Goal: Task Accomplishment & Management: Manage account settings

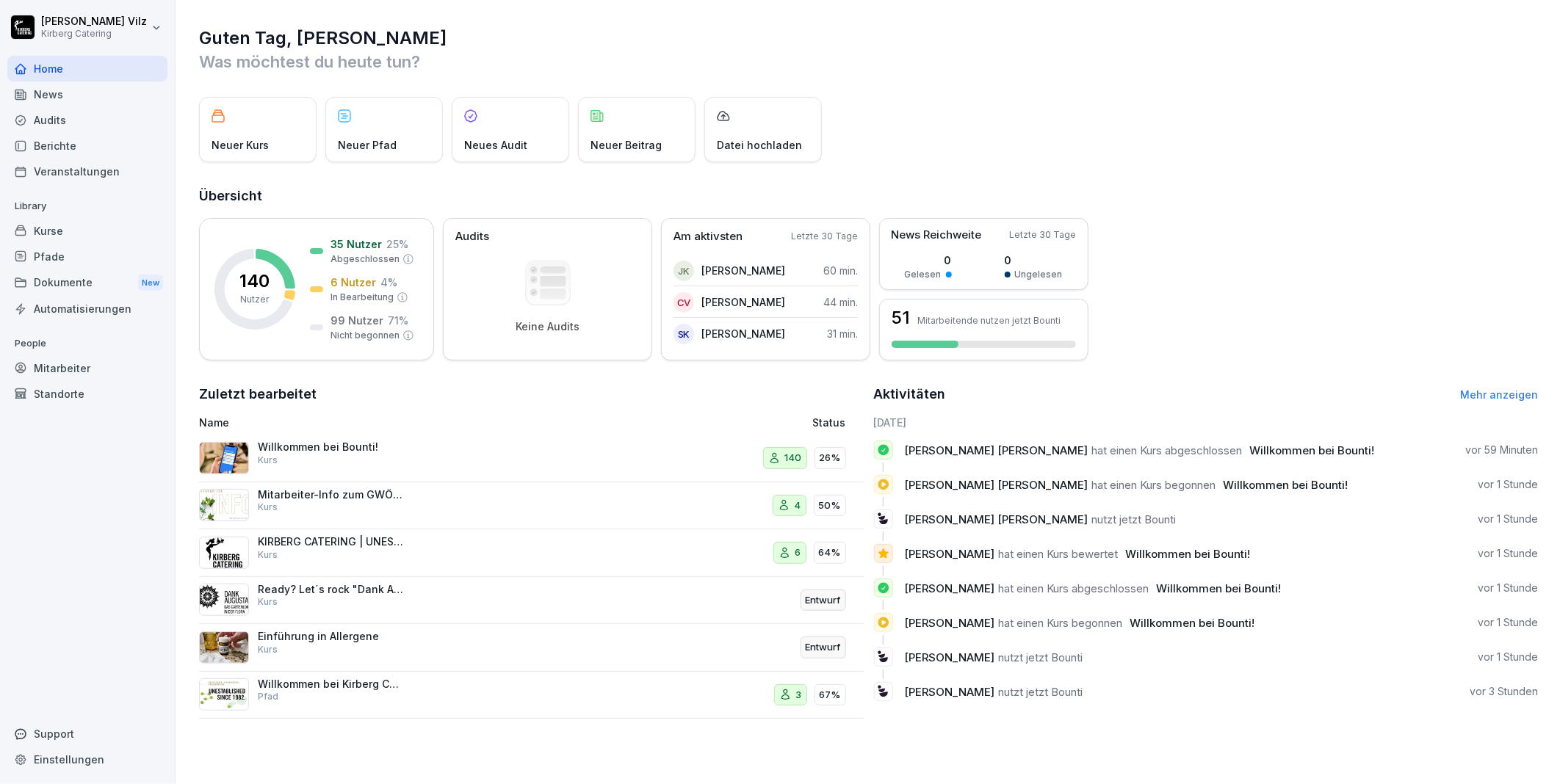
click at [321, 456] on div "Willkommen bei Bounti! Kurs" at bounding box center [331, 454] width 147 height 26
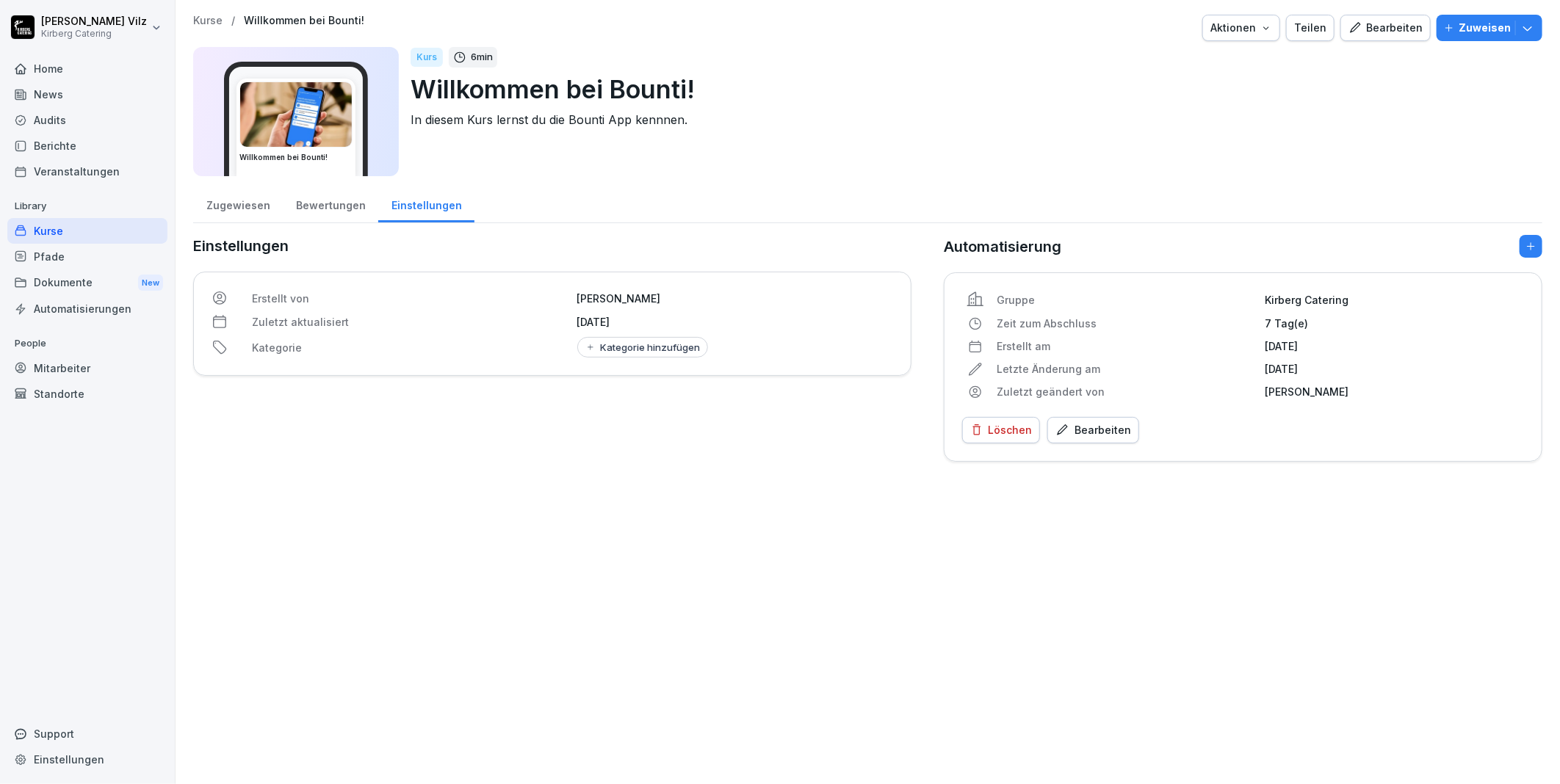
click at [319, 207] on div "Bewertungen" at bounding box center [330, 204] width 95 height 38
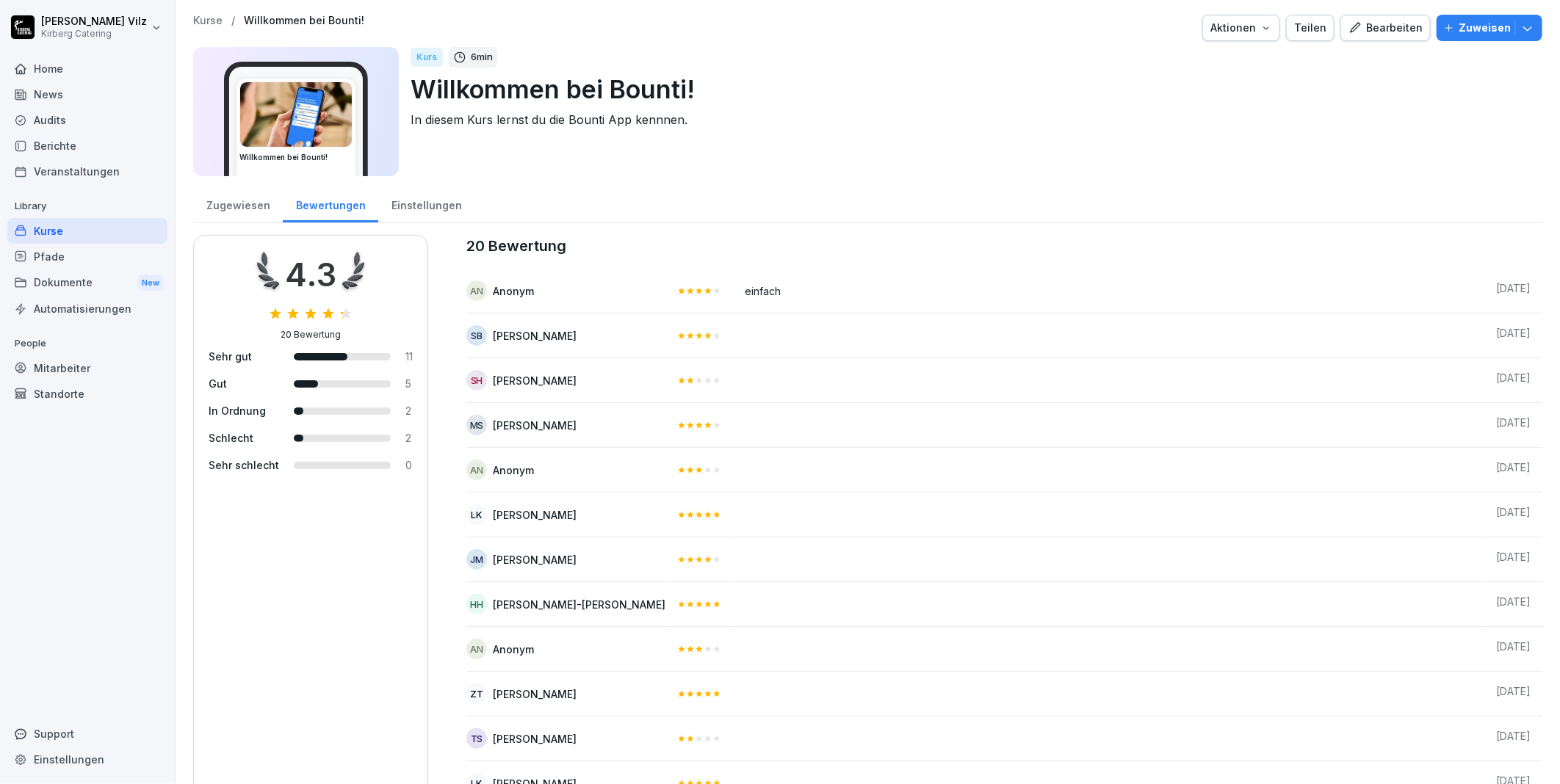
click at [240, 200] on div "Zugewiesen" at bounding box center [237, 204] width 89 height 38
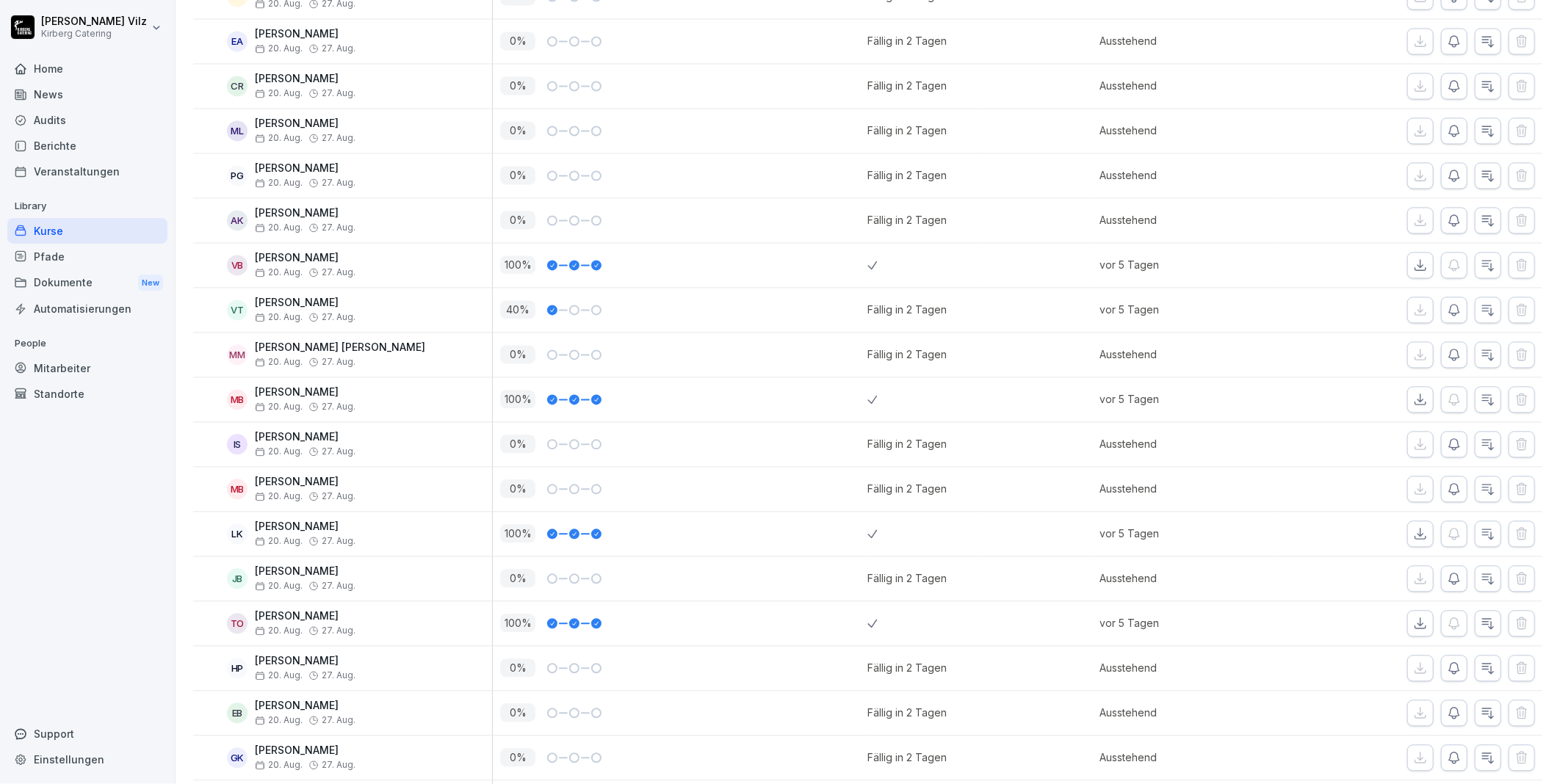
scroll to position [1631, 0]
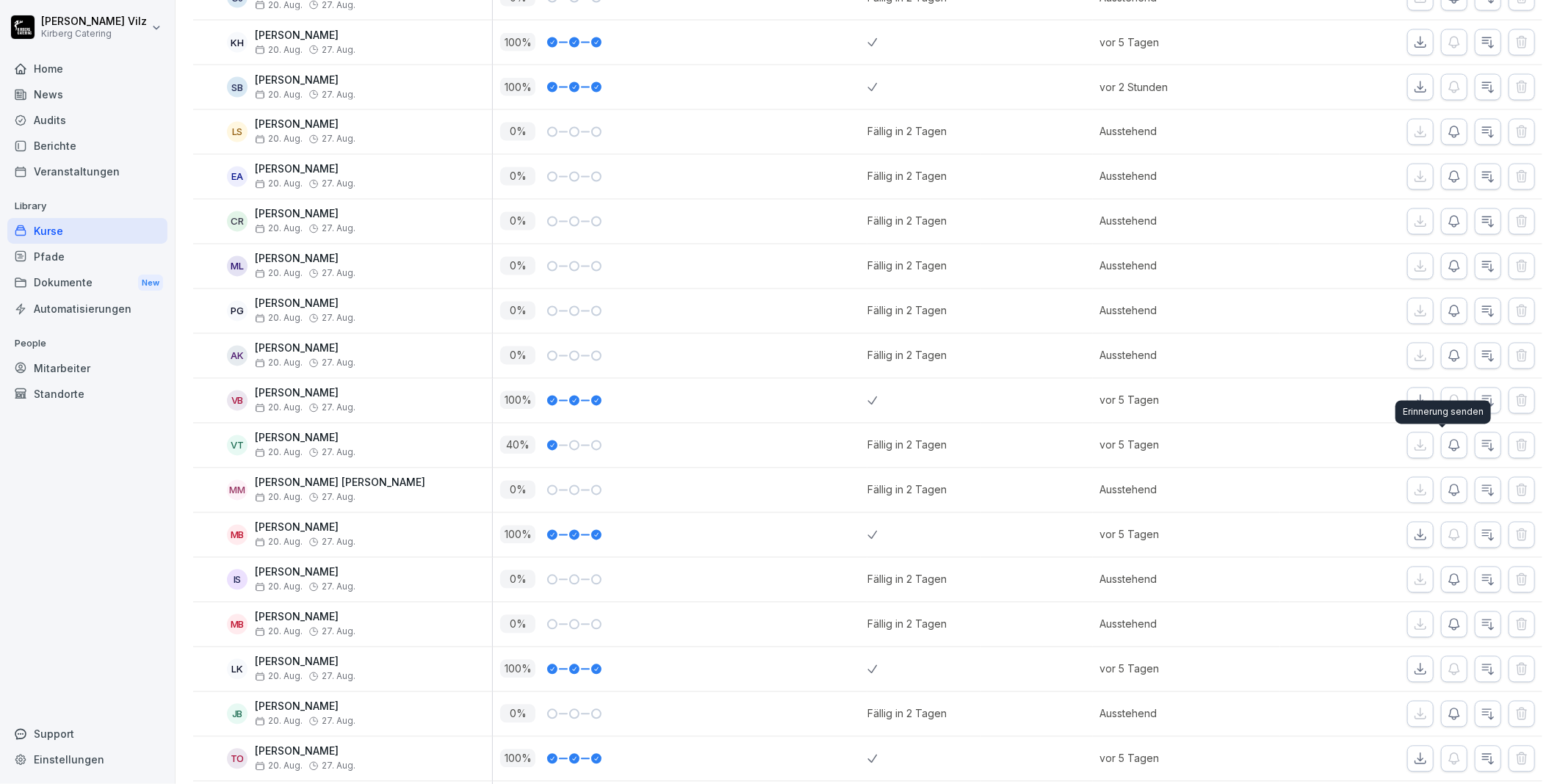
click at [1448, 449] on icon "button" at bounding box center [1455, 446] width 15 height 15
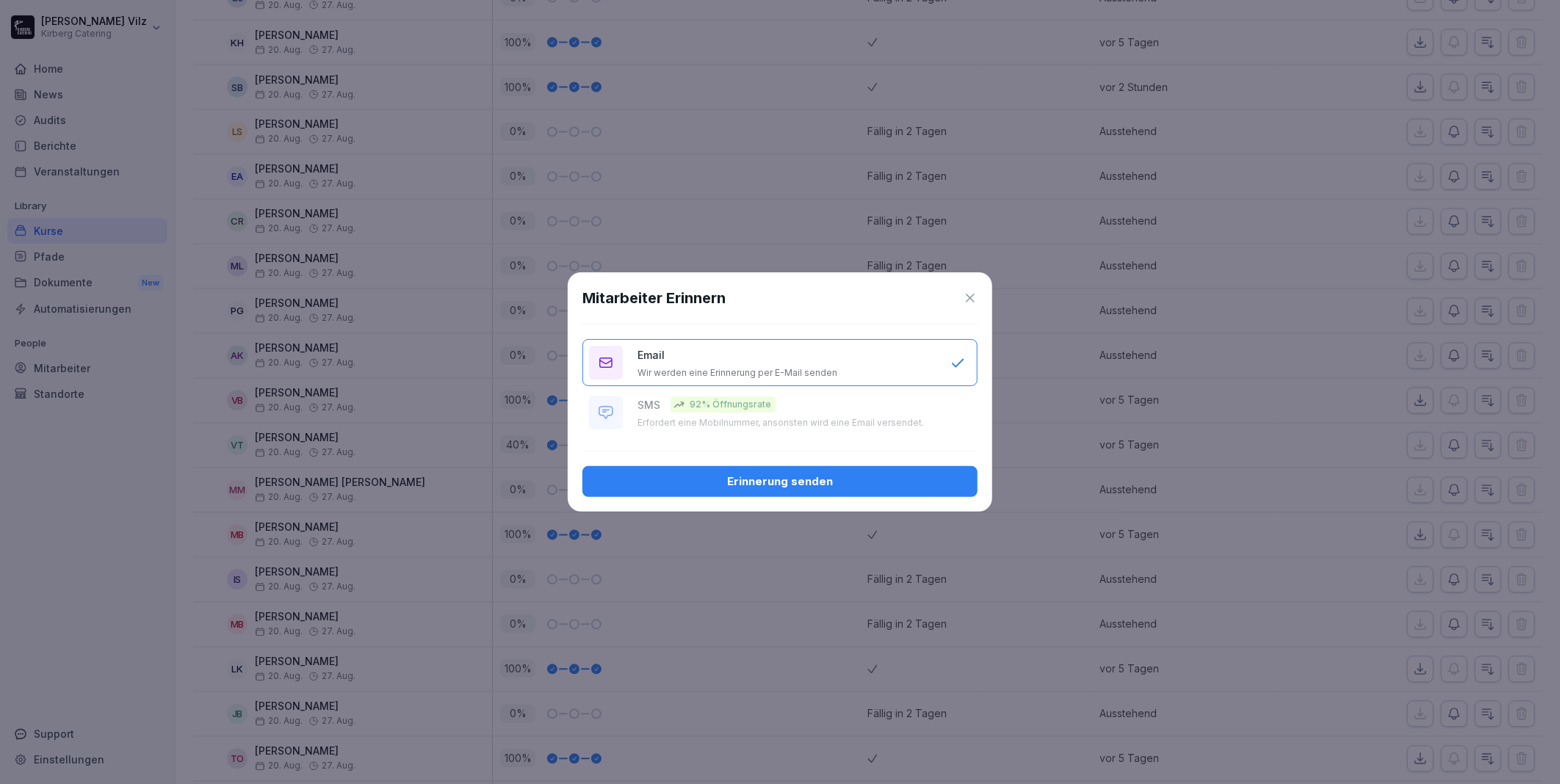
click at [766, 369] on p "Wir werden eine Erinnerung per E-Mail senden" at bounding box center [737, 373] width 200 height 11
click at [780, 479] on div "Erinnerung senden" at bounding box center [780, 481] width 372 height 16
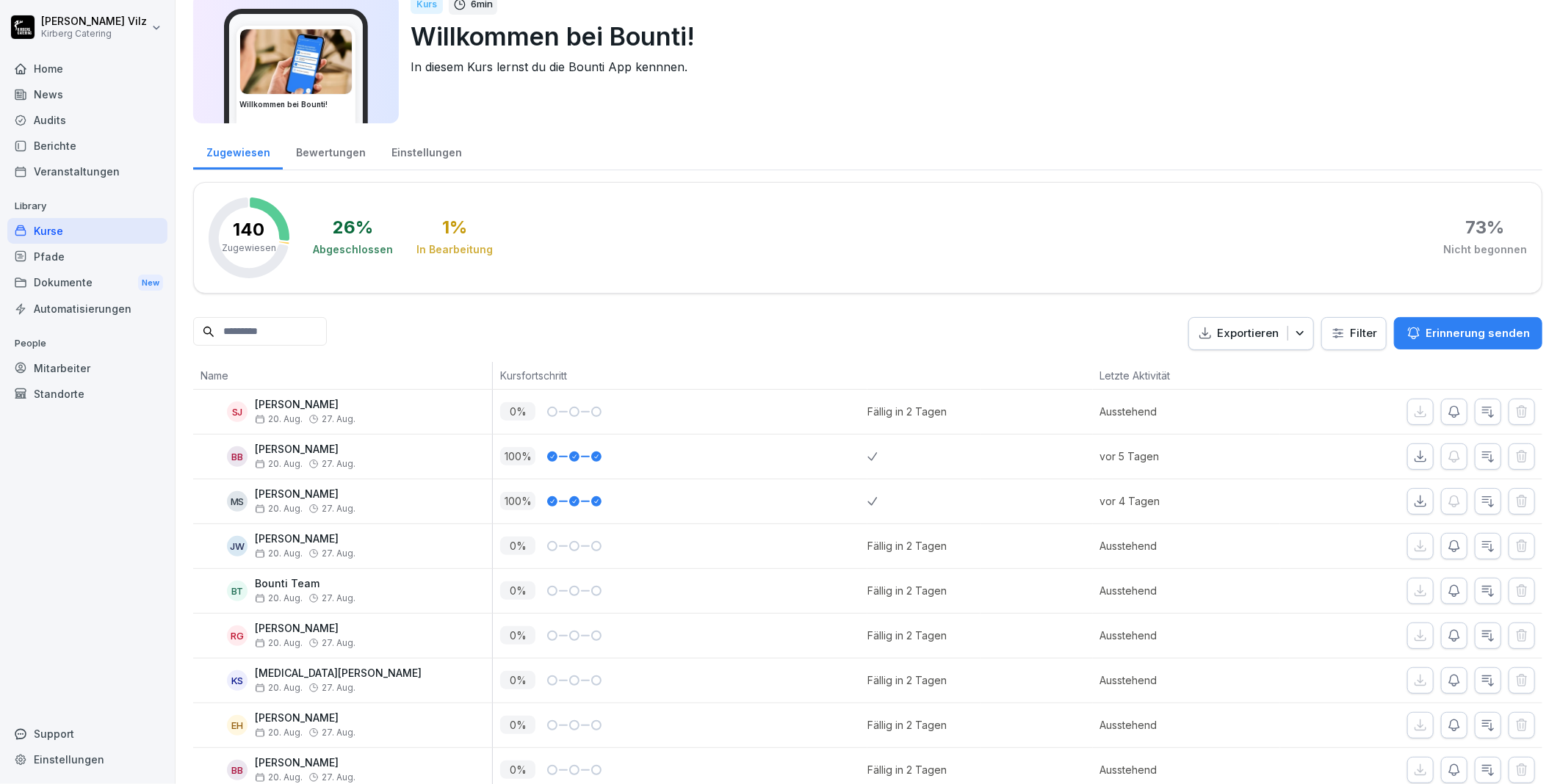
scroll to position [0, 0]
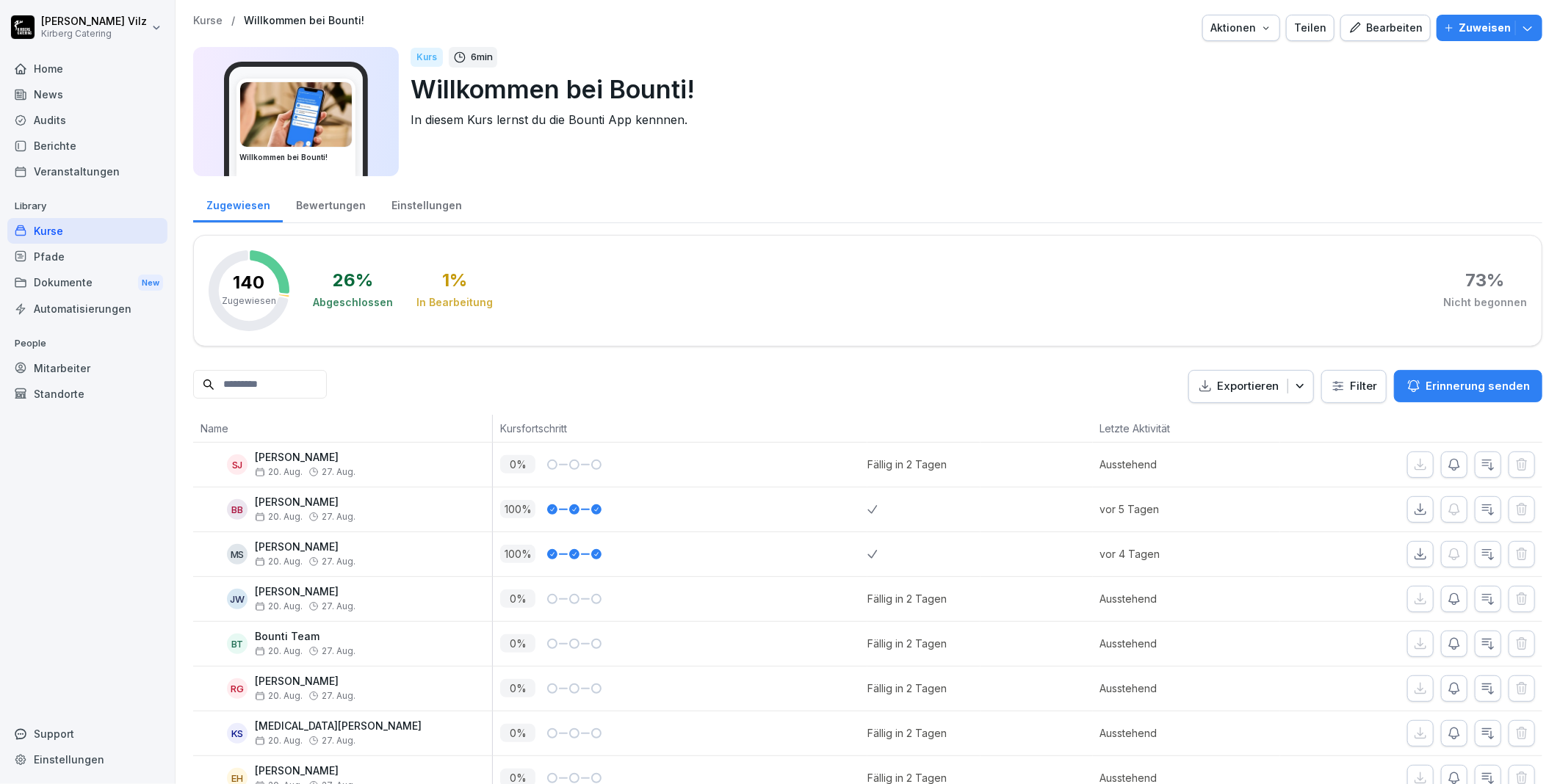
click at [65, 70] on div "Home" at bounding box center [88, 68] width 160 height 25
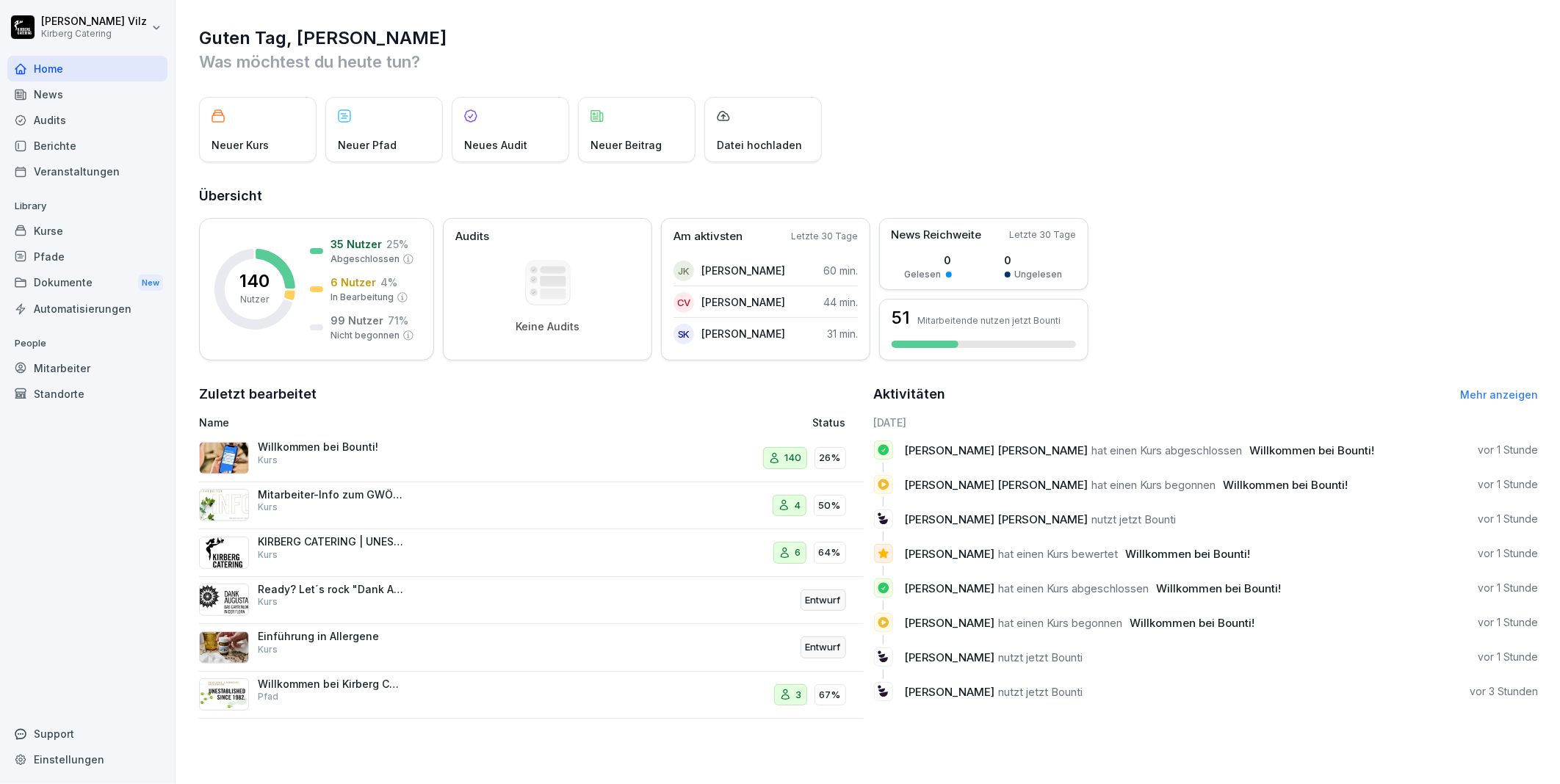
click at [1498, 392] on link "Mehr anzeigen" at bounding box center [1499, 394] width 78 height 12
click at [68, 225] on div "Kurse" at bounding box center [88, 231] width 160 height 25
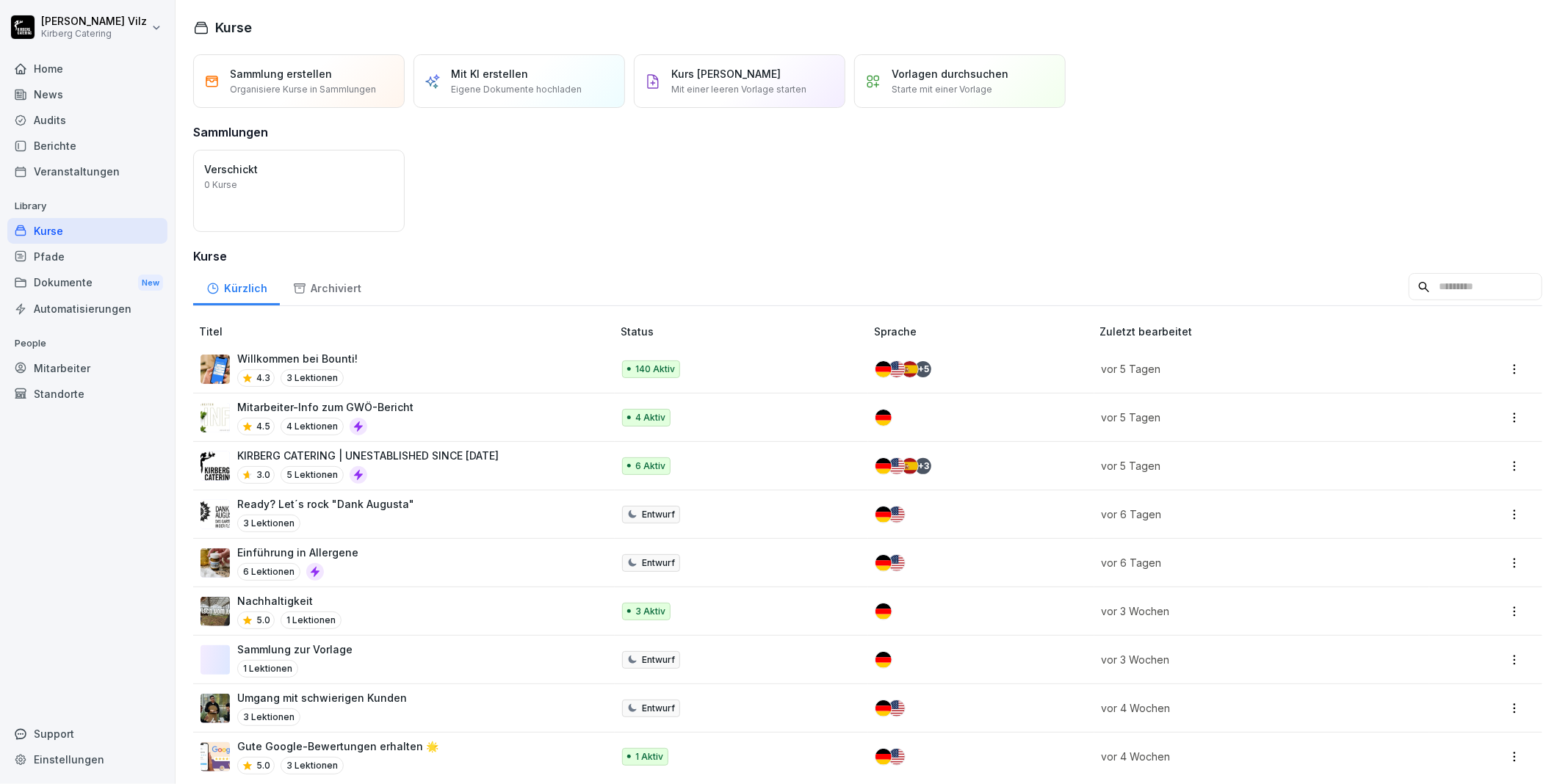
click at [362, 369] on div "Willkommen bei Bounti! 4.3 3 Lektionen" at bounding box center [398, 369] width 396 height 36
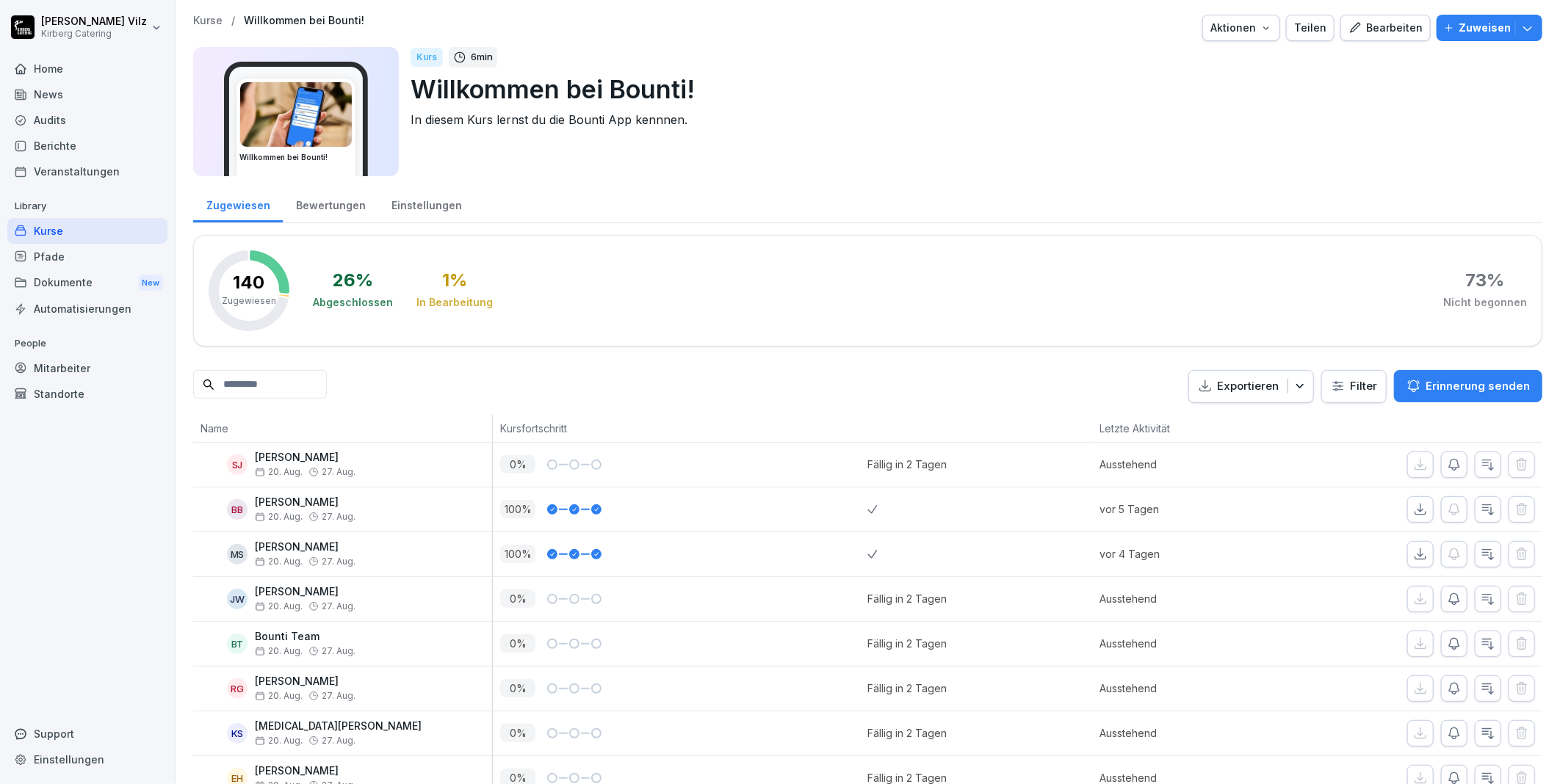
click at [314, 203] on div "Bewertungen" at bounding box center [330, 204] width 95 height 38
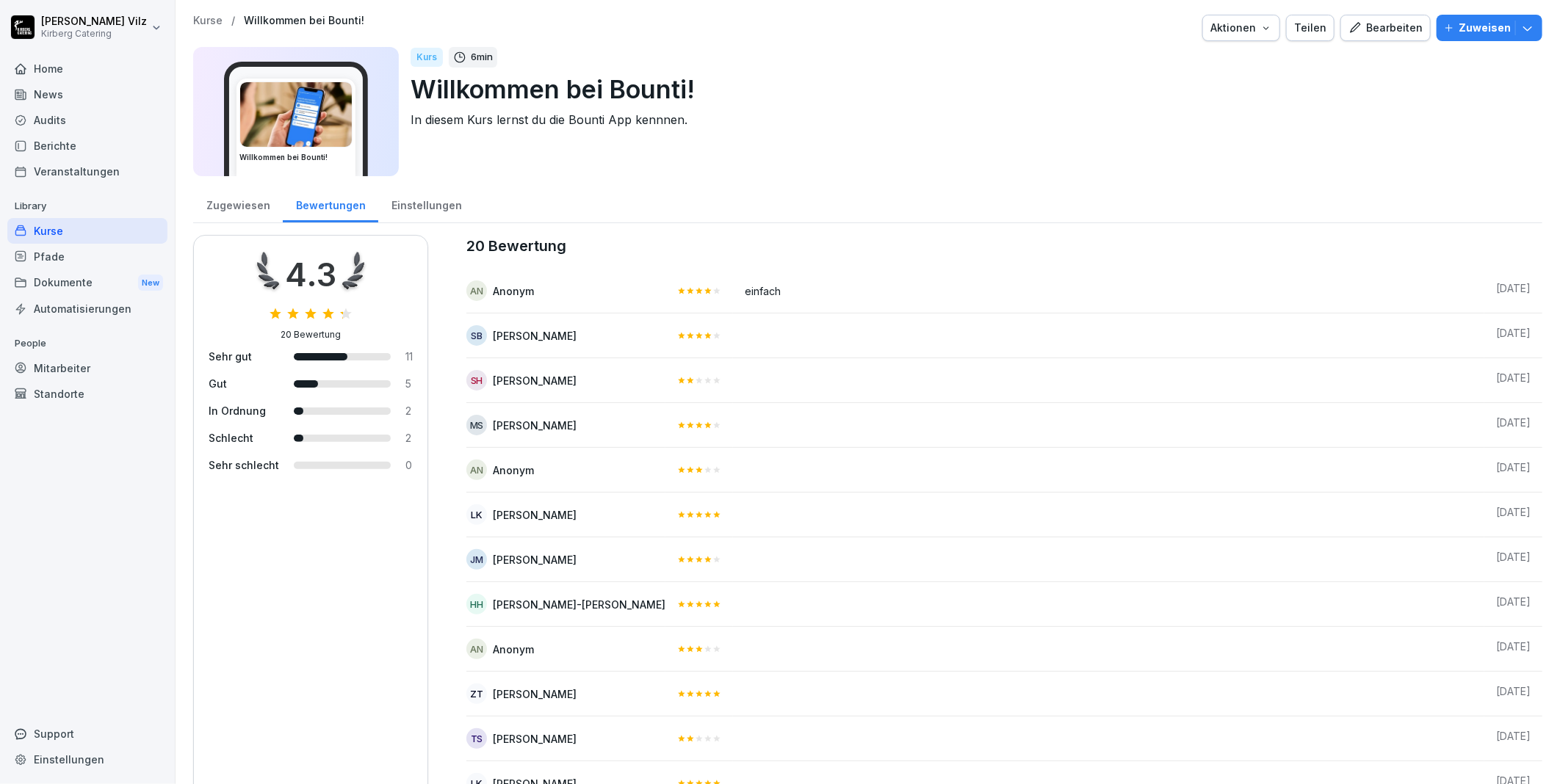
click at [415, 199] on div "Einstellungen" at bounding box center [426, 204] width 96 height 38
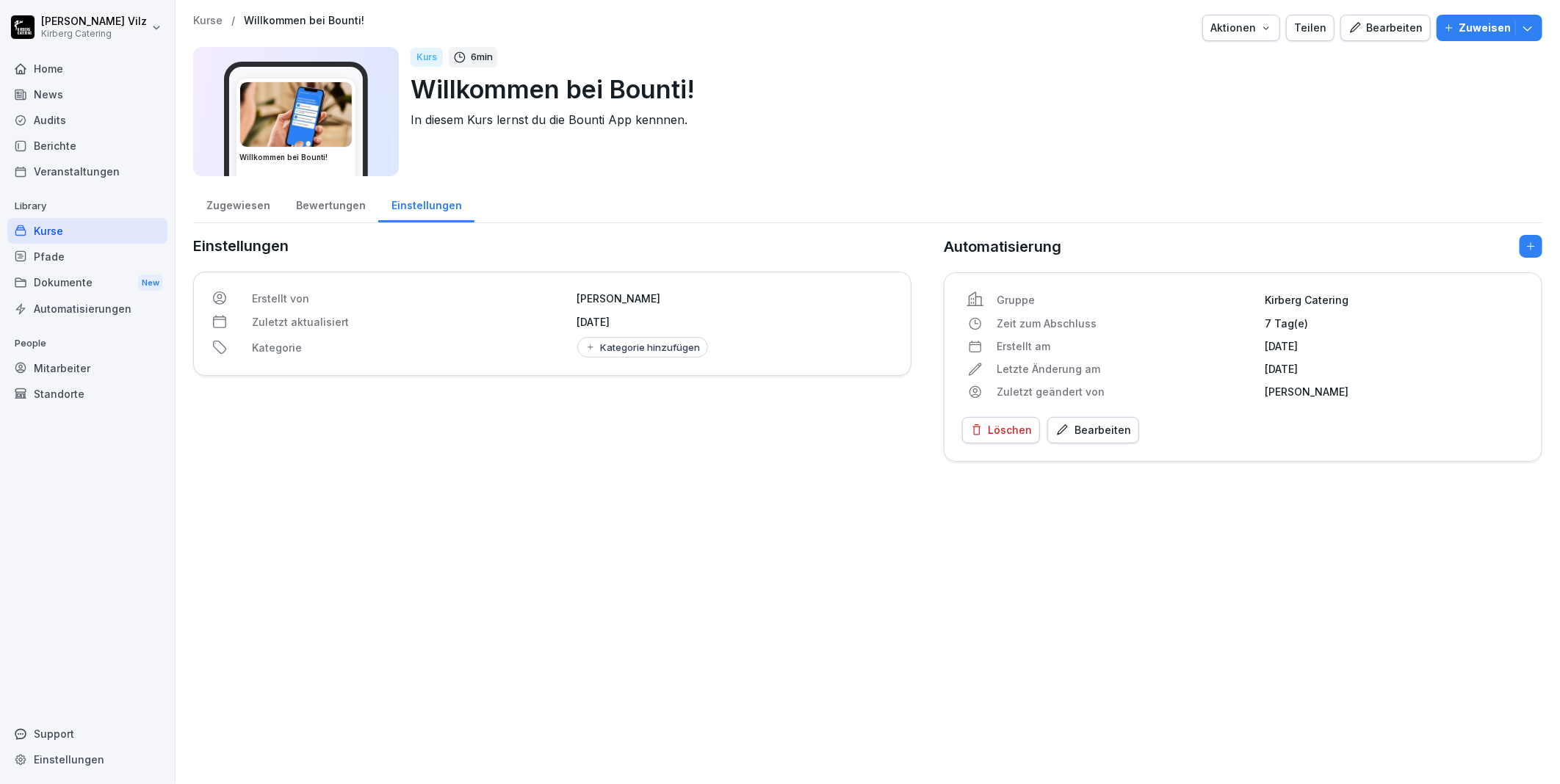
click at [233, 199] on div "Zugewiesen" at bounding box center [237, 204] width 89 height 38
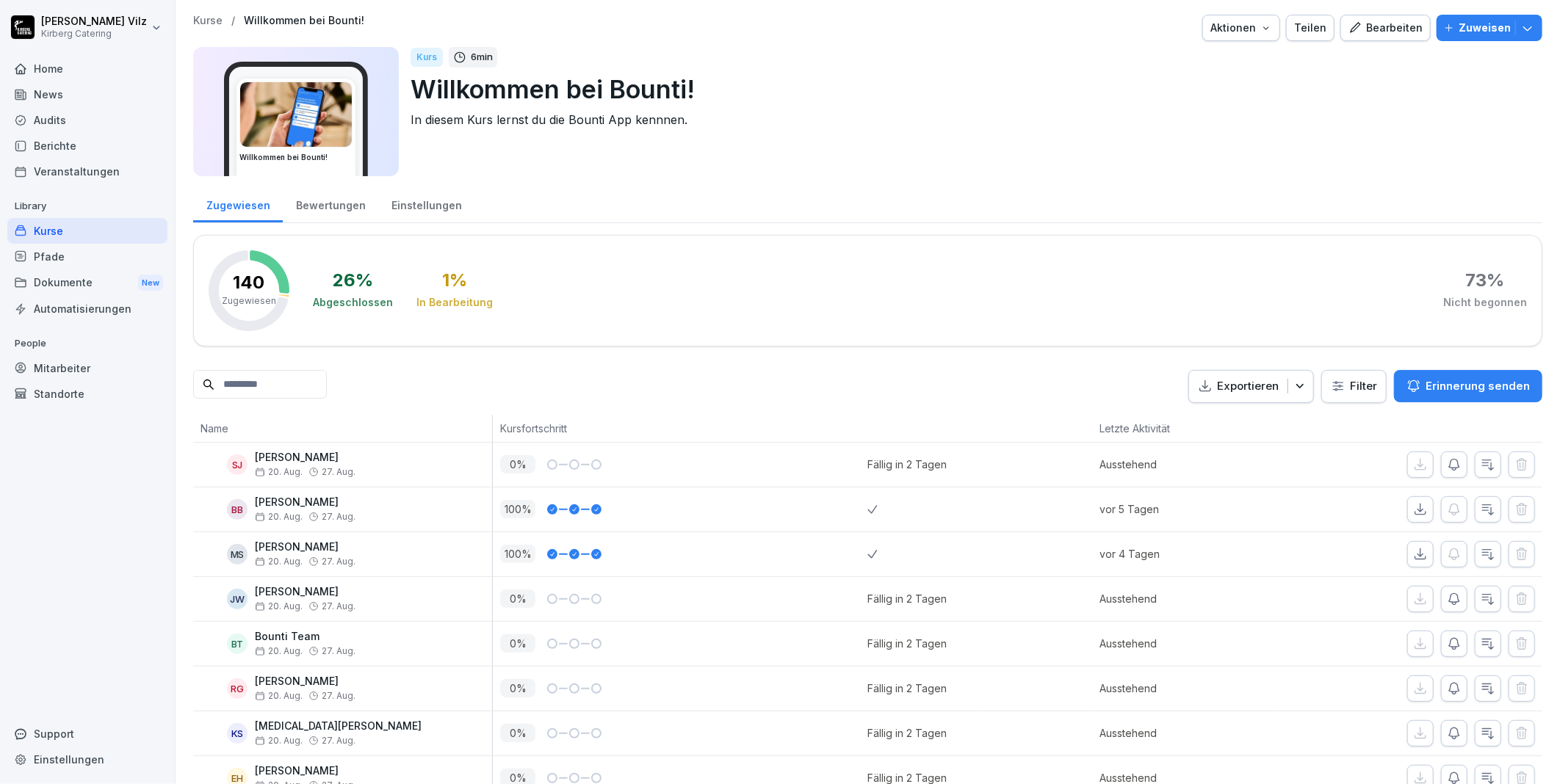
click at [78, 225] on div "Kurse" at bounding box center [88, 231] width 160 height 25
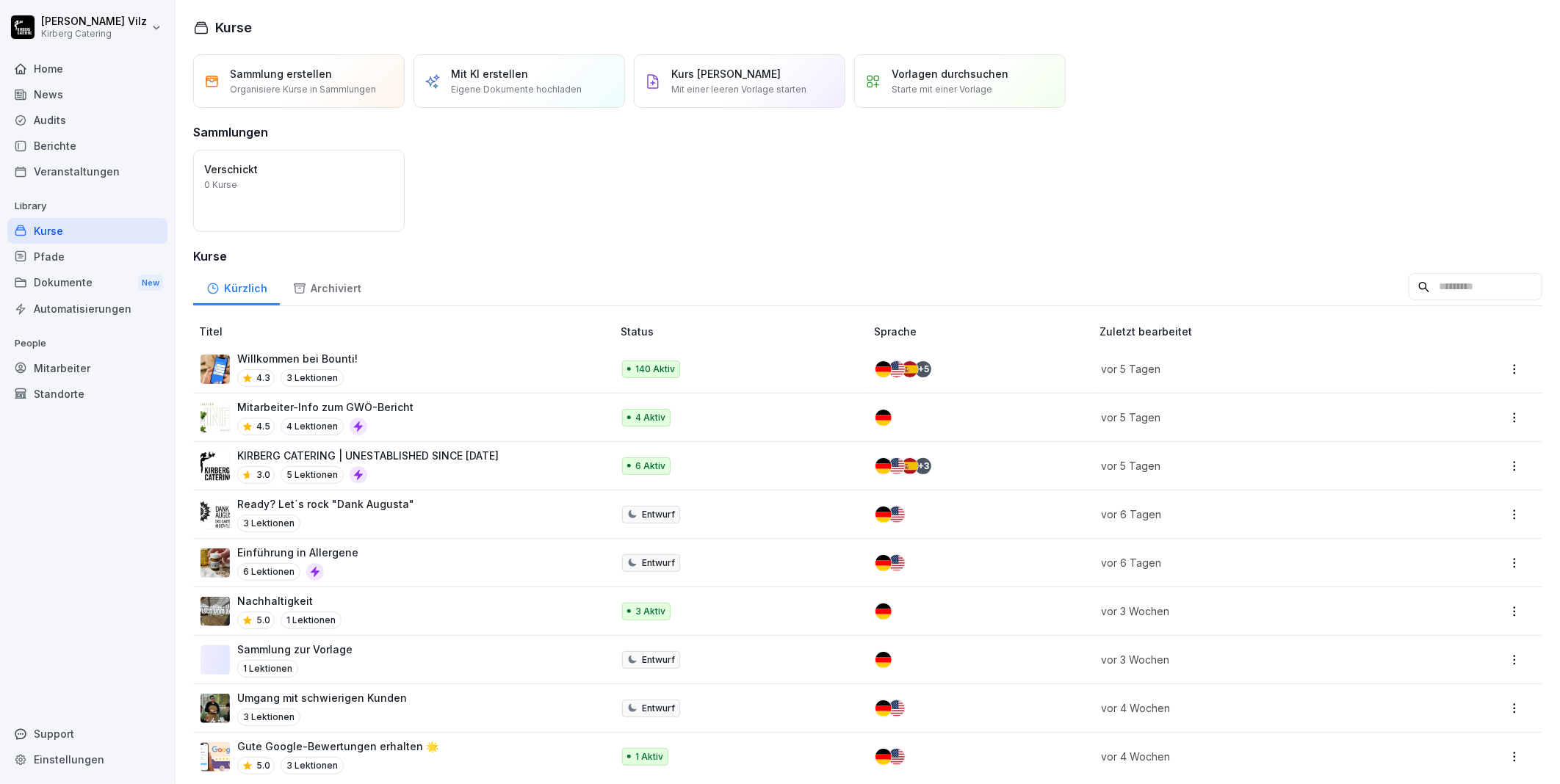
scroll to position [21, 0]
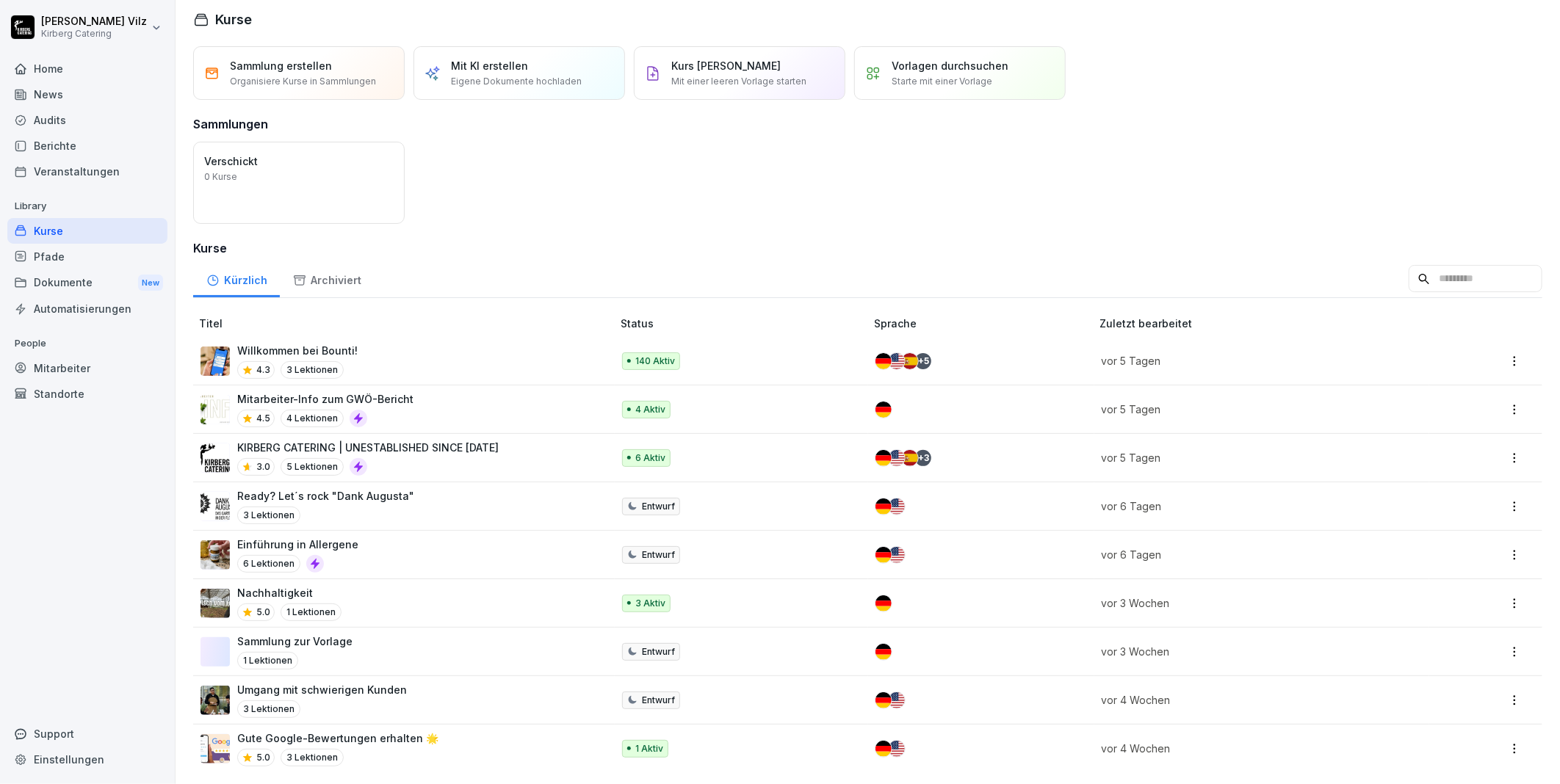
click at [402, 346] on div "Willkommen bei Bounti! 4.3 3 Lektionen" at bounding box center [398, 360] width 396 height 36
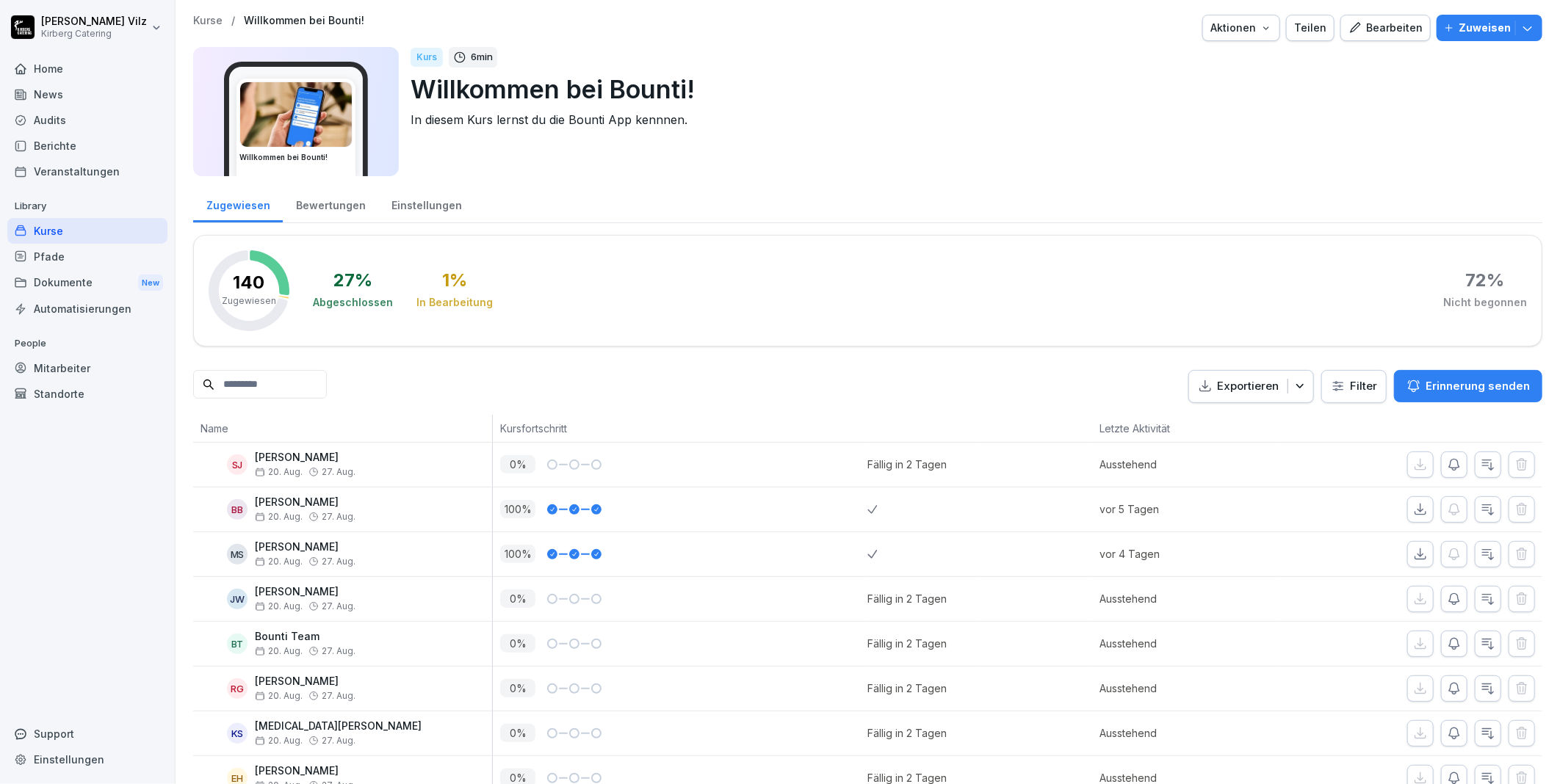
click at [53, 229] on div "Kurse" at bounding box center [88, 231] width 160 height 25
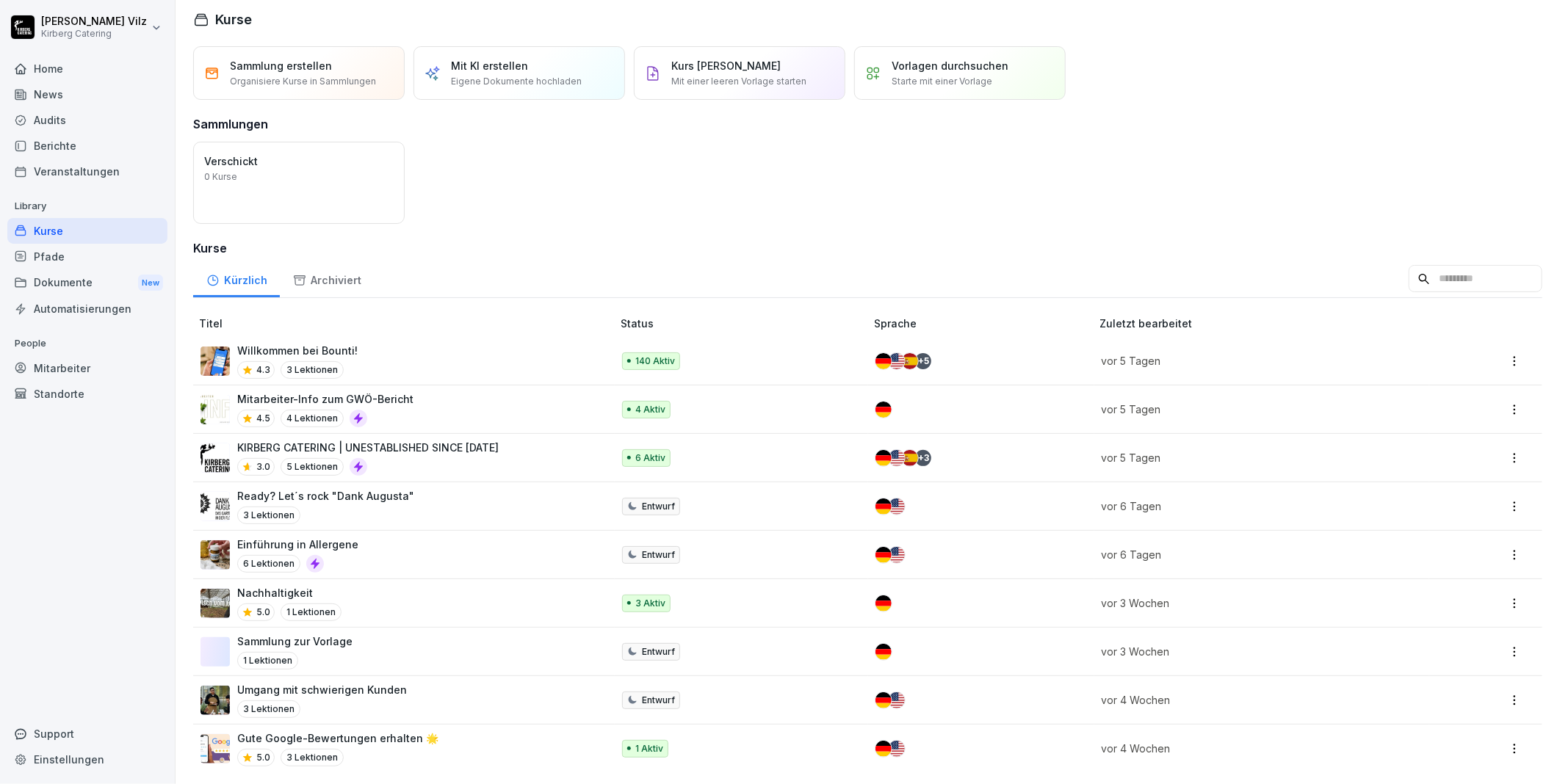
scroll to position [21, 0]
click at [402, 440] on p "KIRBERG CATERING | UNESTABLISHED SINCE [DATE]" at bounding box center [368, 447] width 262 height 15
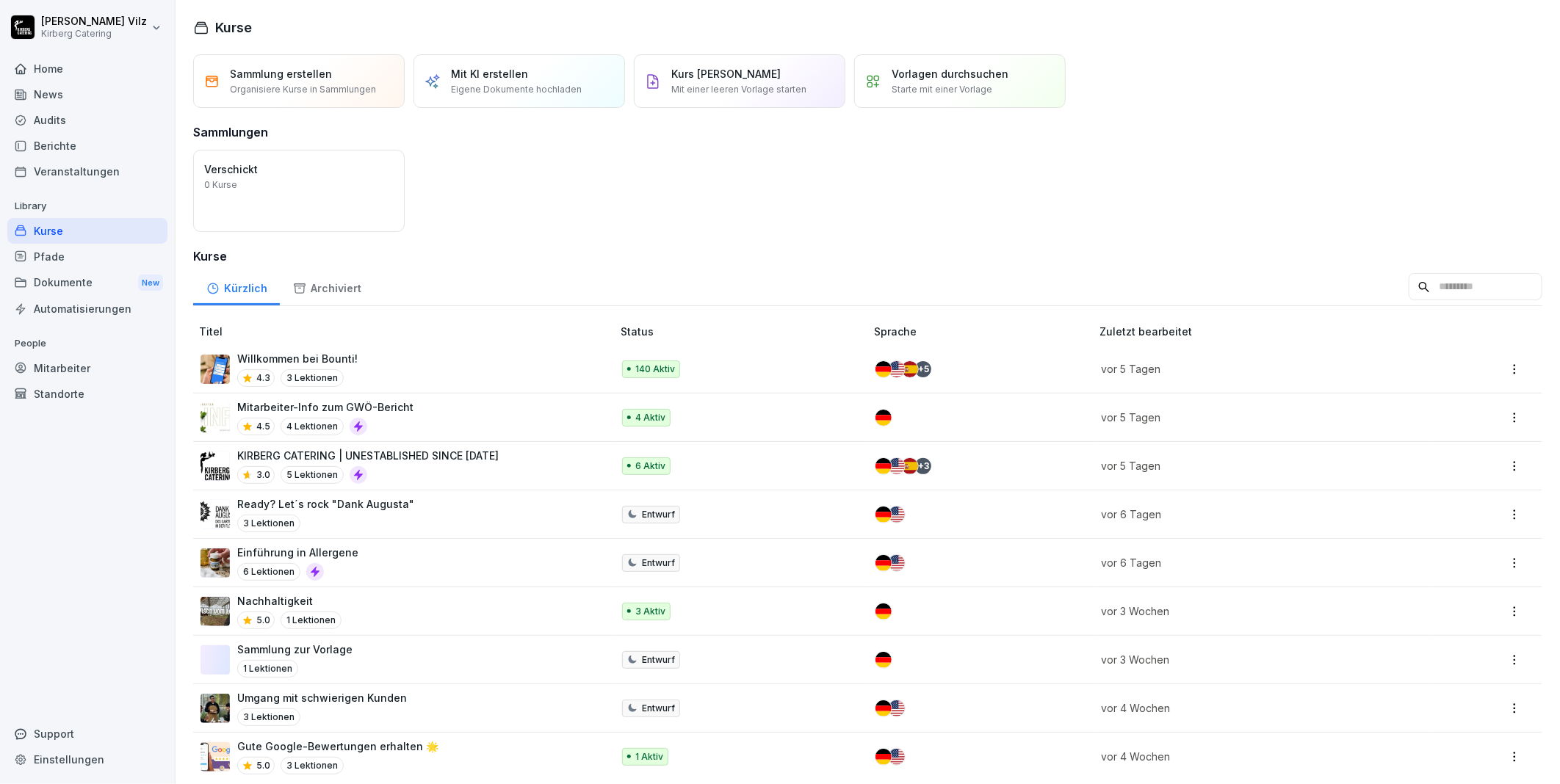
scroll to position [21, 0]
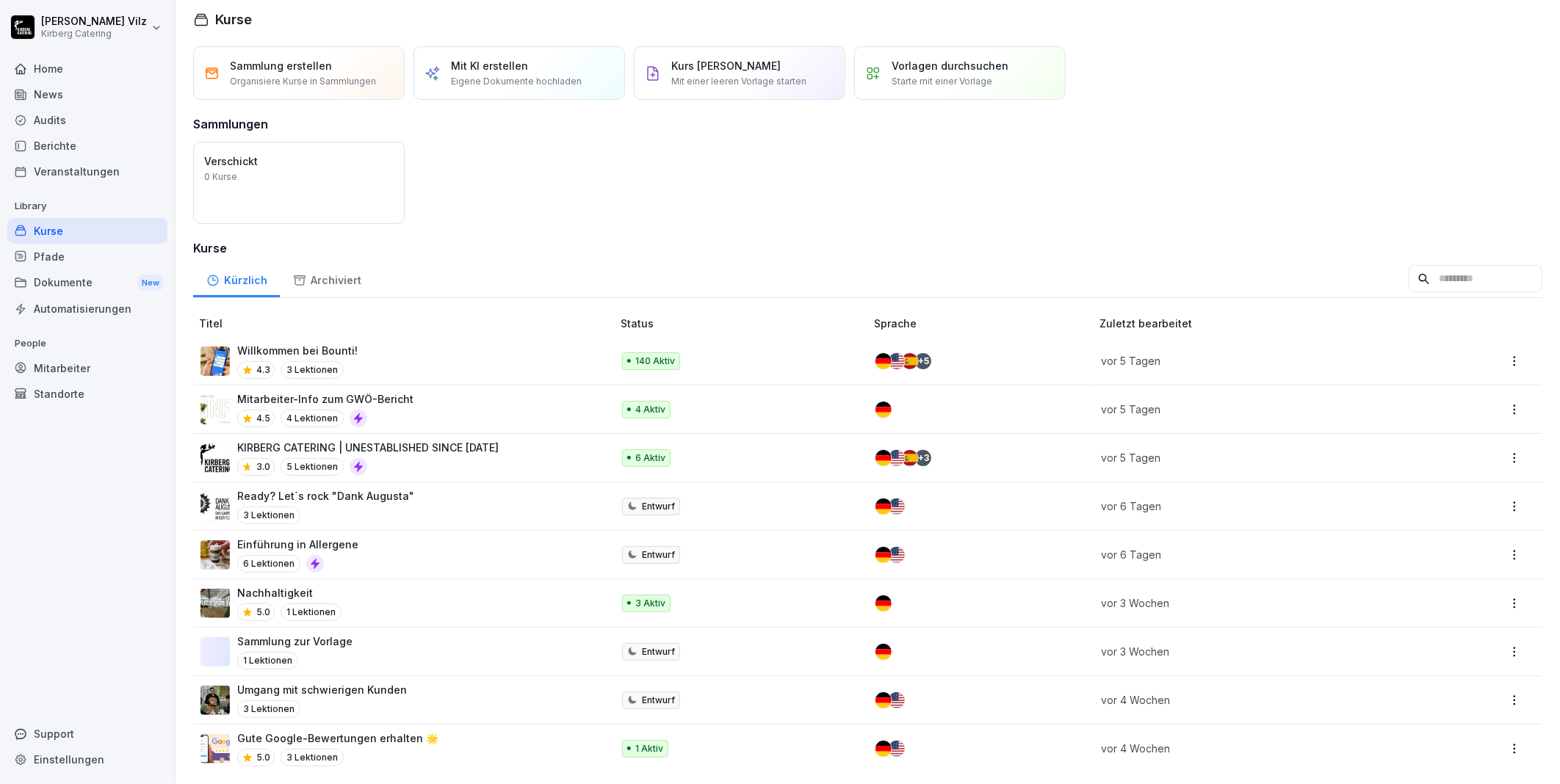
click at [464, 392] on div "Mitarbeiter-Info zum GWÖ-Bericht 4.5 4 Lektionen" at bounding box center [398, 409] width 396 height 36
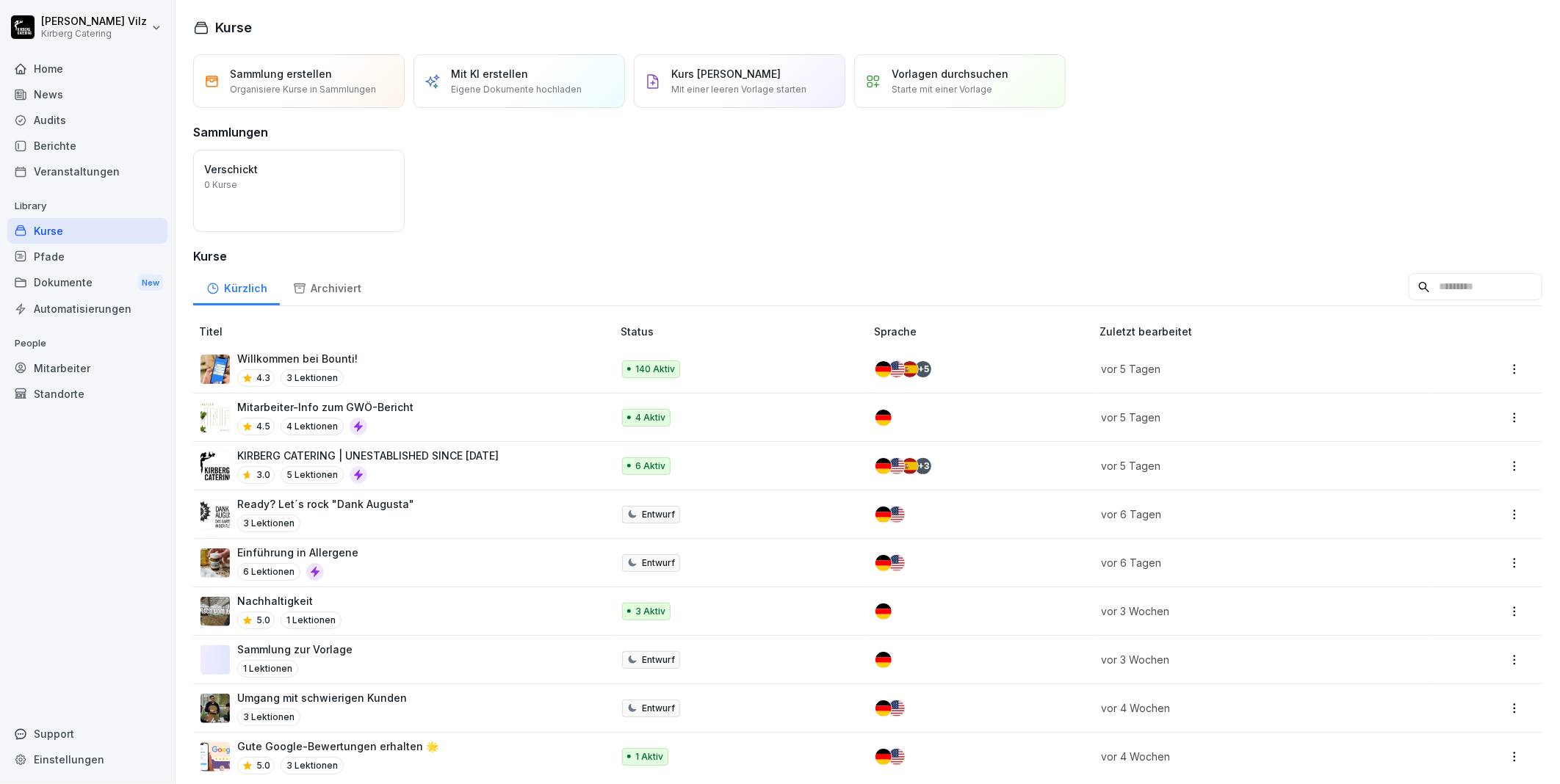
scroll to position [21, 0]
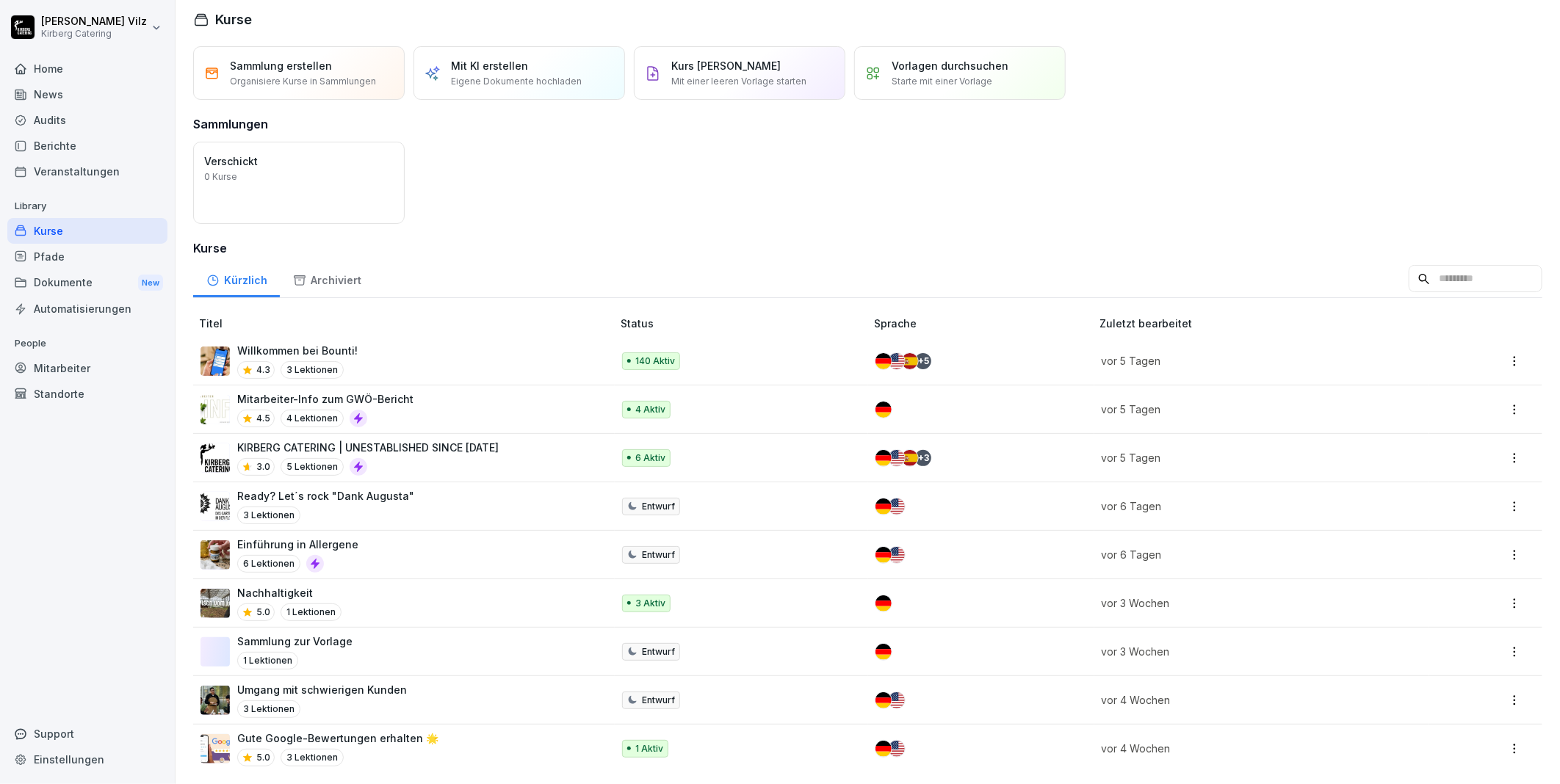
click at [384, 348] on div "Willkommen bei Bounti! 4.3 3 Lektionen" at bounding box center [398, 360] width 396 height 36
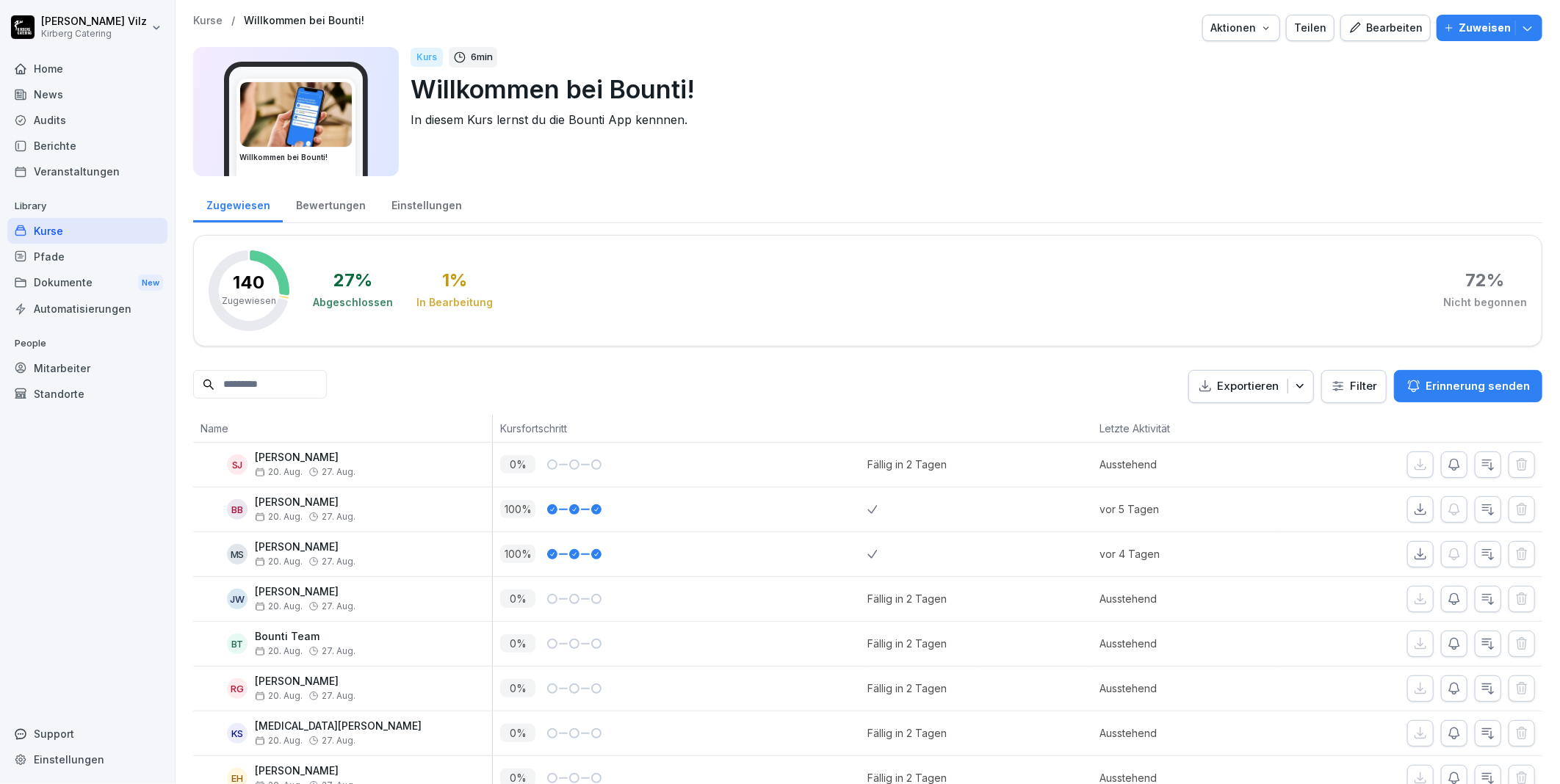
click at [63, 232] on div "Kurse" at bounding box center [88, 231] width 160 height 25
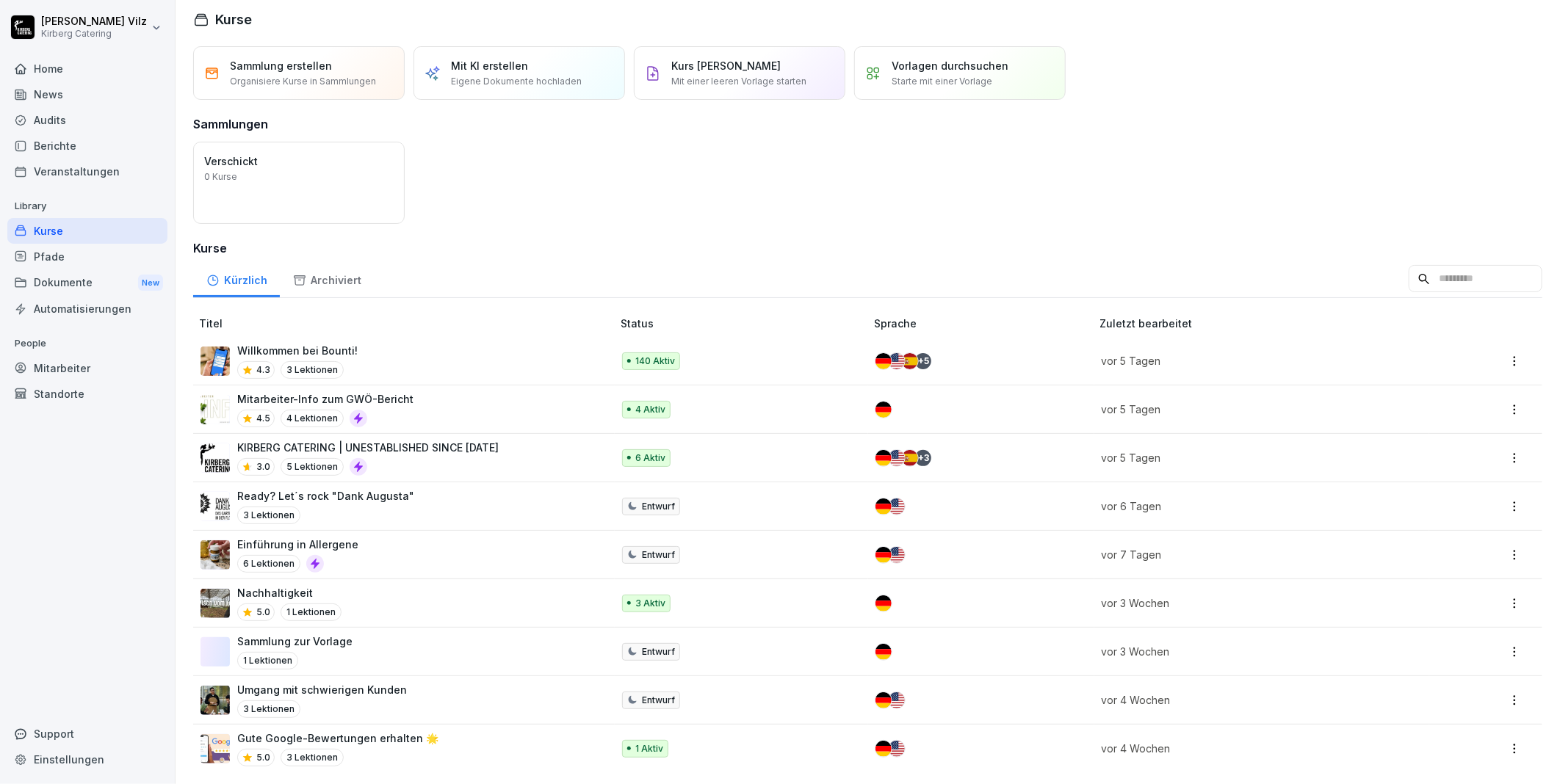
scroll to position [21, 0]
click at [422, 349] on div "Willkommen bei Bounti! 4.3 3 Lektionen" at bounding box center [398, 360] width 396 height 36
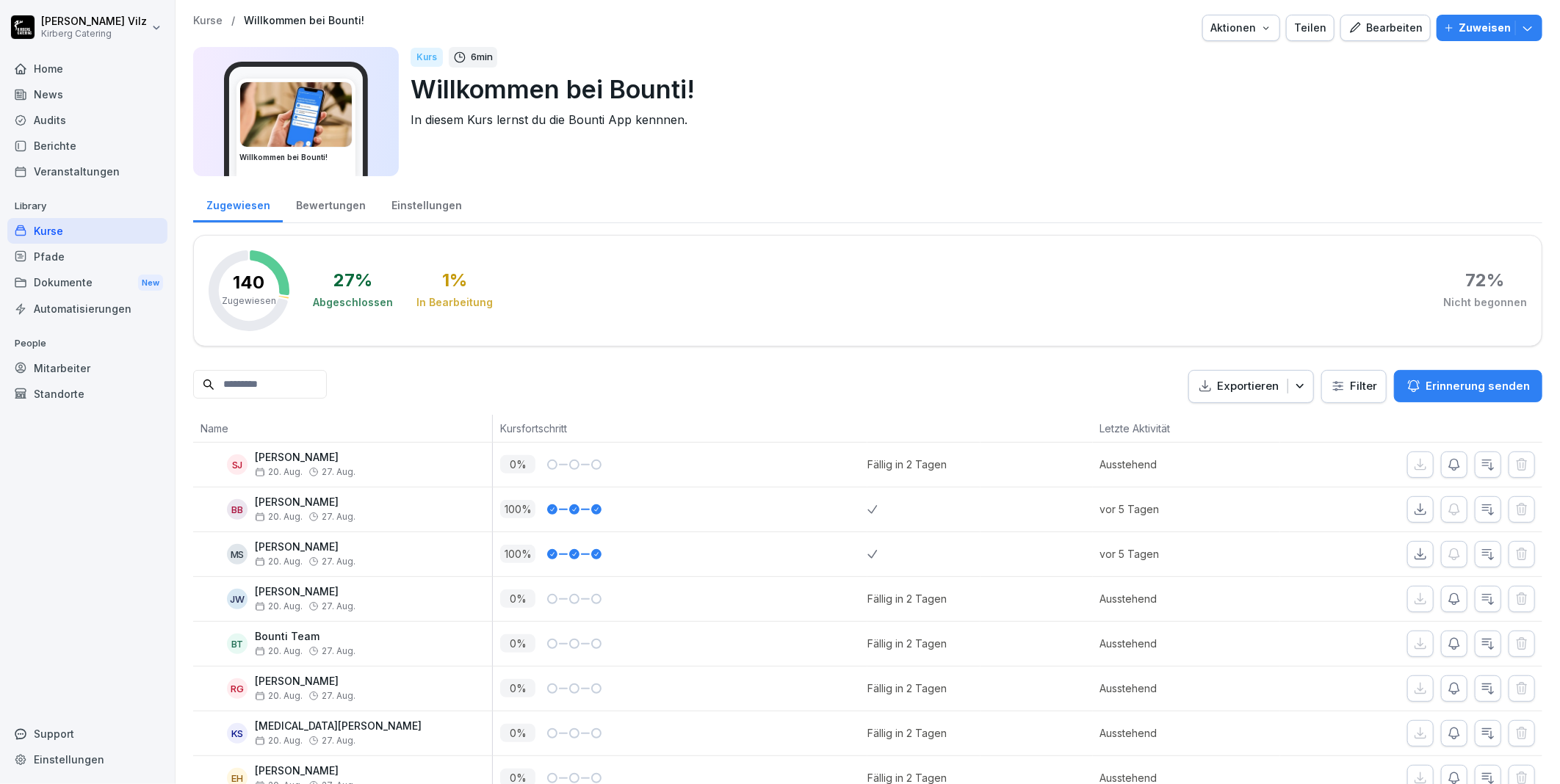
click at [1376, 33] on div "Bearbeiten" at bounding box center [1385, 27] width 74 height 16
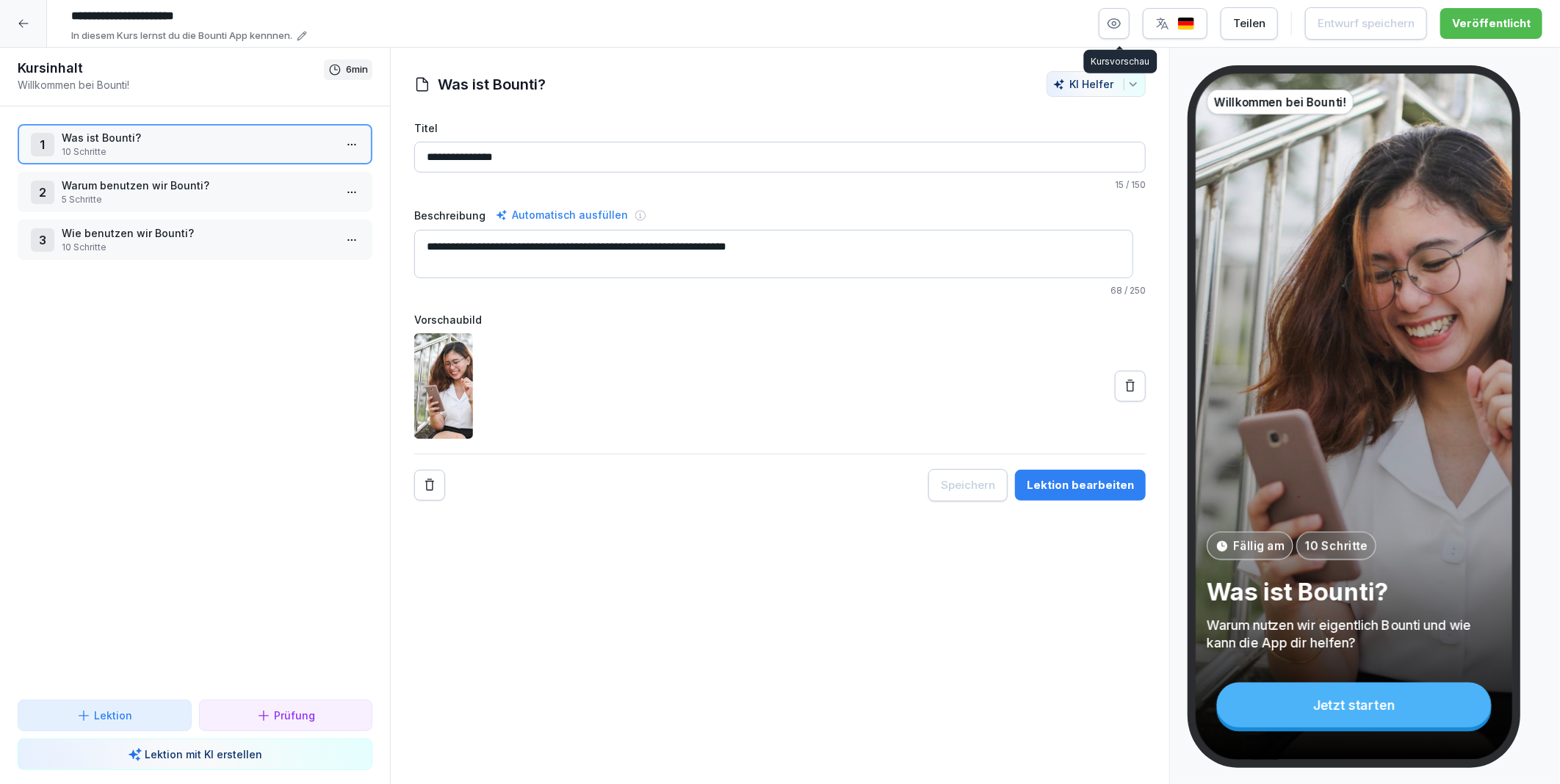
click at [1110, 24] on button "button" at bounding box center [1114, 24] width 31 height 31
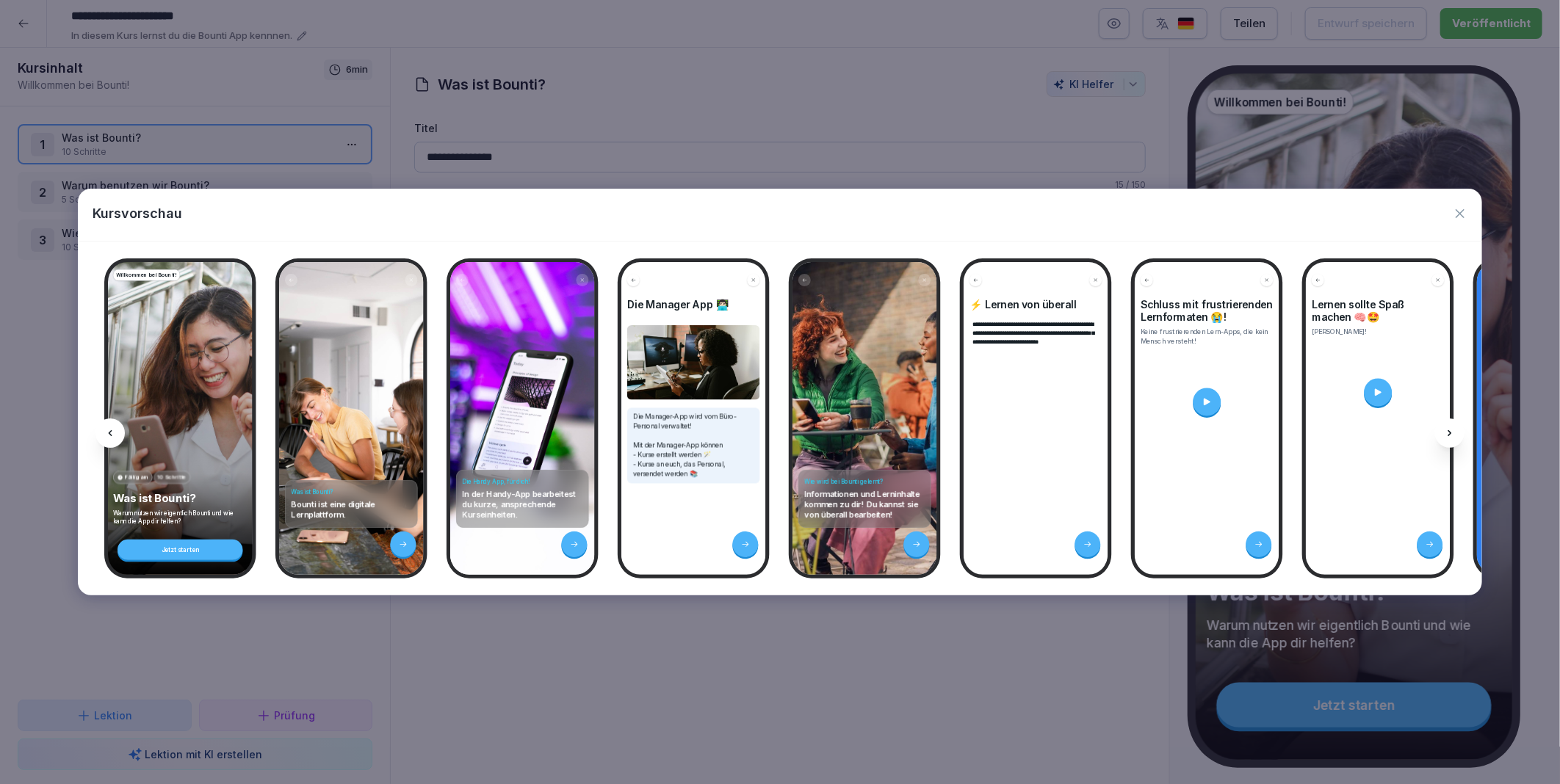
click at [1459, 212] on icon "button" at bounding box center [1460, 214] width 15 height 15
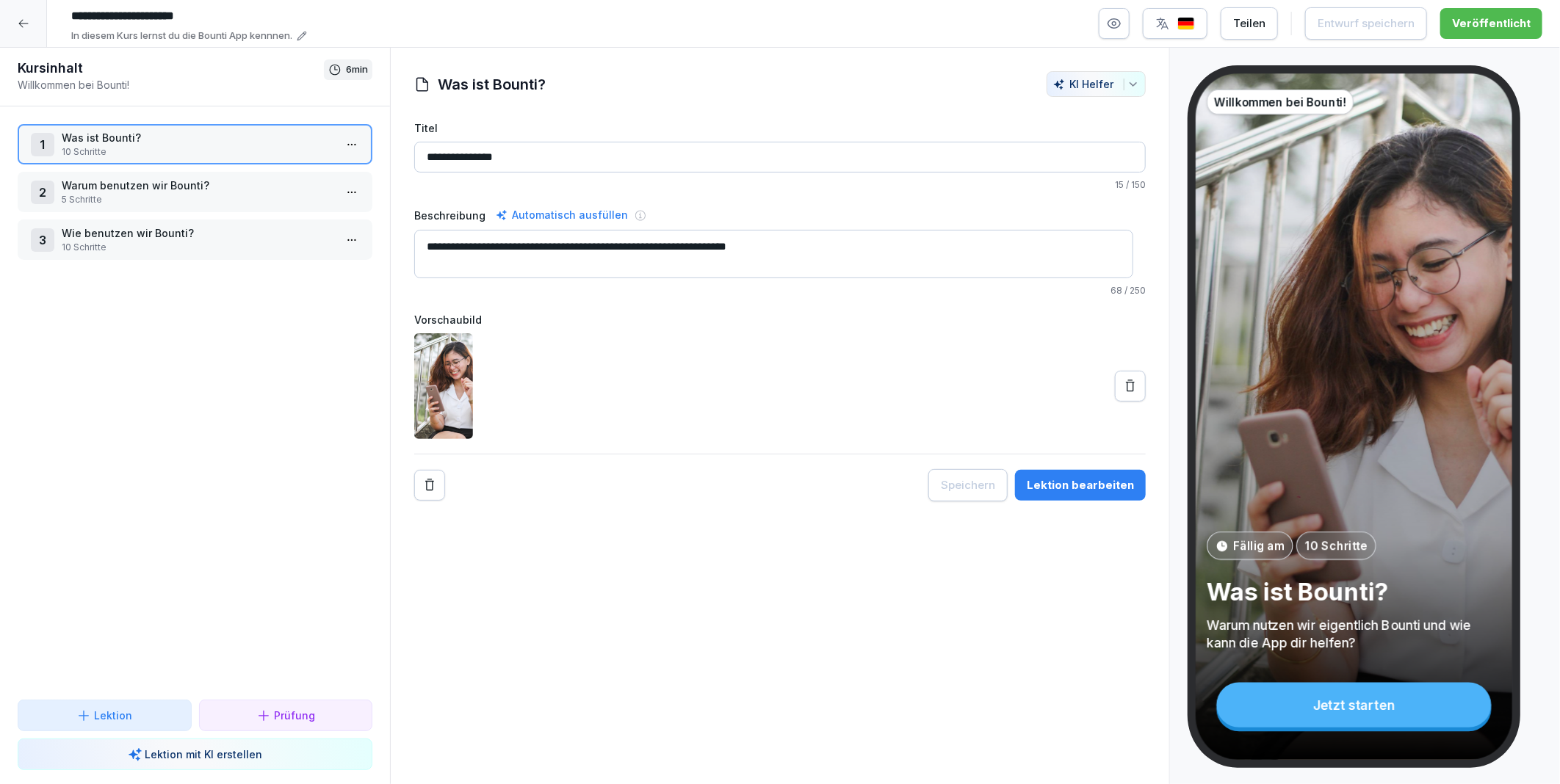
click at [25, 24] on icon at bounding box center [23, 24] width 9 height 8
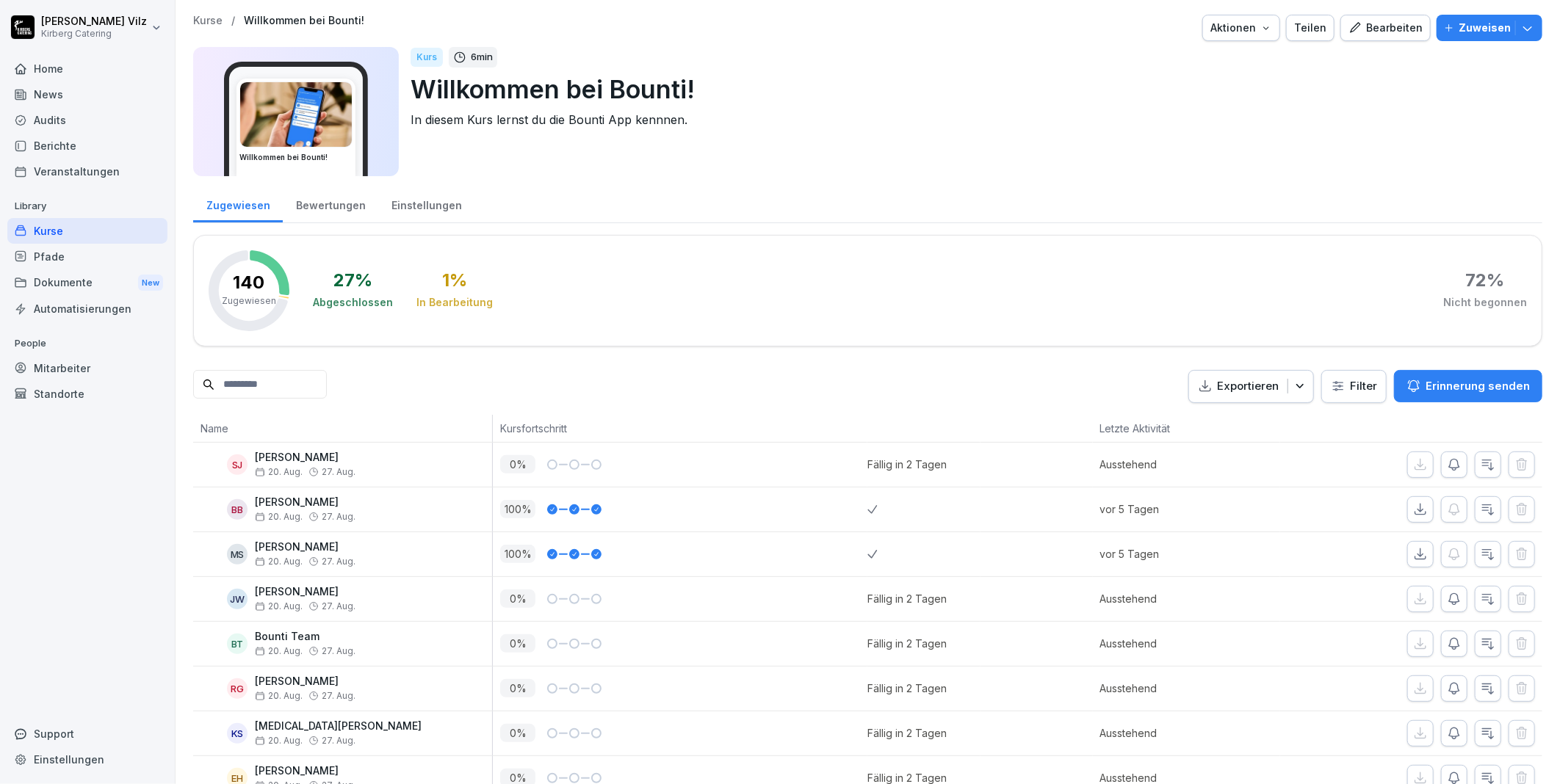
click at [82, 225] on div "Kurse" at bounding box center [88, 231] width 160 height 25
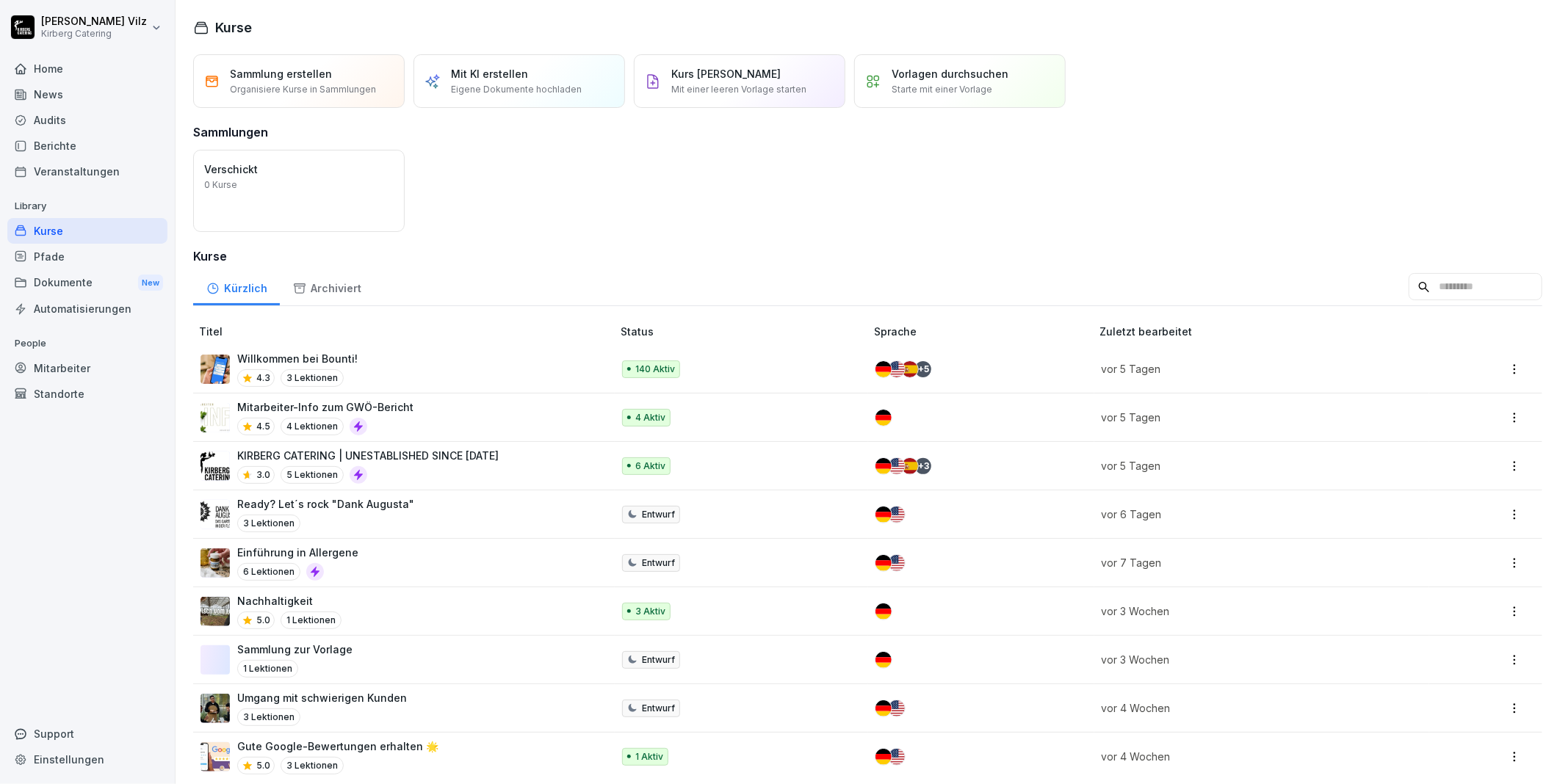
click at [74, 368] on div "Mitarbeiter" at bounding box center [88, 368] width 160 height 25
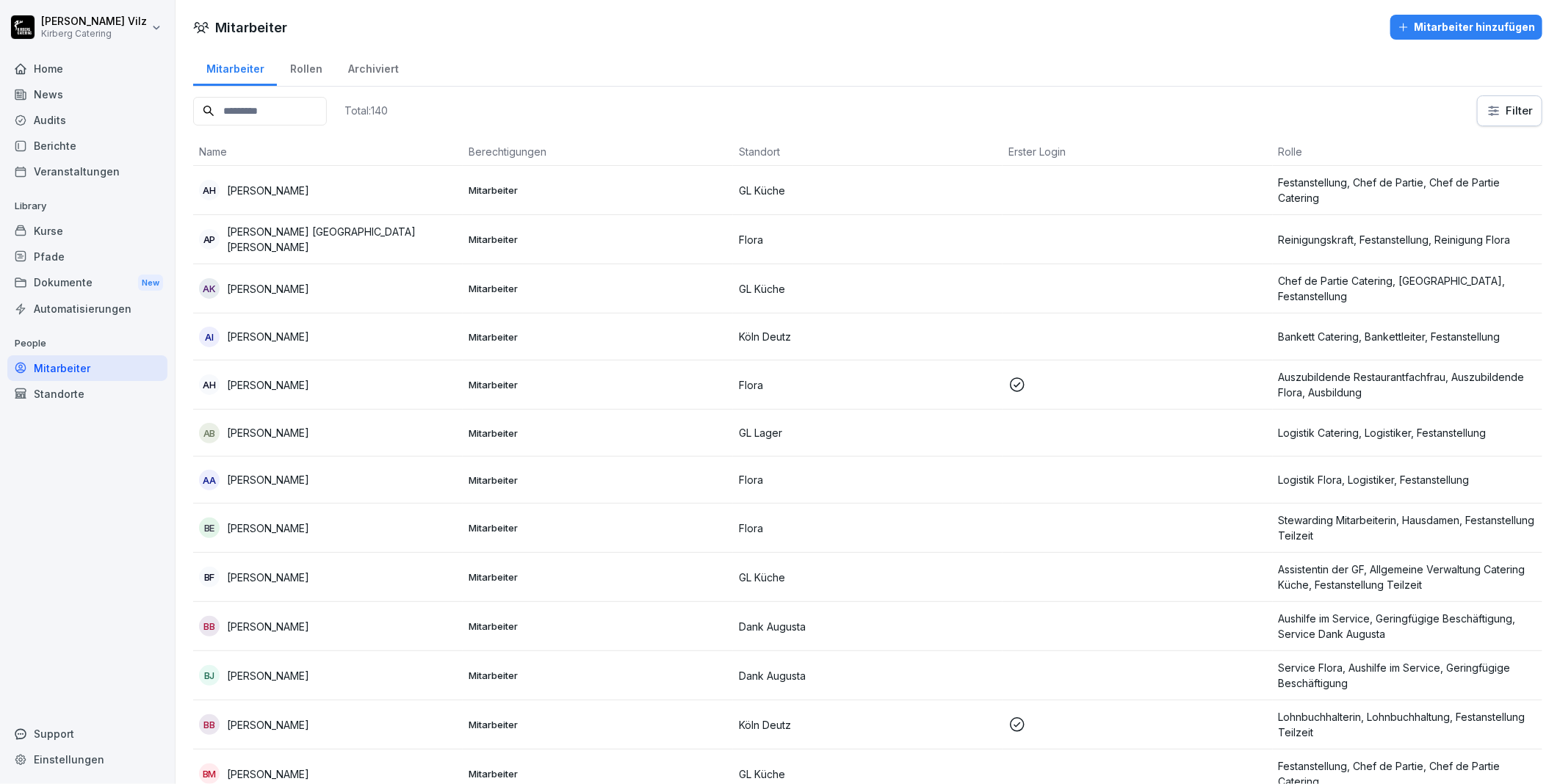
click at [287, 115] on input at bounding box center [260, 111] width 134 height 28
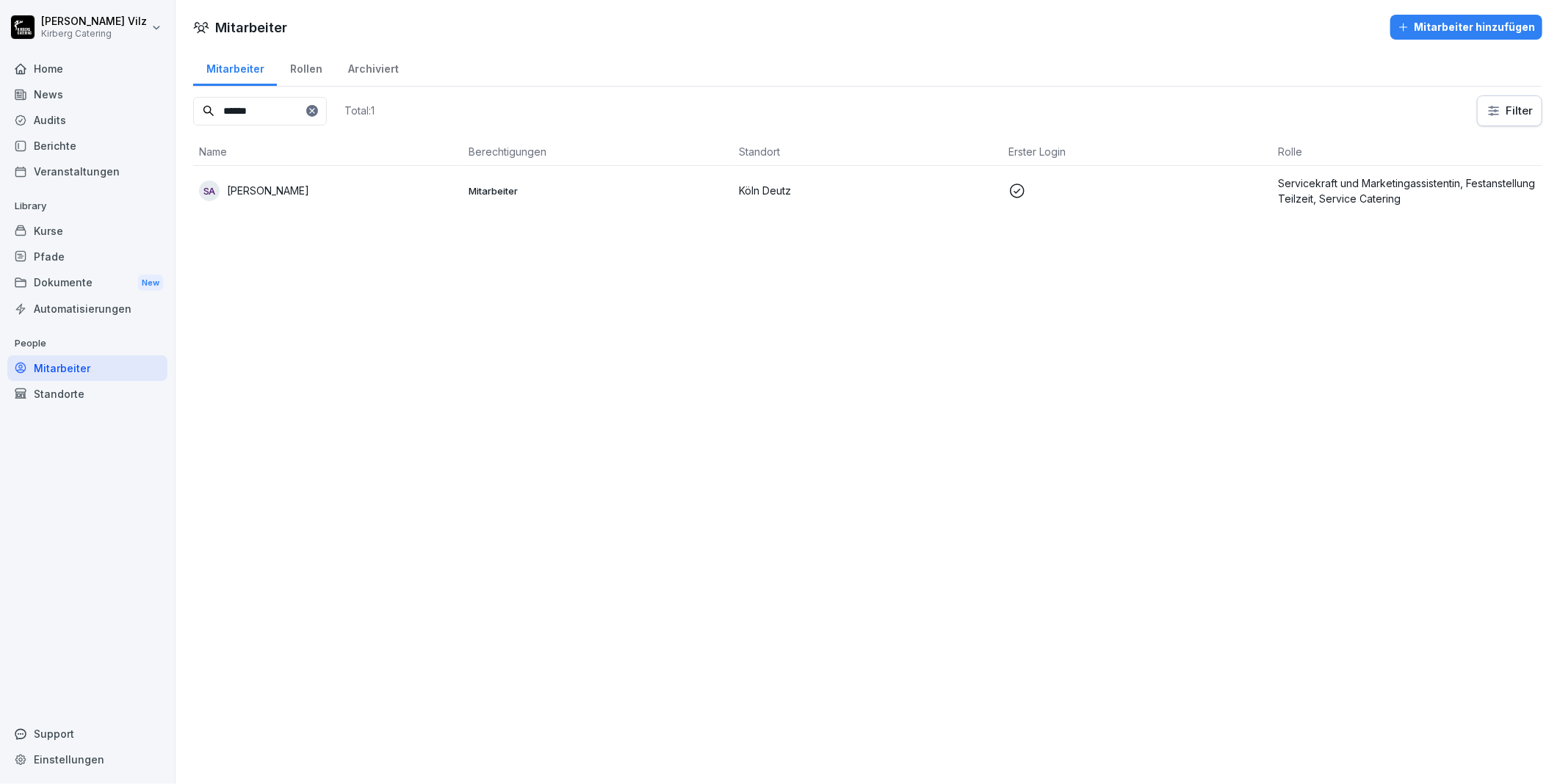
type input "******"
click at [296, 194] on p "[PERSON_NAME]" at bounding box center [267, 190] width 82 height 15
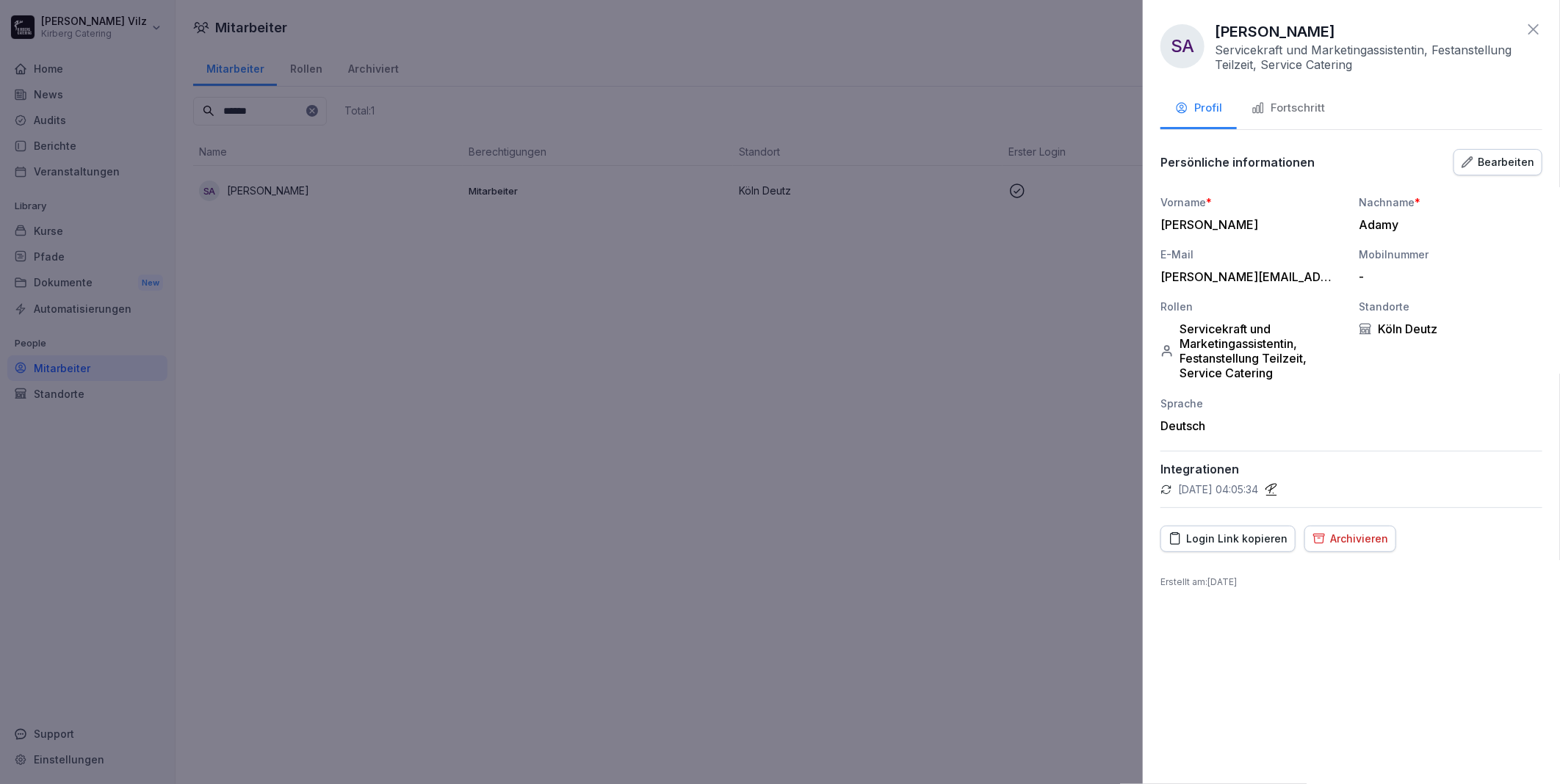
click at [1491, 166] on div "Bearbeiten" at bounding box center [1497, 162] width 72 height 16
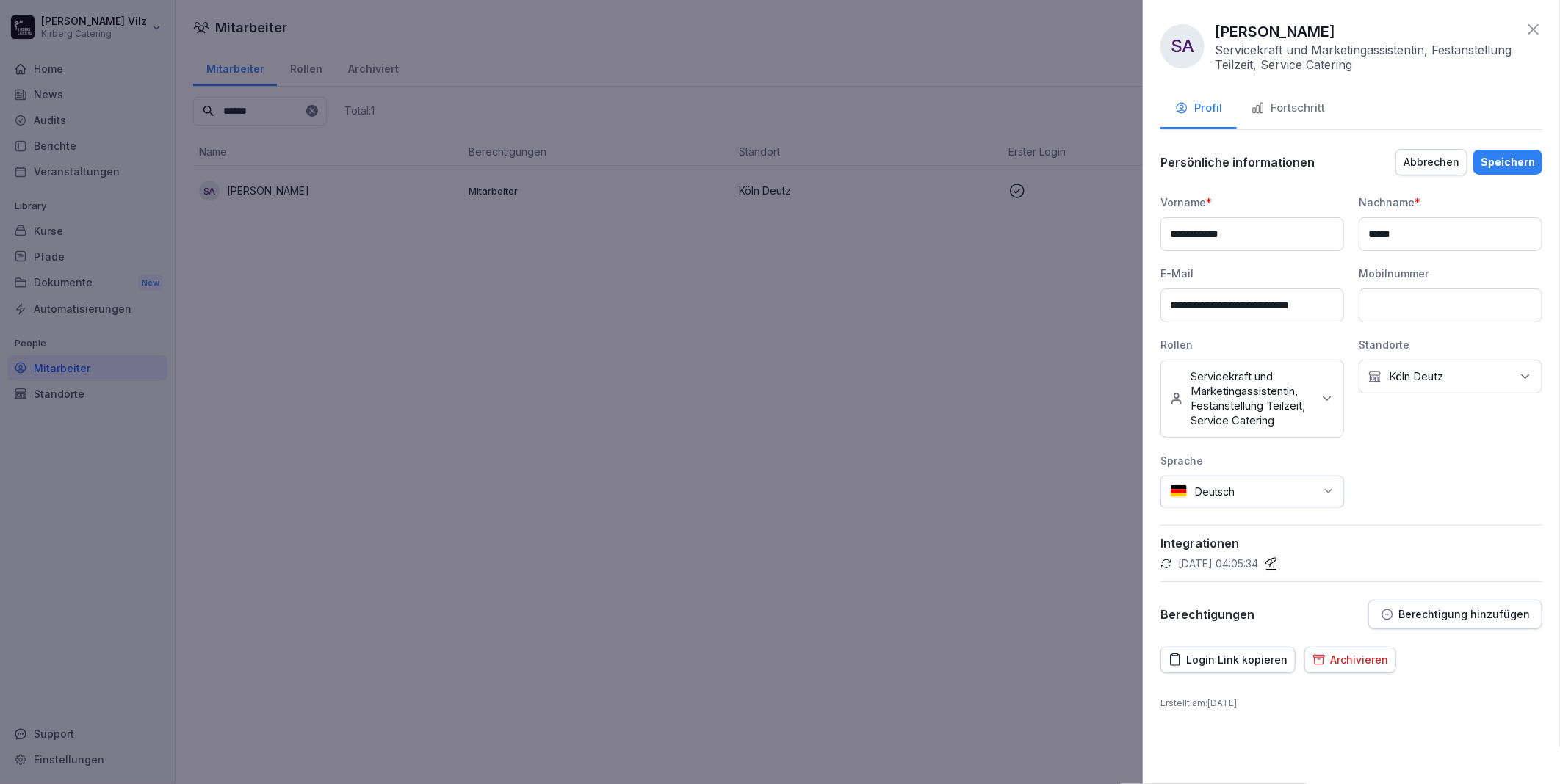
click at [1464, 616] on p "Berechtigung hinzufügen" at bounding box center [1464, 615] width 132 height 11
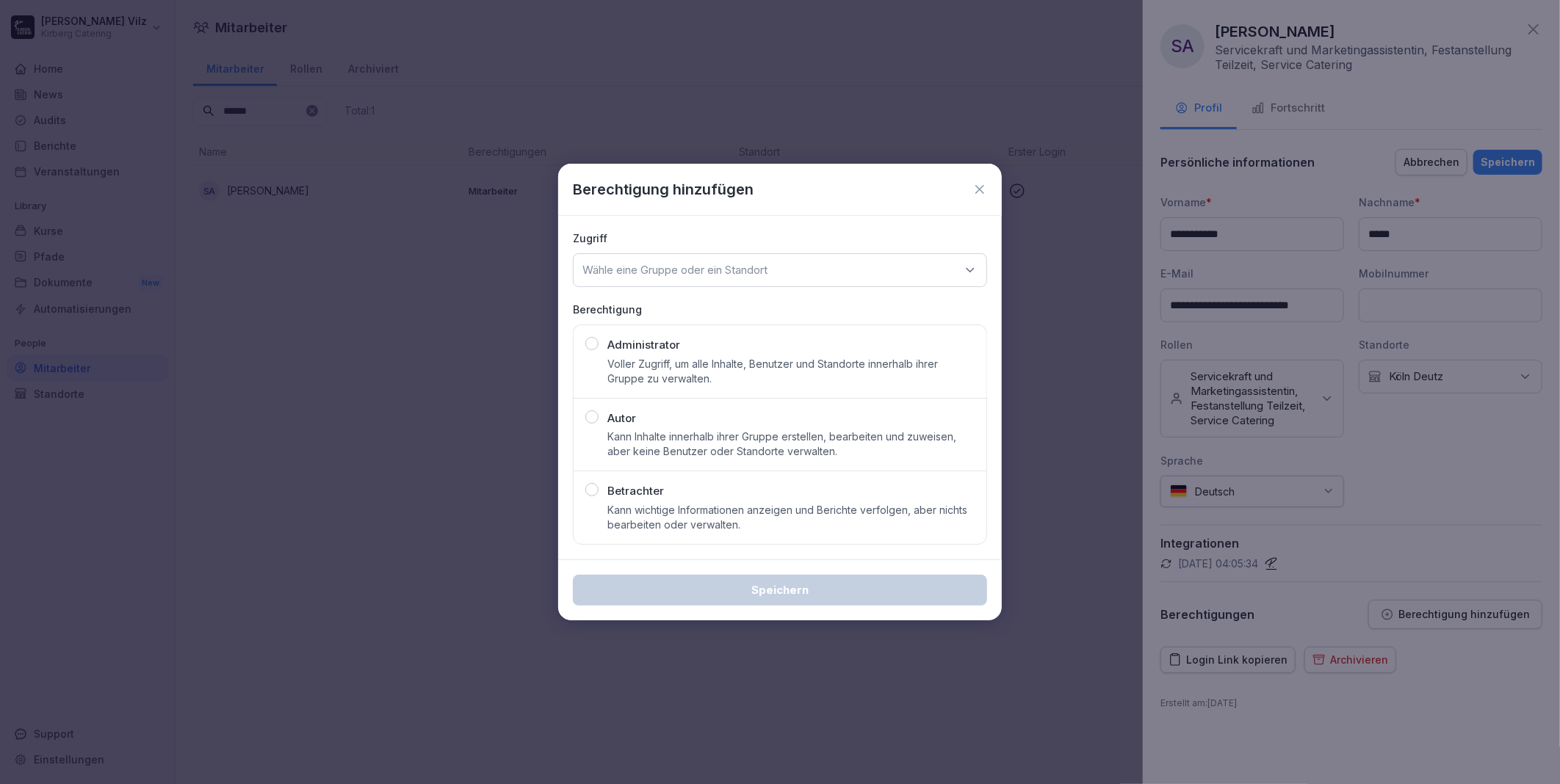
click at [629, 422] on p "Autor" at bounding box center [621, 419] width 28 height 17
click at [780, 282] on div "Wähle eine Gruppe oder ein Standort" at bounding box center [780, 270] width 414 height 34
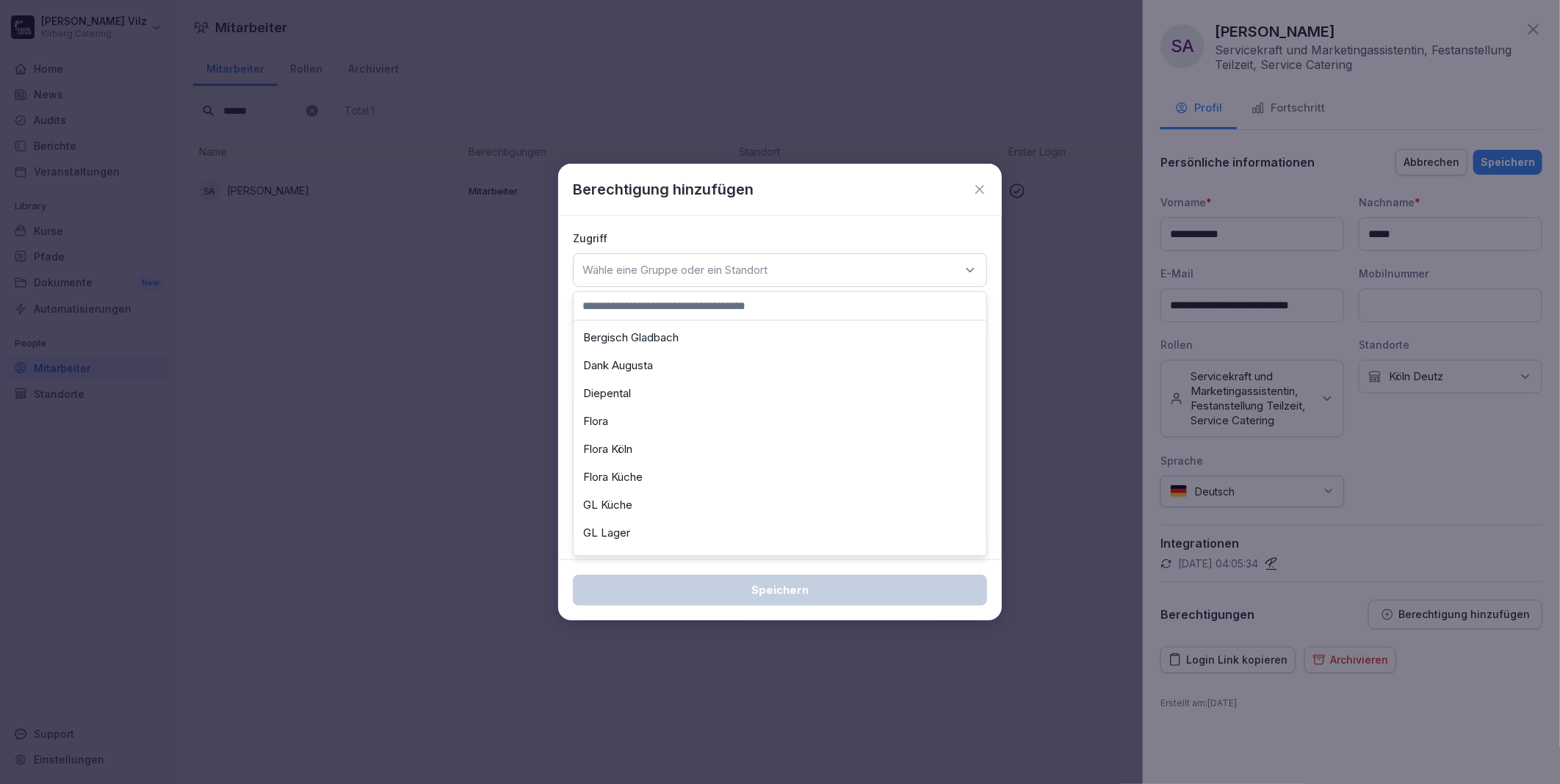
scroll to position [110, 0]
click at [632, 527] on div "Köln Deutz" at bounding box center [780, 533] width 406 height 28
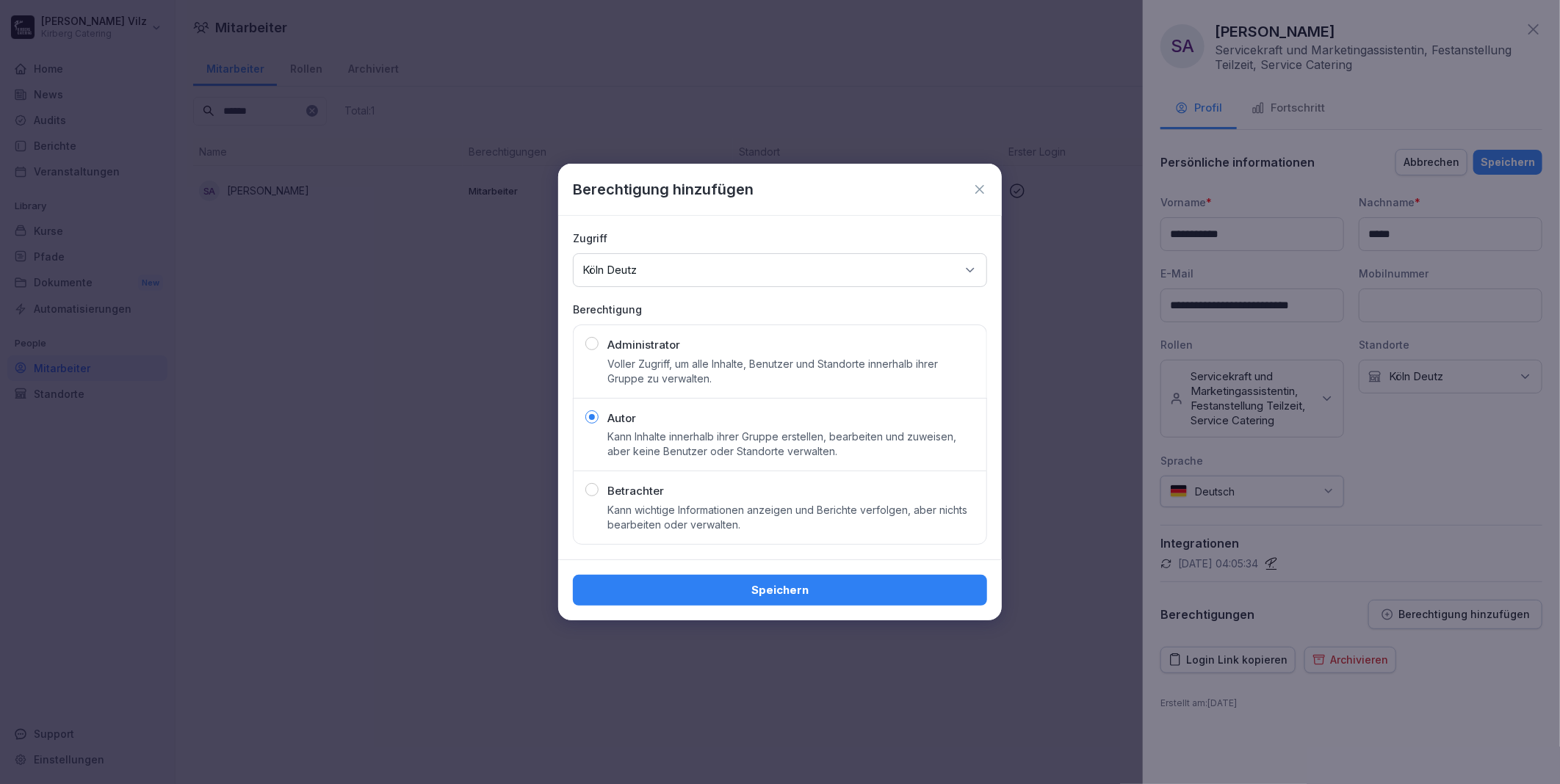
click at [758, 584] on div "Speichern" at bounding box center [780, 590] width 391 height 16
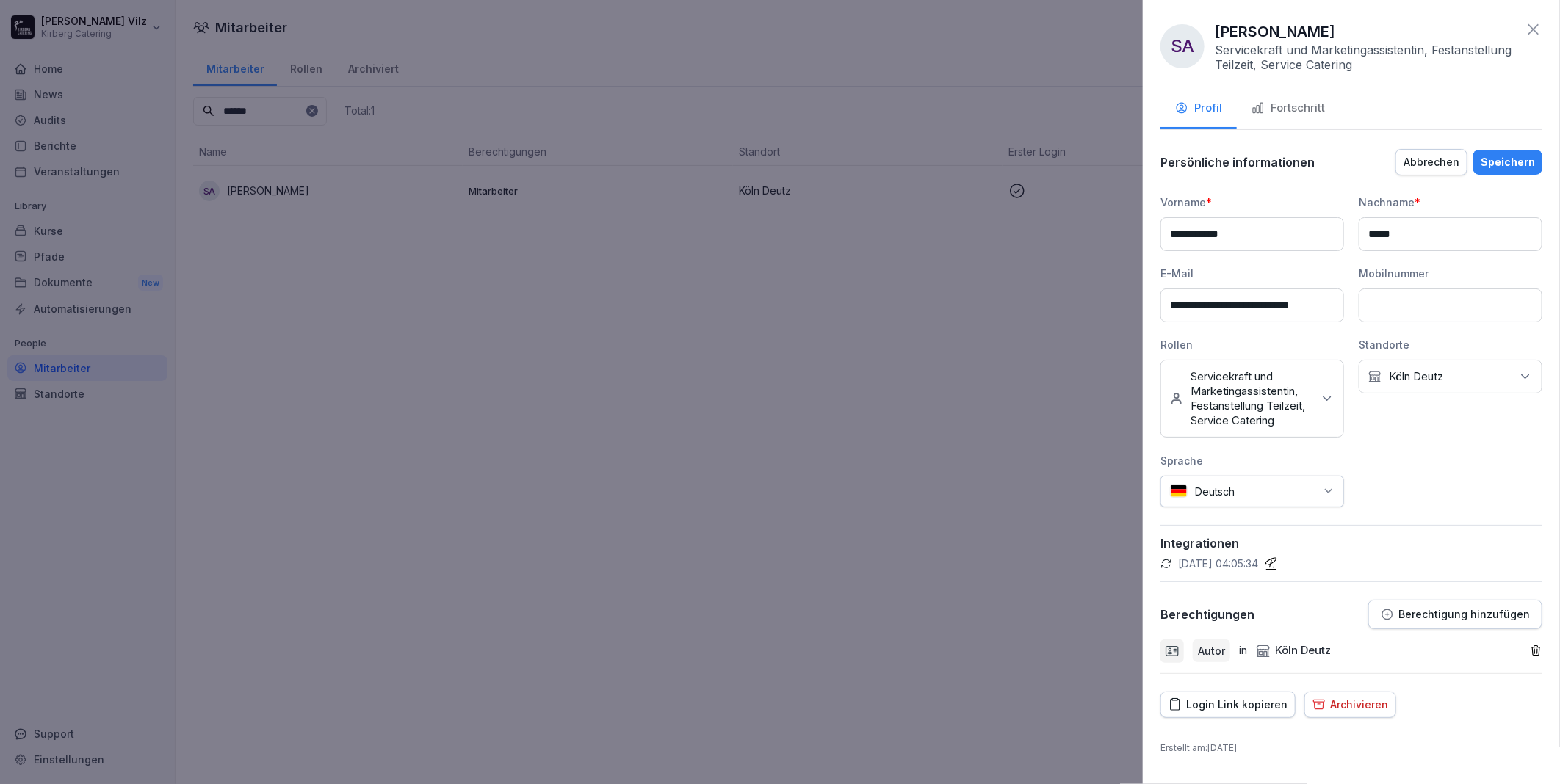
click at [1499, 157] on div "Speichern" at bounding box center [1507, 162] width 55 height 16
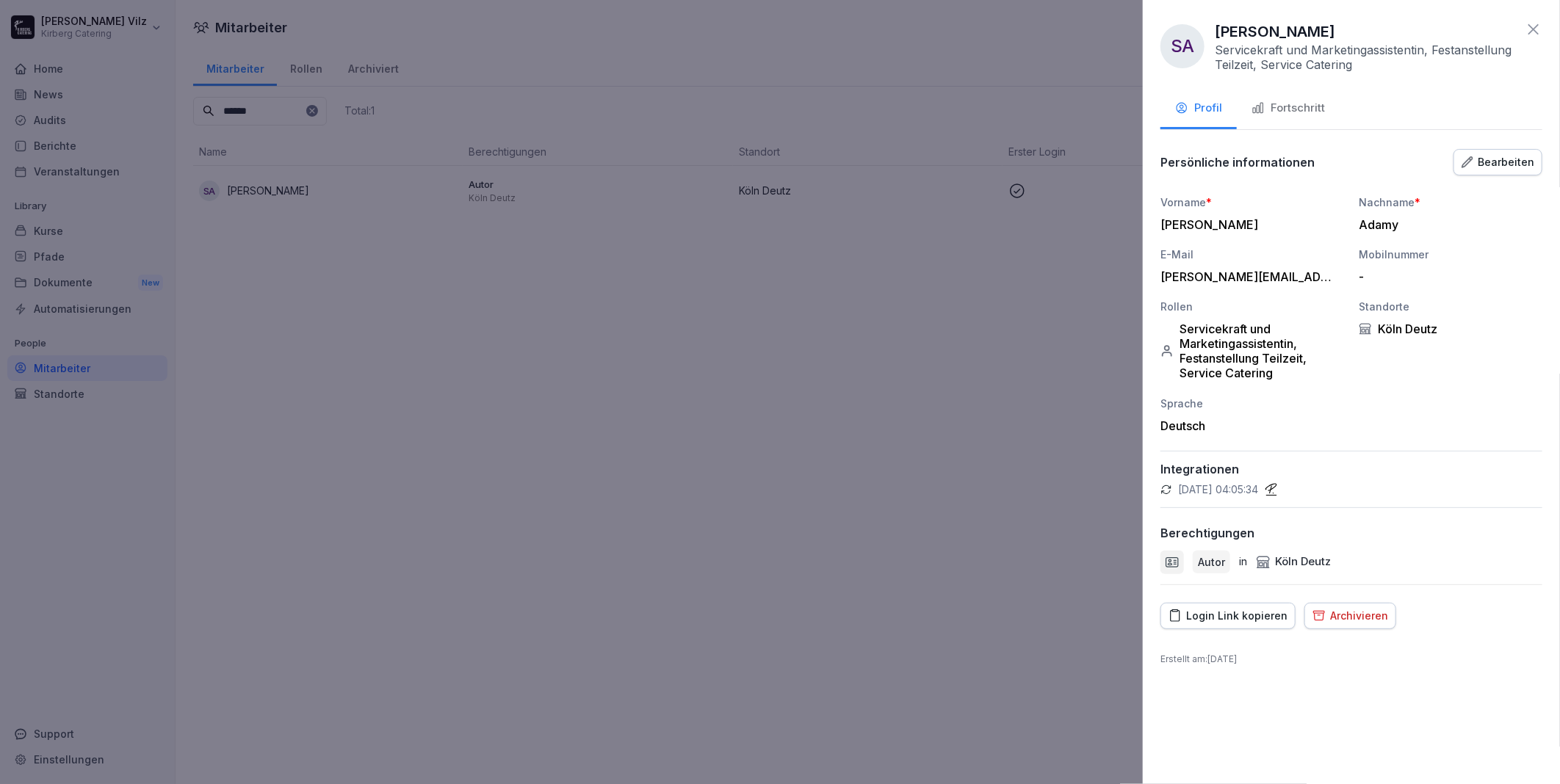
click at [1538, 25] on icon at bounding box center [1533, 29] width 18 height 18
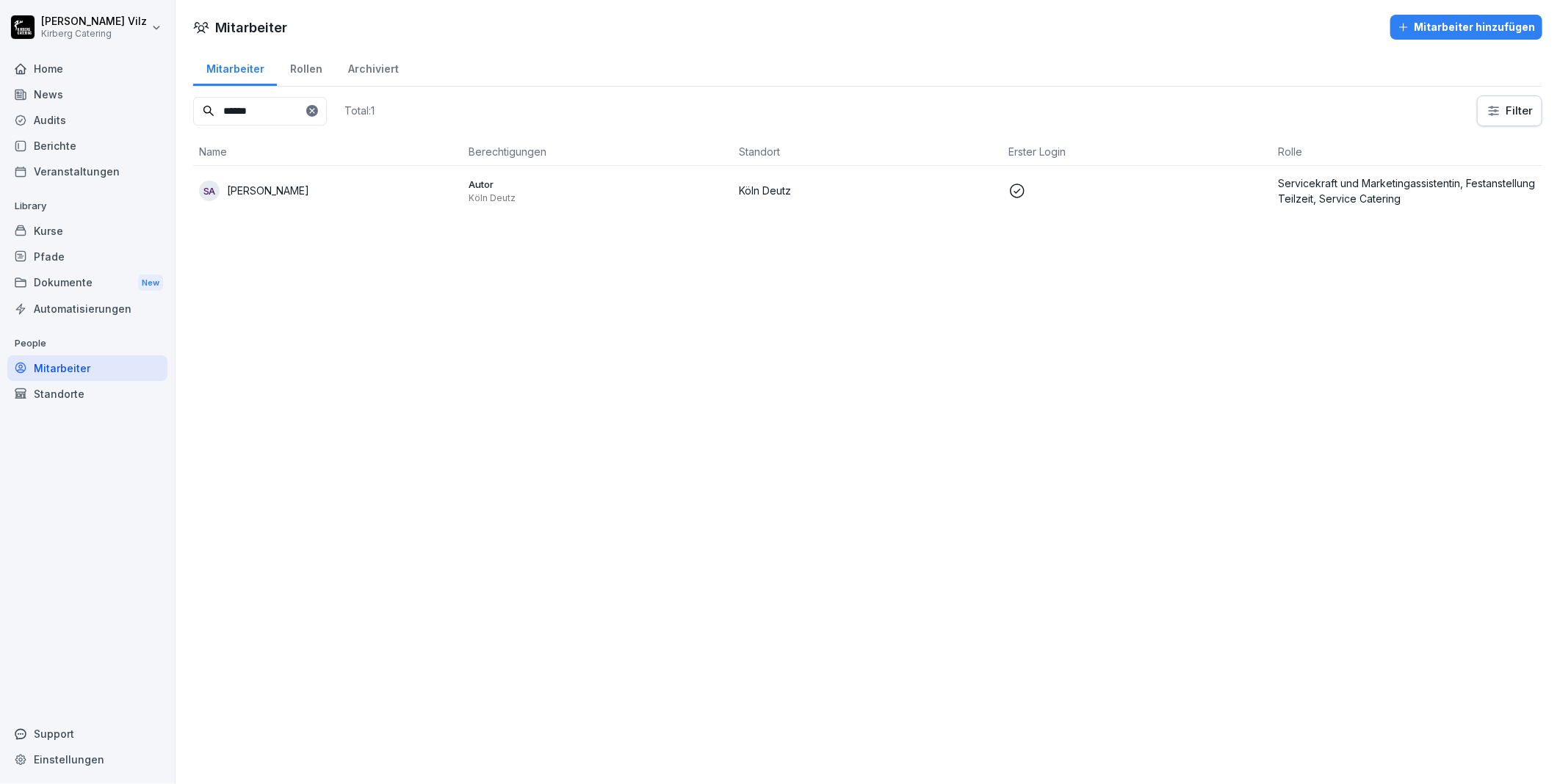
click at [56, 235] on div "Kurse" at bounding box center [88, 231] width 160 height 25
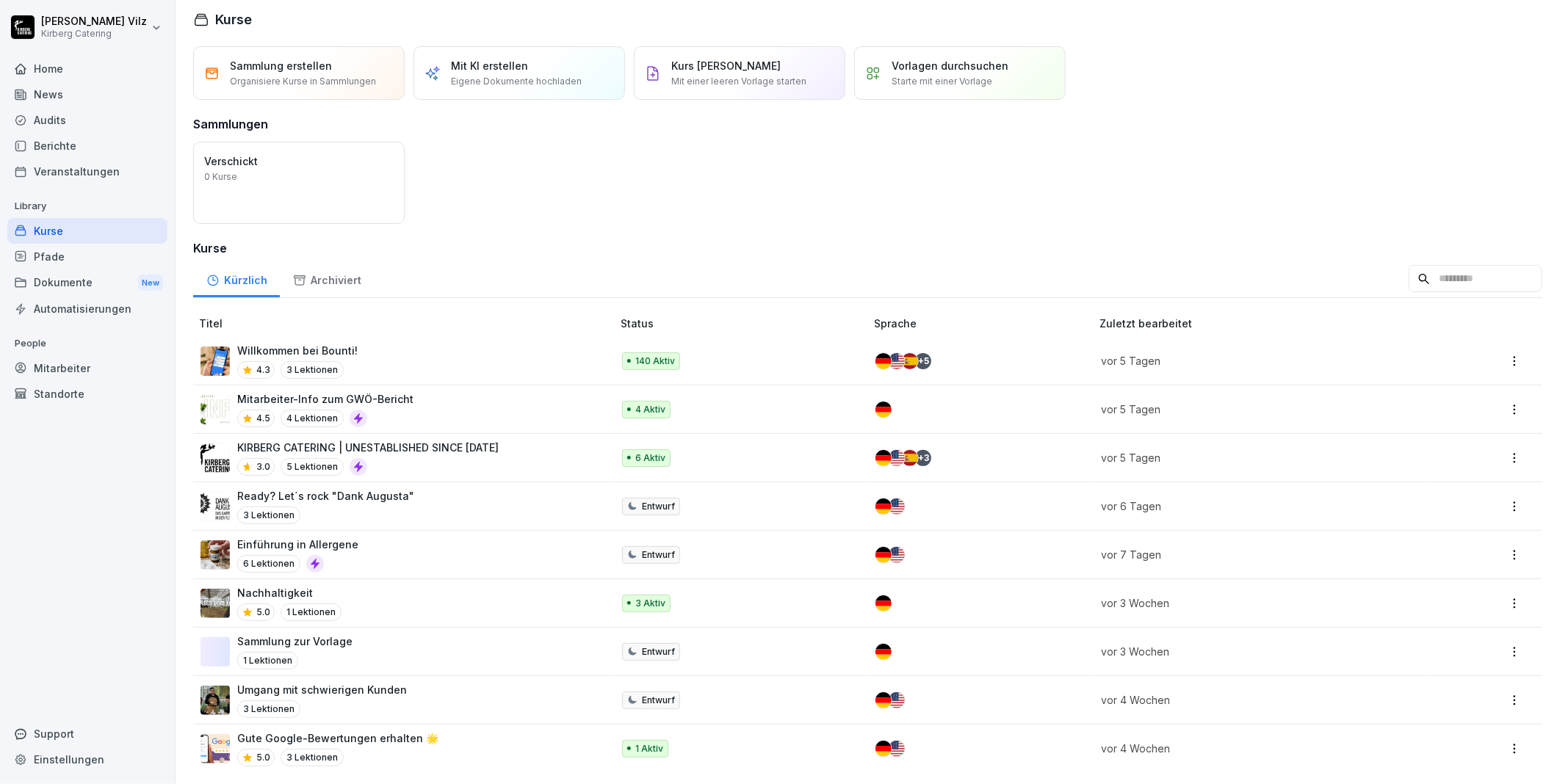
scroll to position [21, 0]
click at [60, 72] on div "Home" at bounding box center [88, 68] width 160 height 25
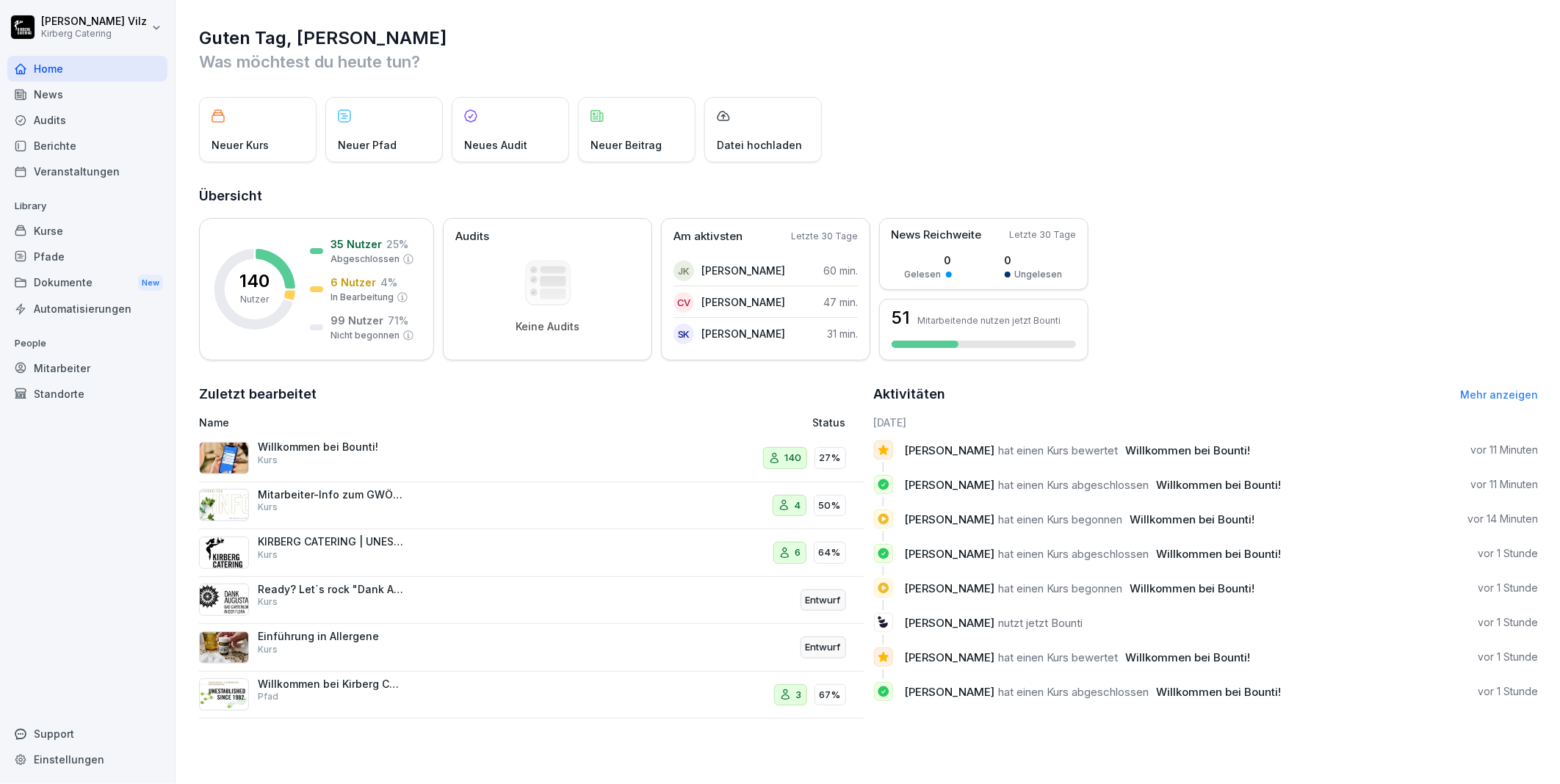
click at [55, 232] on div "Kurse" at bounding box center [88, 231] width 160 height 25
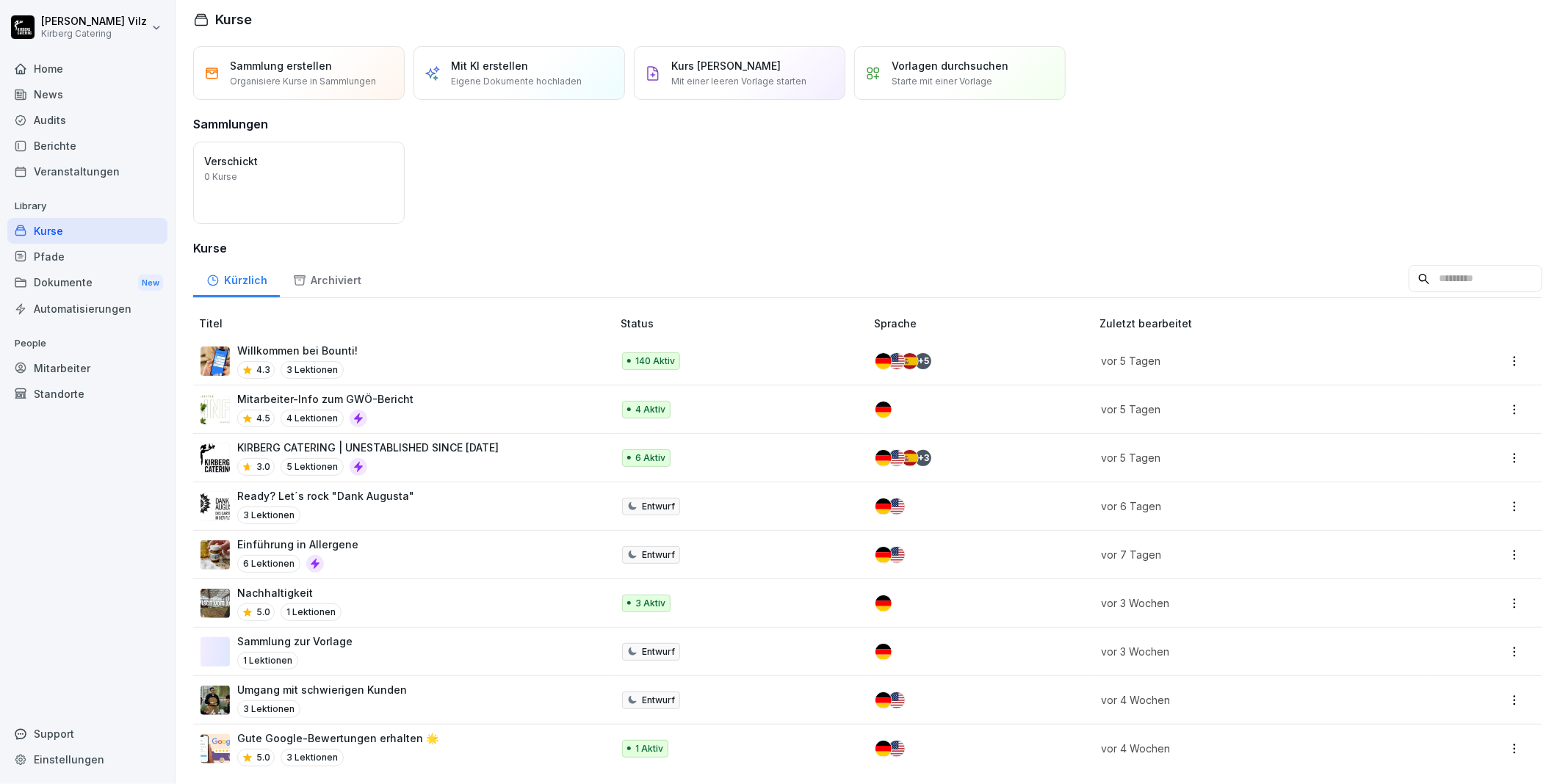
scroll to position [21, 0]
click at [397, 488] on p "Ready? Let´s rock "Dank Augusta"" at bounding box center [326, 496] width 177 height 15
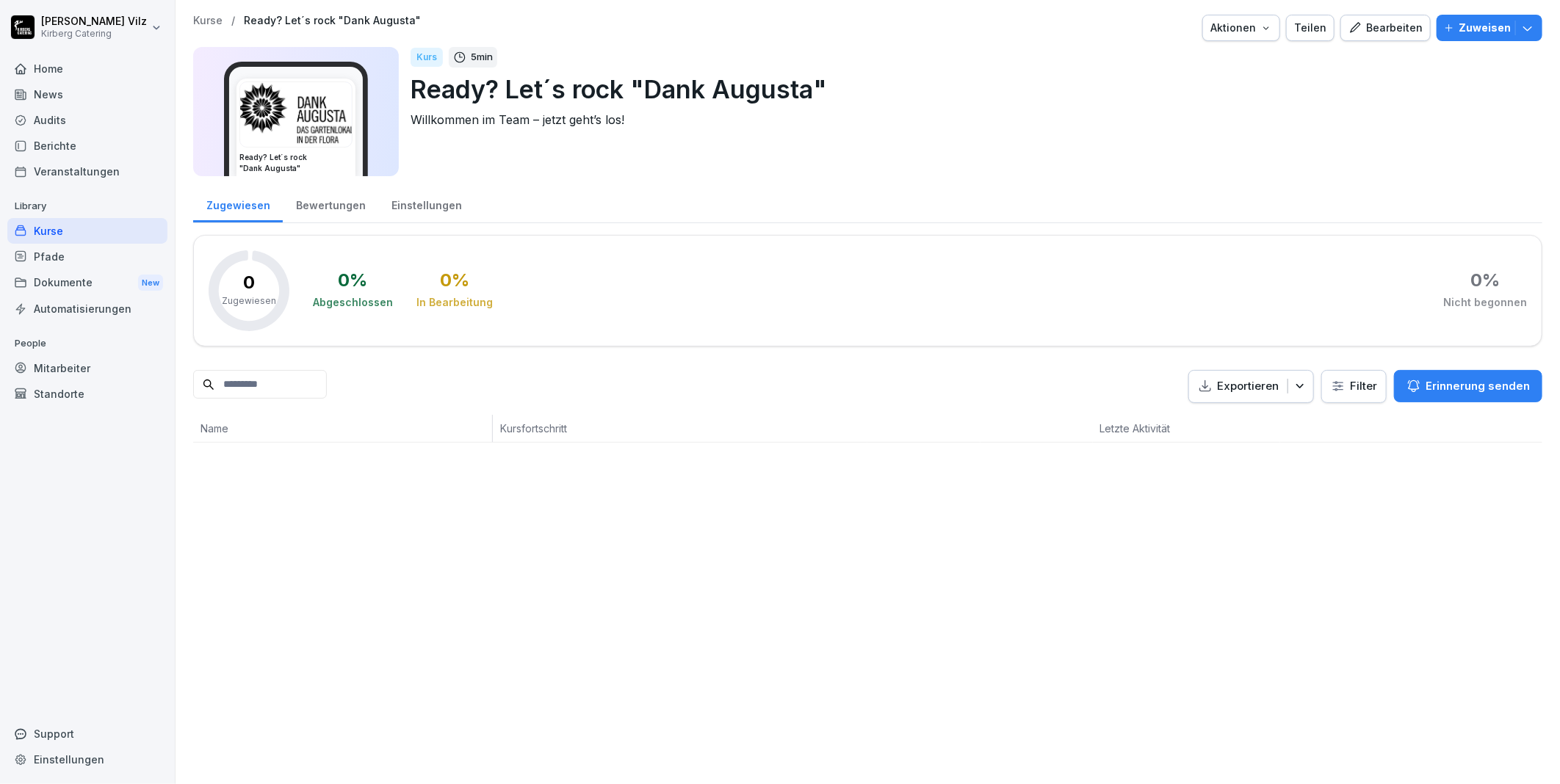
click at [41, 230] on div "Kurse" at bounding box center [88, 231] width 160 height 25
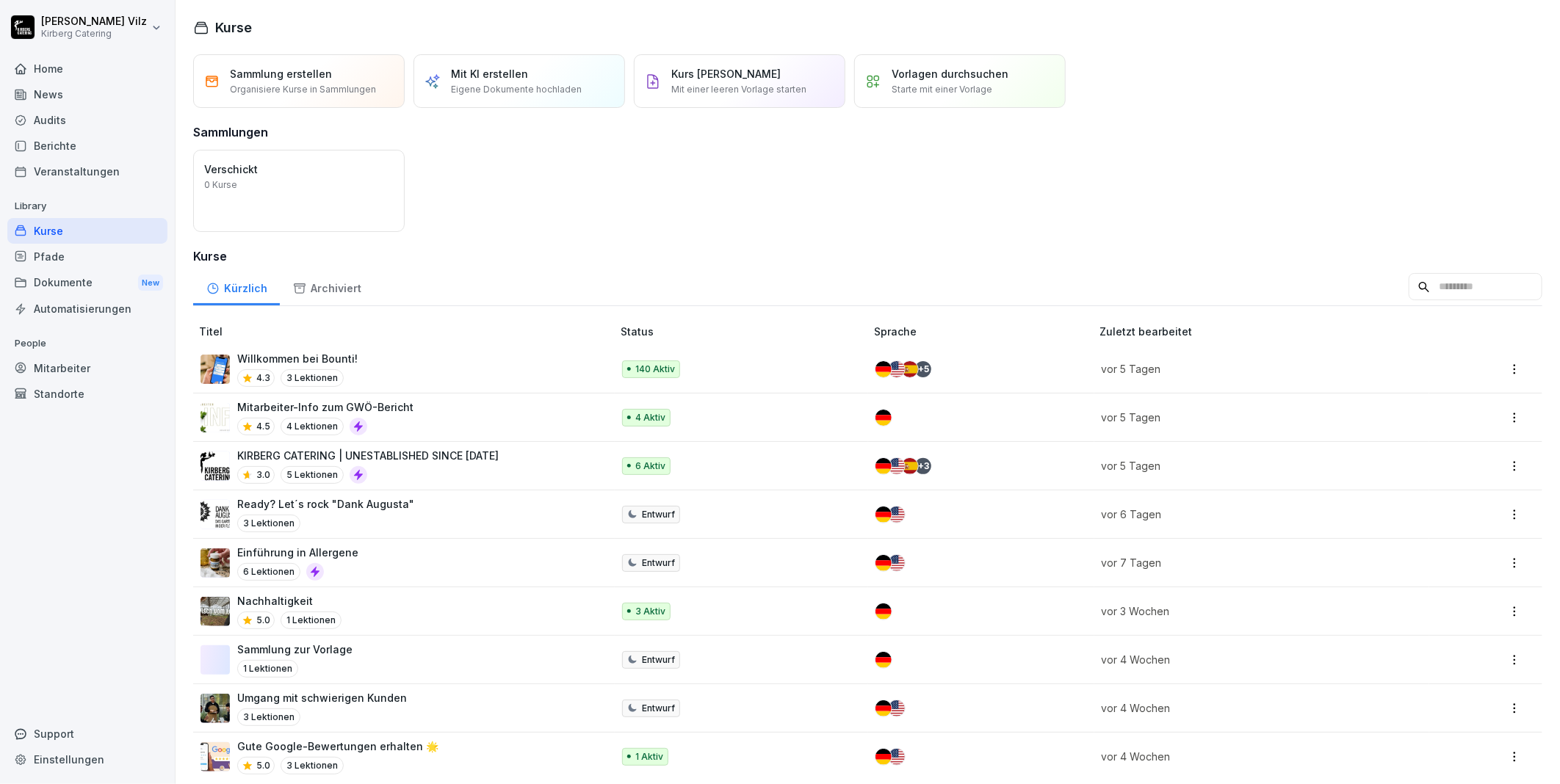
click at [341, 360] on p "Willkommen bei Bounti!" at bounding box center [298, 359] width 121 height 15
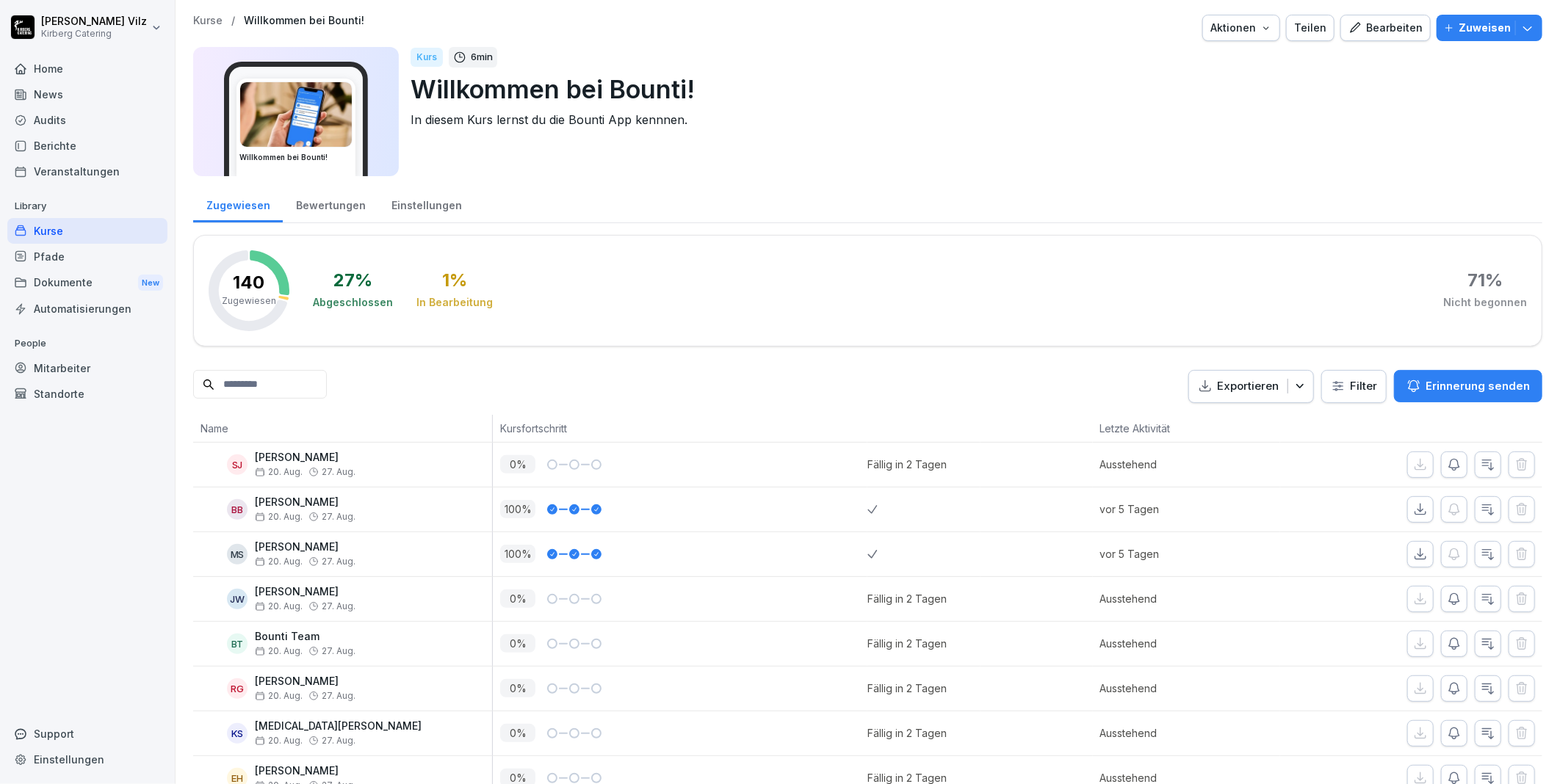
click at [75, 229] on div "Kurse" at bounding box center [88, 231] width 160 height 25
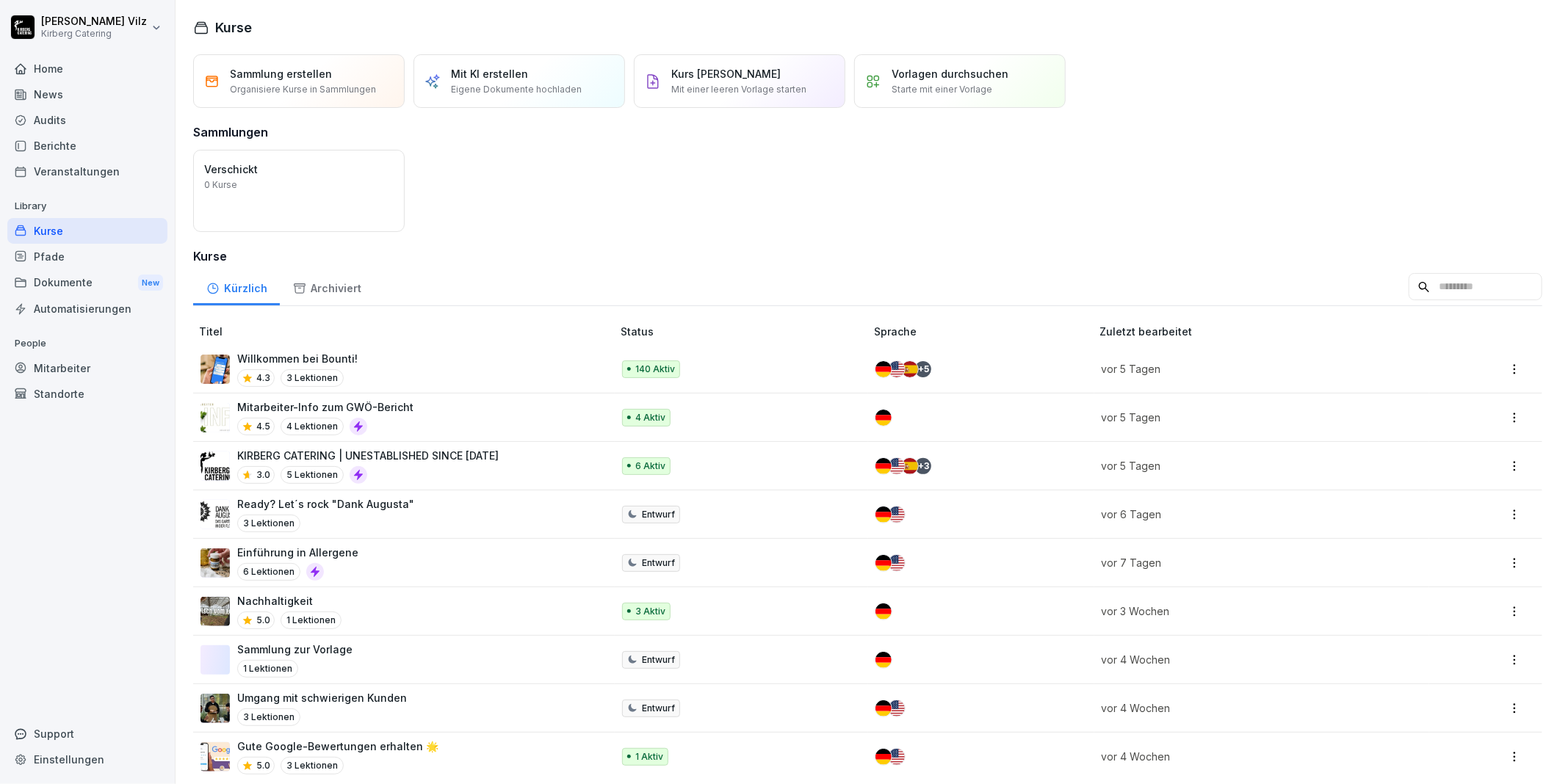
click at [443, 453] on p "KIRBERG CATERING | UNESTABLISHED SINCE [DATE]" at bounding box center [368, 456] width 262 height 15
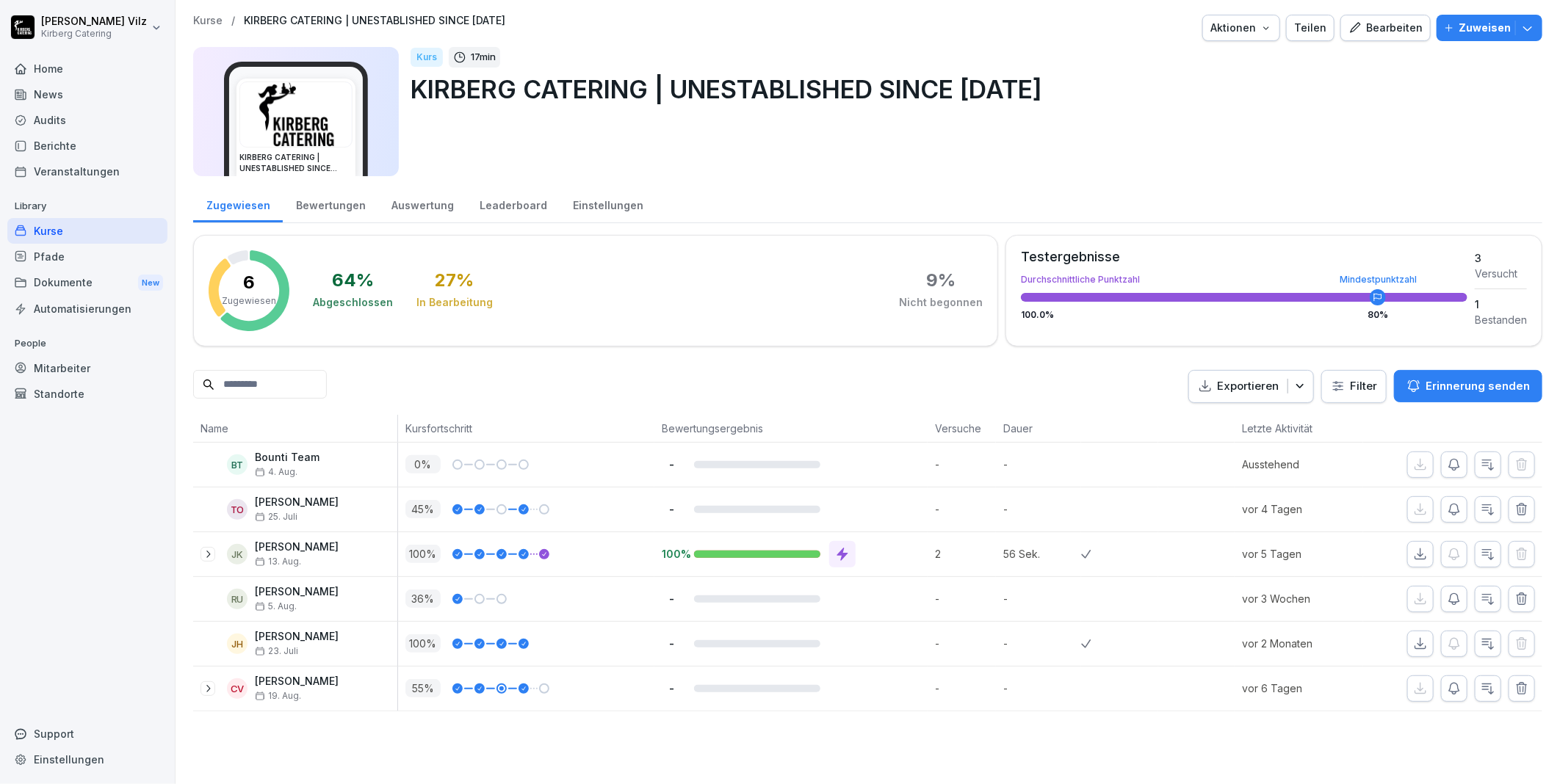
click at [1477, 37] on button "Zuweisen" at bounding box center [1489, 28] width 105 height 26
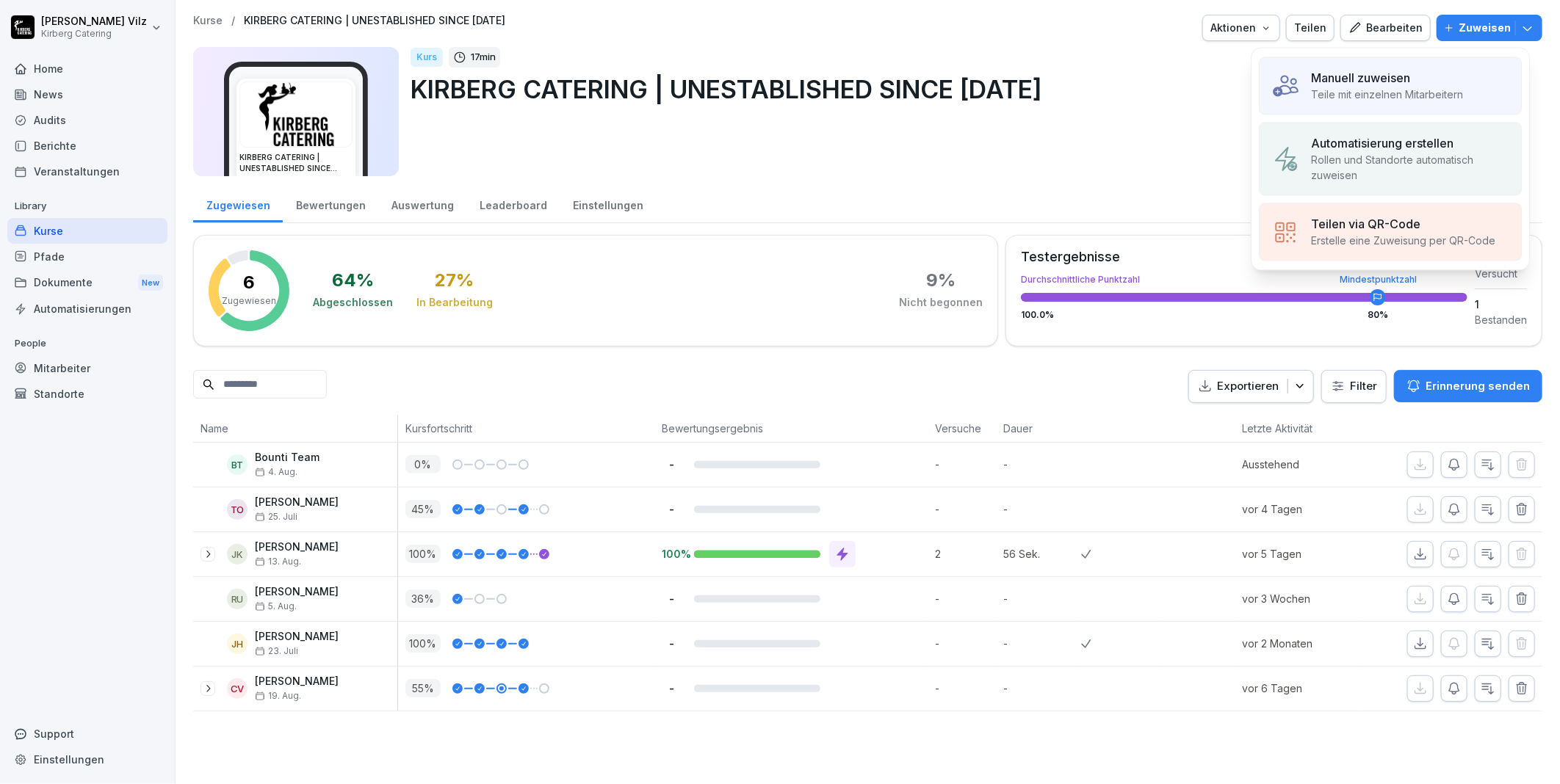
click at [1400, 76] on p "Manuell zuweisen" at bounding box center [1359, 77] width 99 height 18
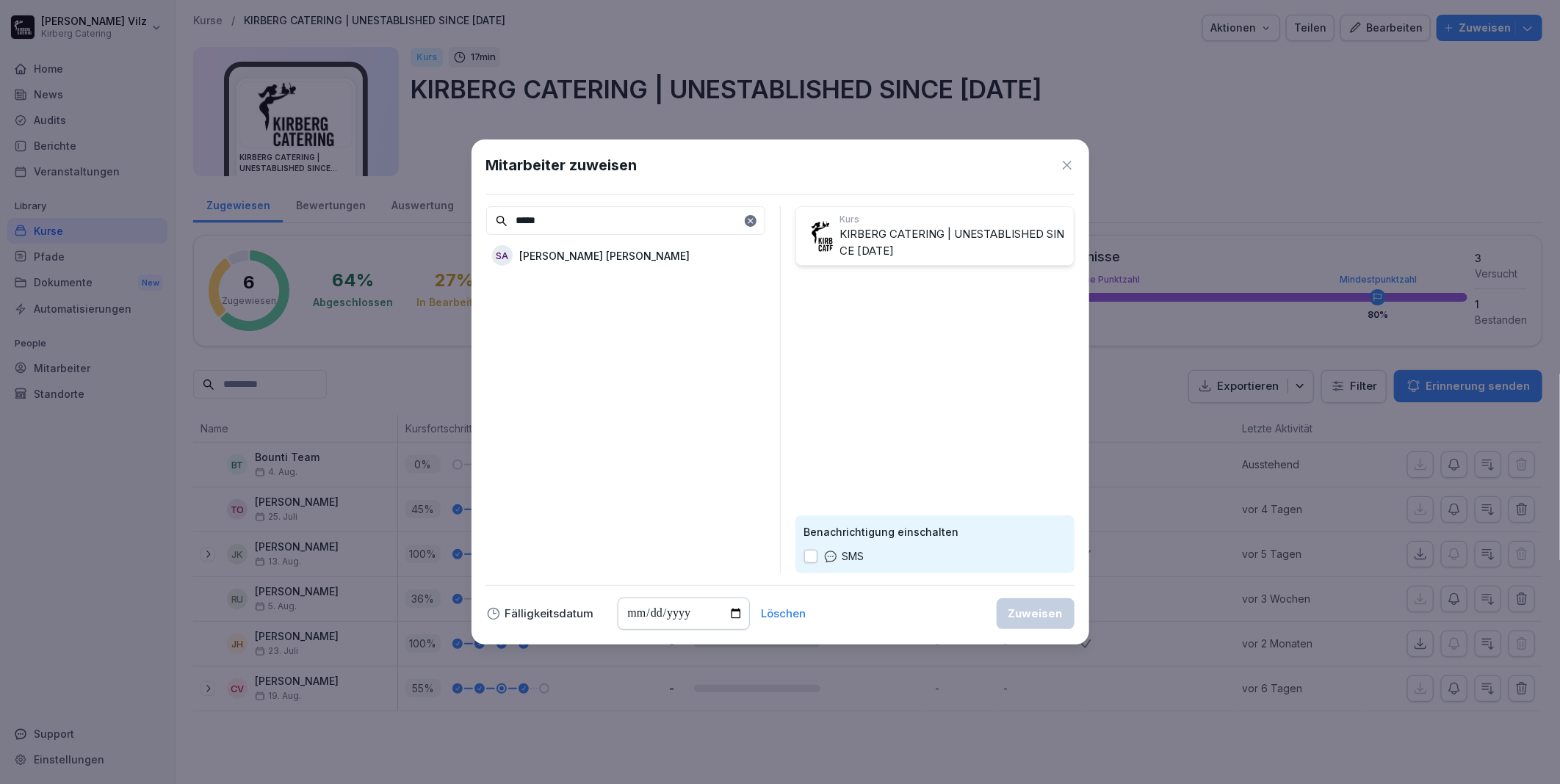
type input "*****"
click at [546, 252] on p "[PERSON_NAME]" at bounding box center [604, 256] width 170 height 15
click at [1026, 612] on div "Zuweisen" at bounding box center [1036, 613] width 55 height 16
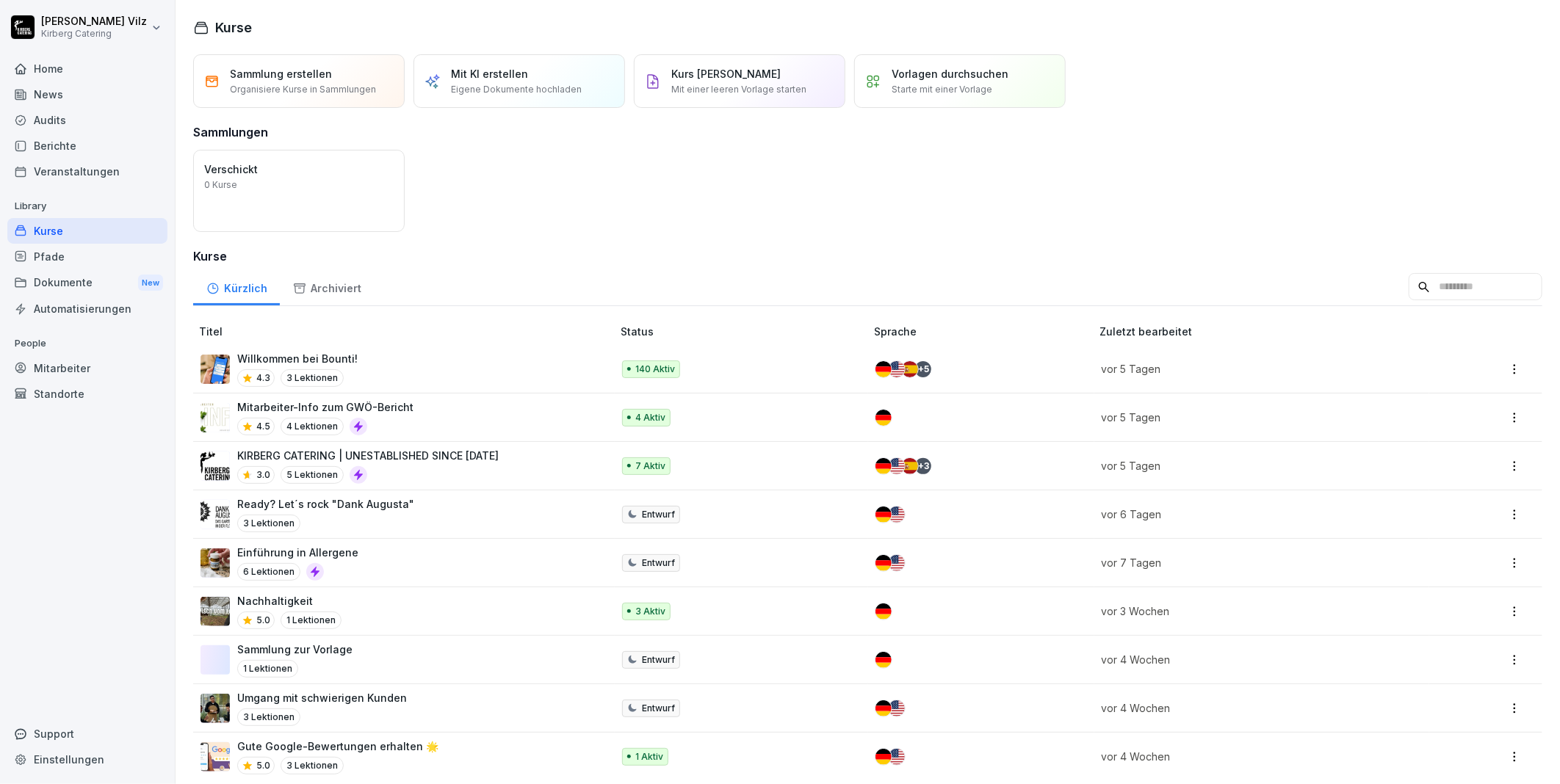
click at [398, 459] on p "KIRBERG CATERING | UNESTABLISHED SINCE [DATE]" at bounding box center [368, 456] width 262 height 15
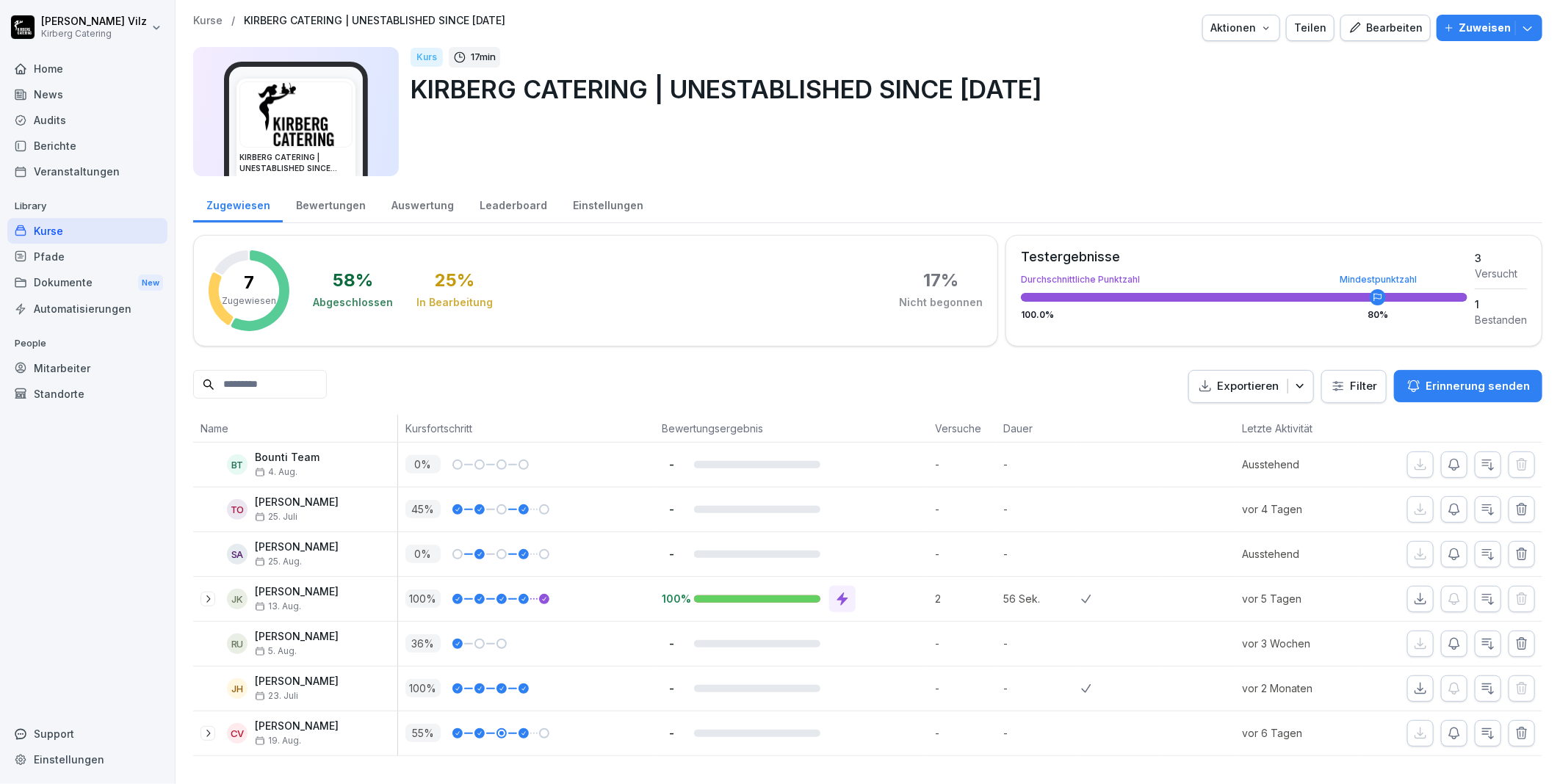
click at [1362, 30] on div "Bearbeiten" at bounding box center [1385, 27] width 74 height 16
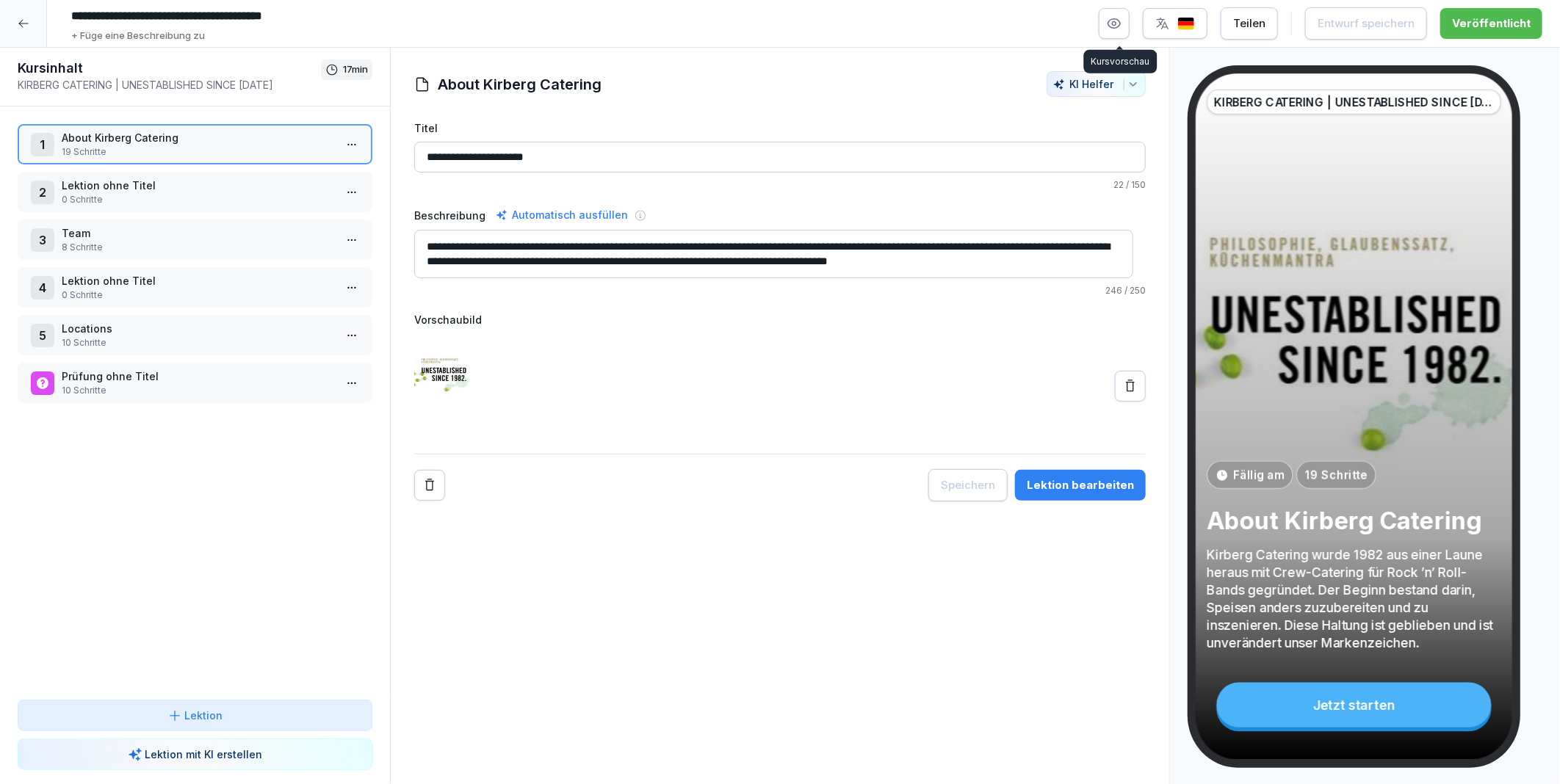
click at [1120, 24] on icon "button" at bounding box center [1114, 24] width 12 height 9
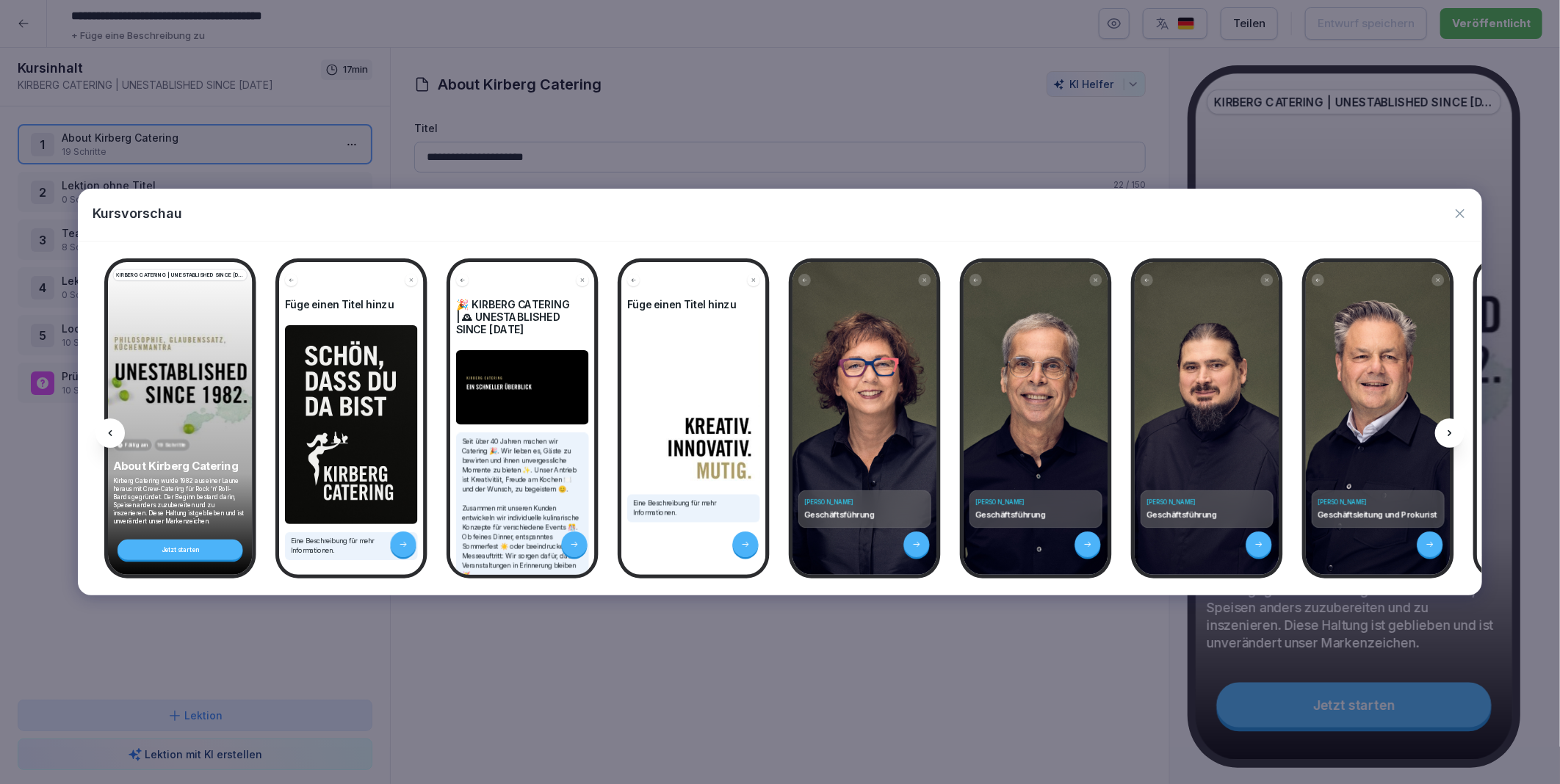
click at [1451, 429] on icon at bounding box center [1449, 433] width 11 height 11
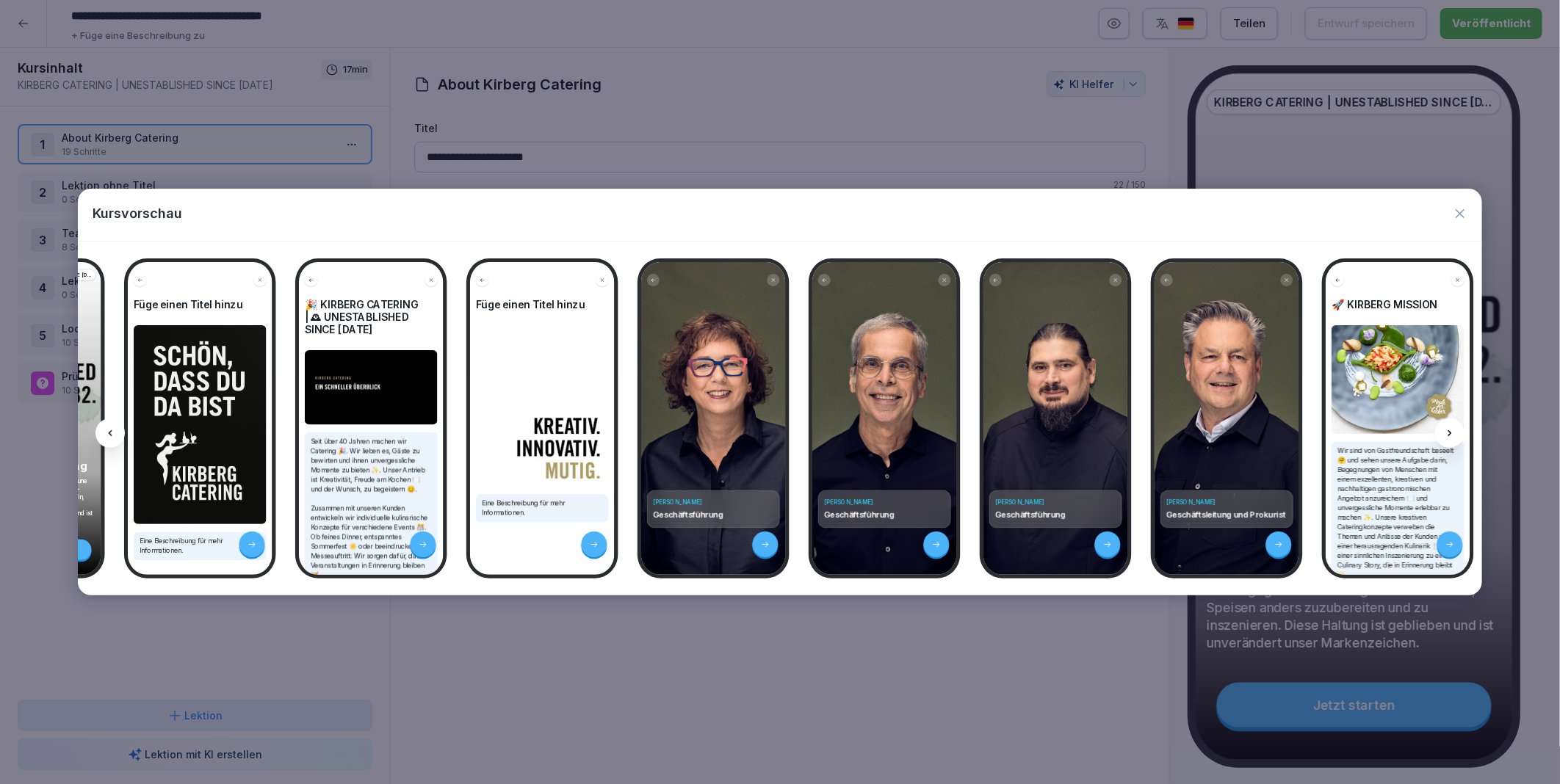
click at [1451, 429] on icon at bounding box center [1449, 433] width 11 height 11
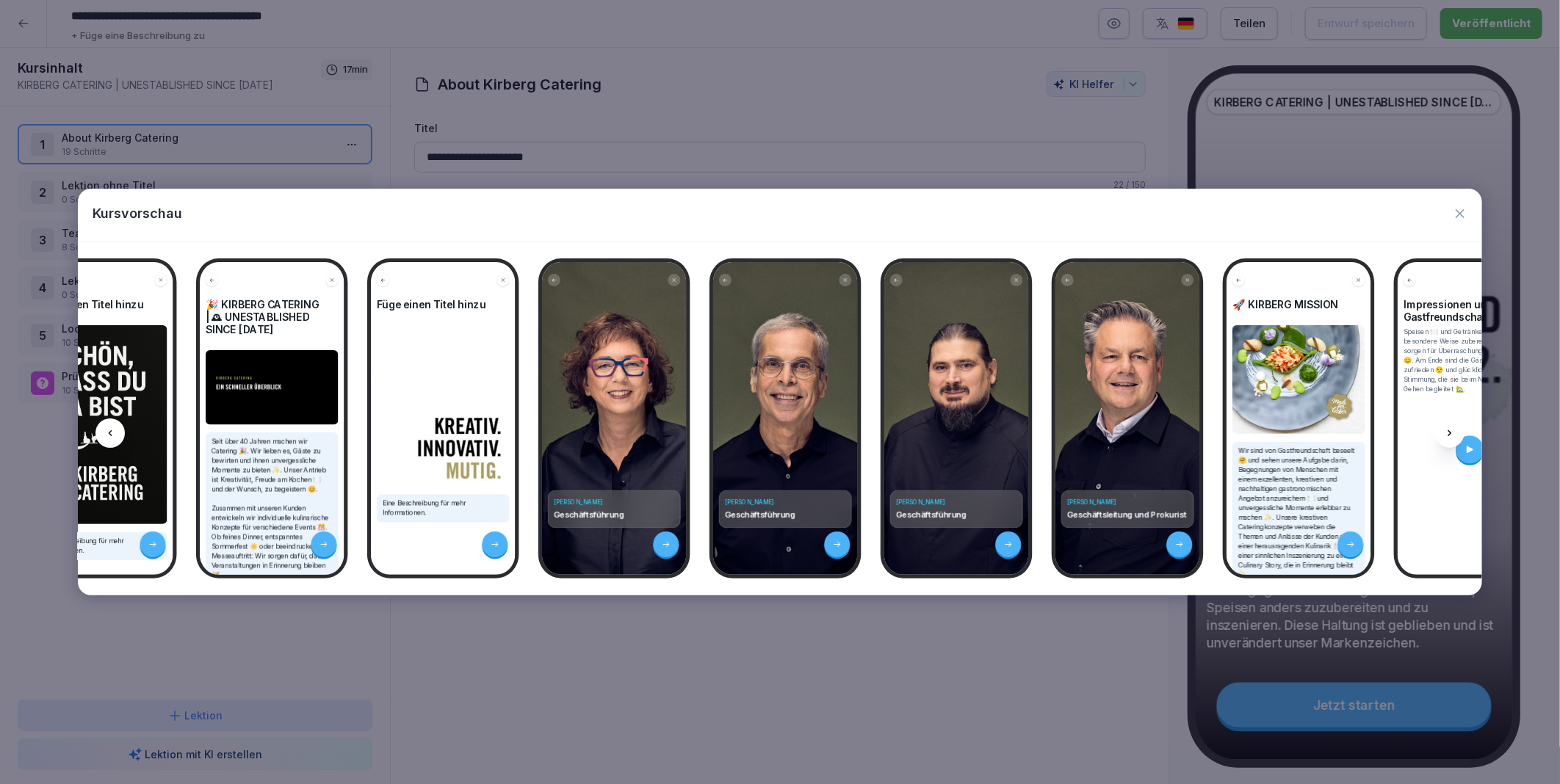
click at [1451, 429] on icon at bounding box center [1449, 433] width 11 height 11
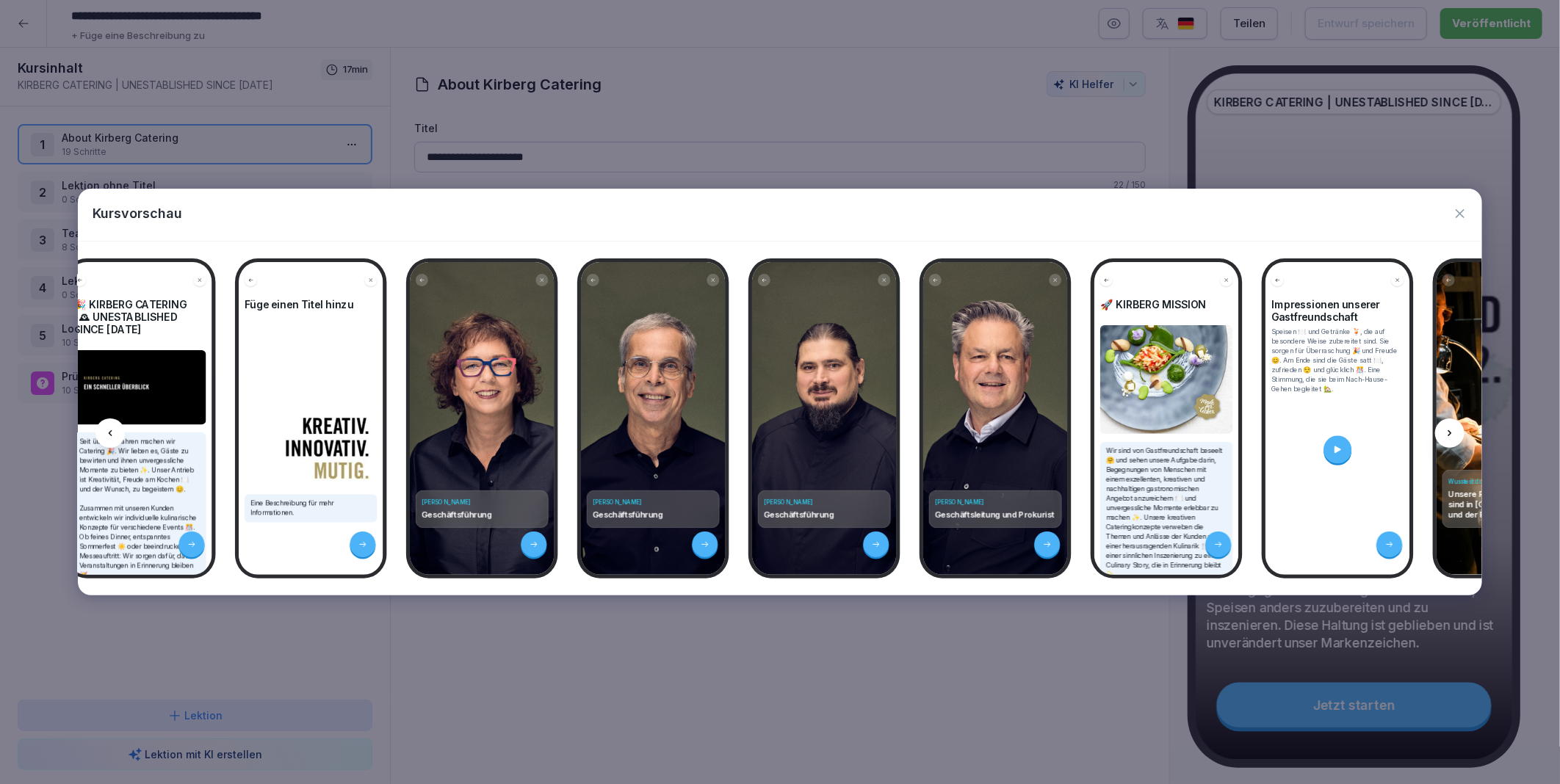
click at [1451, 429] on icon at bounding box center [1449, 433] width 11 height 11
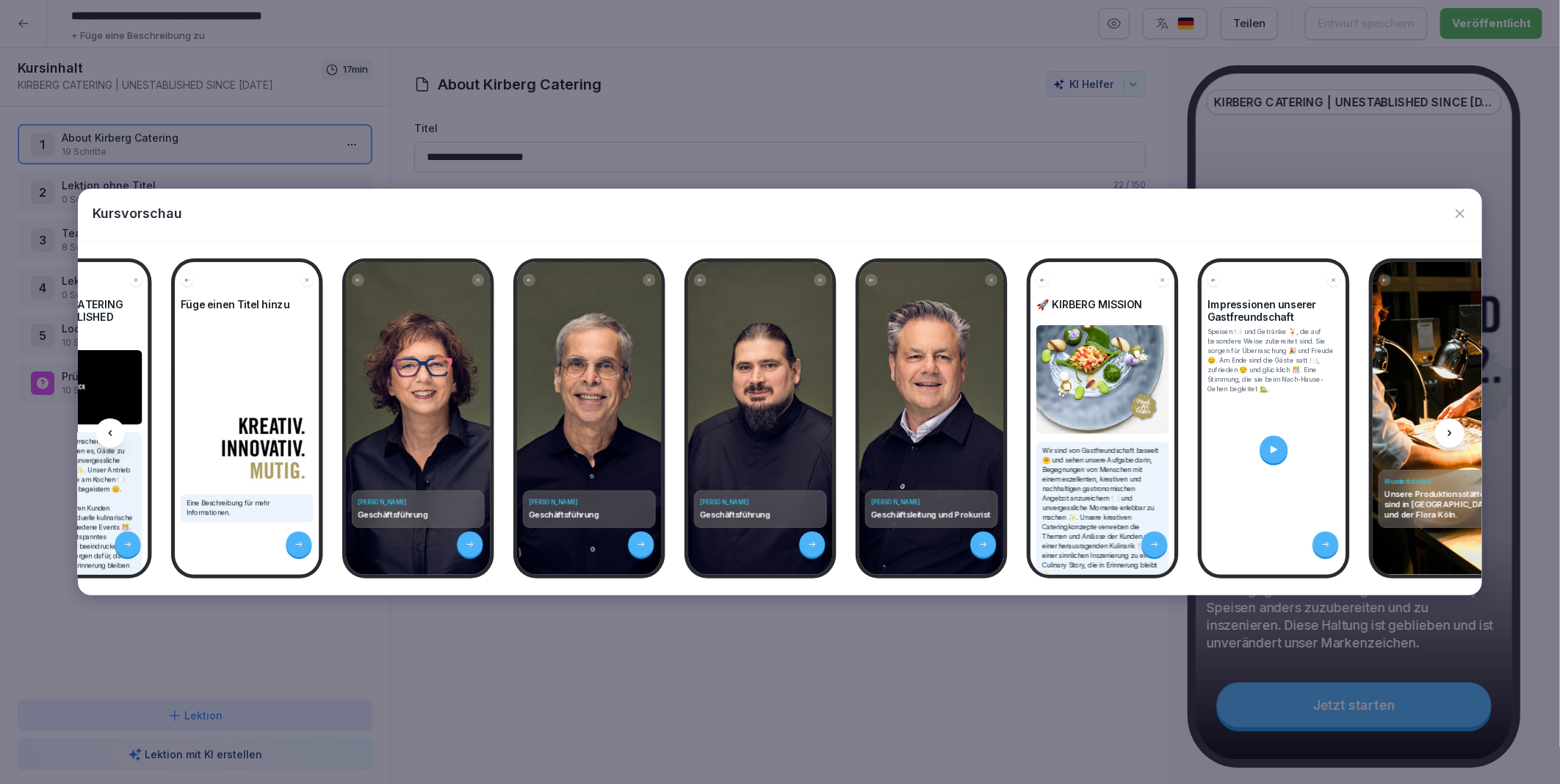
click at [1451, 429] on icon at bounding box center [1449, 433] width 11 height 11
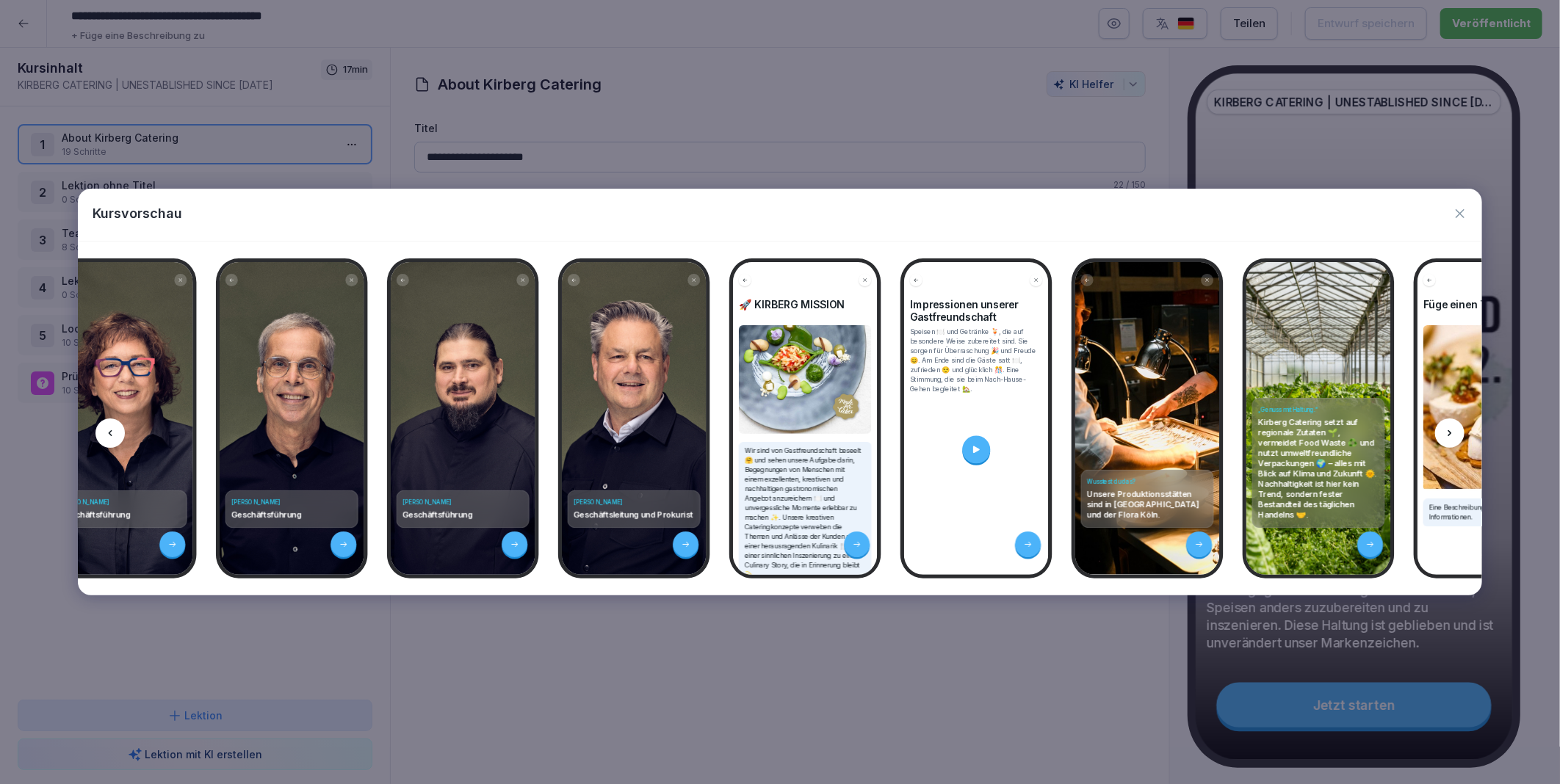
click at [1451, 429] on icon at bounding box center [1449, 433] width 11 height 11
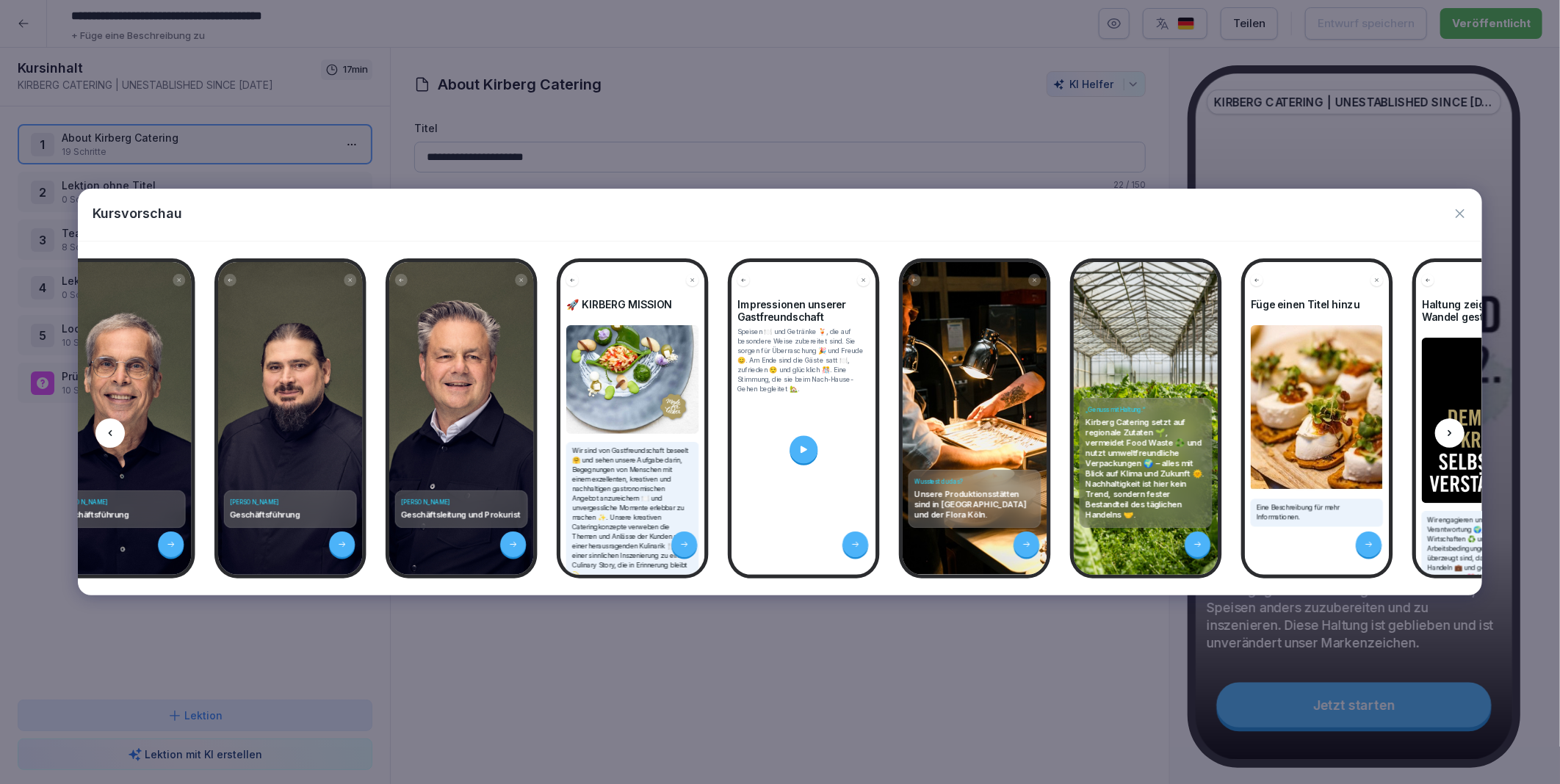
click at [1451, 429] on icon at bounding box center [1449, 433] width 11 height 11
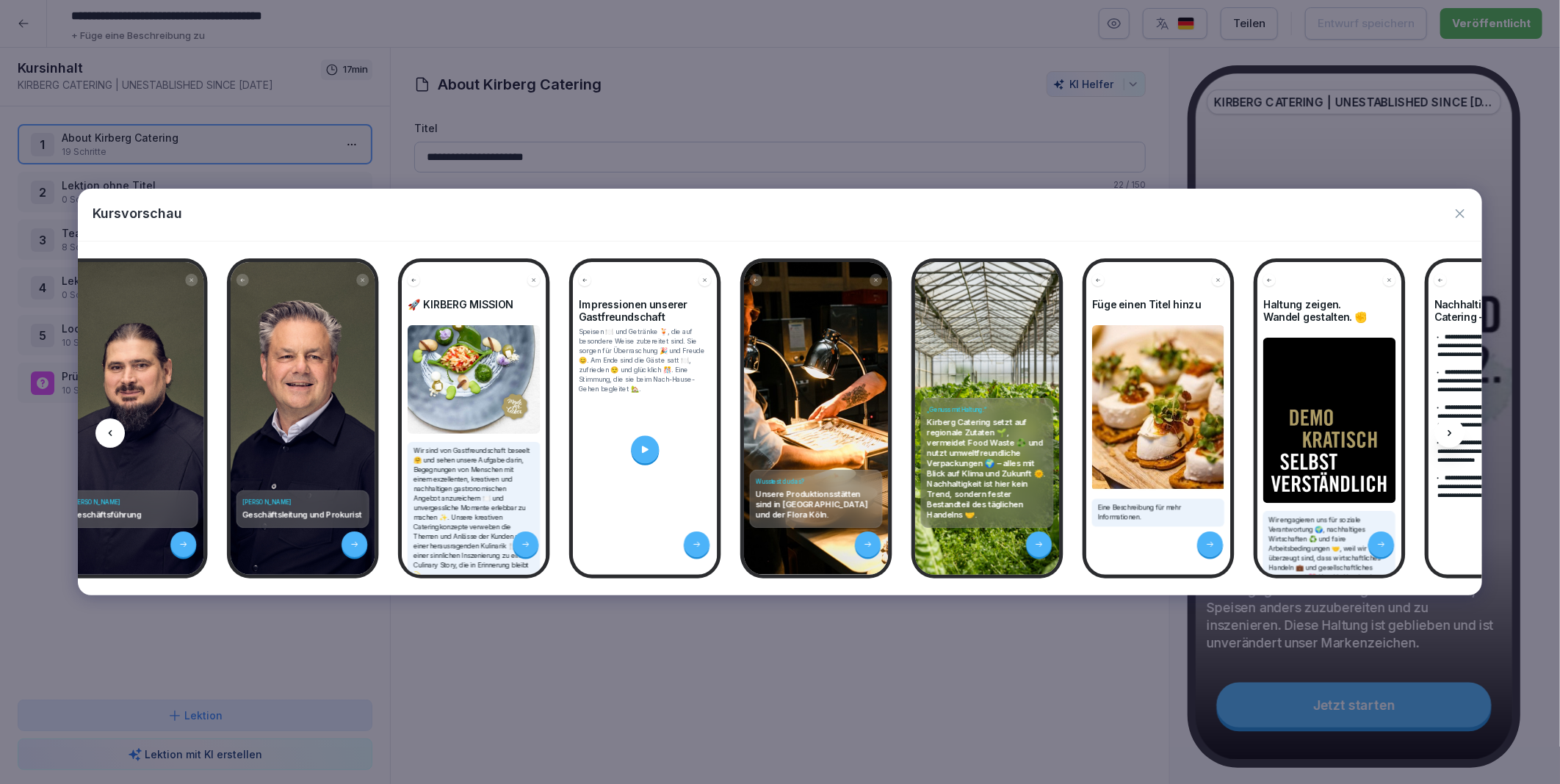
click at [1451, 429] on icon at bounding box center [1449, 433] width 11 height 11
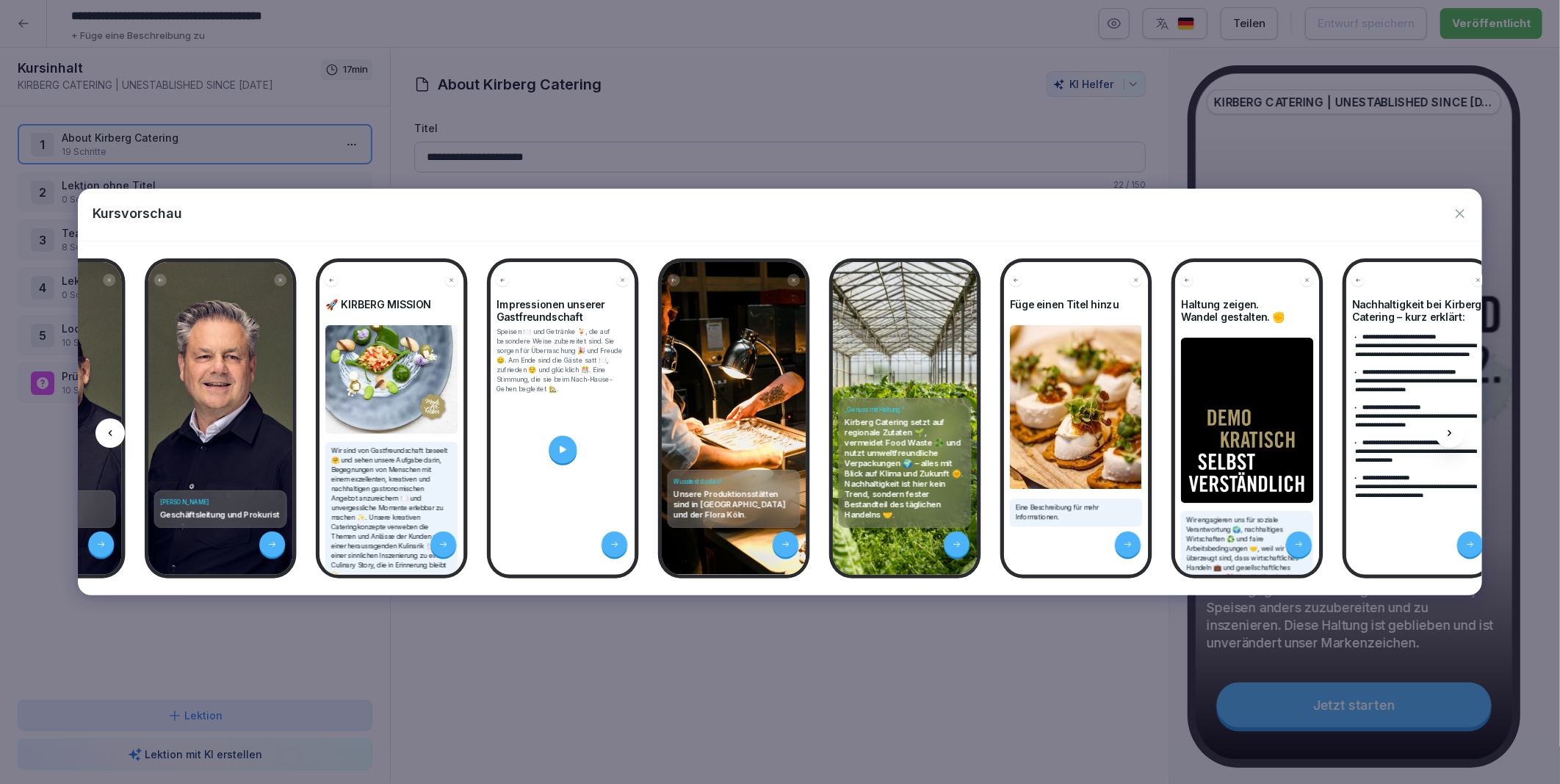
click at [1451, 429] on icon at bounding box center [1449, 433] width 11 height 11
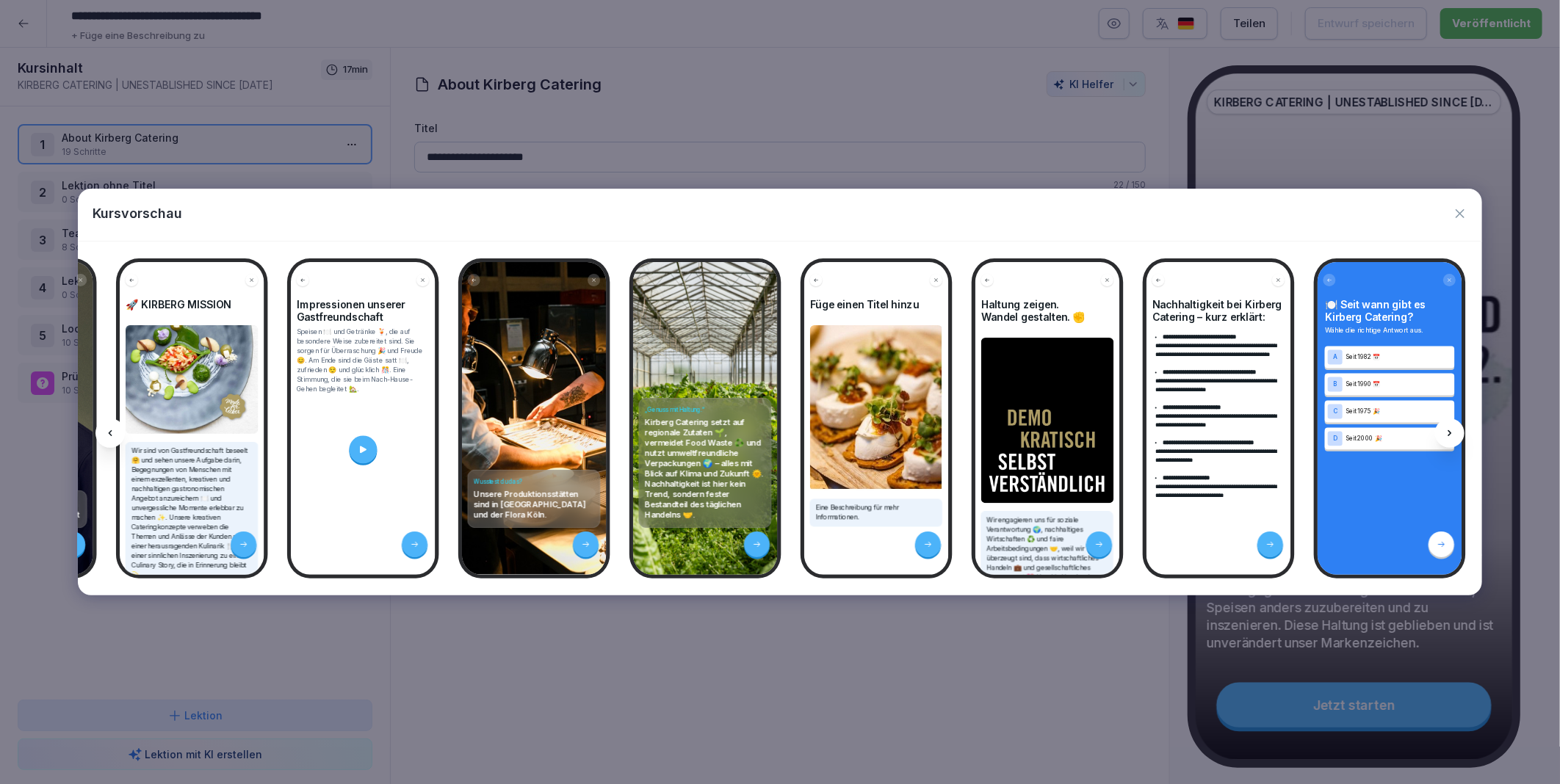
click at [1451, 429] on icon at bounding box center [1449, 433] width 11 height 11
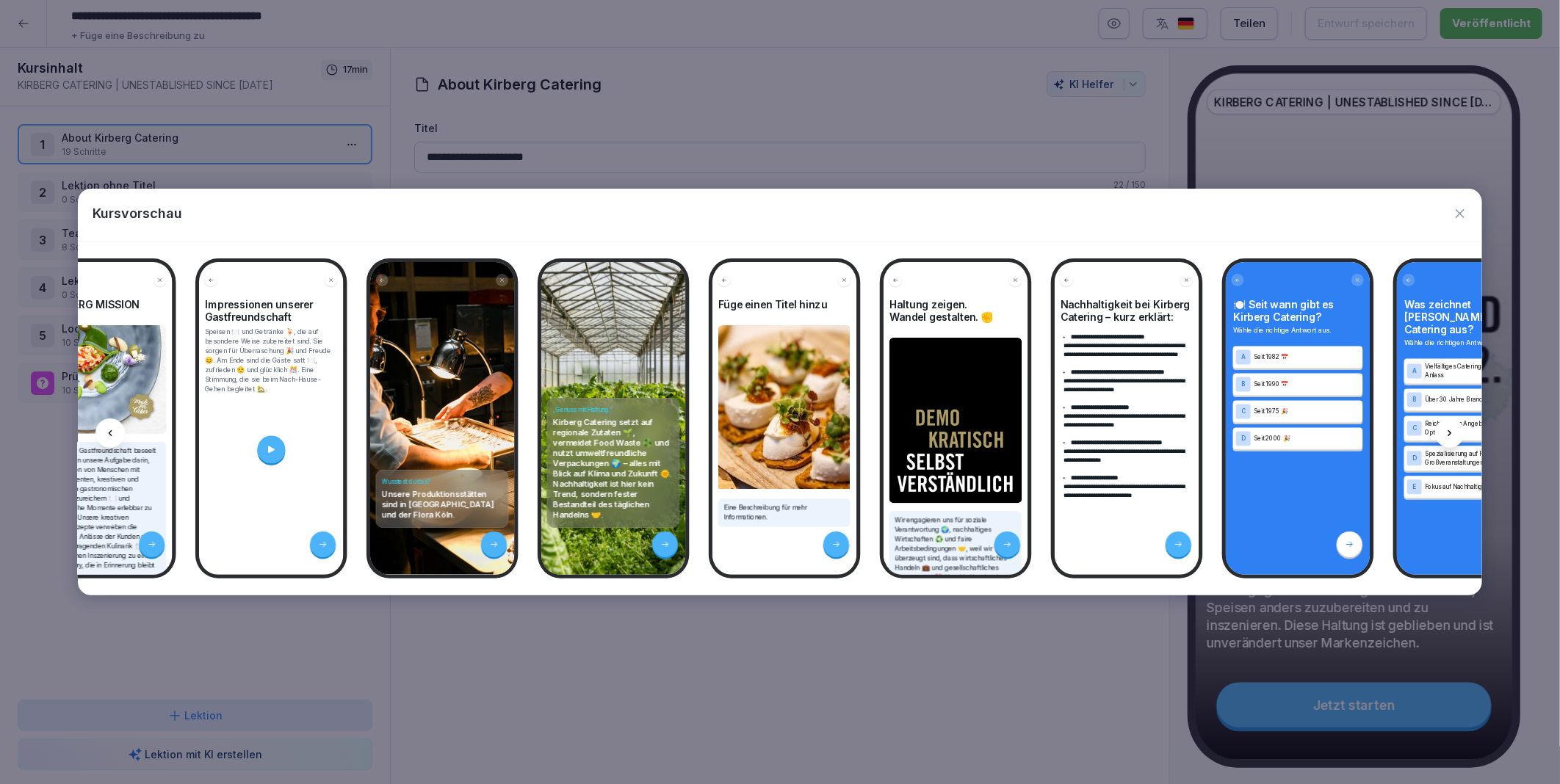
click at [1451, 429] on icon at bounding box center [1449, 433] width 11 height 11
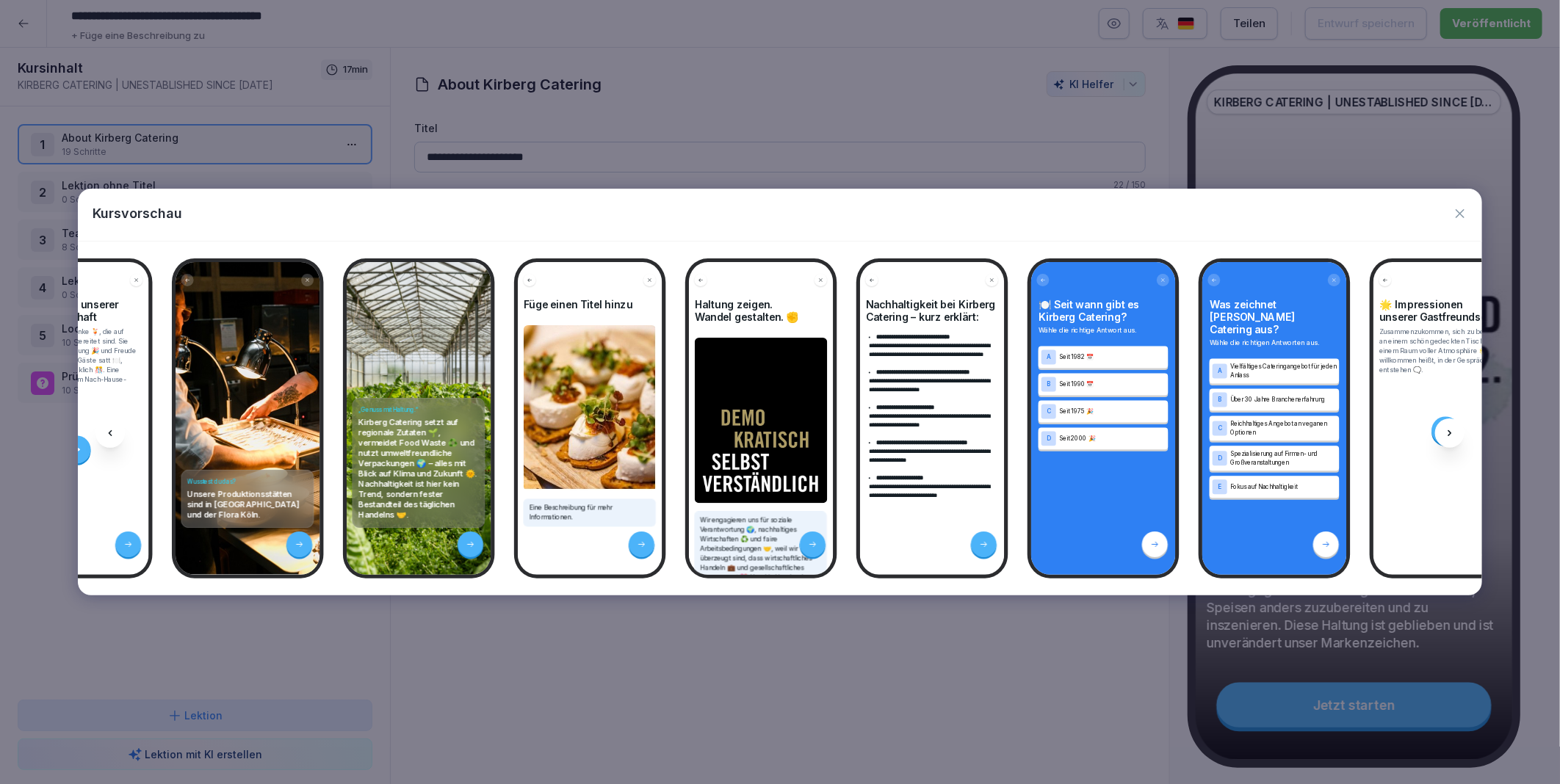
click at [1451, 429] on icon at bounding box center [1449, 433] width 11 height 11
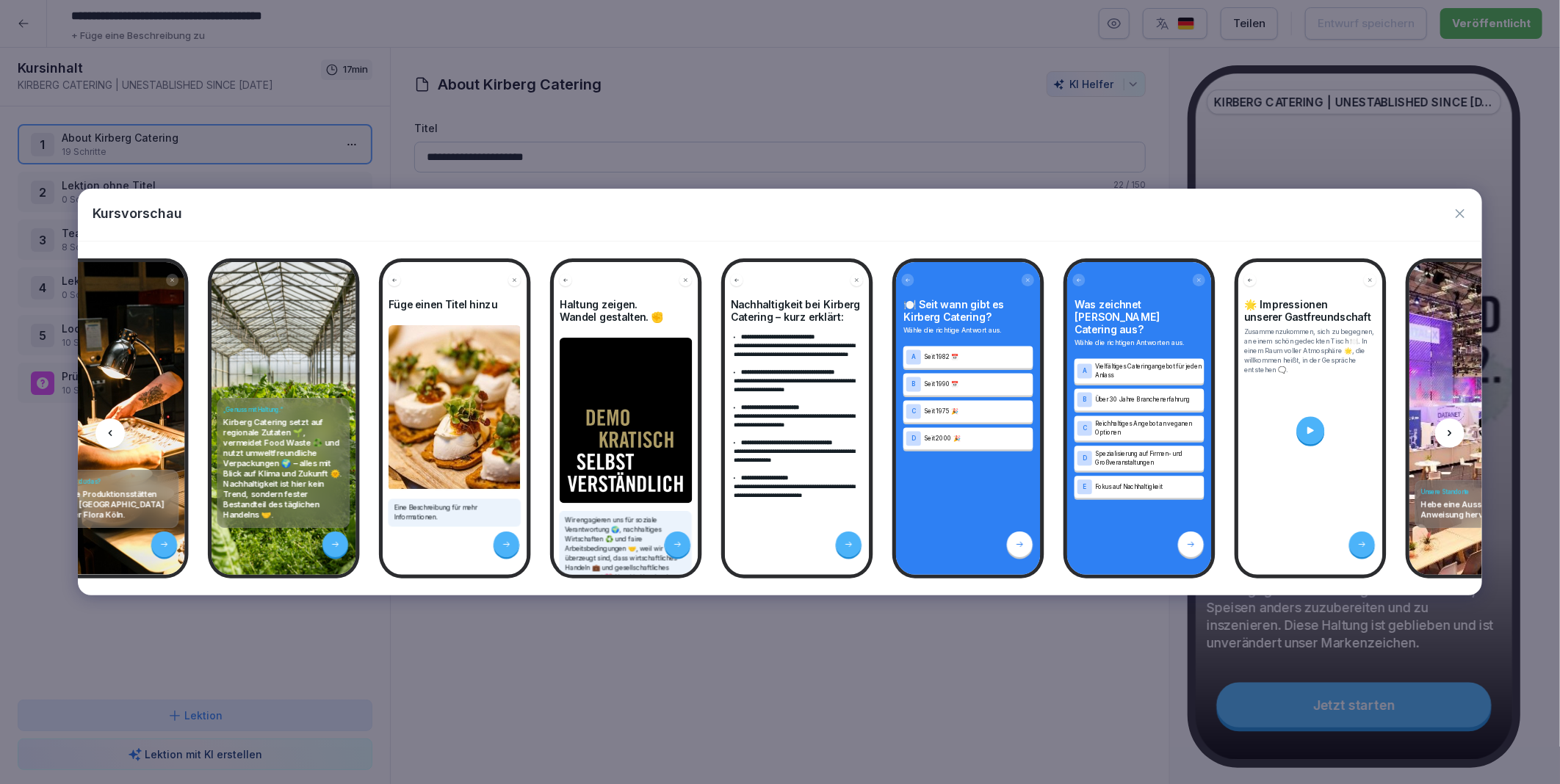
click at [1451, 429] on icon at bounding box center [1449, 433] width 11 height 11
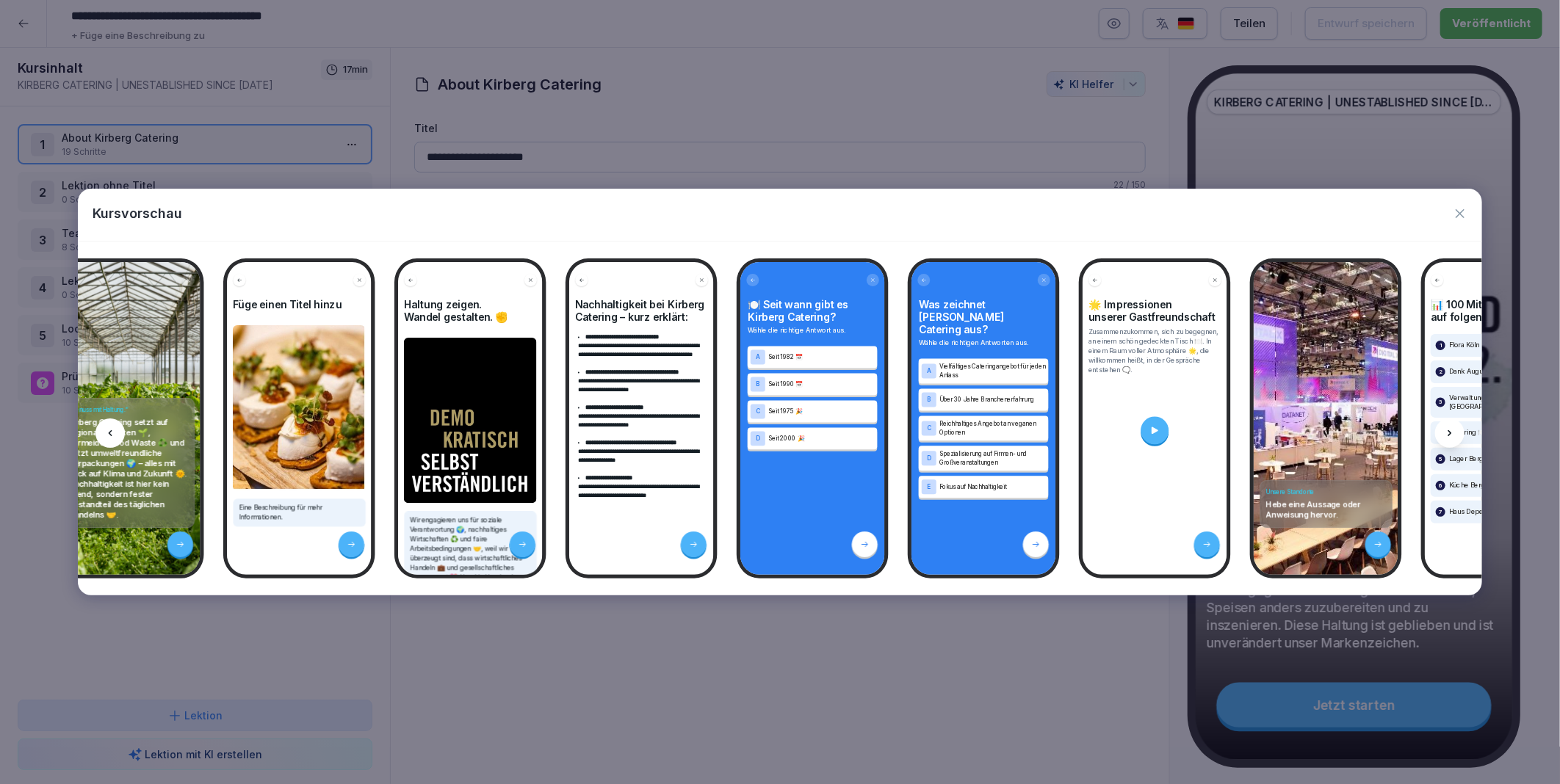
click at [1451, 429] on icon at bounding box center [1449, 433] width 11 height 11
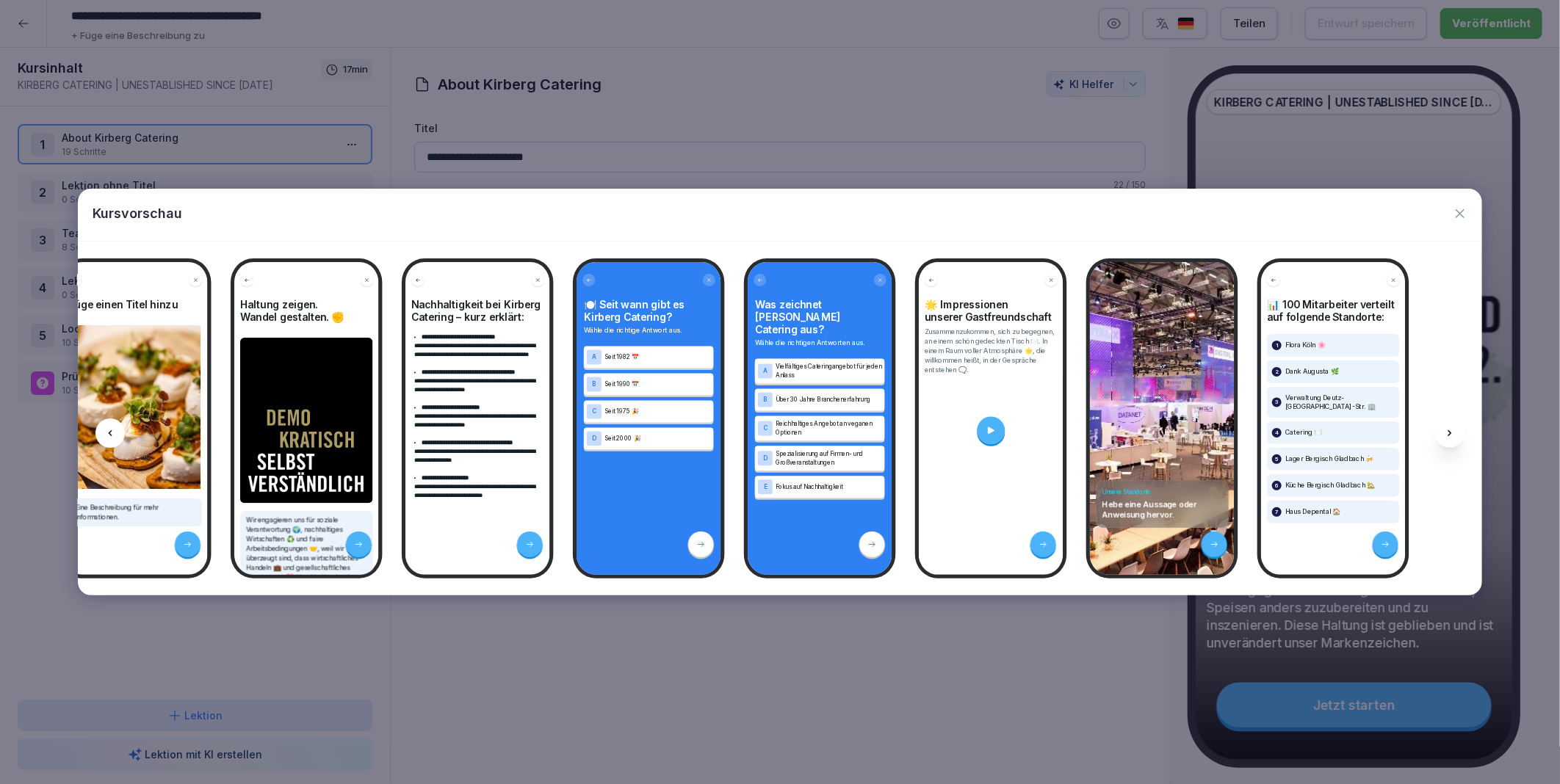
click at [1451, 429] on icon at bounding box center [1449, 433] width 11 height 11
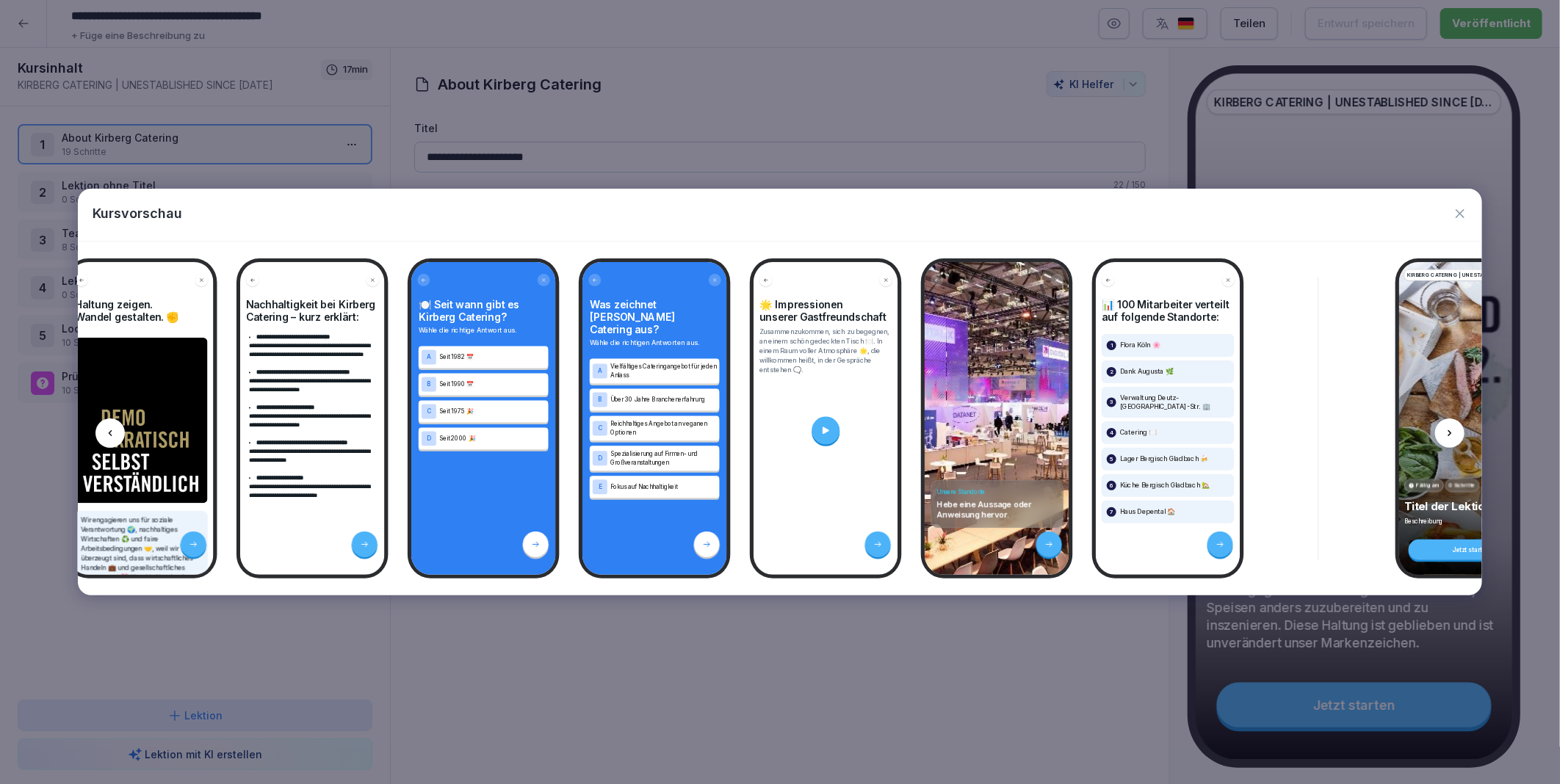
click at [1451, 429] on icon at bounding box center [1449, 433] width 11 height 11
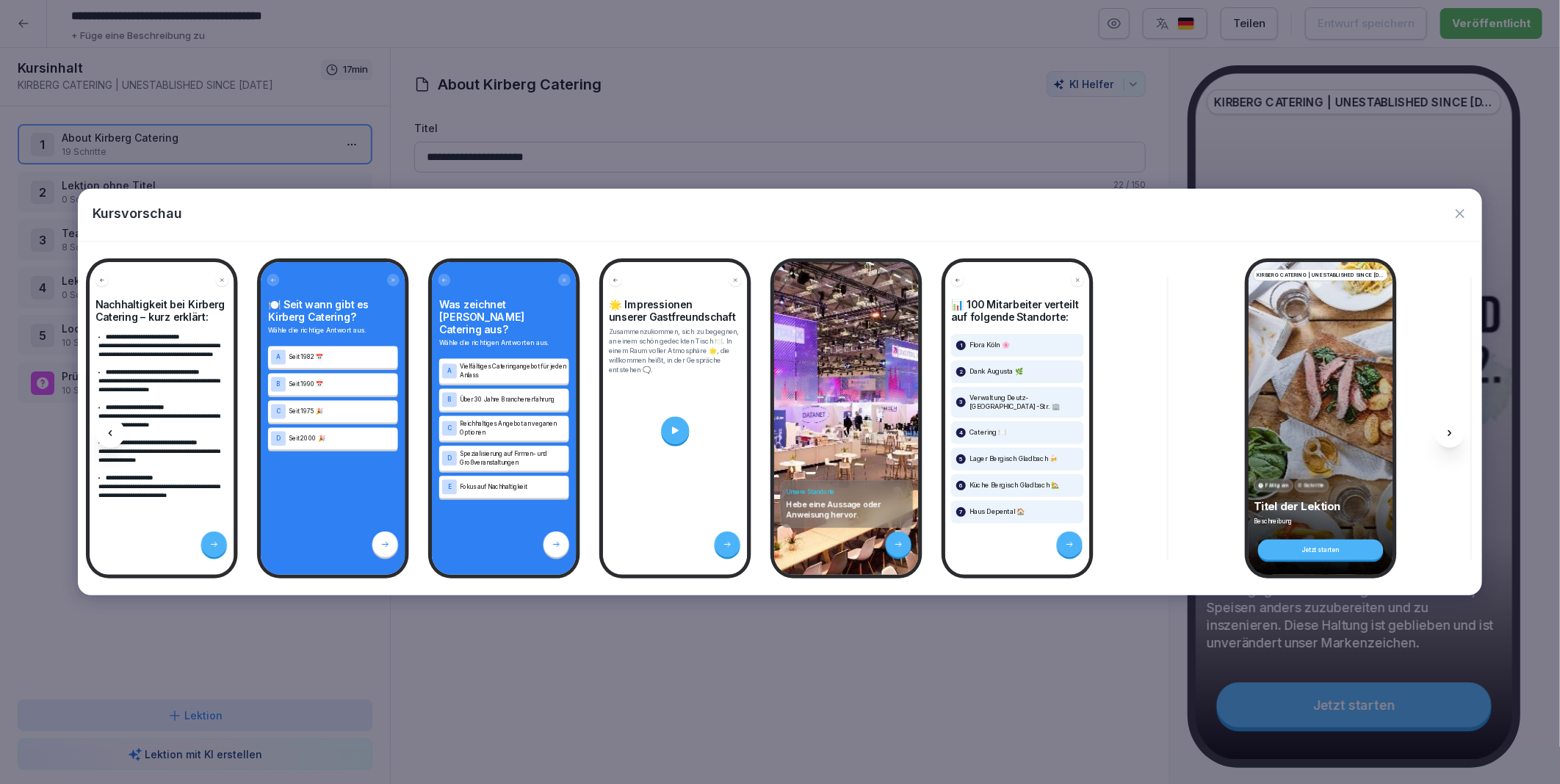
click at [1451, 429] on icon at bounding box center [1449, 433] width 11 height 11
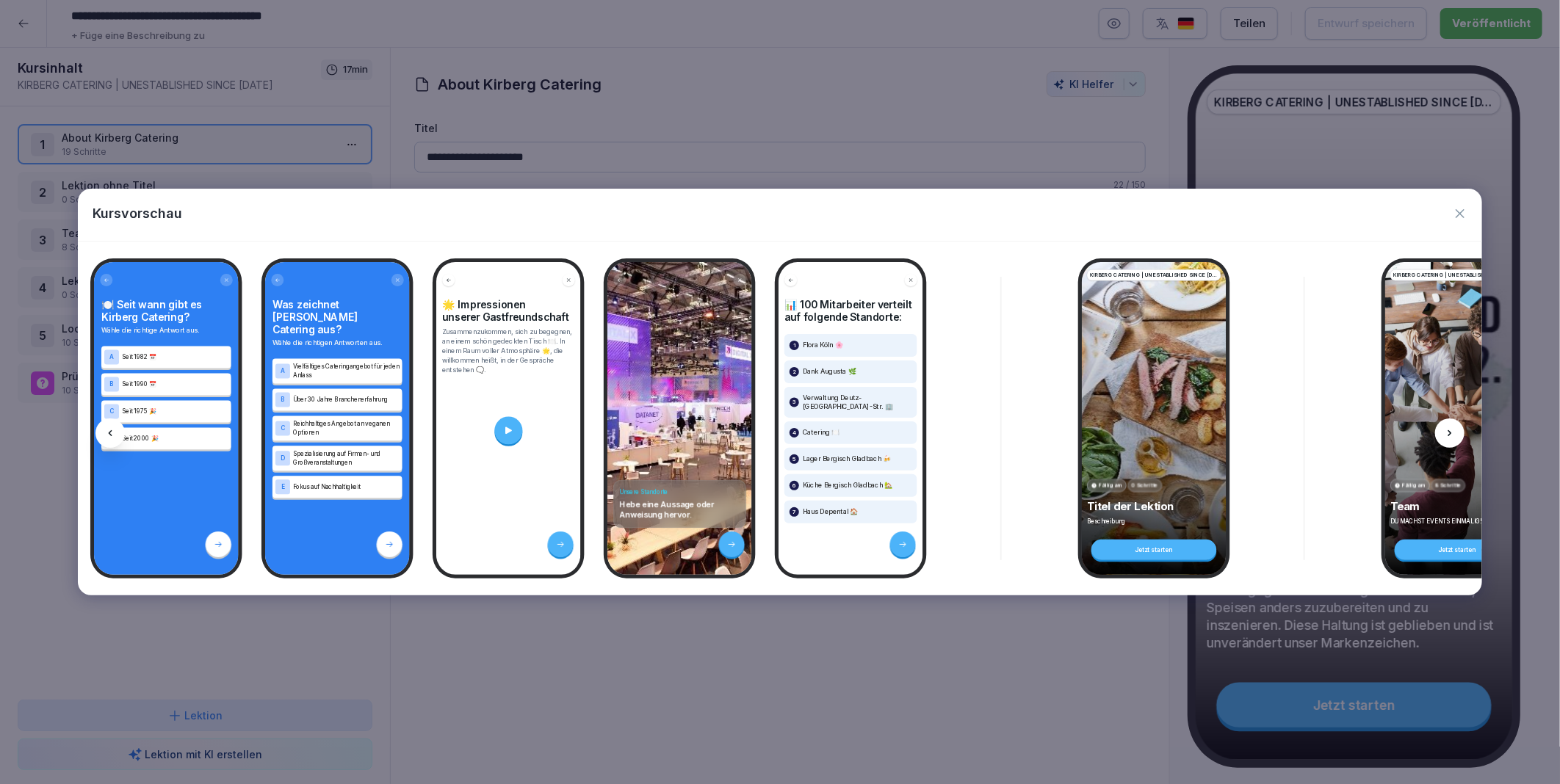
click at [1451, 429] on icon at bounding box center [1449, 433] width 11 height 11
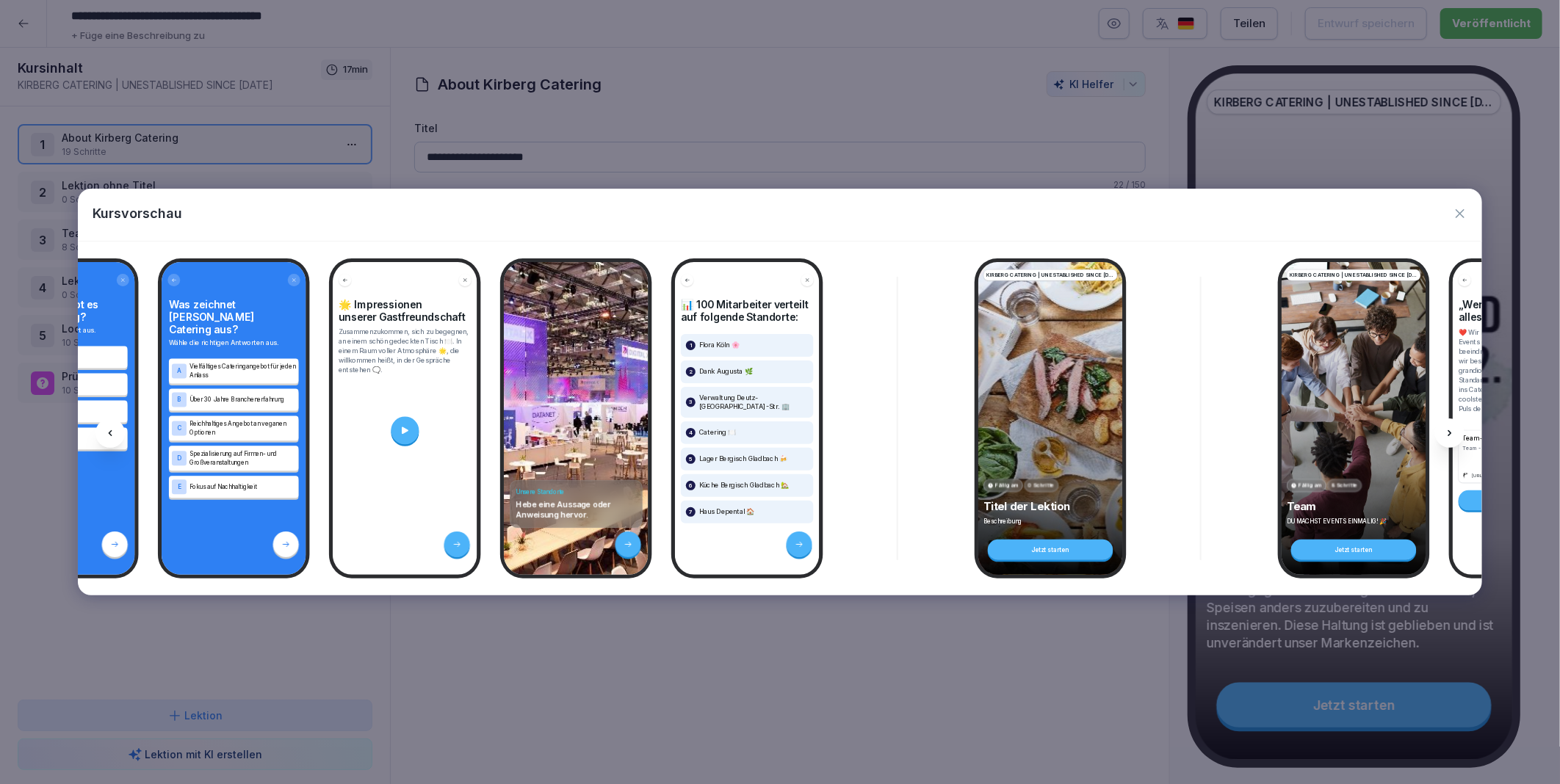
click at [1451, 429] on icon at bounding box center [1449, 433] width 11 height 11
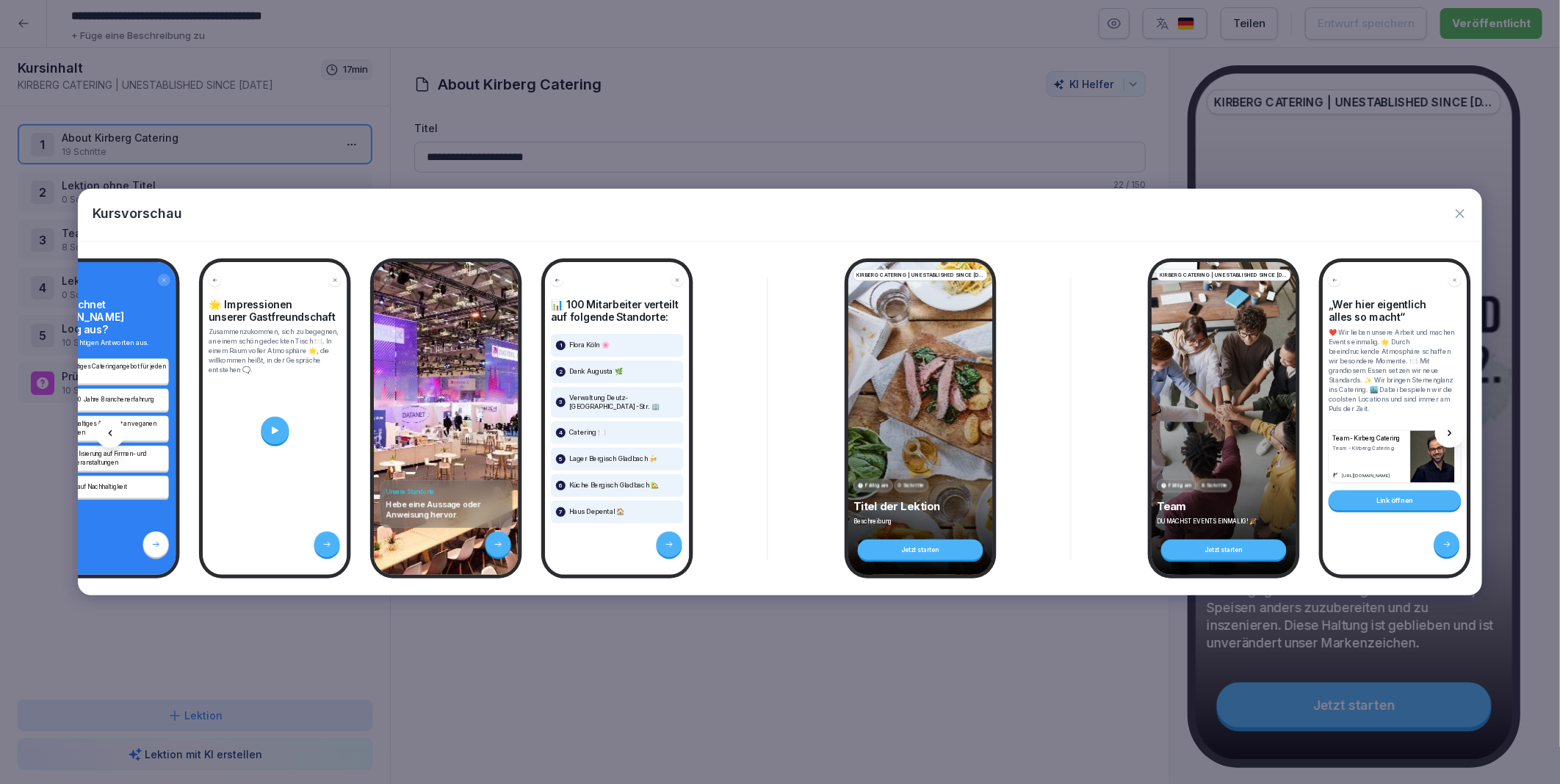
click at [1451, 429] on icon at bounding box center [1449, 433] width 11 height 11
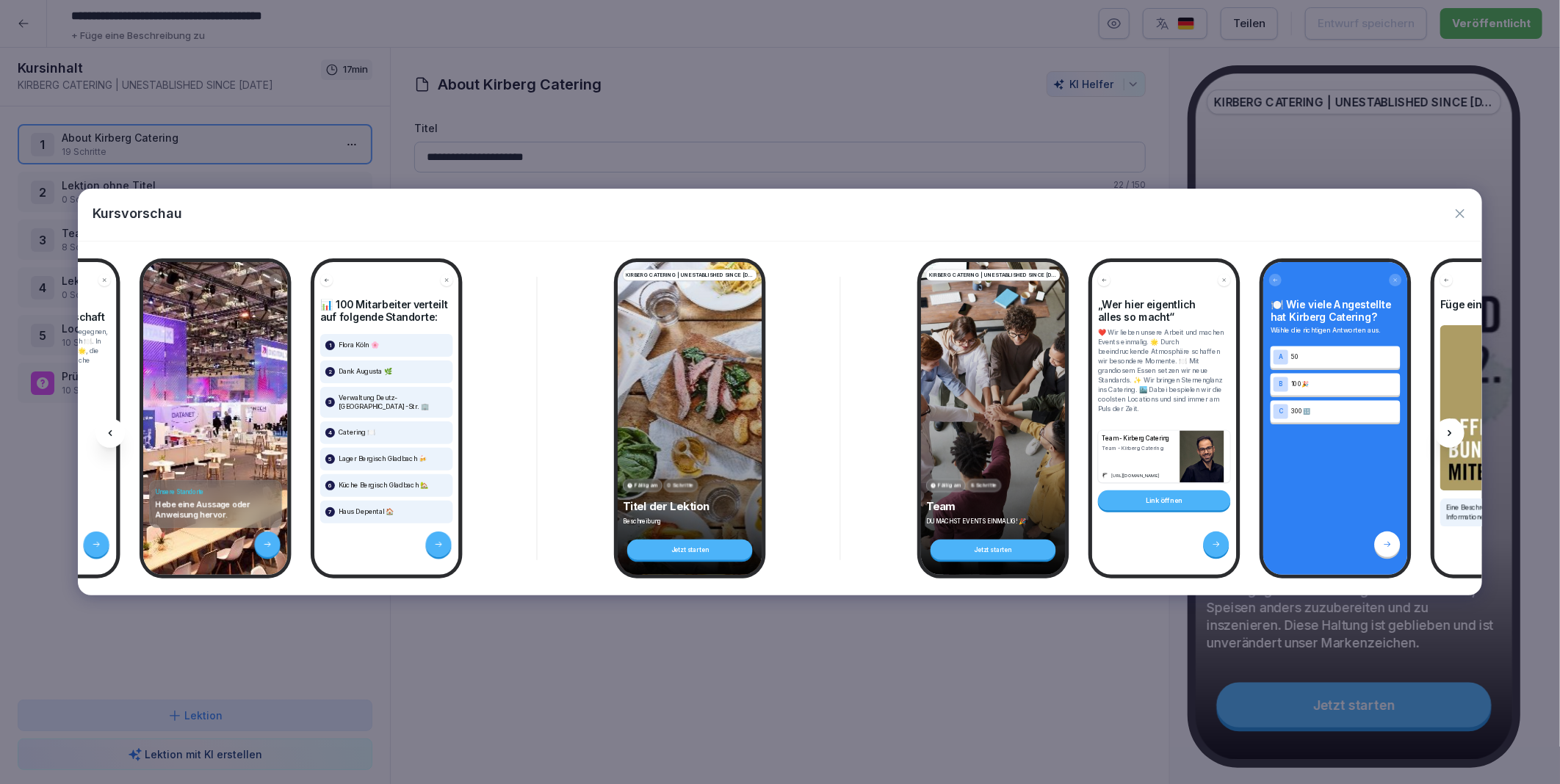
click at [1451, 429] on icon at bounding box center [1449, 433] width 11 height 11
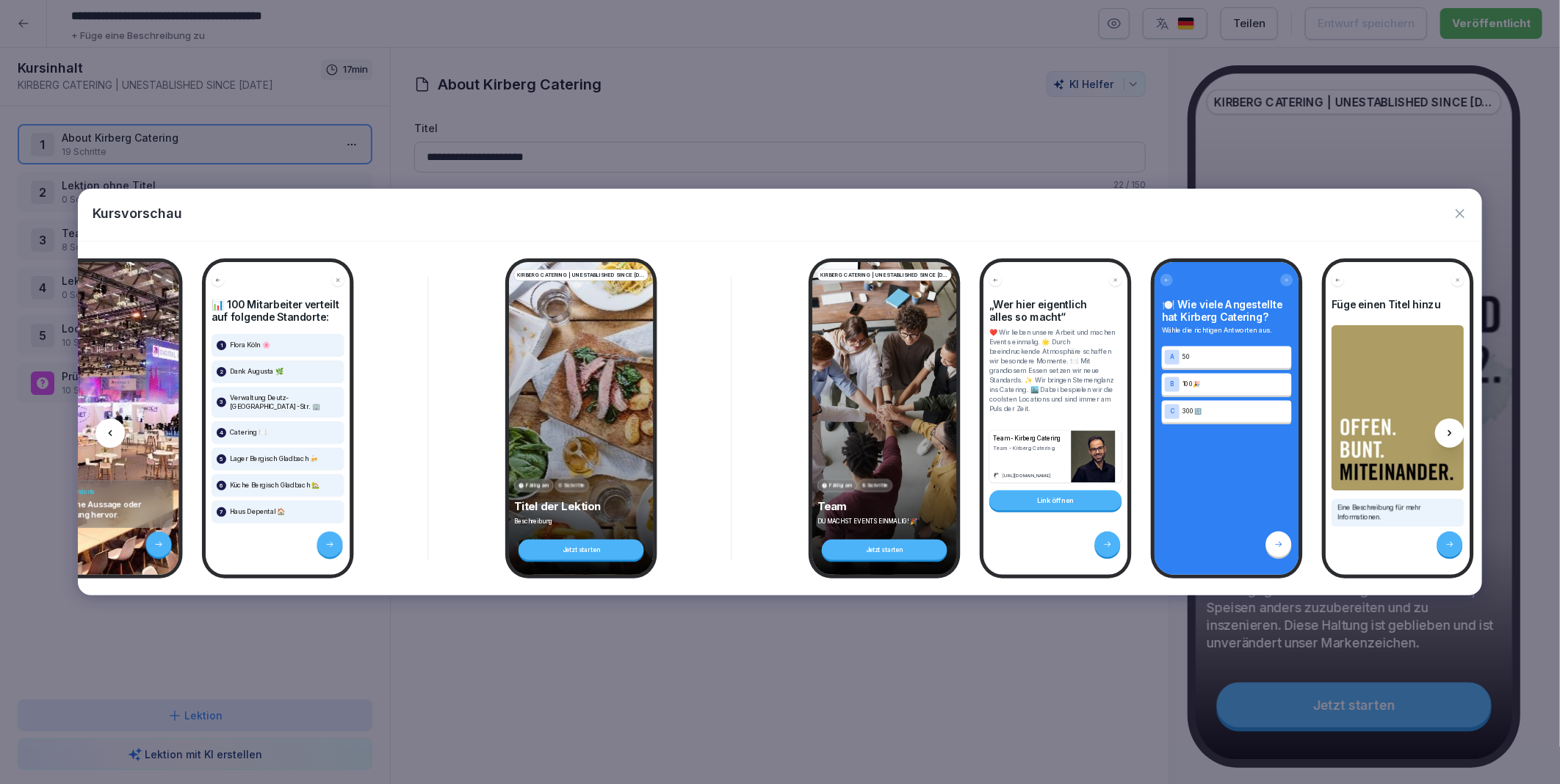
click at [1451, 429] on icon at bounding box center [1449, 433] width 11 height 11
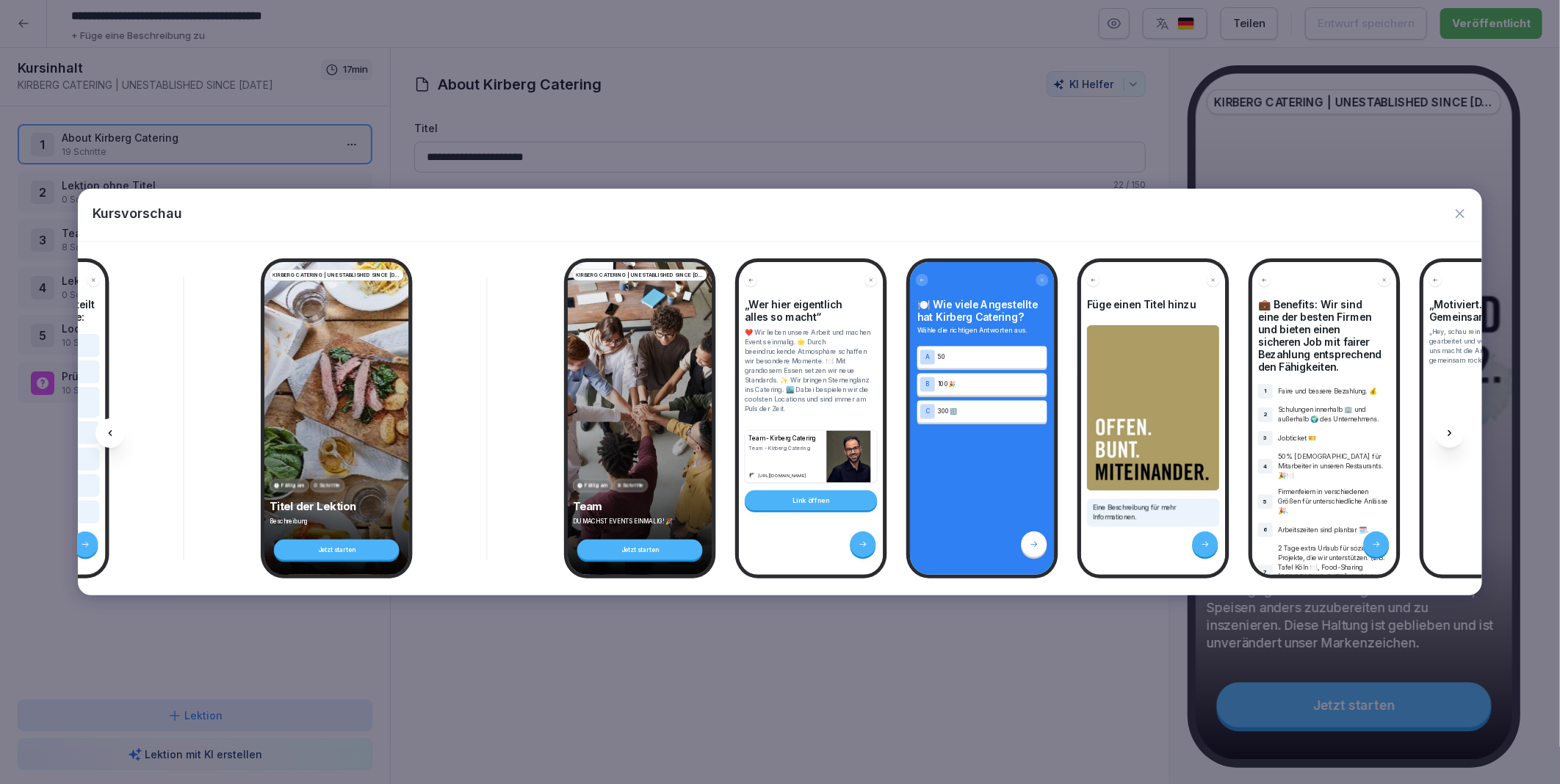
click at [1451, 429] on icon at bounding box center [1449, 433] width 11 height 11
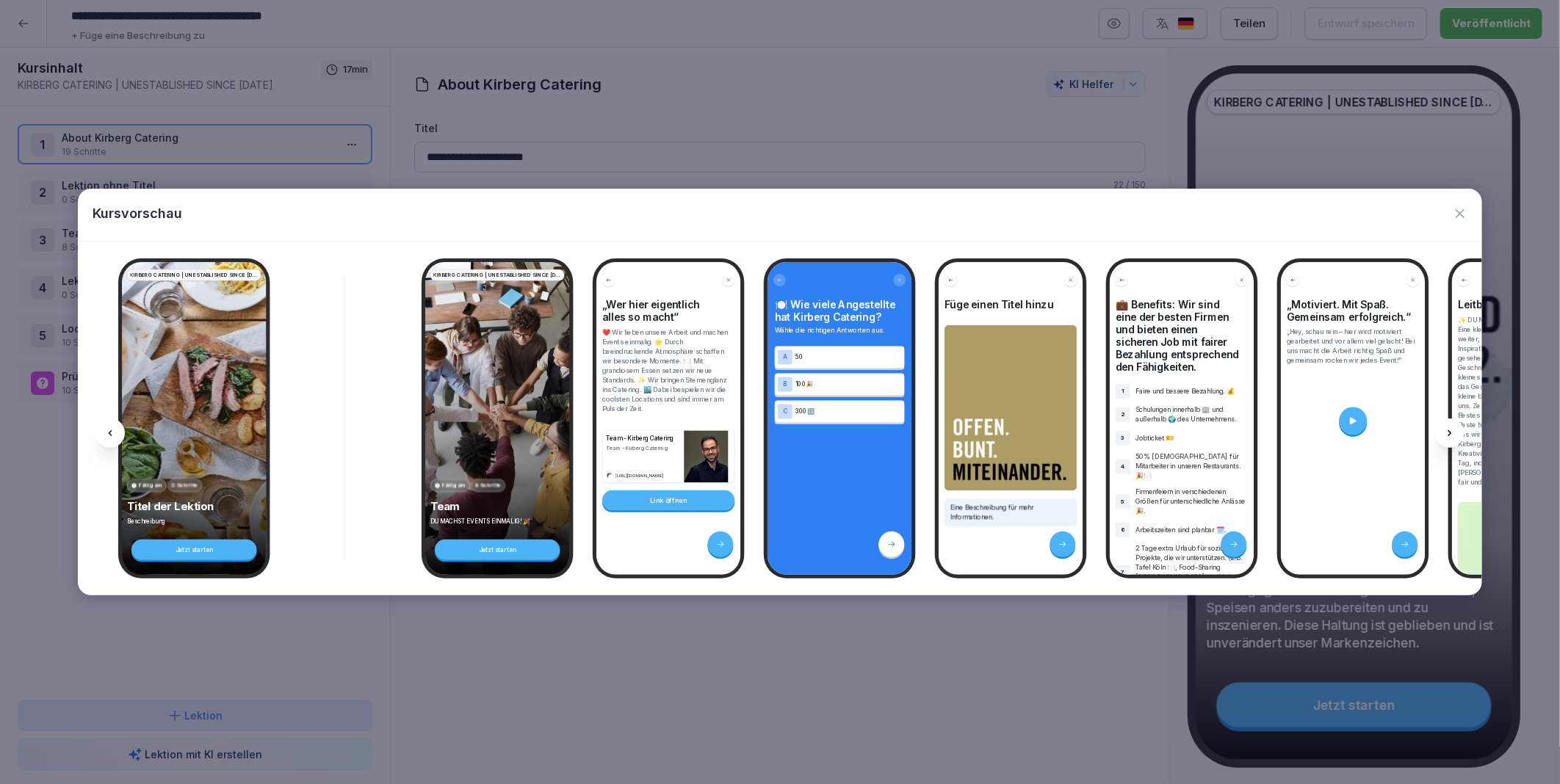
click at [1451, 429] on icon at bounding box center [1449, 433] width 11 height 11
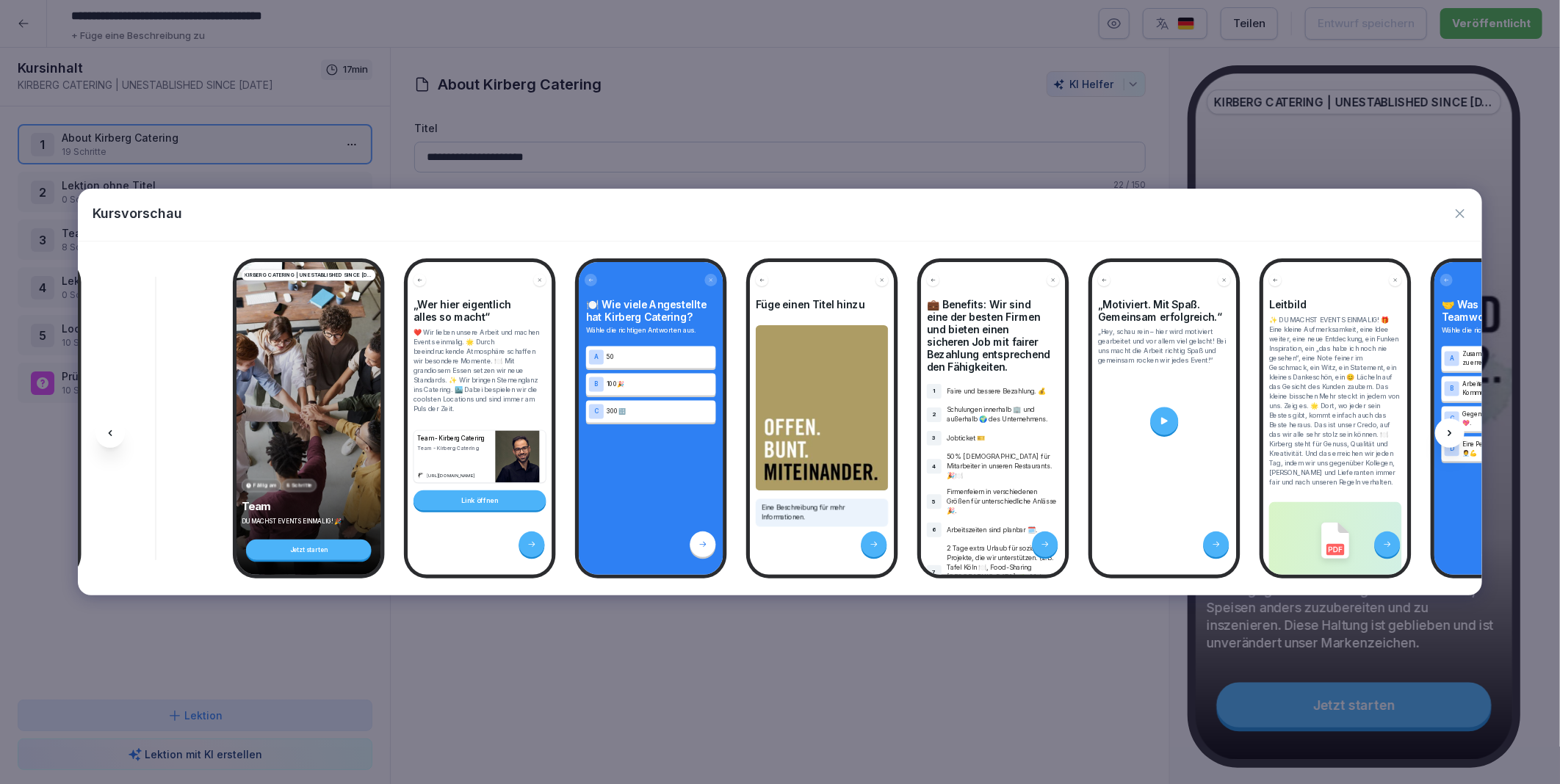
scroll to position [0, 3747]
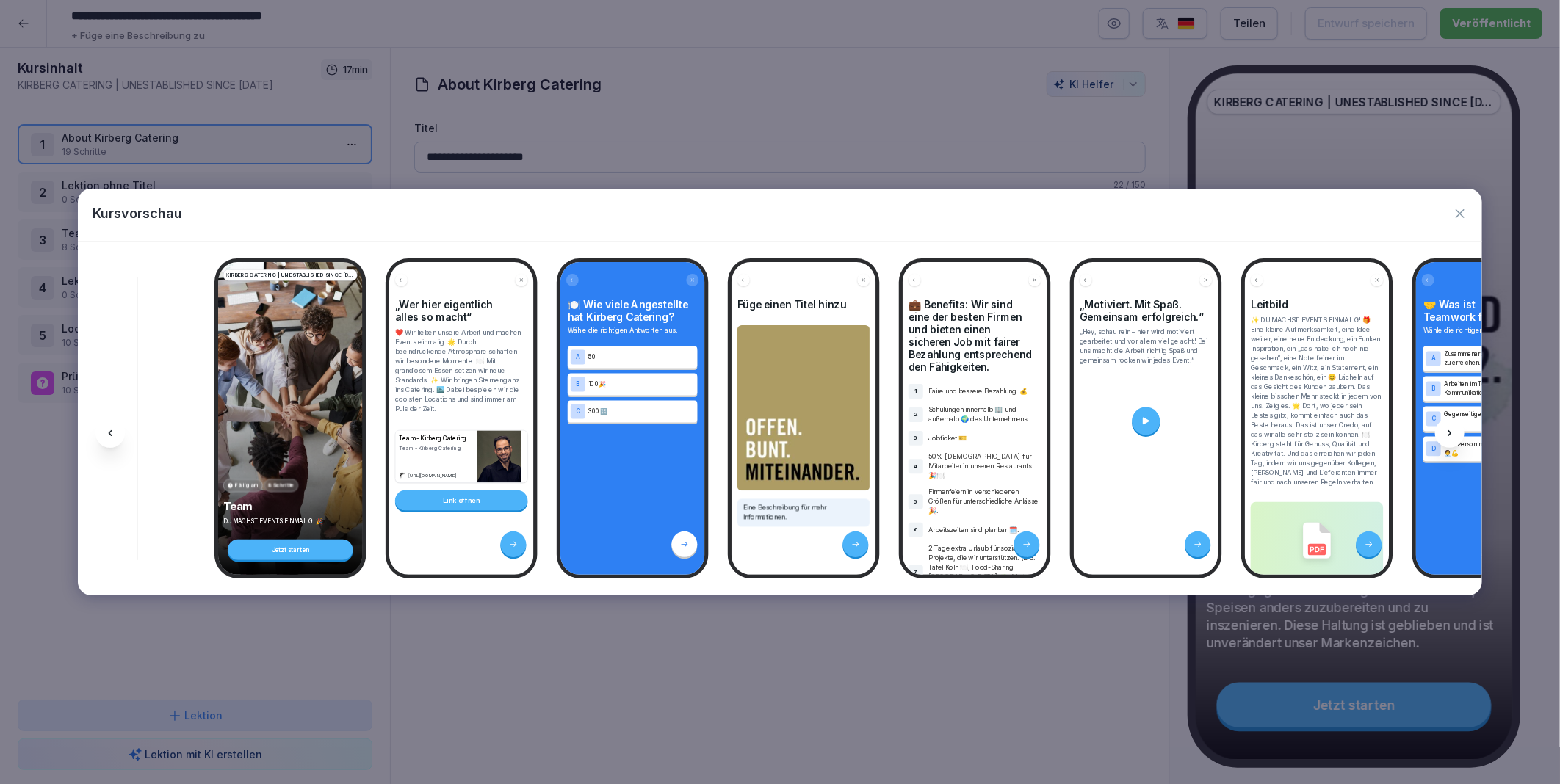
drag, startPoint x: 1451, startPoint y: 429, endPoint x: 1458, endPoint y: 215, distance: 214.1
click at [1458, 215] on icon "button" at bounding box center [1459, 213] width 8 height 8
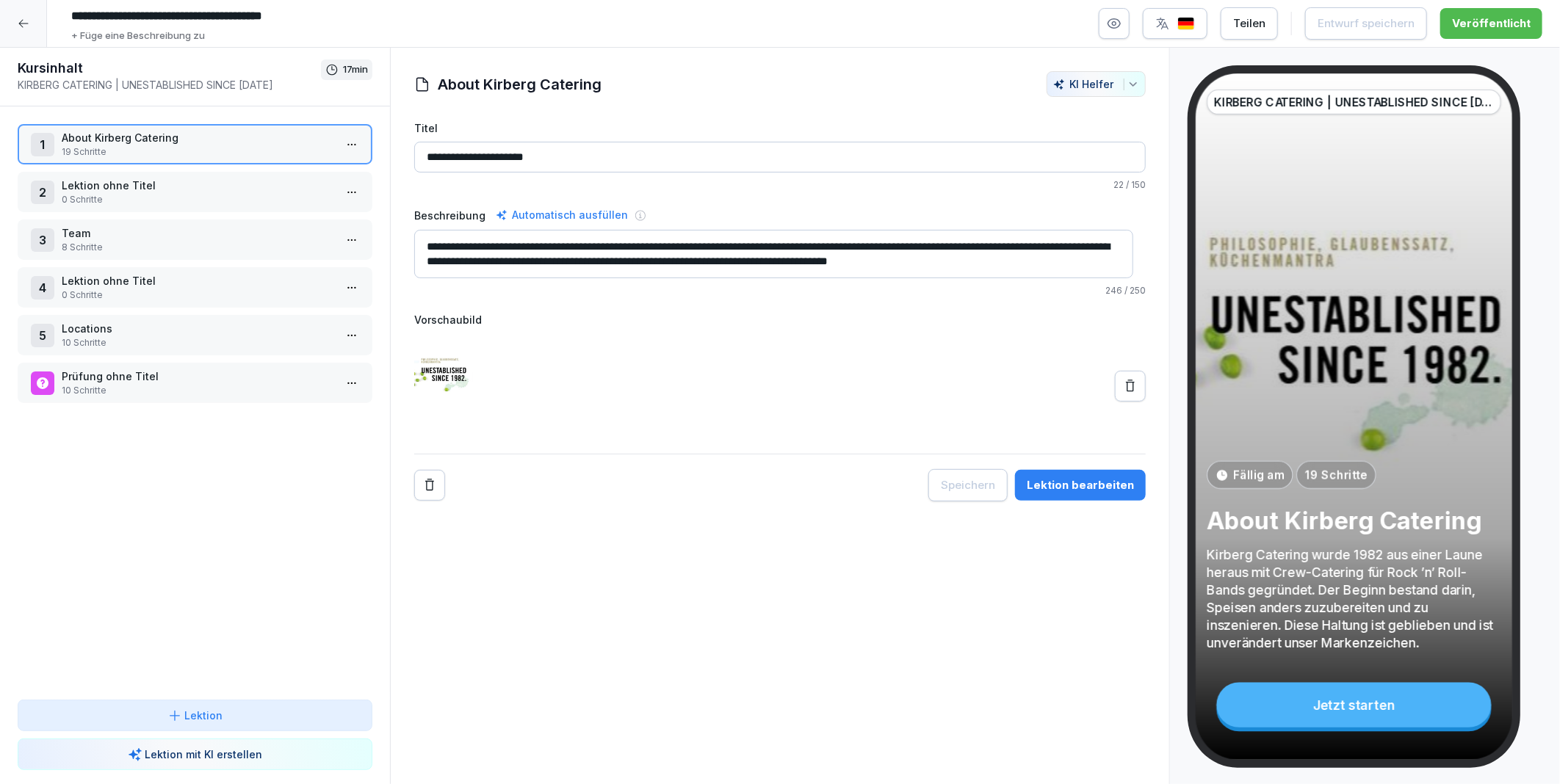
click at [20, 24] on icon at bounding box center [24, 24] width 11 height 11
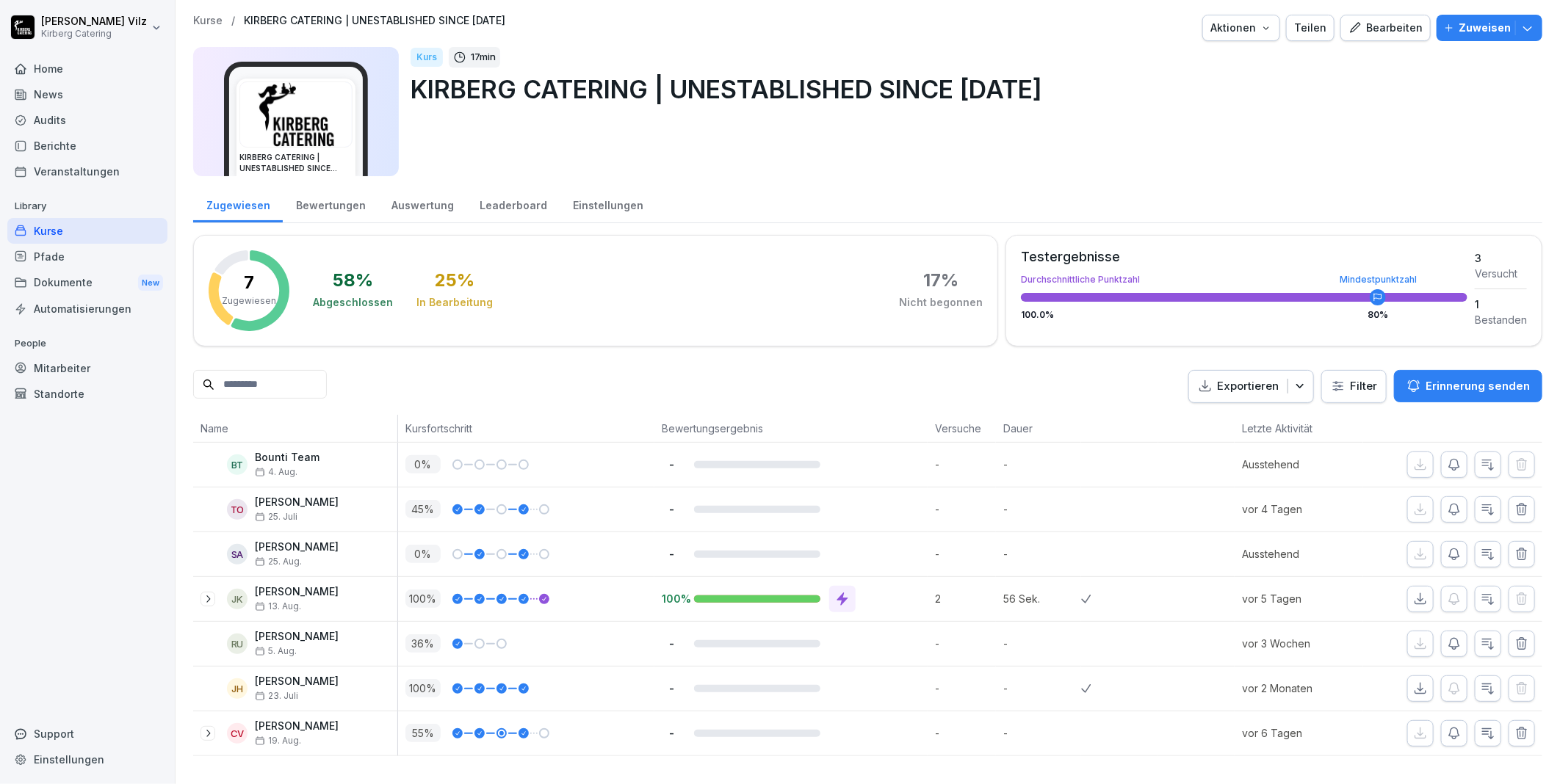
click at [62, 367] on div "Mitarbeiter" at bounding box center [88, 368] width 160 height 25
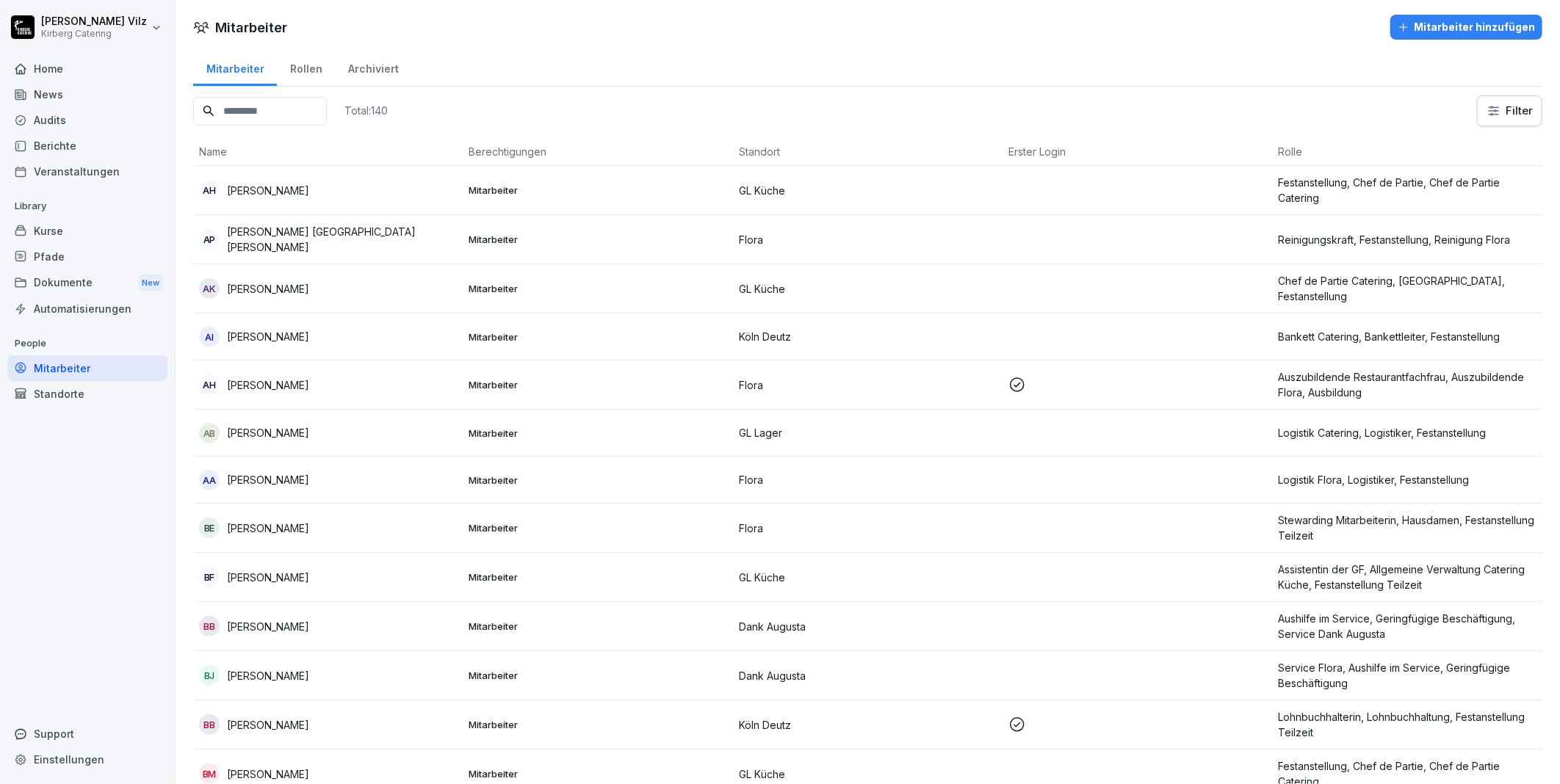
click at [285, 104] on input at bounding box center [260, 111] width 134 height 28
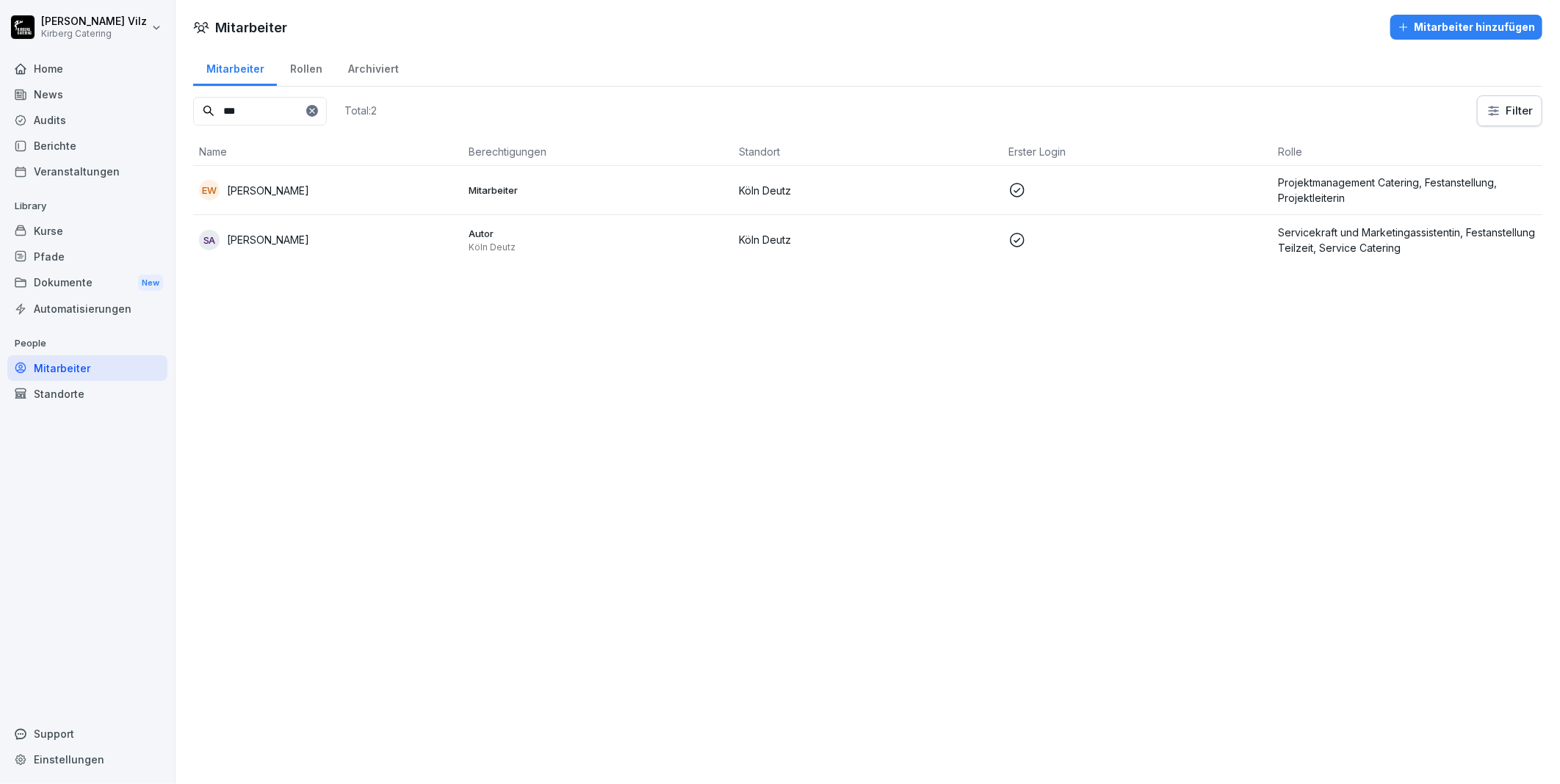
type input "***"
click at [296, 228] on td "SA Sabine Elke Adamy" at bounding box center [328, 240] width 269 height 49
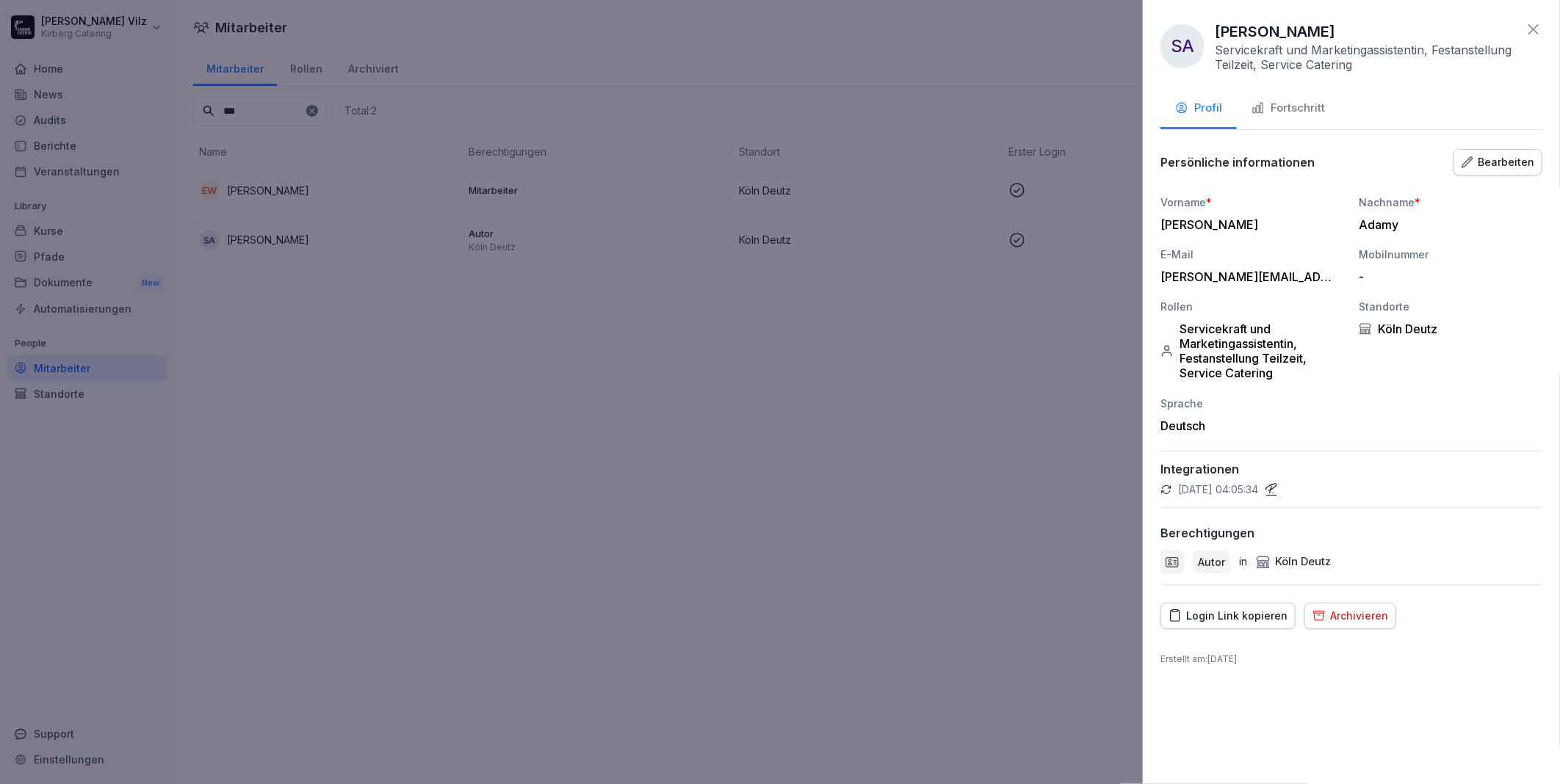
click at [1496, 165] on div "Bearbeiten" at bounding box center [1497, 162] width 72 height 16
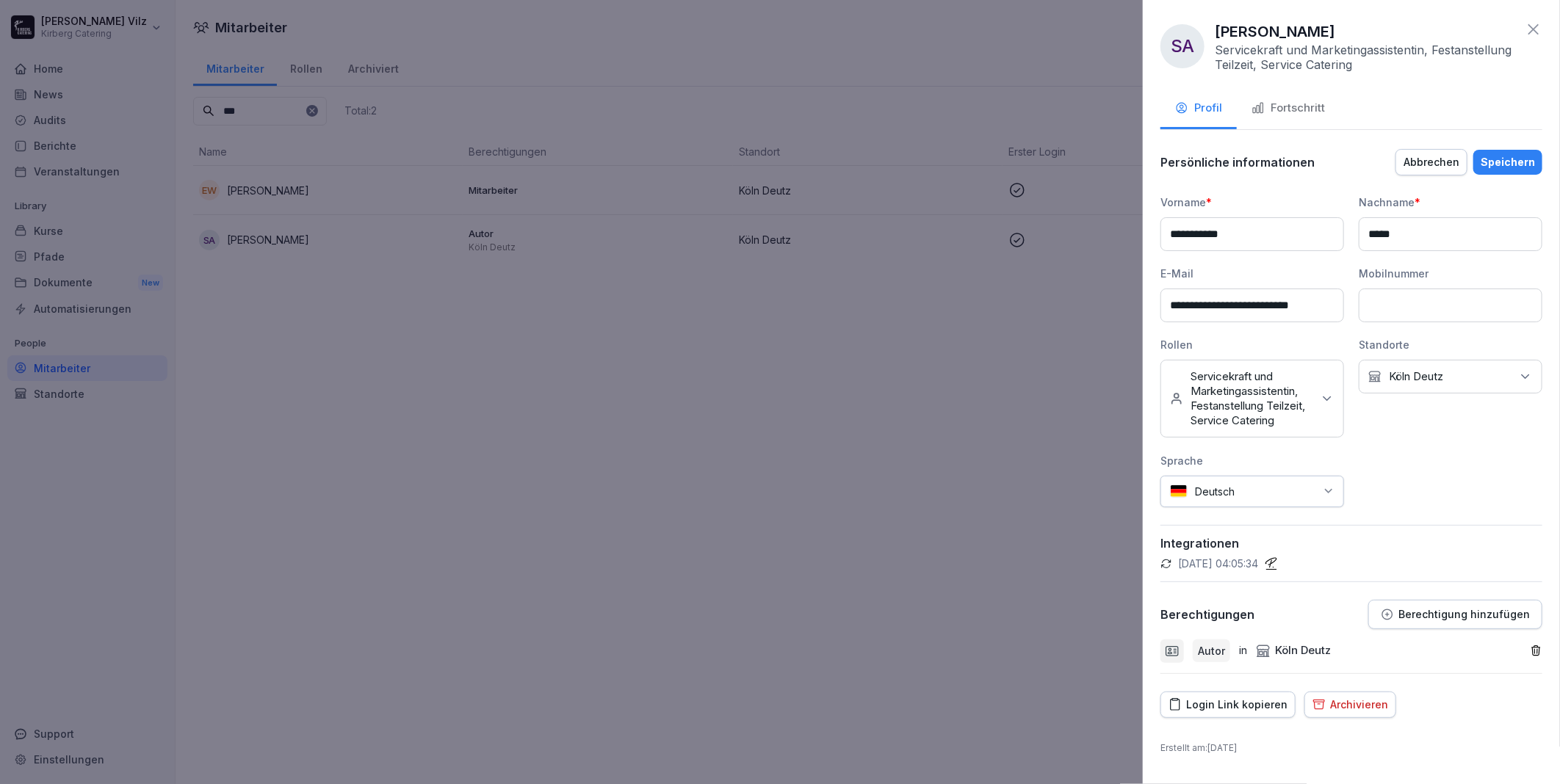
click at [1462, 611] on p "Berechtigung hinzufügen" at bounding box center [1464, 615] width 132 height 11
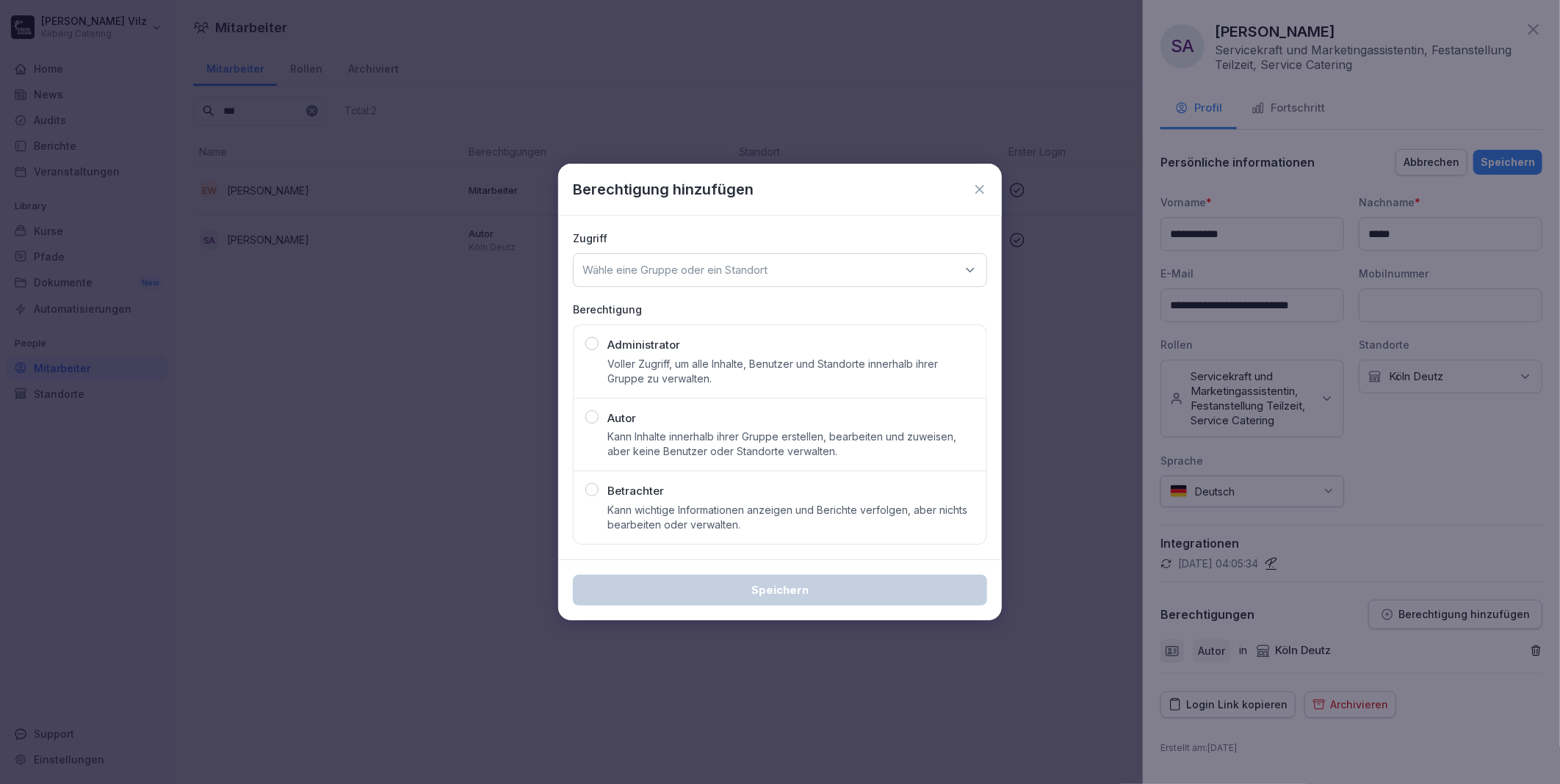
click at [740, 274] on p "Wähle eine Gruppe oder ein Standort" at bounding box center [675, 270] width 185 height 15
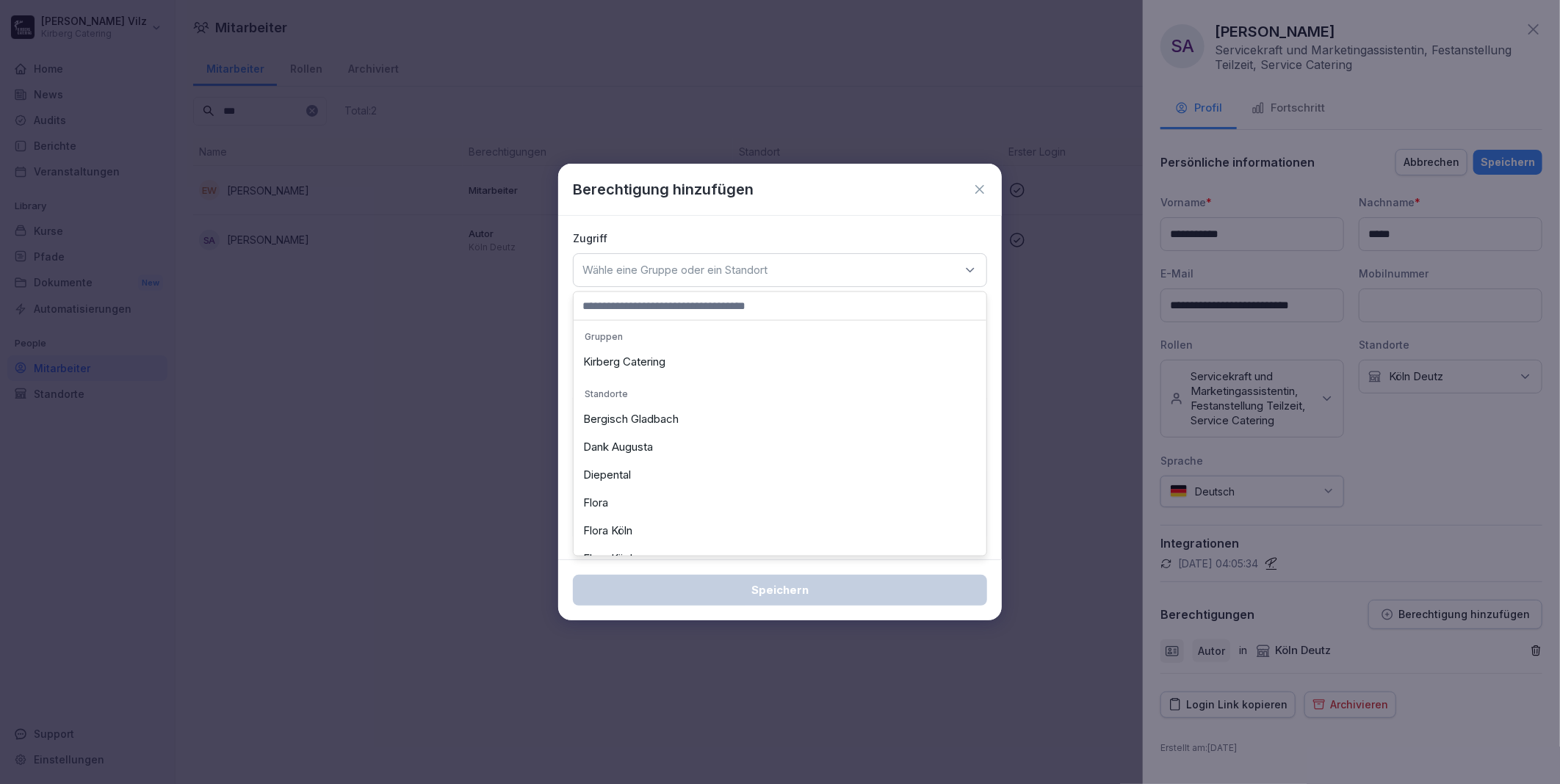
click at [659, 357] on div "Kirberg Catering" at bounding box center [780, 362] width 406 height 28
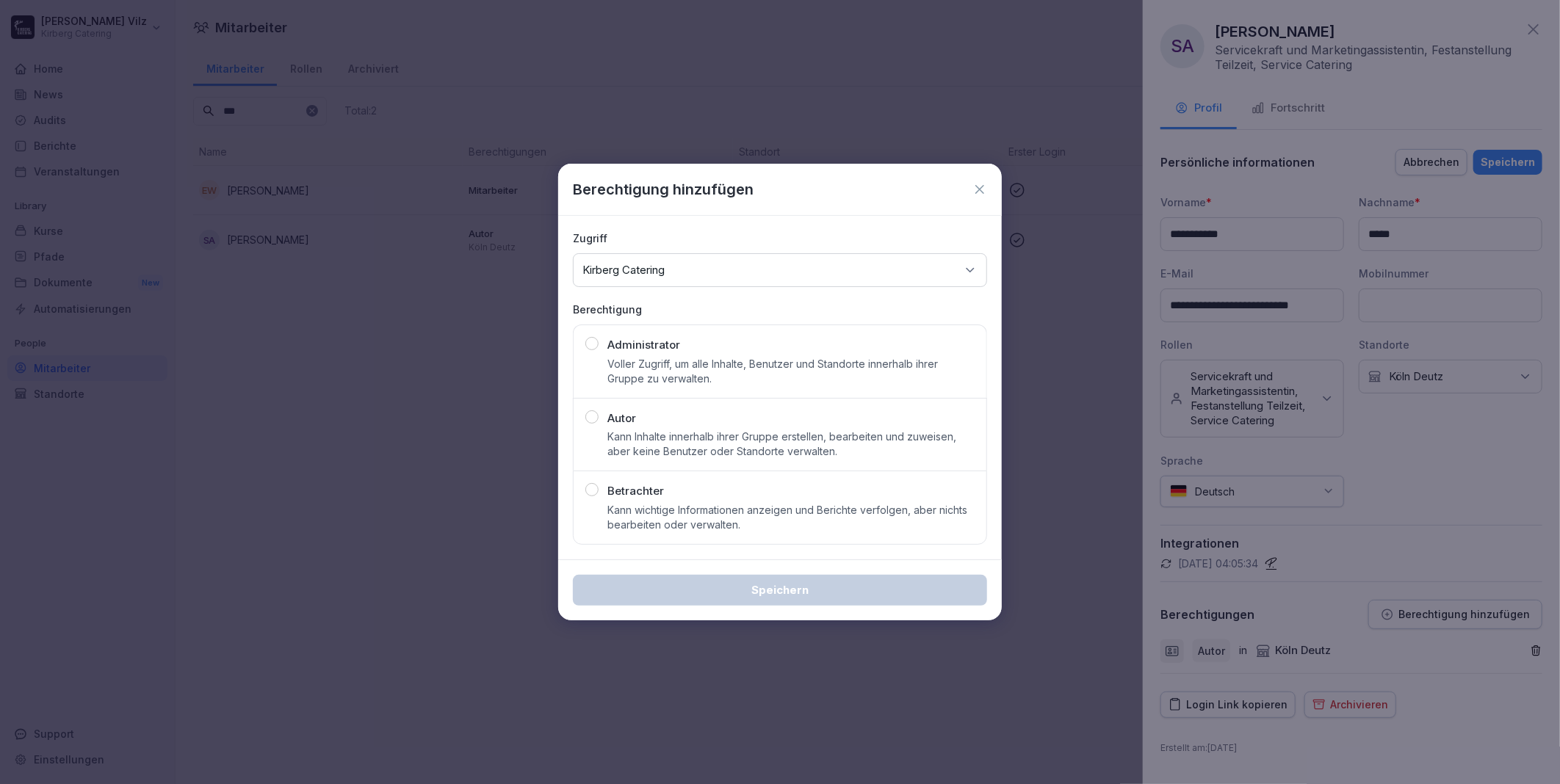
click at [708, 356] on div "Administrator Voller Zugriff, um alle Inhalte, Benutzer und Standorte innerhalb…" at bounding box center [791, 361] width 367 height 49
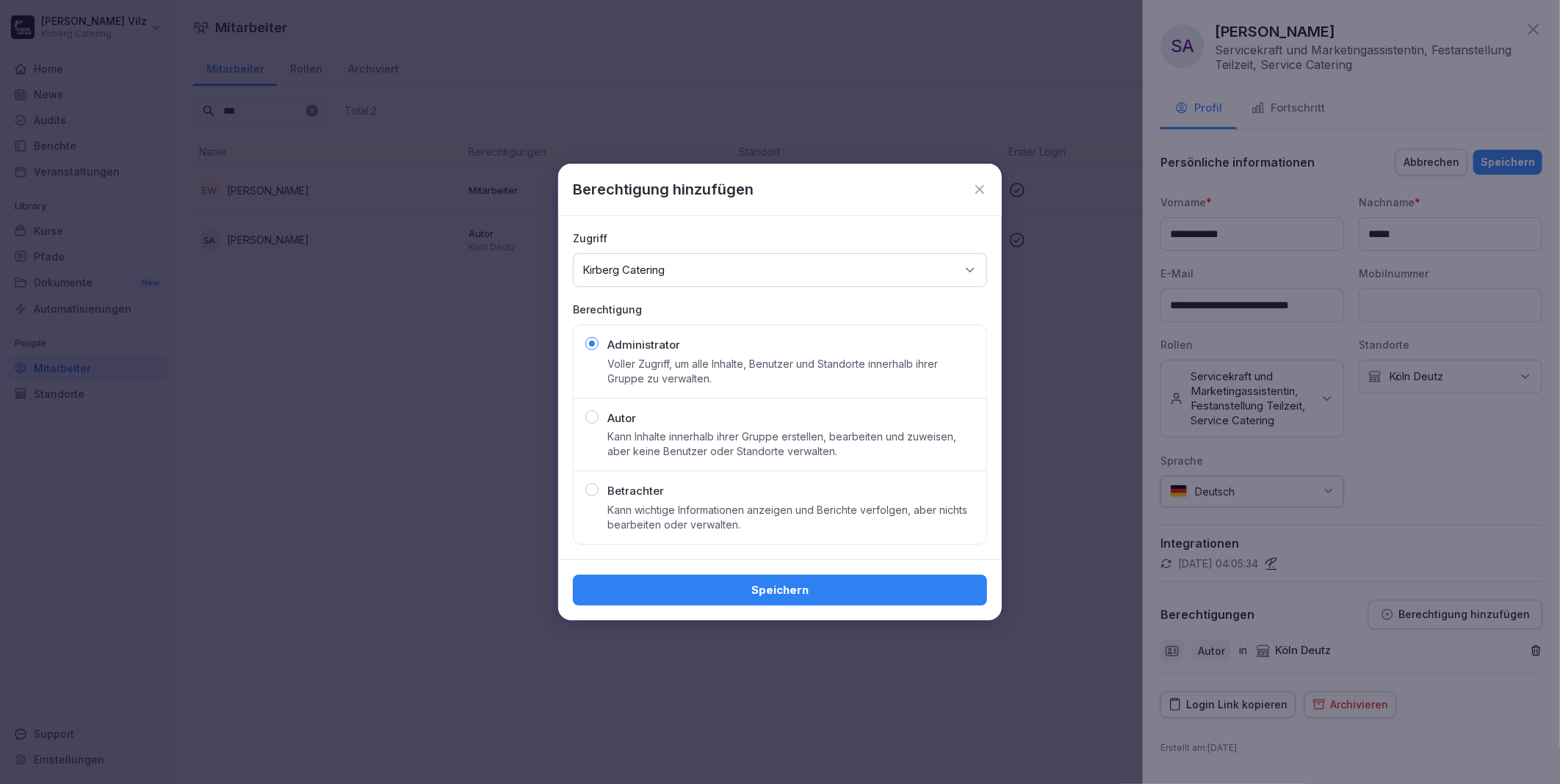
click at [804, 589] on div "Speichern" at bounding box center [780, 590] width 391 height 16
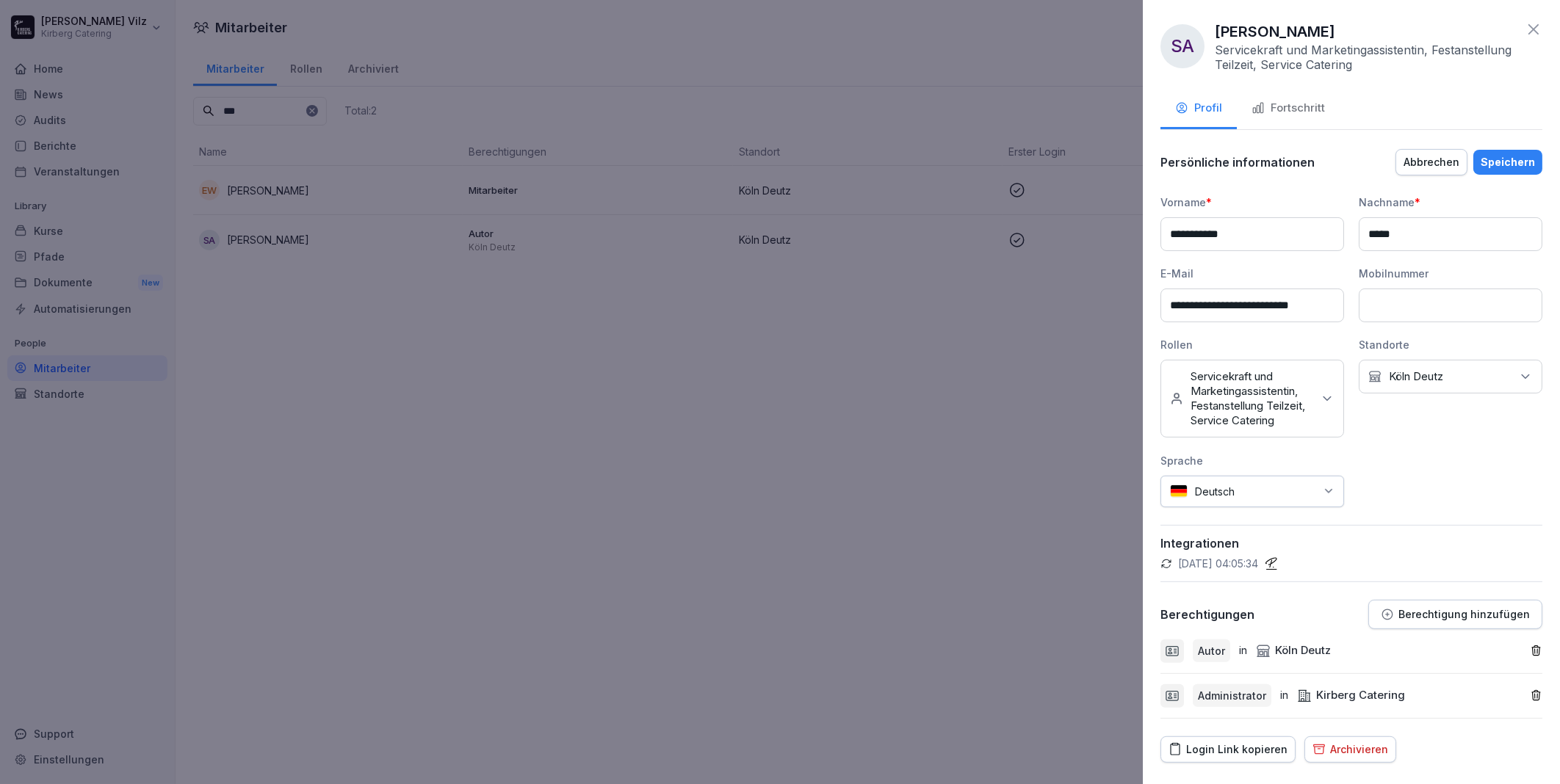
click at [1491, 155] on div "Speichern" at bounding box center [1507, 162] width 55 height 16
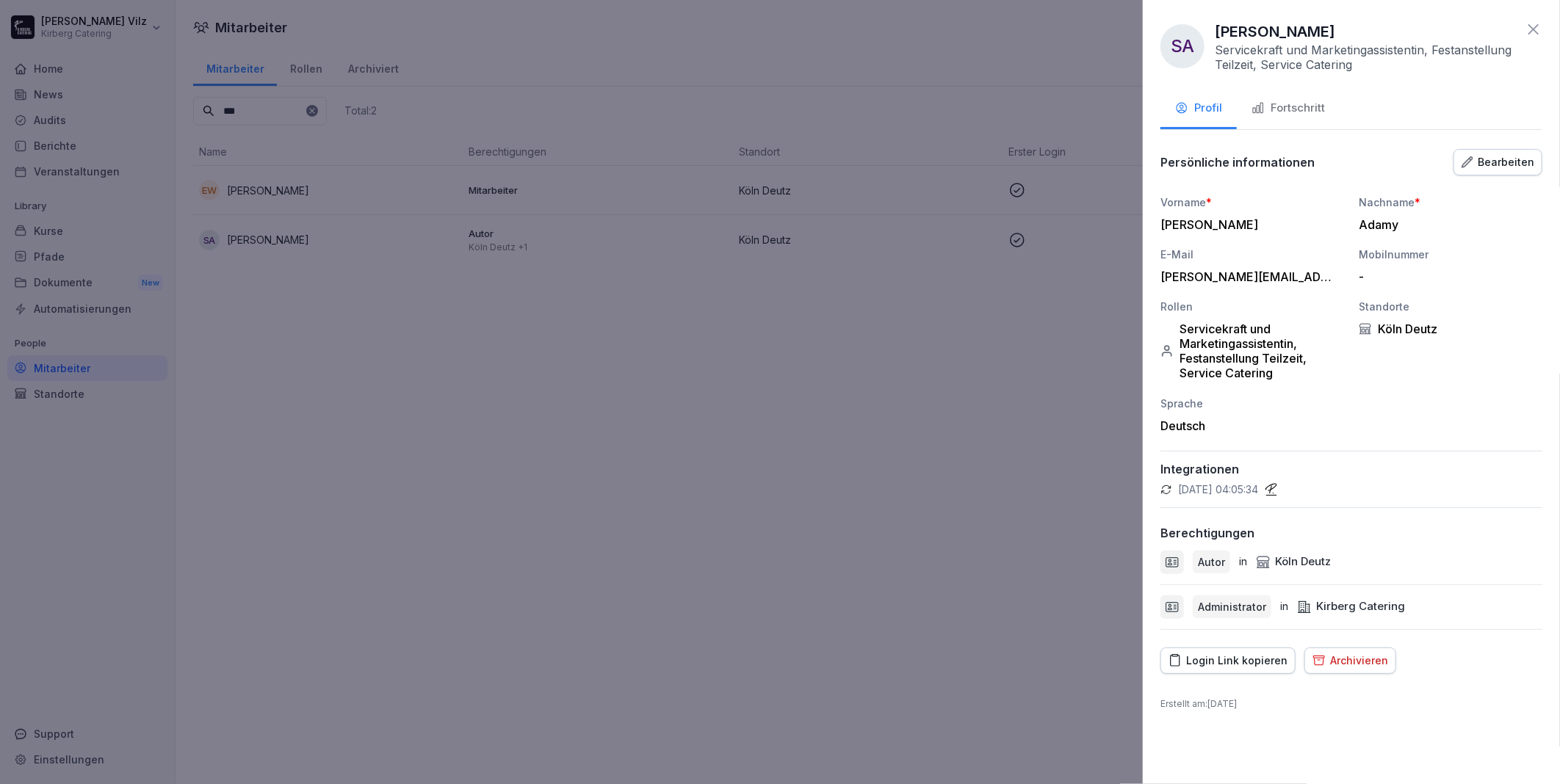
click at [1530, 33] on icon at bounding box center [1533, 29] width 10 height 10
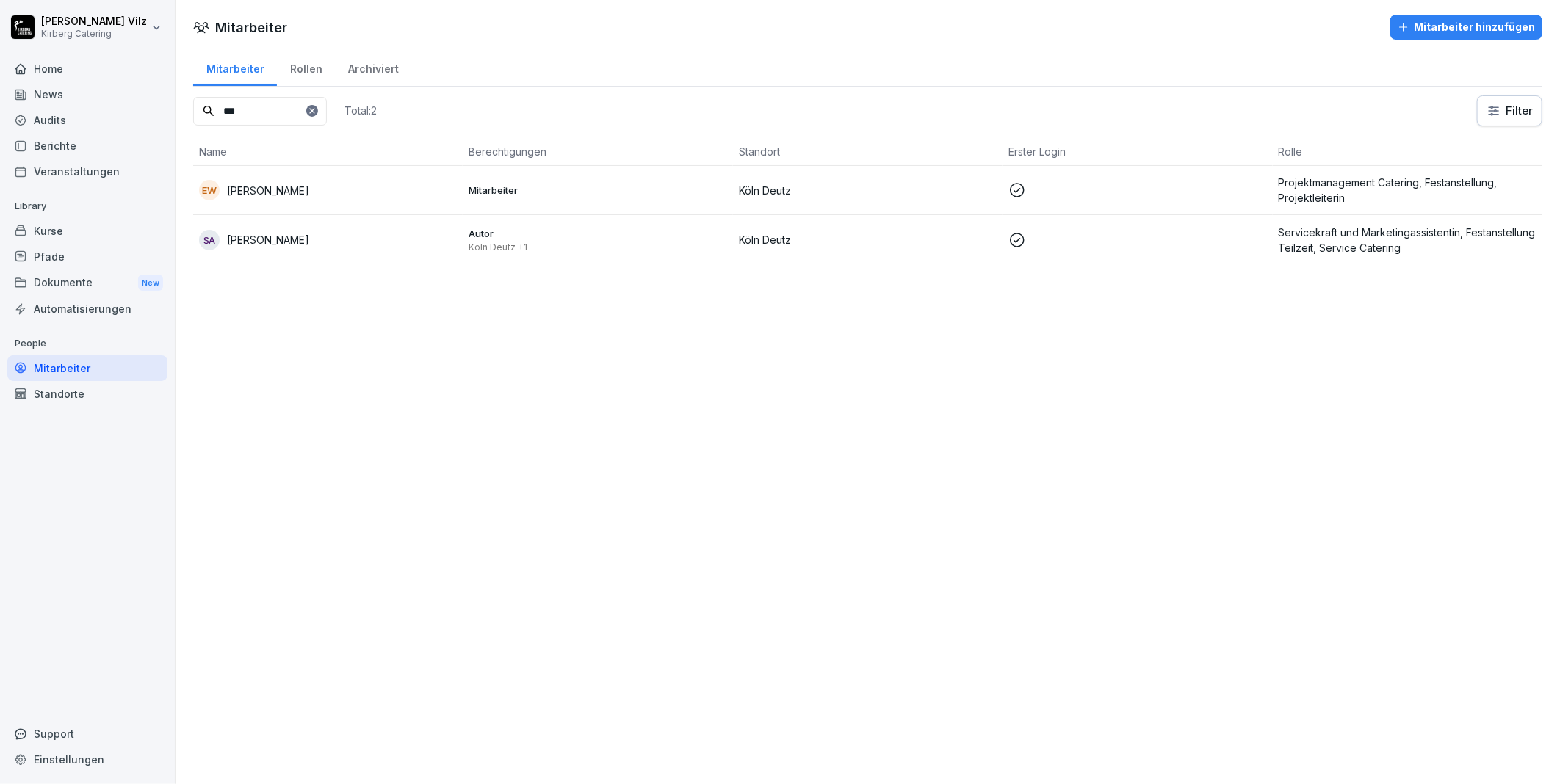
click at [493, 419] on div "Mitarbeiter Mitarbeiter hinzufügen Mitarbeiter Rollen Archiviert *** Total: 2 F…" at bounding box center [867, 392] width 1384 height 784
click at [68, 229] on div "Kurse" at bounding box center [88, 231] width 160 height 25
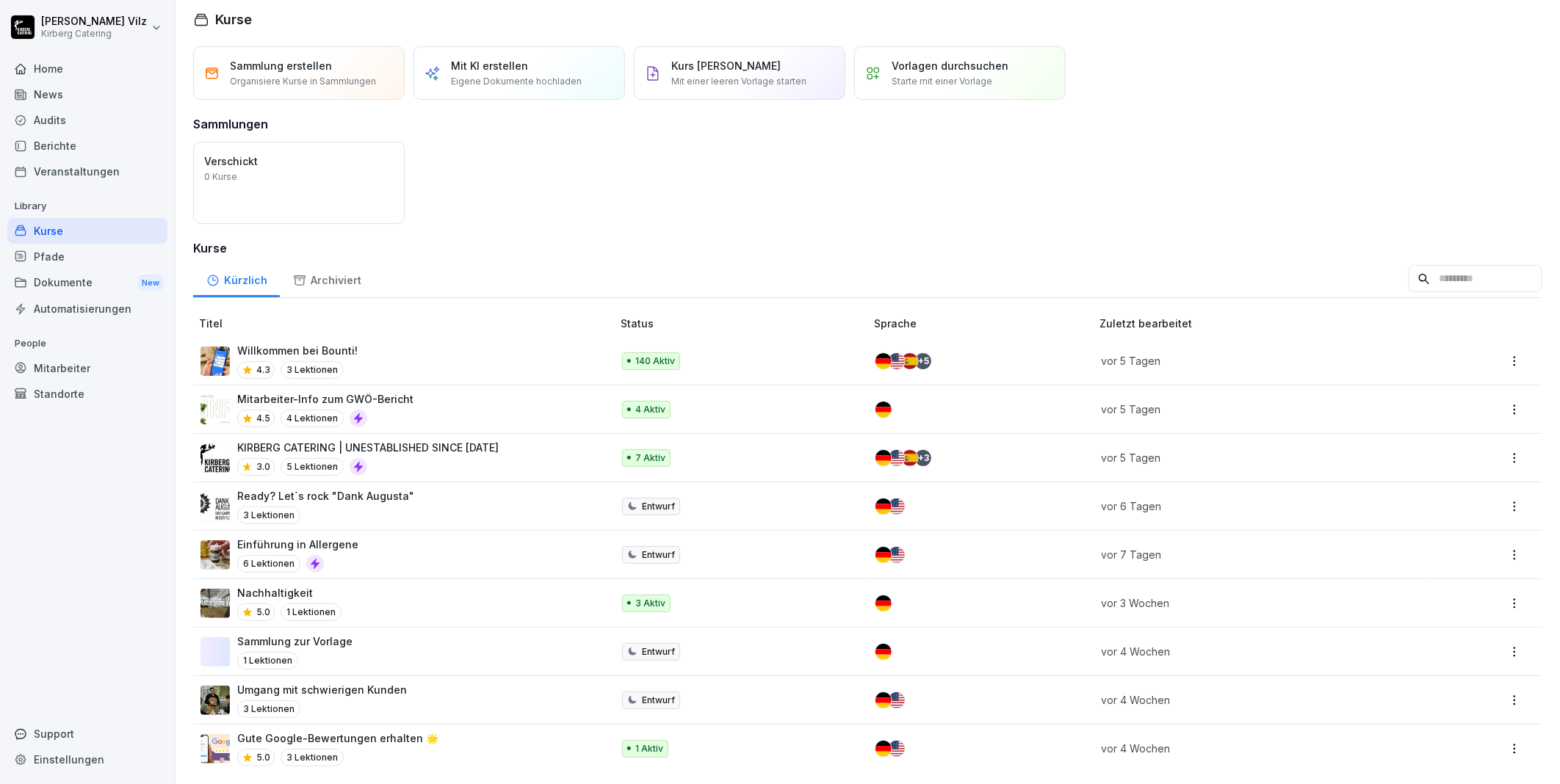
scroll to position [21, 0]
click at [489, 440] on p "KIRBERG CATERING | UNESTABLISHED SINCE [DATE]" at bounding box center [368, 447] width 262 height 15
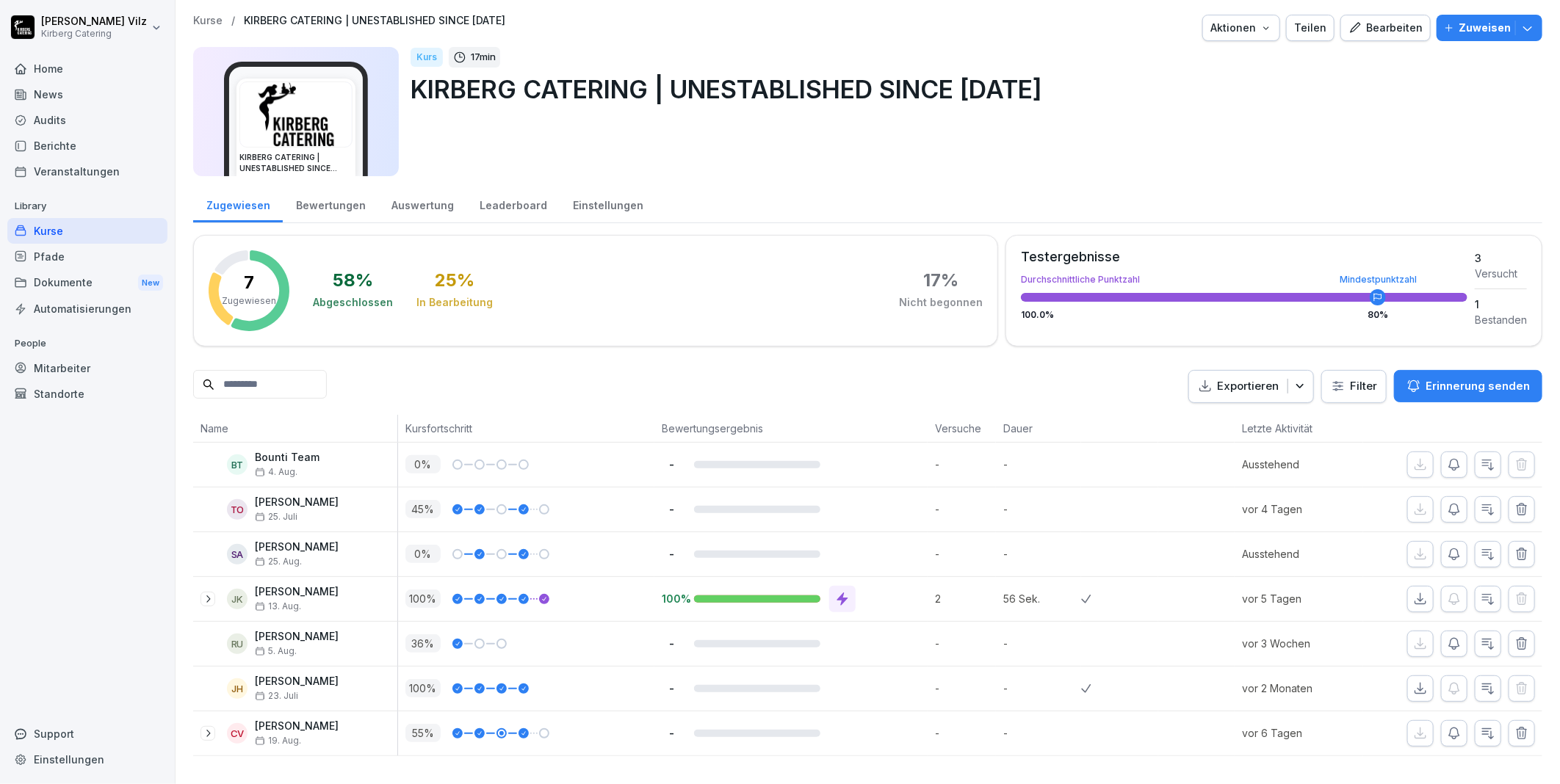
click at [1367, 39] on button "Bearbeiten" at bounding box center [1385, 28] width 90 height 26
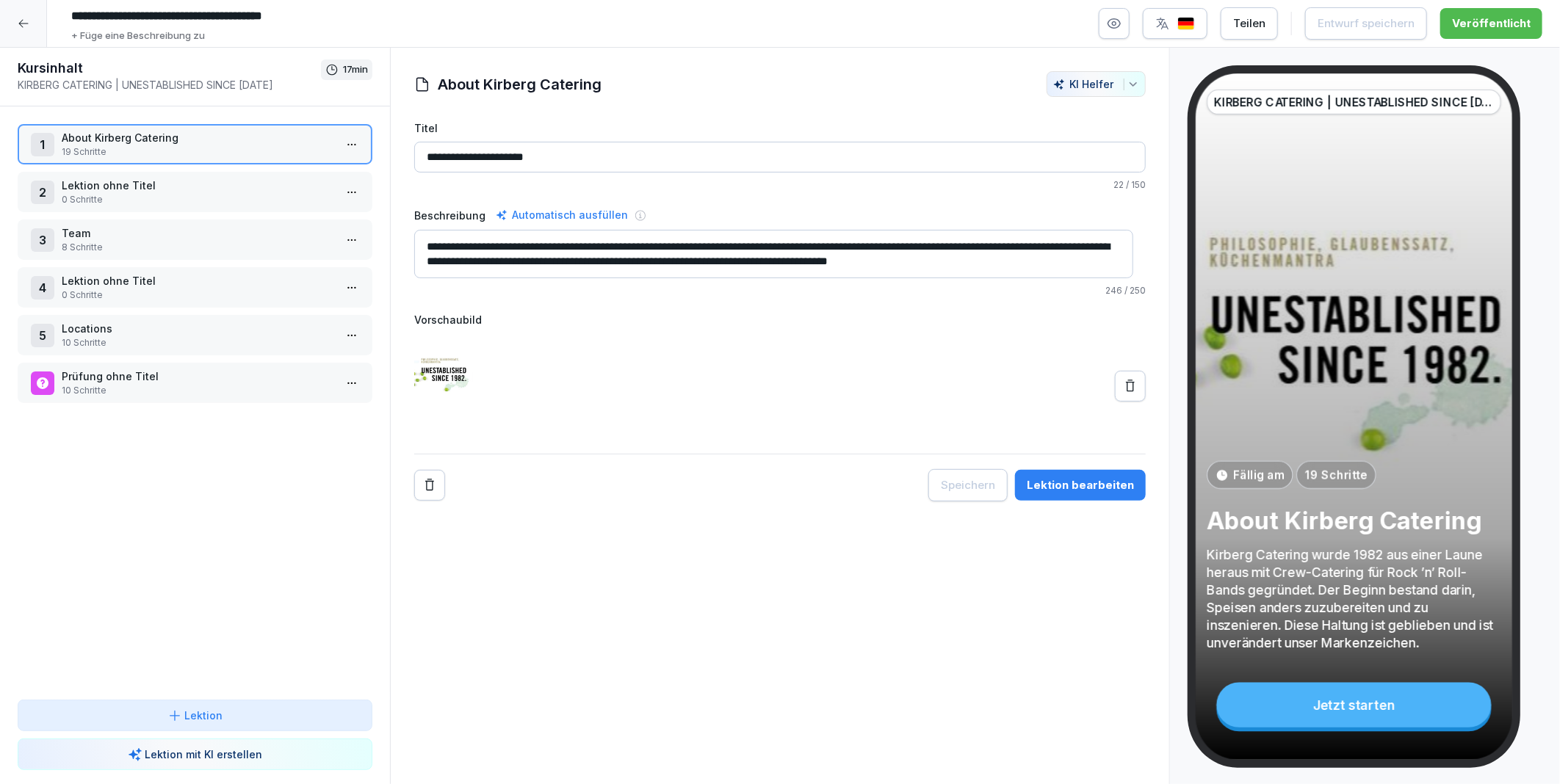
click at [1130, 27] on button "button" at bounding box center [1114, 24] width 31 height 31
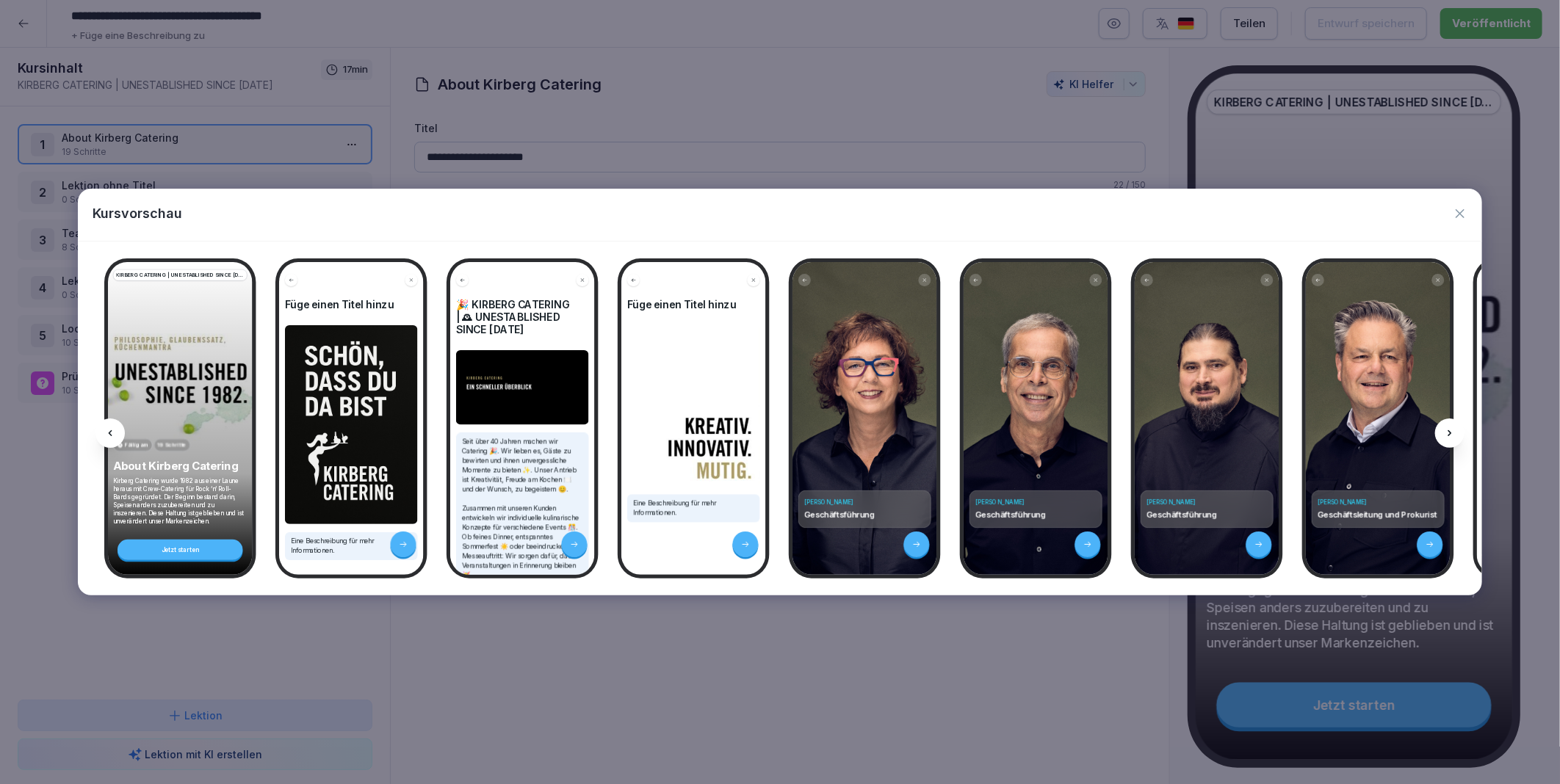
click at [1461, 209] on icon "button" at bounding box center [1460, 214] width 15 height 15
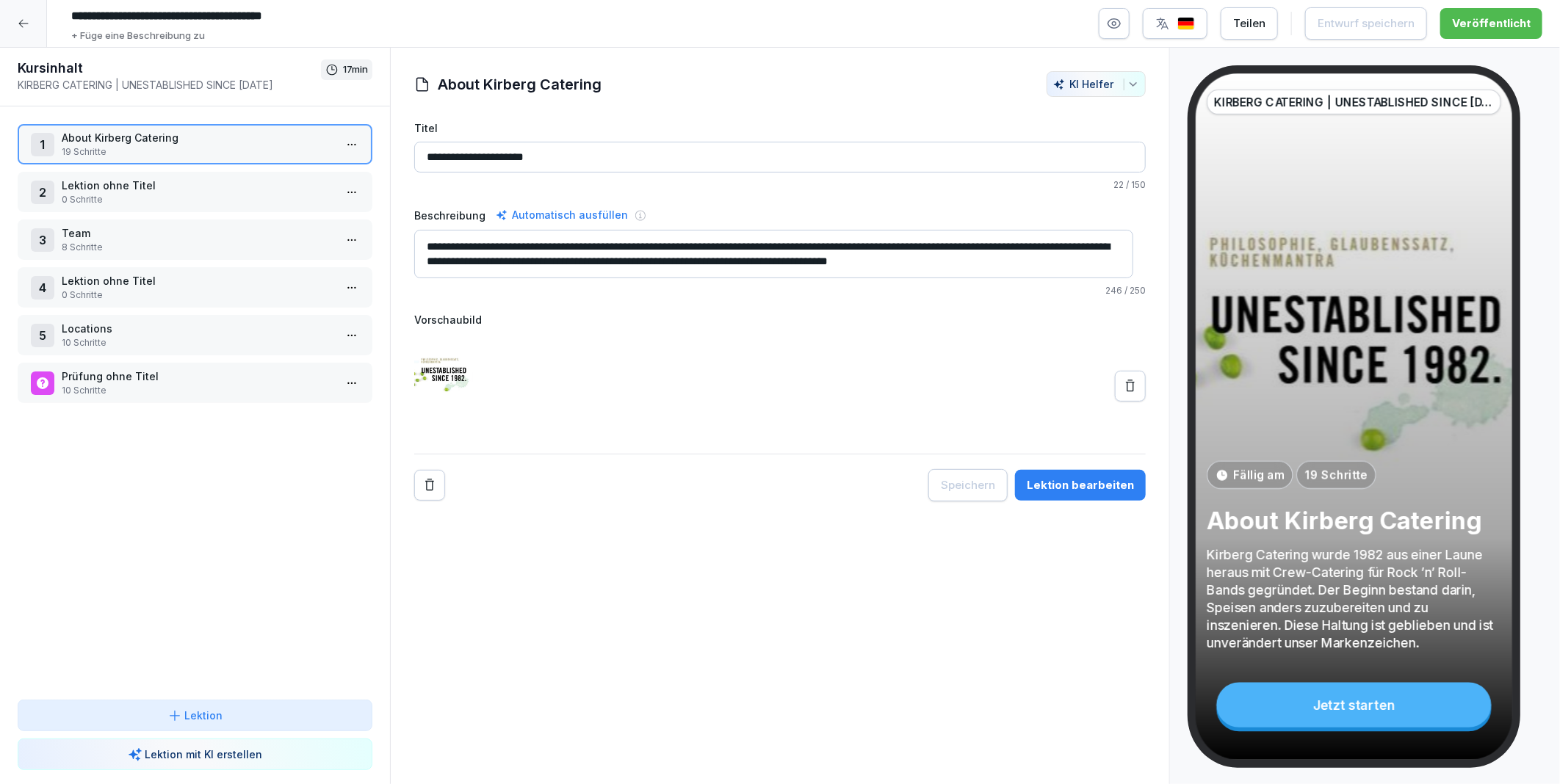
click at [25, 28] on icon at bounding box center [24, 24] width 11 height 11
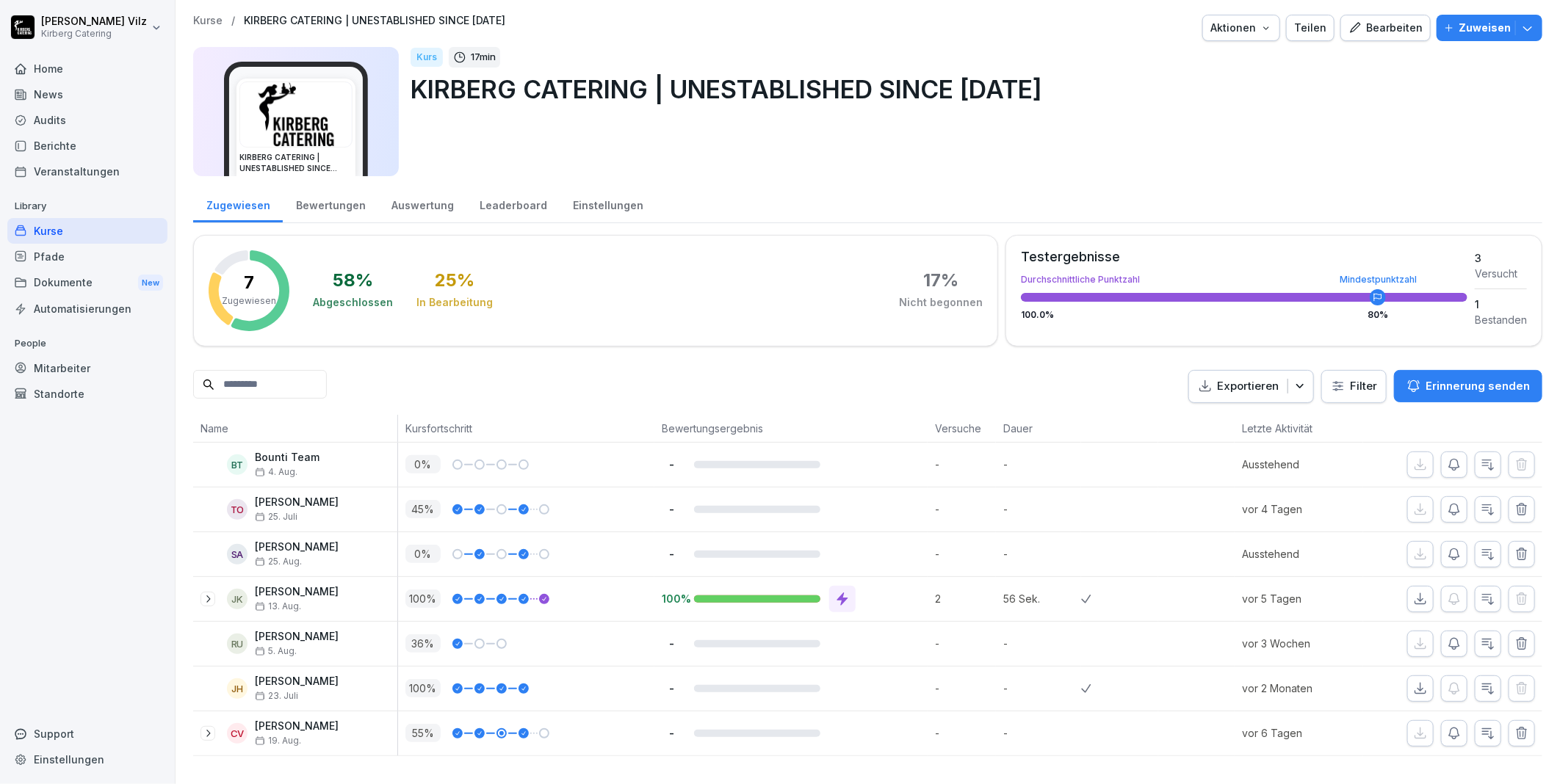
scroll to position [10, 0]
click at [48, 231] on div "Kurse" at bounding box center [88, 231] width 160 height 25
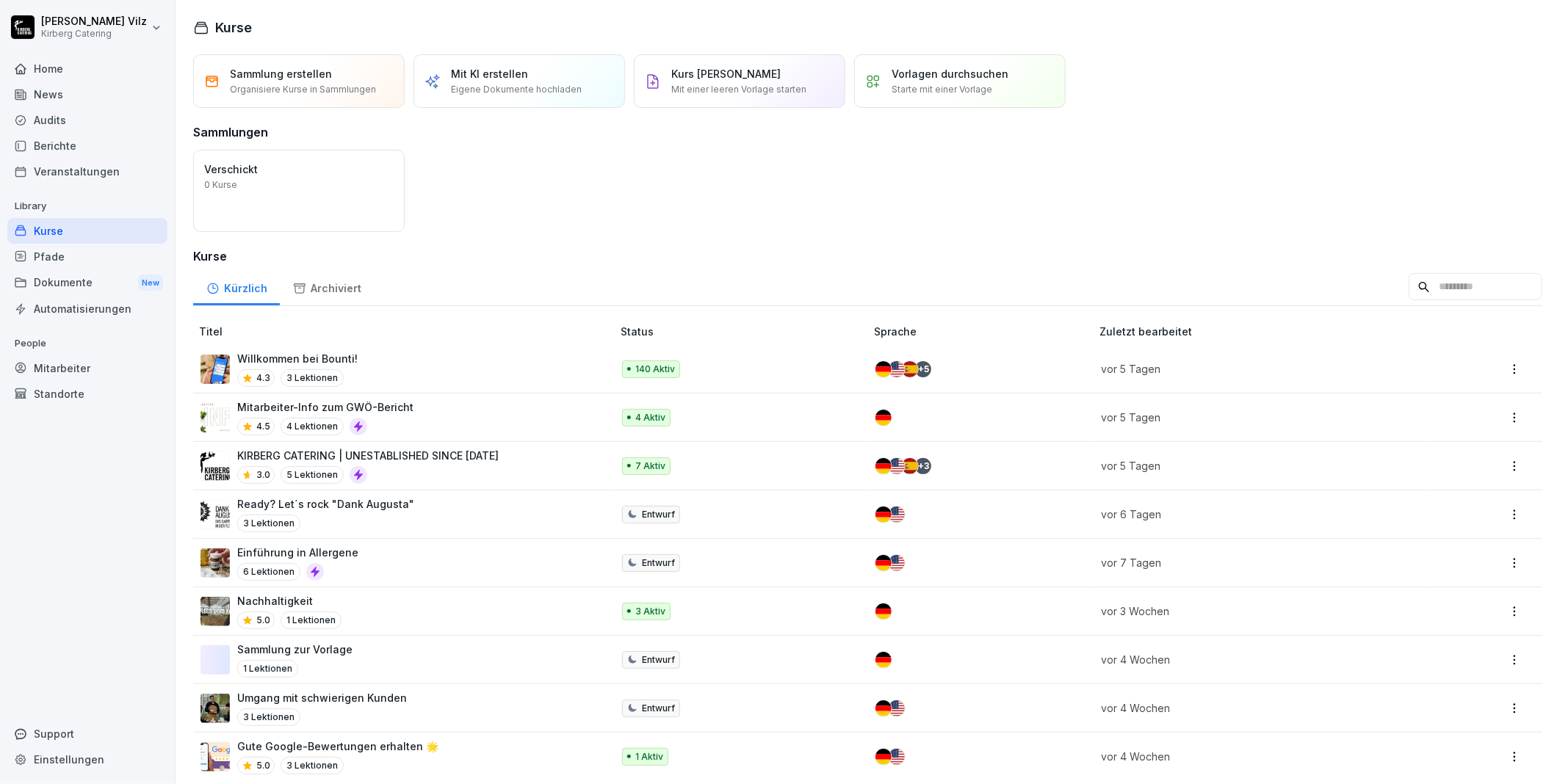
click at [415, 462] on p "KIRBERG CATERING | UNESTABLISHED SINCE [DATE]" at bounding box center [368, 456] width 262 height 15
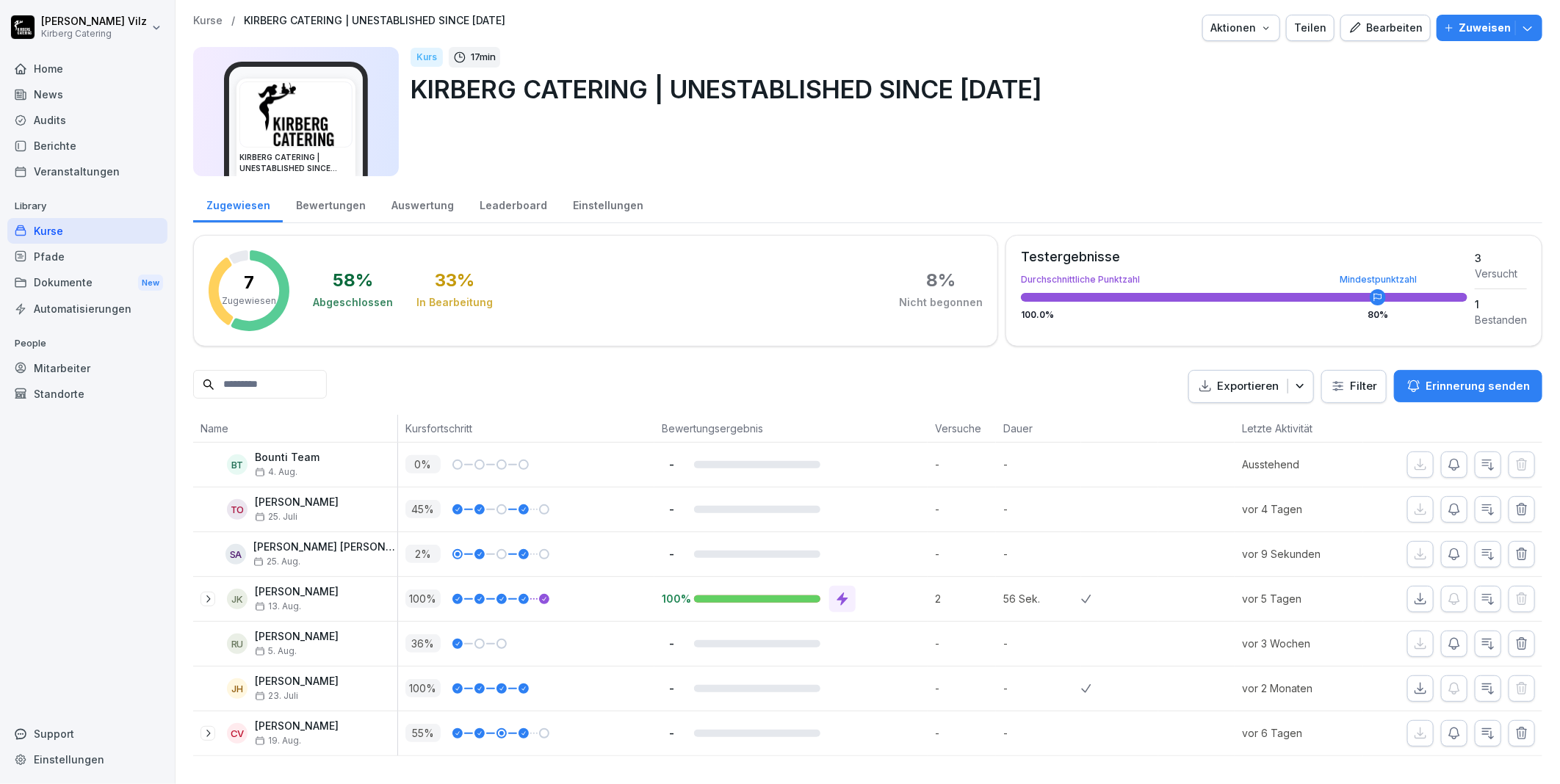
click at [1387, 24] on div "Bearbeiten" at bounding box center [1385, 27] width 74 height 16
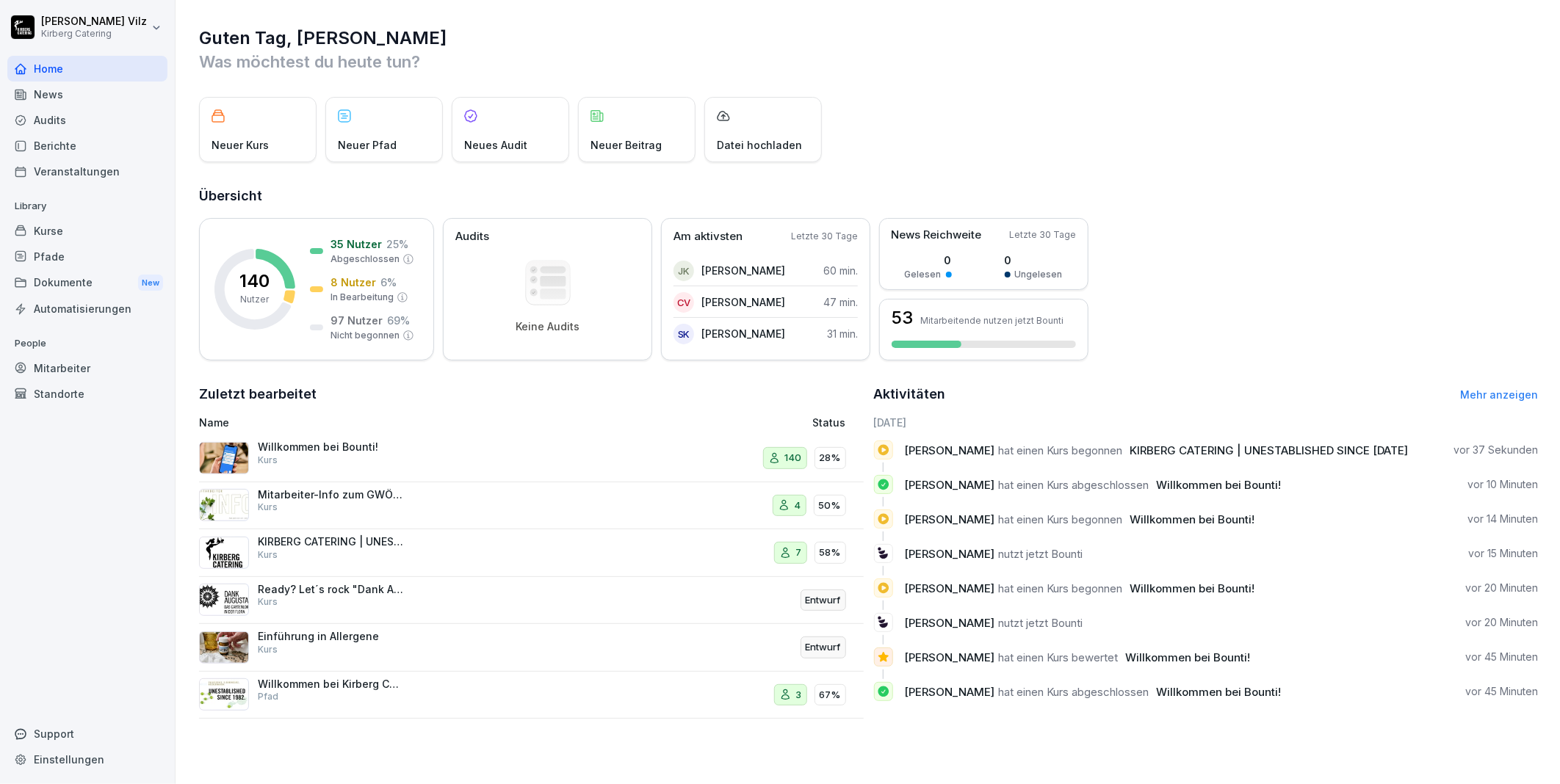
click at [60, 92] on div "News" at bounding box center [88, 94] width 160 height 25
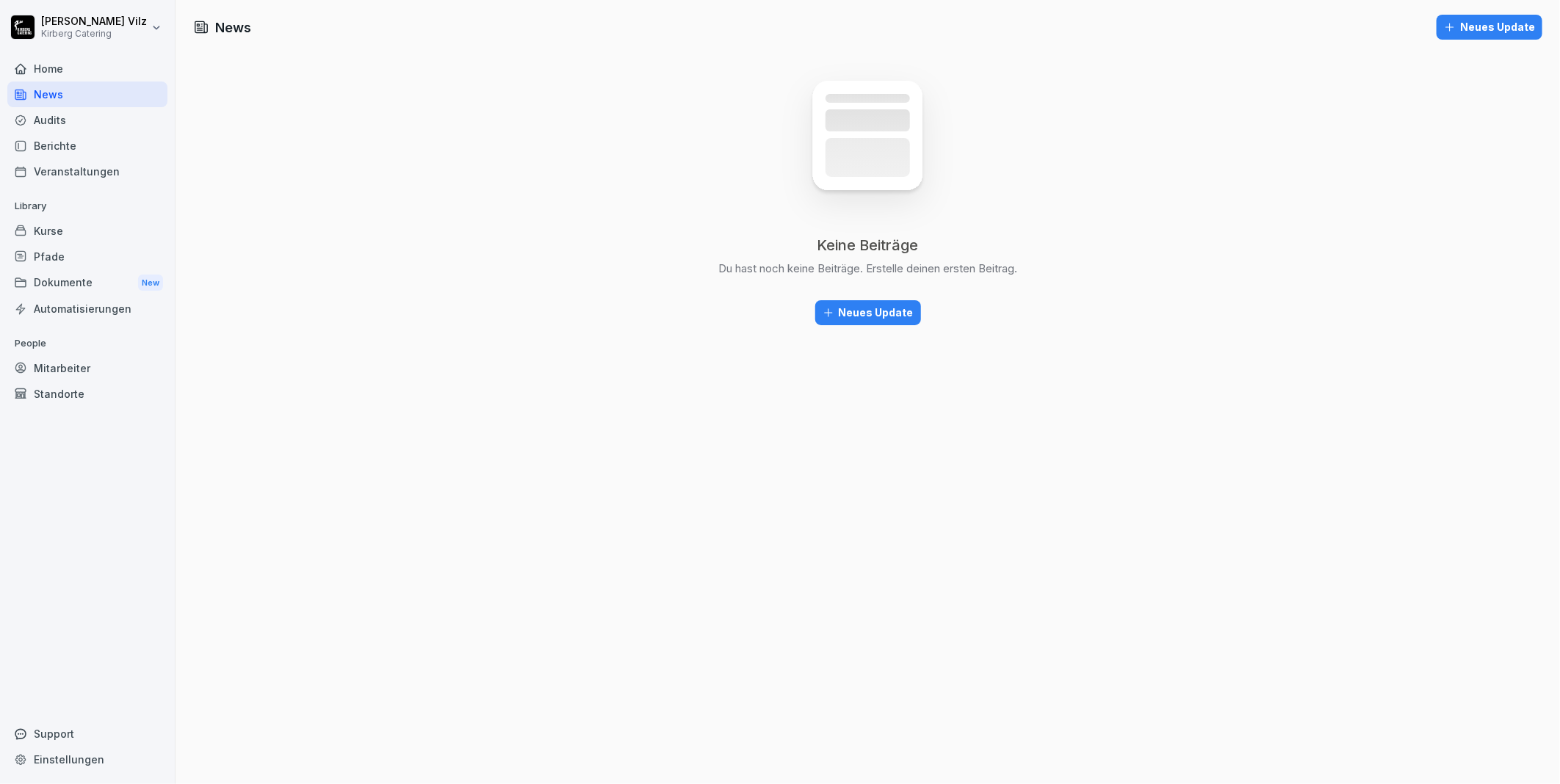
click at [844, 311] on div "Neues Update" at bounding box center [868, 312] width 91 height 16
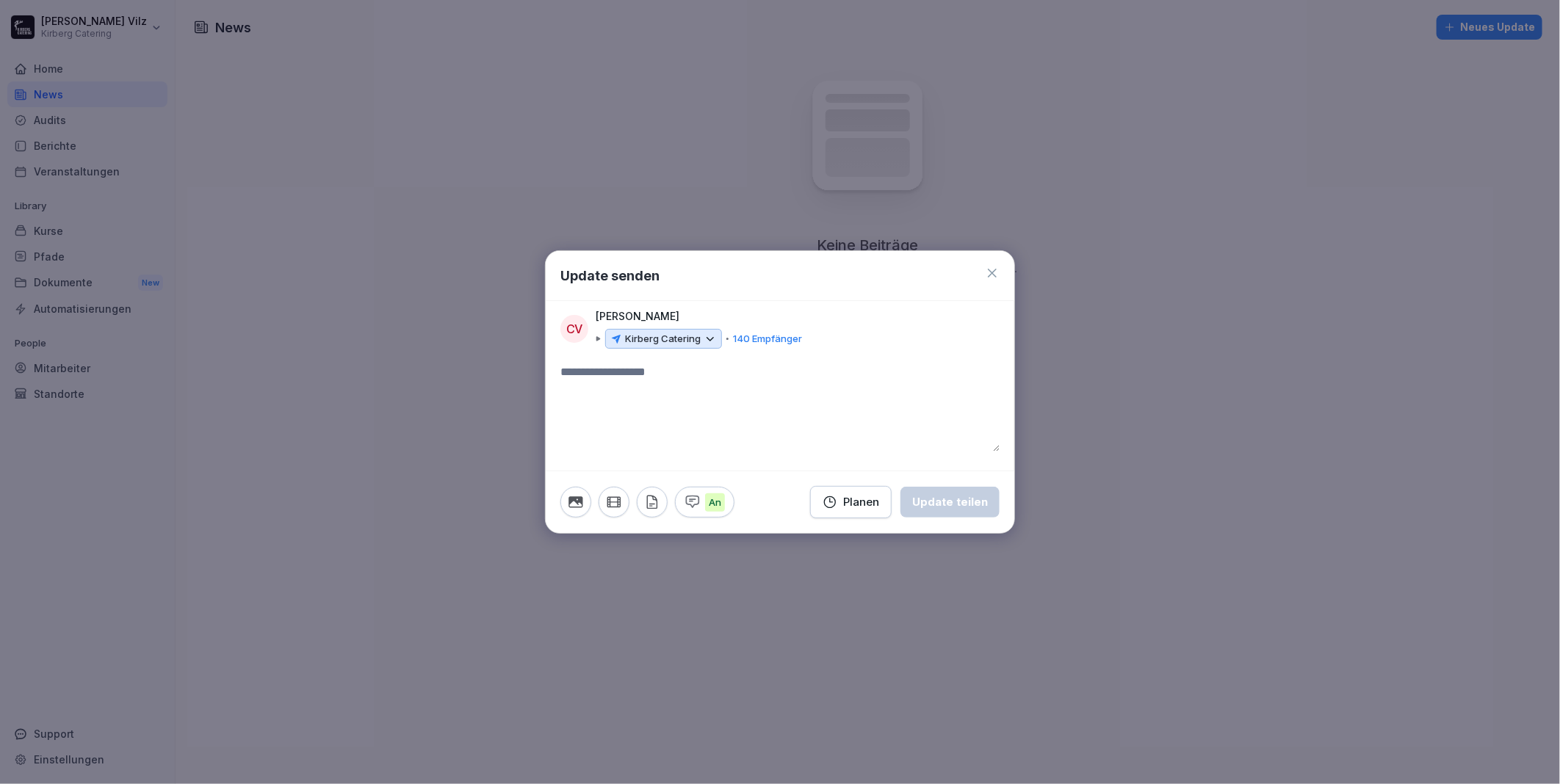
click at [993, 275] on icon at bounding box center [991, 272] width 8 height 8
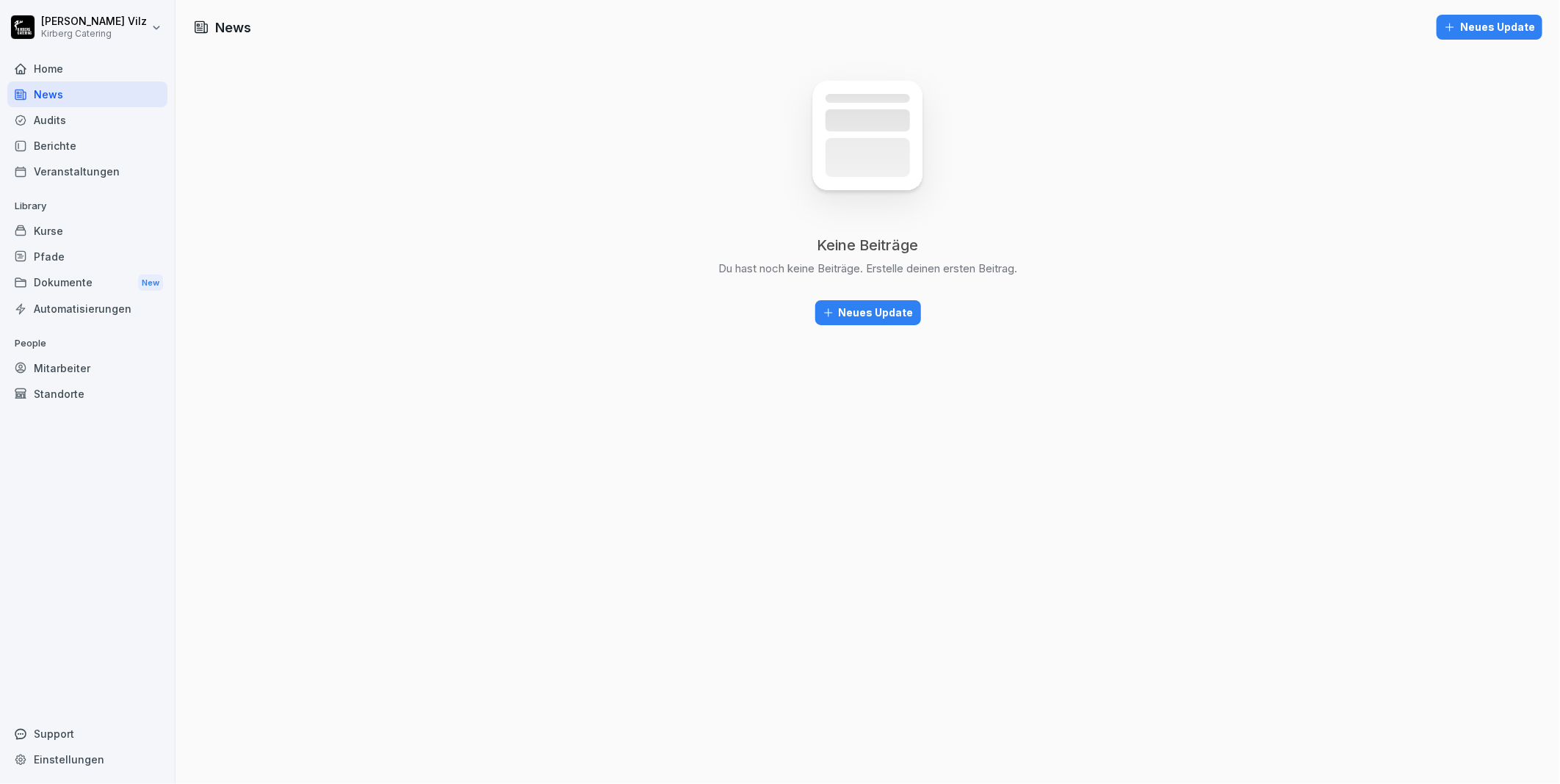
click at [89, 176] on div "Veranstaltungen" at bounding box center [88, 170] width 160 height 25
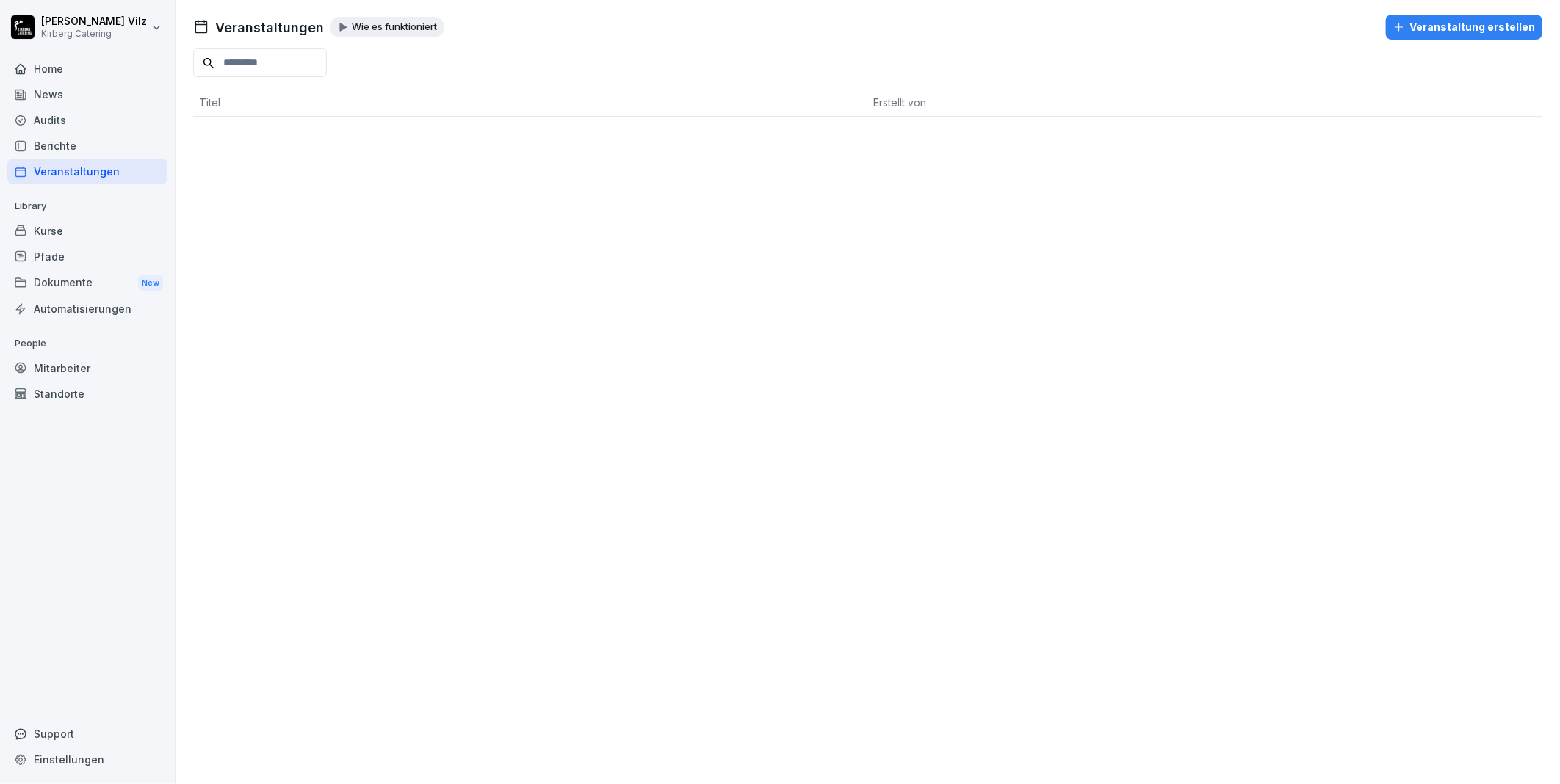
click at [1398, 24] on icon "button" at bounding box center [1399, 27] width 11 height 11
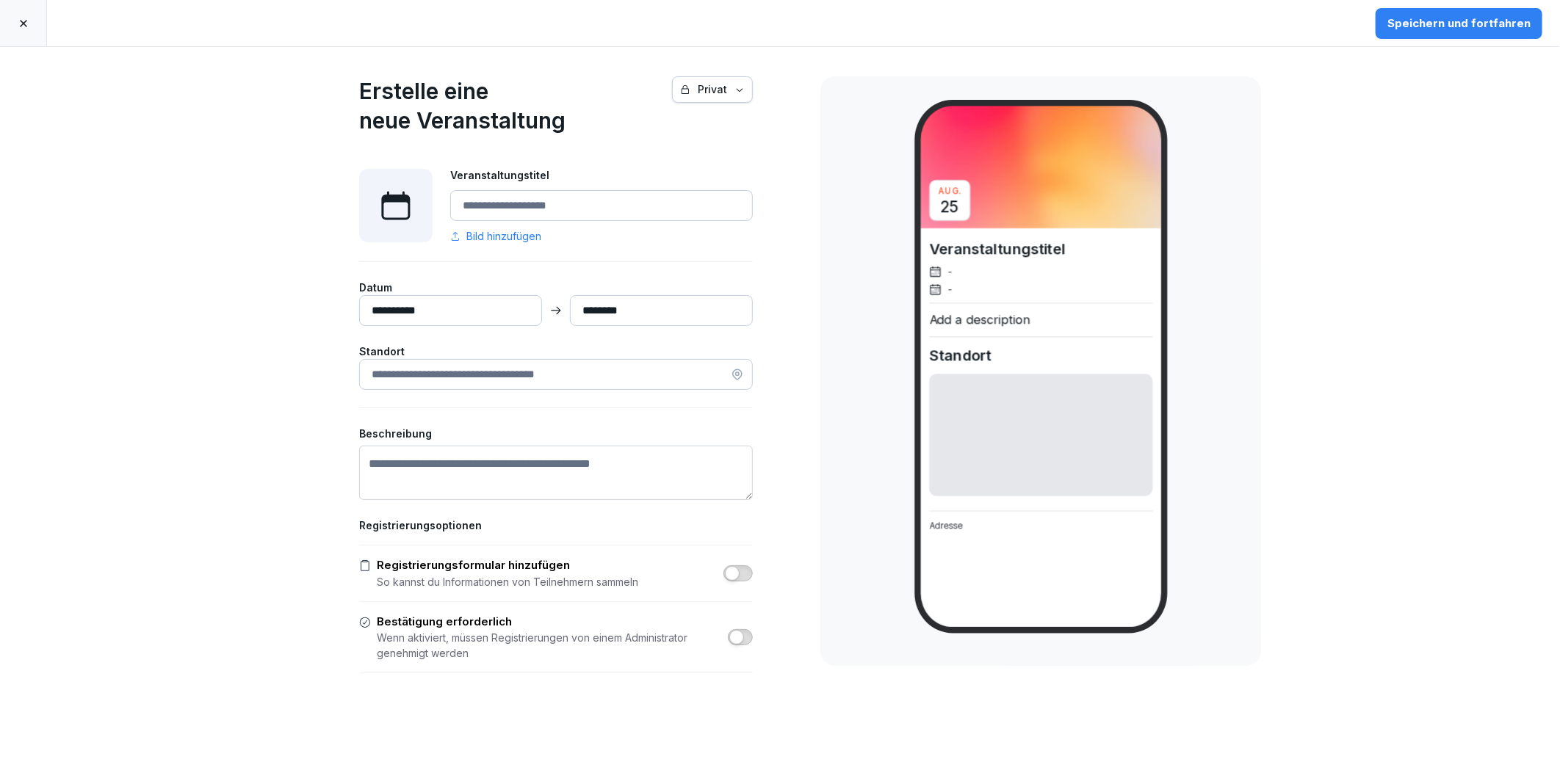
click at [732, 99] on button "Privat" at bounding box center [713, 89] width 81 height 26
click at [735, 85] on icon "button" at bounding box center [739, 89] width 10 height 10
click at [734, 94] on icon "button" at bounding box center [739, 89] width 10 height 10
click at [734, 90] on icon "button" at bounding box center [739, 89] width 10 height 10
click at [1410, 23] on div "Speichern und fortfahren" at bounding box center [1458, 23] width 143 height 16
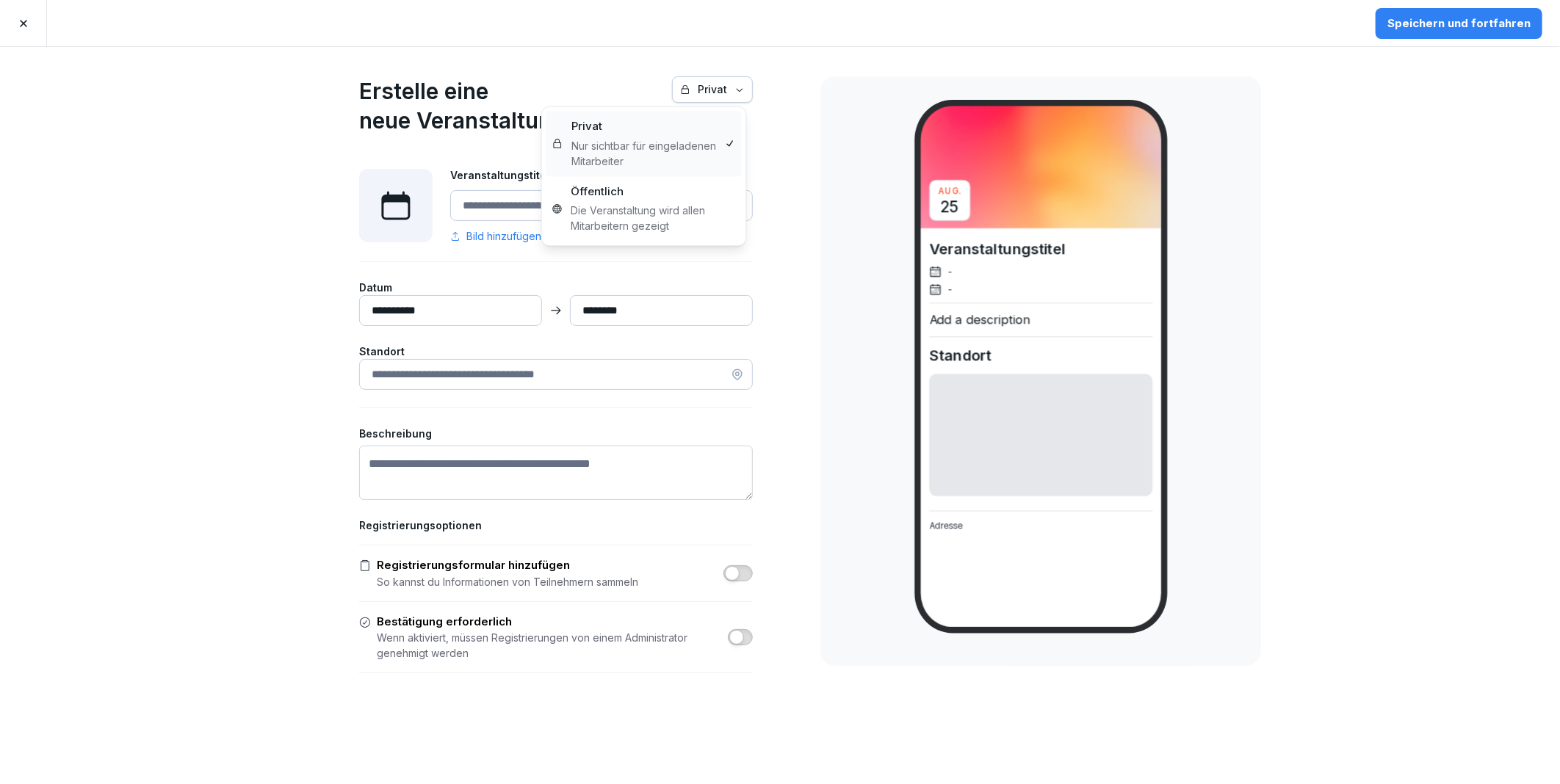
click at [699, 91] on div "Privat" at bounding box center [712, 89] width 65 height 16
click at [828, 99] on html "**********" at bounding box center [780, 392] width 1560 height 784
click at [586, 206] on input "Veranstaltungstitel" at bounding box center [601, 205] width 302 height 31
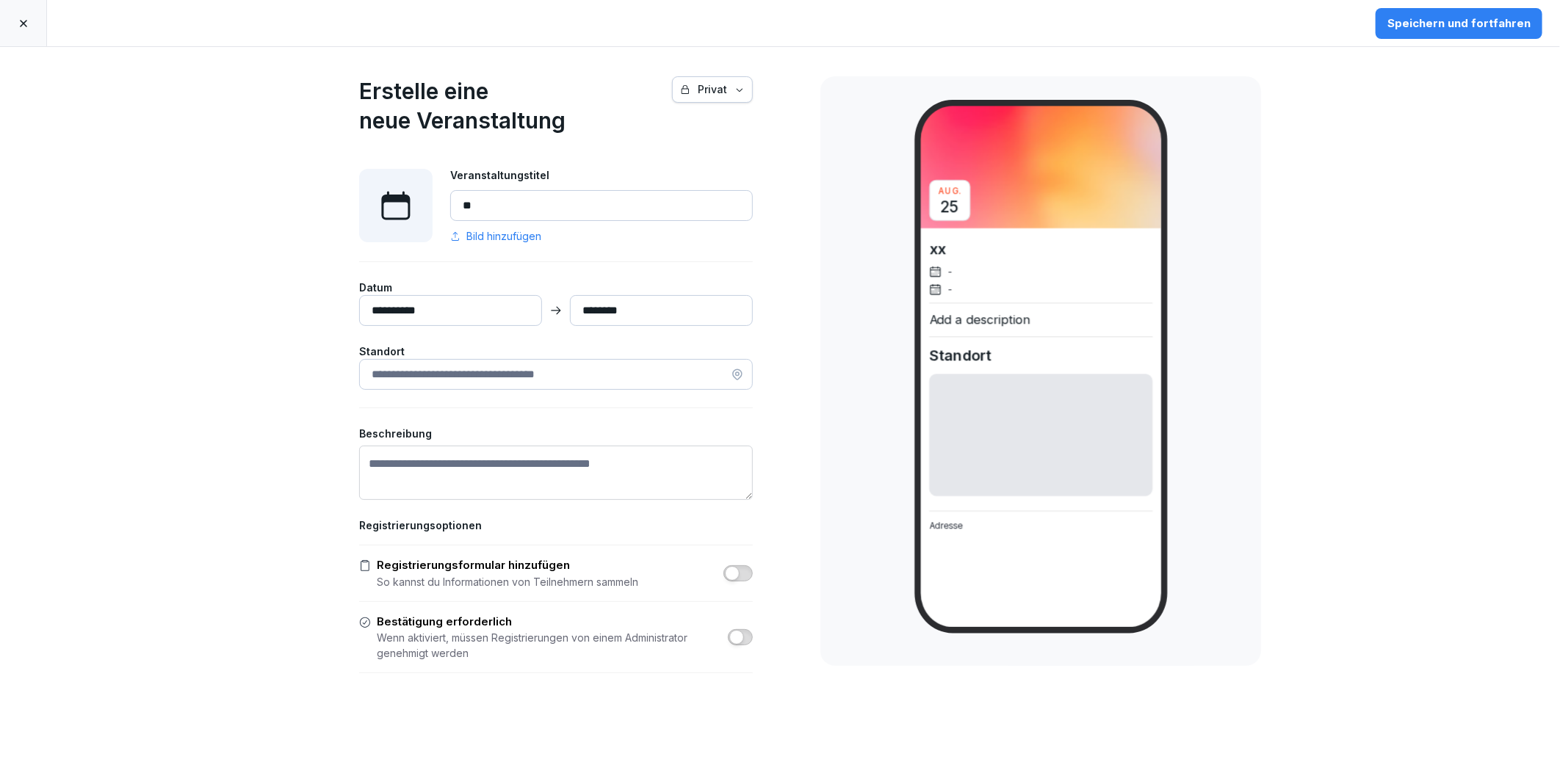
type input "**"
click at [848, 178] on div "[DATE] xx - - Add a description Standort Adresse" at bounding box center [1040, 371] width 441 height 589
click at [438, 315] on input "**********" at bounding box center [450, 311] width 183 height 31
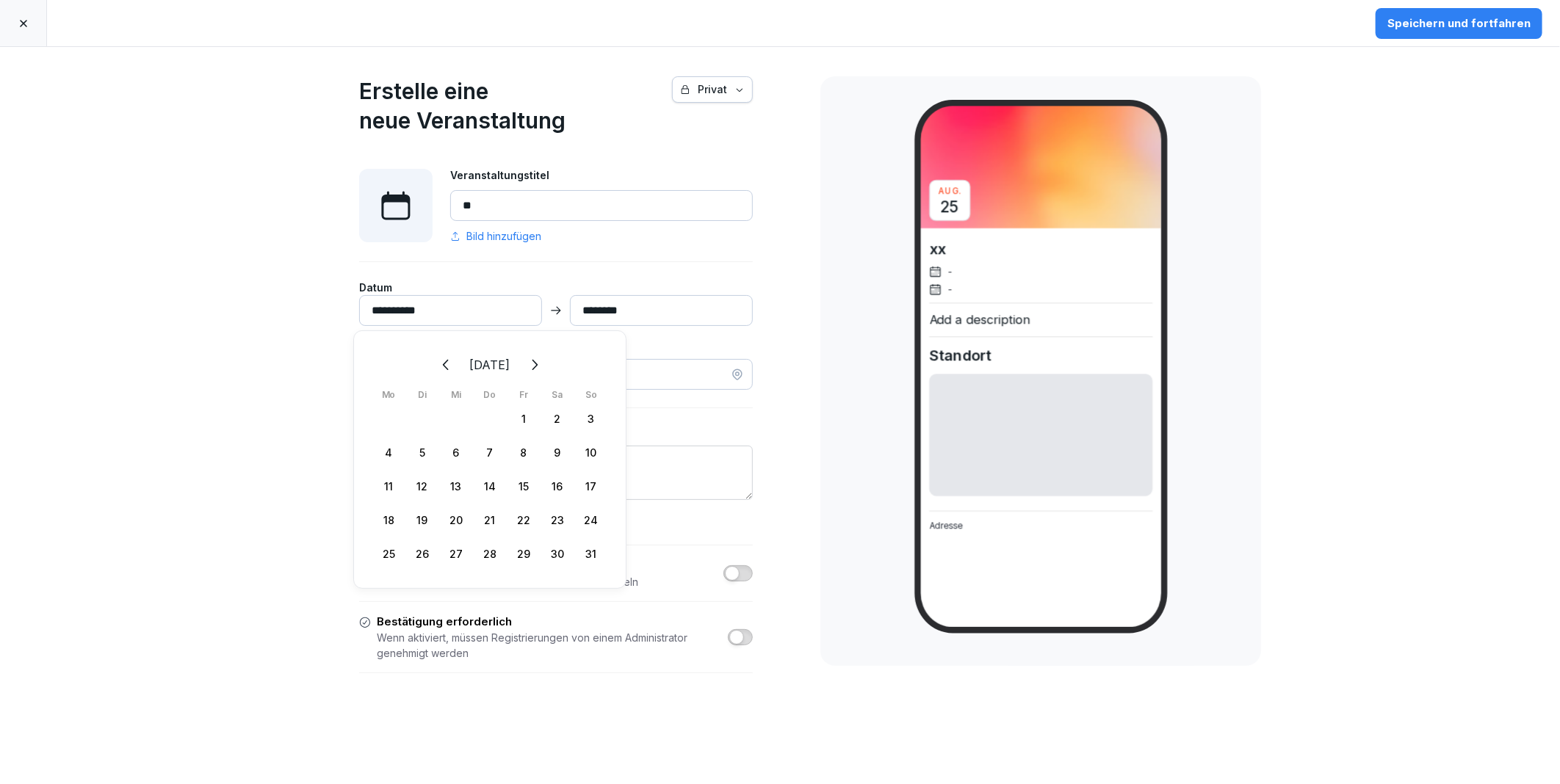
click at [389, 555] on div "25" at bounding box center [389, 553] width 34 height 34
click at [376, 560] on div "25" at bounding box center [389, 553] width 34 height 34
type input "**********"
type input "*********"
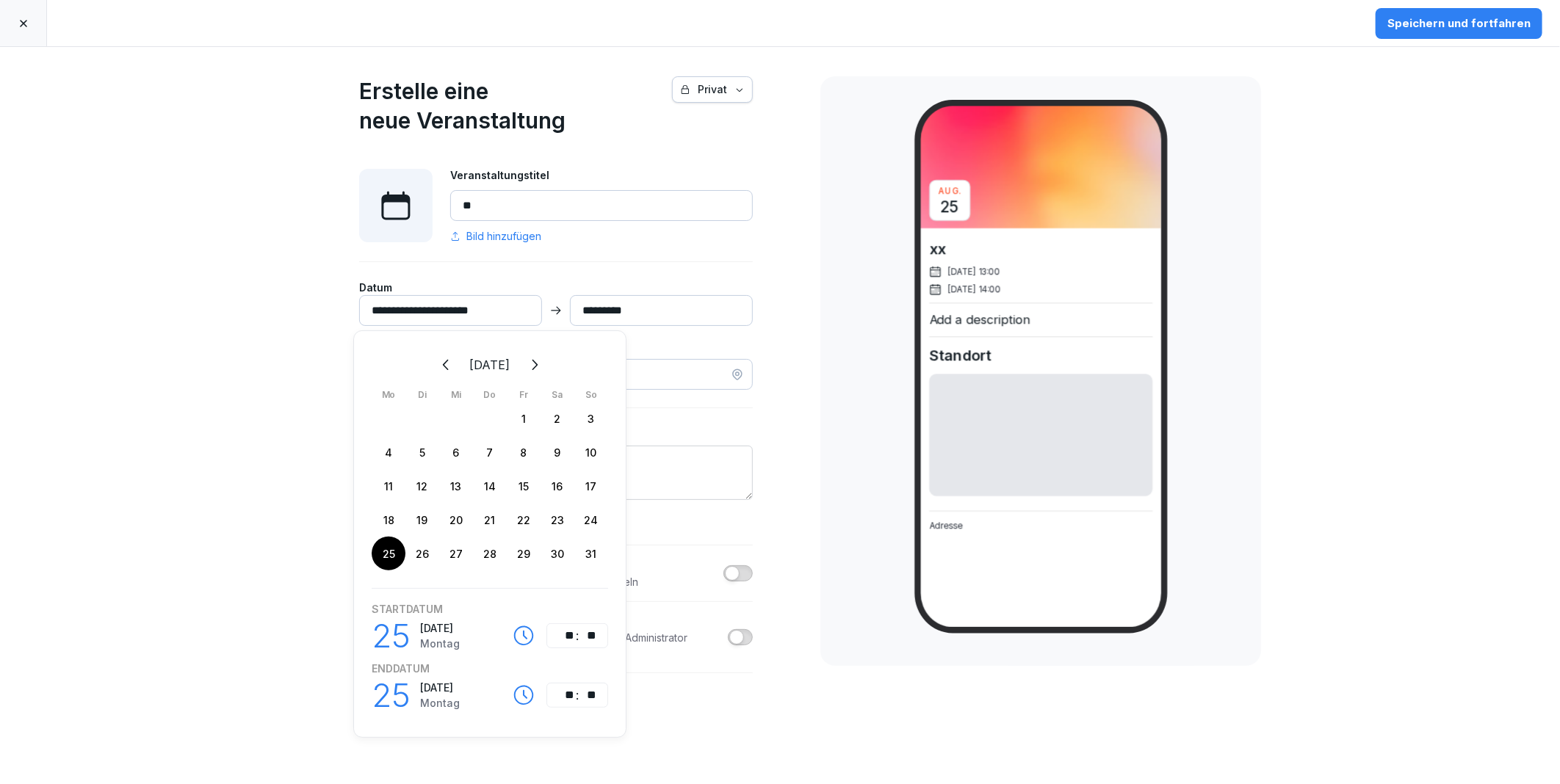
click at [799, 268] on div "**********" at bounding box center [555, 433] width 514 height 773
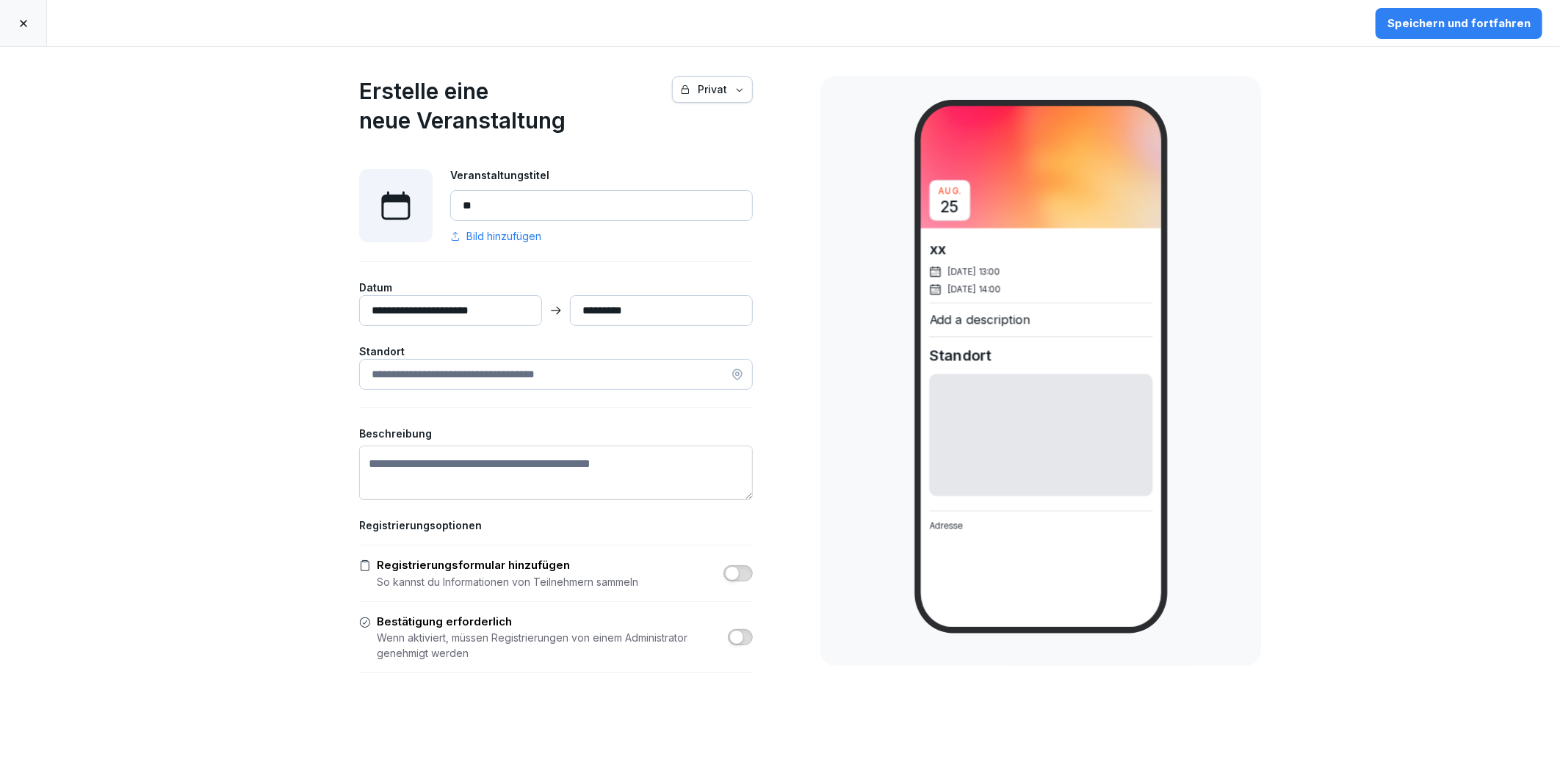
click at [810, 396] on div "**********" at bounding box center [780, 415] width 1560 height 737
click at [729, 575] on span "button" at bounding box center [732, 573] width 15 height 15
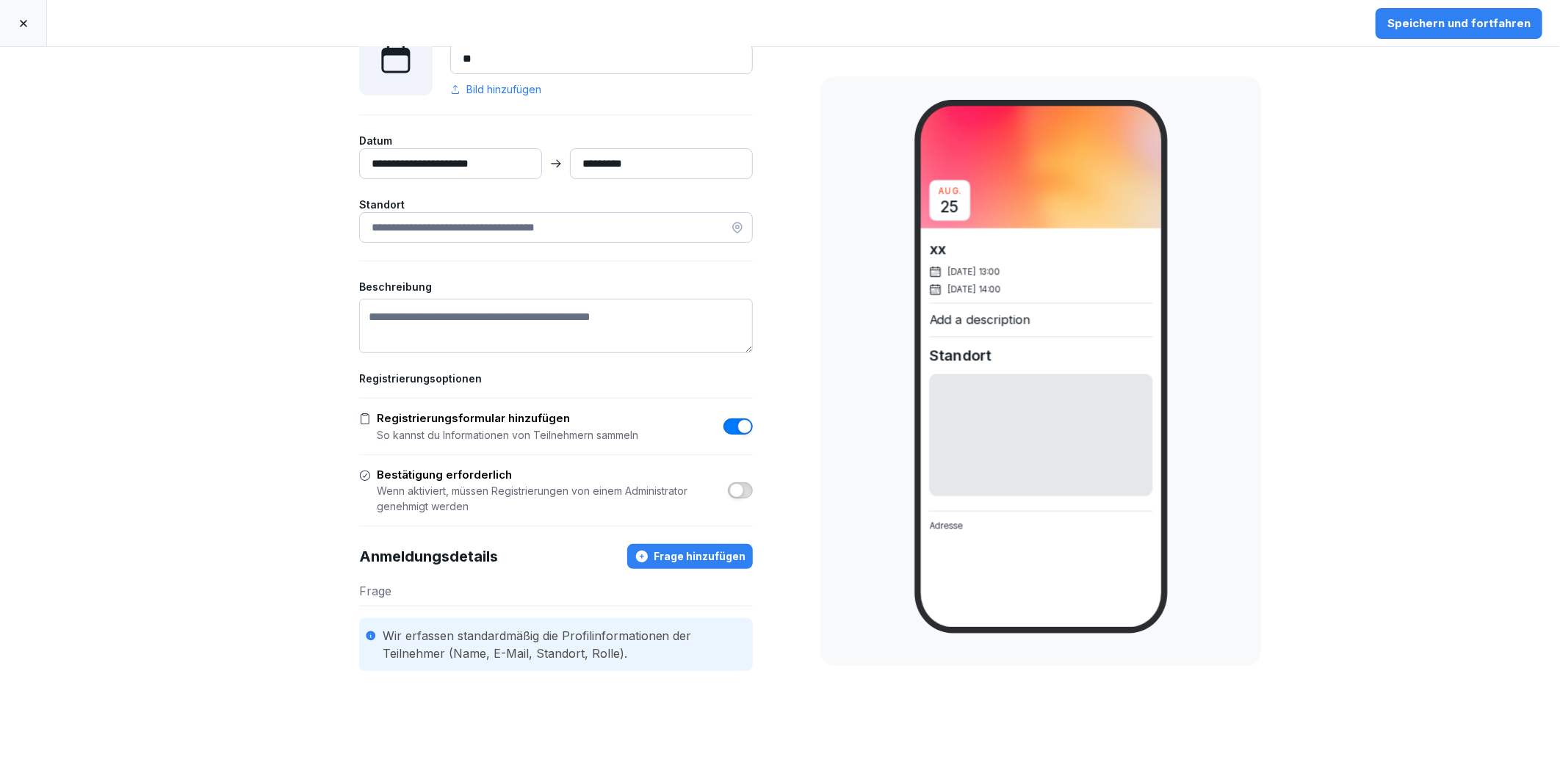
scroll to position [193, 0]
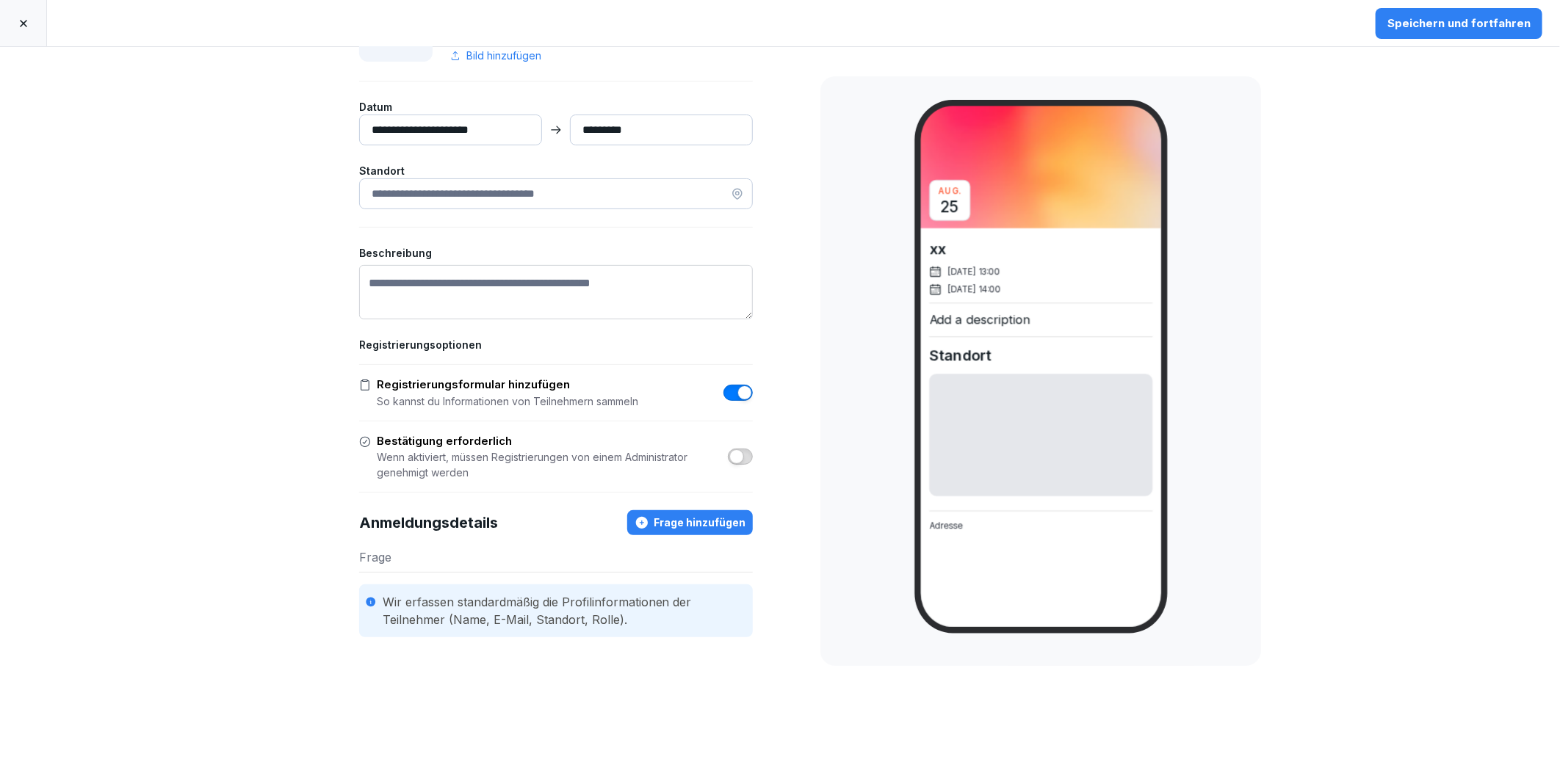
click at [737, 385] on span "button" at bounding box center [745, 392] width 15 height 15
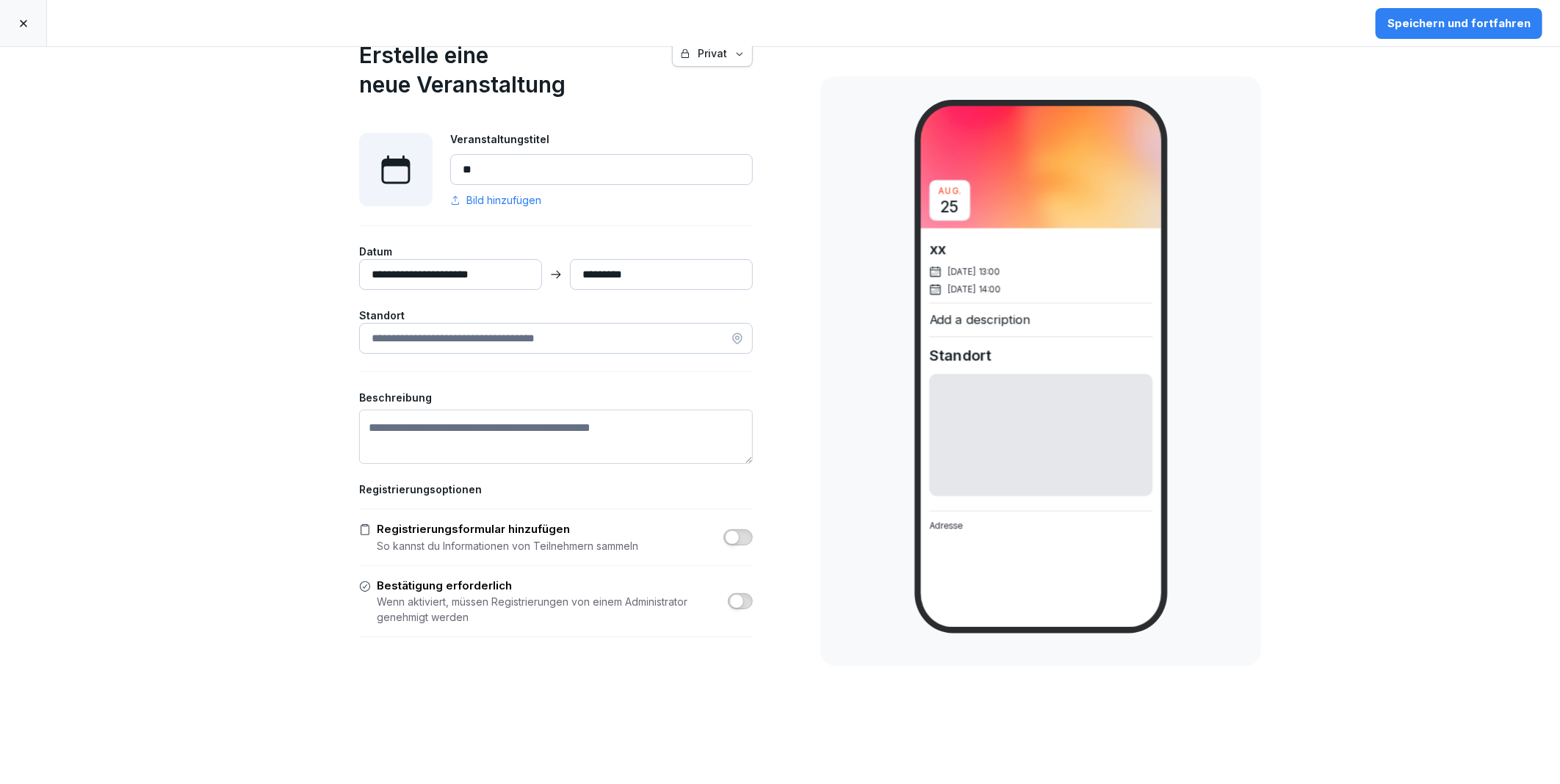
click at [1455, 25] on div "Speichern und fortfahren" at bounding box center [1458, 23] width 143 height 16
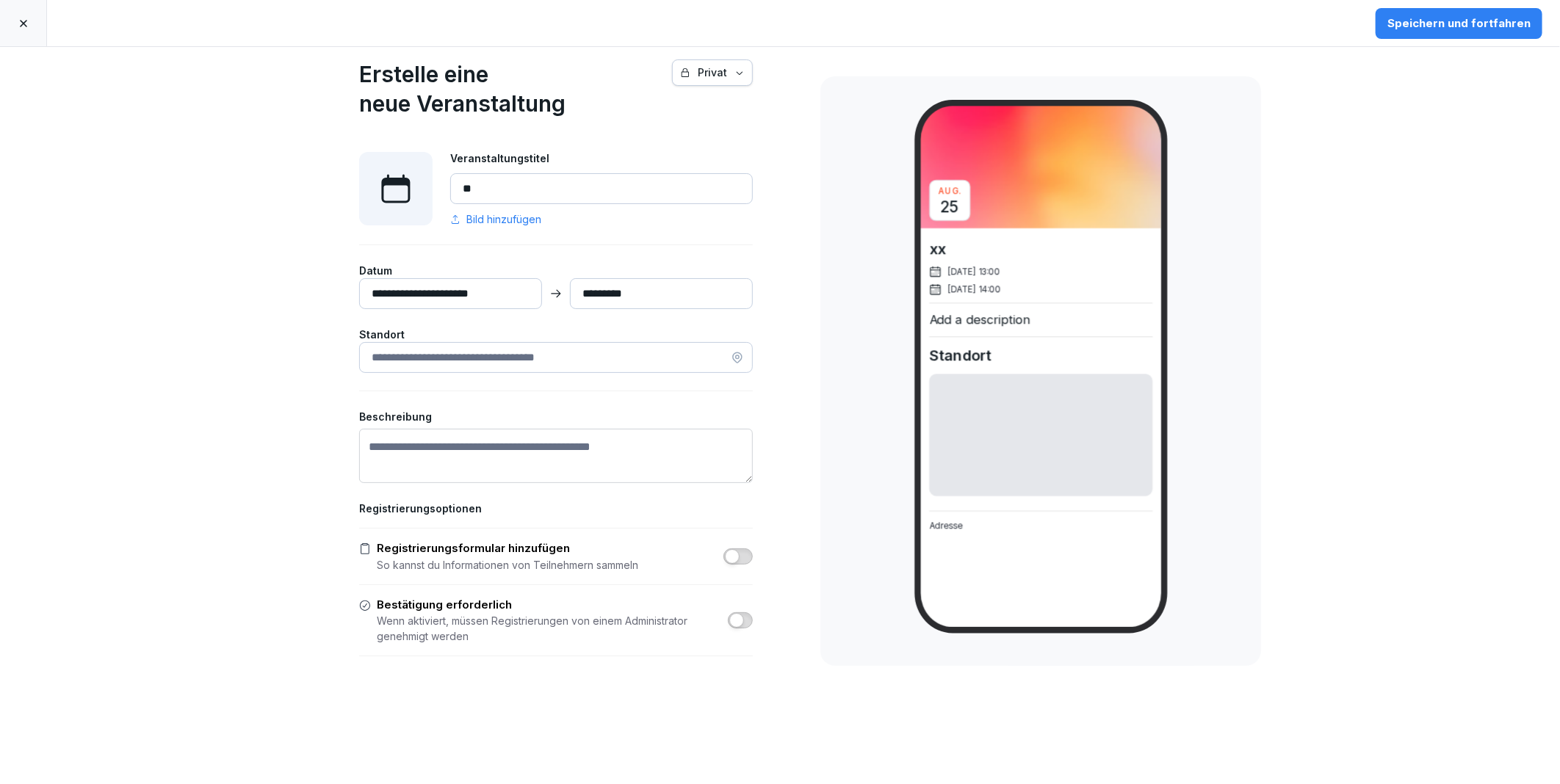
scroll to position [0, 0]
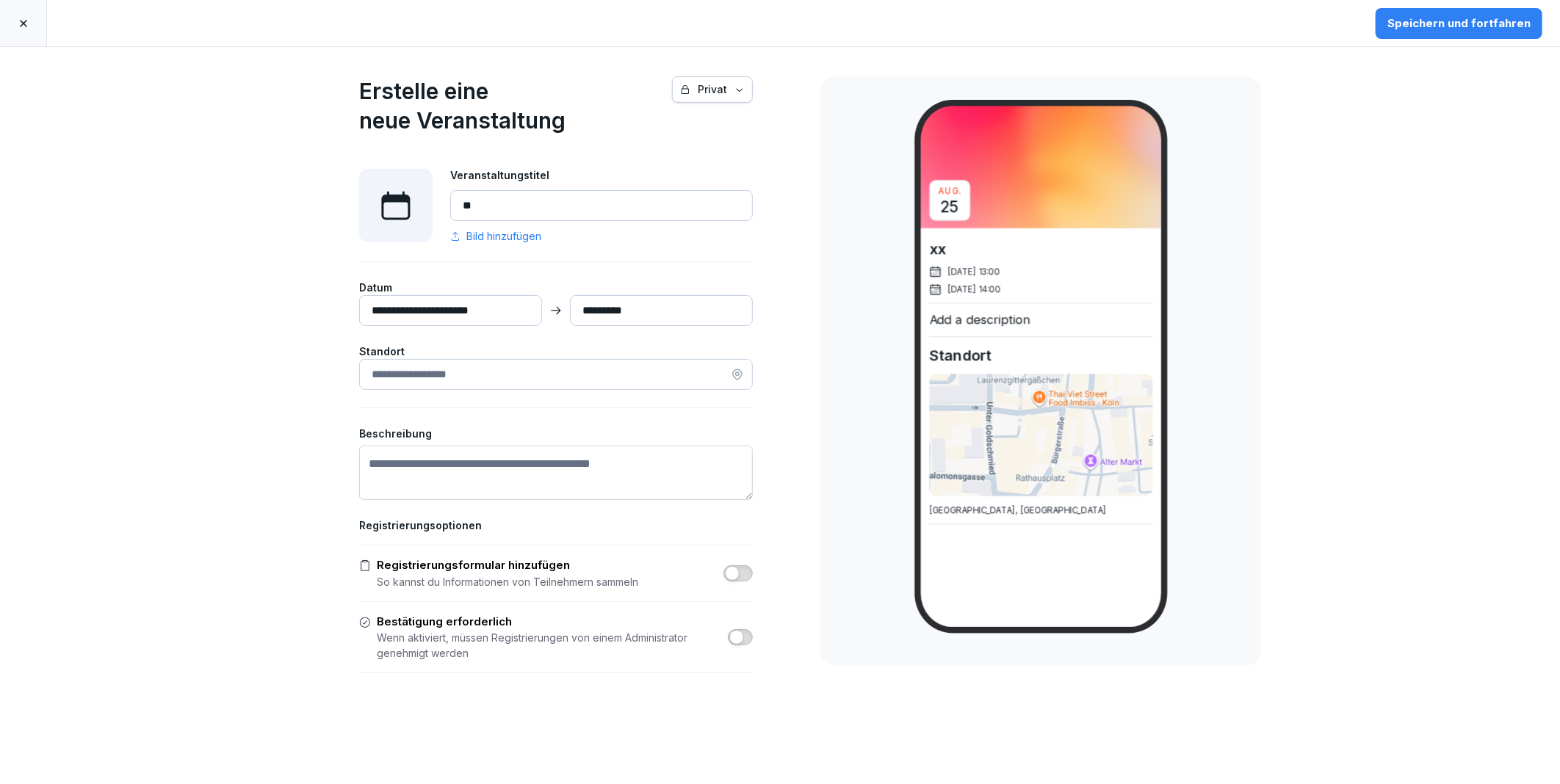
drag, startPoint x: 492, startPoint y: 373, endPoint x: 314, endPoint y: 378, distance: 178.1
click at [314, 378] on div "**********" at bounding box center [555, 433] width 514 height 773
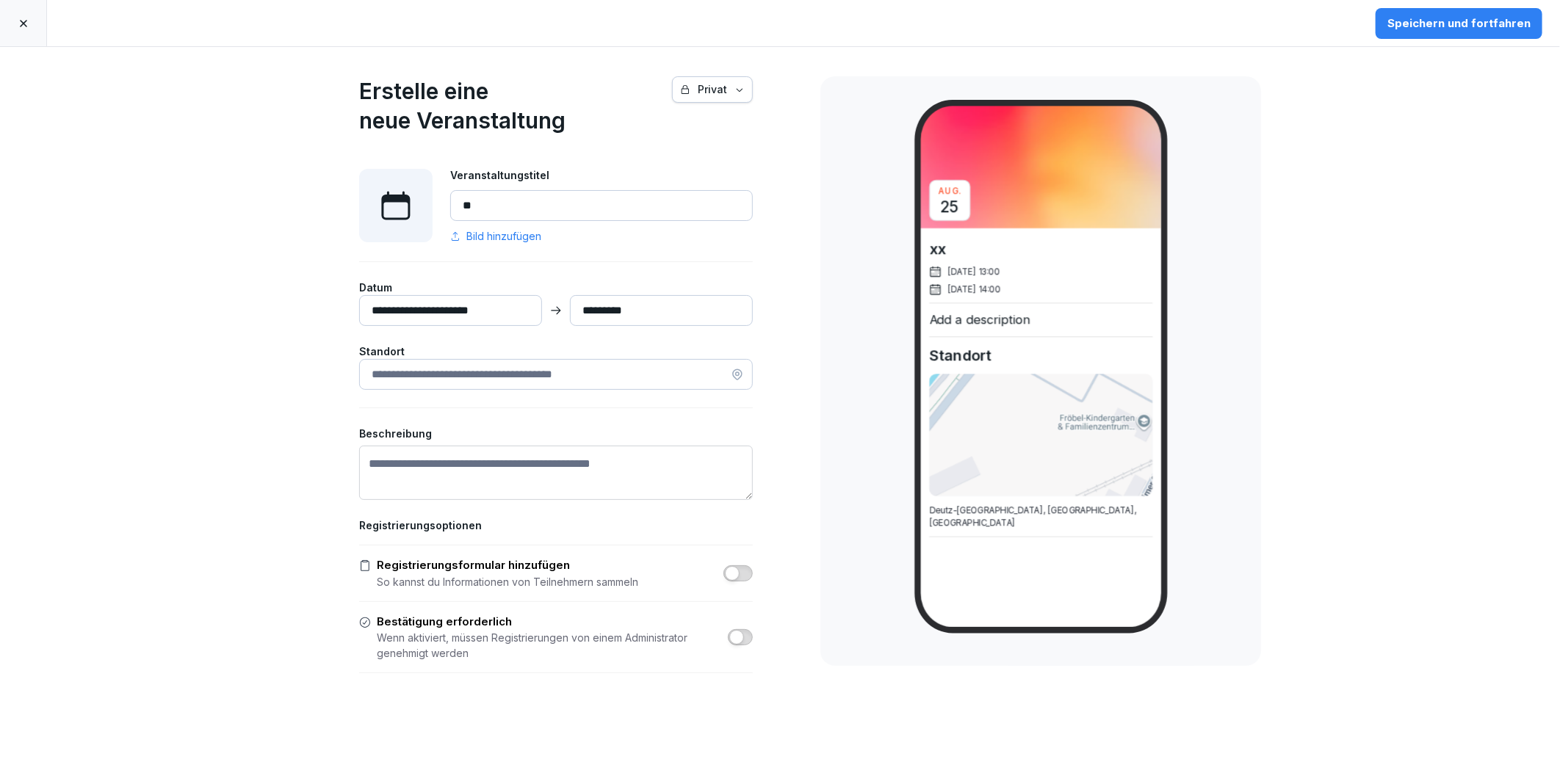
type input "**********"
click at [426, 468] on textarea "Beschreibung" at bounding box center [555, 472] width 394 height 55
type textarea "****"
click at [841, 429] on div "[DATE] xx [DATE] 13:00 [DATE] 14:00 test Standort [GEOGRAPHIC_DATA], [GEOGRAPHI…" at bounding box center [1040, 371] width 441 height 589
click at [719, 92] on div "Privat" at bounding box center [712, 89] width 65 height 16
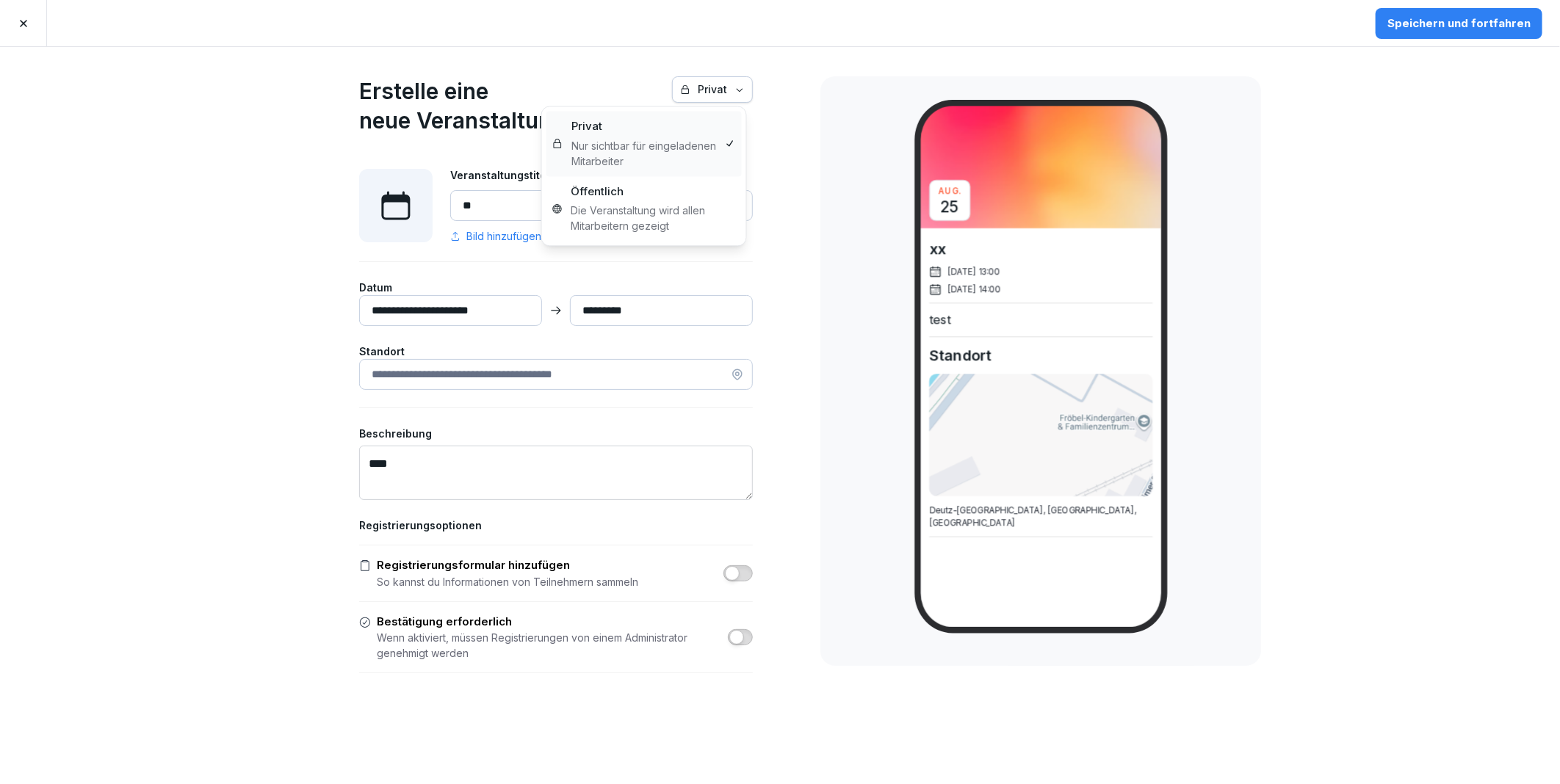
click at [722, 87] on div "Privat" at bounding box center [712, 89] width 65 height 16
click at [1418, 27] on div "Speichern und fortfahren" at bounding box center [1458, 23] width 143 height 16
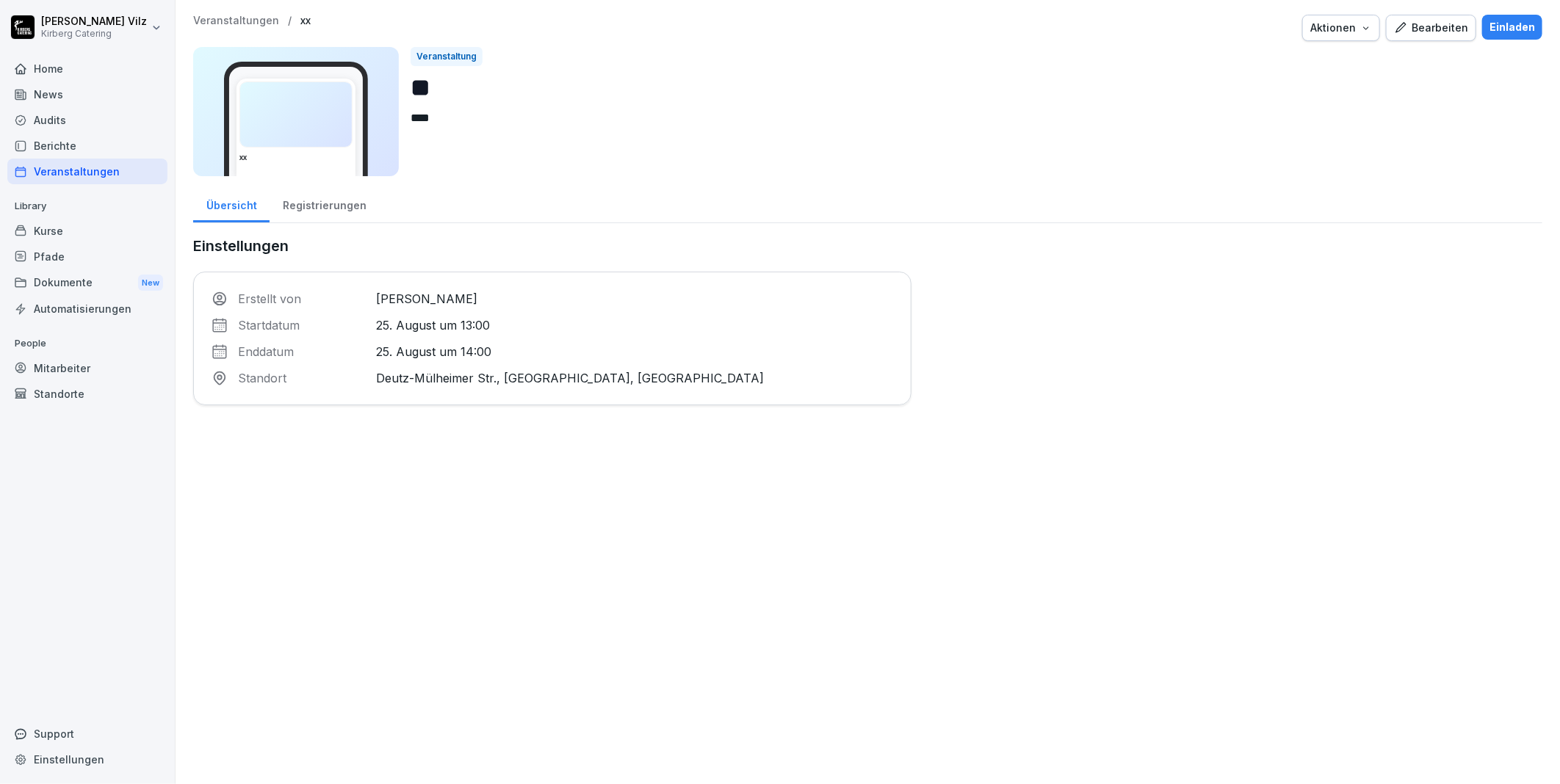
click at [1360, 20] on div "Aktionen" at bounding box center [1341, 27] width 62 height 16
click at [1025, 171] on html "[PERSON_NAME] Catering Home News Audits Berichte Veranstaltungen Library Kurse …" at bounding box center [780, 392] width 1560 height 784
click at [1423, 30] on div "Bearbeiten" at bounding box center [1430, 27] width 74 height 16
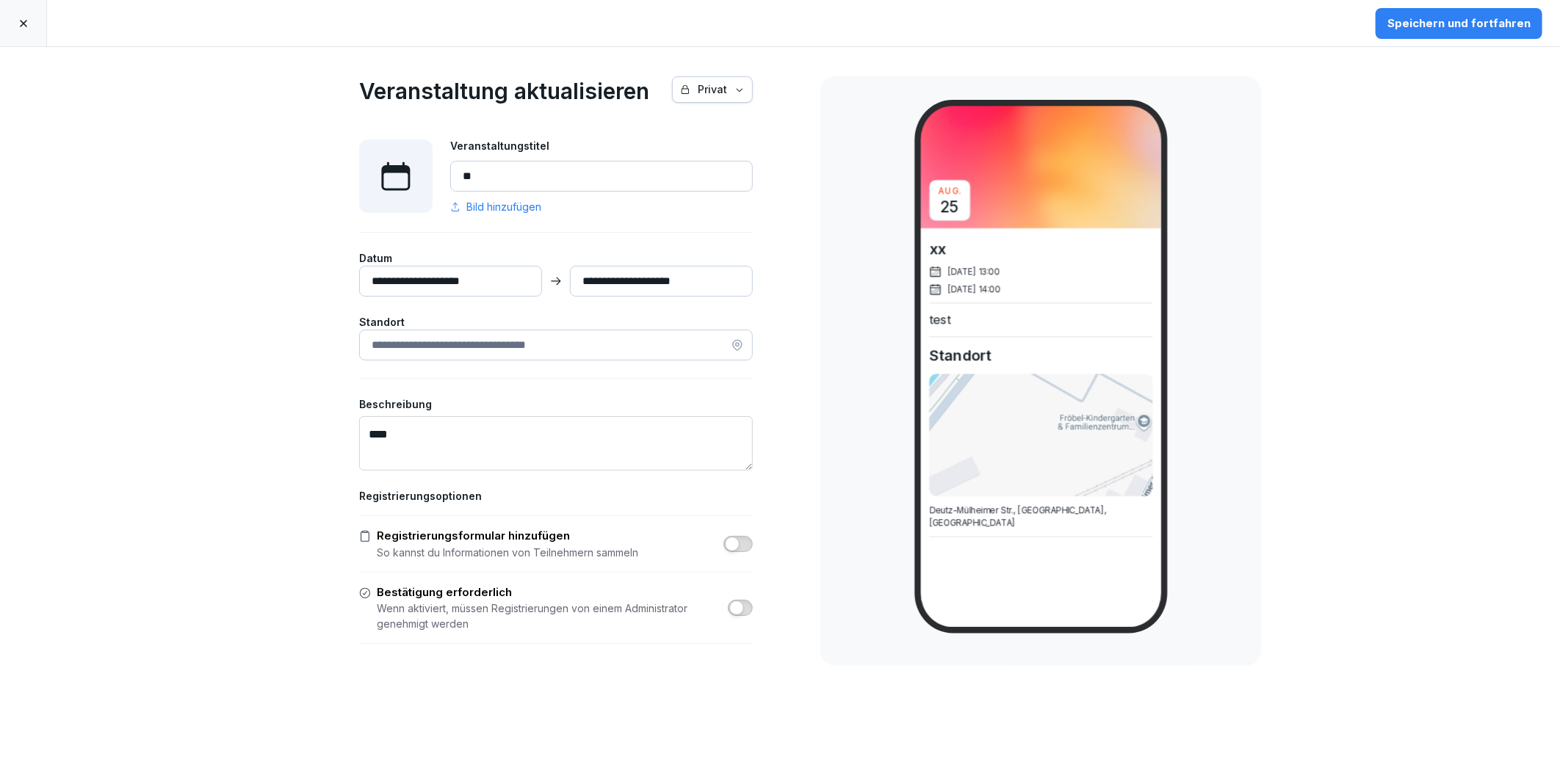
click at [1430, 26] on div "Speichern und fortfahren" at bounding box center [1458, 23] width 143 height 16
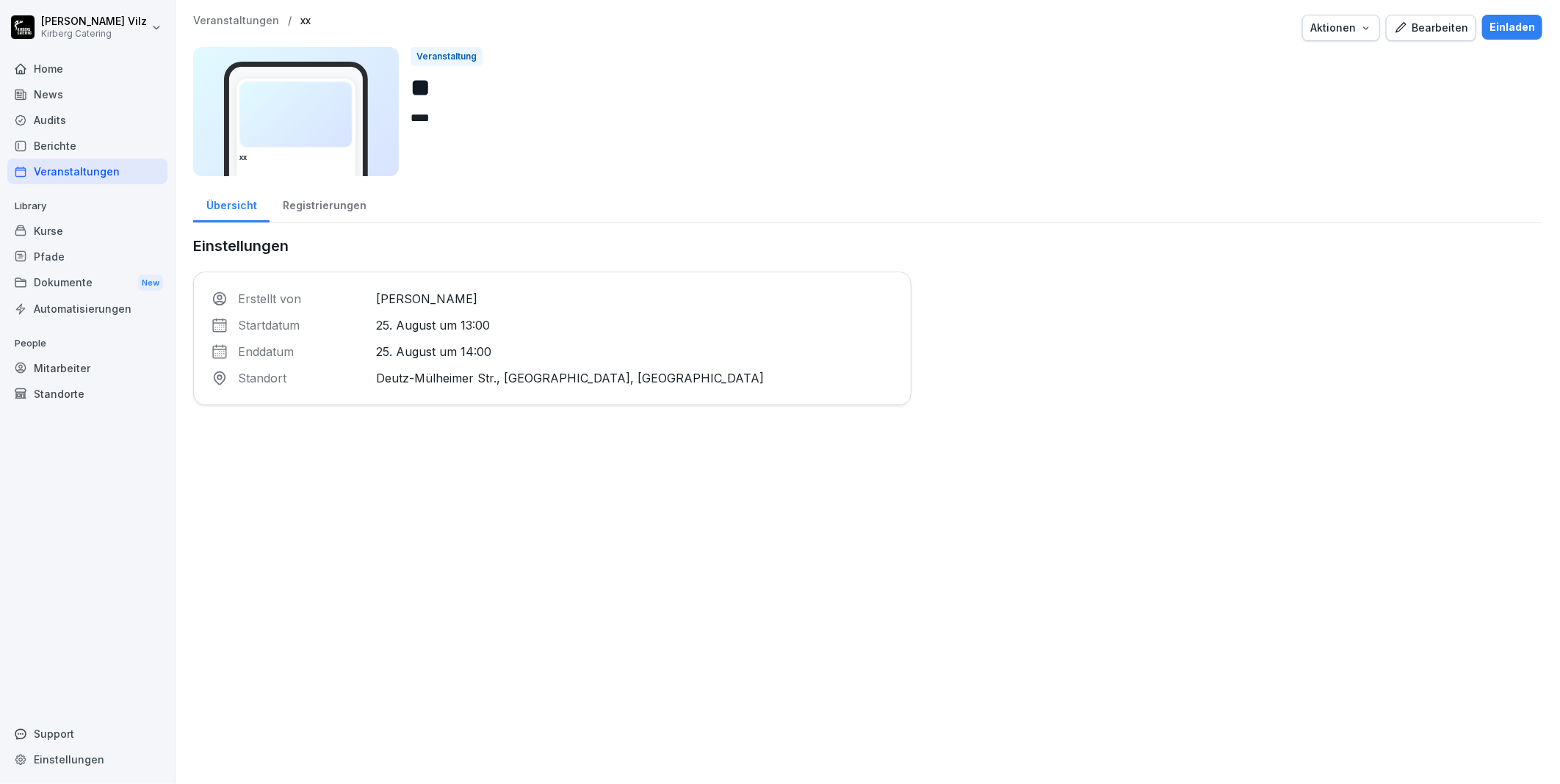
click at [1346, 31] on div "Aktionen" at bounding box center [1341, 27] width 62 height 16
click at [1422, 93] on html "[PERSON_NAME] Catering Home News Audits Berichte Veranstaltungen Library Kurse …" at bounding box center [780, 392] width 1560 height 784
click at [1503, 25] on div "Einladen" at bounding box center [1512, 26] width 45 height 16
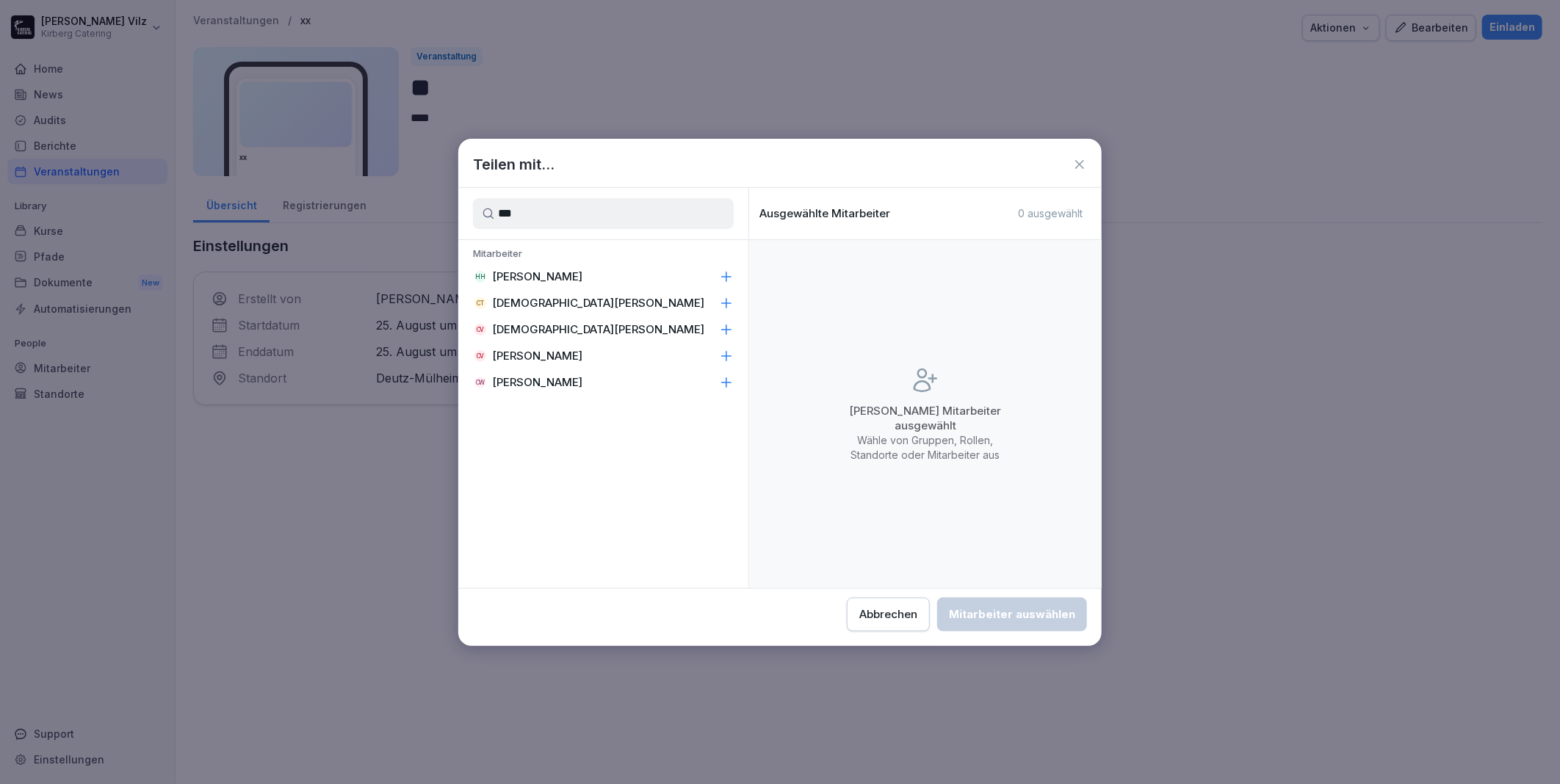
type input "***"
click at [541, 356] on p "[PERSON_NAME]" at bounding box center [538, 356] width 90 height 15
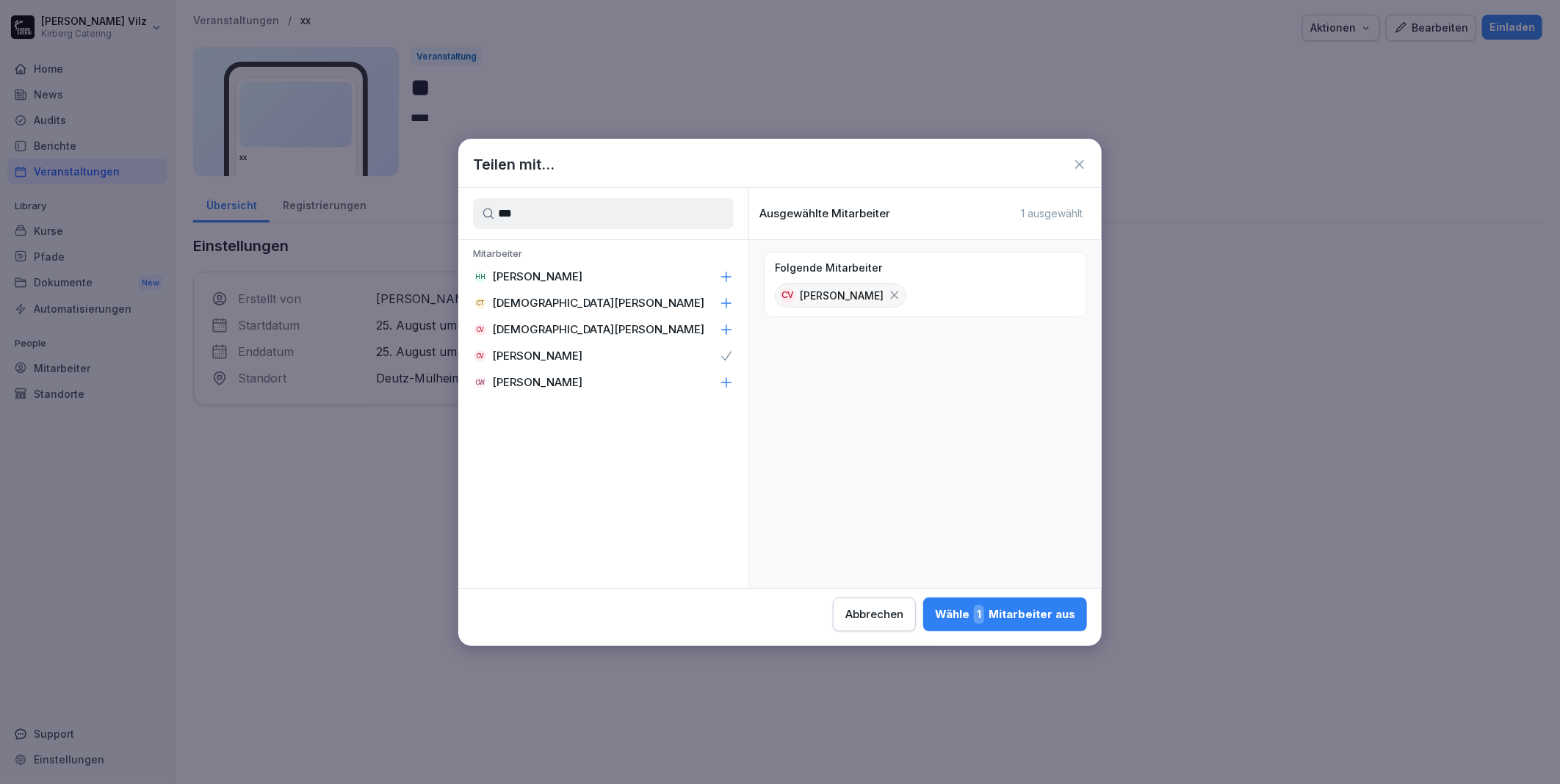
click at [1019, 615] on div "Wähle 1 Mitarbeiter aus" at bounding box center [1005, 615] width 140 height 19
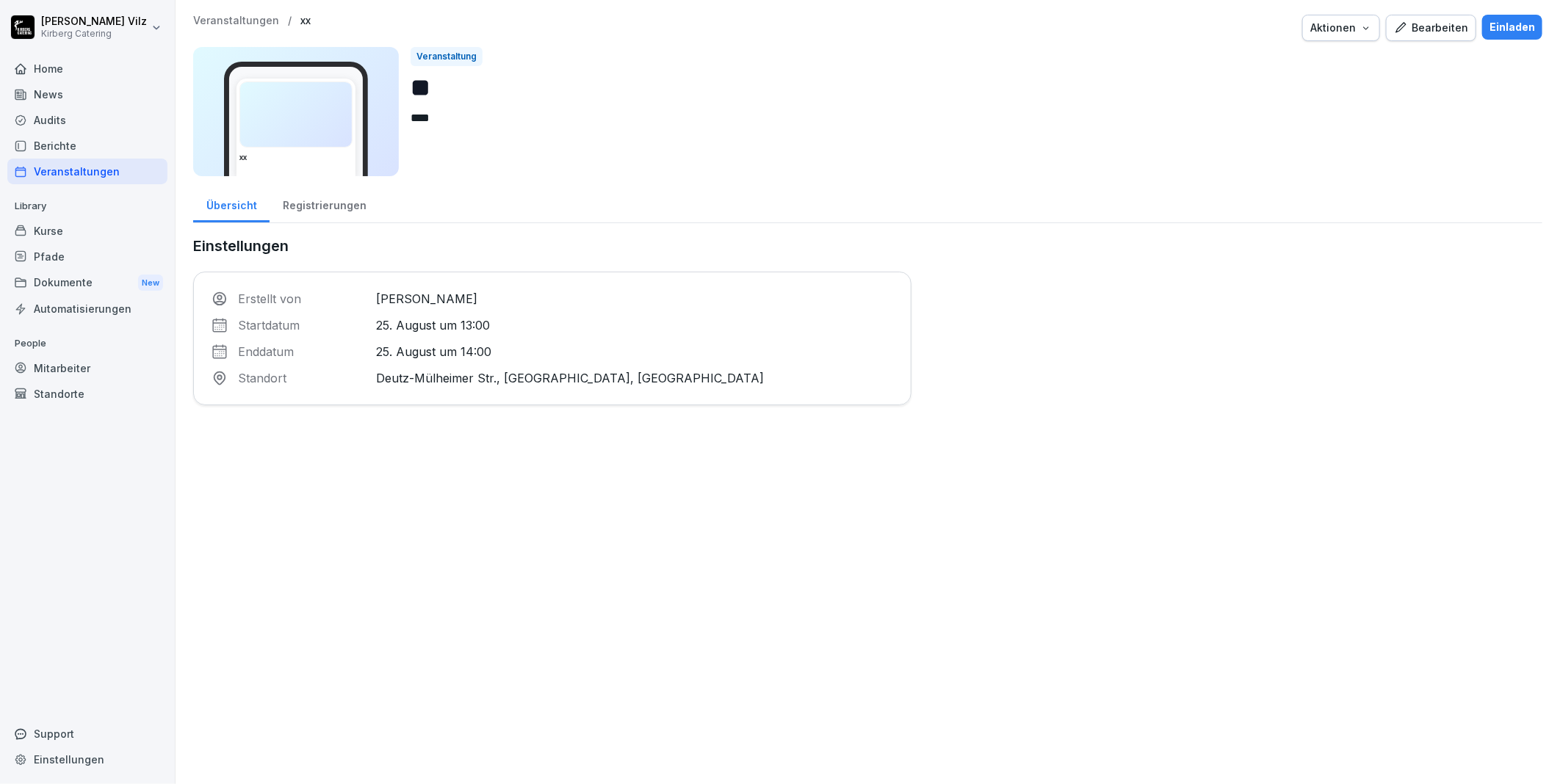
click at [52, 232] on div "Kurse" at bounding box center [88, 231] width 160 height 25
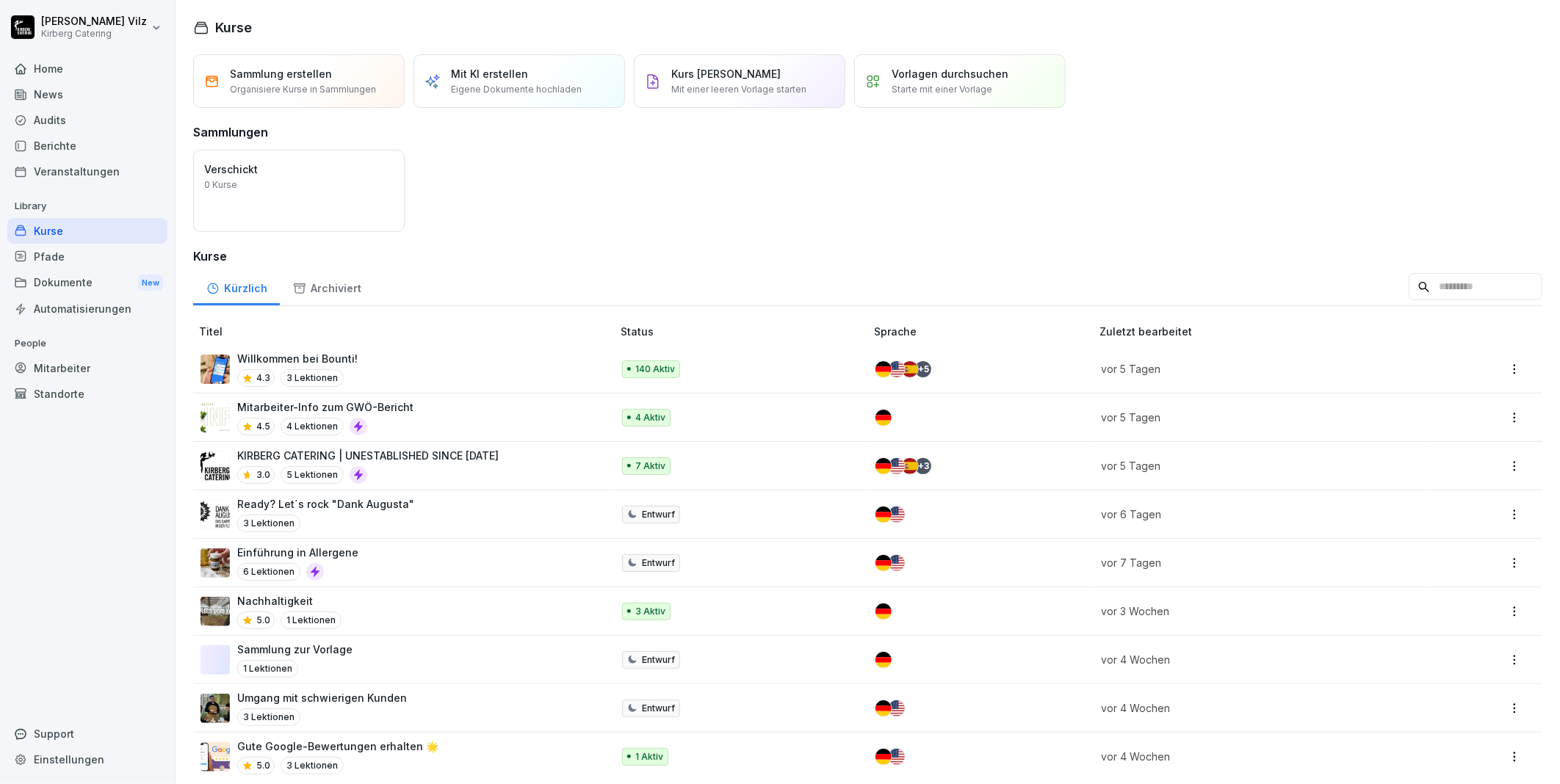
click at [404, 475] on div "3.0 5 Lektionen" at bounding box center [368, 474] width 262 height 18
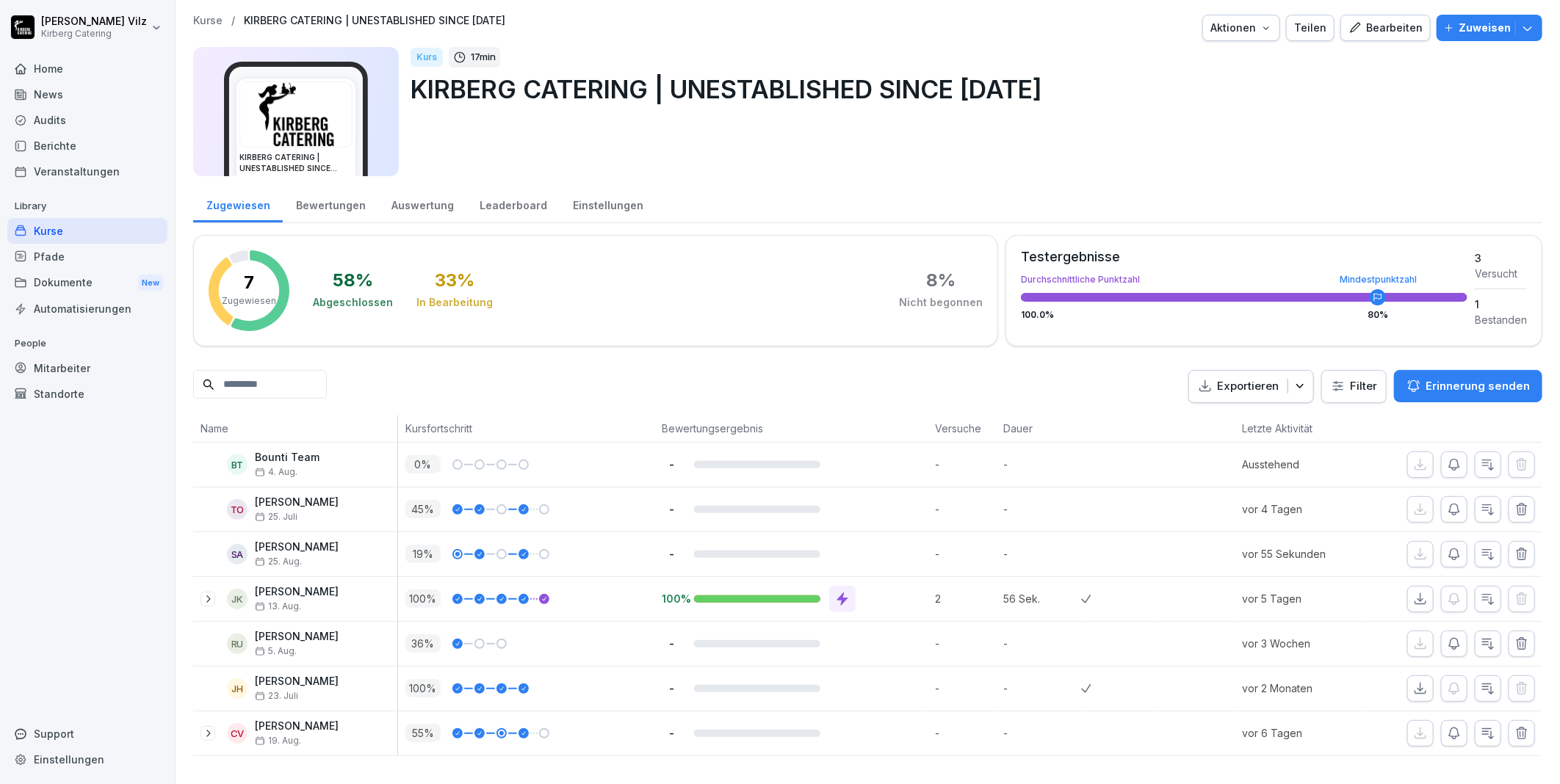
click at [1364, 29] on div "Bearbeiten" at bounding box center [1385, 27] width 74 height 16
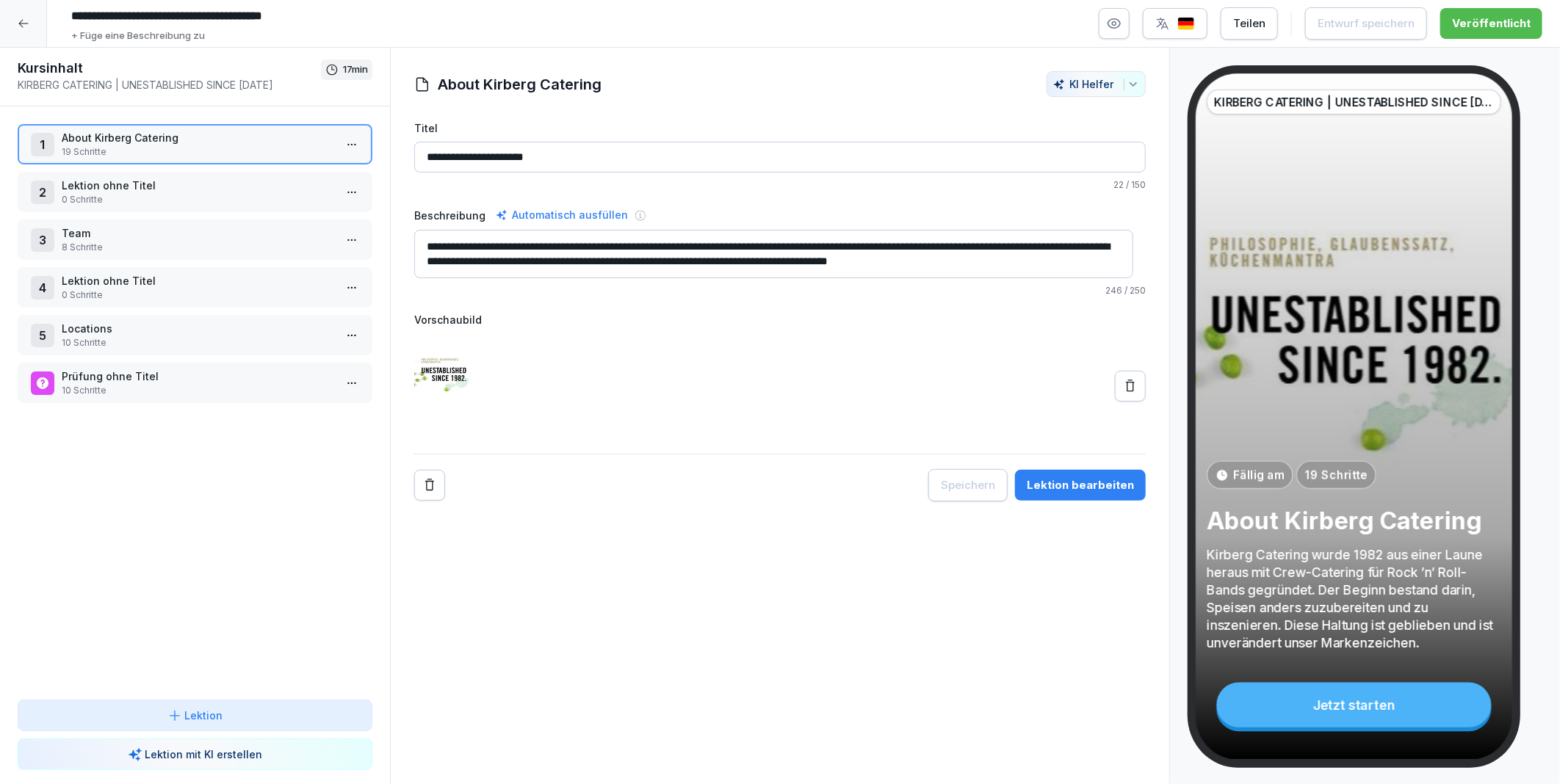
click at [342, 141] on html "**********" at bounding box center [780, 392] width 1560 height 784
click at [275, 174] on div "Schritte bearbeiten" at bounding box center [284, 172] width 112 height 15
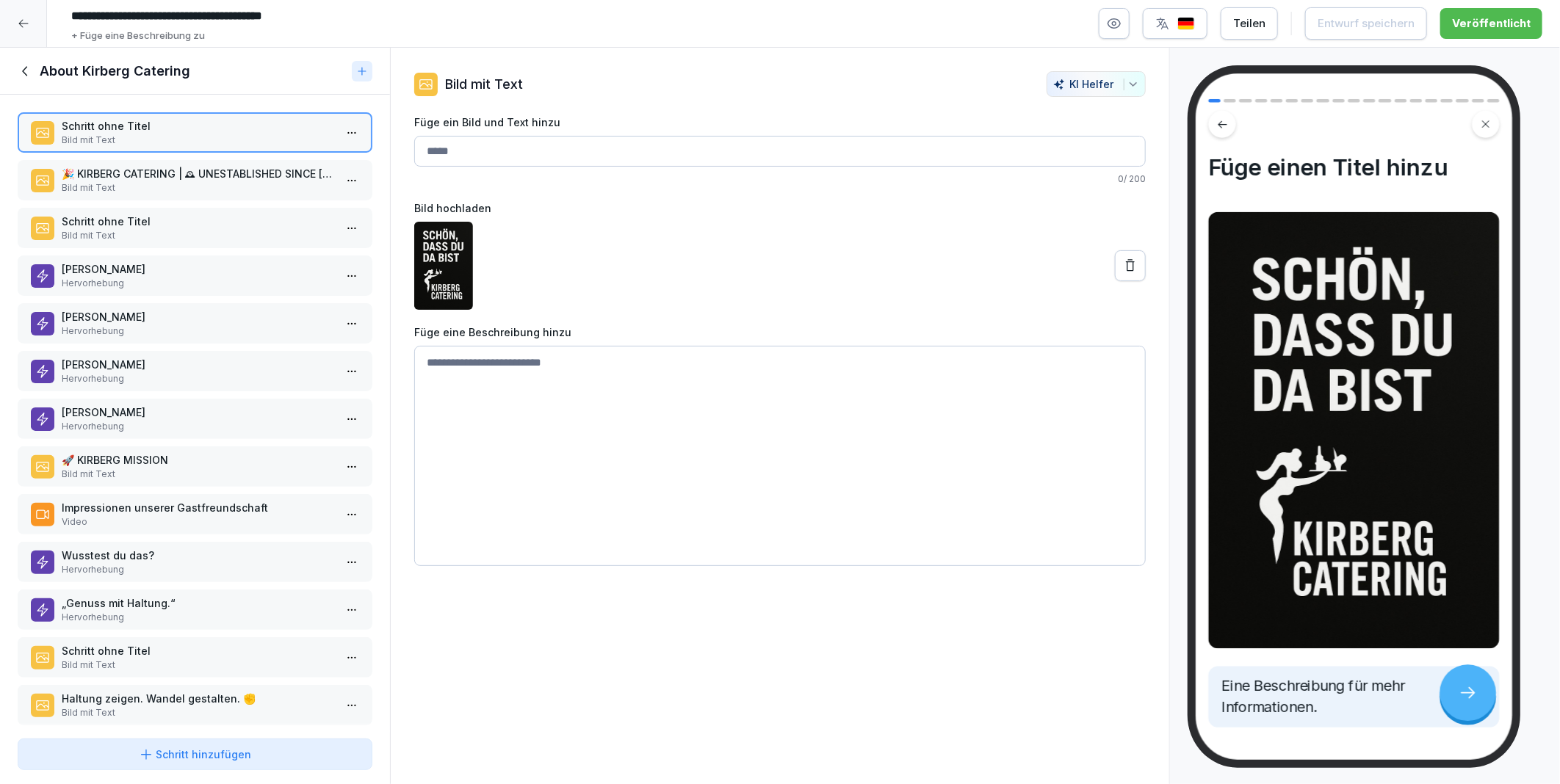
click at [153, 751] on icon at bounding box center [146, 755] width 15 height 15
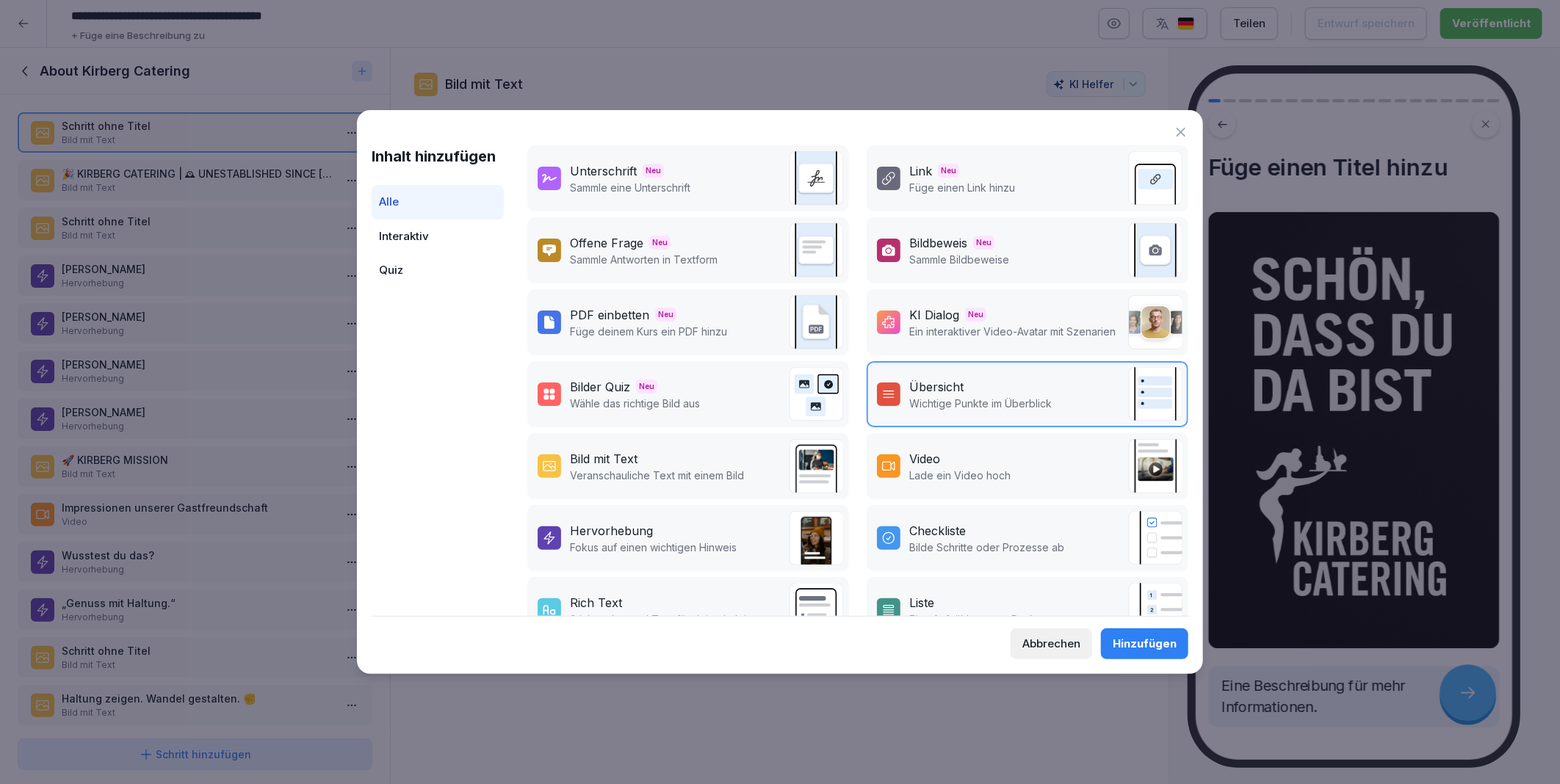
click at [945, 457] on div "Video" at bounding box center [960, 458] width 102 height 18
click at [1136, 646] on div "Hinzufügen" at bounding box center [1145, 643] width 64 height 16
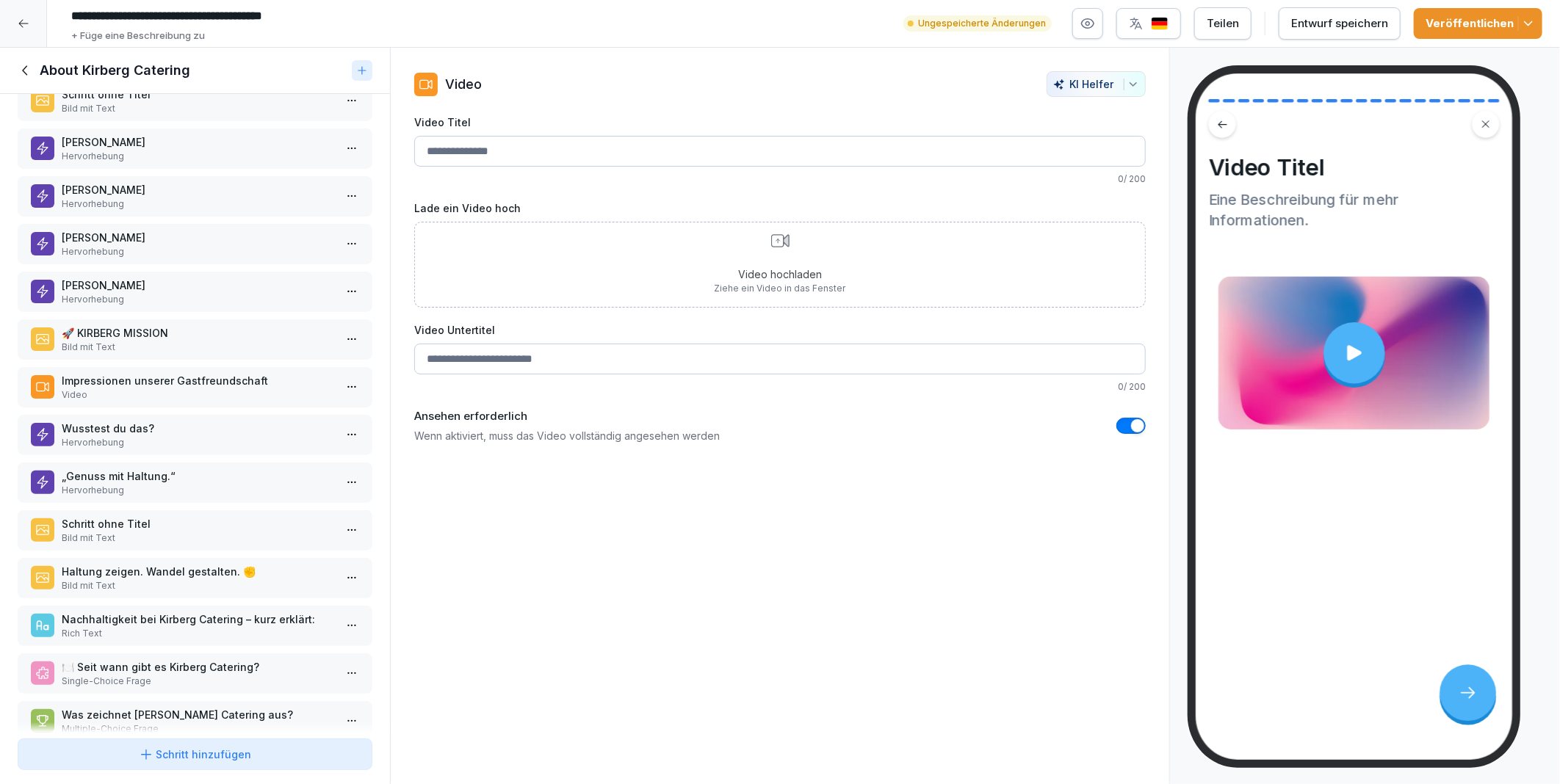
scroll to position [328, 0]
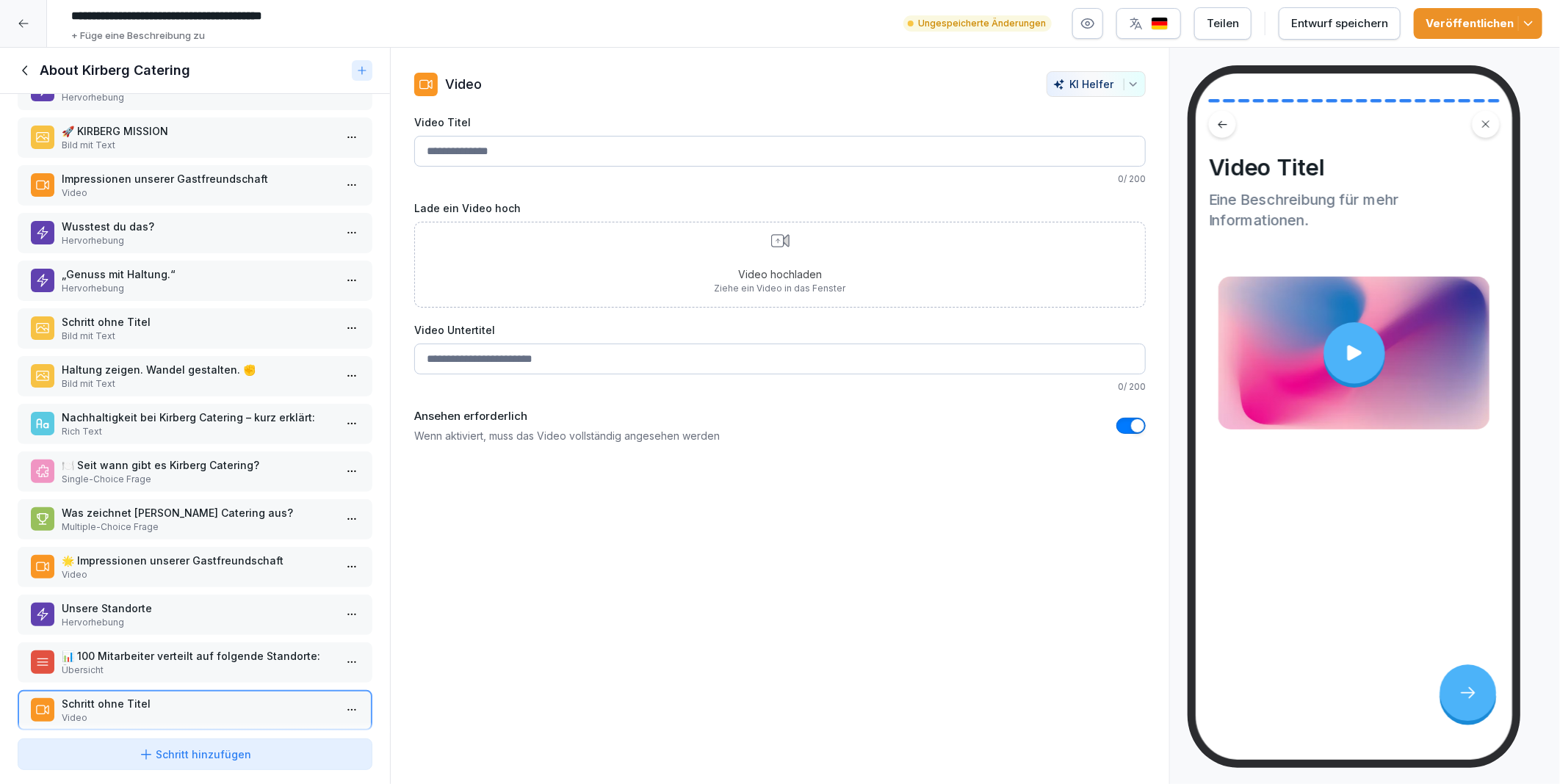
click at [339, 682] on html "**********" at bounding box center [780, 392] width 1560 height 784
click at [266, 764] on div "Löschen" at bounding box center [259, 767] width 60 height 15
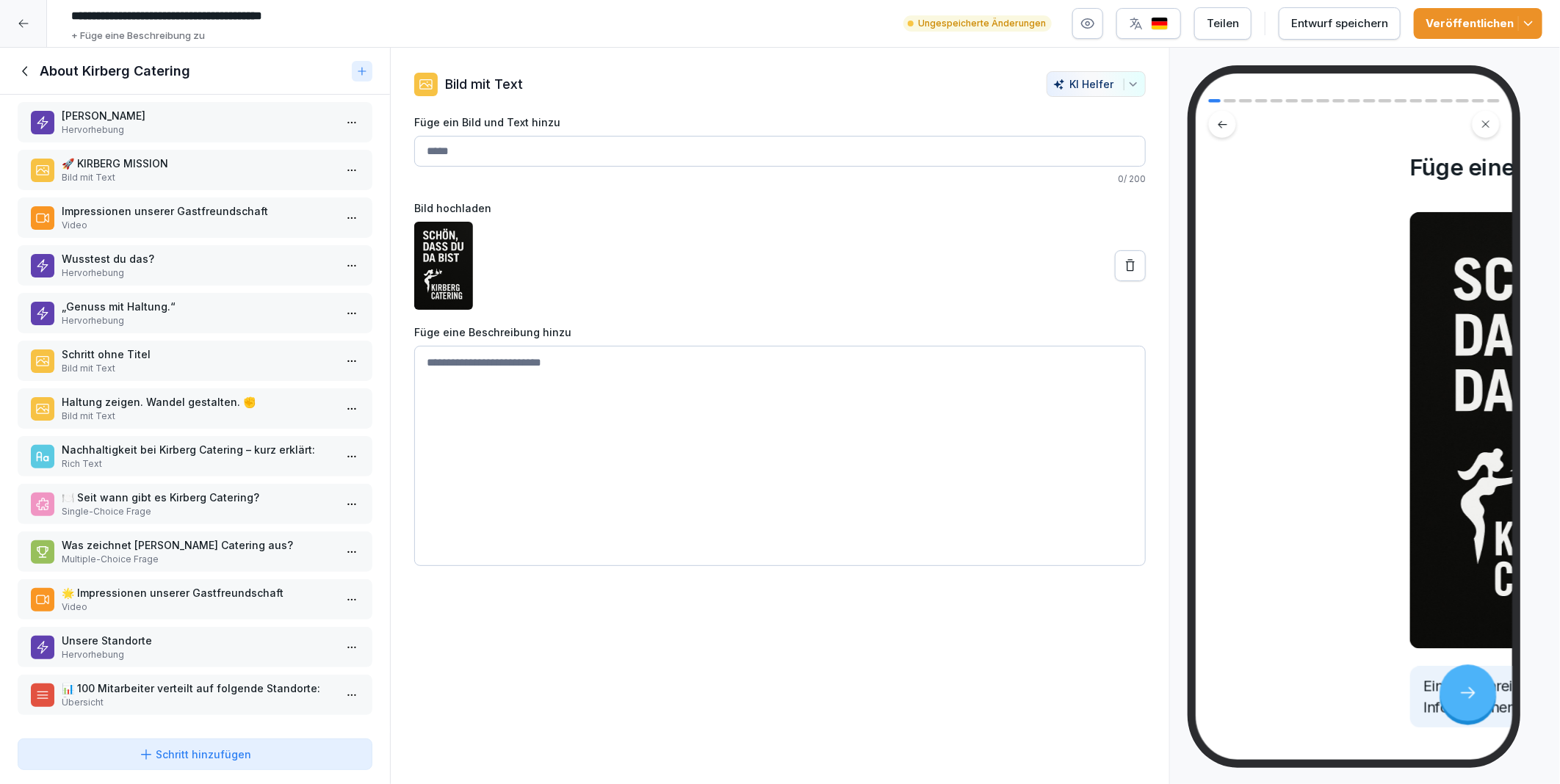
scroll to position [283, 0]
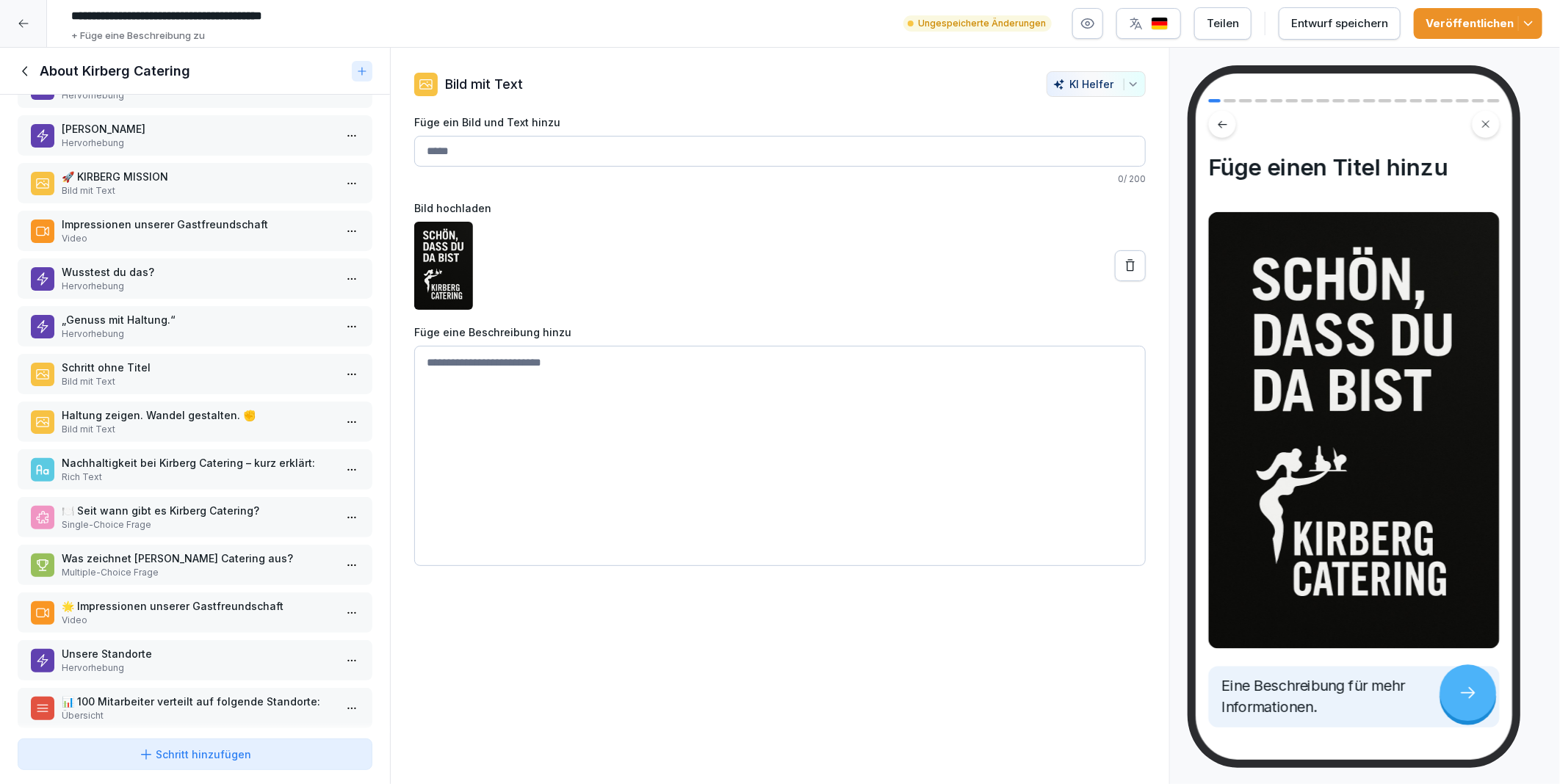
click at [24, 23] on icon at bounding box center [24, 24] width 11 height 11
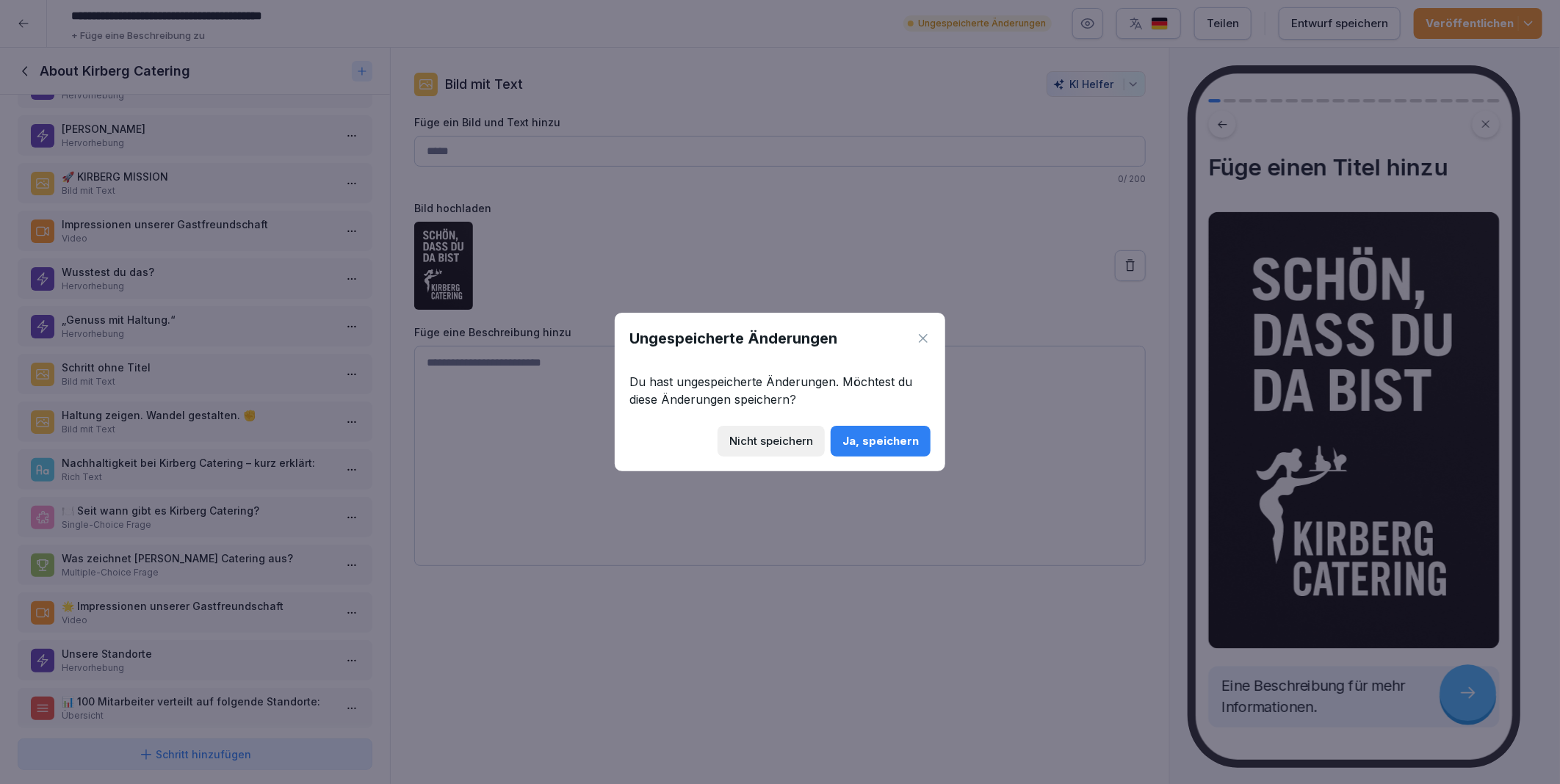
click at [783, 444] on div "Nicht speichern" at bounding box center [771, 440] width 84 height 16
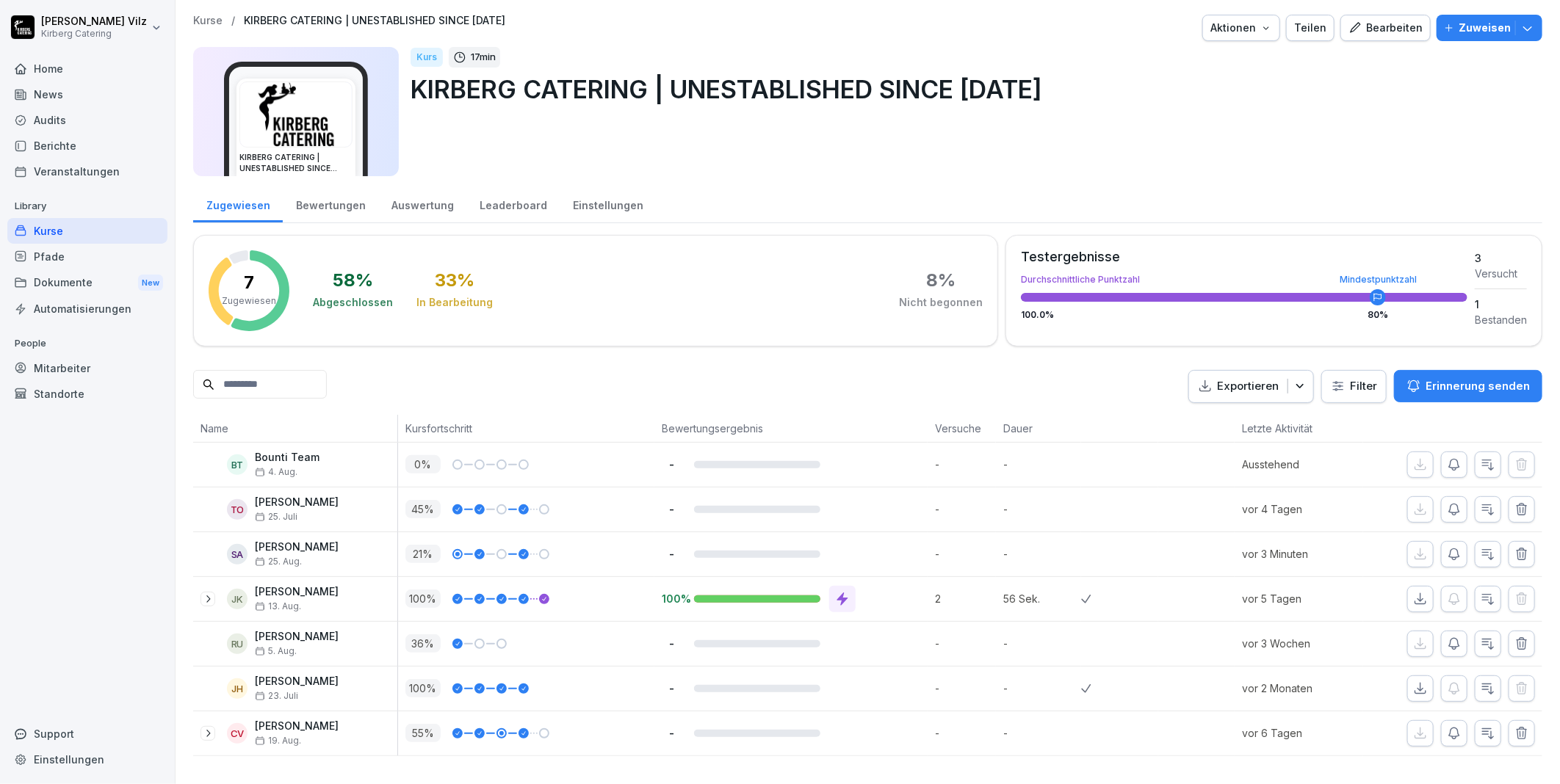
click at [52, 232] on div "Kurse" at bounding box center [88, 231] width 160 height 25
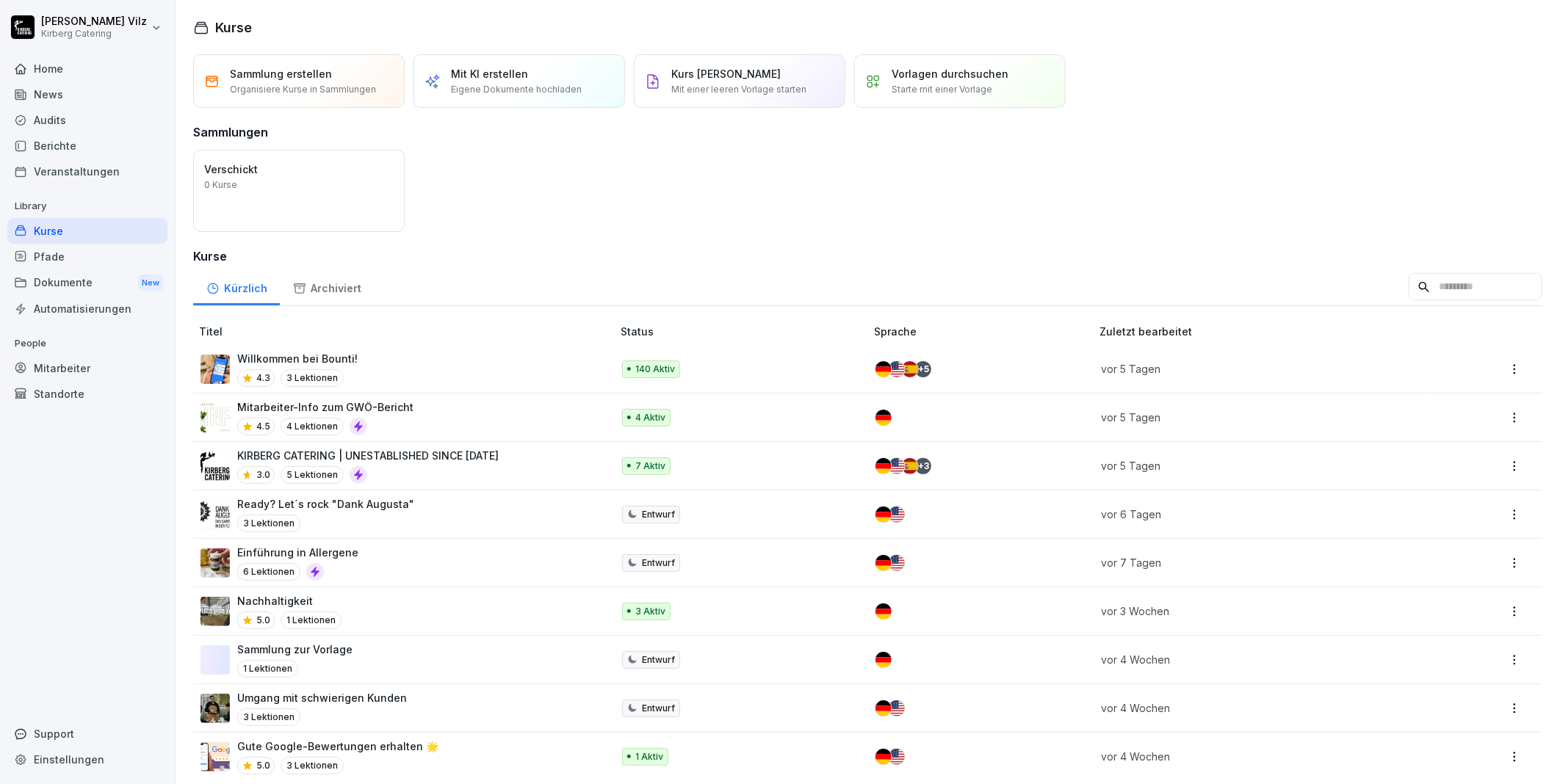
click at [365, 360] on div "Willkommen bei Bounti! 4.3 3 Lektionen" at bounding box center [398, 369] width 396 height 36
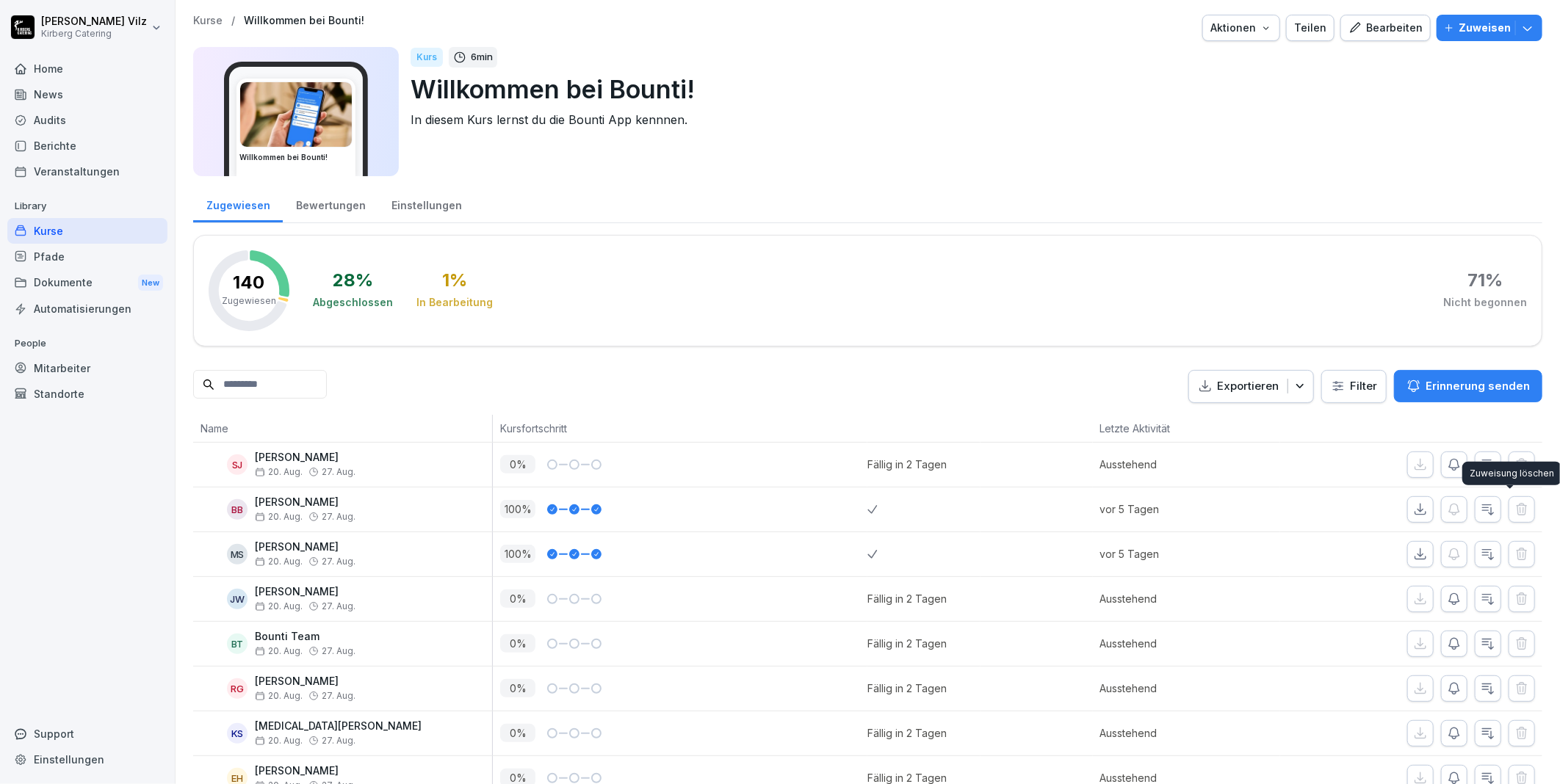
click at [86, 229] on div "Kurse" at bounding box center [88, 231] width 160 height 25
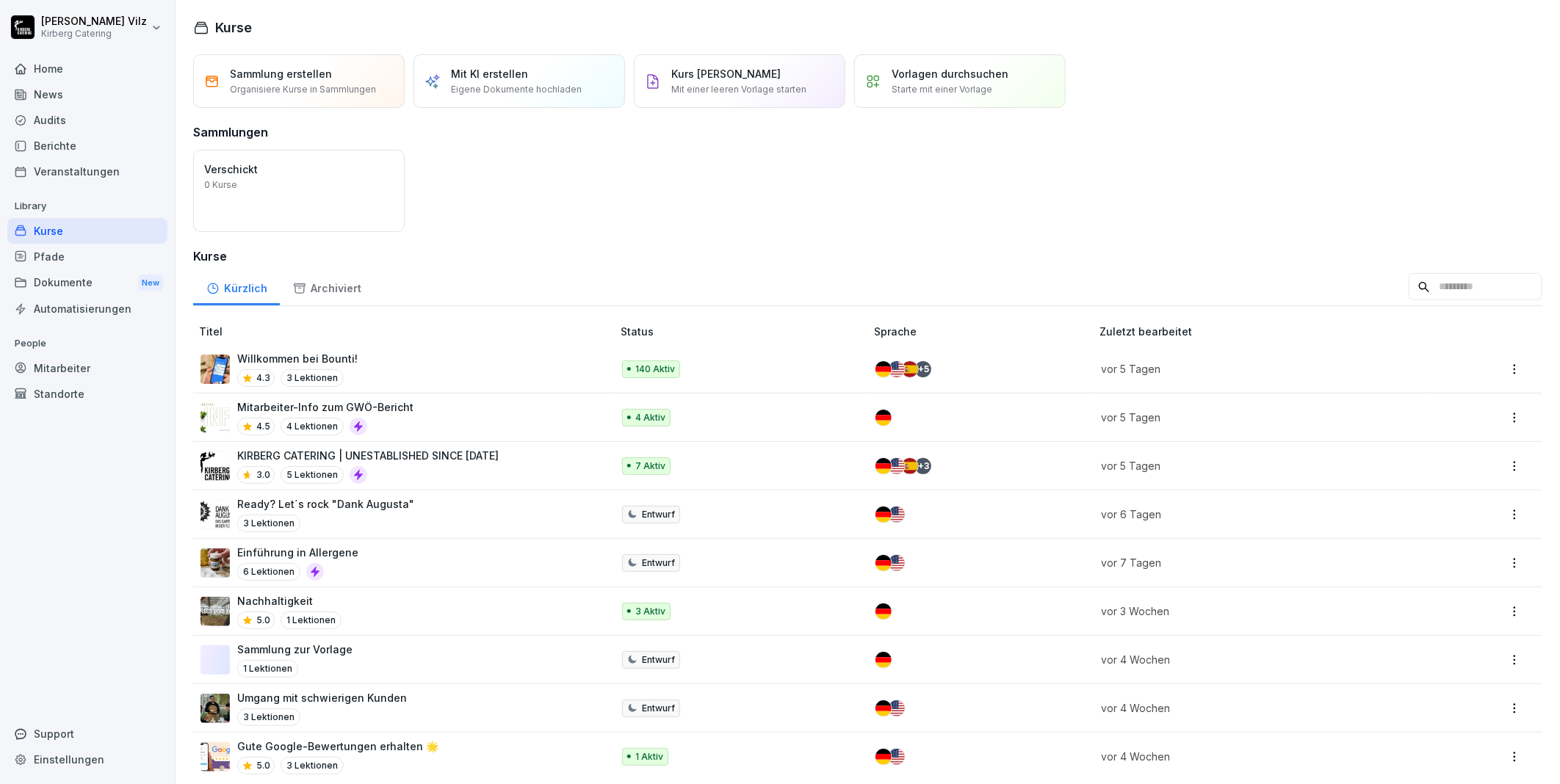
scroll to position [21, 0]
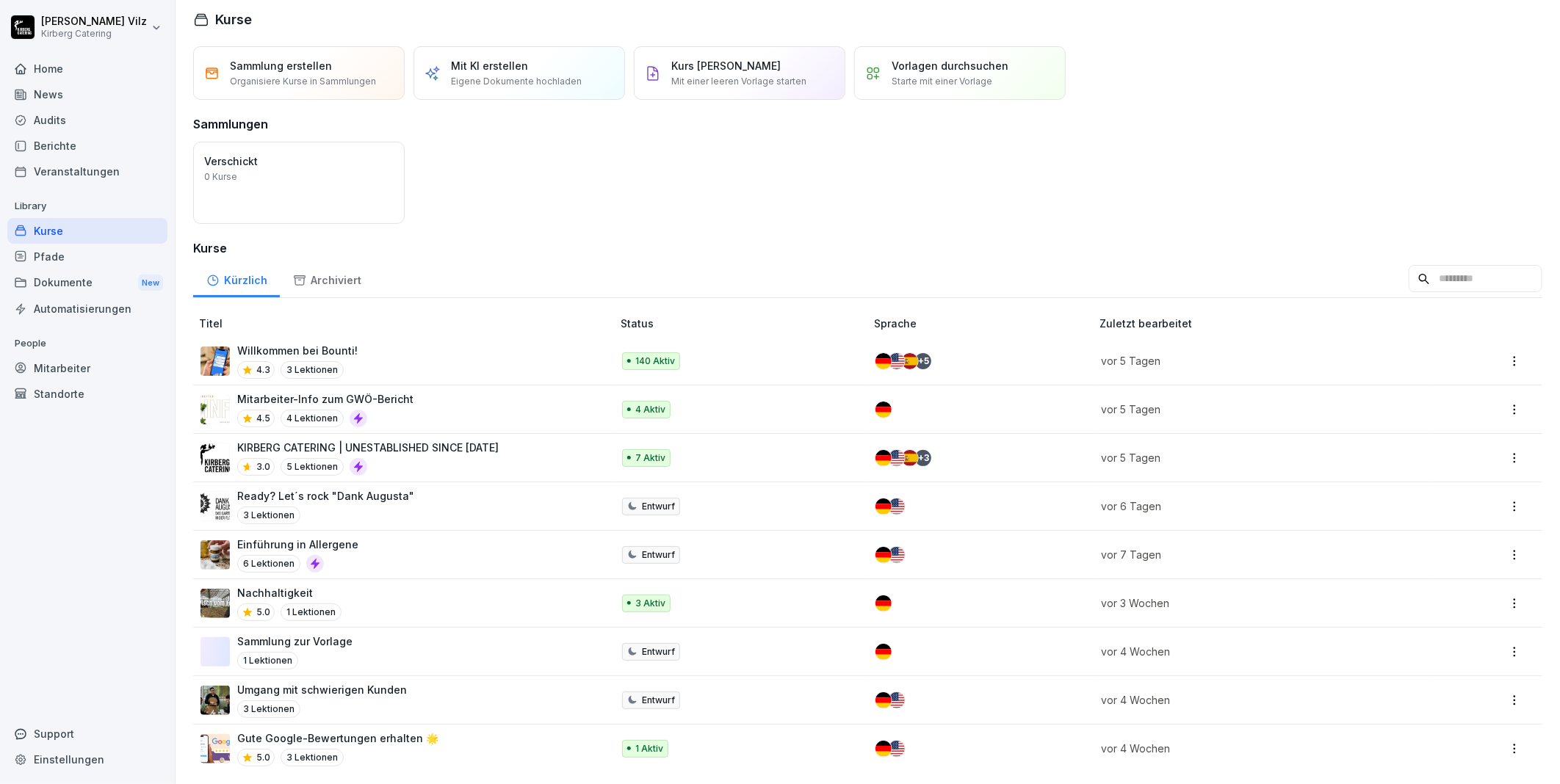
click at [412, 352] on div "Willkommen bei Bounti! 4.3 3 Lektionen" at bounding box center [398, 360] width 396 height 36
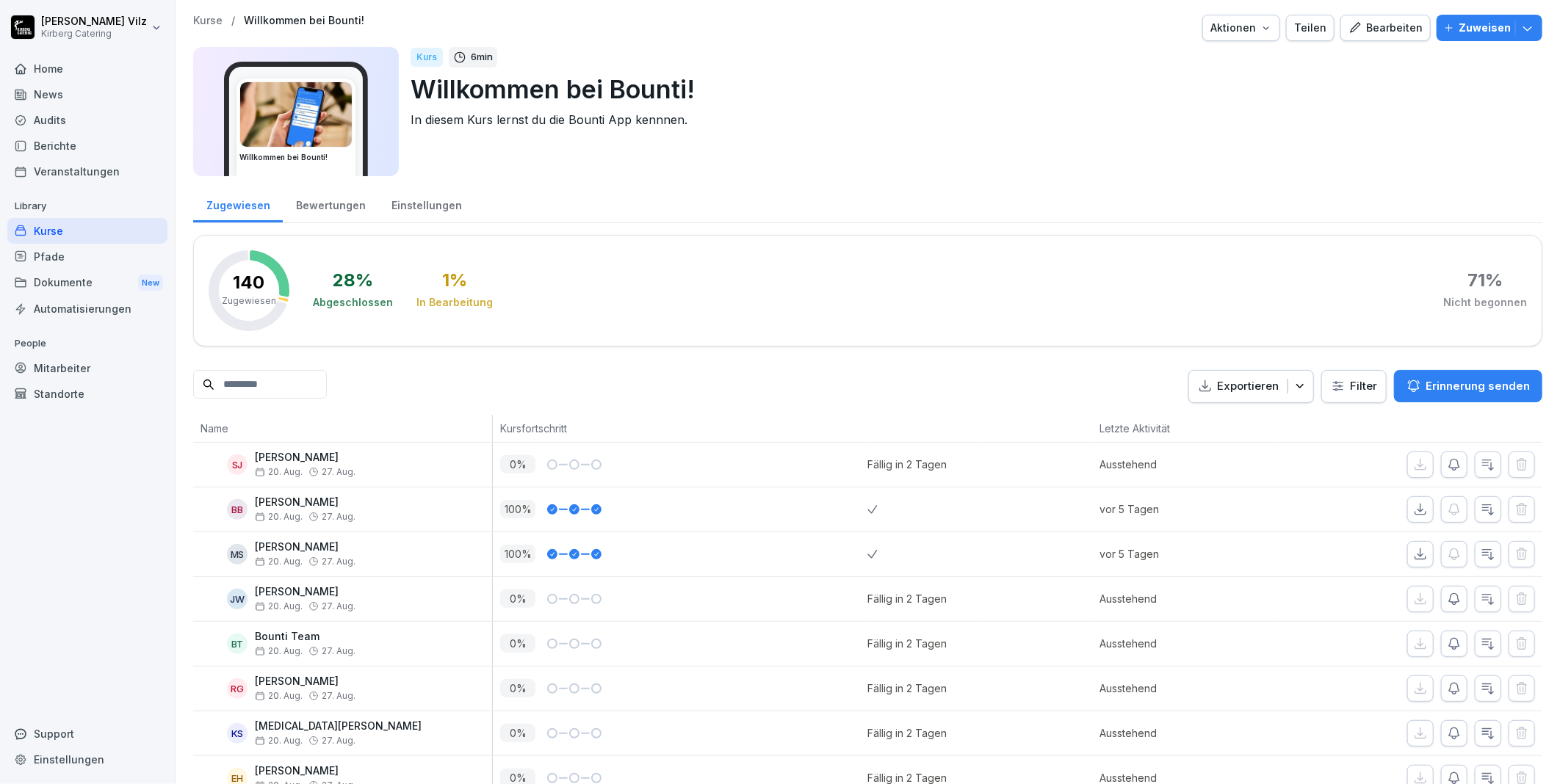
click at [63, 226] on div "Kurse" at bounding box center [88, 231] width 160 height 25
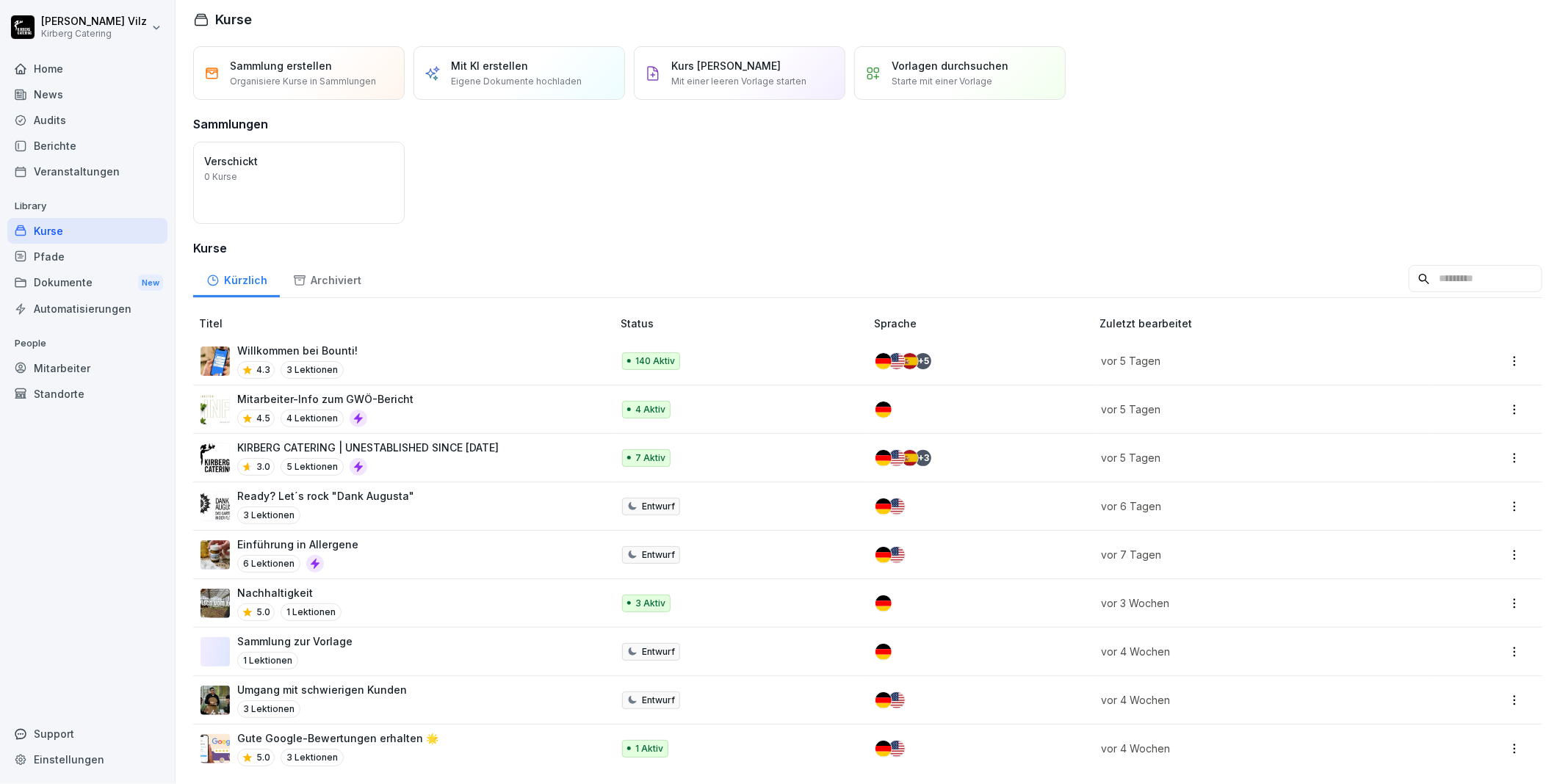
scroll to position [21, 0]
click at [401, 488] on p "Ready? Let´s rock "Dank Augusta"" at bounding box center [326, 496] width 177 height 15
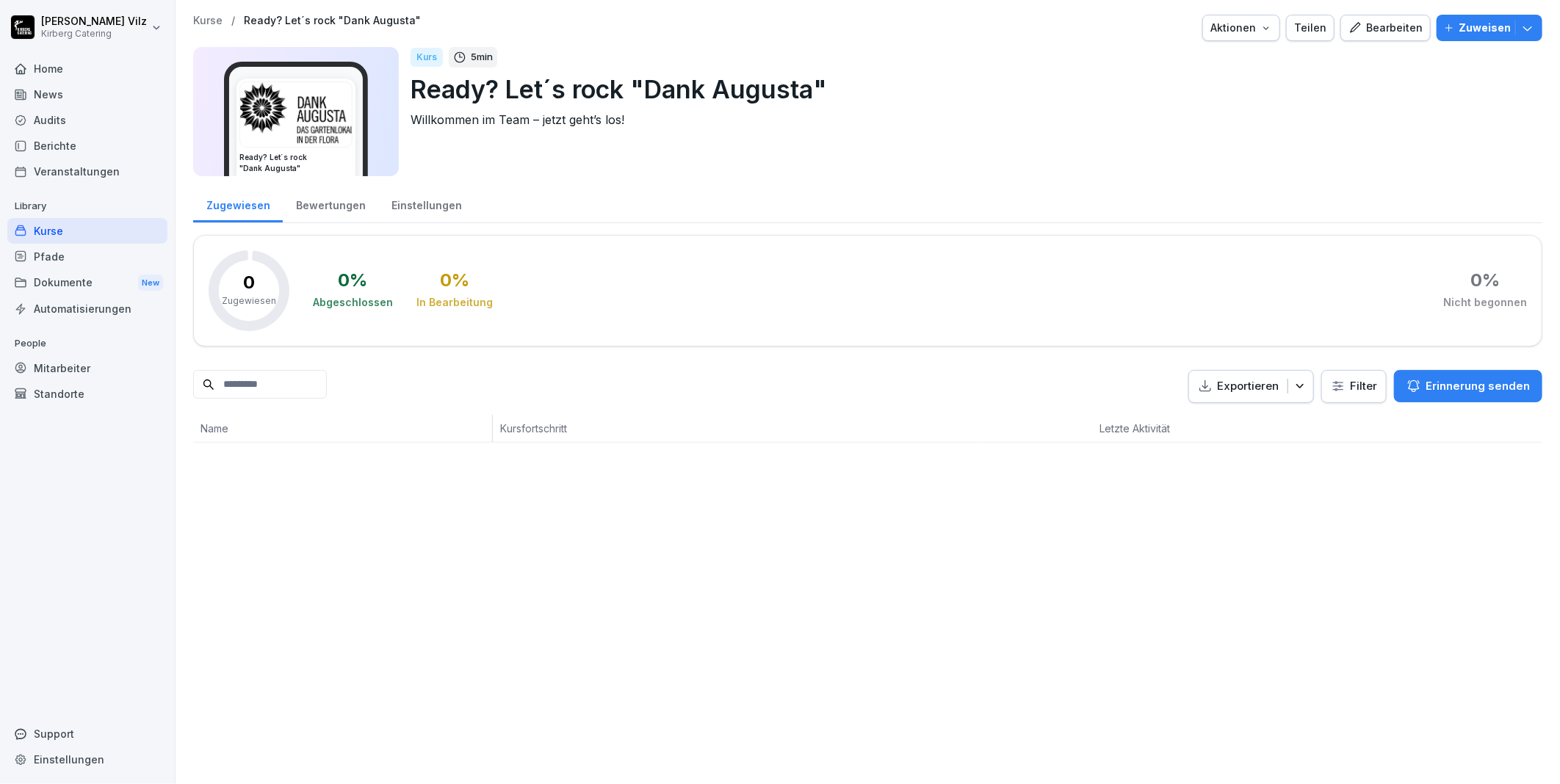
click at [1380, 29] on div "Bearbeiten" at bounding box center [1385, 27] width 74 height 16
click at [58, 231] on div "Kurse" at bounding box center [88, 231] width 160 height 25
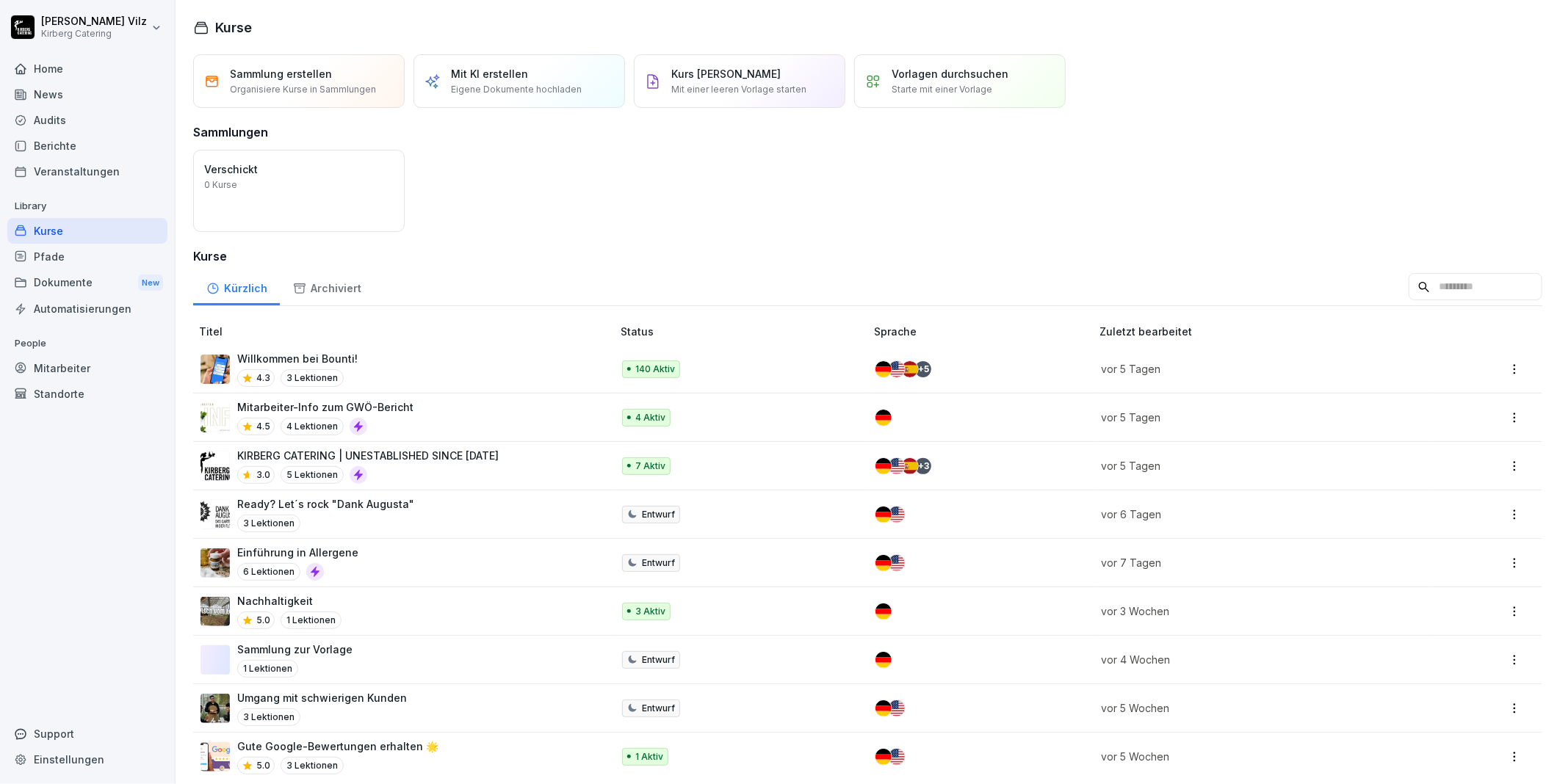
click at [435, 459] on p "KIRBERG CATERING | UNESTABLISHED SINCE [DATE]" at bounding box center [368, 456] width 262 height 15
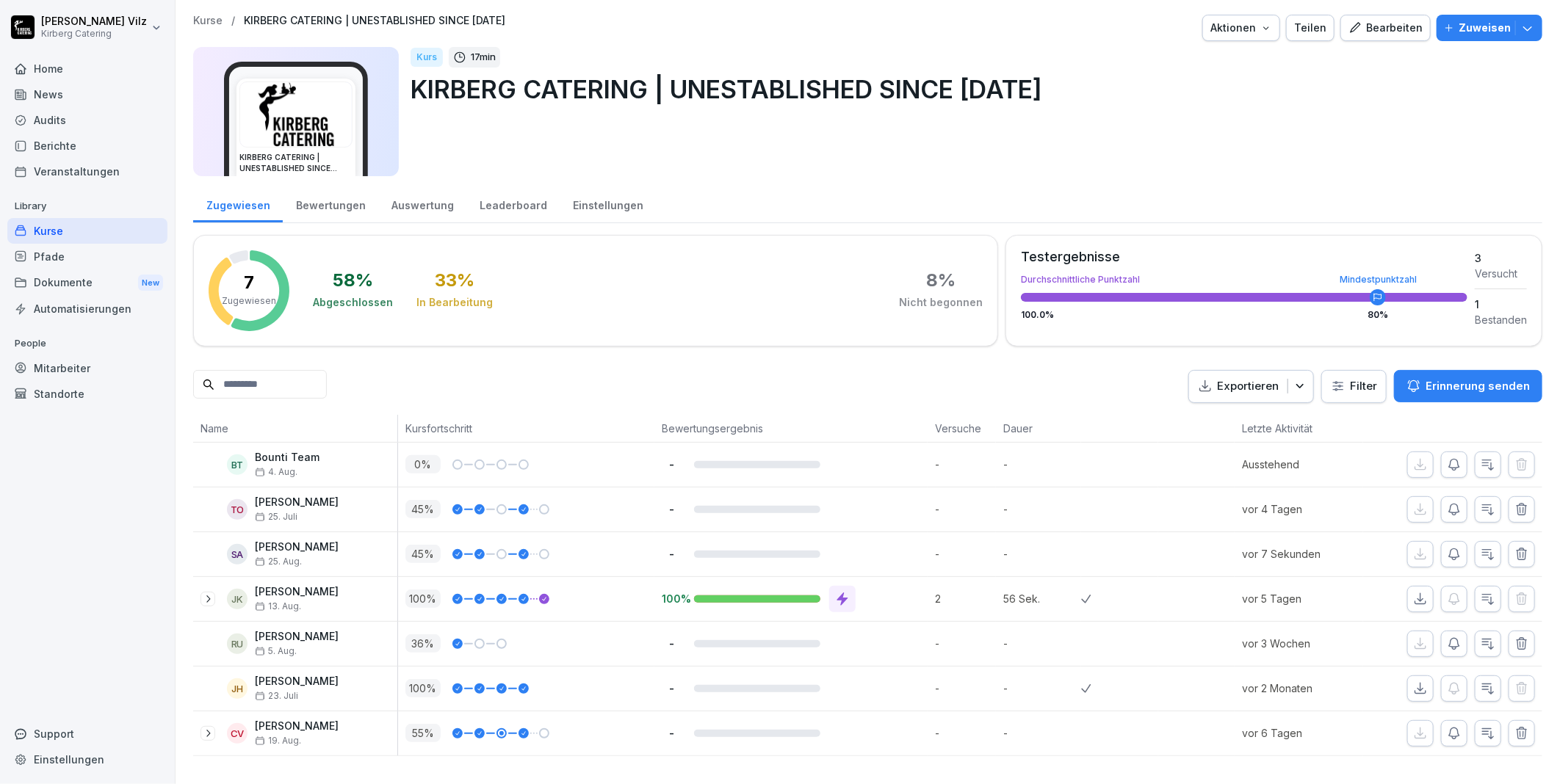
click at [1374, 38] on button "Bearbeiten" at bounding box center [1385, 28] width 90 height 26
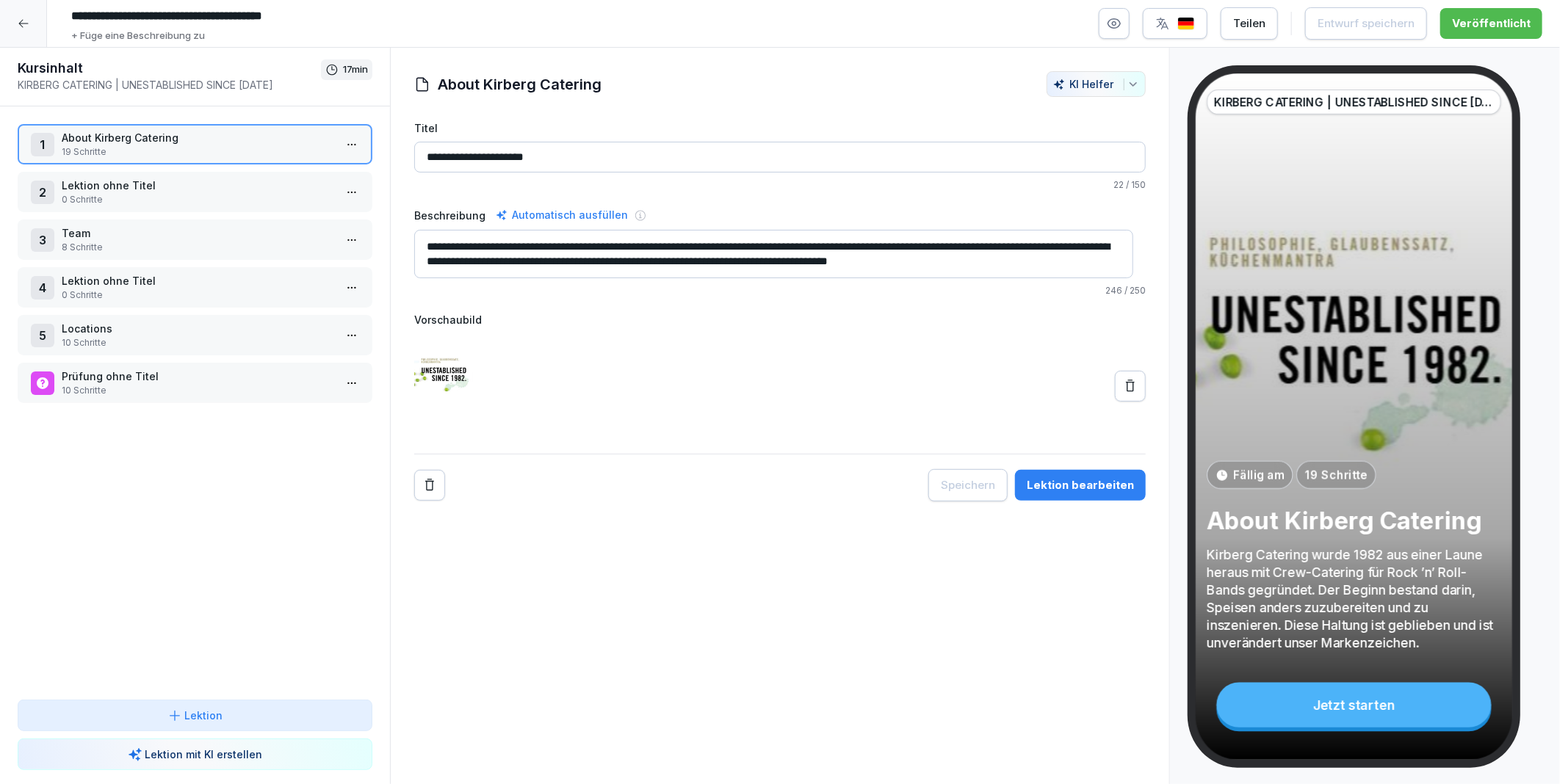
click at [340, 286] on html "**********" at bounding box center [780, 392] width 1560 height 784
click at [342, 246] on html "**********" at bounding box center [780, 392] width 1560 height 784
click at [343, 237] on html "**********" at bounding box center [780, 392] width 1560 height 784
click at [303, 260] on div "Schritte bearbeiten" at bounding box center [284, 265] width 112 height 15
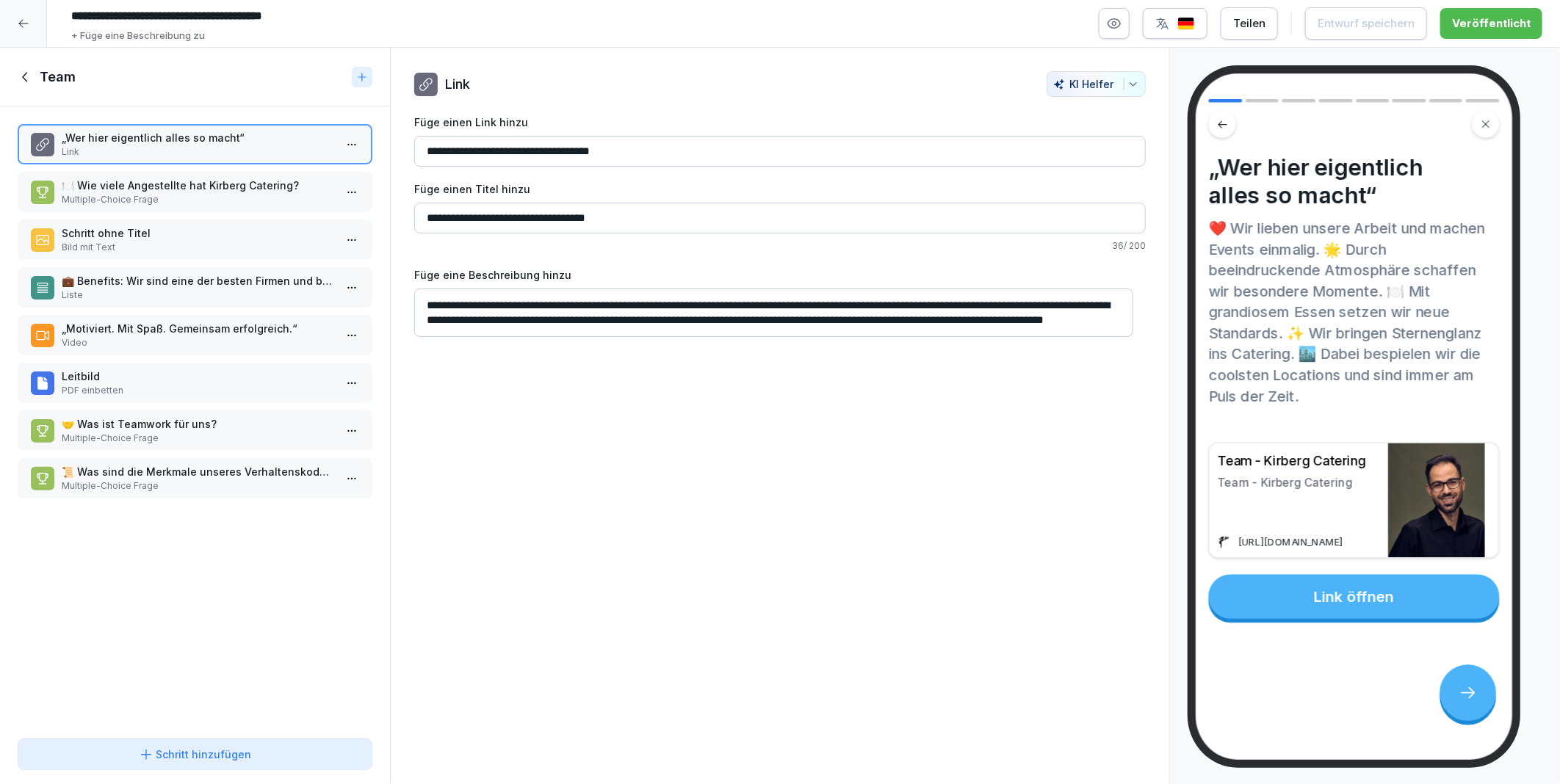
click at [179, 178] on p "🍽️ Wie viele Angestellte hat Kirberg Catering?" at bounding box center [198, 185] width 272 height 15
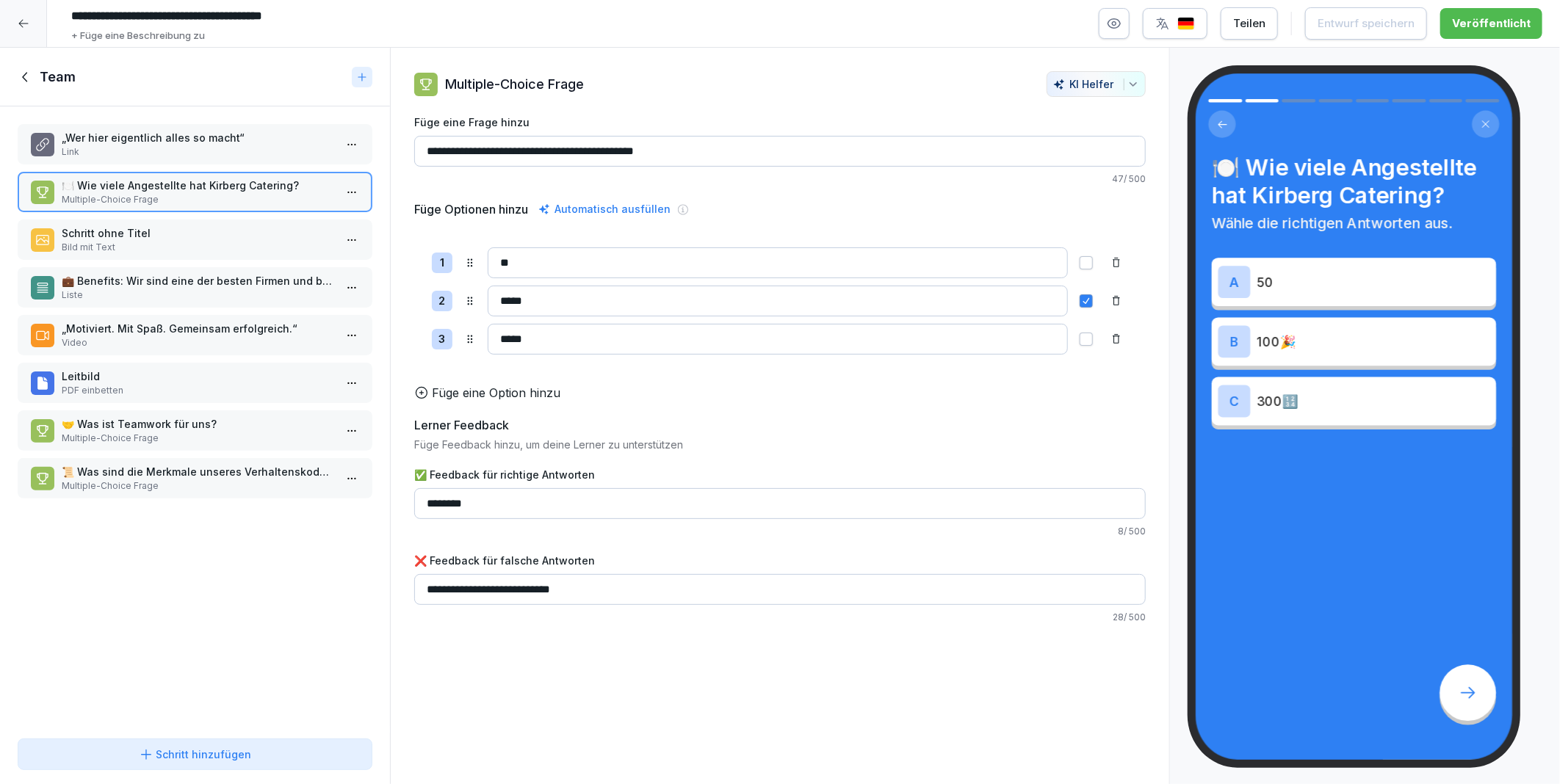
click at [174, 215] on div "„Wer hier eigentlich alles so macht“ Link 🍽️ Wie viele Angestellte hat Kirberg …" at bounding box center [195, 419] width 390 height 626
click at [175, 231] on p "Schritt ohne Titel" at bounding box center [198, 232] width 272 height 15
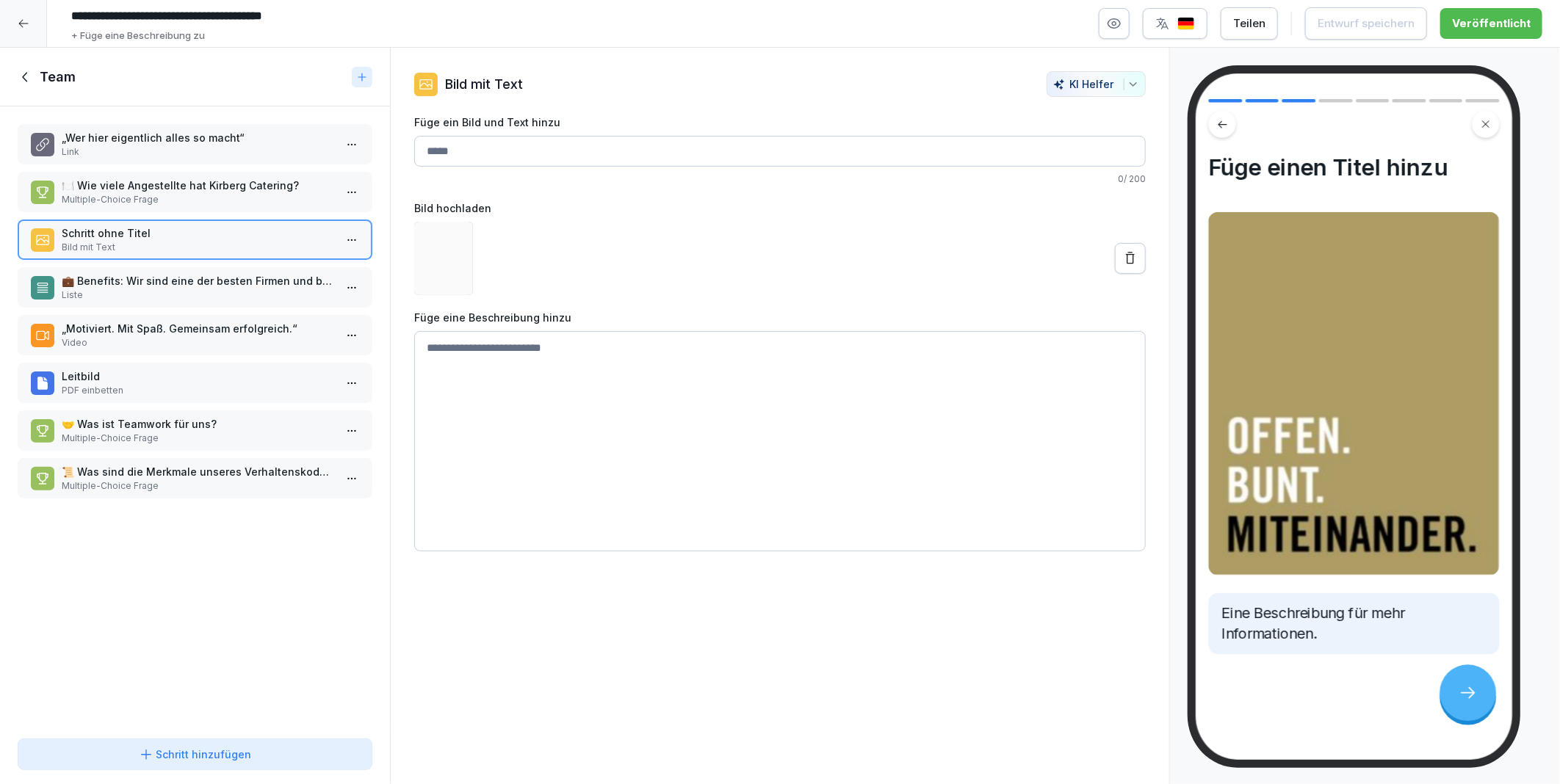
click at [177, 273] on p "💼 Benefits: Wir sind eine der besten Firmen und bieten einen sicheren Job mit f…" at bounding box center [198, 280] width 272 height 15
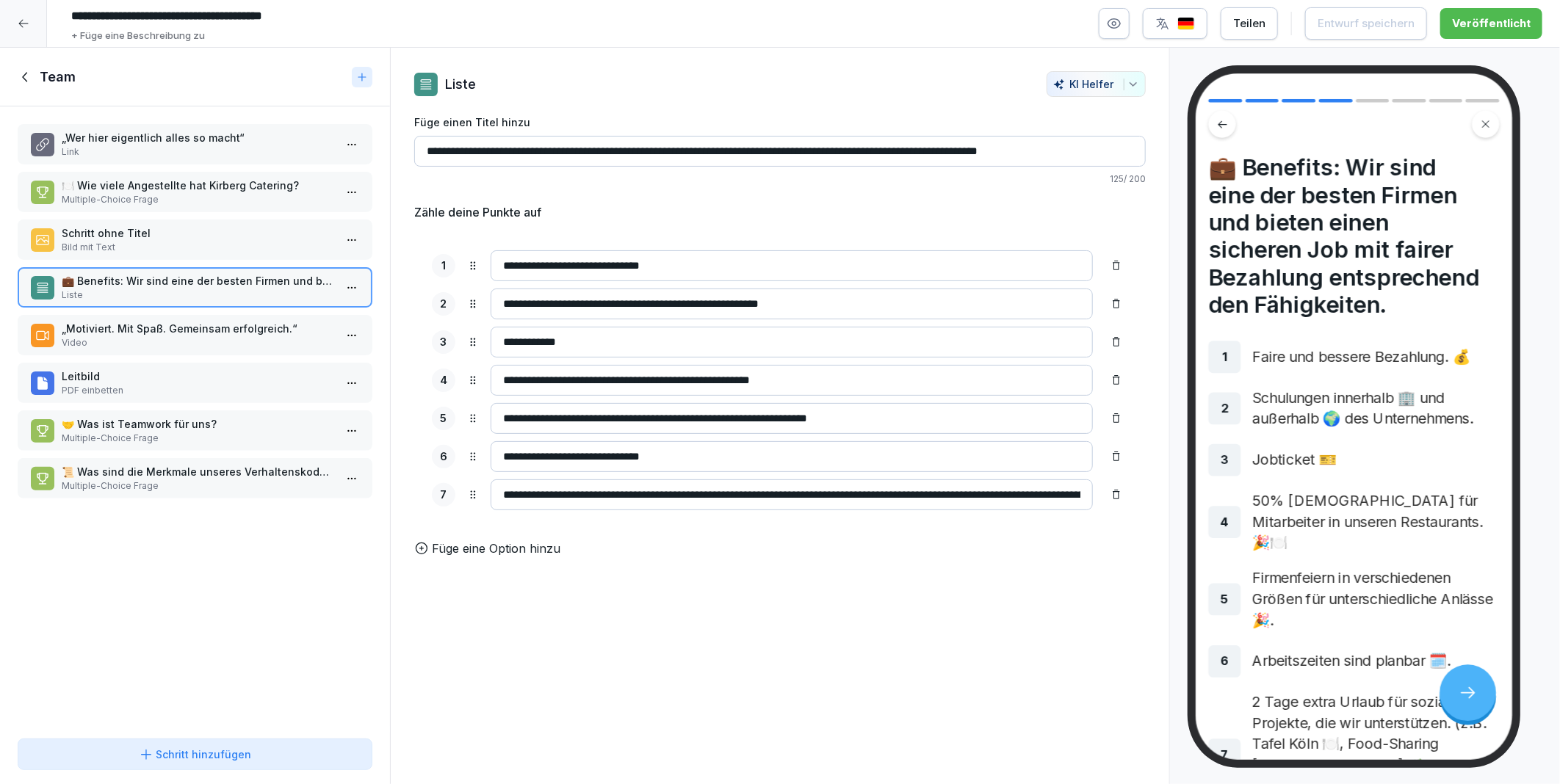
click at [151, 372] on p "Leitbild" at bounding box center [198, 376] width 272 height 15
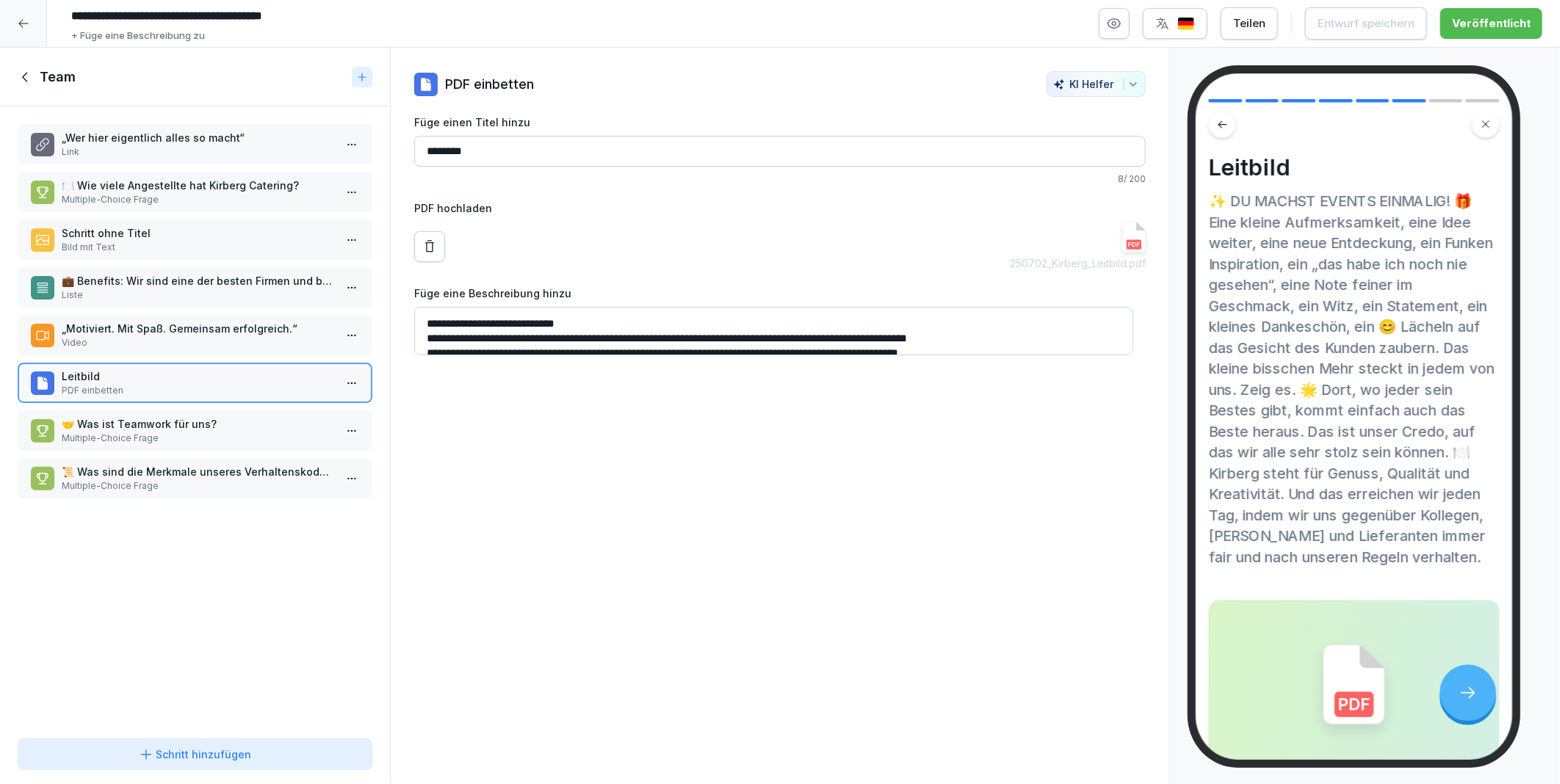
click at [23, 75] on icon at bounding box center [25, 76] width 16 height 16
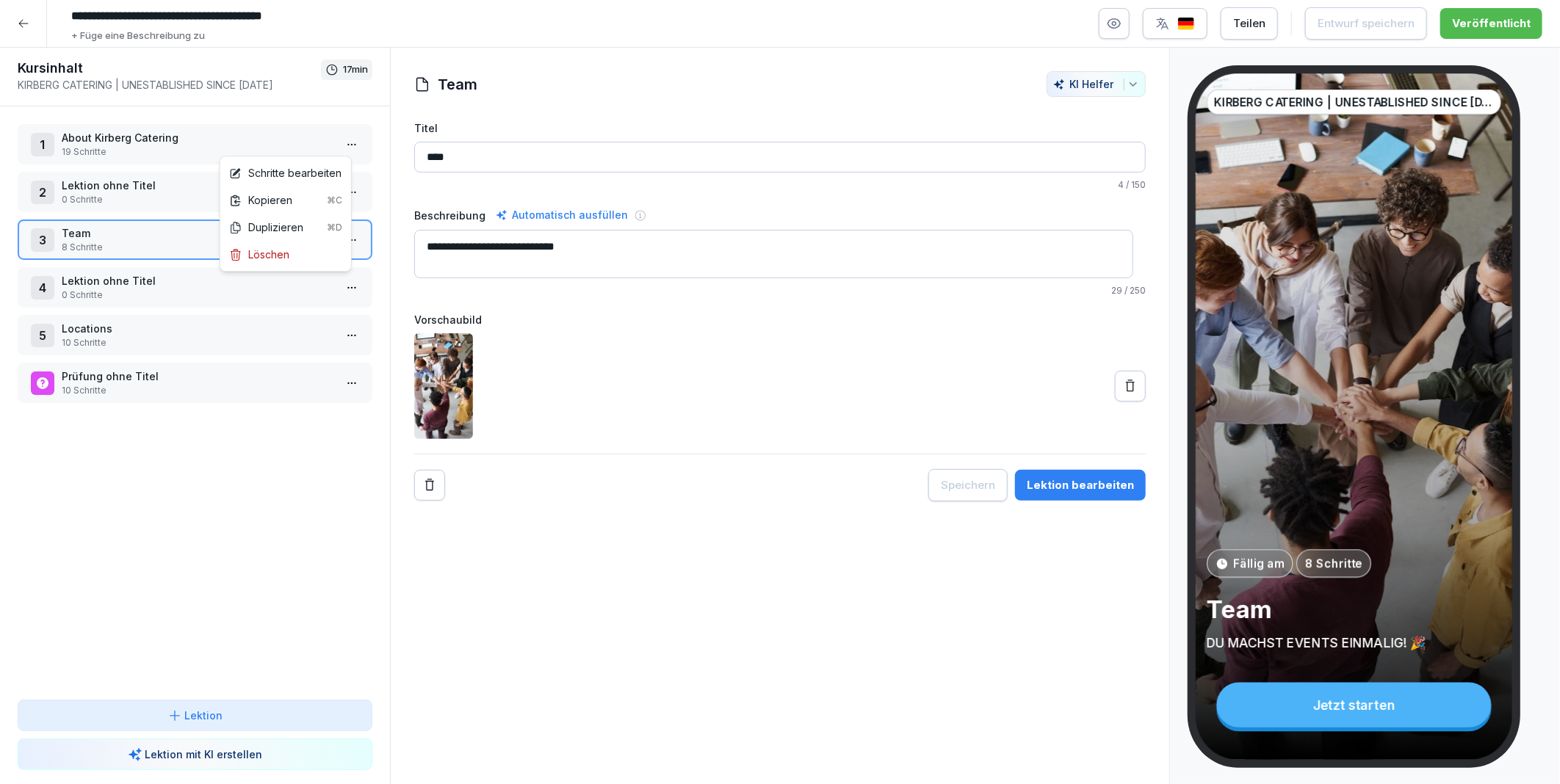
click at [340, 142] on html "**********" at bounding box center [780, 392] width 1560 height 784
click at [277, 170] on div "Schritte bearbeiten" at bounding box center [284, 172] width 112 height 15
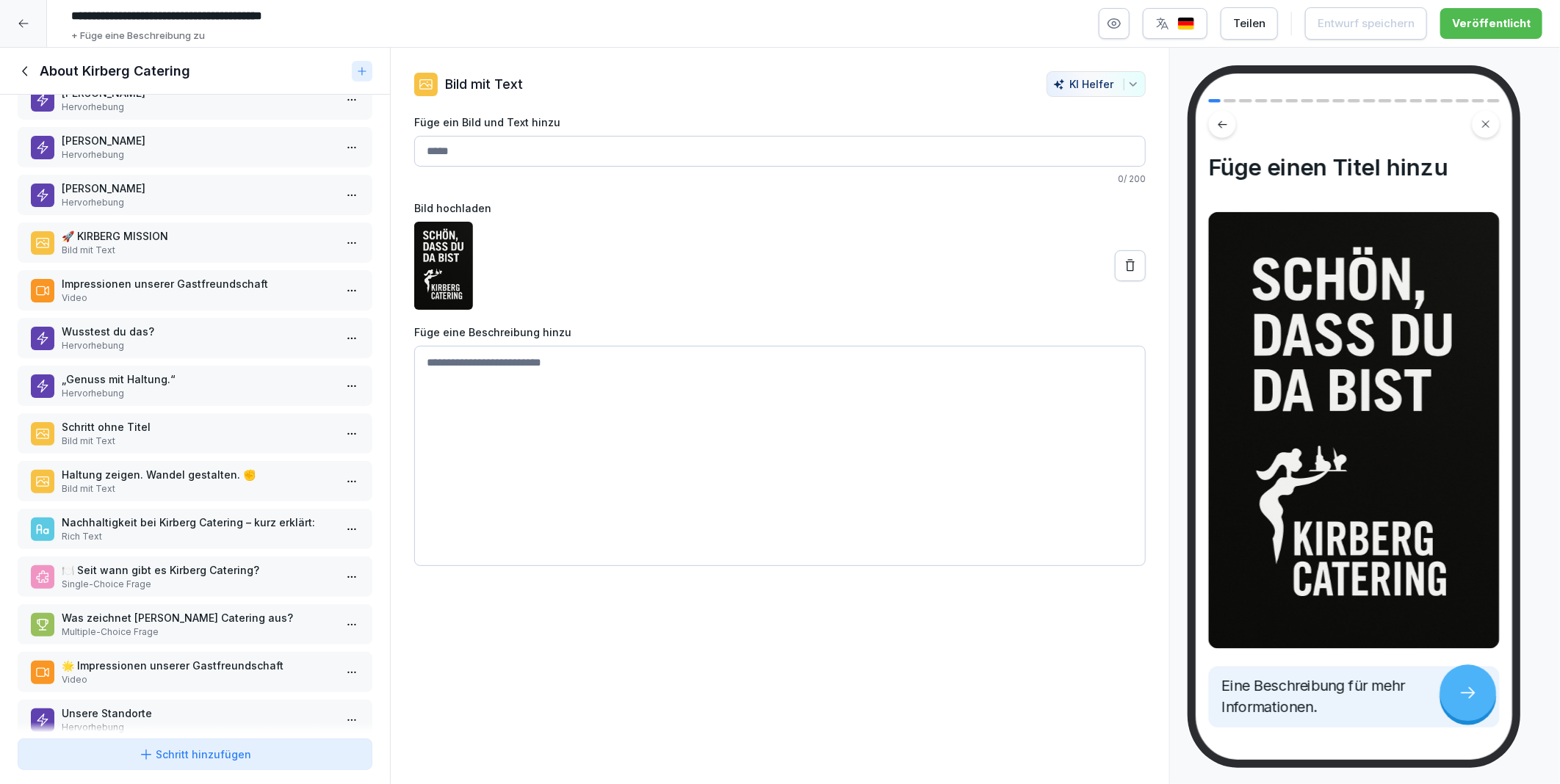
scroll to position [283, 0]
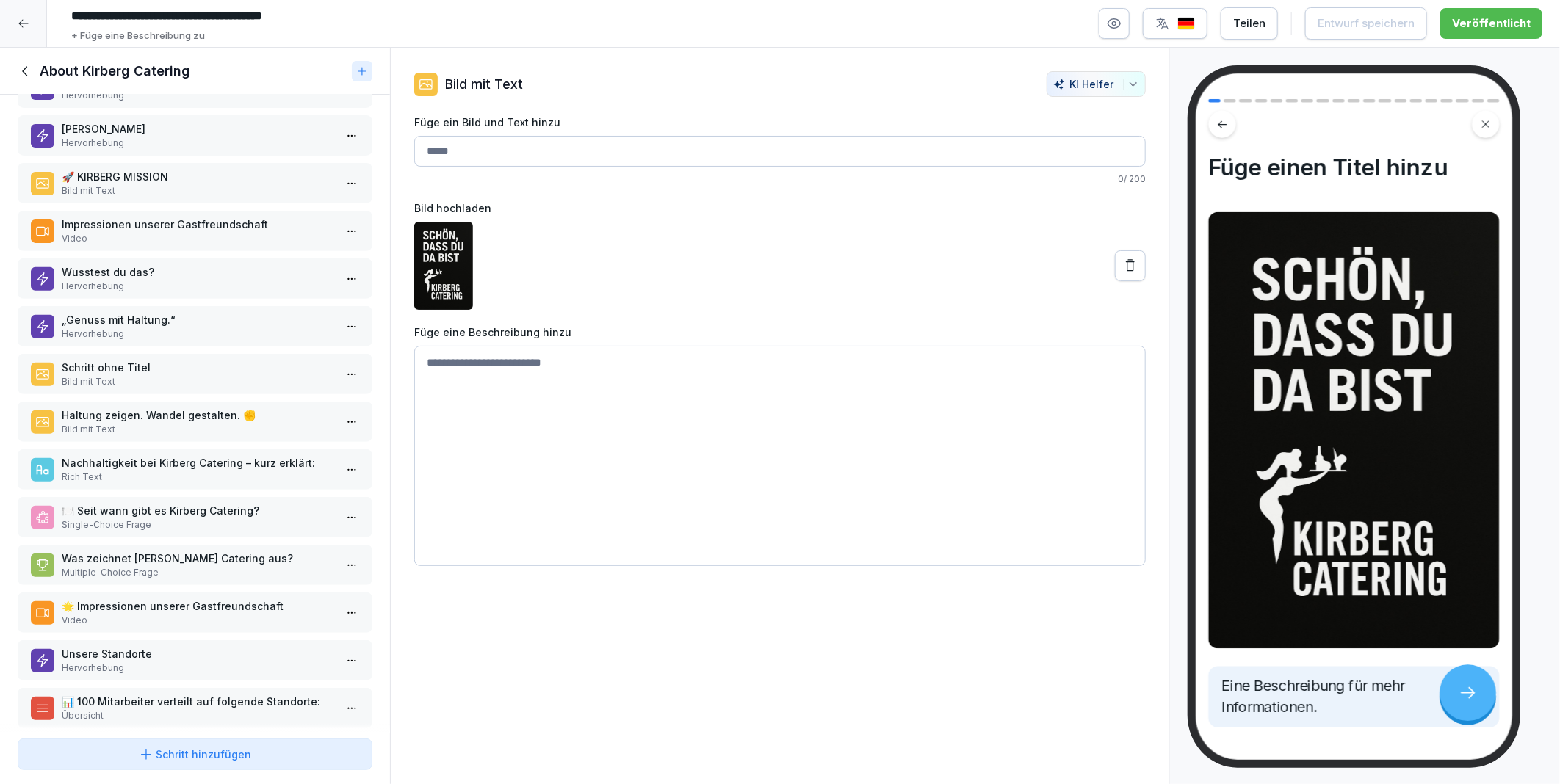
click at [155, 449] on div "Nachhaltigkeit bei Kirberg Catering – kurz erklärt: Rich Text" at bounding box center [195, 469] width 355 height 40
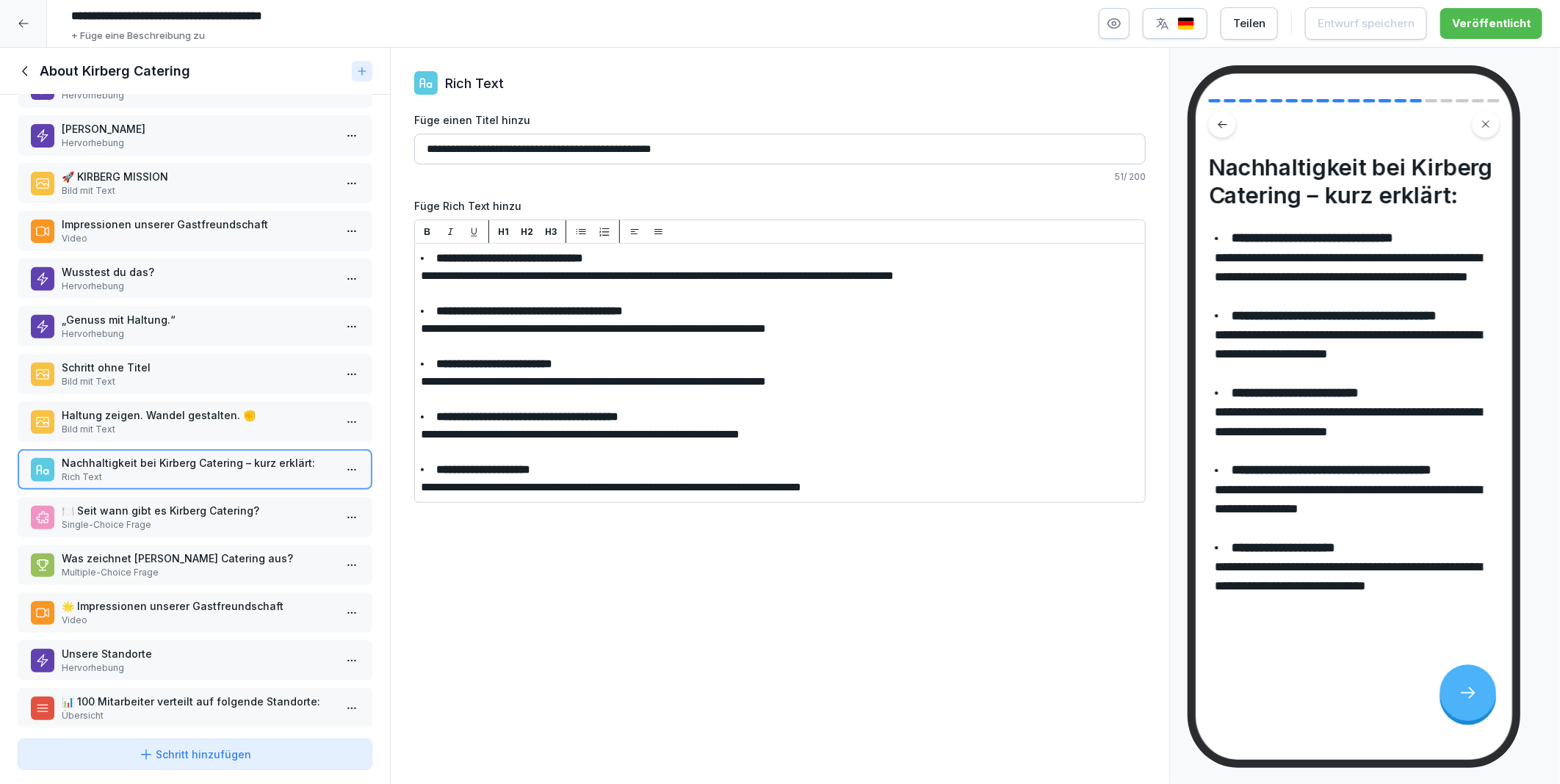
click at [157, 408] on p "Haltung zeigen. Wandel gestalten. ✊" at bounding box center [198, 415] width 272 height 15
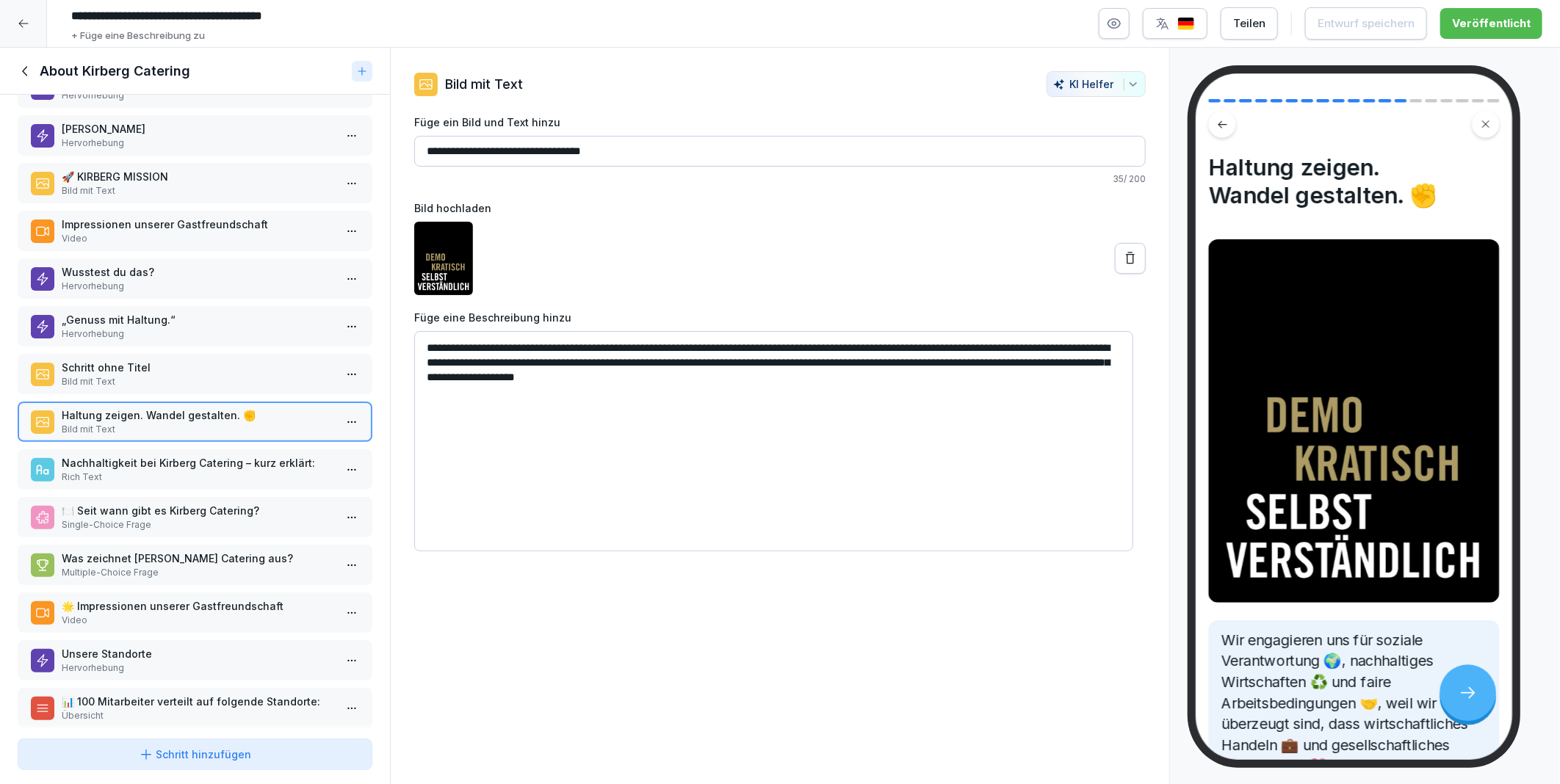
click at [159, 360] on p "Schritt ohne Titel" at bounding box center [198, 367] width 272 height 15
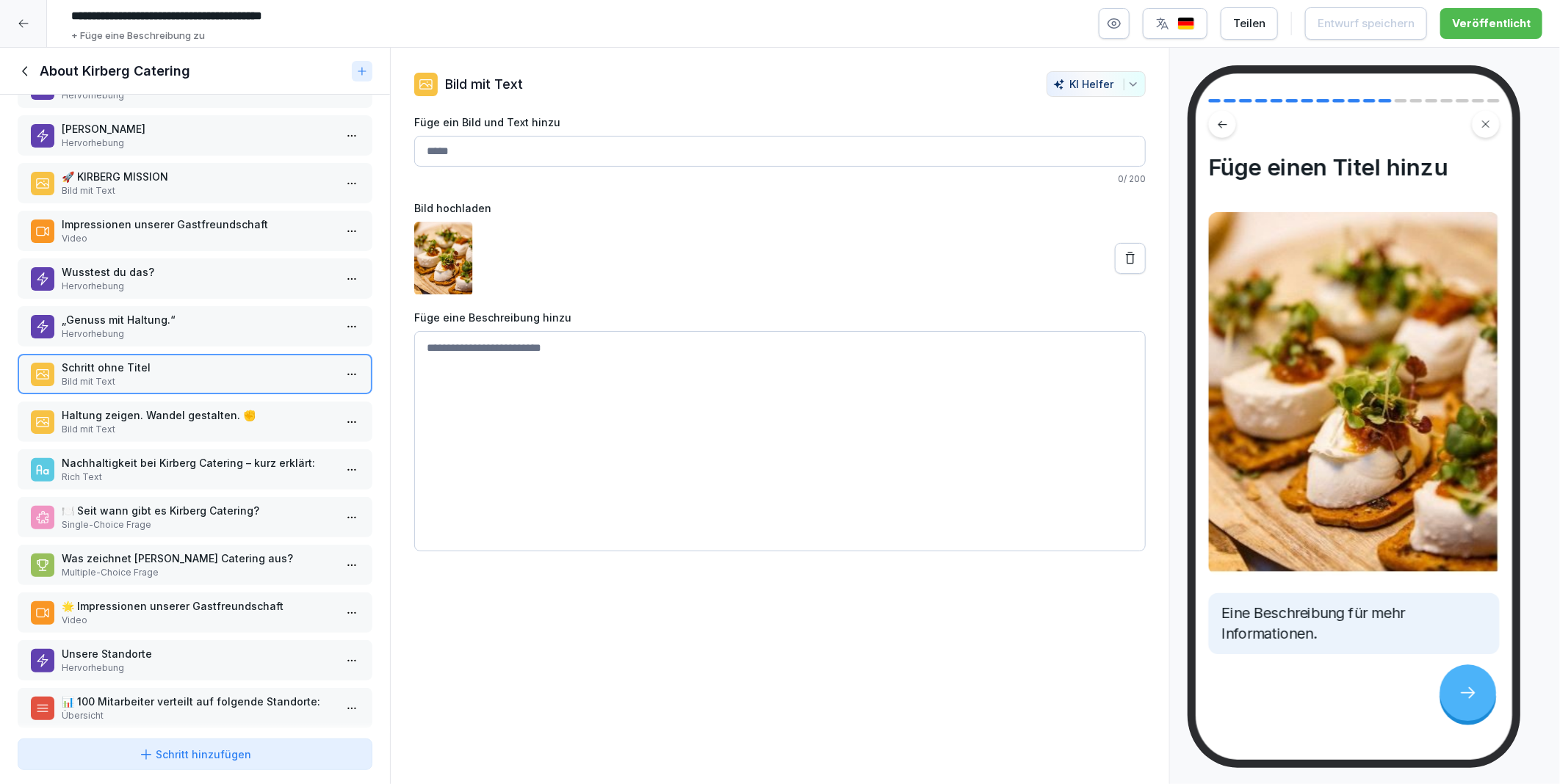
click at [142, 503] on p "🍽️ Seit wann gibt es Kirberg Catering?" at bounding box center [198, 510] width 272 height 15
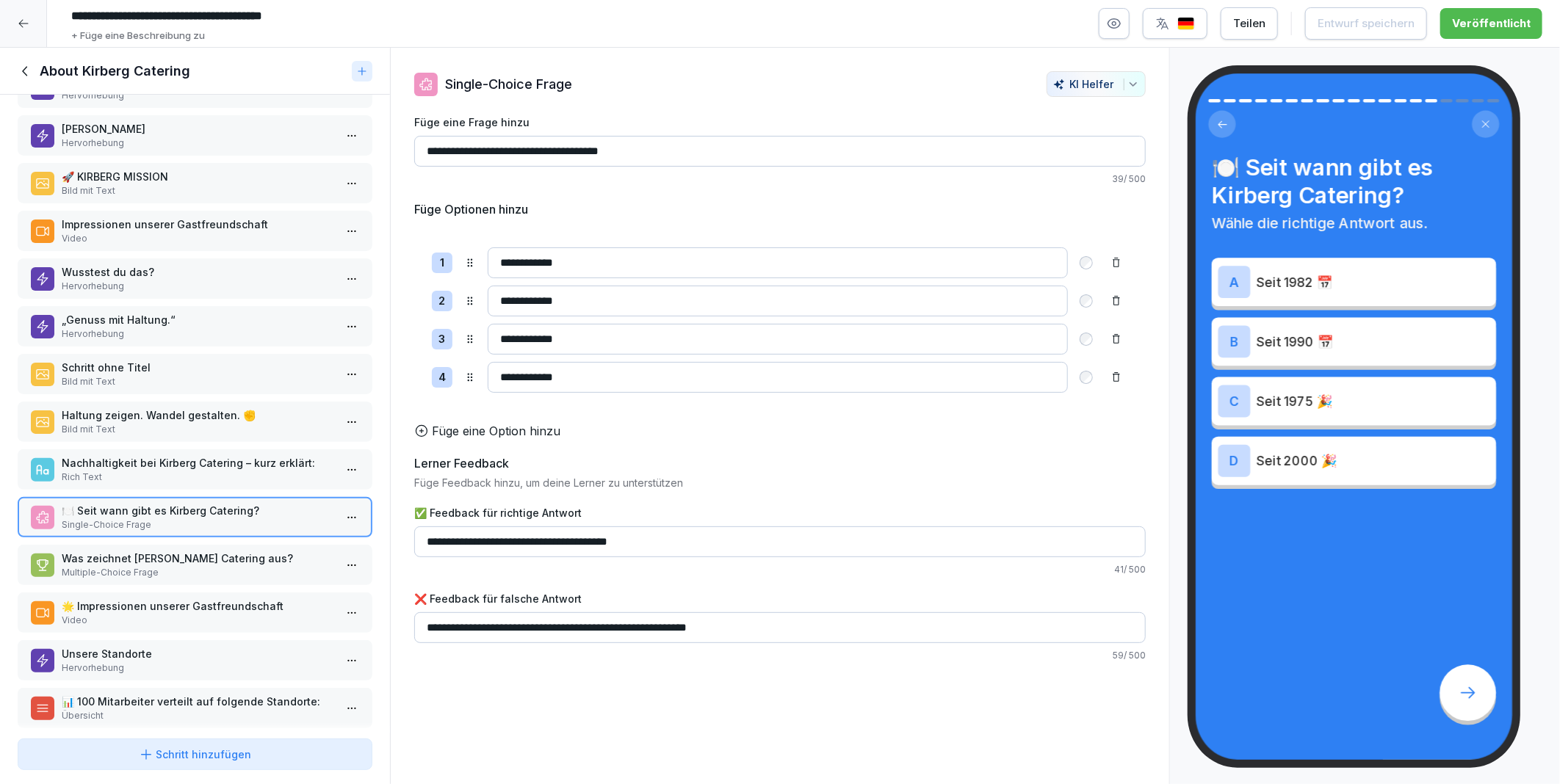
click at [152, 456] on p "Nachhaltigkeit bei Kirberg Catering – kurz erklärt:" at bounding box center [198, 463] width 272 height 15
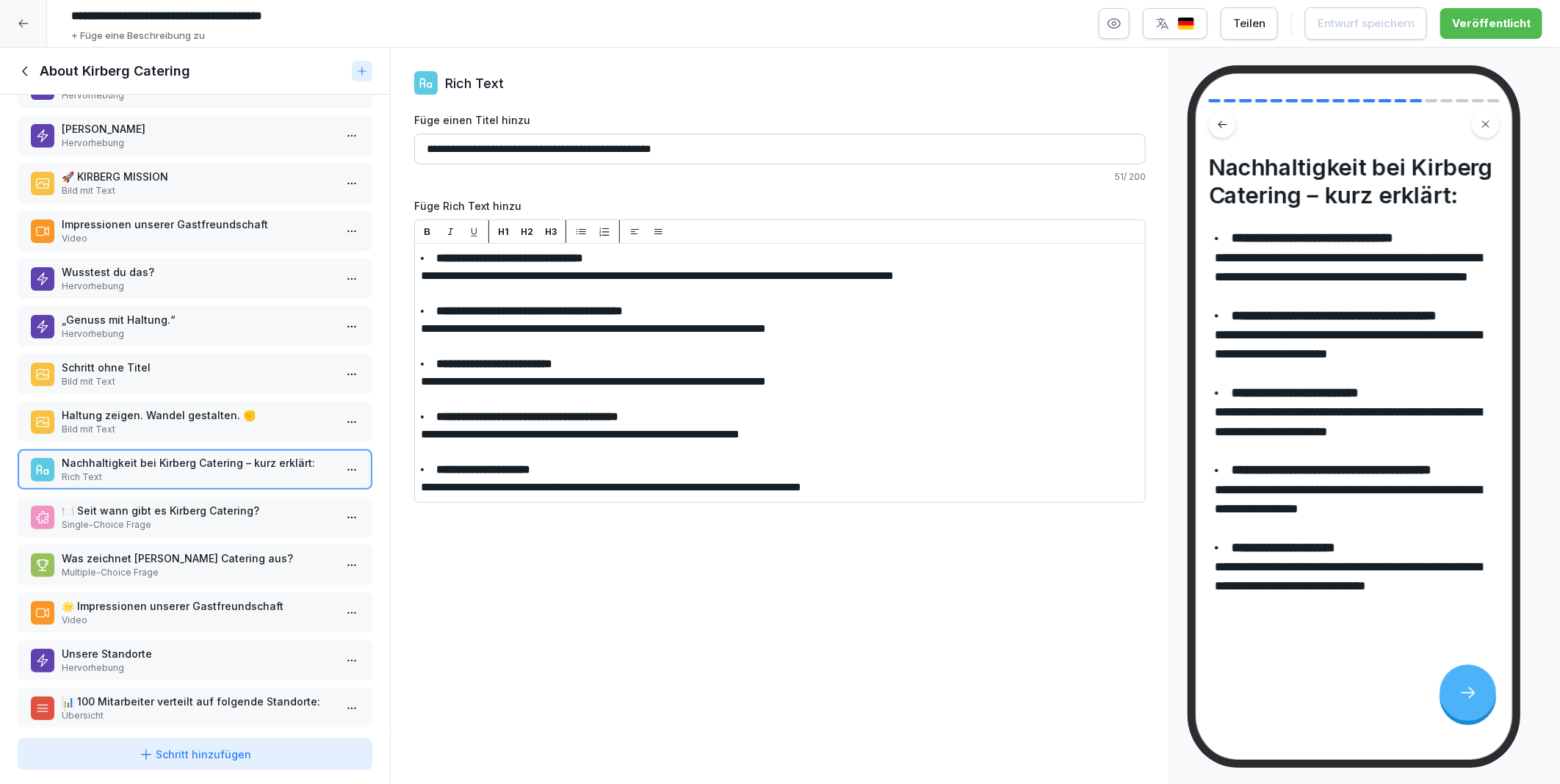
click at [149, 408] on p "Haltung zeigen. Wandel gestalten. ✊" at bounding box center [198, 415] width 272 height 15
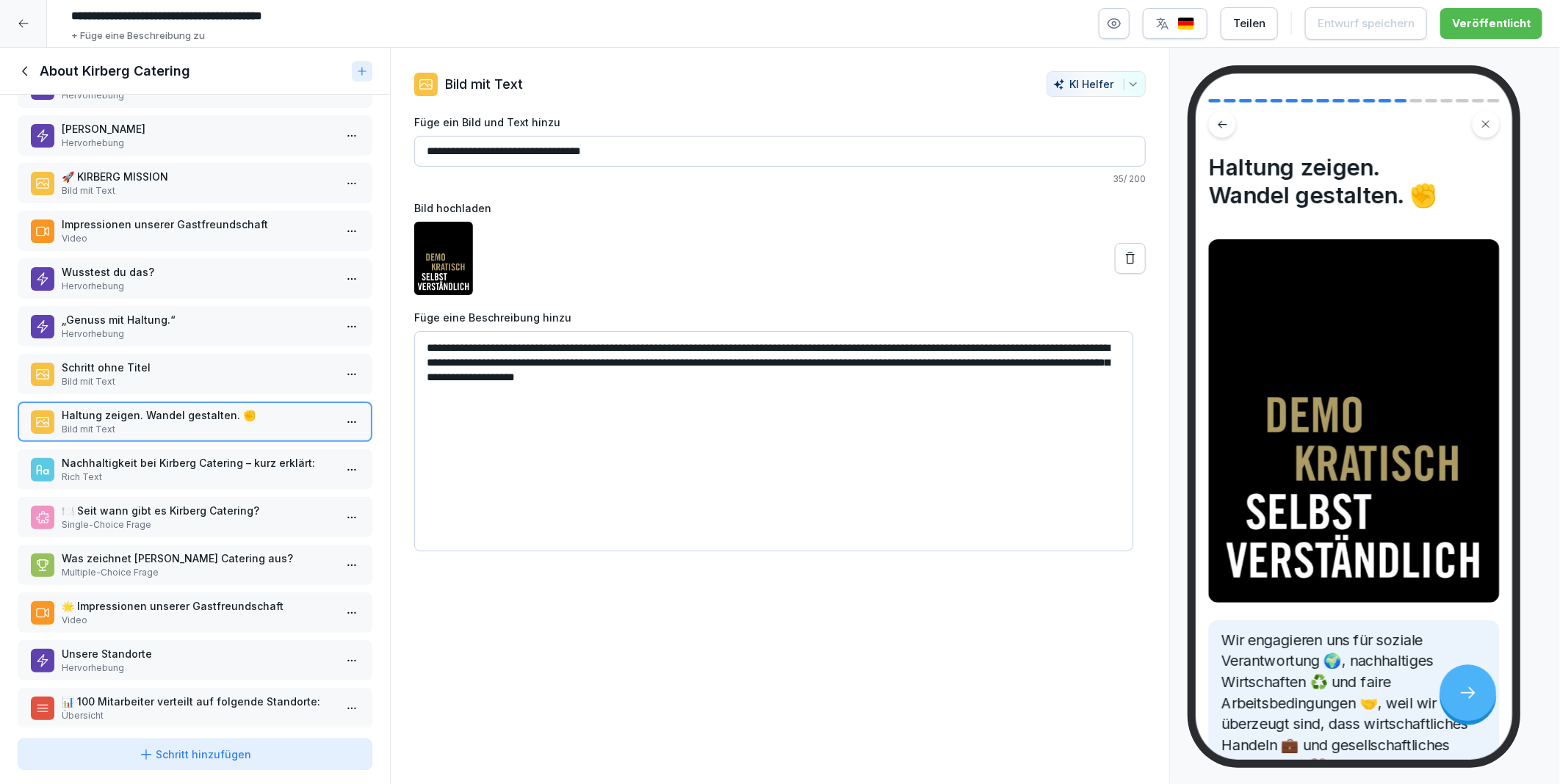
click at [145, 312] on p "„Genuss mit Haltung.“" at bounding box center [198, 319] width 272 height 15
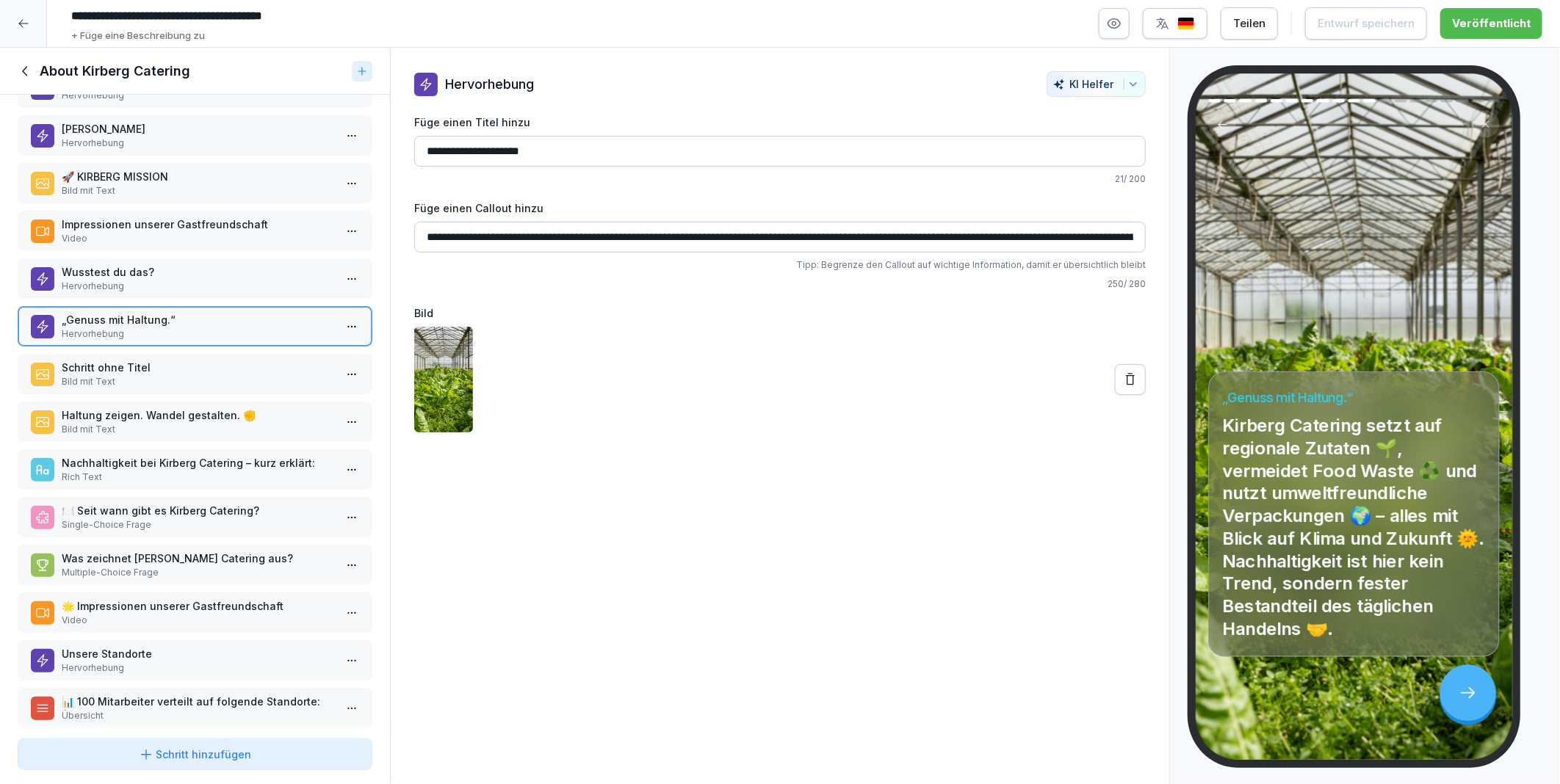
click at [158, 709] on p "Übersicht" at bounding box center [198, 715] width 272 height 13
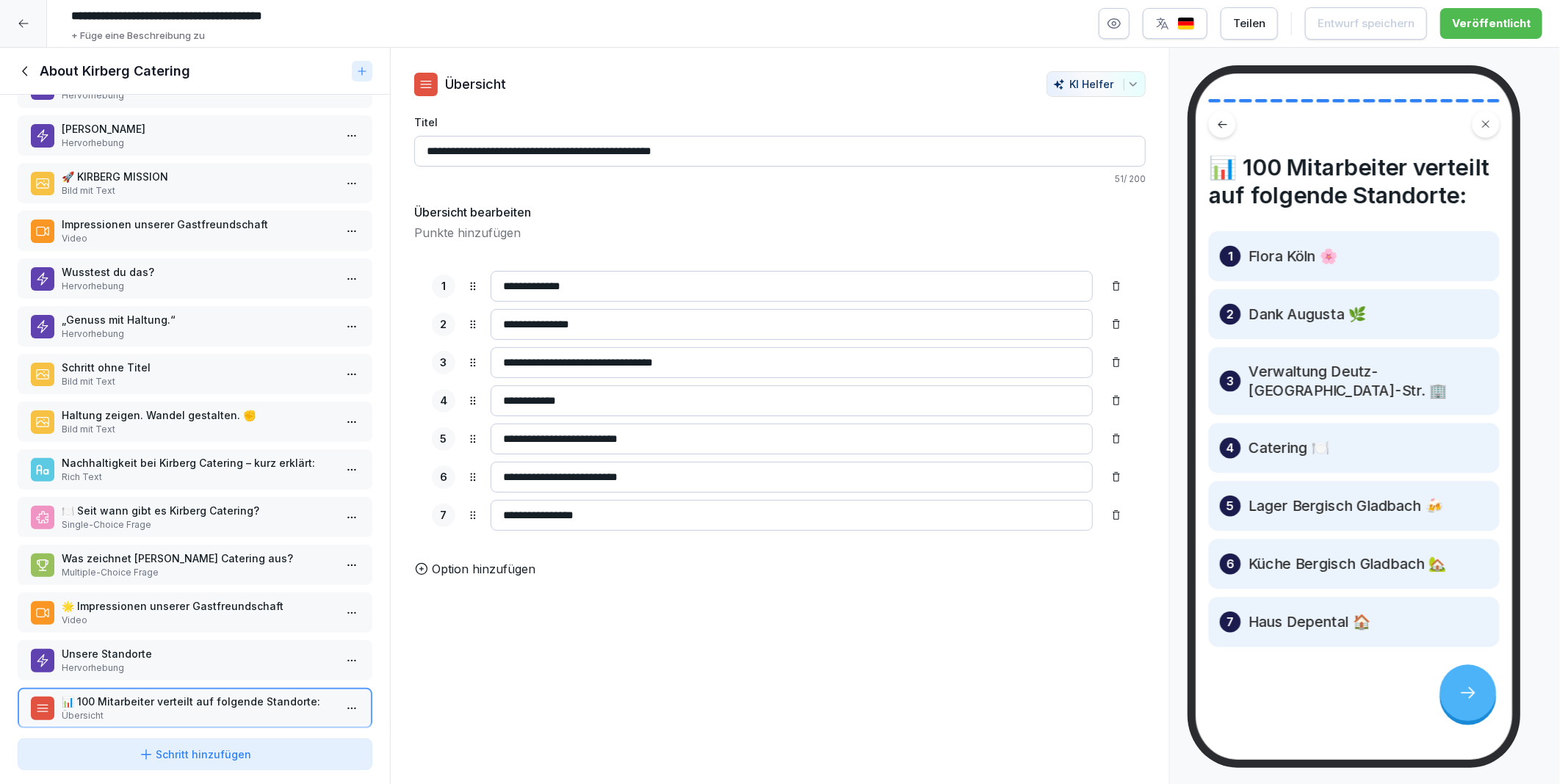
click at [544, 516] on input "**********" at bounding box center [792, 515] width 603 height 31
type input "**********"
click at [1001, 708] on div "**********" at bounding box center [780, 416] width 780 height 737
click at [1348, 21] on div "Entwurf speichern" at bounding box center [1339, 23] width 97 height 16
click at [1484, 24] on div "Veröffentlichen" at bounding box center [1478, 23] width 105 height 16
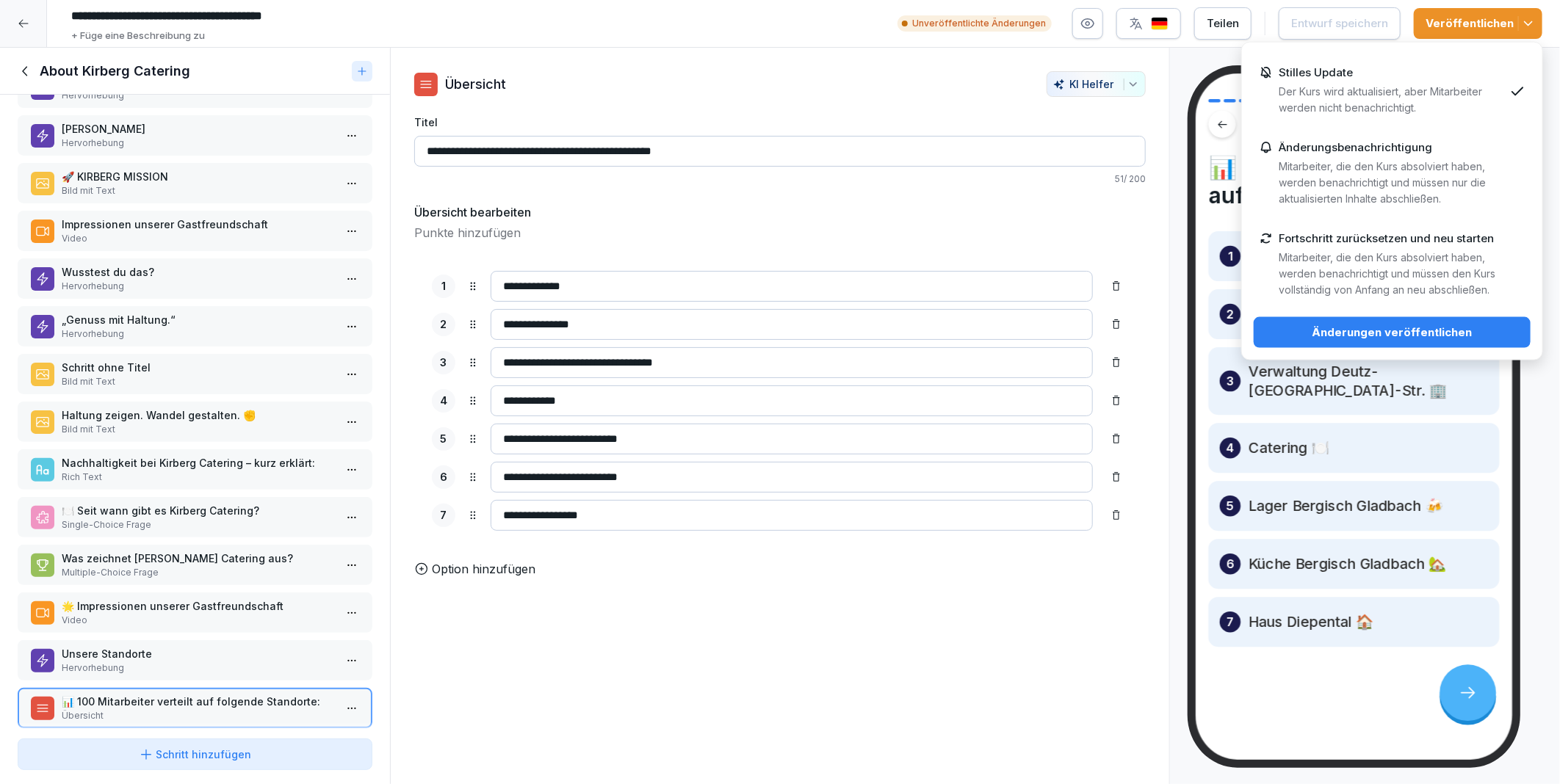
click at [1401, 87] on p "Der Kurs wird aktualisiert, aber Mitarbeiter werden nicht benachrichtigt." at bounding box center [1391, 100] width 225 height 32
click at [1436, 325] on div "Änderungen veröffentlichen" at bounding box center [1391, 332] width 253 height 16
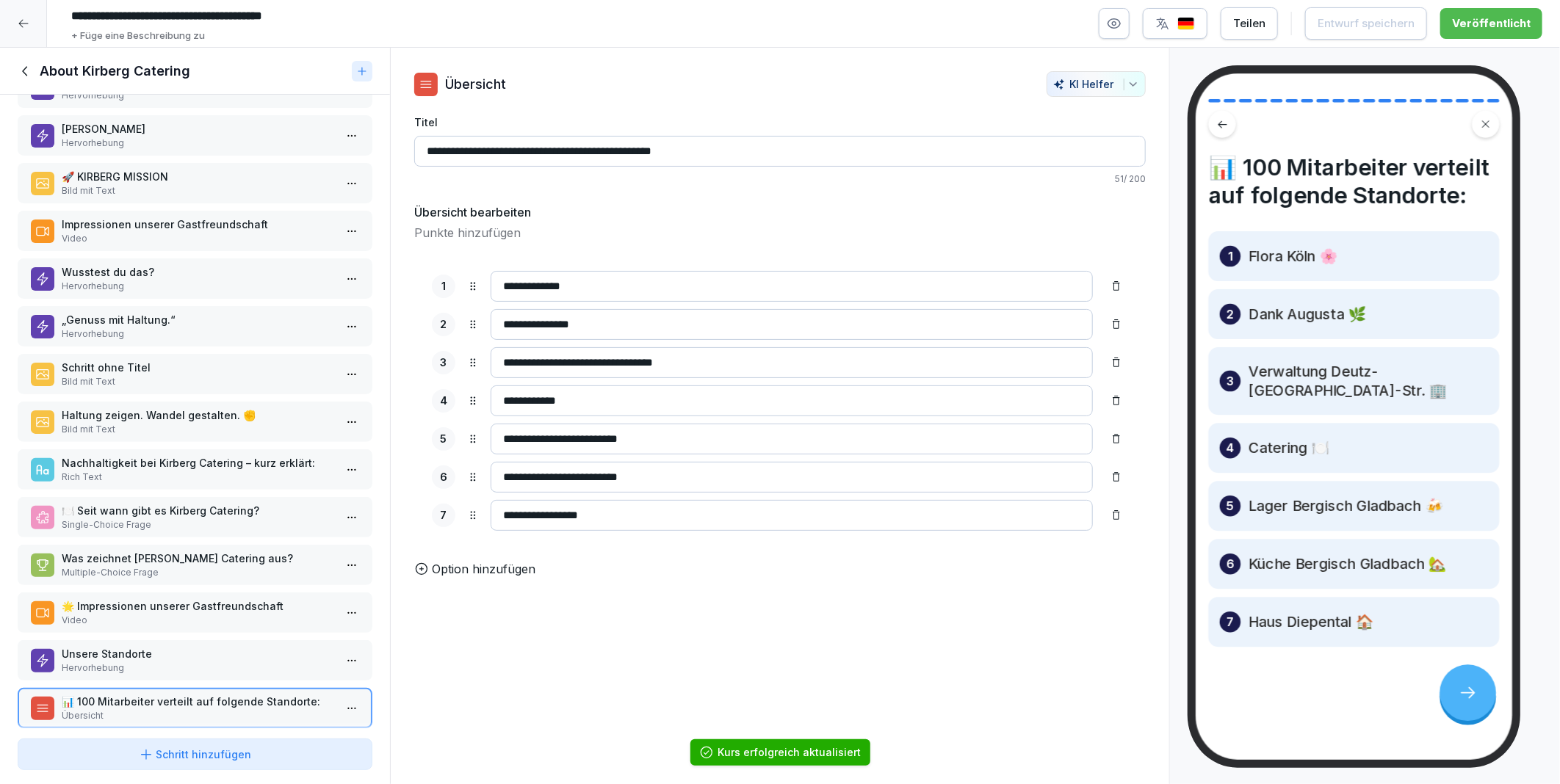
click at [15, 22] on div at bounding box center [24, 24] width 47 height 47
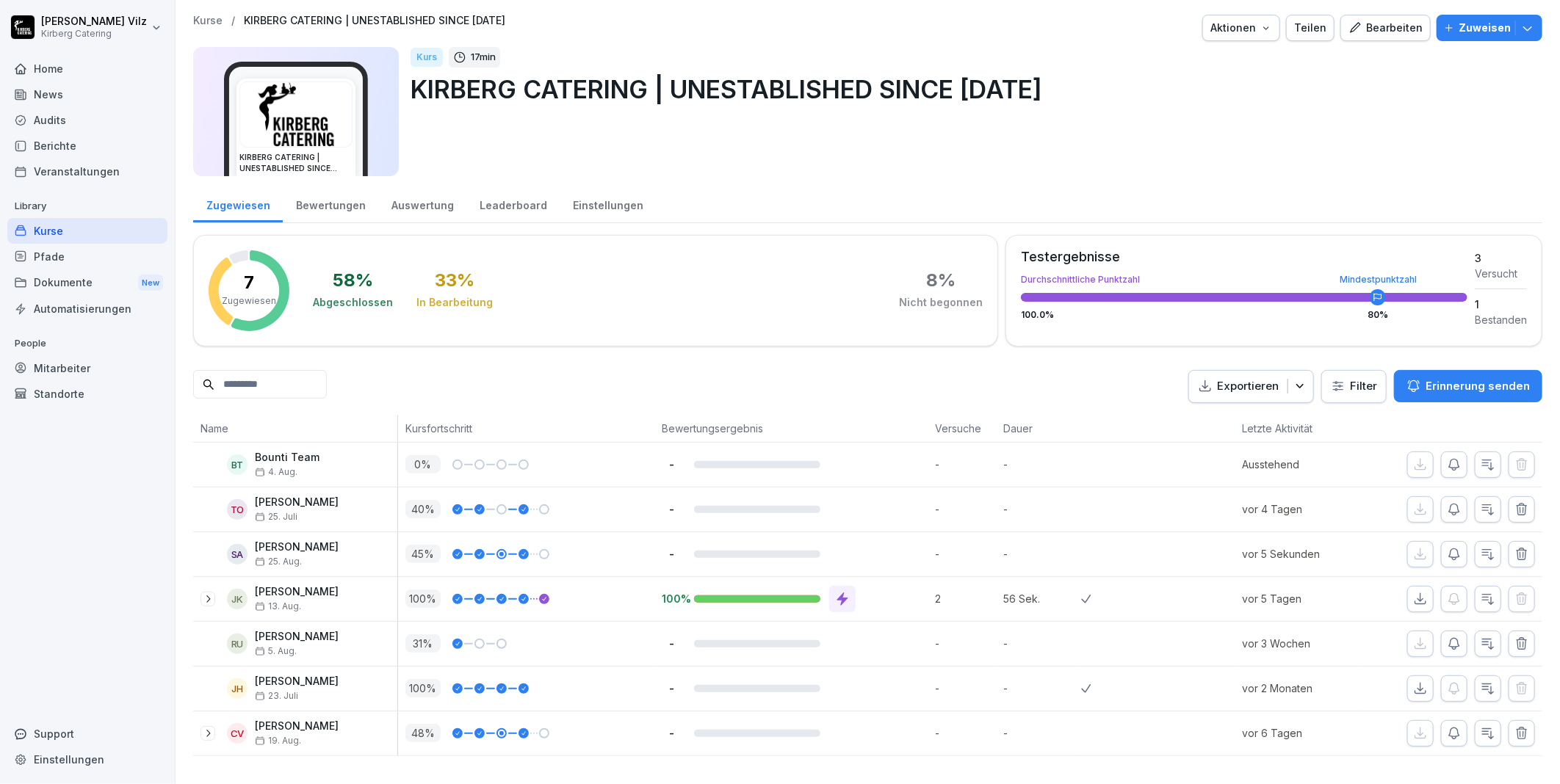
click at [52, 232] on div "Kurse" at bounding box center [88, 231] width 160 height 25
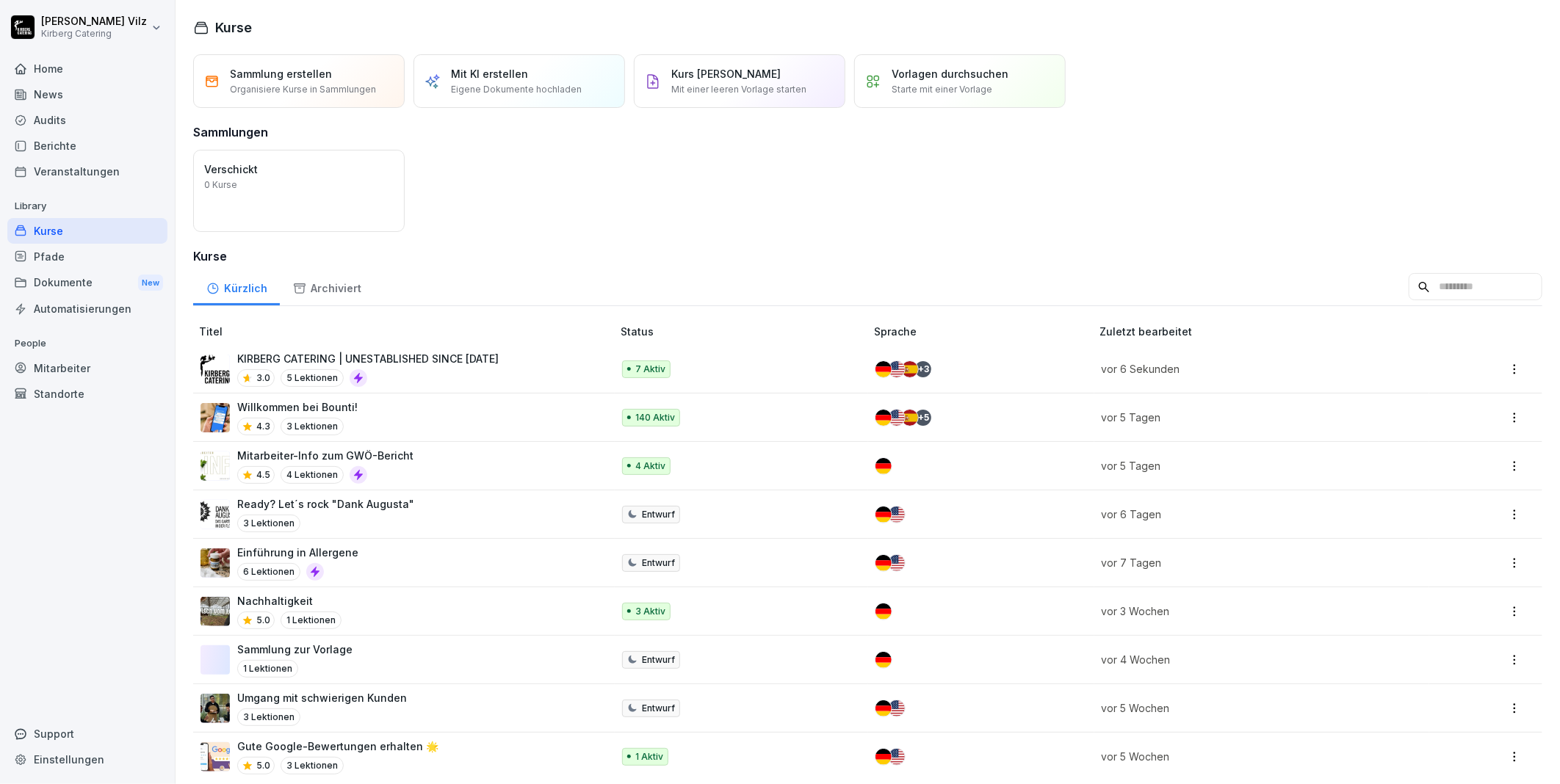
click at [369, 511] on p "Ready? Let´s rock "Dank Augusta"" at bounding box center [326, 504] width 177 height 15
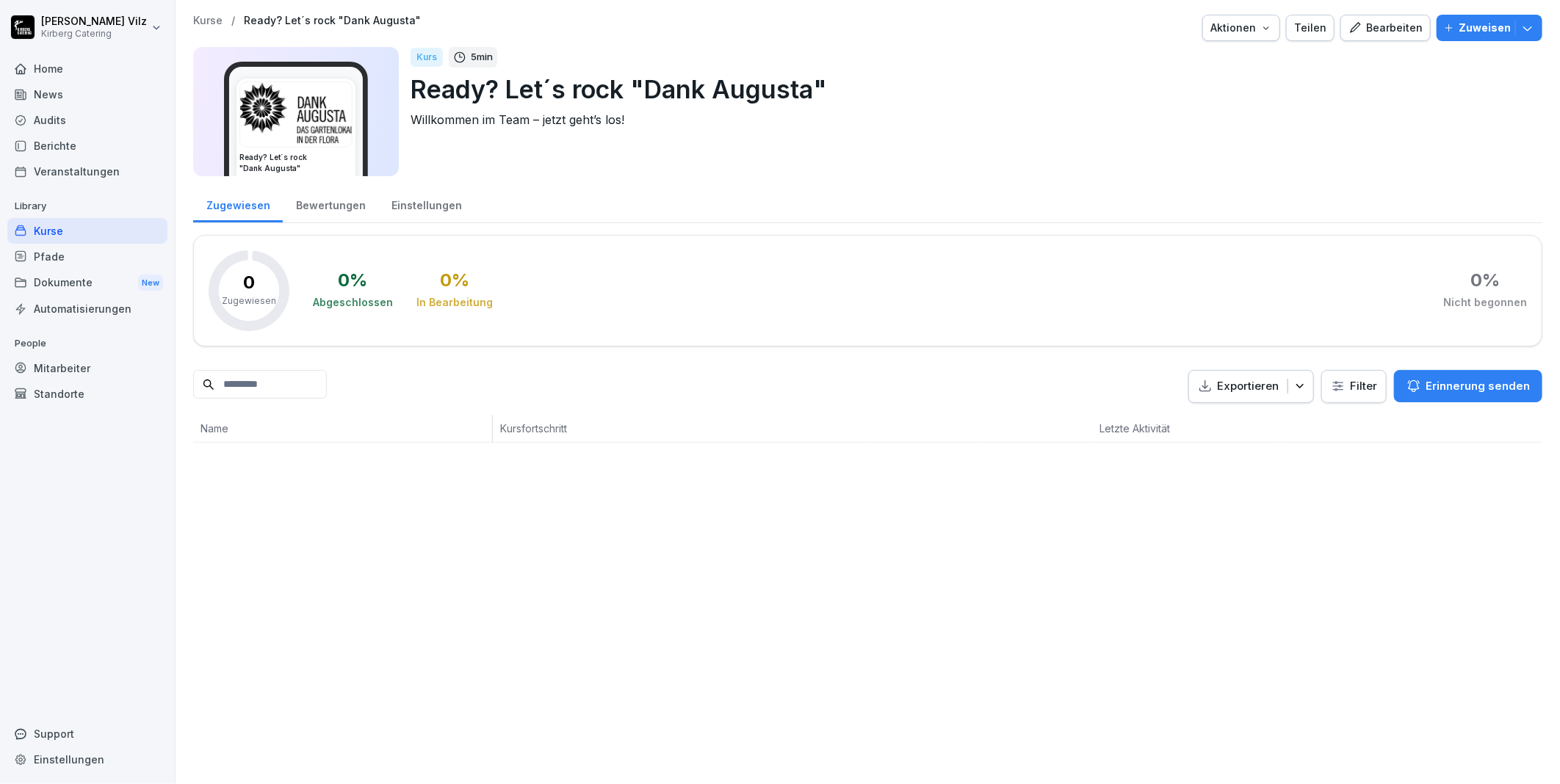
click at [1367, 33] on div "Bearbeiten" at bounding box center [1385, 27] width 74 height 16
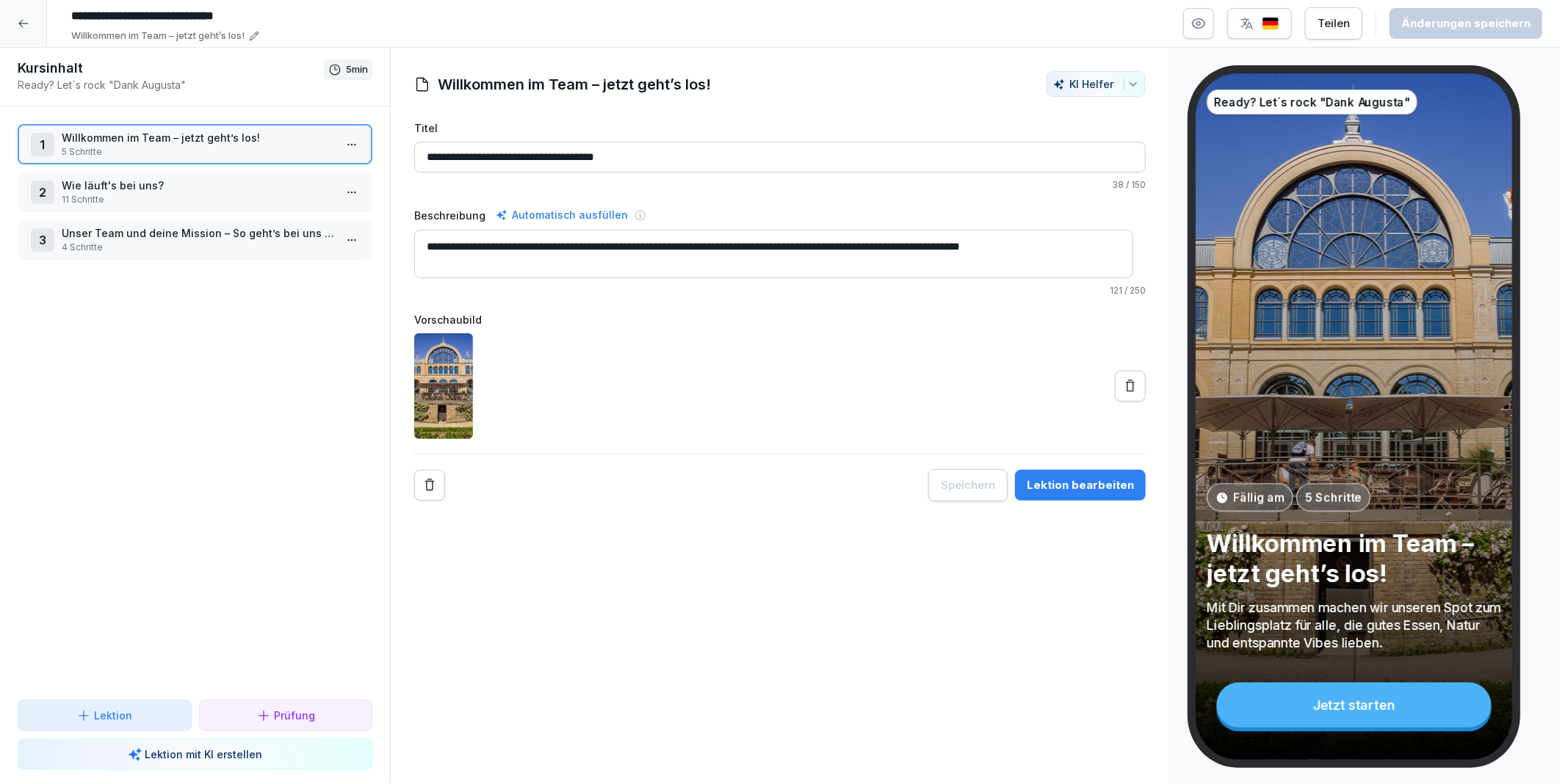
click at [339, 141] on html "**********" at bounding box center [780, 392] width 1560 height 784
click at [63, 356] on html "**********" at bounding box center [780, 392] width 1560 height 784
click at [341, 232] on html "**********" at bounding box center [780, 392] width 1560 height 784
click at [315, 254] on div "Schritte bearbeiten" at bounding box center [285, 265] width 125 height 27
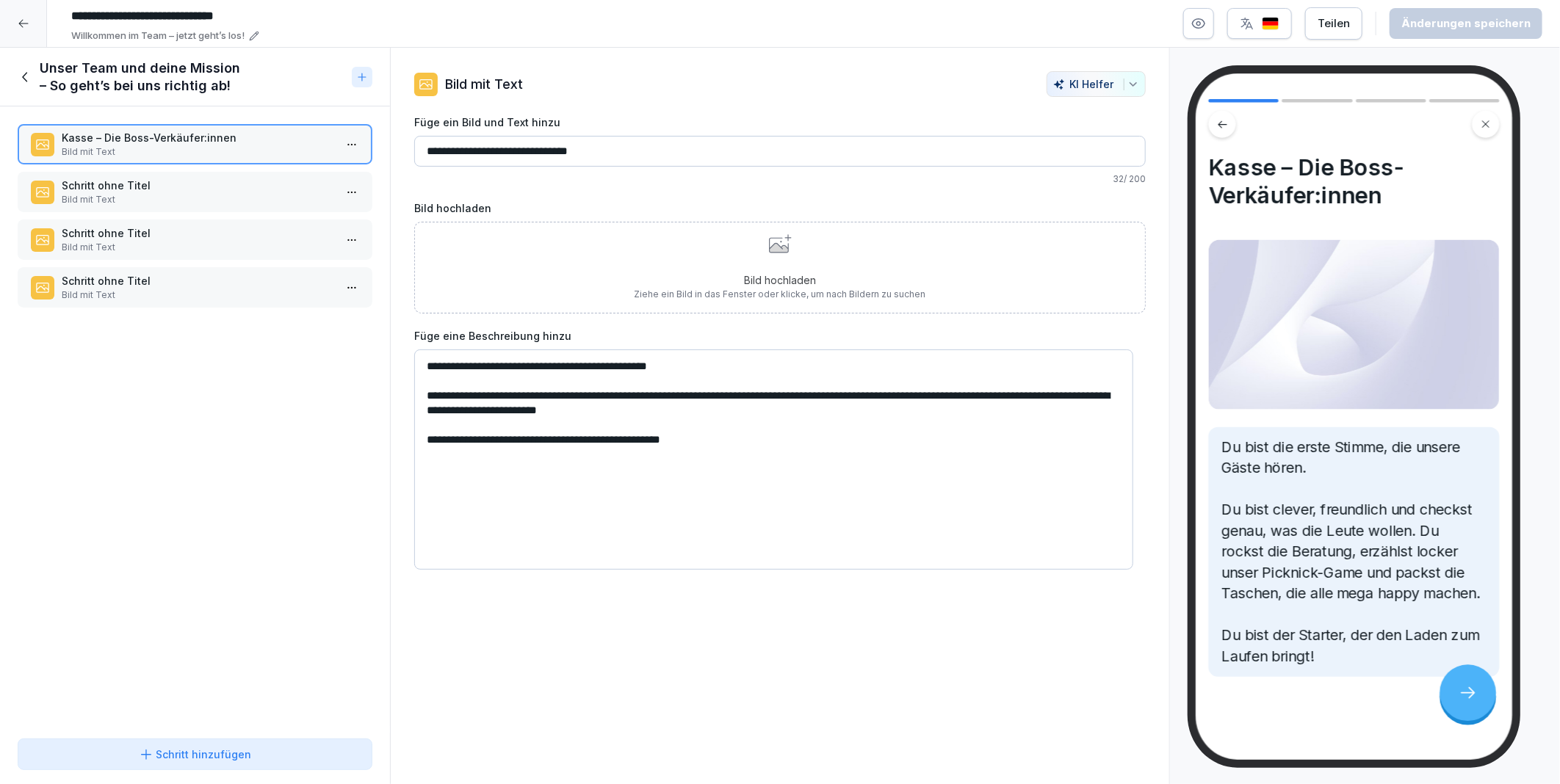
click at [601, 405] on textarea "**********" at bounding box center [774, 459] width 719 height 220
click at [799, 445] on textarea "**********" at bounding box center [774, 459] width 719 height 220
click at [20, 75] on icon at bounding box center [25, 76] width 16 height 16
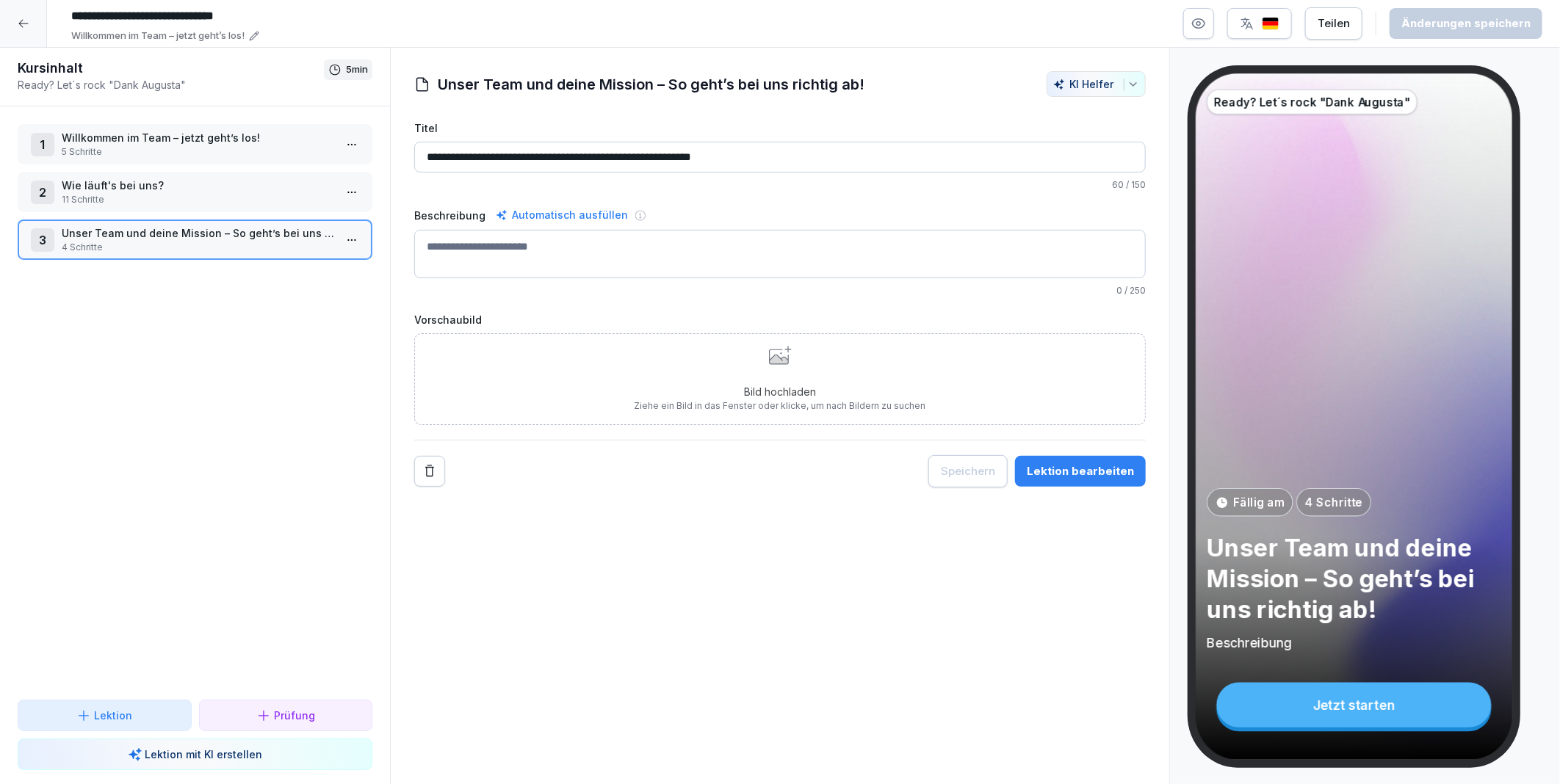
click at [119, 142] on p "Willkommen im Team – jetzt geht’s los!" at bounding box center [198, 137] width 272 height 15
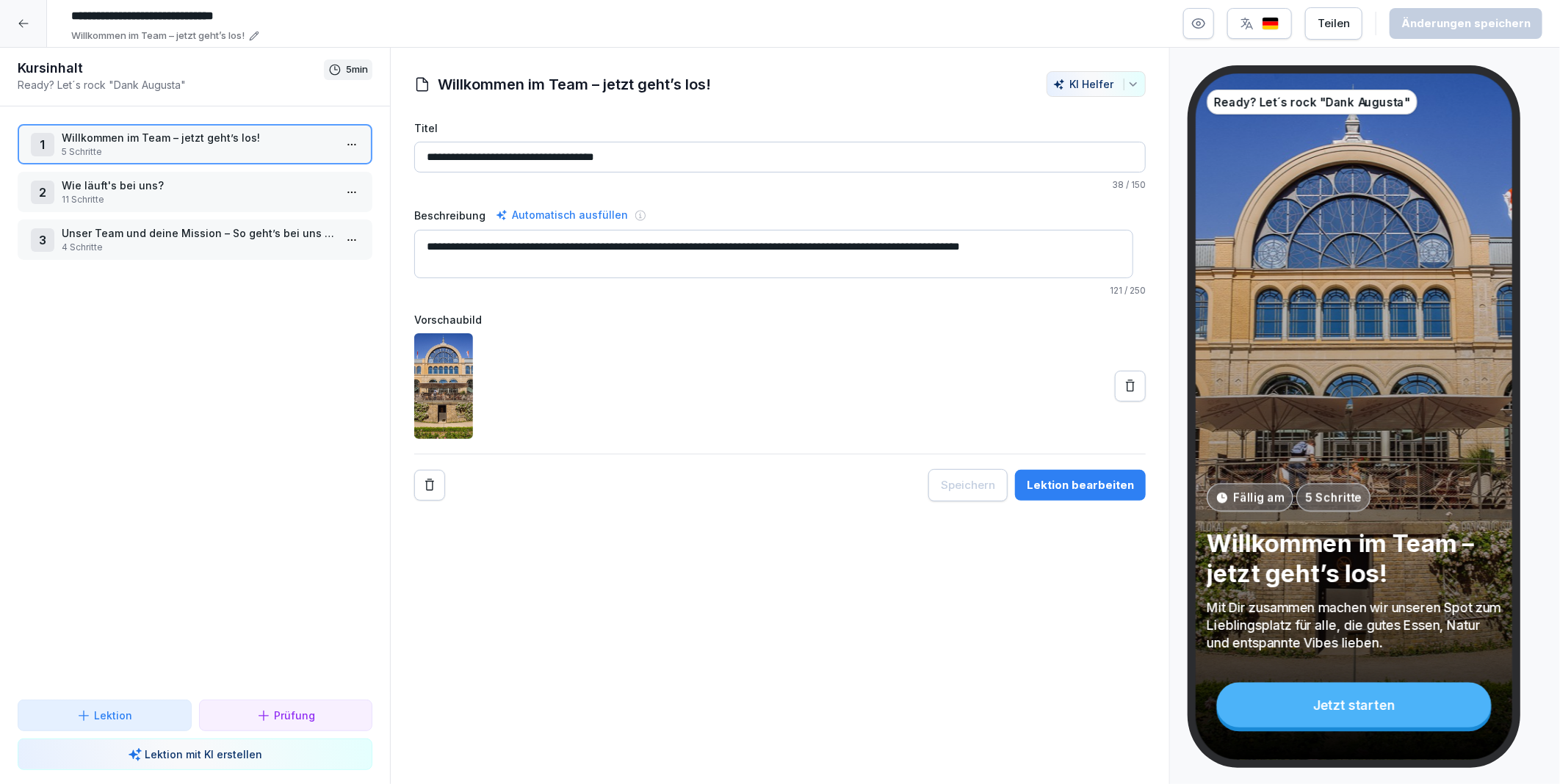
click at [349, 145] on html "**********" at bounding box center [780, 392] width 1560 height 784
click at [319, 167] on div "Schritte bearbeiten" at bounding box center [284, 172] width 112 height 15
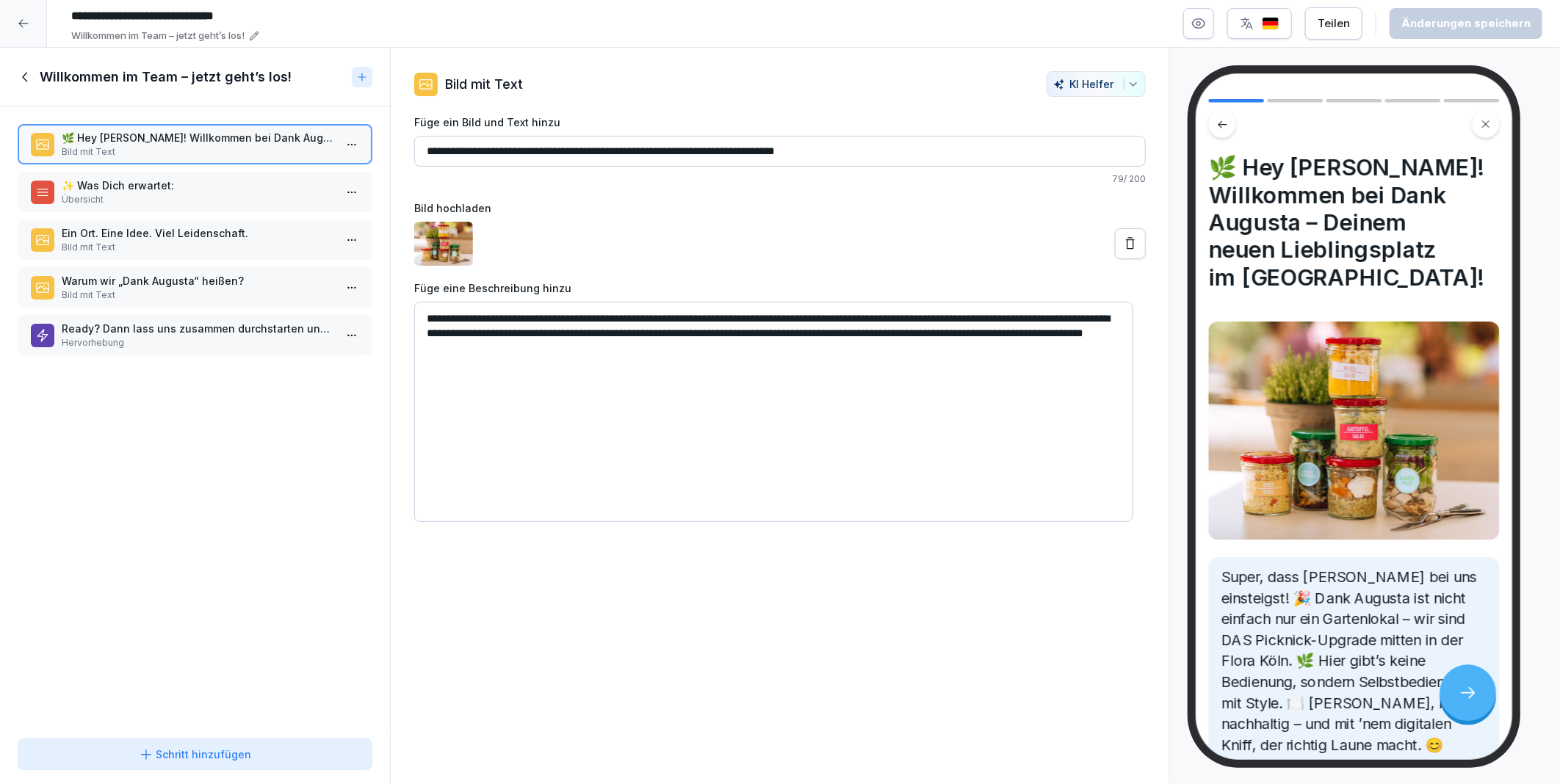
click at [119, 181] on p "✨ Was Dich erwartet:" at bounding box center [198, 185] width 272 height 15
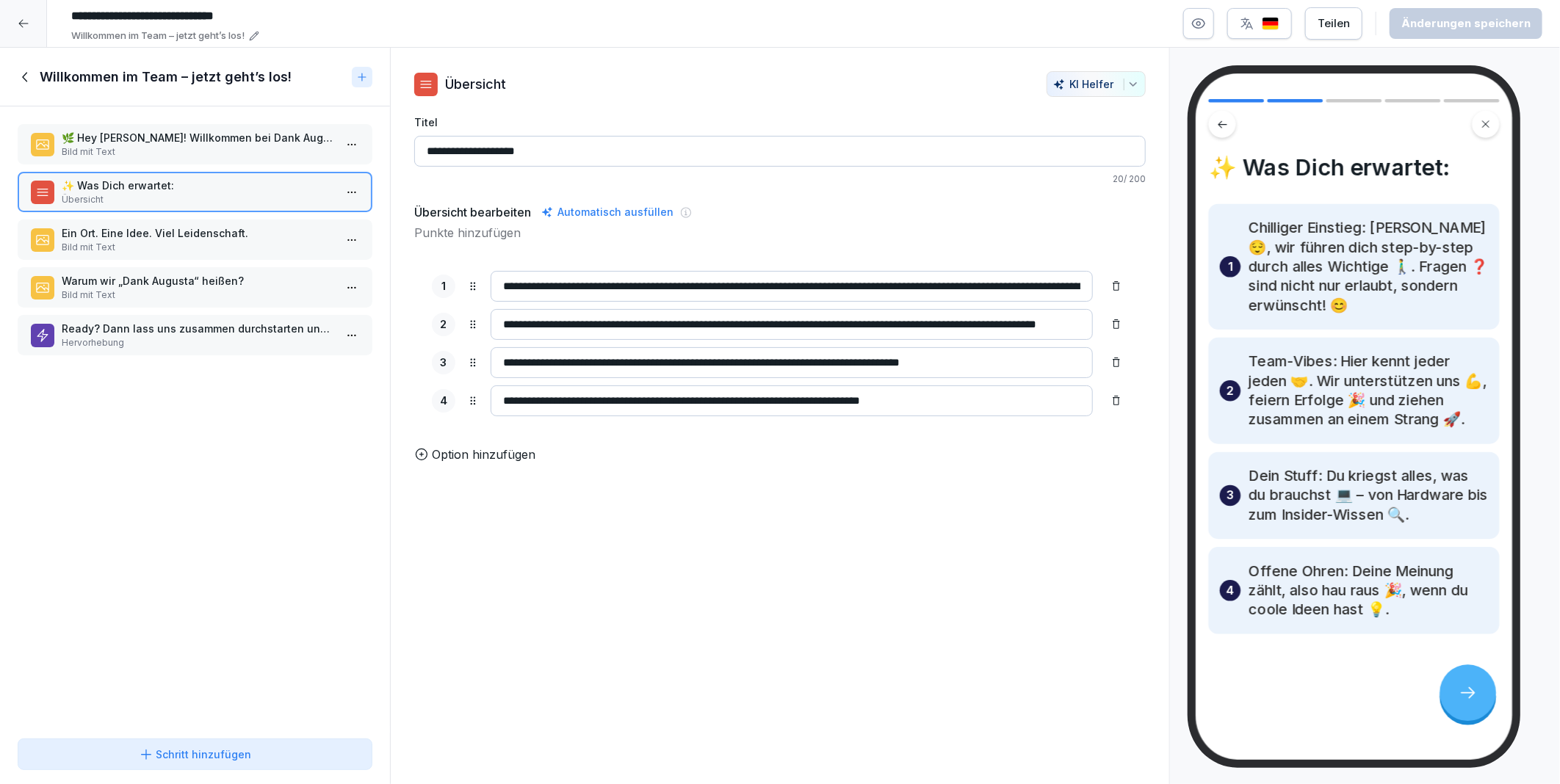
click at [165, 241] on p "Bild mit Text" at bounding box center [198, 248] width 272 height 13
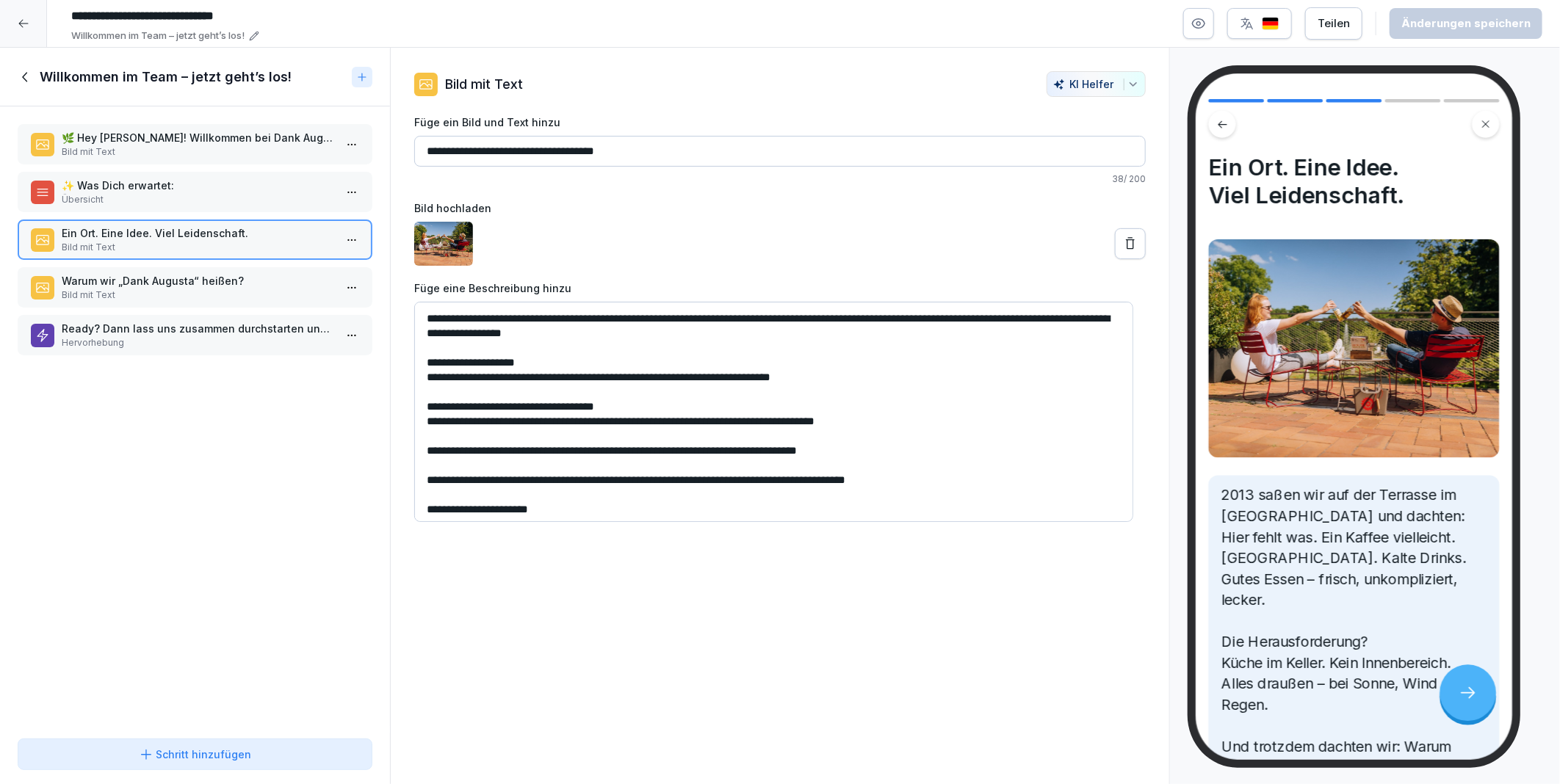
click at [158, 290] on p "Bild mit Text" at bounding box center [198, 296] width 272 height 13
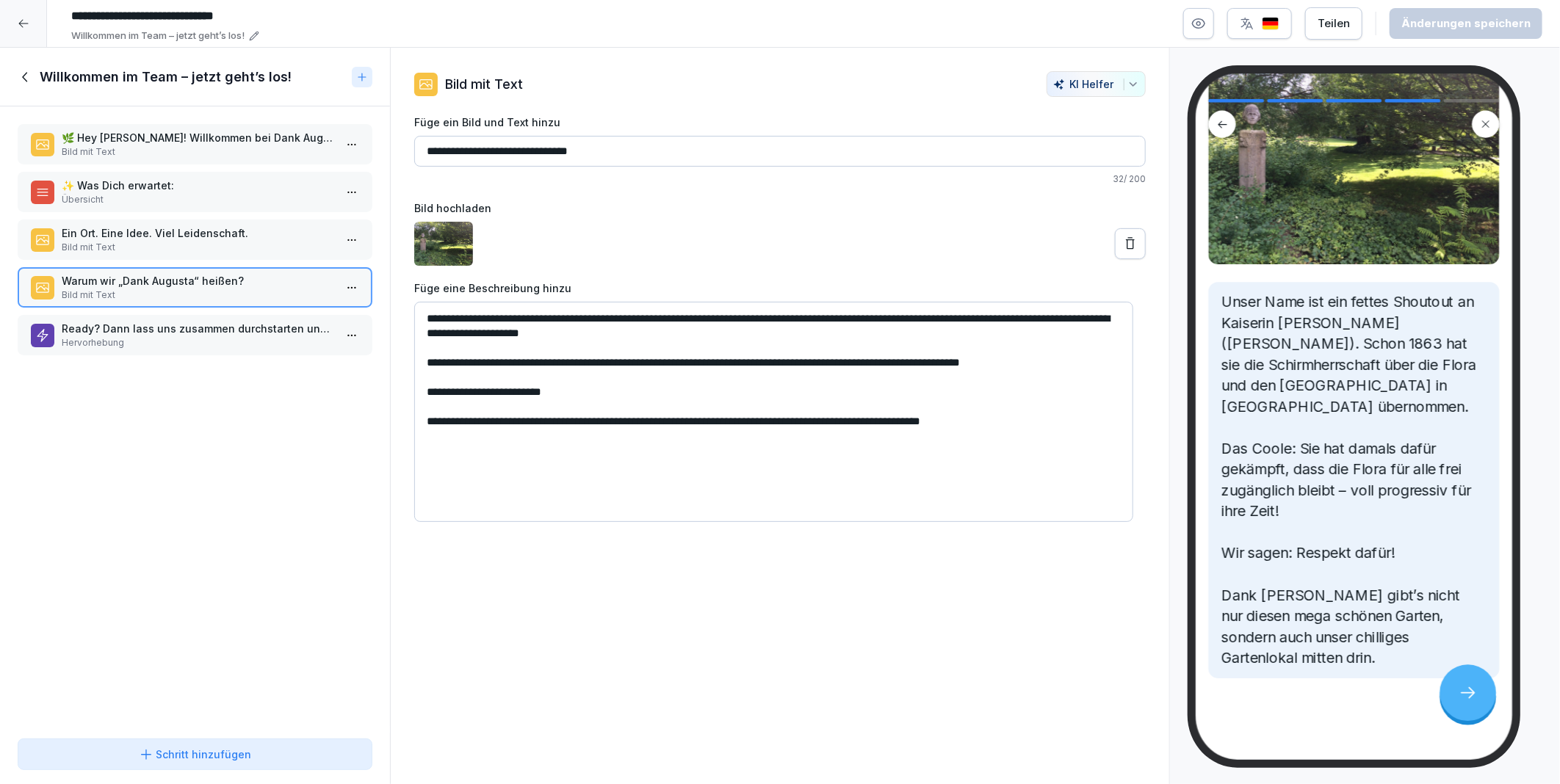
scroll to position [177, 0]
click at [143, 328] on p "Ready? Dann lass uns zusammen durchstarten und richtig was bewegen!" at bounding box center [198, 328] width 272 height 15
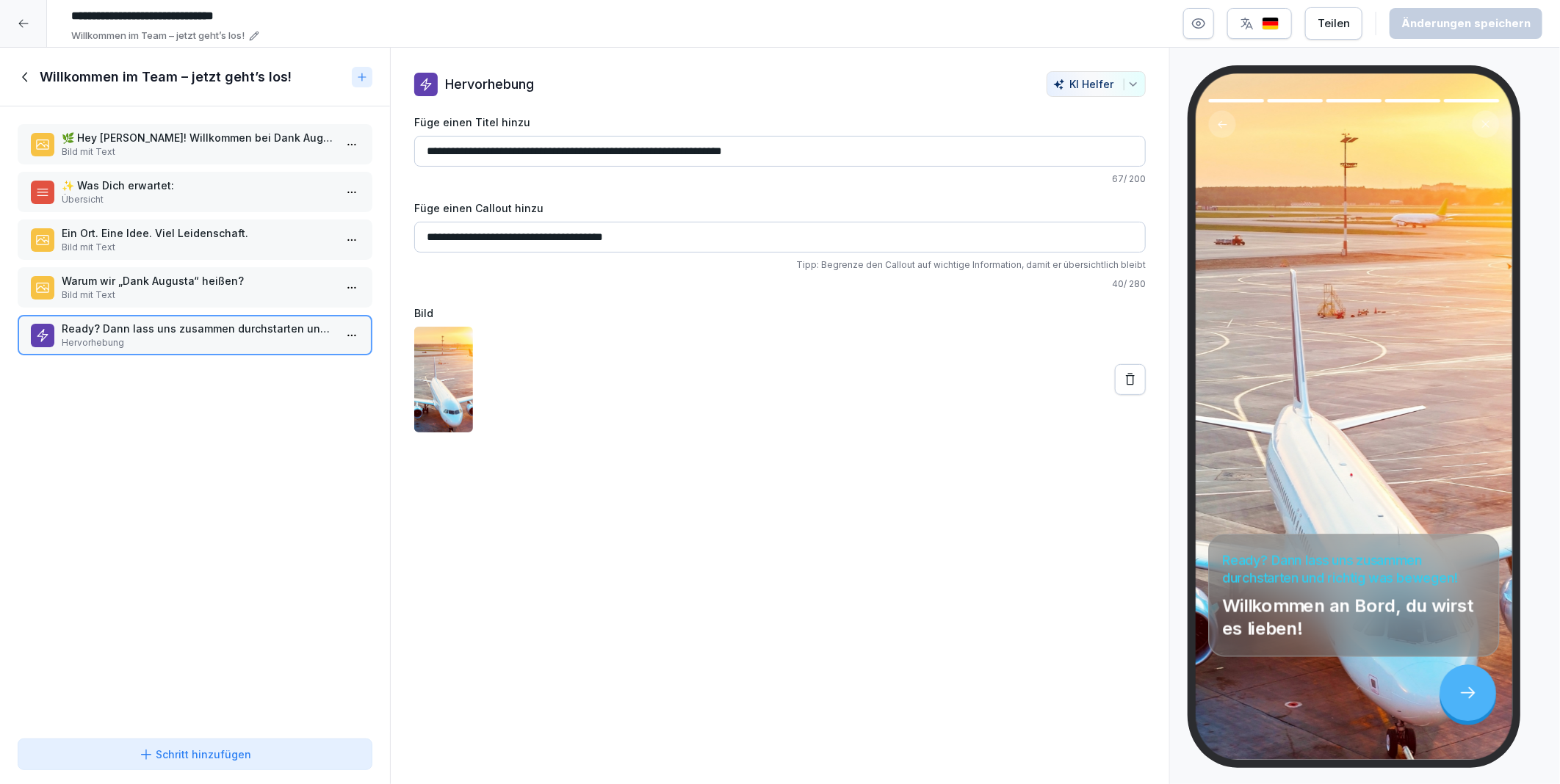
click at [26, 72] on icon at bounding box center [24, 76] width 5 height 9
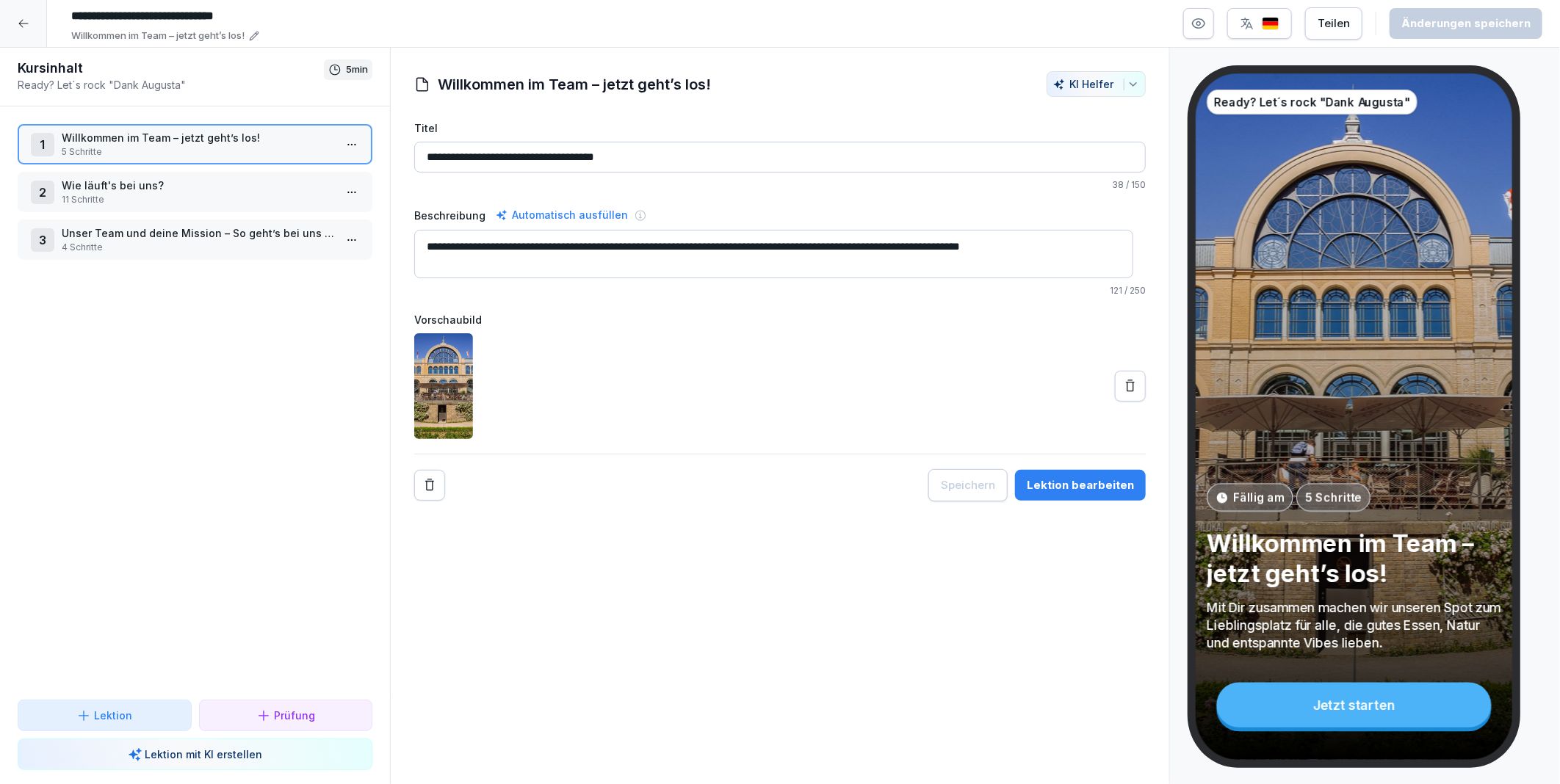
click at [99, 187] on p "Wie läuft's bei uns?" at bounding box center [198, 185] width 272 height 15
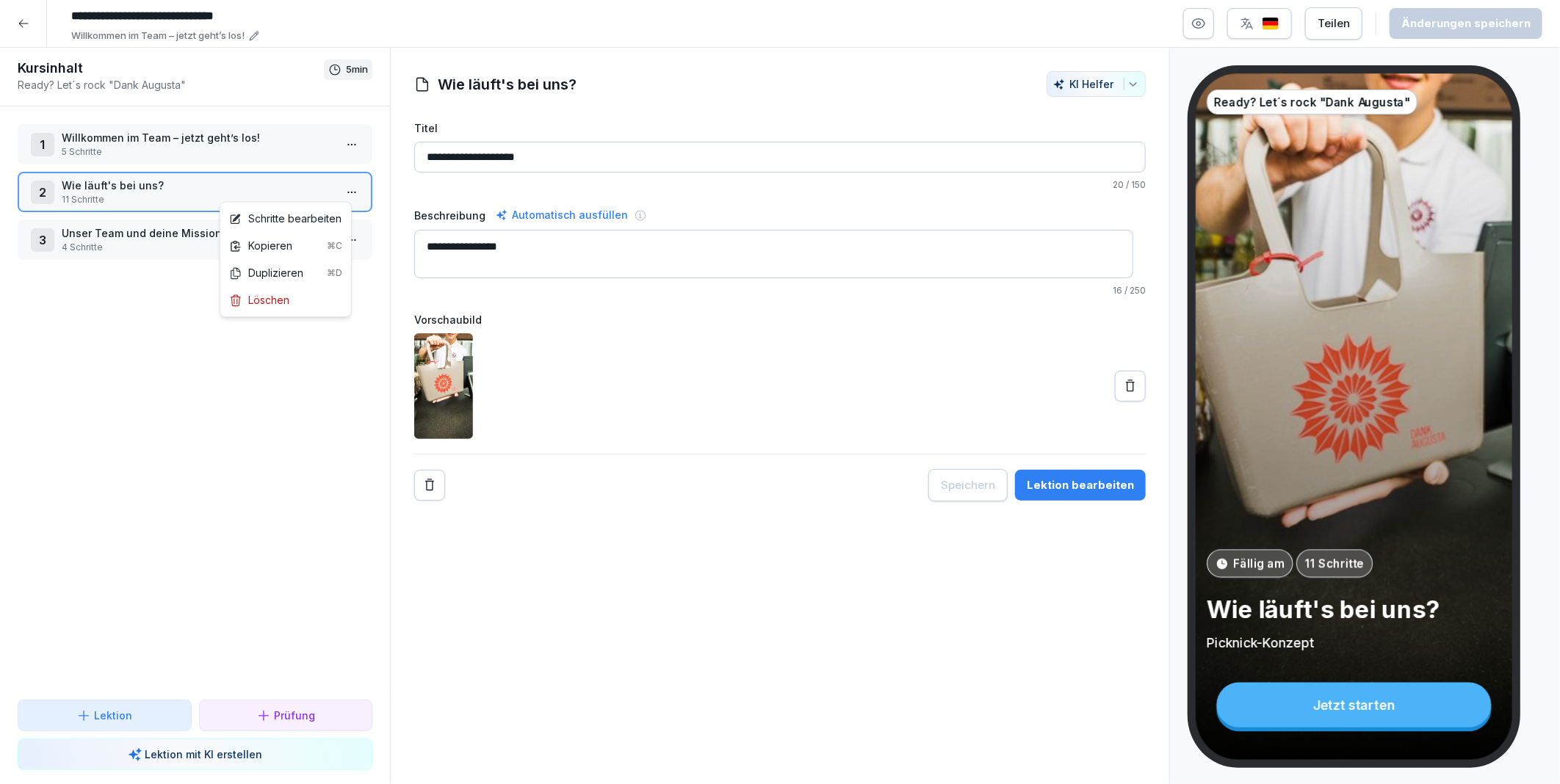
click at [342, 192] on html "**********" at bounding box center [780, 392] width 1560 height 784
click at [321, 215] on div "Schritte bearbeiten" at bounding box center [284, 218] width 112 height 15
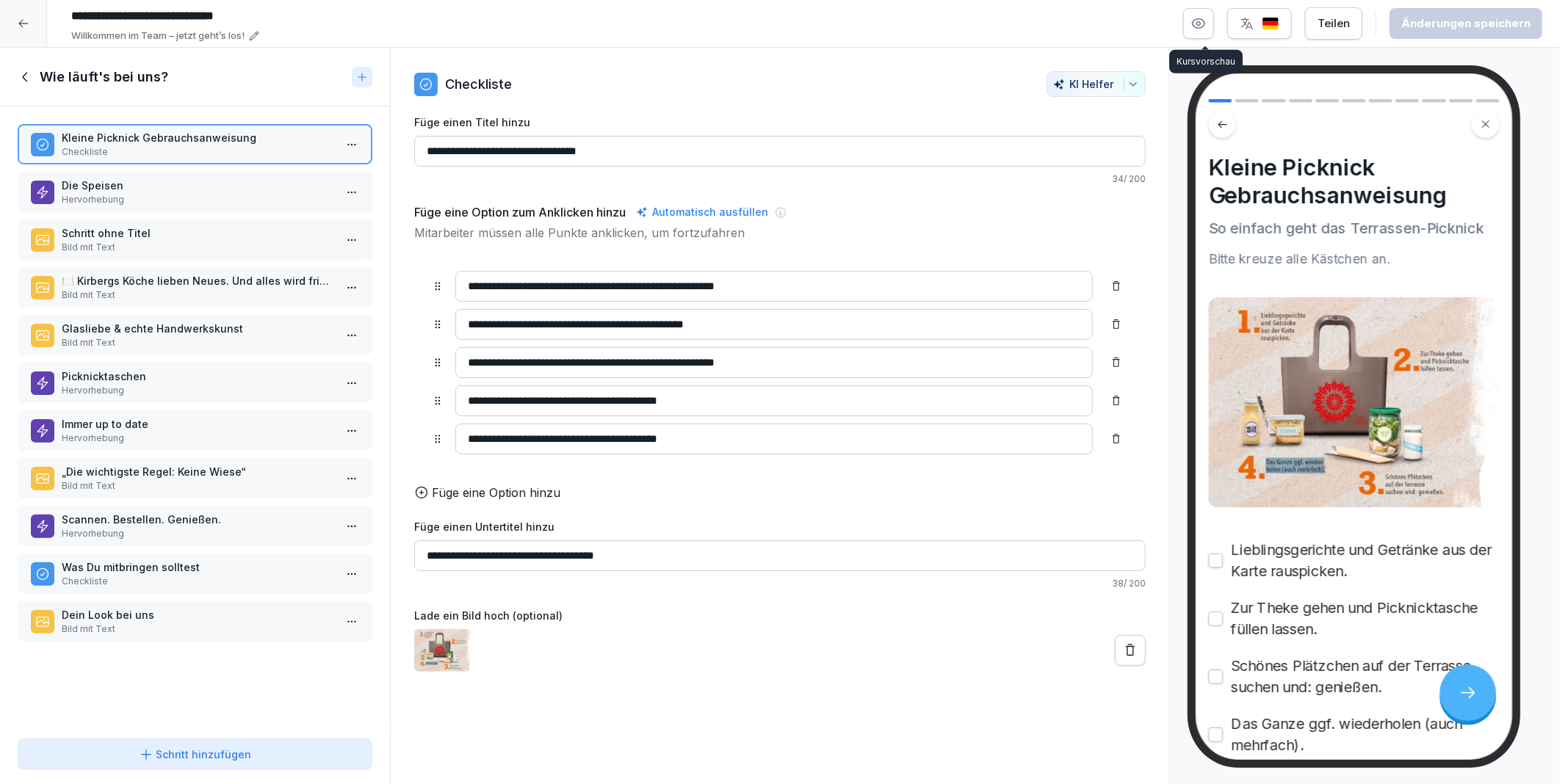
click at [1194, 25] on button "button" at bounding box center [1198, 24] width 31 height 31
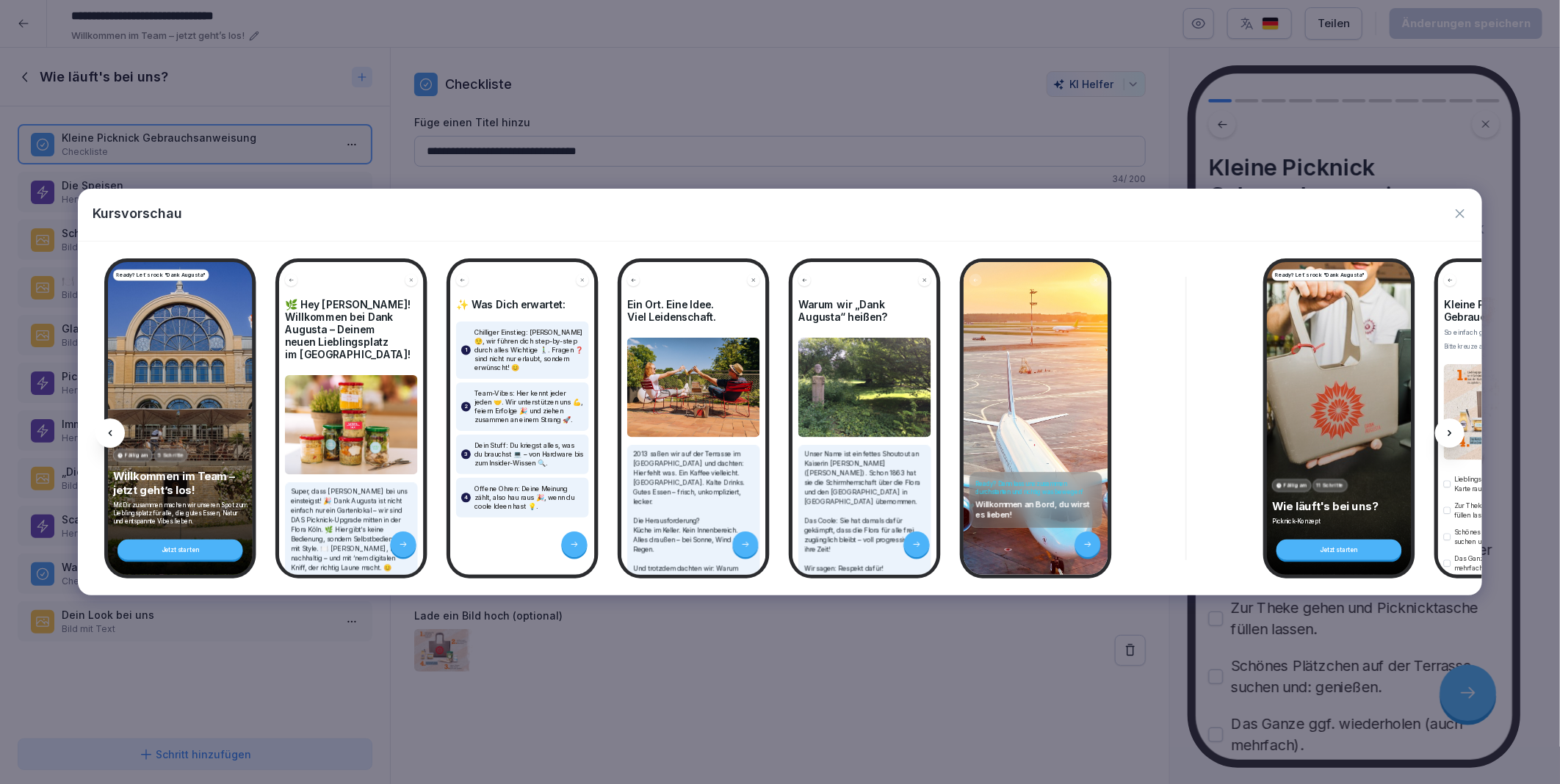
click at [1444, 432] on icon at bounding box center [1449, 433] width 11 height 11
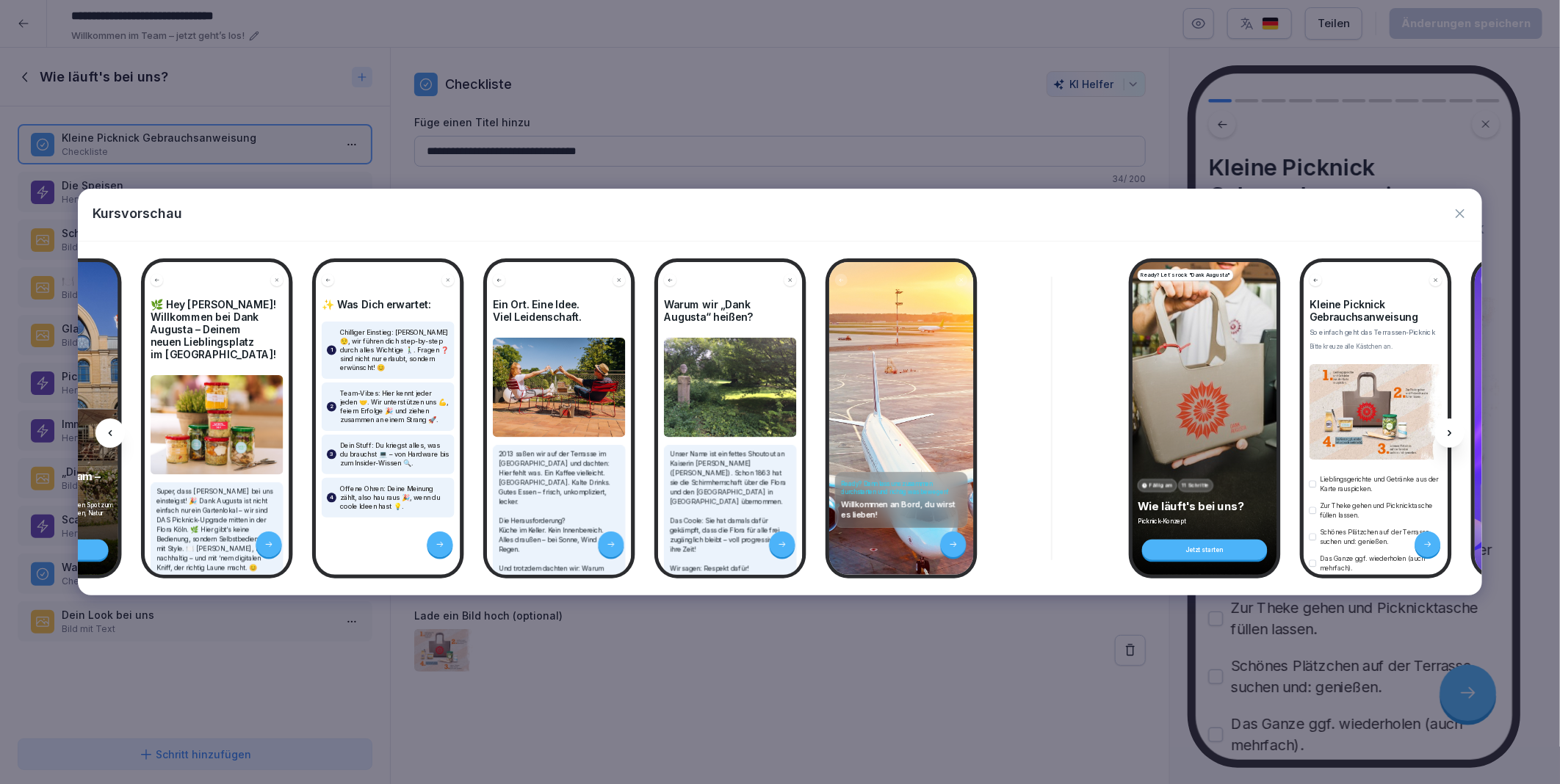
click at [1444, 432] on icon at bounding box center [1449, 433] width 11 height 11
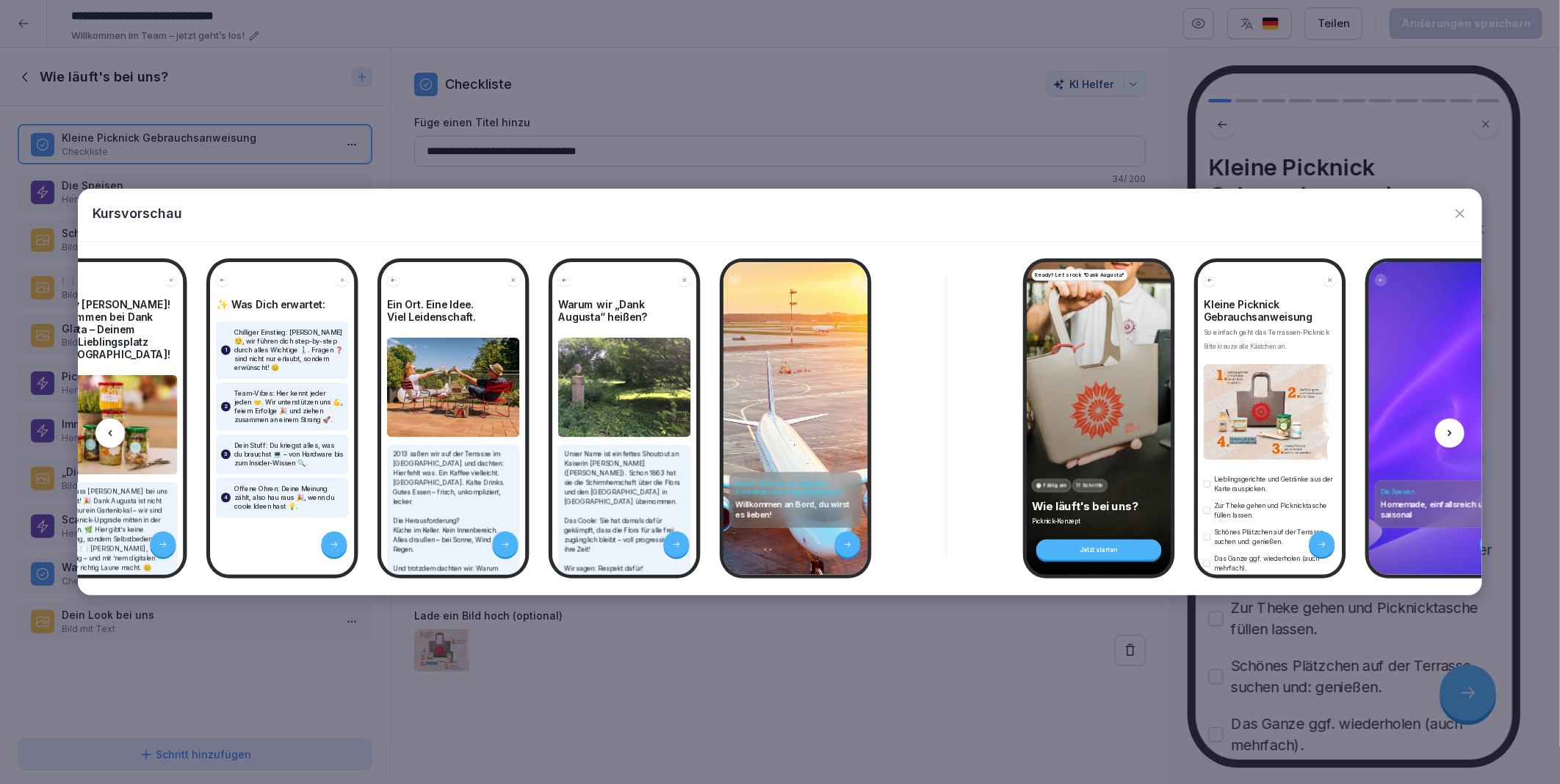
click at [1444, 432] on icon at bounding box center [1449, 433] width 11 height 11
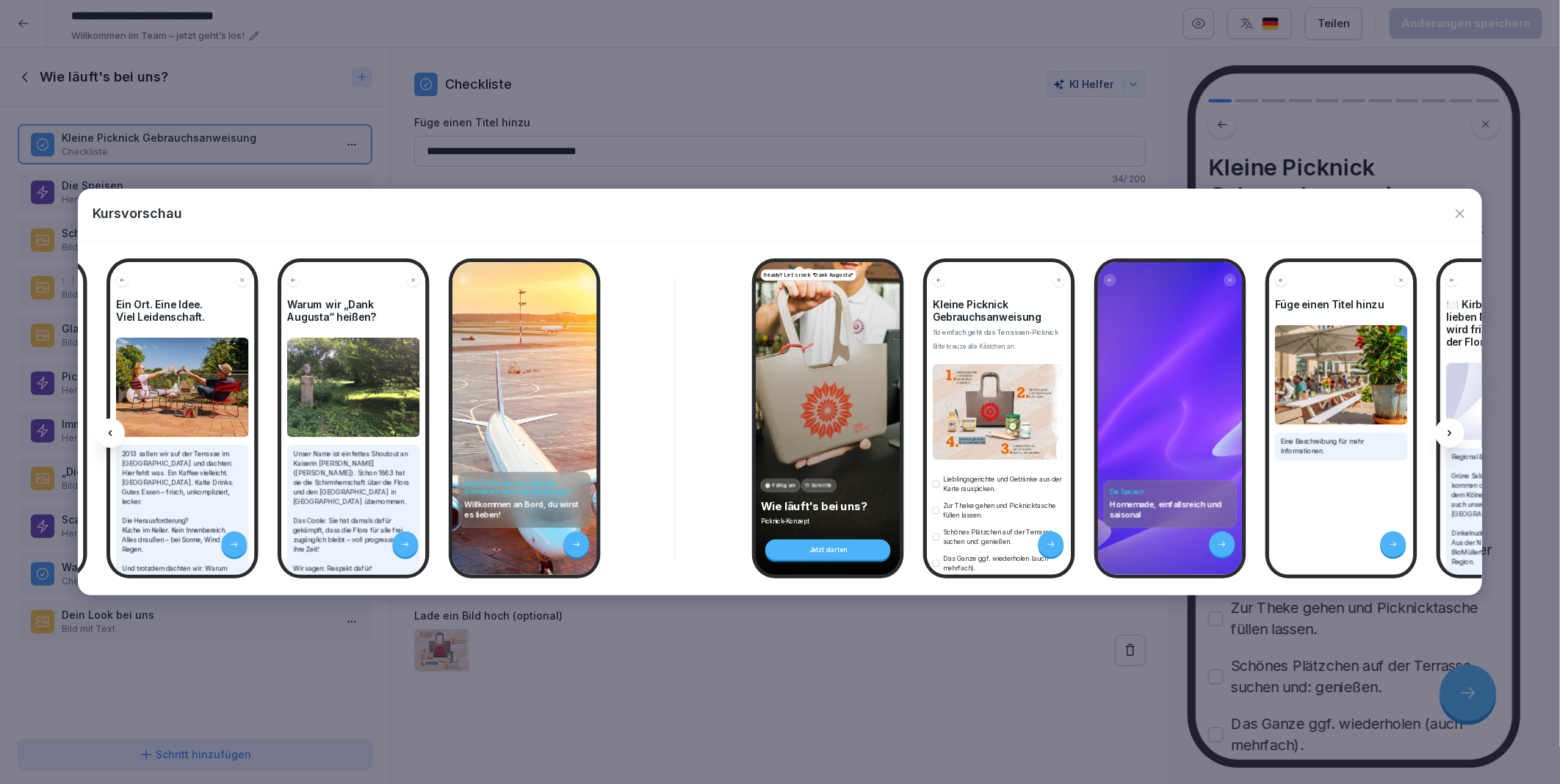
click at [1444, 432] on icon at bounding box center [1449, 433] width 11 height 11
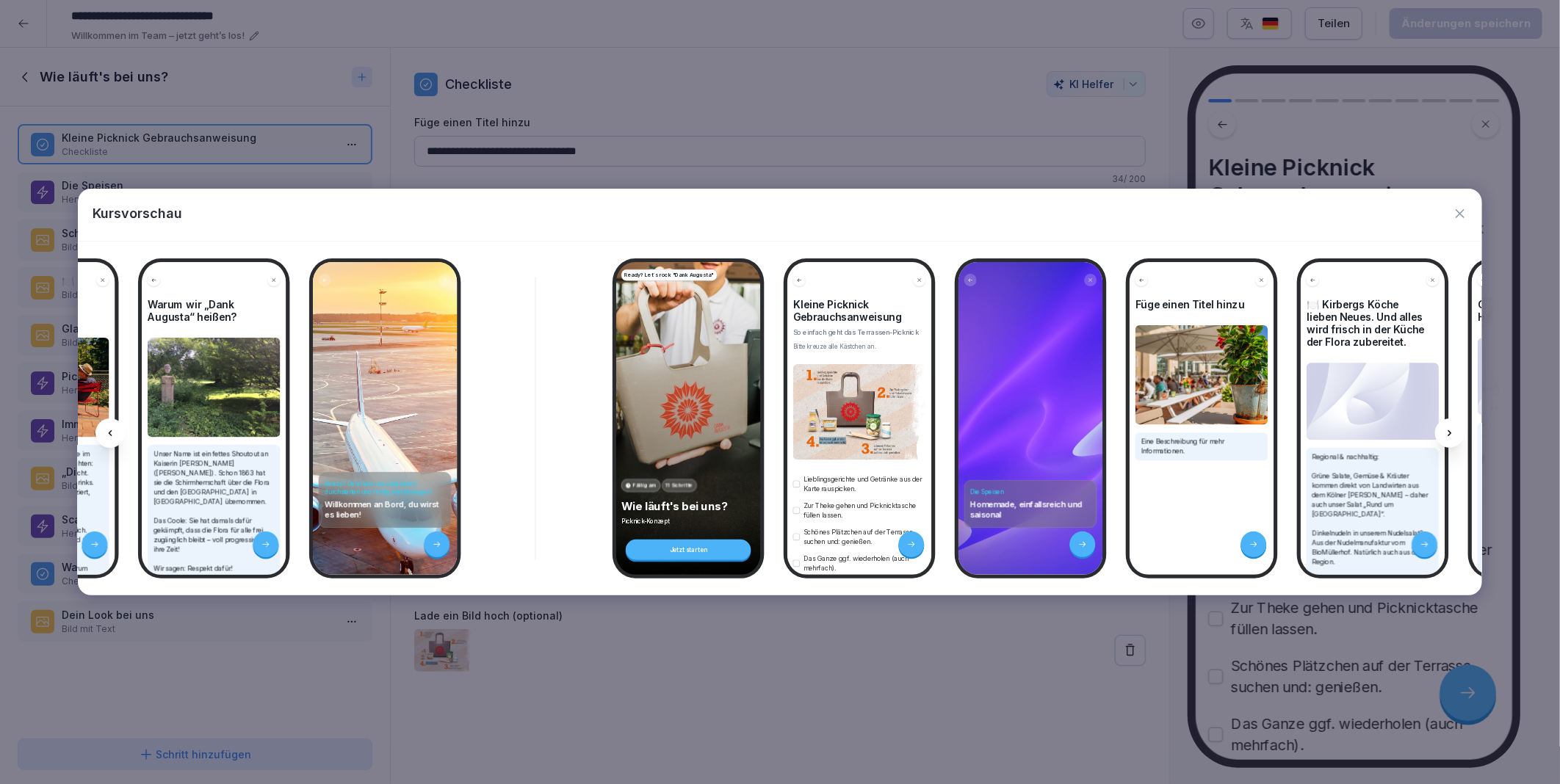
click at [1444, 432] on icon at bounding box center [1449, 433] width 11 height 11
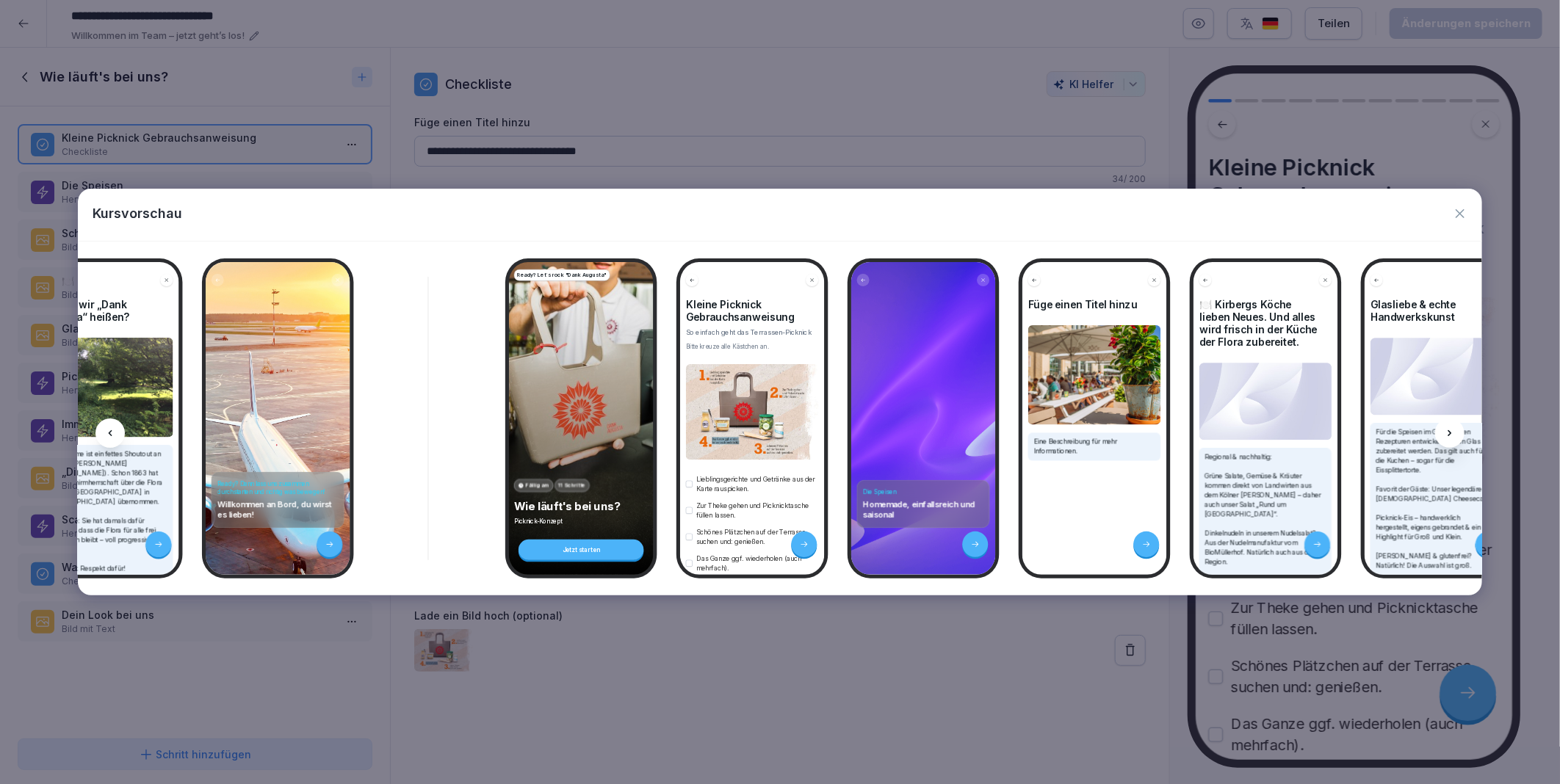
click at [1444, 432] on icon at bounding box center [1449, 433] width 11 height 11
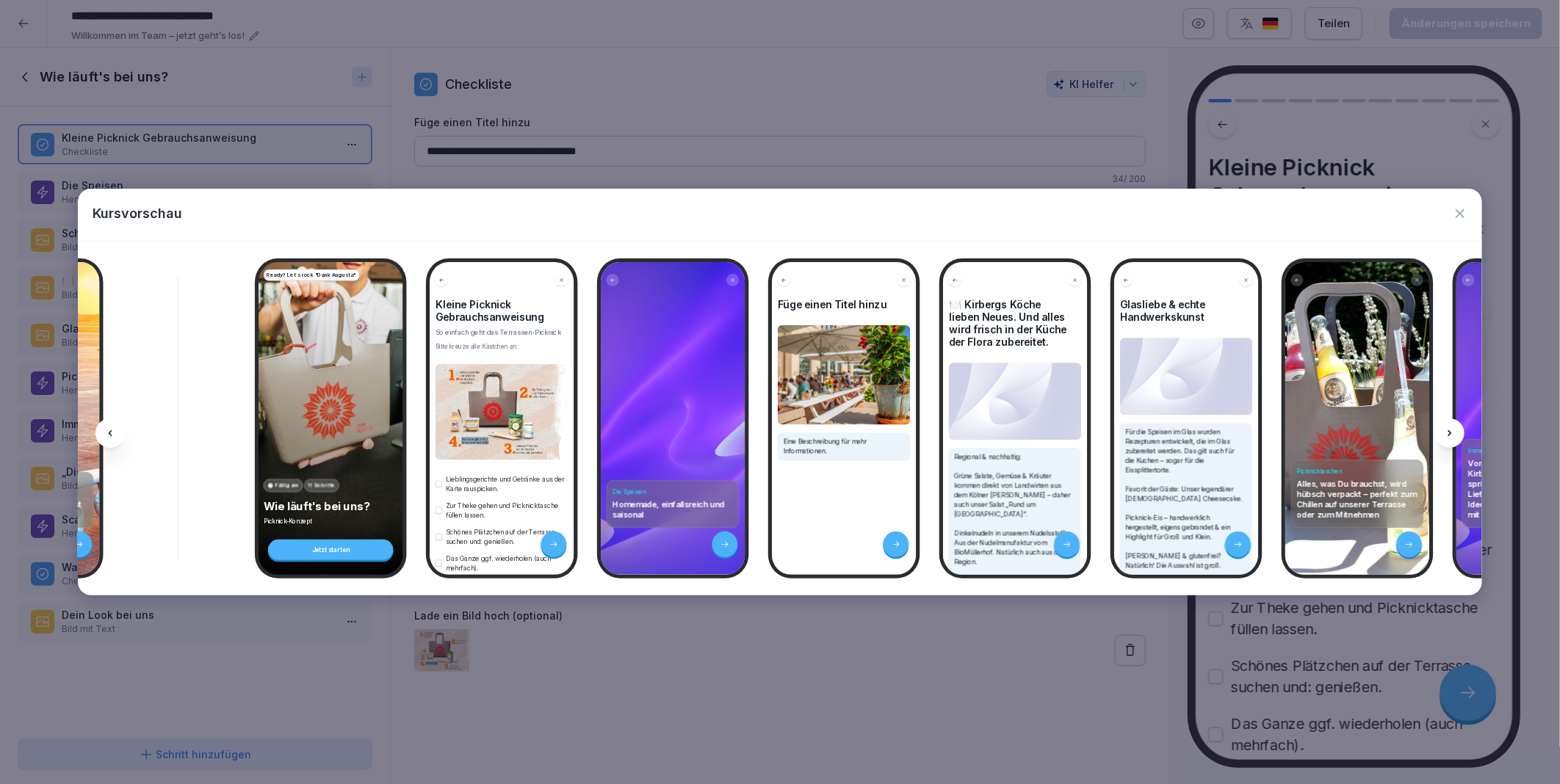
click at [1444, 432] on icon at bounding box center [1449, 433] width 11 height 11
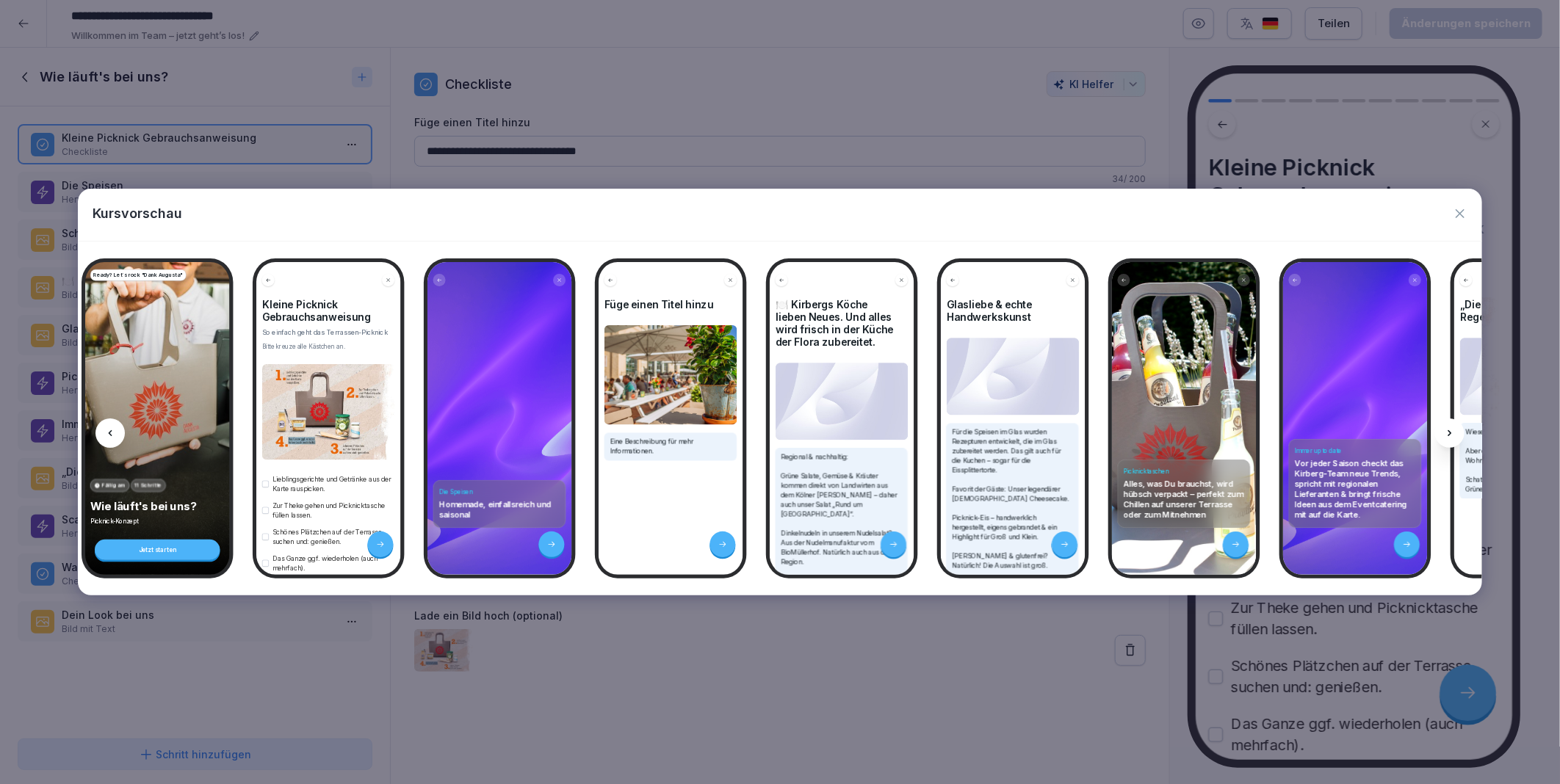
click at [1444, 432] on icon at bounding box center [1449, 433] width 11 height 11
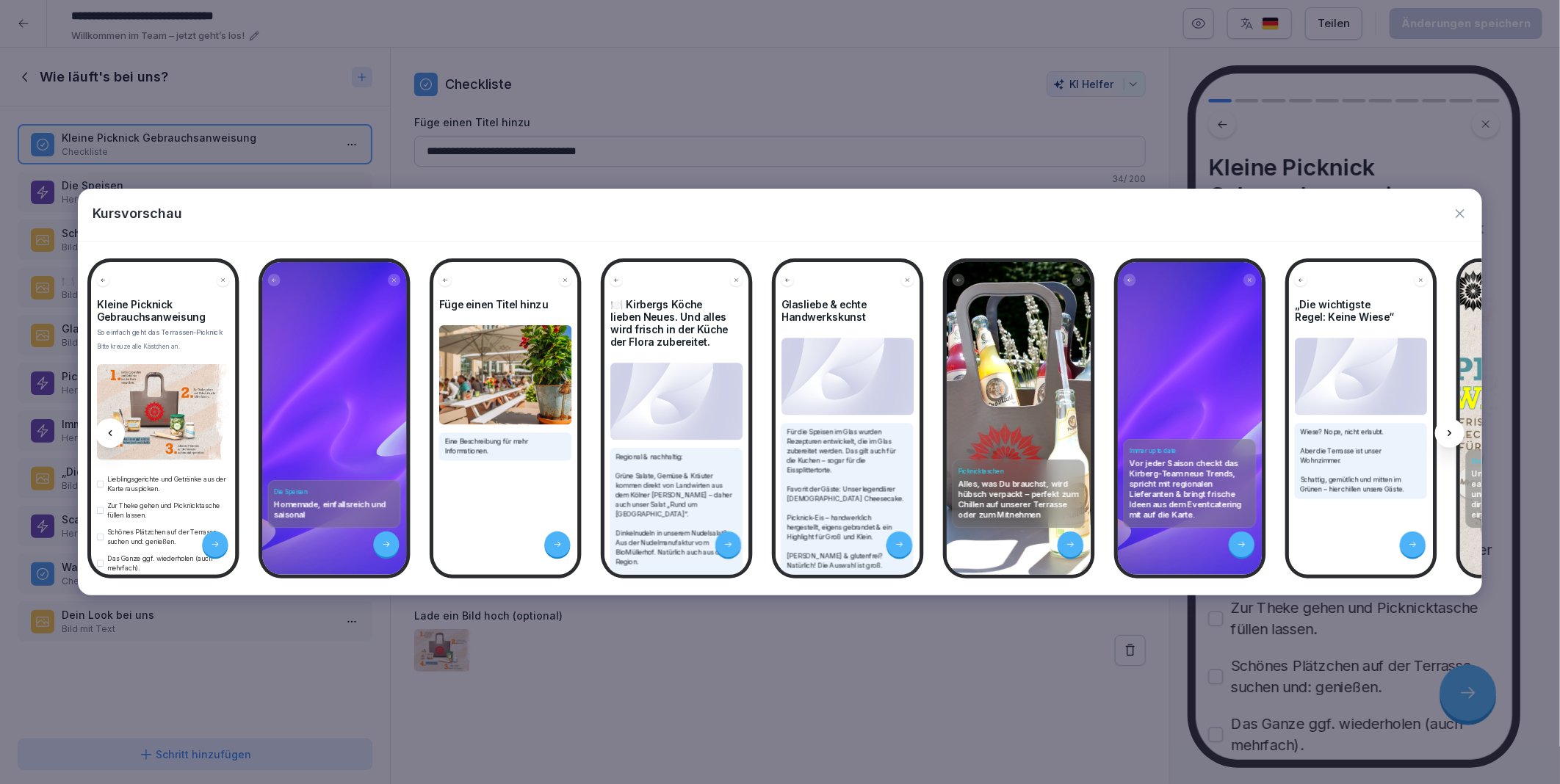
click at [1444, 432] on icon at bounding box center [1449, 433] width 11 height 11
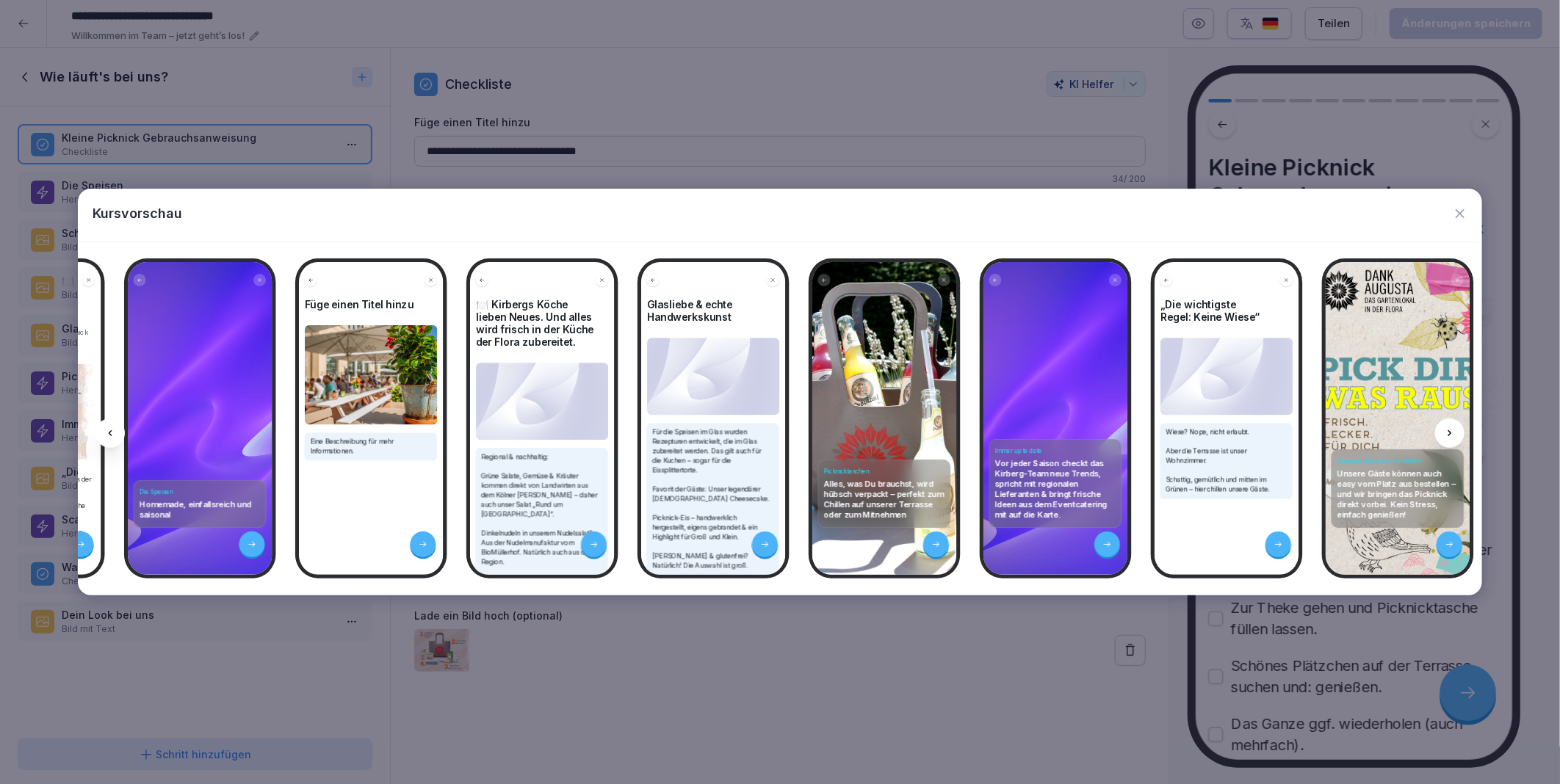
click at [1444, 432] on icon at bounding box center [1449, 433] width 11 height 11
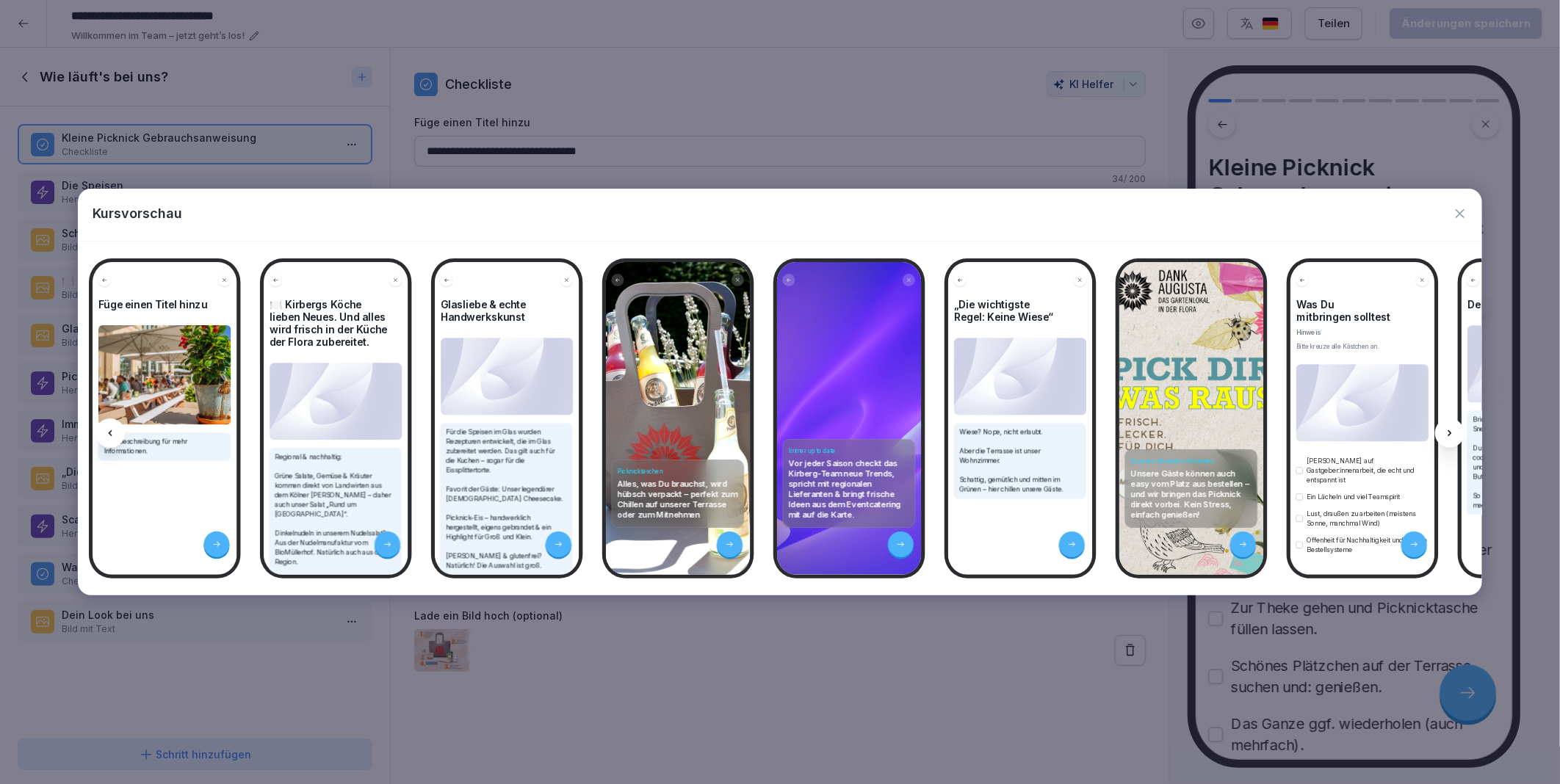
click at [1444, 432] on icon at bounding box center [1449, 433] width 11 height 11
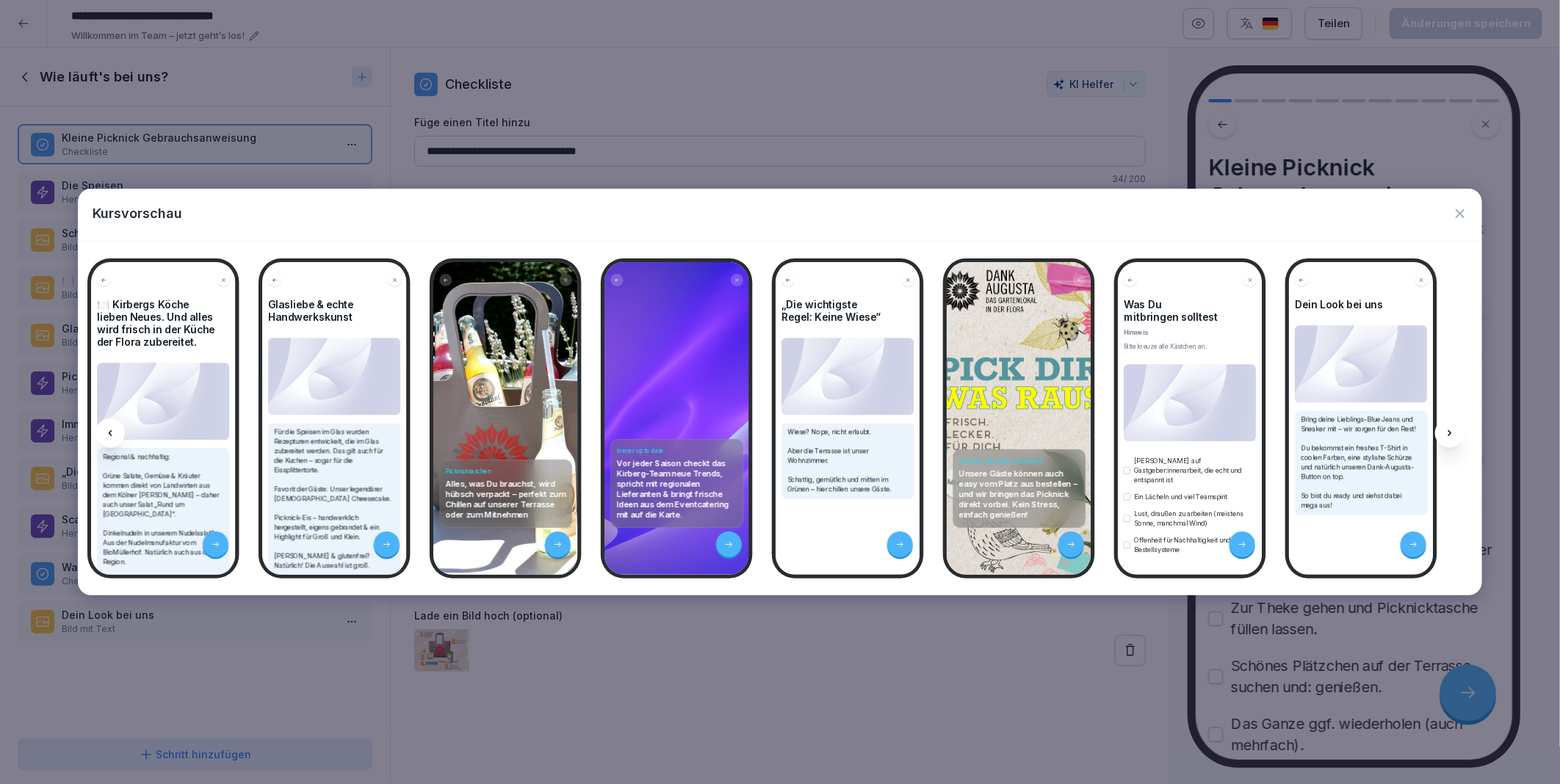
click at [1444, 432] on icon at bounding box center [1449, 433] width 11 height 11
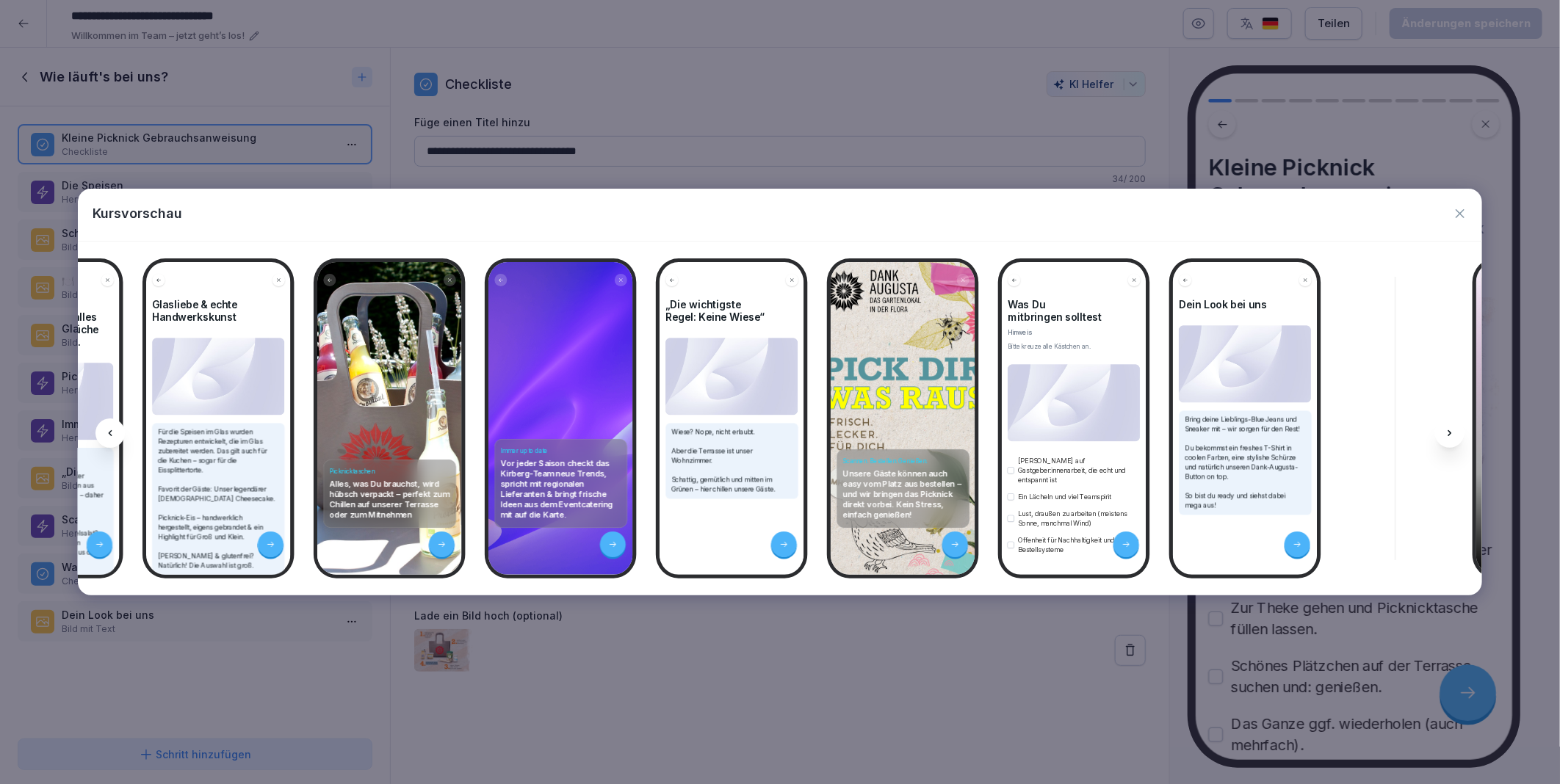
click at [1444, 432] on icon at bounding box center [1449, 433] width 11 height 11
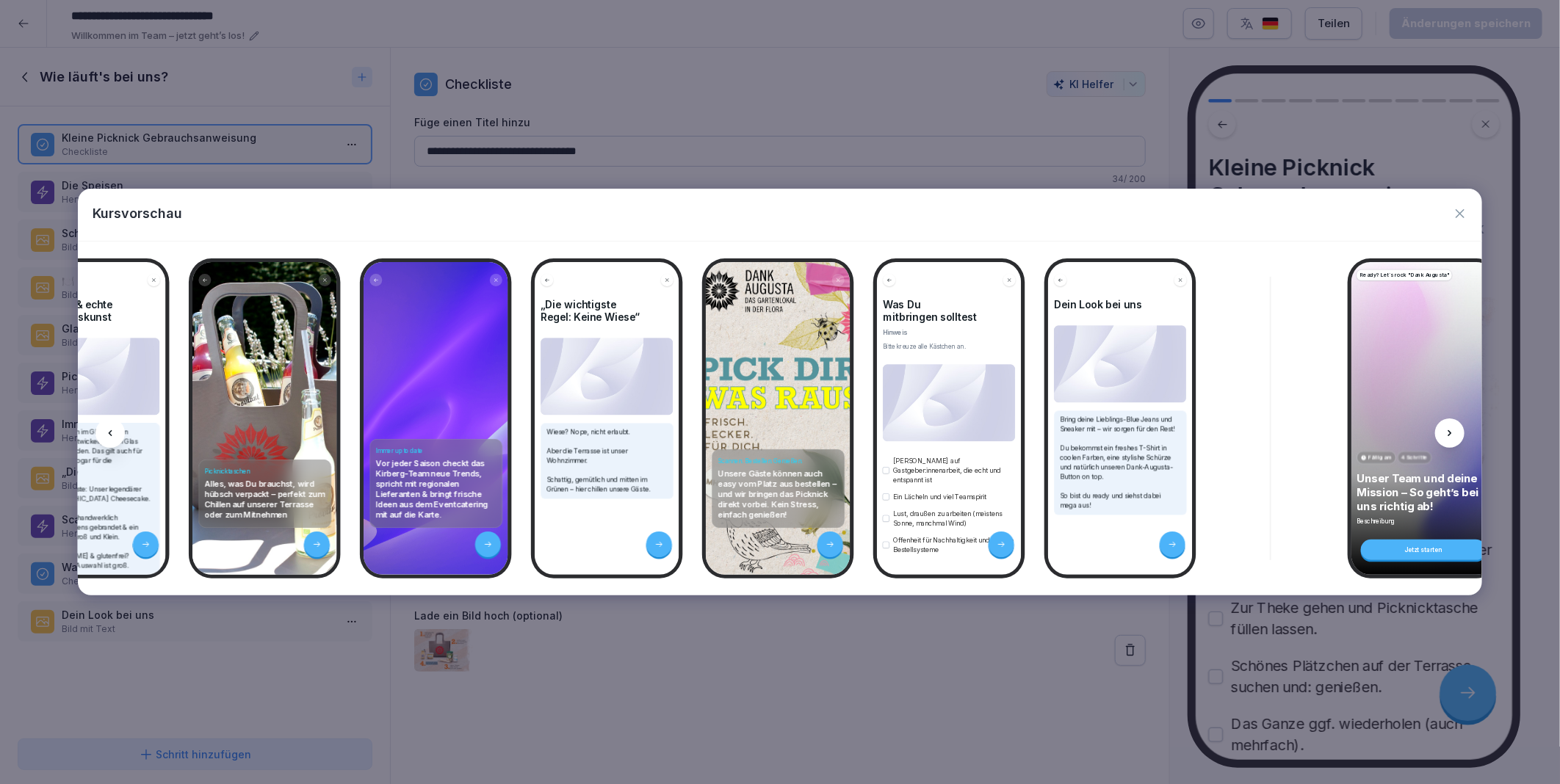
click at [1444, 432] on icon at bounding box center [1449, 433] width 11 height 11
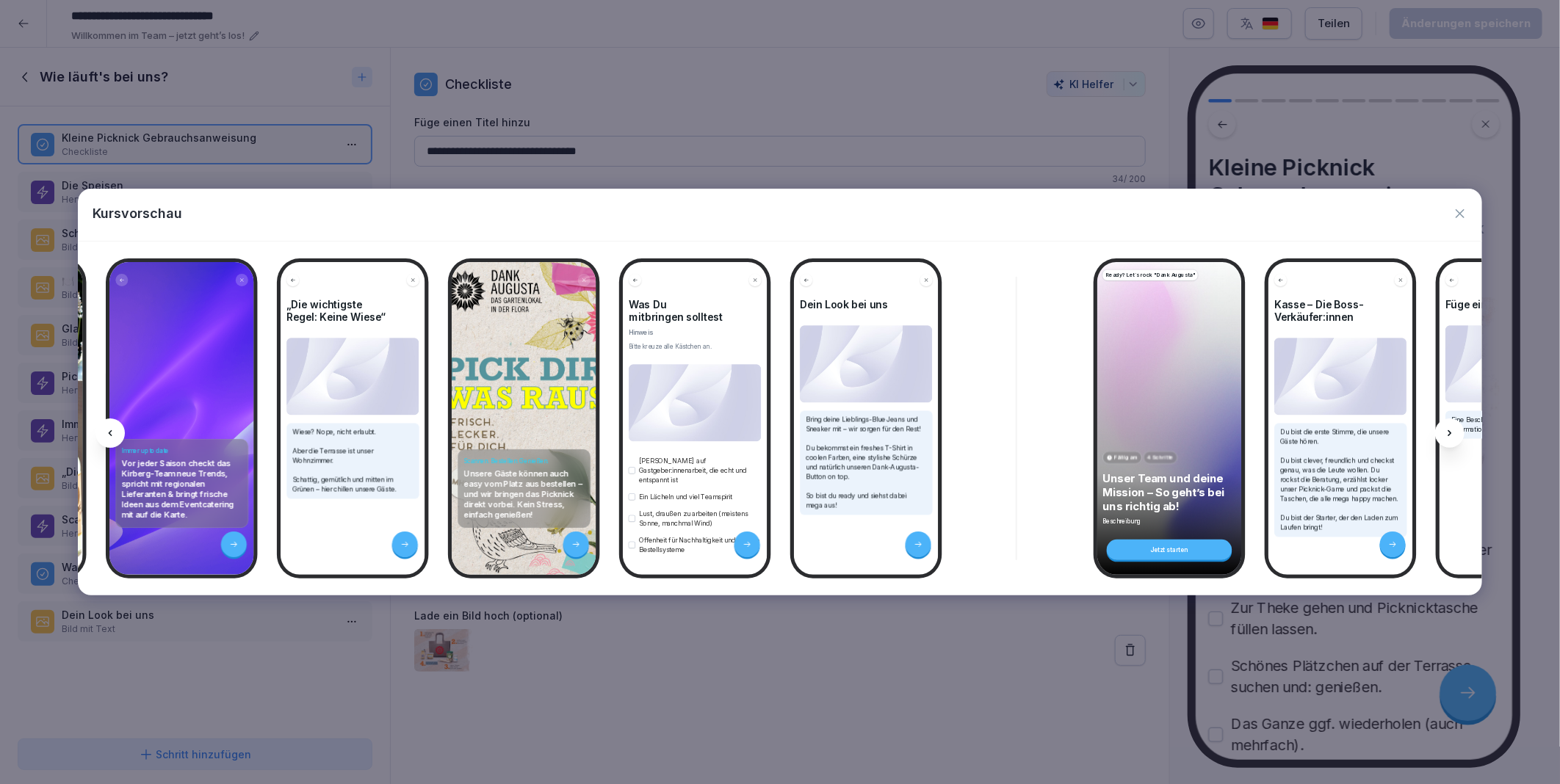
click at [1444, 432] on icon at bounding box center [1449, 433] width 11 height 11
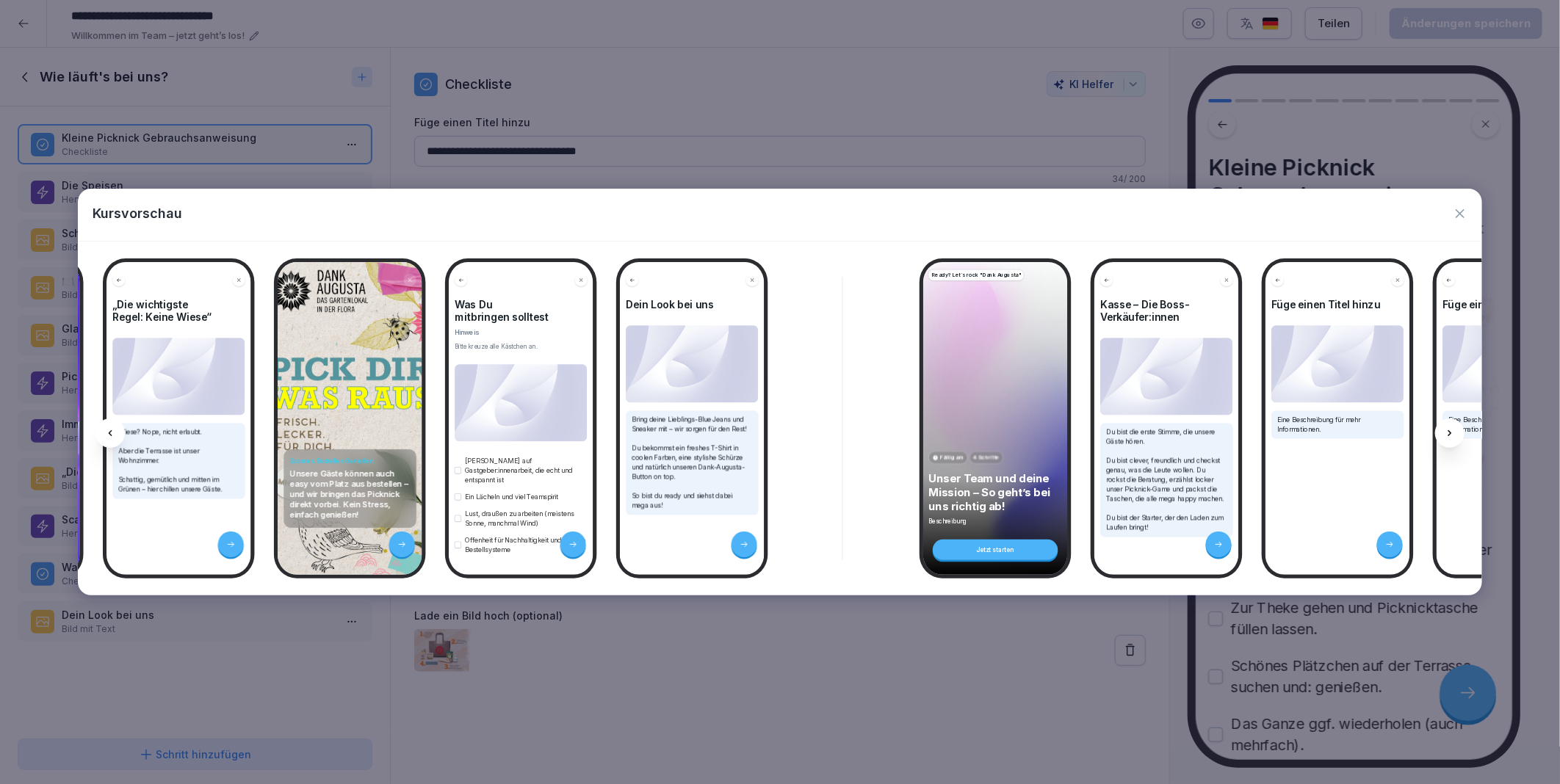
click at [1444, 432] on icon at bounding box center [1449, 433] width 11 height 11
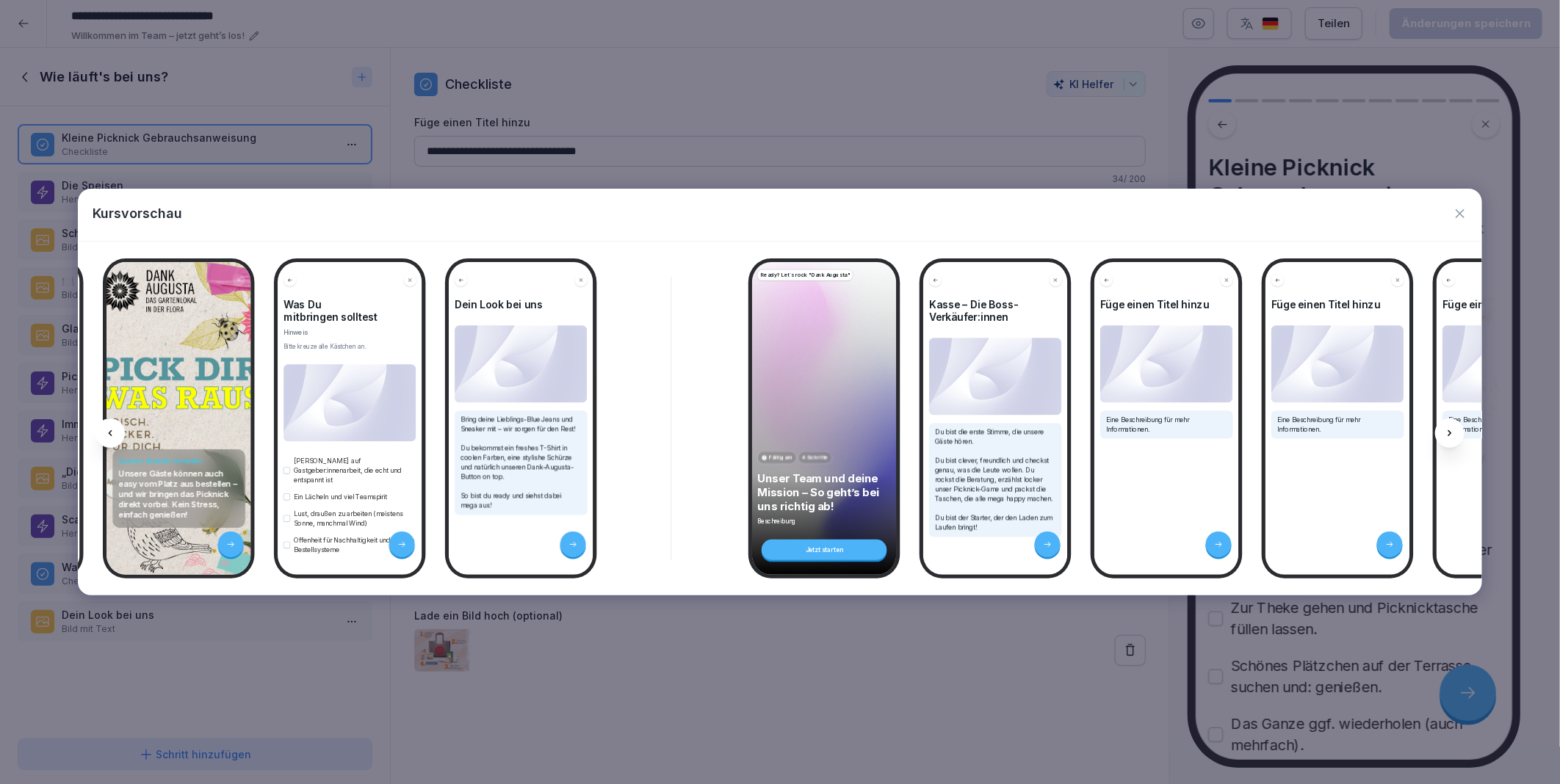
click at [1444, 432] on icon at bounding box center [1449, 433] width 11 height 11
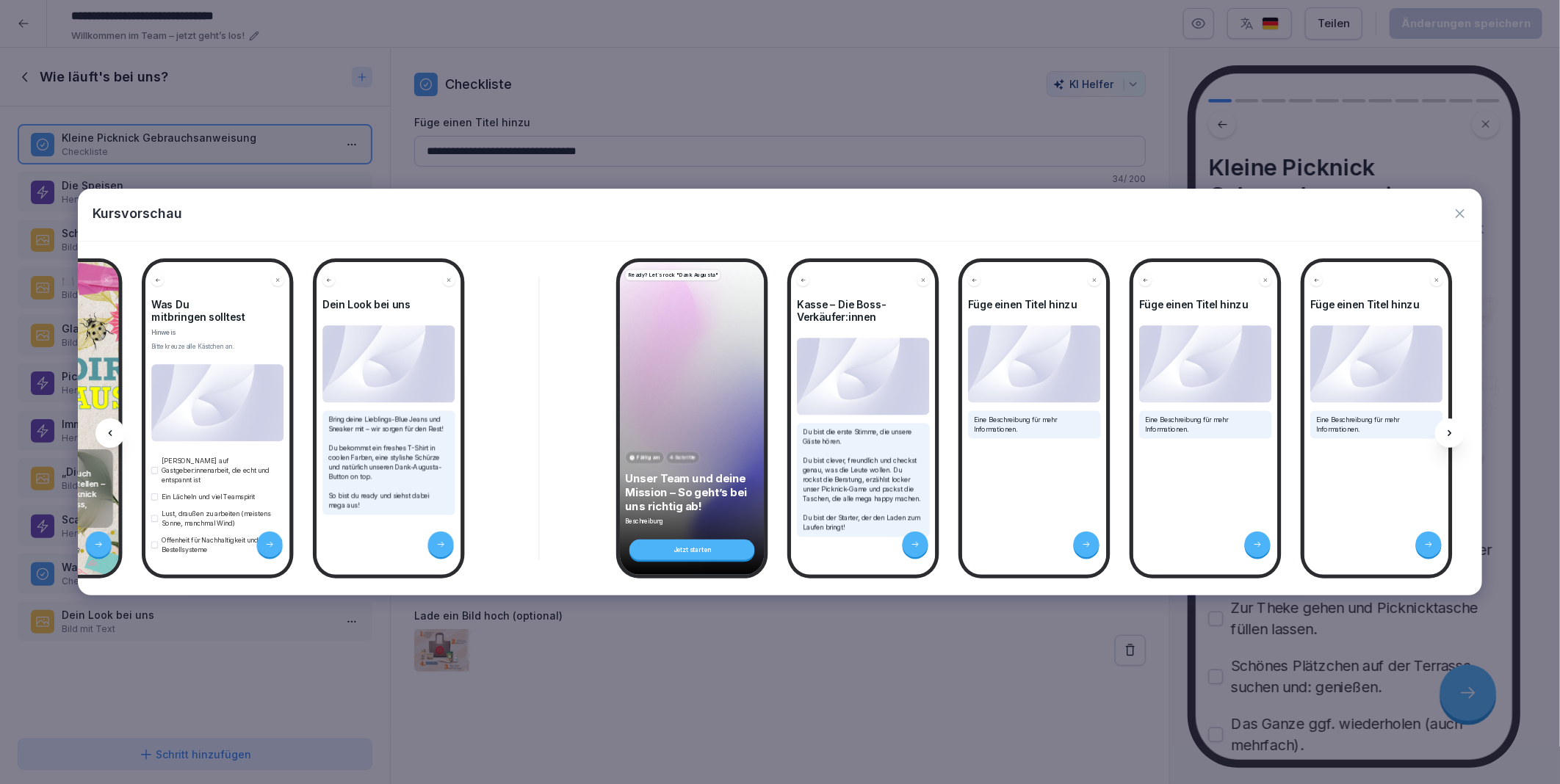
click at [1444, 432] on icon at bounding box center [1449, 433] width 11 height 11
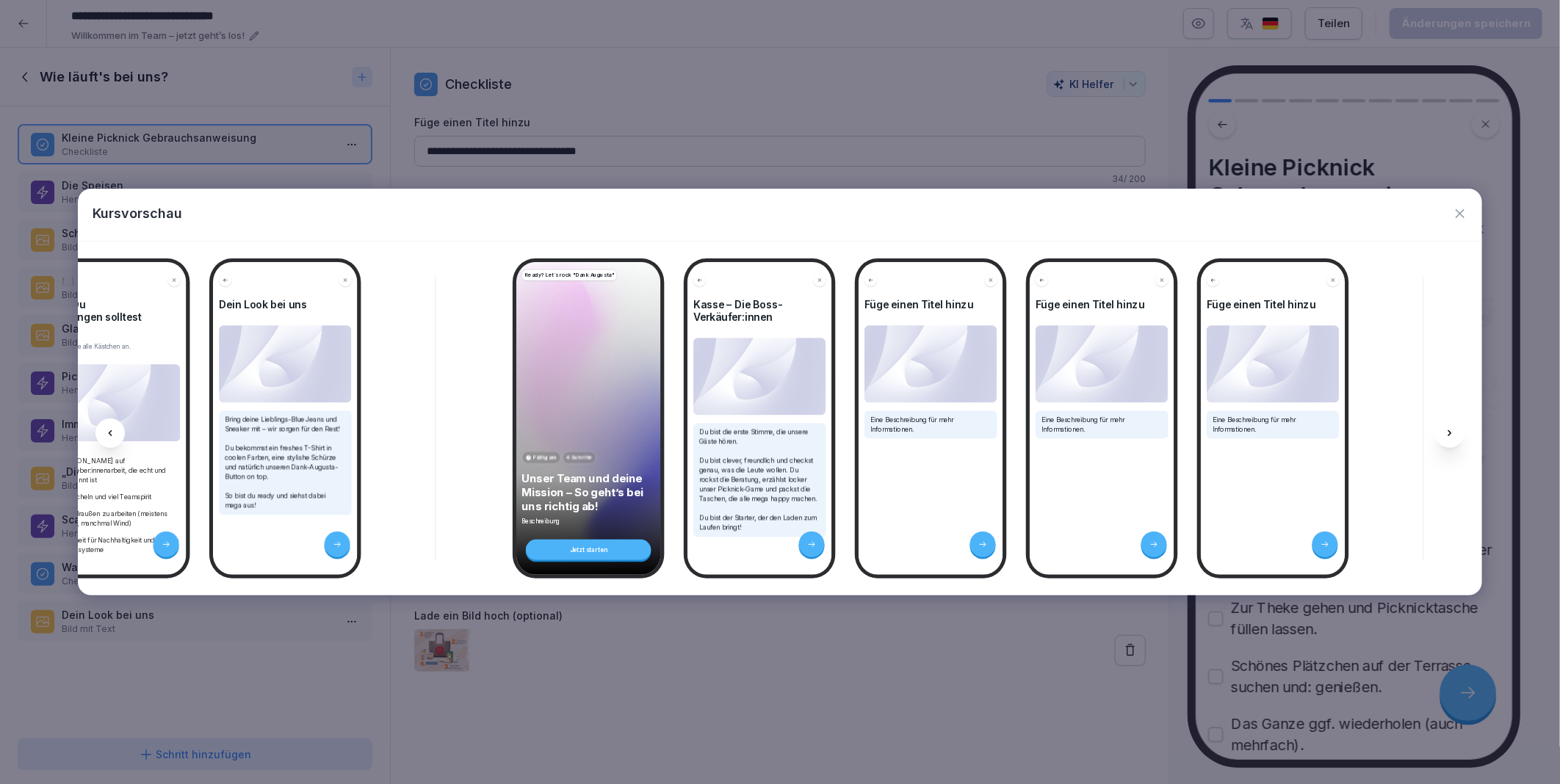
click at [1444, 432] on icon at bounding box center [1449, 433] width 11 height 11
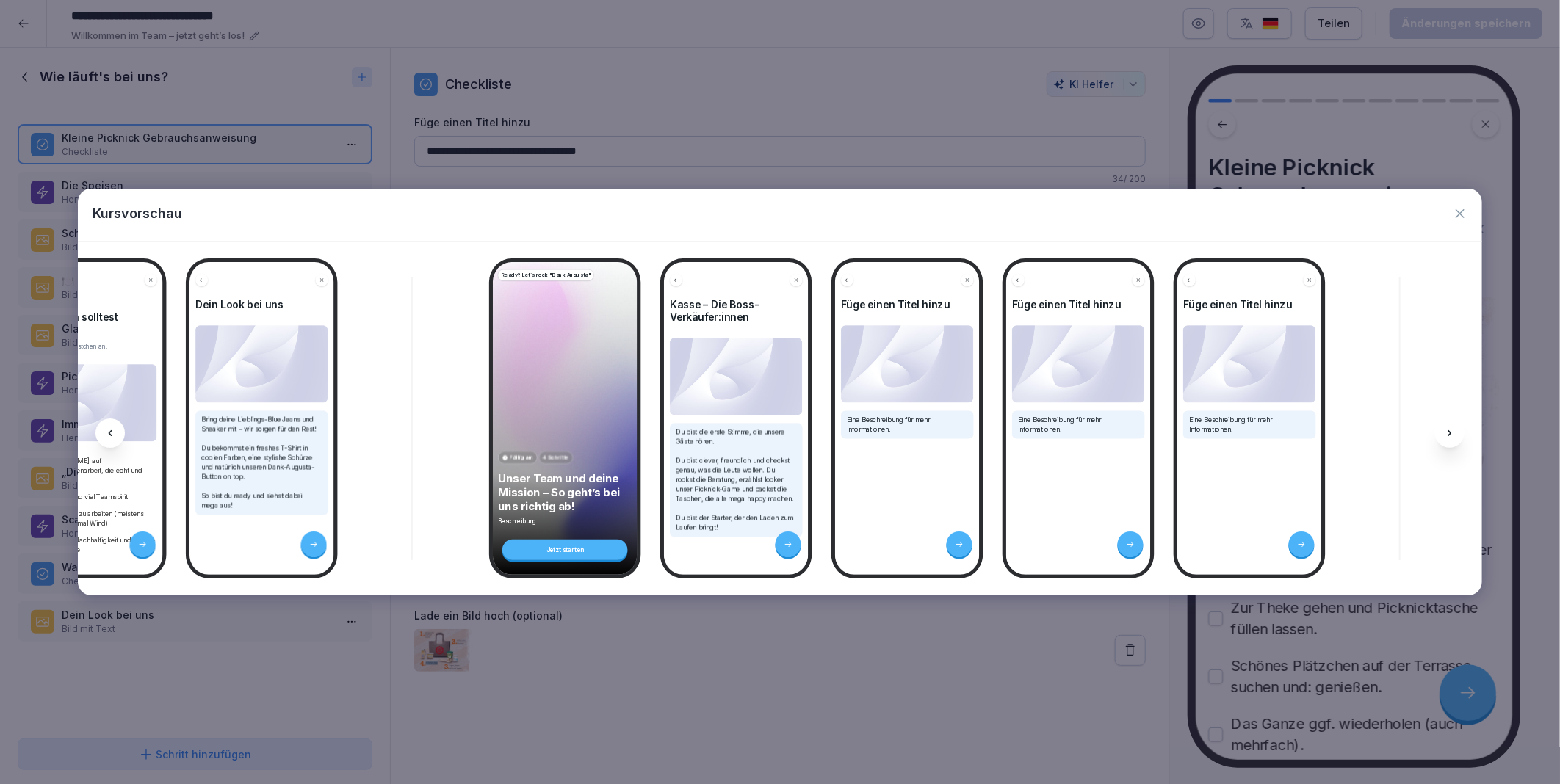
click at [1444, 432] on icon at bounding box center [1449, 433] width 11 height 11
click at [121, 432] on div at bounding box center [109, 433] width 29 height 29
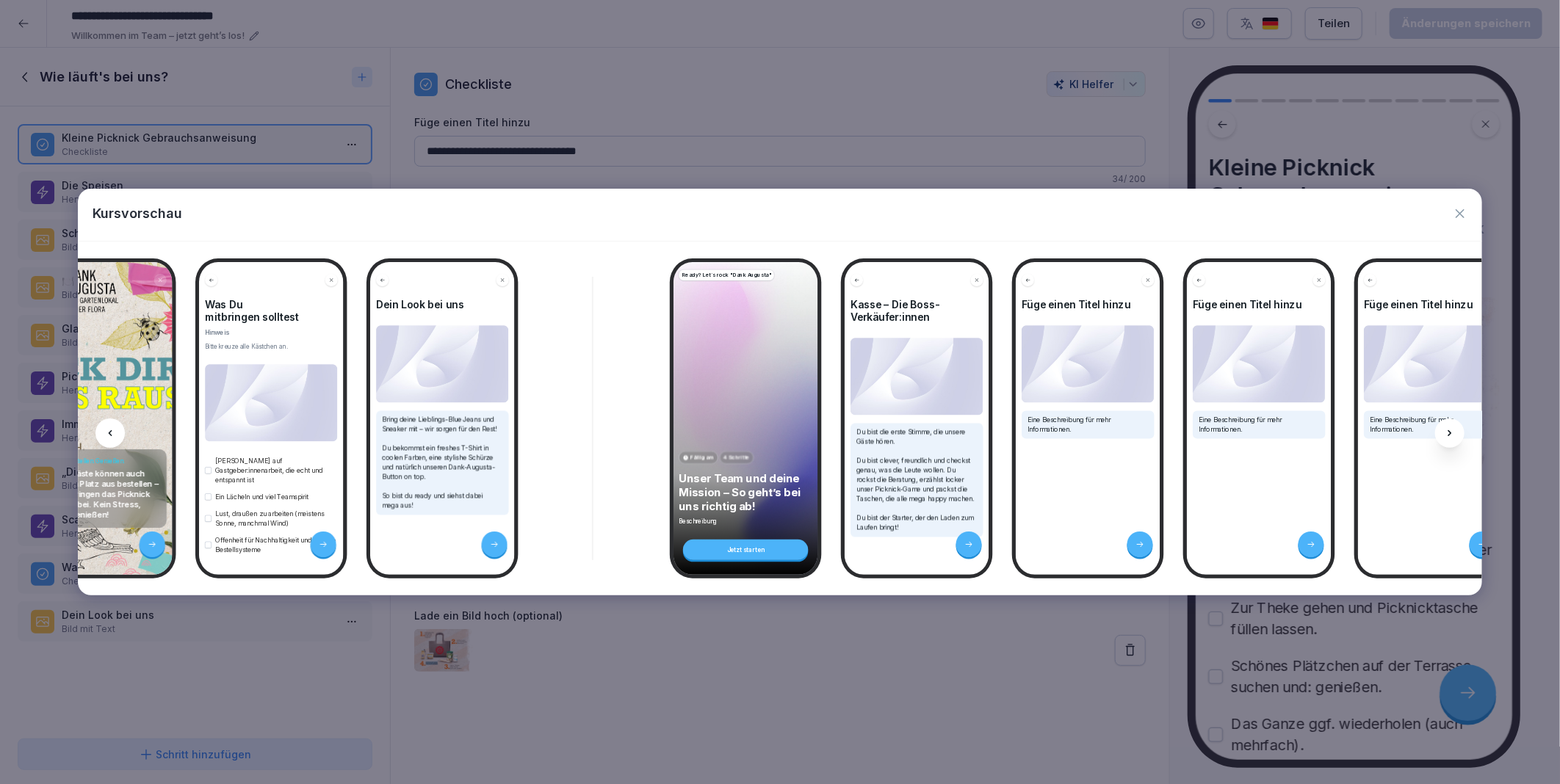
click at [121, 432] on div at bounding box center [109, 433] width 29 height 29
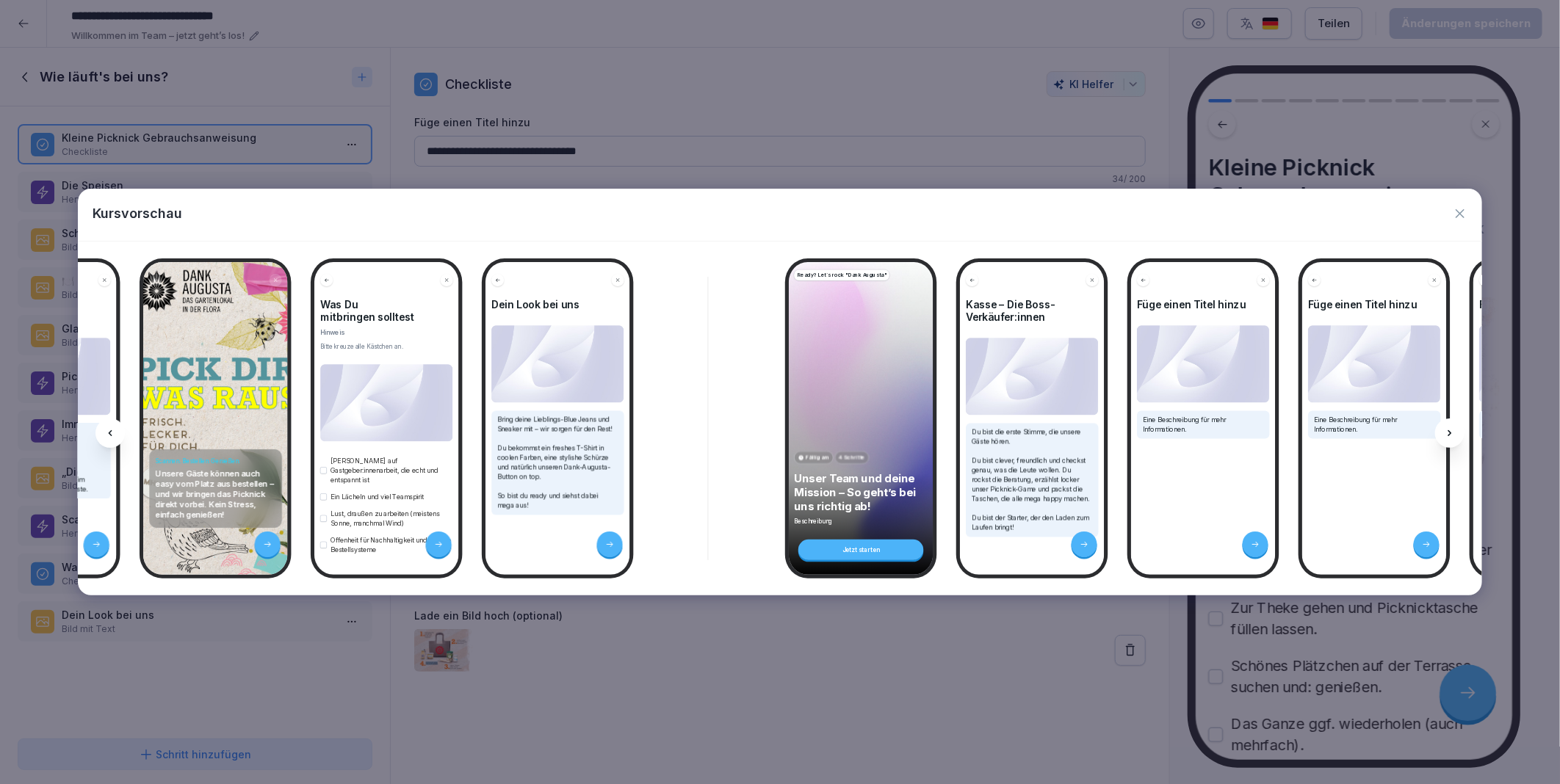
click at [121, 432] on div at bounding box center [109, 433] width 29 height 29
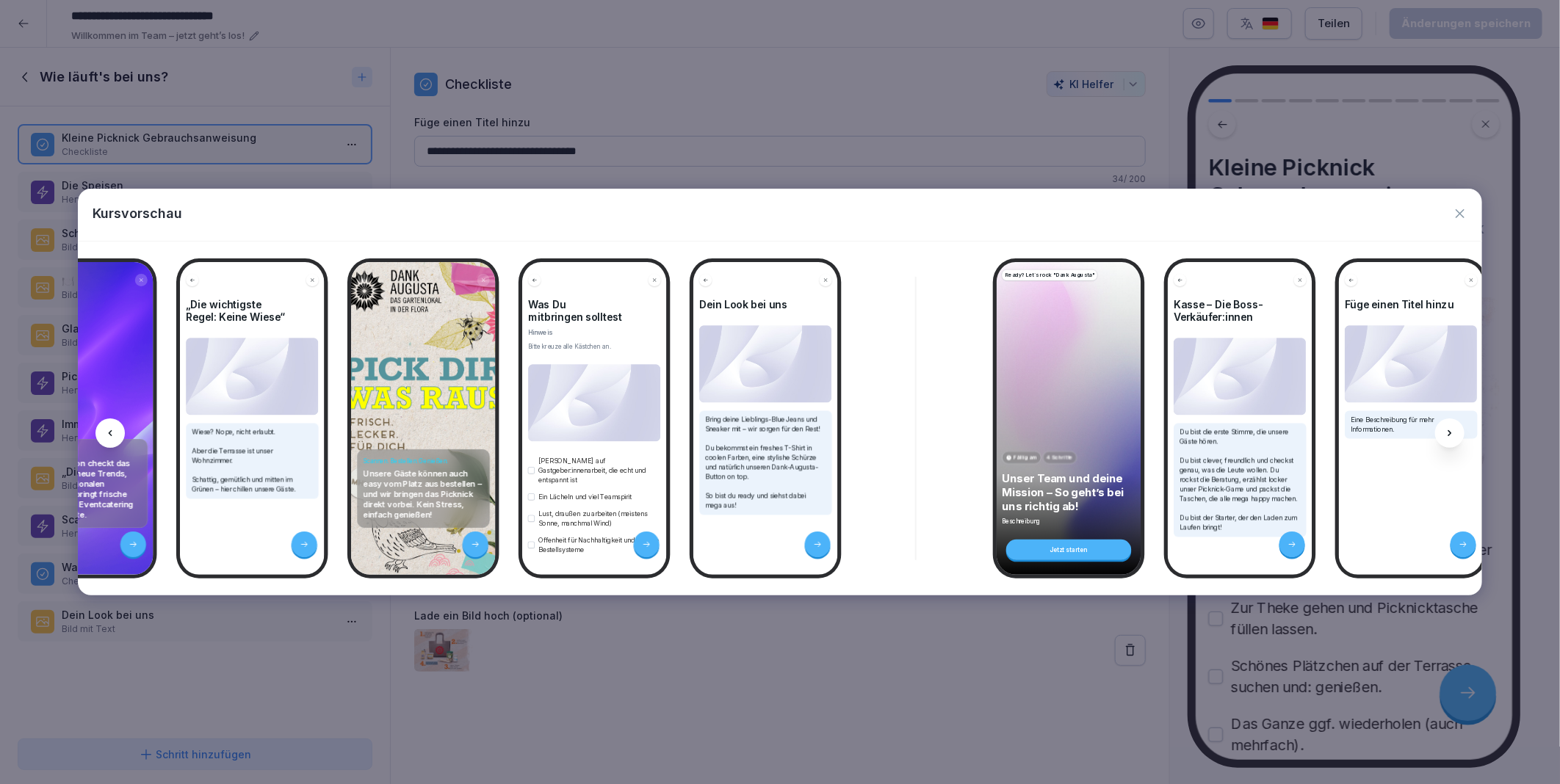
click at [121, 432] on div at bounding box center [109, 433] width 29 height 29
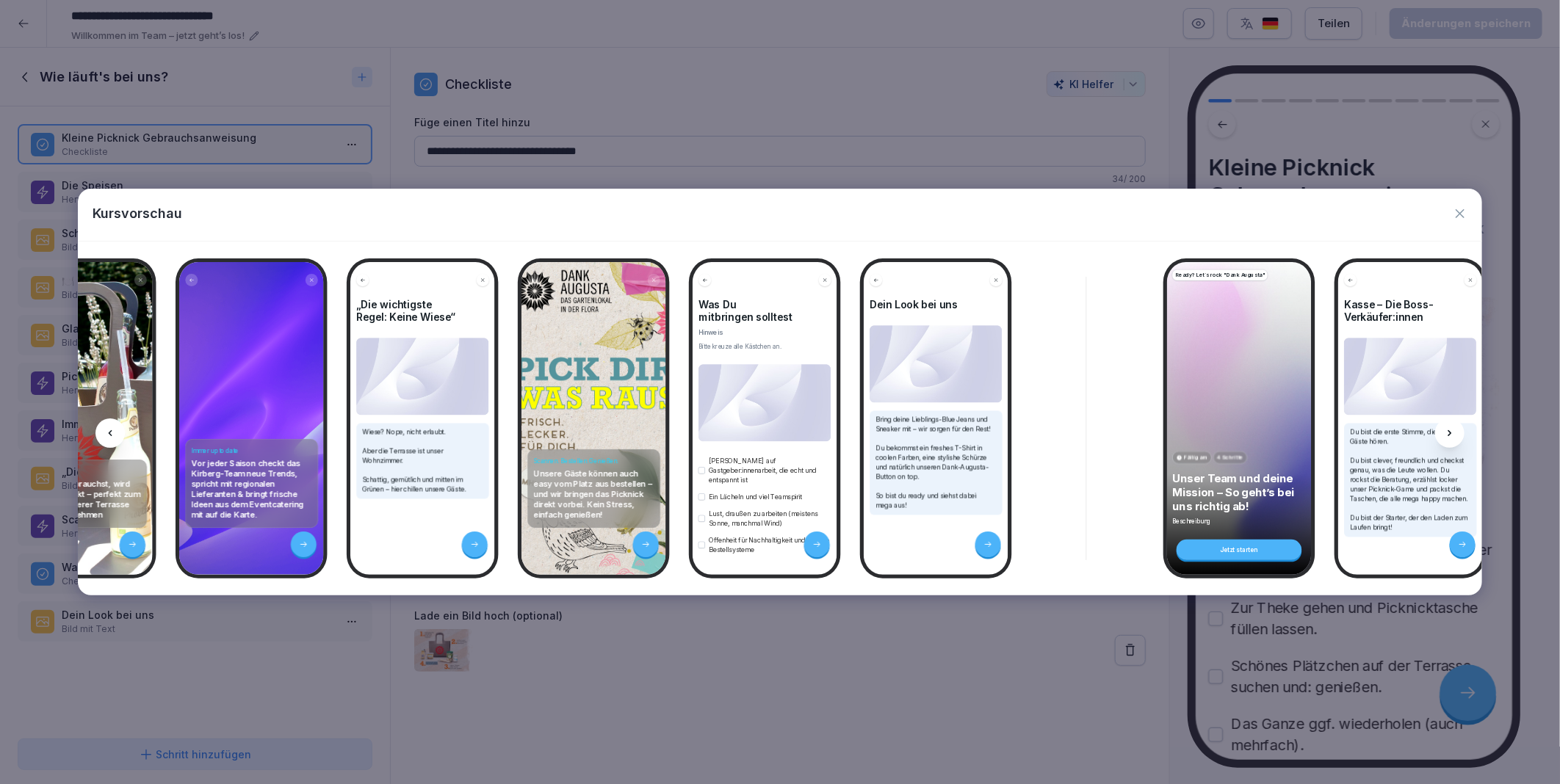
click at [121, 432] on div at bounding box center [109, 433] width 29 height 29
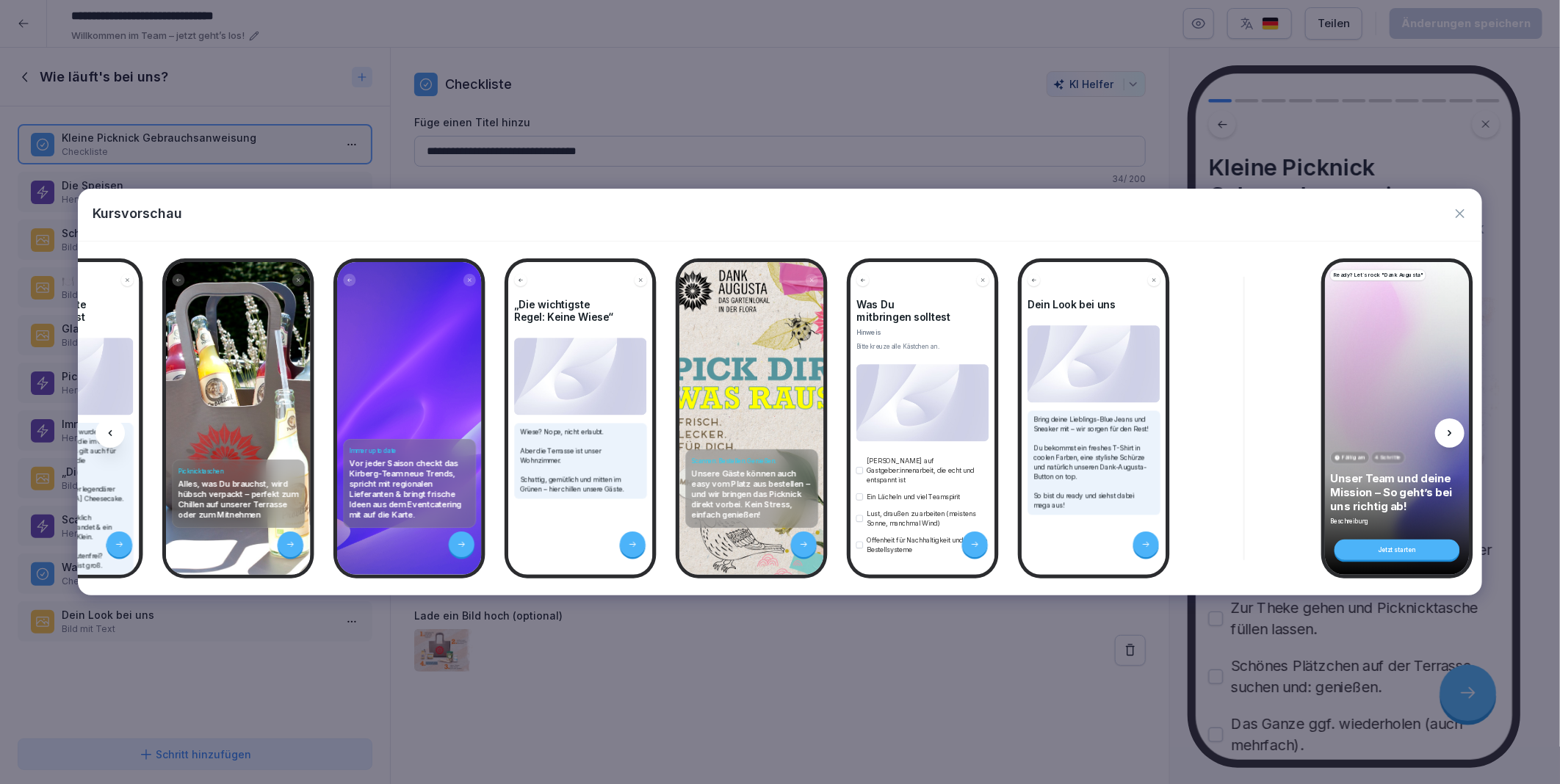
click at [121, 432] on div at bounding box center [109, 433] width 29 height 29
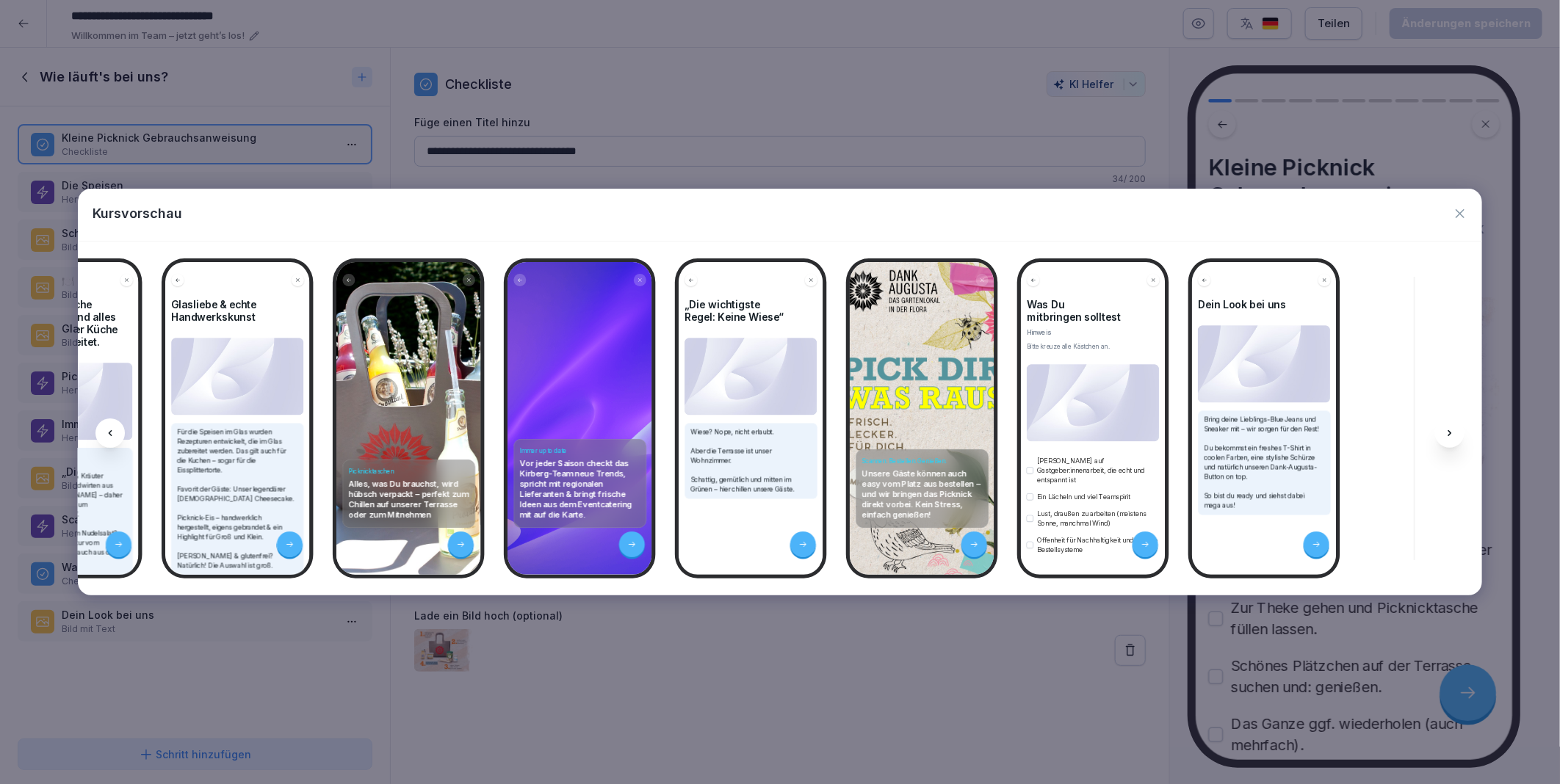
click at [121, 432] on div at bounding box center [109, 433] width 29 height 29
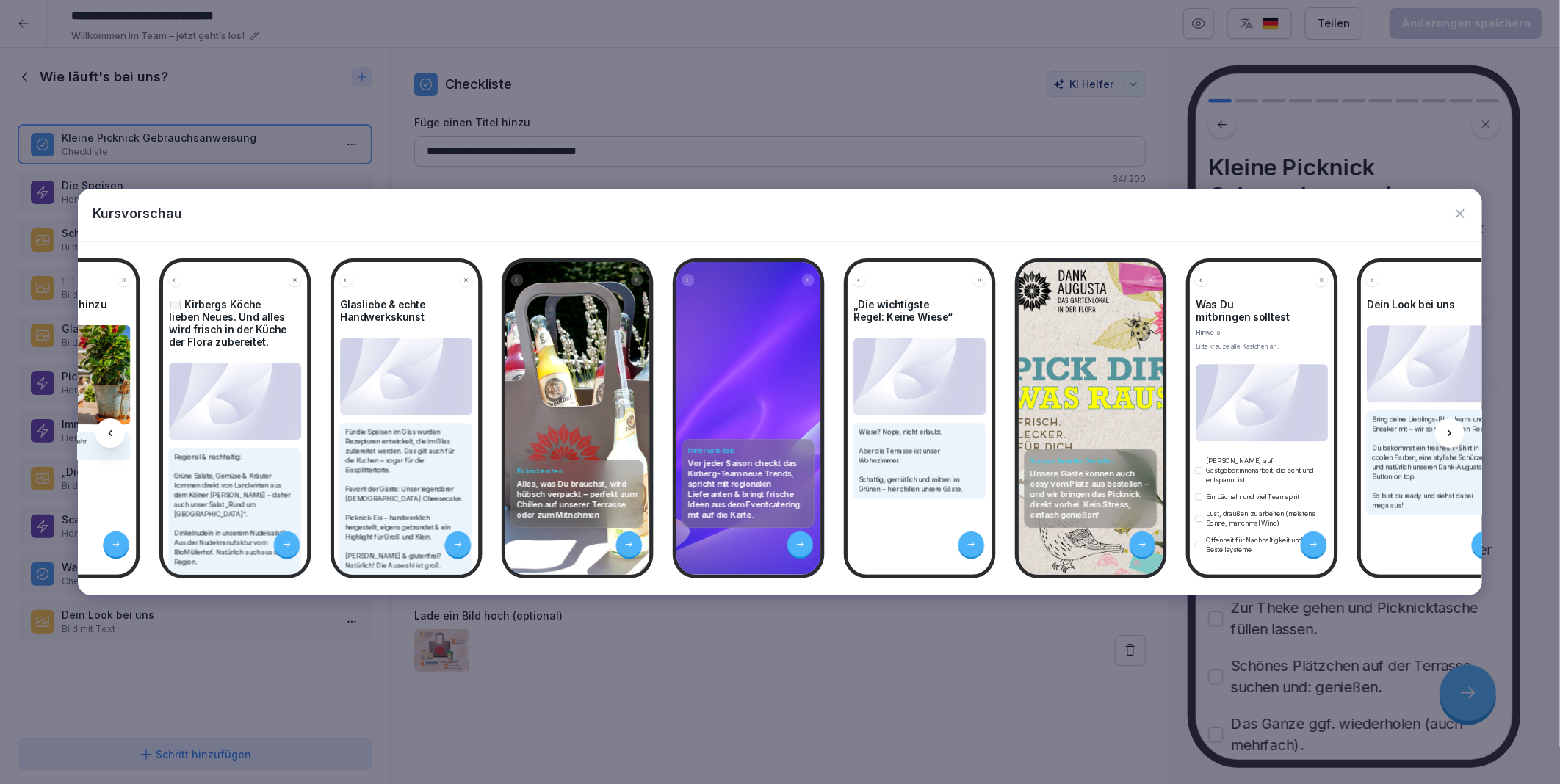
click at [121, 432] on div at bounding box center [109, 433] width 29 height 29
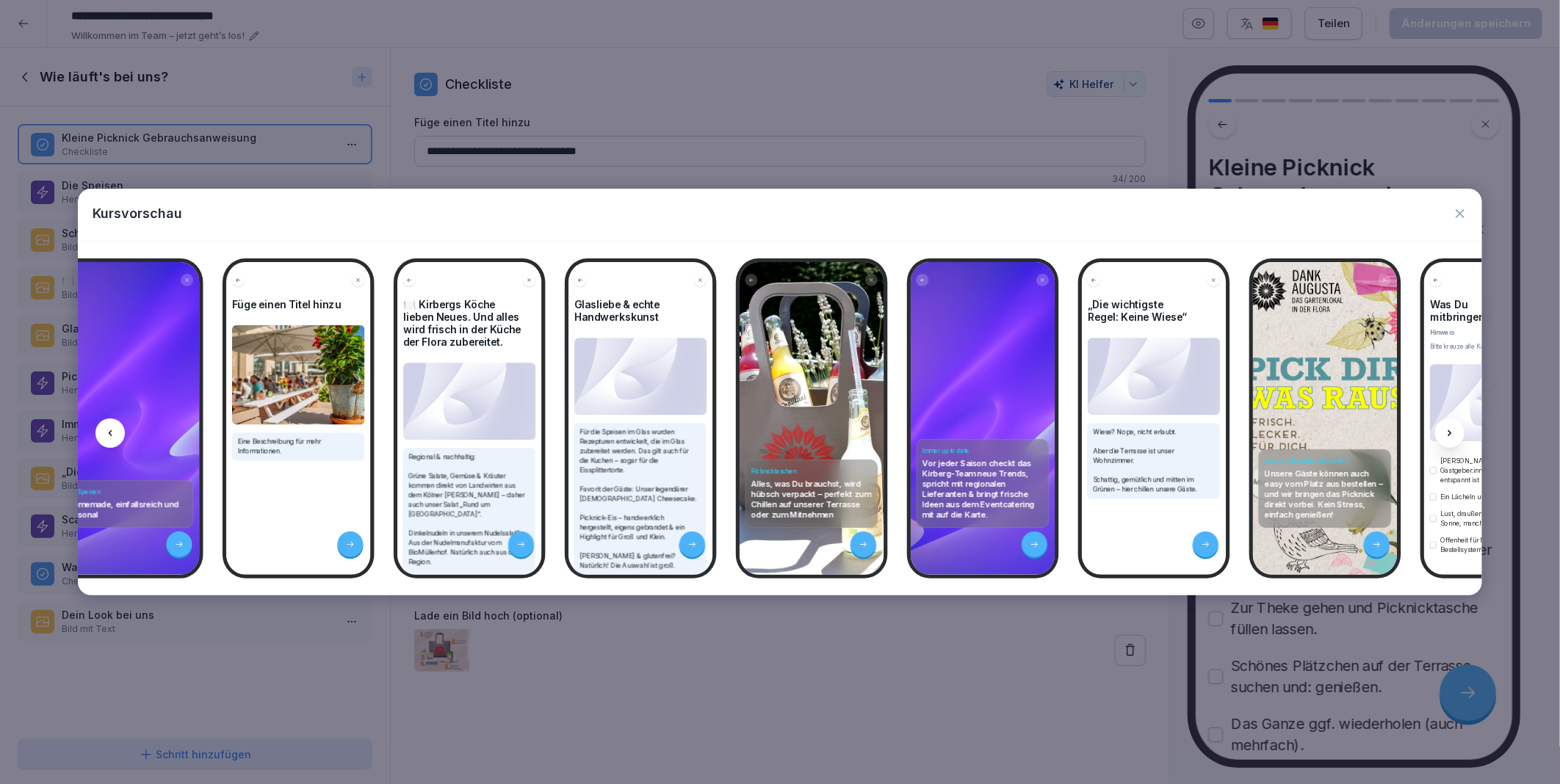
click at [121, 432] on div at bounding box center [109, 433] width 29 height 29
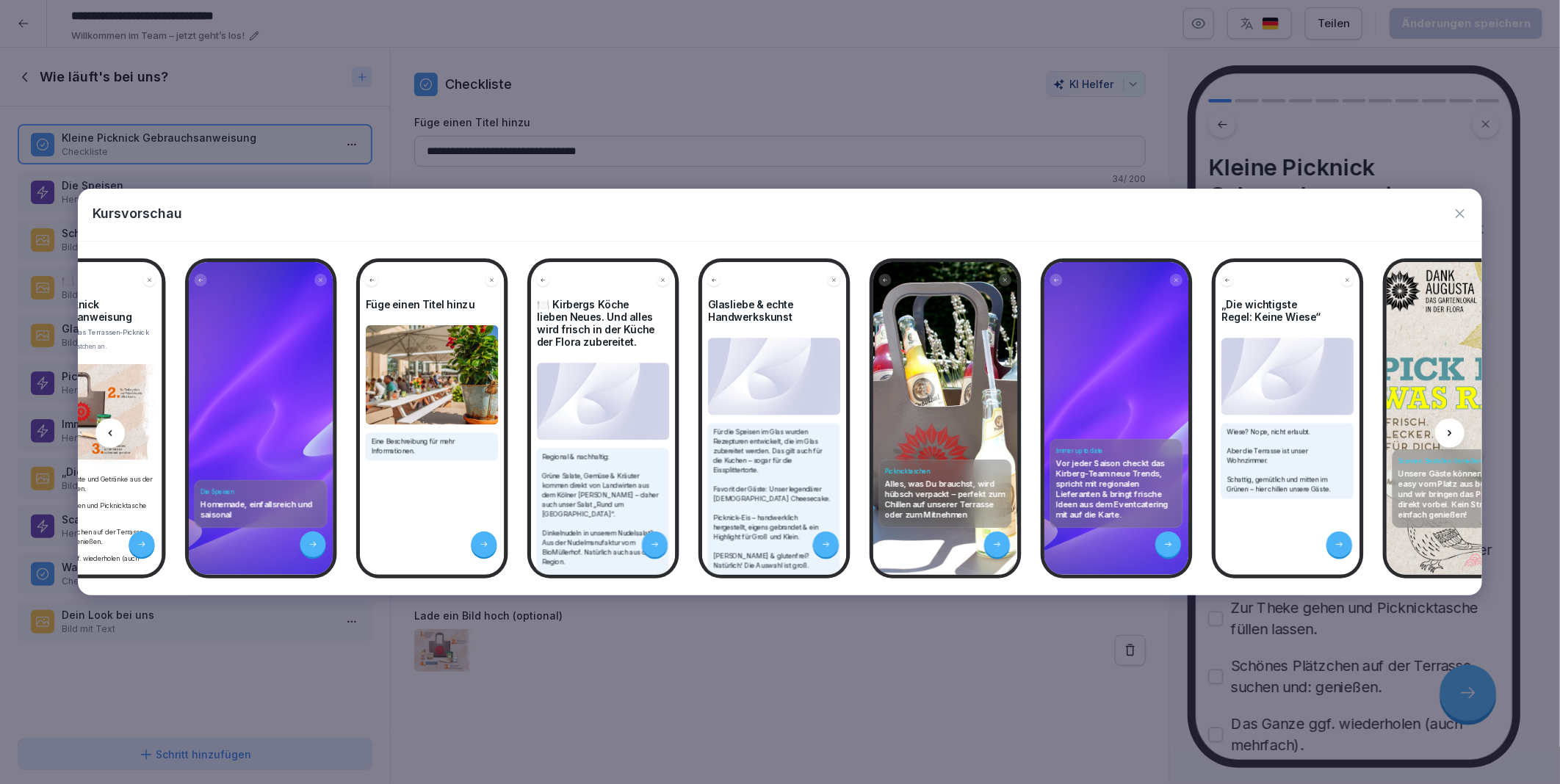
click at [121, 432] on div at bounding box center [109, 433] width 29 height 29
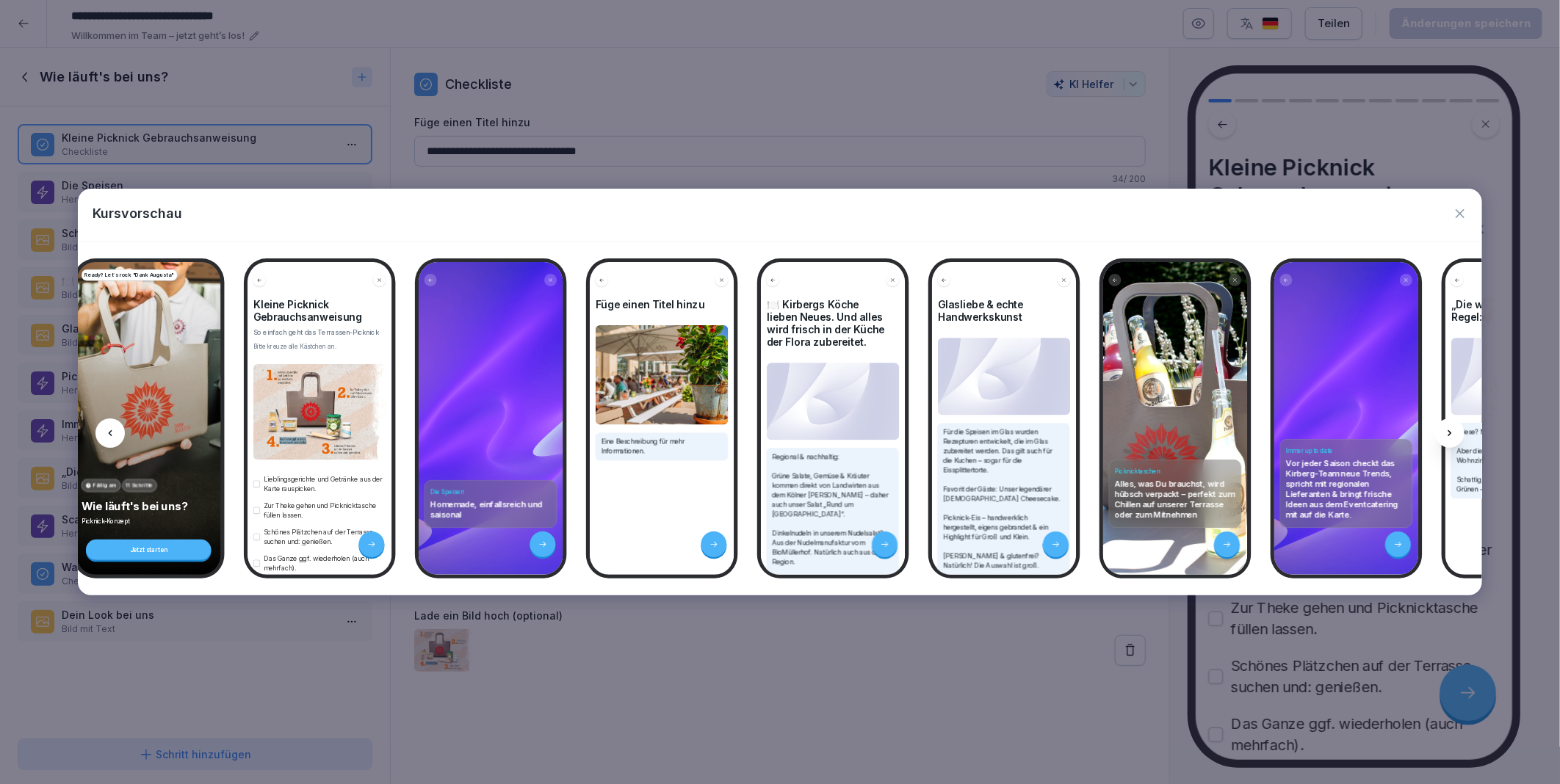
scroll to position [0, 1184]
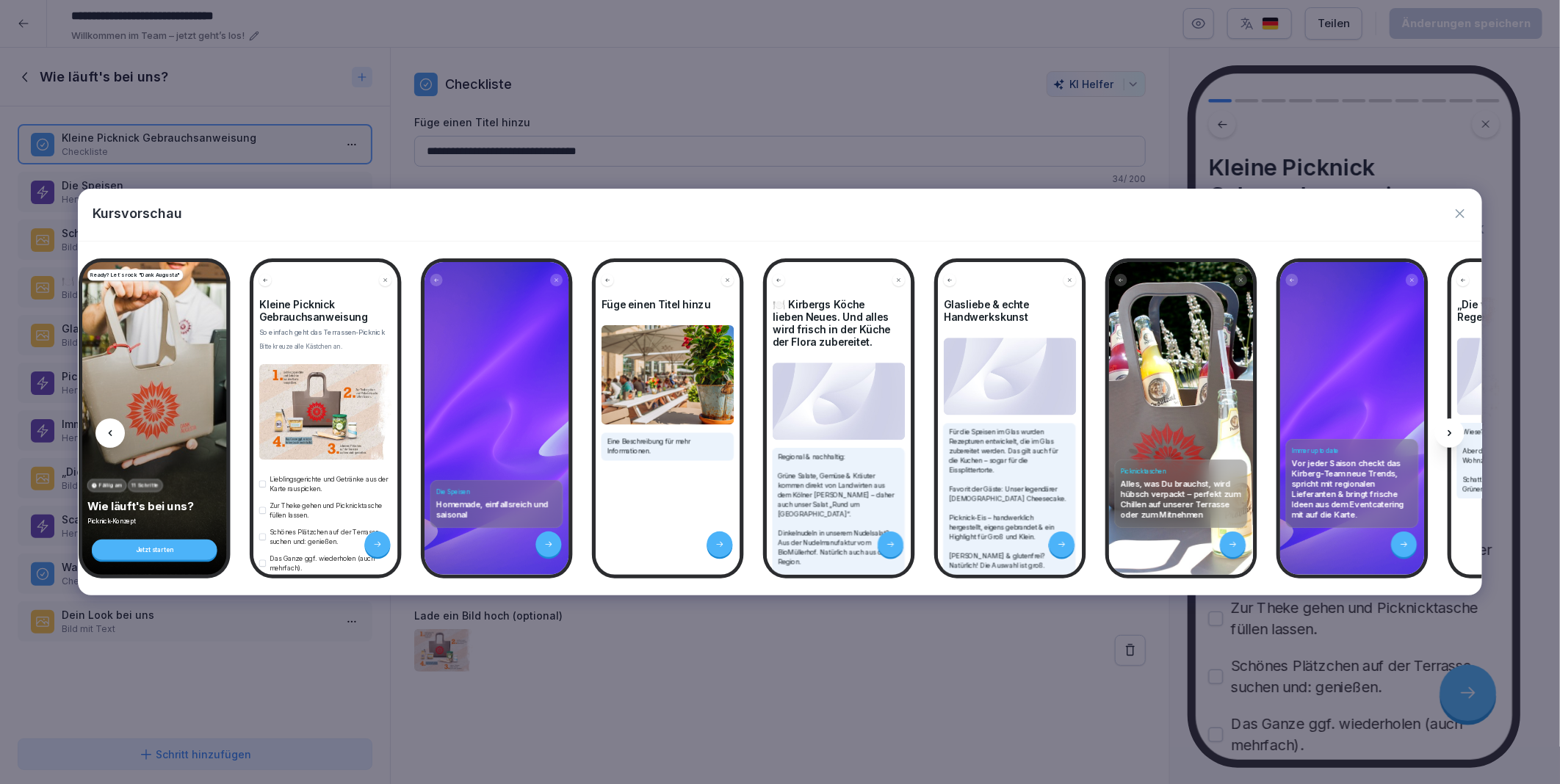
drag, startPoint x: 121, startPoint y: 432, endPoint x: 112, endPoint y: 434, distance: 9.2
click at [112, 434] on icon at bounding box center [110, 433] width 11 height 11
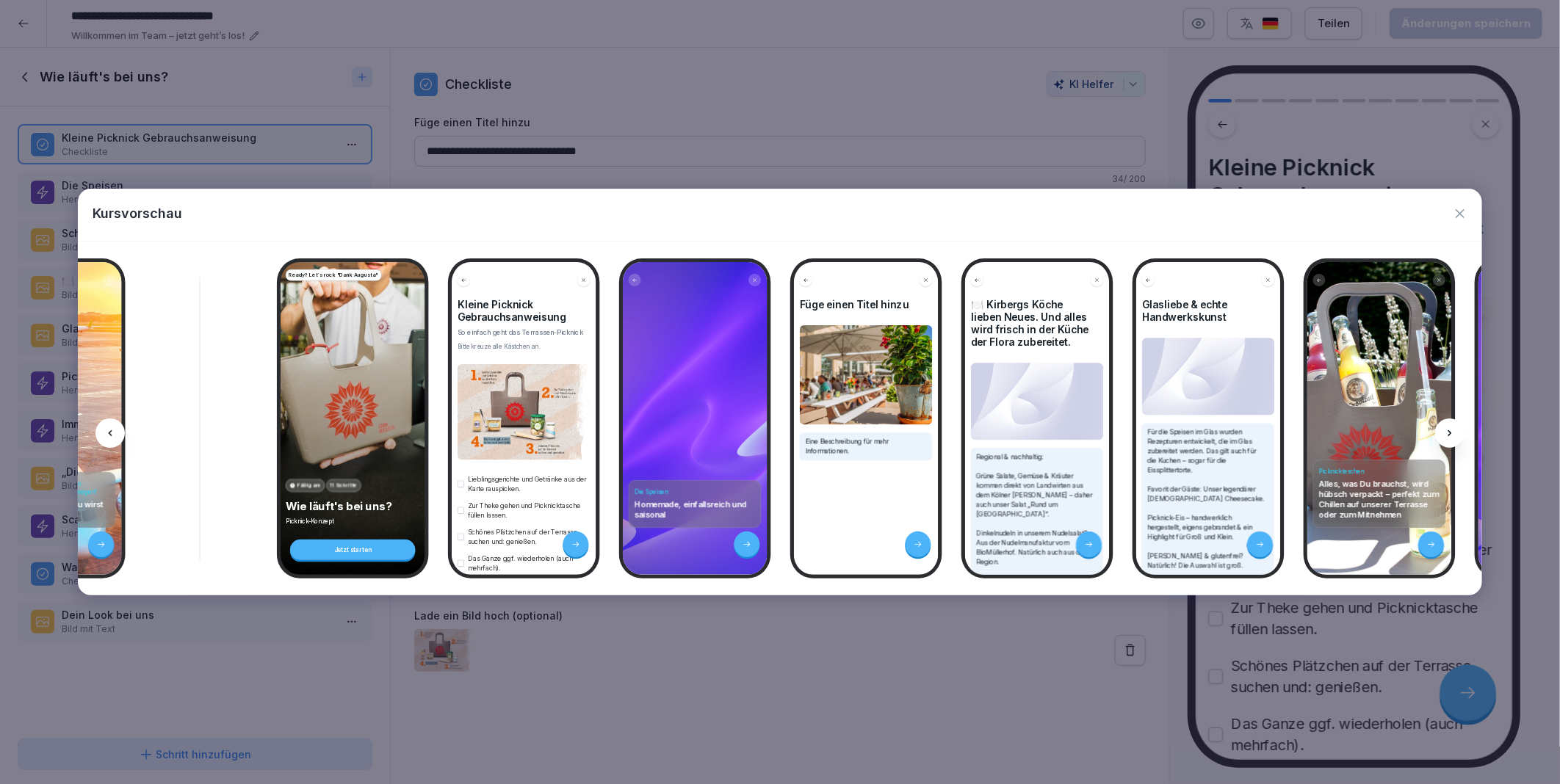
click at [112, 434] on icon at bounding box center [110, 433] width 11 height 11
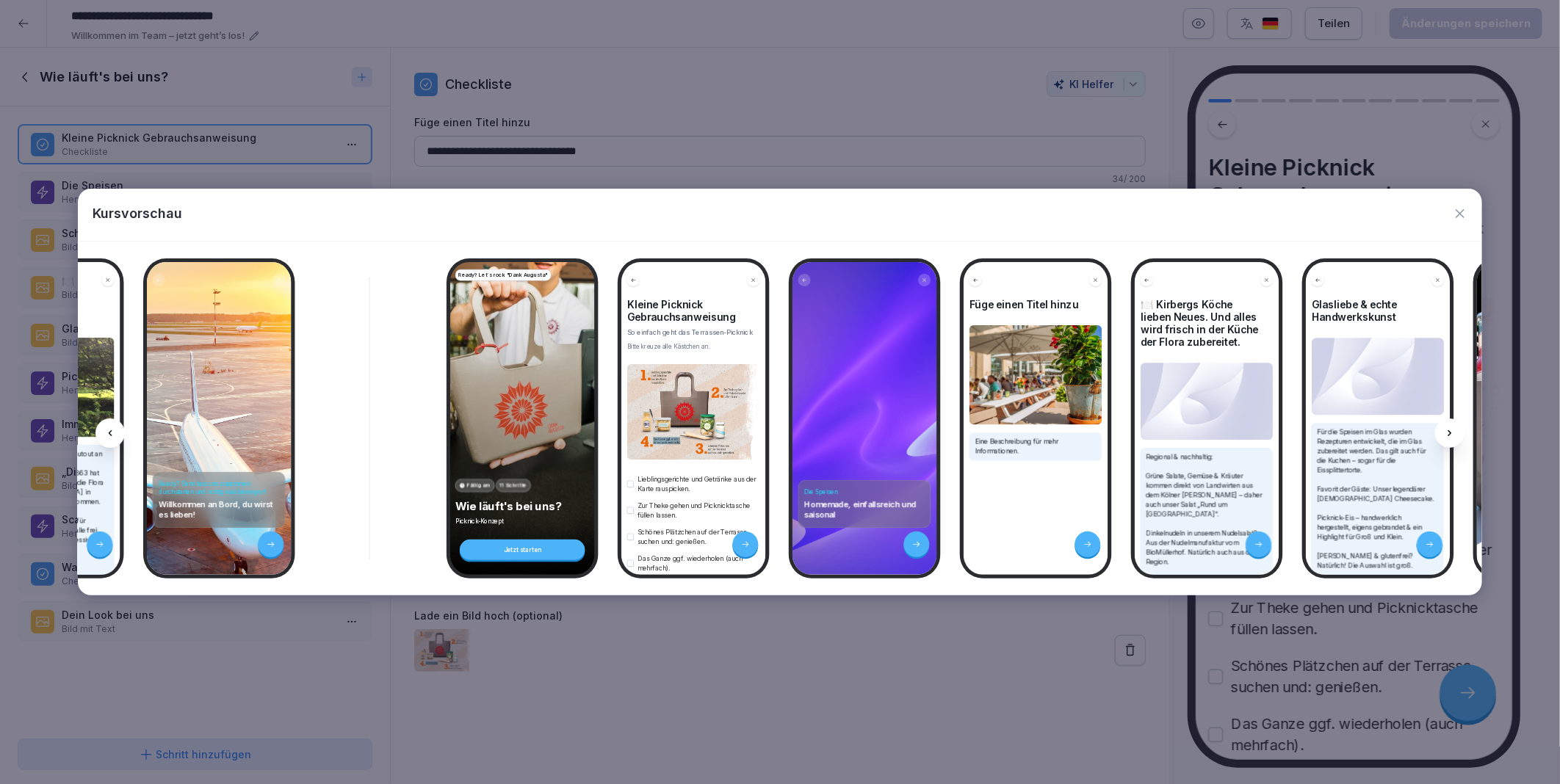
scroll to position [0, 806]
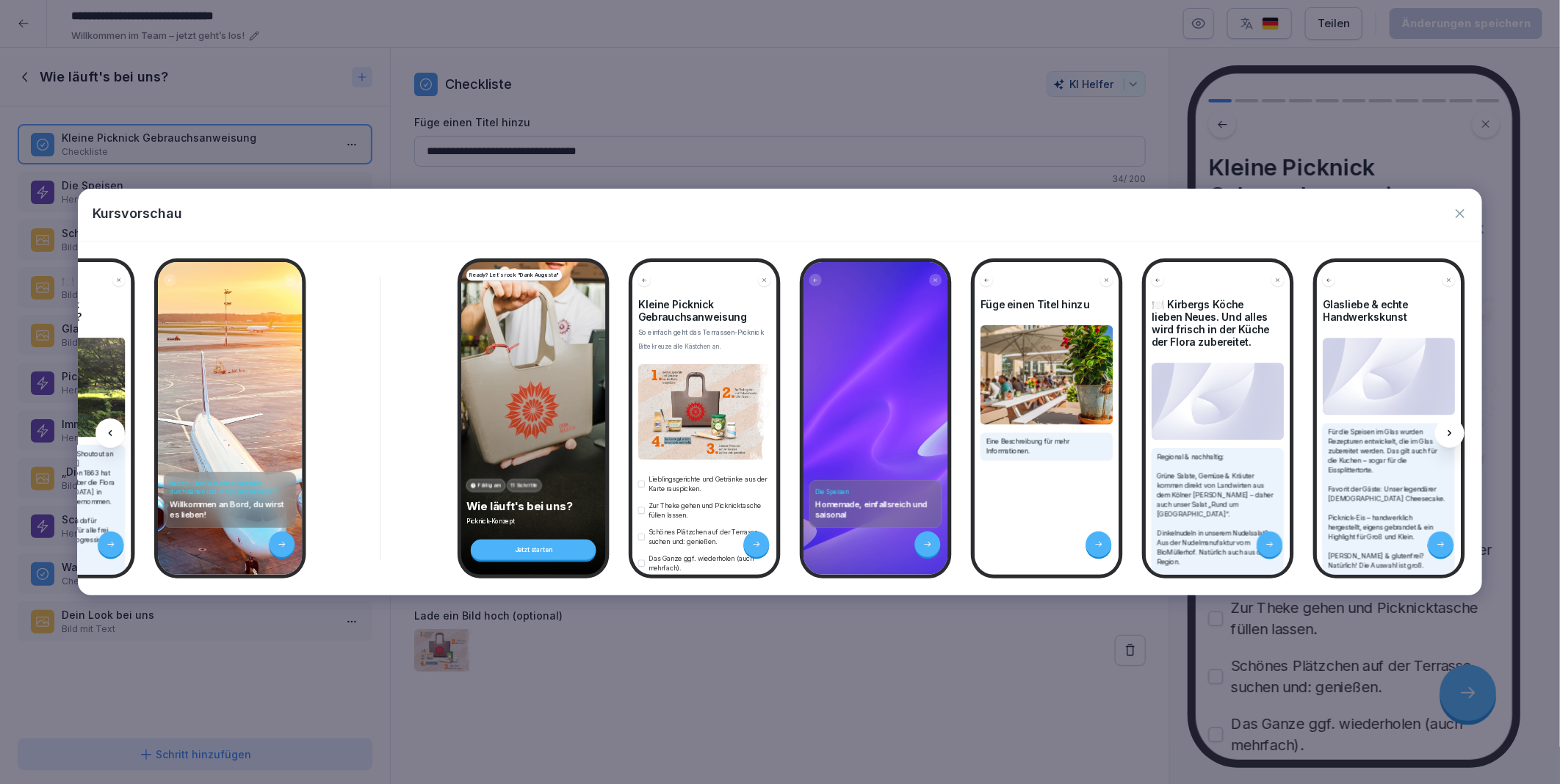
click at [1445, 430] on icon at bounding box center [1449, 433] width 11 height 11
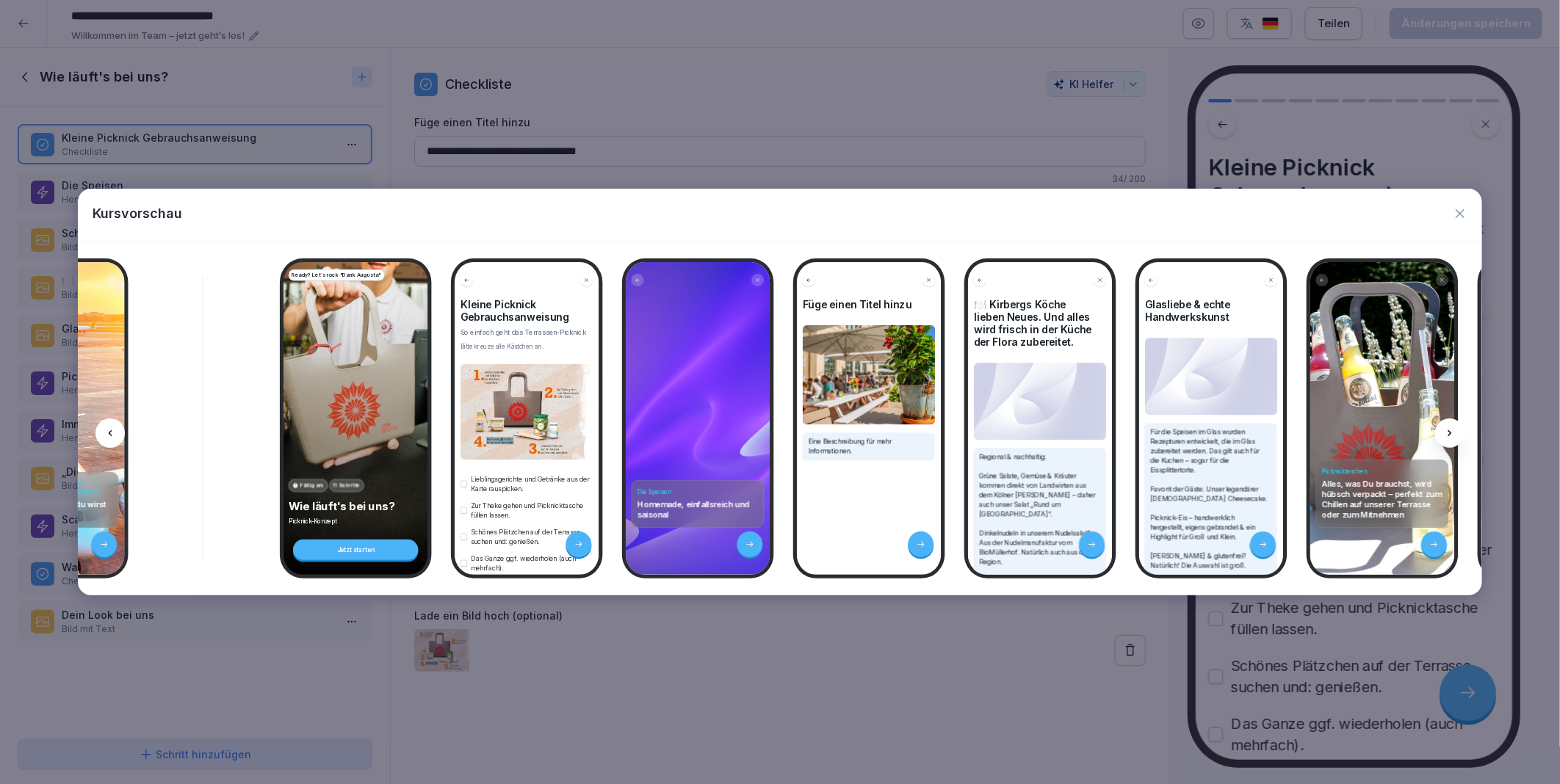
click at [1445, 430] on icon at bounding box center [1449, 433] width 11 height 11
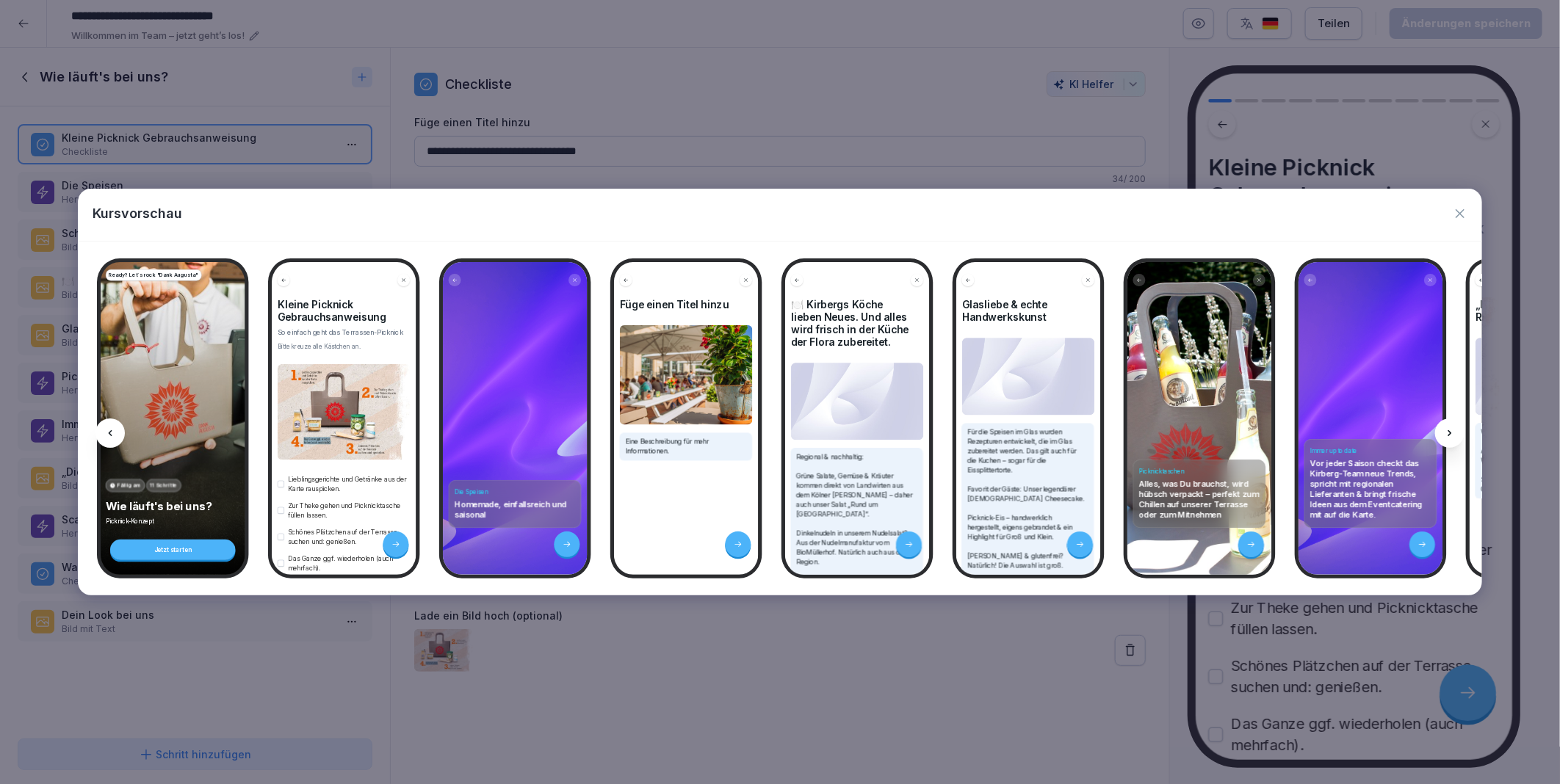
click at [1445, 430] on icon at bounding box center [1449, 433] width 11 height 11
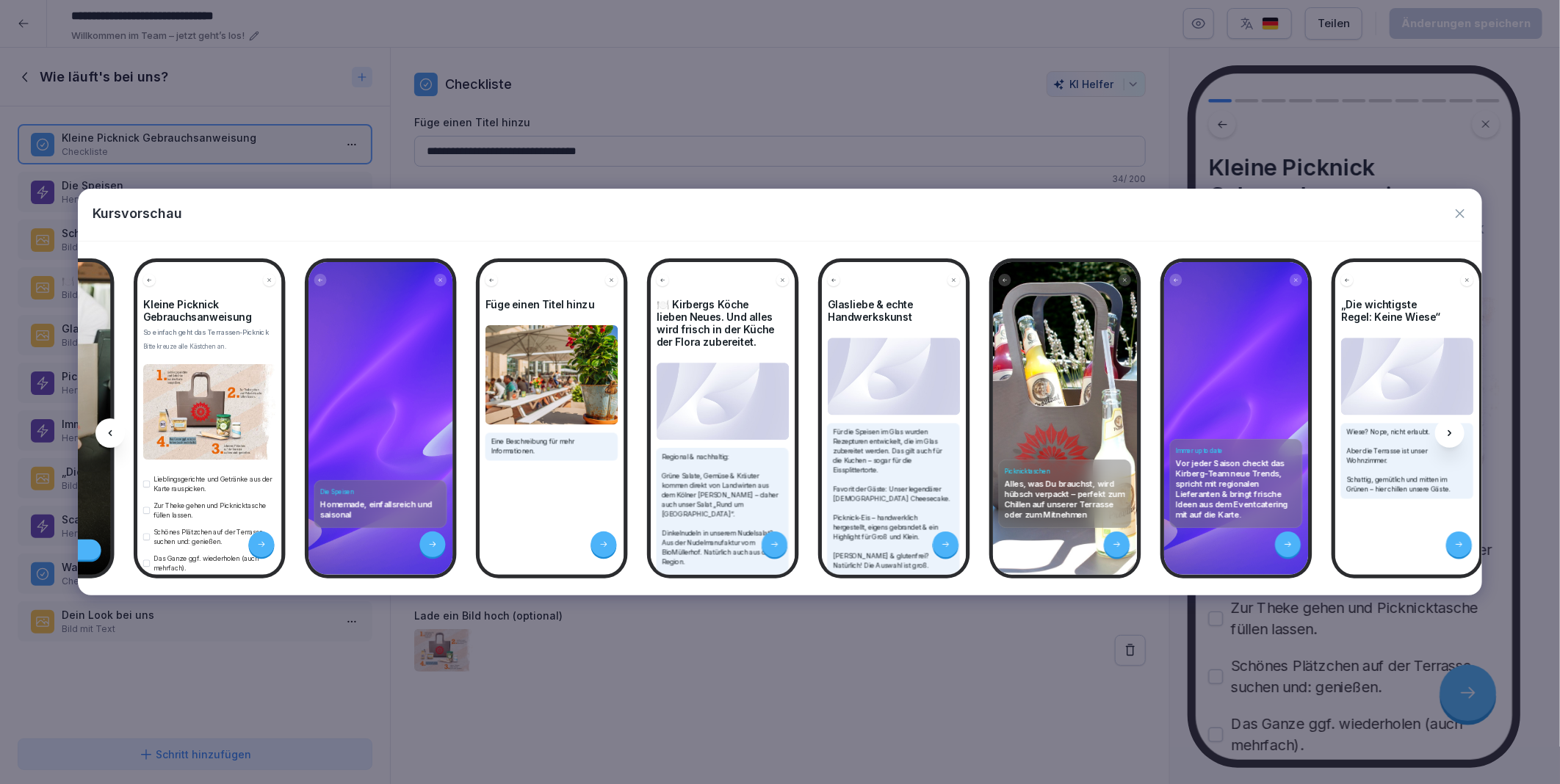
click at [1445, 430] on icon at bounding box center [1449, 433] width 11 height 11
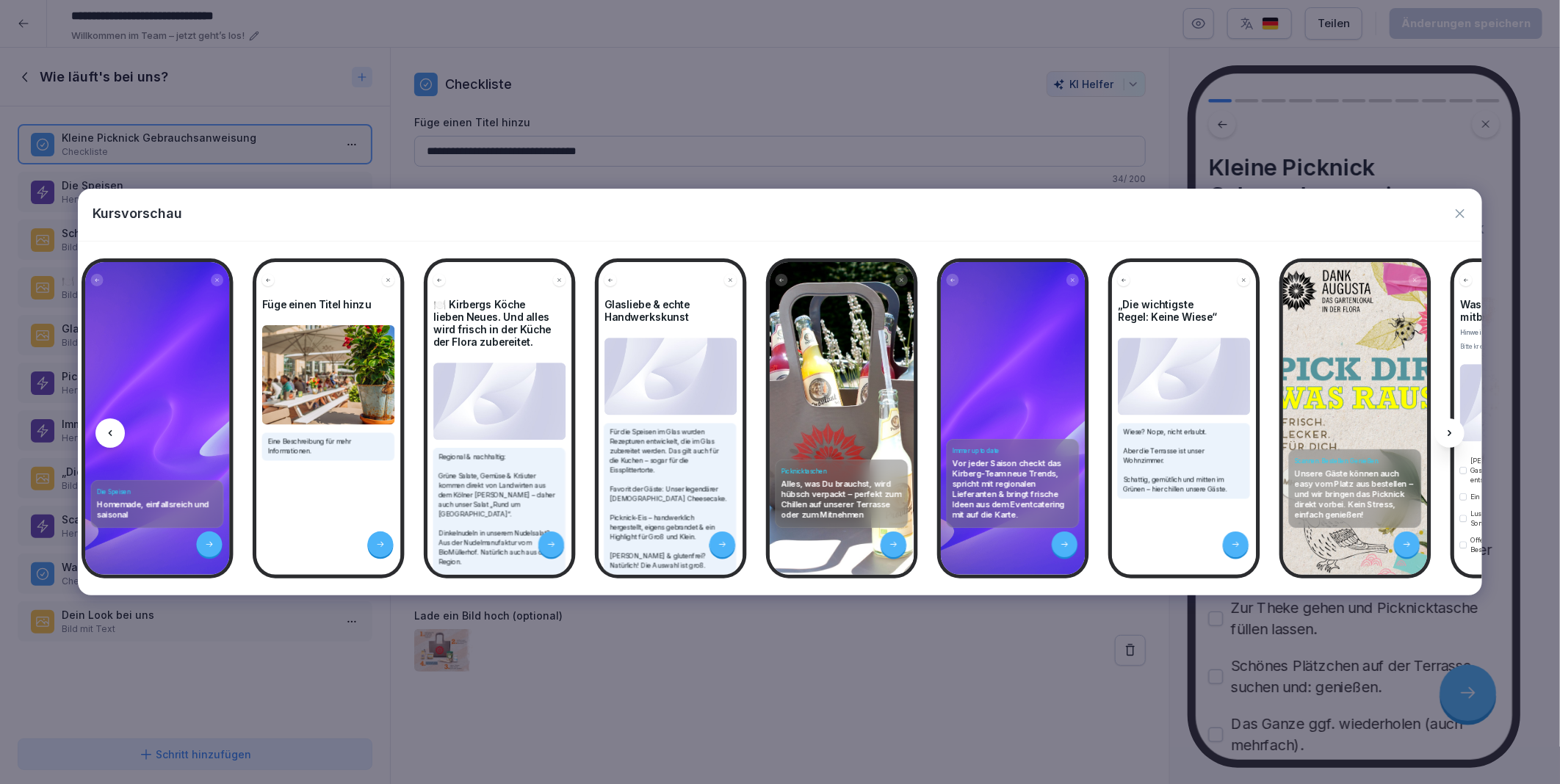
click at [1445, 430] on icon at bounding box center [1449, 433] width 11 height 11
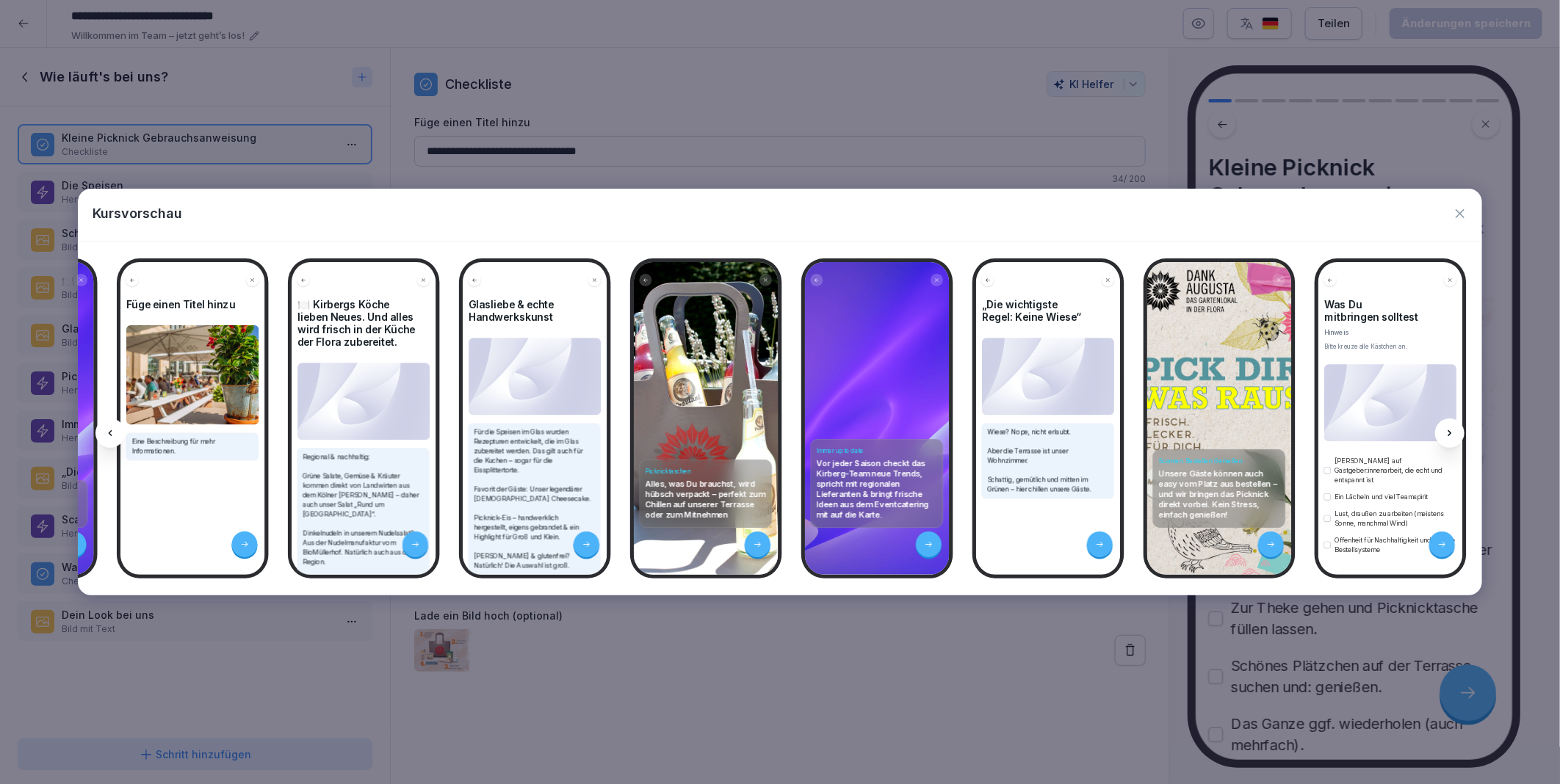
click at [1445, 430] on icon at bounding box center [1449, 433] width 11 height 11
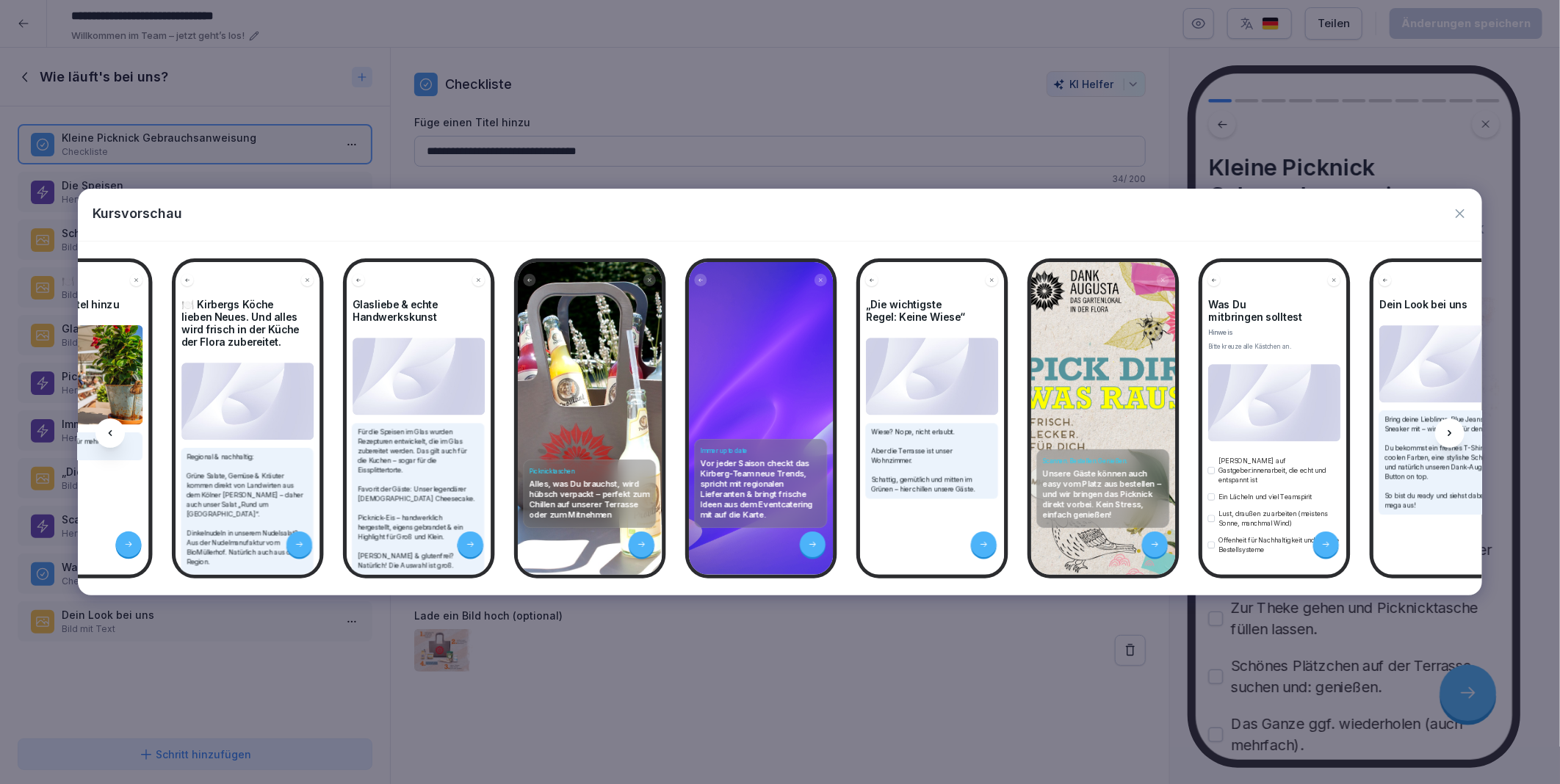
click at [1445, 430] on icon at bounding box center [1449, 433] width 11 height 11
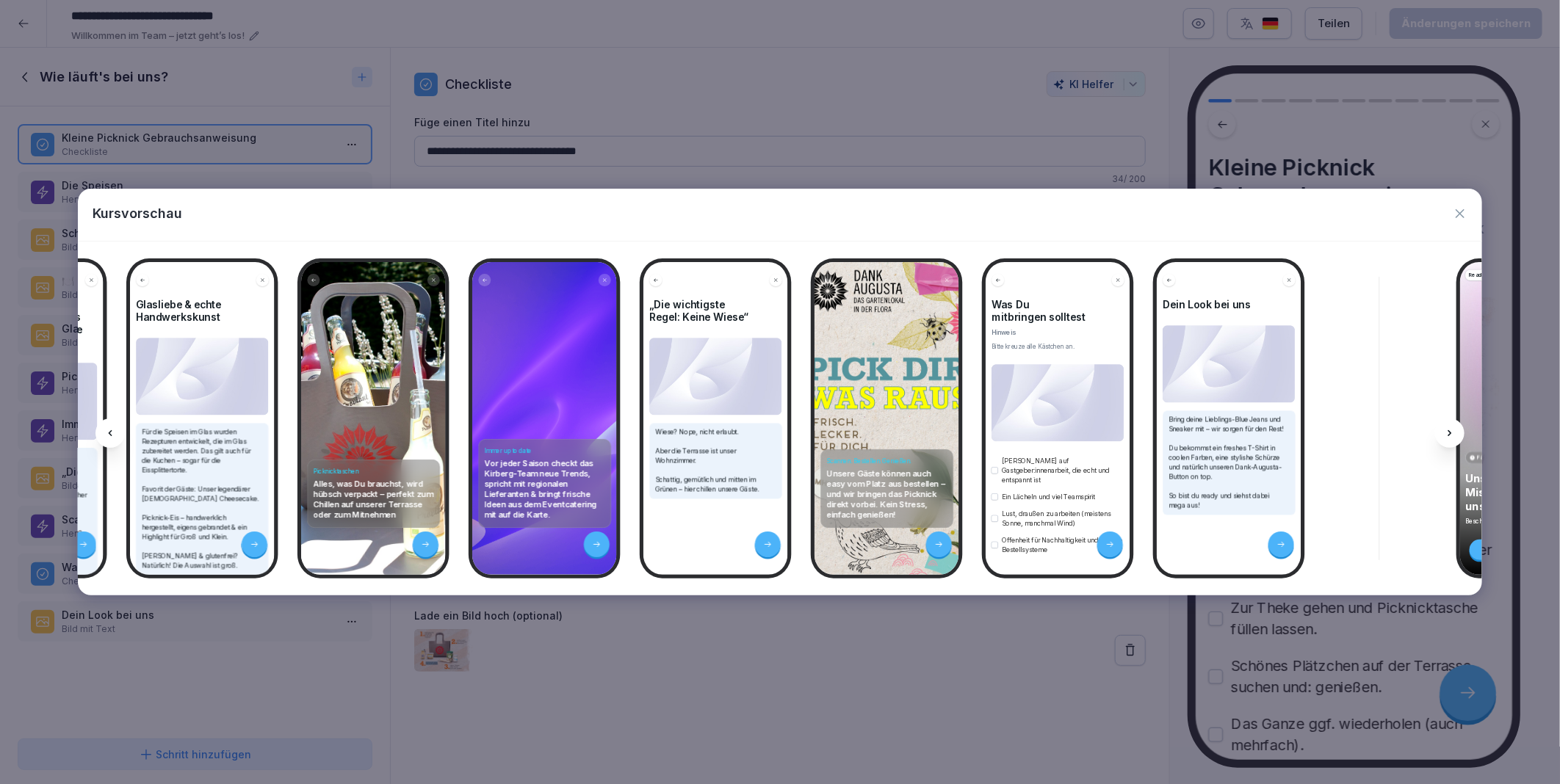
click at [1445, 430] on icon at bounding box center [1449, 433] width 11 height 11
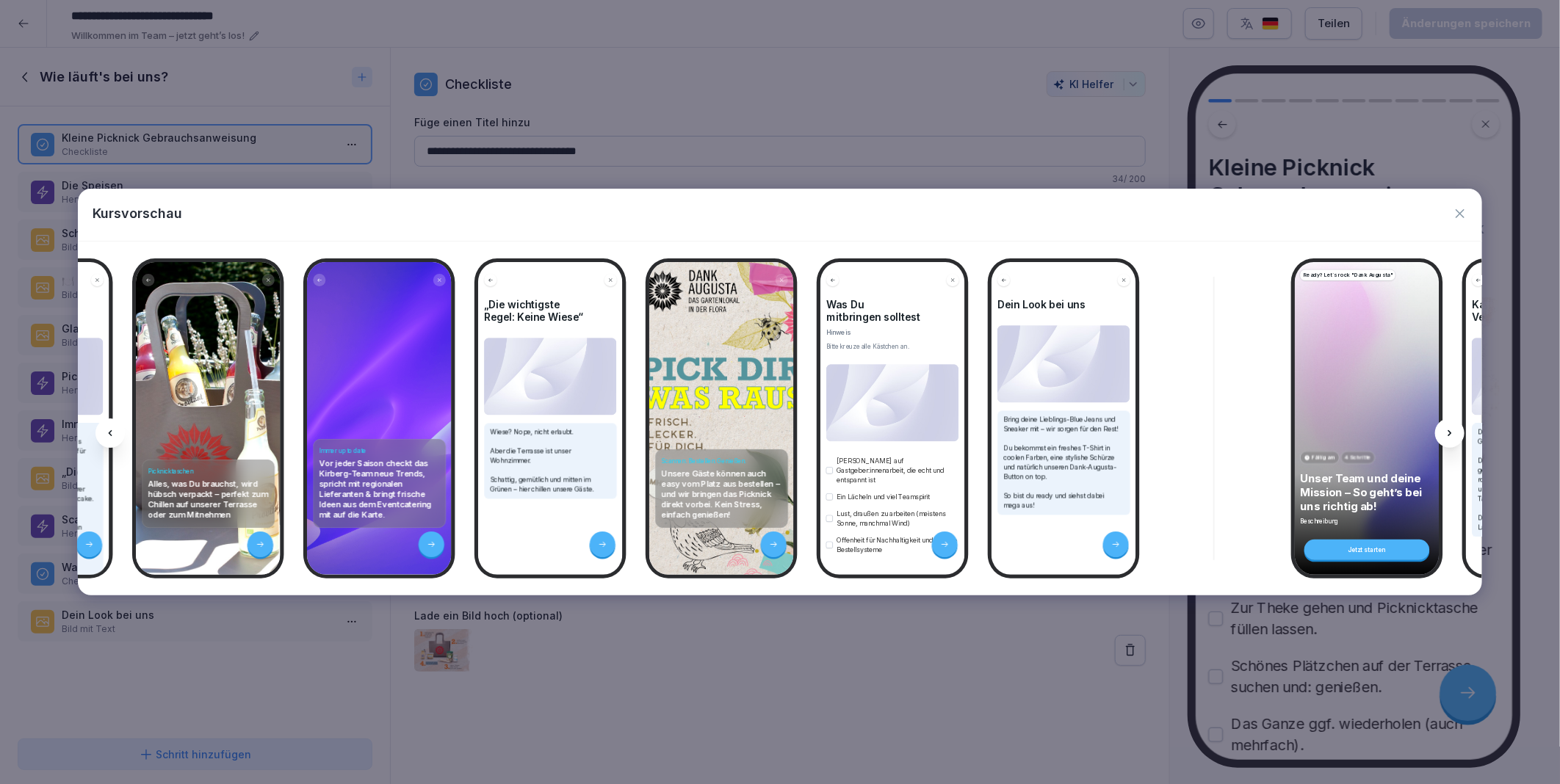
click at [1445, 430] on icon at bounding box center [1449, 433] width 11 height 11
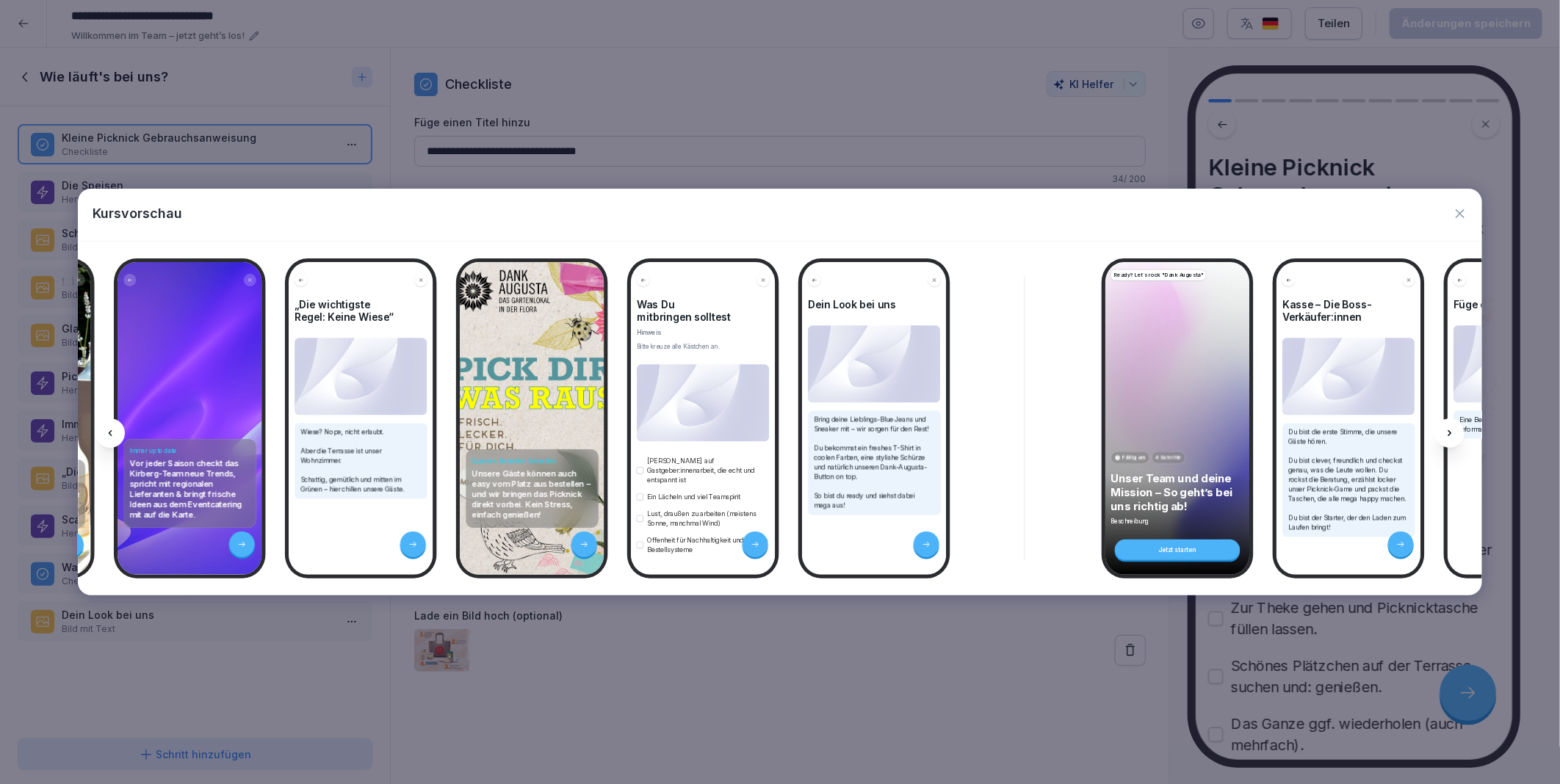
click at [1445, 430] on icon at bounding box center [1449, 433] width 11 height 11
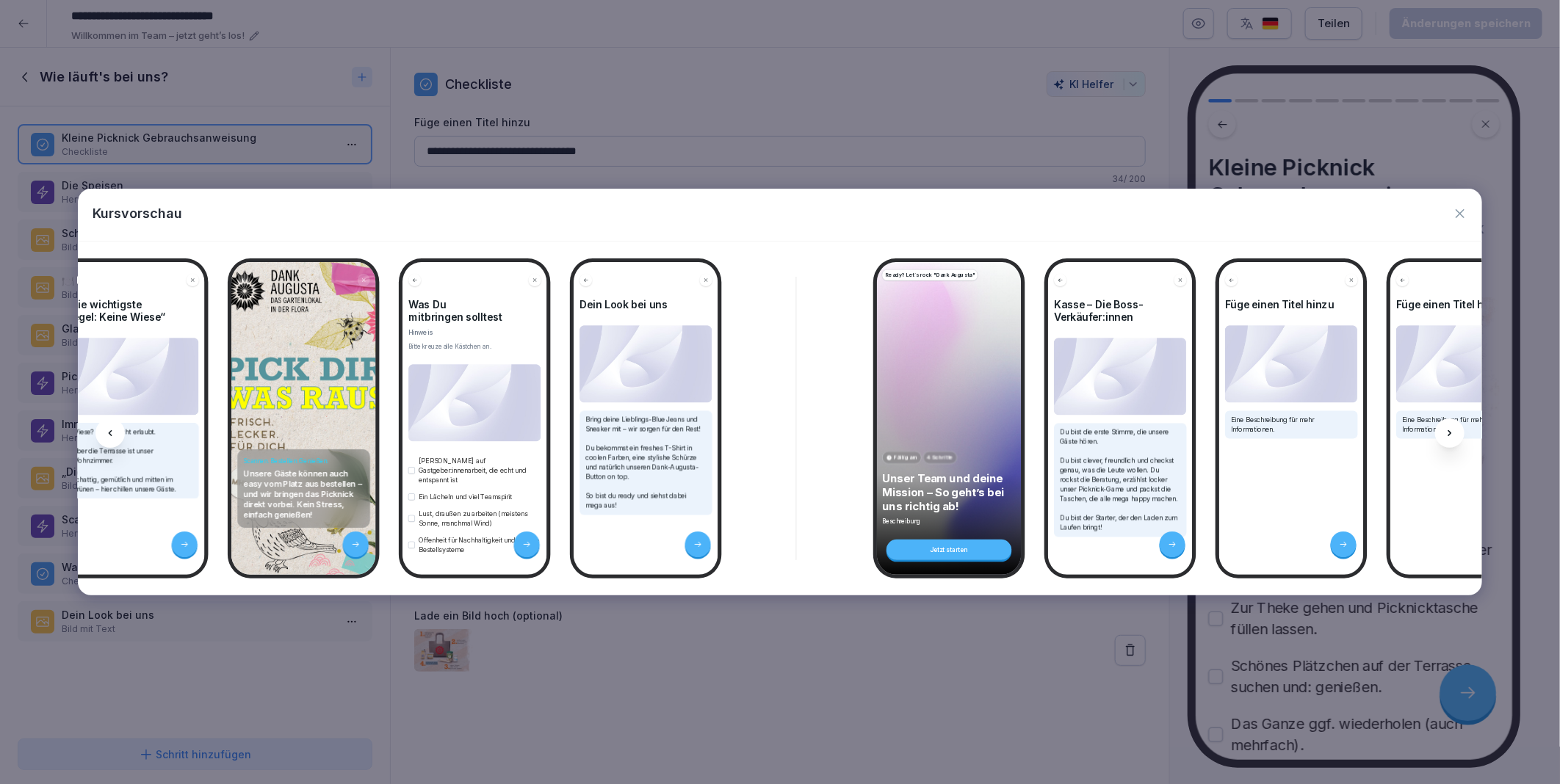
click at [1445, 430] on icon at bounding box center [1449, 433] width 11 height 11
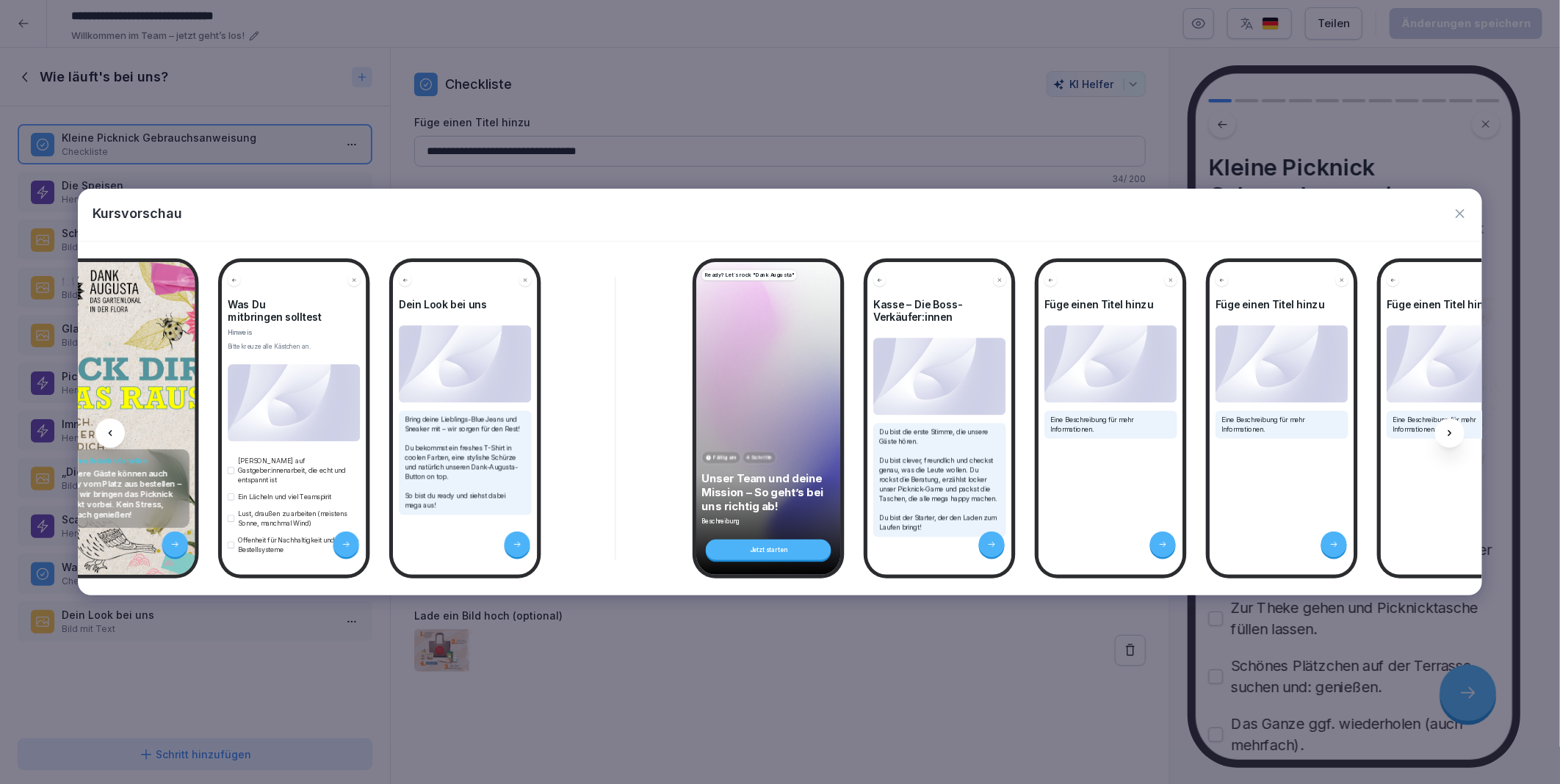
click at [1445, 430] on icon at bounding box center [1449, 433] width 11 height 11
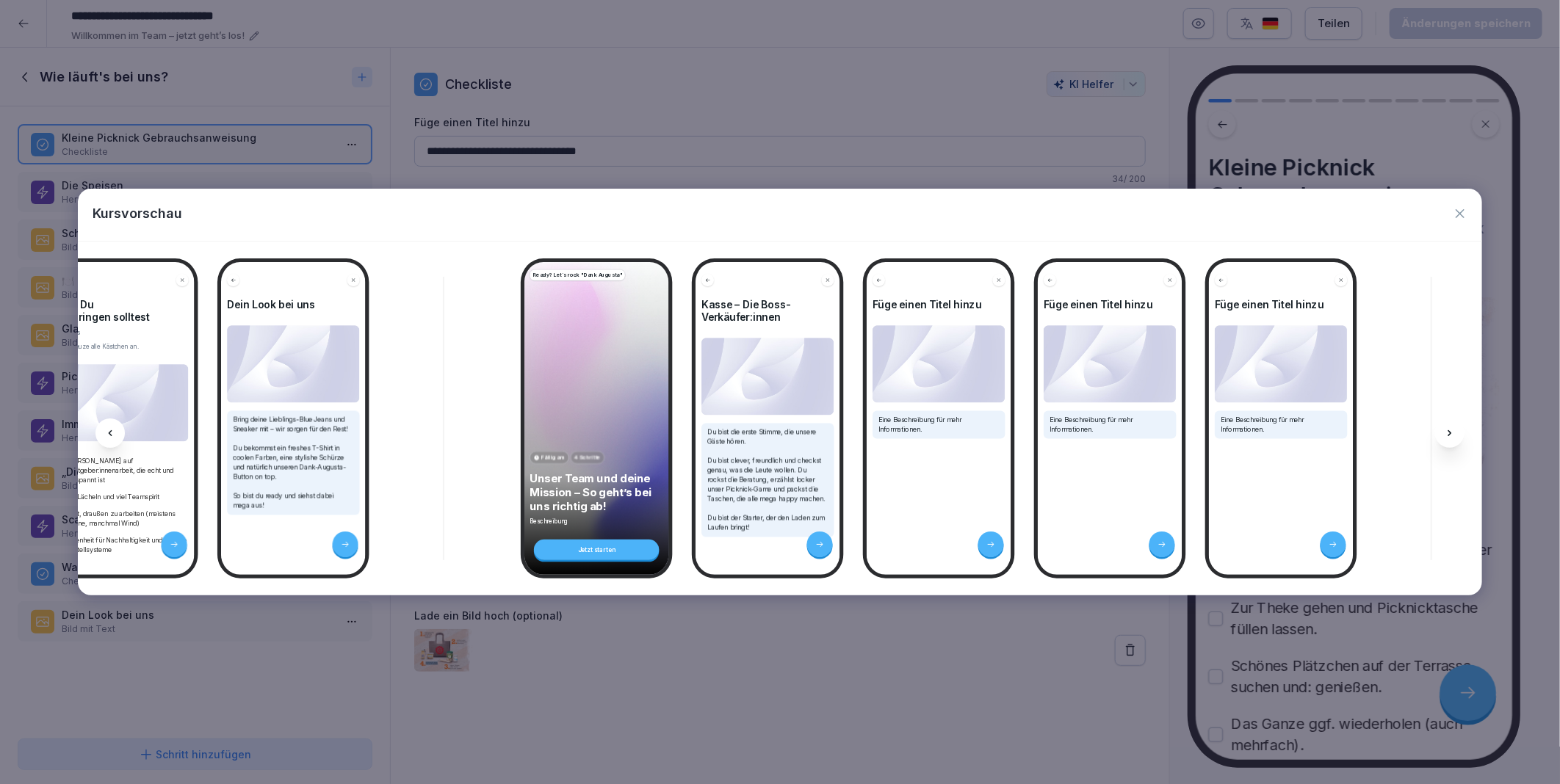
click at [1445, 430] on icon at bounding box center [1449, 433] width 11 height 11
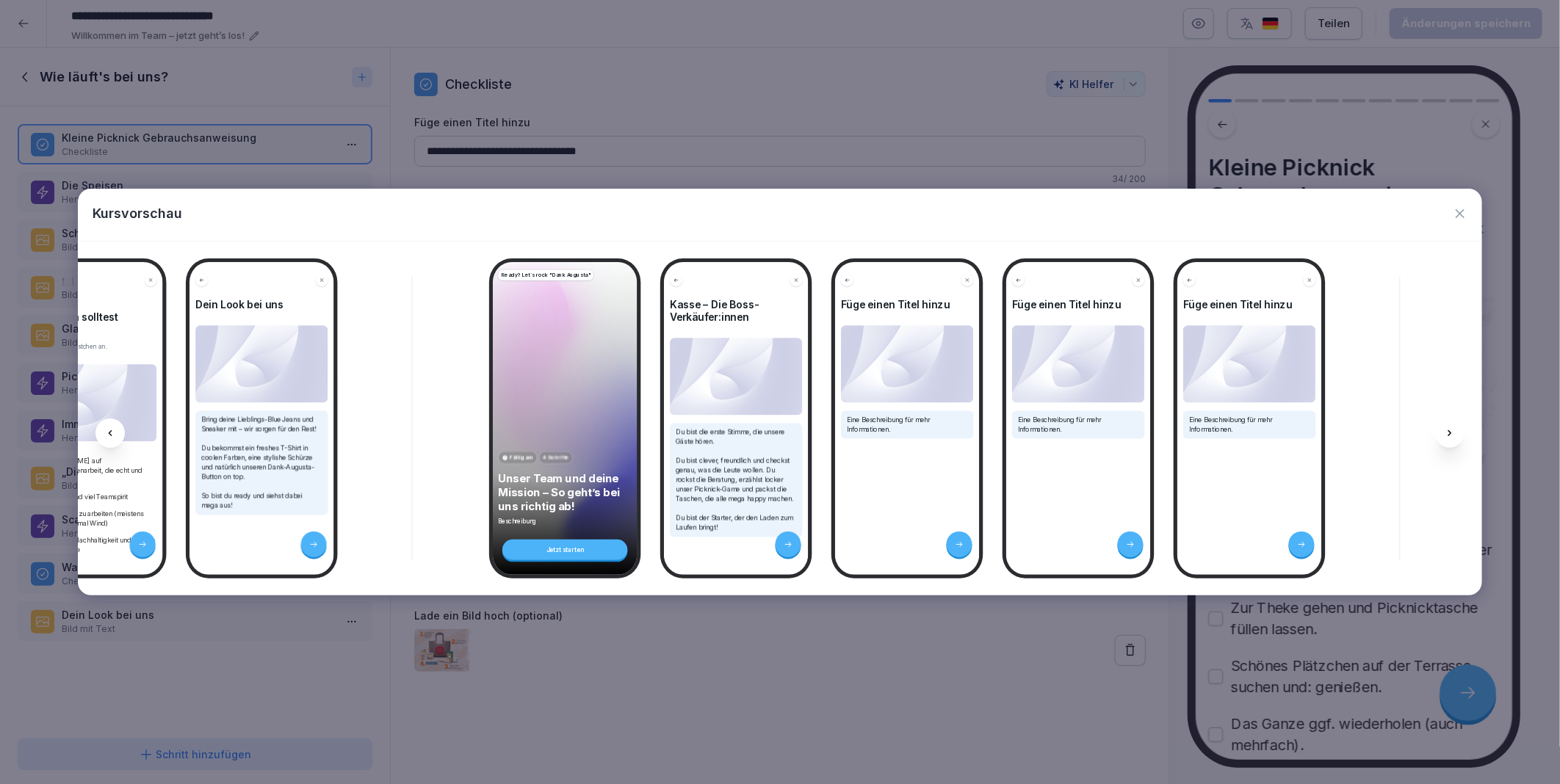
scroll to position [0, 2959]
click at [1445, 430] on icon at bounding box center [1449, 433] width 11 height 11
click at [112, 436] on icon at bounding box center [110, 433] width 11 height 11
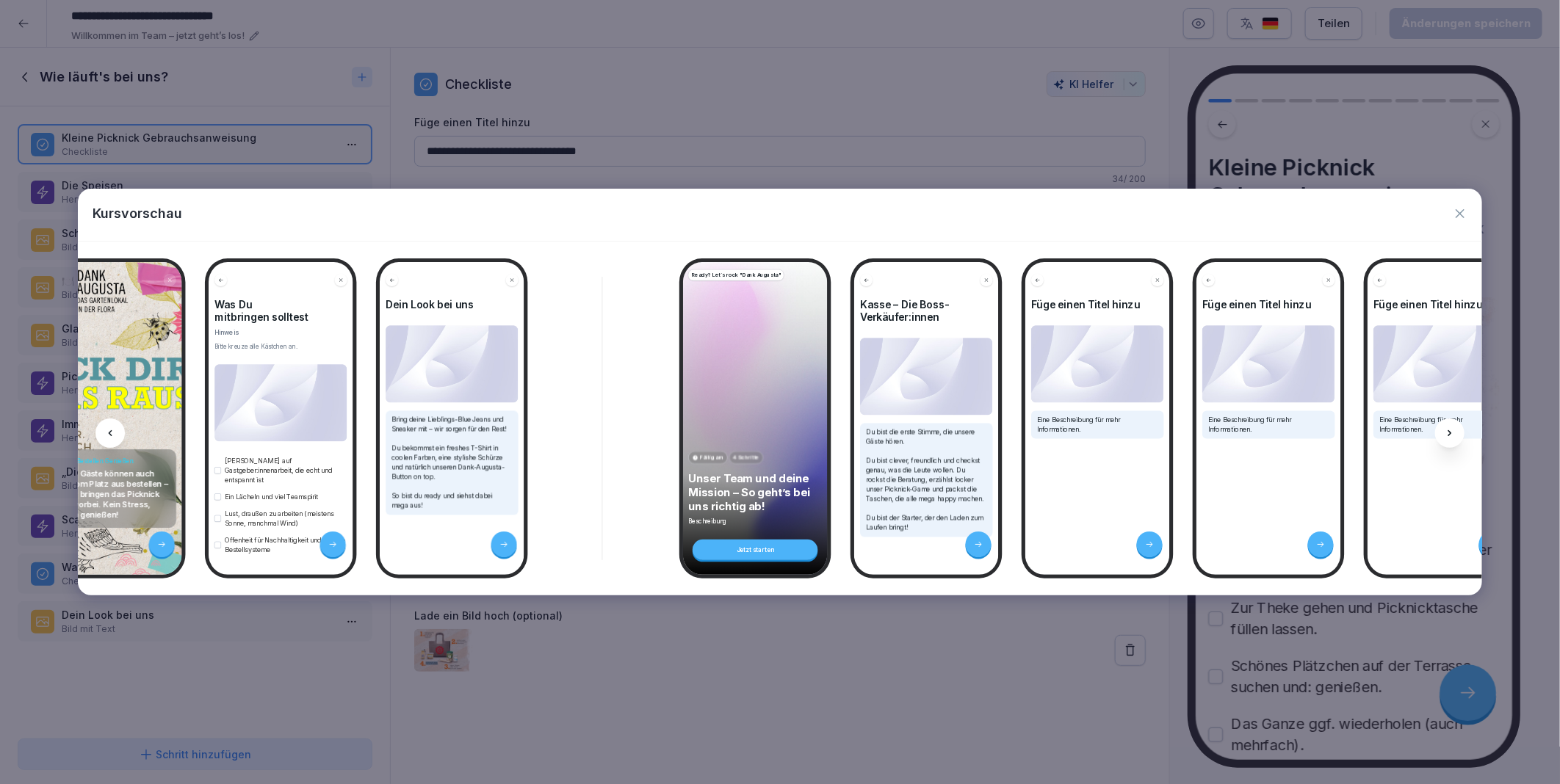
click at [112, 436] on icon at bounding box center [110, 433] width 11 height 11
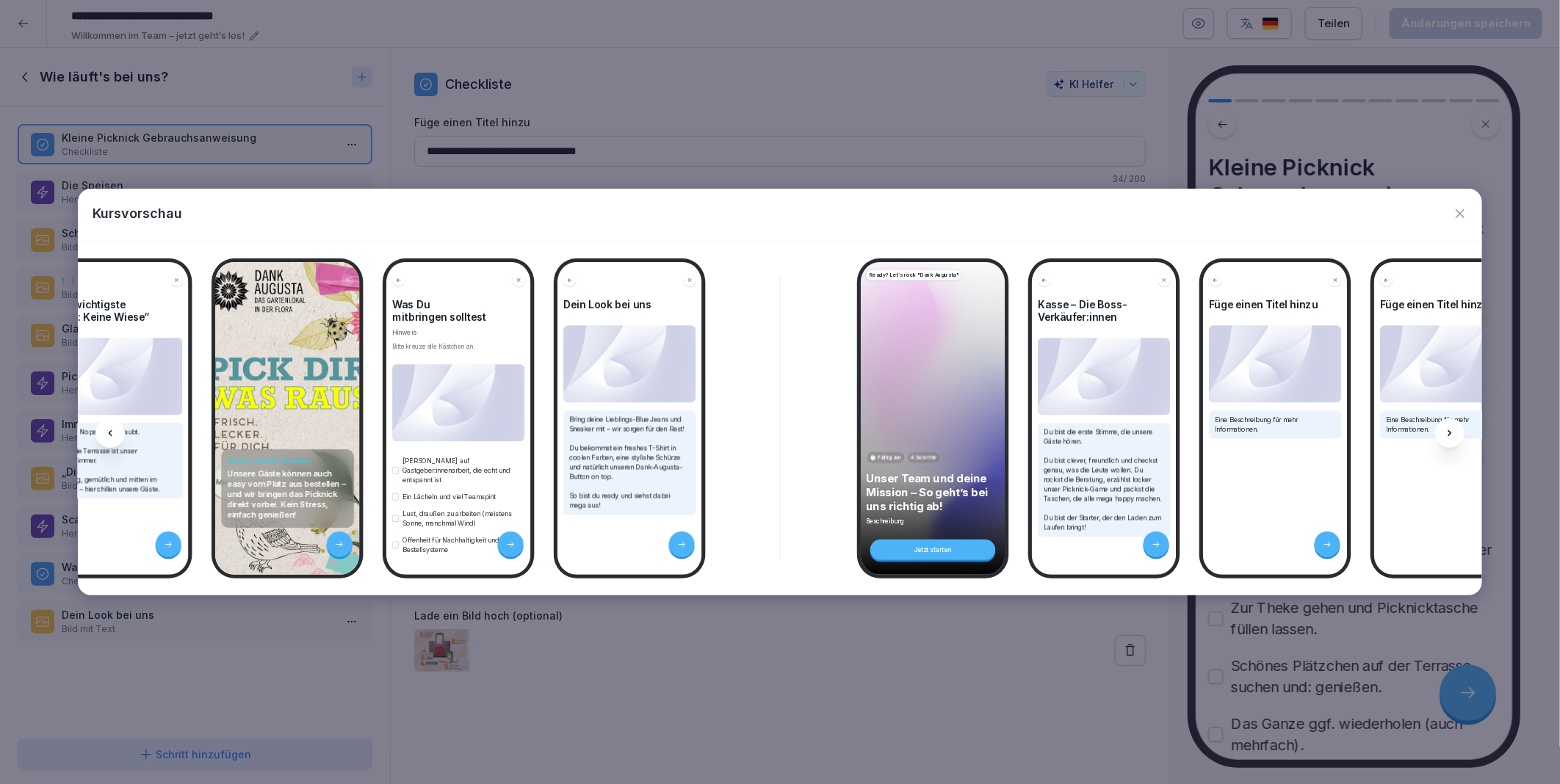
click at [112, 436] on icon at bounding box center [110, 433] width 11 height 11
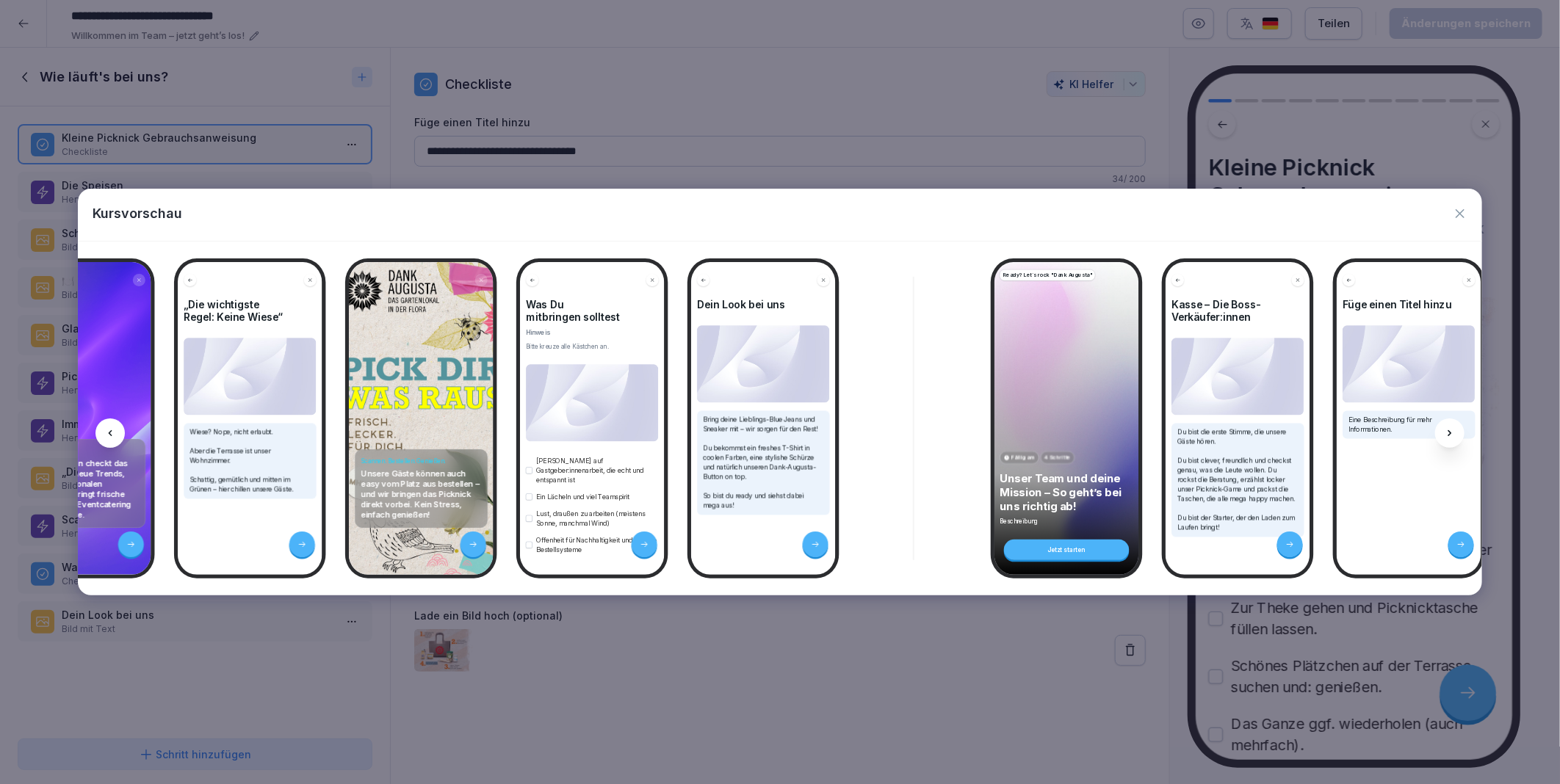
click at [112, 436] on icon at bounding box center [110, 433] width 11 height 11
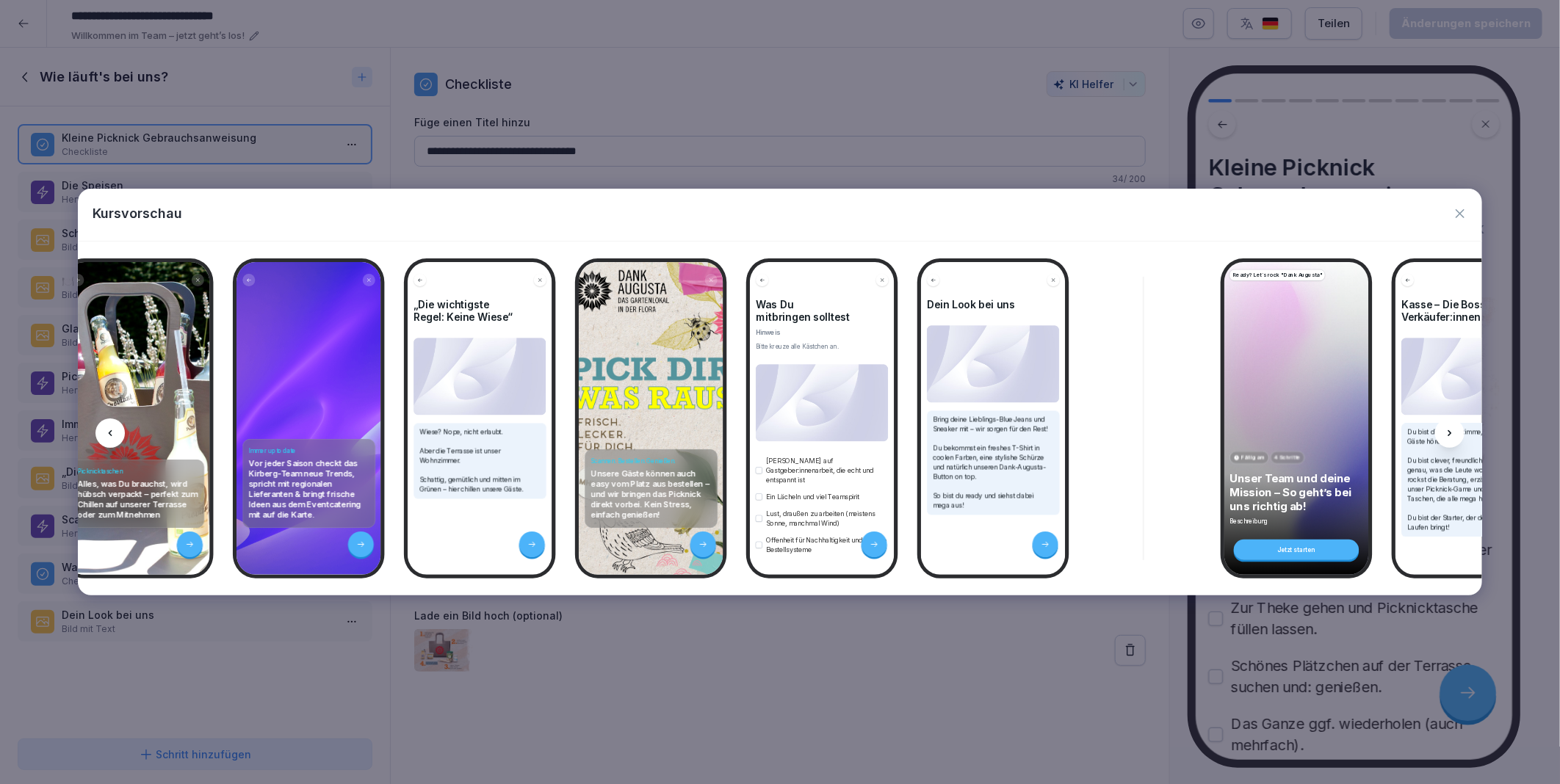
click at [118, 434] on div at bounding box center [109, 433] width 29 height 29
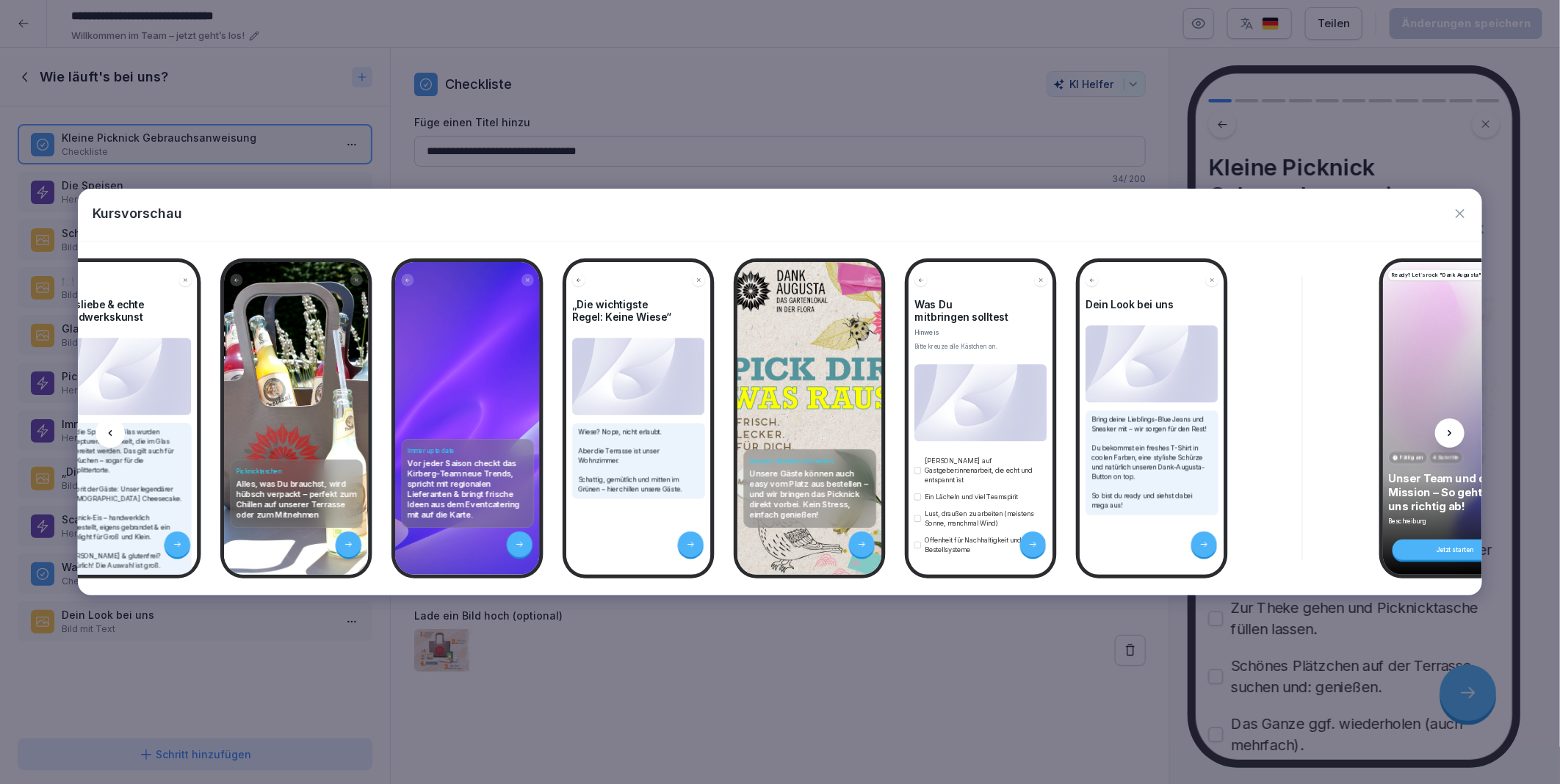
click at [118, 434] on div at bounding box center [109, 433] width 29 height 29
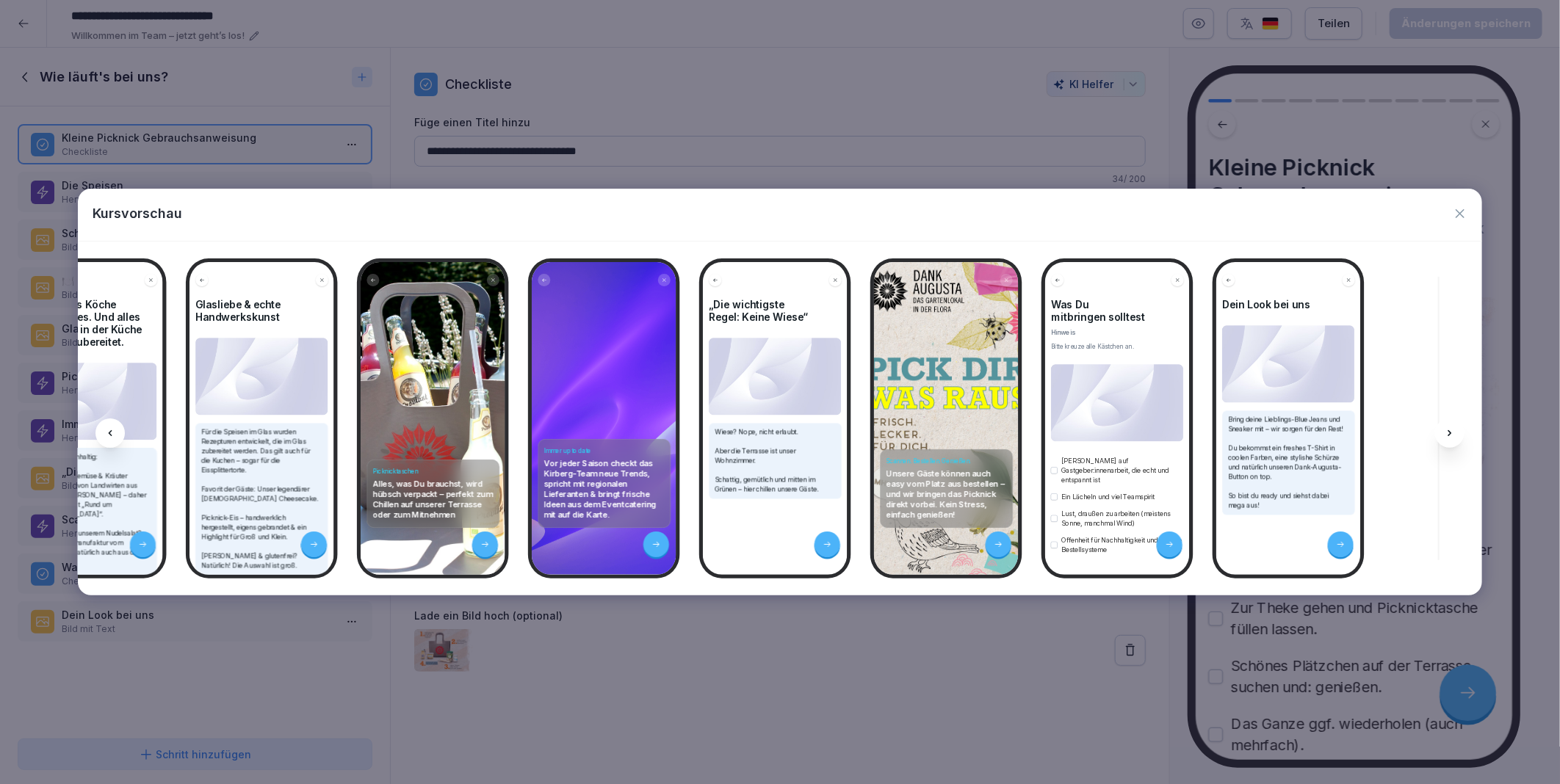
click at [118, 434] on div at bounding box center [109, 433] width 29 height 29
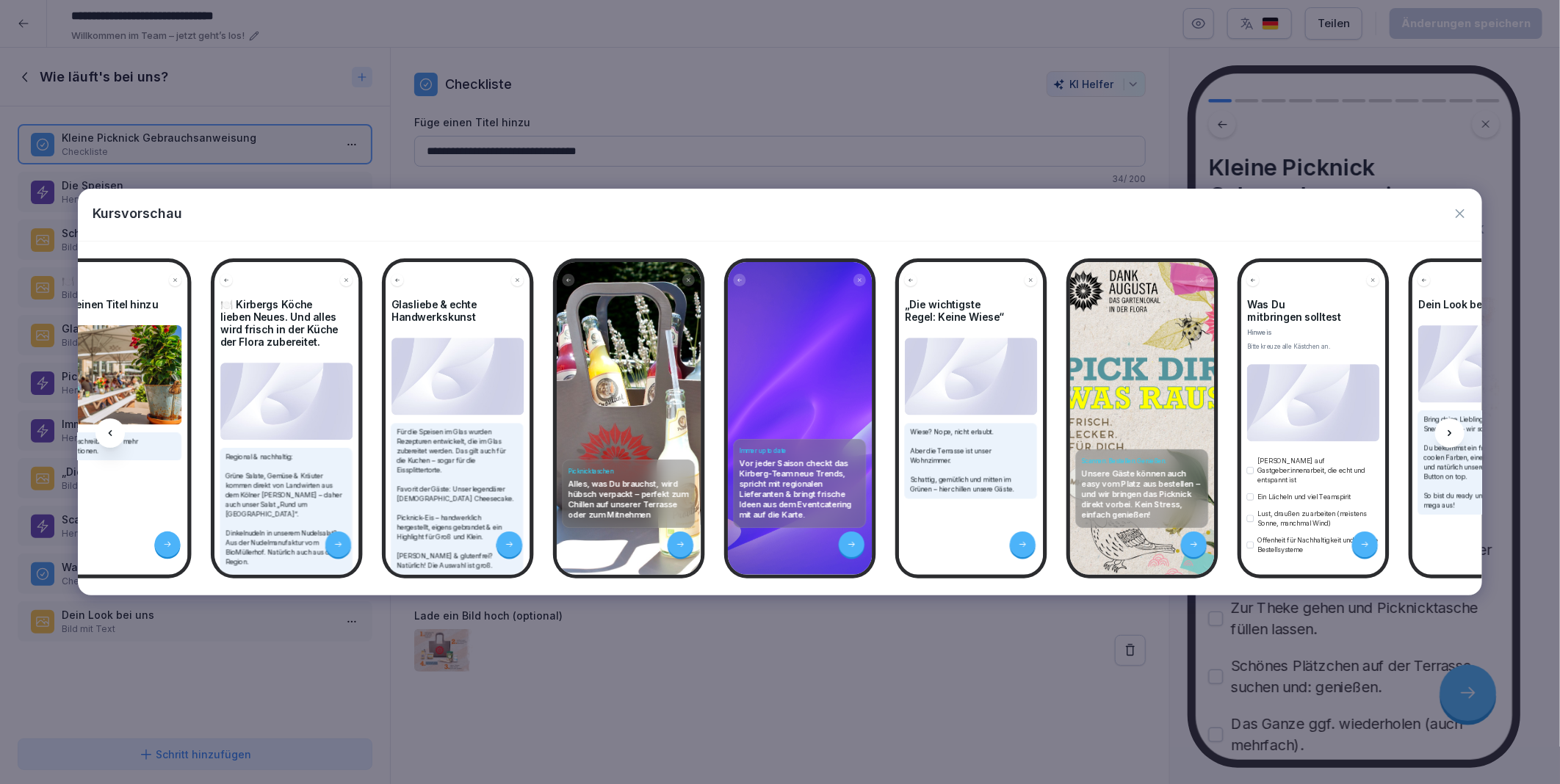
click at [118, 434] on div at bounding box center [109, 433] width 29 height 29
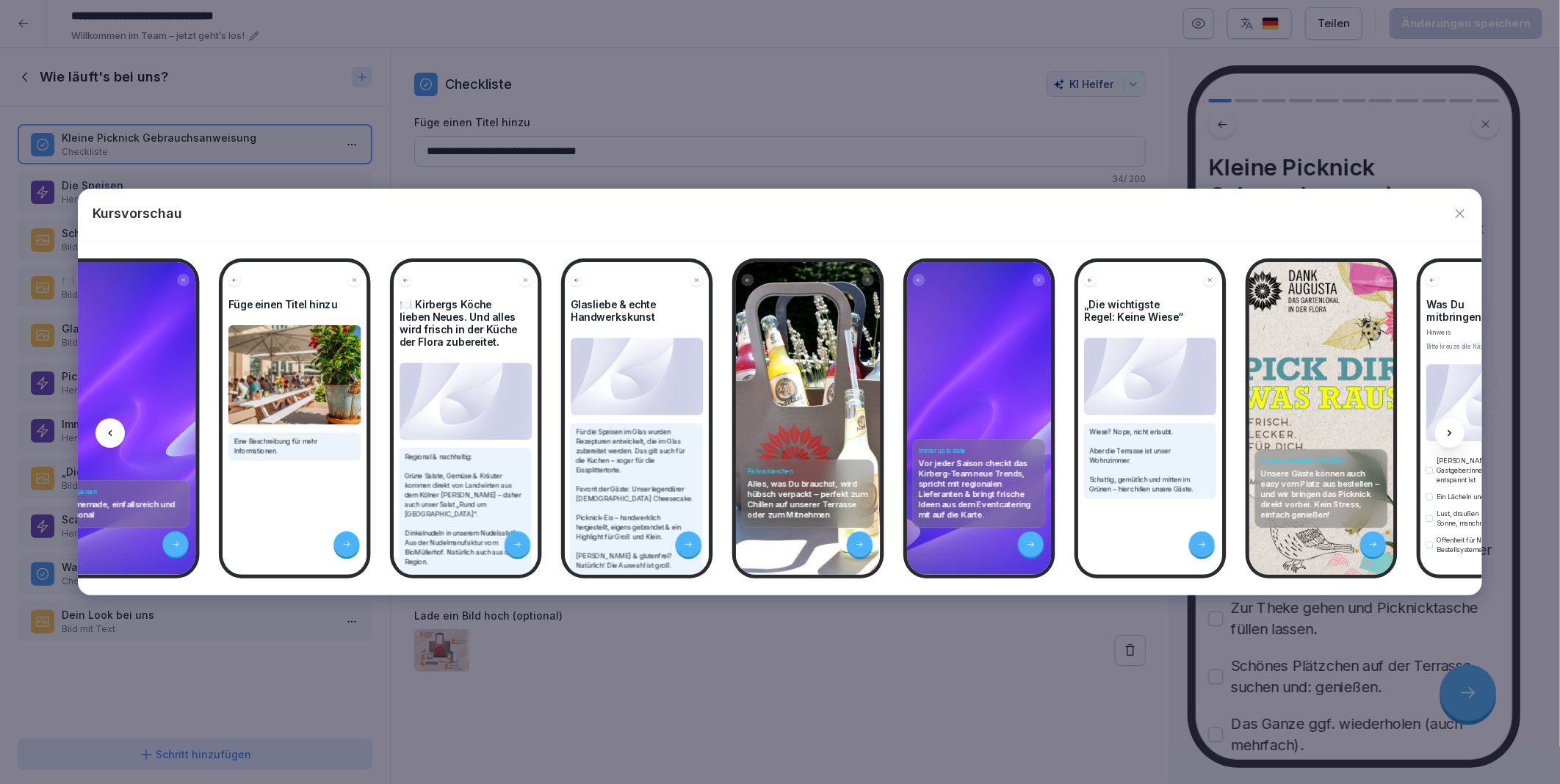
click at [118, 434] on div at bounding box center [109, 433] width 29 height 29
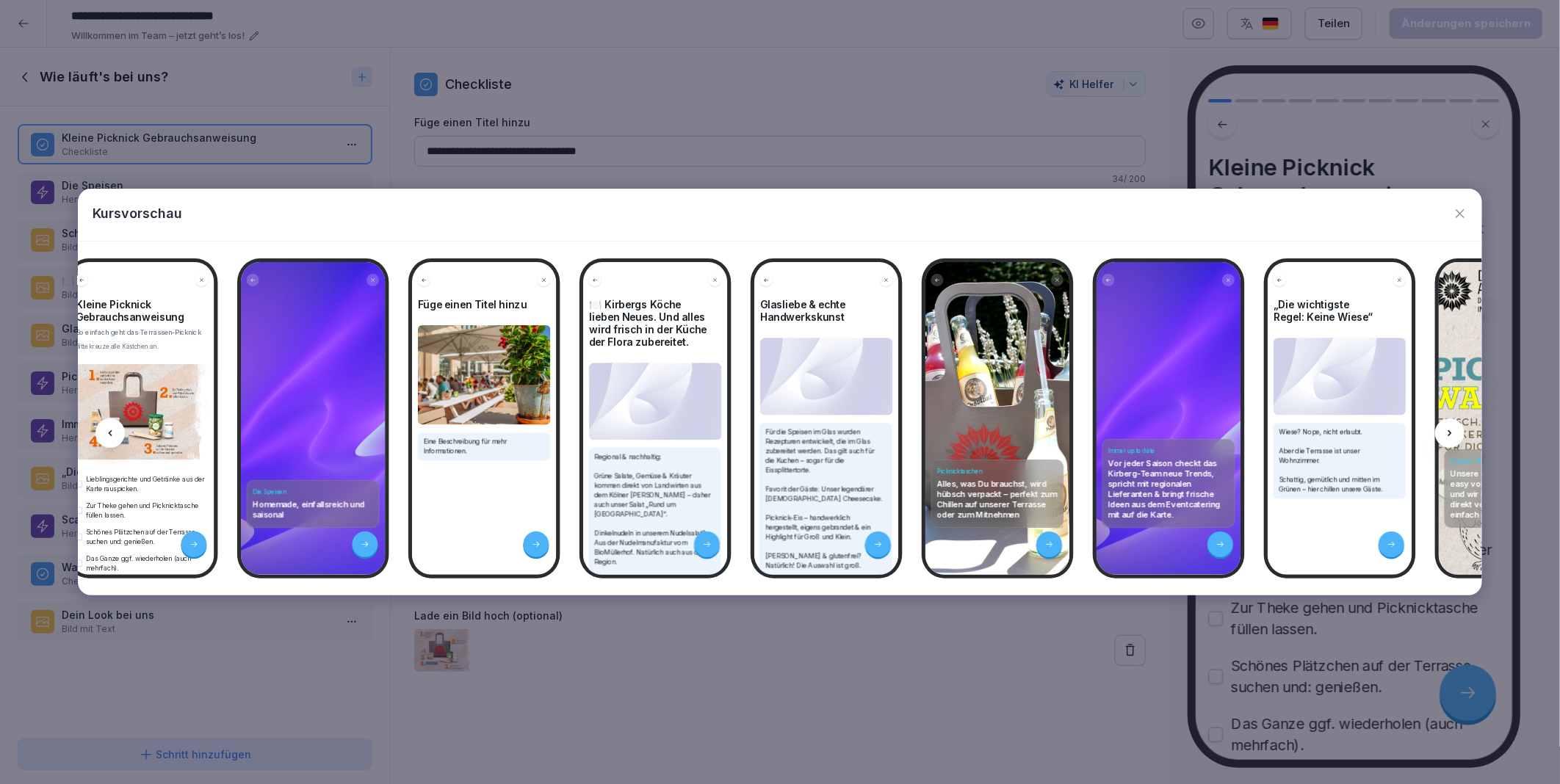
click at [118, 434] on div at bounding box center [109, 433] width 29 height 29
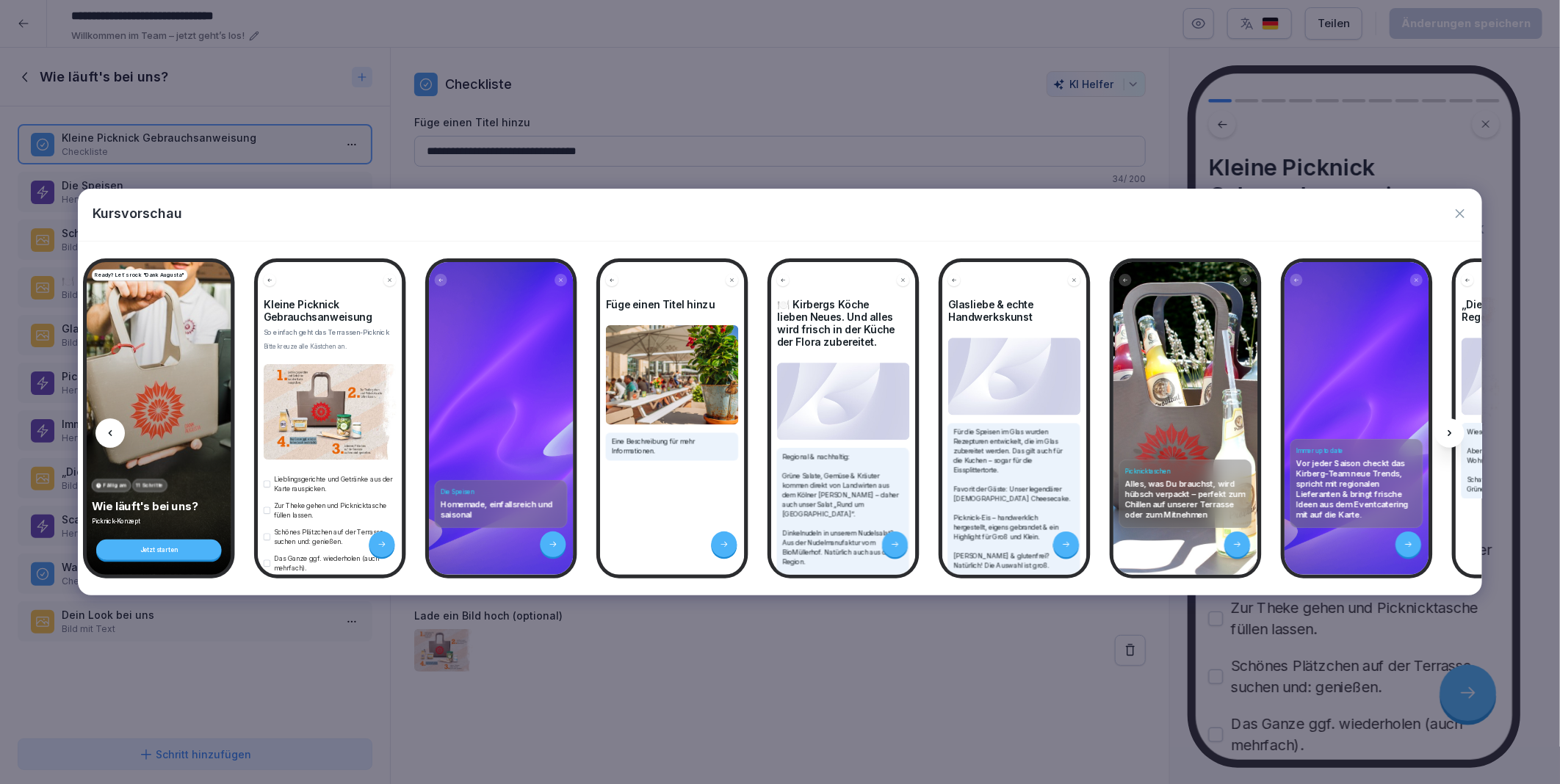
click at [118, 434] on div at bounding box center [109, 433] width 29 height 29
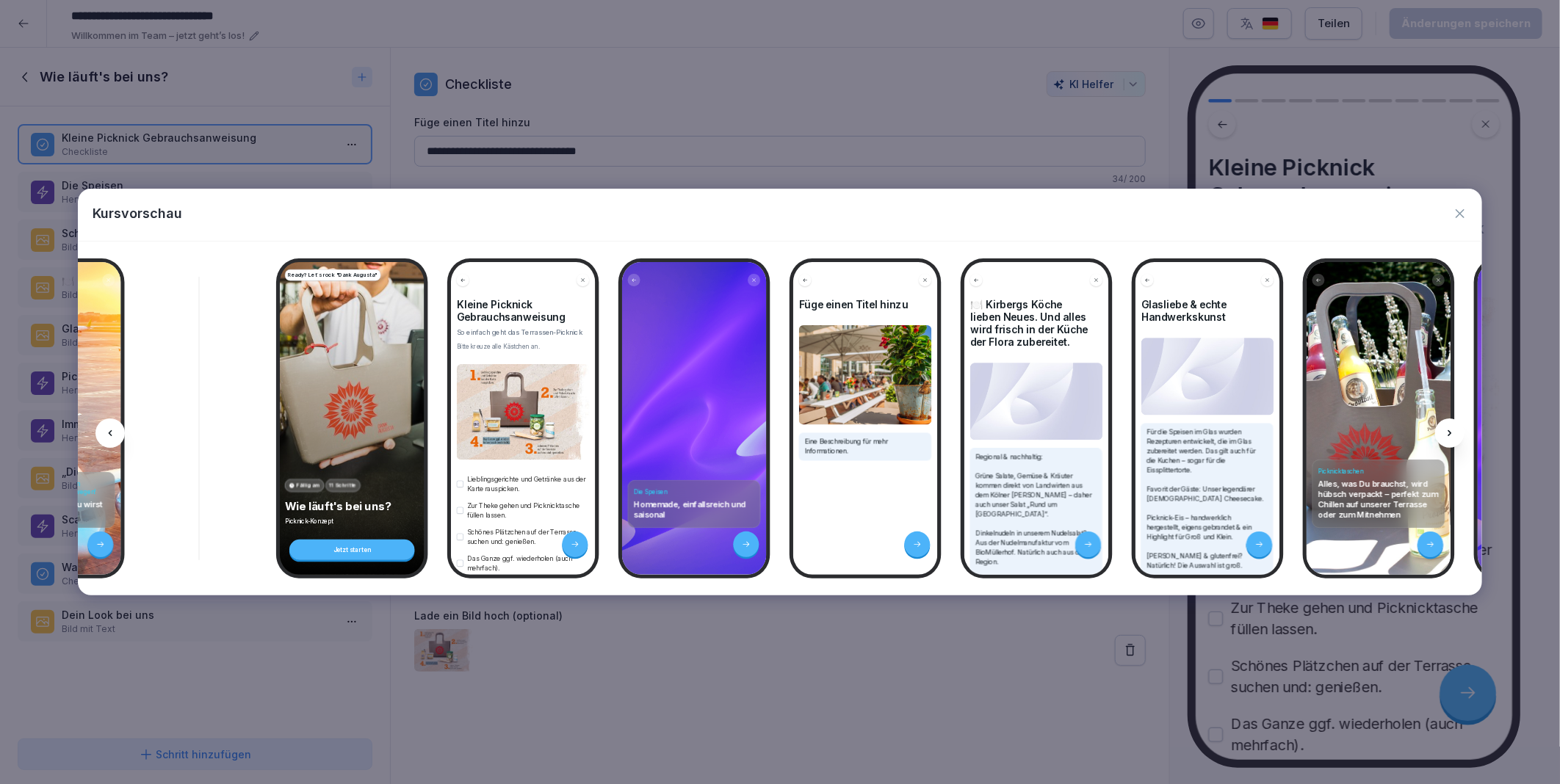
click at [118, 434] on div at bounding box center [109, 433] width 29 height 29
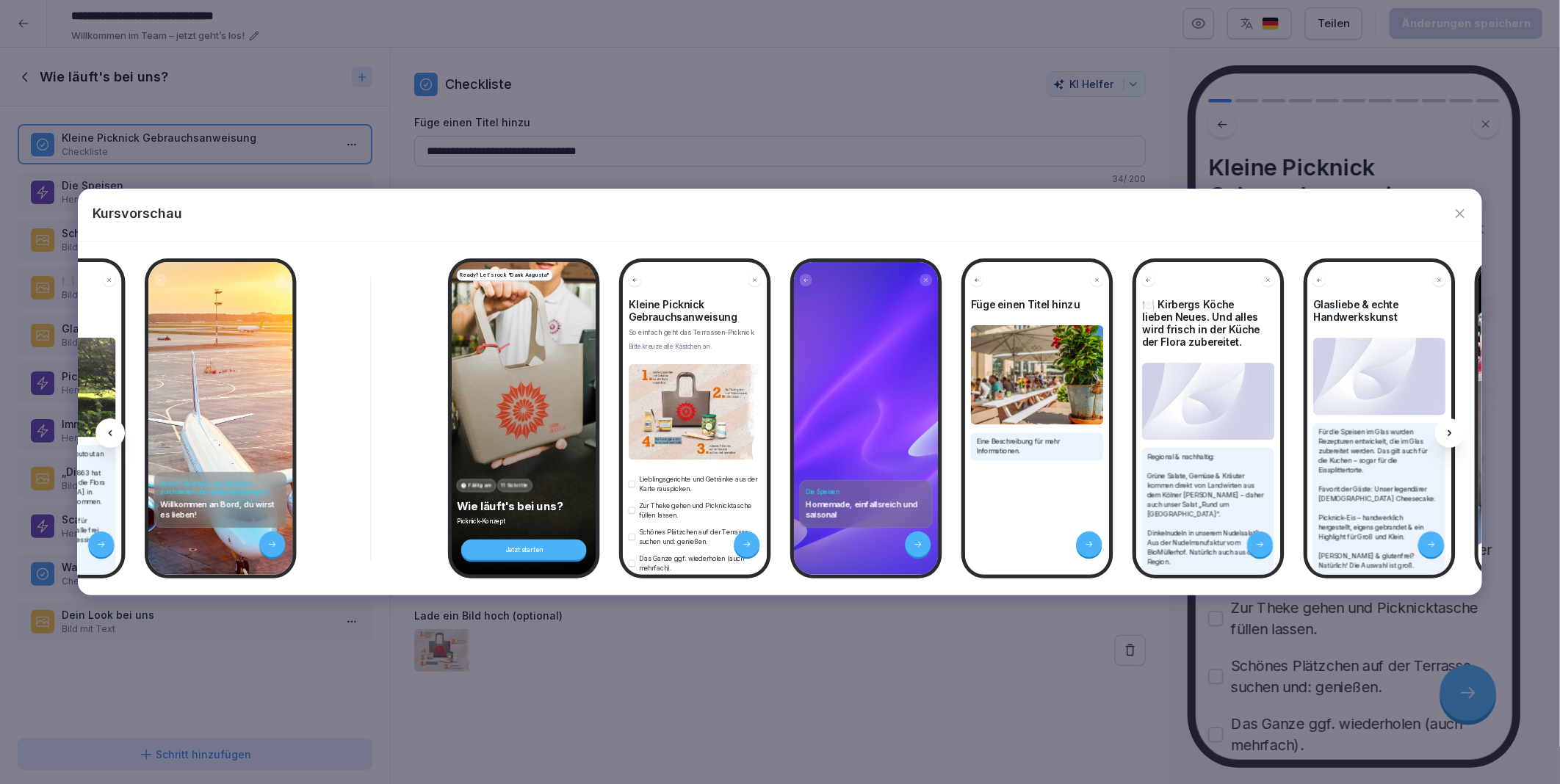
click at [118, 434] on div at bounding box center [109, 433] width 29 height 29
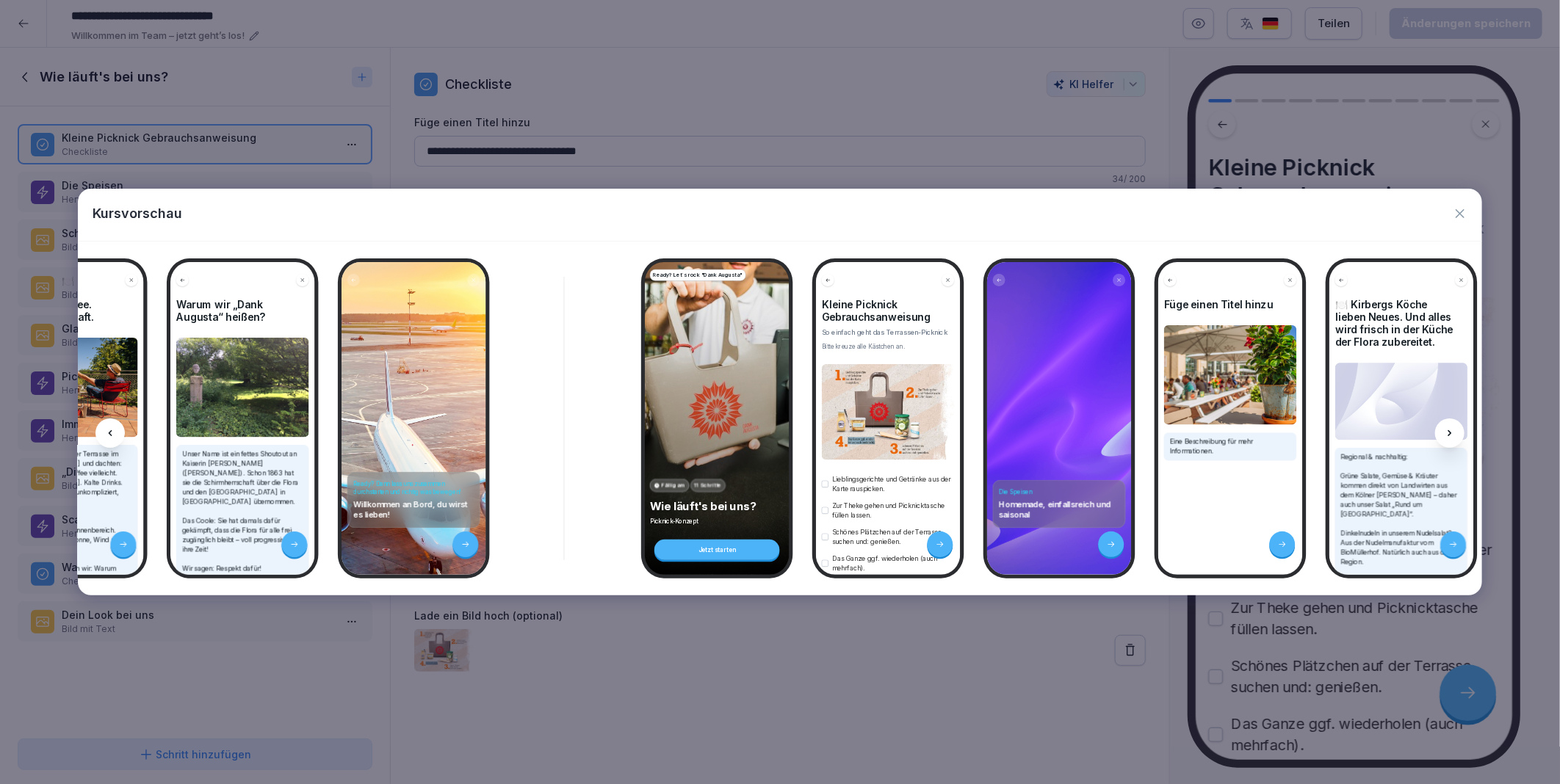
click at [118, 434] on div at bounding box center [109, 433] width 29 height 29
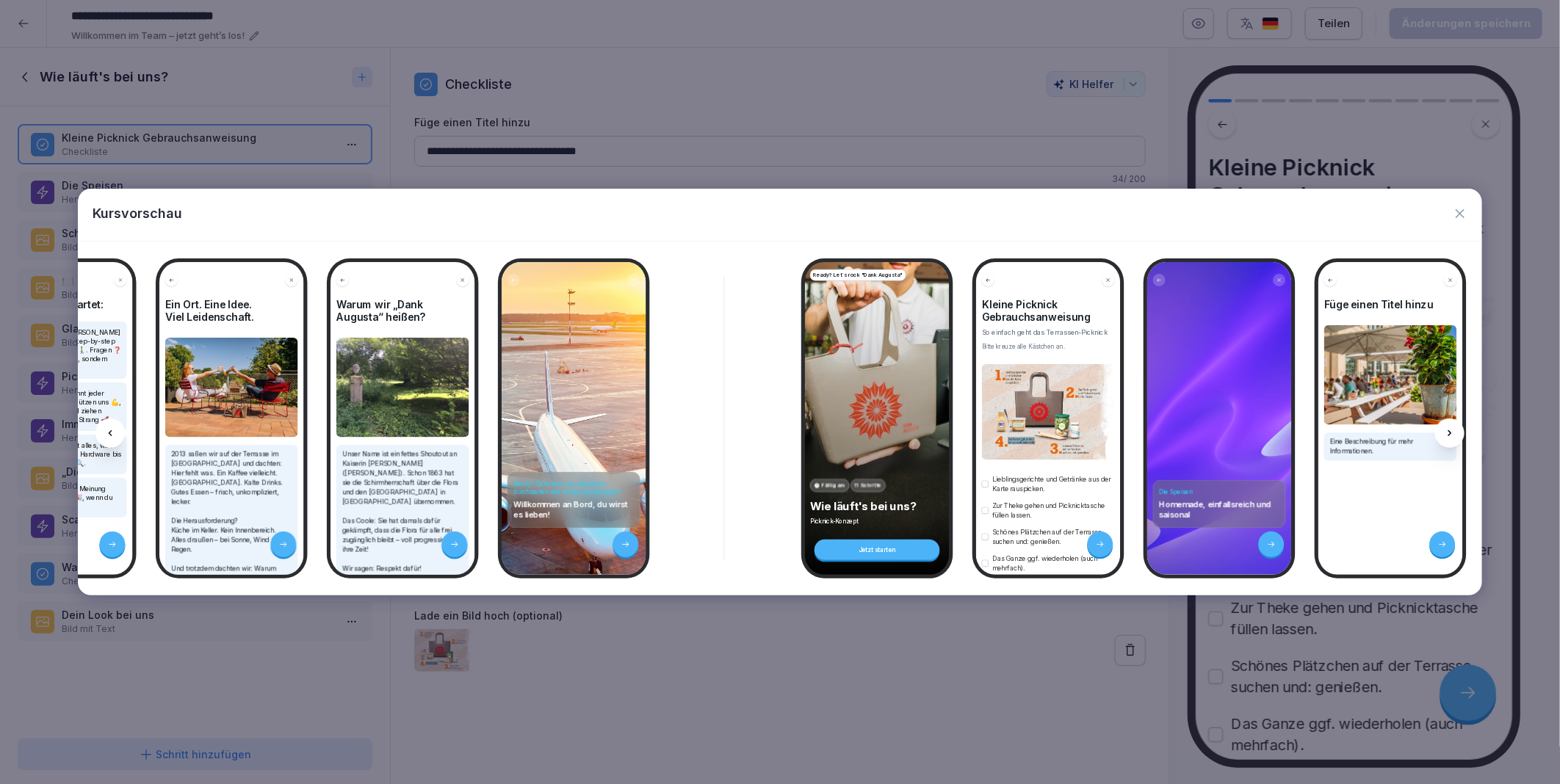
click at [118, 434] on div at bounding box center [109, 433] width 29 height 29
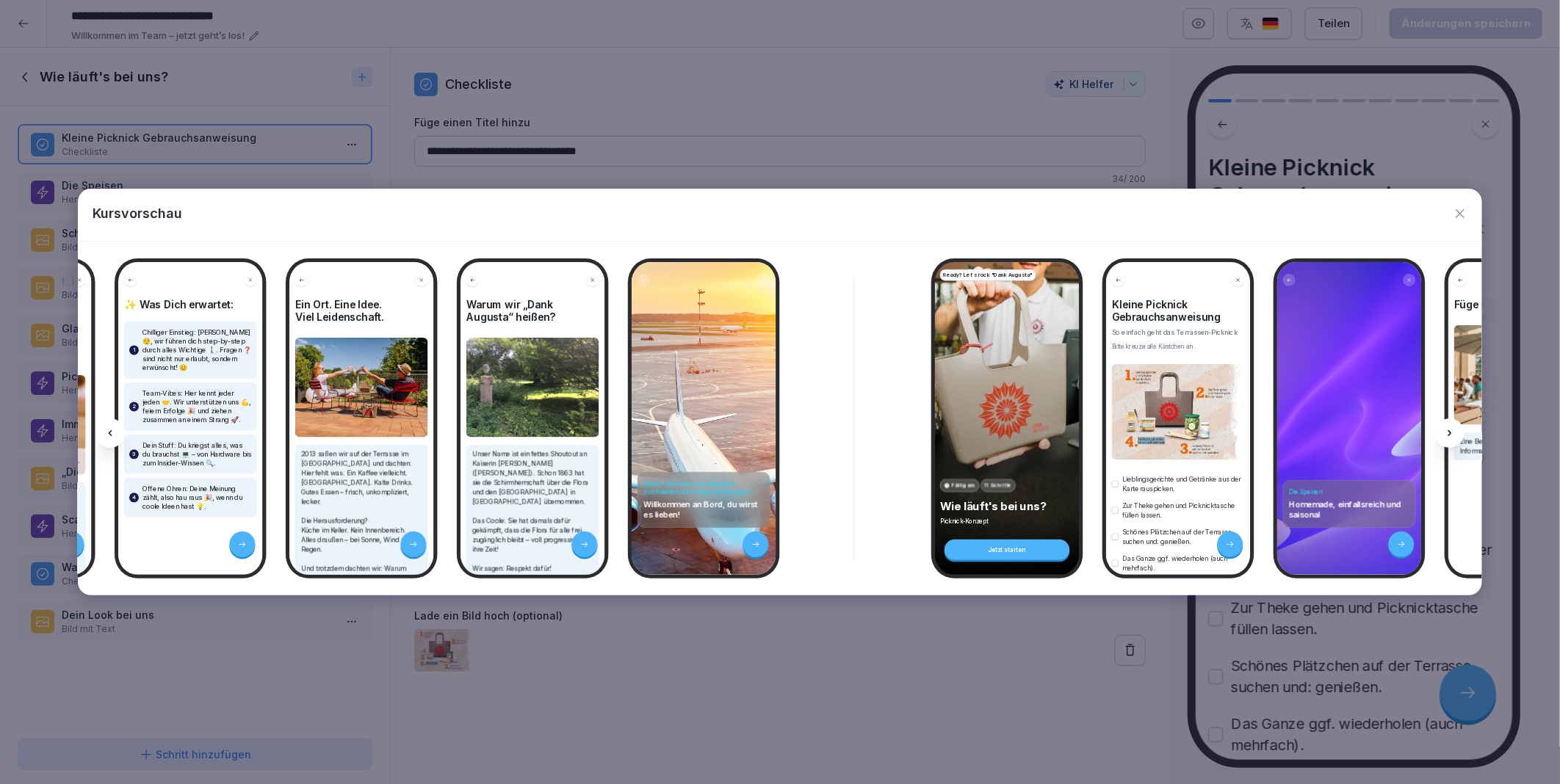
click at [118, 434] on div at bounding box center [109, 433] width 29 height 29
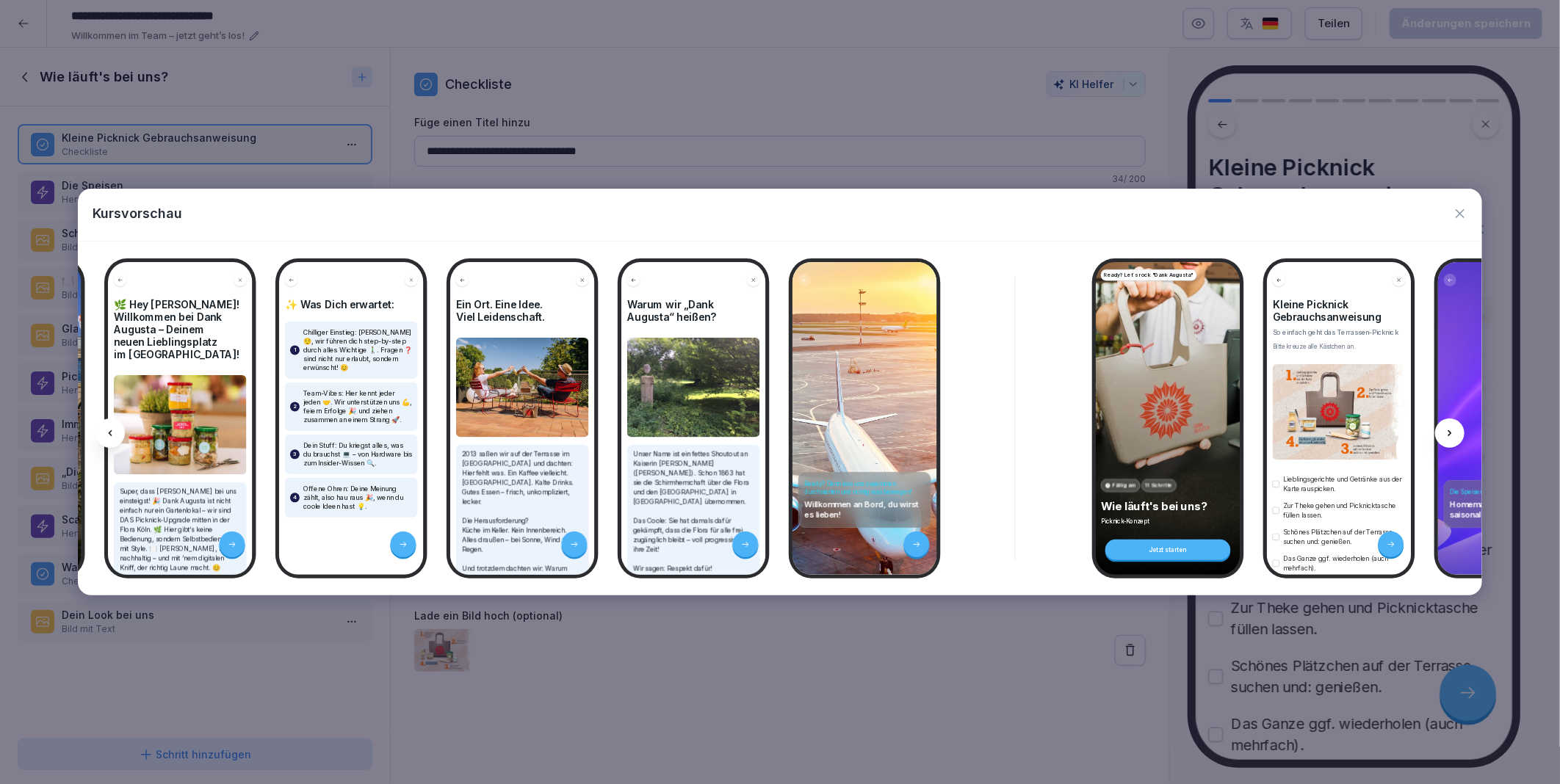
click at [118, 434] on div at bounding box center [109, 433] width 29 height 29
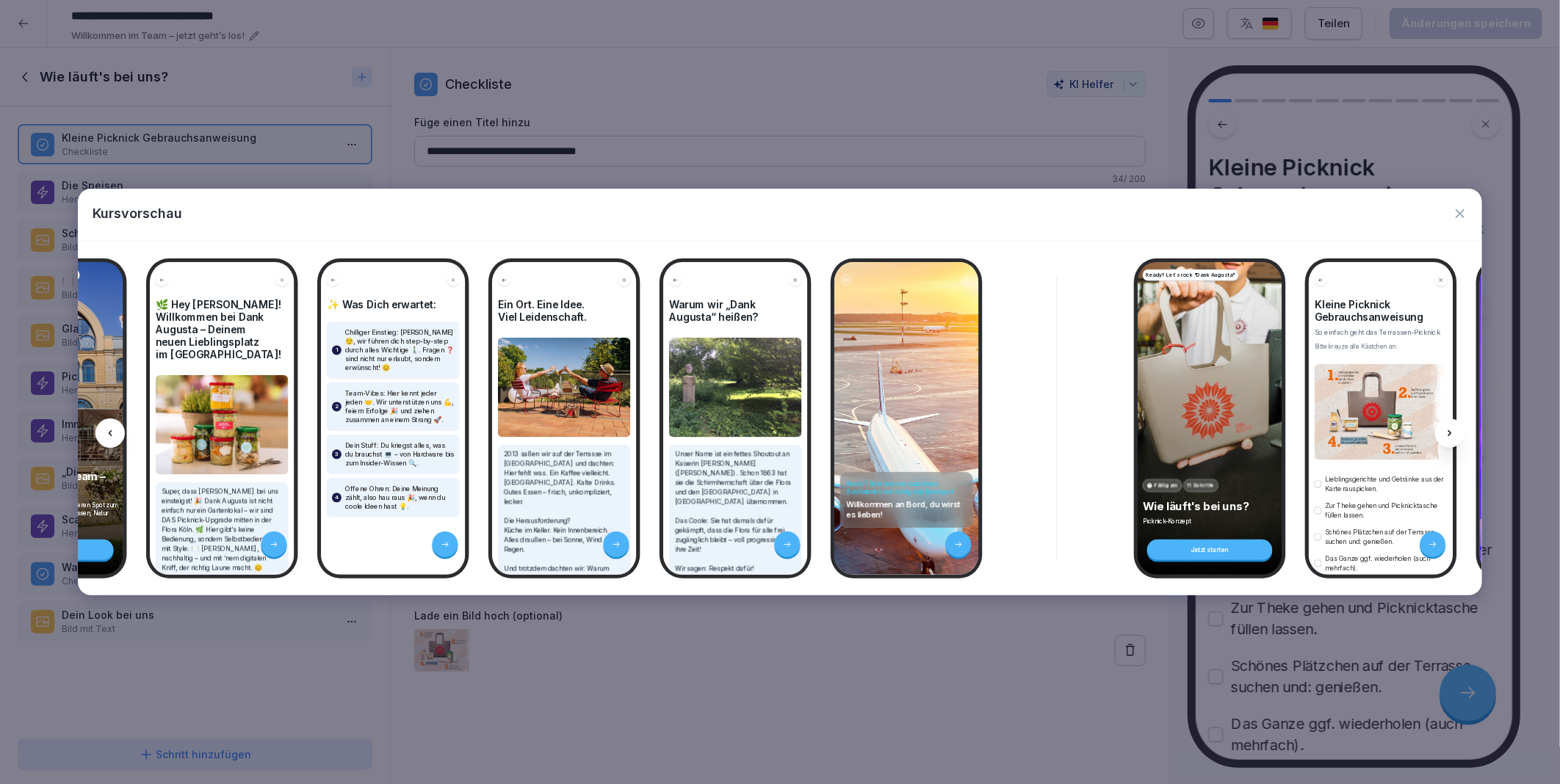
scroll to position [0, 0]
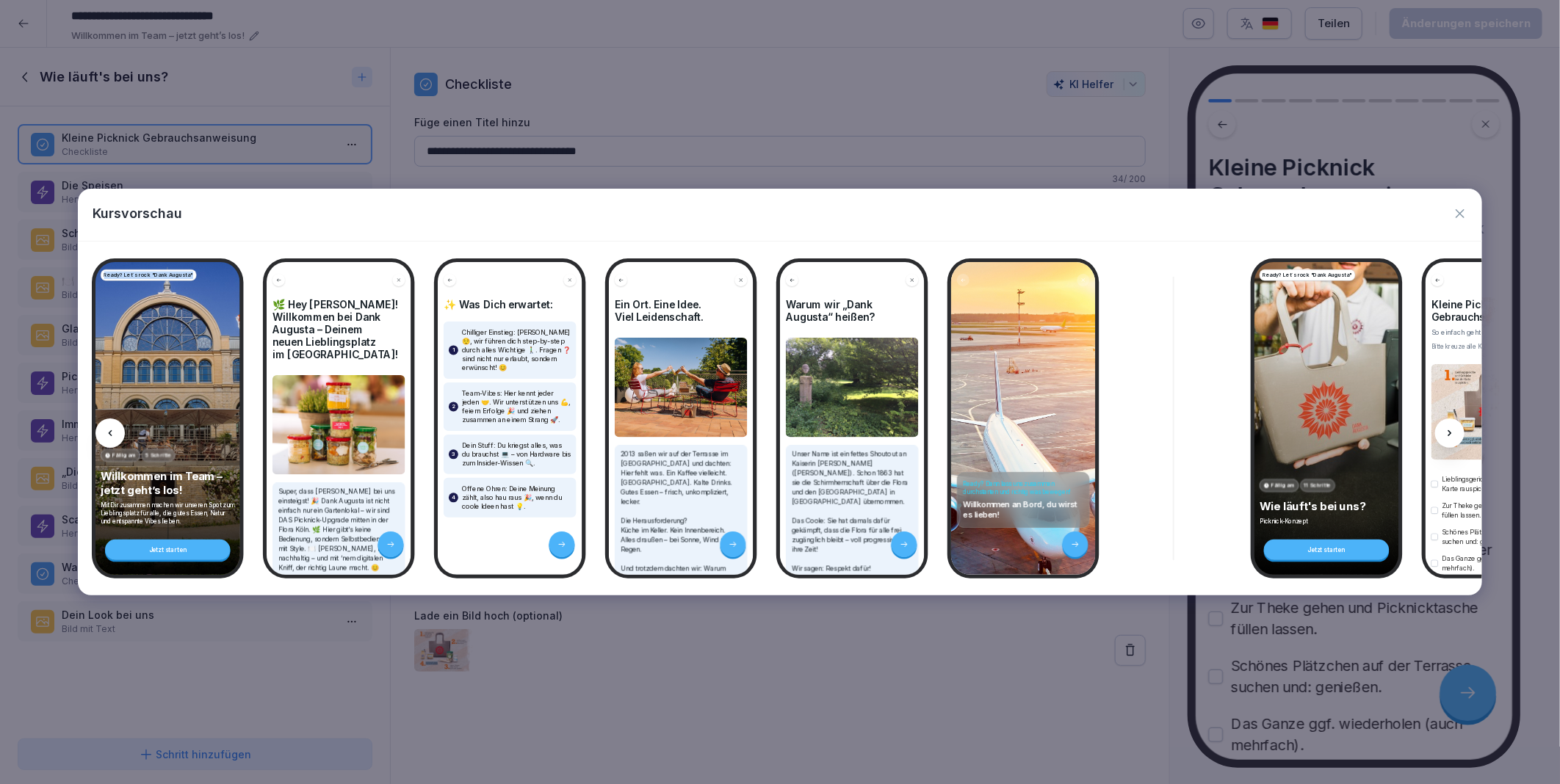
click at [118, 434] on div at bounding box center [109, 433] width 29 height 29
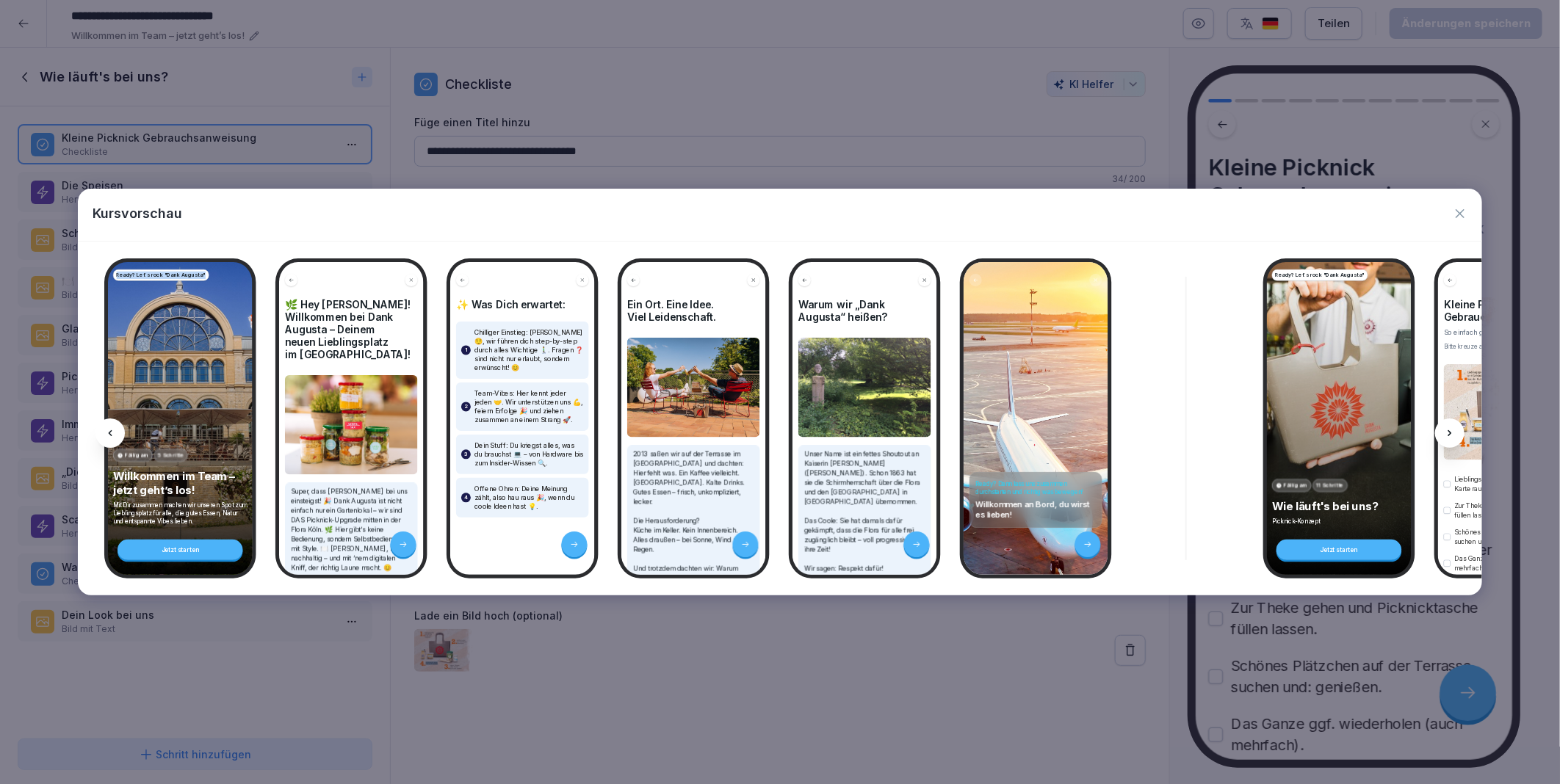
click at [118, 434] on div at bounding box center [109, 433] width 29 height 29
click at [1444, 437] on icon at bounding box center [1449, 433] width 11 height 11
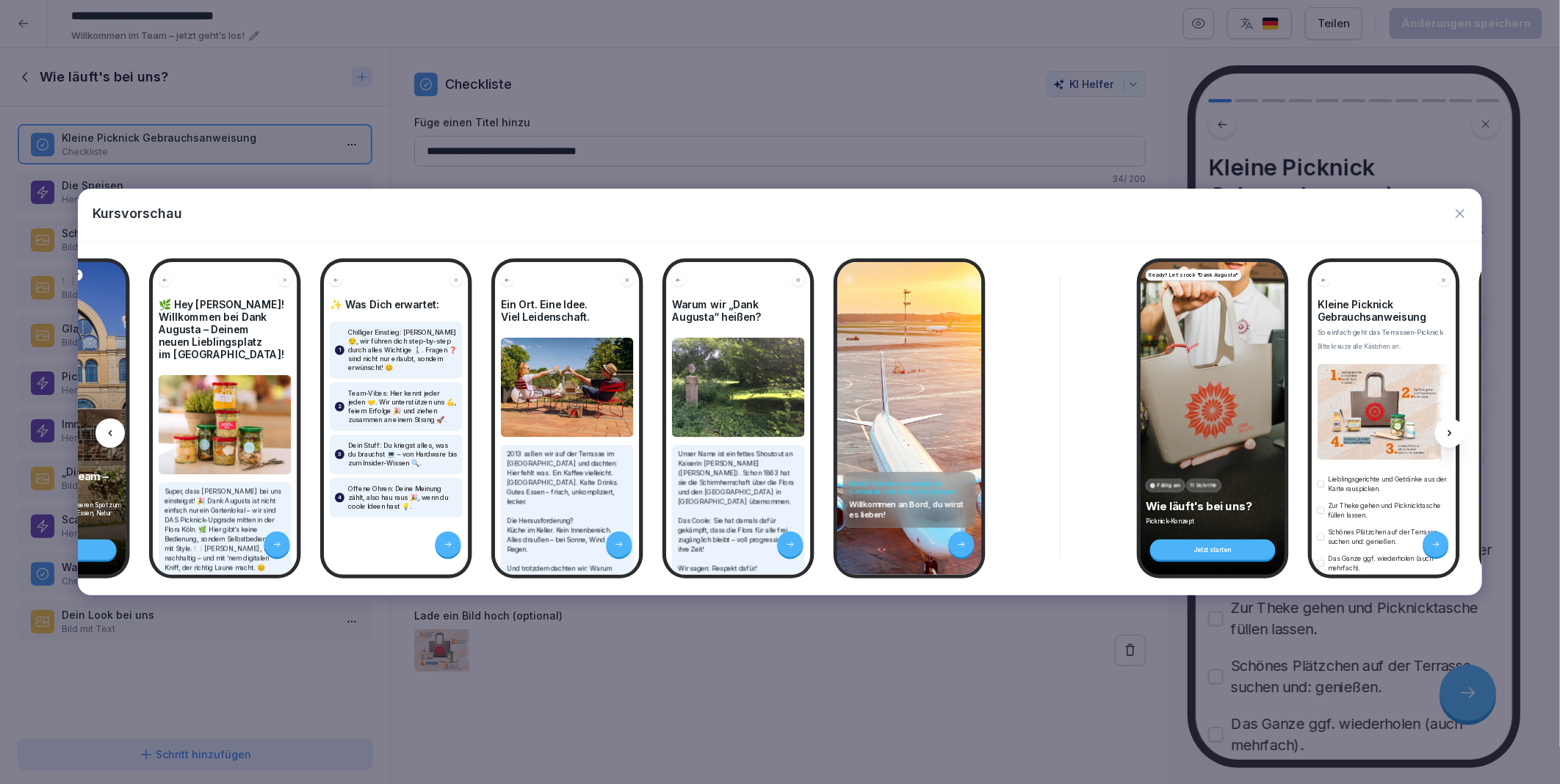
click at [1444, 437] on icon at bounding box center [1449, 433] width 11 height 11
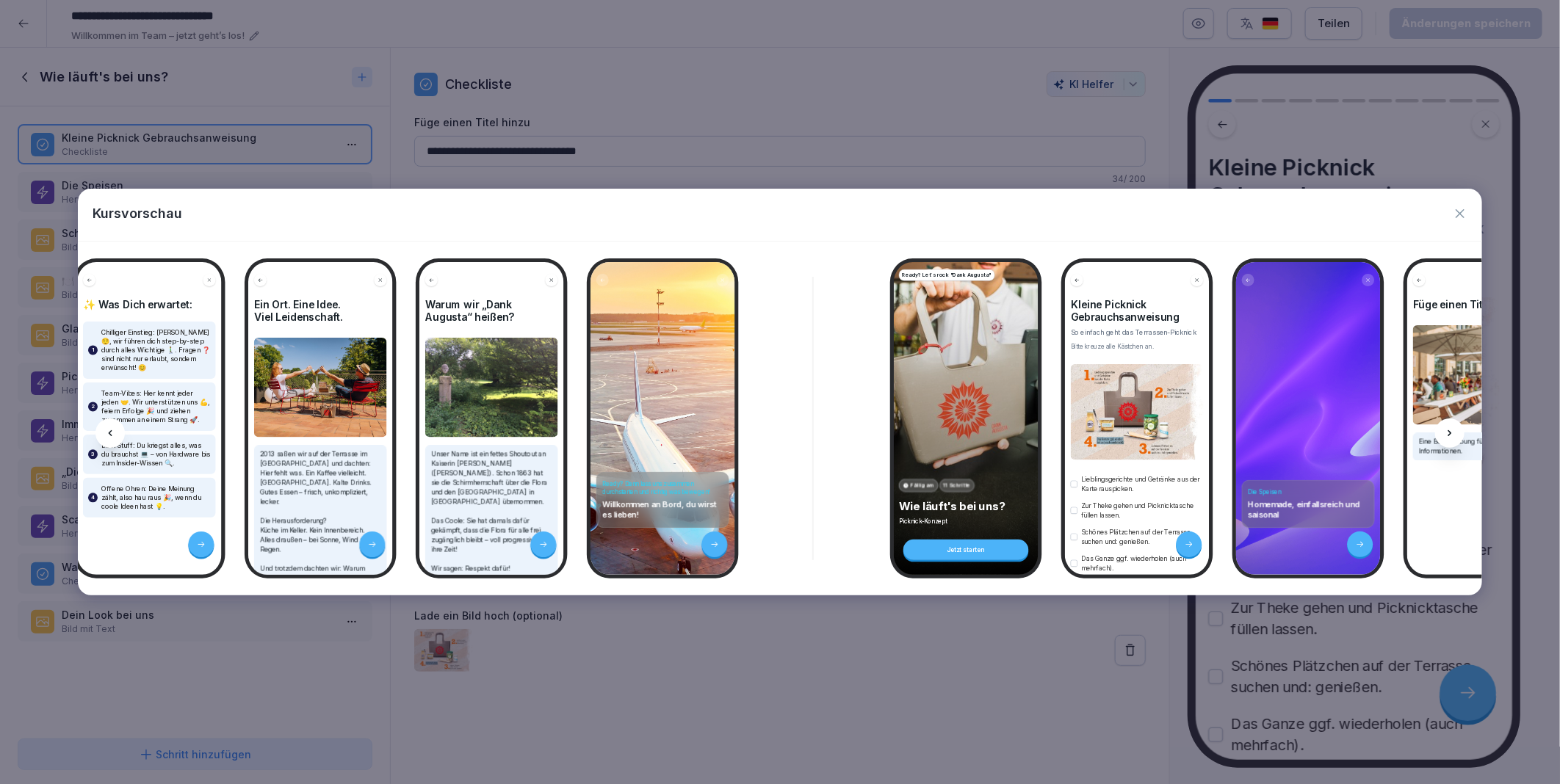
click at [1449, 434] on icon at bounding box center [1449, 433] width 11 height 11
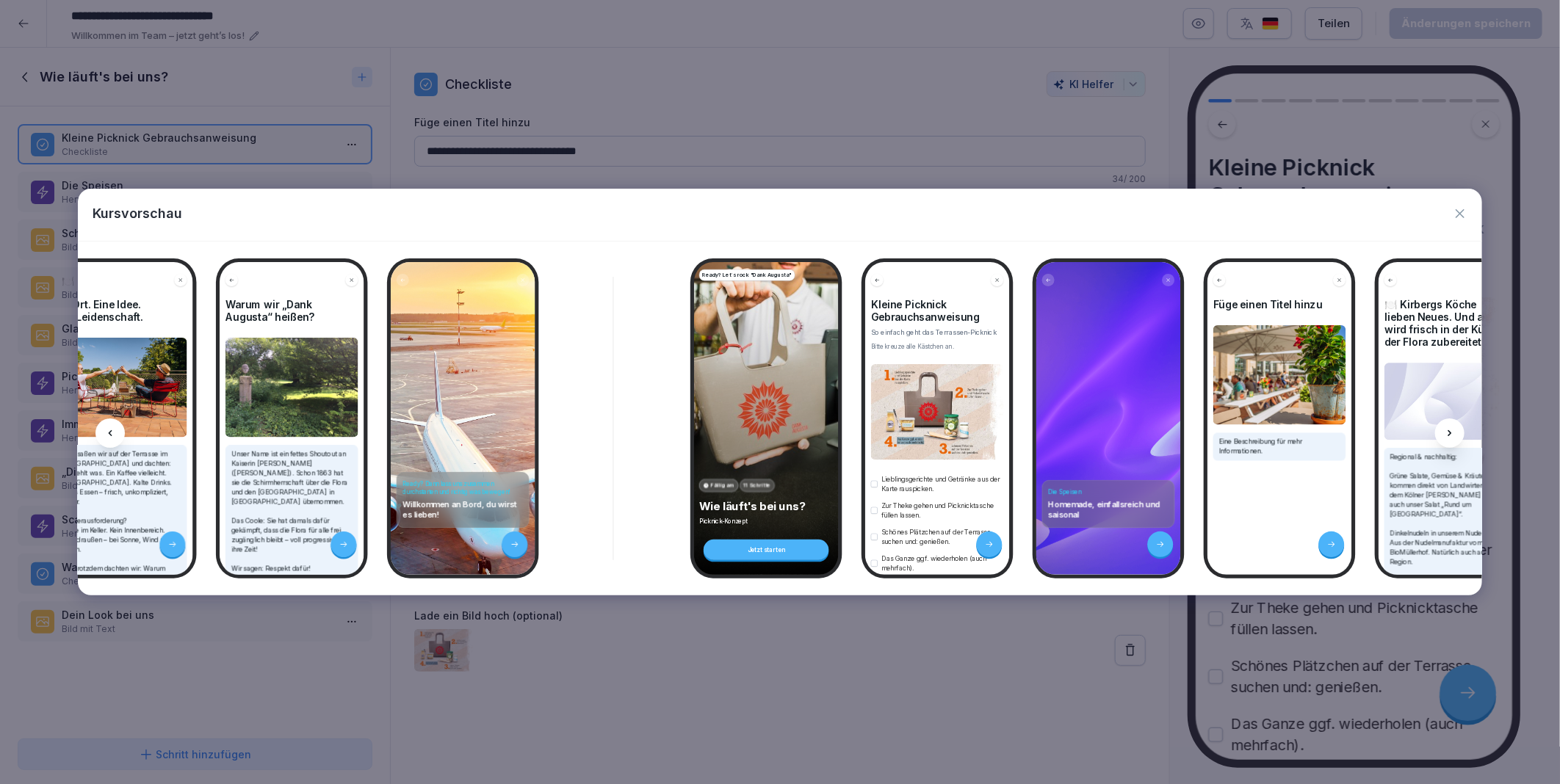
click at [1449, 434] on icon at bounding box center [1449, 433] width 11 height 11
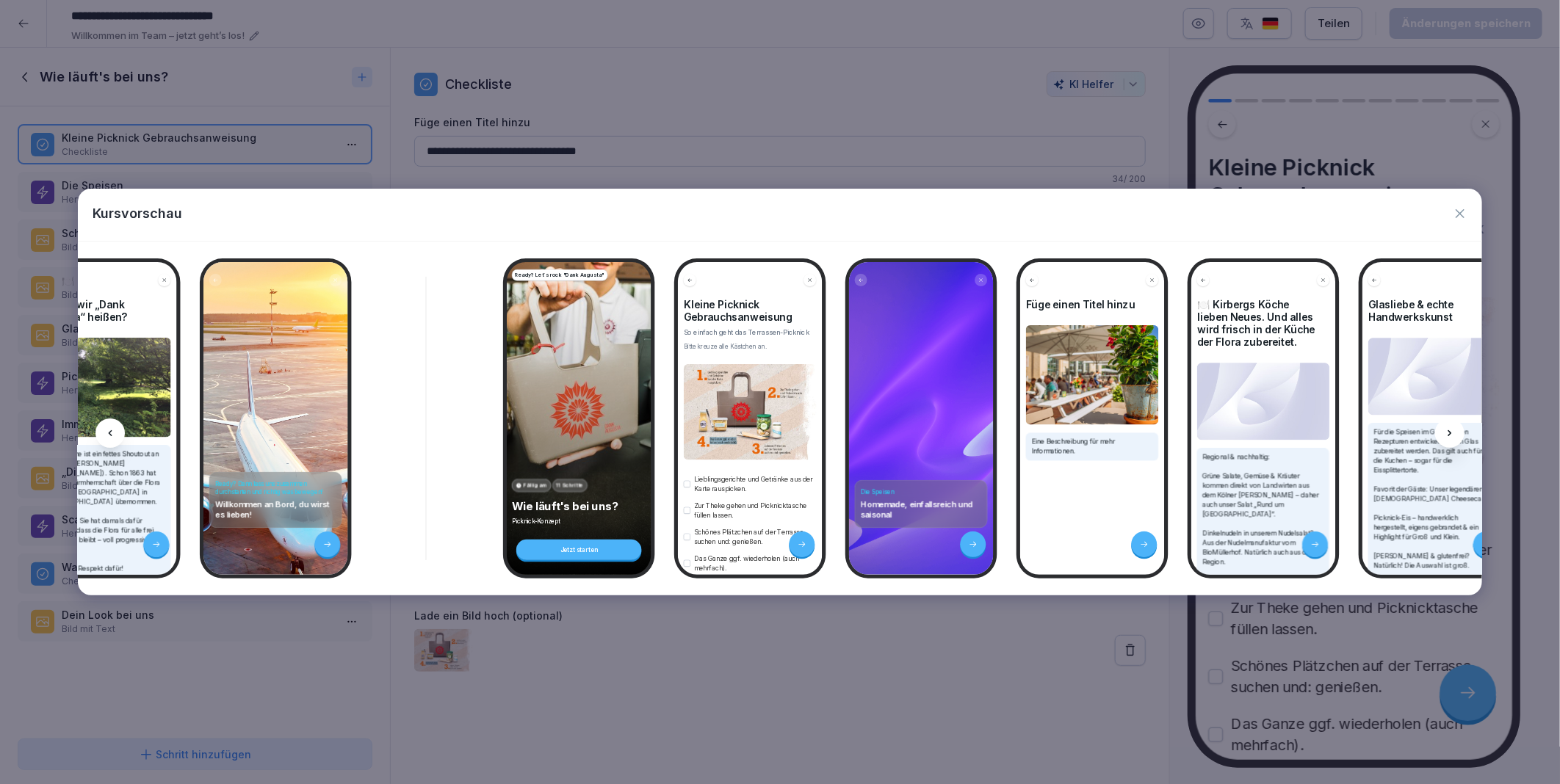
click at [1449, 434] on icon at bounding box center [1449, 433] width 11 height 11
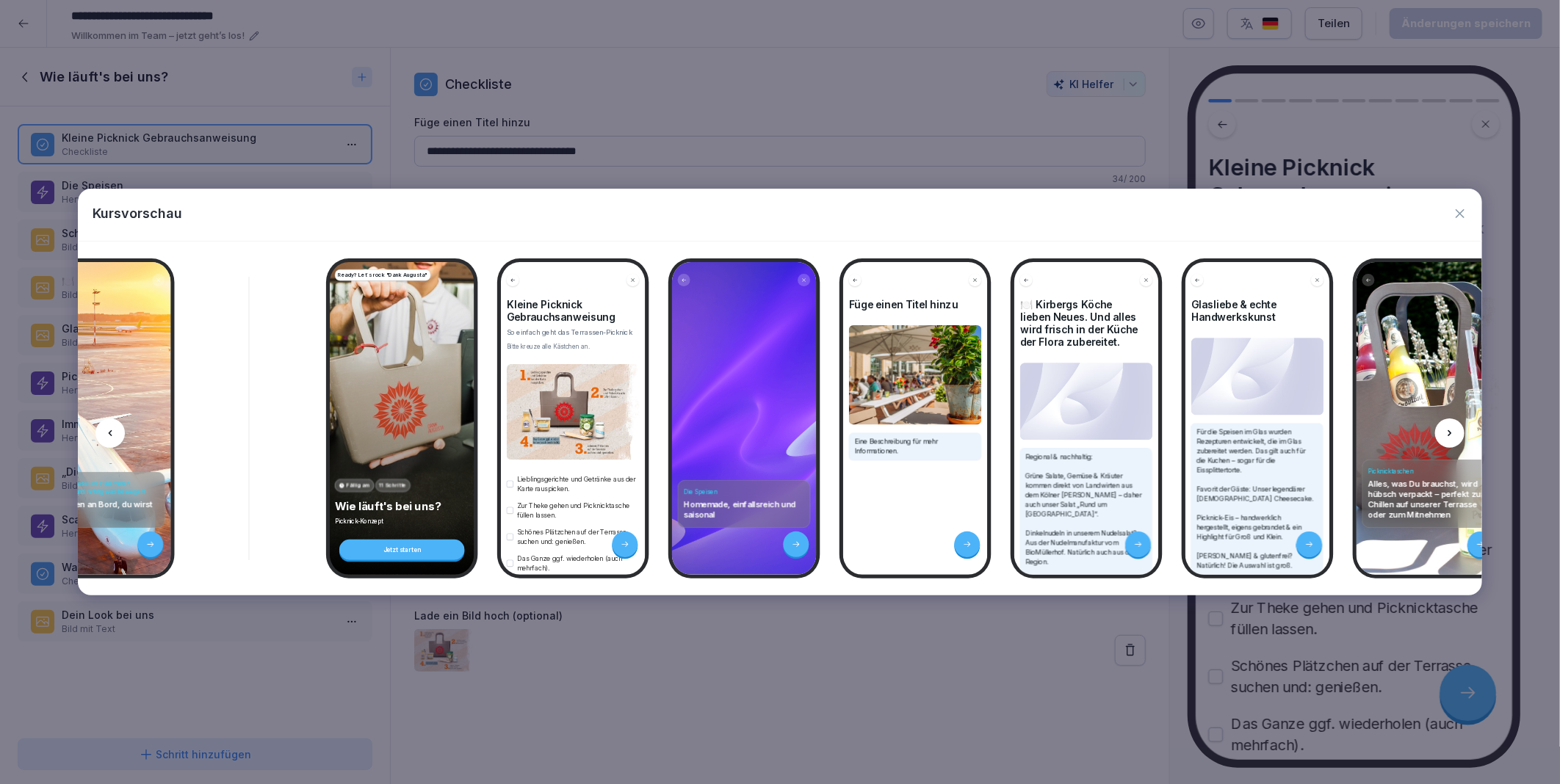
click at [1449, 434] on icon at bounding box center [1449, 433] width 11 height 11
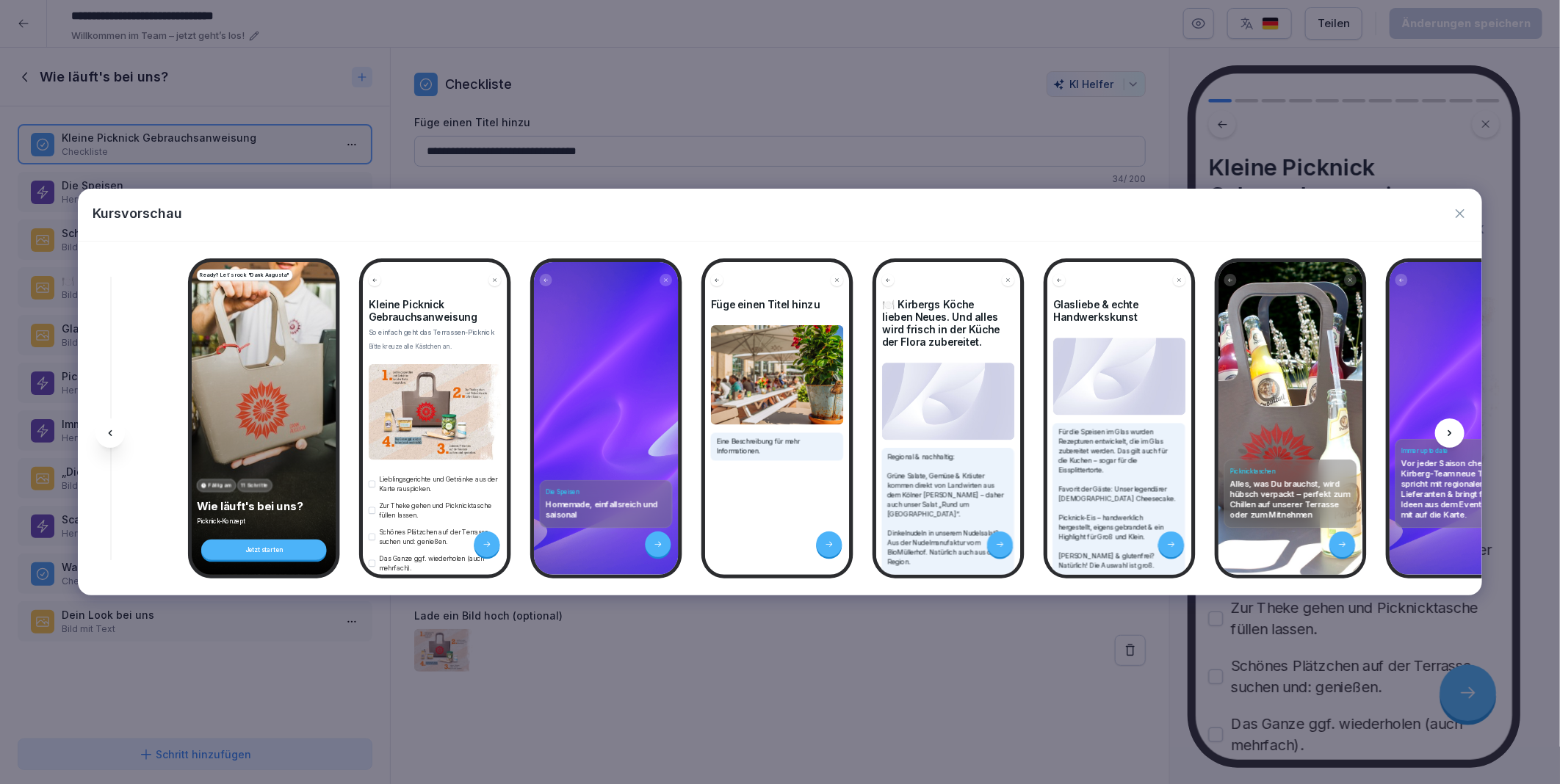
click at [1449, 434] on icon at bounding box center [1449, 433] width 11 height 11
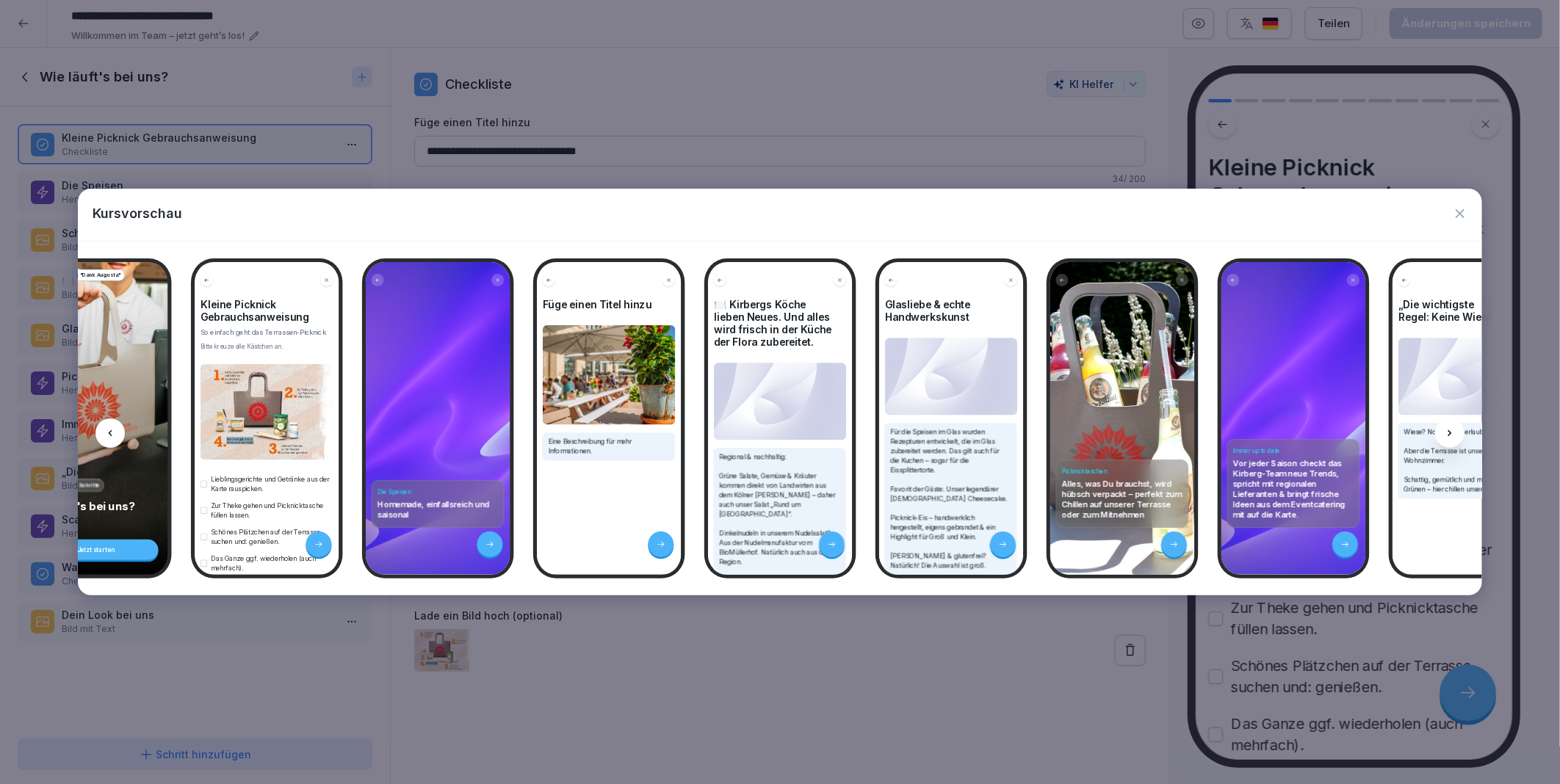
click at [1449, 434] on icon at bounding box center [1449, 433] width 11 height 11
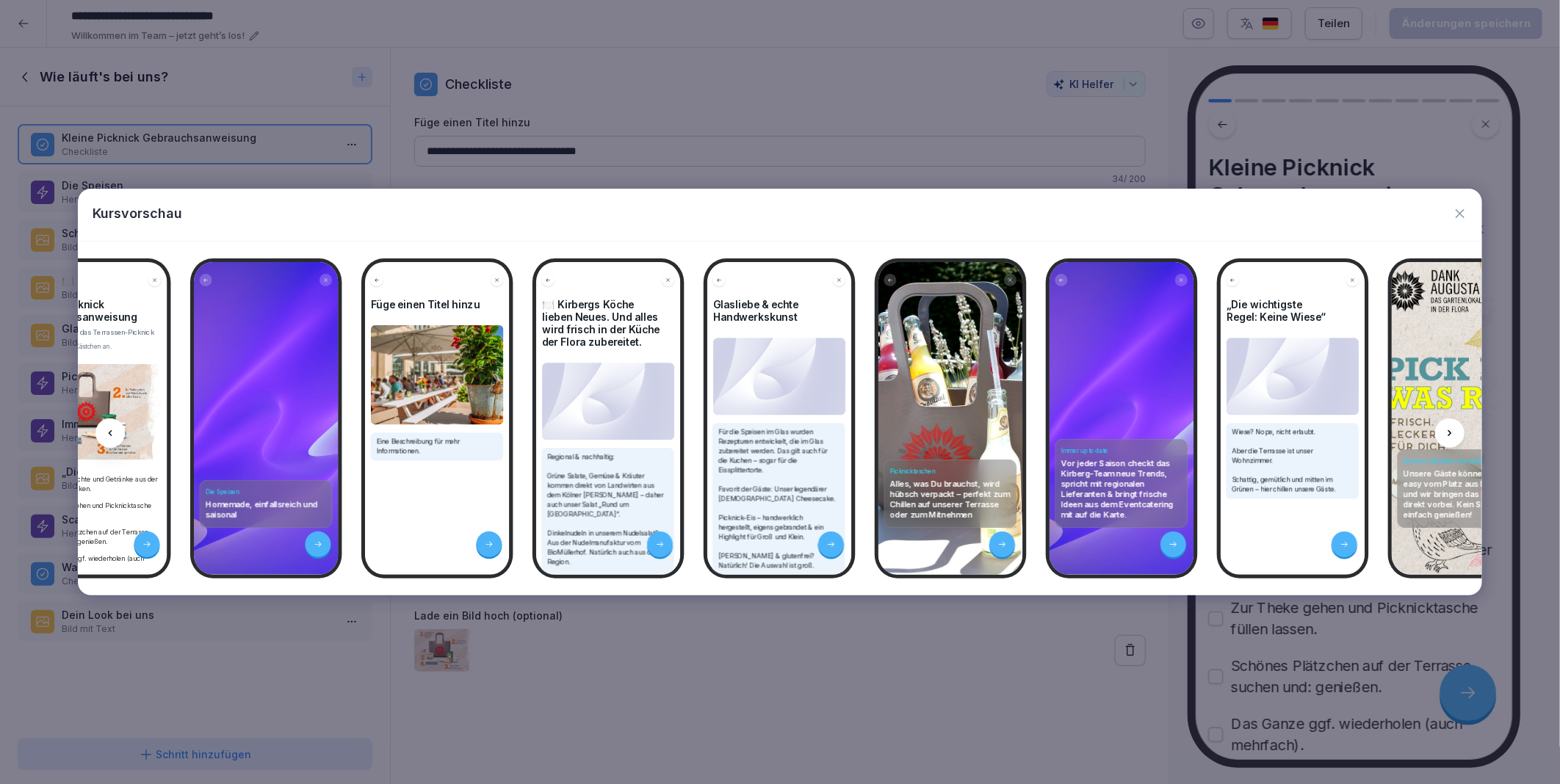
click at [1449, 434] on icon at bounding box center [1449, 433] width 11 height 11
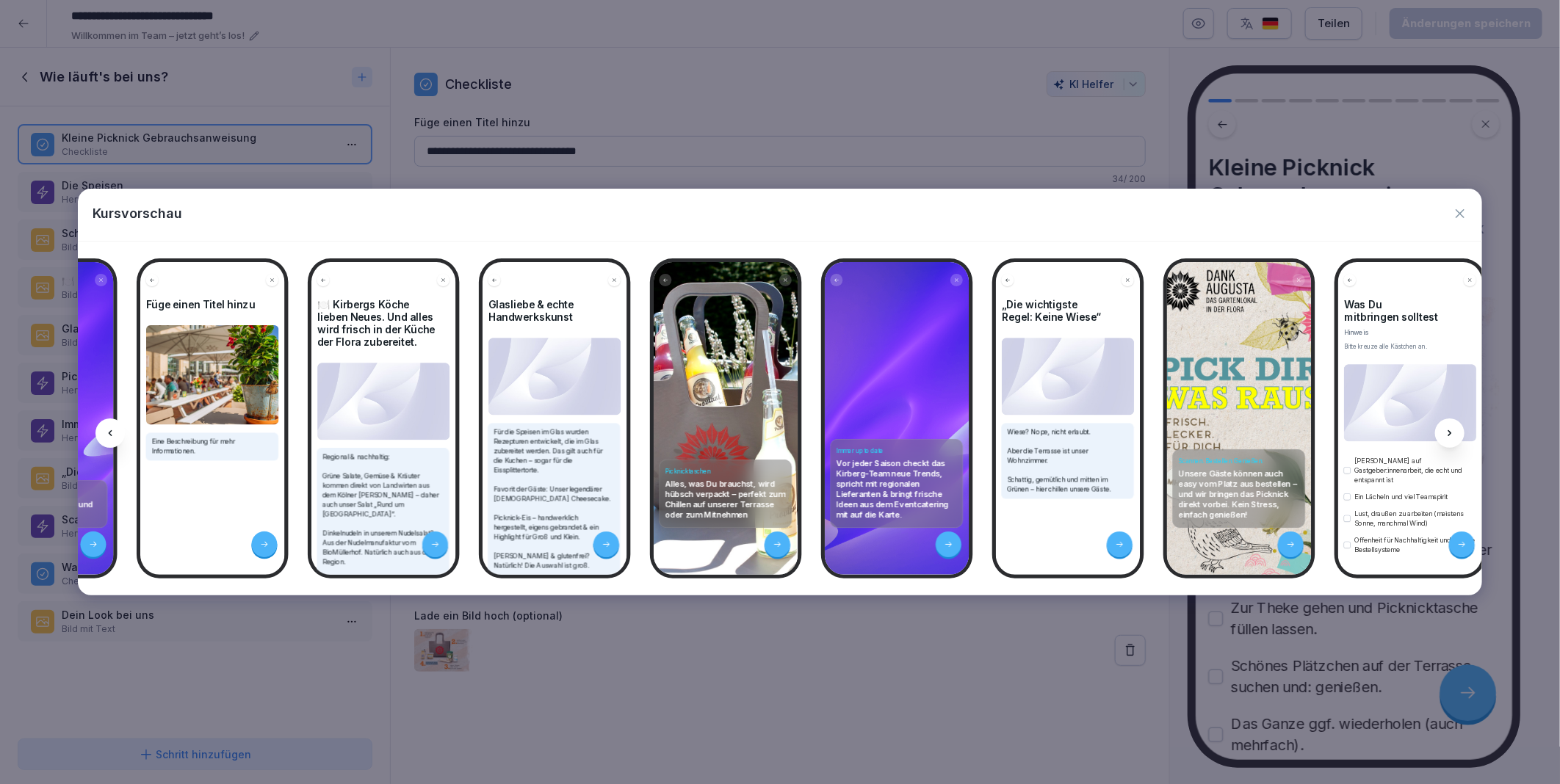
click at [1449, 434] on icon at bounding box center [1449, 433] width 11 height 11
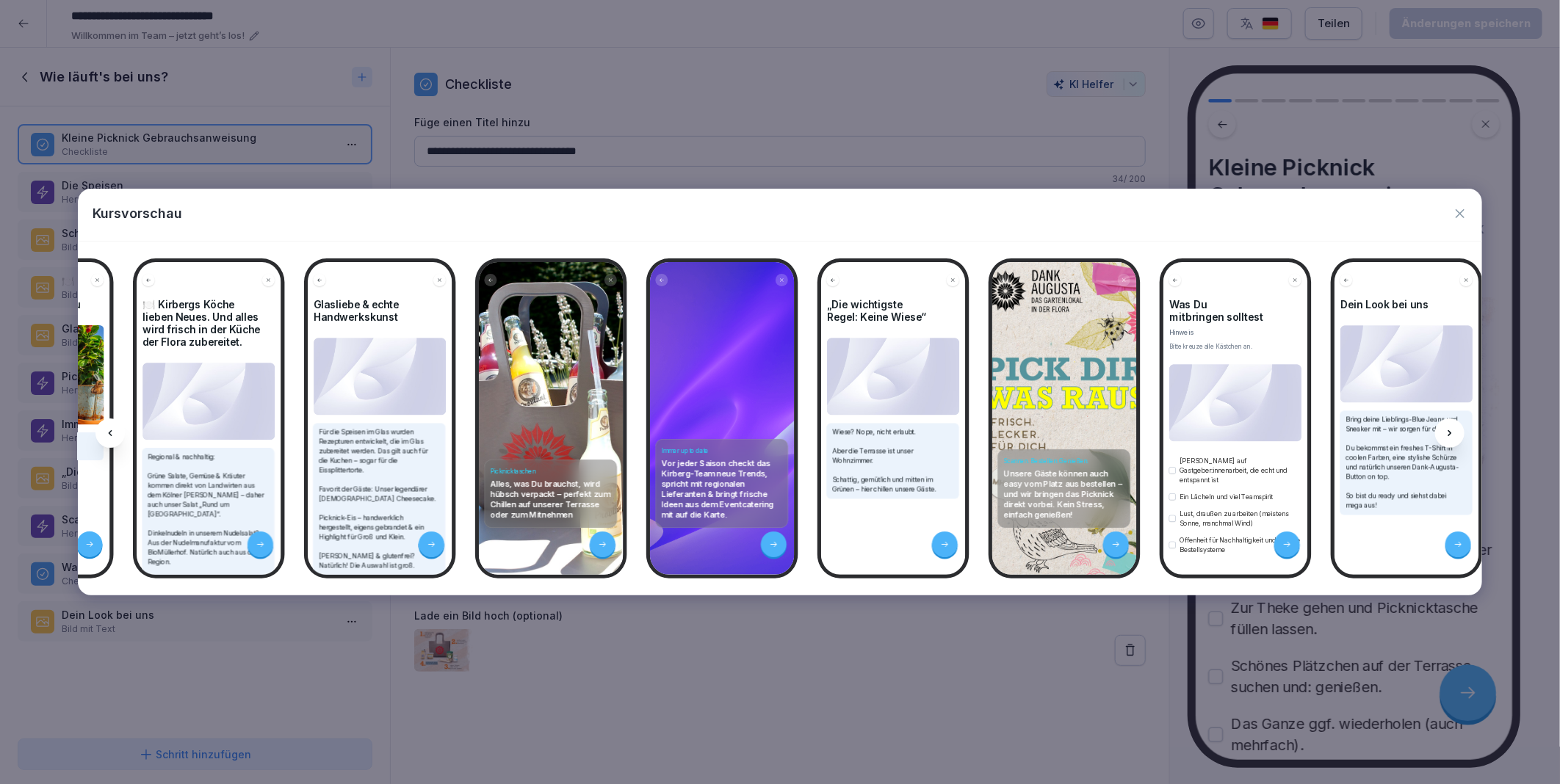
click at [1449, 434] on icon at bounding box center [1449, 433] width 11 height 11
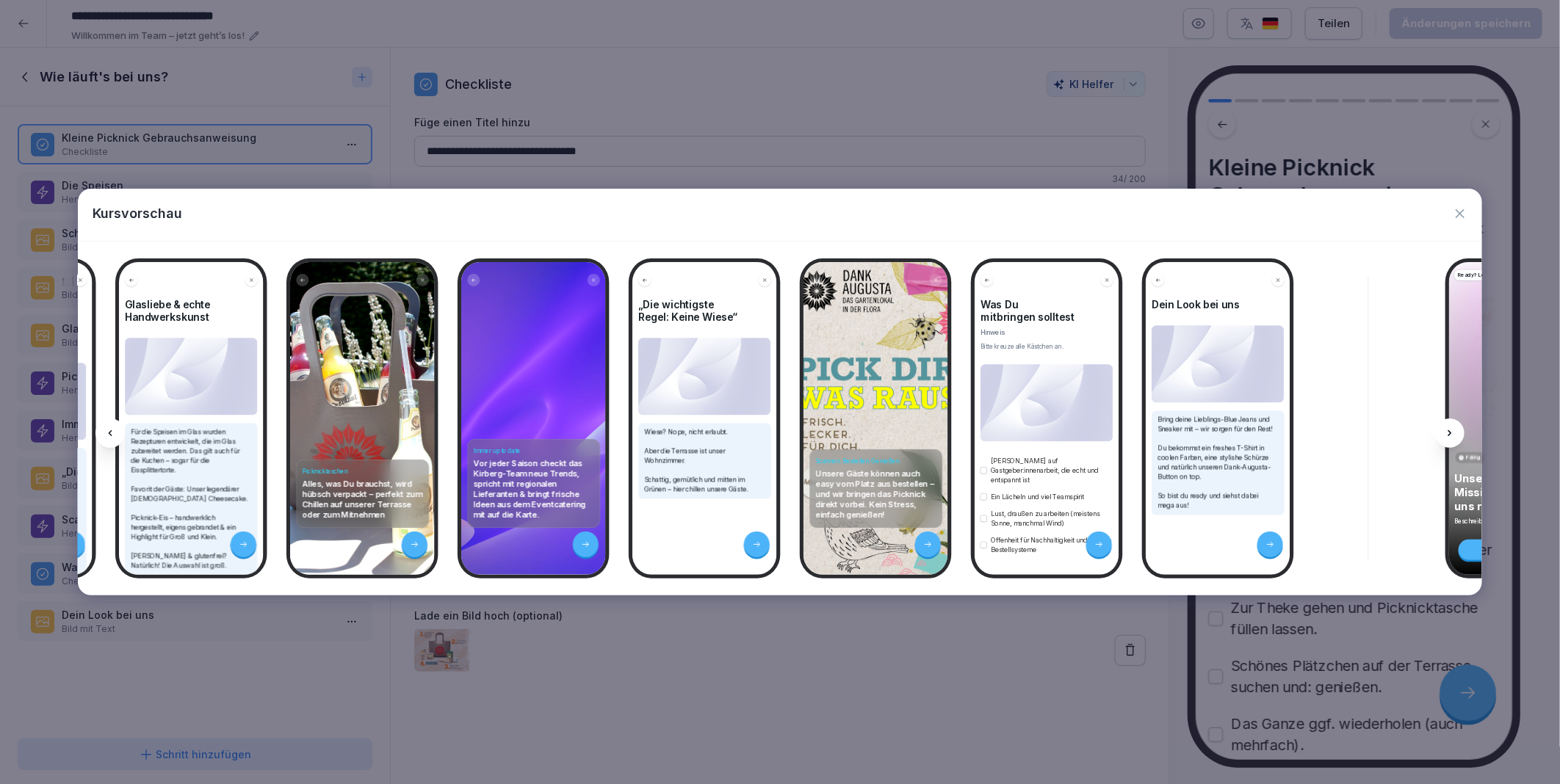
click at [1449, 434] on icon at bounding box center [1449, 433] width 11 height 11
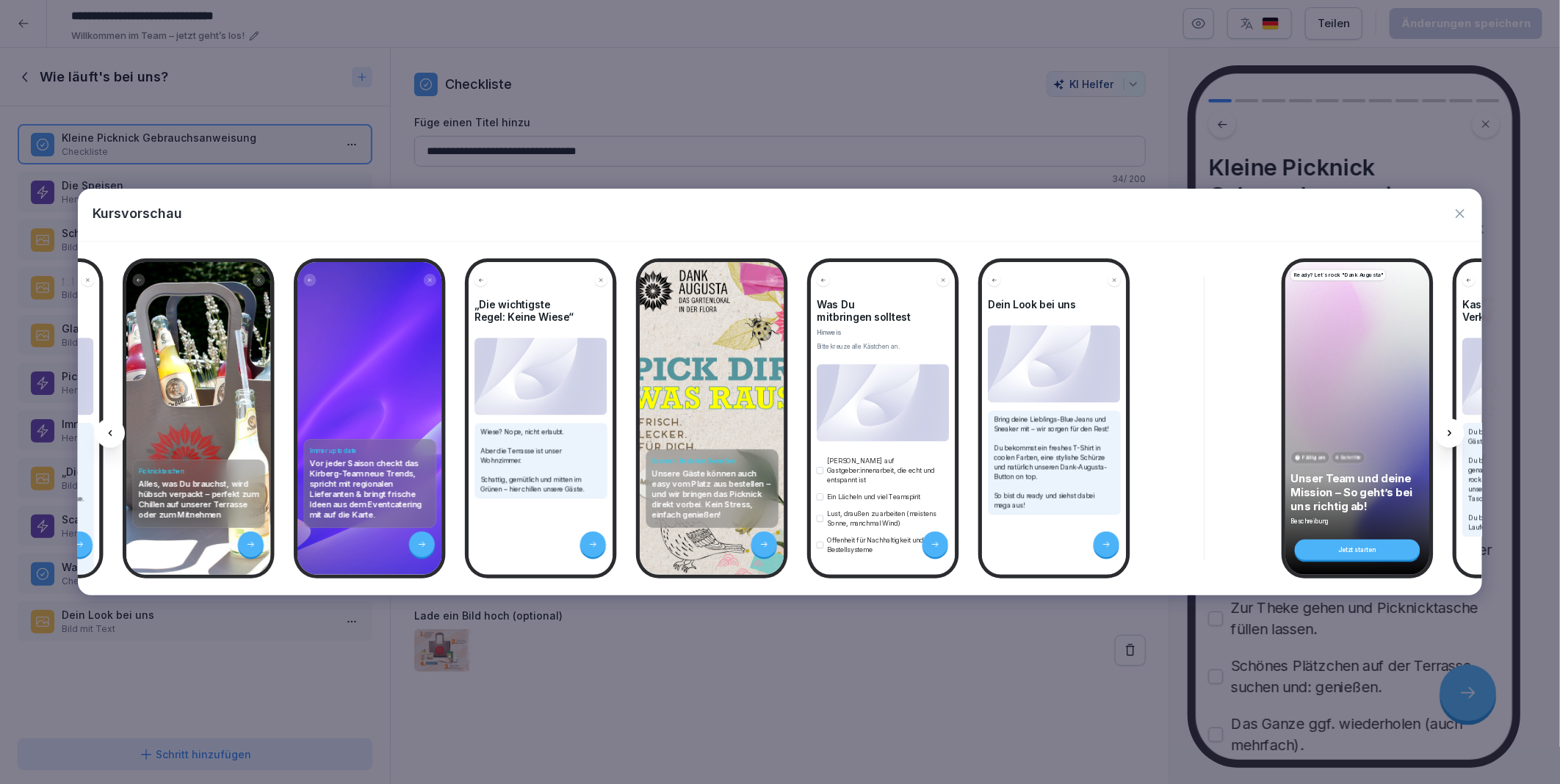
click at [1449, 434] on icon at bounding box center [1449, 433] width 11 height 11
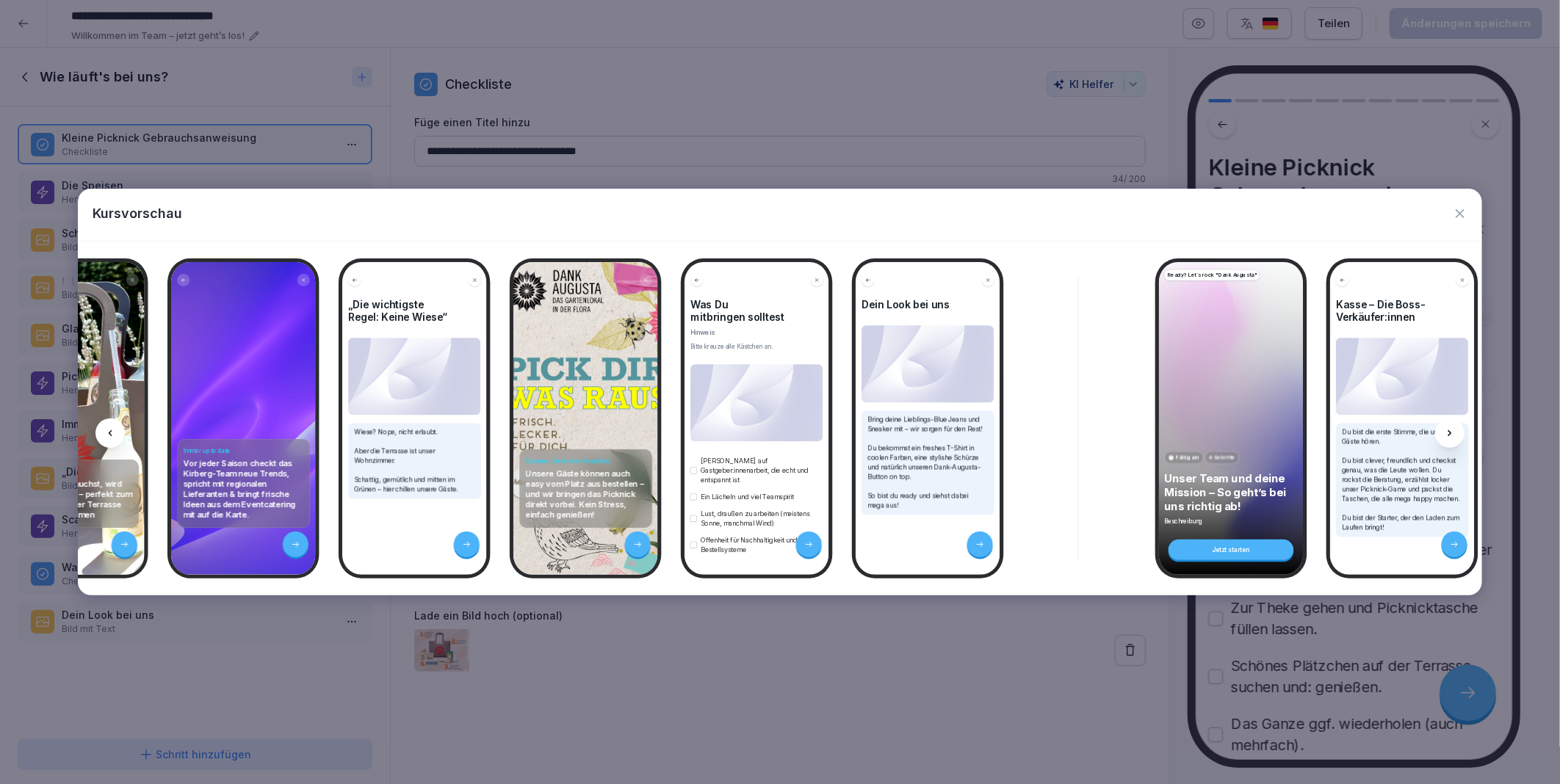
click at [1449, 434] on icon at bounding box center [1449, 433] width 11 height 11
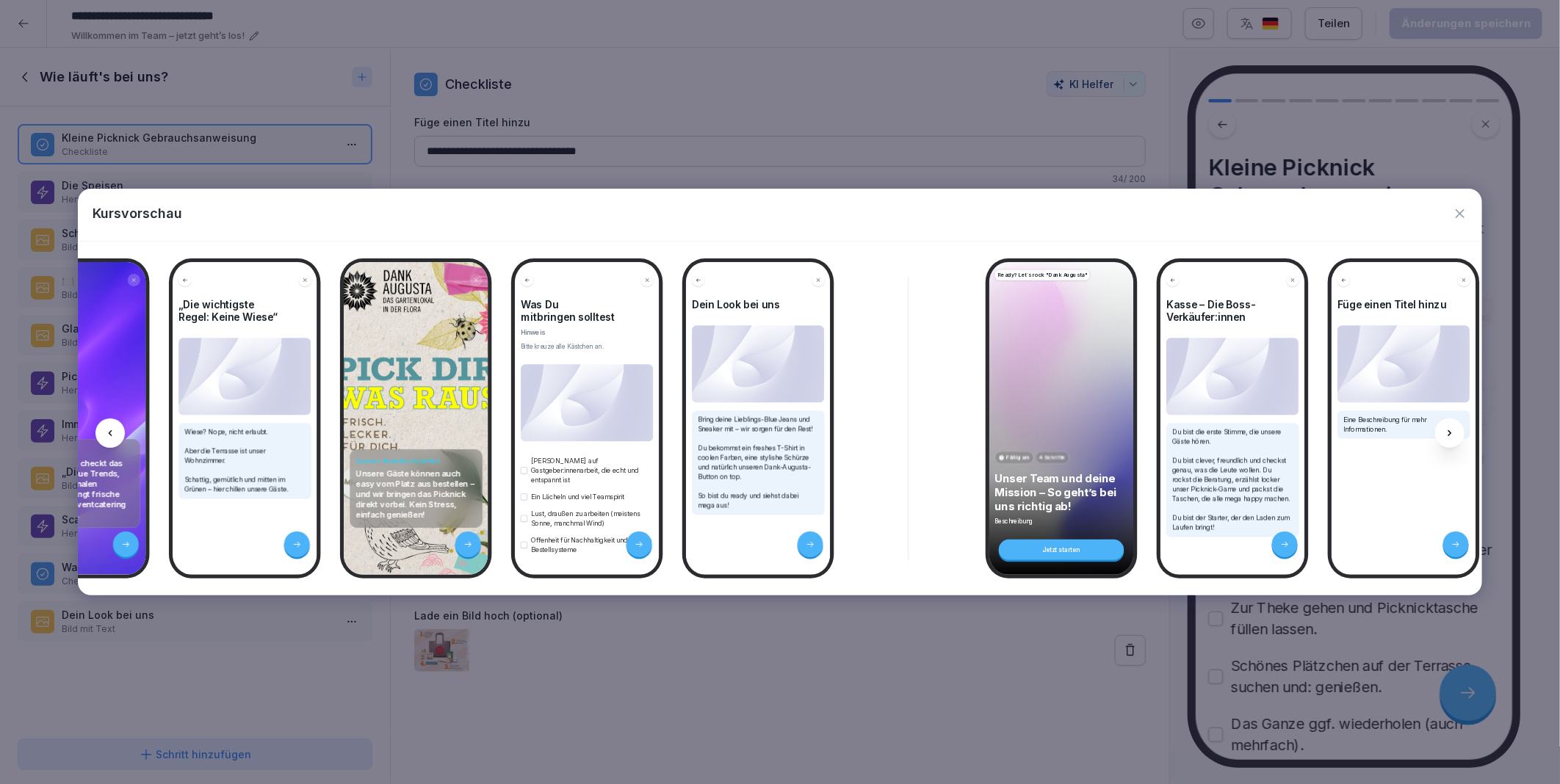
click at [1449, 434] on icon at bounding box center [1449, 433] width 11 height 11
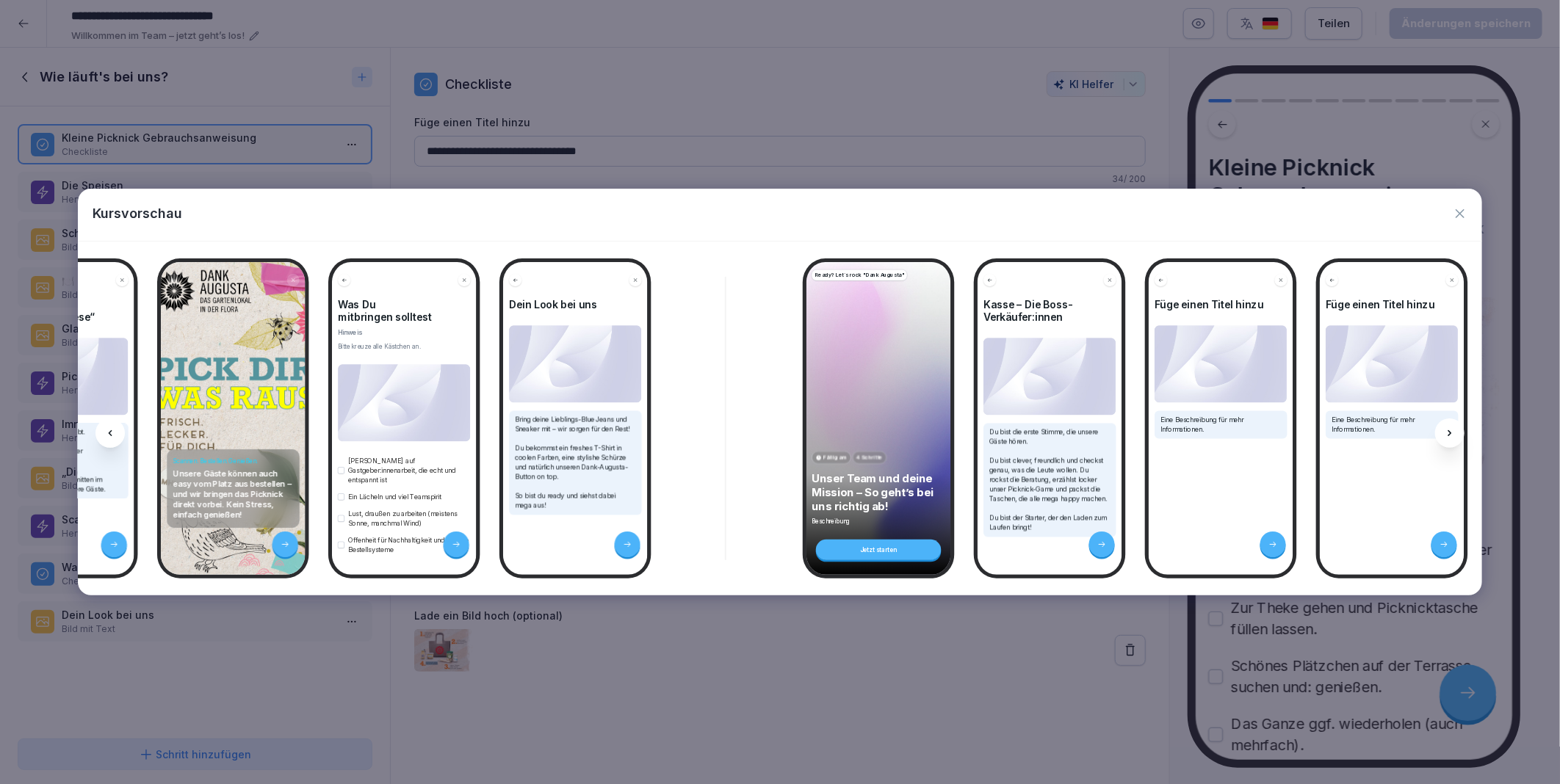
click at [1449, 434] on icon at bounding box center [1449, 433] width 11 height 11
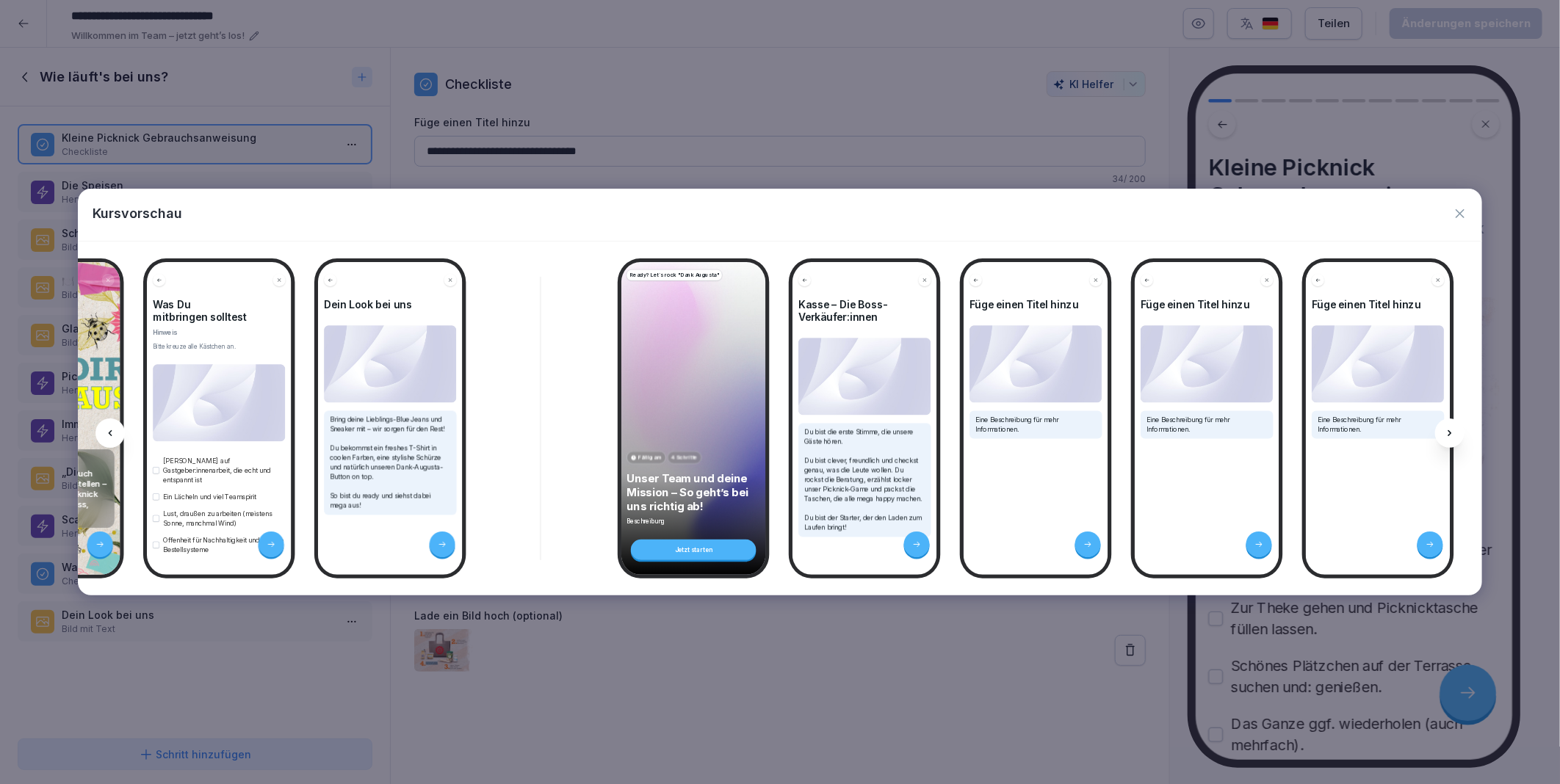
click at [1449, 434] on icon at bounding box center [1449, 433] width 11 height 11
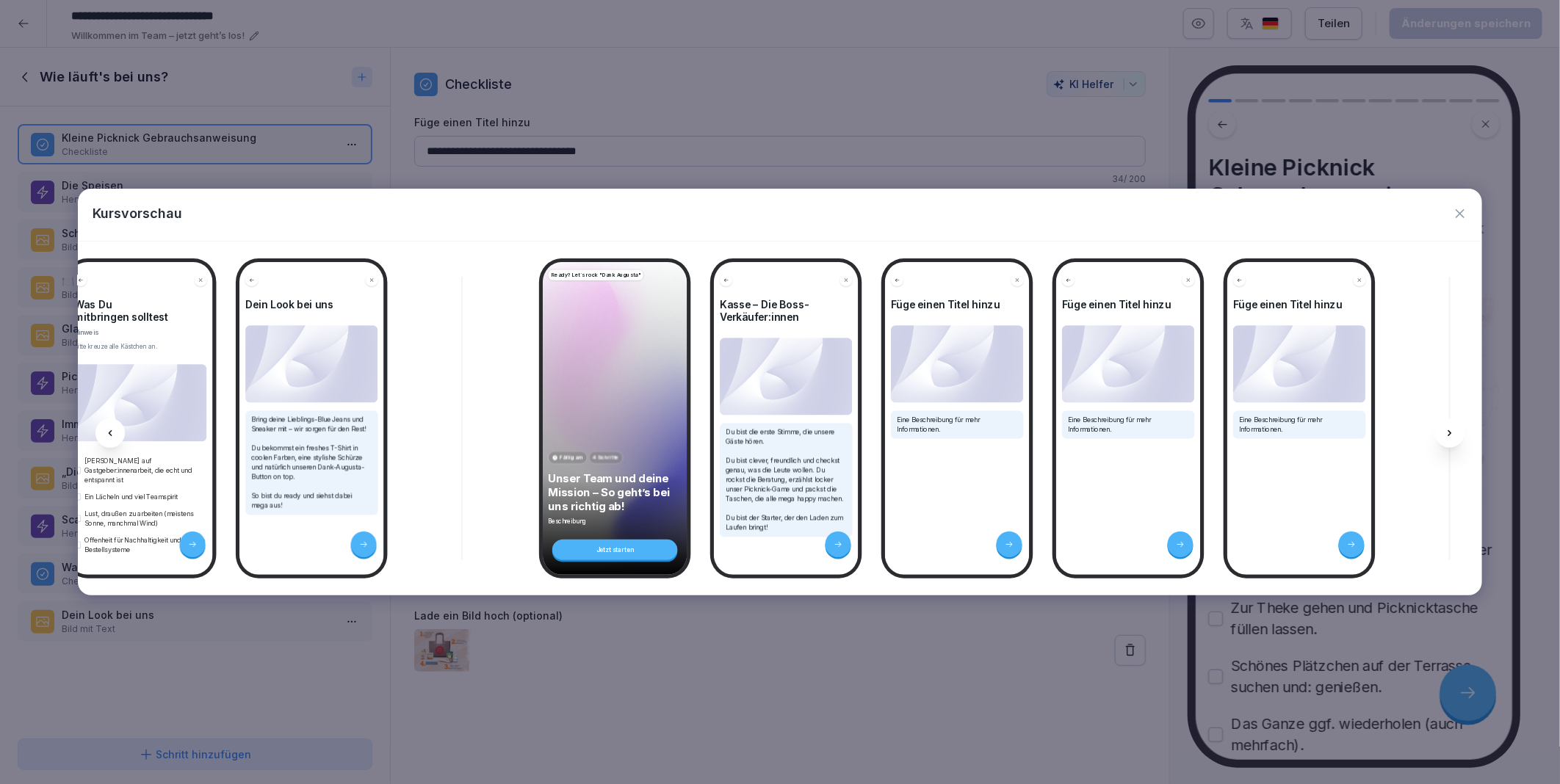
scroll to position [0, 2959]
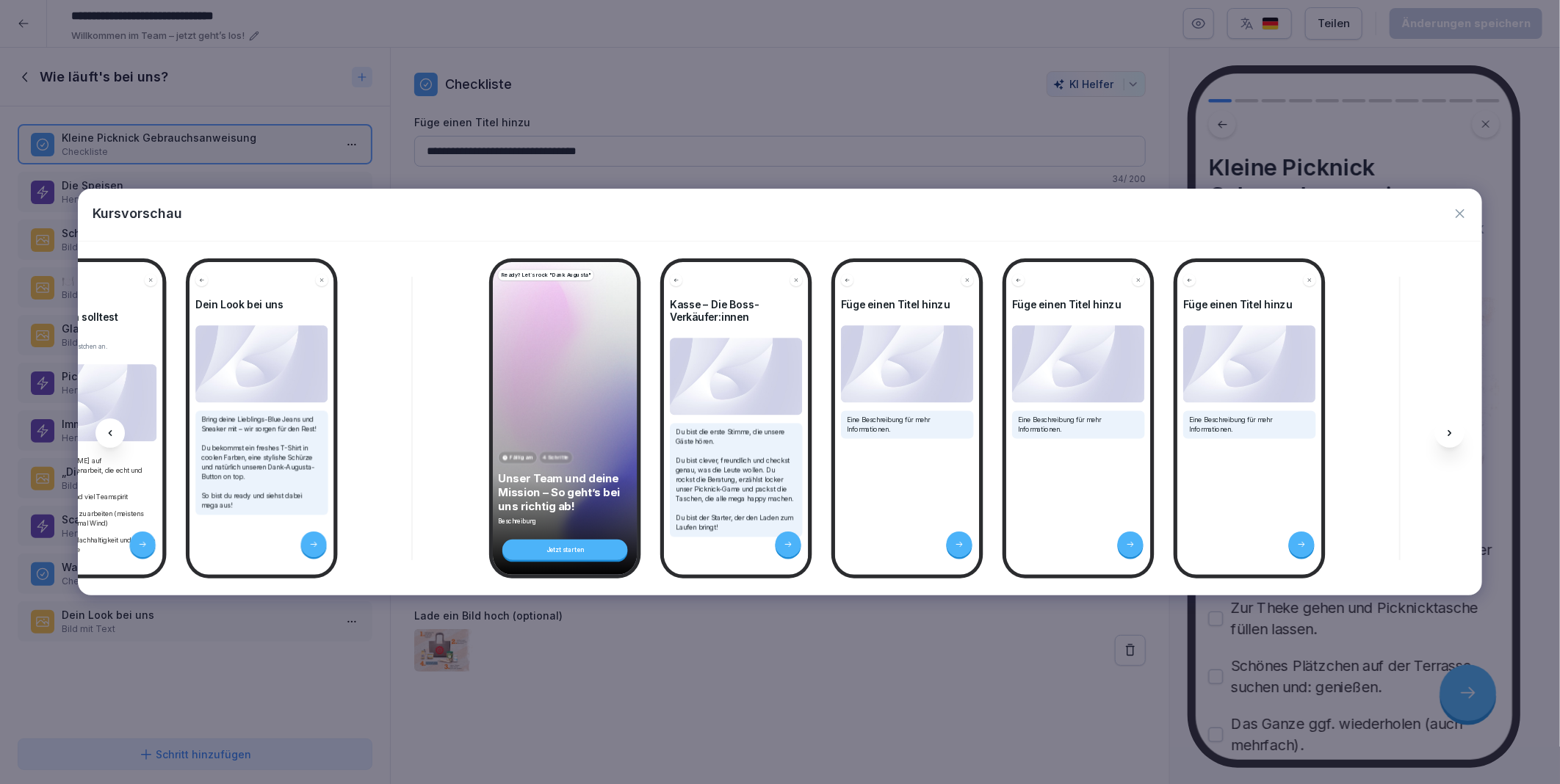
click at [1449, 434] on icon at bounding box center [1449, 433] width 11 height 11
click at [1455, 216] on icon "button" at bounding box center [1460, 214] width 15 height 15
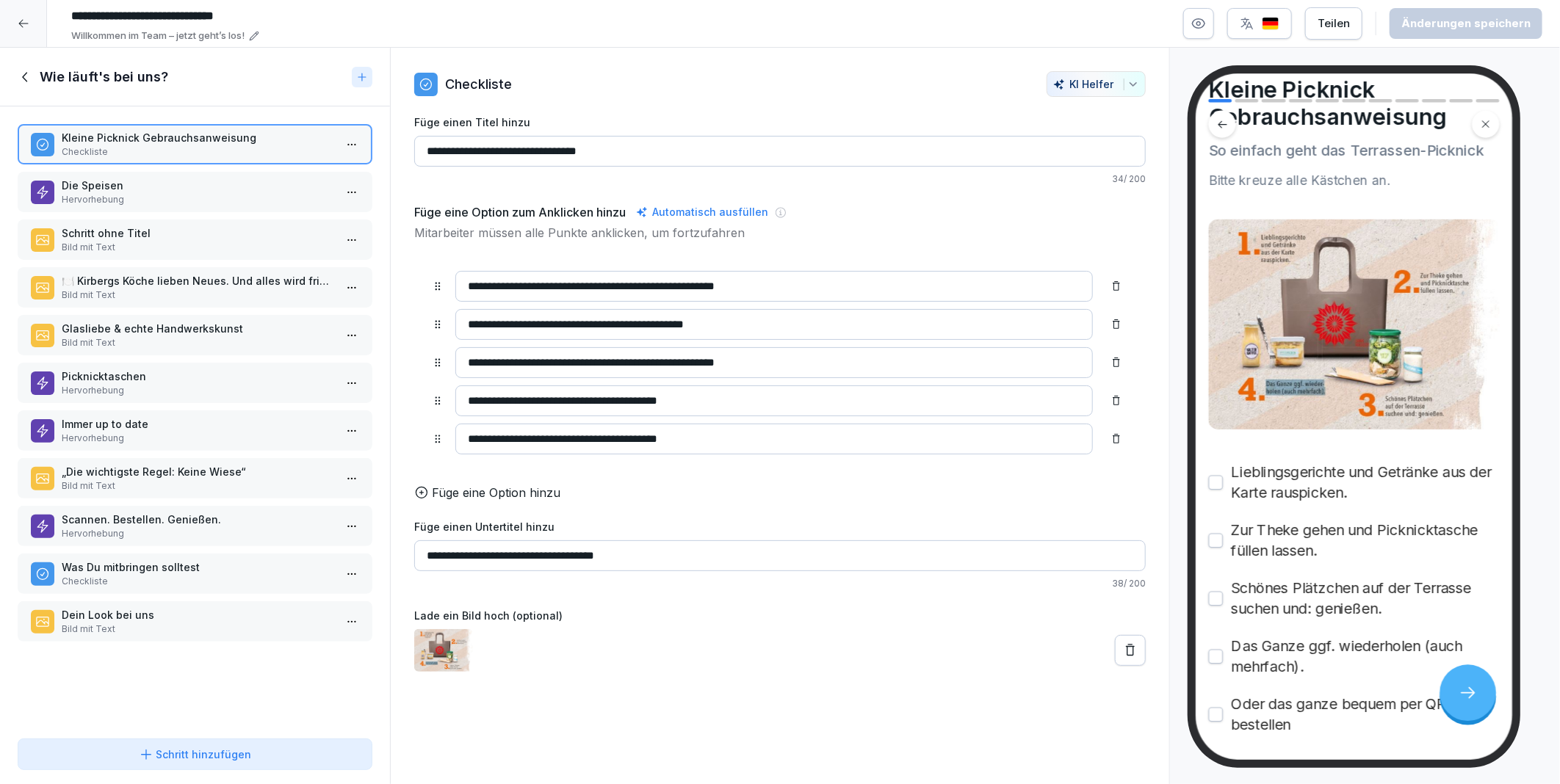
scroll to position [0, 0]
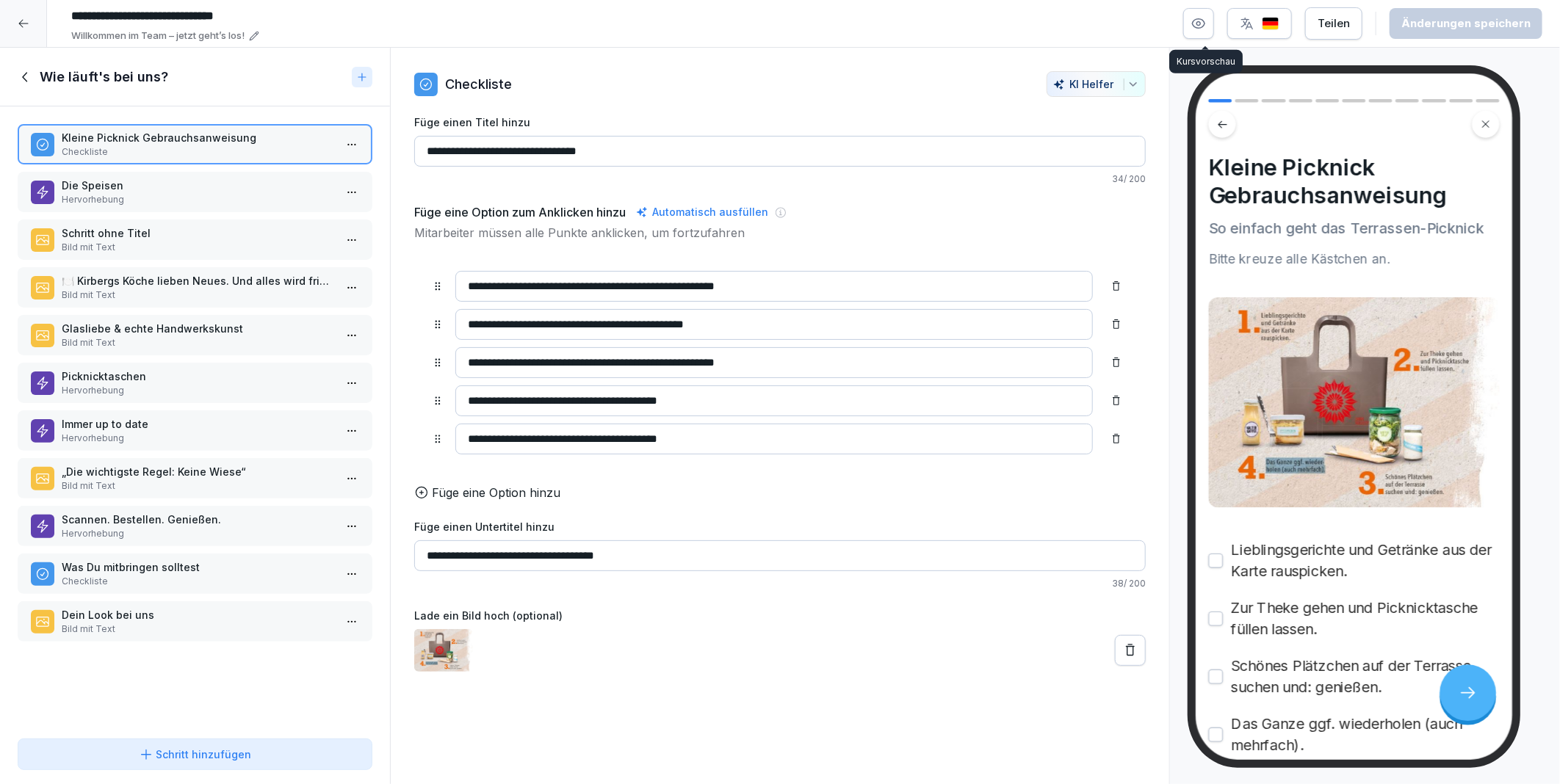
click at [1214, 24] on button "button" at bounding box center [1198, 24] width 31 height 31
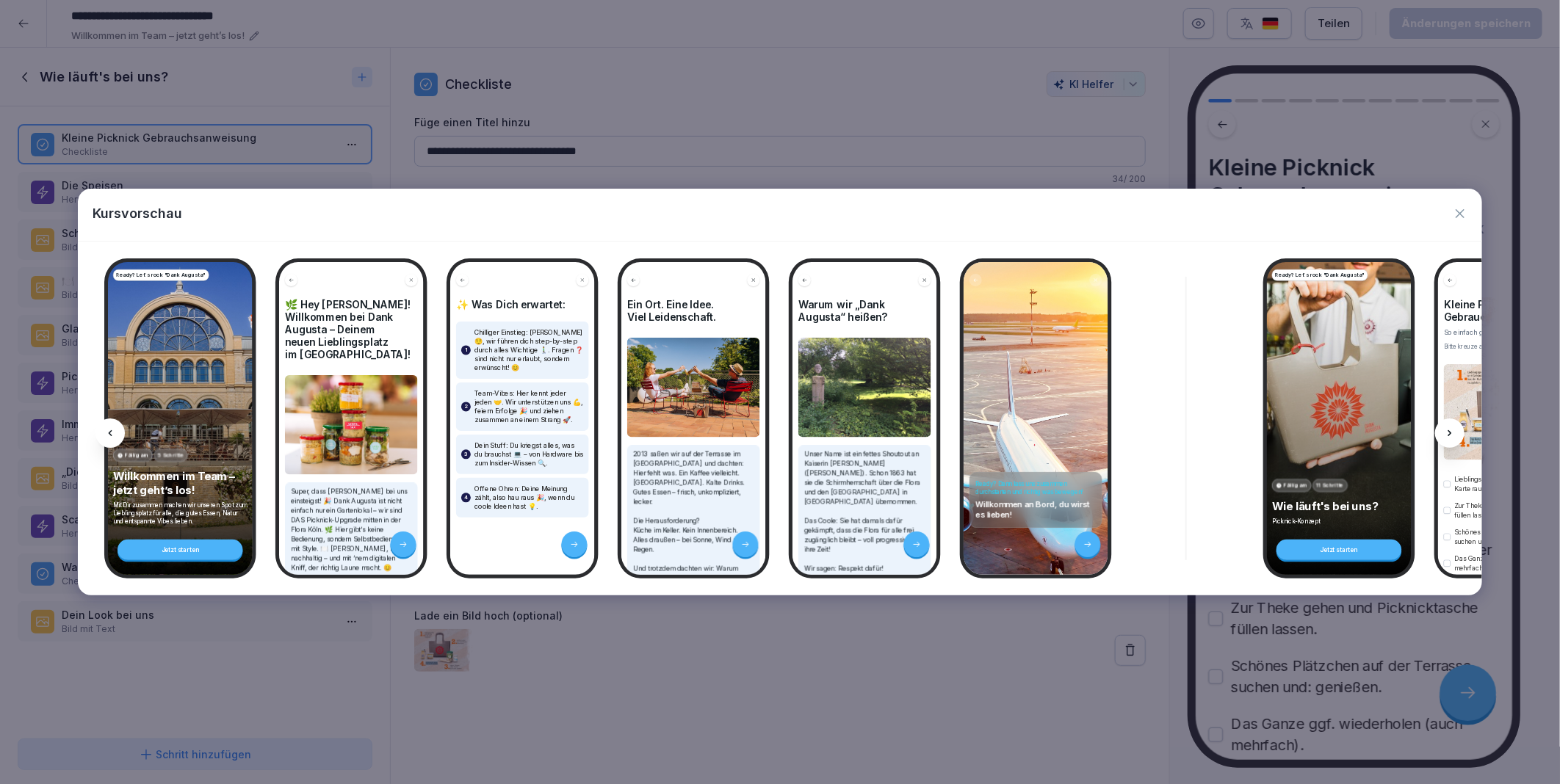
click at [1457, 428] on div at bounding box center [1449, 433] width 29 height 29
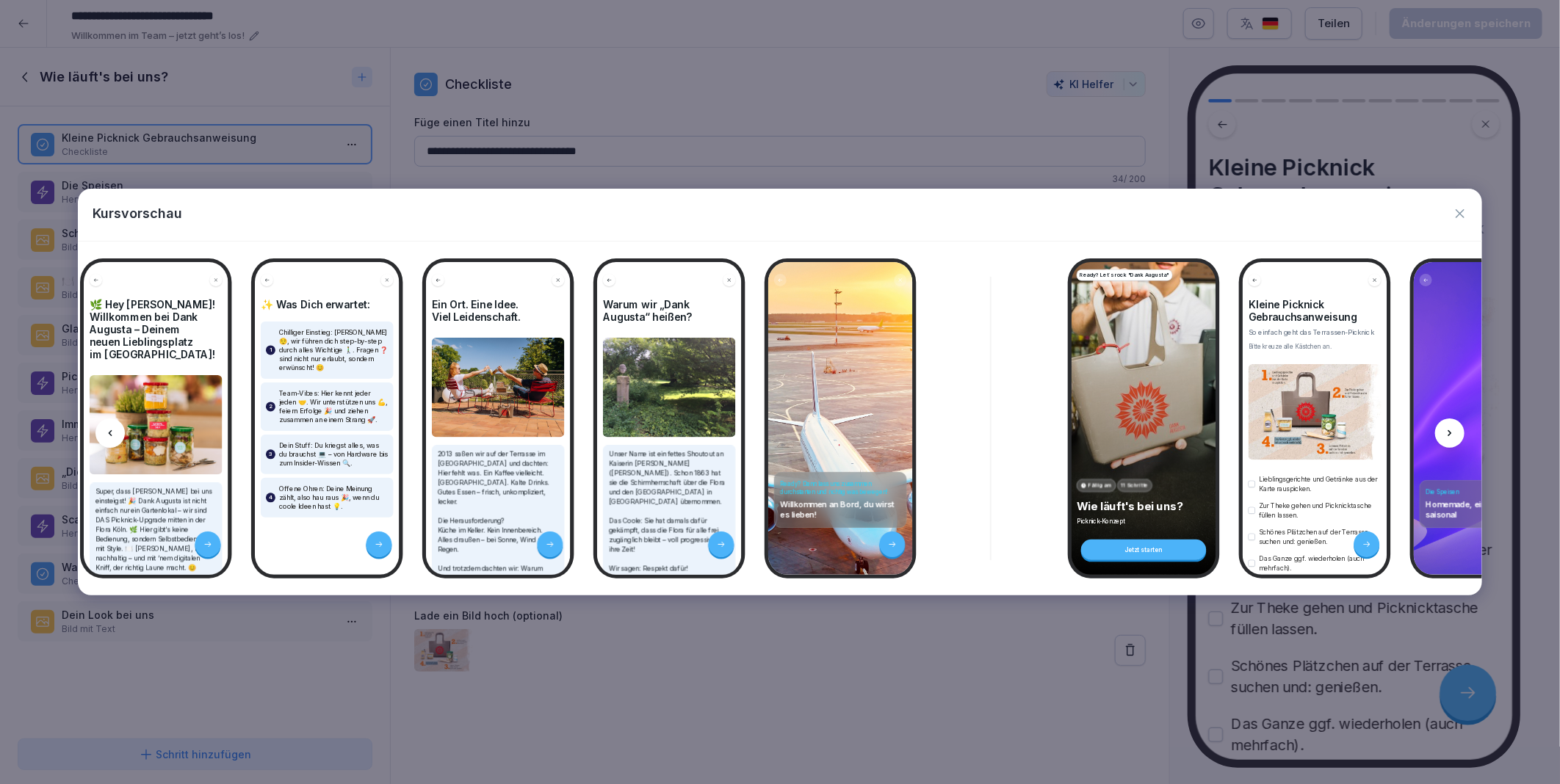
click at [1457, 428] on div at bounding box center [1449, 433] width 29 height 29
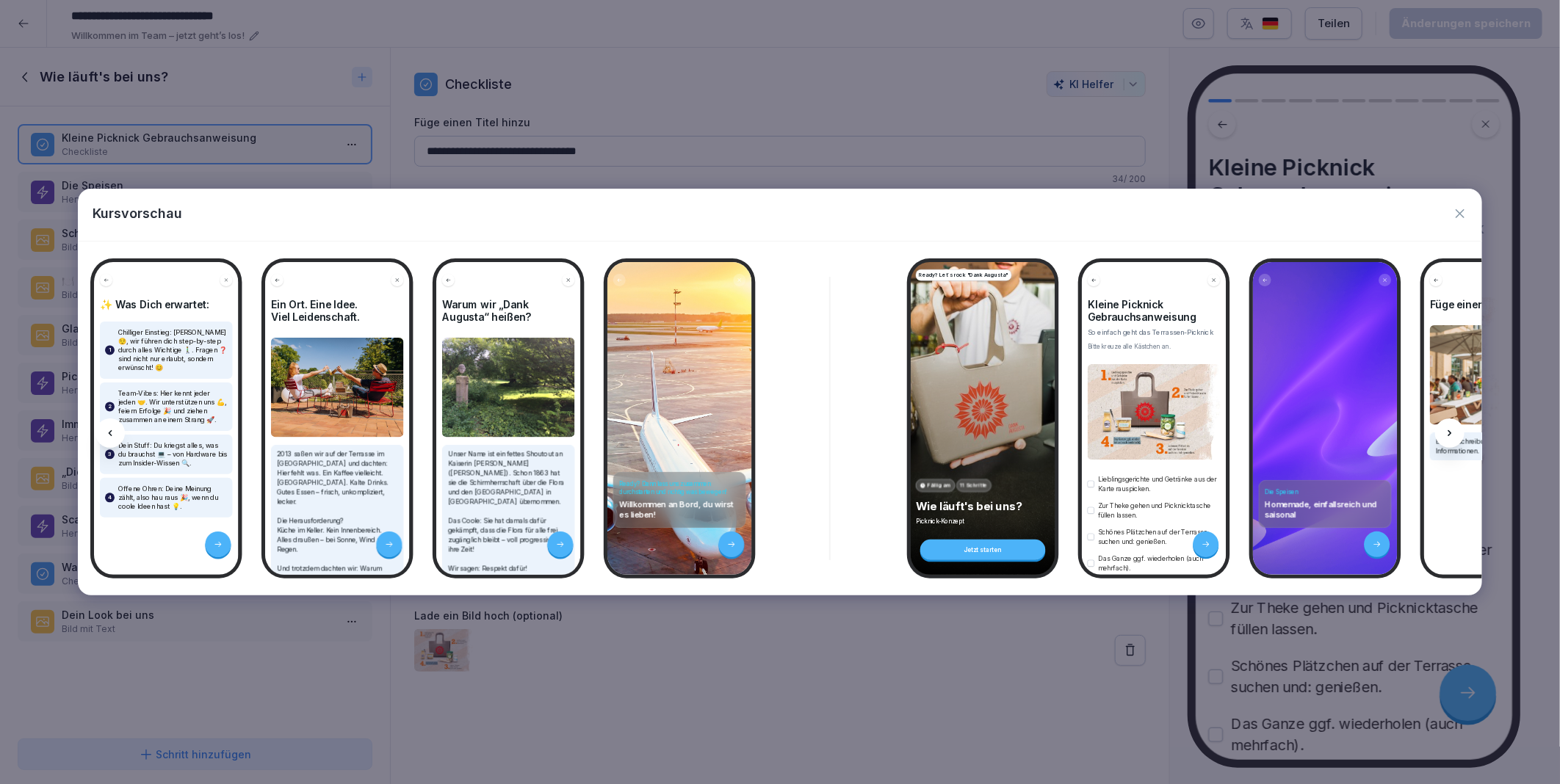
click at [1458, 428] on div at bounding box center [1449, 433] width 29 height 29
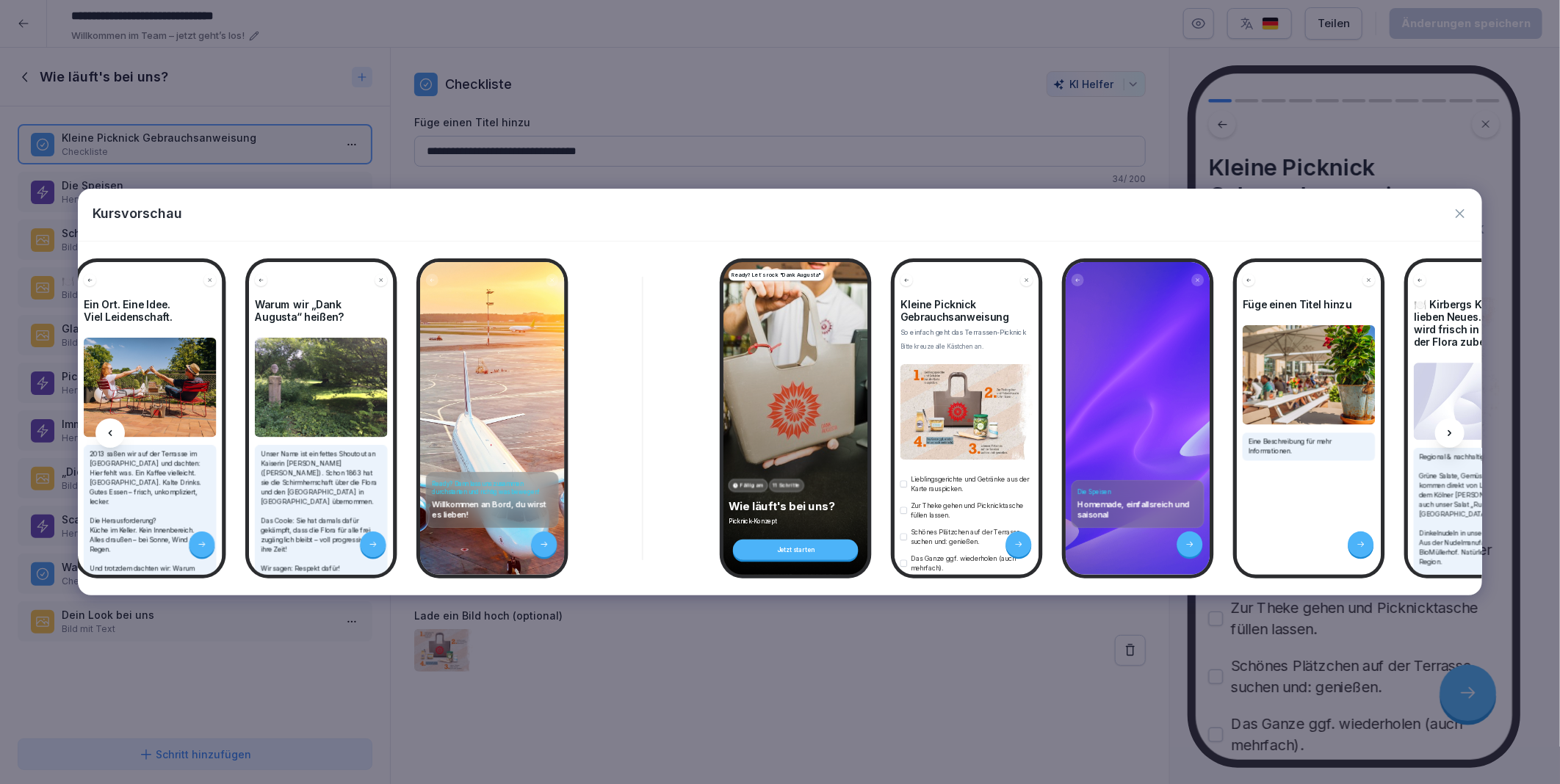
click at [1458, 428] on div at bounding box center [1449, 433] width 29 height 29
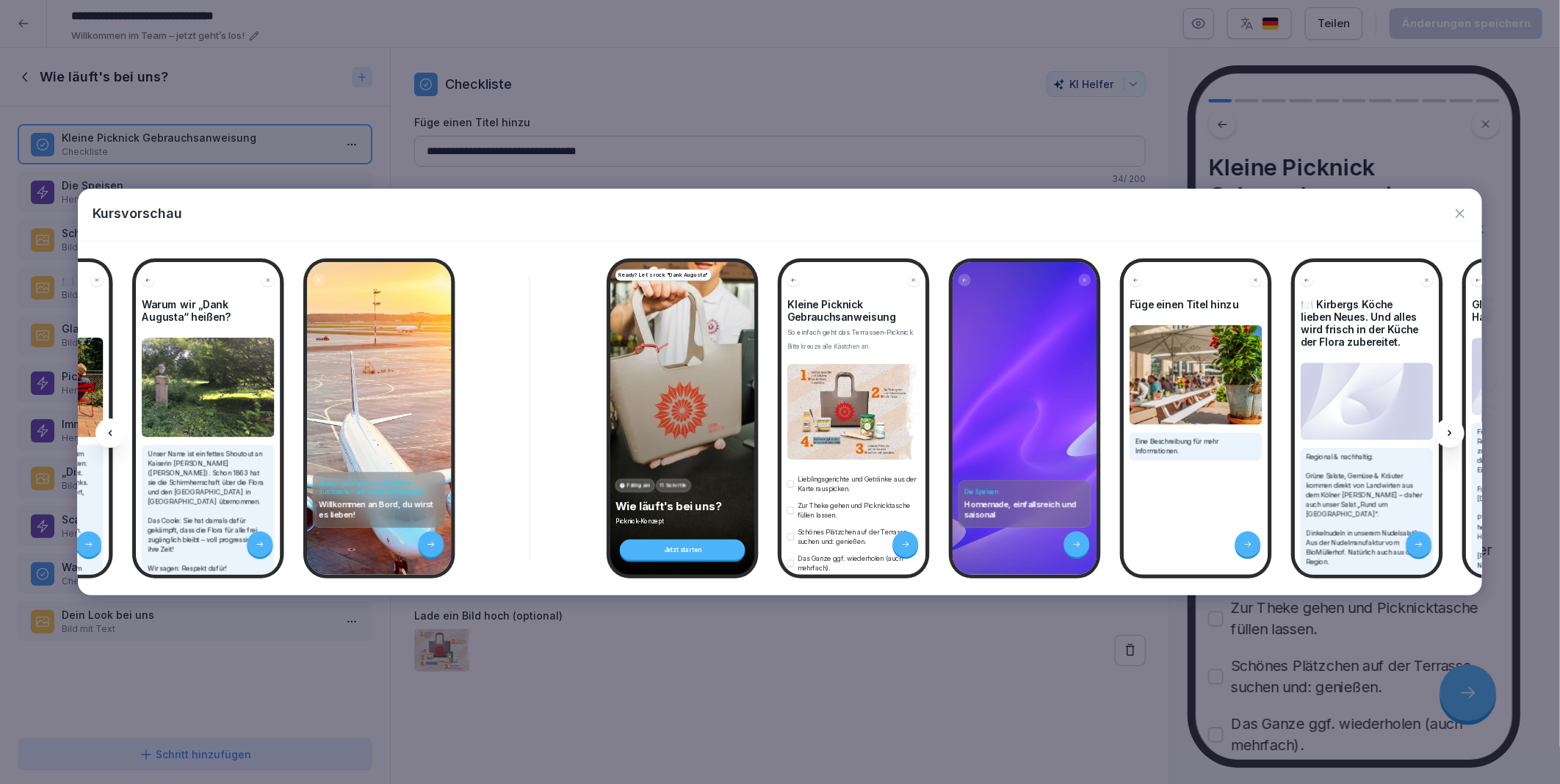
click at [1458, 428] on div at bounding box center [1449, 433] width 29 height 29
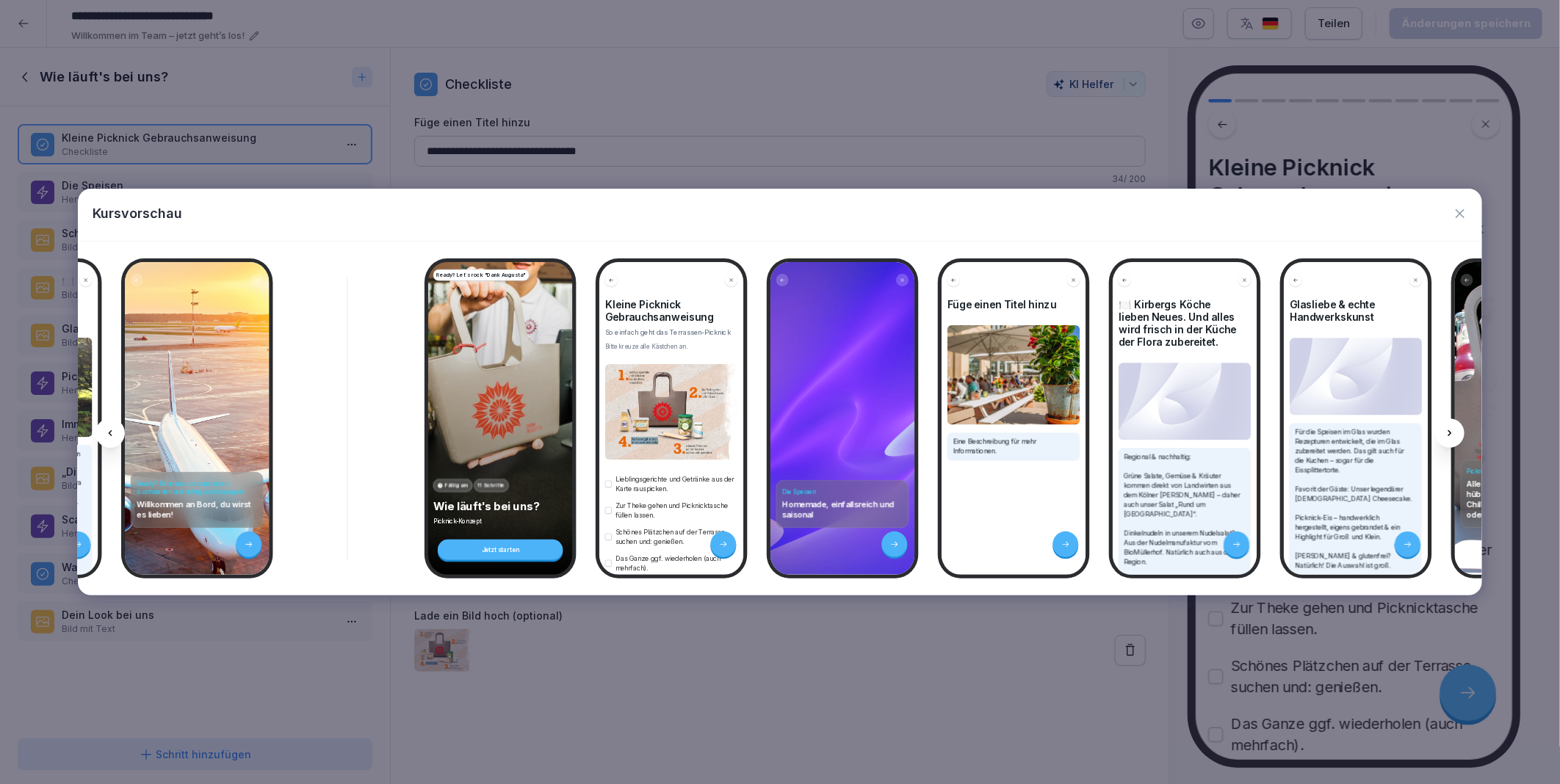
click at [1458, 428] on div at bounding box center [1449, 433] width 29 height 29
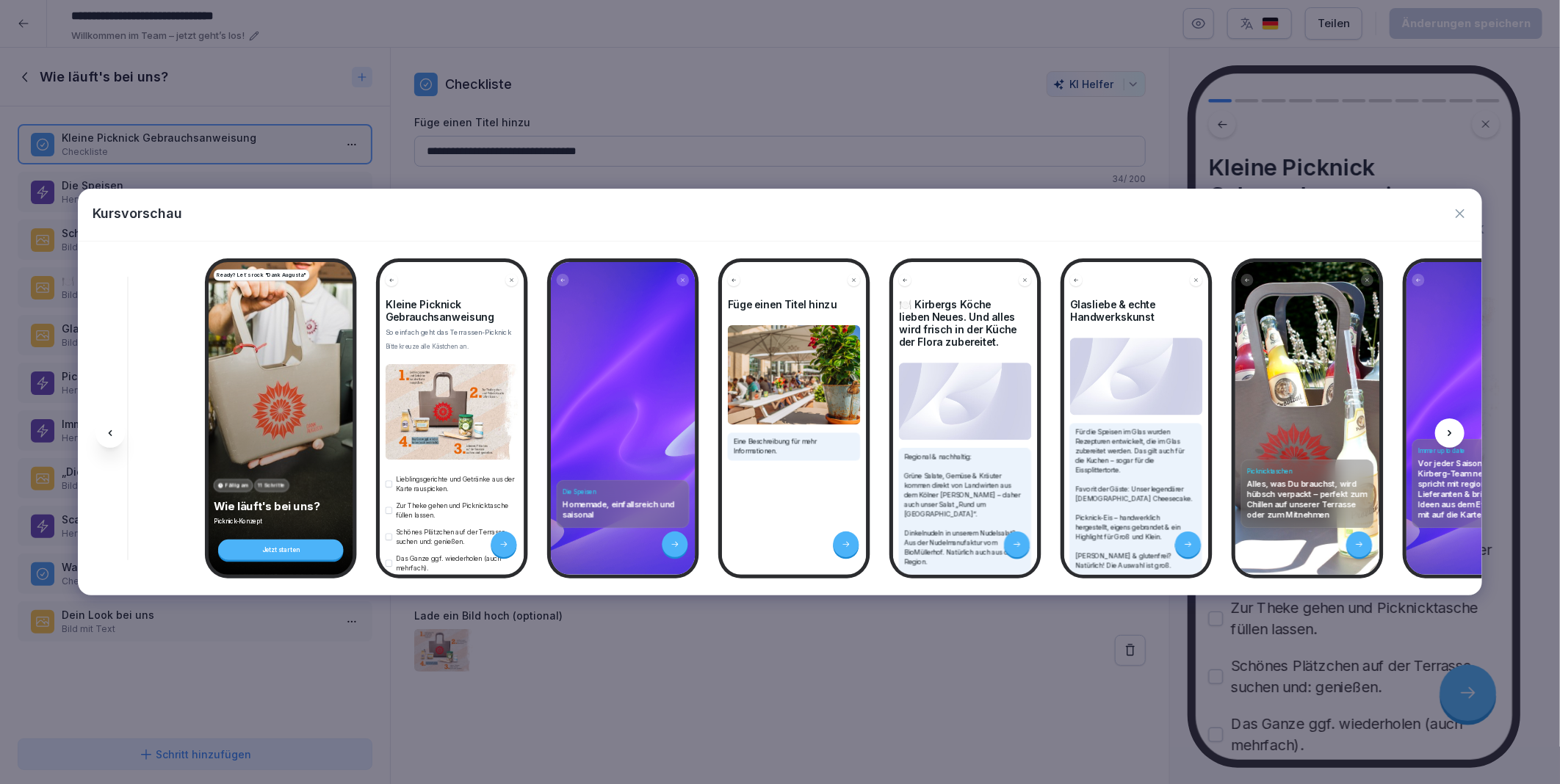
scroll to position [0, 1059]
click at [474, 312] on h4 "Kleine Picknick Gebrauchsanweisung" at bounding box center [451, 311] width 133 height 25
click at [1467, 217] on div "Kursvorschau" at bounding box center [780, 214] width 1404 height 52
click at [1463, 211] on icon "button" at bounding box center [1459, 213] width 8 height 8
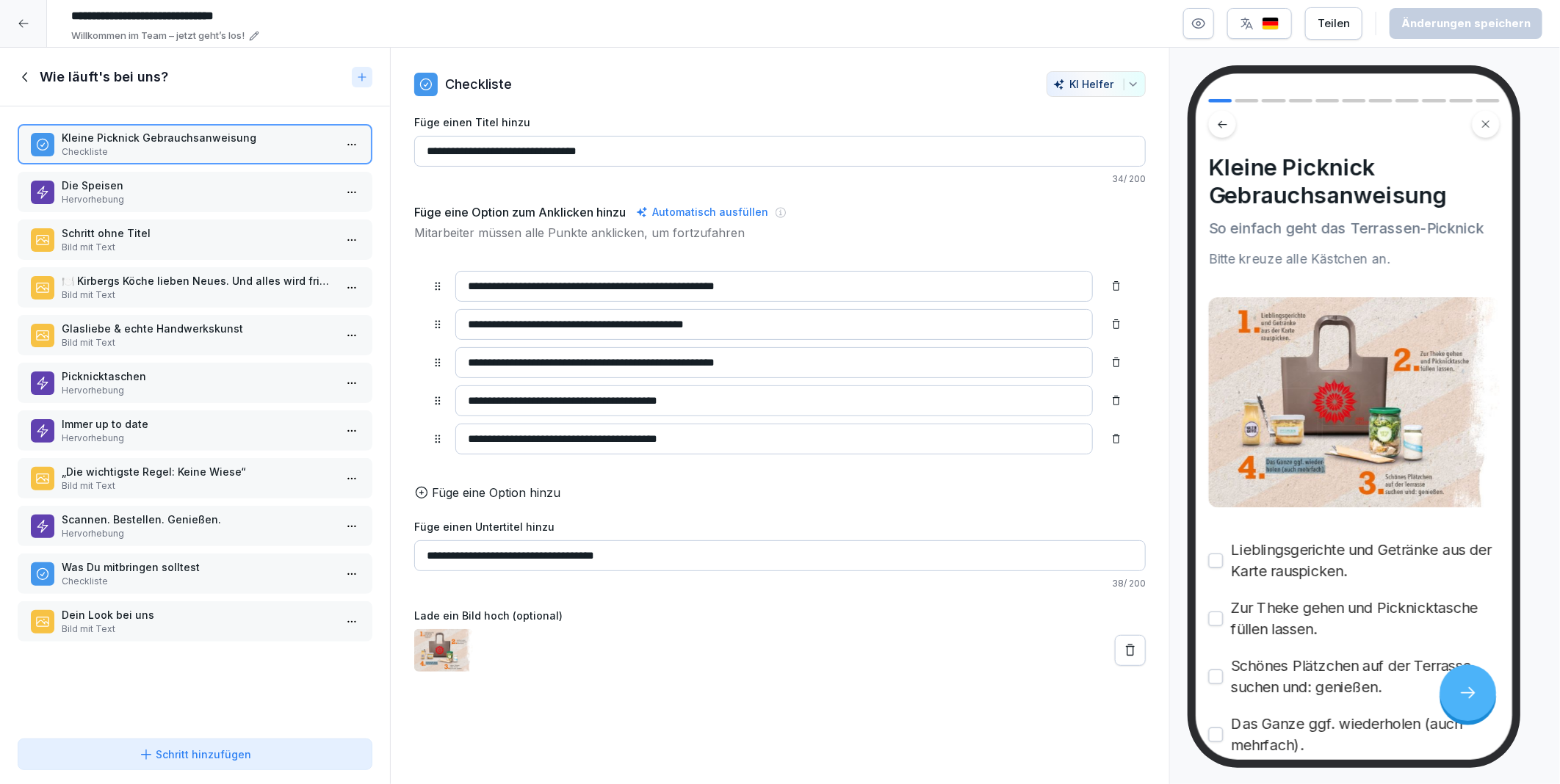
click at [18, 27] on icon at bounding box center [24, 24] width 11 height 11
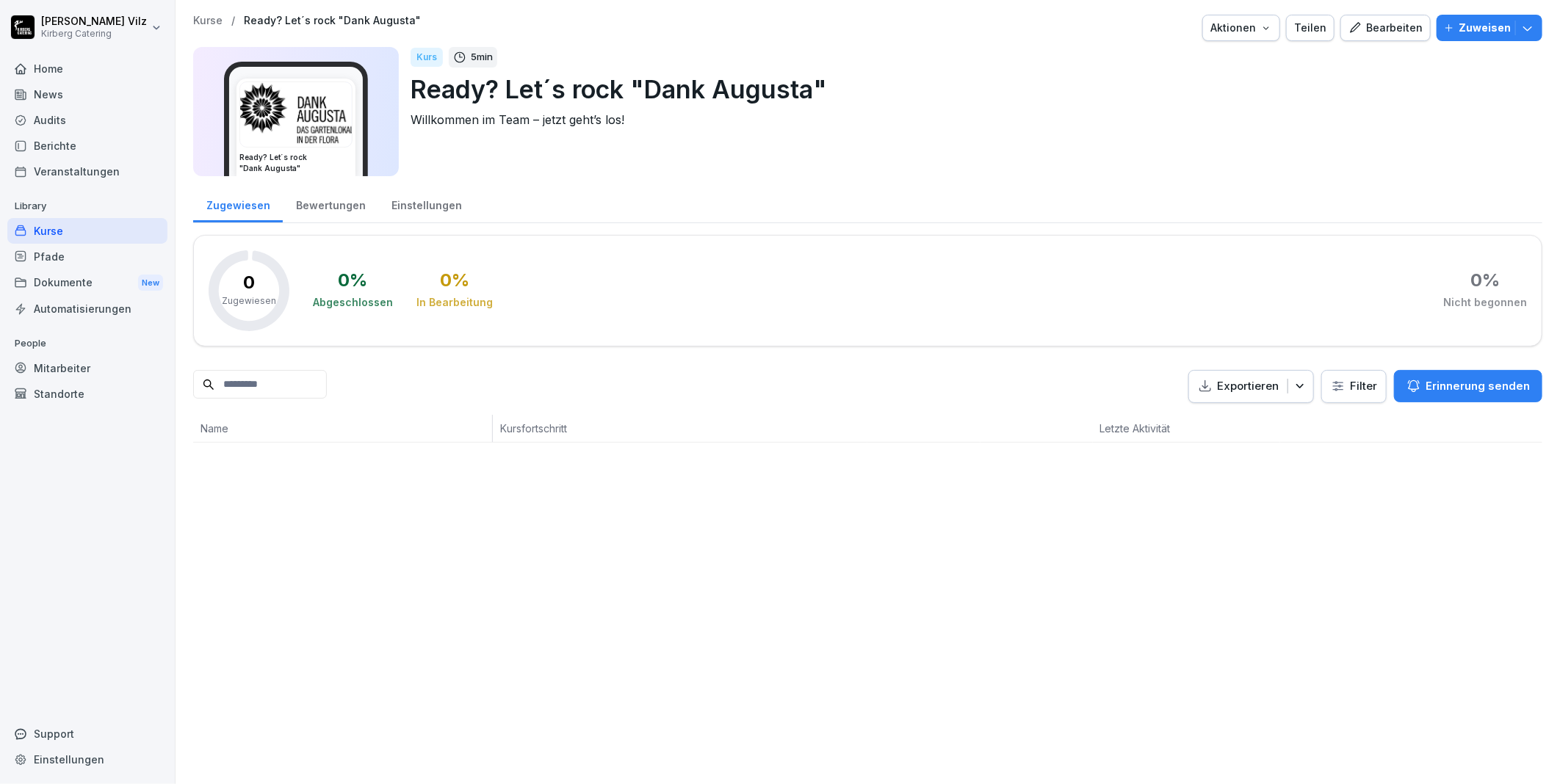
click at [1353, 31] on icon "button" at bounding box center [1355, 28] width 13 height 13
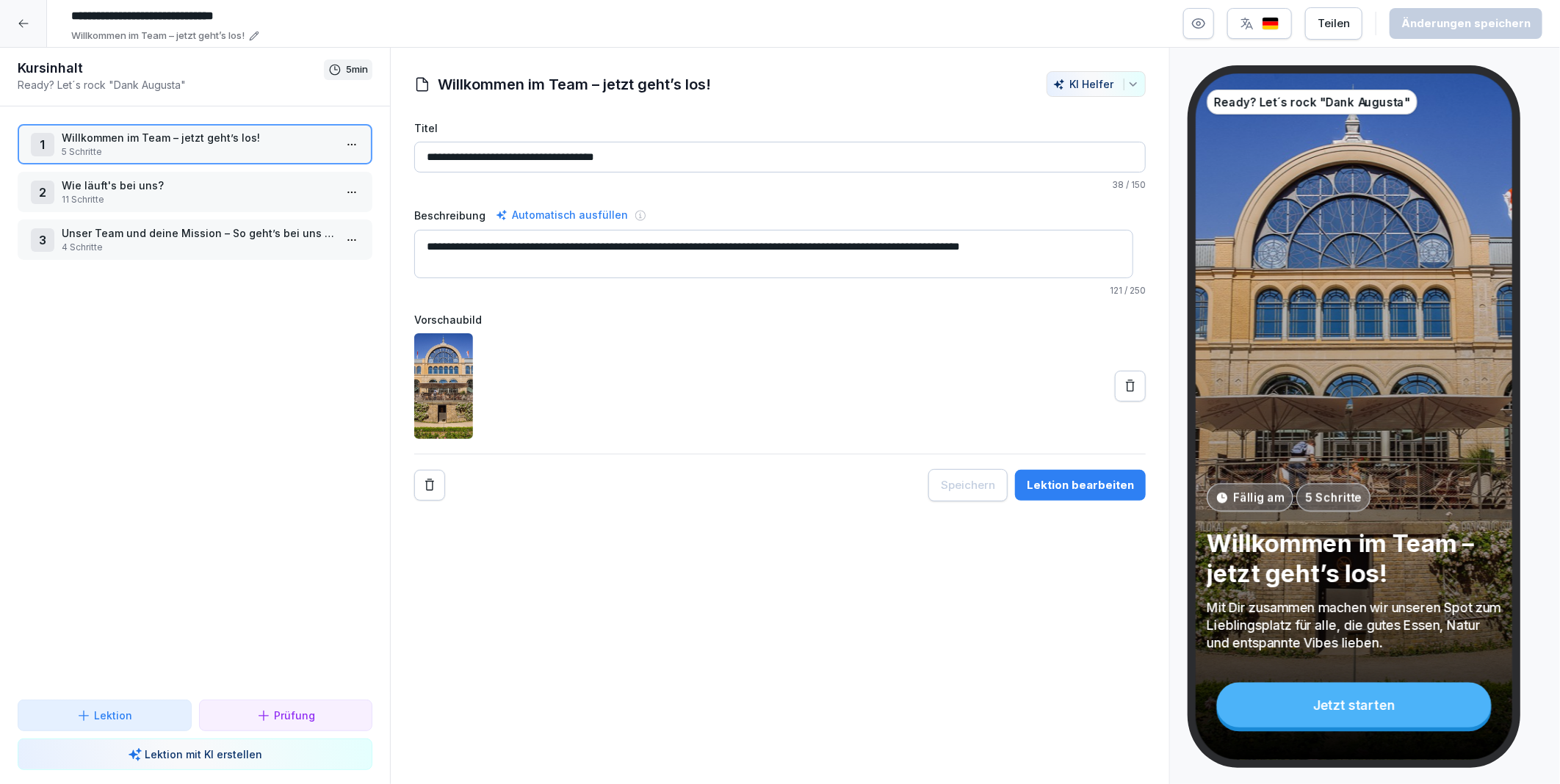
click at [470, 246] on textarea "**********" at bounding box center [774, 253] width 719 height 48
type textarea "**********"
click at [923, 252] on textarea "**********" at bounding box center [774, 253] width 719 height 48
click at [970, 555] on div "**********" at bounding box center [780, 416] width 780 height 737
click at [137, 181] on p "Wie läuft's bei uns?" at bounding box center [198, 185] width 272 height 15
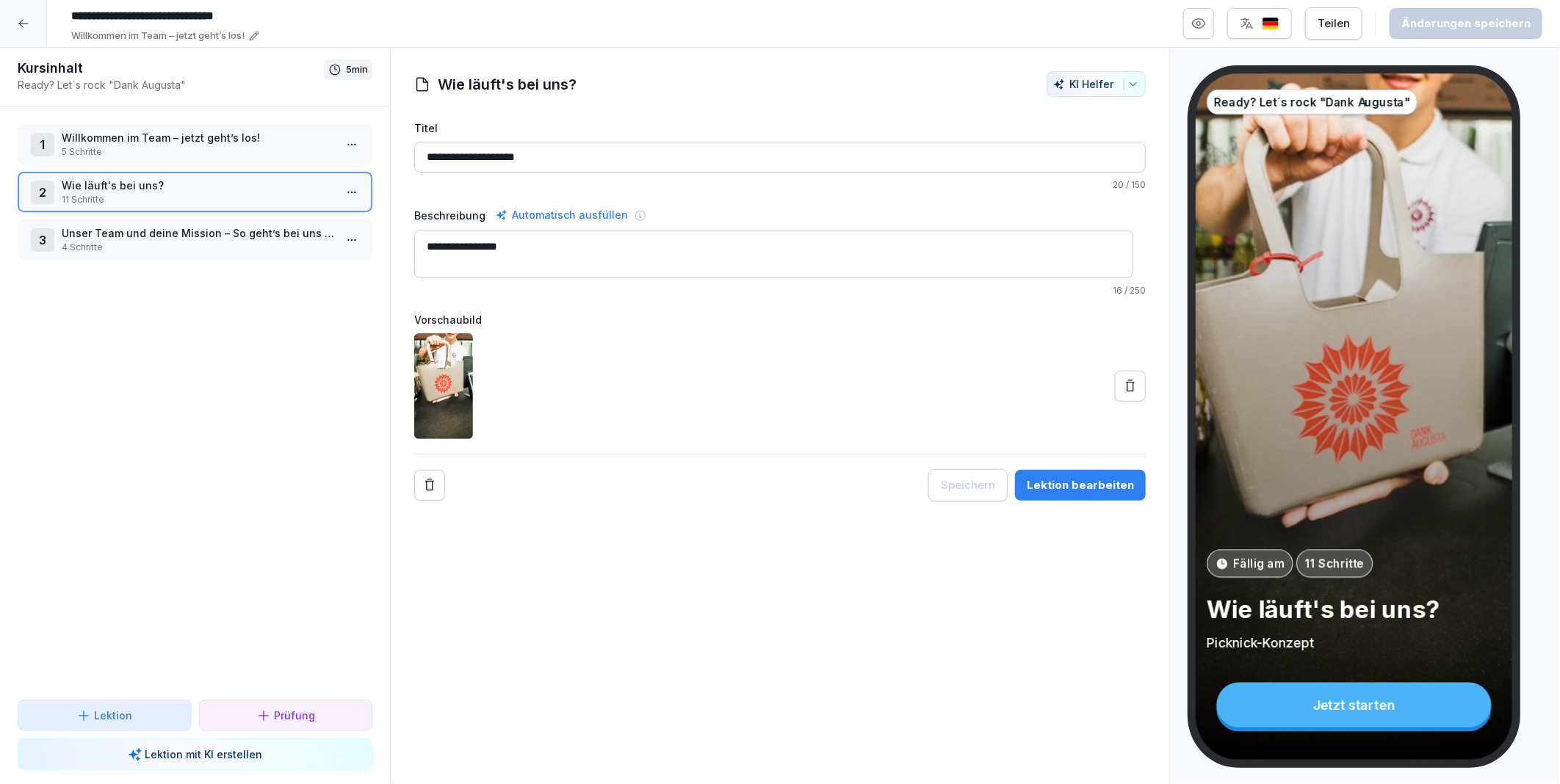
click at [273, 142] on p "Willkommen im Team – jetzt geht’s los!" at bounding box center [198, 137] width 272 height 15
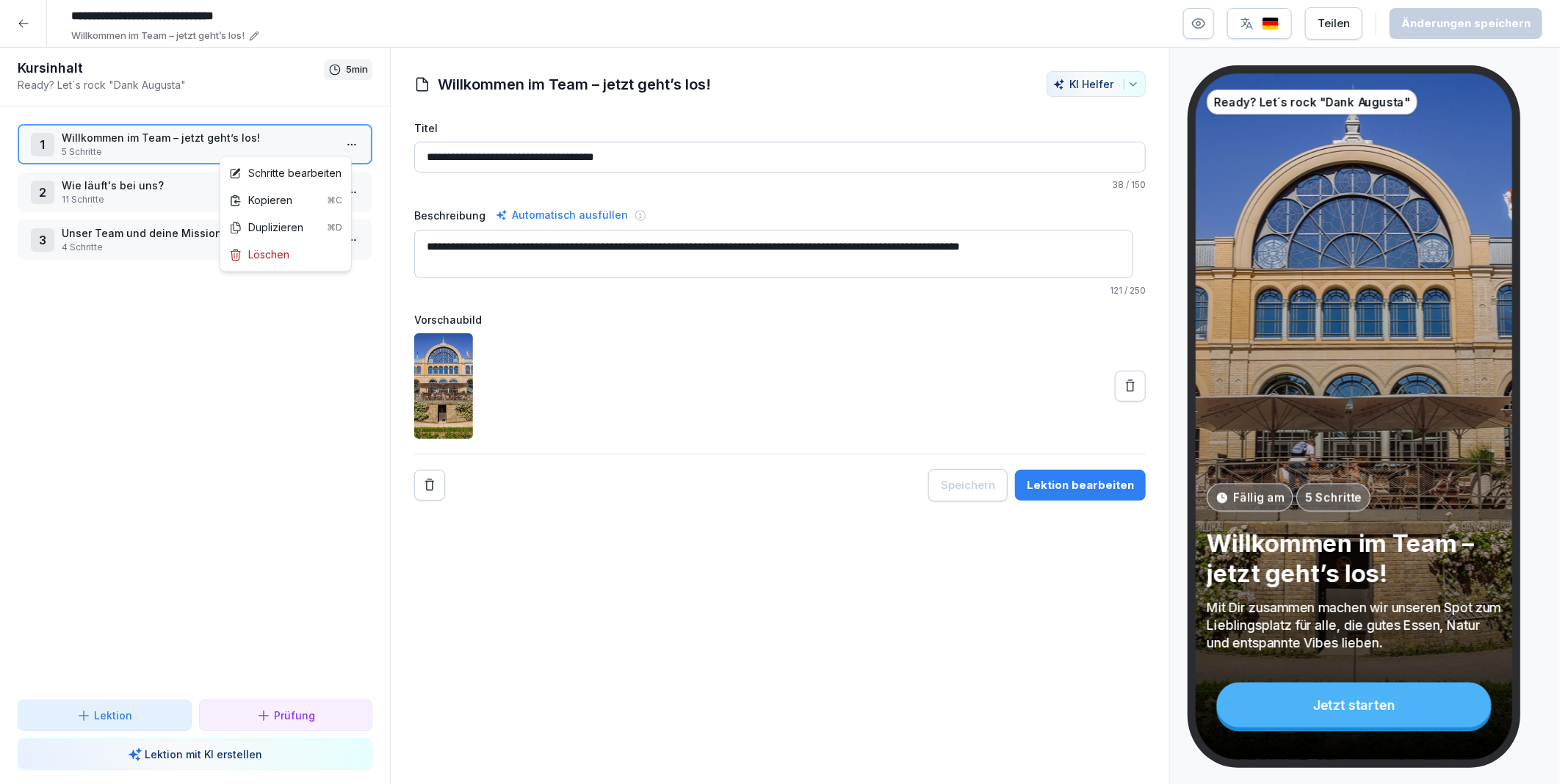
click at [335, 139] on html "**********" at bounding box center [780, 392] width 1560 height 784
click at [296, 167] on div "Schritte bearbeiten" at bounding box center [284, 172] width 112 height 15
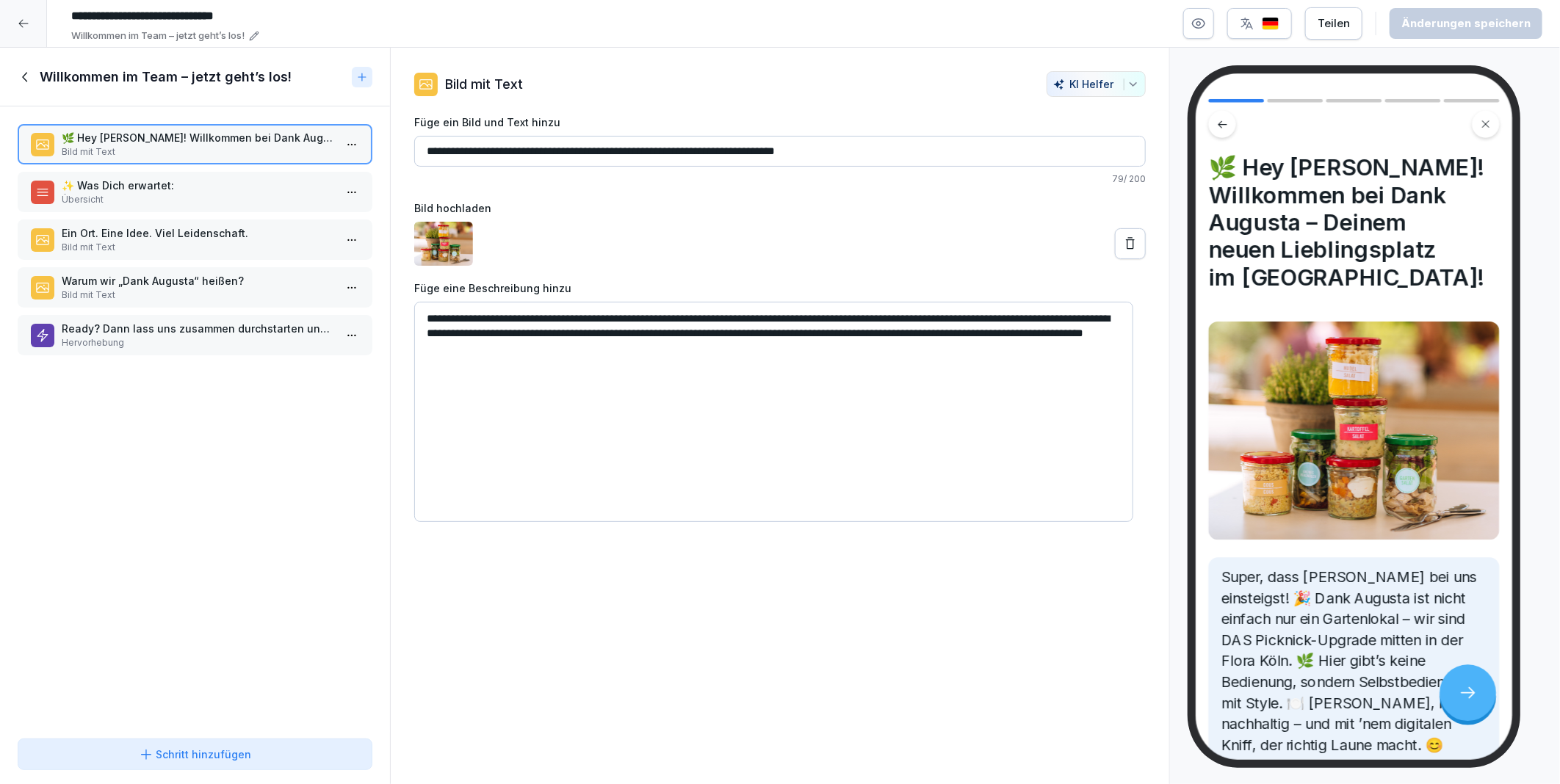
click at [437, 319] on textarea "**********" at bounding box center [774, 412] width 719 height 220
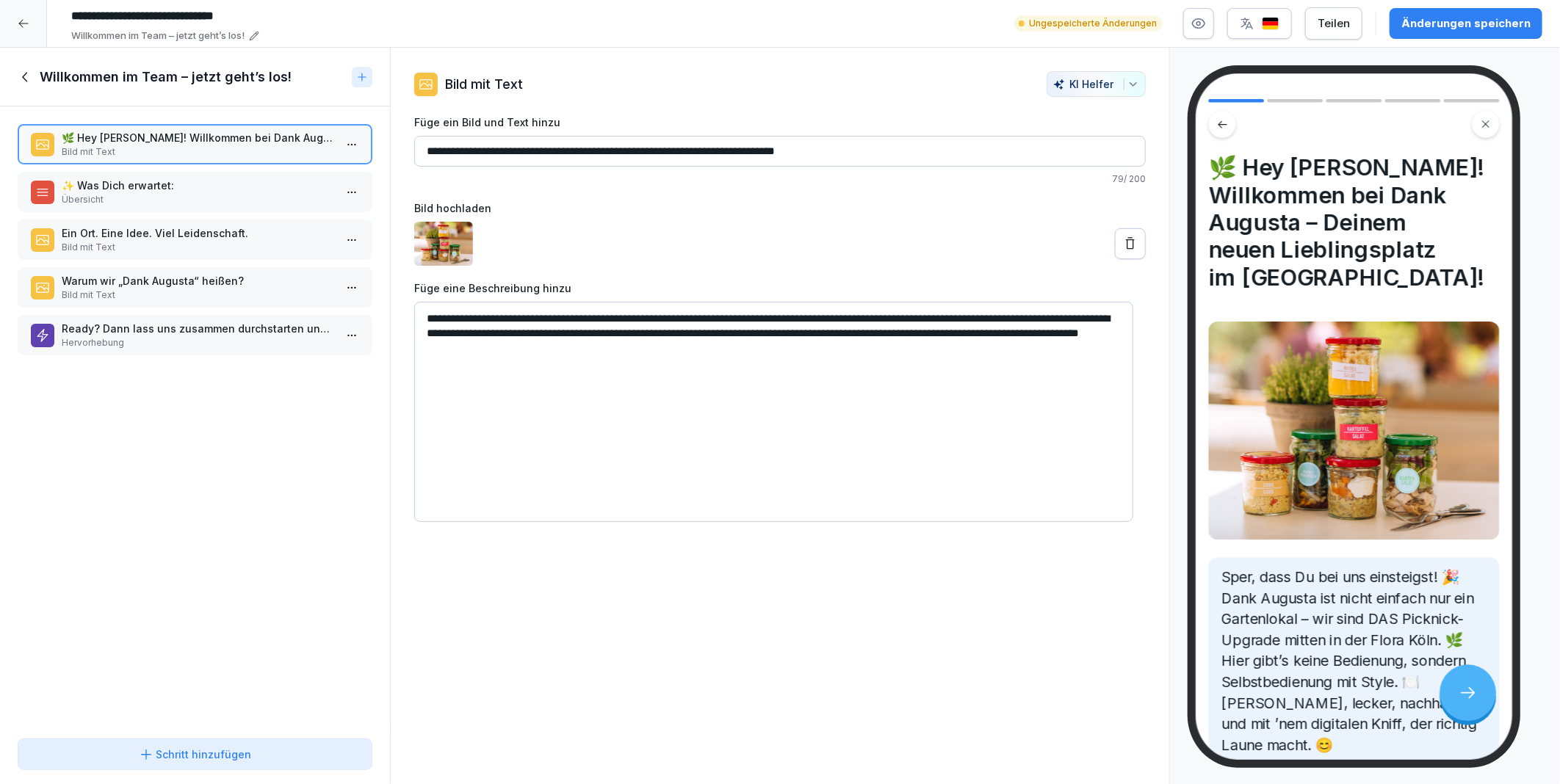
type textarea "**********"
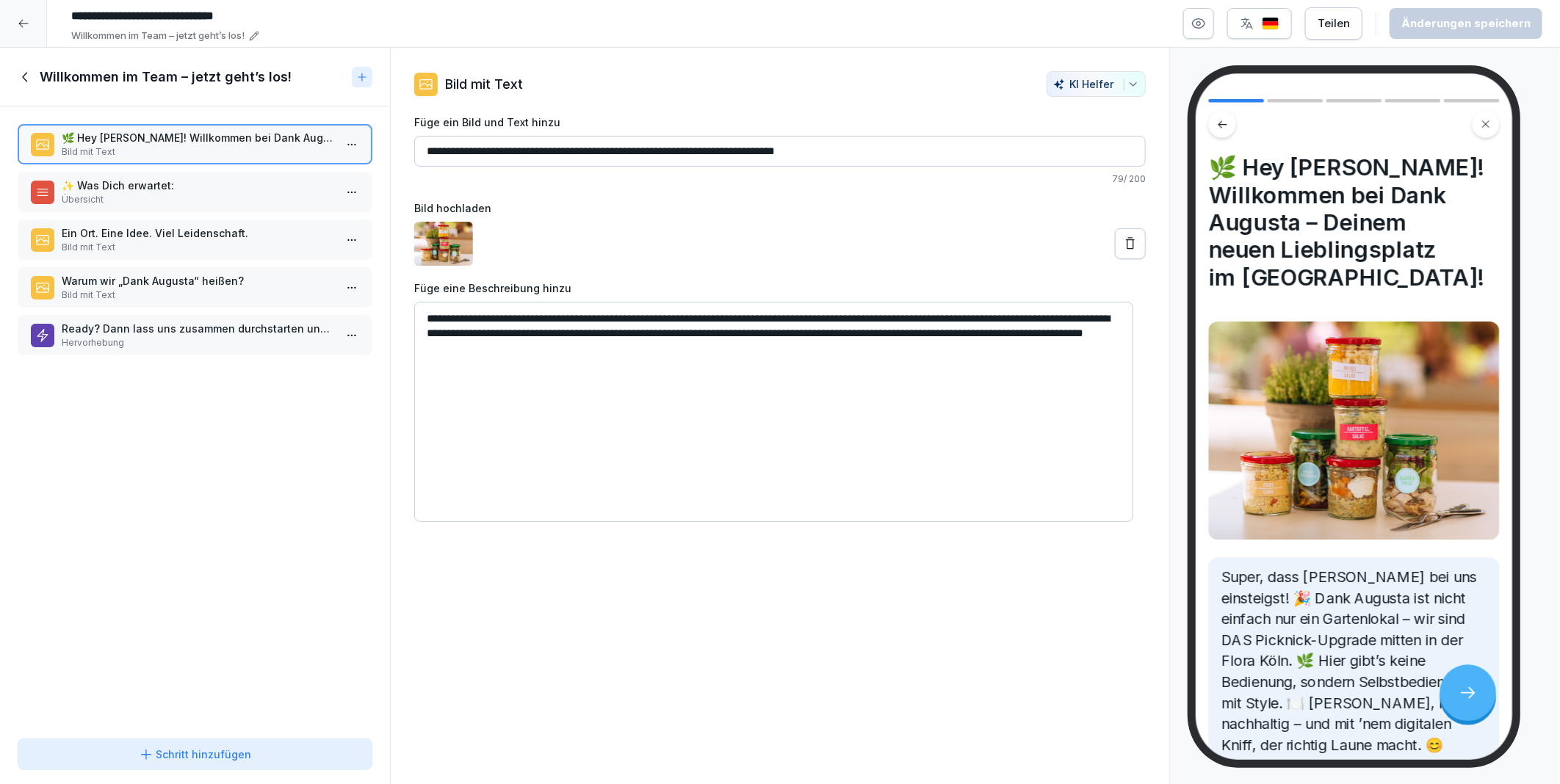
click at [549, 354] on textarea "**********" at bounding box center [774, 412] width 719 height 220
click at [742, 599] on div "**********" at bounding box center [780, 416] width 780 height 737
click at [233, 754] on div "Schritt hinzufügen" at bounding box center [195, 754] width 113 height 15
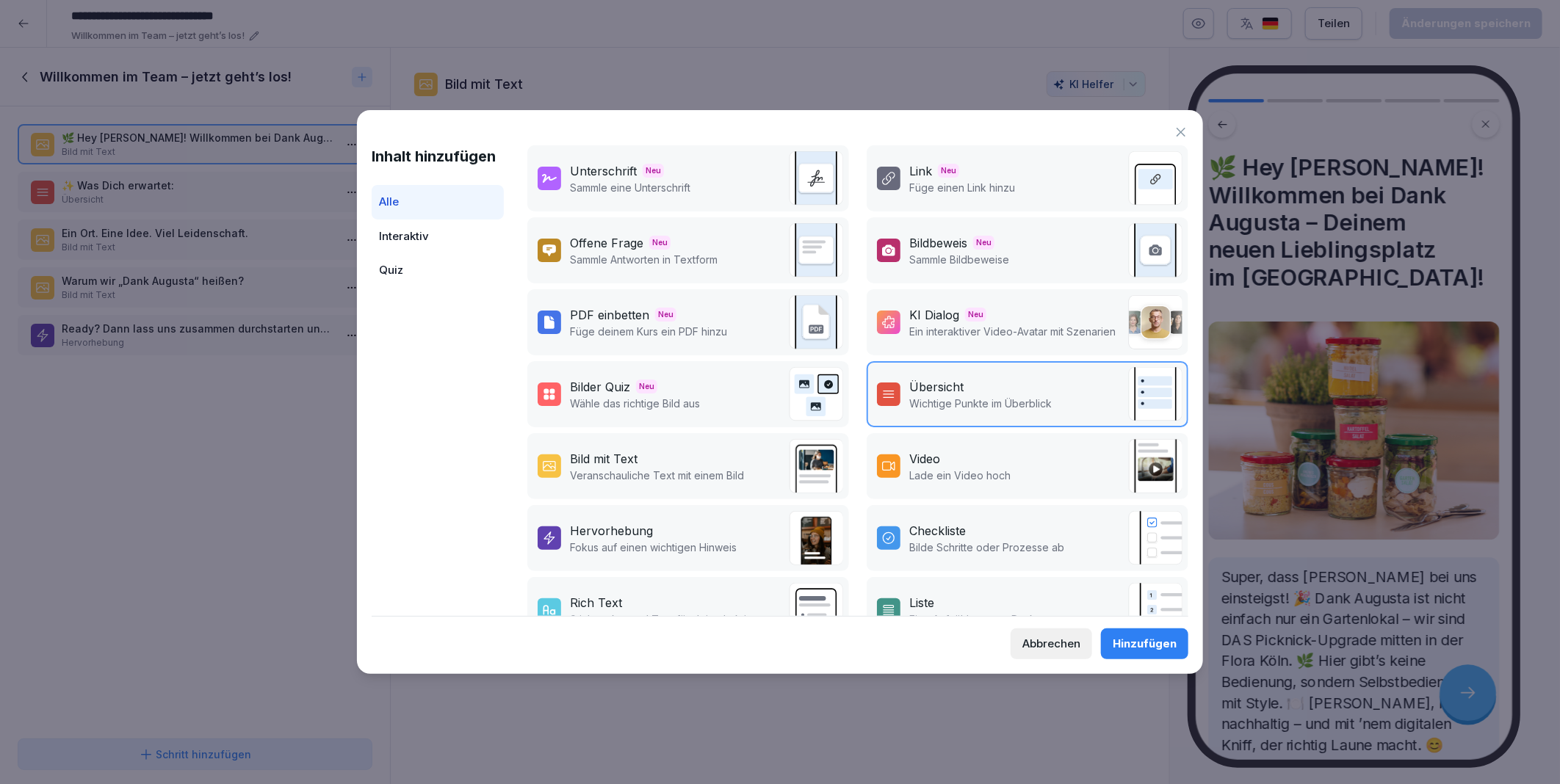
click at [607, 530] on div "Hervorhebung" at bounding box center [611, 531] width 83 height 18
click at [1136, 648] on div "Hinzufügen" at bounding box center [1145, 643] width 64 height 16
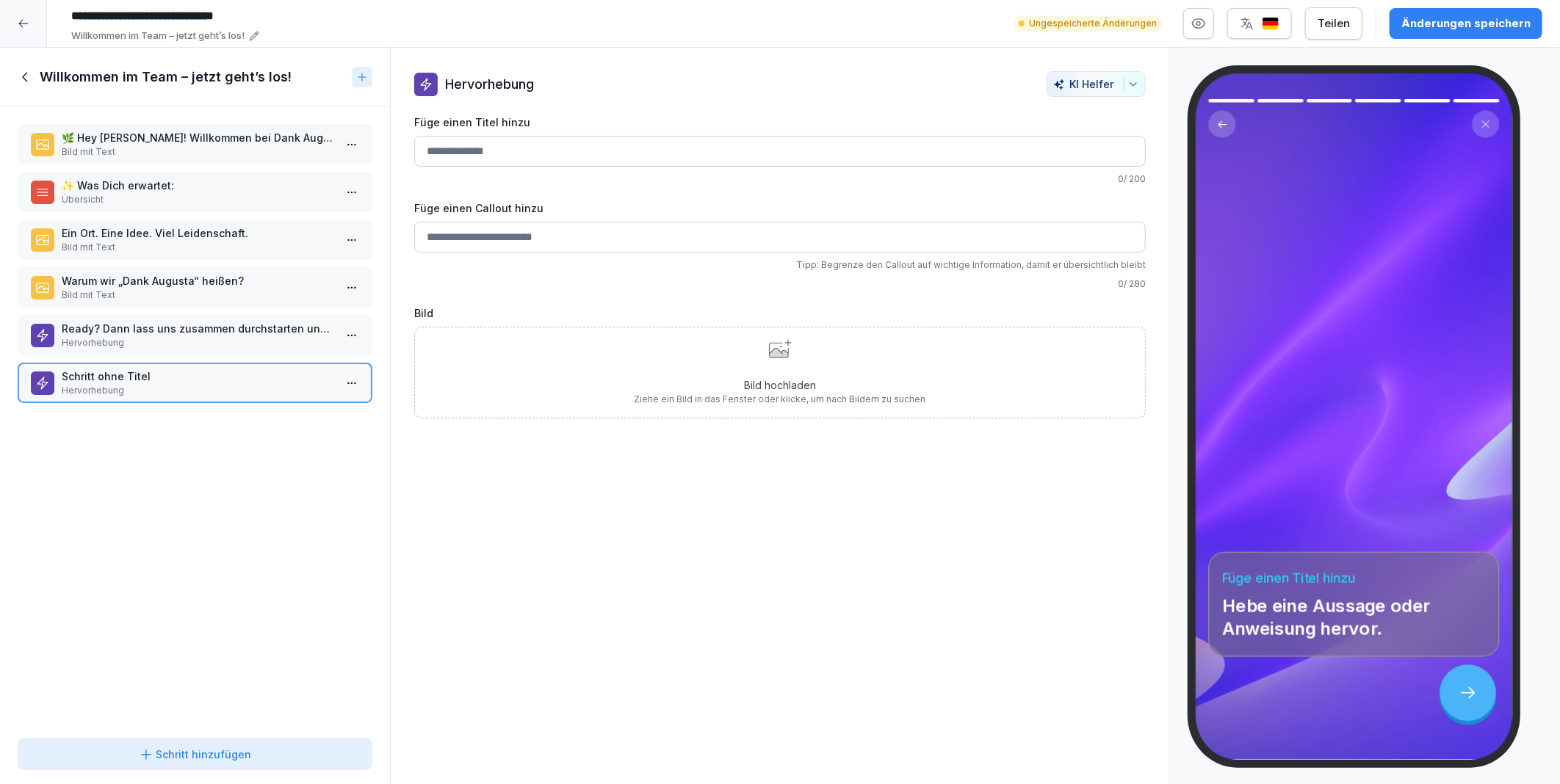
click at [275, 525] on div "🌿 Hey Du! Willkommen bei Dank Augusta – Deinem neuen Lieblingsplatz im Grünen! …" at bounding box center [195, 419] width 390 height 626
click at [341, 371] on html "**********" at bounding box center [780, 392] width 1560 height 784
click at [294, 456] on div "Löschen" at bounding box center [285, 458] width 125 height 27
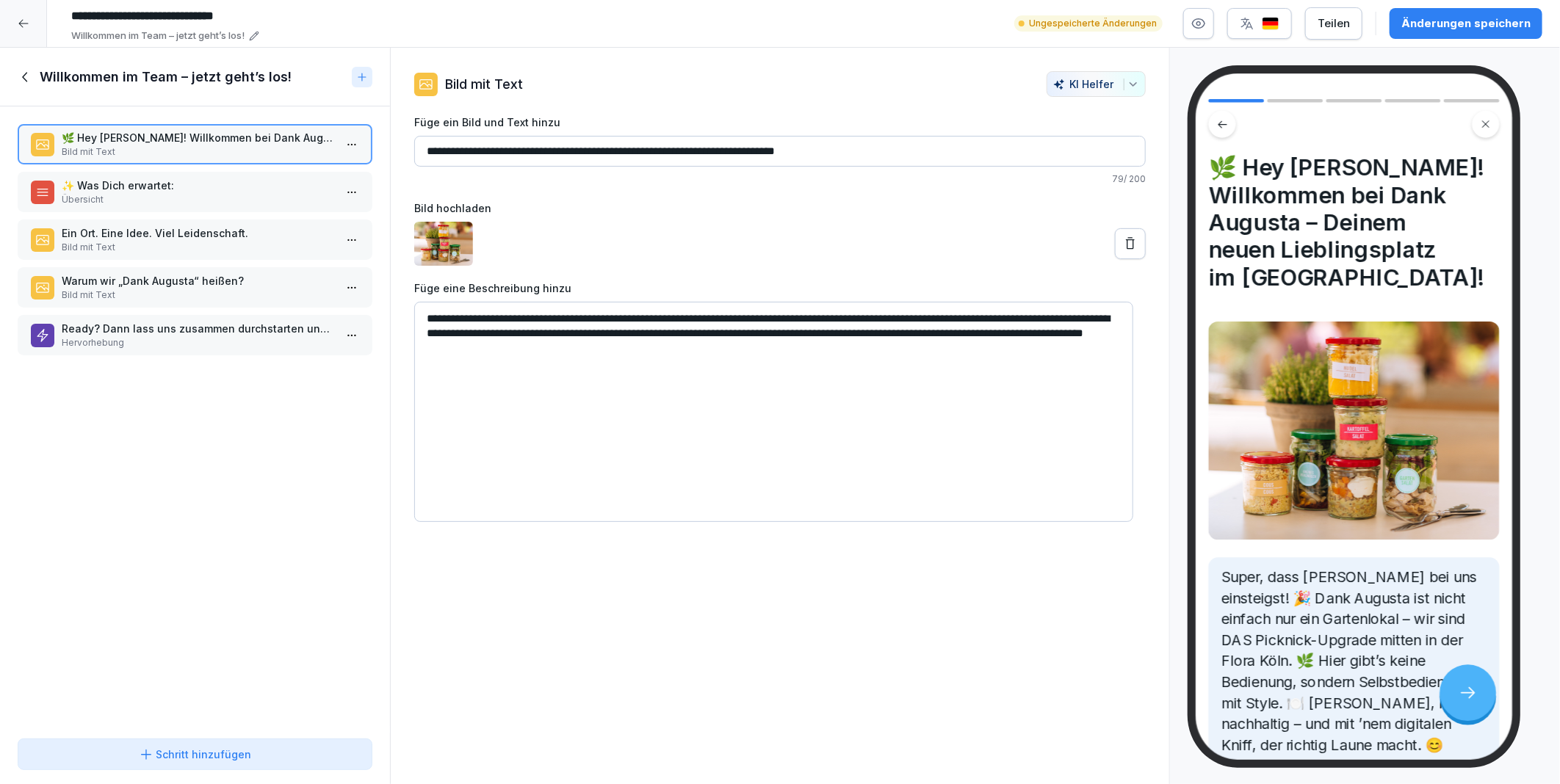
click at [606, 499] on textarea "**********" at bounding box center [774, 412] width 719 height 220
click at [621, 603] on div "**********" at bounding box center [780, 416] width 780 height 737
click at [1514, 33] on button "Änderungen speichern" at bounding box center [1466, 24] width 153 height 31
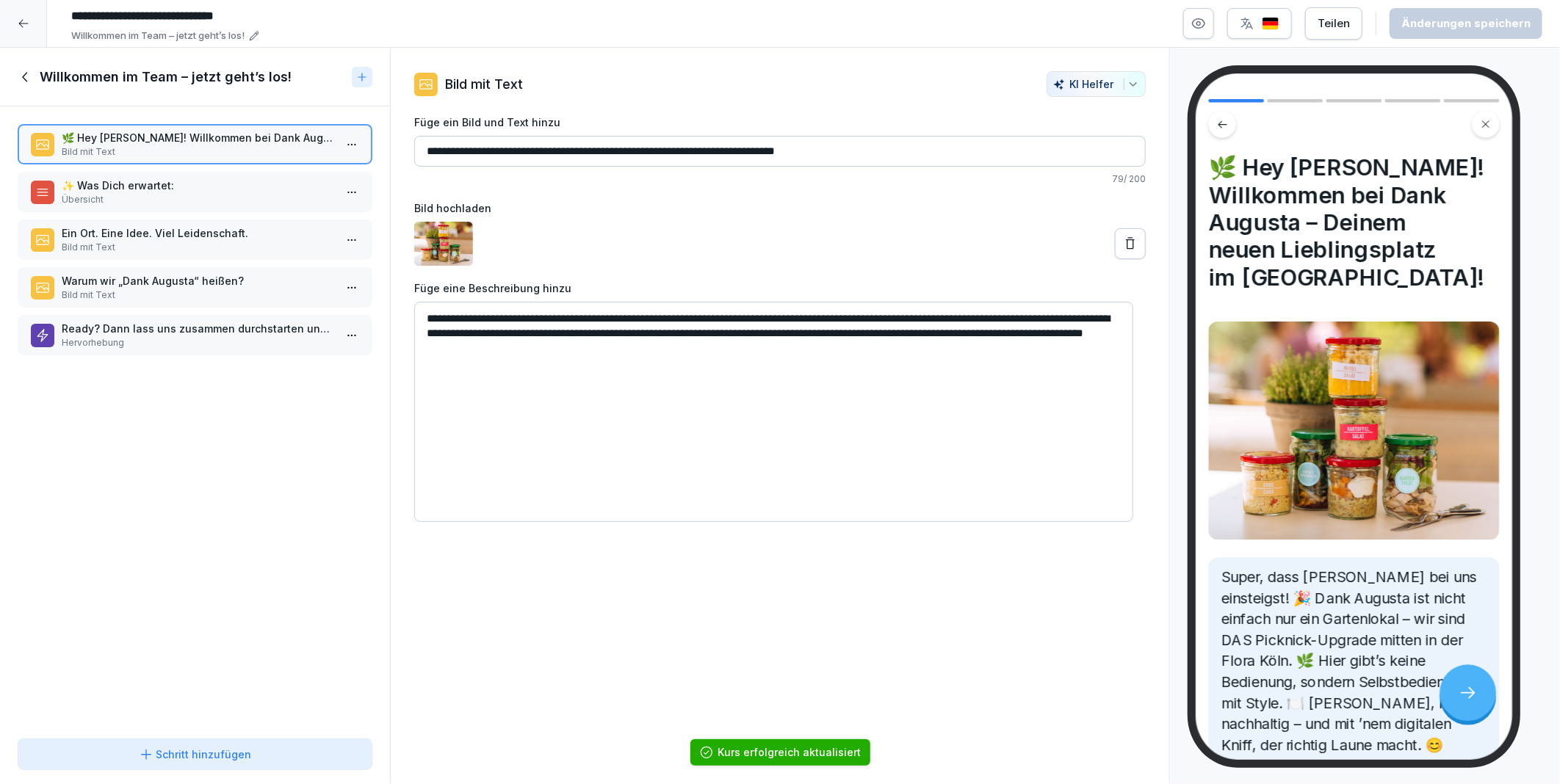
click at [25, 21] on icon at bounding box center [24, 24] width 11 height 11
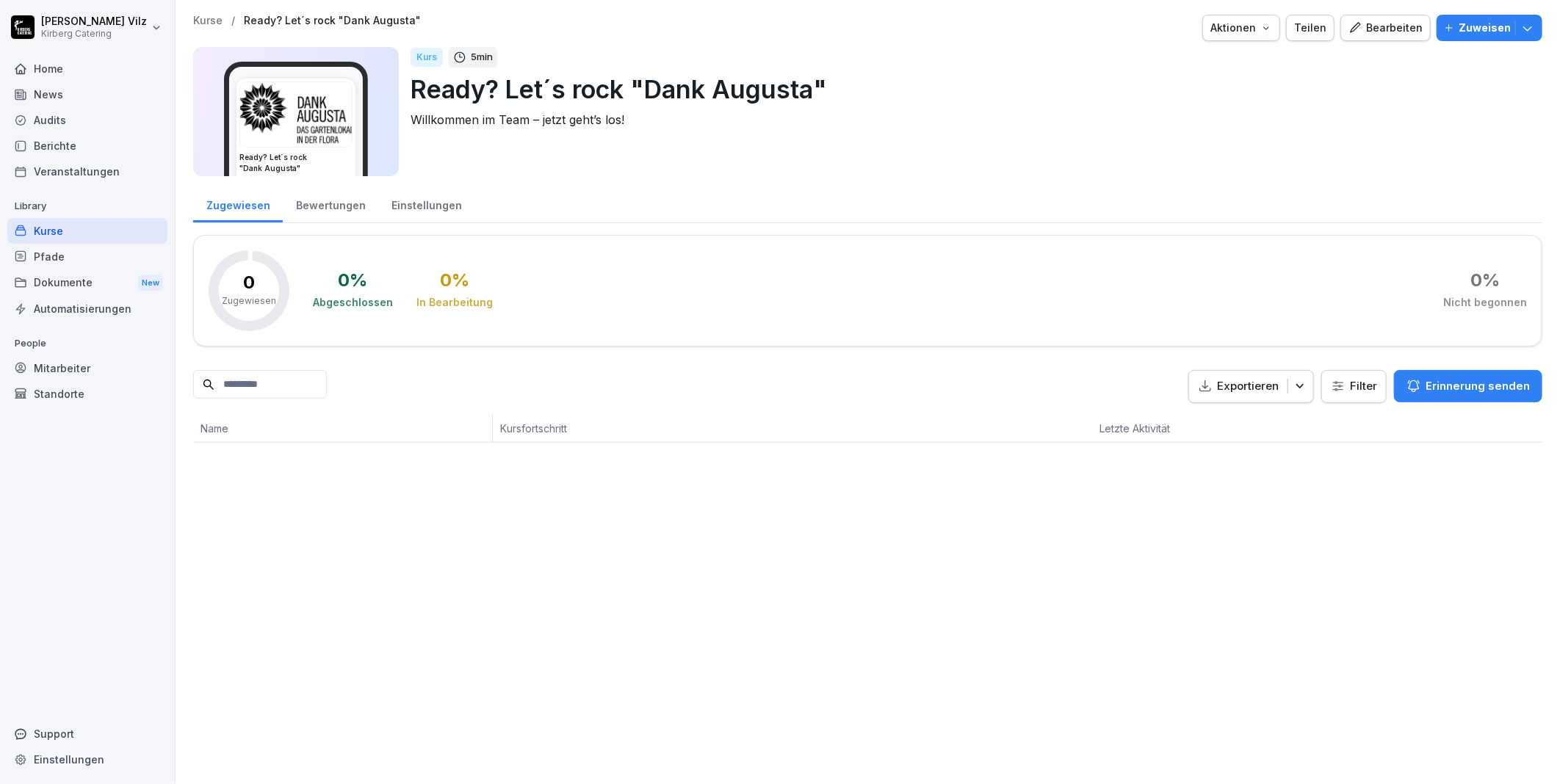
click at [69, 225] on div "Kurse" at bounding box center [88, 231] width 160 height 25
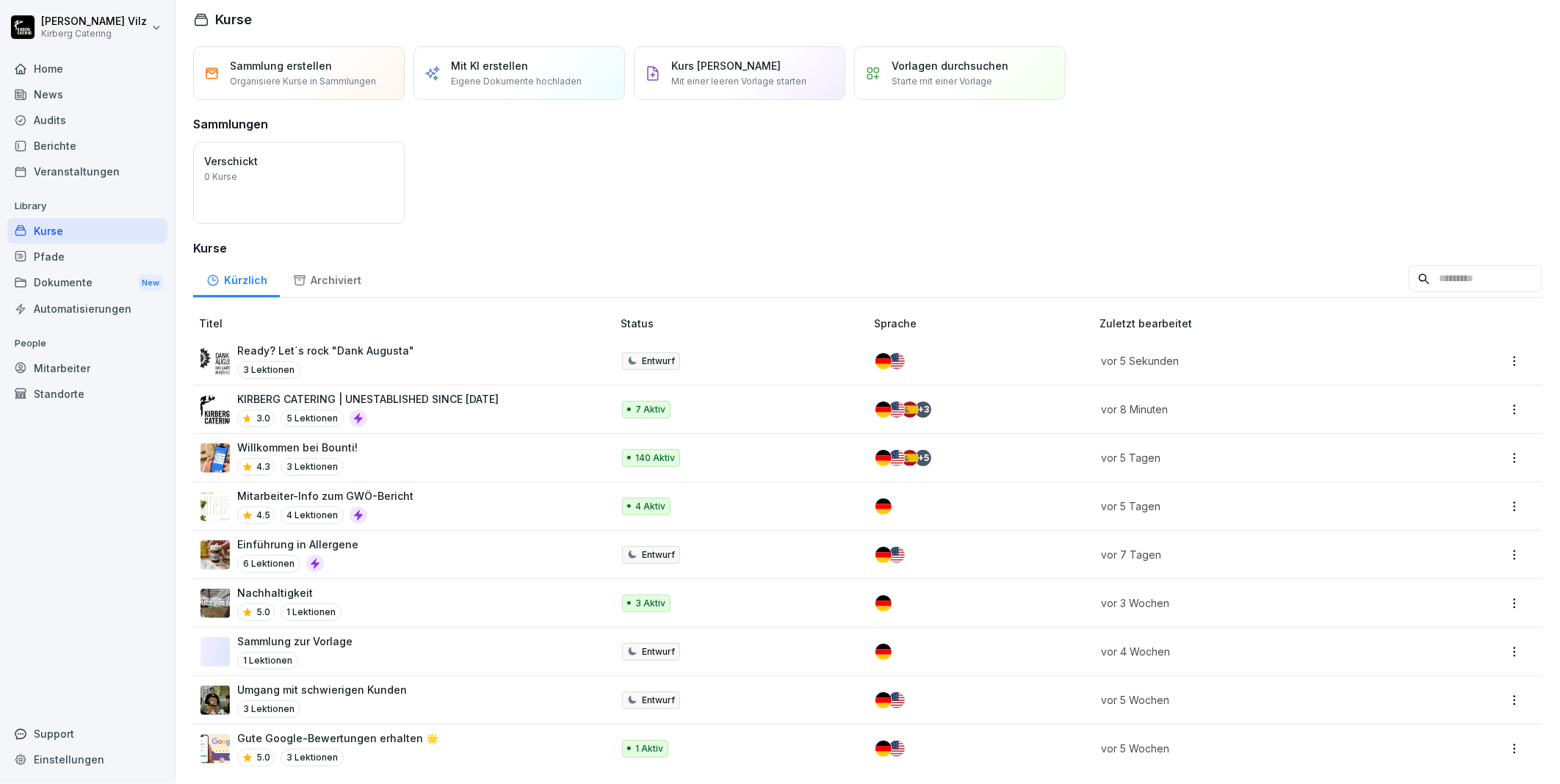
scroll to position [21, 0]
click at [434, 488] on div "Mitarbeiter-Info zum GWÖ-Bericht 4.5 4 Lektionen" at bounding box center [398, 506] width 396 height 36
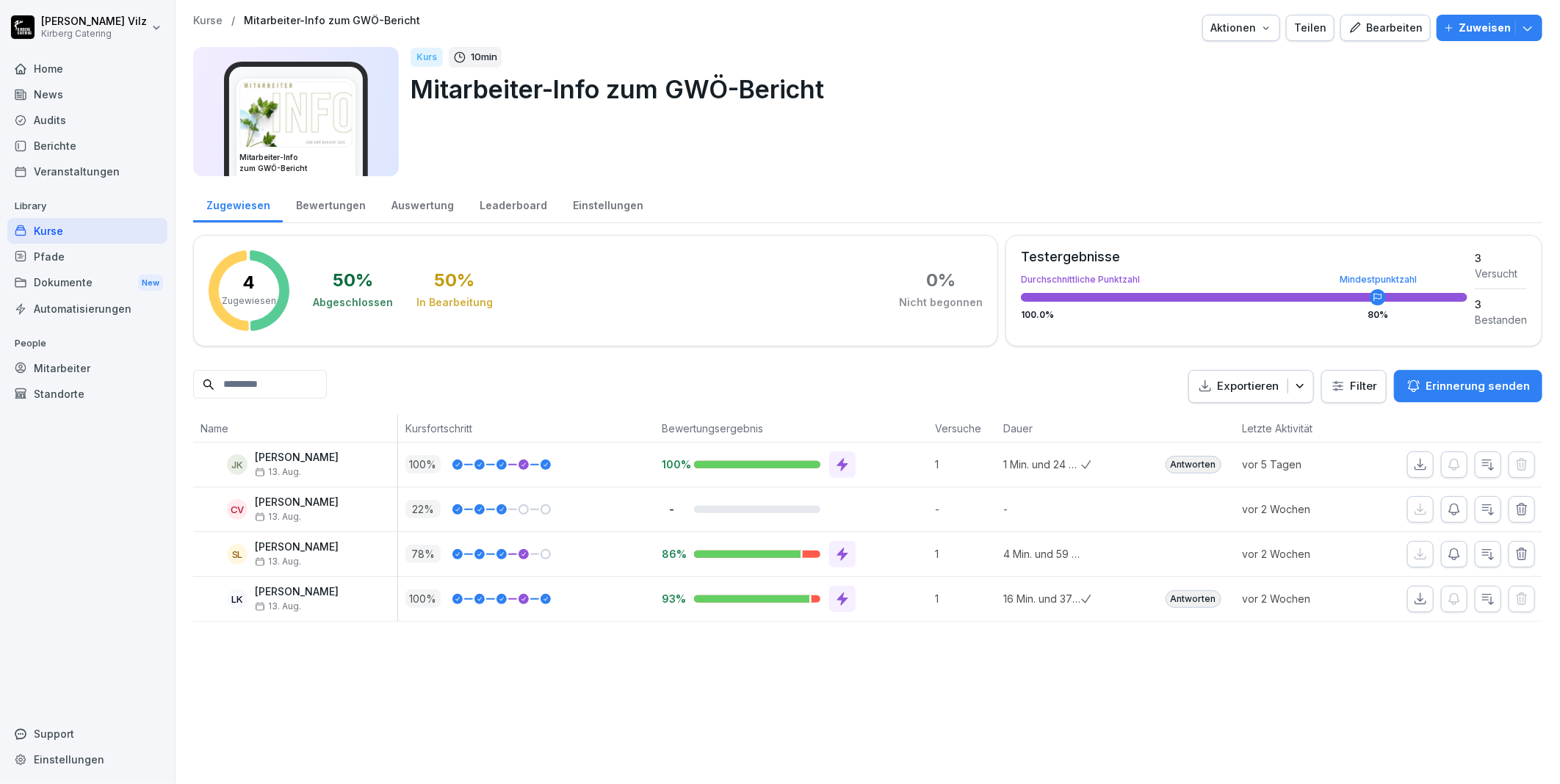
click at [334, 209] on div "Bewertungen" at bounding box center [330, 204] width 95 height 38
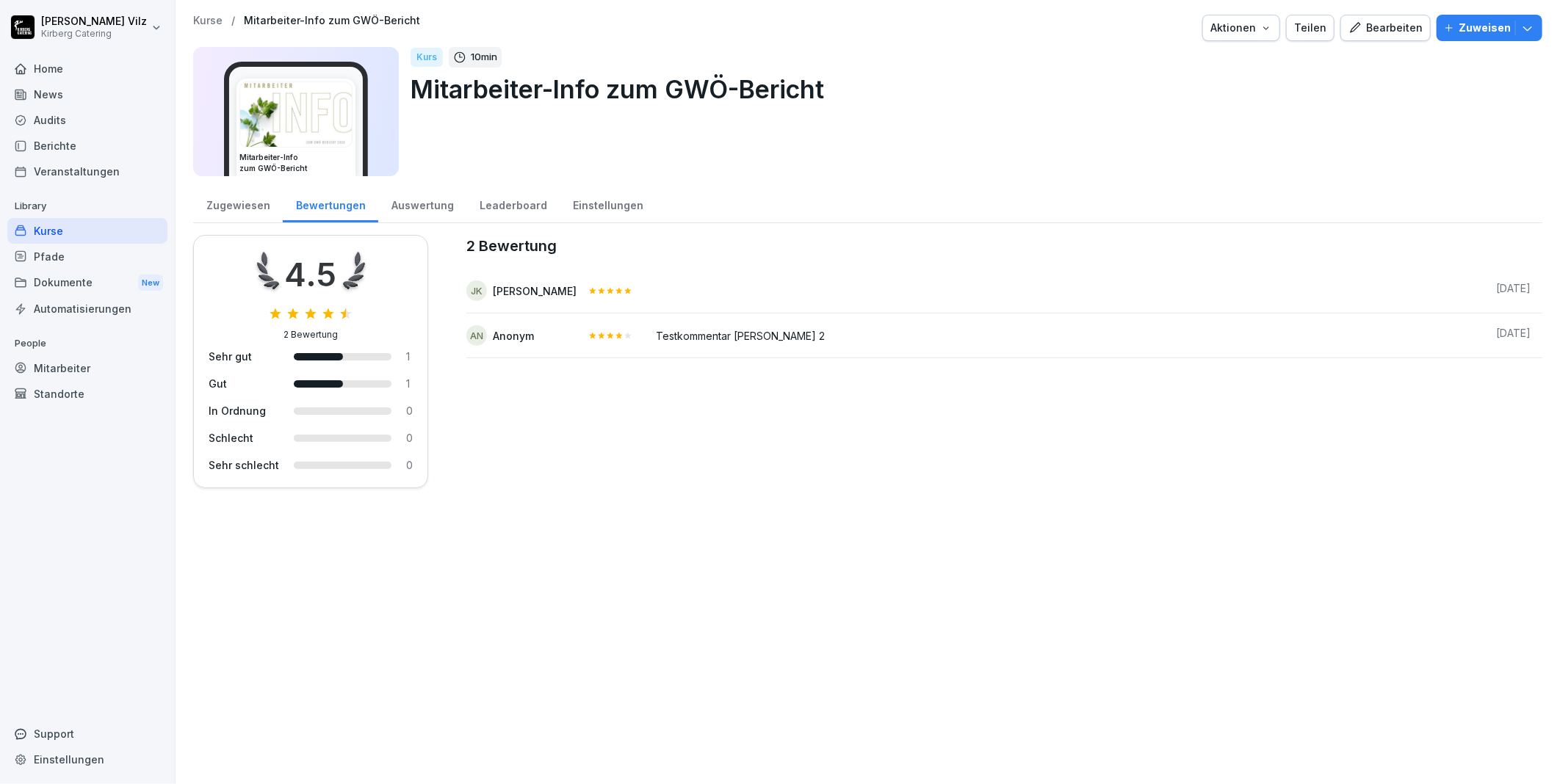
click at [246, 201] on div "Zugewiesen" at bounding box center [237, 204] width 89 height 38
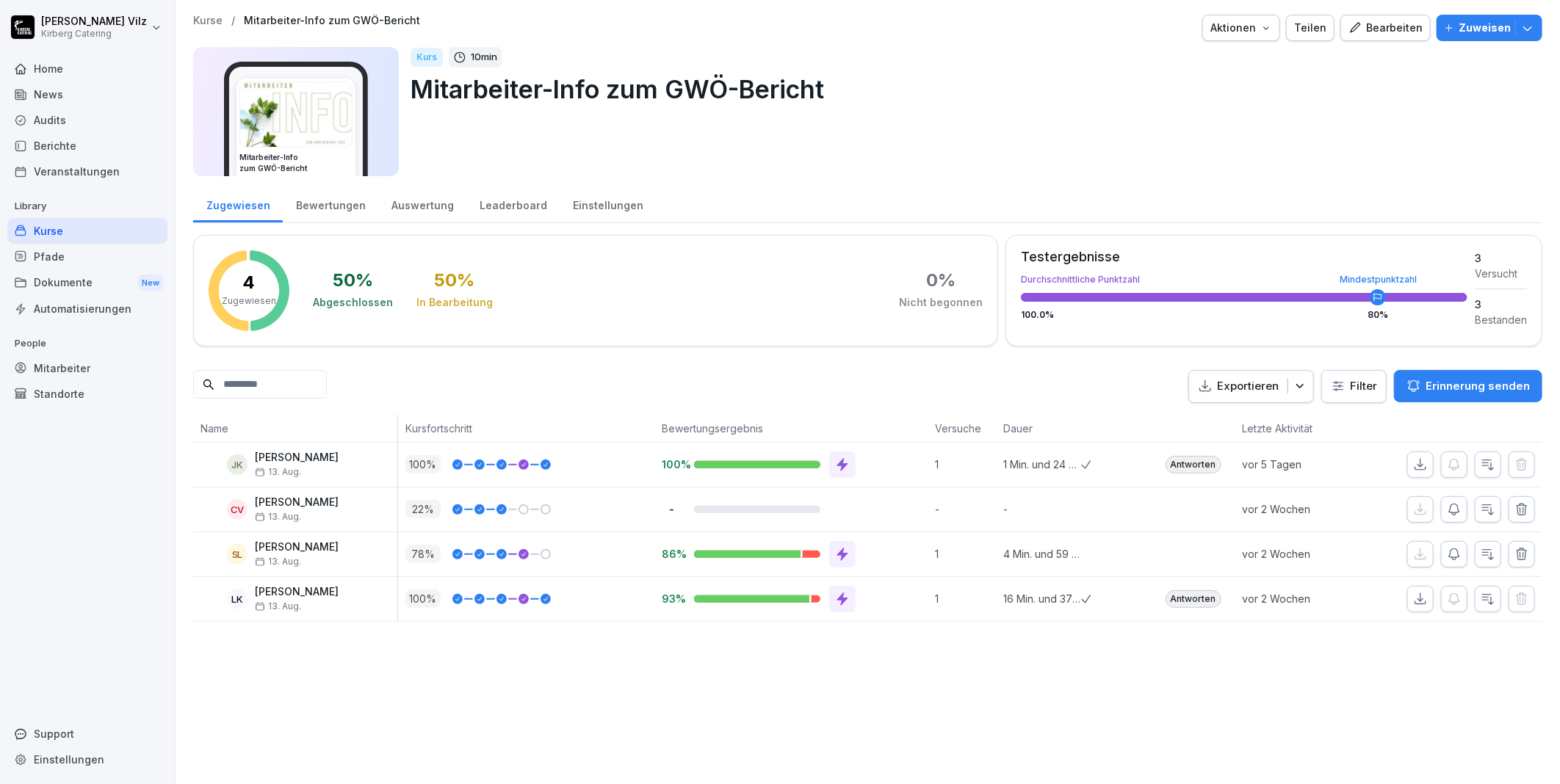
click at [1391, 27] on div "Bearbeiten" at bounding box center [1385, 27] width 74 height 16
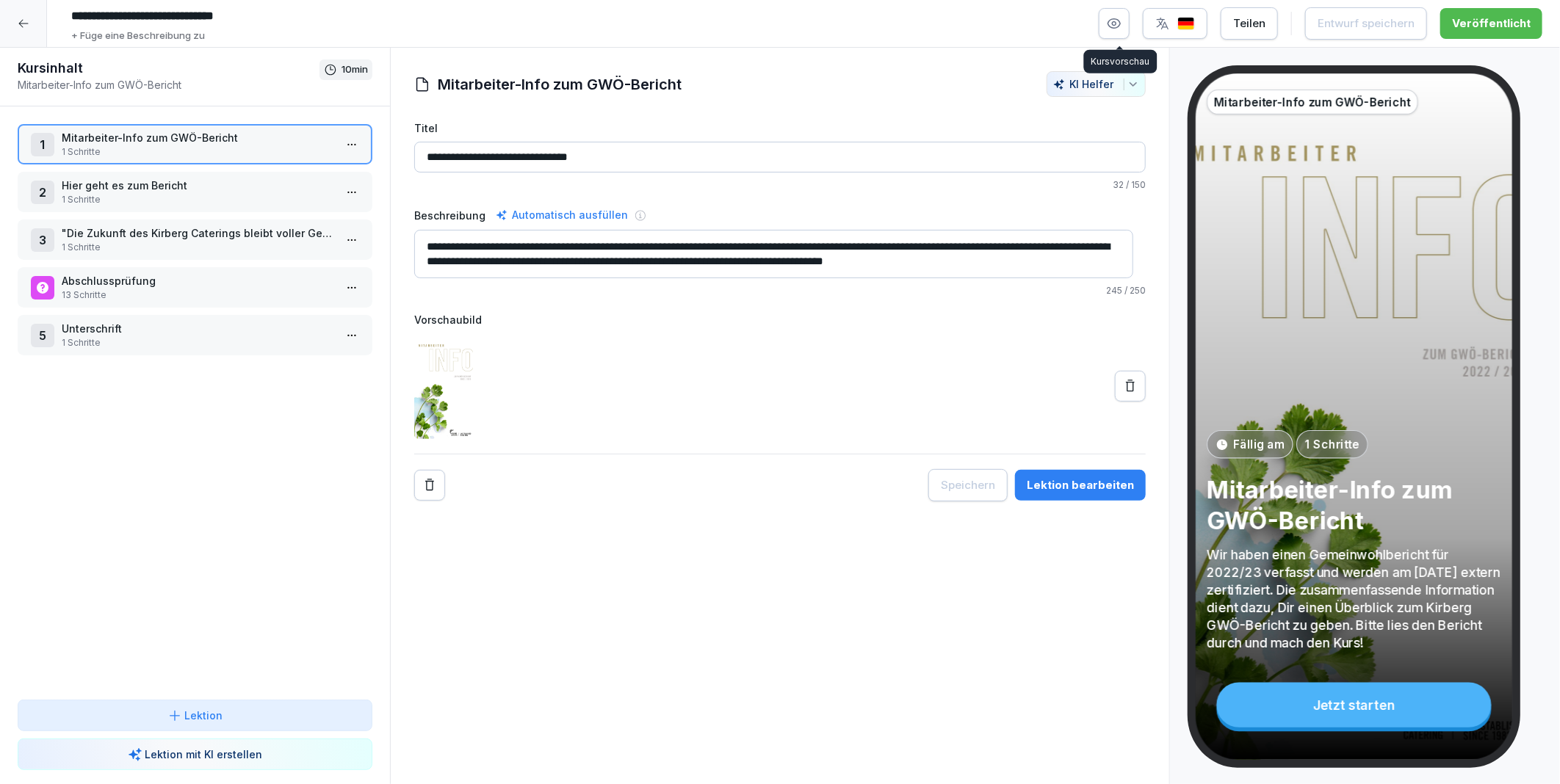
click at [1114, 24] on icon "button" at bounding box center [1114, 24] width 15 height 15
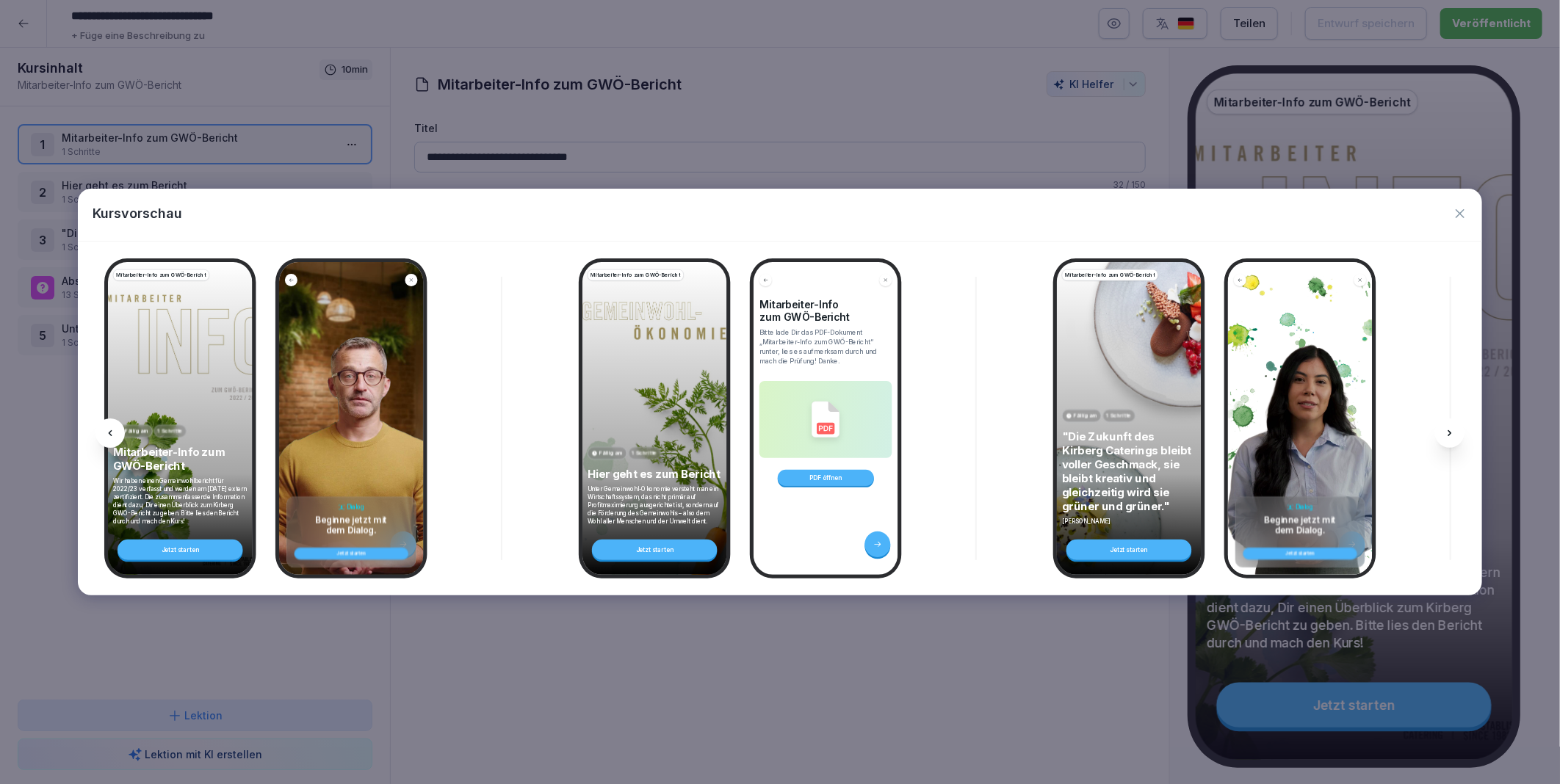
click at [1449, 429] on icon at bounding box center [1449, 433] width 11 height 11
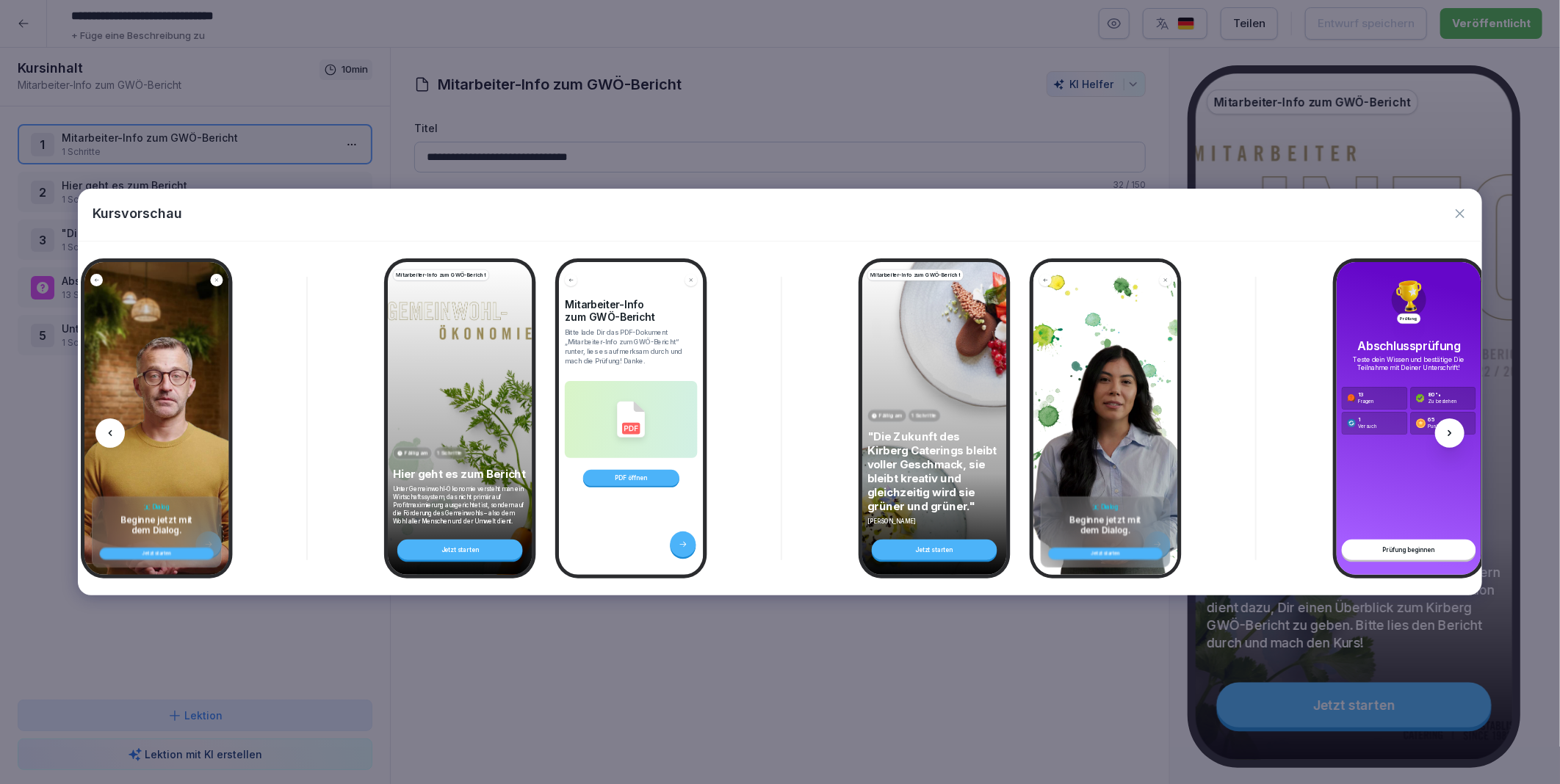
click at [1449, 429] on icon at bounding box center [1449, 433] width 11 height 11
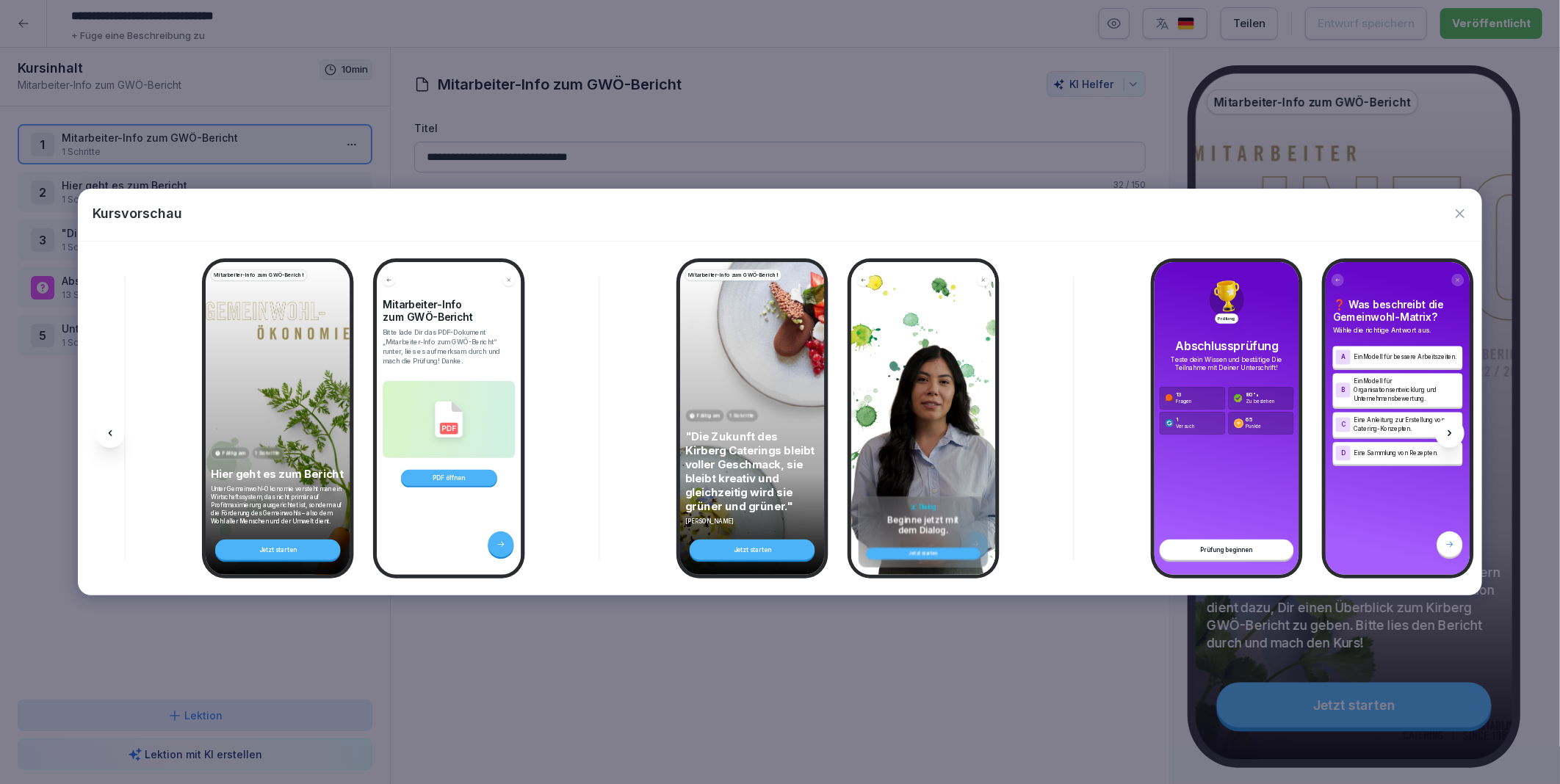
click at [1449, 429] on icon at bounding box center [1449, 433] width 11 height 11
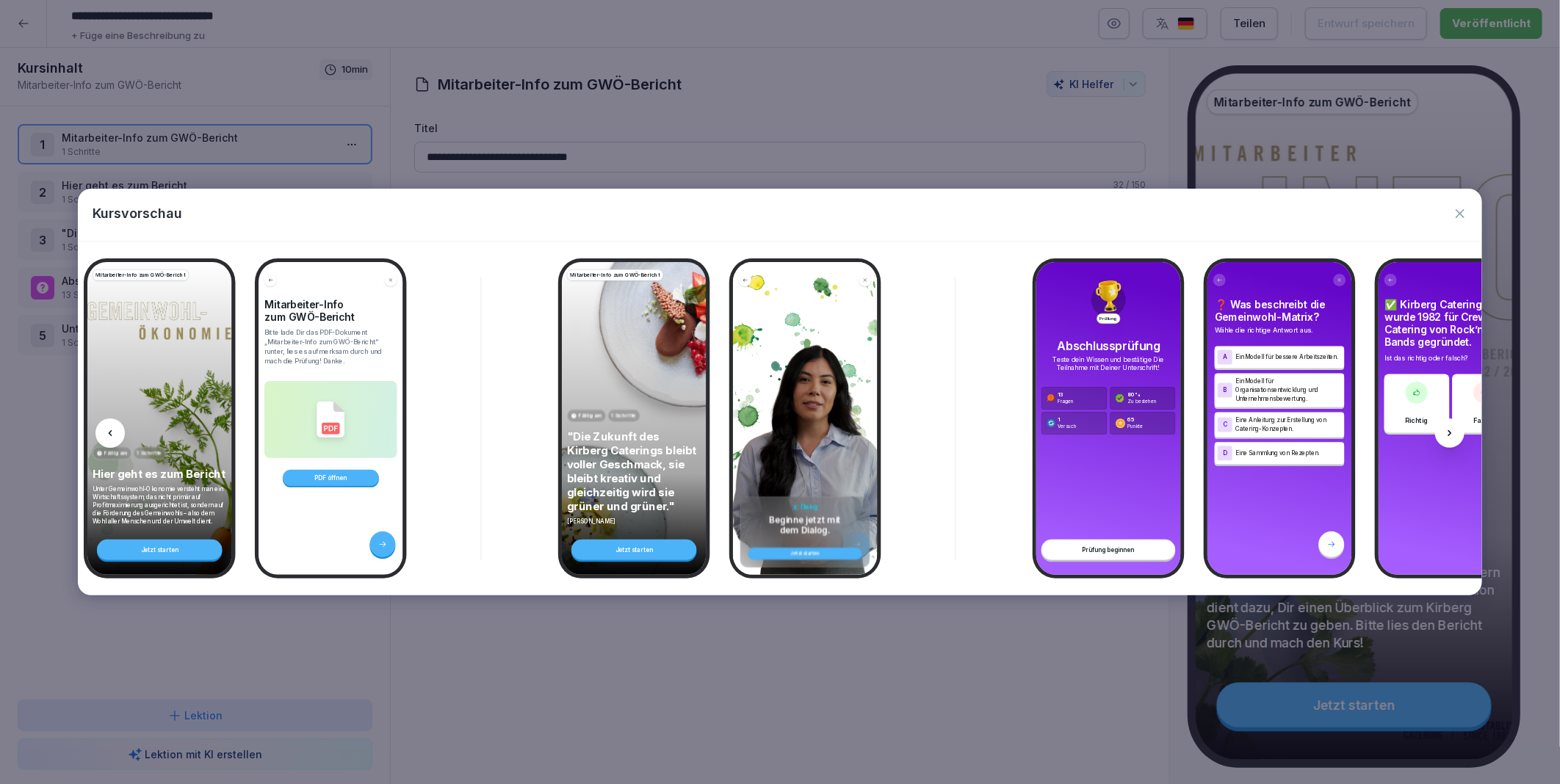
click at [1449, 429] on icon at bounding box center [1449, 433] width 11 height 11
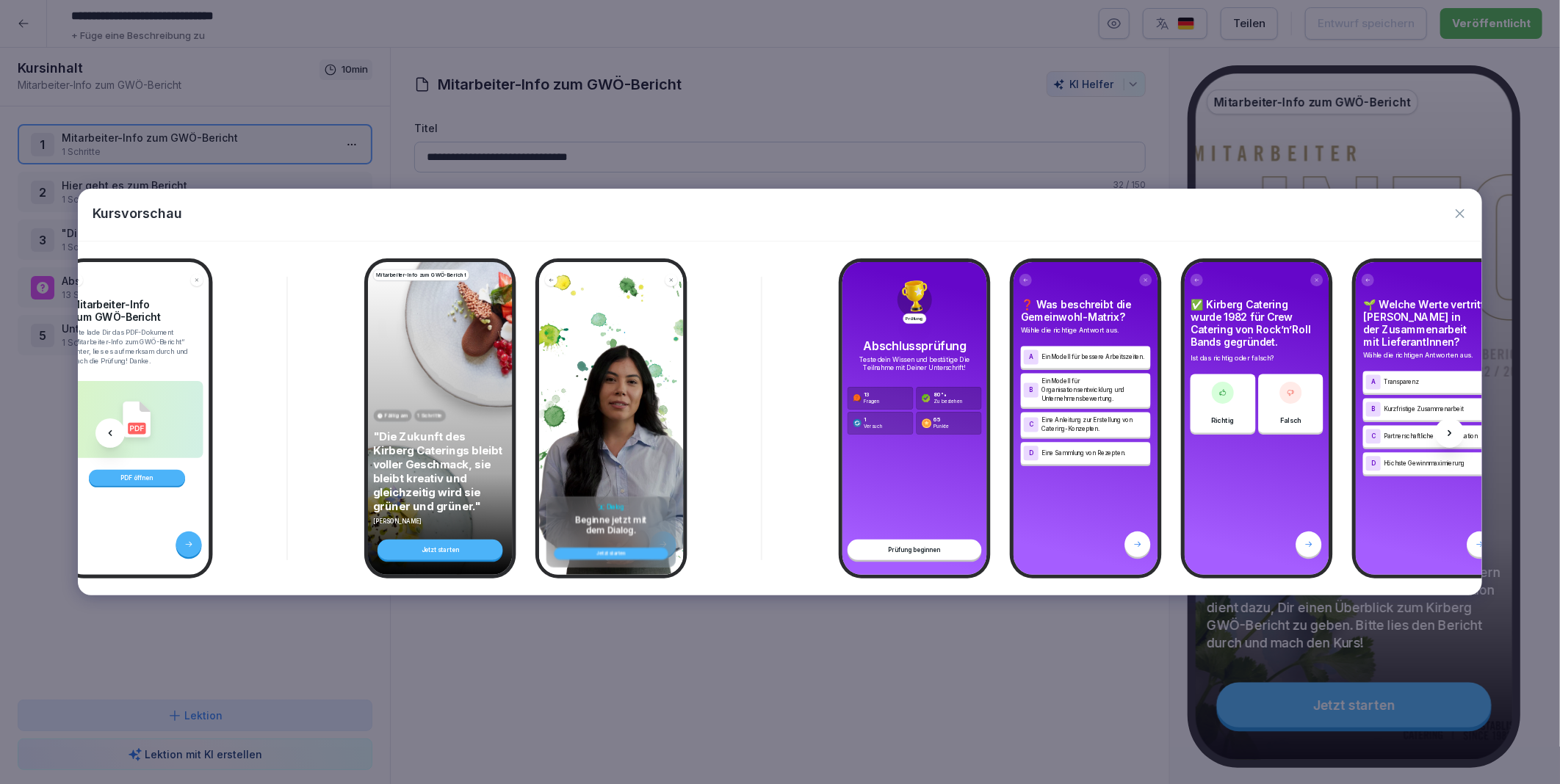
click at [1449, 429] on icon at bounding box center [1449, 433] width 11 height 11
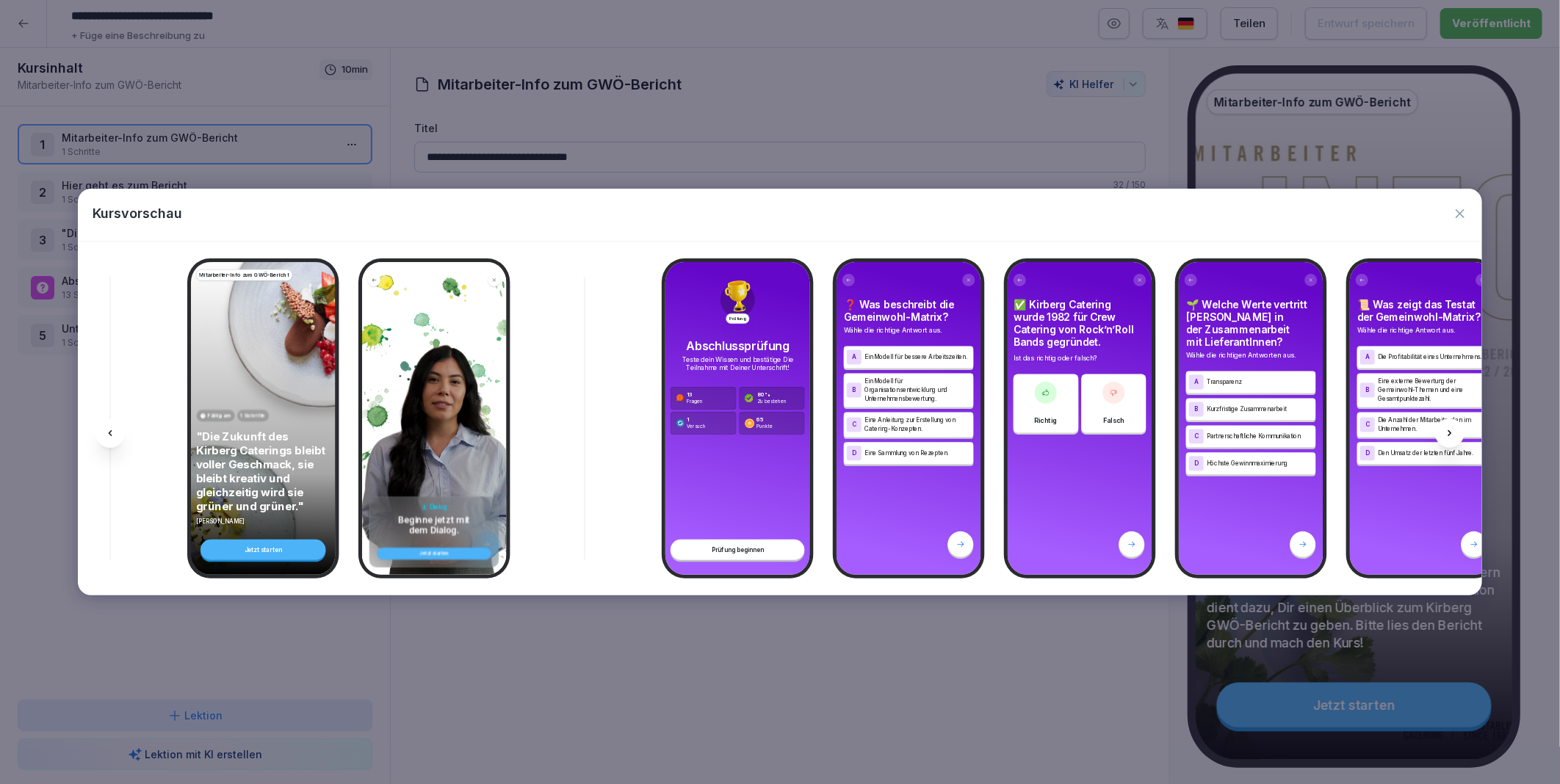
click at [1449, 429] on icon at bounding box center [1449, 433] width 11 height 11
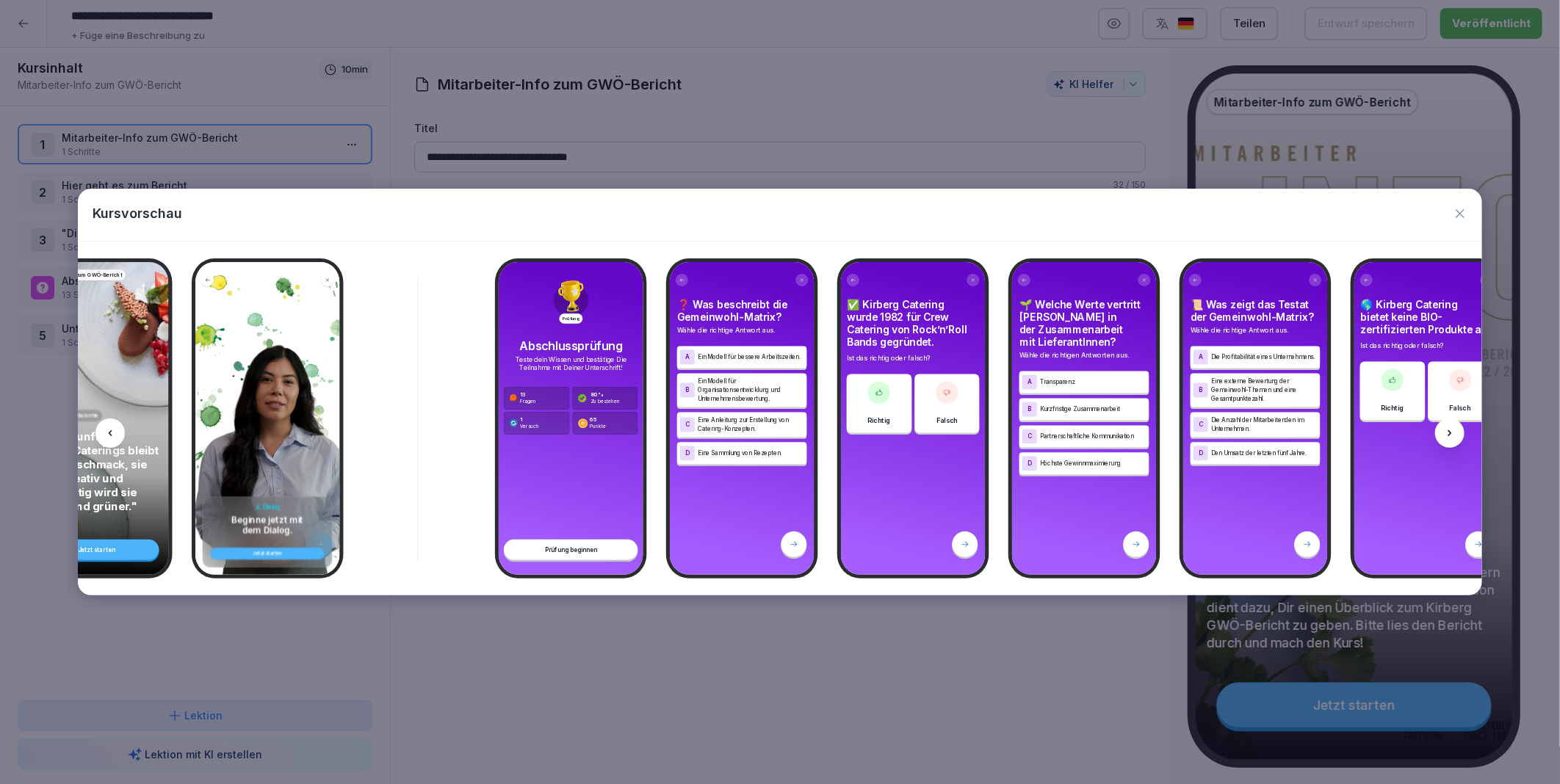
click at [1449, 429] on icon at bounding box center [1449, 433] width 11 height 11
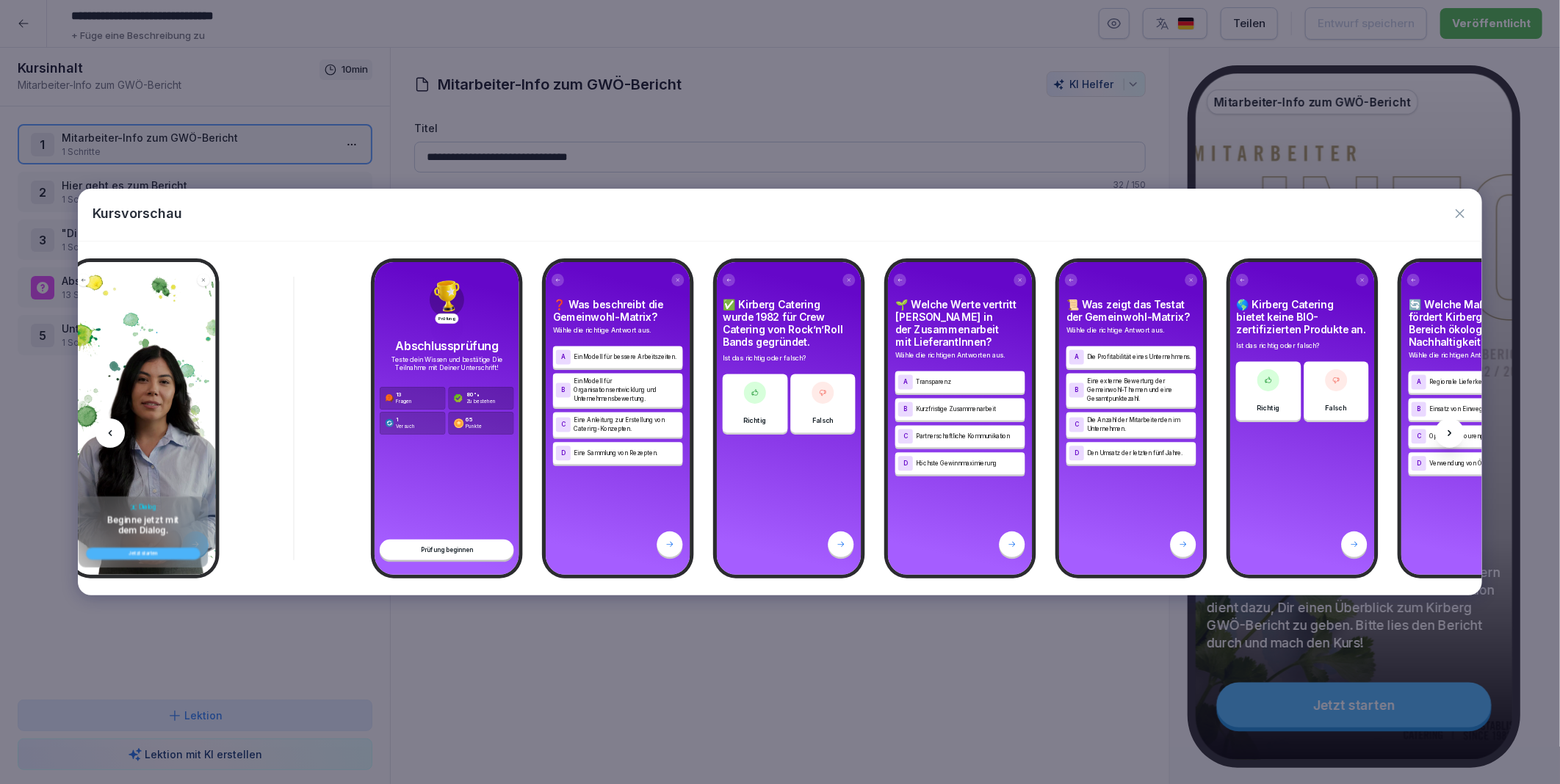
click at [1449, 429] on icon at bounding box center [1449, 433] width 11 height 11
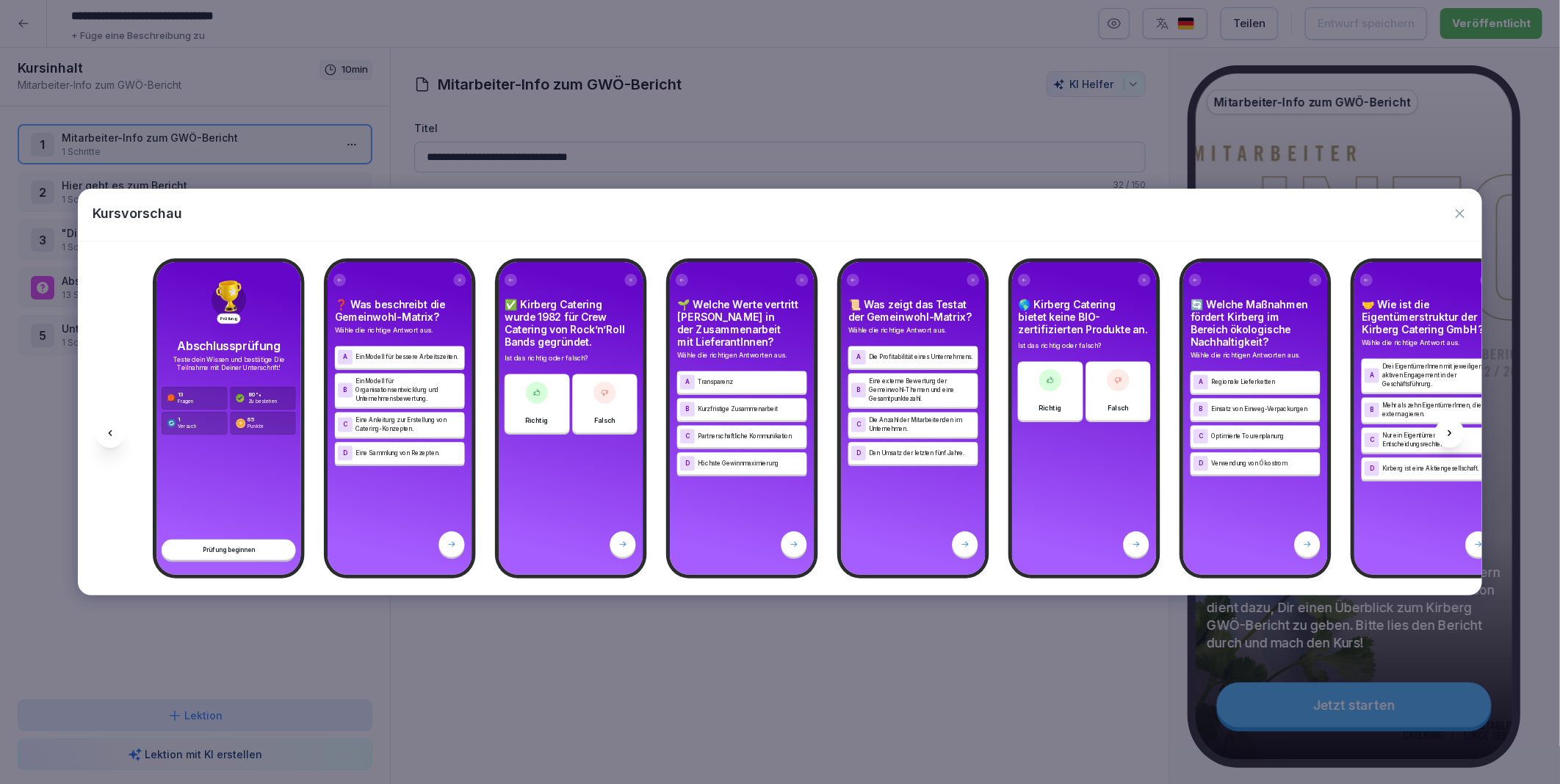
click at [1449, 429] on icon at bounding box center [1449, 433] width 11 height 11
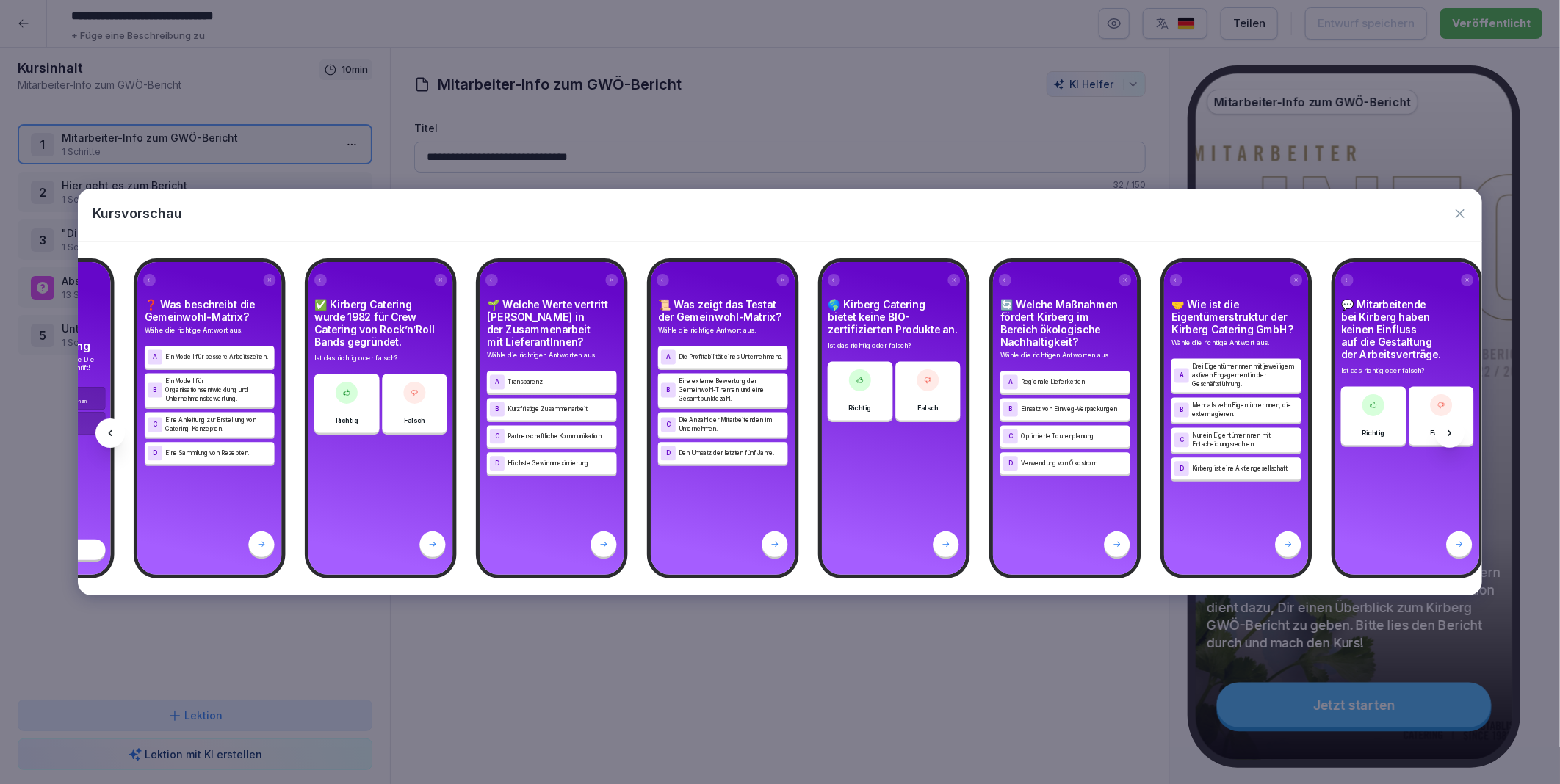
scroll to position [0, 1571]
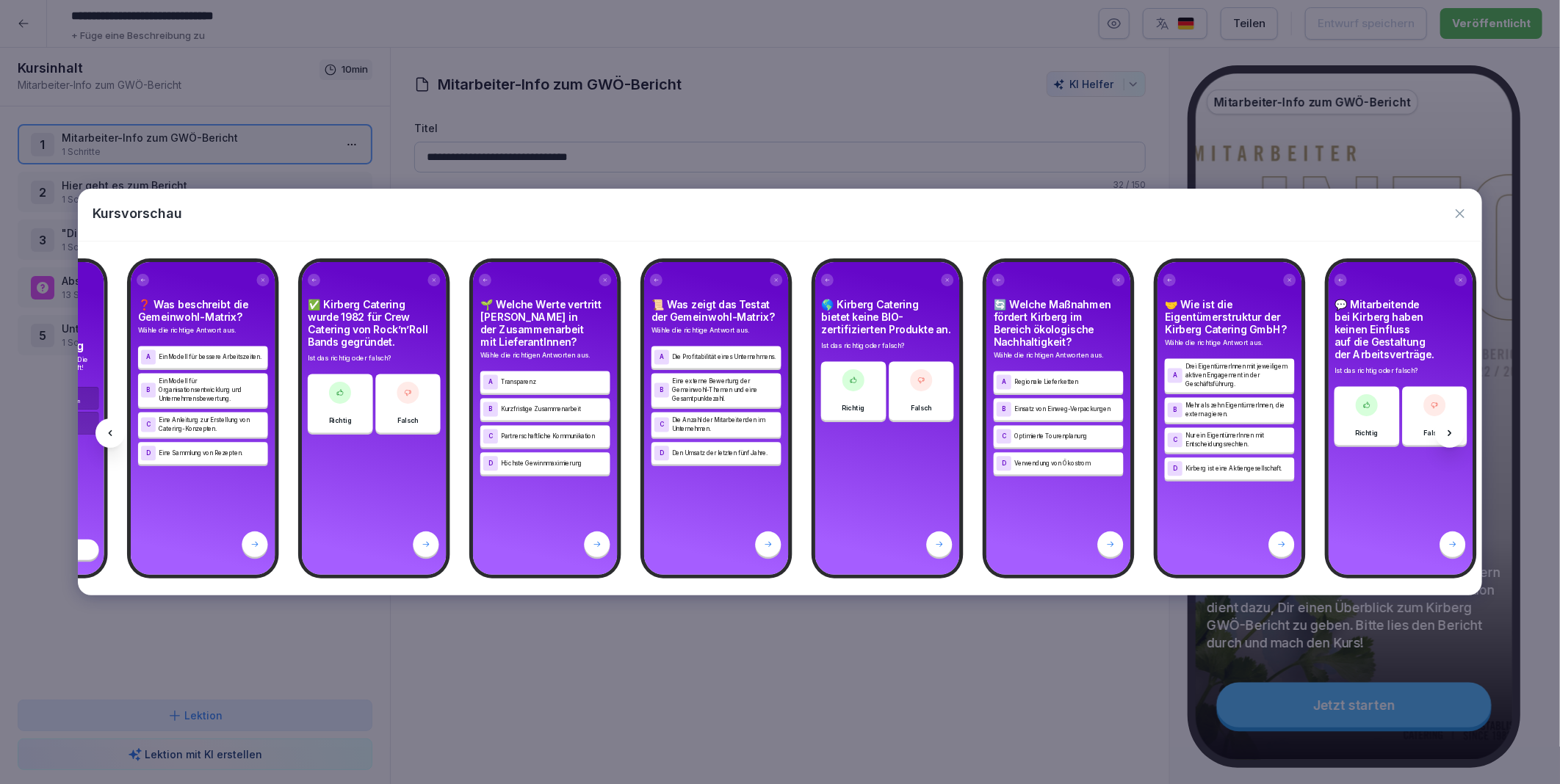
drag, startPoint x: 1449, startPoint y: 429, endPoint x: 1456, endPoint y: 215, distance: 214.1
click at [1456, 215] on icon "button" at bounding box center [1460, 214] width 15 height 15
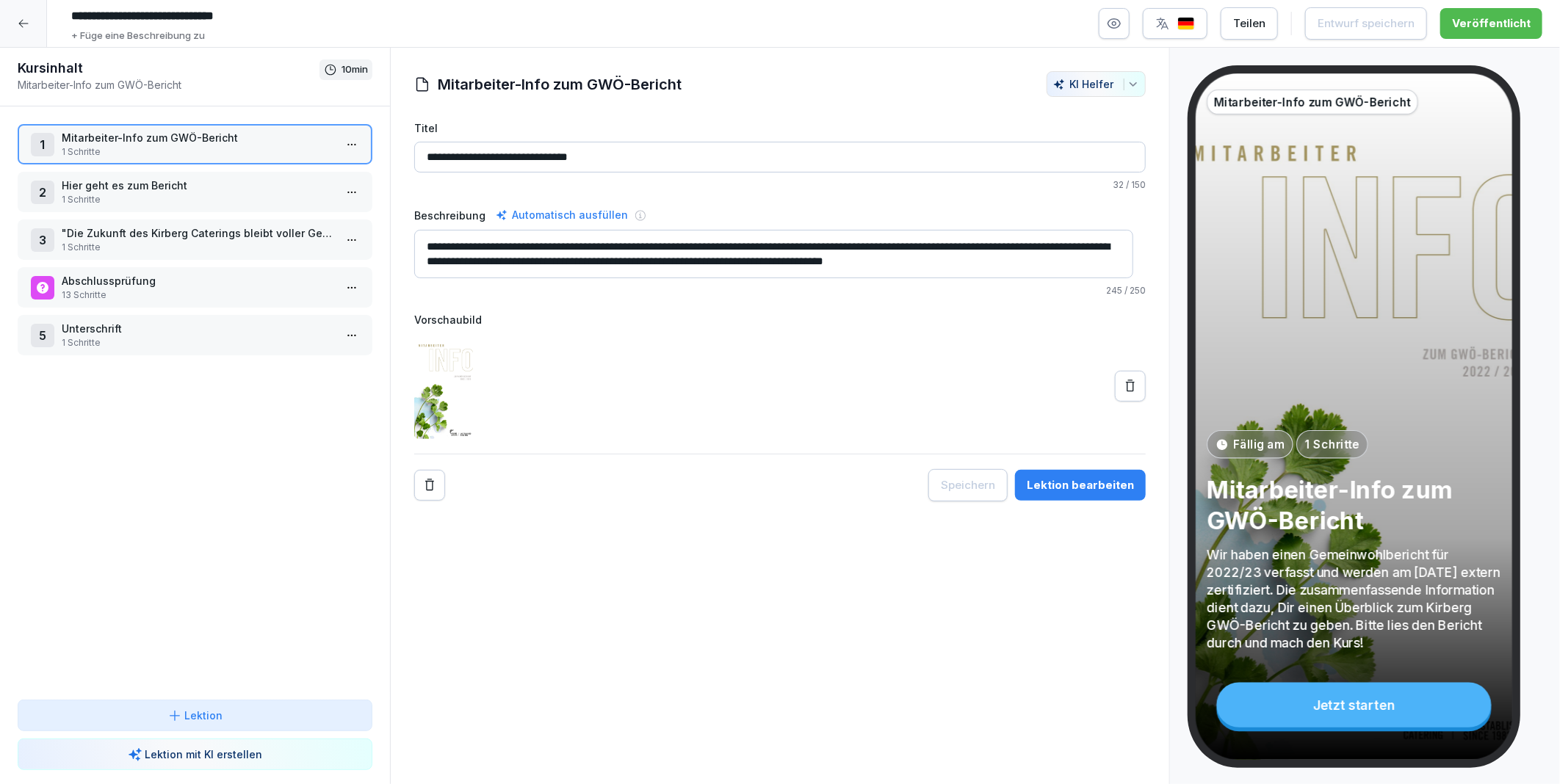
click at [862, 685] on div "**********" at bounding box center [780, 416] width 780 height 737
click at [19, 24] on icon at bounding box center [23, 24] width 9 height 8
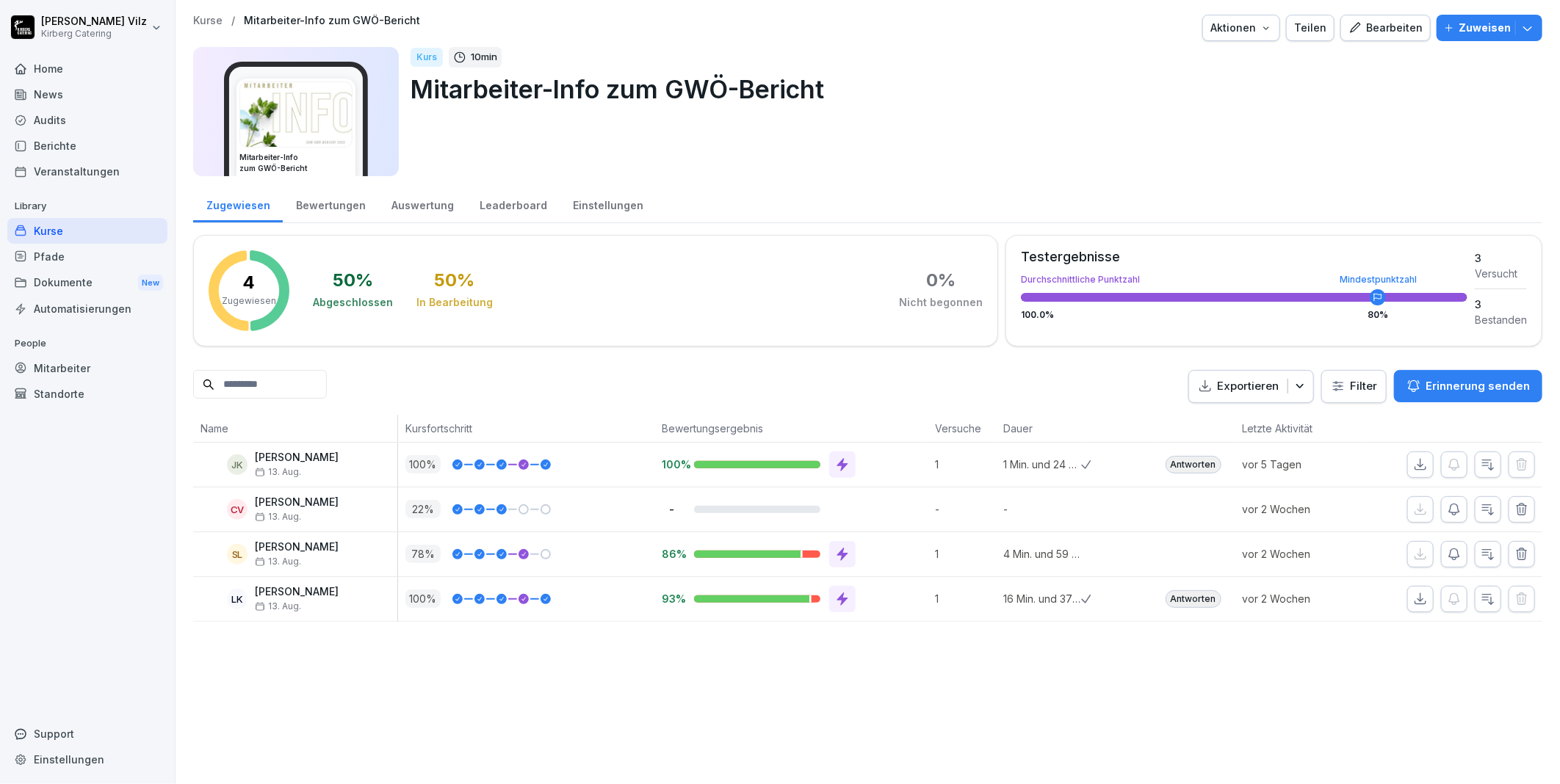
click at [50, 231] on div "Kurse" at bounding box center [88, 231] width 160 height 25
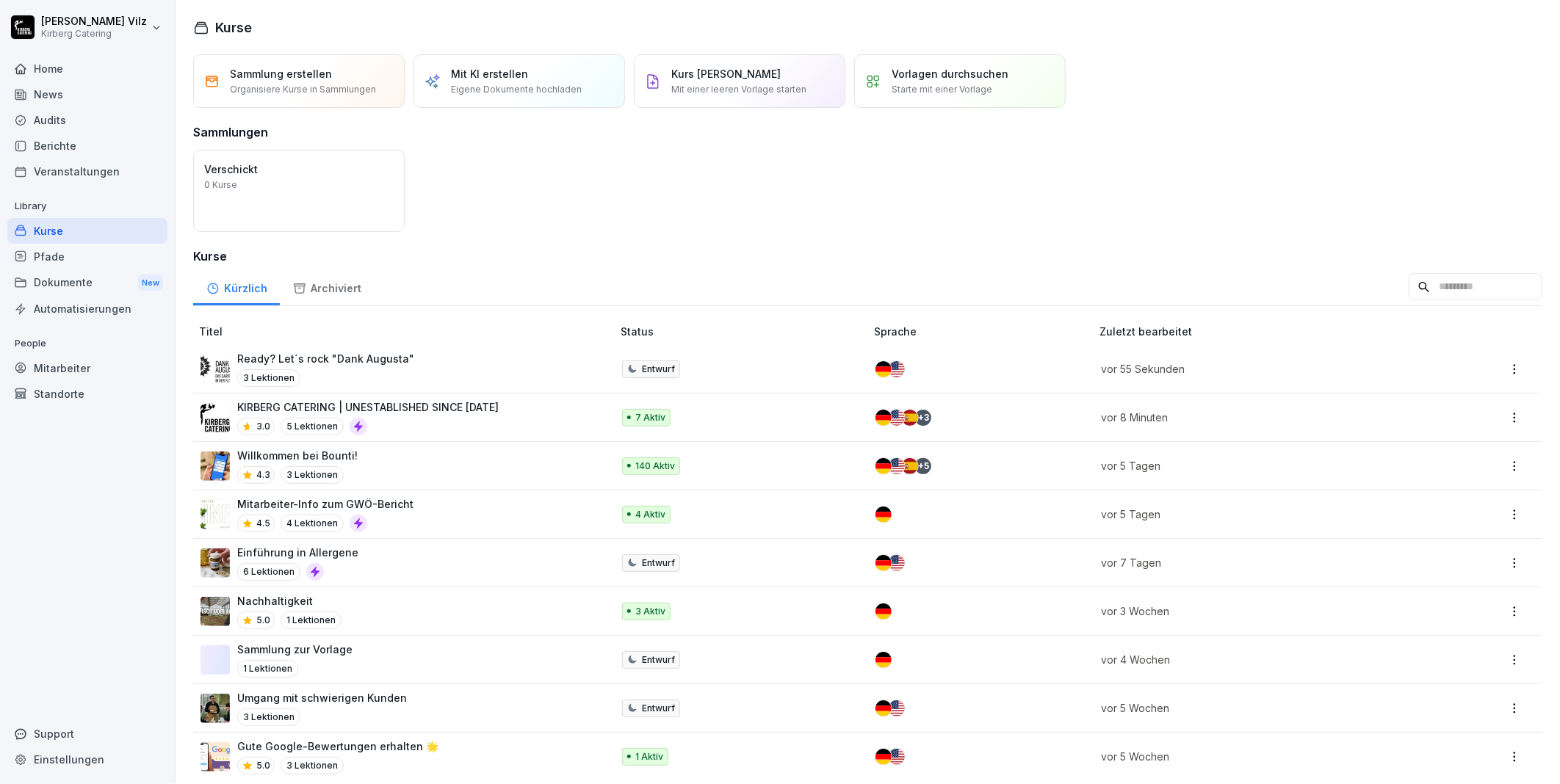
scroll to position [21, 0]
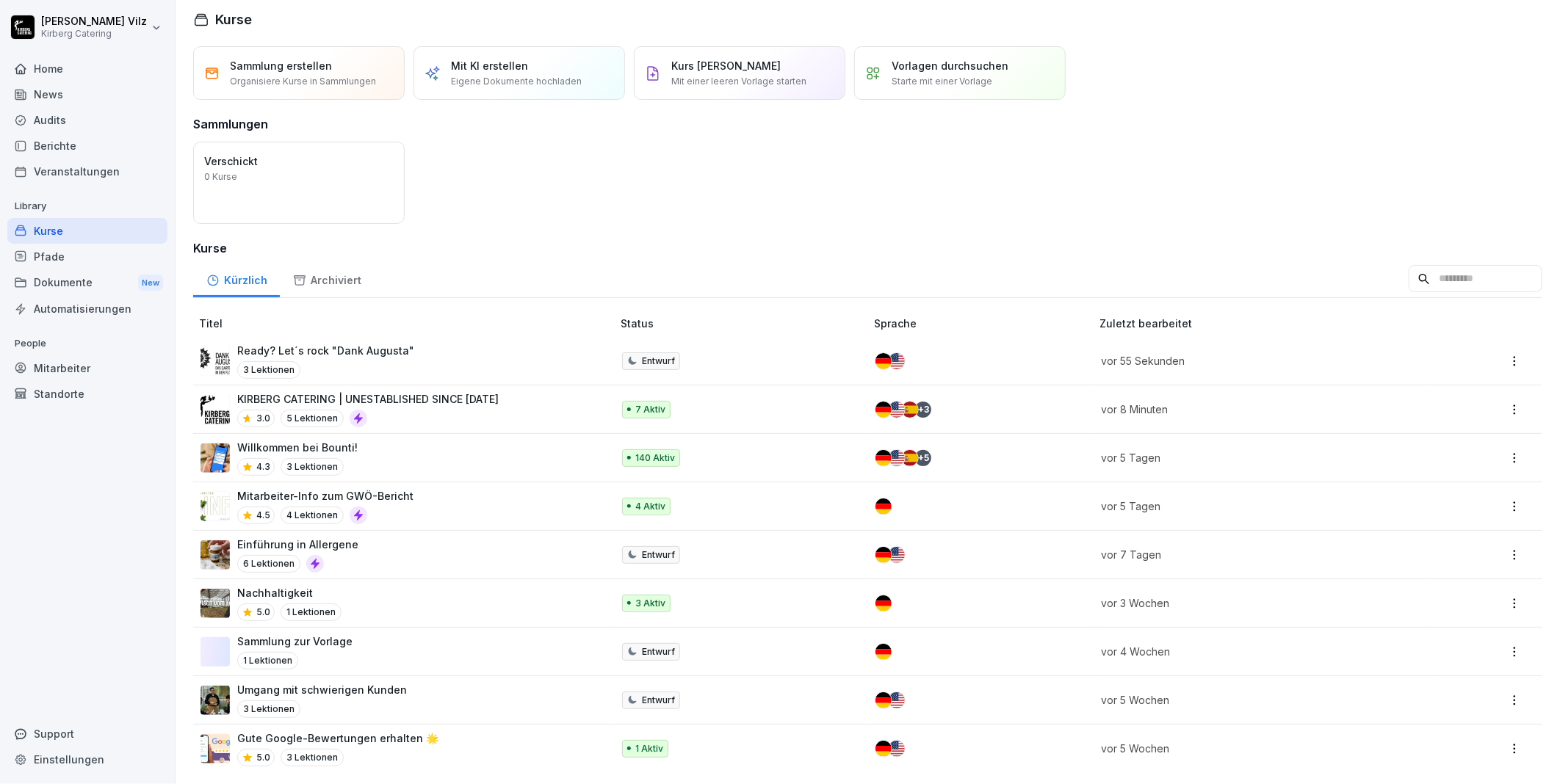
click at [442, 442] on div "Willkommen bei Bounti! 4.3 3 Lektionen" at bounding box center [398, 457] width 396 height 36
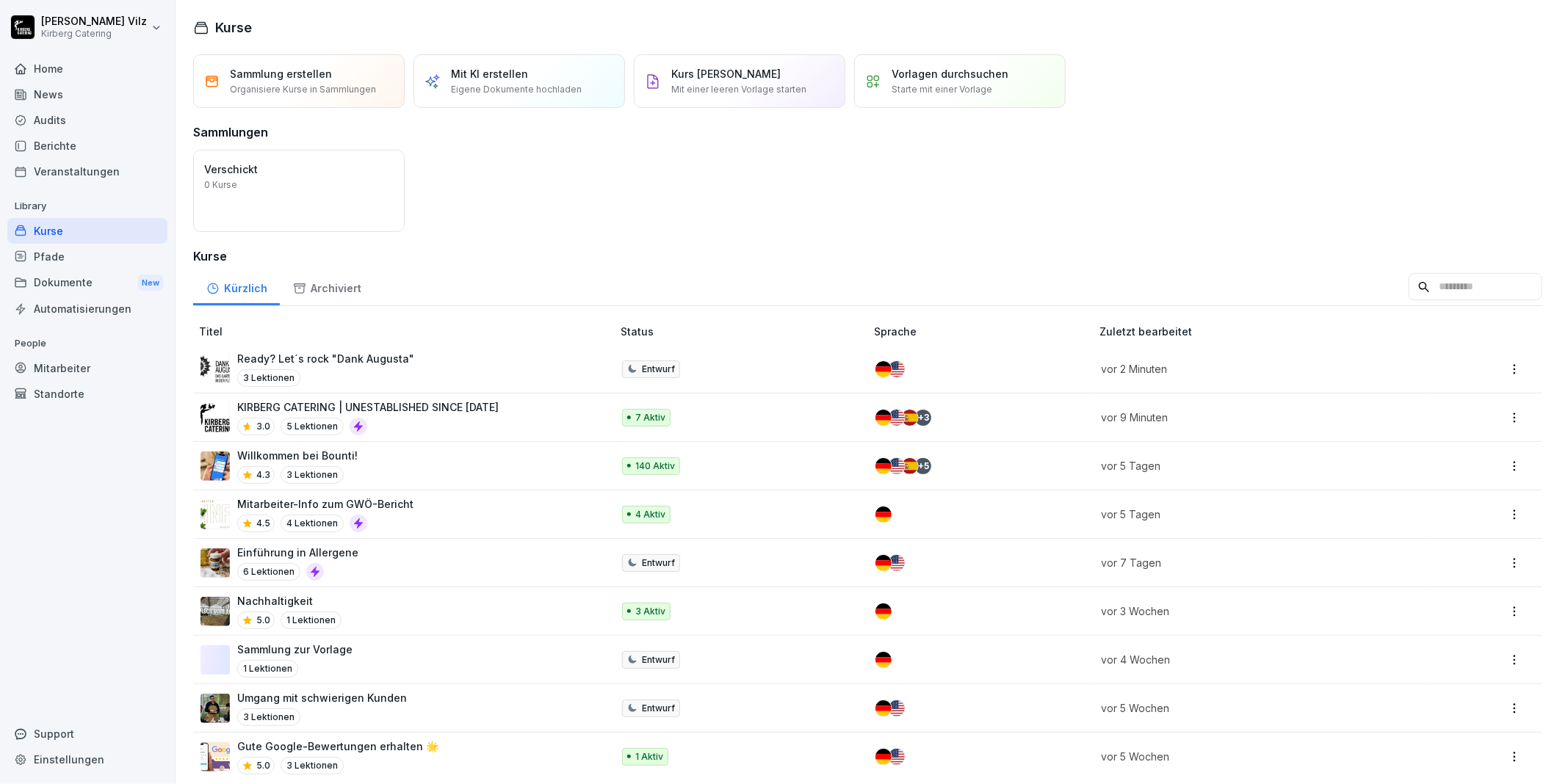
click at [432, 558] on div "Einführung in Allergene 6 Lektionen" at bounding box center [398, 563] width 396 height 36
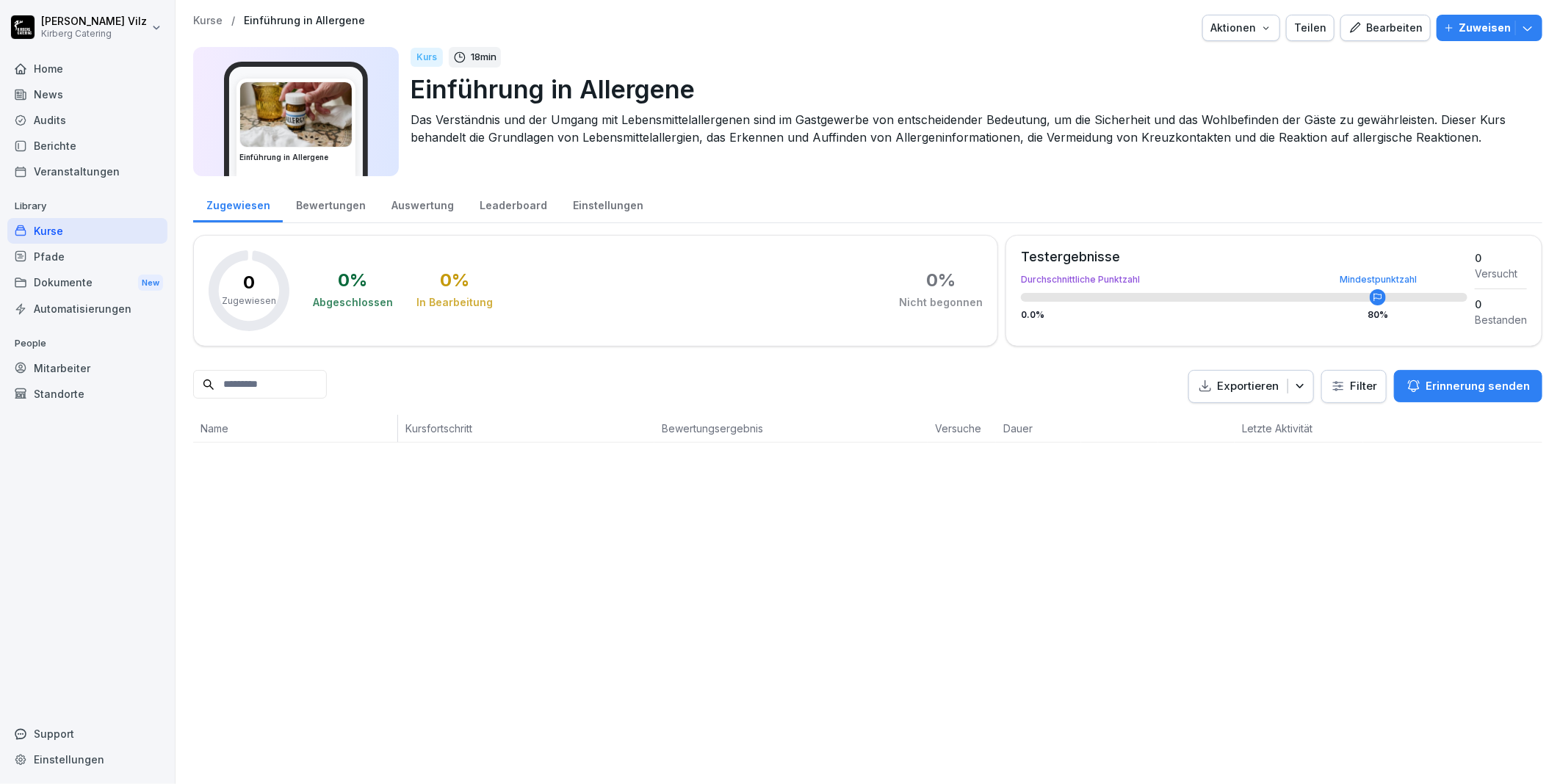
click at [1363, 35] on div "Bearbeiten" at bounding box center [1385, 27] width 74 height 16
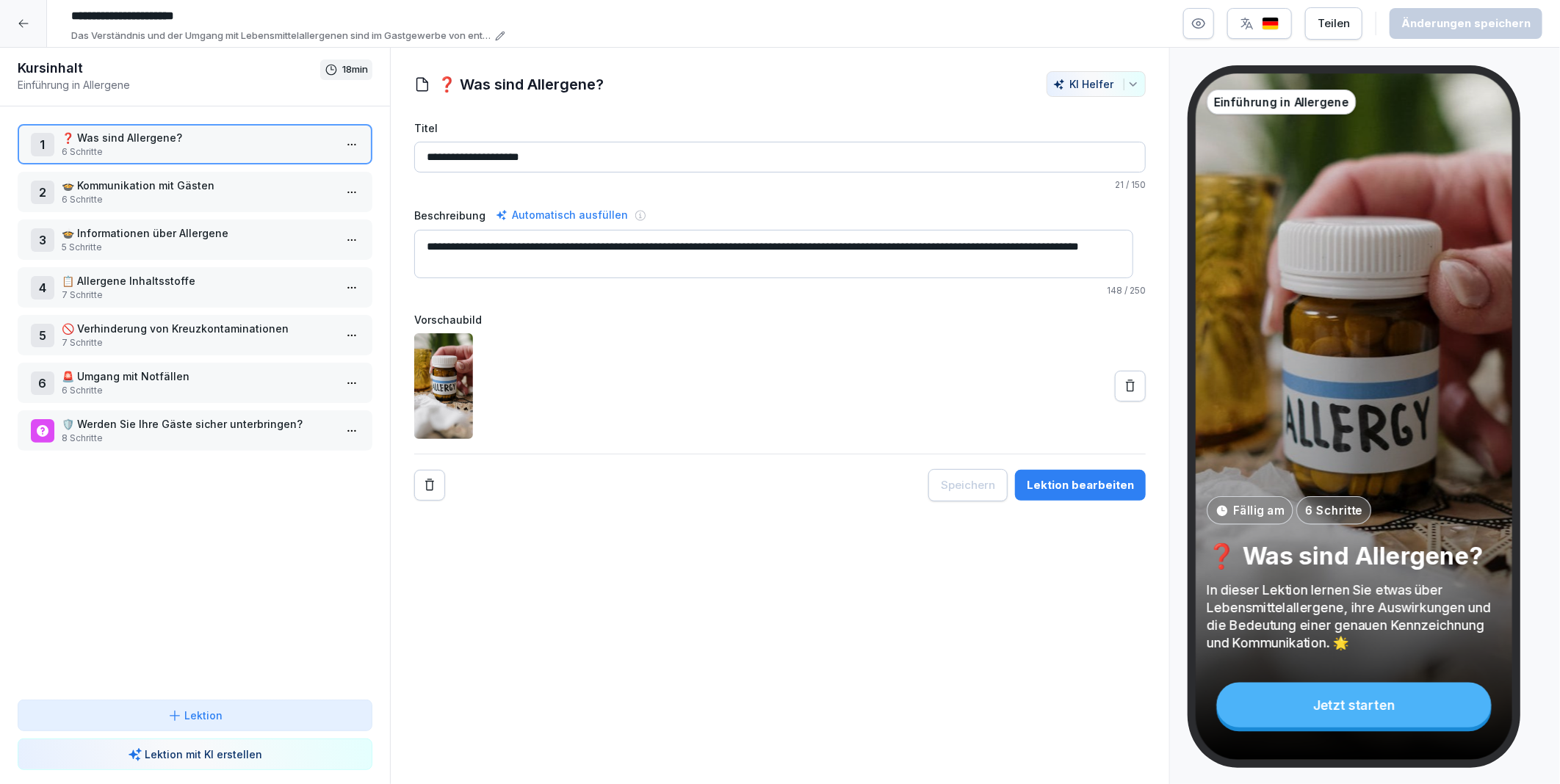
click at [1206, 25] on icon "button" at bounding box center [1198, 24] width 15 height 15
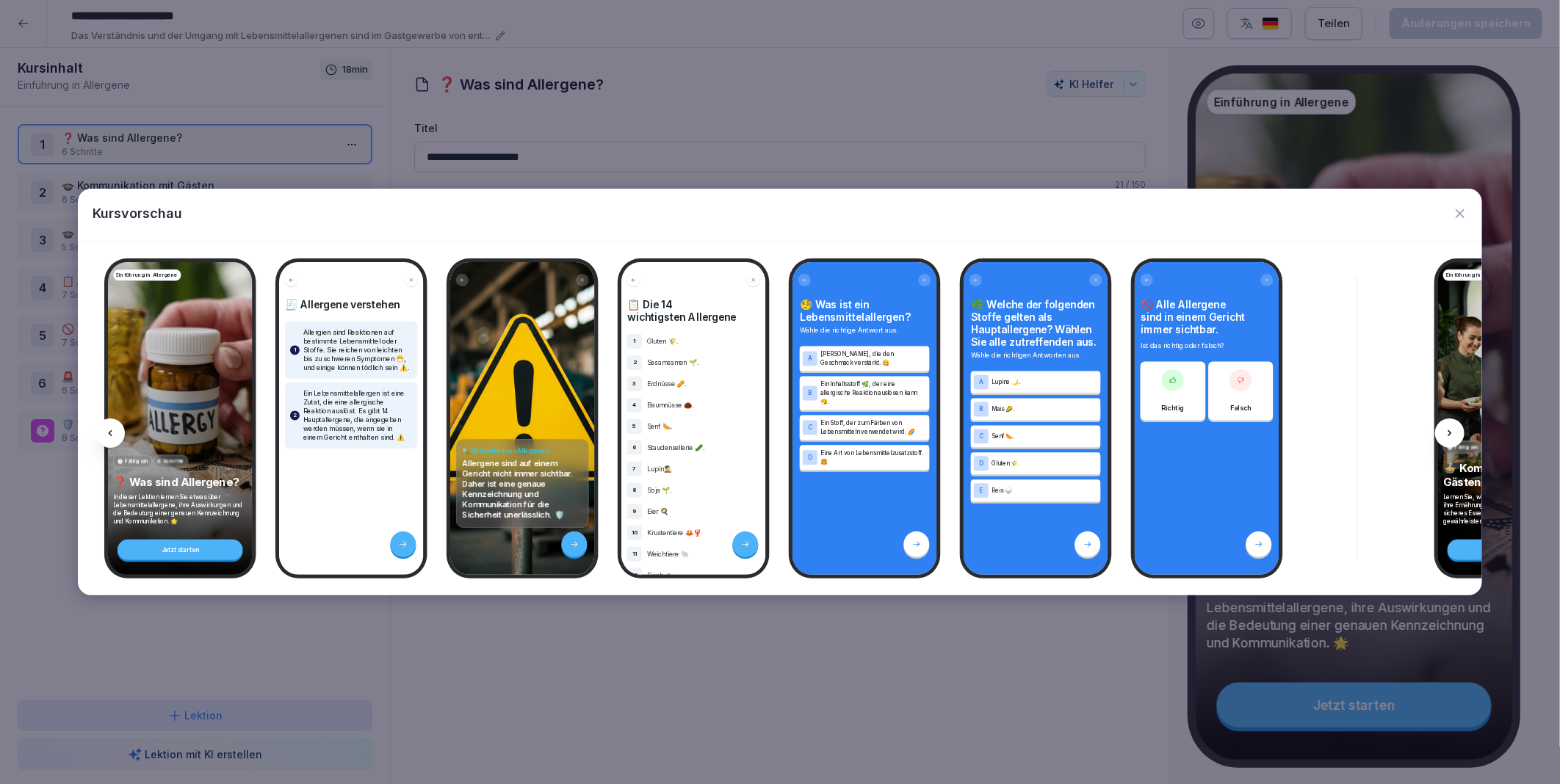
click at [1449, 430] on icon at bounding box center [1449, 433] width 11 height 11
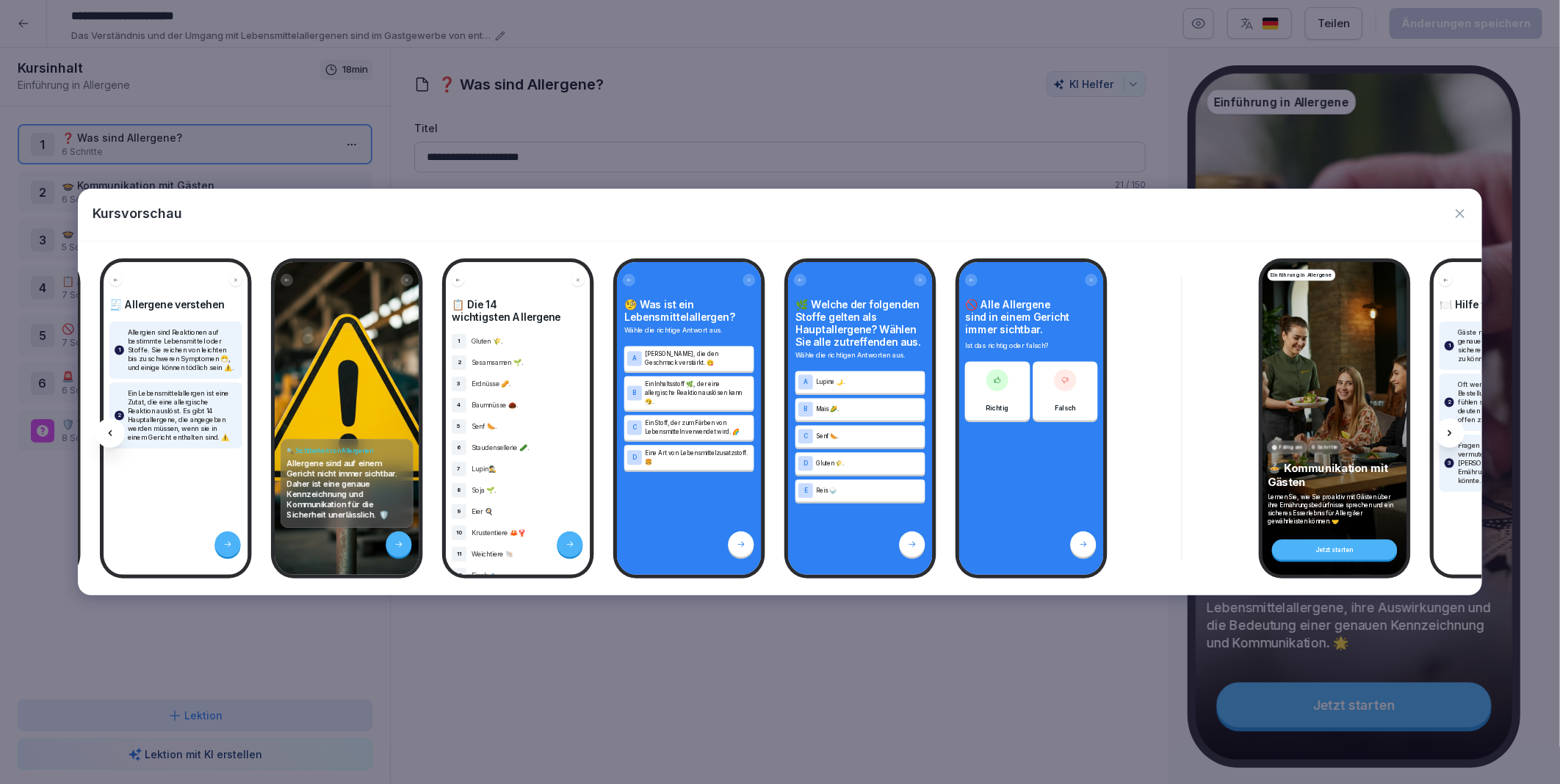
click at [1449, 430] on icon at bounding box center [1449, 433] width 11 height 11
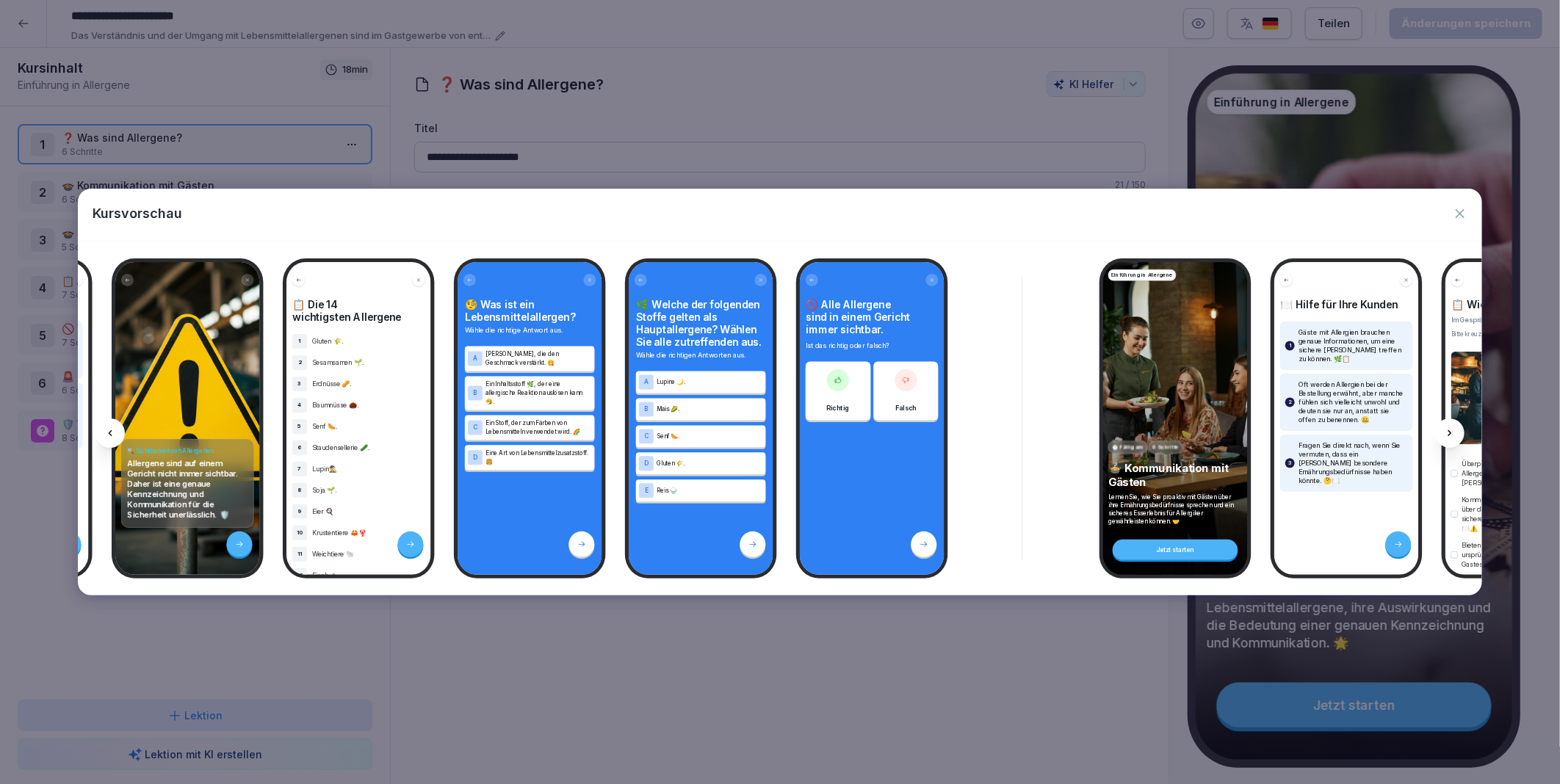
click at [1449, 430] on icon at bounding box center [1449, 433] width 11 height 11
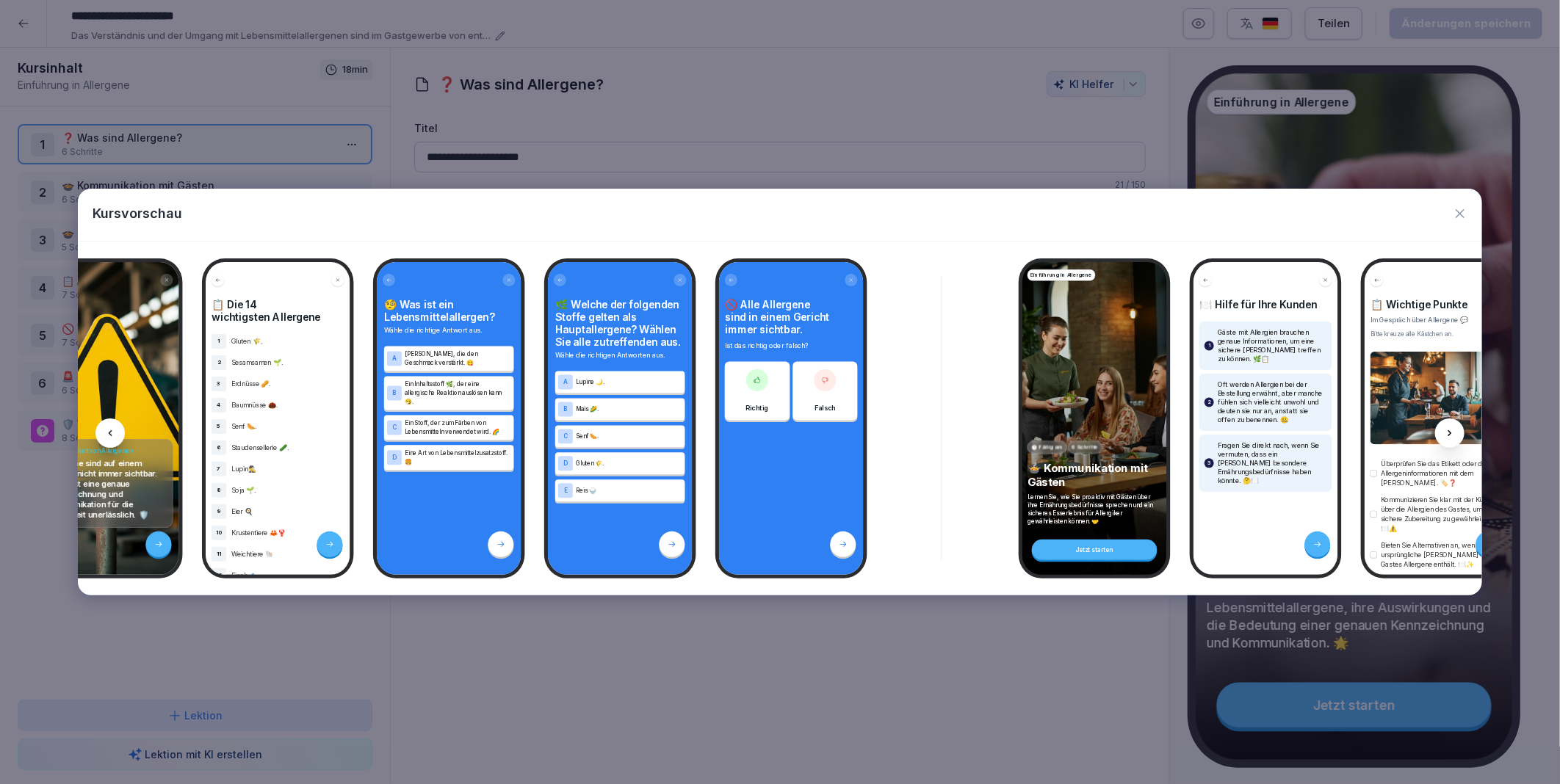
click at [1449, 429] on icon at bounding box center [1449, 433] width 11 height 11
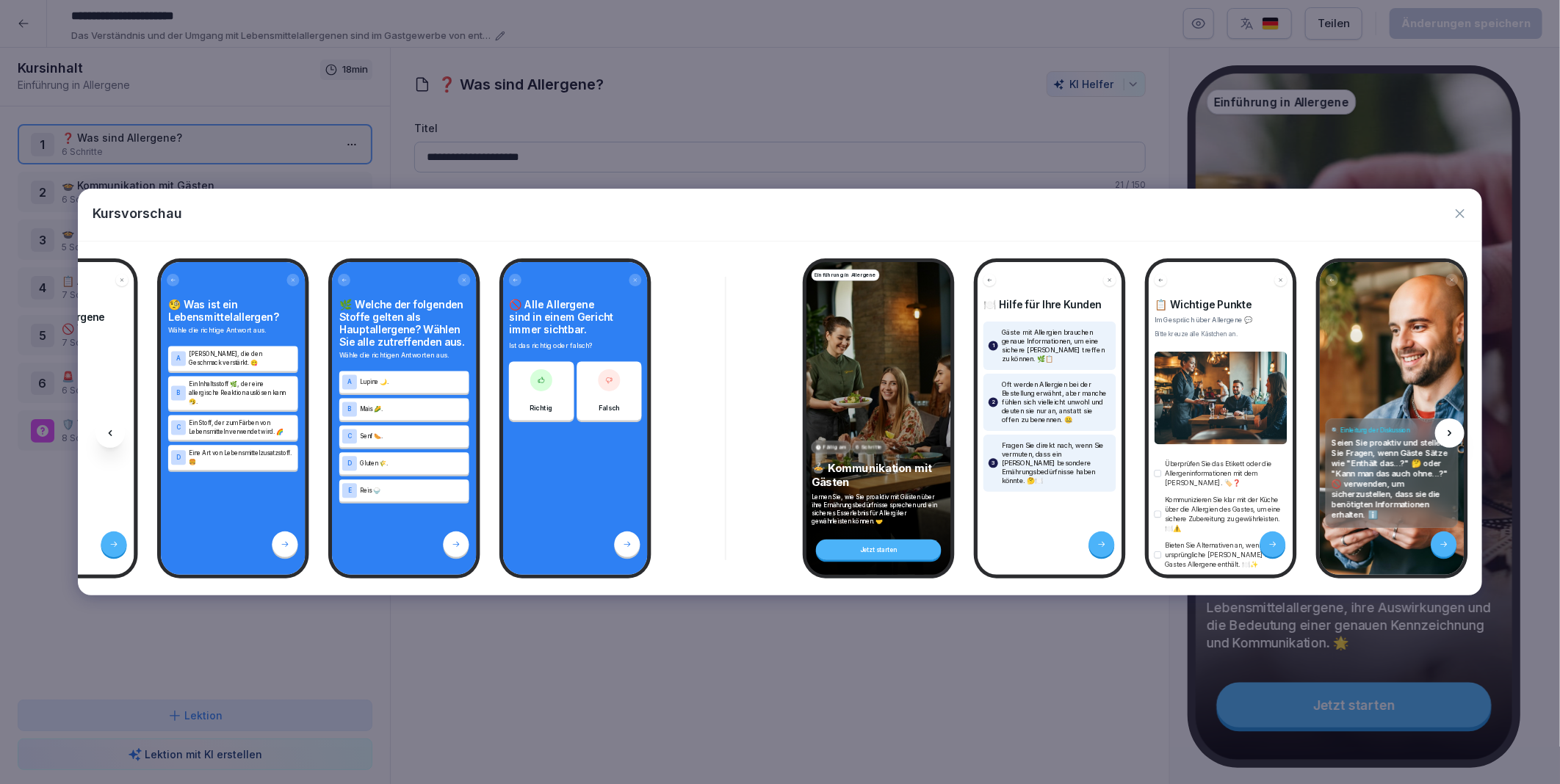
scroll to position [0, 693]
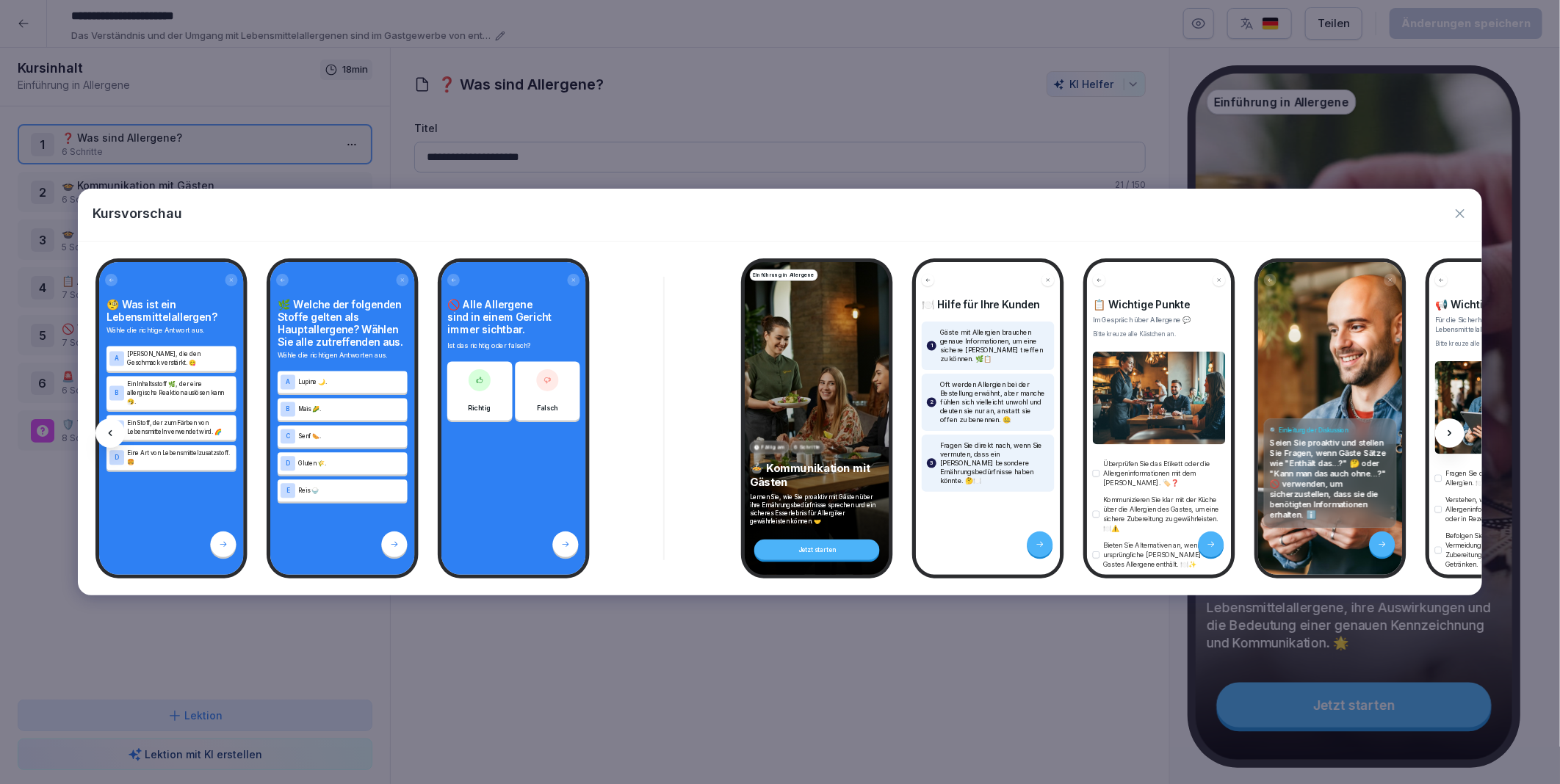
click at [1449, 429] on icon at bounding box center [1449, 433] width 11 height 11
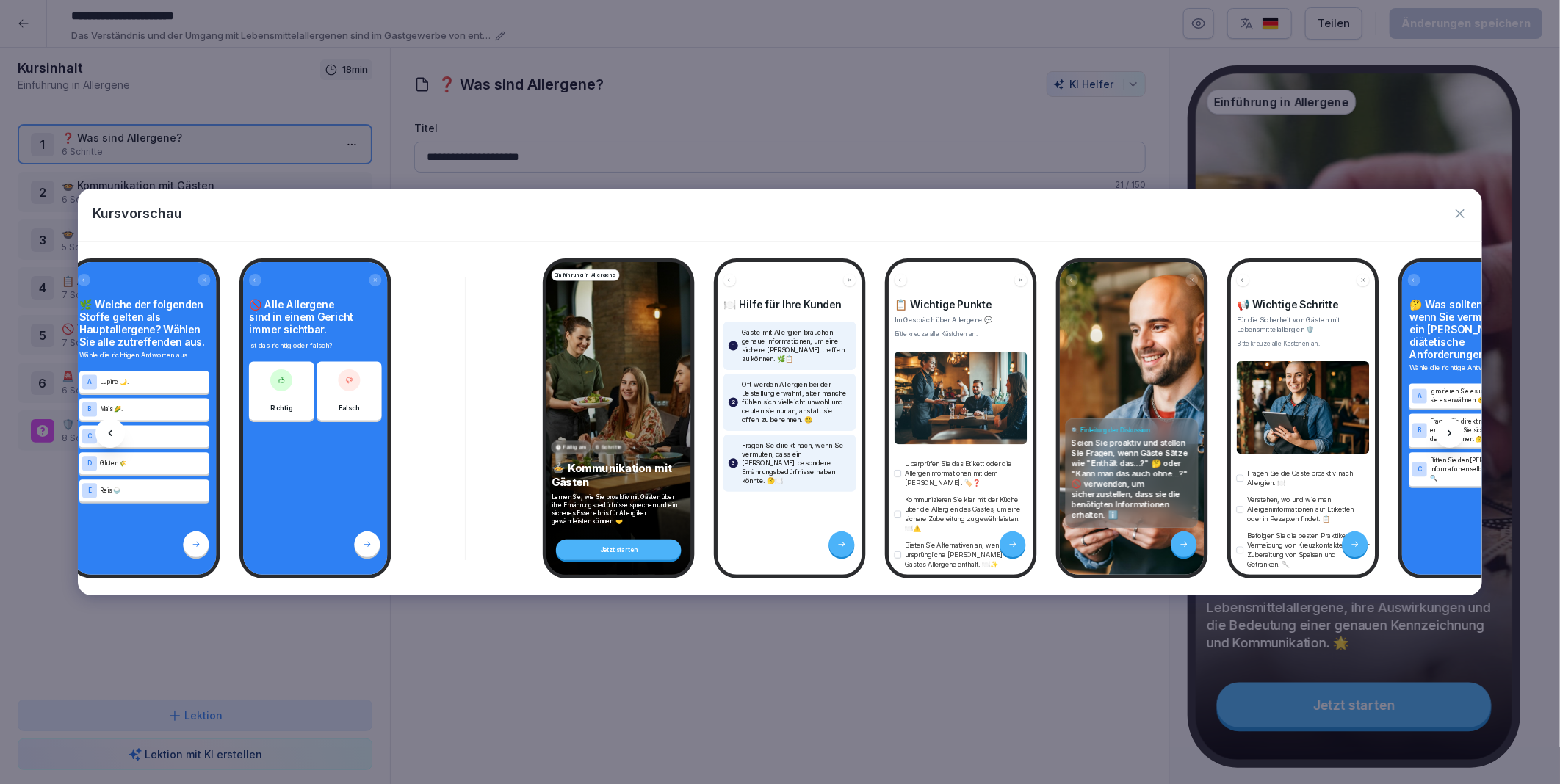
click at [1449, 429] on icon at bounding box center [1449, 433] width 11 height 11
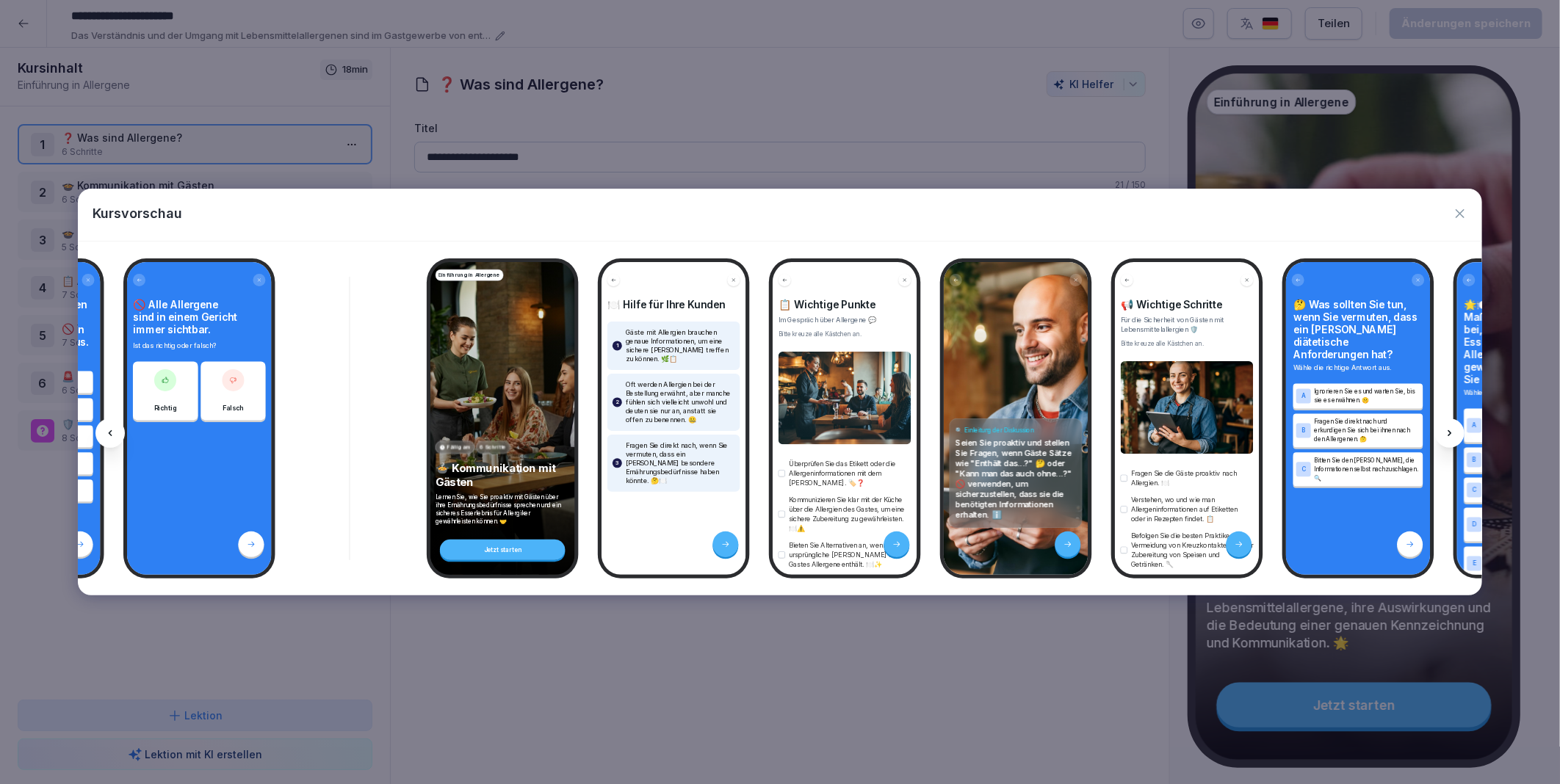
click at [1449, 429] on icon at bounding box center [1449, 433] width 11 height 11
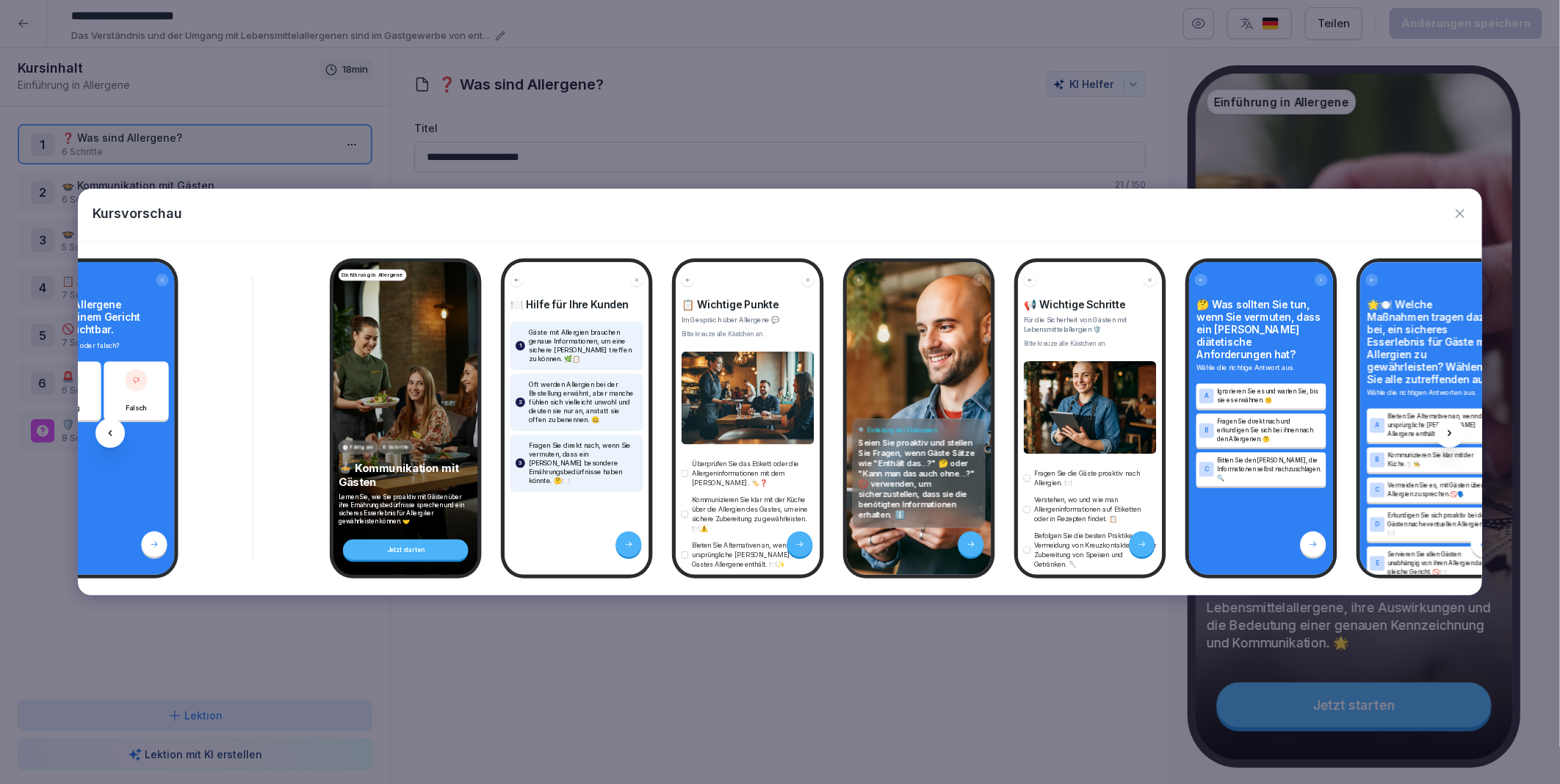
click at [1449, 429] on icon at bounding box center [1449, 433] width 11 height 11
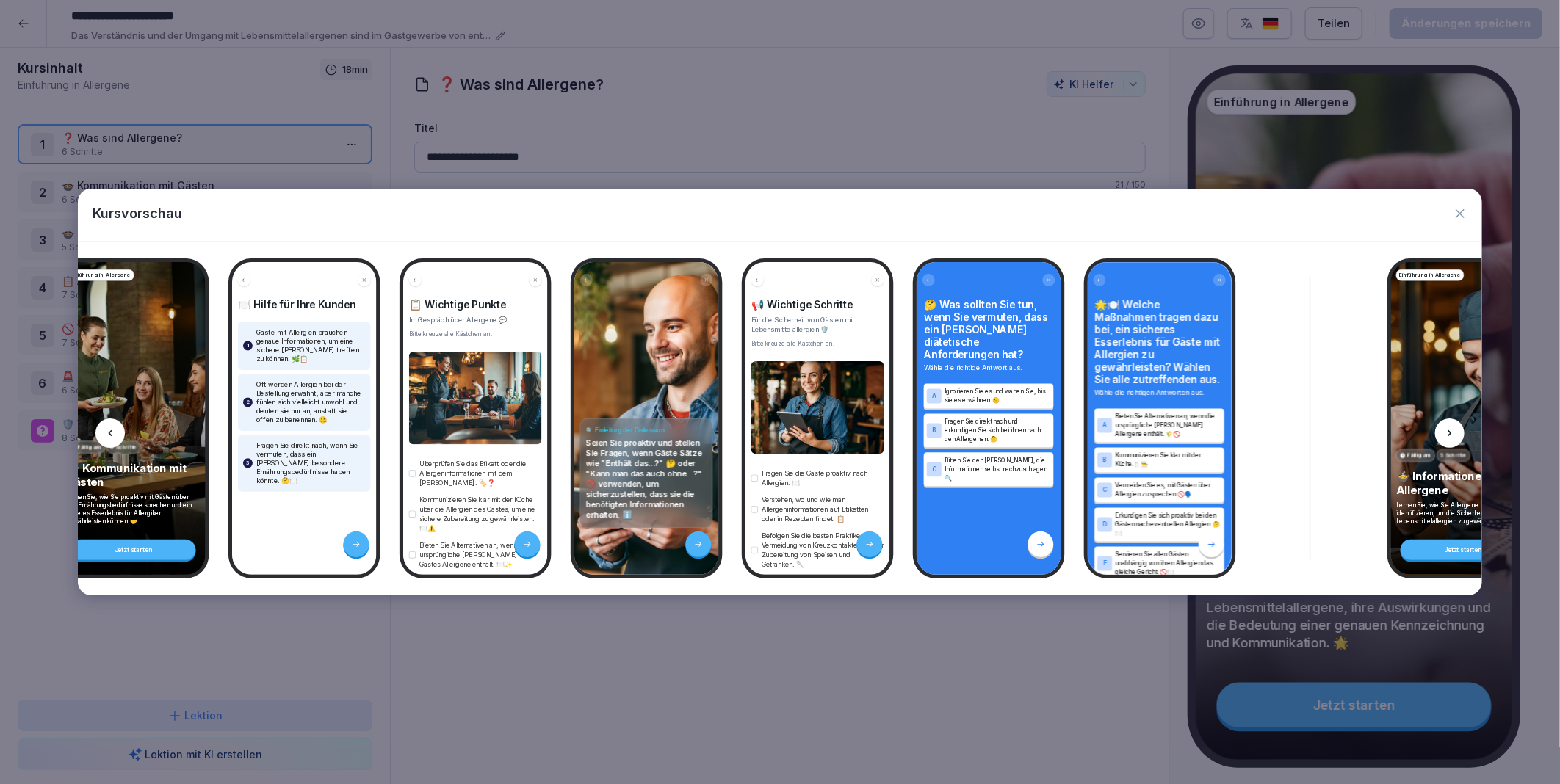
click at [1449, 429] on icon at bounding box center [1449, 433] width 11 height 11
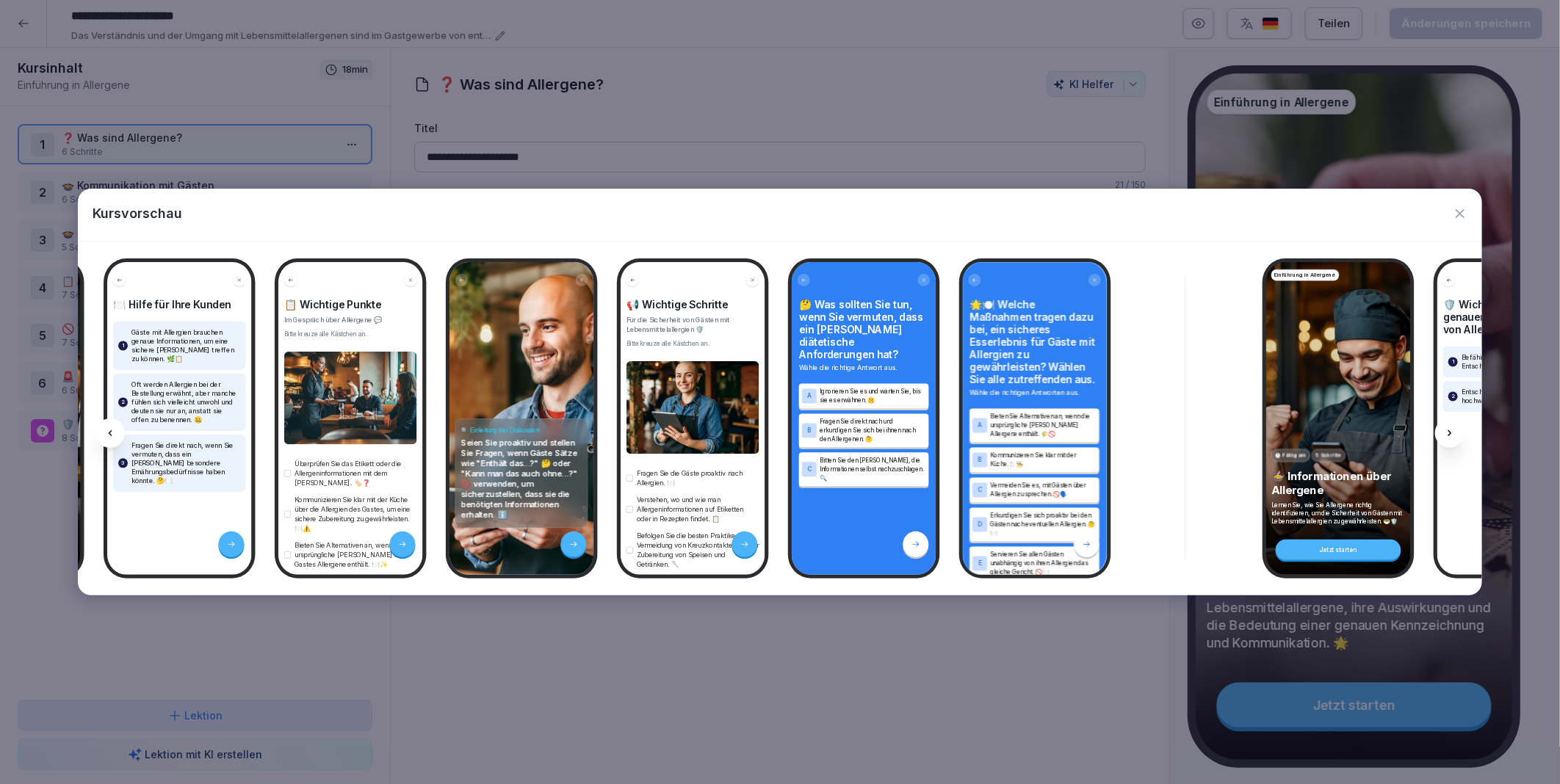
click at [1449, 429] on icon at bounding box center [1449, 433] width 11 height 11
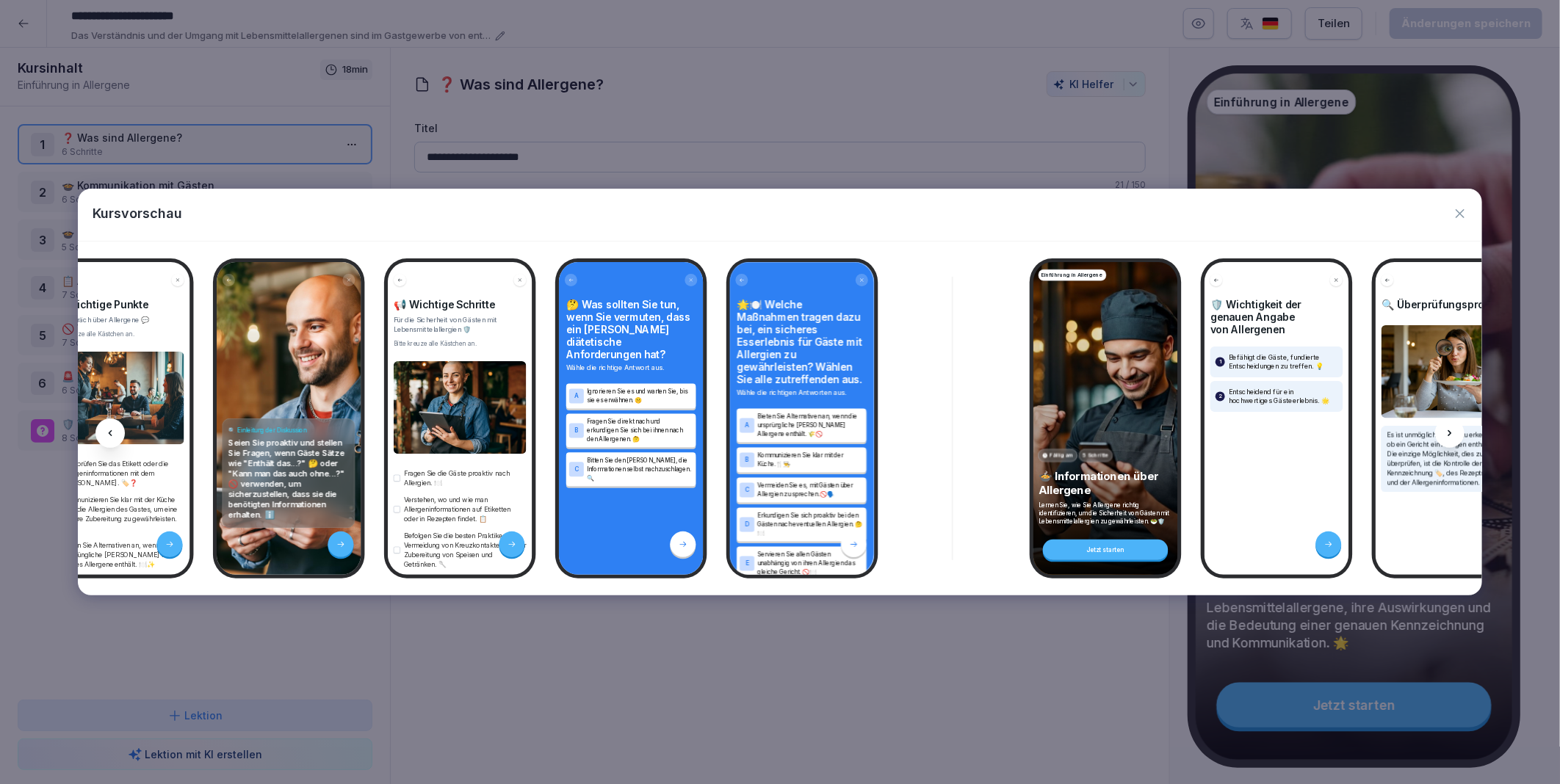
click at [1449, 429] on icon at bounding box center [1449, 433] width 11 height 11
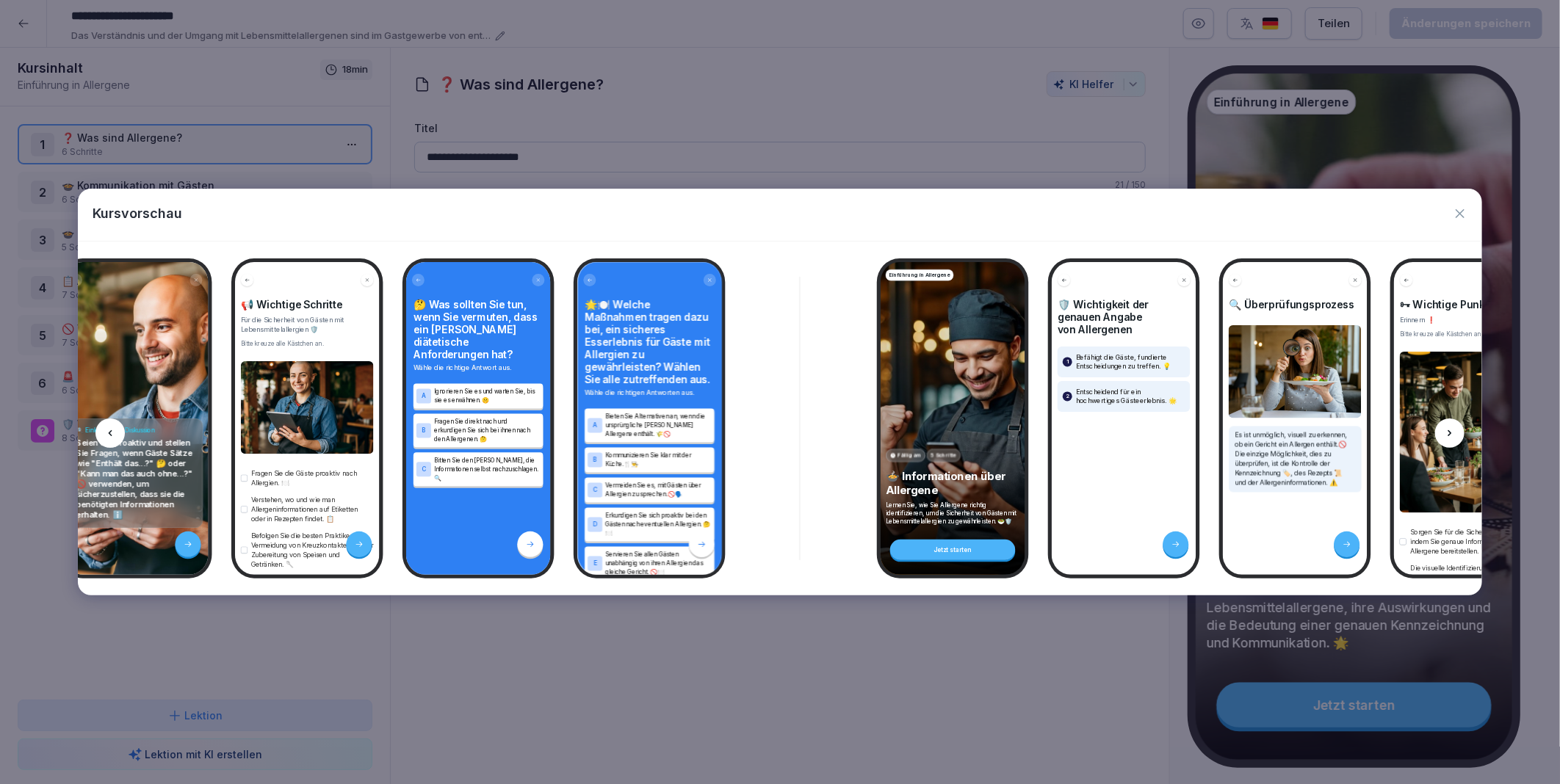
click at [1449, 429] on icon at bounding box center [1449, 433] width 11 height 11
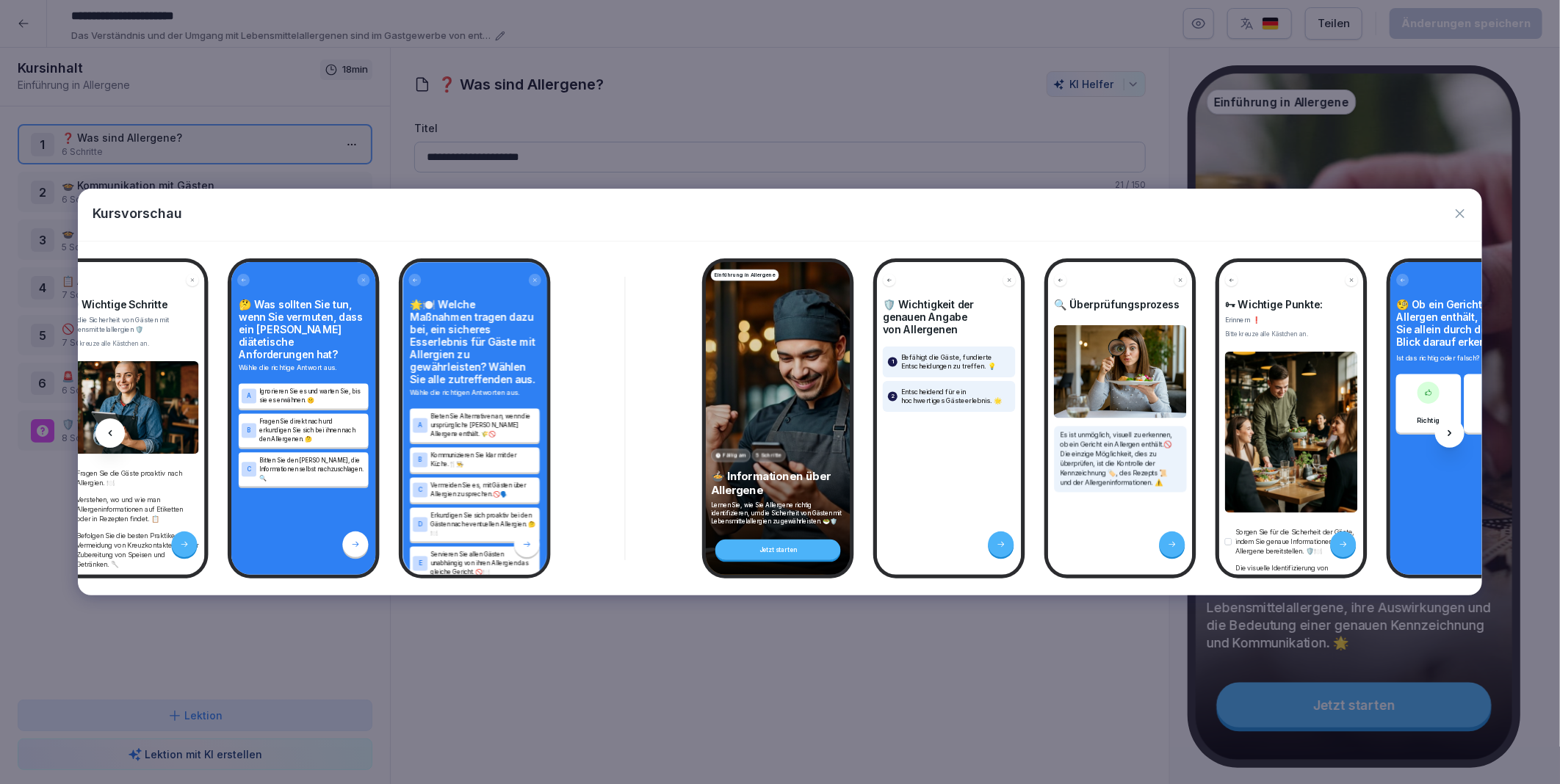
click at [1449, 429] on icon at bounding box center [1449, 433] width 11 height 11
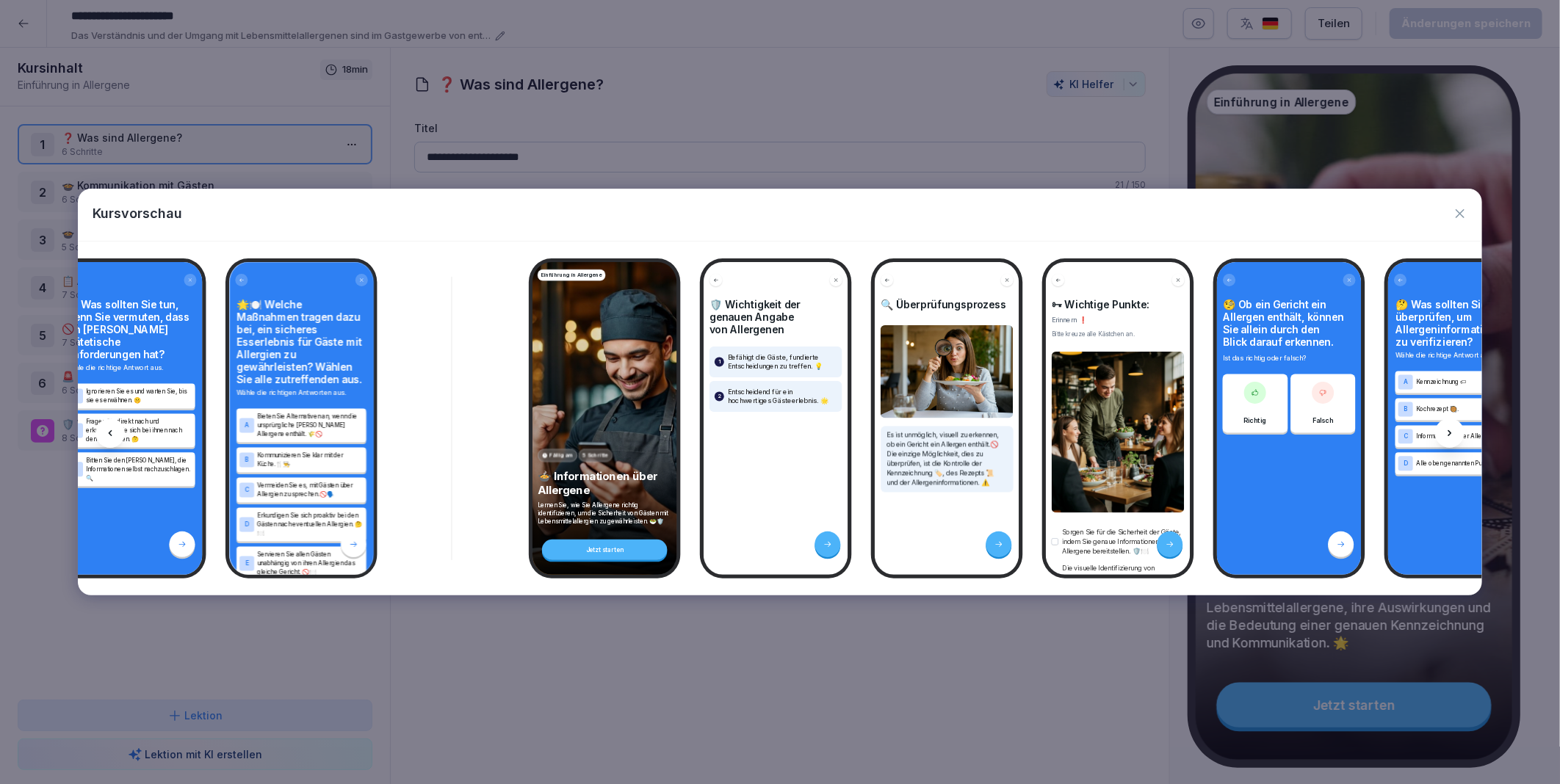
click at [1449, 429] on icon at bounding box center [1449, 433] width 11 height 11
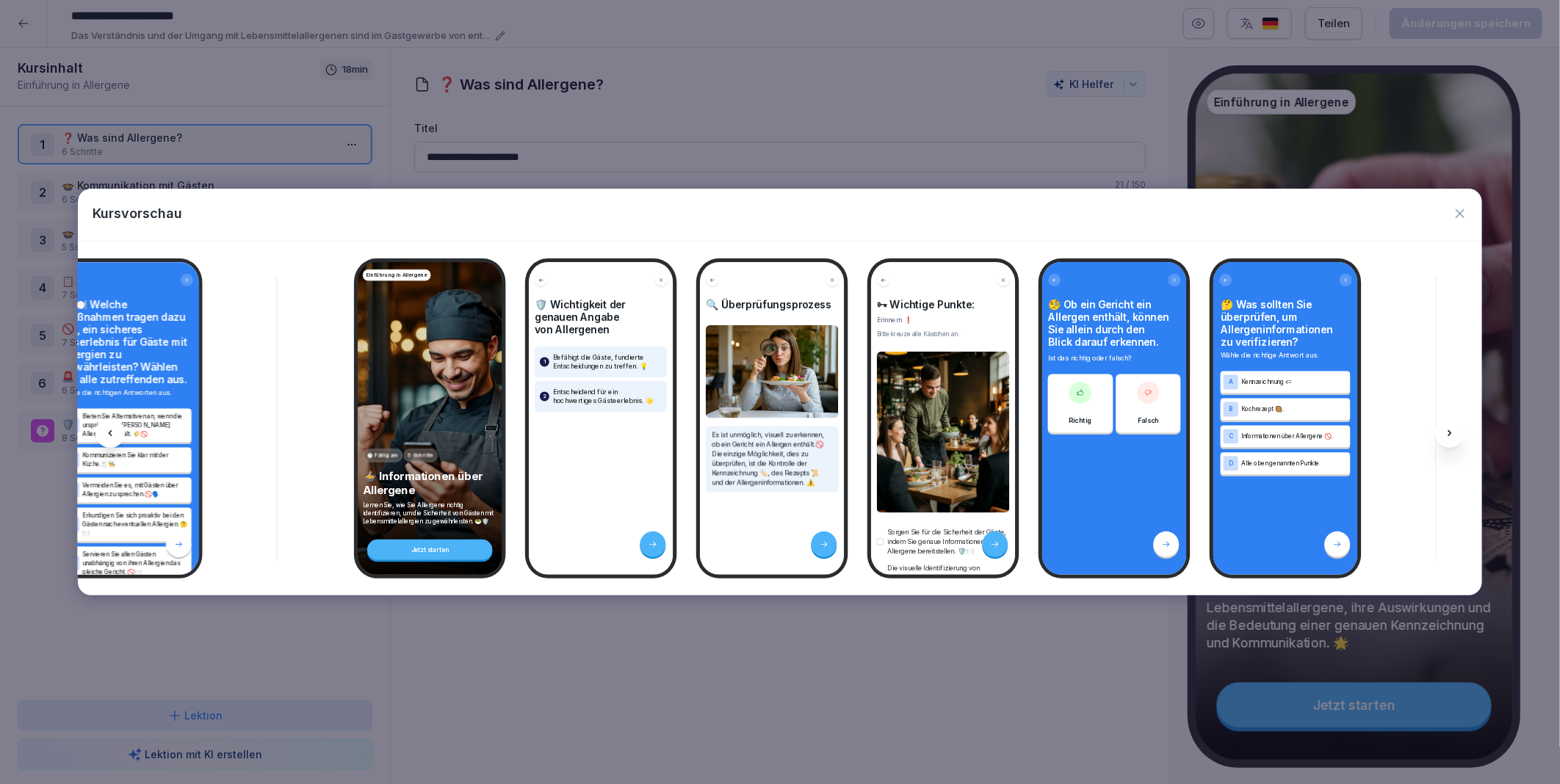
click at [1449, 429] on icon at bounding box center [1449, 433] width 11 height 11
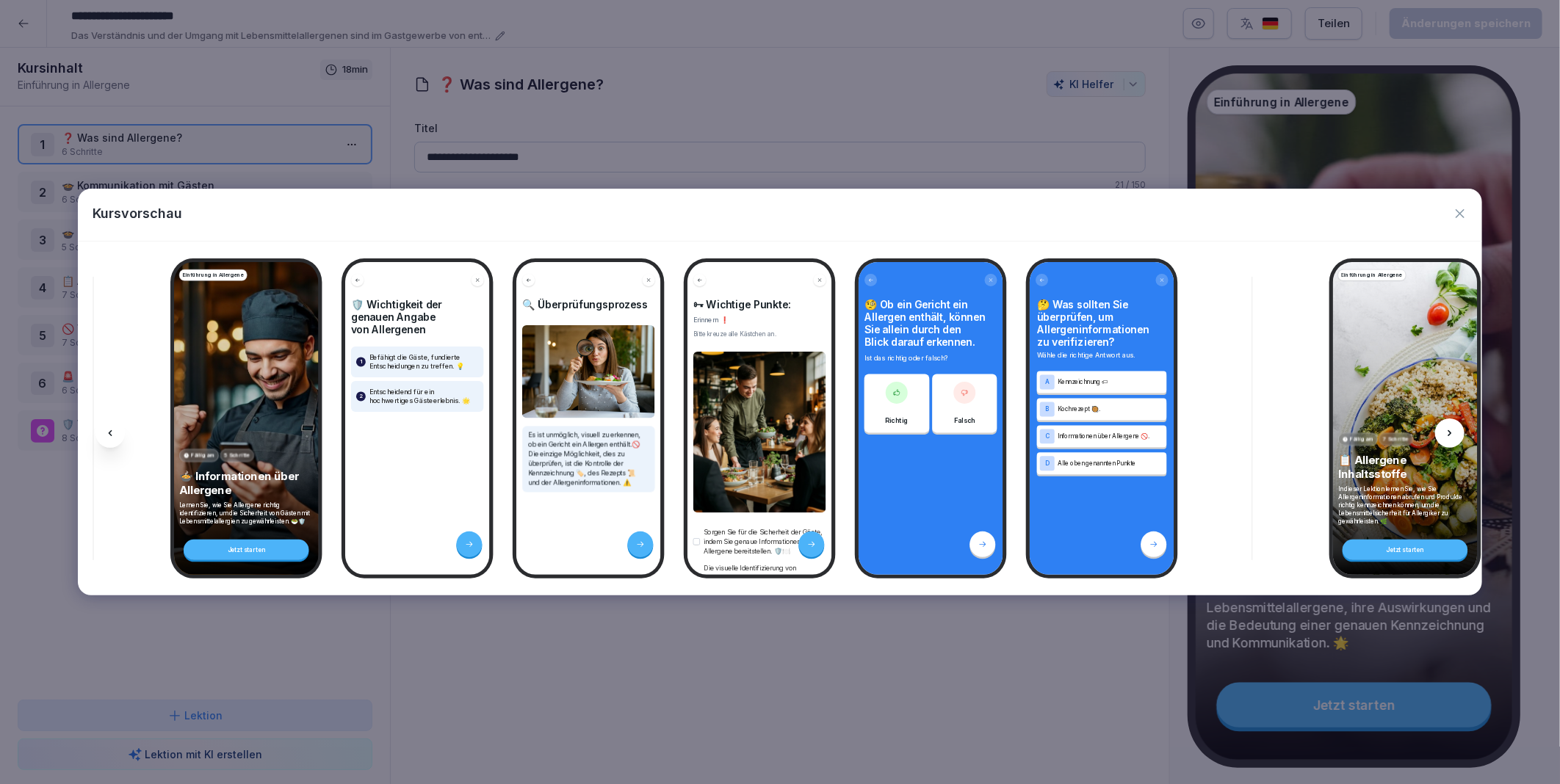
click at [1449, 429] on icon at bounding box center [1449, 433] width 11 height 11
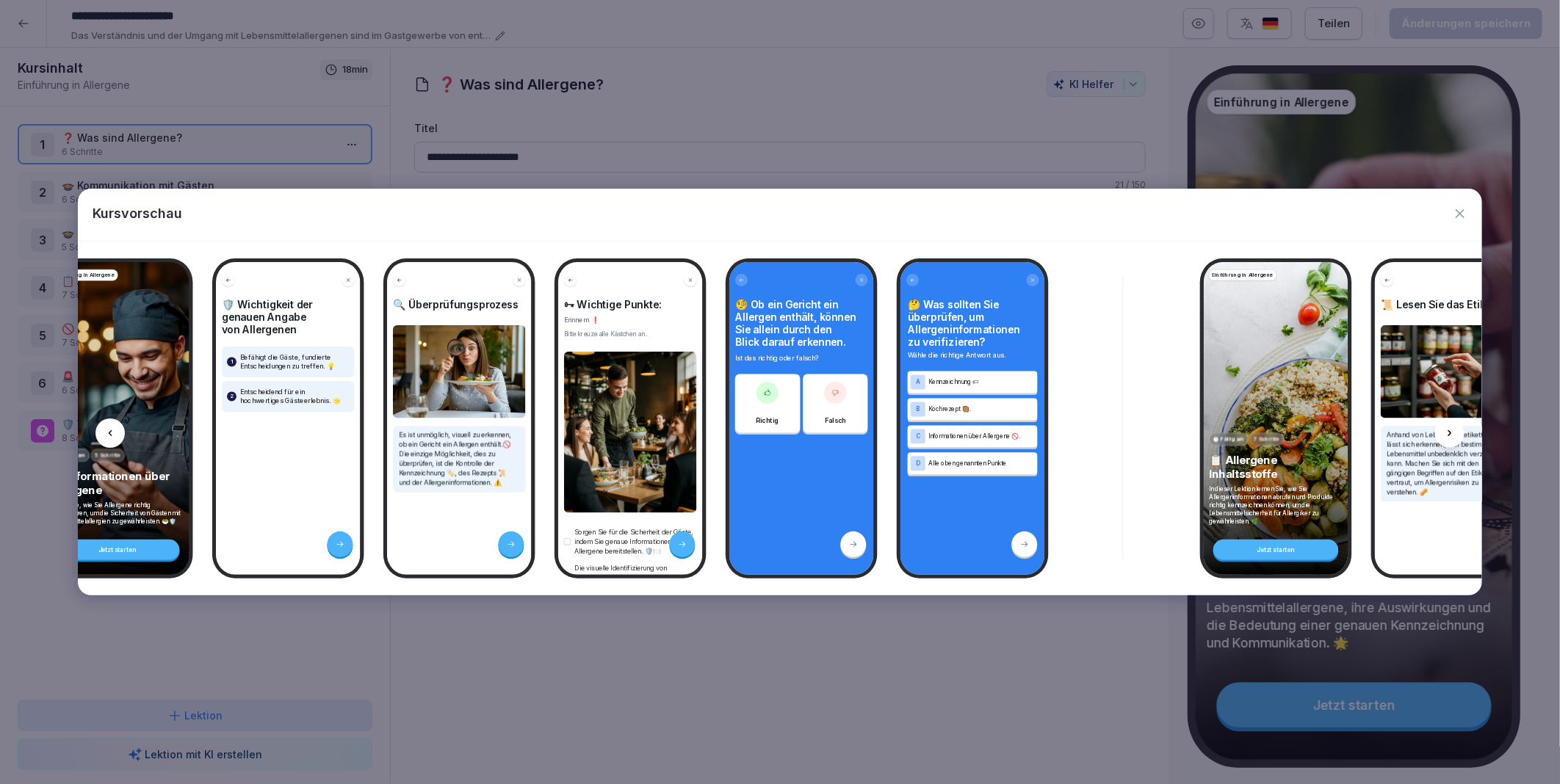
click at [1449, 429] on icon at bounding box center [1449, 433] width 11 height 11
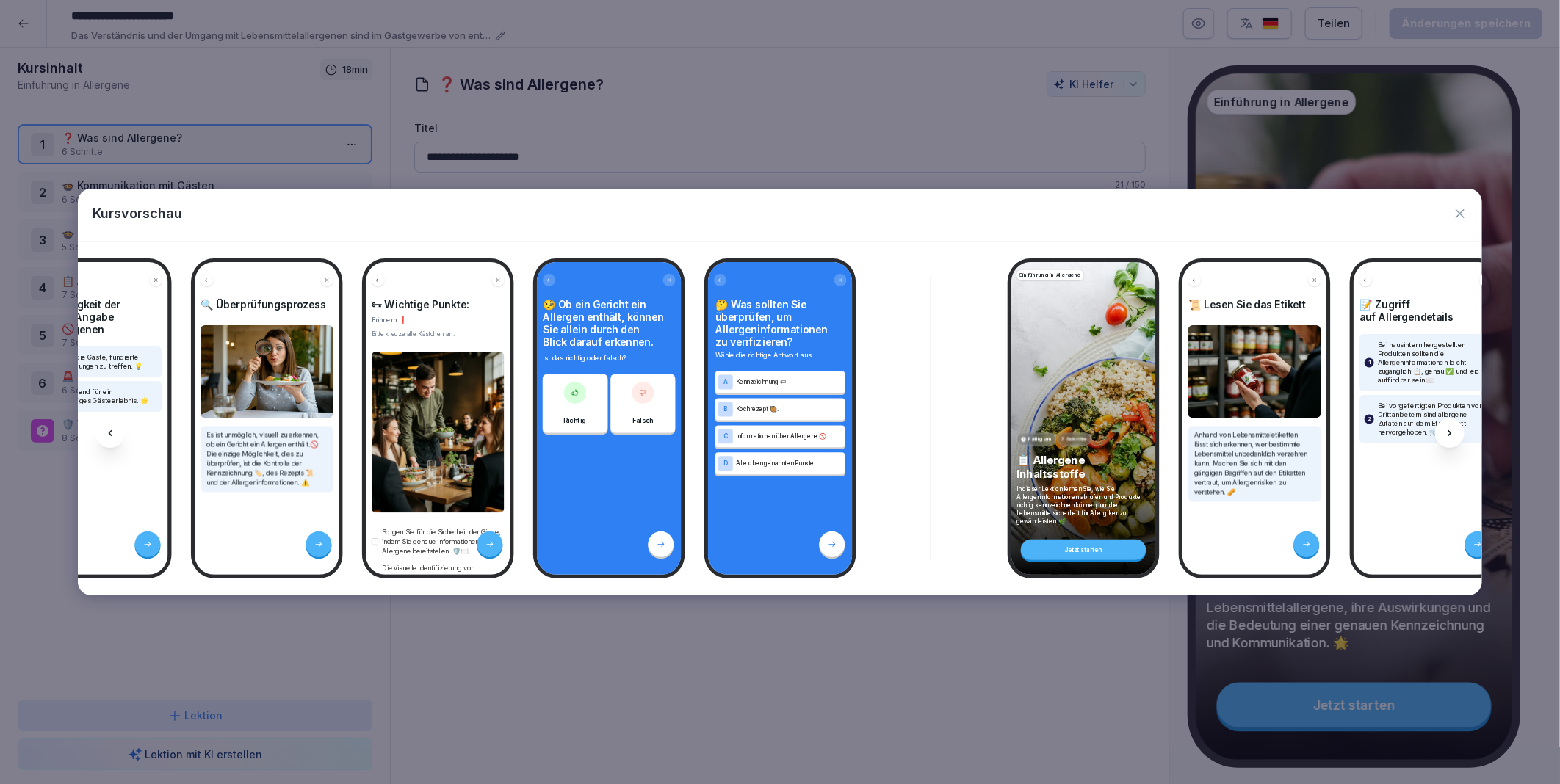
click at [1449, 429] on icon at bounding box center [1449, 433] width 11 height 11
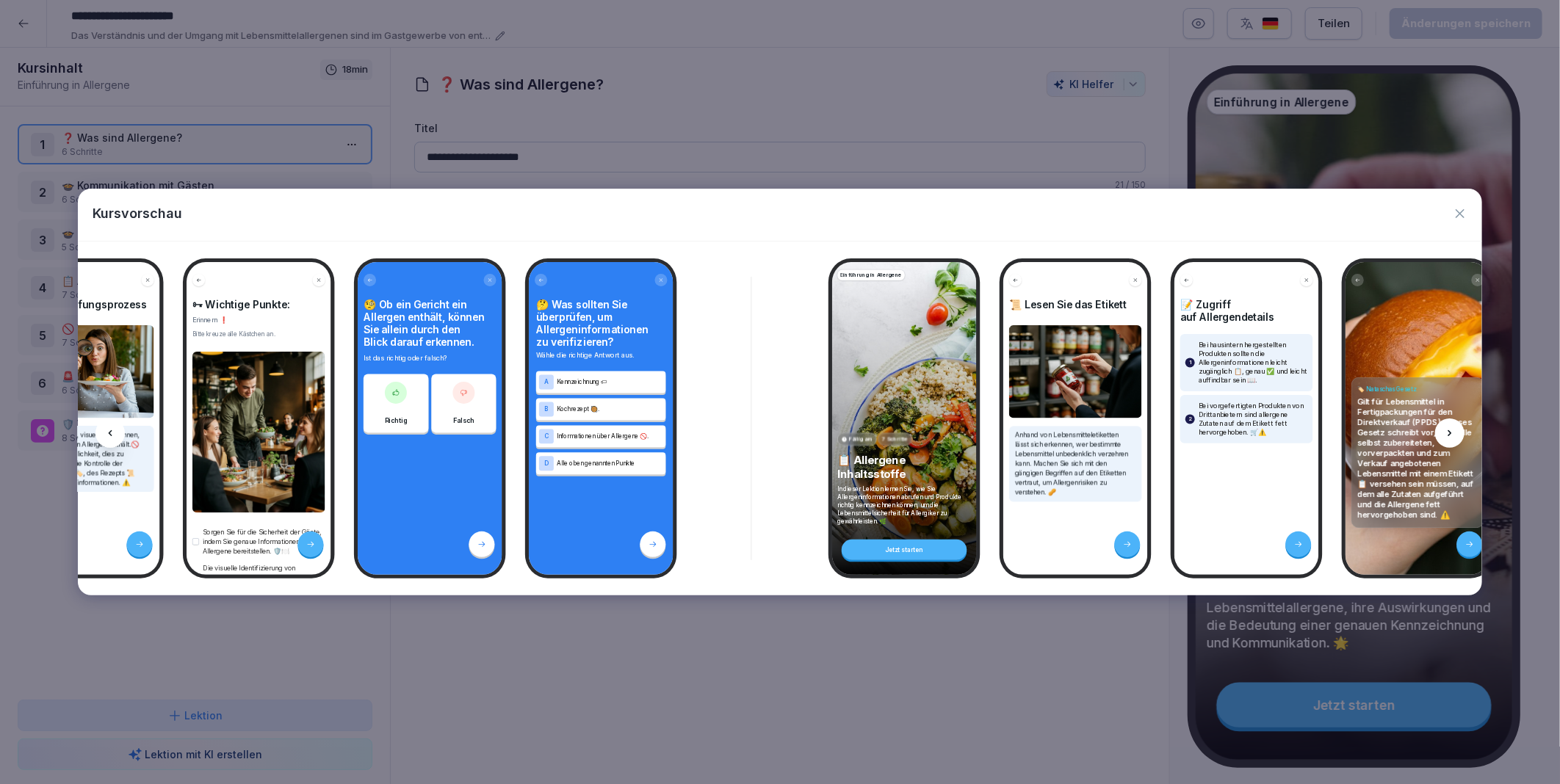
click at [1449, 429] on icon at bounding box center [1449, 433] width 11 height 11
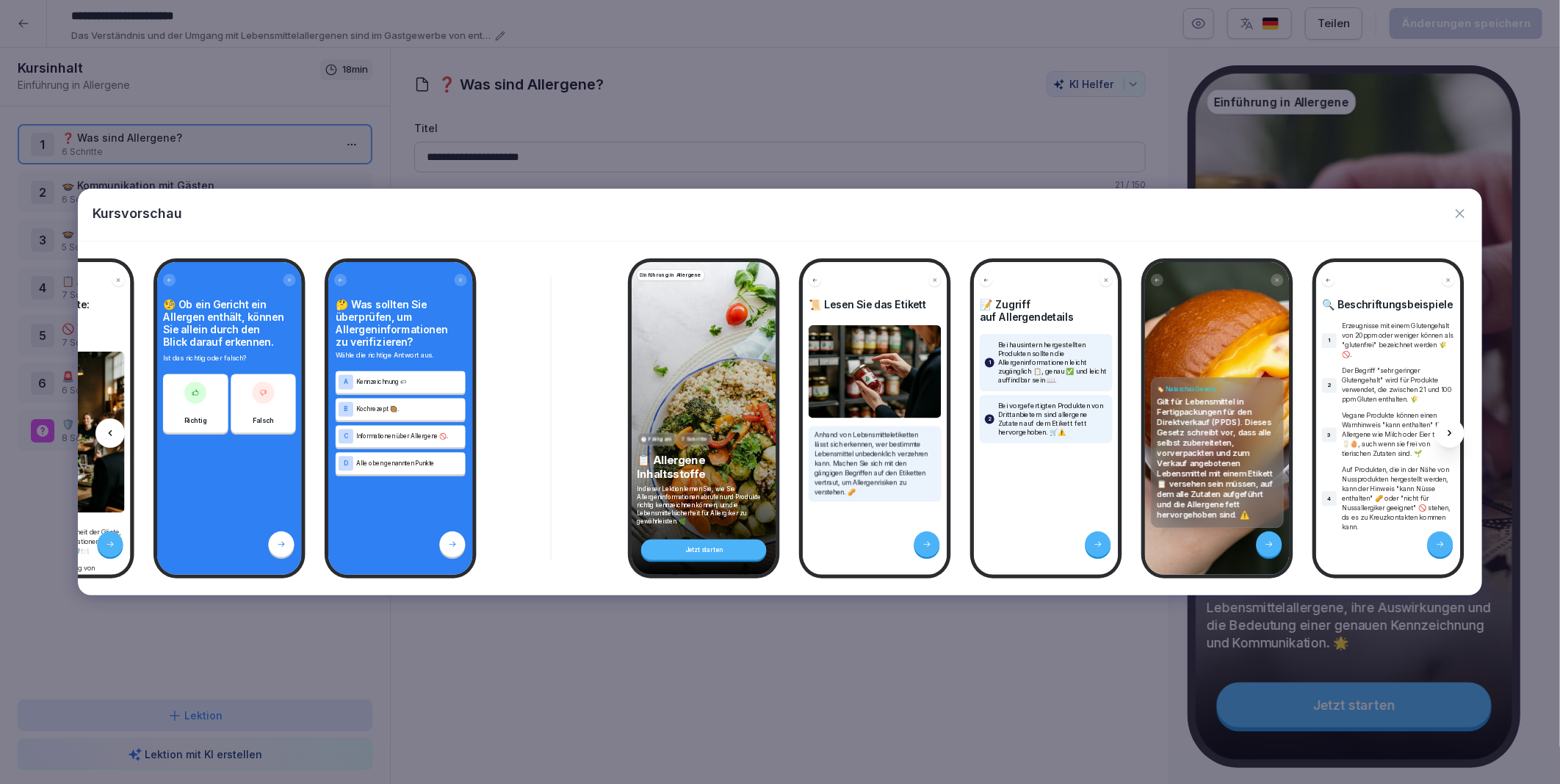
click at [1449, 429] on icon at bounding box center [1449, 433] width 11 height 11
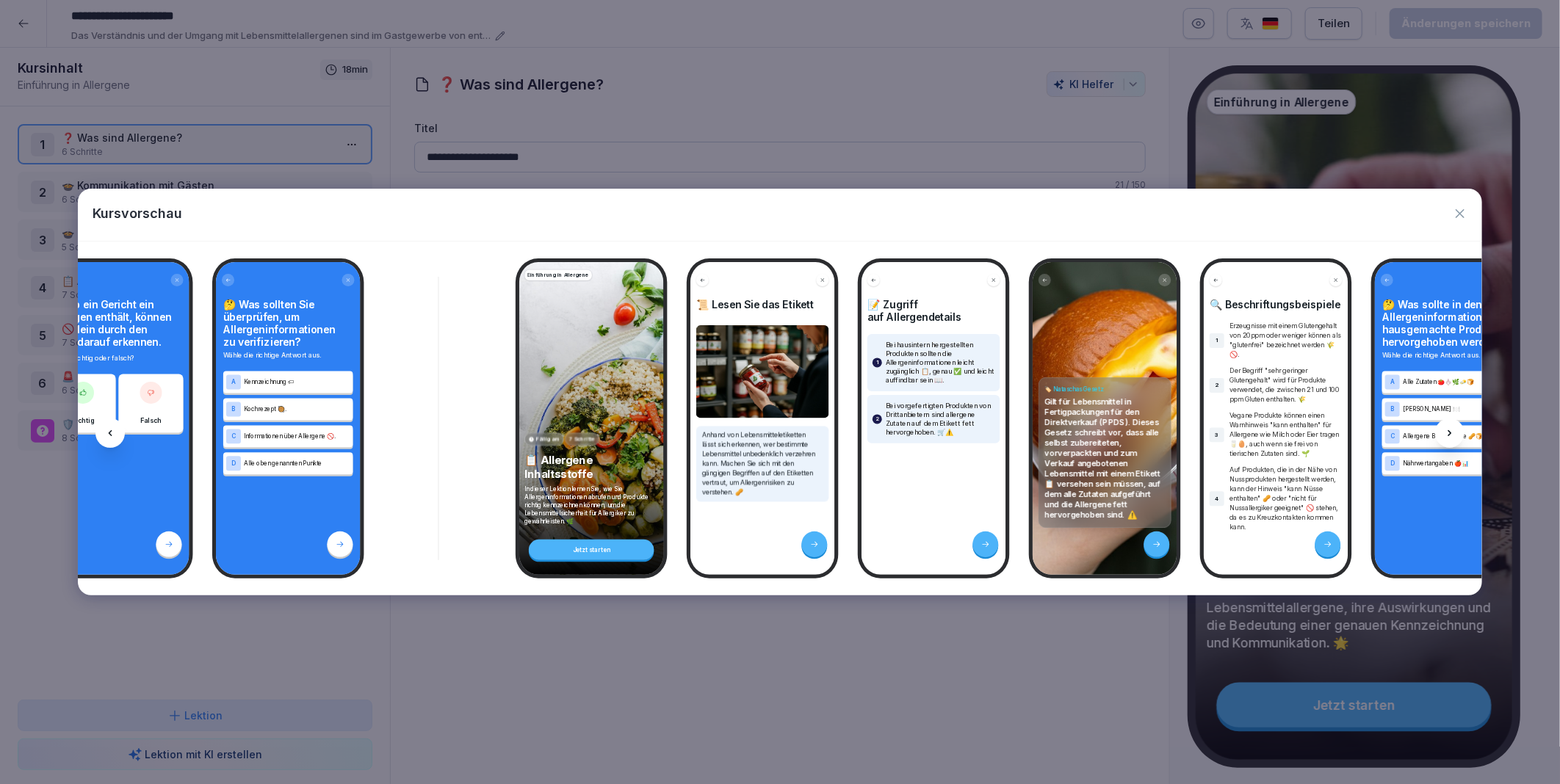
click at [1449, 429] on icon at bounding box center [1449, 433] width 11 height 11
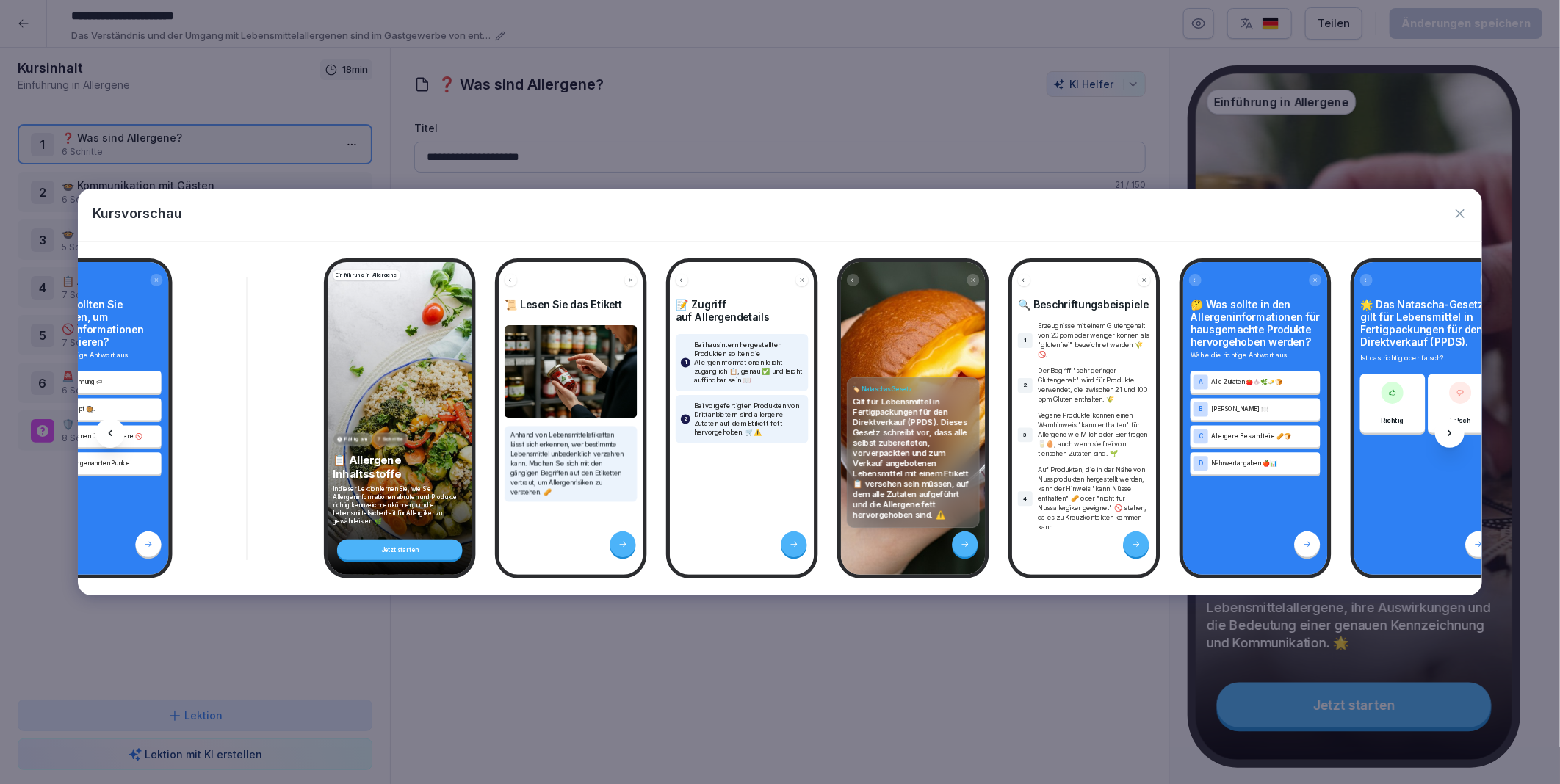
click at [1449, 429] on icon at bounding box center [1449, 433] width 11 height 11
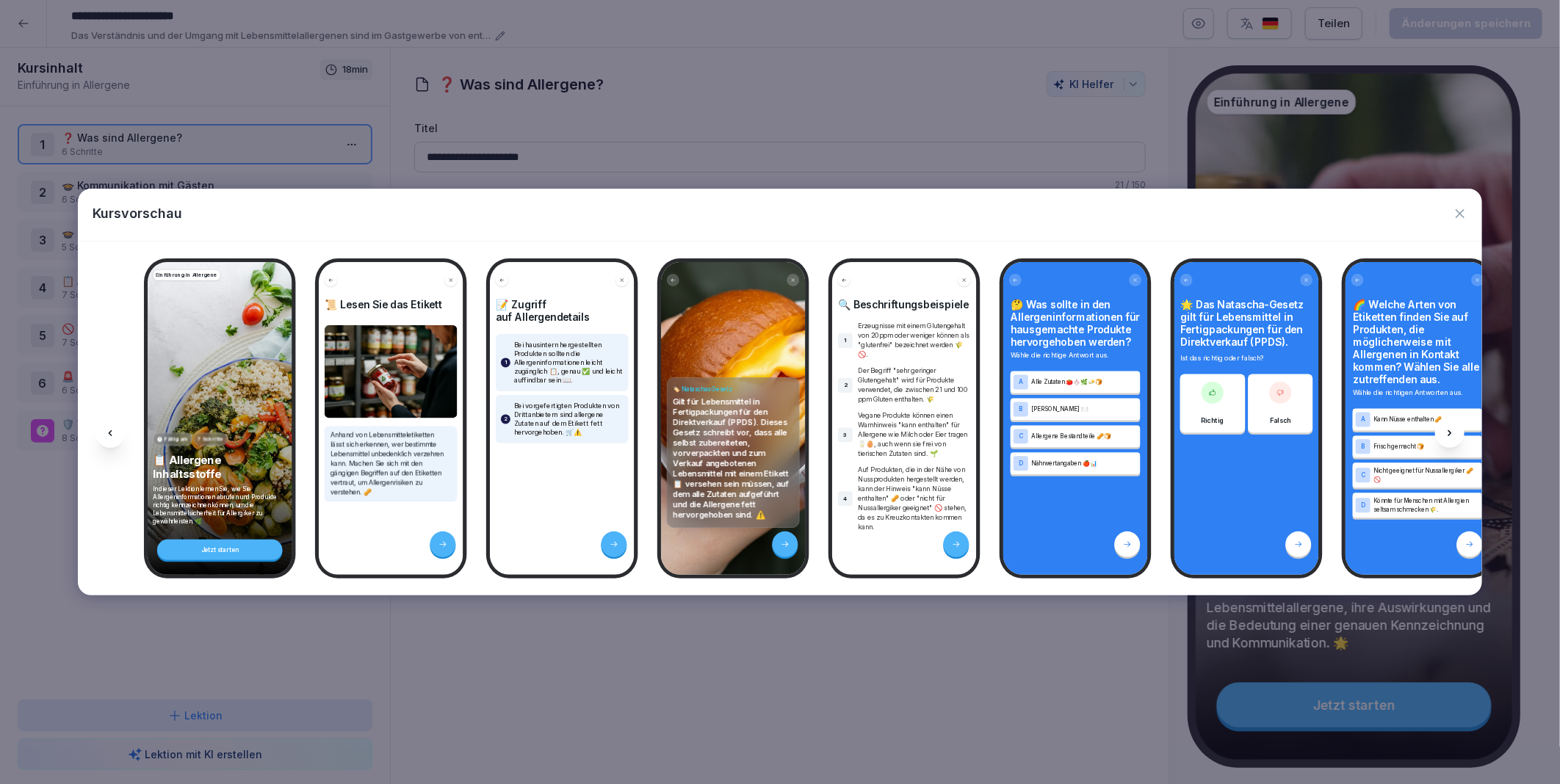
click at [1449, 429] on icon at bounding box center [1449, 433] width 11 height 11
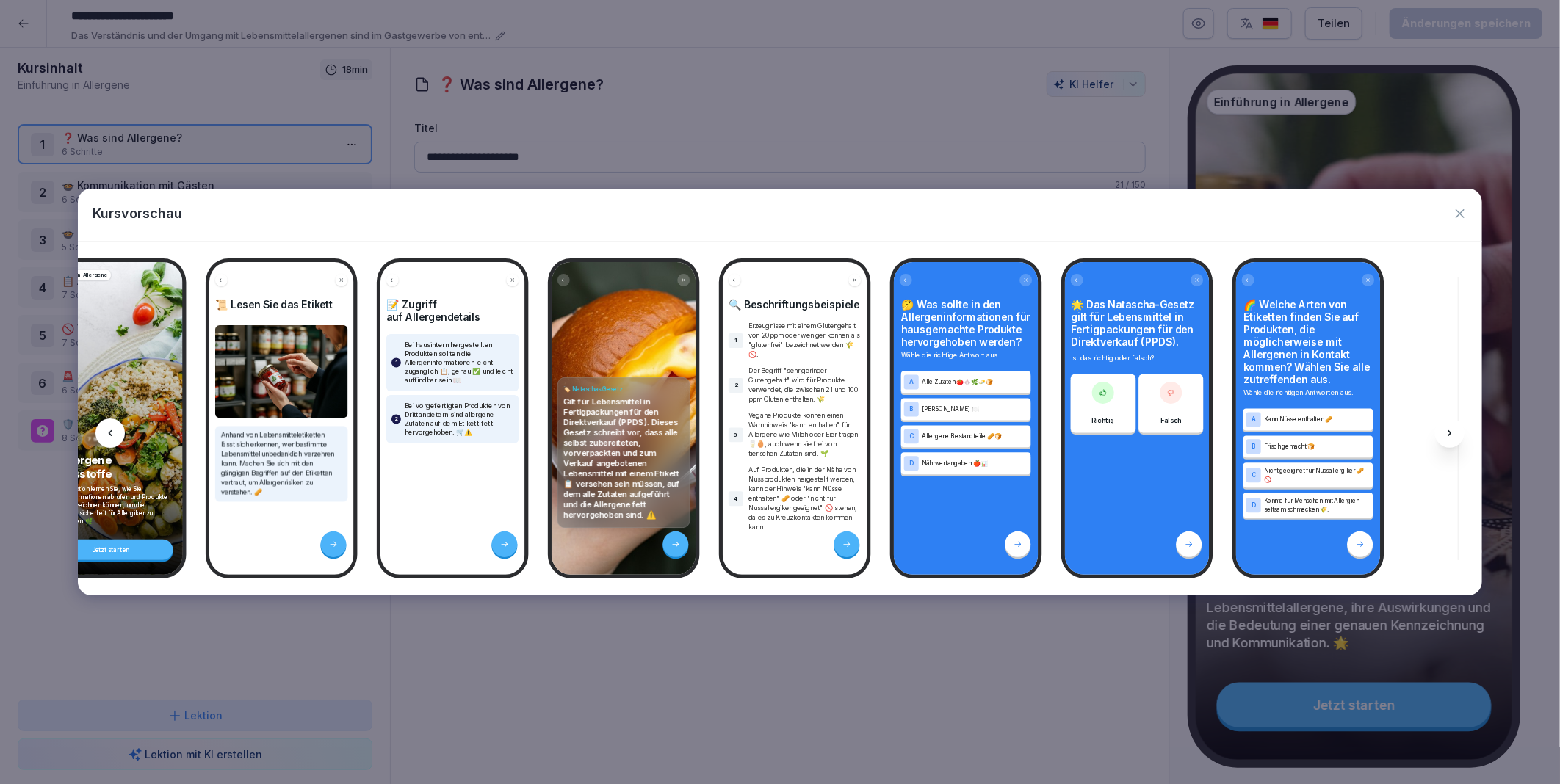
click at [1449, 429] on icon at bounding box center [1449, 433] width 11 height 11
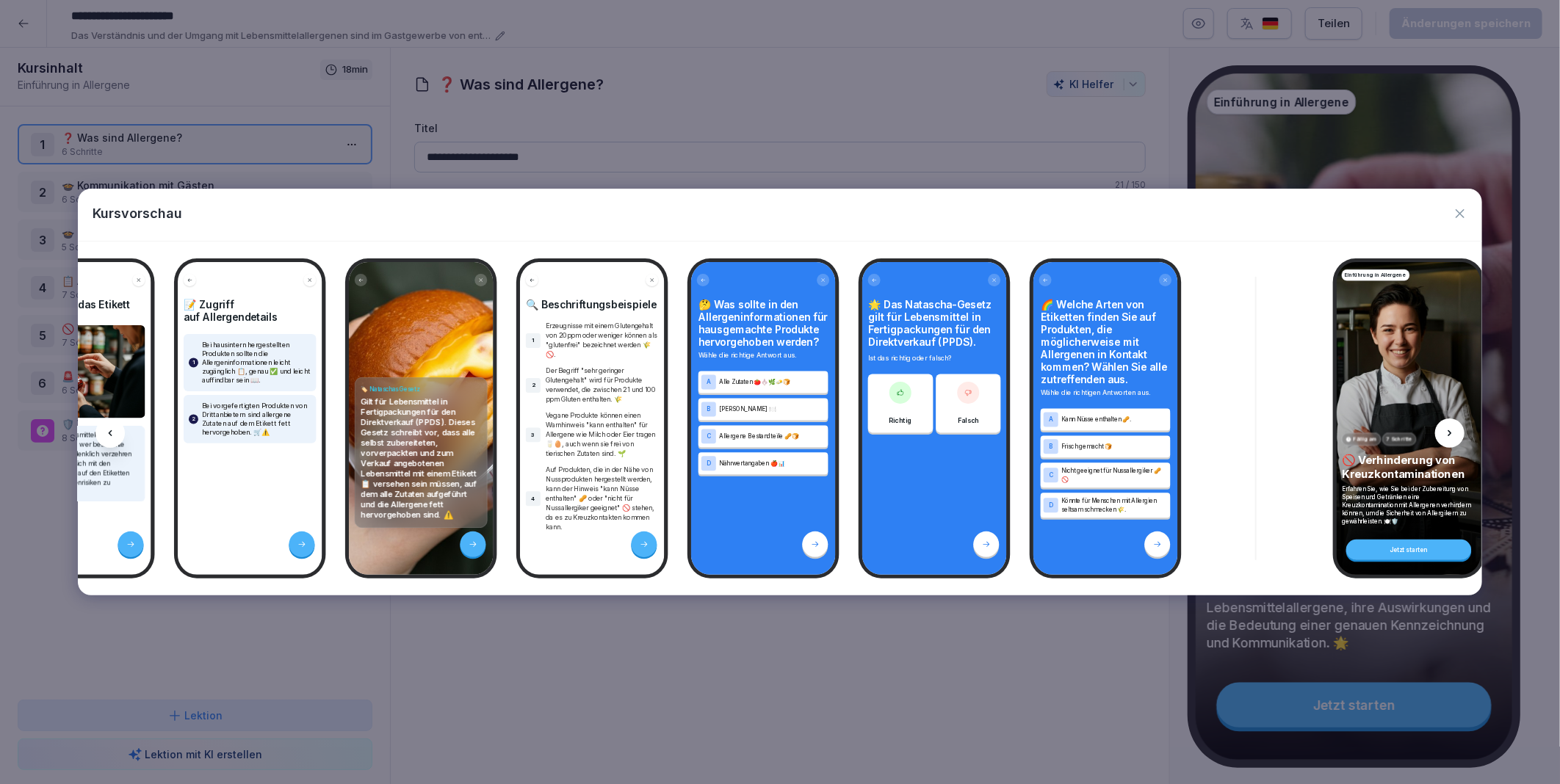
click at [1449, 429] on icon at bounding box center [1449, 433] width 11 height 11
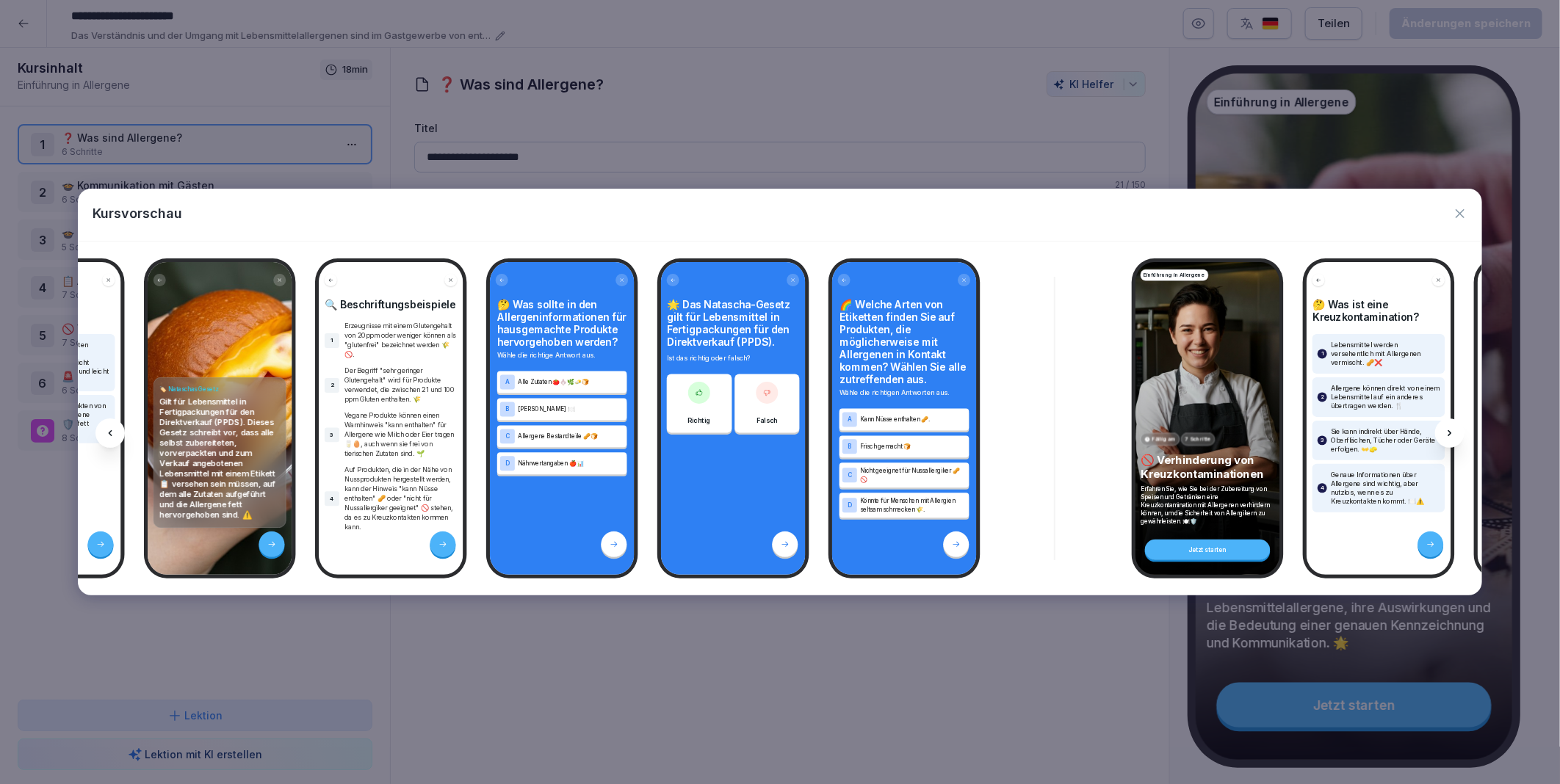
click at [1449, 429] on icon at bounding box center [1449, 433] width 11 height 11
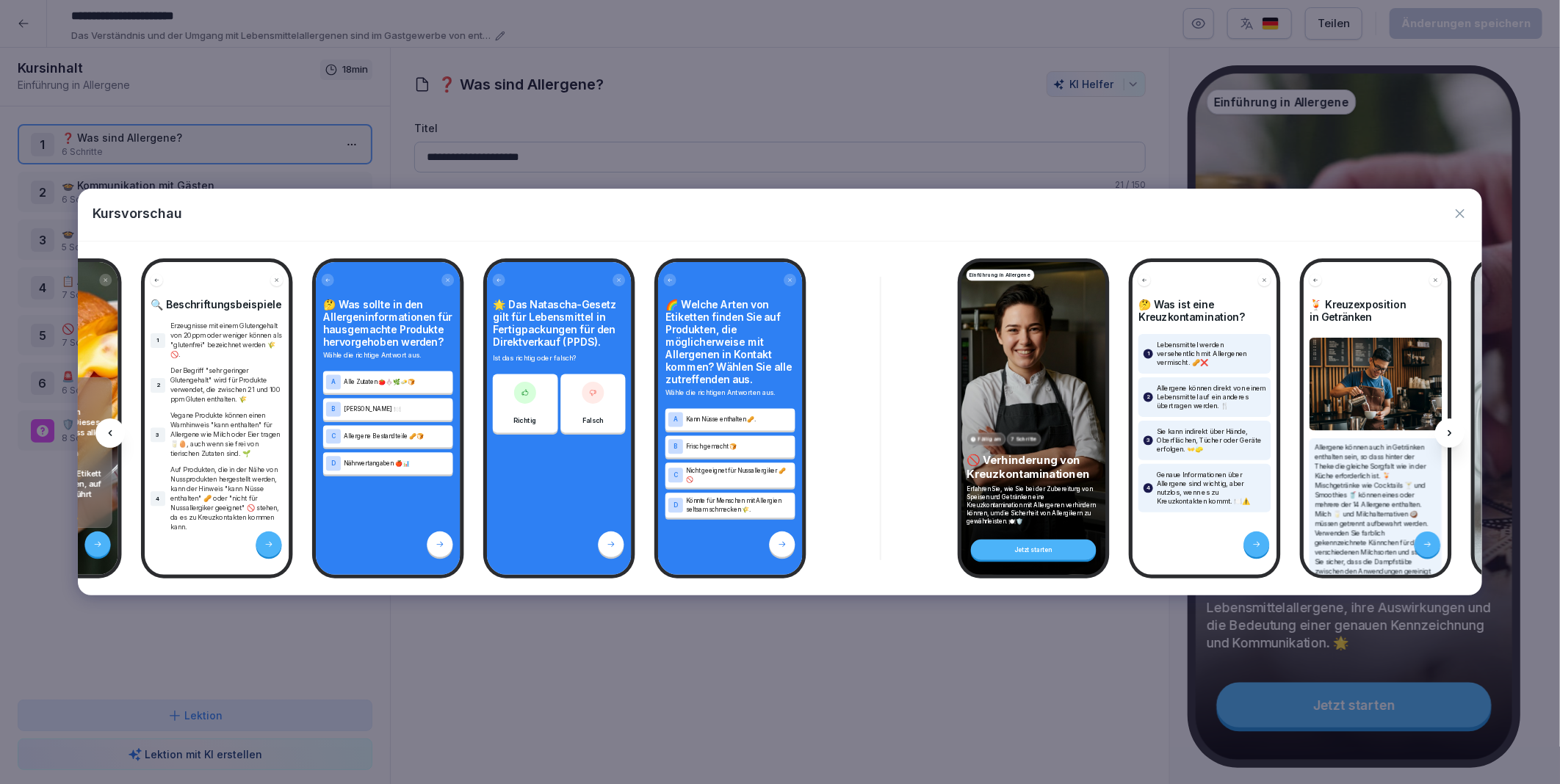
click at [1449, 429] on icon at bounding box center [1449, 433] width 11 height 11
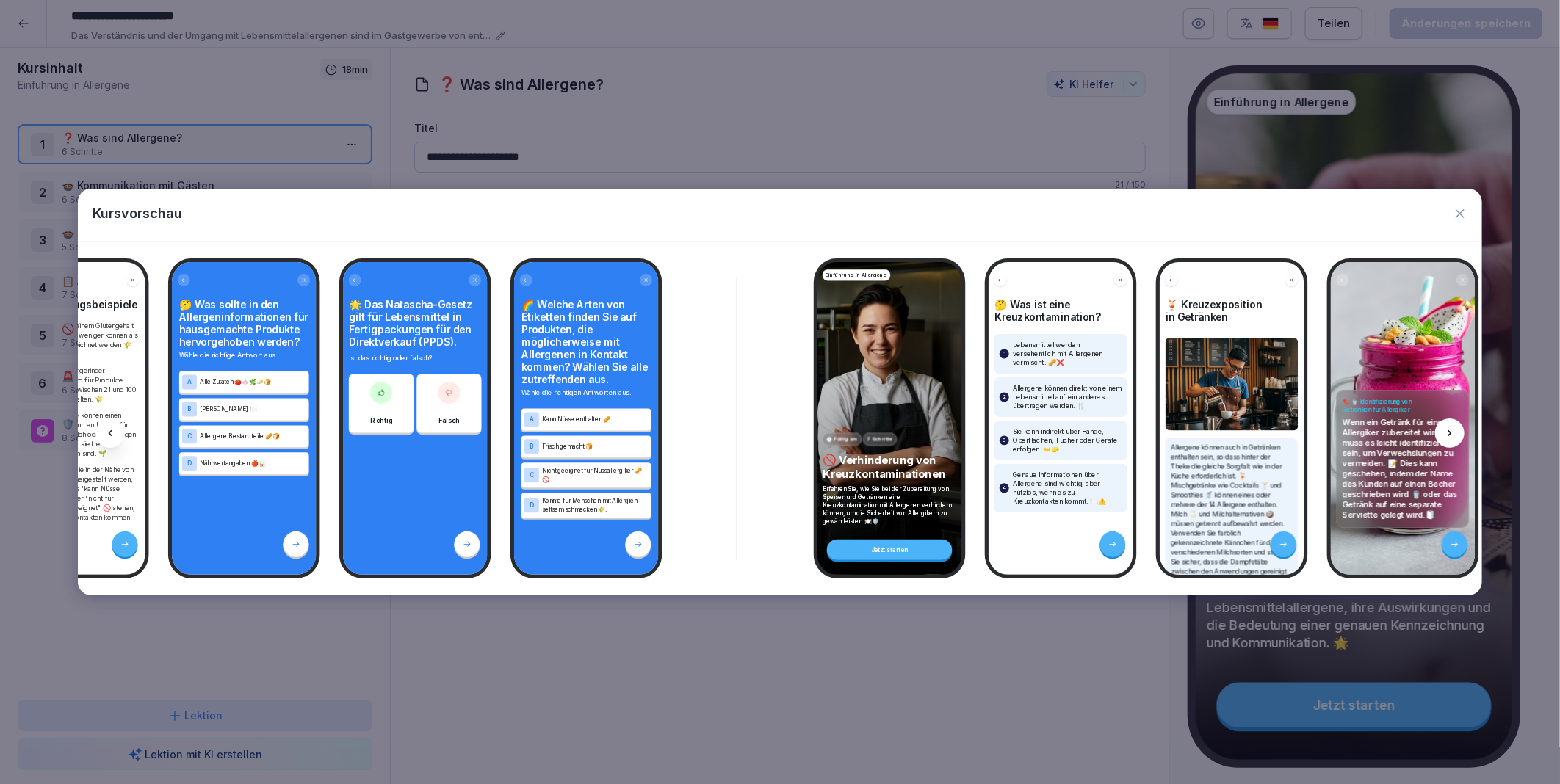
click at [1449, 429] on icon at bounding box center [1449, 433] width 11 height 11
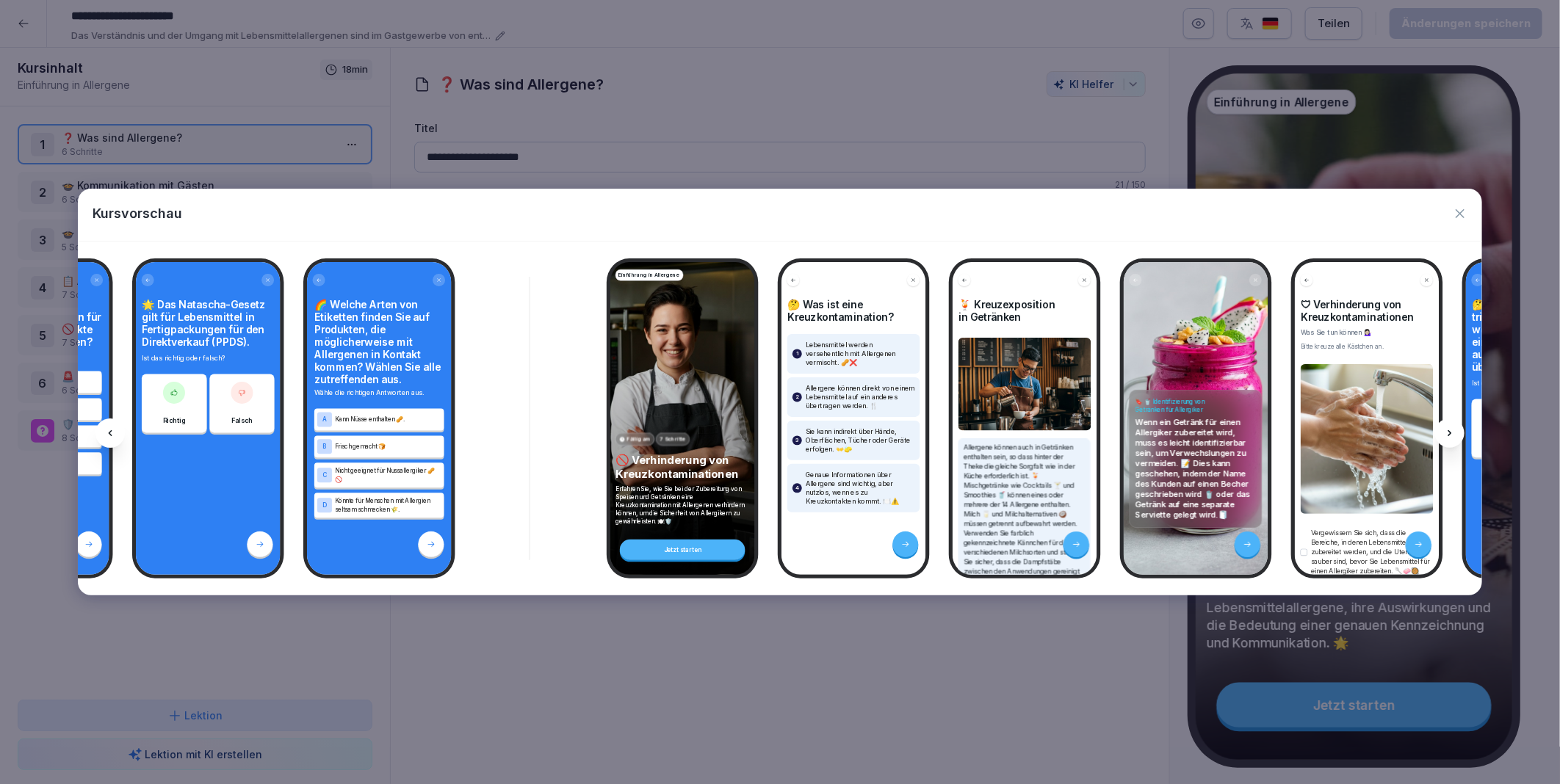
click at [1449, 429] on icon at bounding box center [1449, 433] width 11 height 11
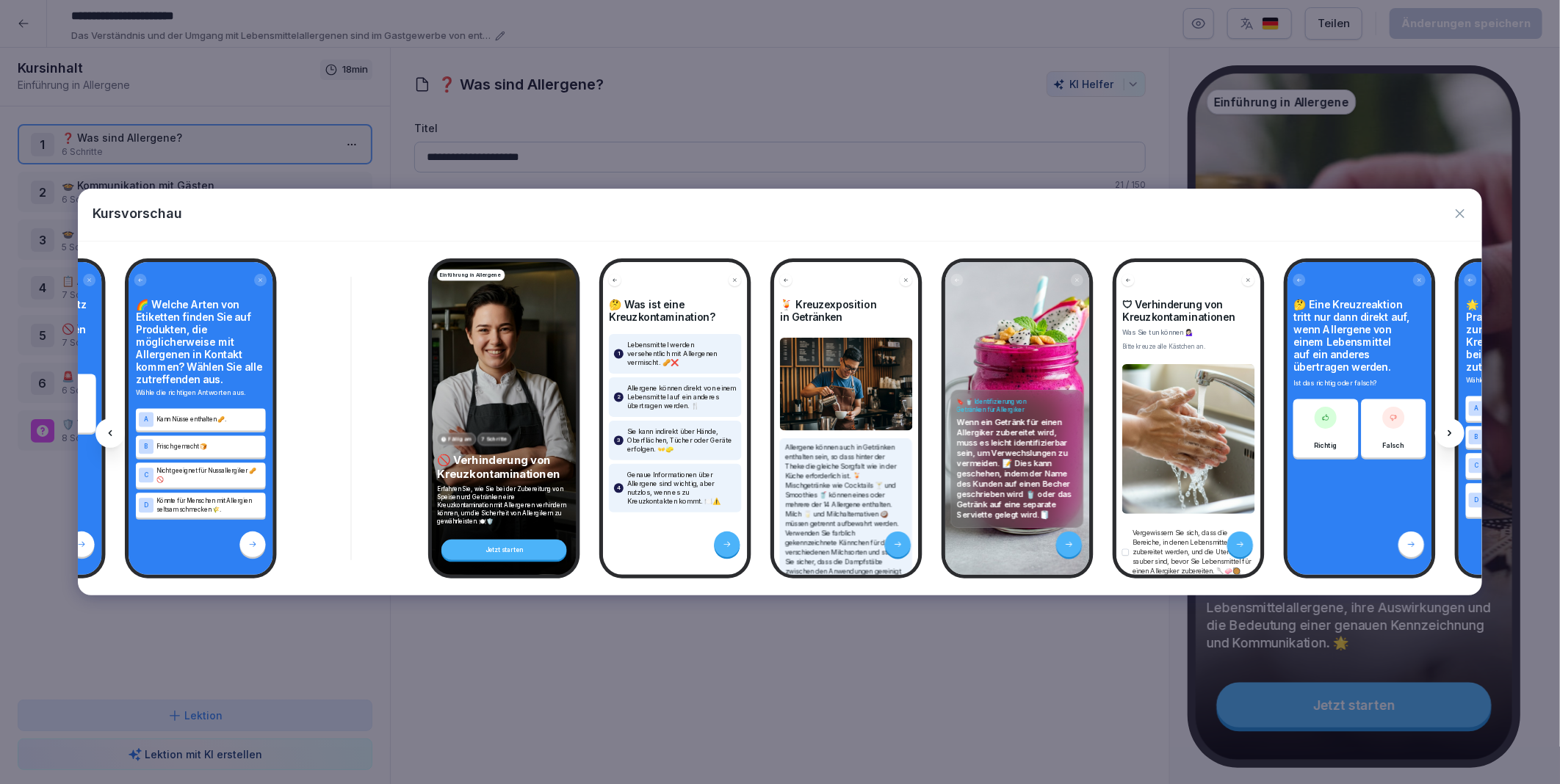
click at [1449, 429] on icon at bounding box center [1449, 433] width 11 height 11
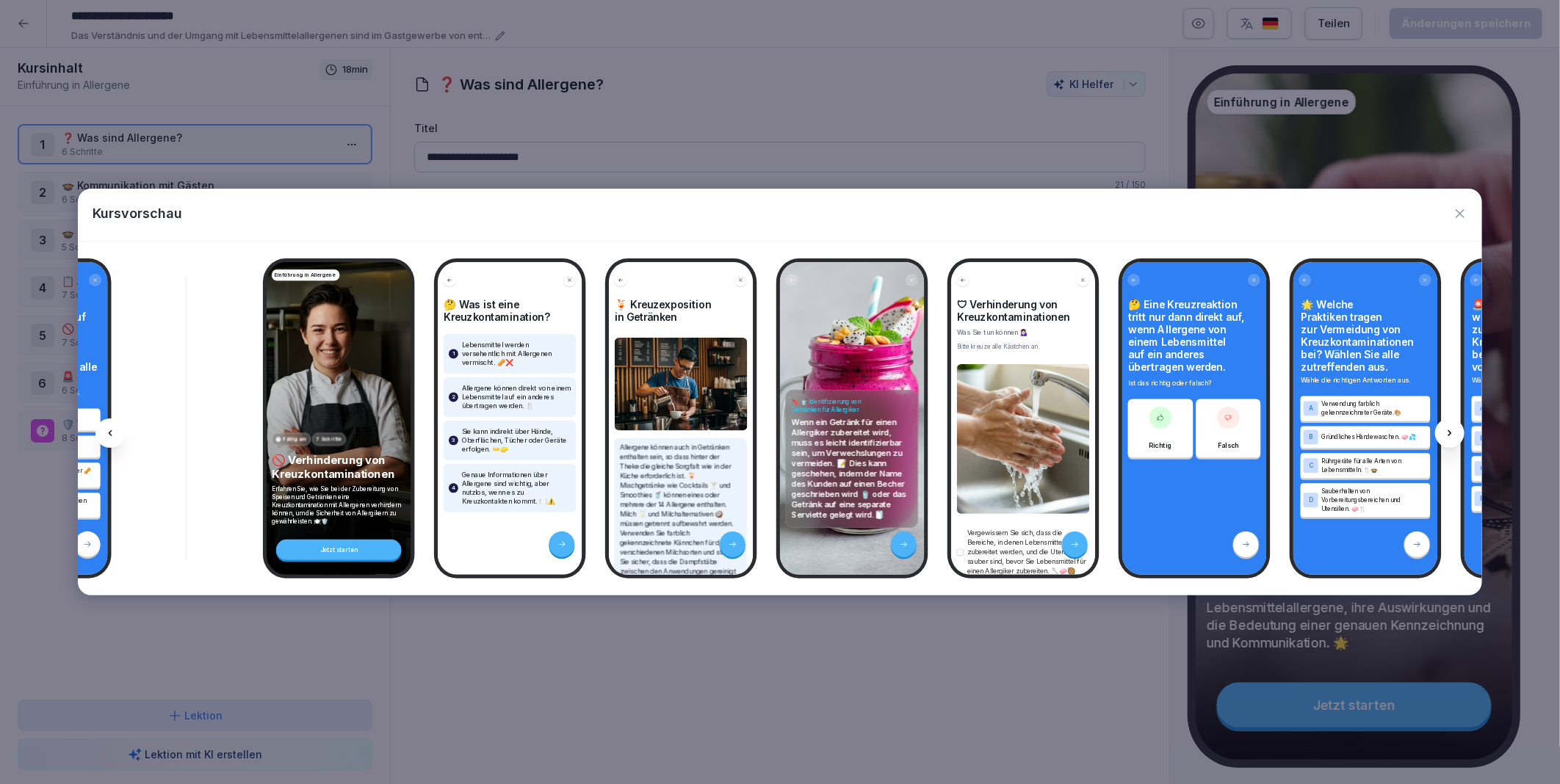
click at [1449, 429] on icon at bounding box center [1449, 433] width 11 height 11
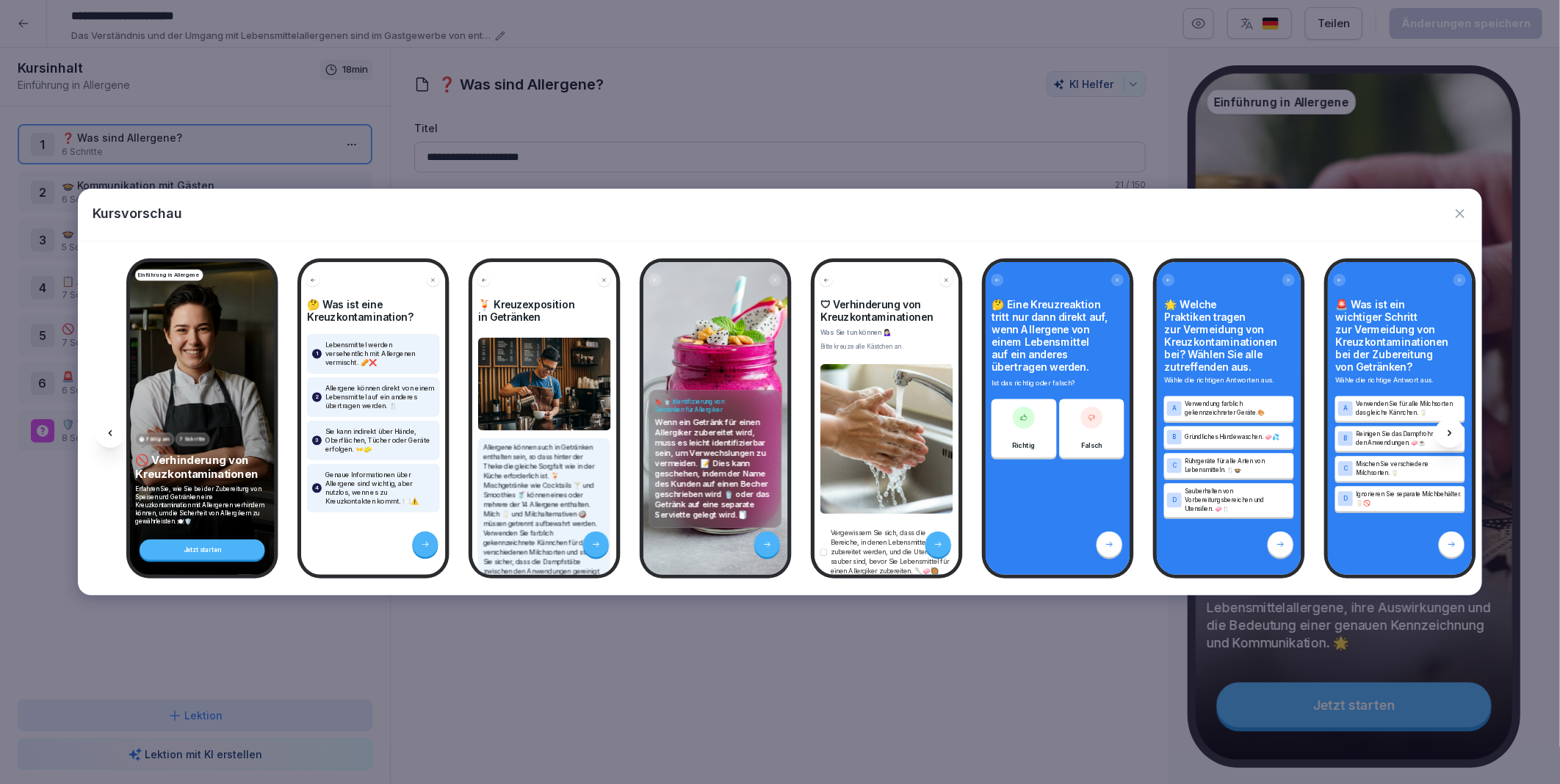
click at [1449, 429] on icon at bounding box center [1449, 433] width 11 height 11
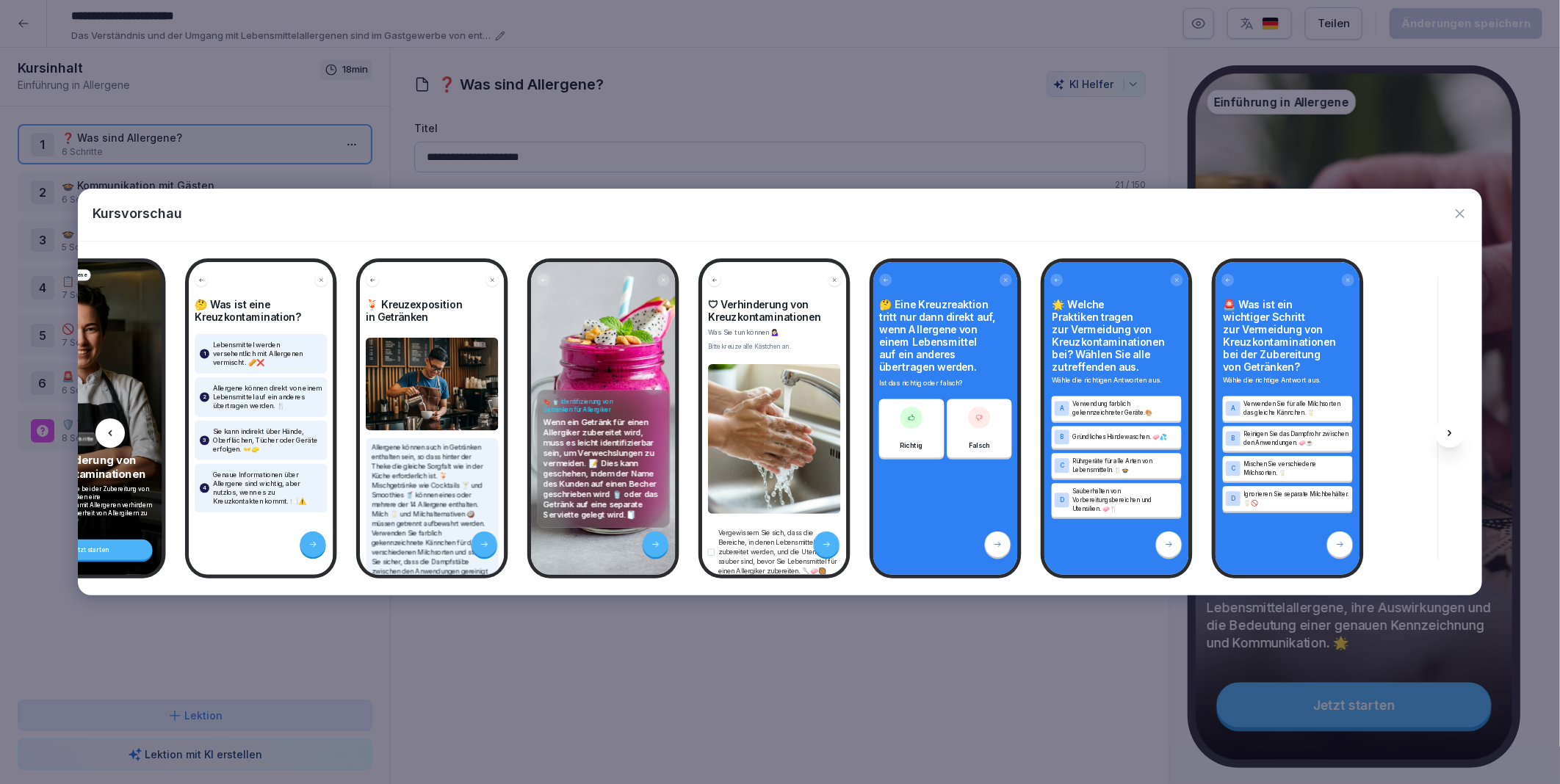
click at [1449, 429] on icon at bounding box center [1449, 433] width 11 height 11
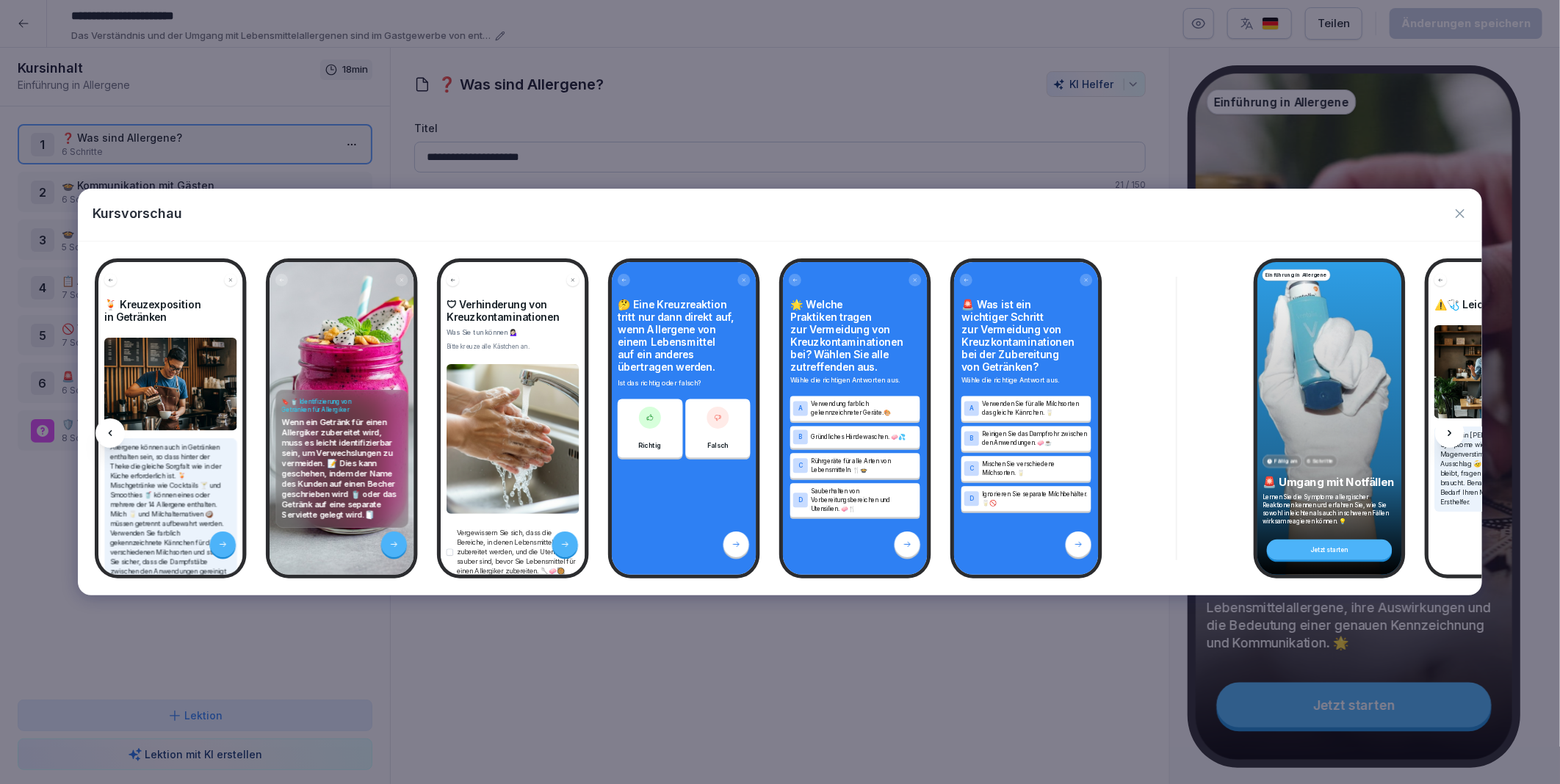
click at [1449, 429] on icon at bounding box center [1449, 433] width 11 height 11
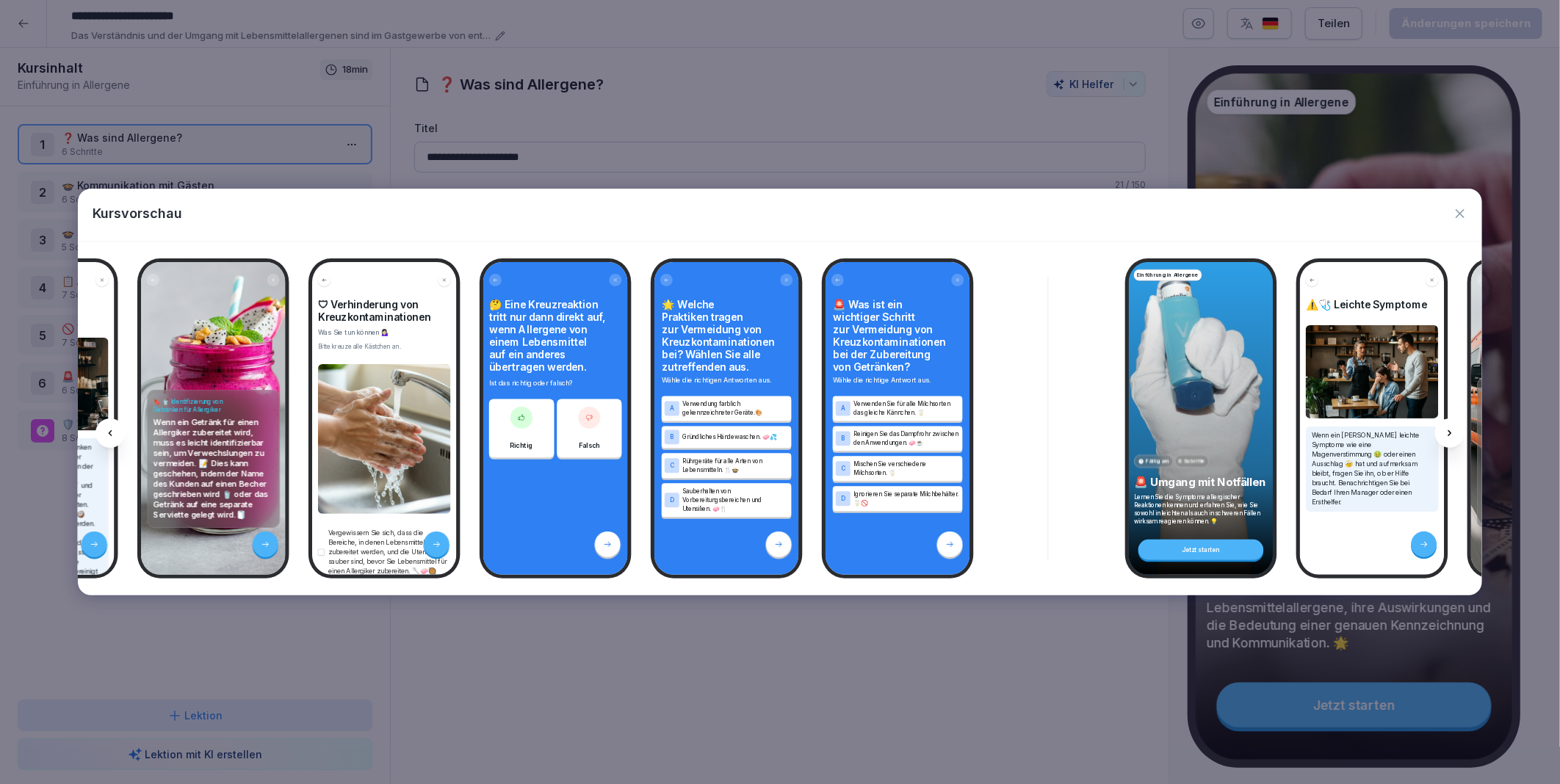
click at [1449, 429] on icon at bounding box center [1449, 433] width 11 height 11
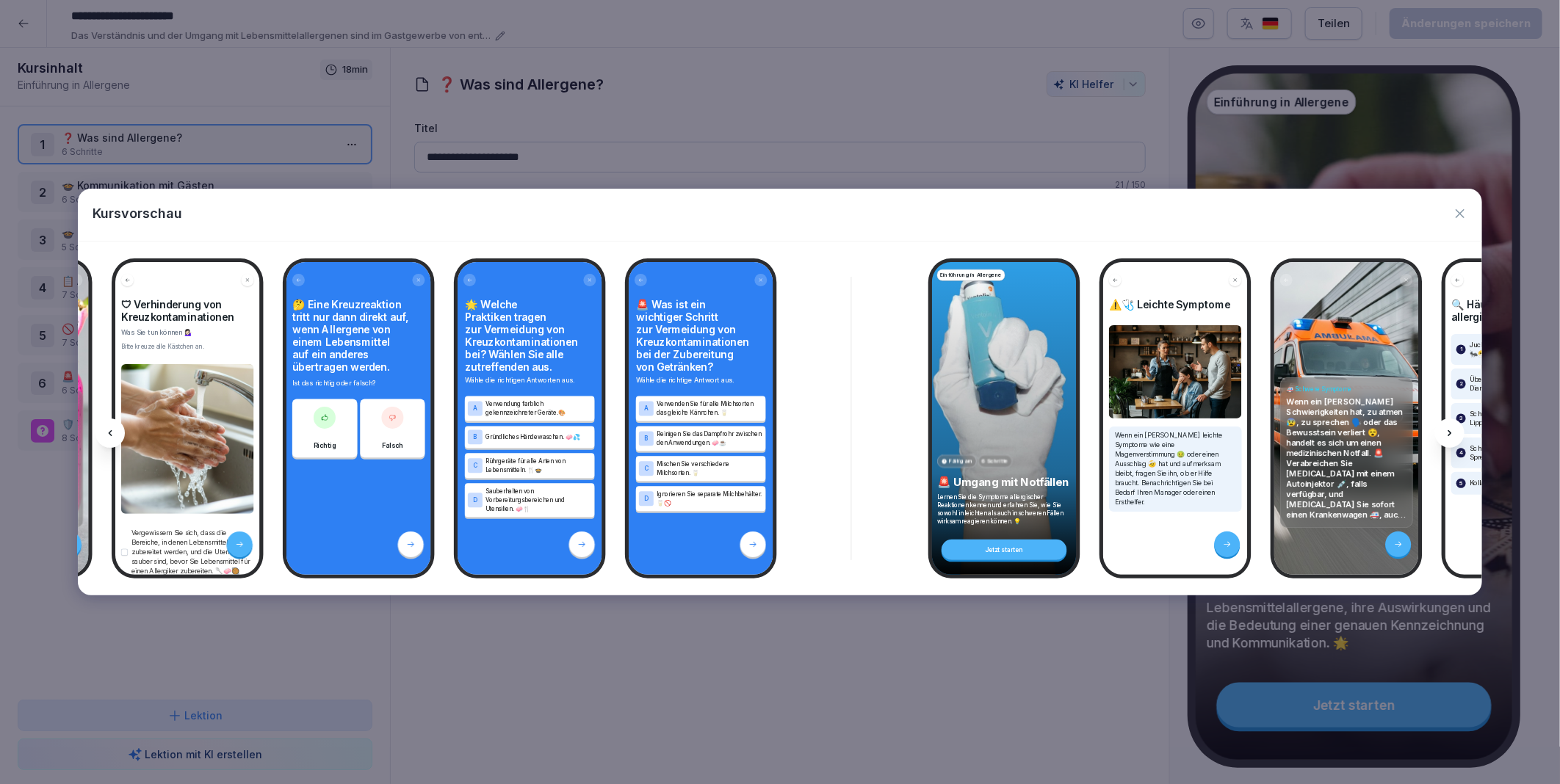
click at [1449, 429] on icon at bounding box center [1449, 433] width 11 height 11
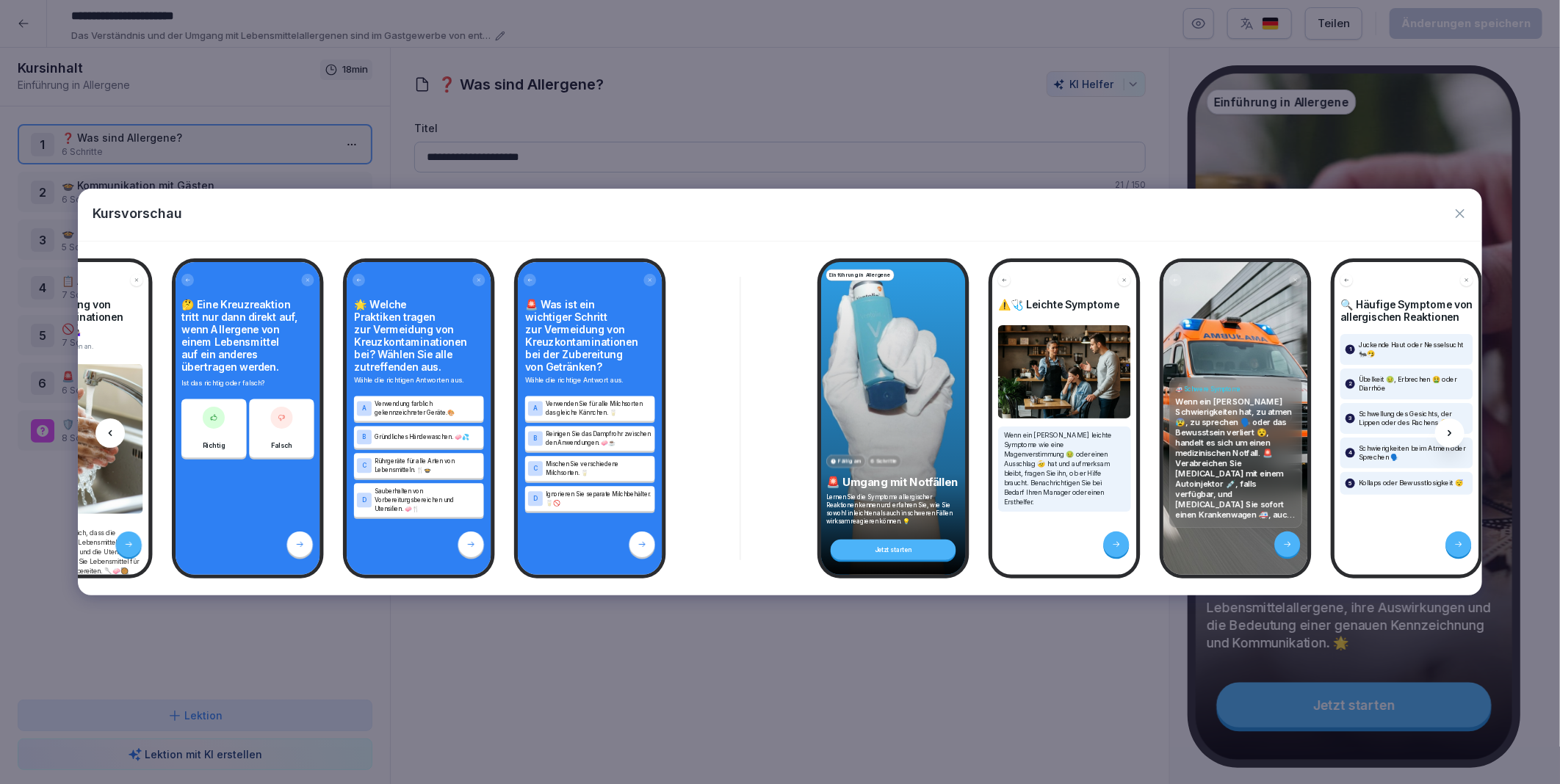
click at [1449, 429] on icon at bounding box center [1449, 433] width 11 height 11
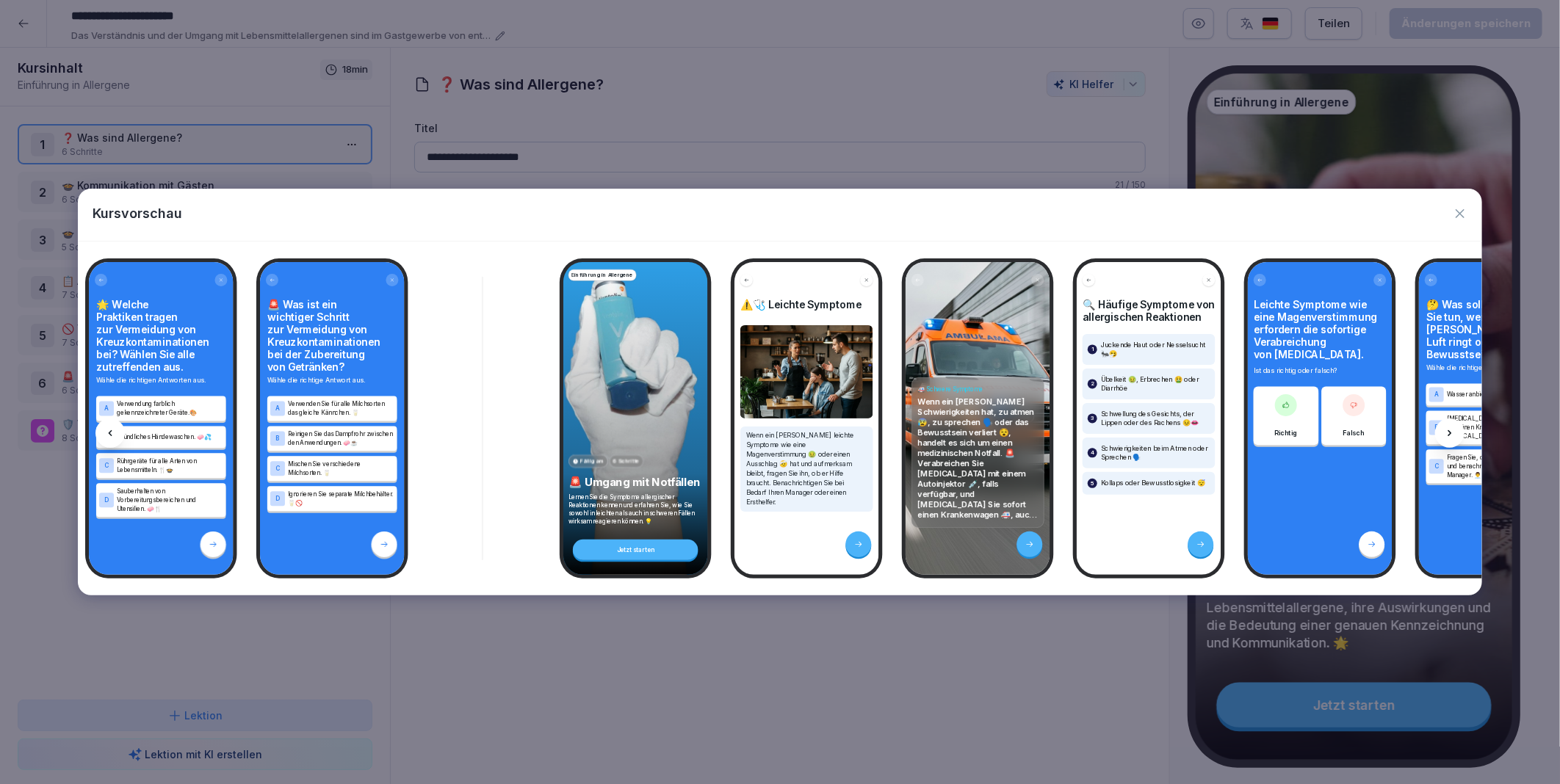
scroll to position [0, 6374]
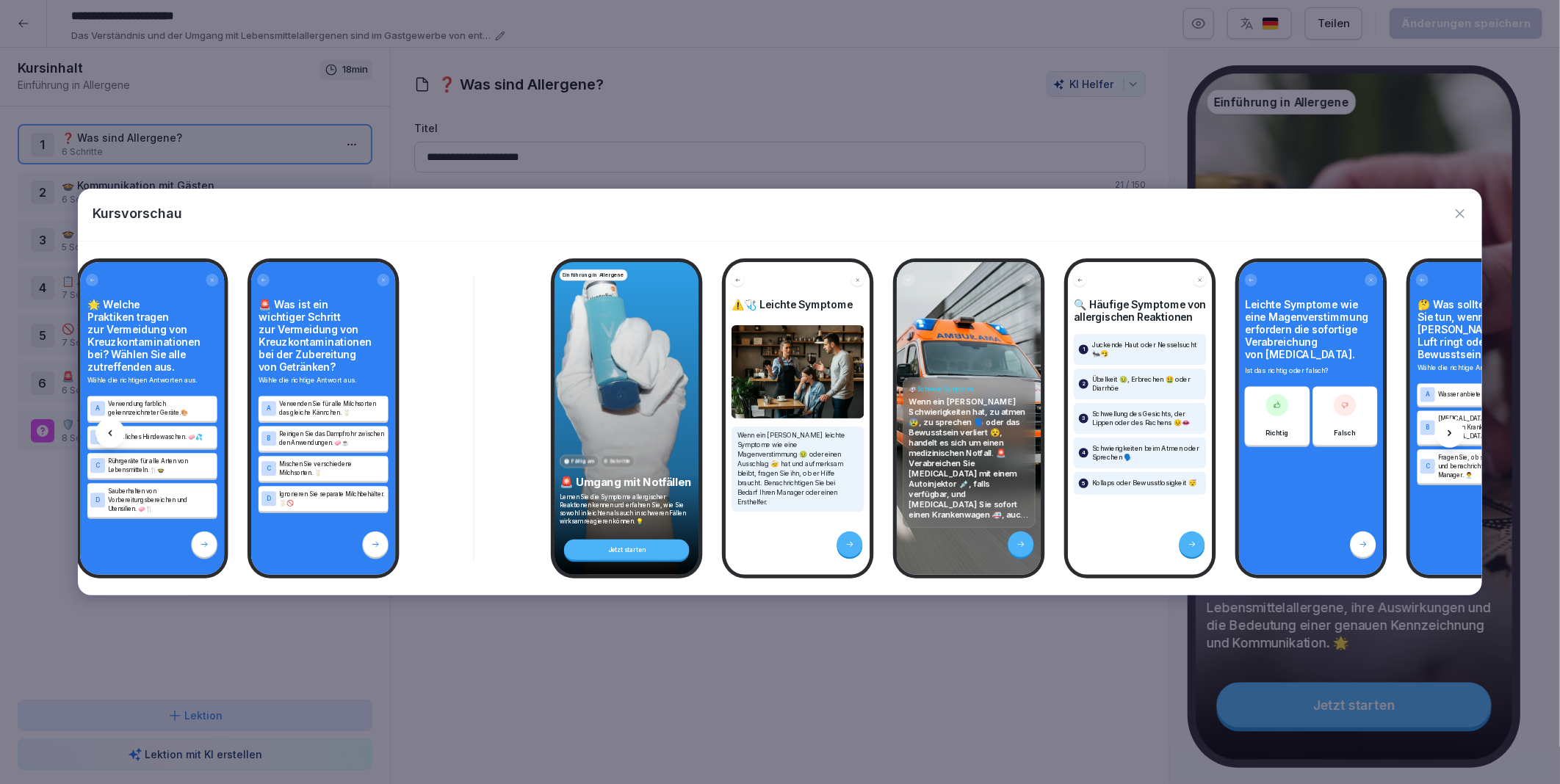
click at [1449, 429] on icon at bounding box center [1449, 433] width 11 height 11
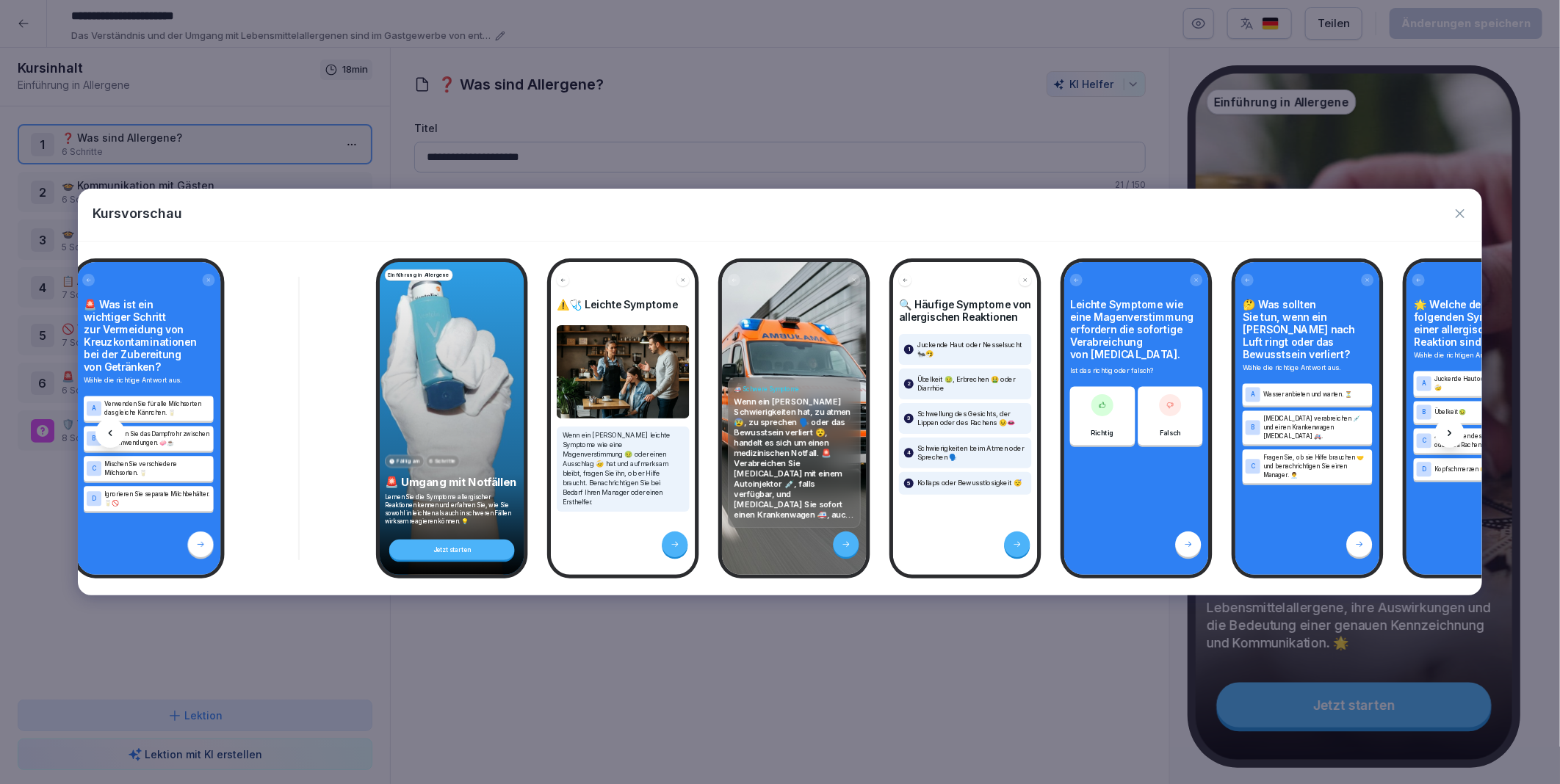
click at [1449, 429] on icon at bounding box center [1449, 433] width 11 height 11
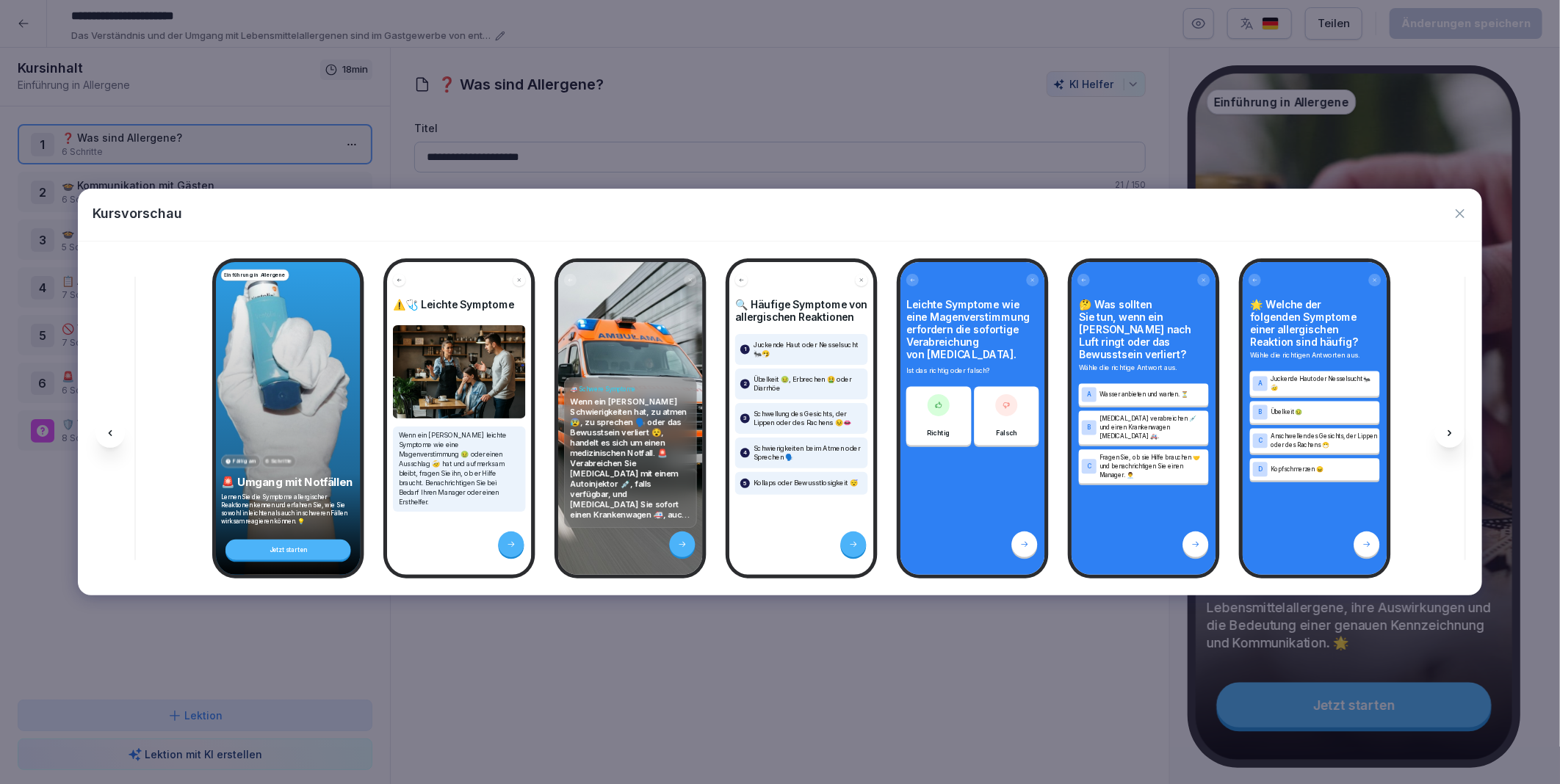
click at [1449, 429] on icon at bounding box center [1449, 433] width 11 height 11
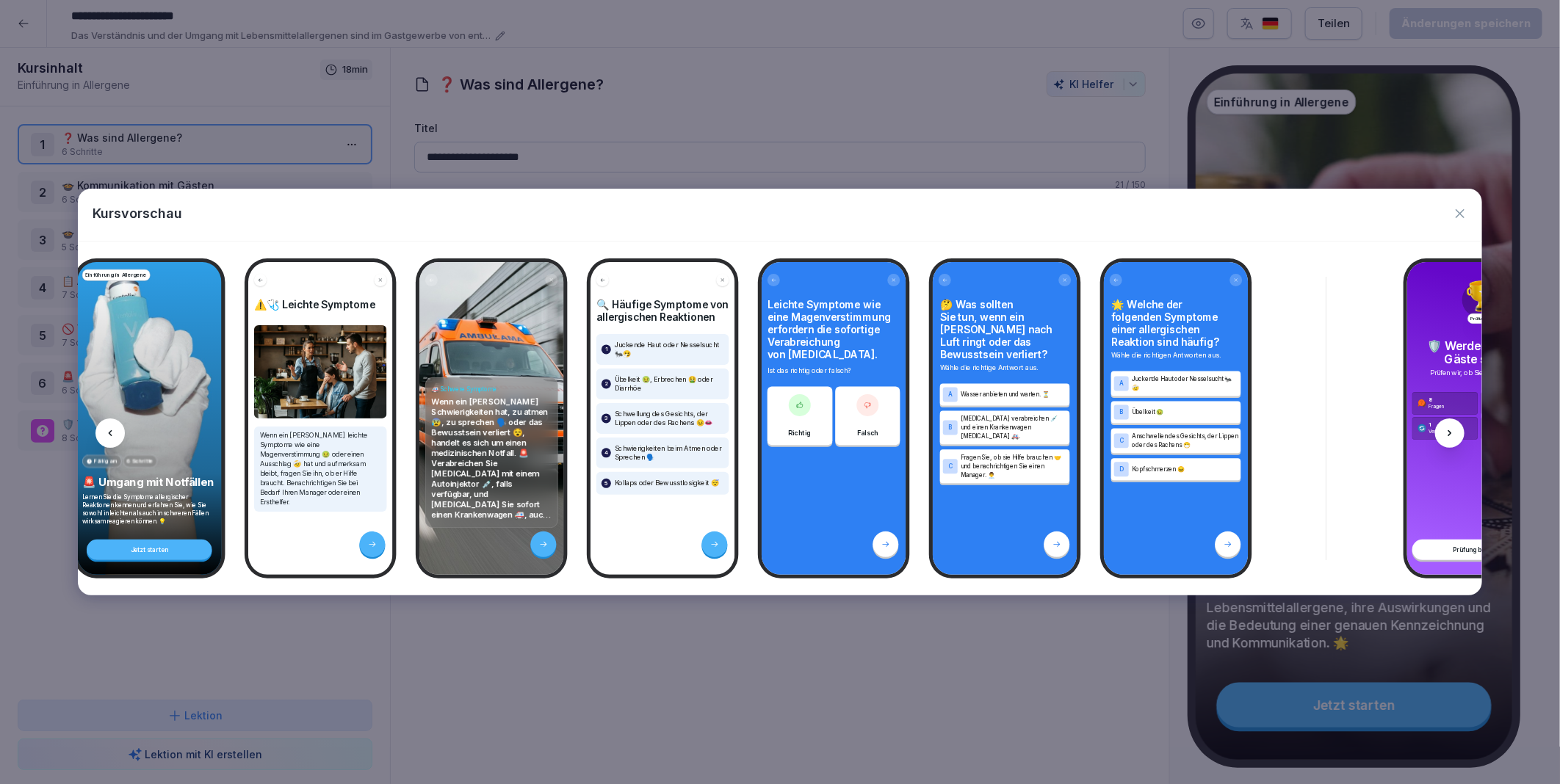
click at [1449, 429] on icon at bounding box center [1449, 433] width 11 height 11
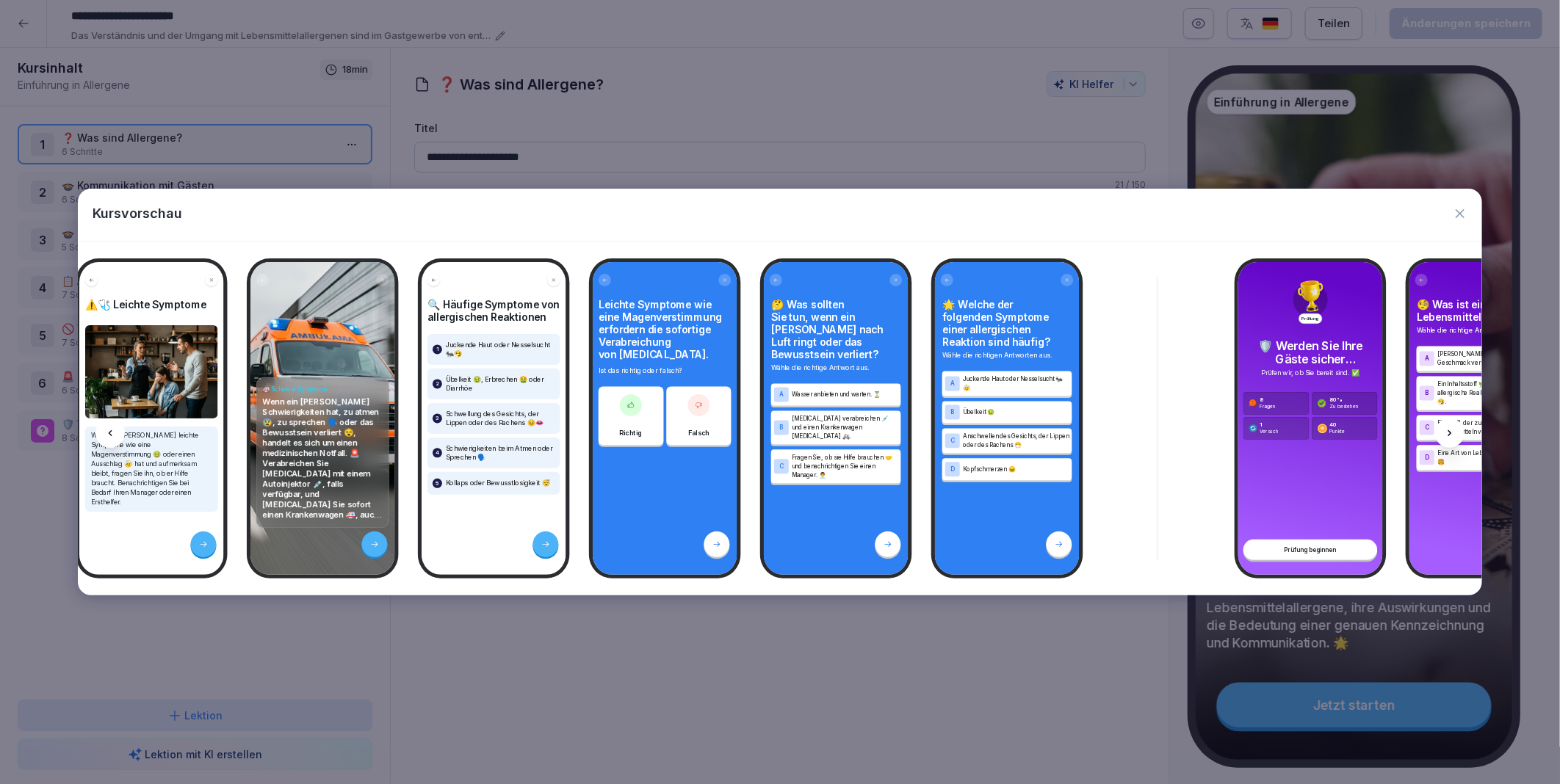
click at [1449, 429] on icon at bounding box center [1449, 433] width 11 height 11
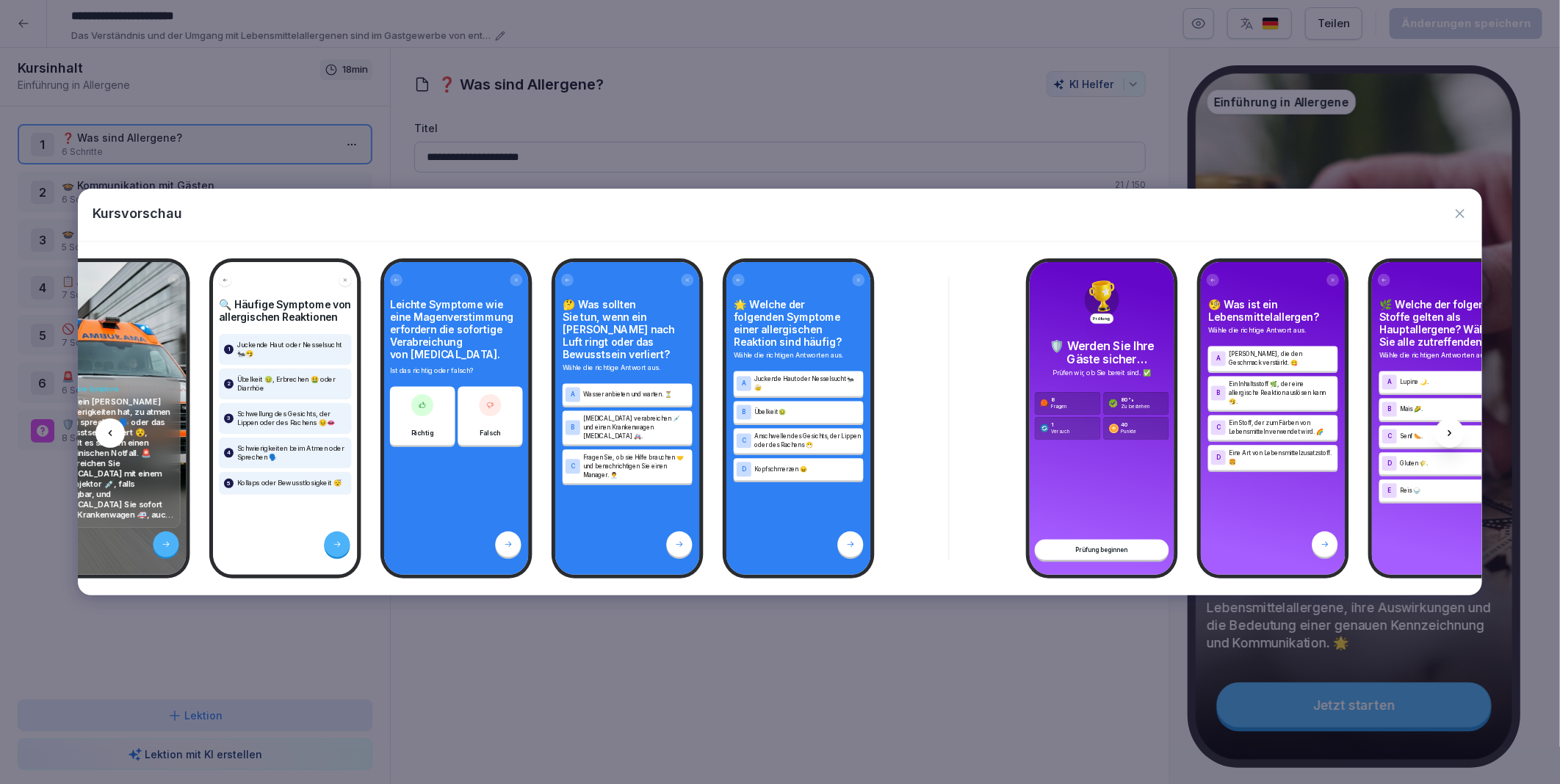
click at [1449, 429] on icon at bounding box center [1449, 433] width 11 height 11
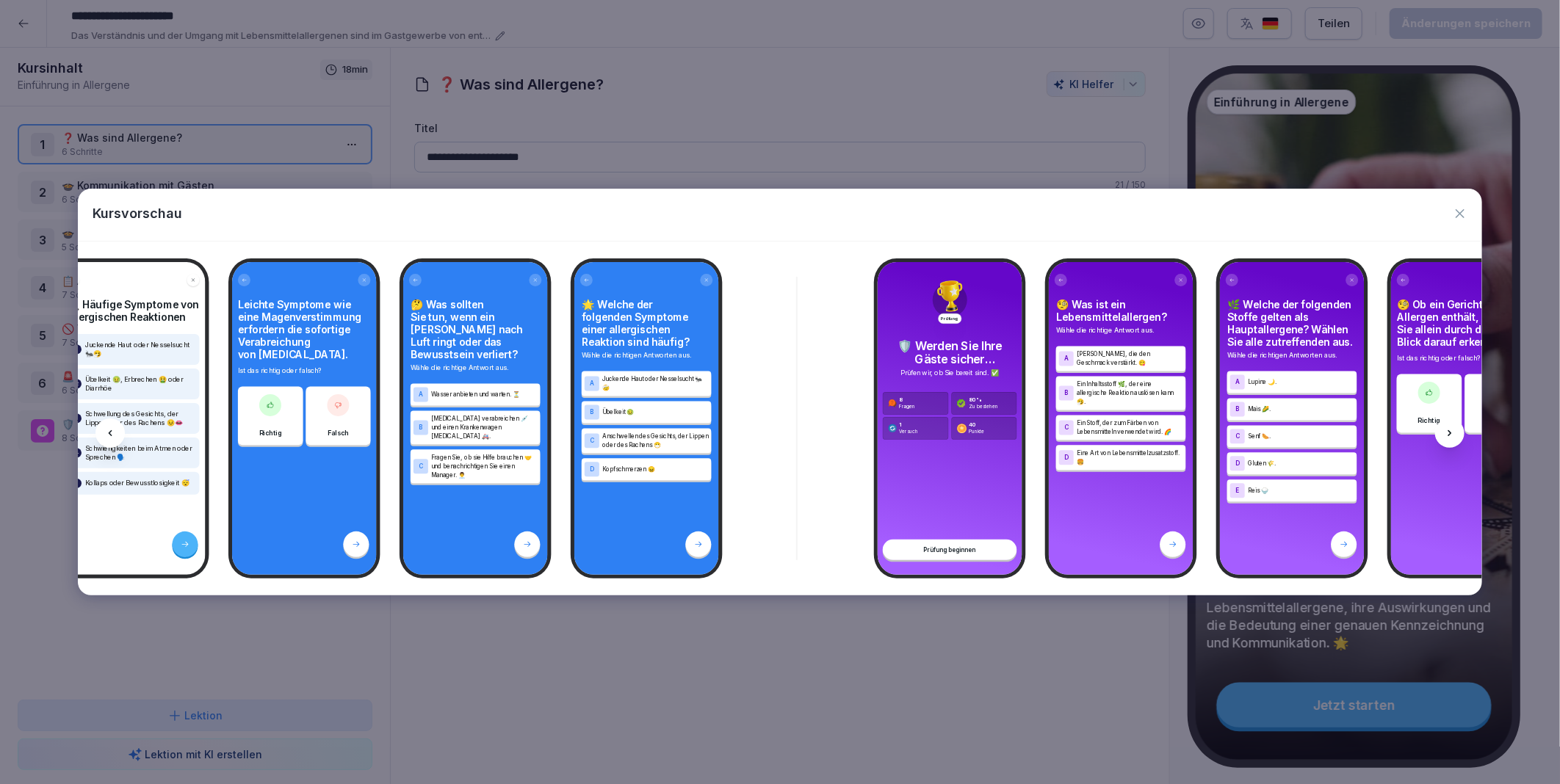
click at [1449, 429] on icon at bounding box center [1449, 433] width 11 height 11
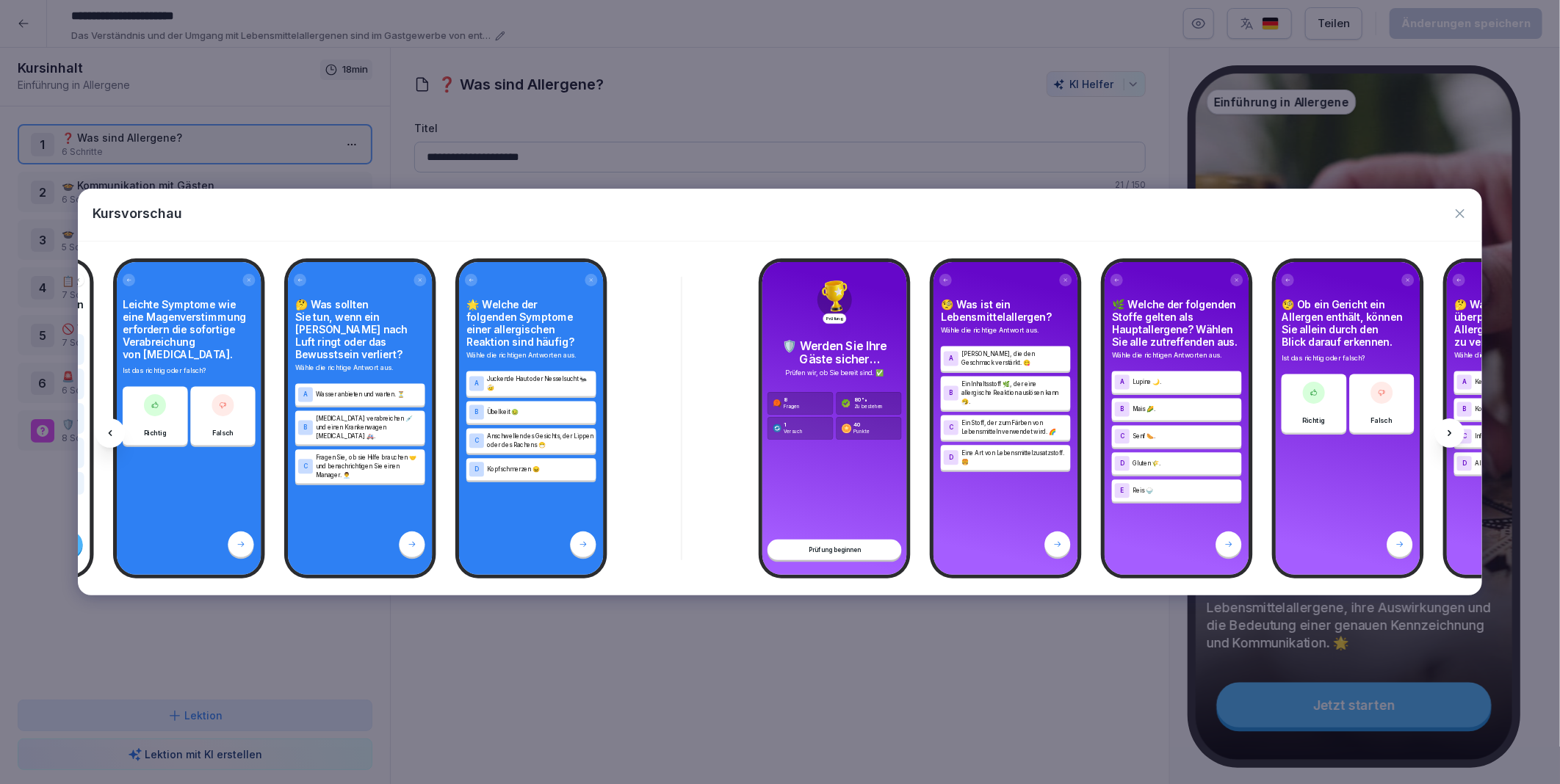
click at [1449, 429] on icon at bounding box center [1449, 433] width 11 height 11
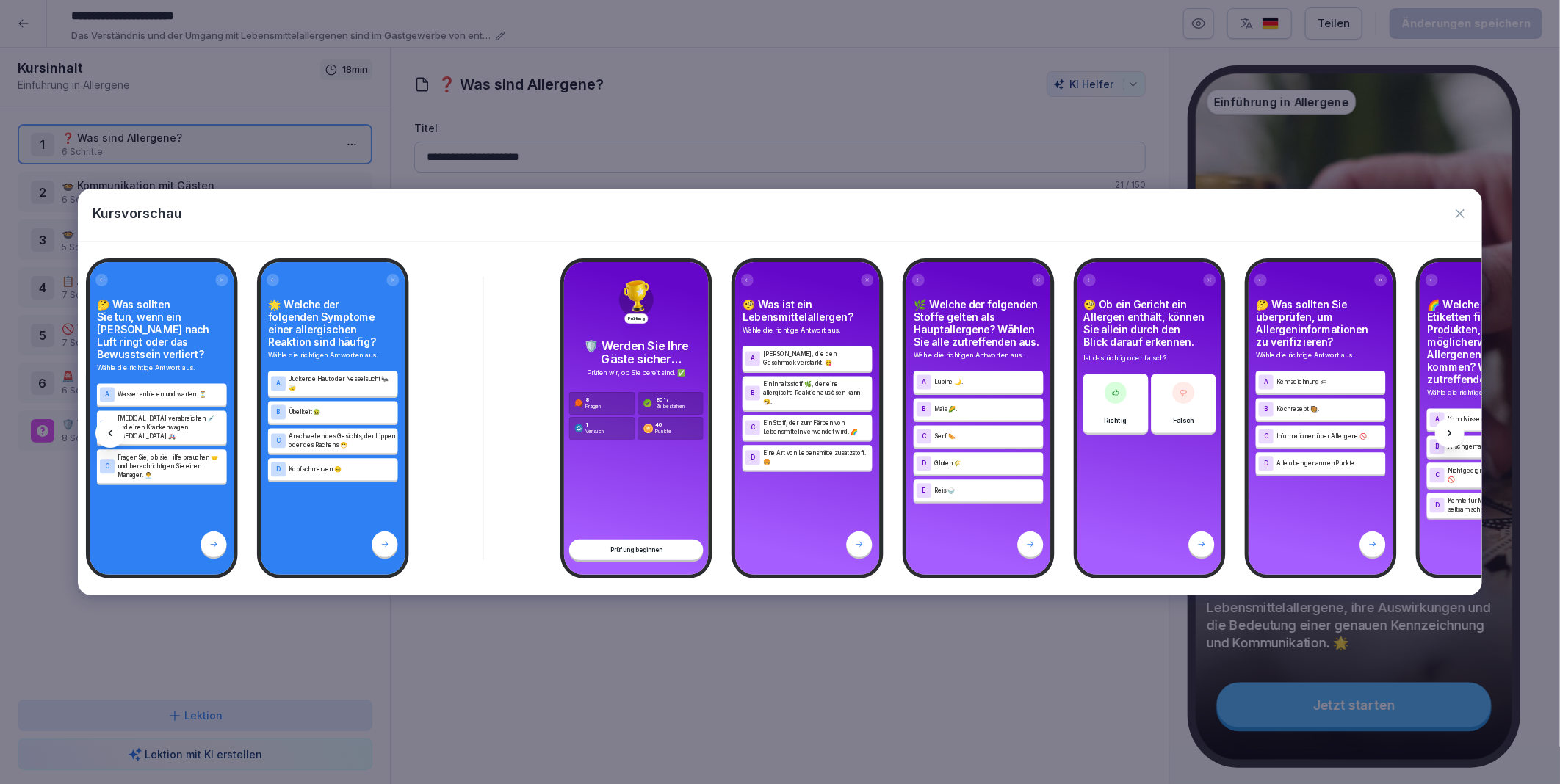
click at [1449, 429] on icon at bounding box center [1449, 433] width 11 height 11
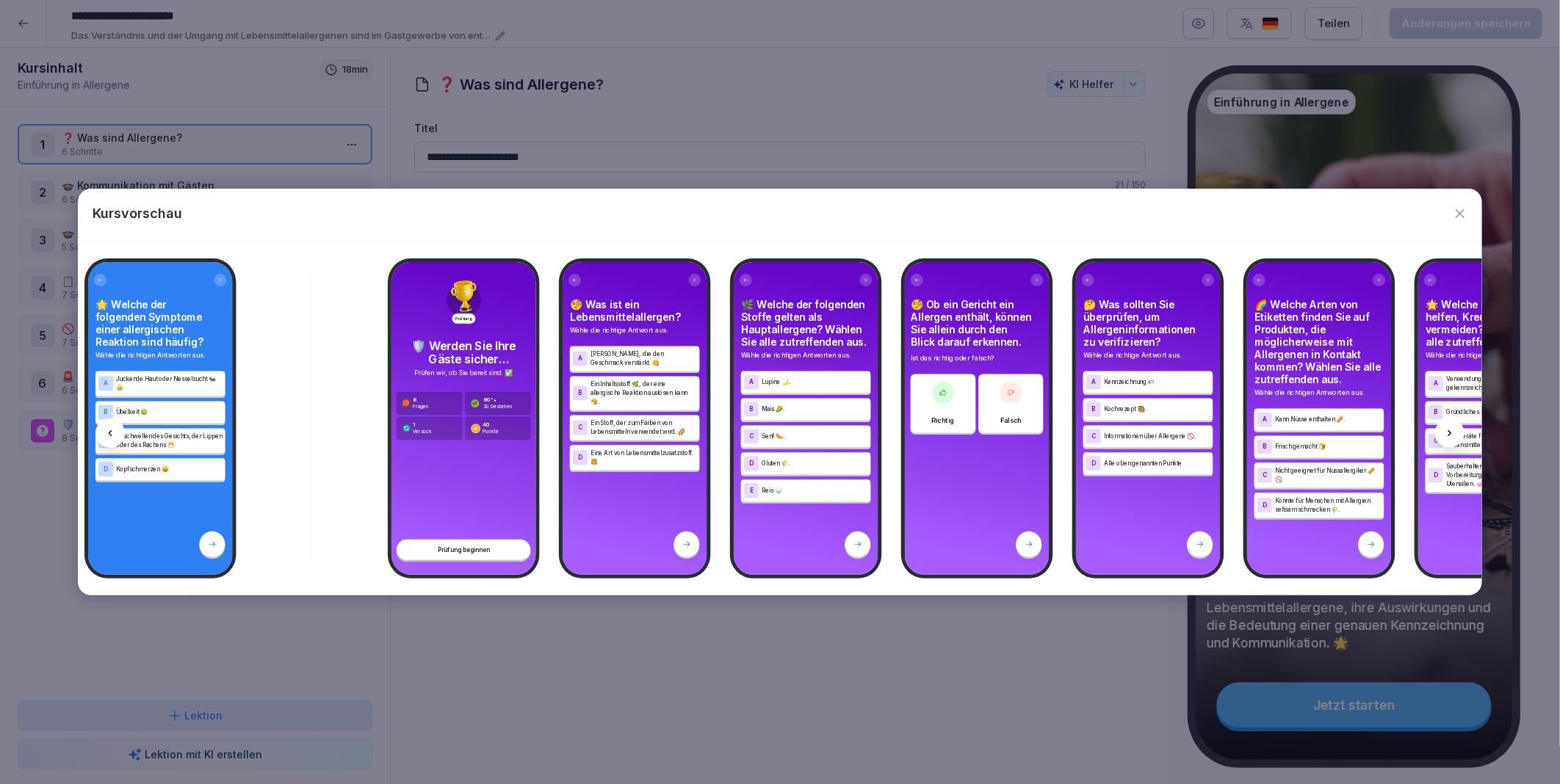
click at [1449, 429] on icon at bounding box center [1449, 433] width 11 height 11
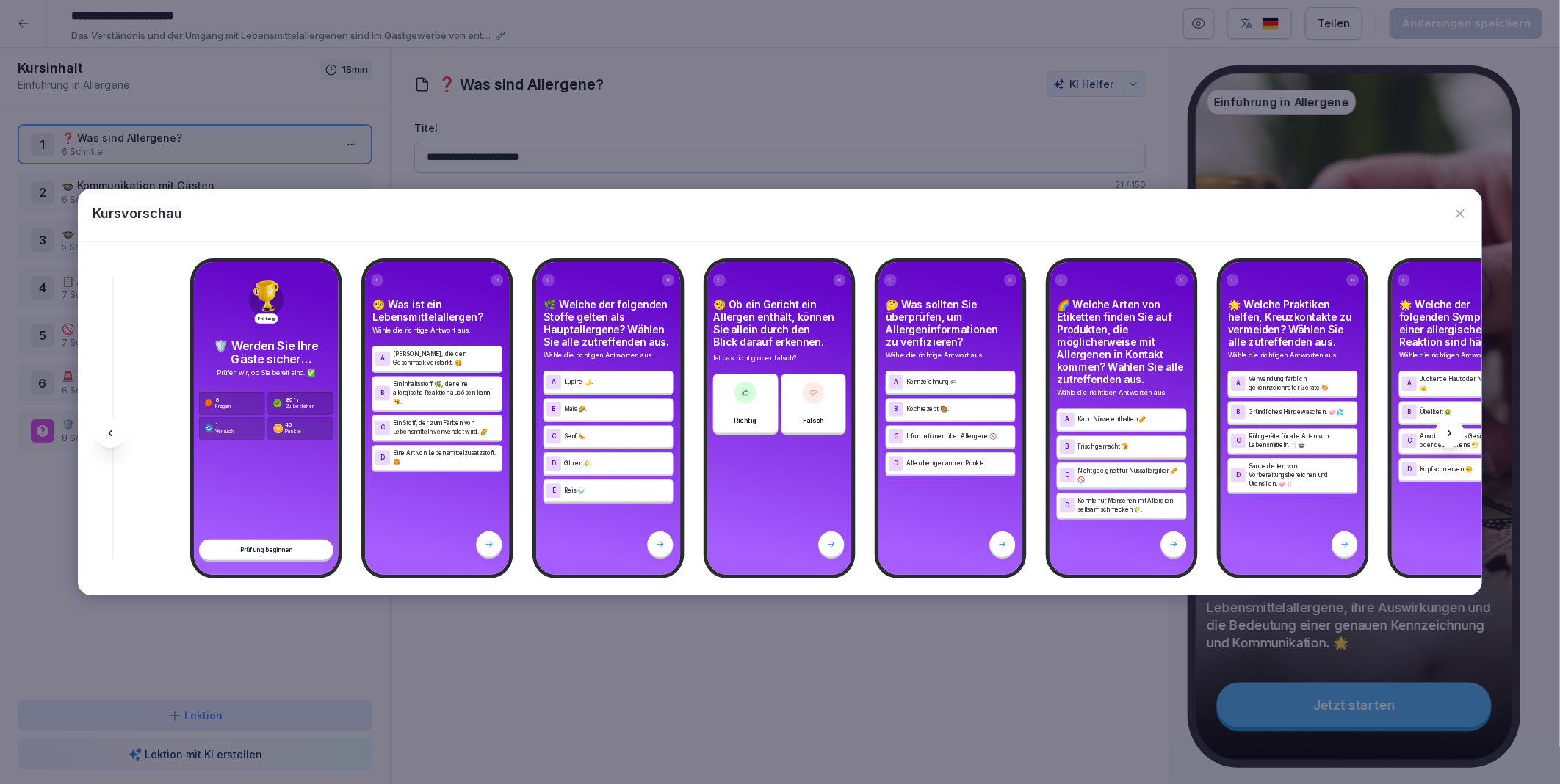
click at [1449, 429] on icon at bounding box center [1449, 433] width 11 height 11
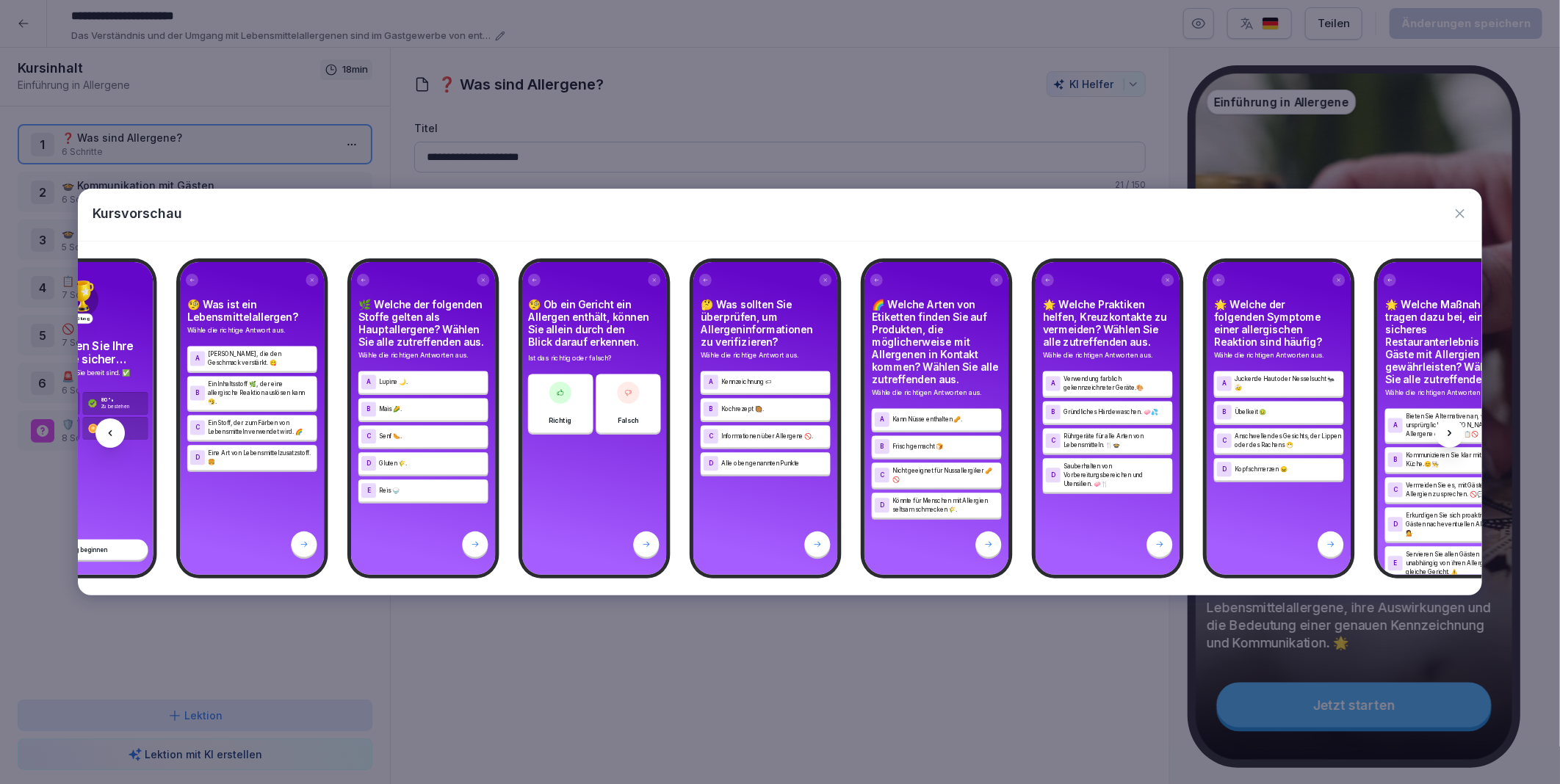
click at [1449, 429] on icon at bounding box center [1449, 433] width 11 height 11
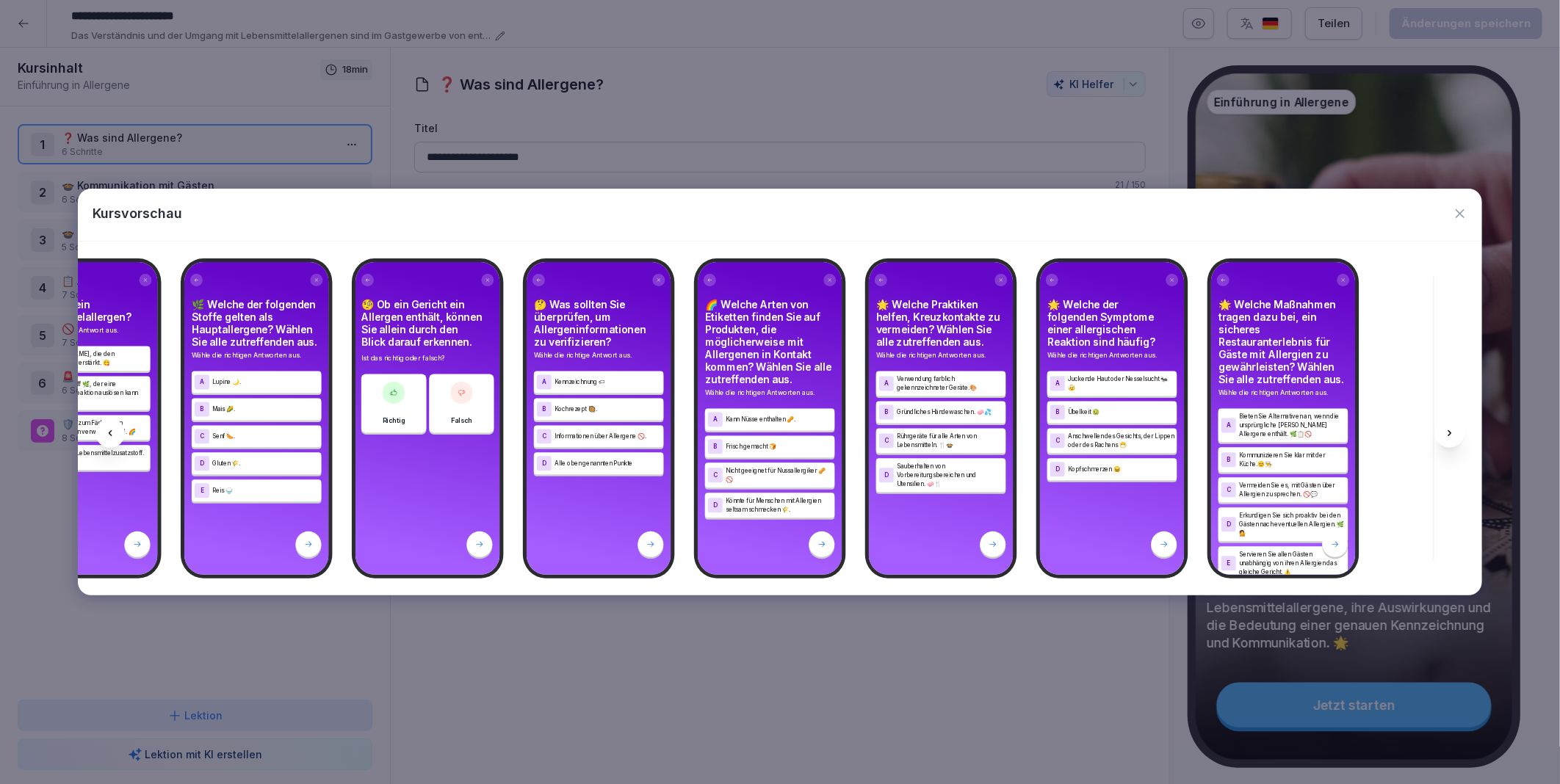
click at [1449, 429] on icon at bounding box center [1449, 433] width 11 height 11
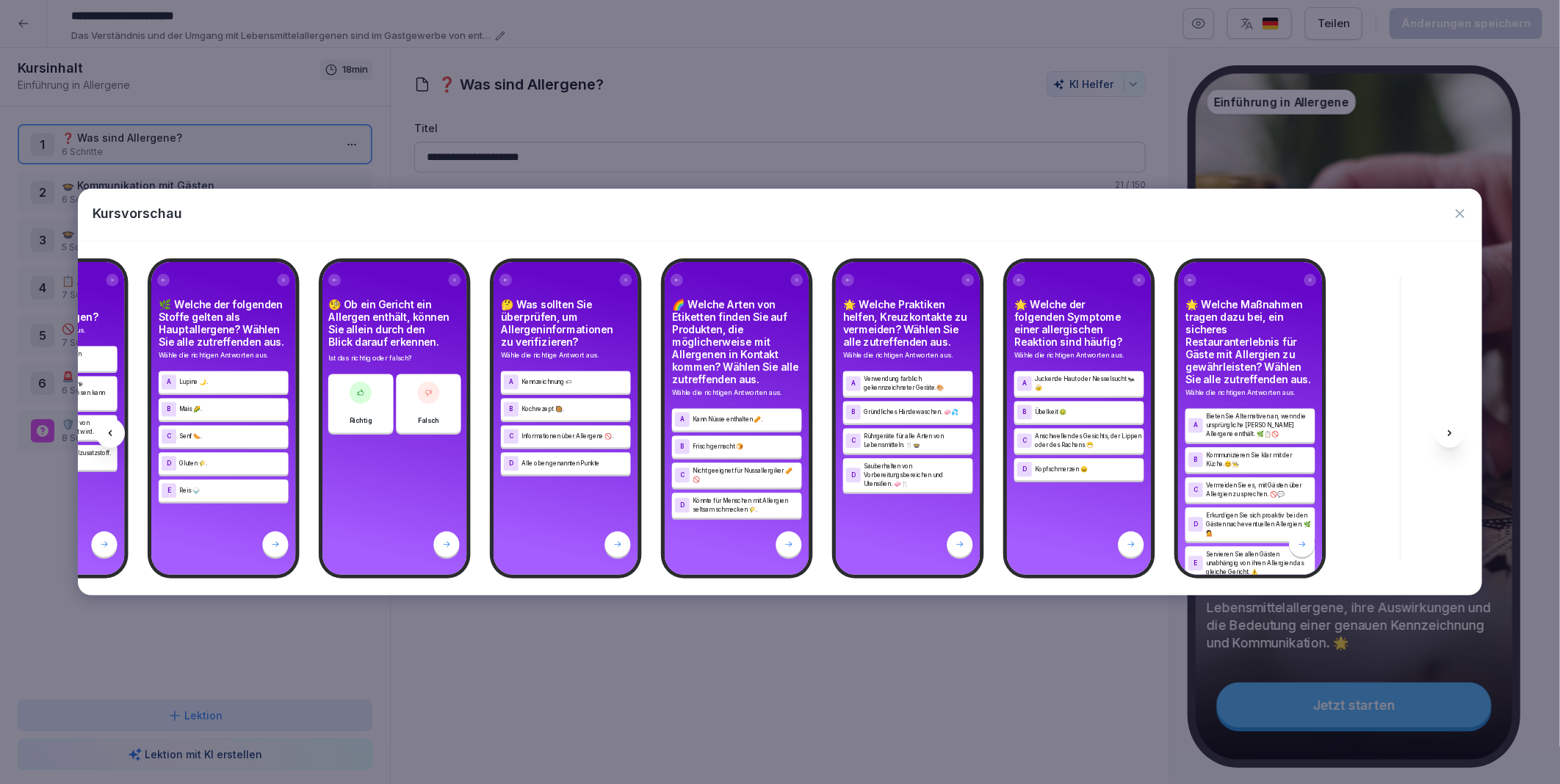
scroll to position [0, 8449]
drag, startPoint x: 1449, startPoint y: 429, endPoint x: 1460, endPoint y: 213, distance: 216.3
click at [1460, 213] on icon "button" at bounding box center [1459, 213] width 8 height 8
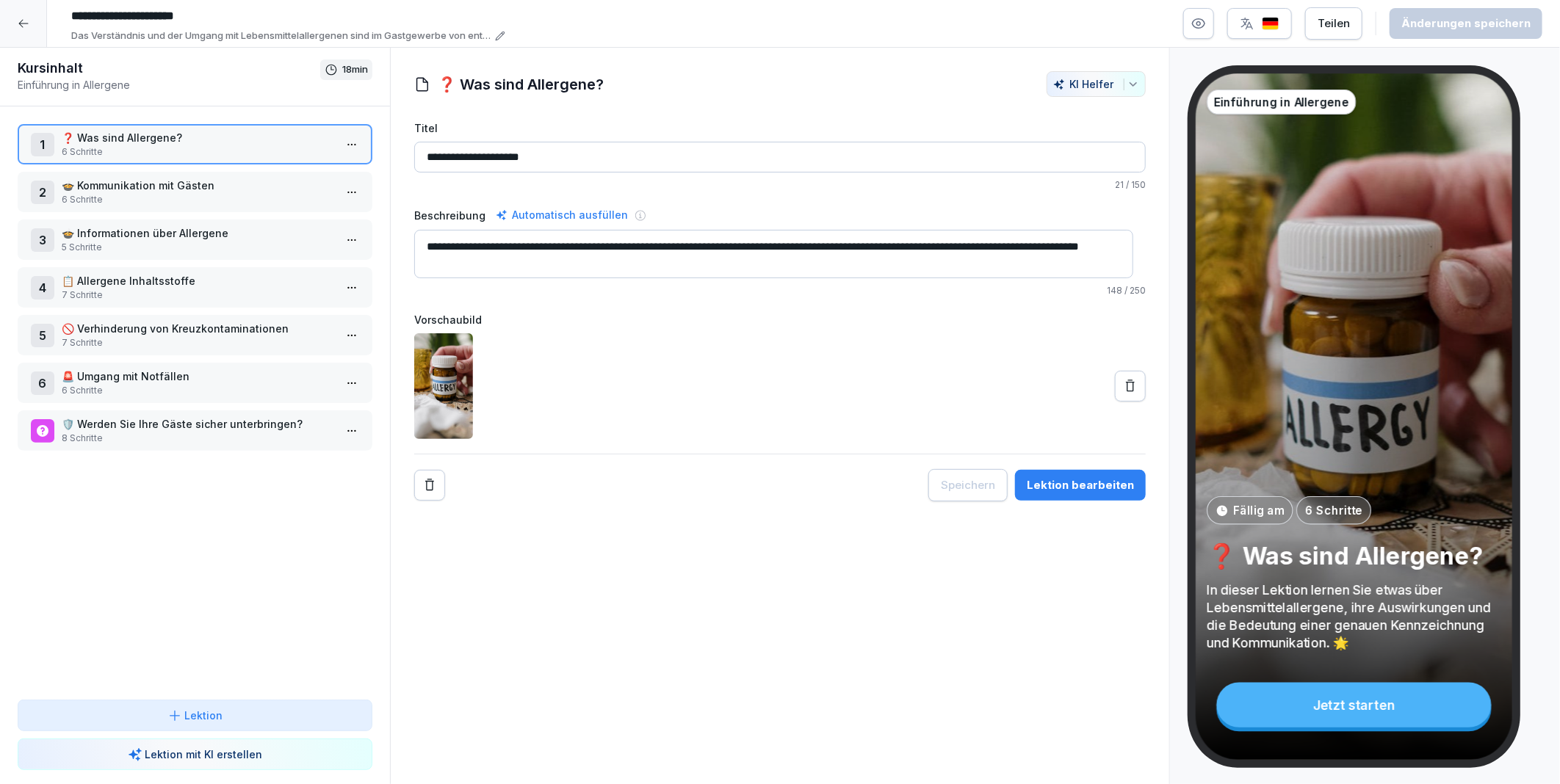
click at [896, 693] on div "**********" at bounding box center [780, 416] width 780 height 737
click at [22, 25] on icon at bounding box center [24, 24] width 11 height 11
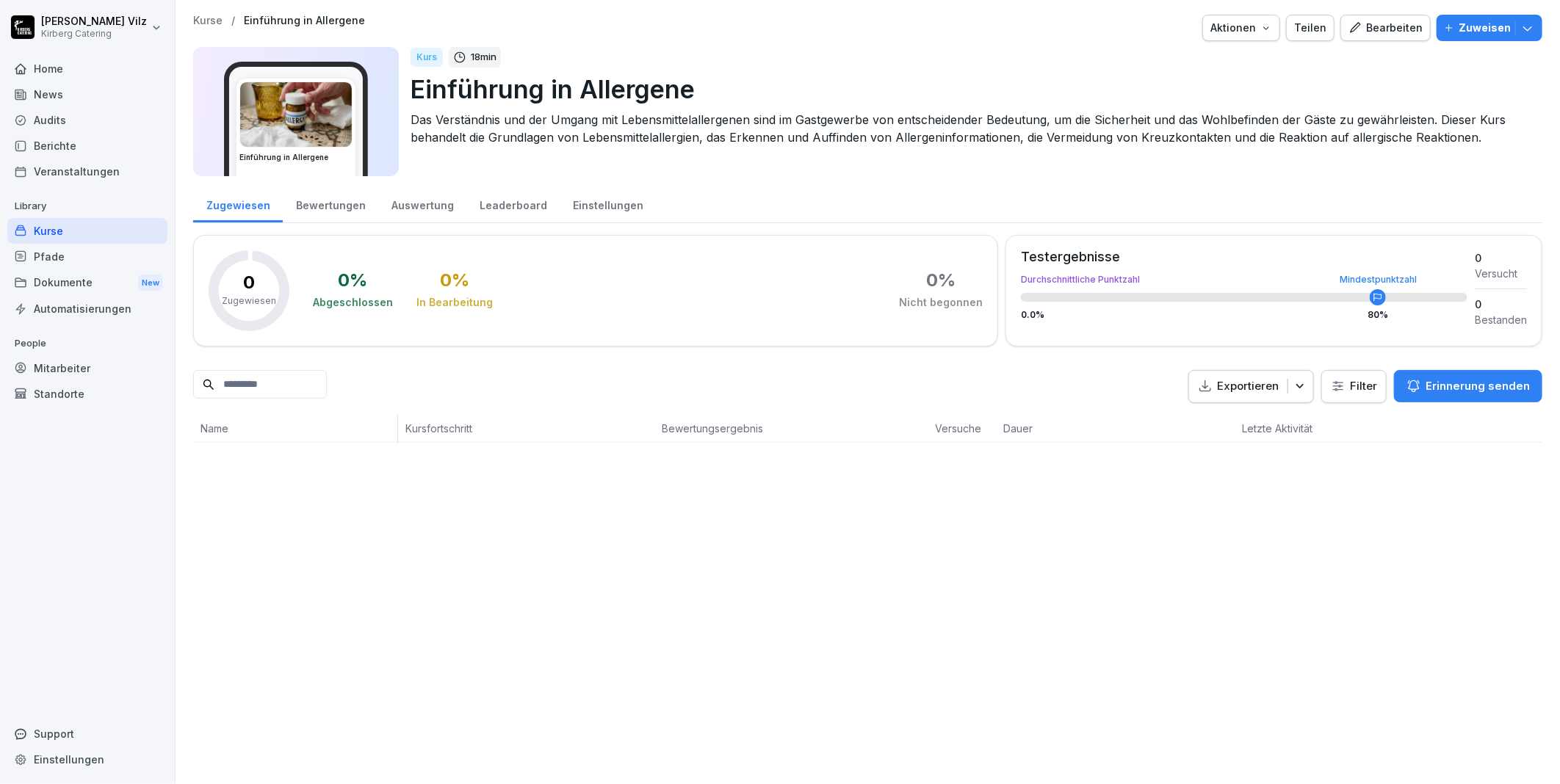
click at [41, 229] on div "Kurse" at bounding box center [88, 231] width 160 height 25
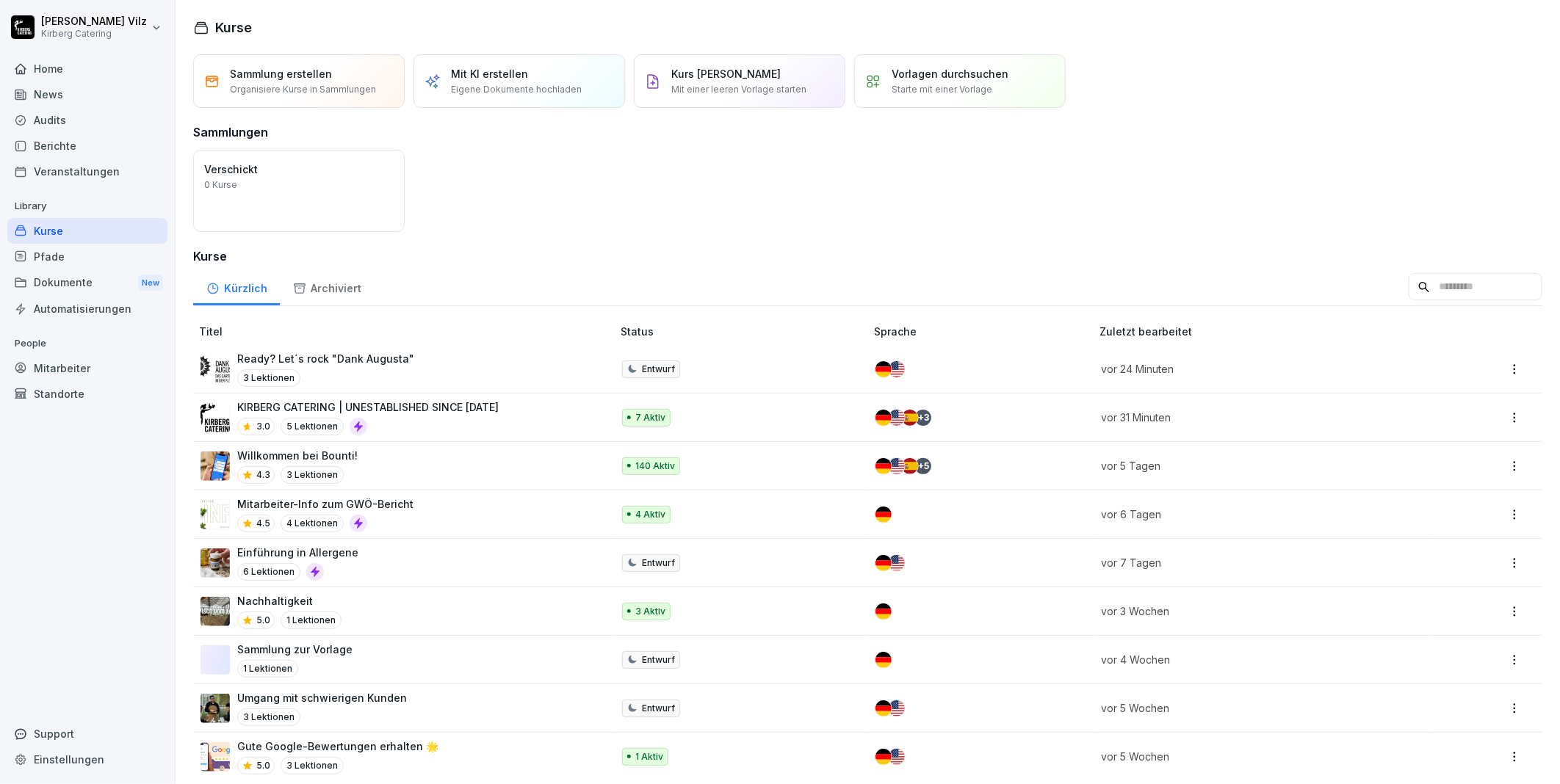
click at [453, 360] on div "Ready? Let´s rock "Dank Augusta" 3 Lektionen" at bounding box center [398, 369] width 396 height 36
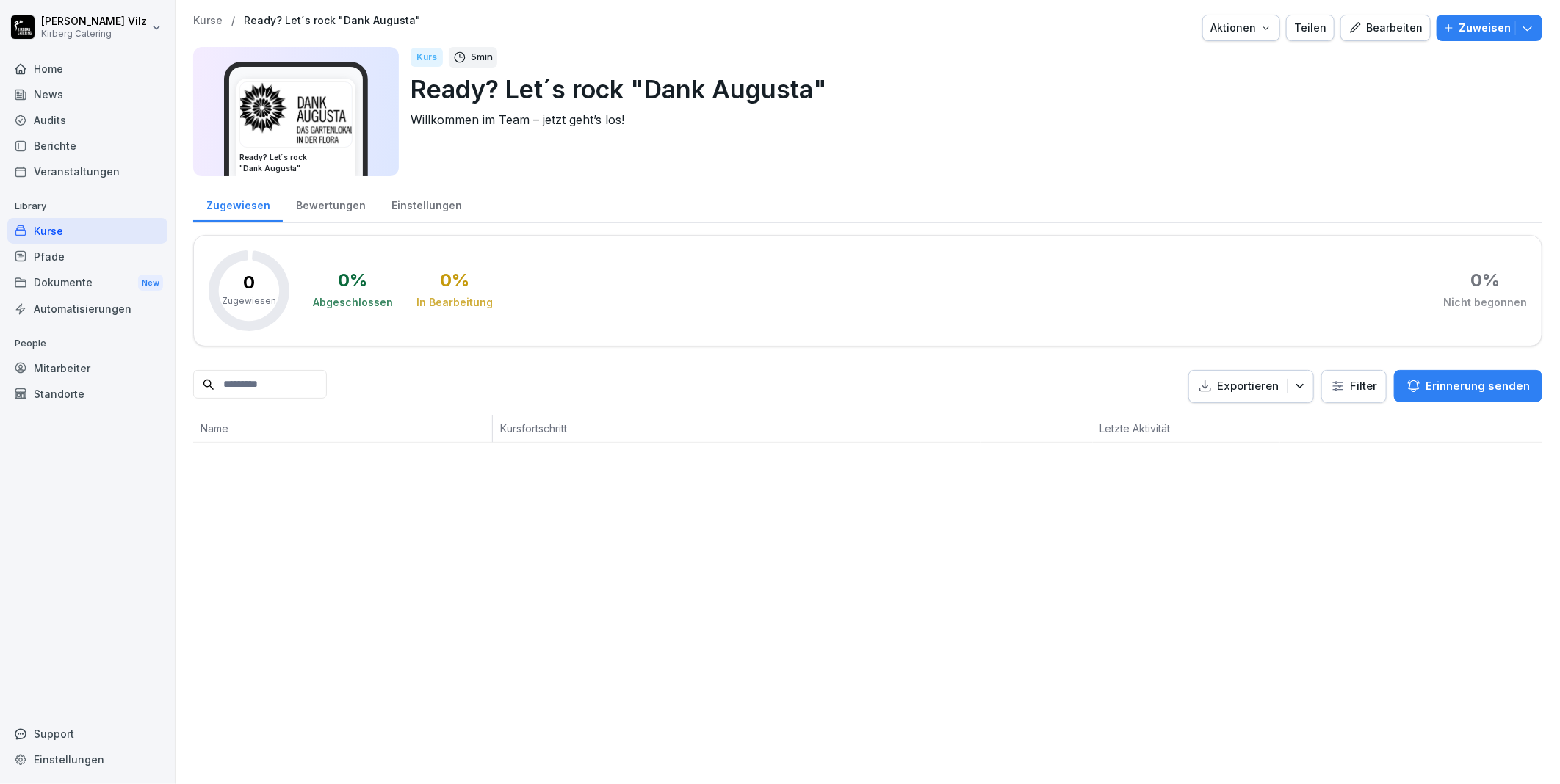
click at [1385, 27] on div "Bearbeiten" at bounding box center [1385, 27] width 74 height 16
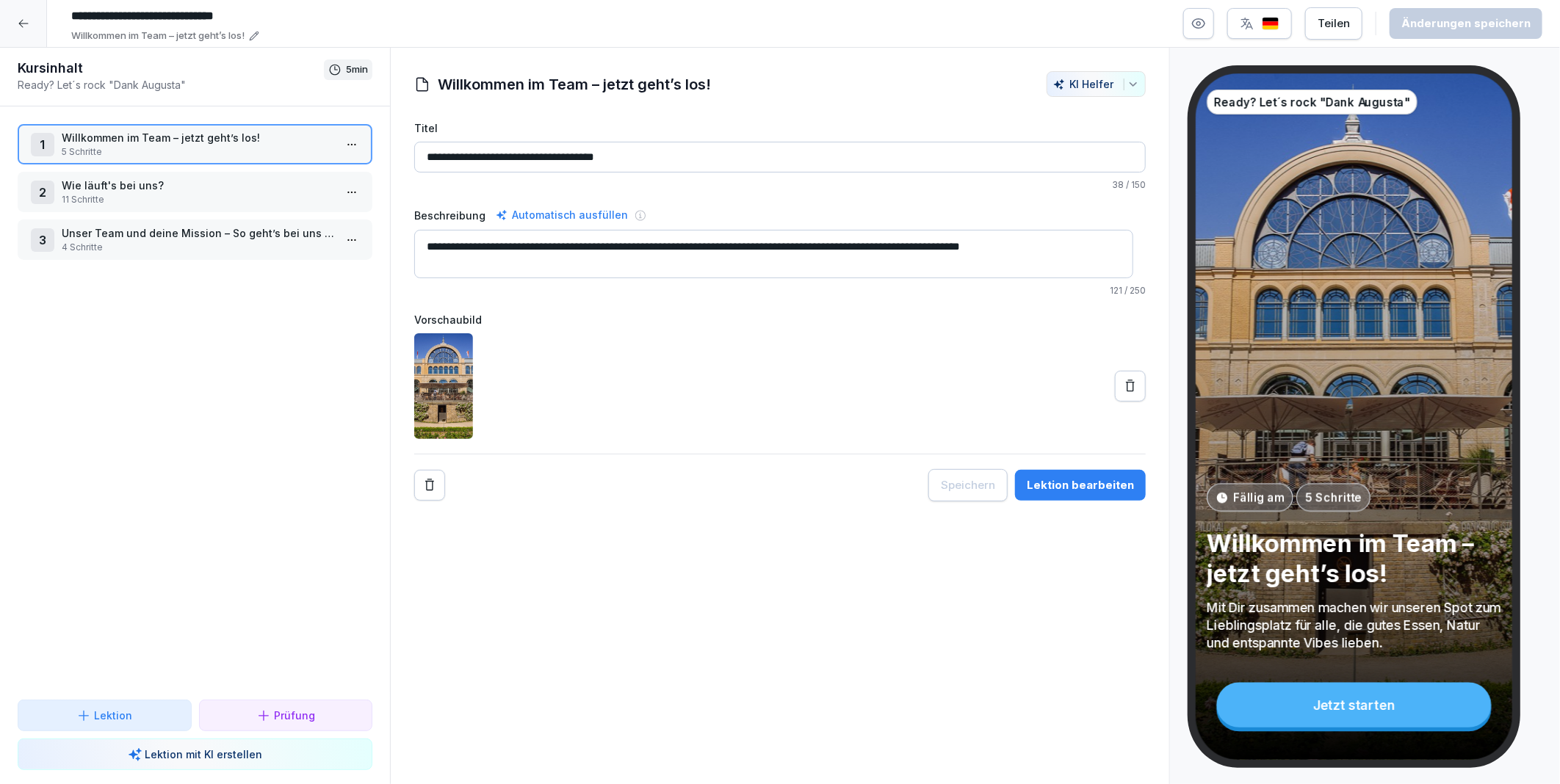
click at [20, 23] on icon at bounding box center [24, 24] width 11 height 11
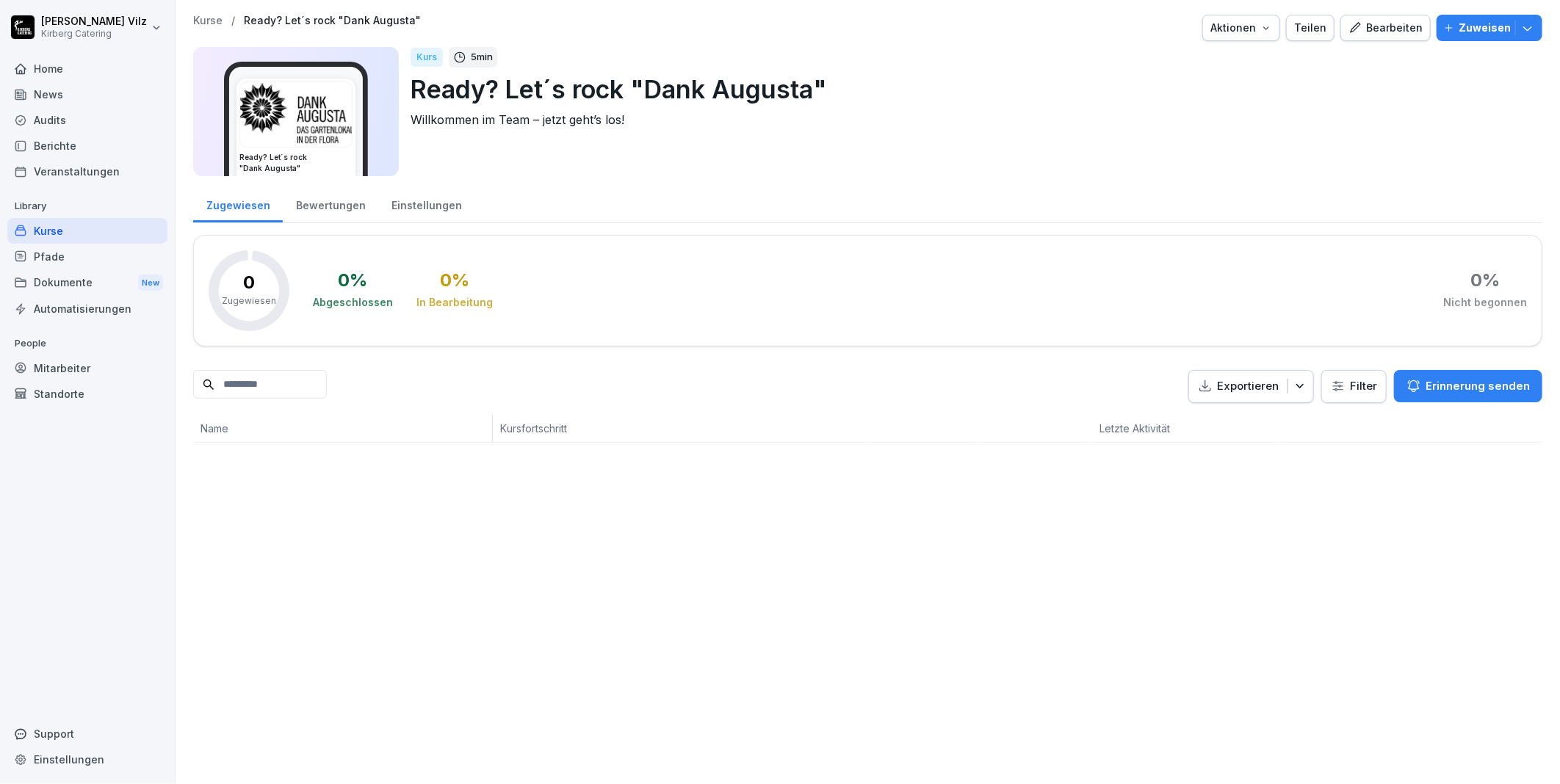
click at [71, 232] on div "Kurse" at bounding box center [88, 231] width 160 height 25
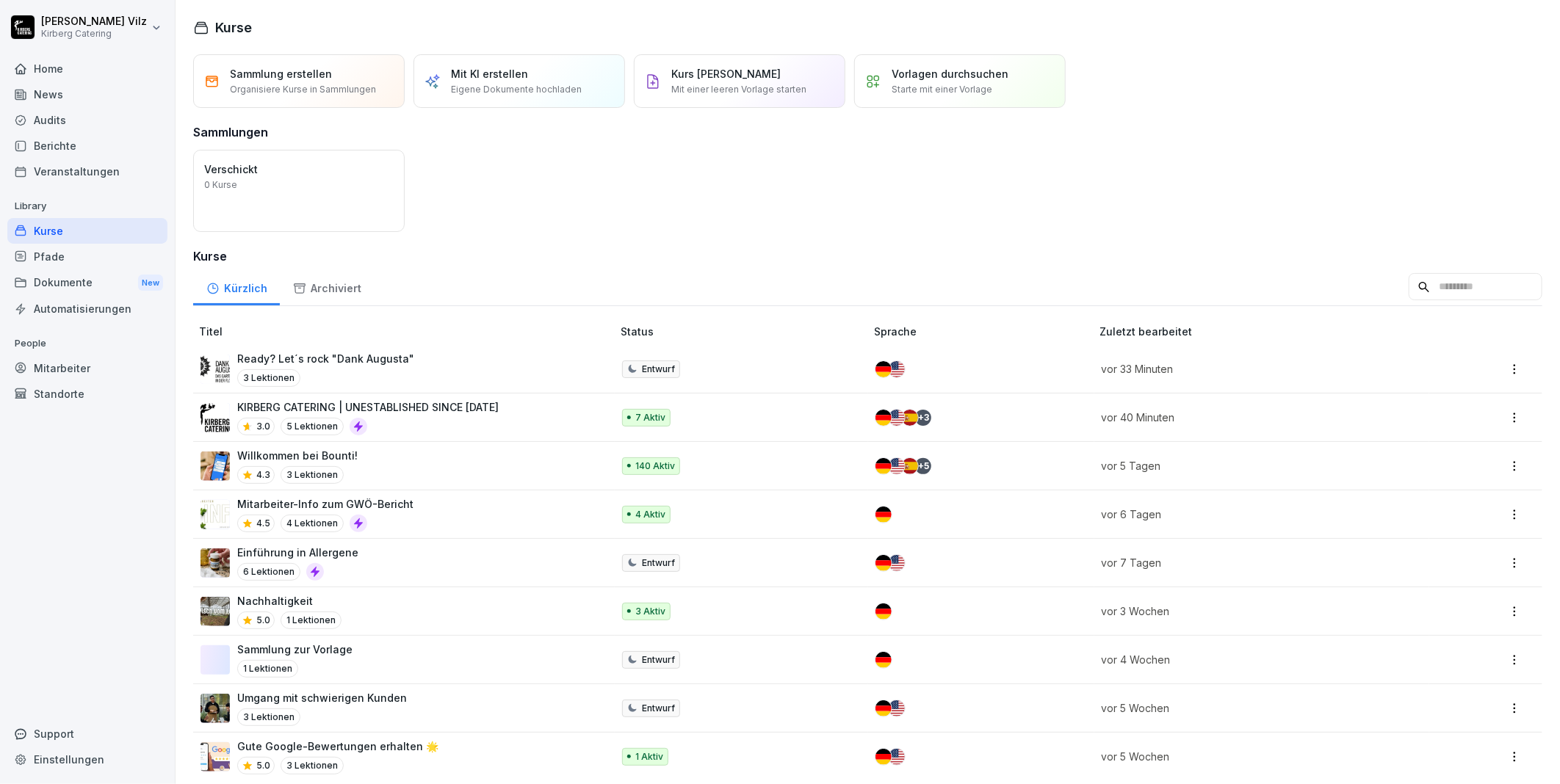
click at [372, 456] on div "Willkommen bei Bounti! 4.3 3 Lektionen" at bounding box center [398, 466] width 396 height 36
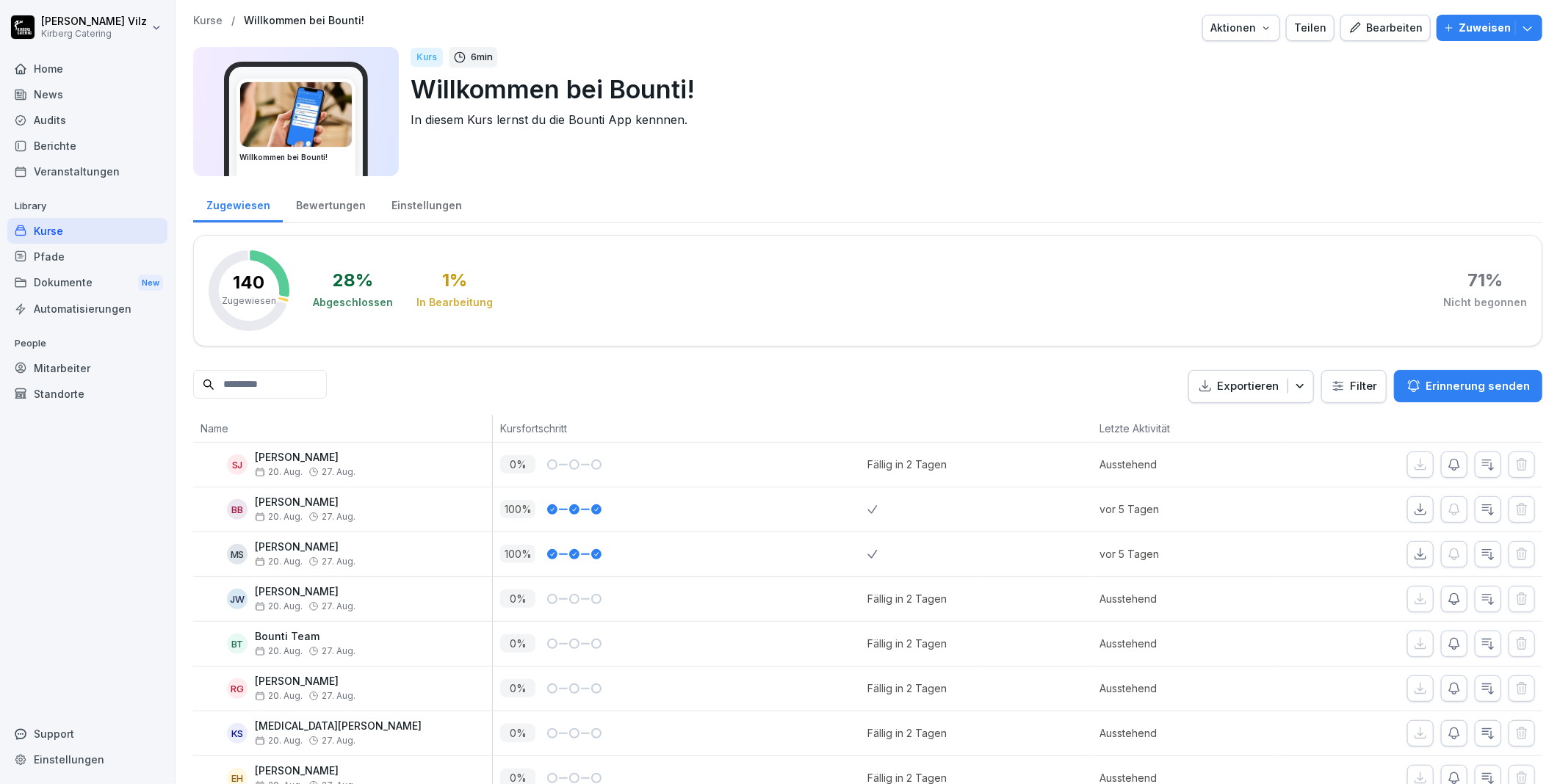
click at [343, 203] on div "Bewertungen" at bounding box center [330, 204] width 95 height 38
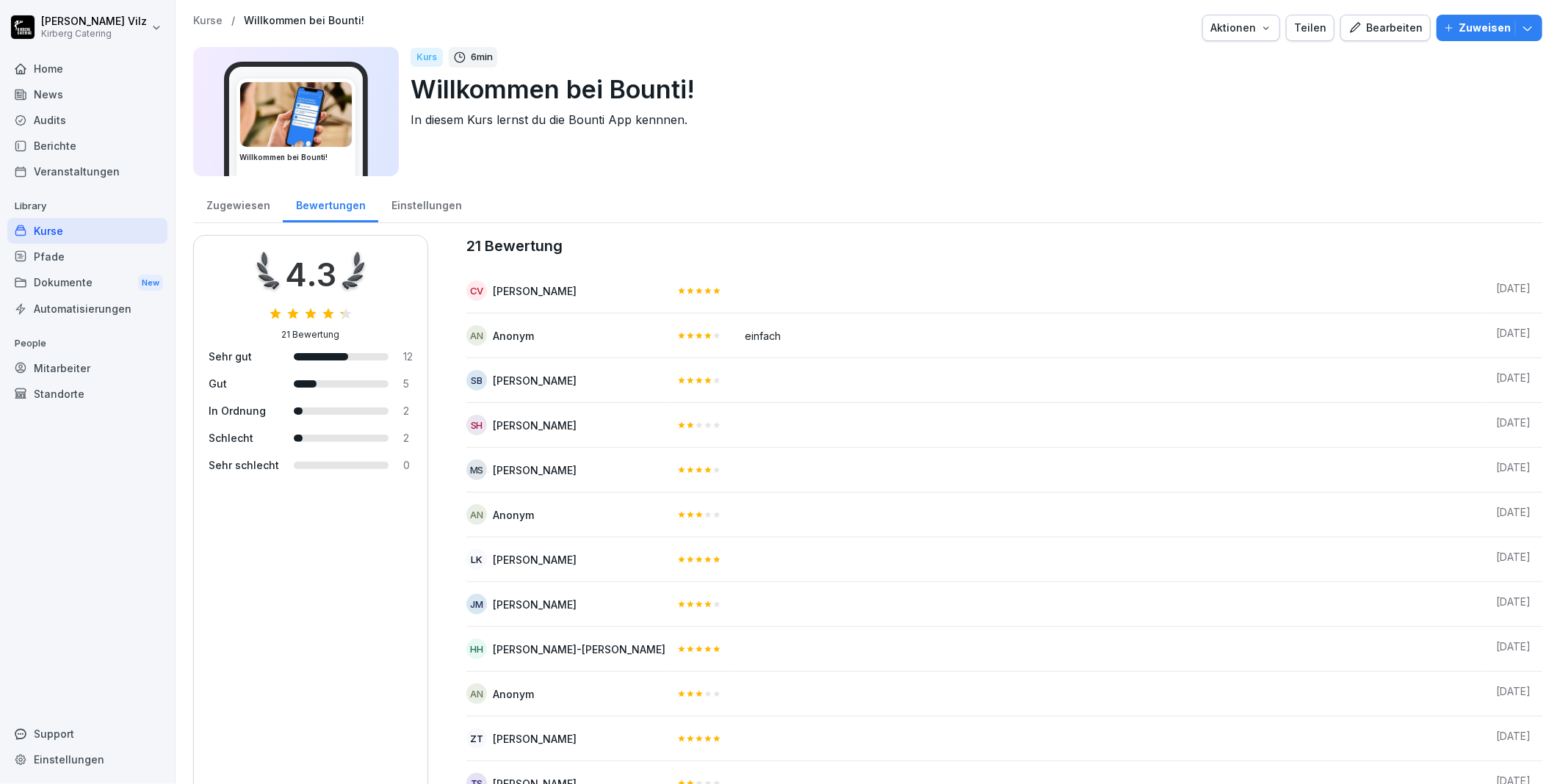
click at [243, 201] on div "Zugewiesen" at bounding box center [237, 204] width 89 height 38
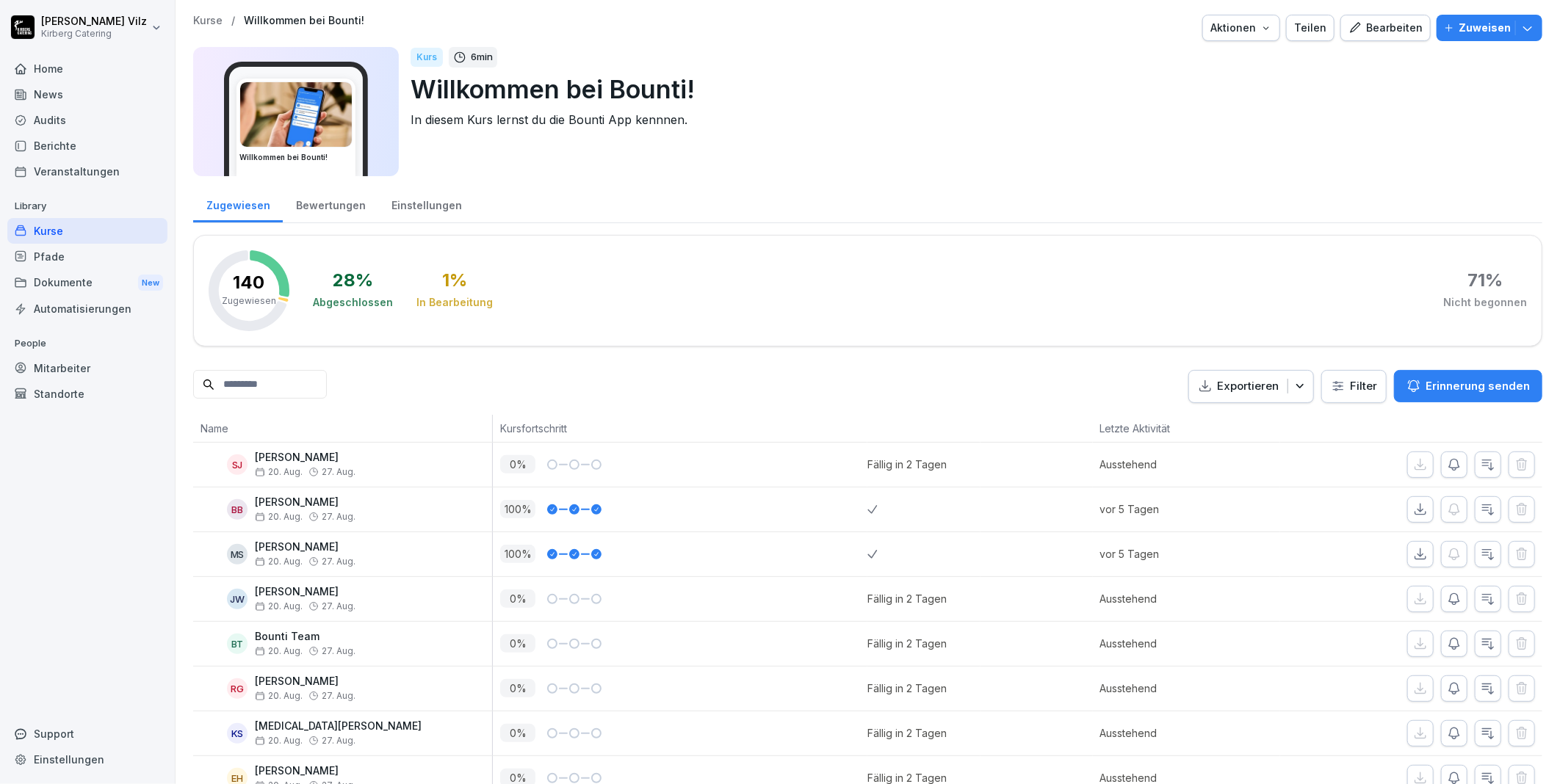
click at [273, 382] on input at bounding box center [260, 384] width 134 height 28
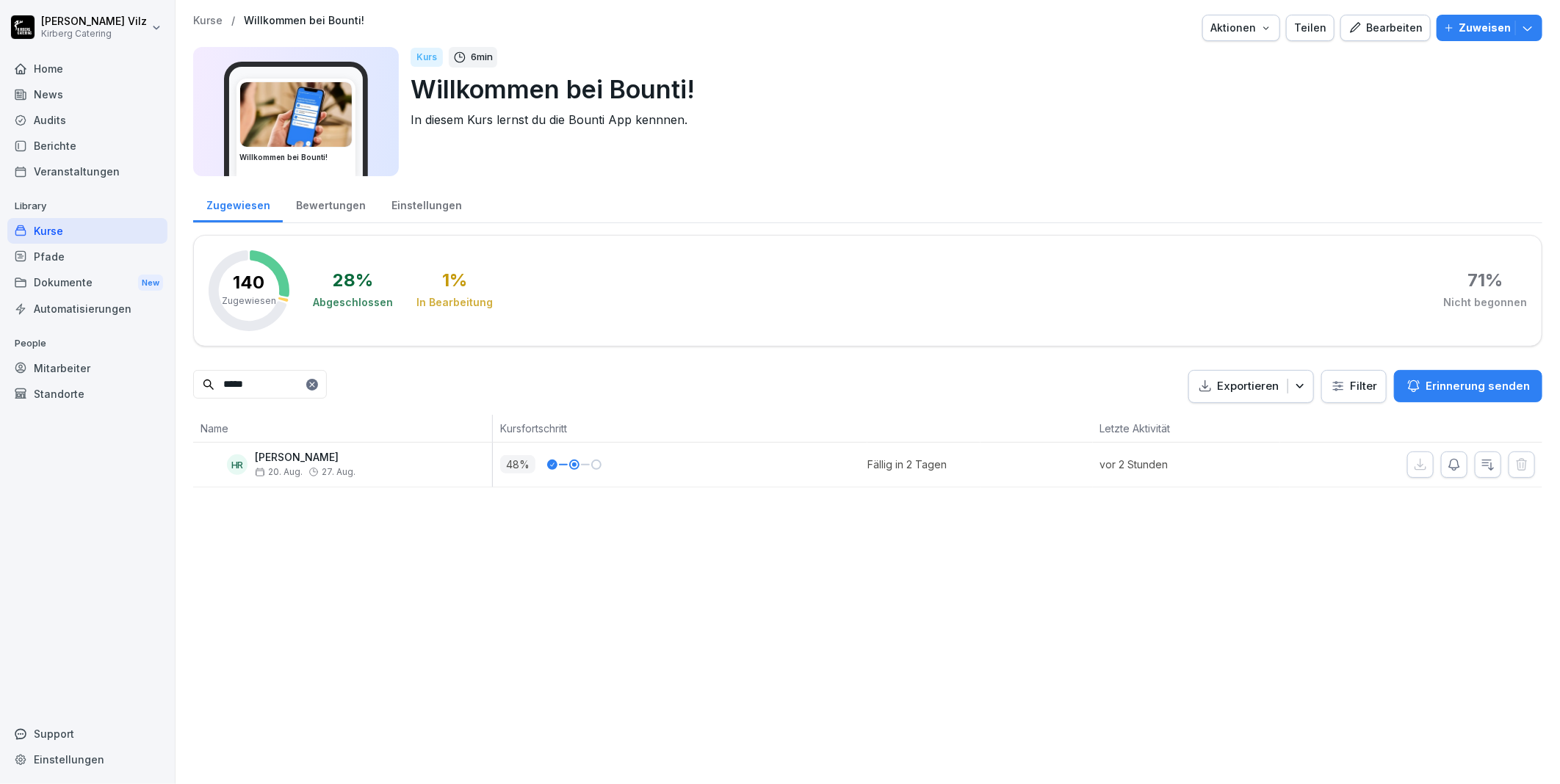
type input "*****"
click at [316, 385] on icon at bounding box center [312, 384] width 8 height 8
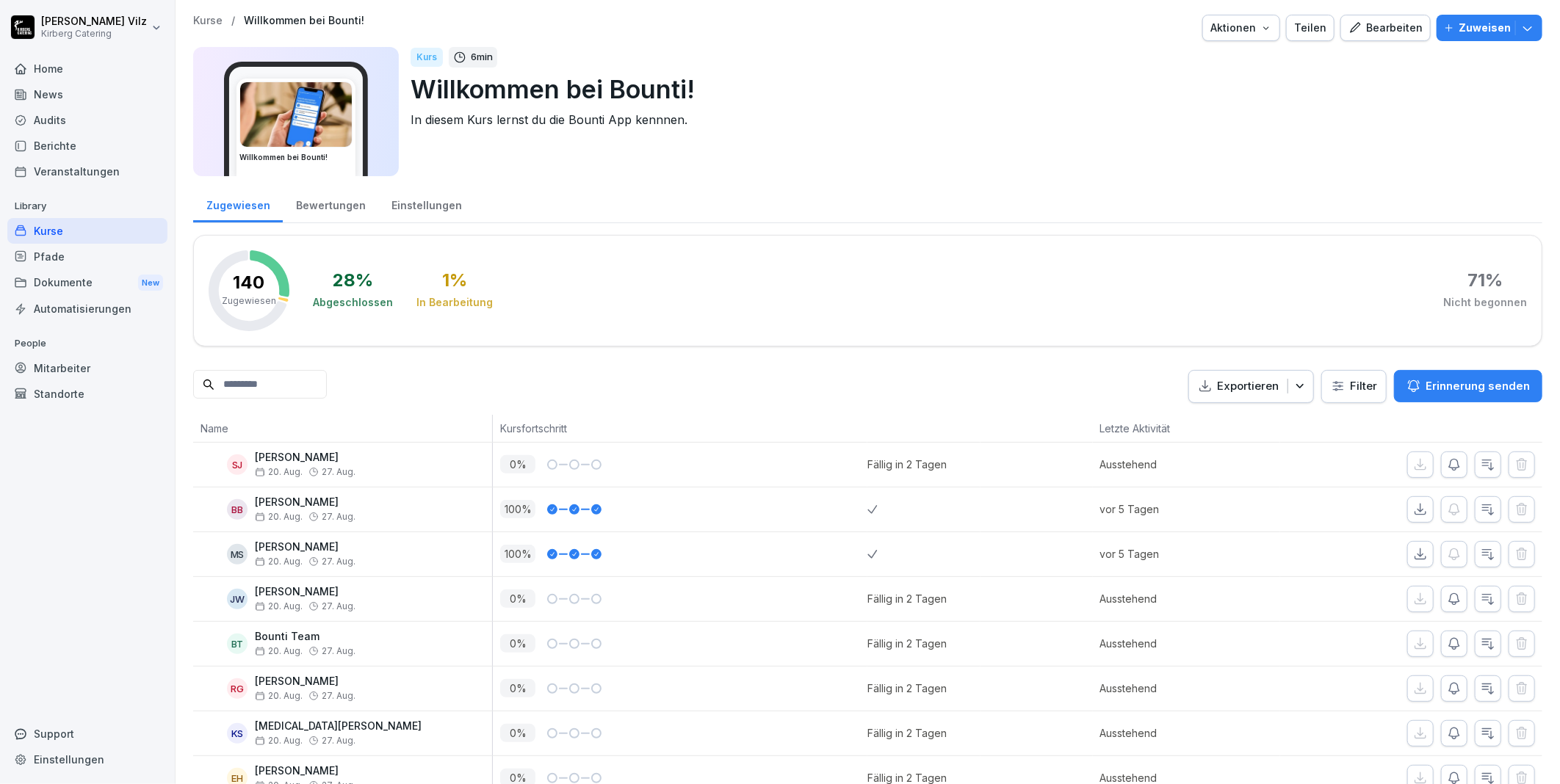
click at [63, 232] on div "Kurse" at bounding box center [88, 231] width 160 height 25
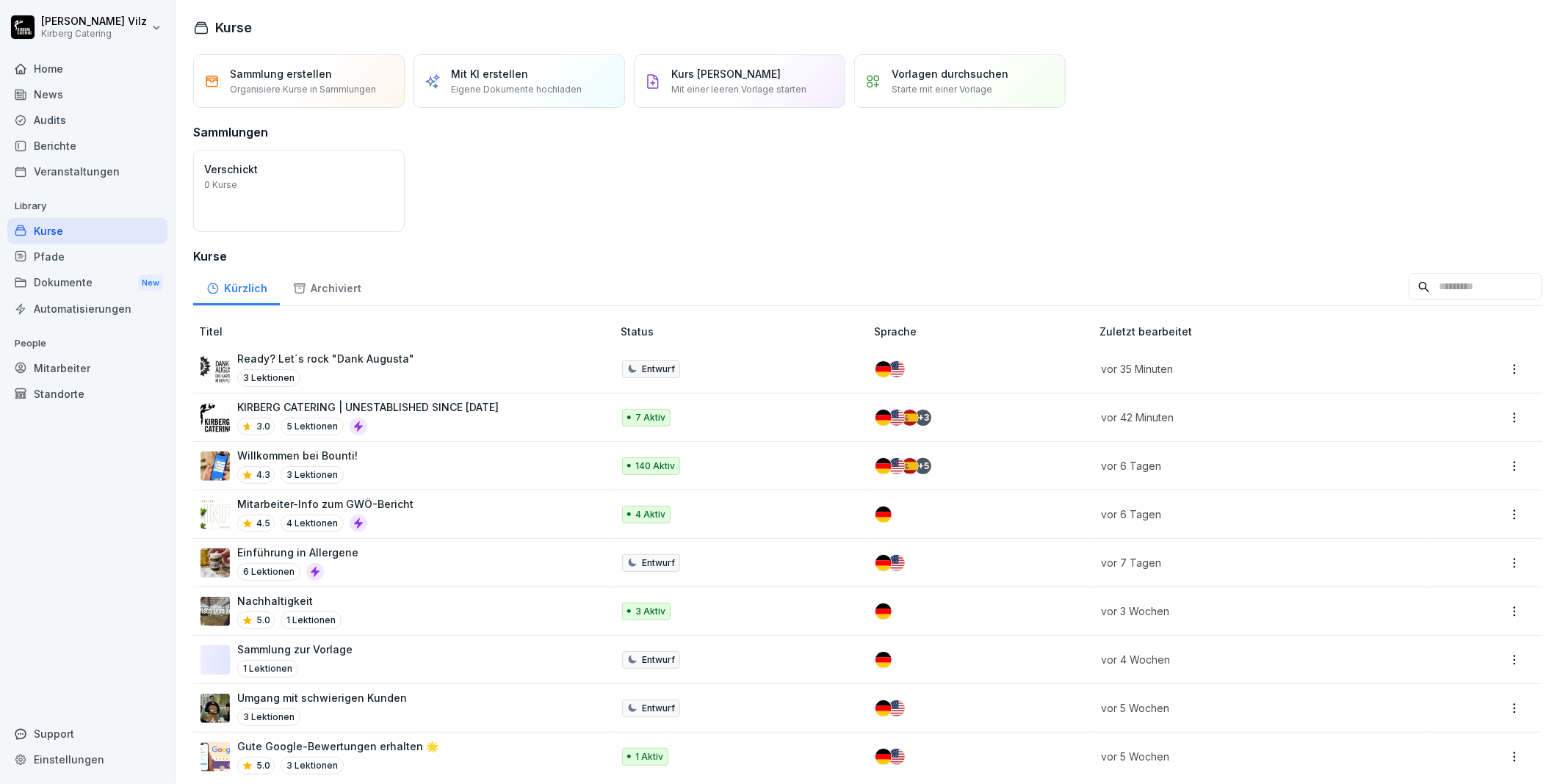
click at [443, 360] on div "Ready? Let´s rock "Dank Augusta" 3 Lektionen" at bounding box center [398, 369] width 396 height 36
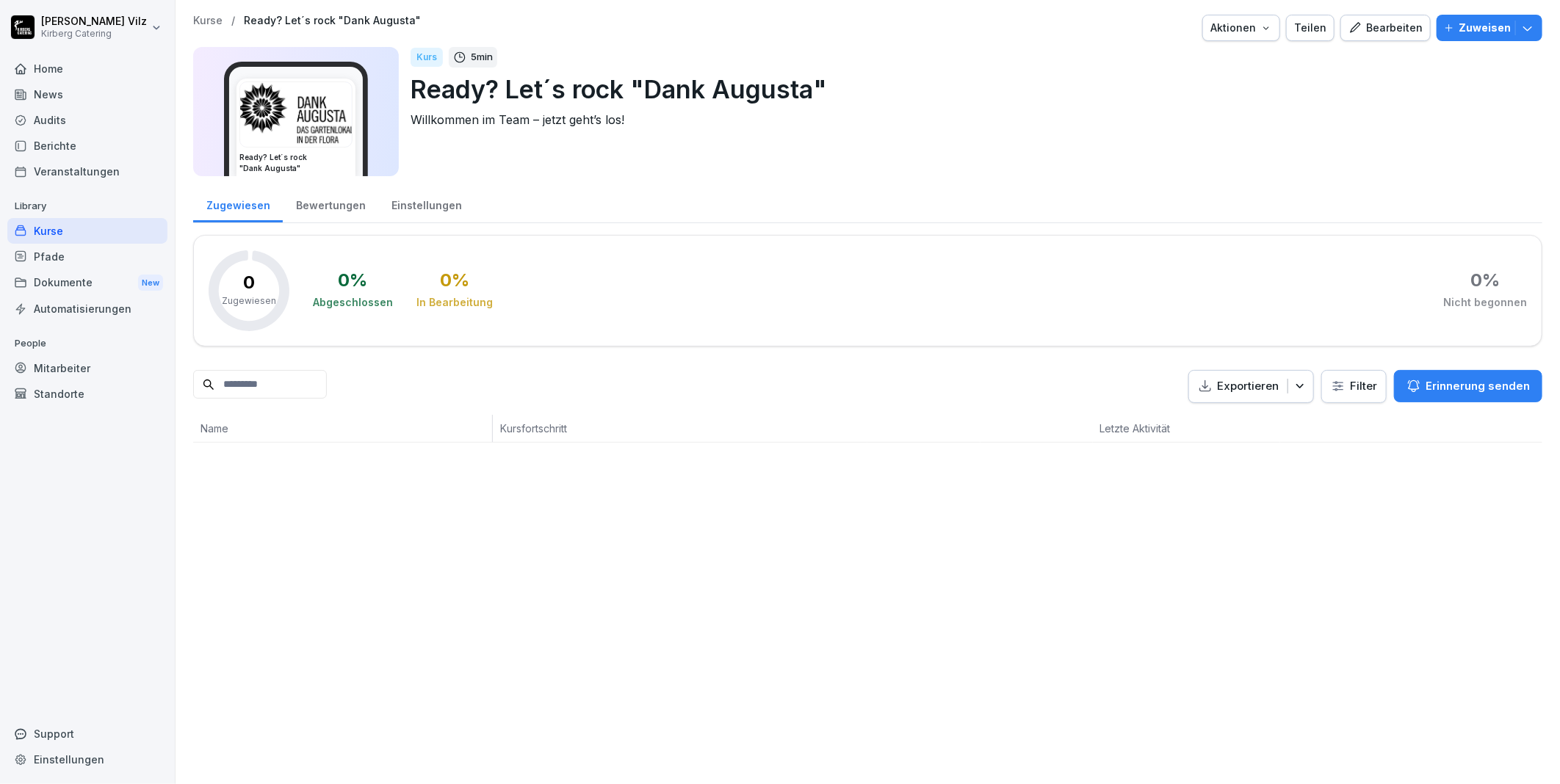
click at [1376, 27] on div "Bearbeiten" at bounding box center [1385, 27] width 74 height 16
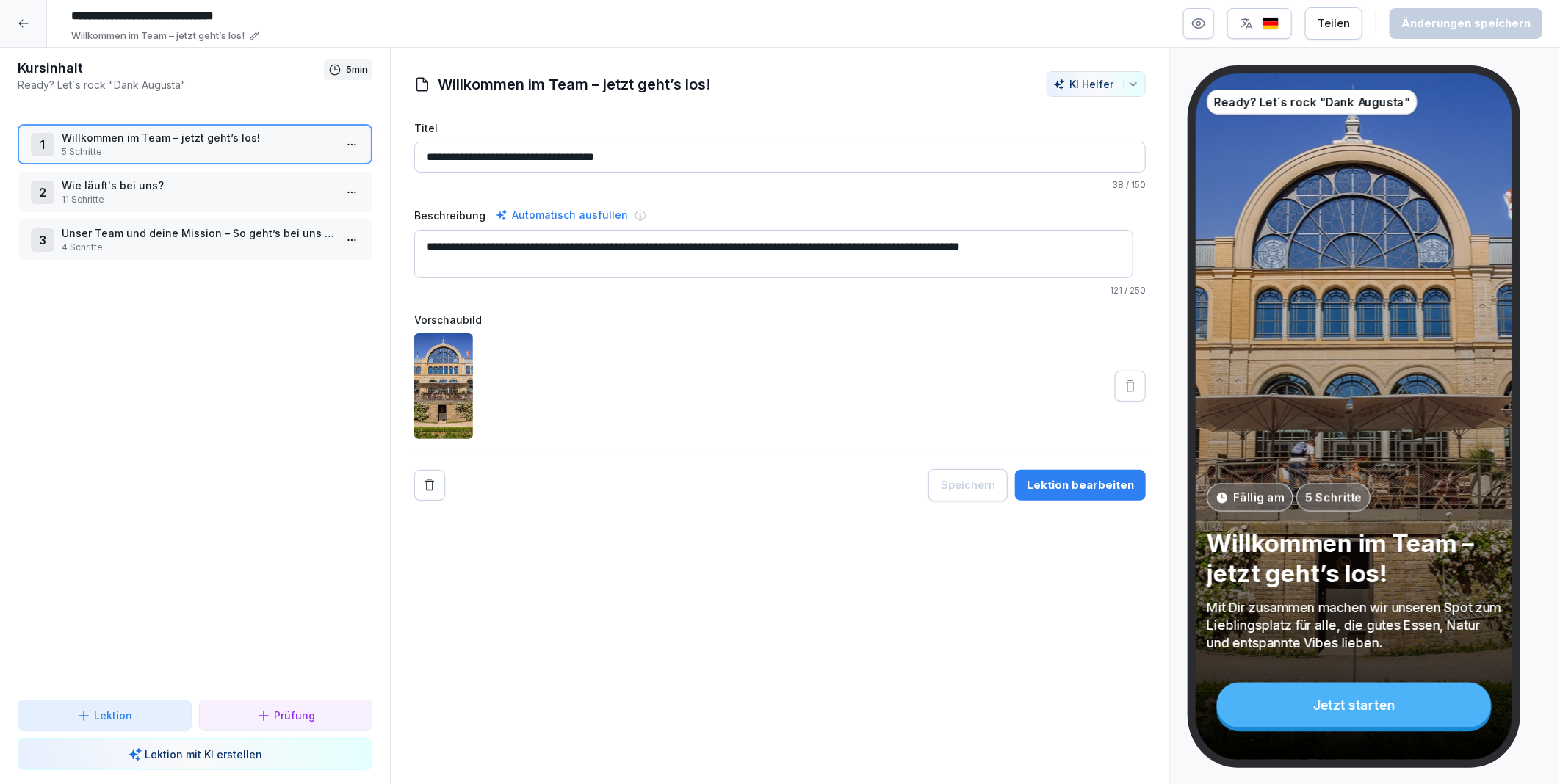
click at [339, 147] on html "**********" at bounding box center [780, 392] width 1560 height 784
click at [285, 169] on div "Schritte bearbeiten" at bounding box center [284, 172] width 112 height 15
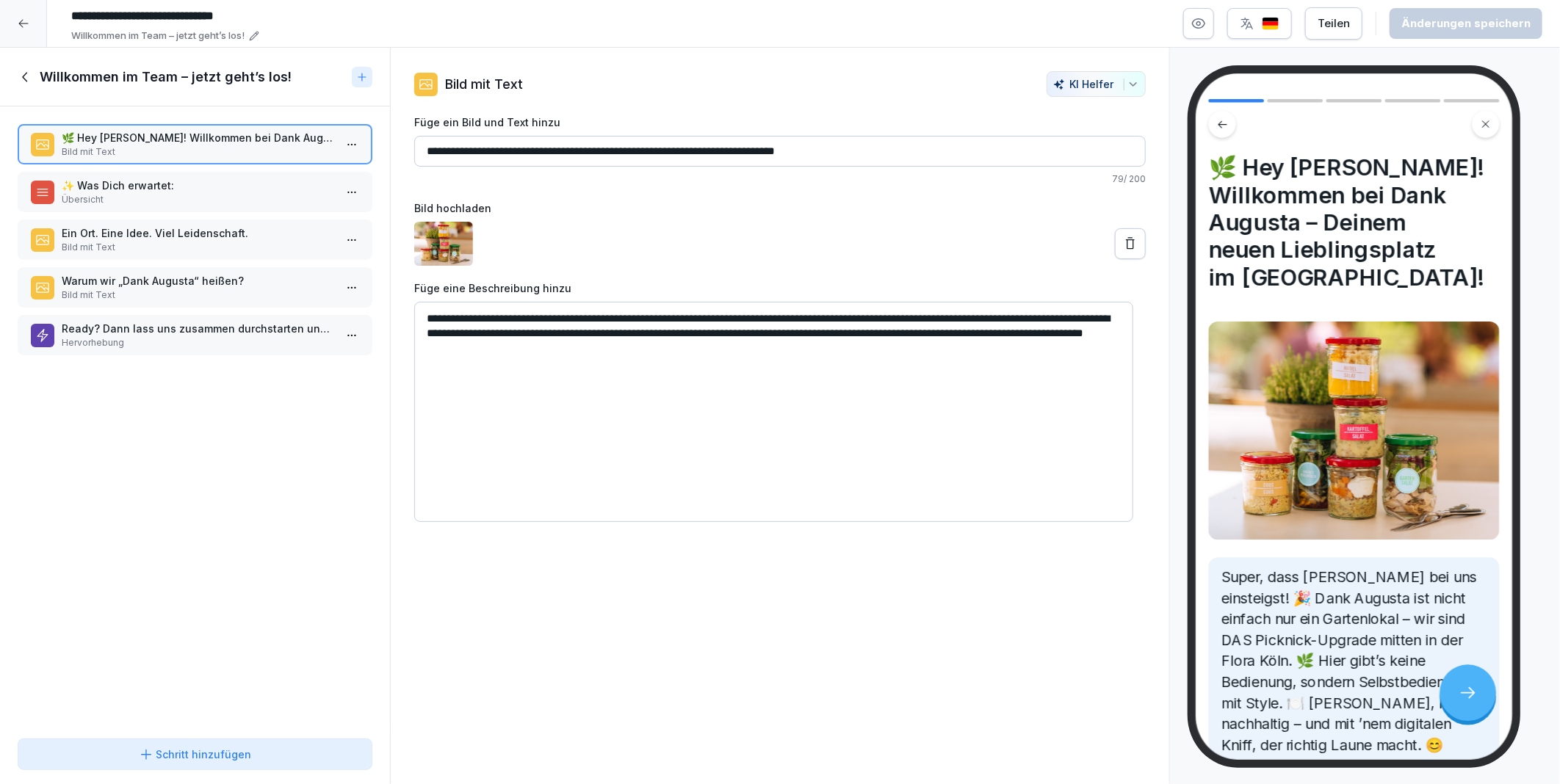
click at [158, 144] on p "🌿 Hey Du! Willkommen bei Dank Augusta – Deinem neuen Lieblingsplatz im Grünen!" at bounding box center [198, 137] width 272 height 15
click at [22, 74] on icon at bounding box center [25, 76] width 16 height 16
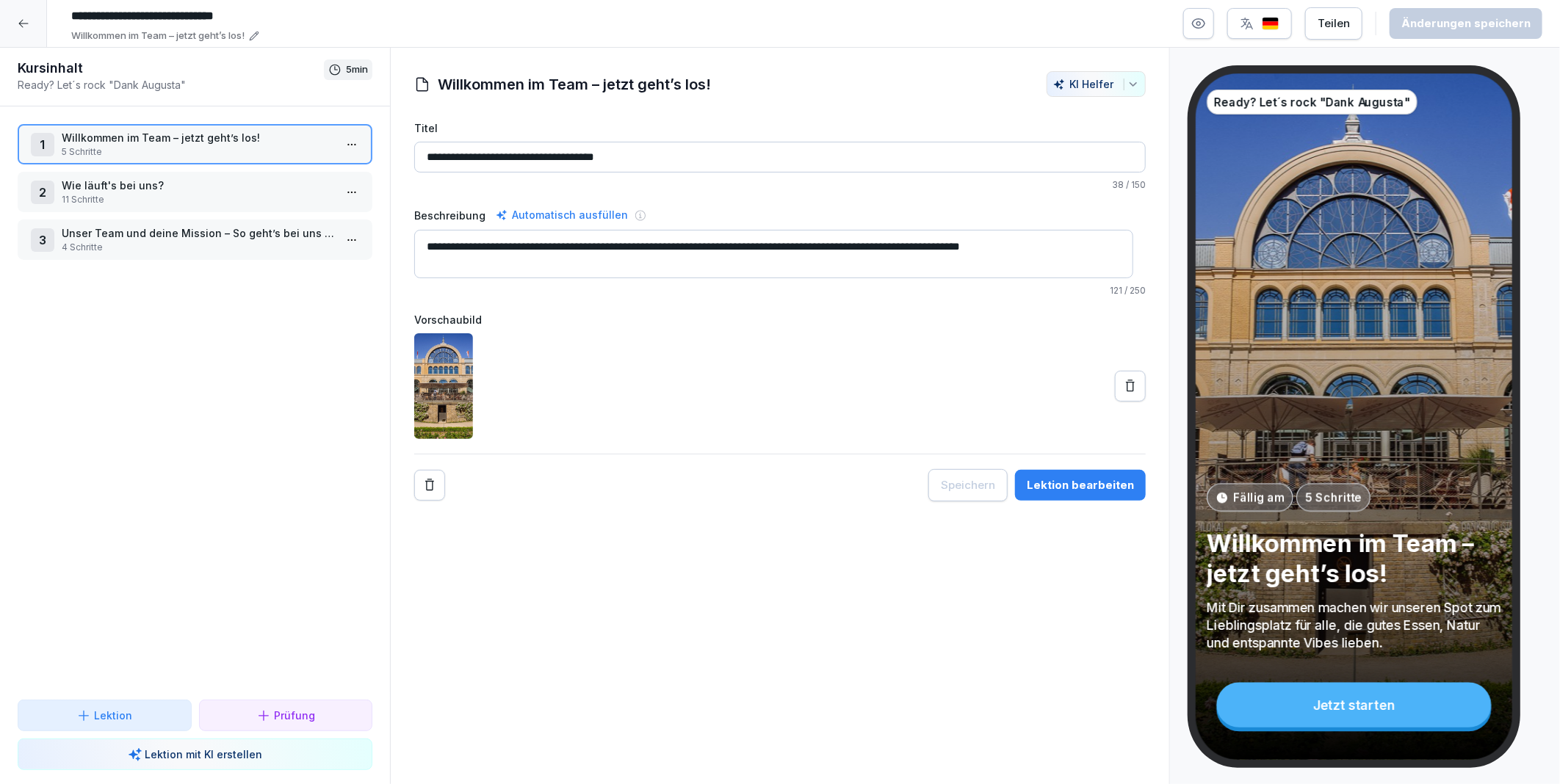
click at [344, 144] on html "**********" at bounding box center [780, 392] width 1560 height 784
click at [296, 172] on div "Schritte bearbeiten" at bounding box center [284, 172] width 112 height 15
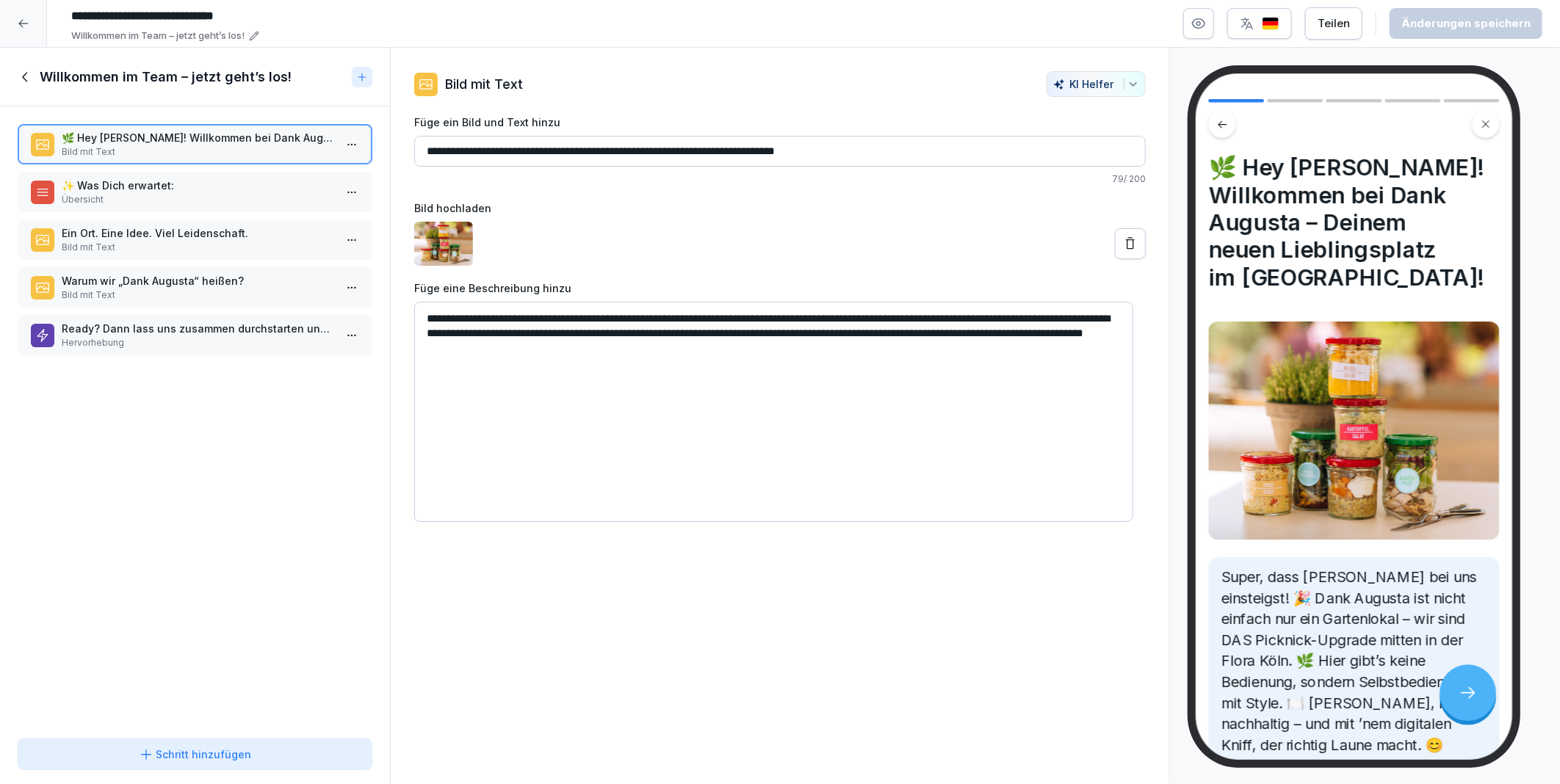
click at [25, 75] on icon at bounding box center [25, 76] width 16 height 16
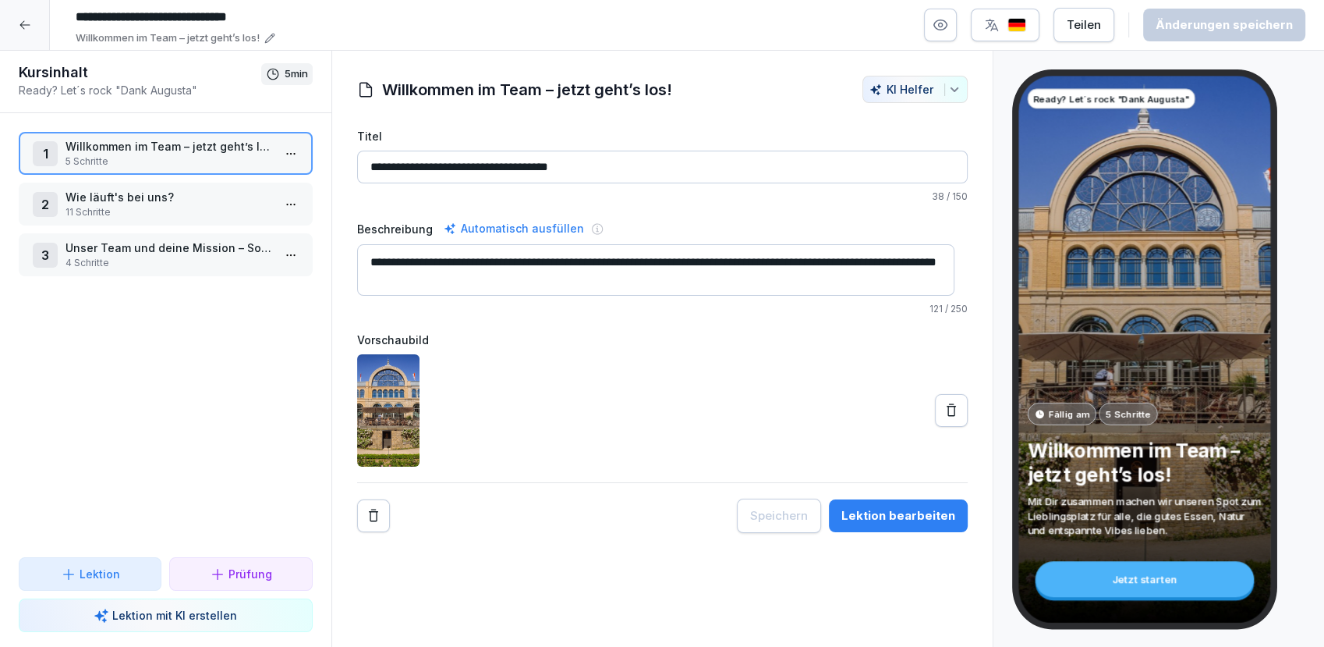
click at [33, 24] on div at bounding box center [25, 25] width 50 height 50
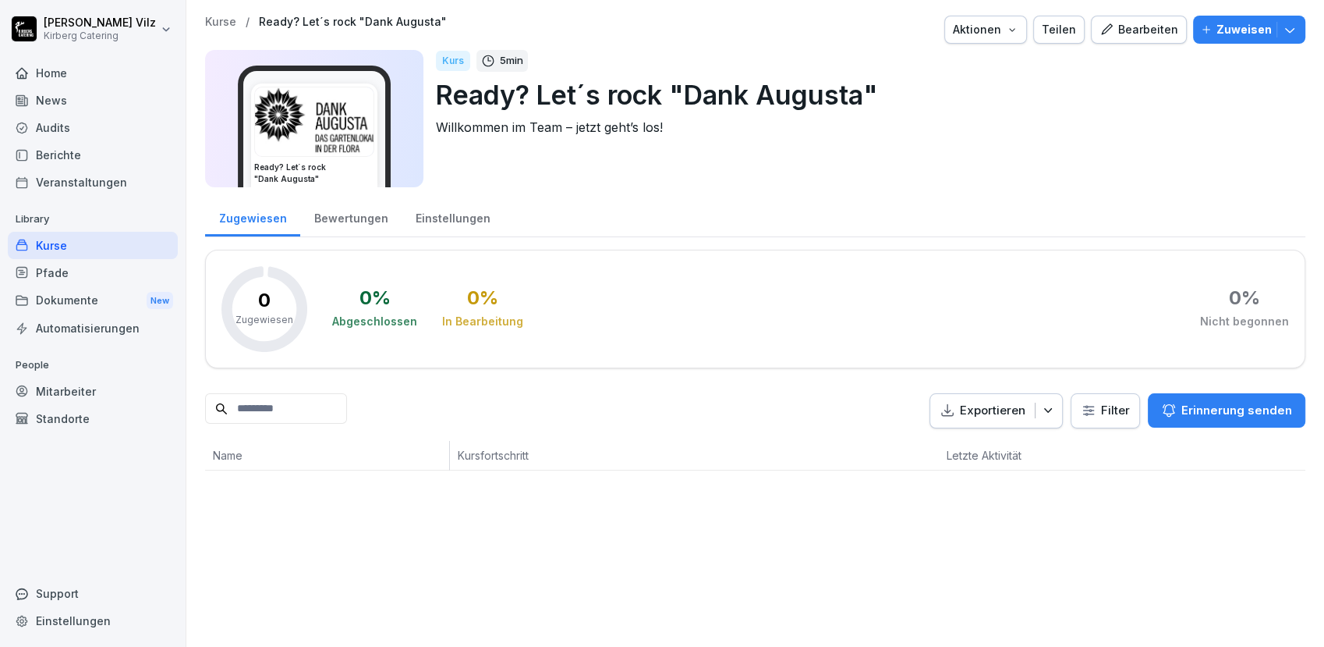
click at [66, 241] on div "Kurse" at bounding box center [93, 245] width 170 height 27
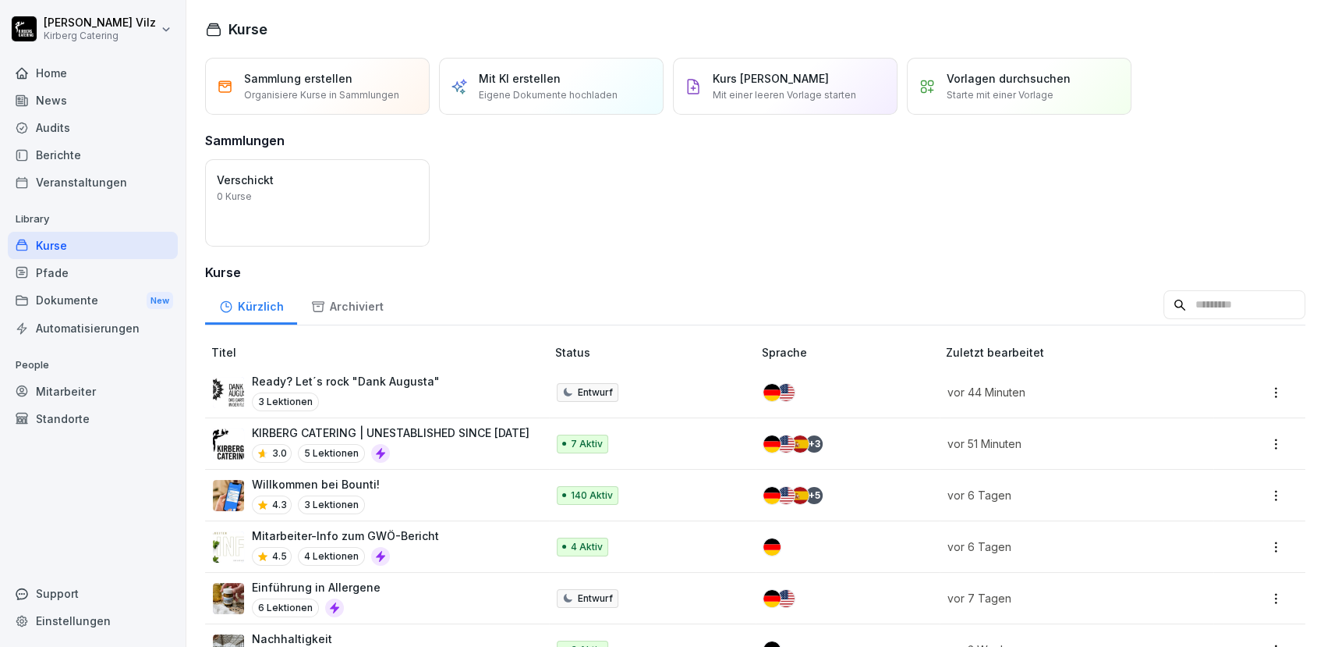
click at [395, 493] on div "Willkommen bei Bounti! 4.3 3 Lektionen" at bounding box center [371, 495] width 317 height 38
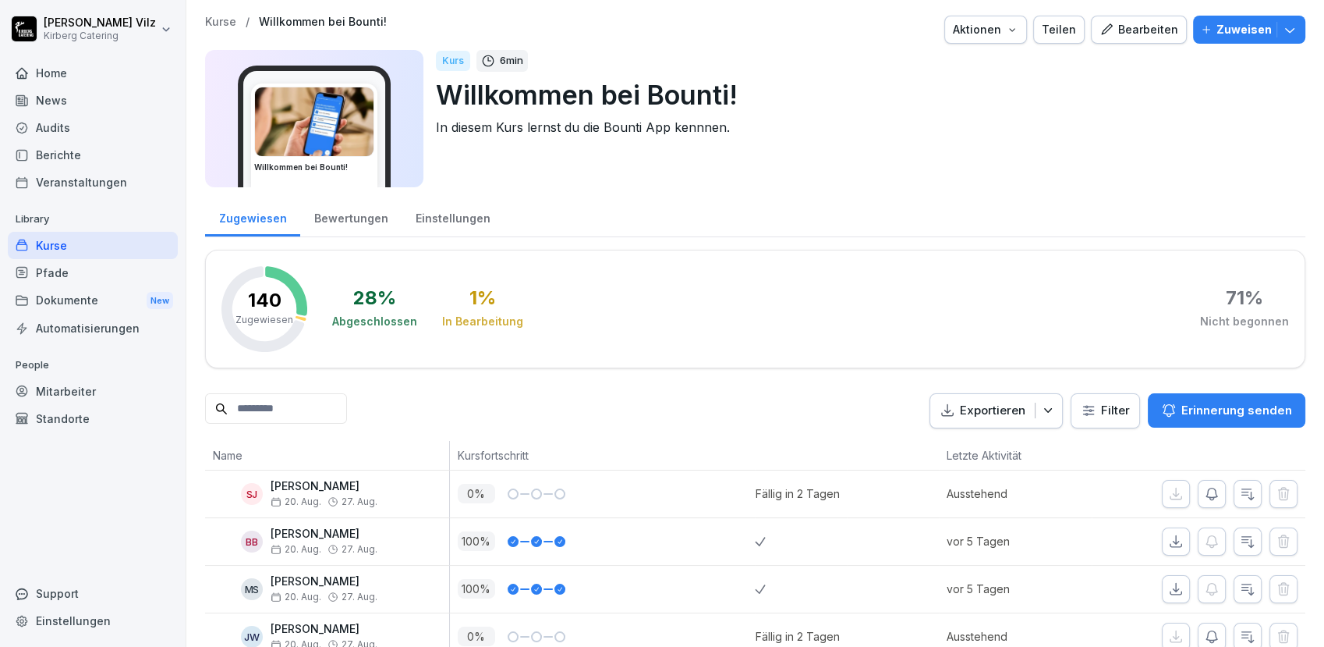
click at [119, 247] on div "Kurse" at bounding box center [93, 245] width 170 height 27
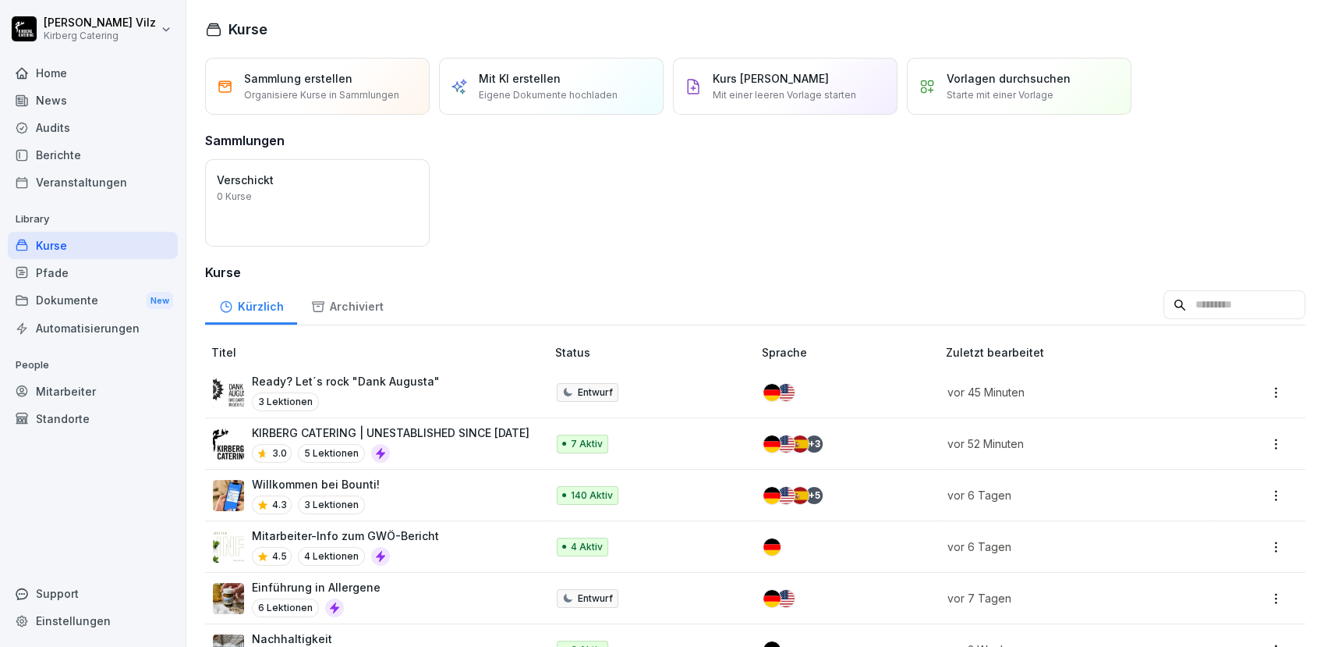
click at [424, 489] on div "Willkommen bei Bounti! 4.3 3 Lektionen" at bounding box center [371, 495] width 317 height 38
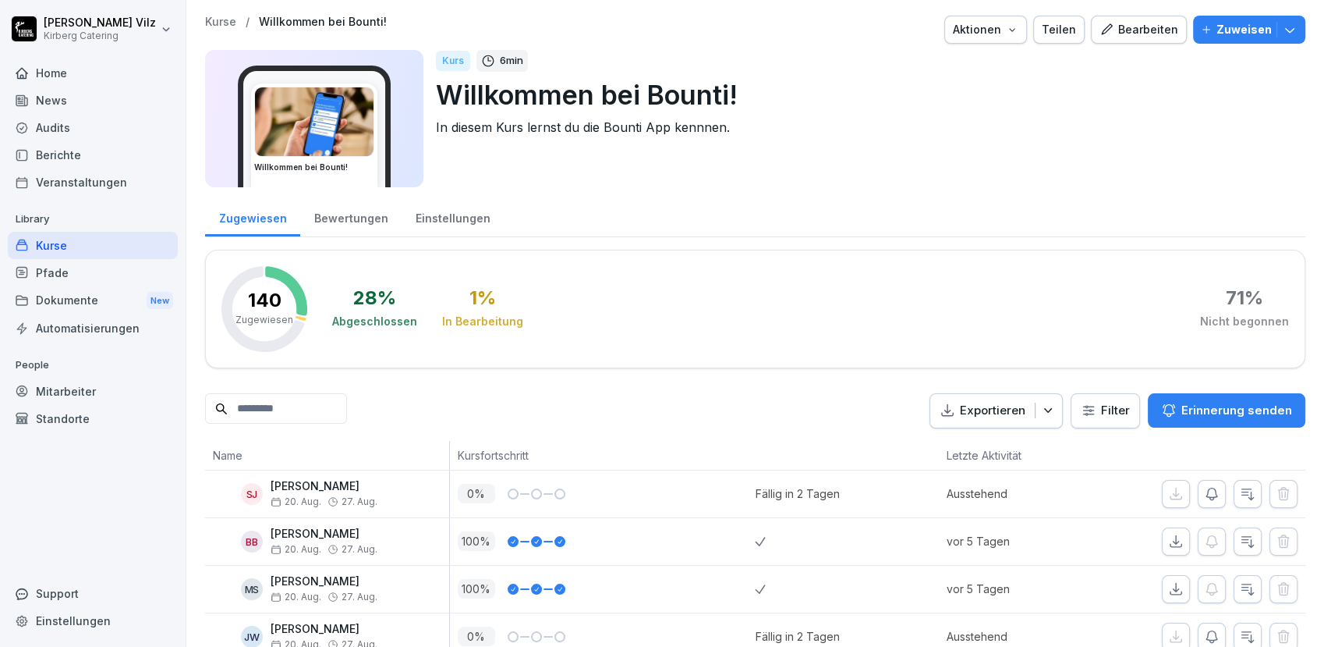
click at [59, 250] on div "Kurse" at bounding box center [93, 245] width 170 height 27
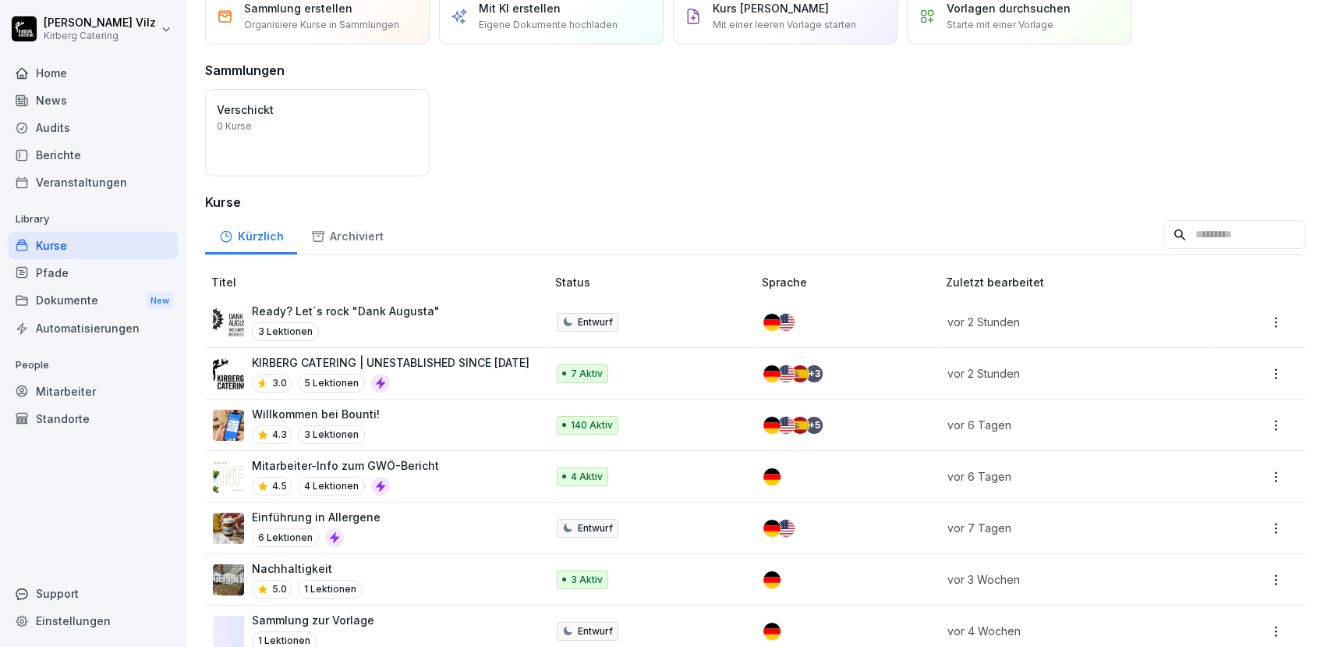
scroll to position [87, 0]
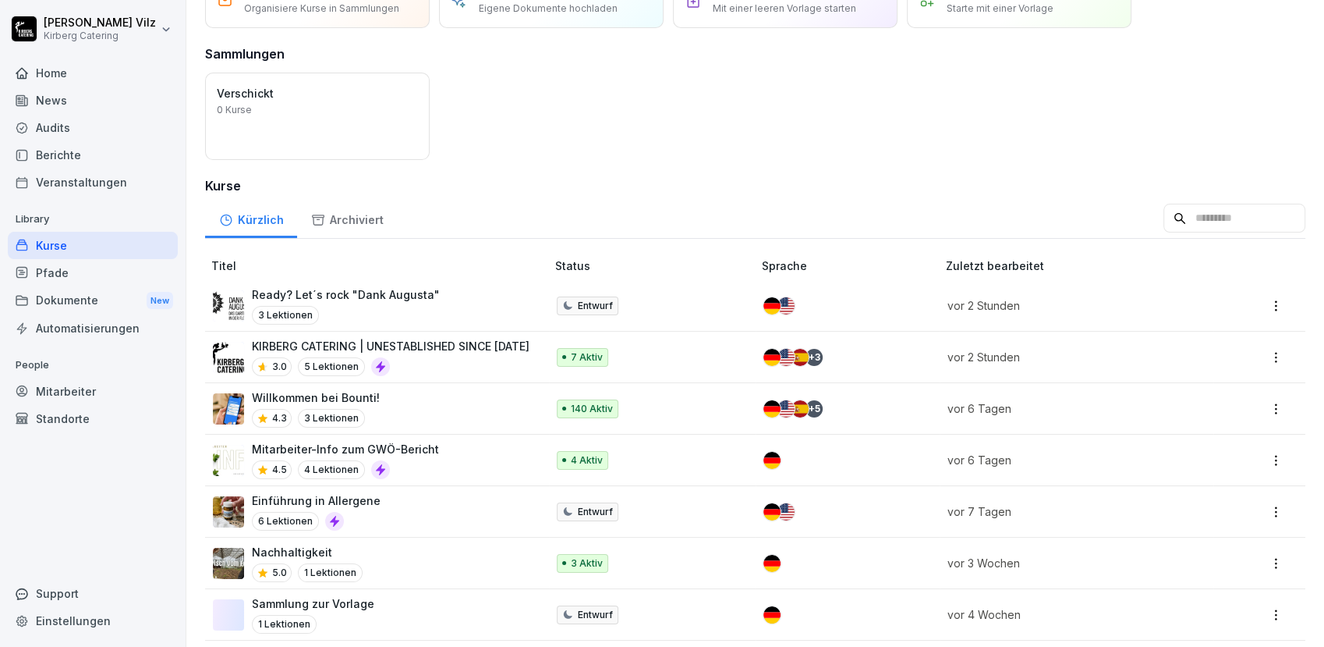
click at [441, 401] on div "Willkommen bei Bounti! 4.3 3 Lektionen" at bounding box center [371, 408] width 317 height 38
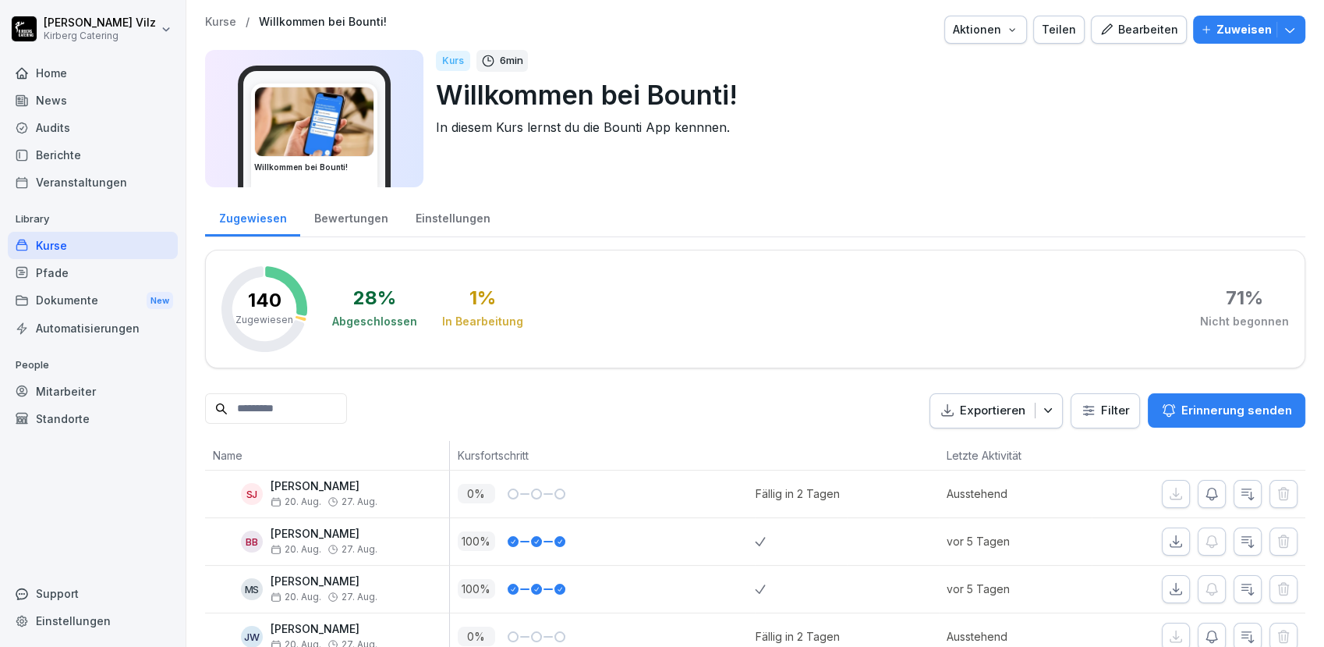
click at [90, 249] on div "Kurse" at bounding box center [93, 245] width 170 height 27
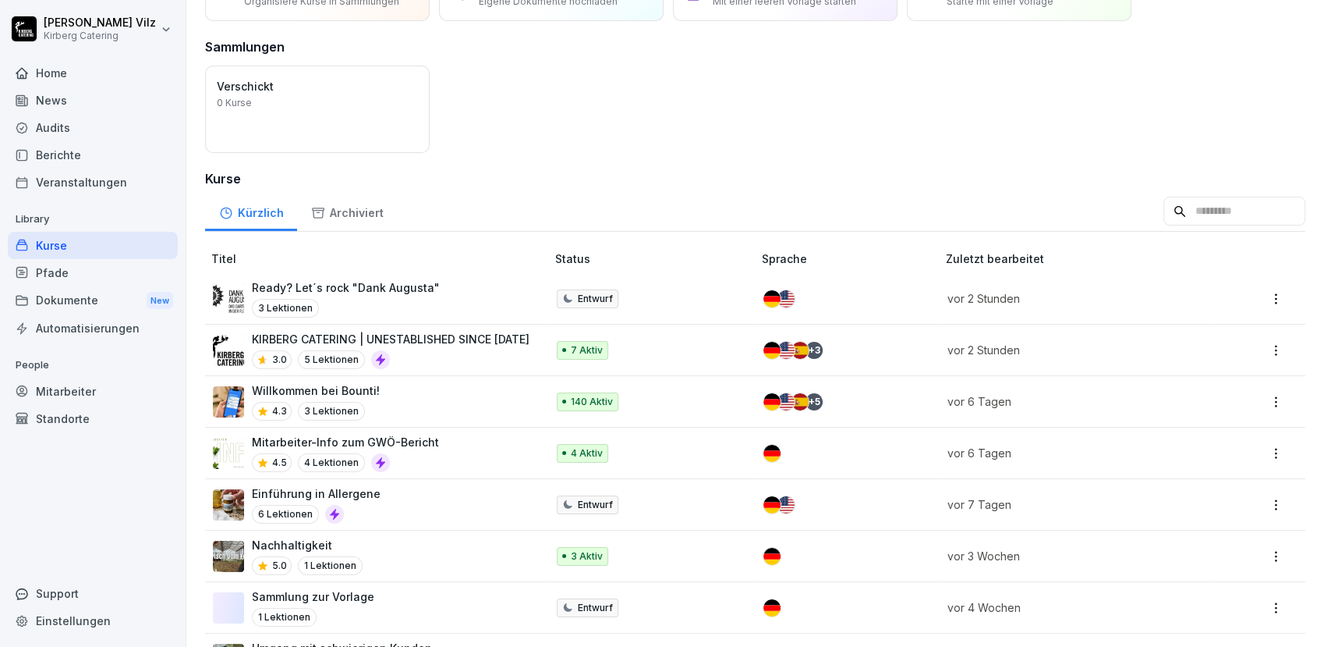
scroll to position [173, 0]
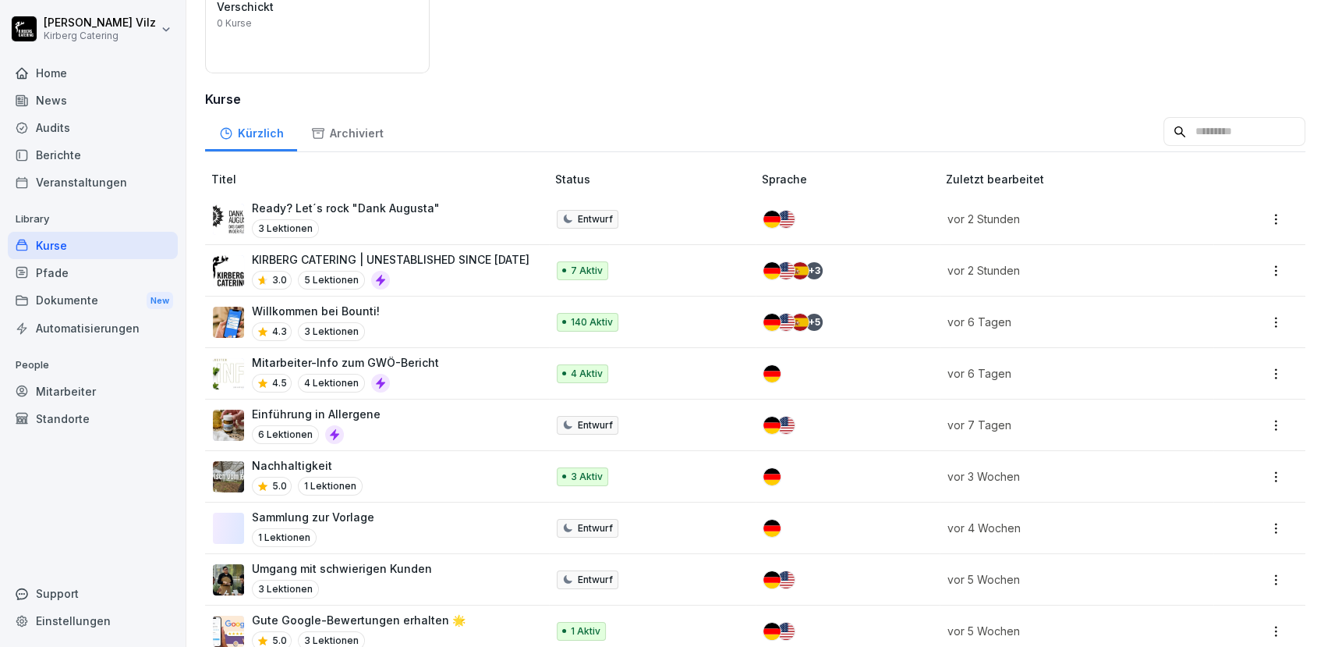
click at [431, 368] on div "Mitarbeiter-Info zum GWÖ-Bericht 4.5 4 Lektionen" at bounding box center [371, 373] width 317 height 38
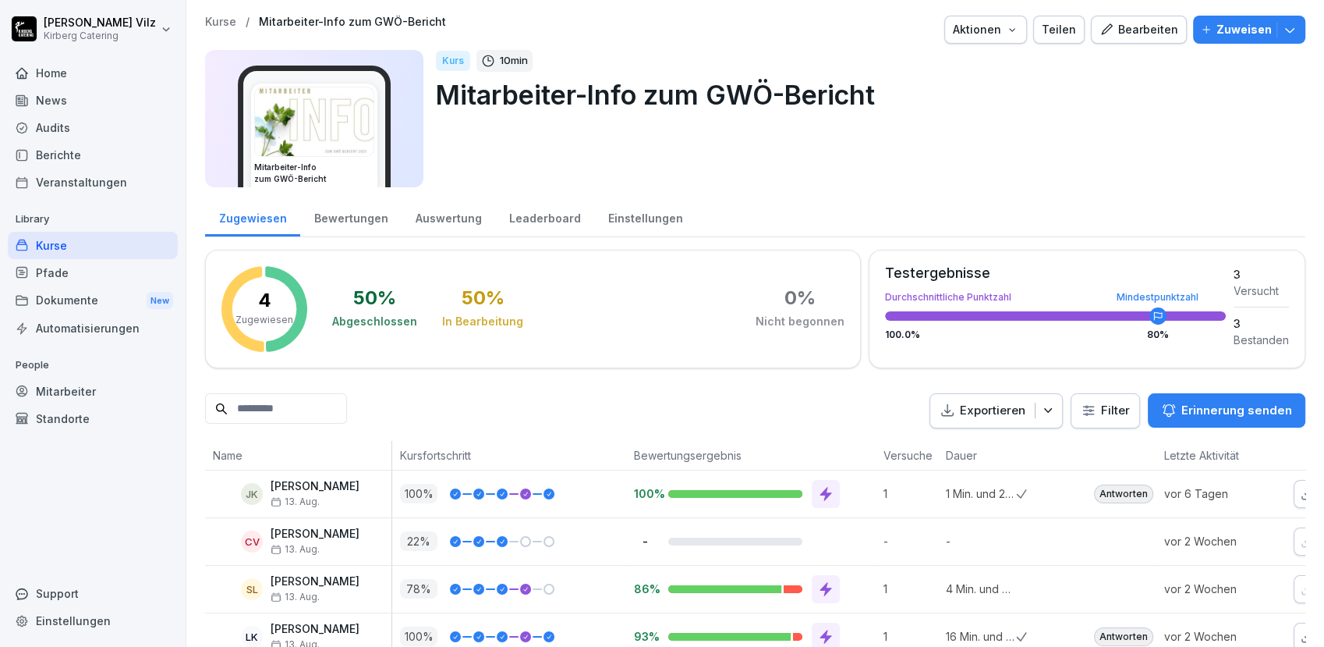
click at [1055, 29] on div "Teilen" at bounding box center [1059, 29] width 34 height 17
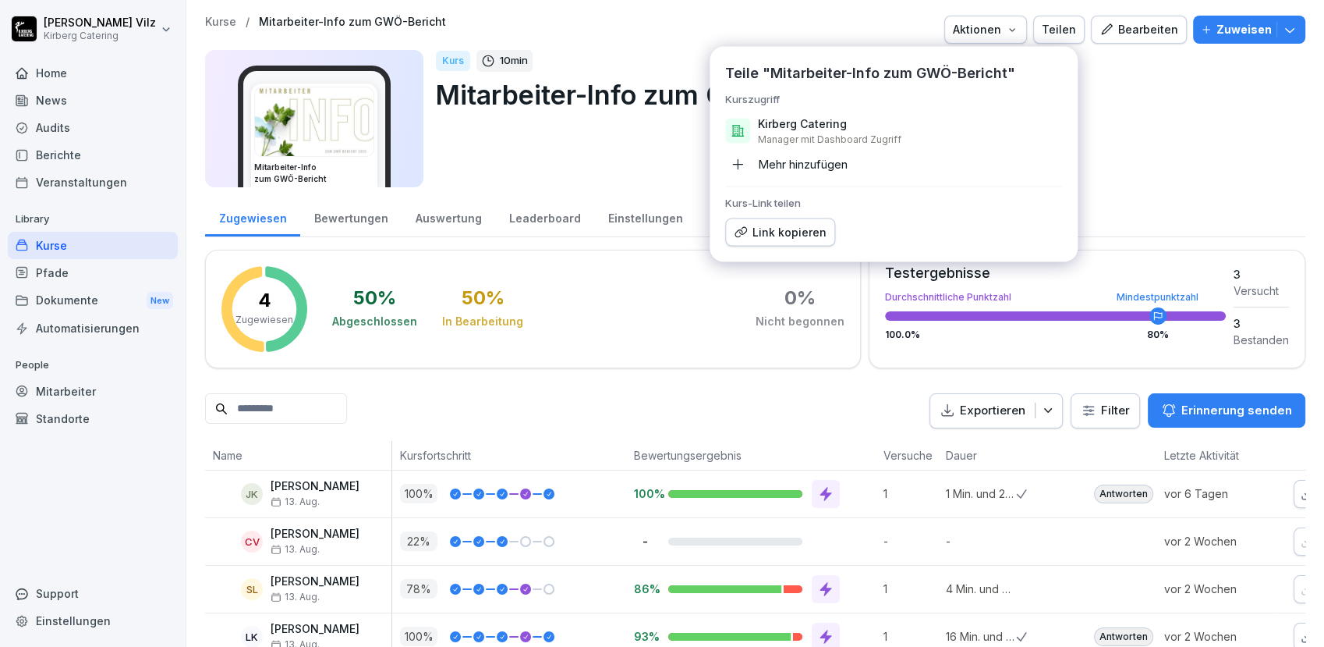
click at [844, 122] on p "Kirberg Catering" at bounding box center [802, 124] width 89 height 16
click at [824, 127] on p "Kirberg Catering" at bounding box center [802, 124] width 89 height 16
click at [1116, 118] on div "Kurs 10 min Mitarbeiter-Info zum GWÖ-Bericht" at bounding box center [864, 118] width 857 height 137
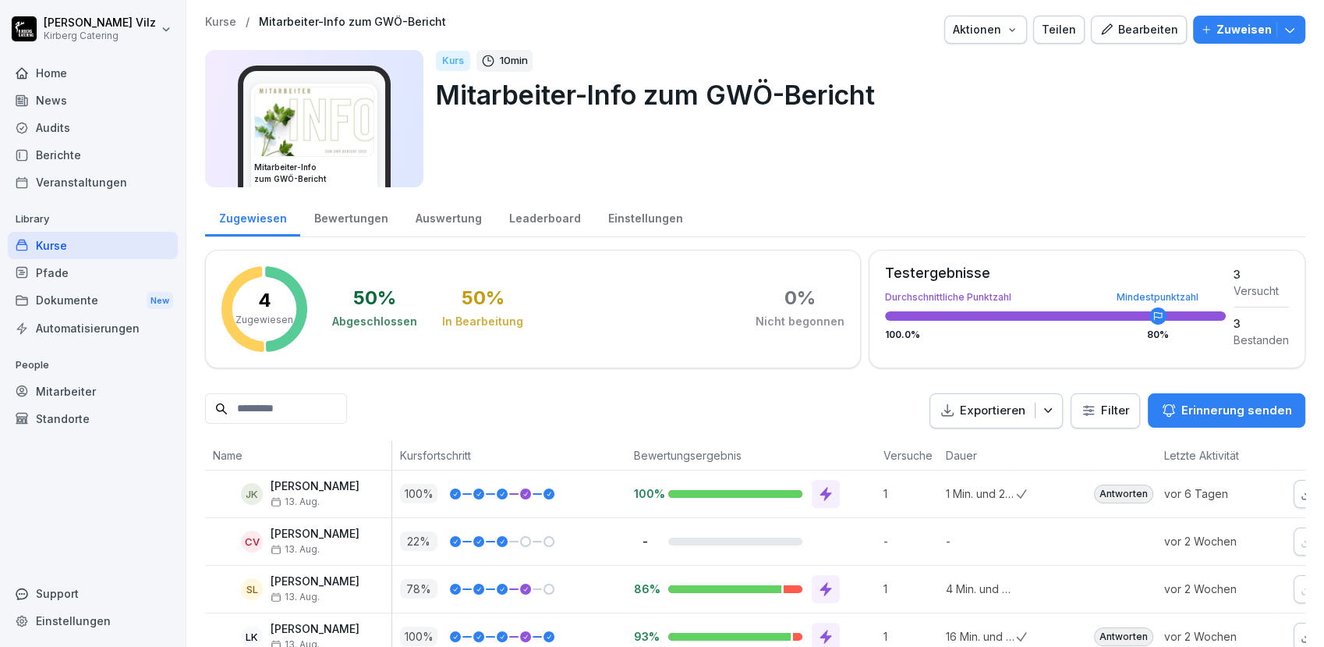
click at [1225, 27] on p "Zuweisen" at bounding box center [1244, 29] width 55 height 17
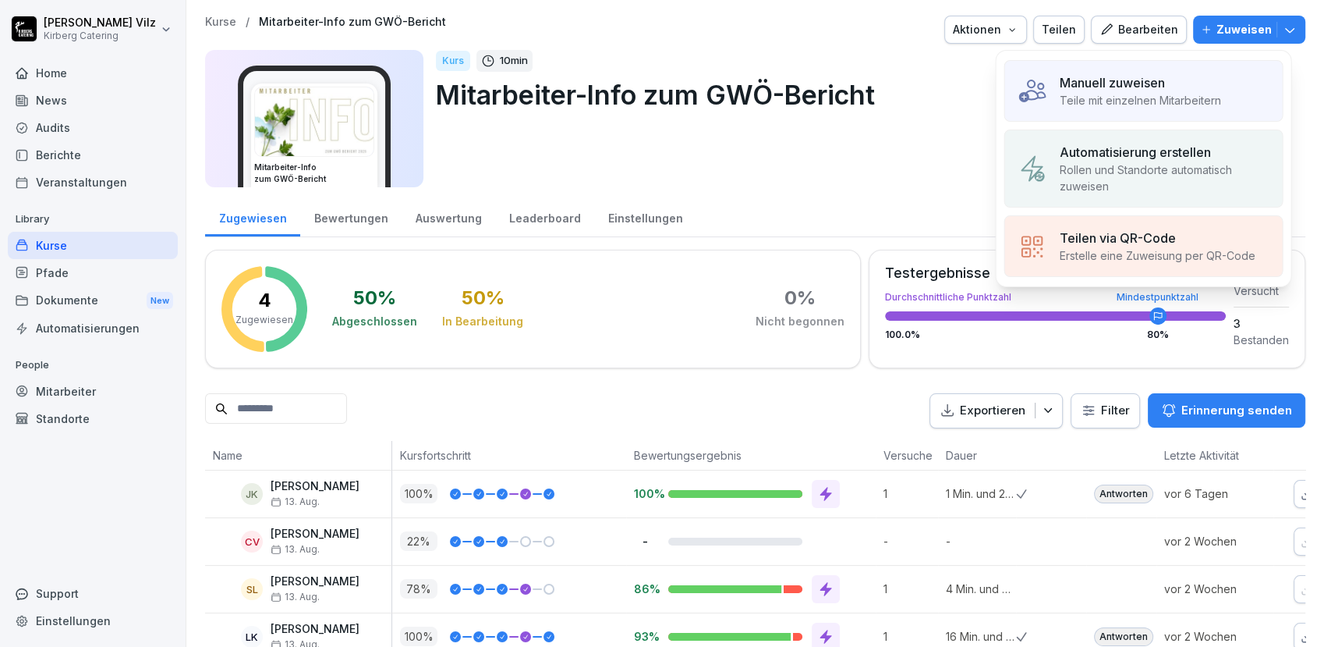
click at [1140, 170] on p "Rollen und Standorte automatisch zuweisen" at bounding box center [1164, 177] width 211 height 33
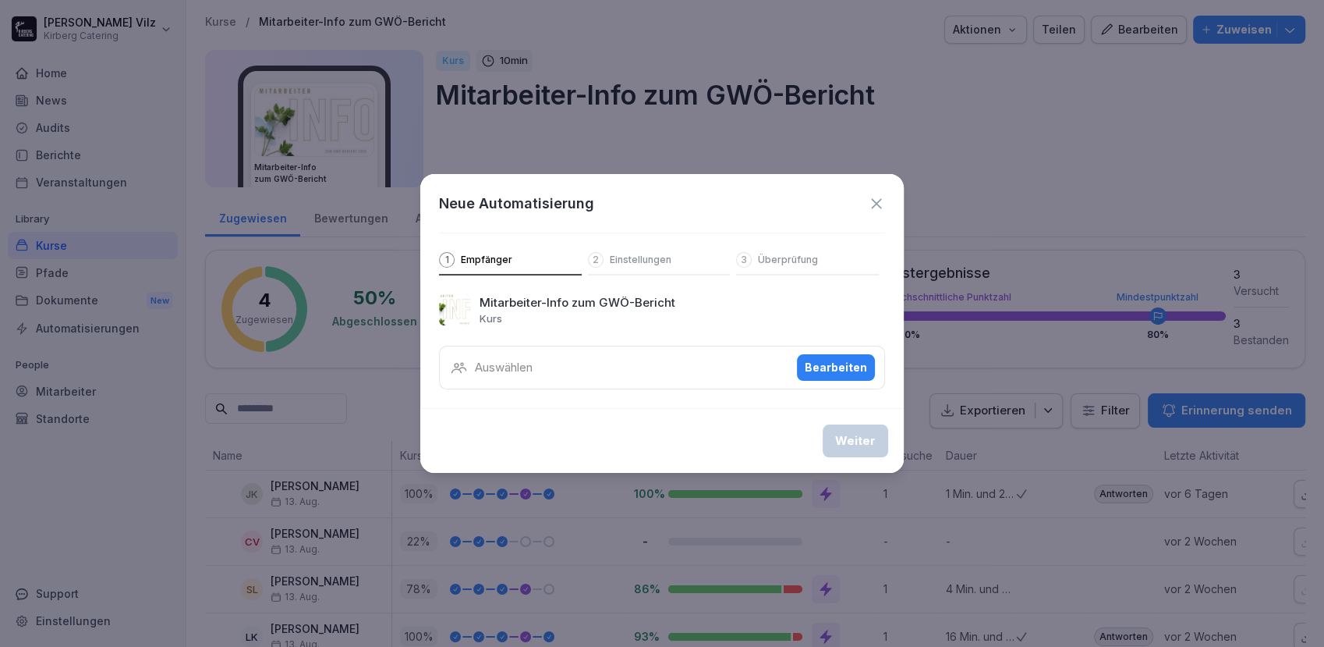
click at [590, 371] on div "Auswählen Bearbeiten" at bounding box center [662, 368] width 446 height 44
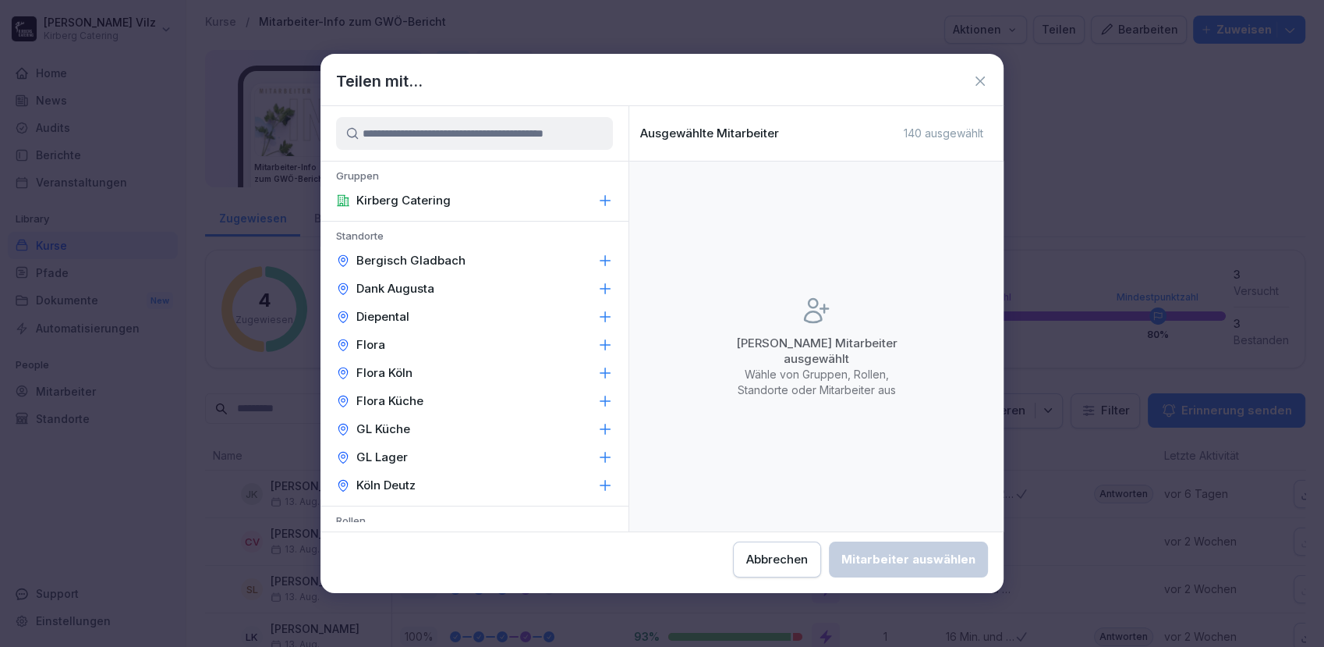
click at [419, 194] on p "Kirberg Catering" at bounding box center [403, 201] width 94 height 16
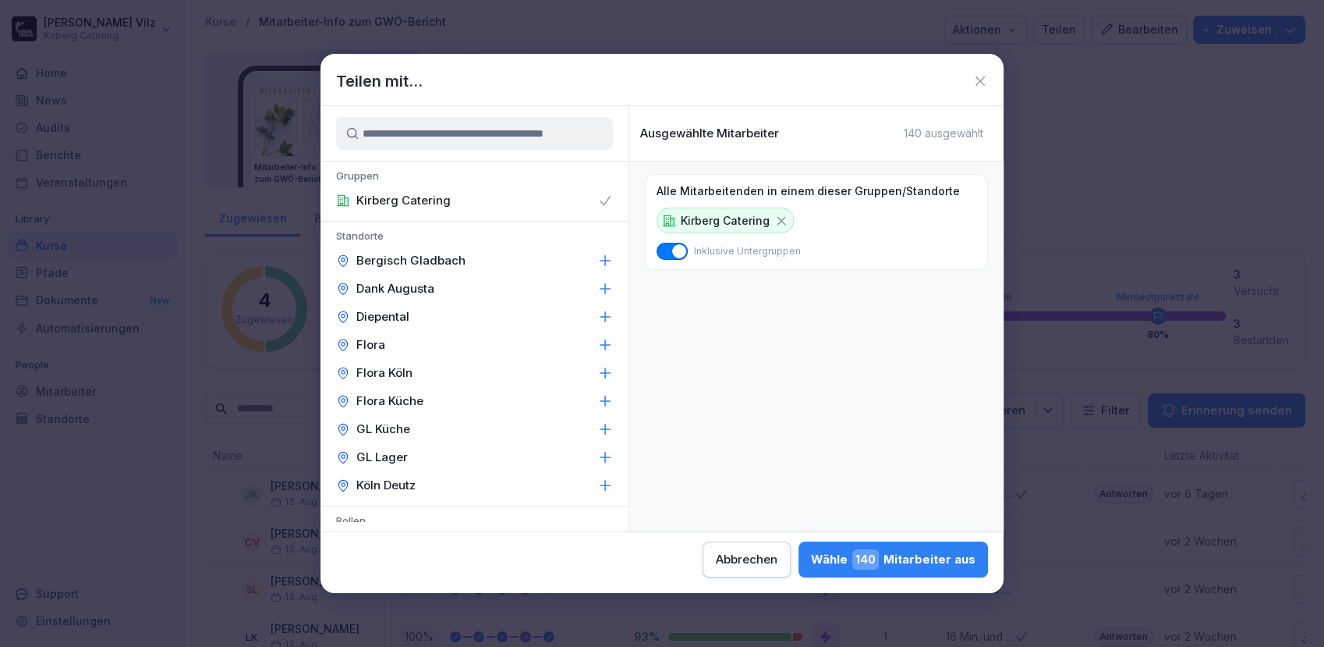
click at [853, 562] on div "Wähle 140 Mitarbeiter aus" at bounding box center [893, 559] width 165 height 20
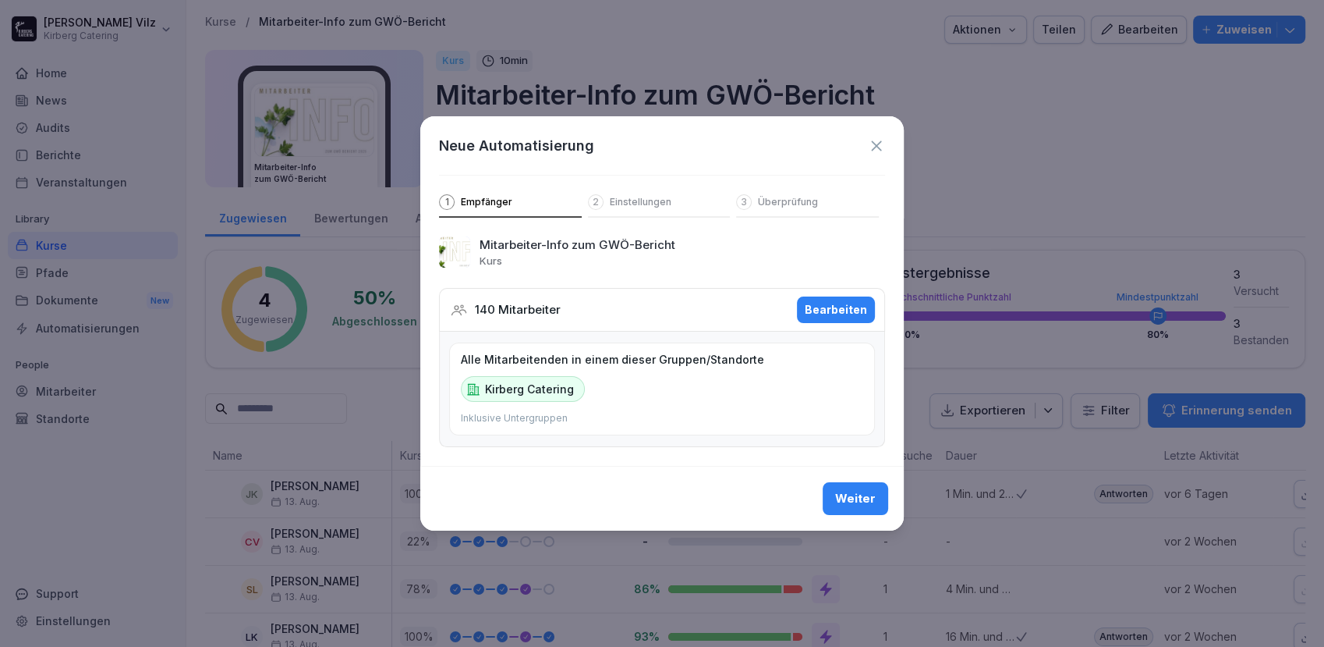
click at [856, 497] on div "Weiter" at bounding box center [855, 498] width 41 height 17
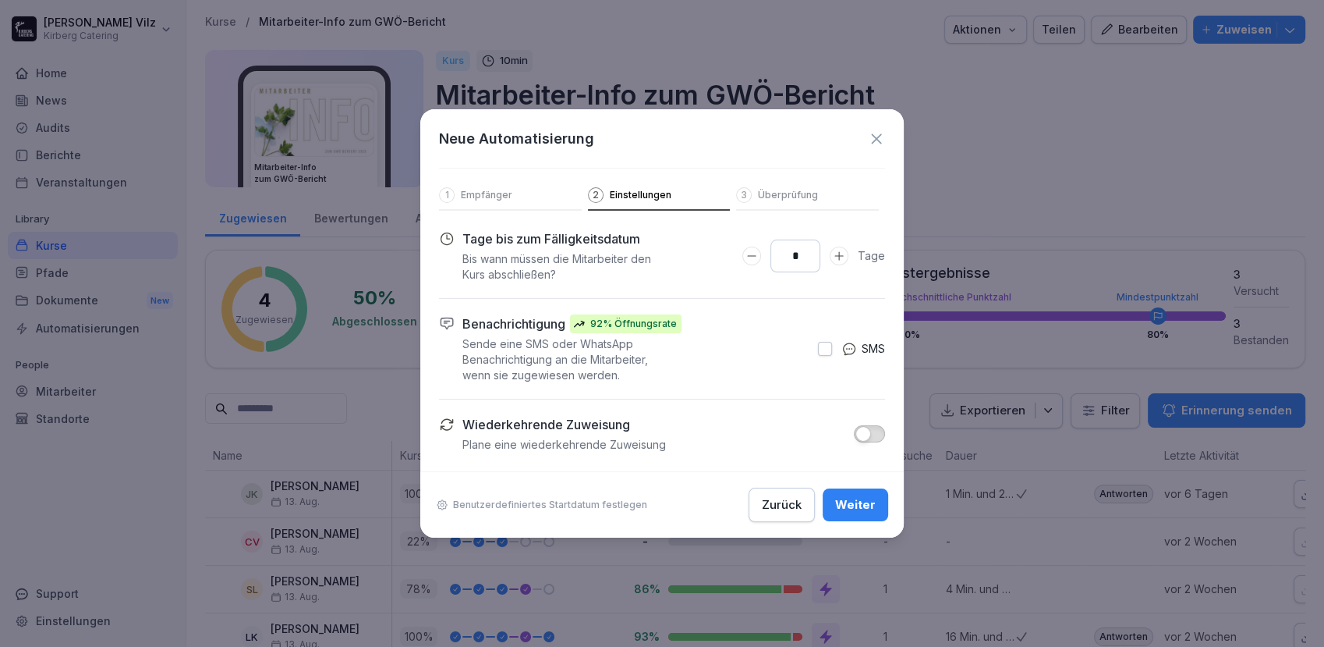
click at [755, 257] on icon "Days to complete number input verringern" at bounding box center [752, 256] width 12 height 12
type input "*"
click at [755, 257] on icon "Days to complete number input verringern" at bounding box center [752, 256] width 12 height 12
click at [874, 136] on icon at bounding box center [876, 138] width 17 height 17
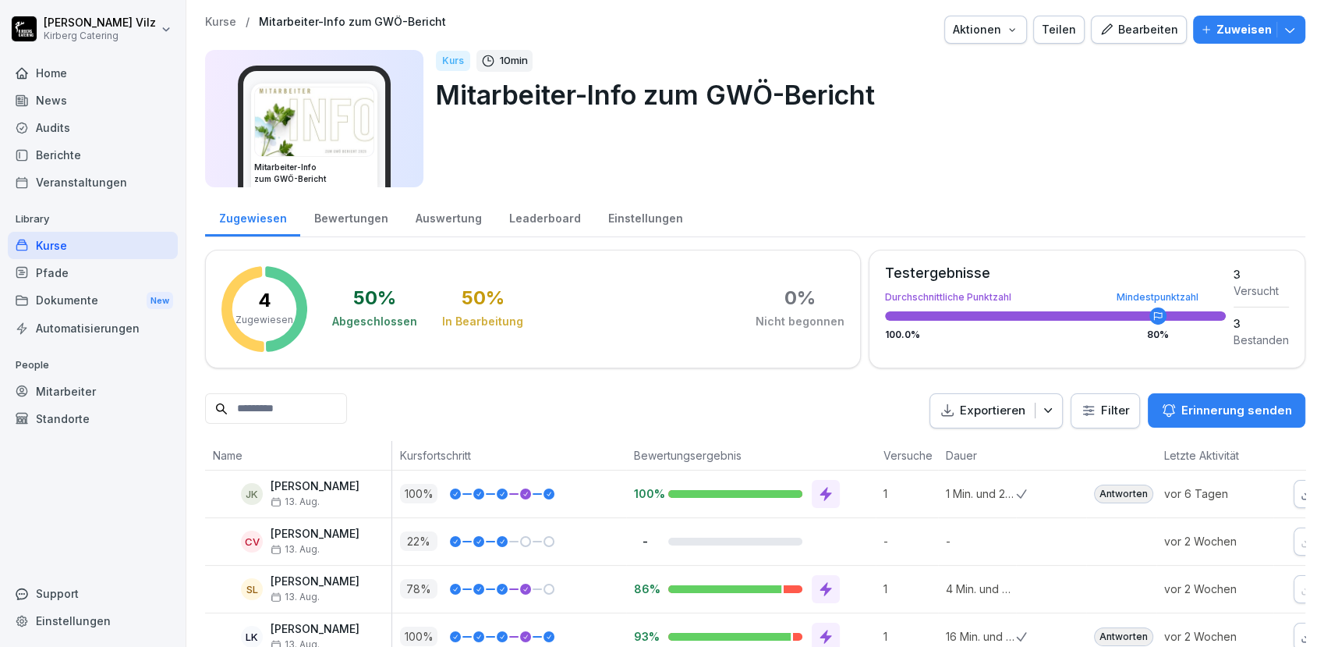
click at [56, 252] on div "Kurse" at bounding box center [93, 245] width 170 height 27
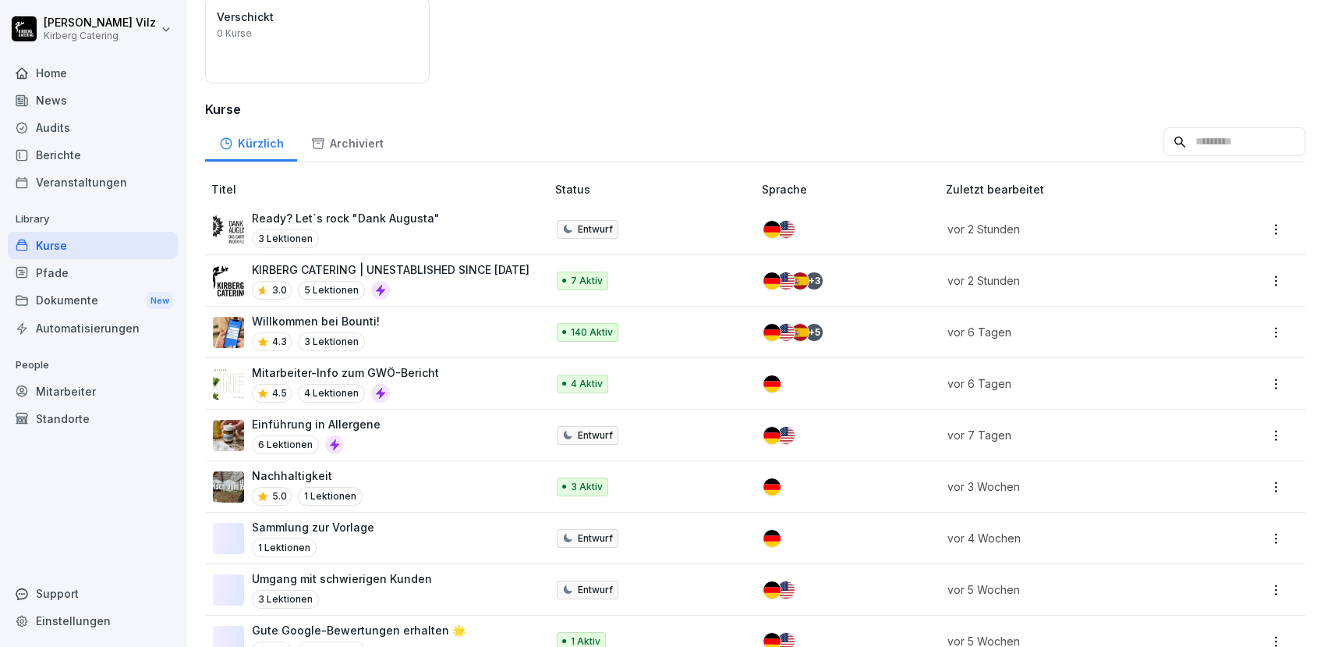
scroll to position [207, 0]
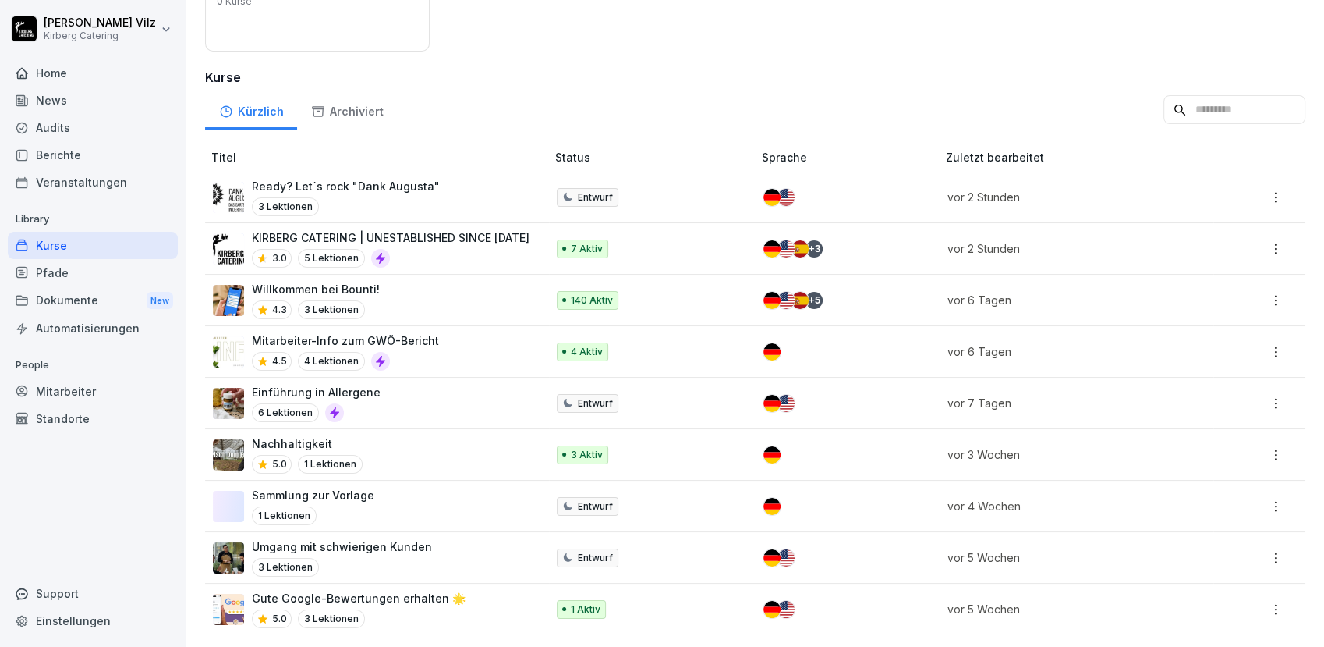
click at [455, 332] on div "Mitarbeiter-Info zum GWÖ-Bericht 4.5 4 Lektionen" at bounding box center [371, 351] width 317 height 38
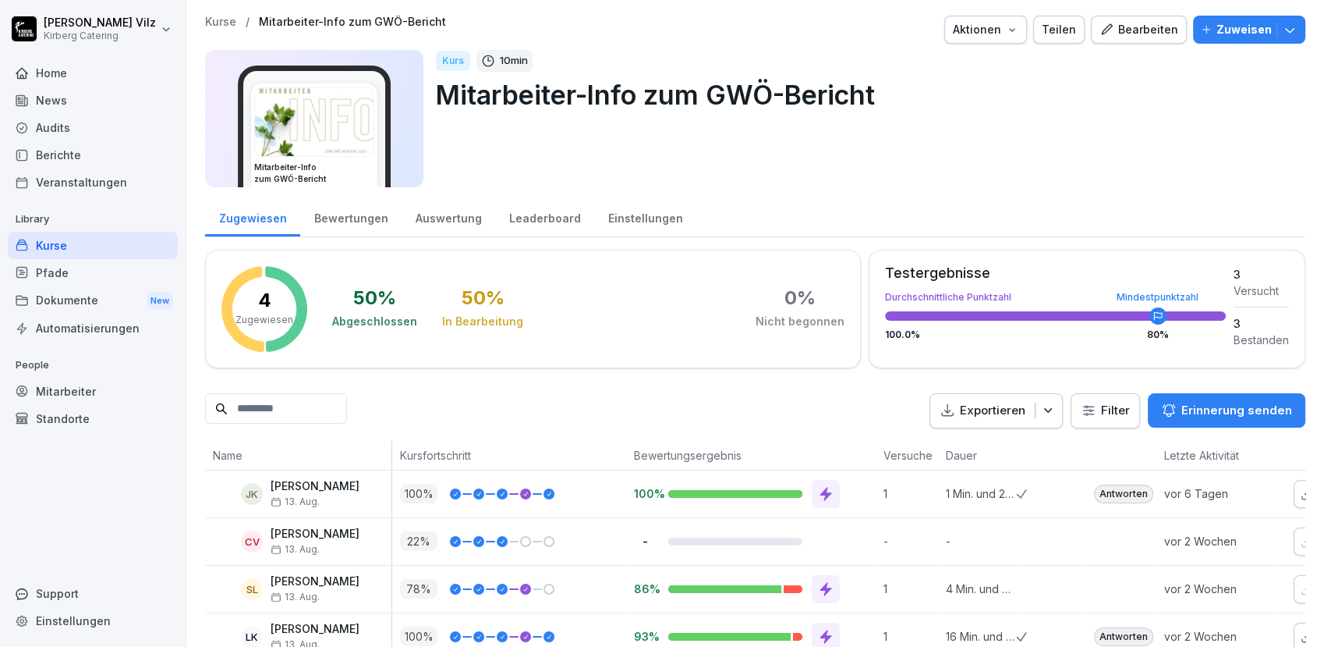
click at [999, 25] on div "Aktionen" at bounding box center [986, 29] width 66 height 17
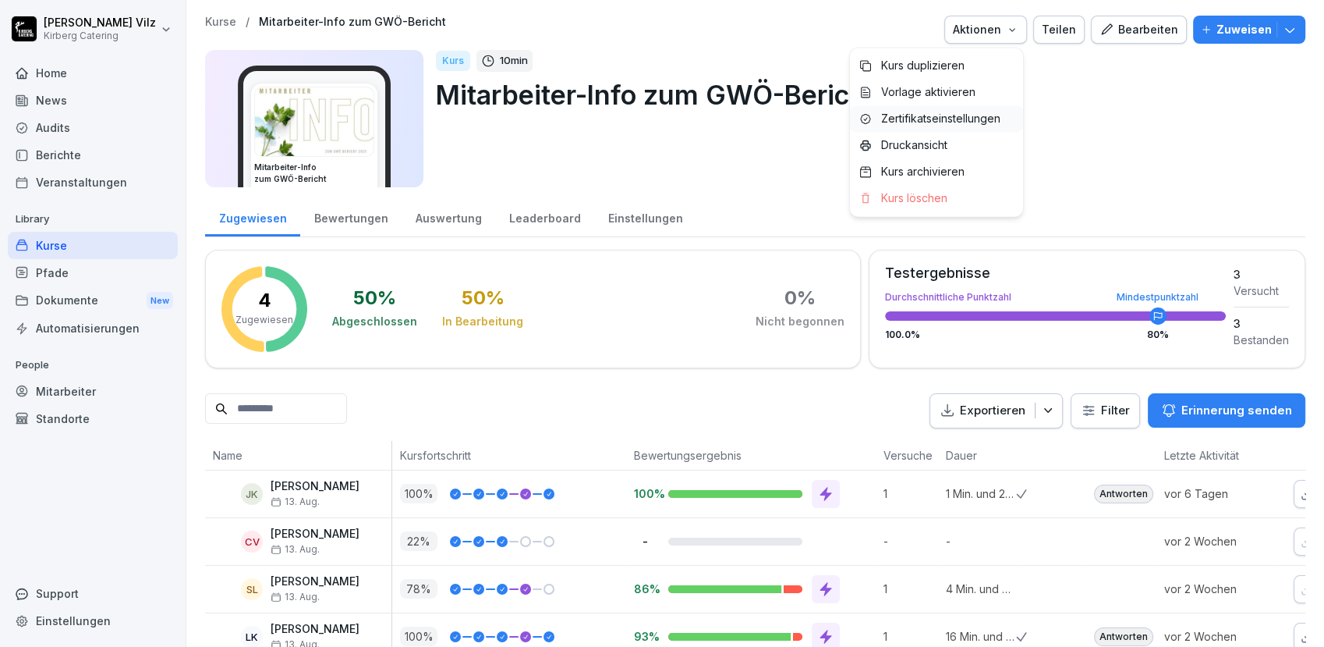
click at [962, 115] on p "Zertifikatseinstellungen" at bounding box center [940, 119] width 119 height 14
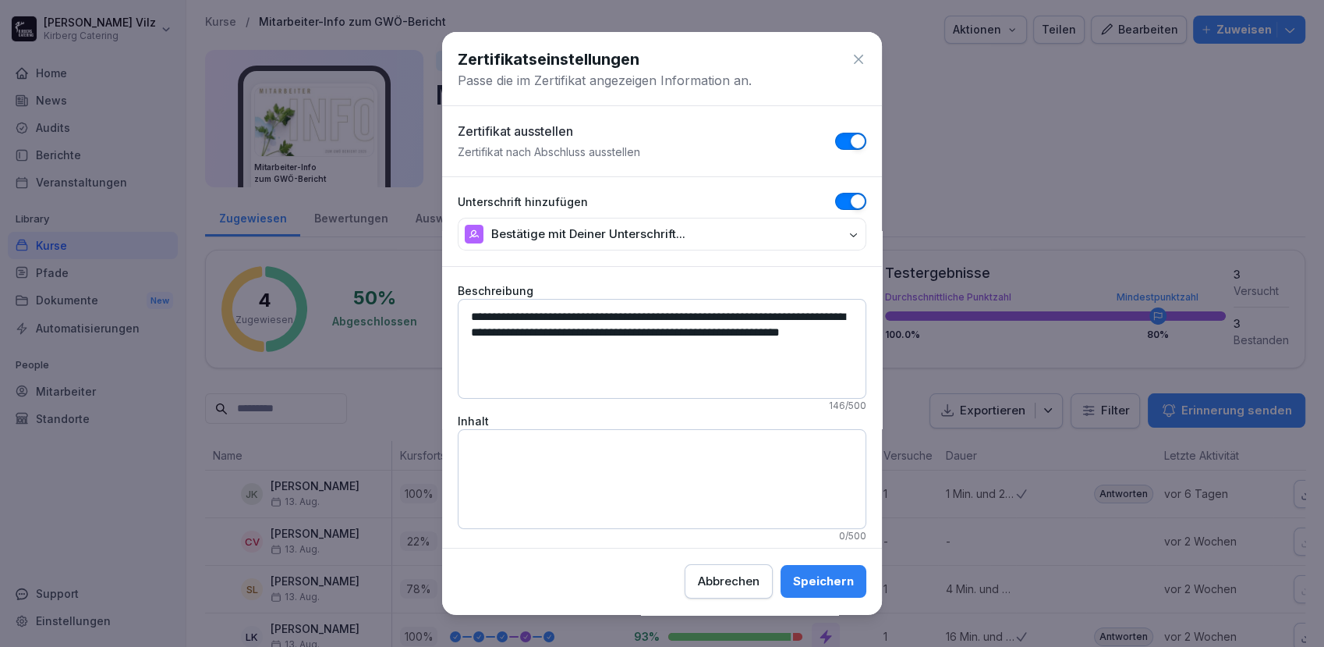
click at [711, 587] on div "Abbrechen" at bounding box center [729, 581] width 62 height 17
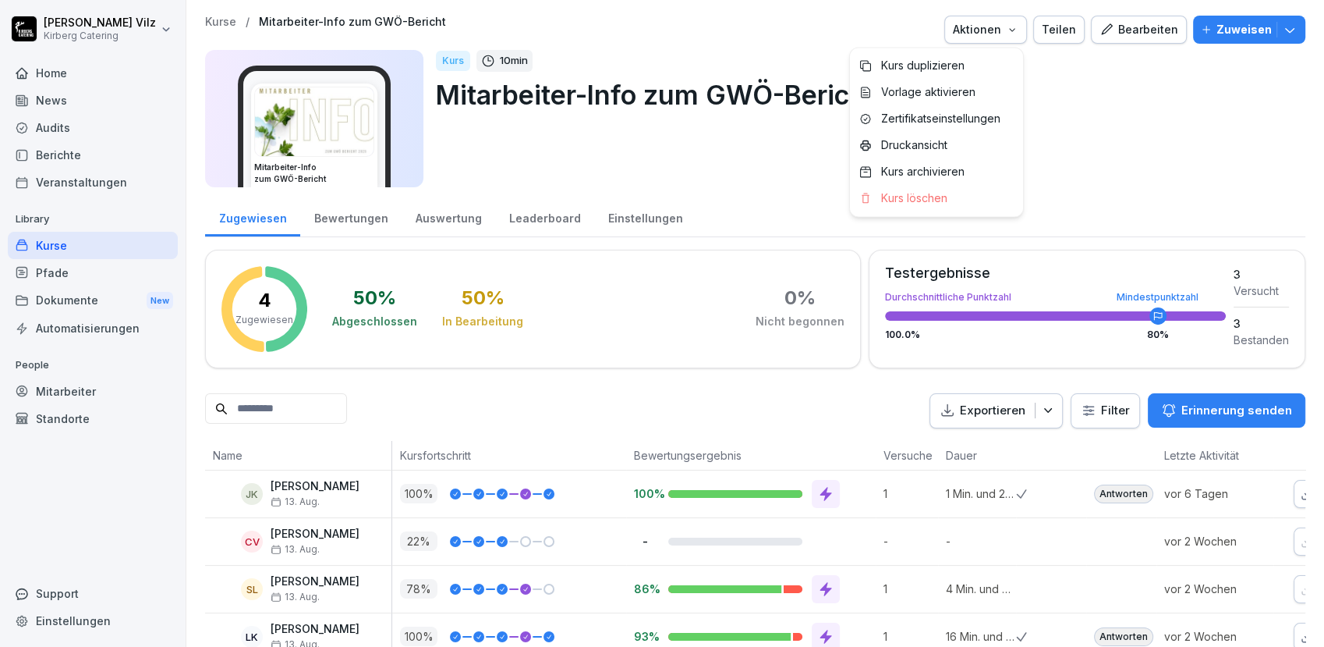
click at [1006, 28] on icon "button" at bounding box center [1012, 29] width 12 height 12
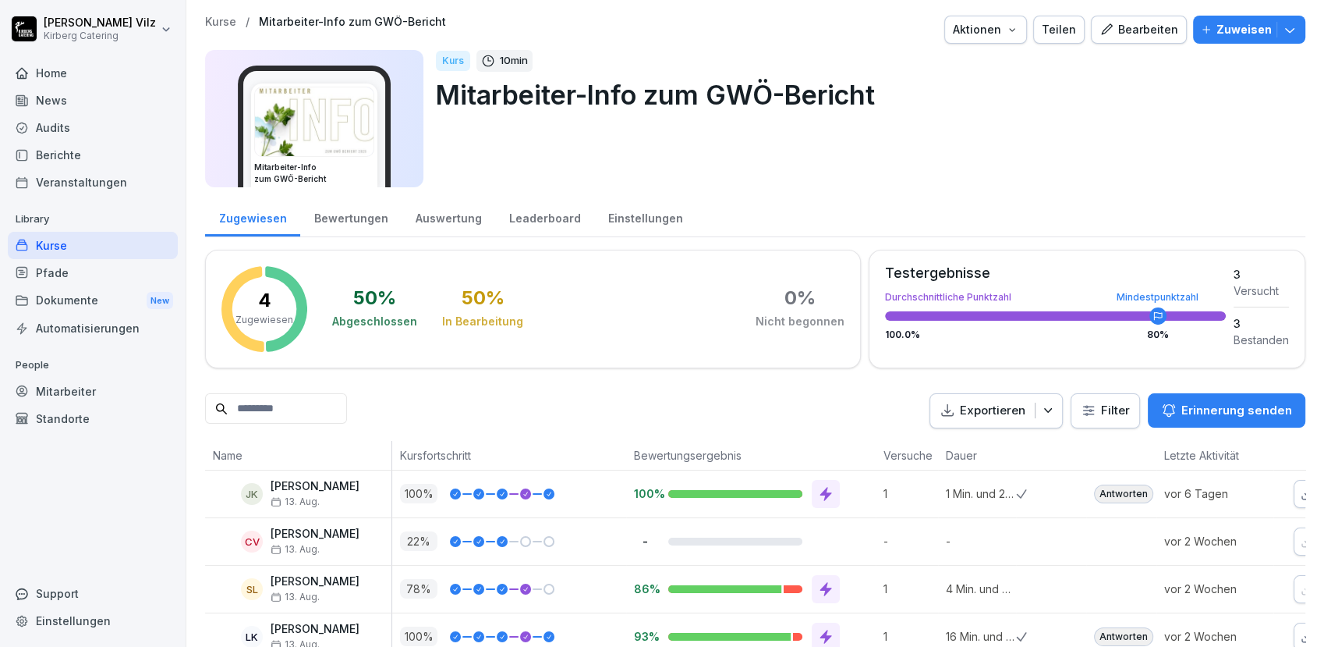
click at [1093, 122] on html "[PERSON_NAME] Catering Home News Audits Berichte Veranstaltungen Library Kurse …" at bounding box center [662, 323] width 1324 height 647
click at [58, 244] on div "Kurse" at bounding box center [93, 245] width 170 height 27
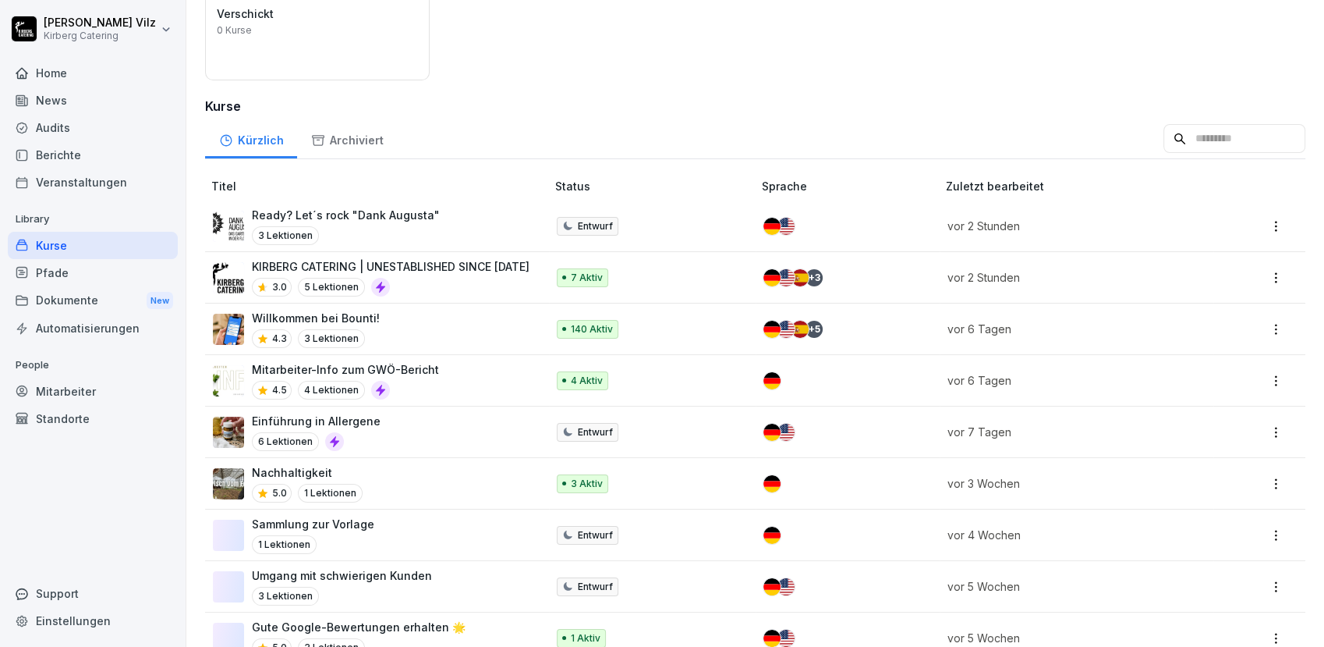
scroll to position [173, 0]
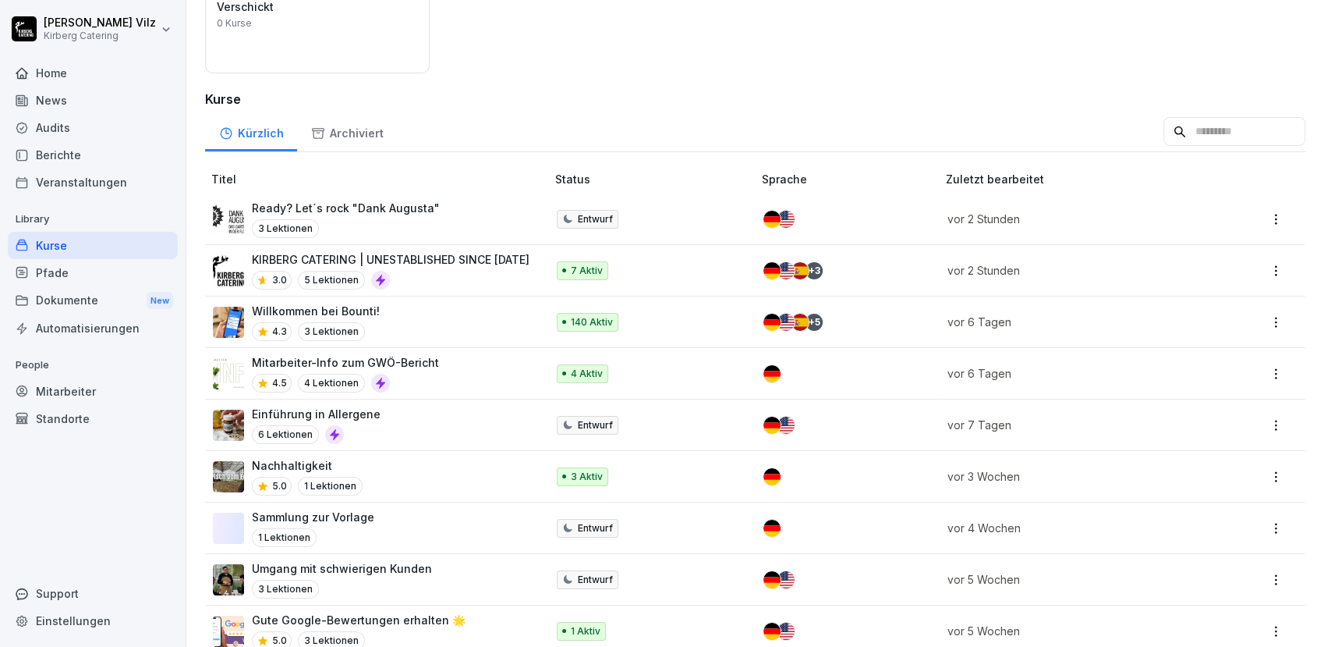
click at [444, 373] on div "Mitarbeiter-Info zum GWÖ-Bericht 4.5 4 Lektionen" at bounding box center [371, 373] width 317 height 38
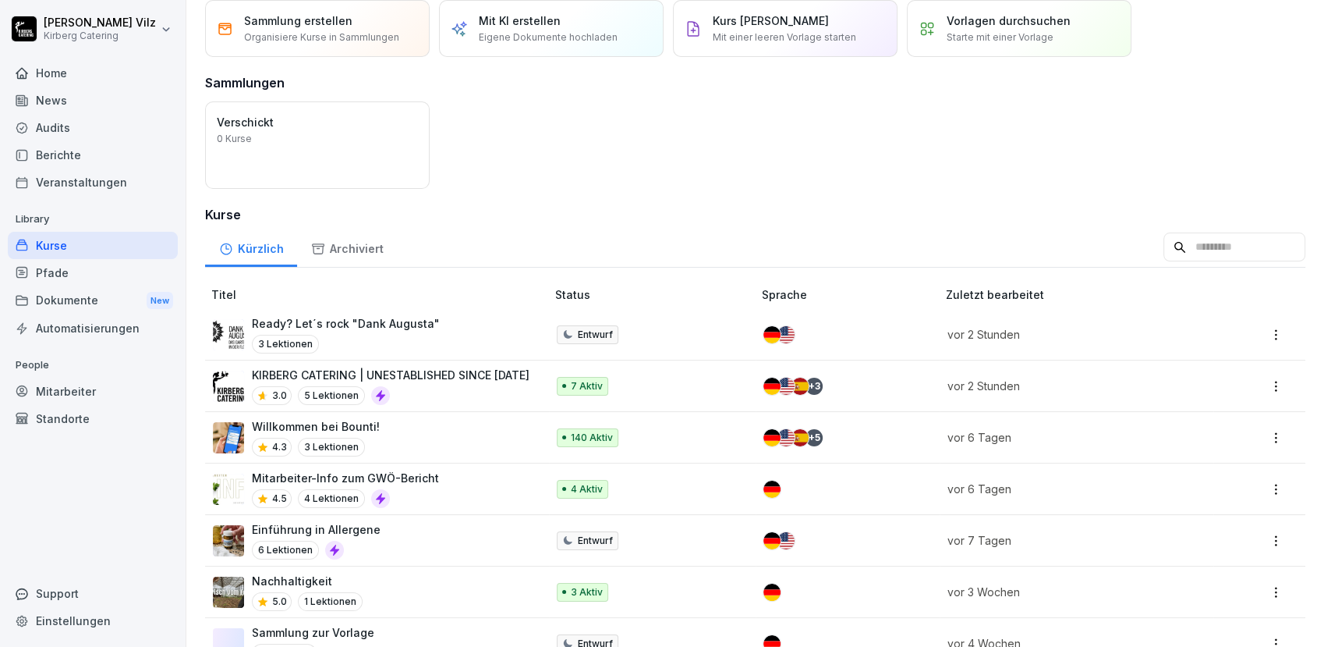
scroll to position [173, 0]
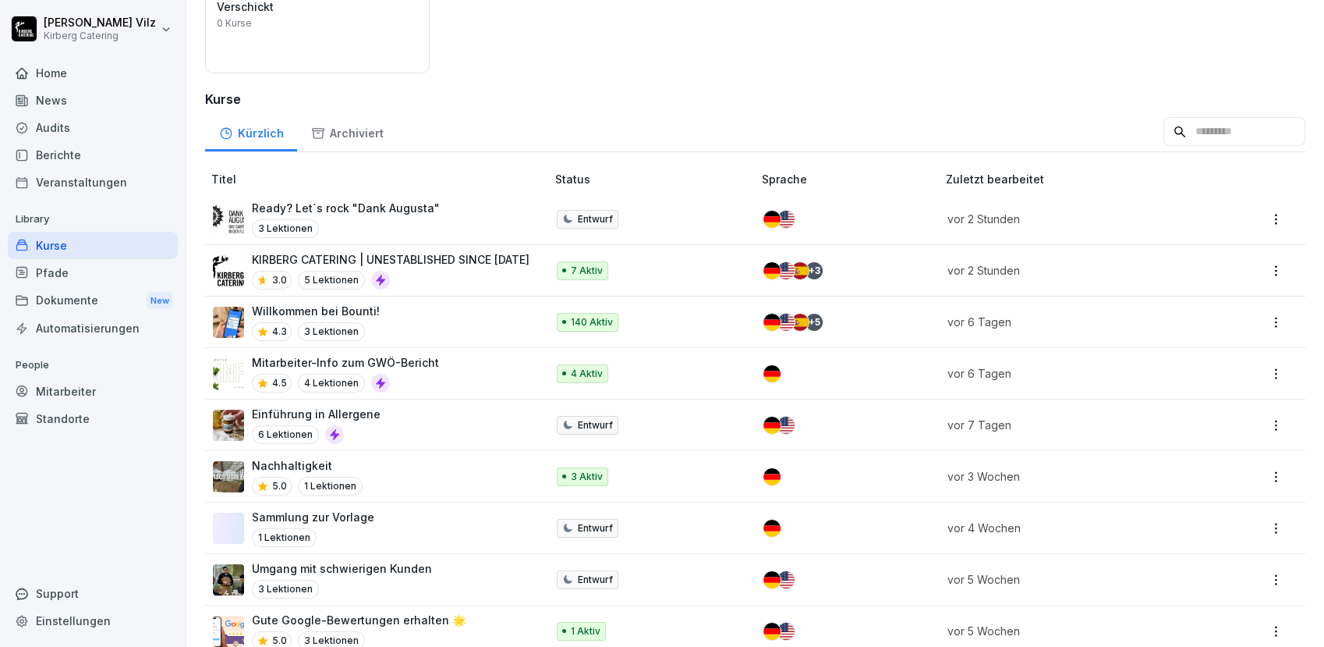
click at [456, 370] on div "Mitarbeiter-Info zum GWÖ-Bericht 4.5 4 Lektionen" at bounding box center [371, 373] width 317 height 38
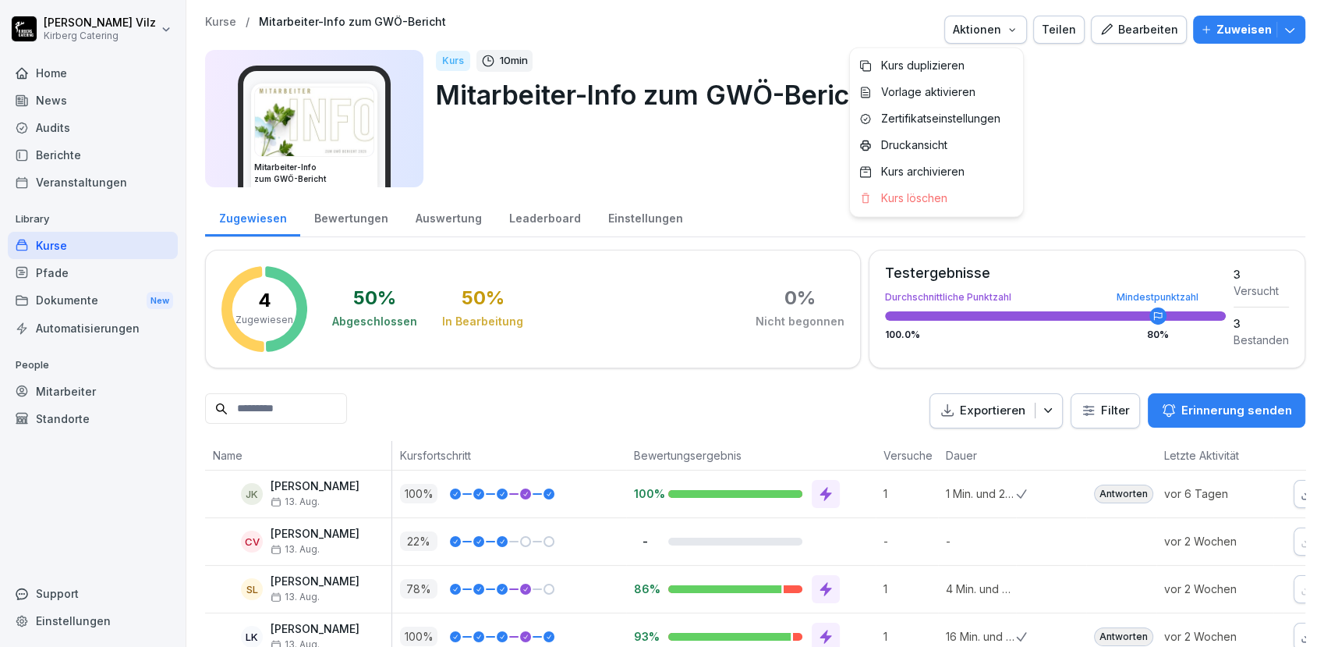
click at [1016, 32] on button "Aktionen" at bounding box center [986, 30] width 83 height 28
click at [923, 64] on p "Kurs duplizieren" at bounding box center [922, 65] width 83 height 14
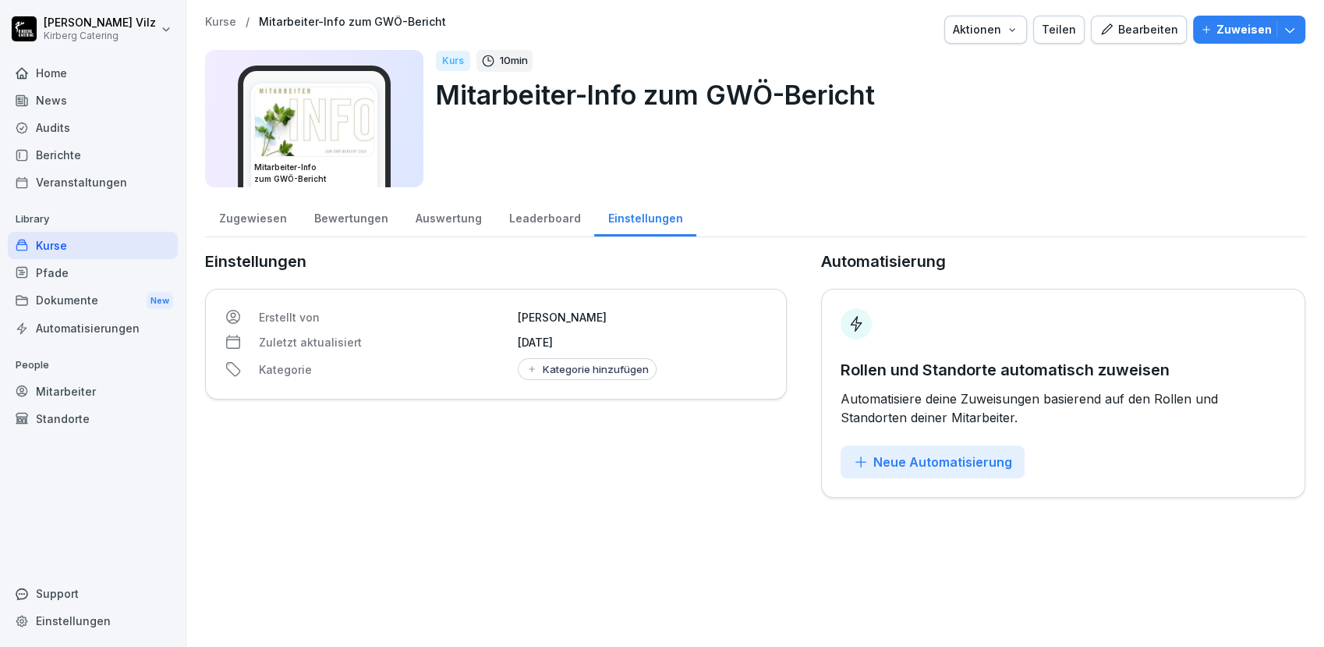
click at [984, 23] on div "Aktionen" at bounding box center [986, 29] width 66 height 17
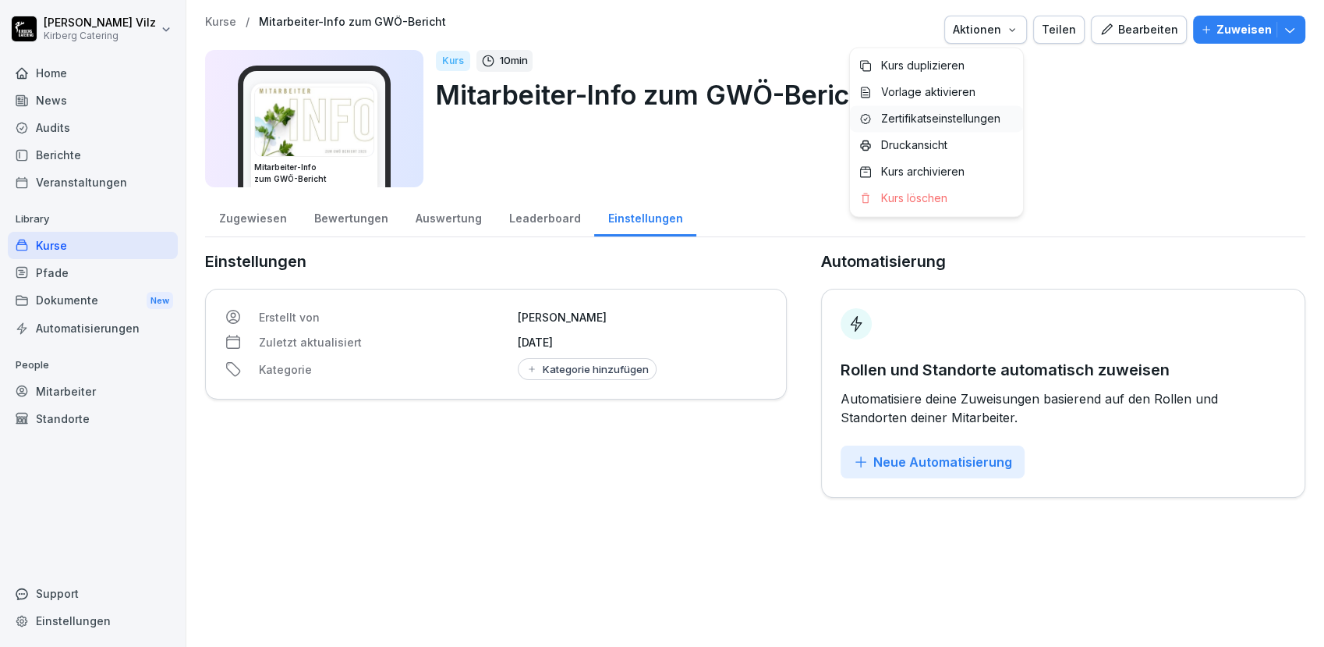
click at [938, 115] on p "Zertifikatseinstellungen" at bounding box center [940, 119] width 119 height 14
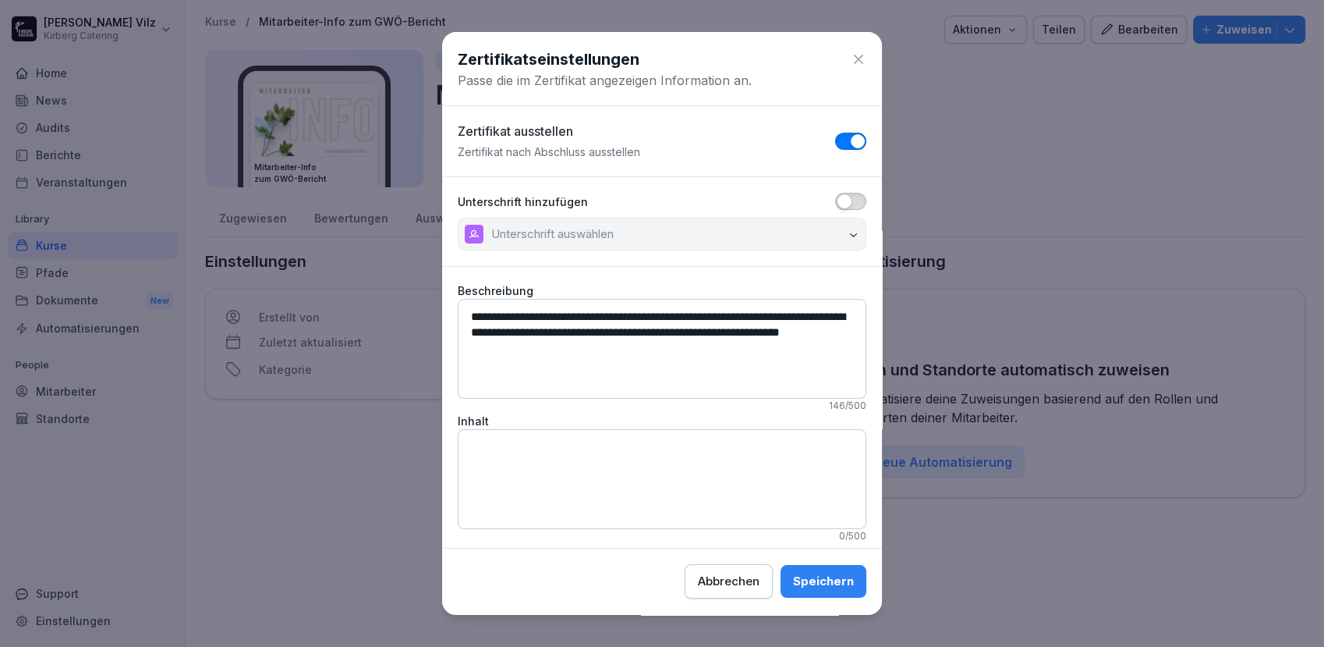
click at [839, 203] on button "button" at bounding box center [850, 201] width 31 height 17
click at [811, 228] on button "Unterschrift auswählen" at bounding box center [662, 234] width 409 height 33
click at [793, 586] on div "Speichern" at bounding box center [823, 581] width 61 height 17
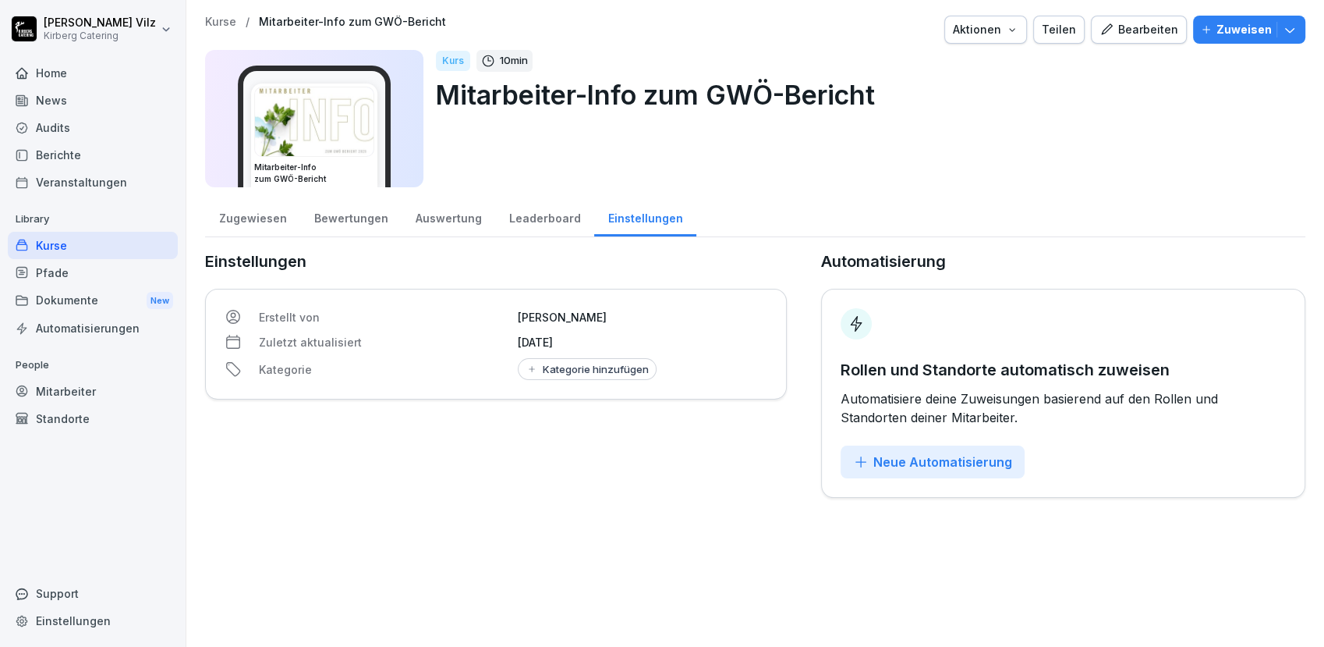
click at [1009, 29] on icon "button" at bounding box center [1012, 29] width 12 height 12
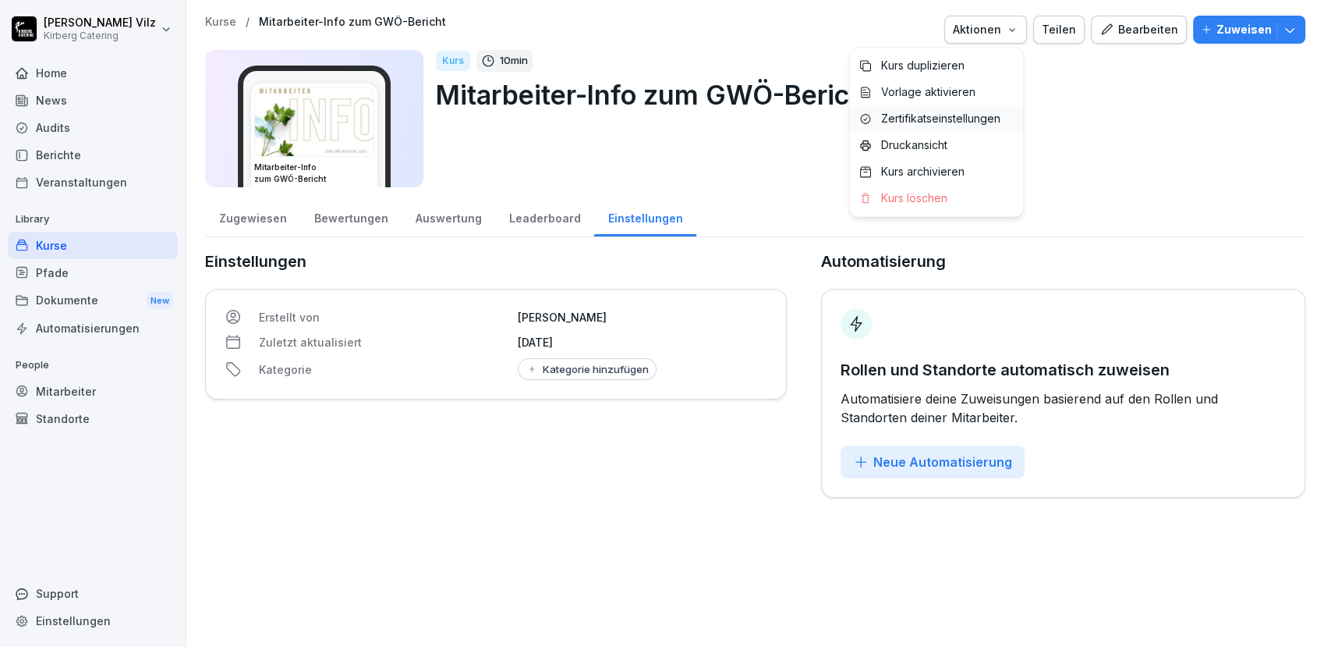
click at [980, 119] on p "Zertifikatseinstellungen" at bounding box center [940, 119] width 119 height 14
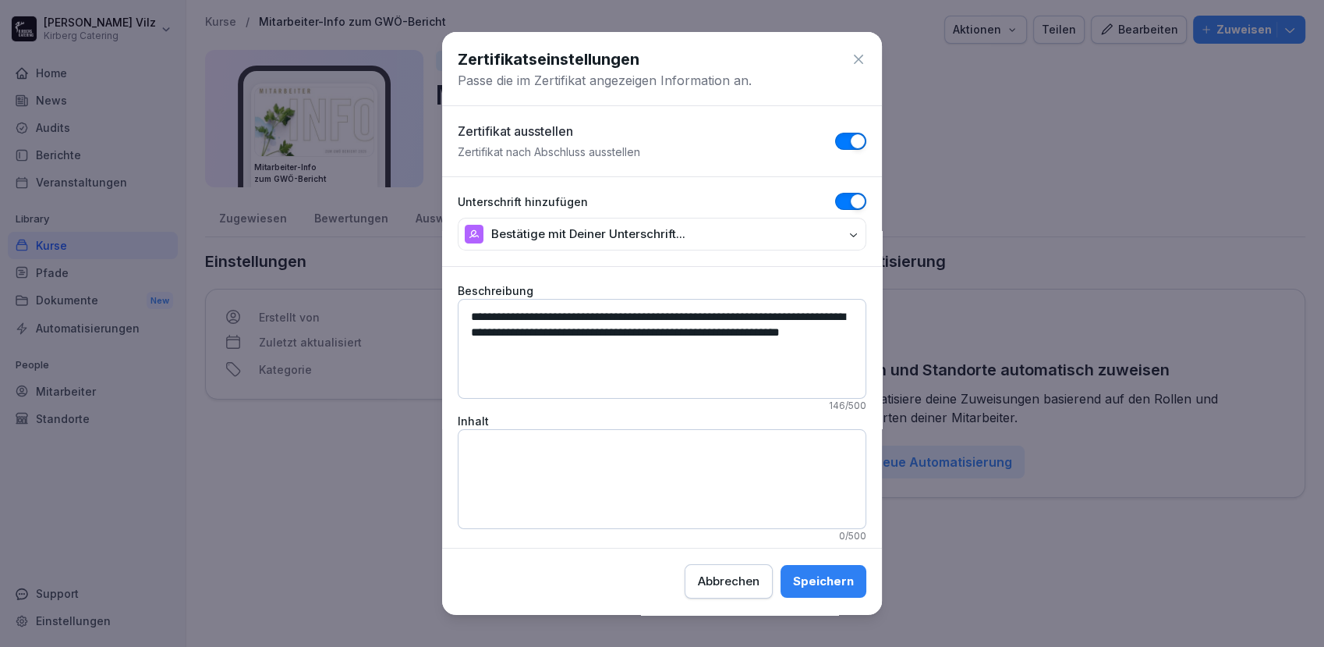
click at [851, 56] on icon at bounding box center [859, 59] width 16 height 16
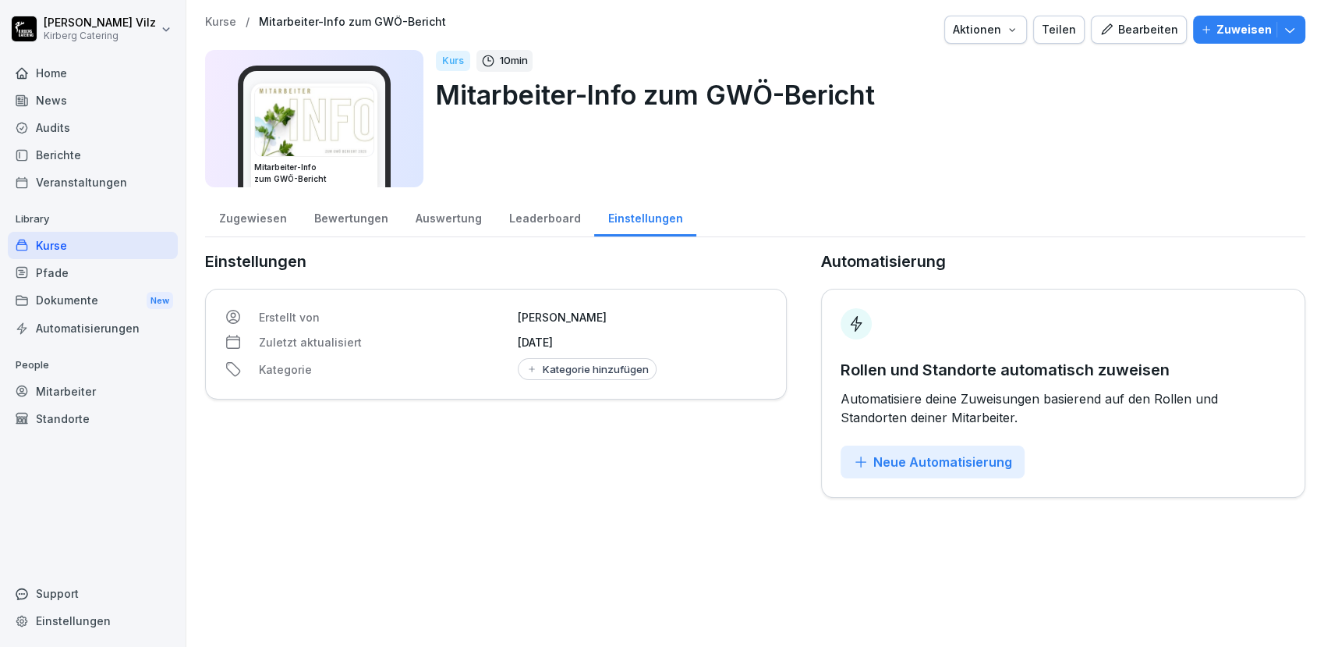
click at [1116, 29] on div "Bearbeiten" at bounding box center [1139, 29] width 79 height 17
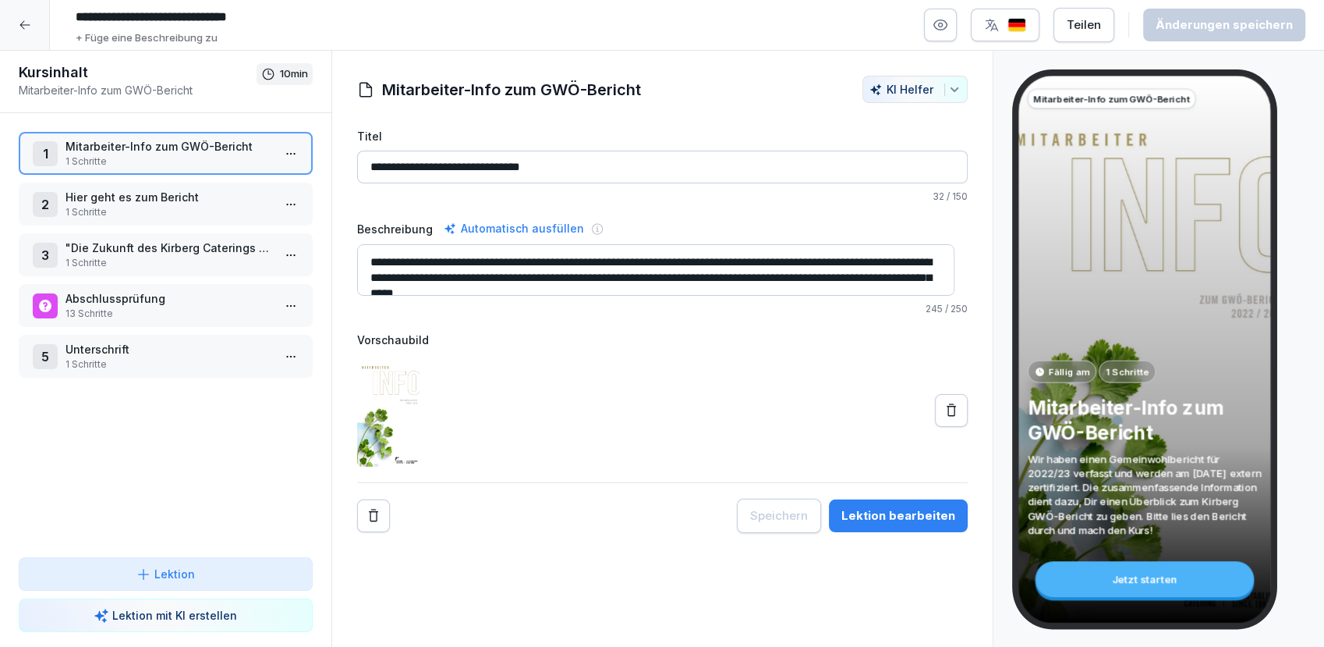
click at [1024, 26] on img "button" at bounding box center [1017, 25] width 19 height 15
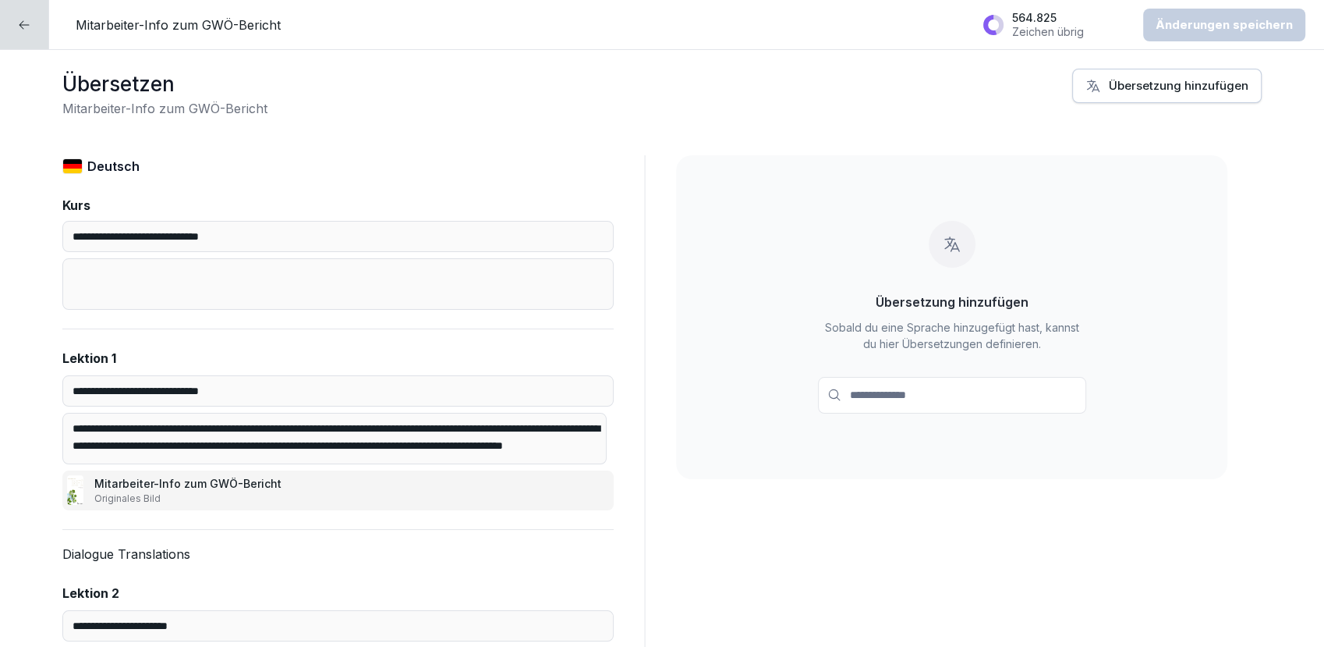
click at [1129, 80] on div "Übersetzung hinzufügen" at bounding box center [1167, 85] width 163 height 17
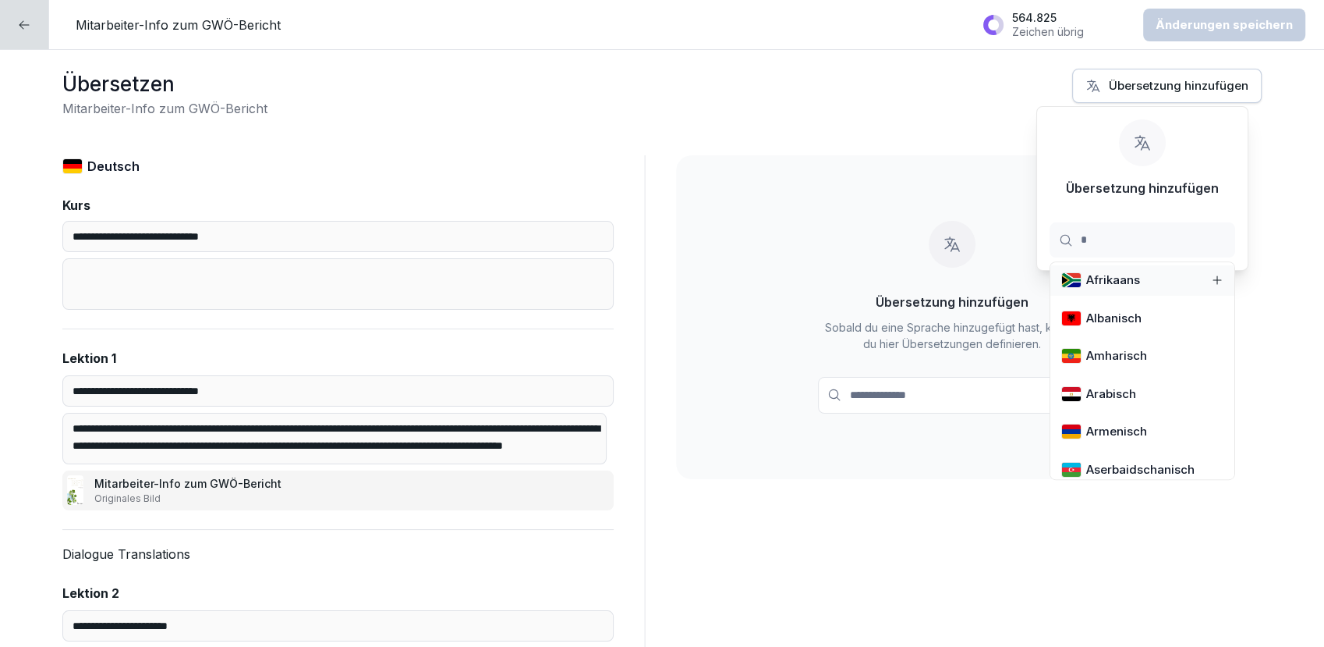
type input "**"
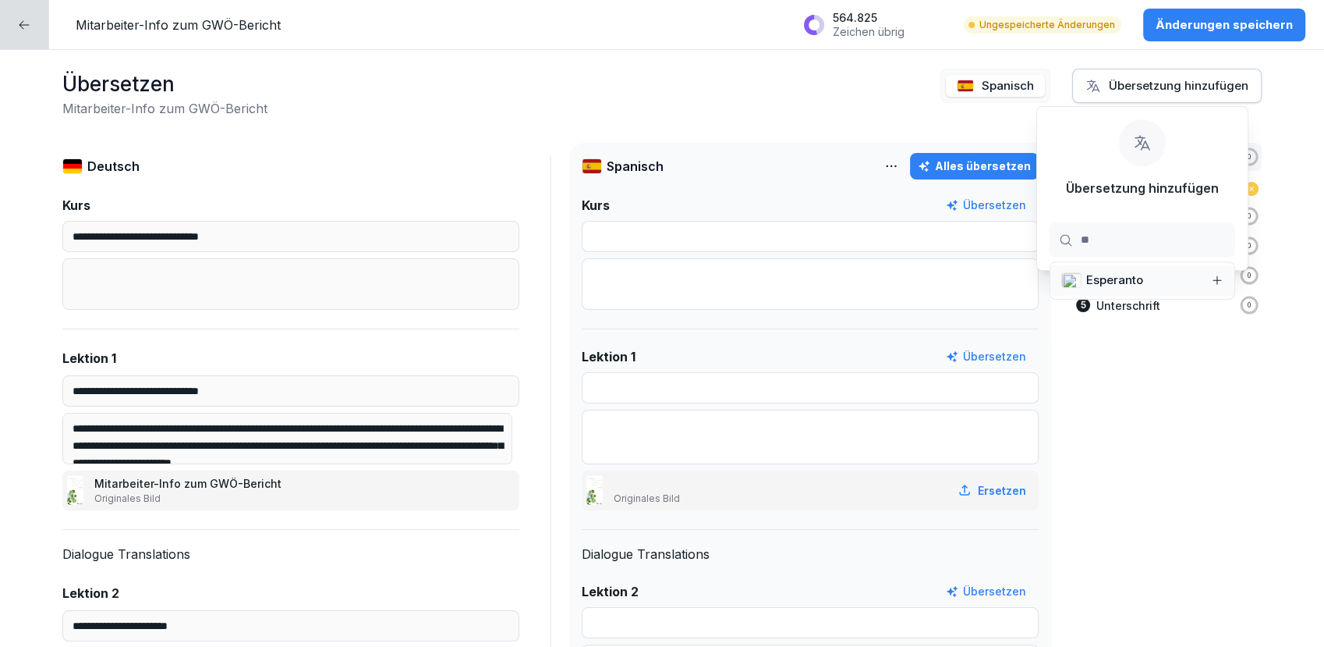
click at [994, 162] on div "Alles übersetzen" at bounding box center [974, 166] width 113 height 17
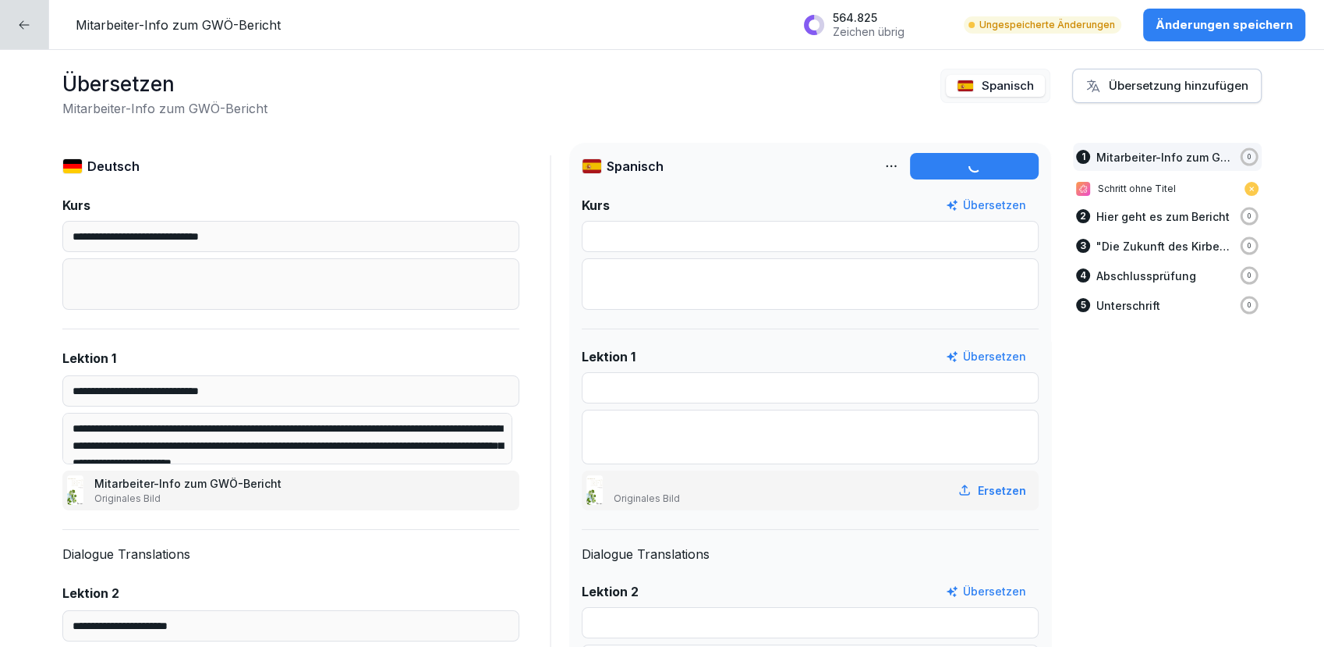
type input "**********"
type textarea "**********"
type input "**********"
type textarea "**********"
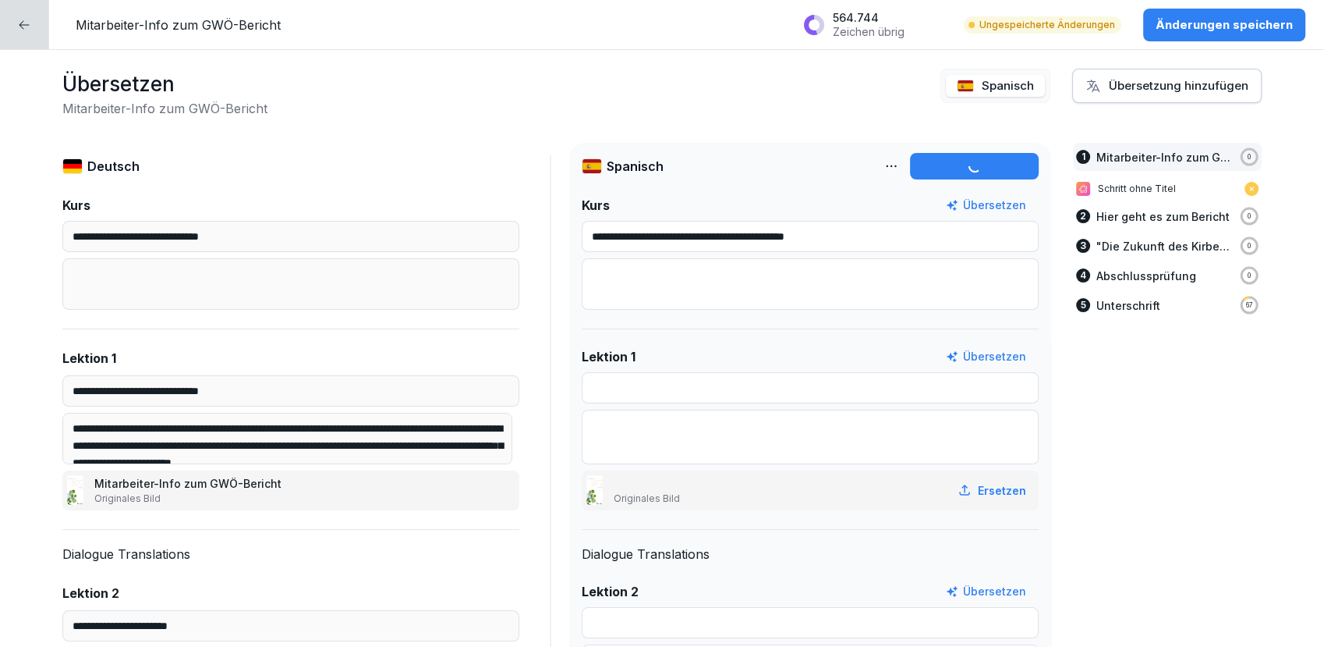
type input "**********"
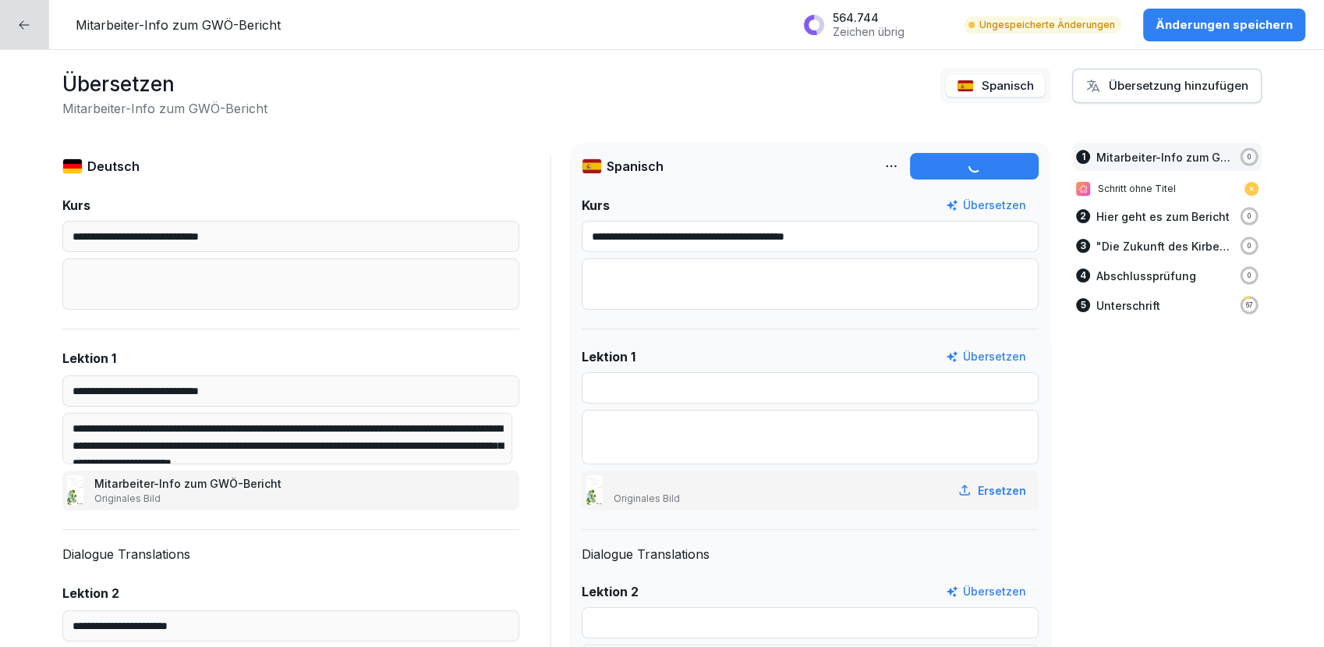
type input "**********"
type textarea "**********"
type input "**********"
type textarea "**********"
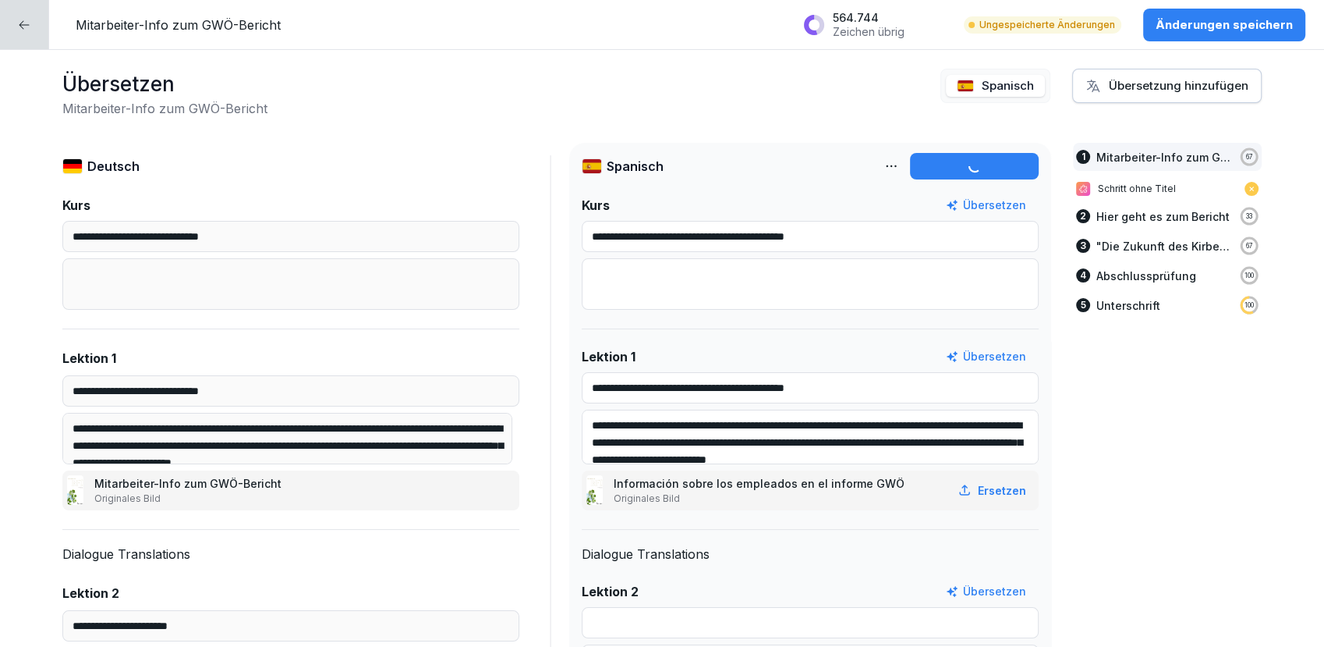
type input "**********"
type textarea "**********"
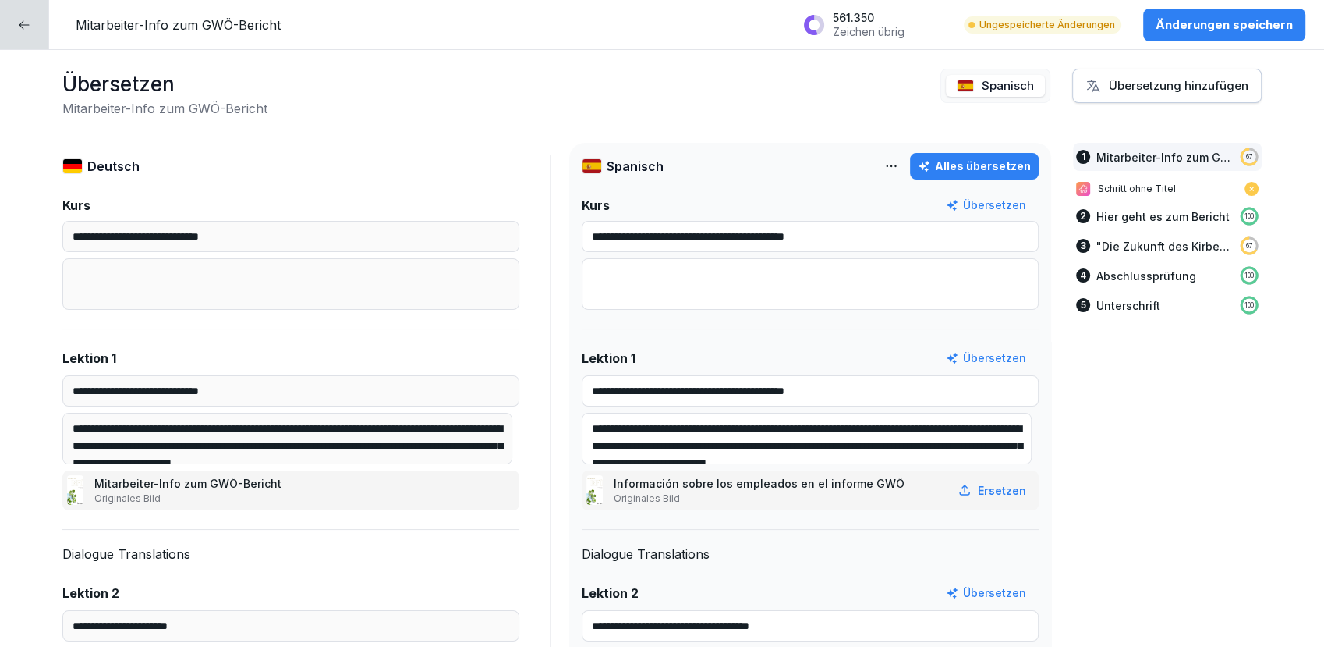
click at [1115, 90] on div "Übersetzung hinzufügen" at bounding box center [1167, 85] width 163 height 17
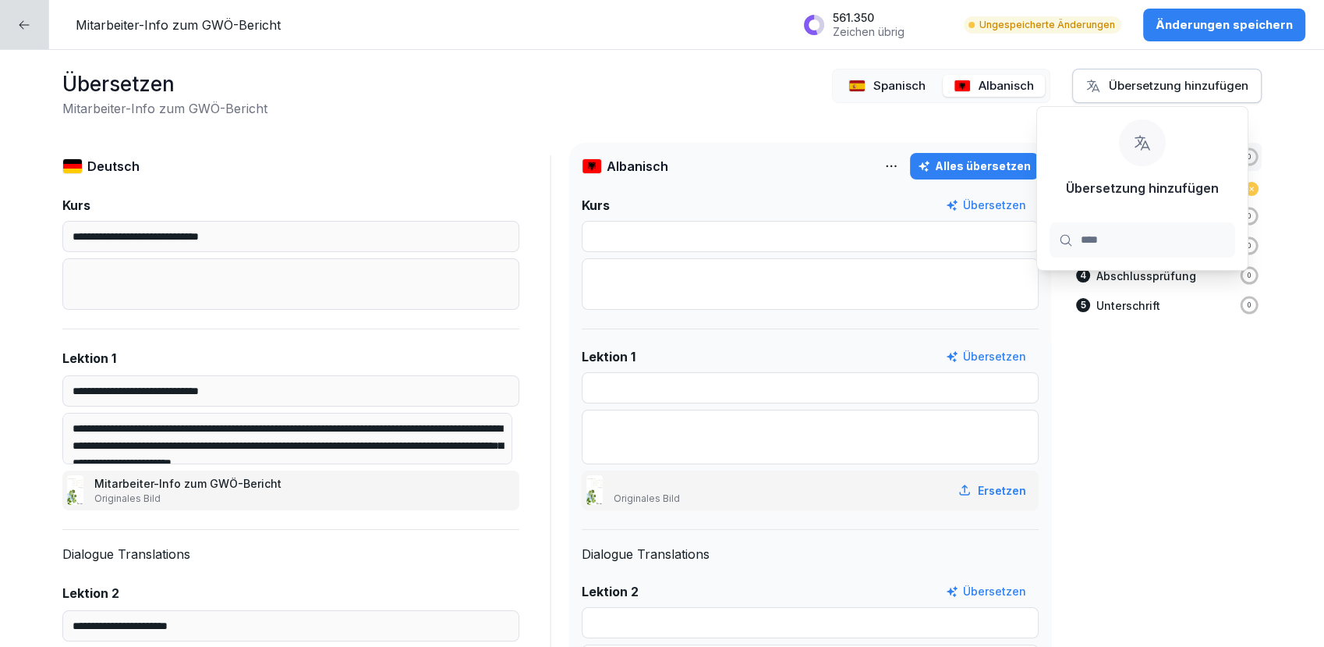
type input "****"
click at [1136, 72] on button "Übersetzung hinzufügen" at bounding box center [1167, 86] width 190 height 34
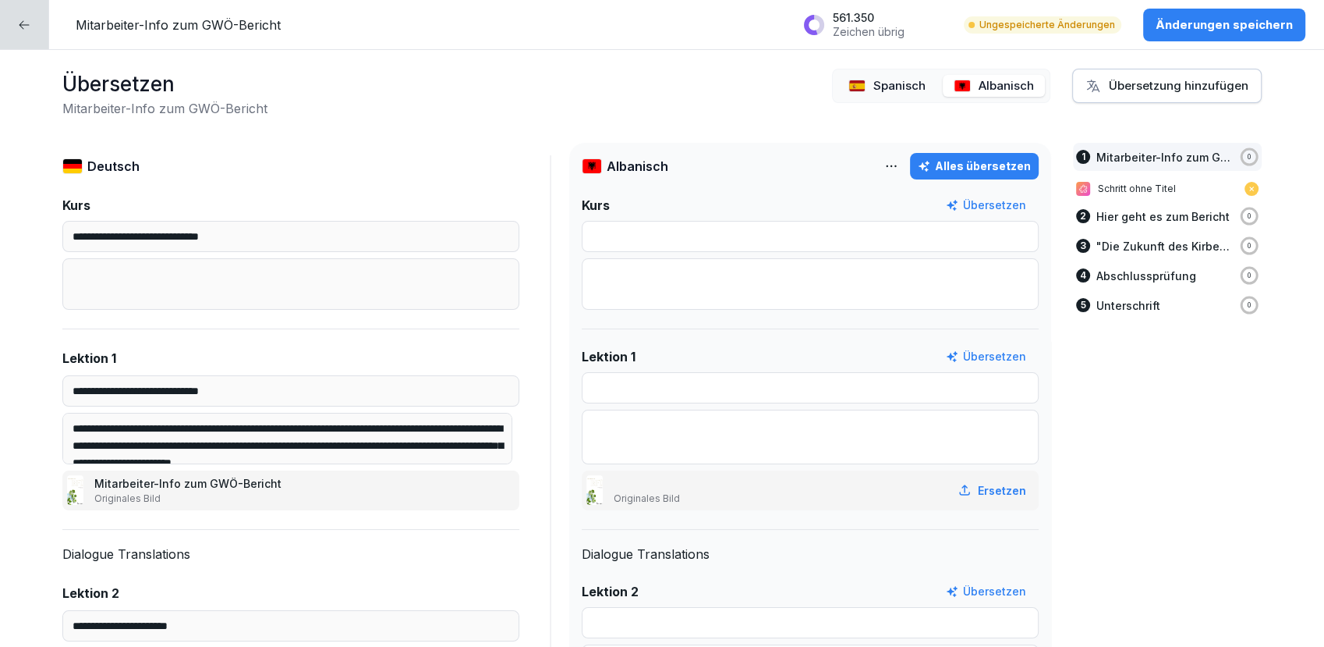
click at [992, 169] on div "Alles übersetzen" at bounding box center [974, 166] width 113 height 17
type input "**********"
type textarea "**********"
type input "**********"
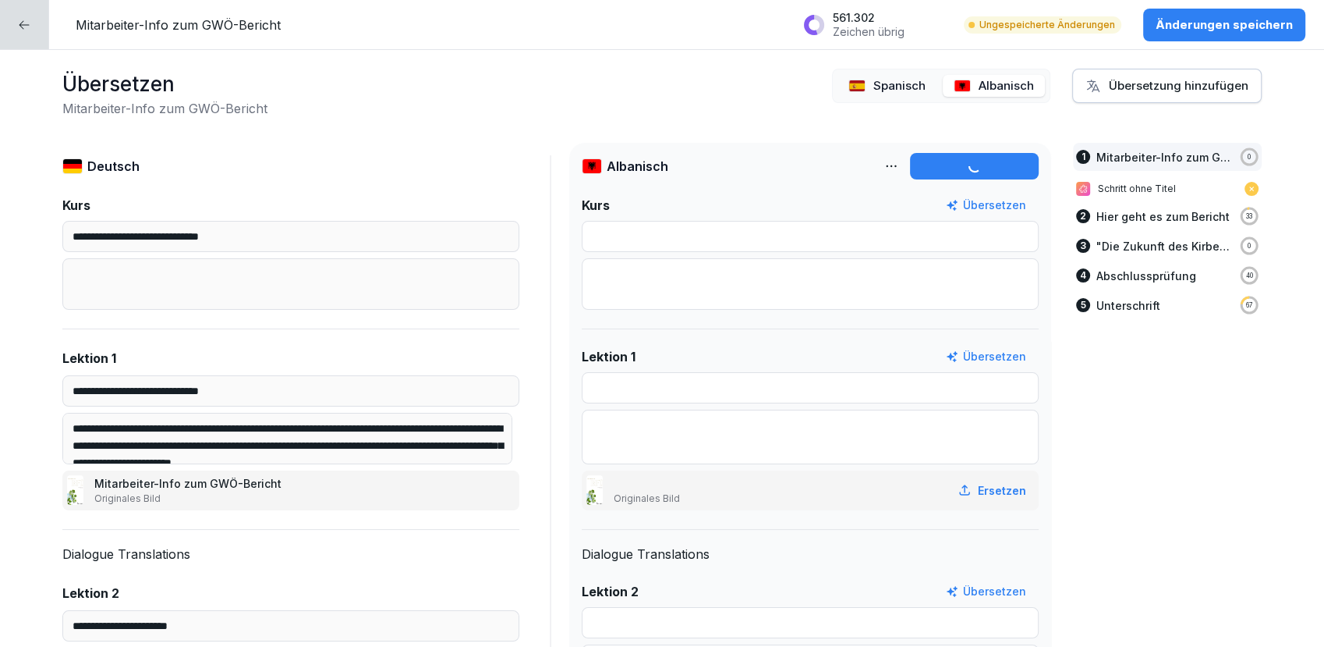
type textarea "**********"
type input "**********"
type textarea "**********"
type input "**********"
type textarea "**********"
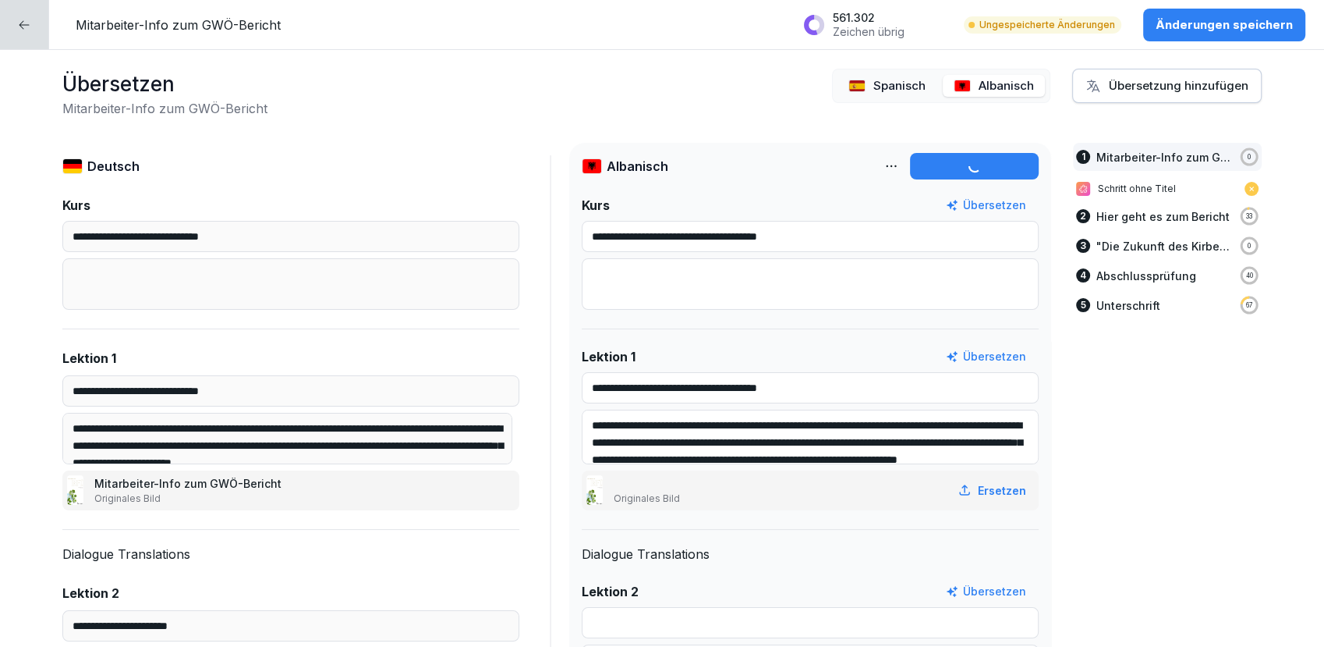
type input "**********"
type textarea "**********"
type input "**********"
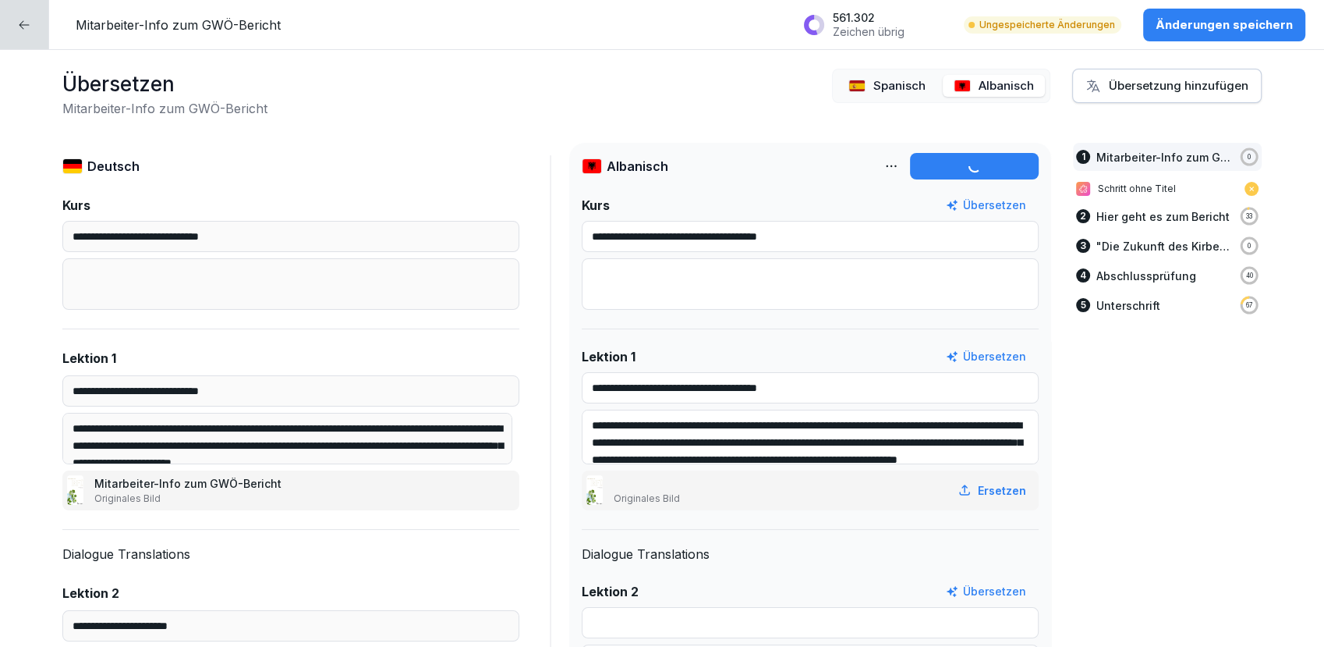
type input "**********"
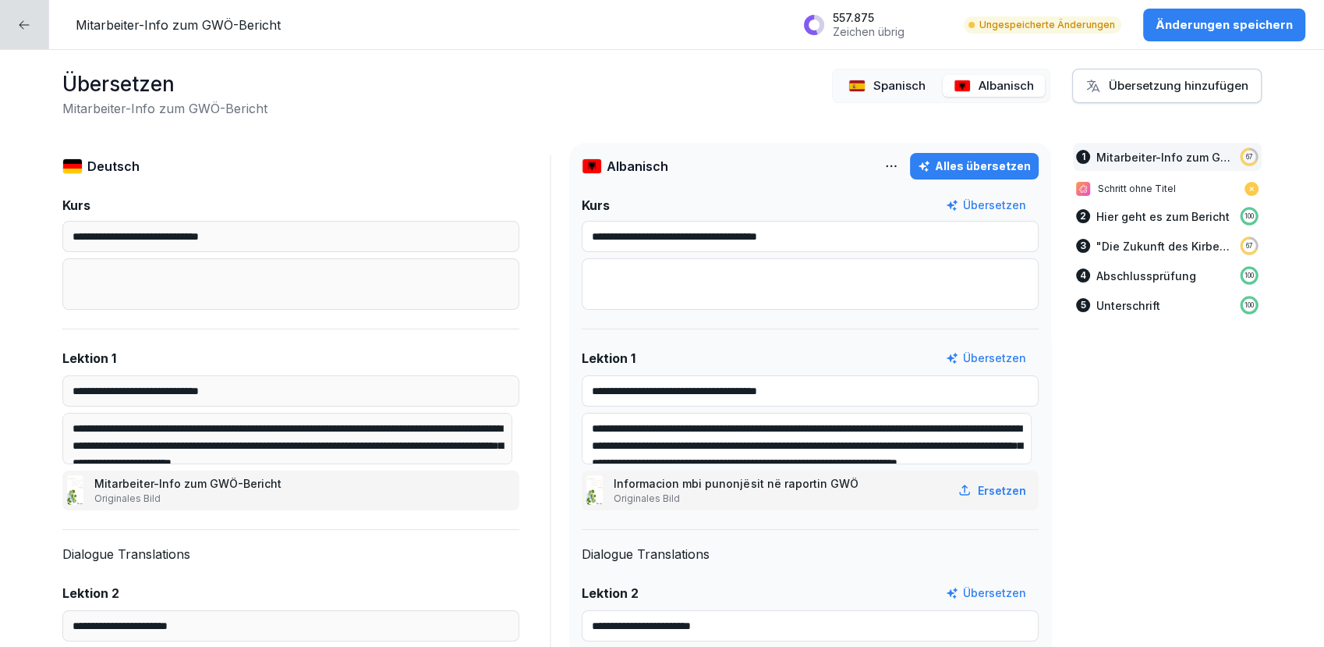
click at [1129, 80] on div "Übersetzung hinzufügen" at bounding box center [1167, 85] width 163 height 17
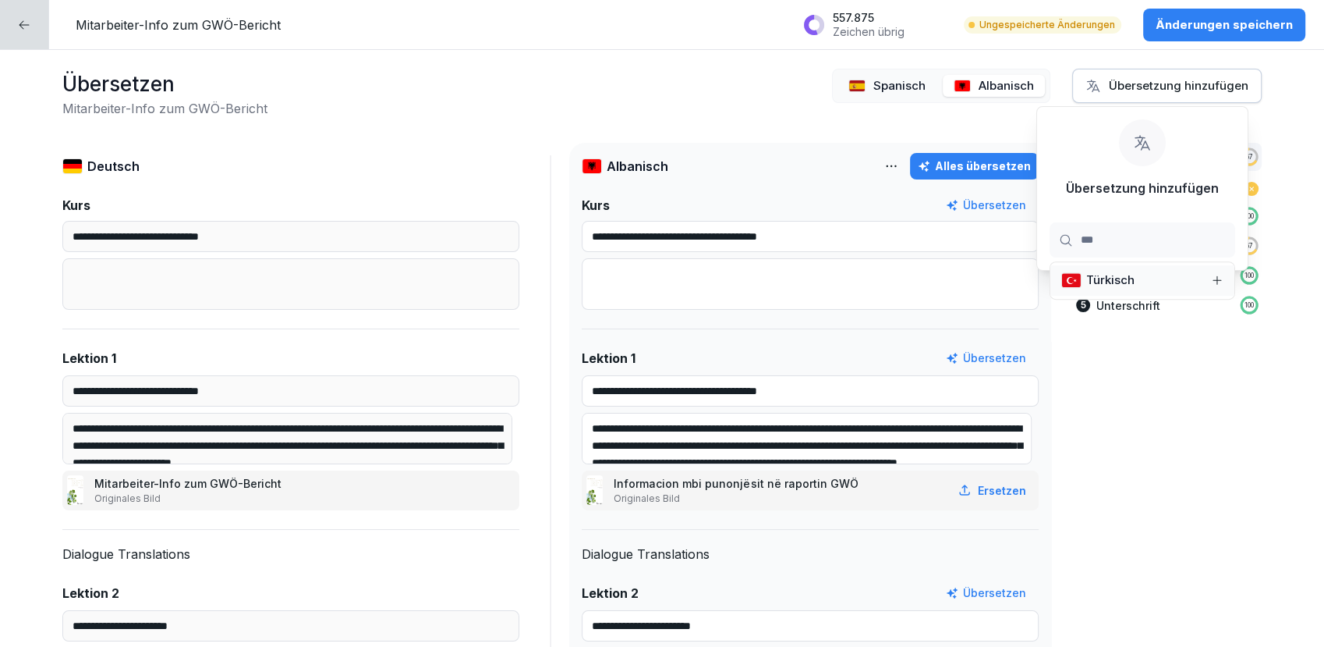
type input "****"
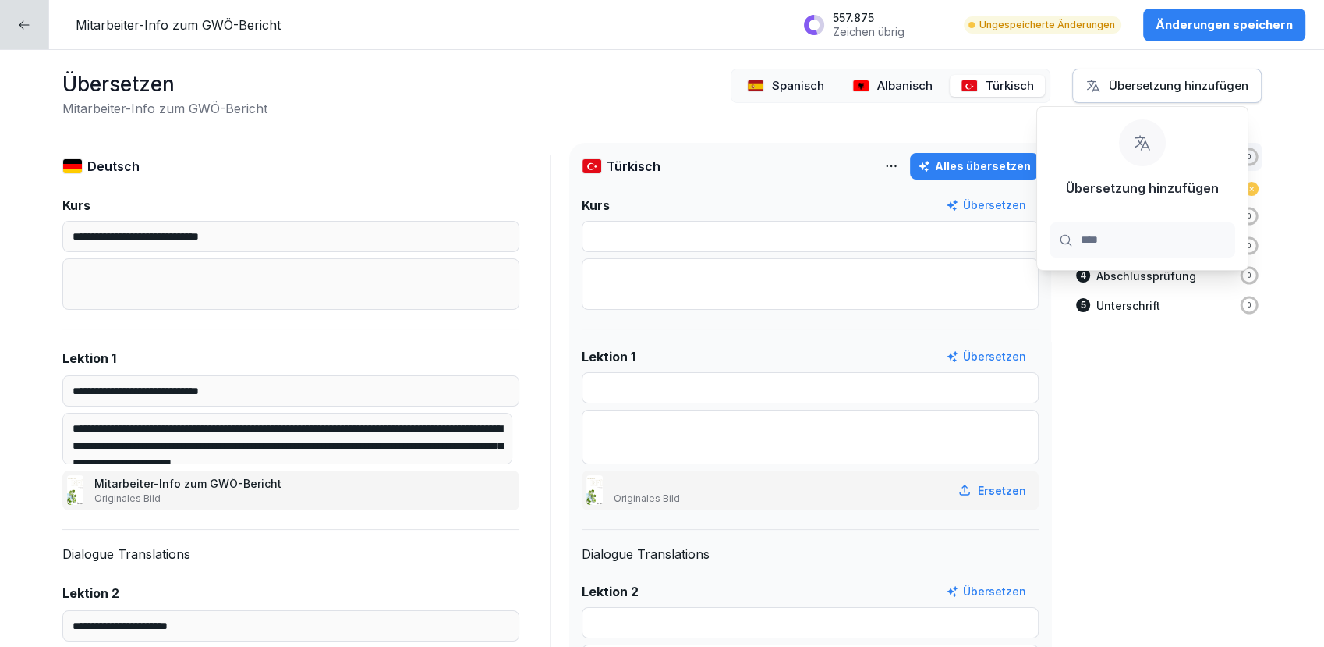
click at [959, 168] on div "Alles übersetzen" at bounding box center [974, 166] width 113 height 17
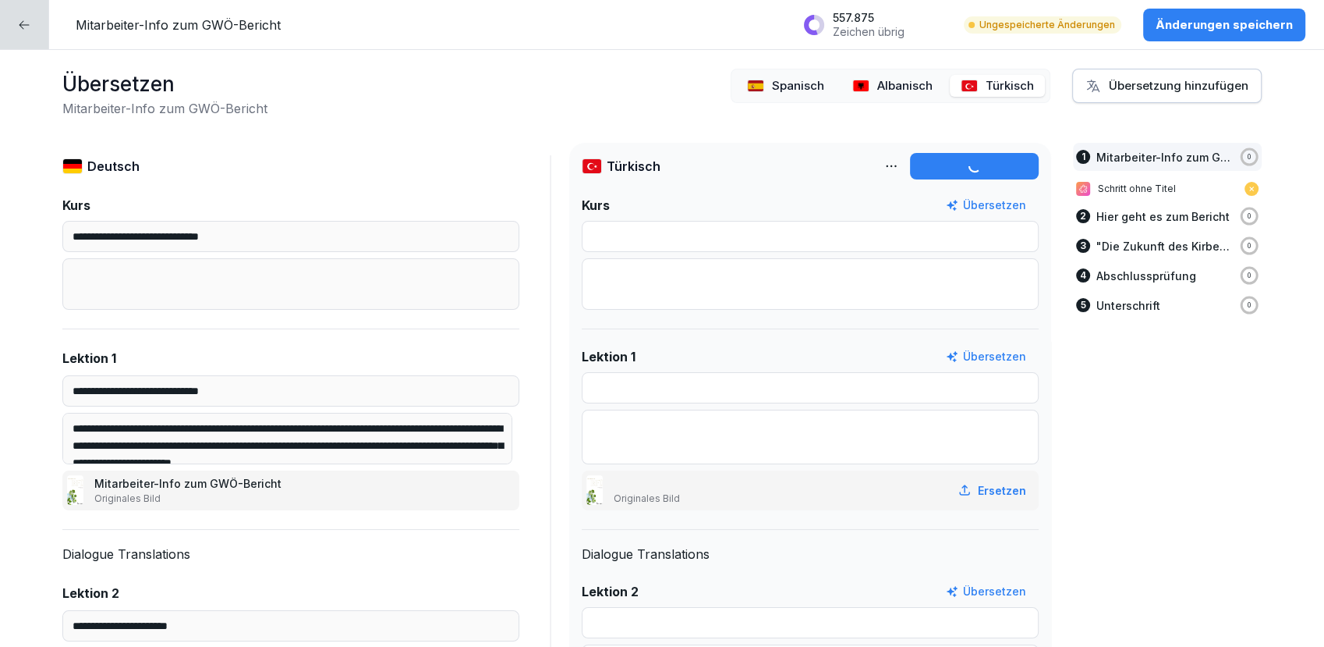
type input "**********"
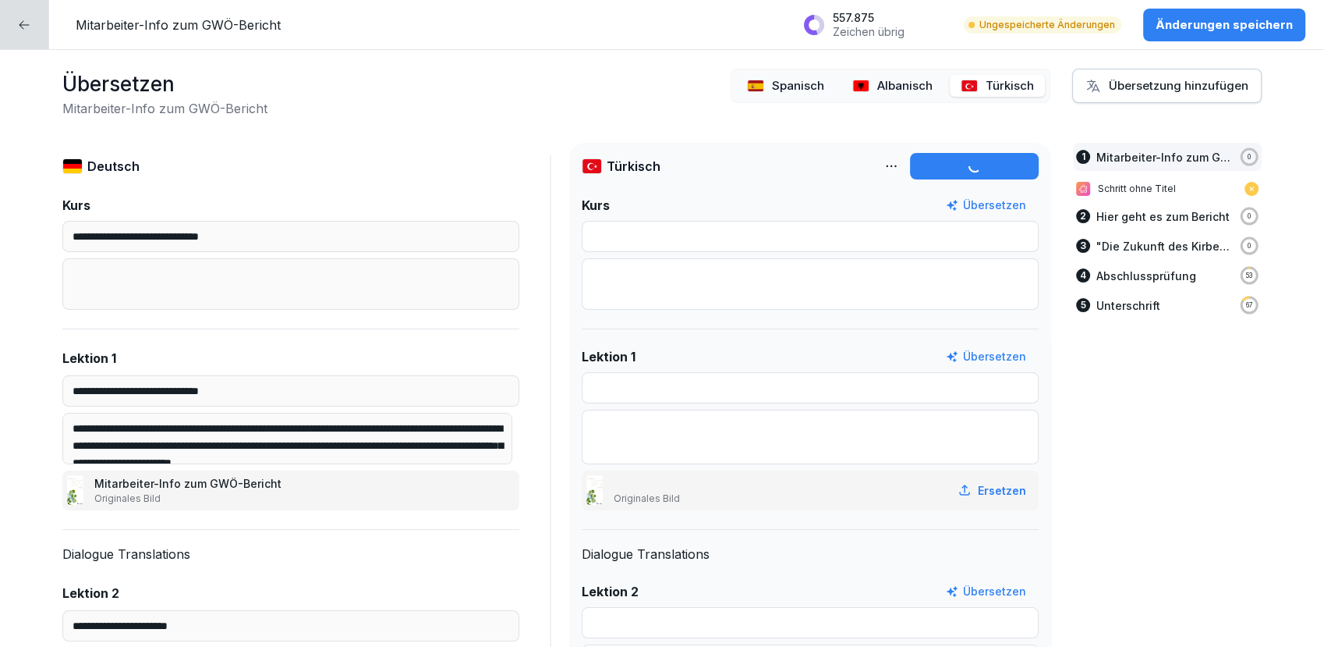
type input "**********"
type textarea "**********"
type input "**********"
type textarea "**********"
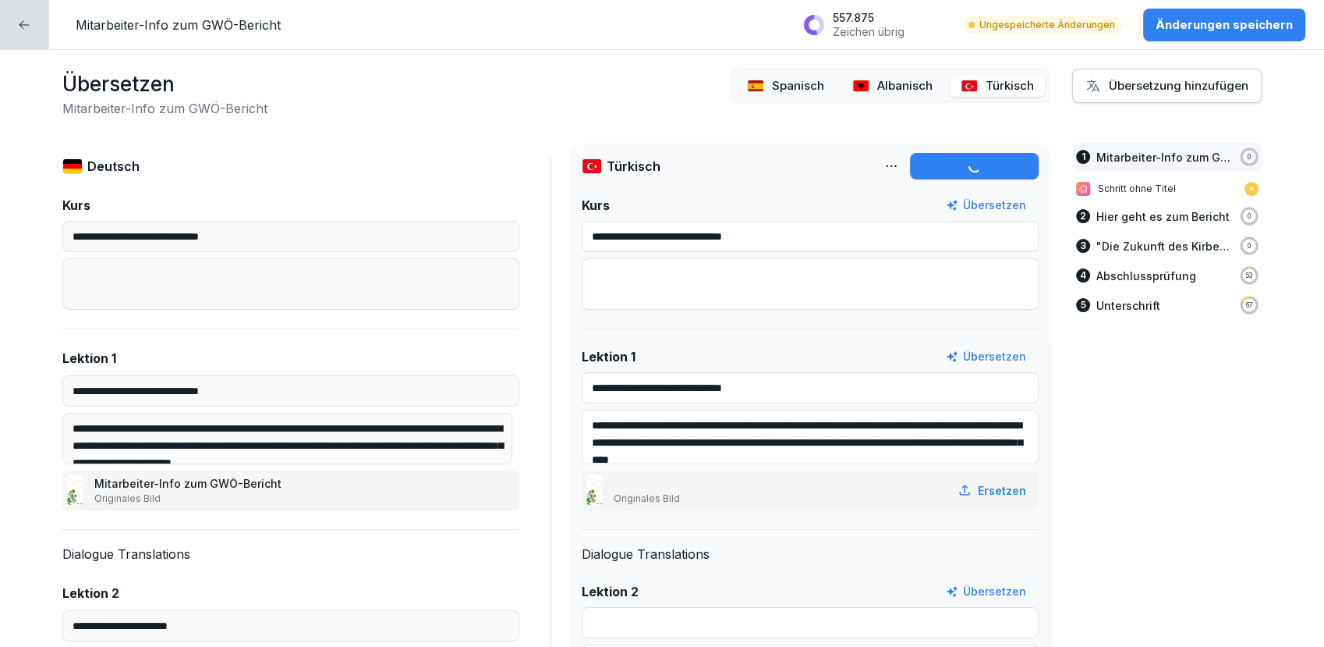
type input "**********"
type textarea "**********"
type input "**********"
type textarea "**********"
type input "**********"
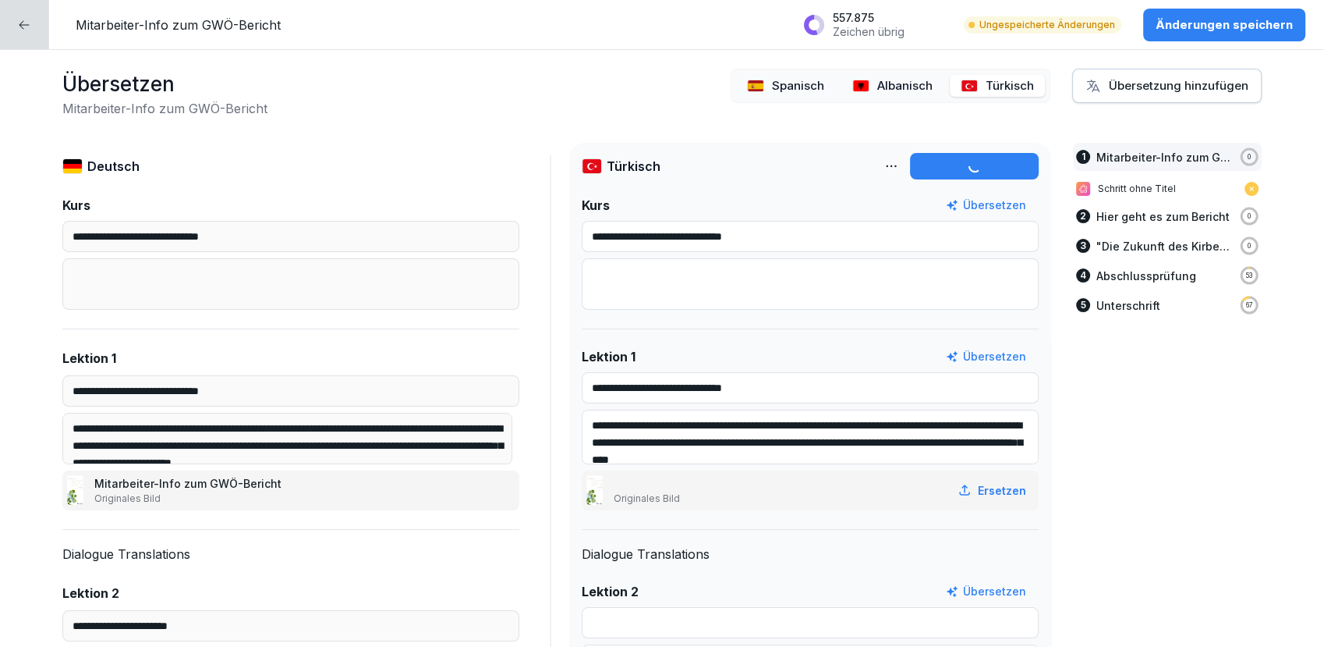
type textarea "**********"
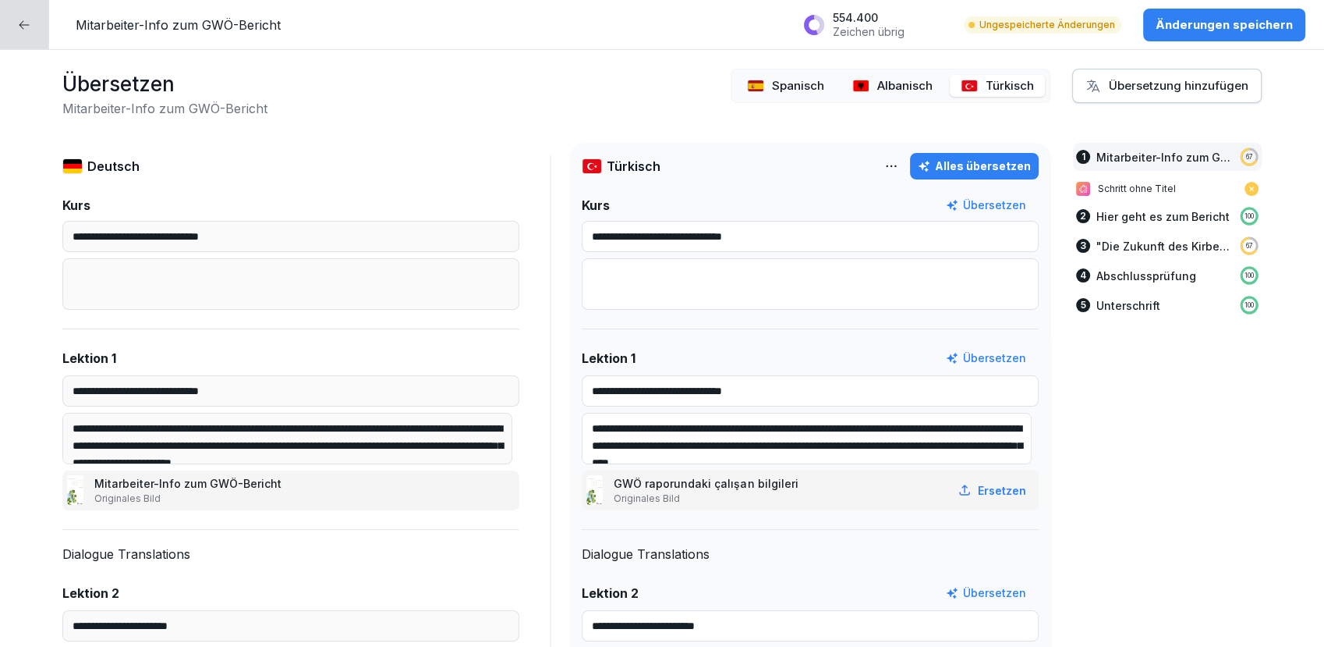
click at [1132, 83] on div "Übersetzung hinzufügen" at bounding box center [1167, 85] width 163 height 17
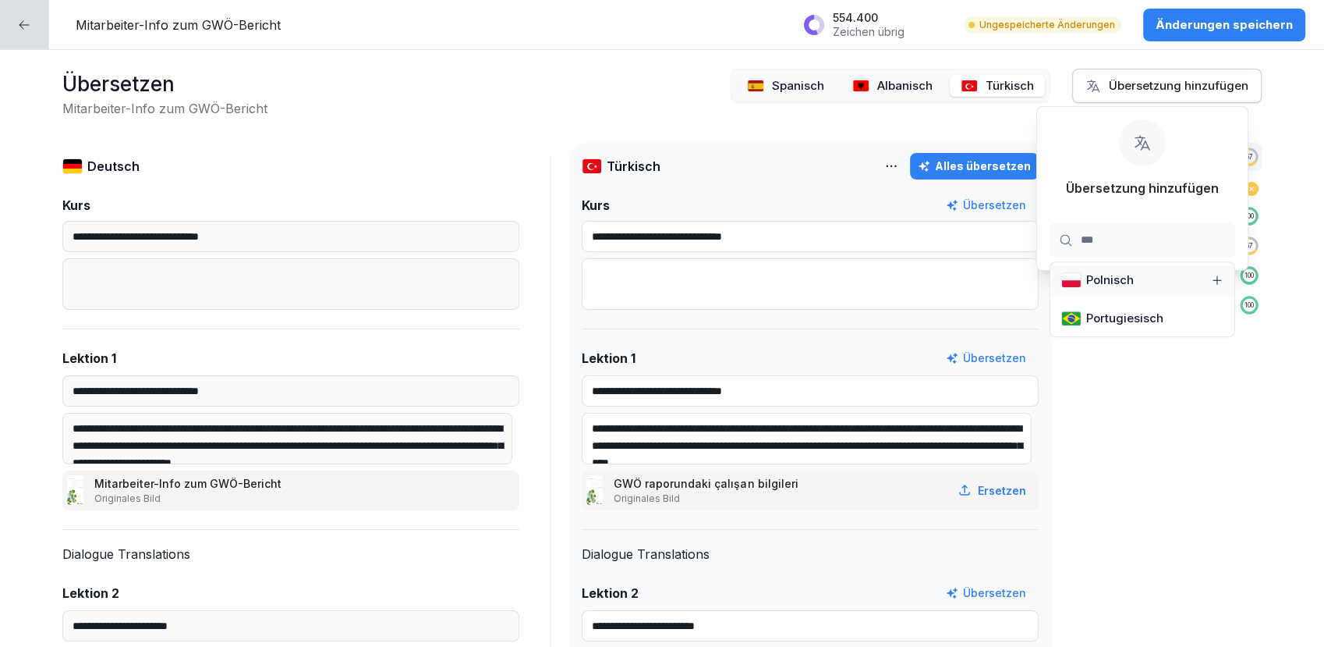
type input "****"
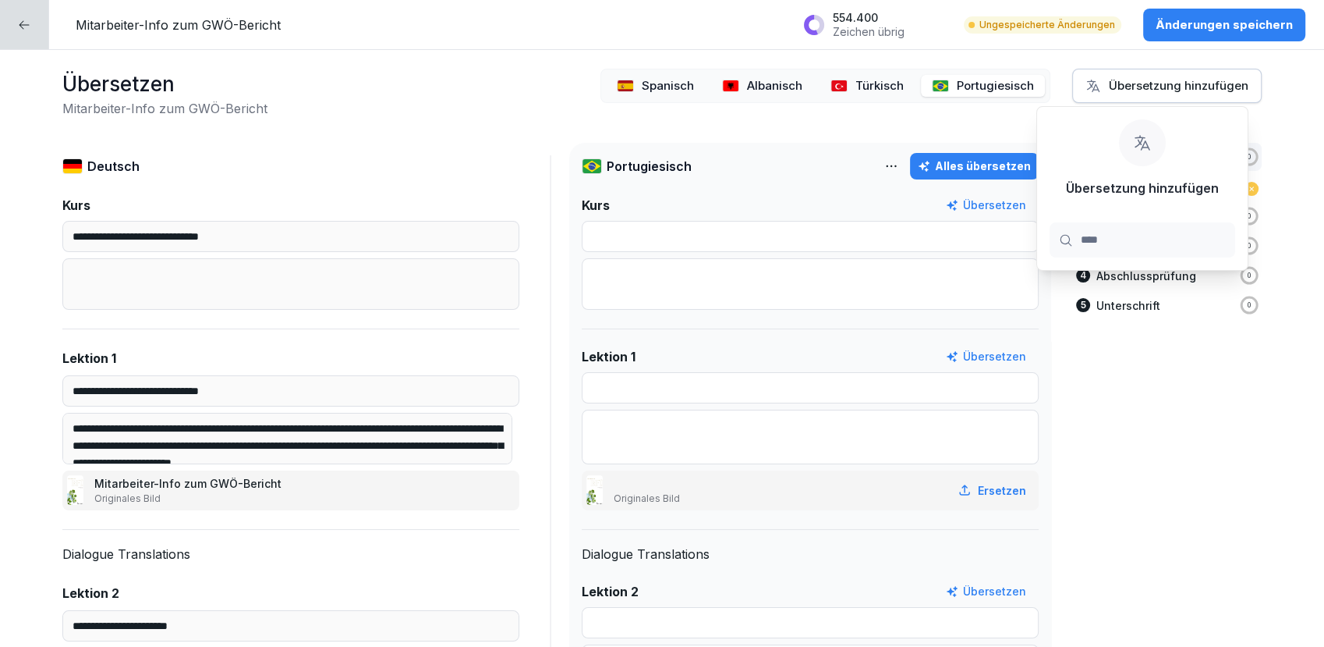
click at [971, 163] on div "Alles übersetzen" at bounding box center [974, 166] width 113 height 17
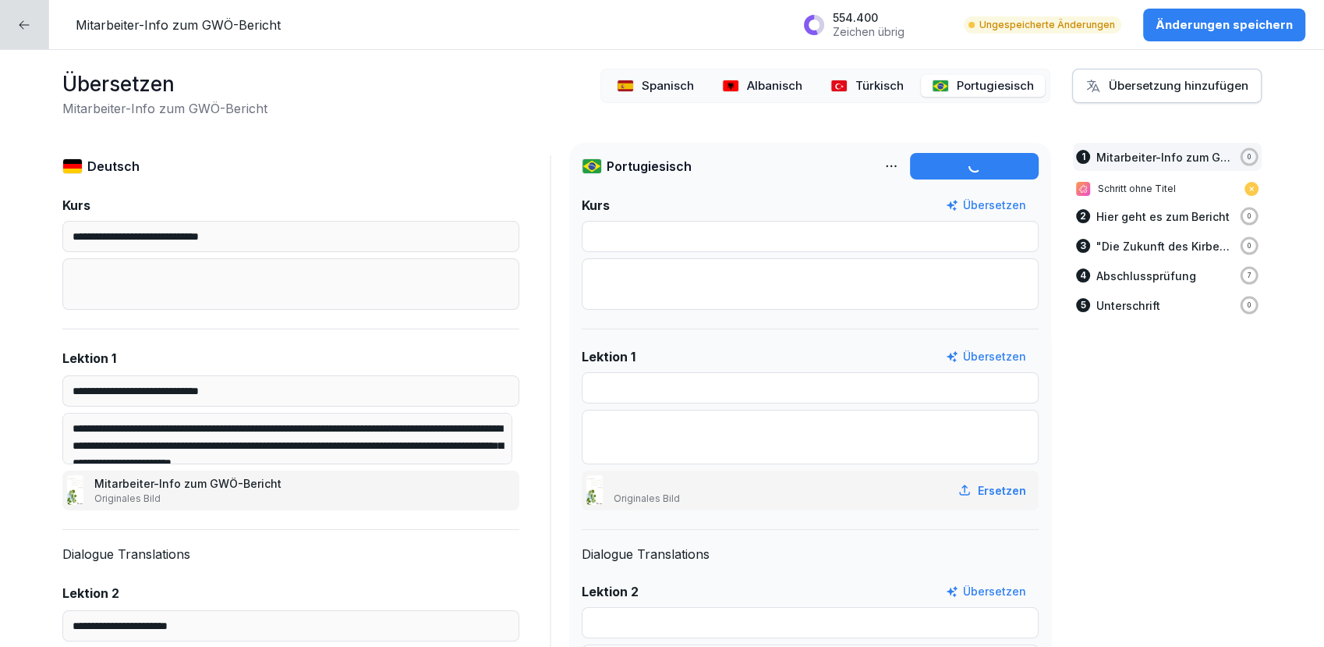
type input "**********"
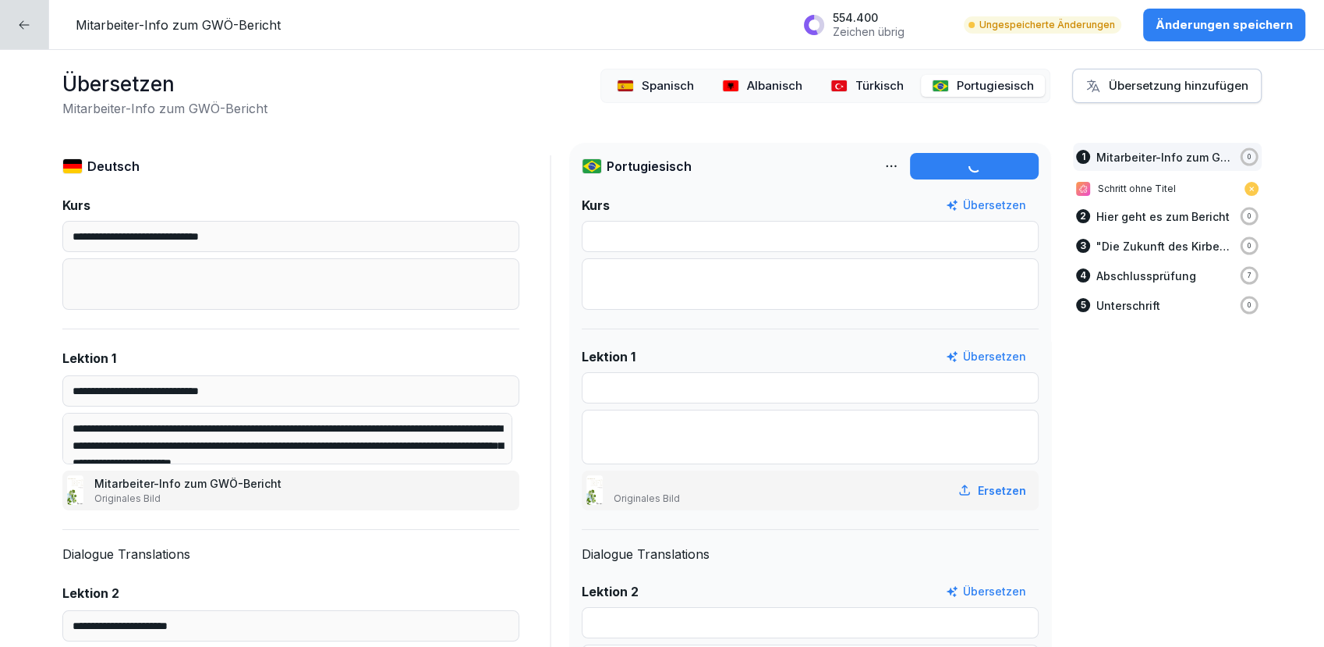
type input "**********"
type textarea "**********"
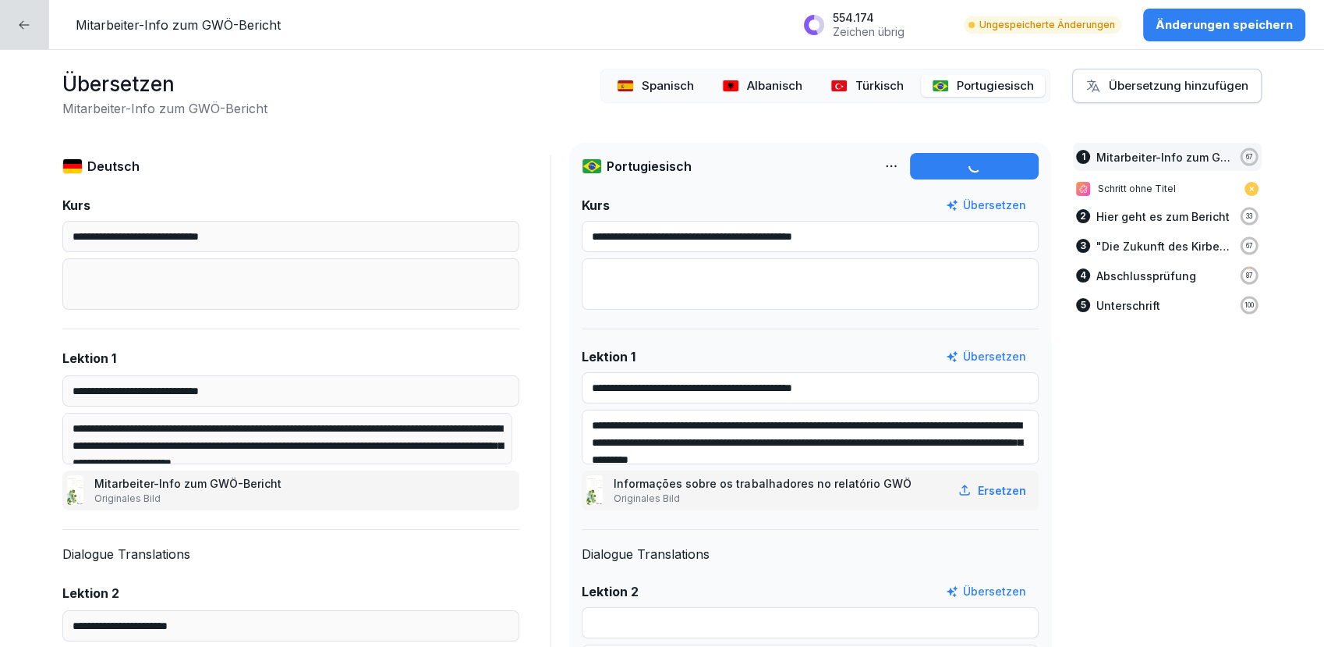
type input "**********"
type textarea "**********"
type input "**********"
type textarea "**********"
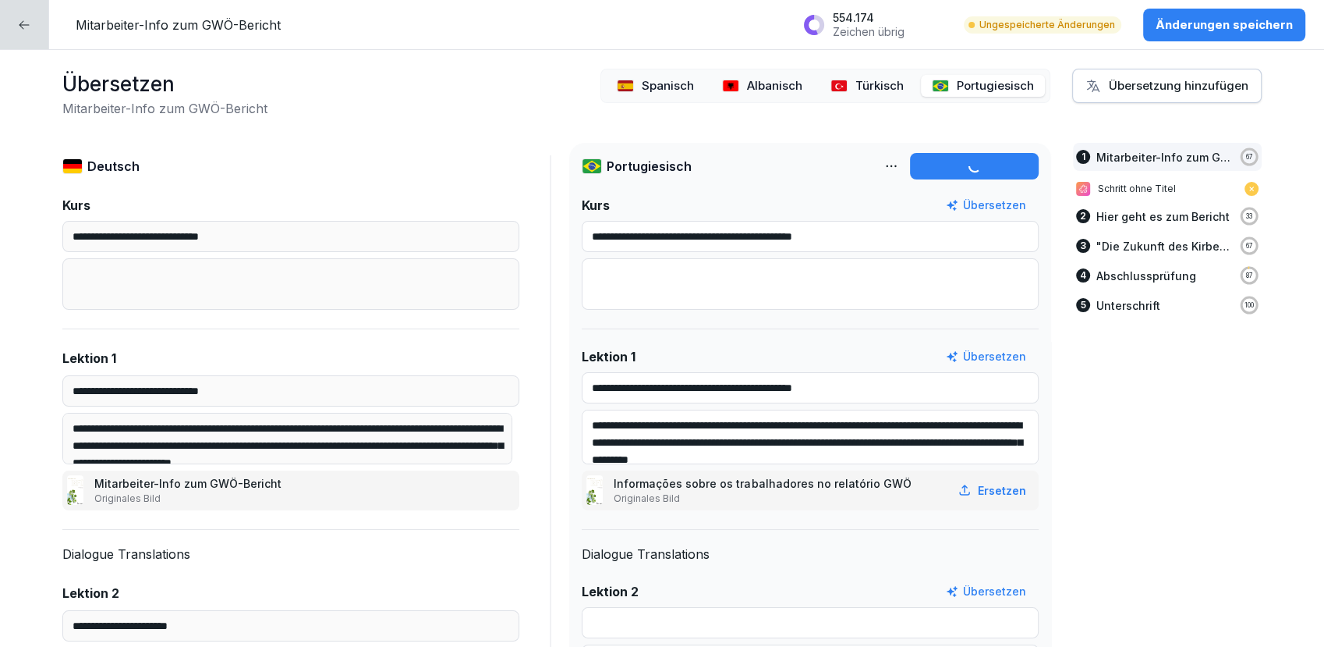
type input "**********"
type textarea "**********"
type input "**********"
type textarea "**********"
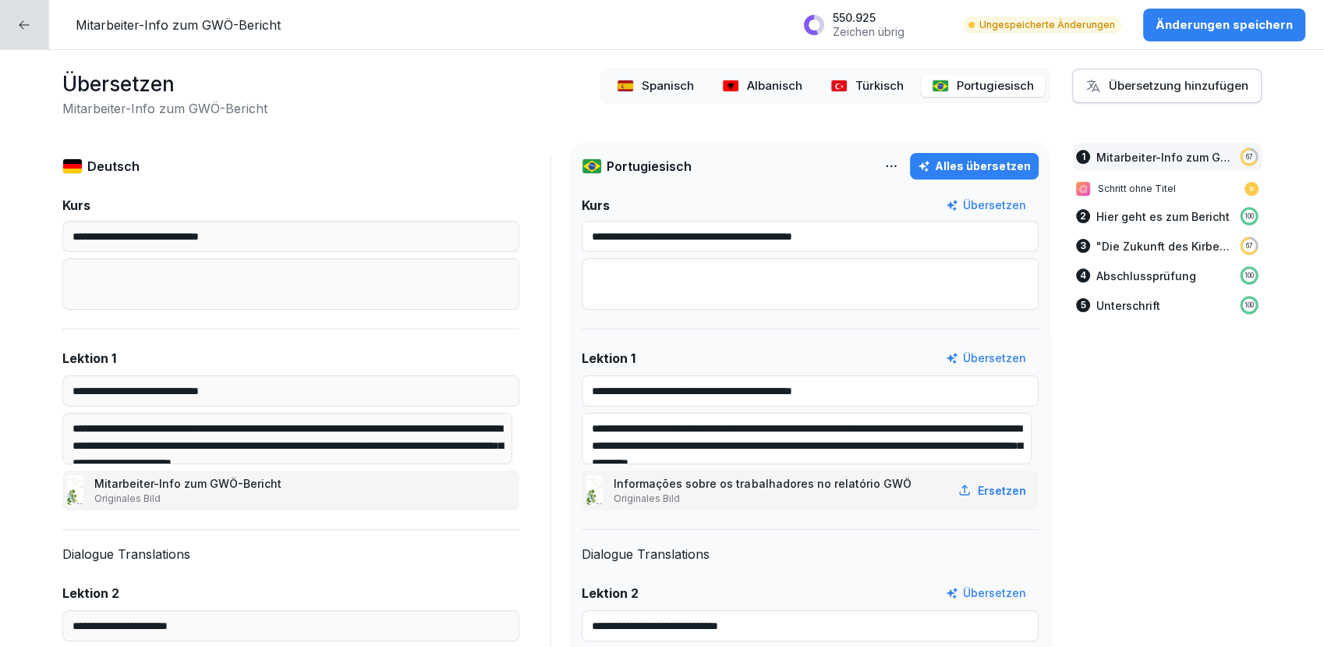
click at [1109, 84] on div "Übersetzung hinzufügen" at bounding box center [1167, 85] width 163 height 17
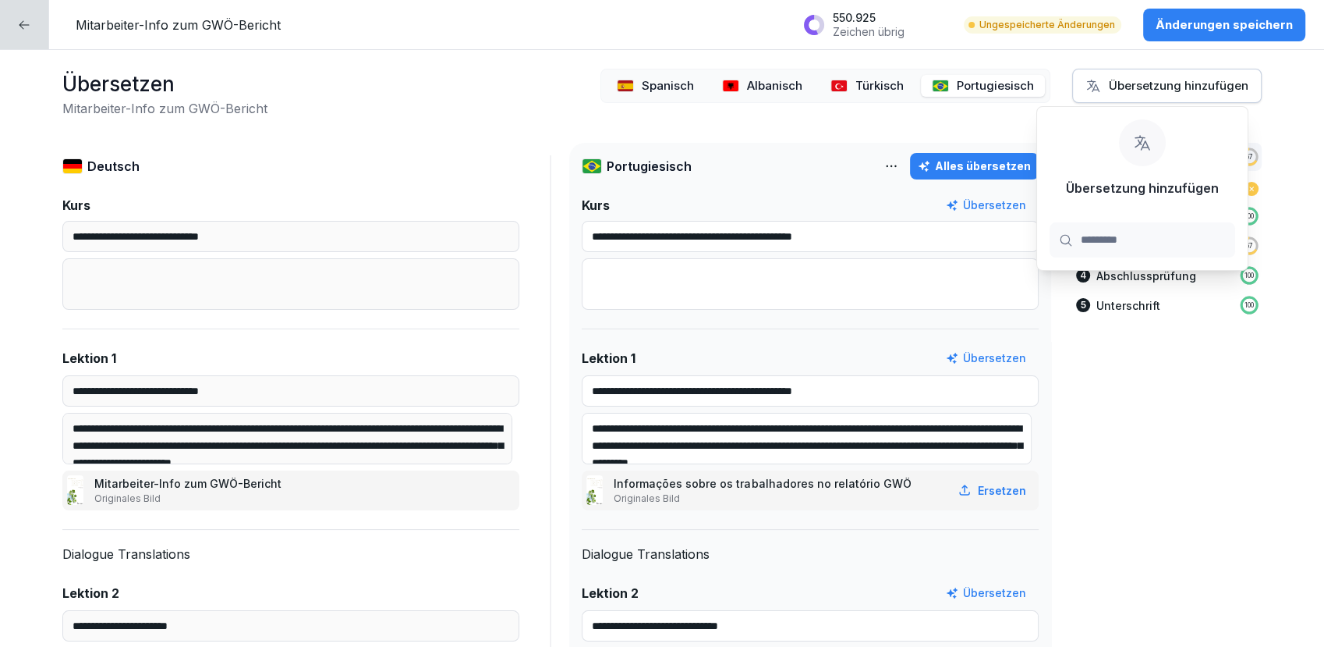
click at [1098, 237] on input "*********" at bounding box center [1143, 239] width 186 height 35
type input "**********"
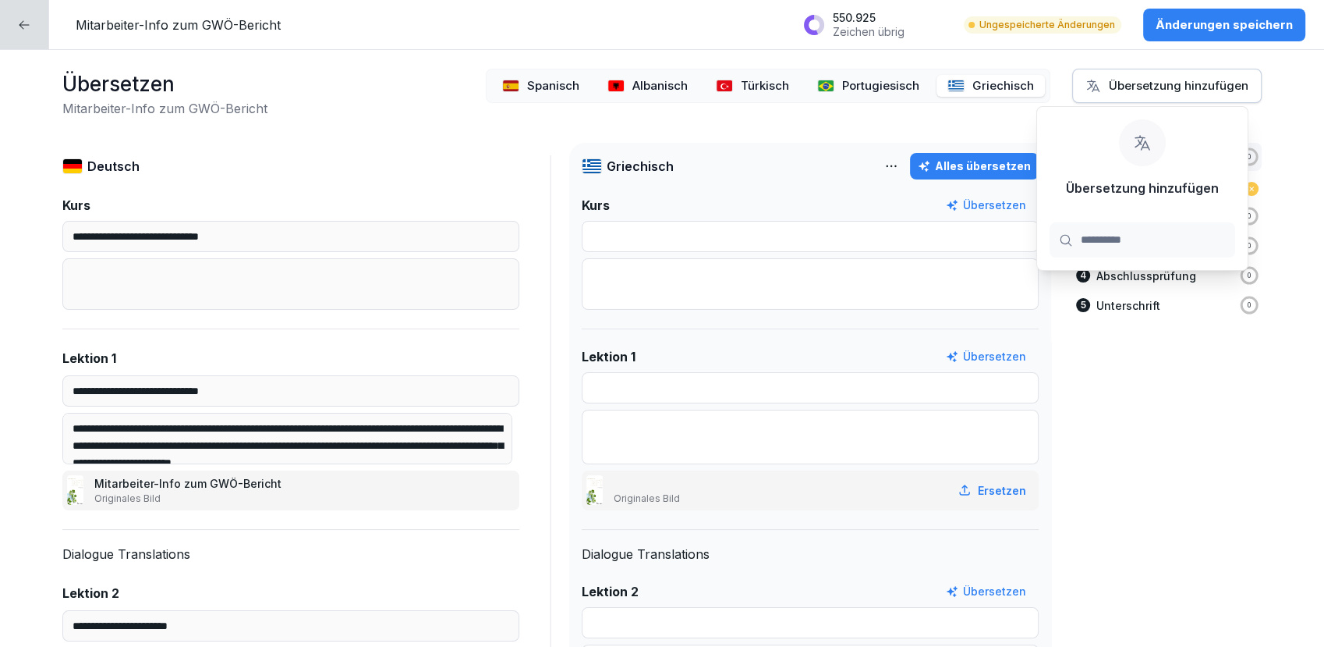
click at [956, 168] on div "Alles übersetzen" at bounding box center [974, 166] width 113 height 17
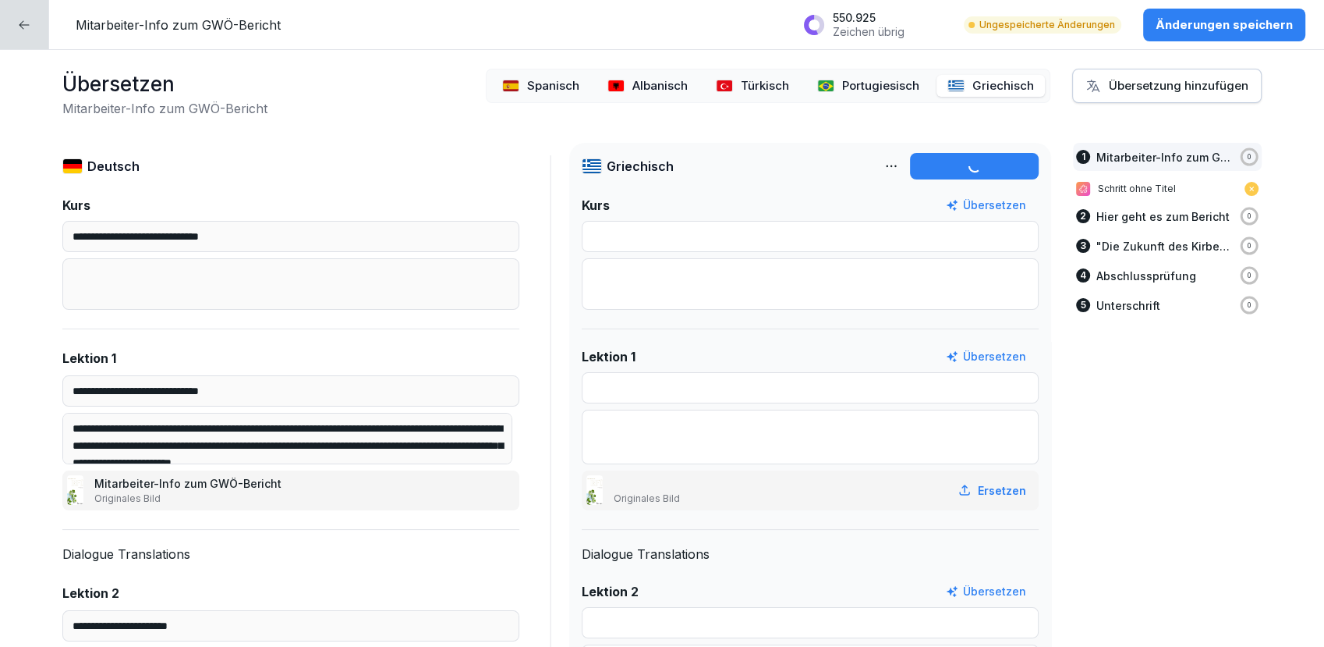
type input "**********"
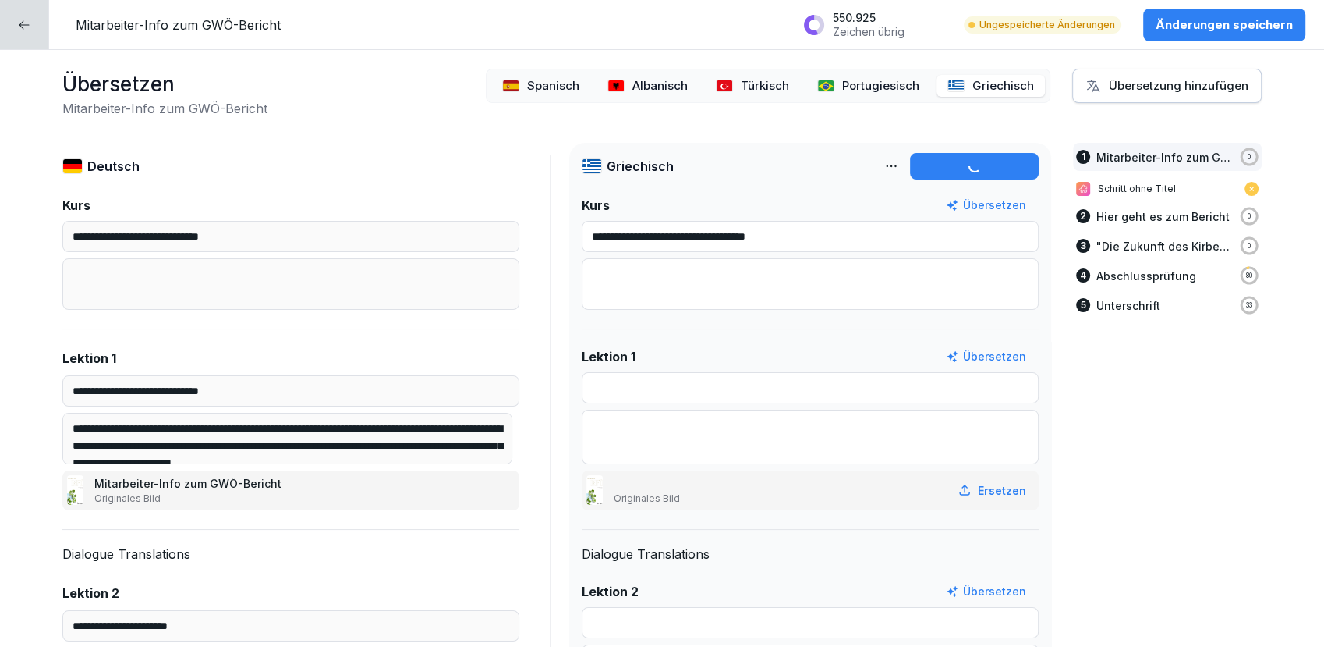
type input "**********"
type textarea "**********"
type input "**********"
type textarea "**********"
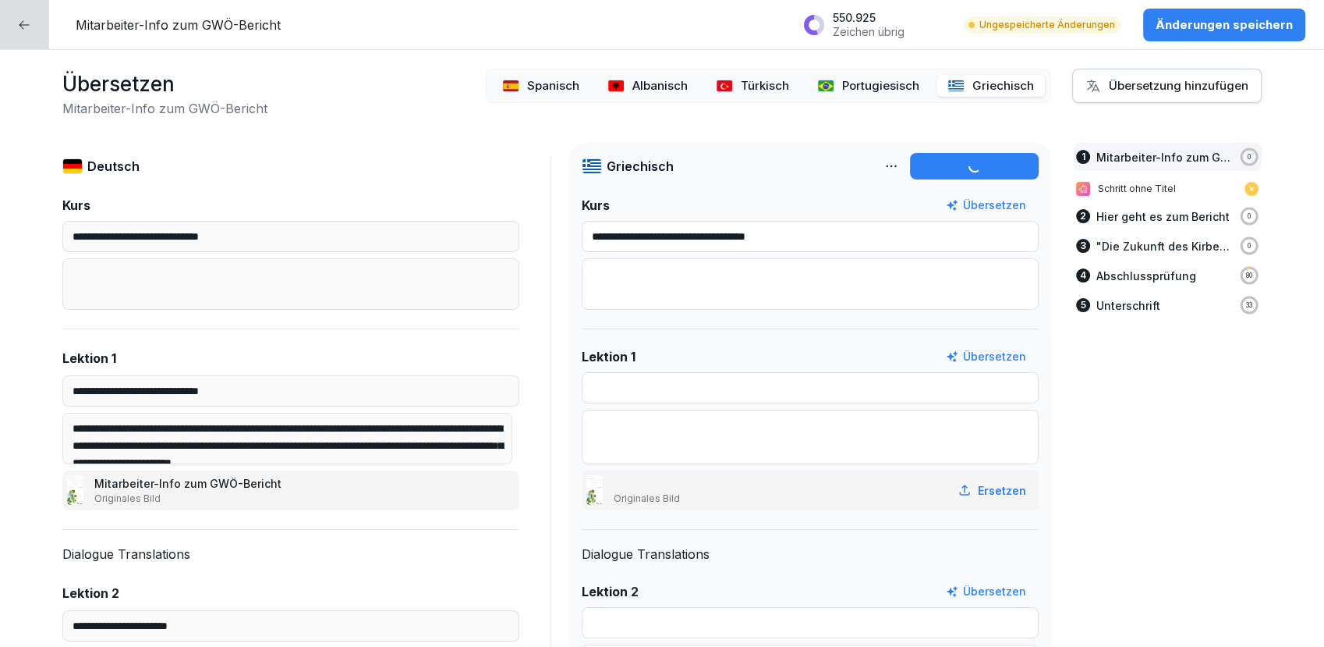
type input "**********"
type textarea "**********"
type input "**********"
type textarea "**********"
type input "**********"
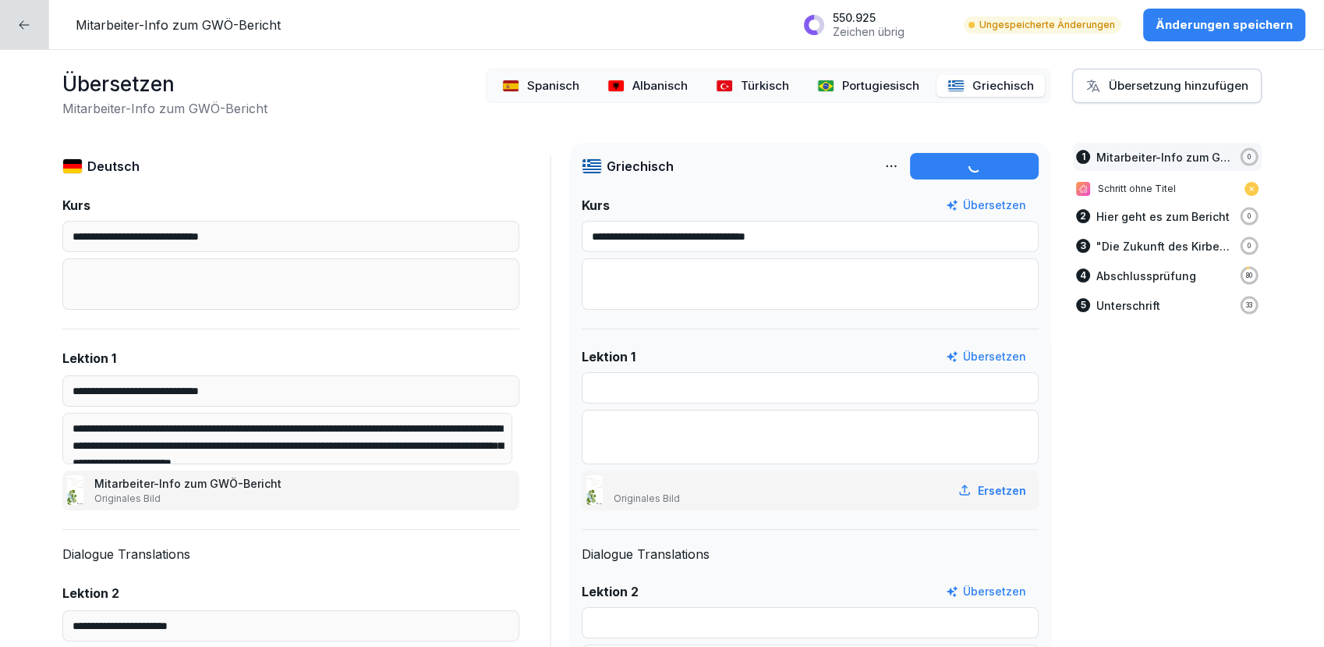
type textarea "**********"
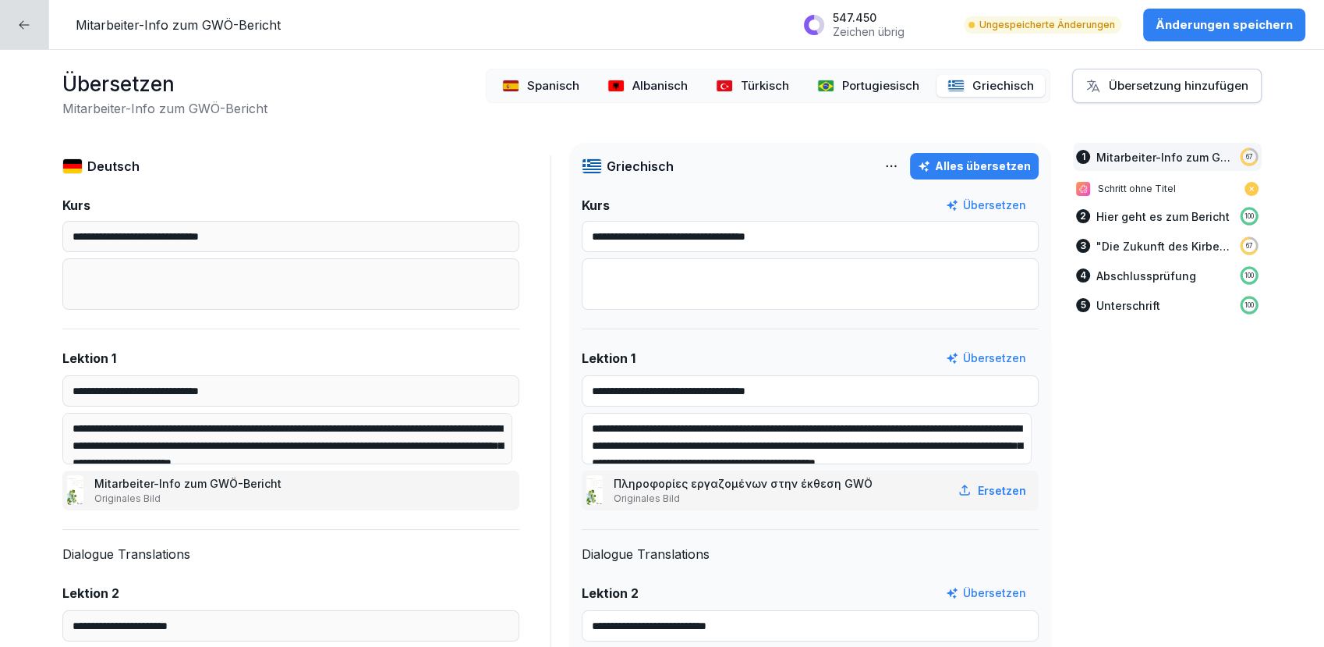
click at [1115, 81] on div "Übersetzung hinzufügen" at bounding box center [1167, 85] width 163 height 17
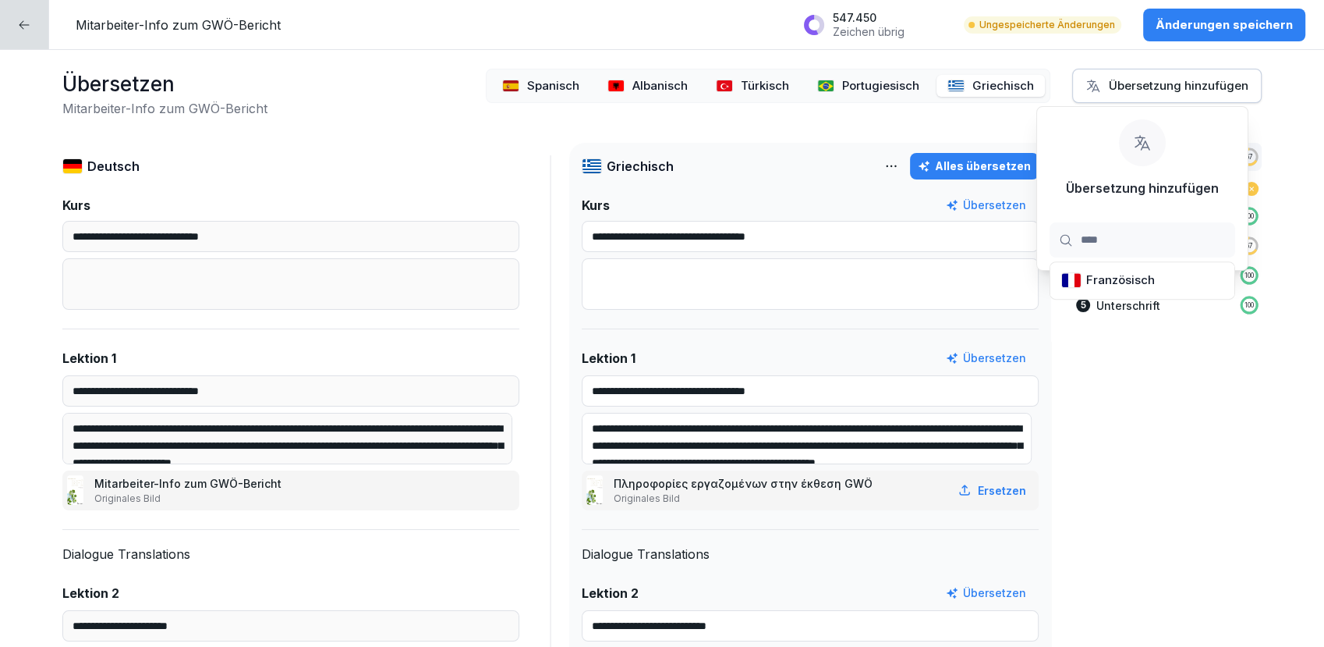
type input "*****"
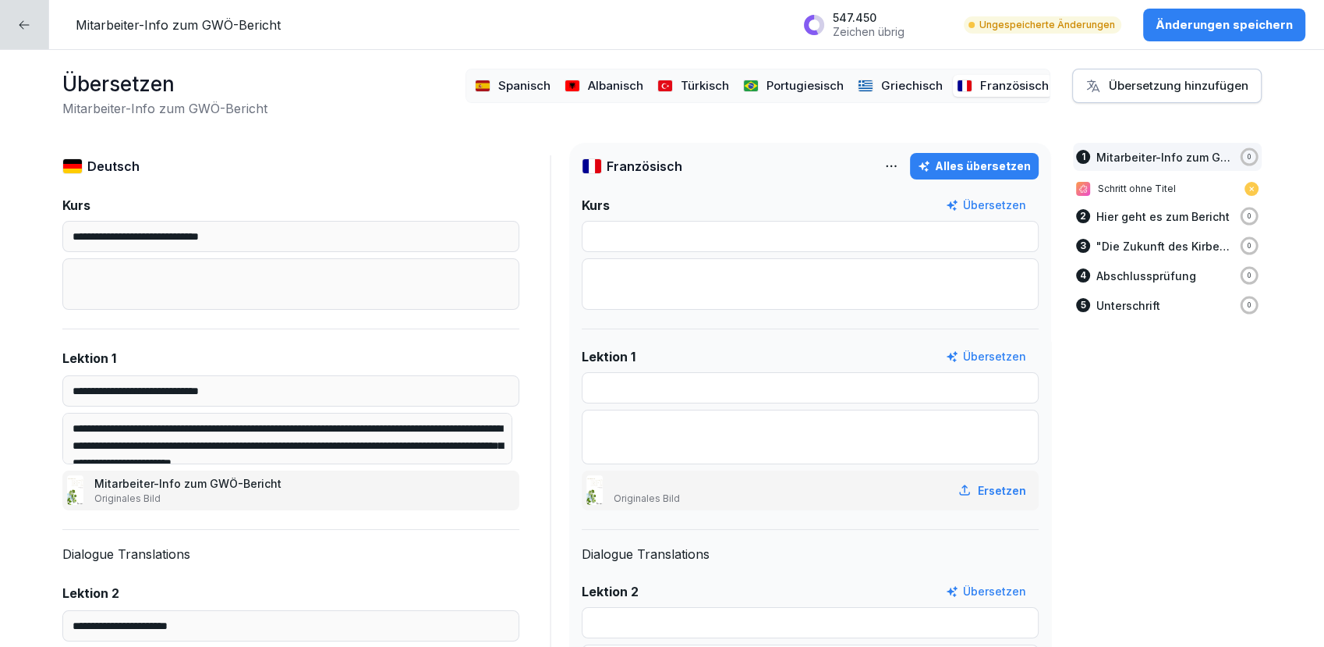
click at [980, 165] on div "Alles übersetzen" at bounding box center [974, 166] width 113 height 17
type input "**********"
type textarea "**********"
type input "**********"
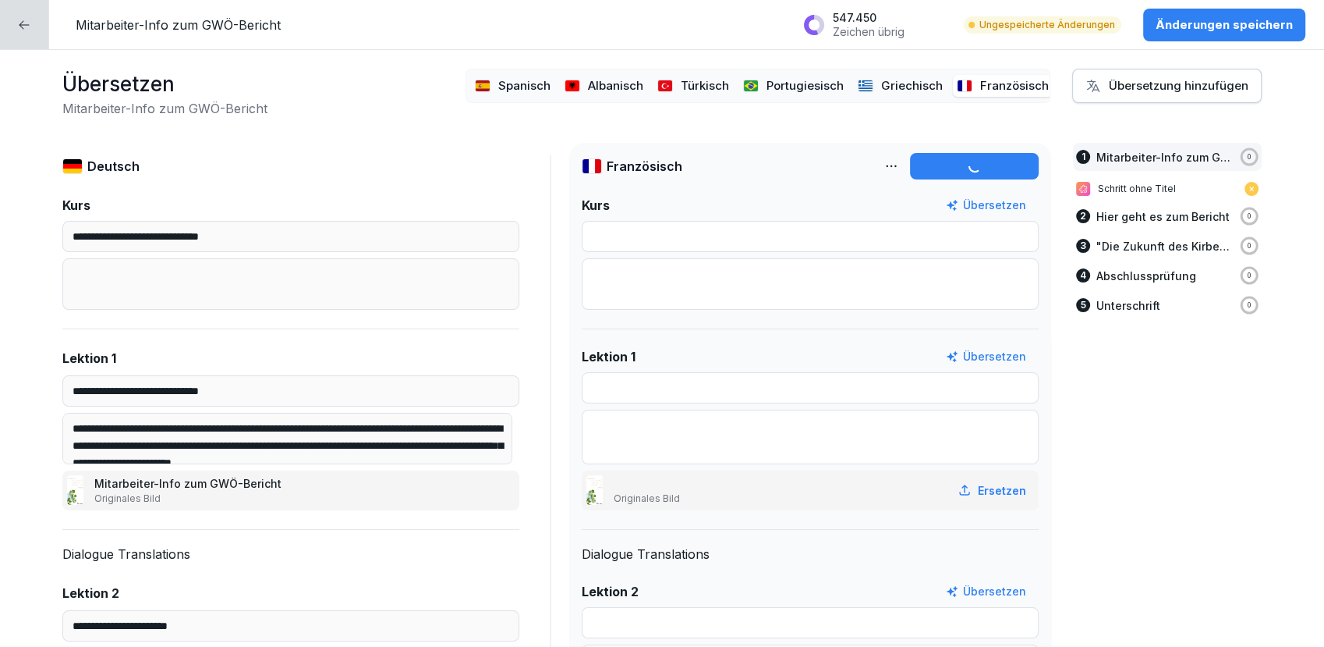
type input "**********"
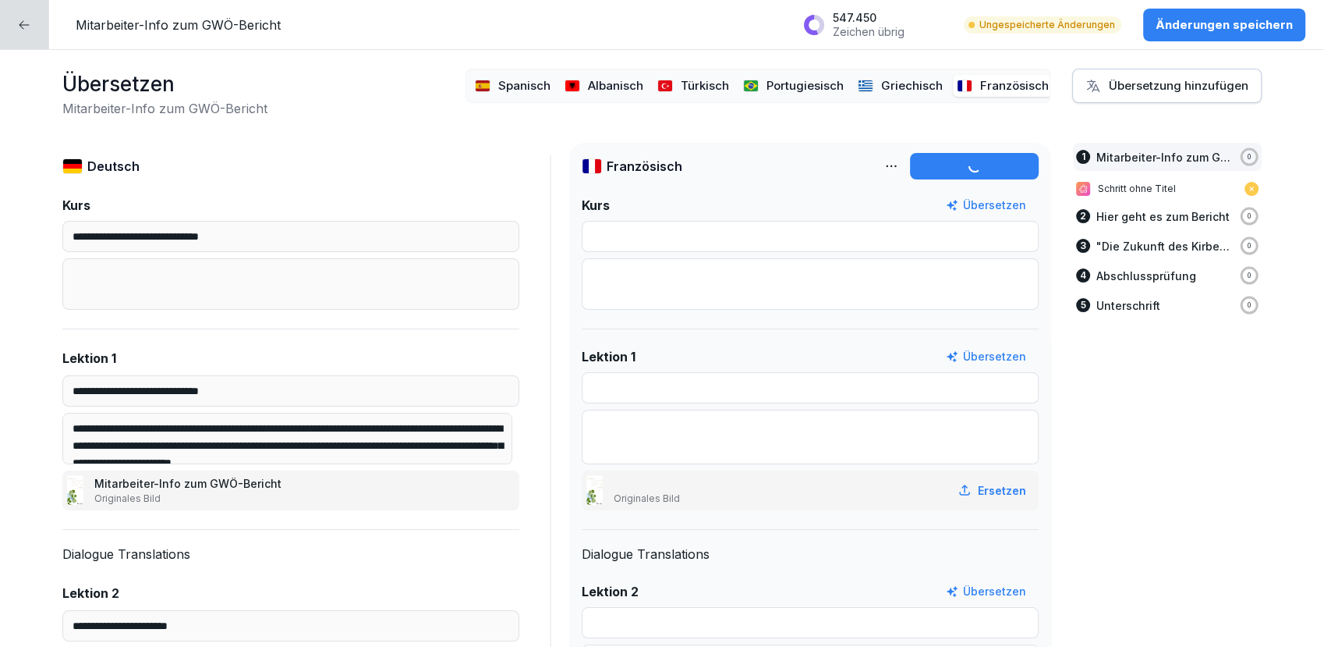
type textarea "**********"
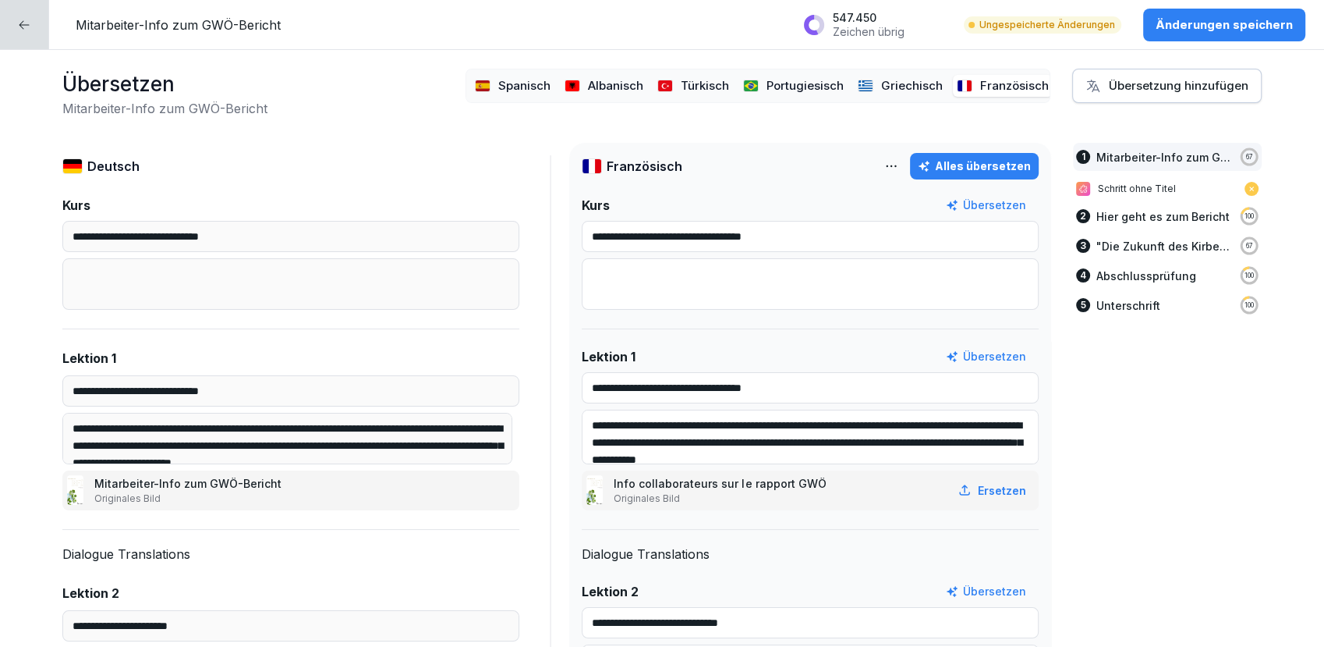
type input "**********"
type textarea "**********"
type input "**********"
type textarea "**********"
type input "**********"
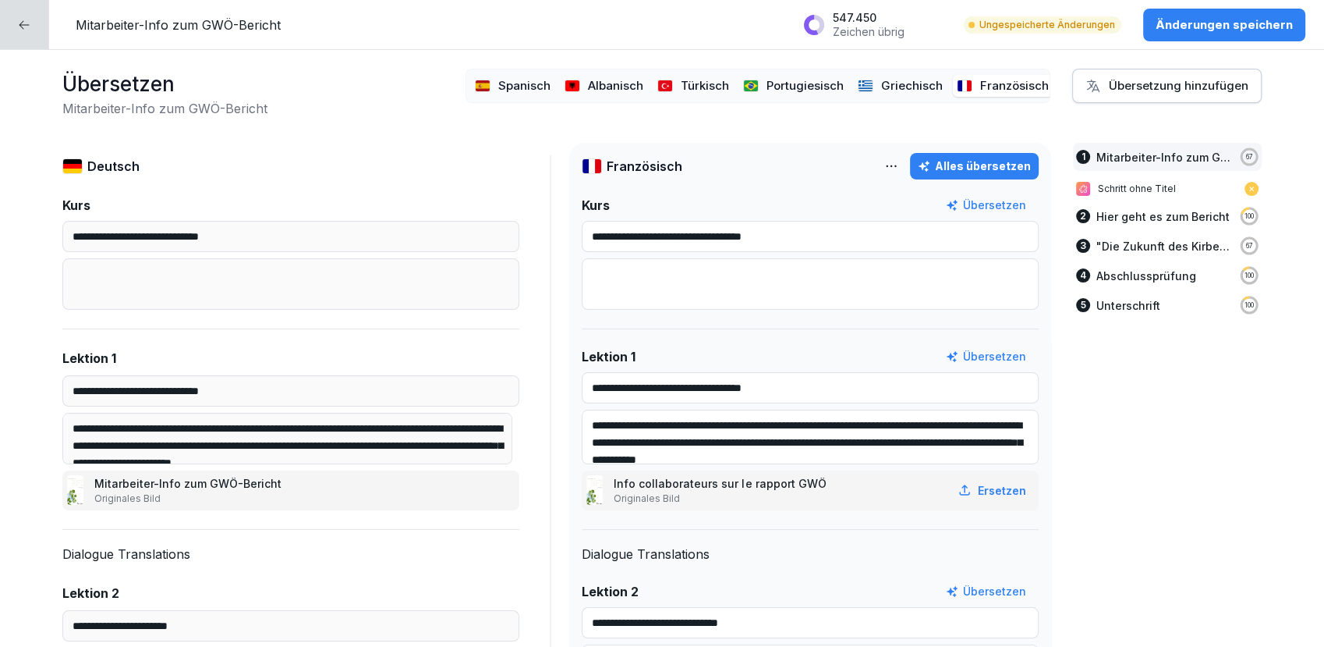
type textarea "**********"
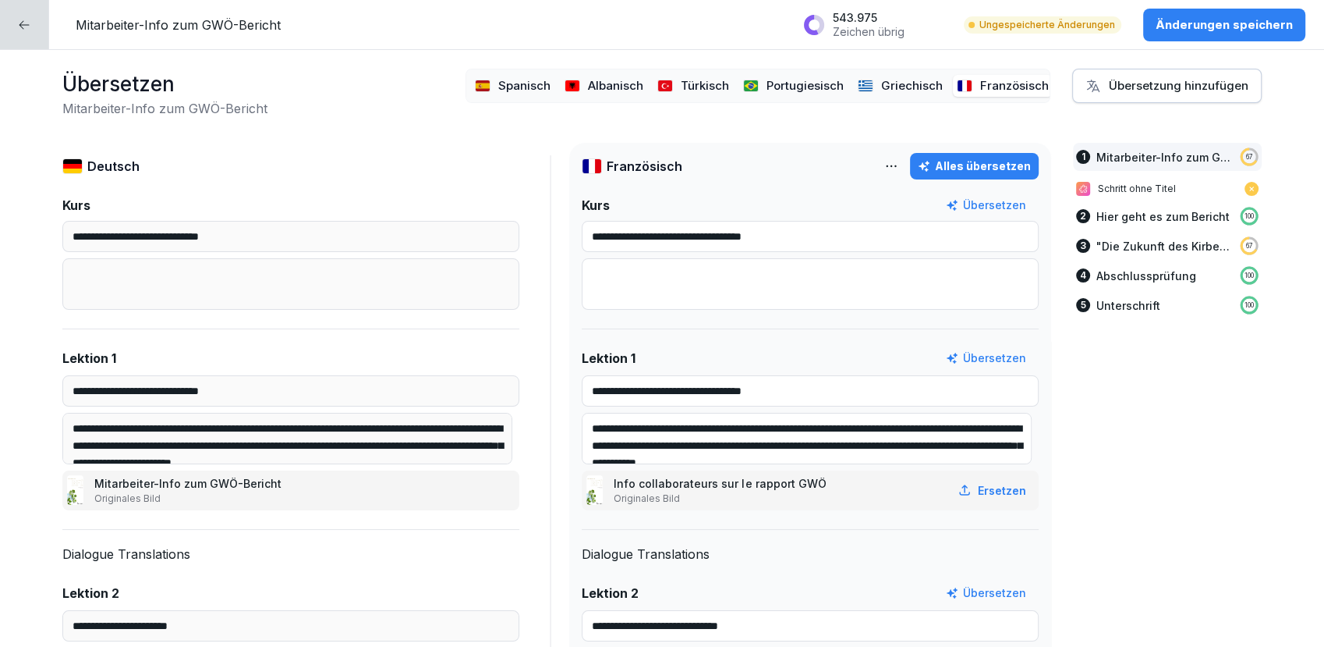
click at [1221, 26] on p "Änderungen speichern" at bounding box center [1224, 24] width 137 height 17
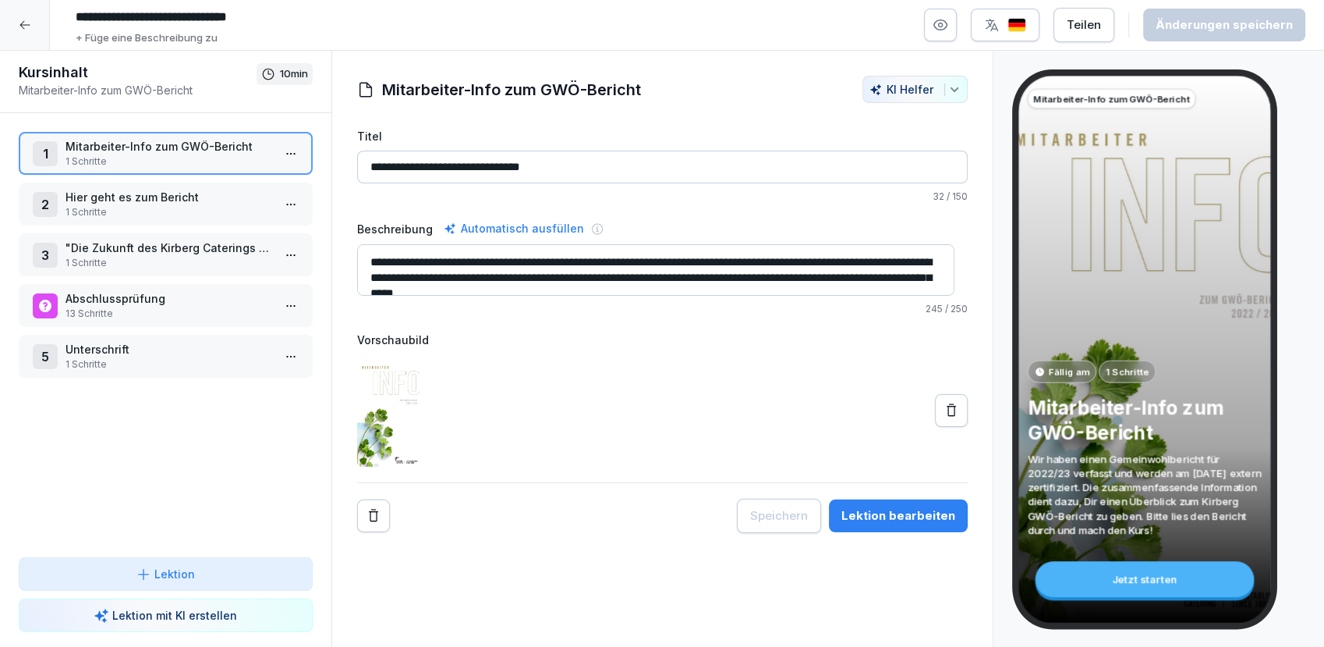
click at [19, 22] on icon at bounding box center [25, 25] width 12 height 12
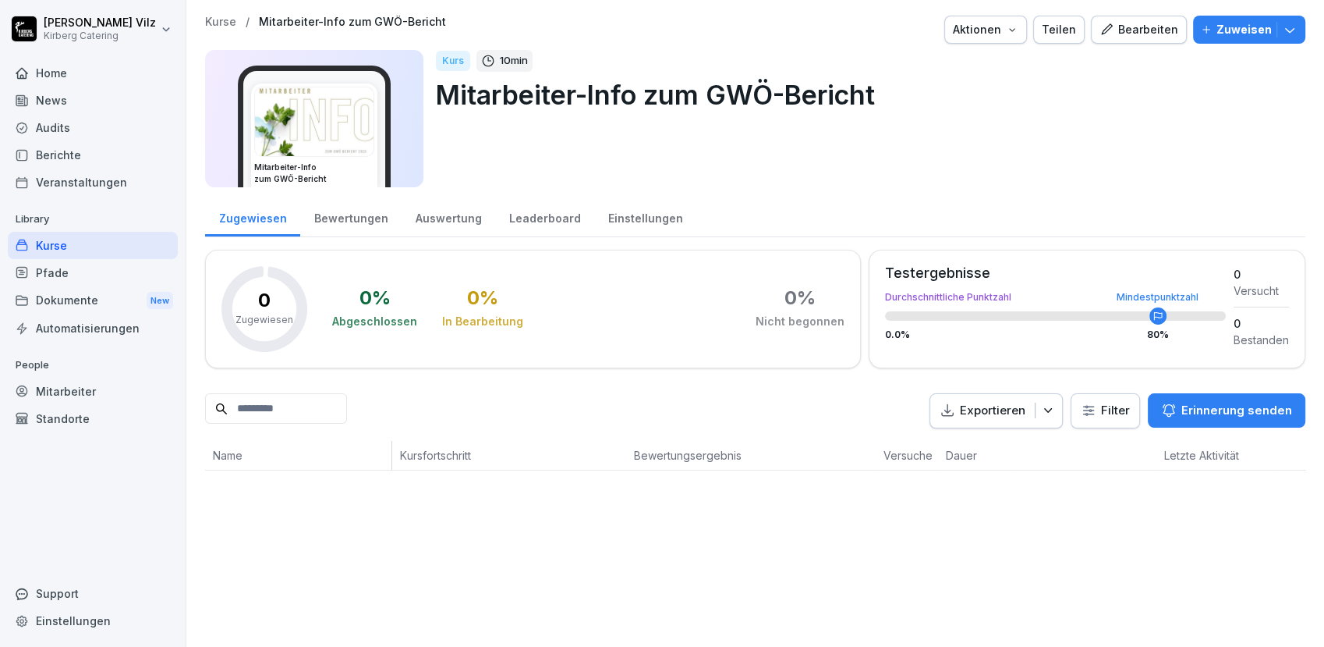
click at [62, 243] on div "Kurse" at bounding box center [93, 245] width 170 height 27
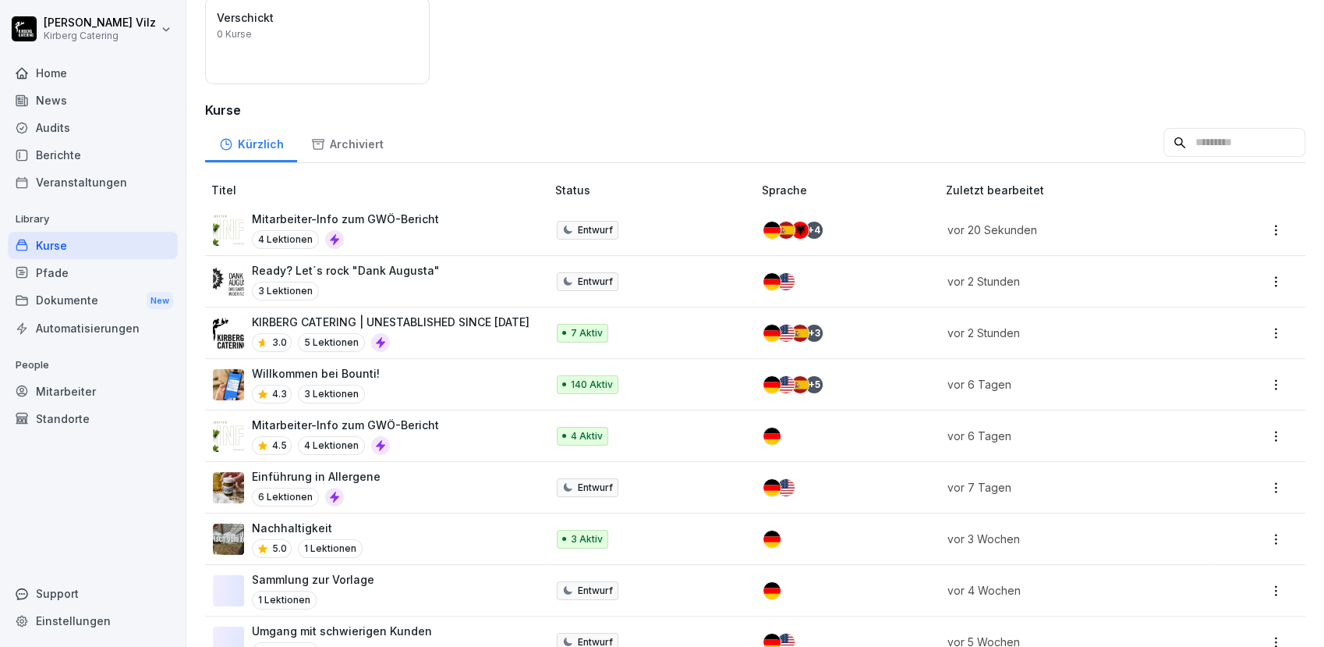
scroll to position [173, 0]
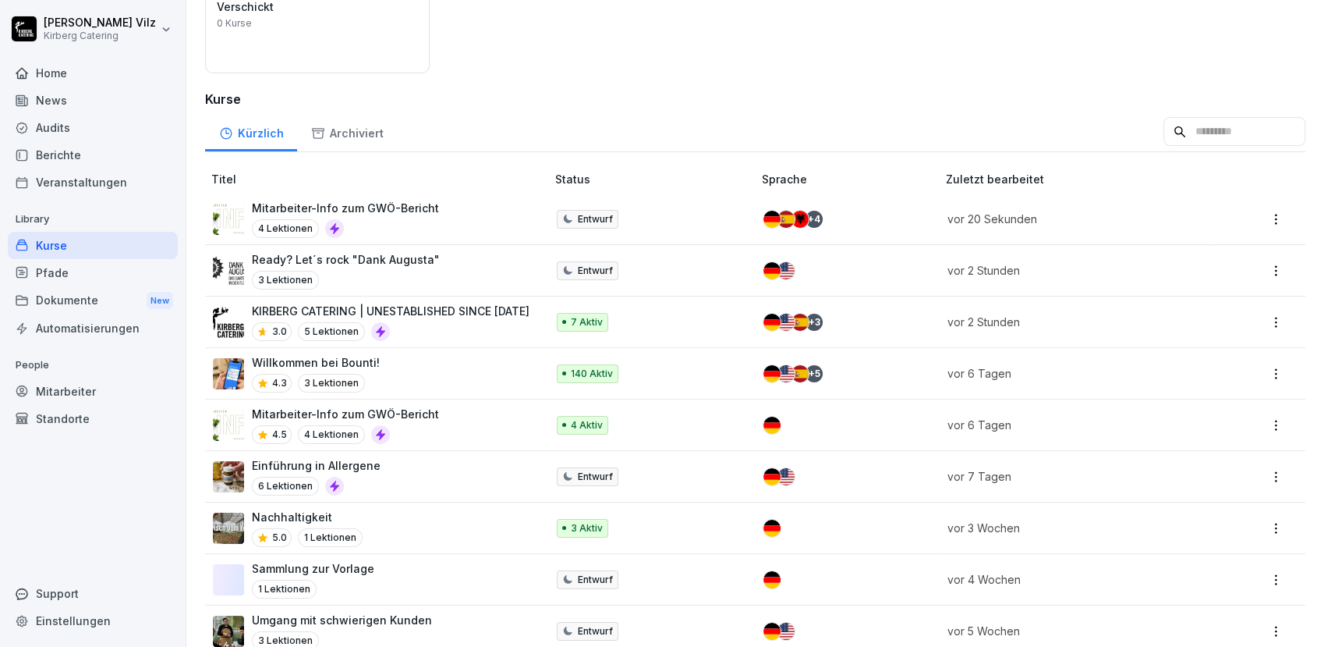
click at [431, 409] on p "Mitarbeiter-Info zum GWÖ-Bericht" at bounding box center [345, 414] width 187 height 16
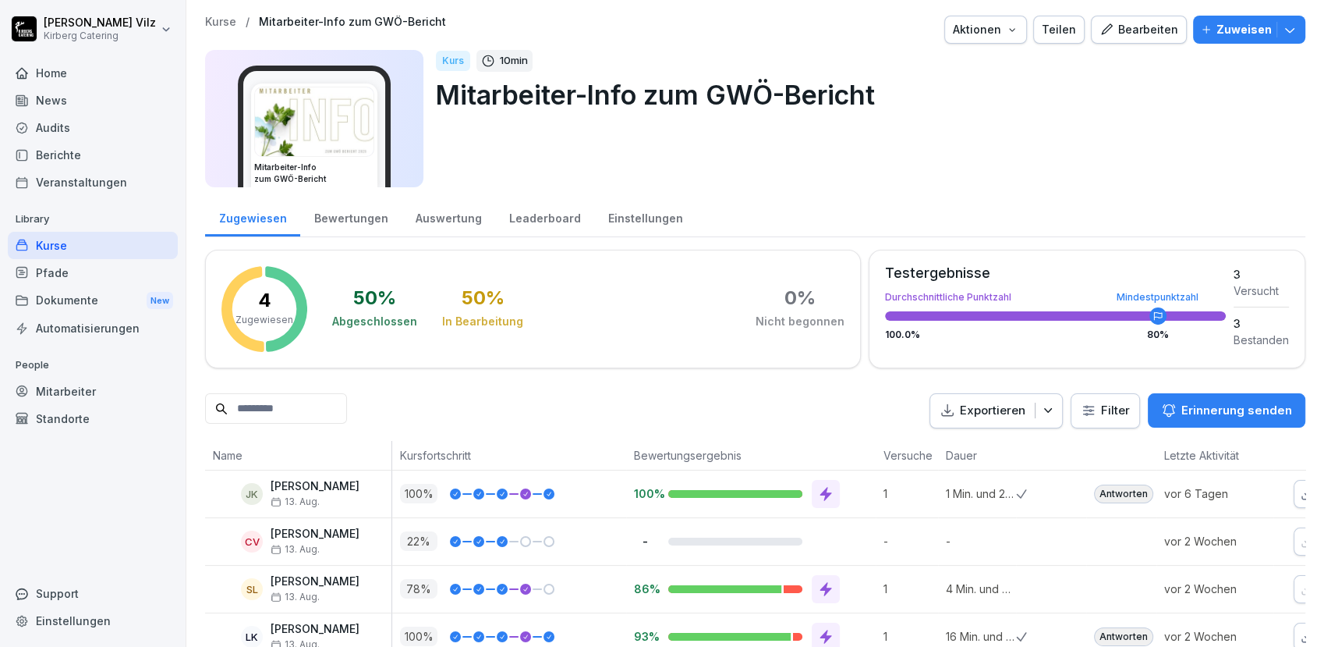
click at [1010, 28] on icon "button" at bounding box center [1012, 29] width 12 height 12
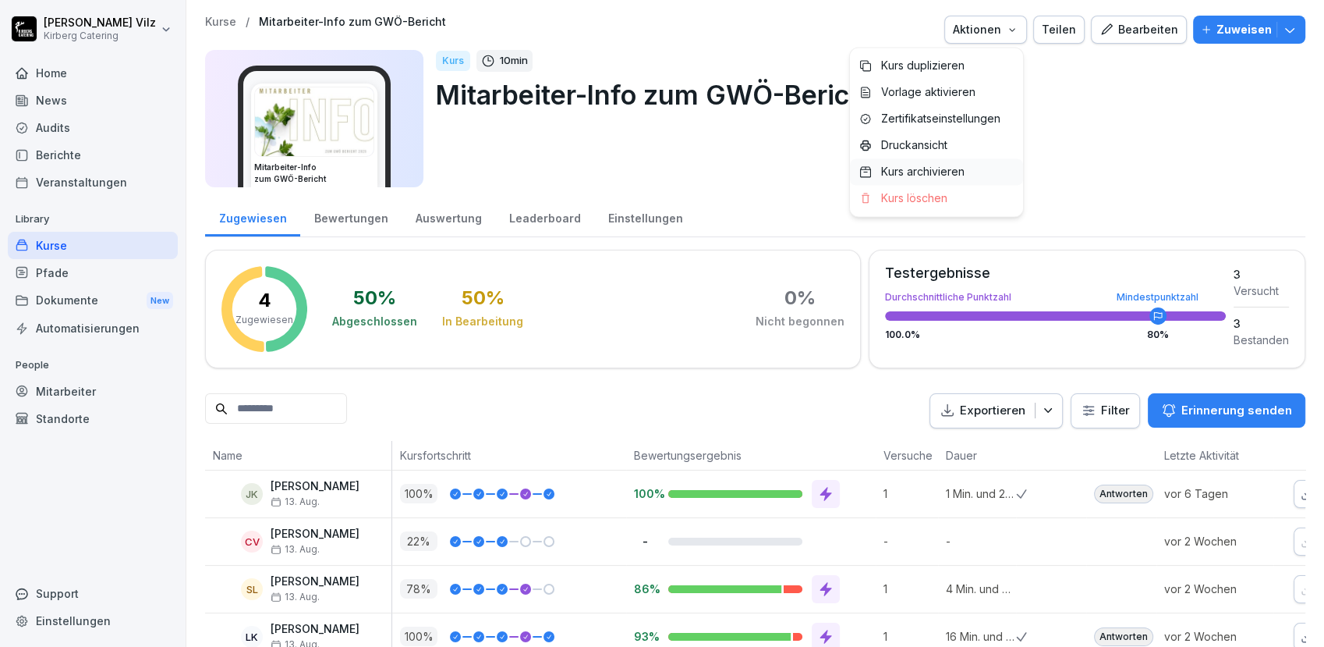
click at [937, 168] on p "Kurs archivieren" at bounding box center [922, 172] width 83 height 14
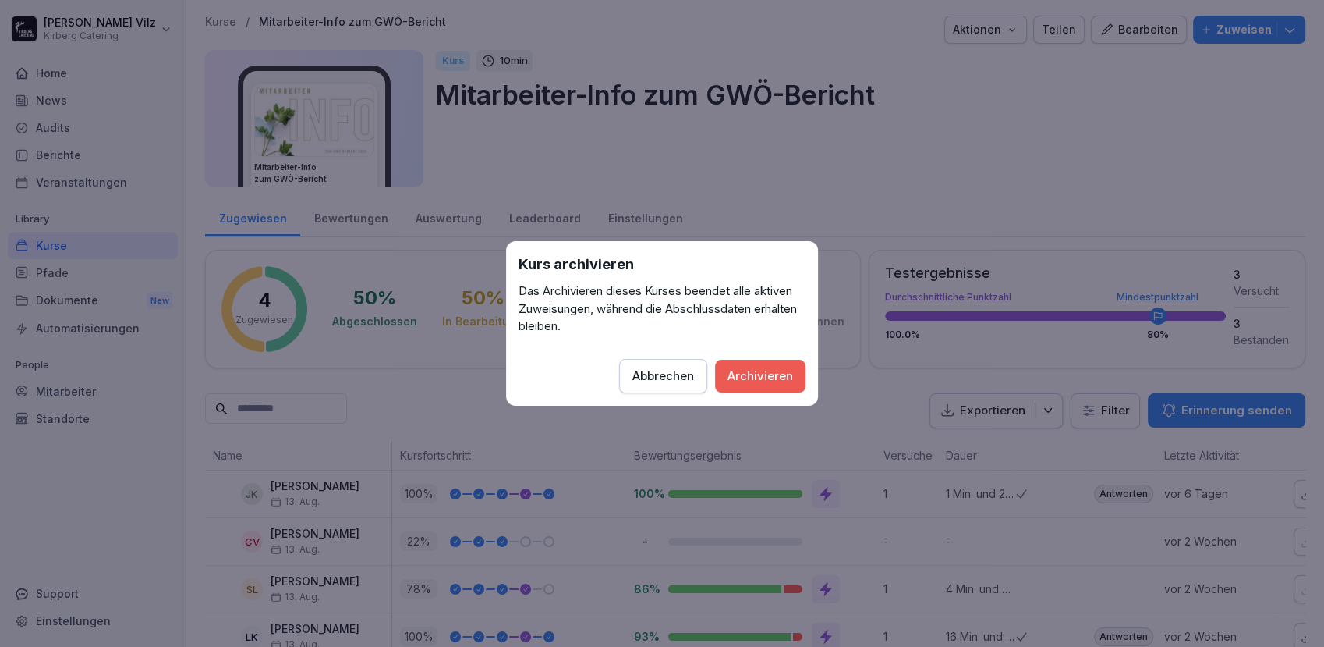
click at [751, 369] on div "Archivieren" at bounding box center [761, 375] width 66 height 17
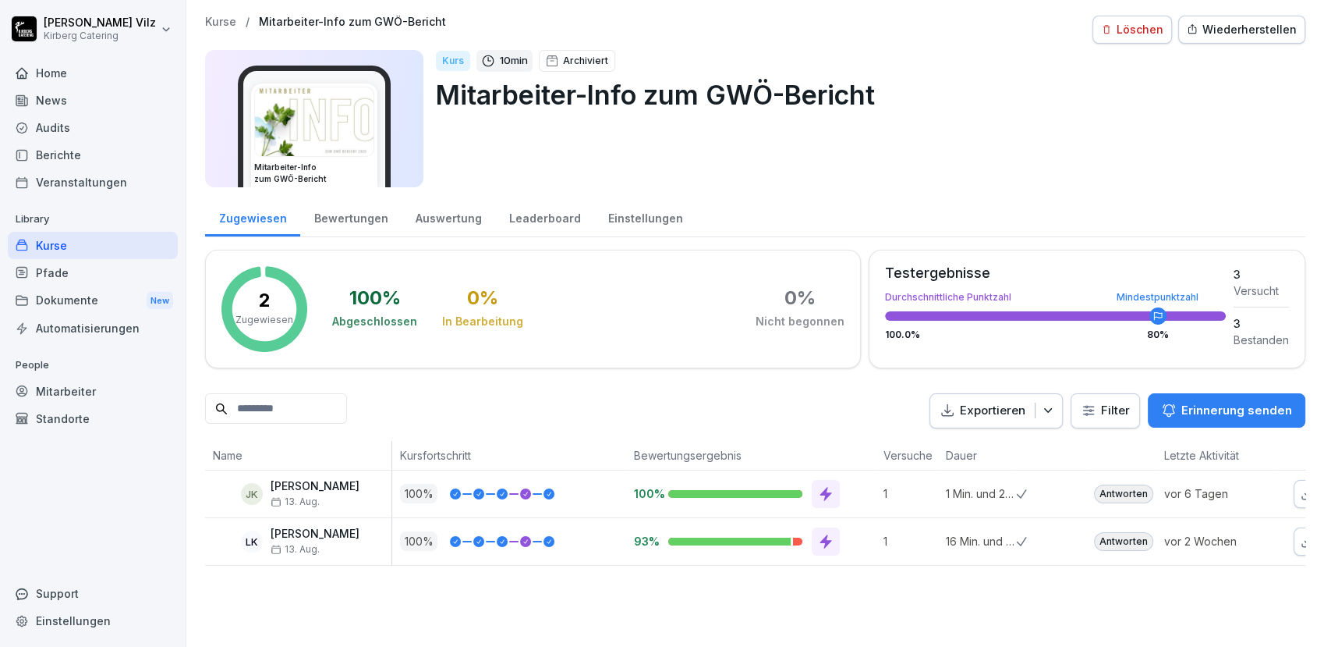
click at [66, 247] on div "Kurse" at bounding box center [93, 245] width 170 height 27
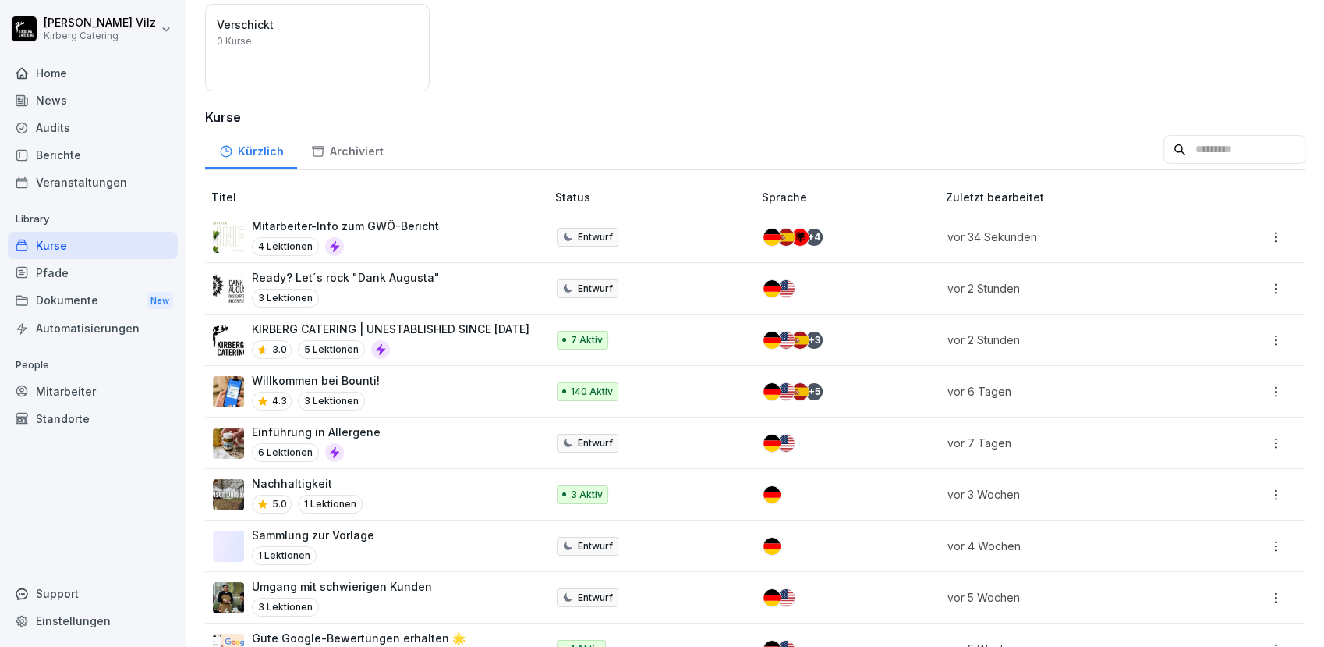
scroll to position [173, 0]
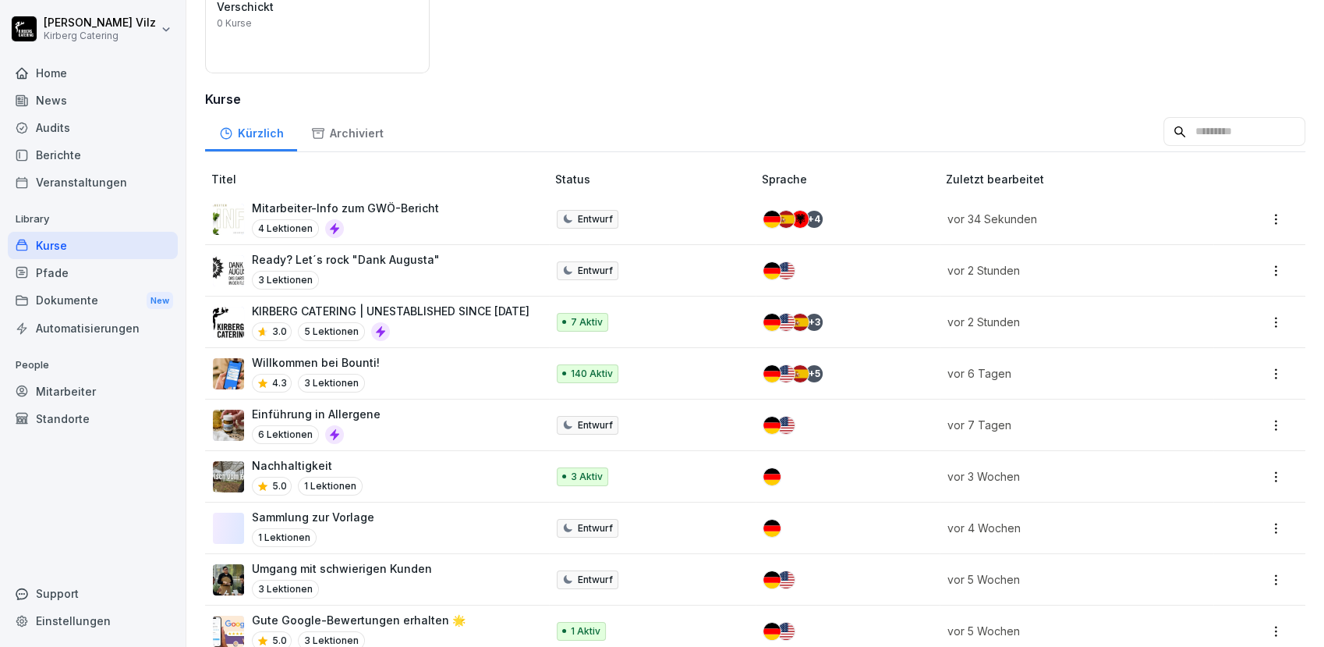
click at [435, 218] on div "Mitarbeiter-Info zum GWÖ-Bericht 4 Lektionen" at bounding box center [371, 219] width 317 height 38
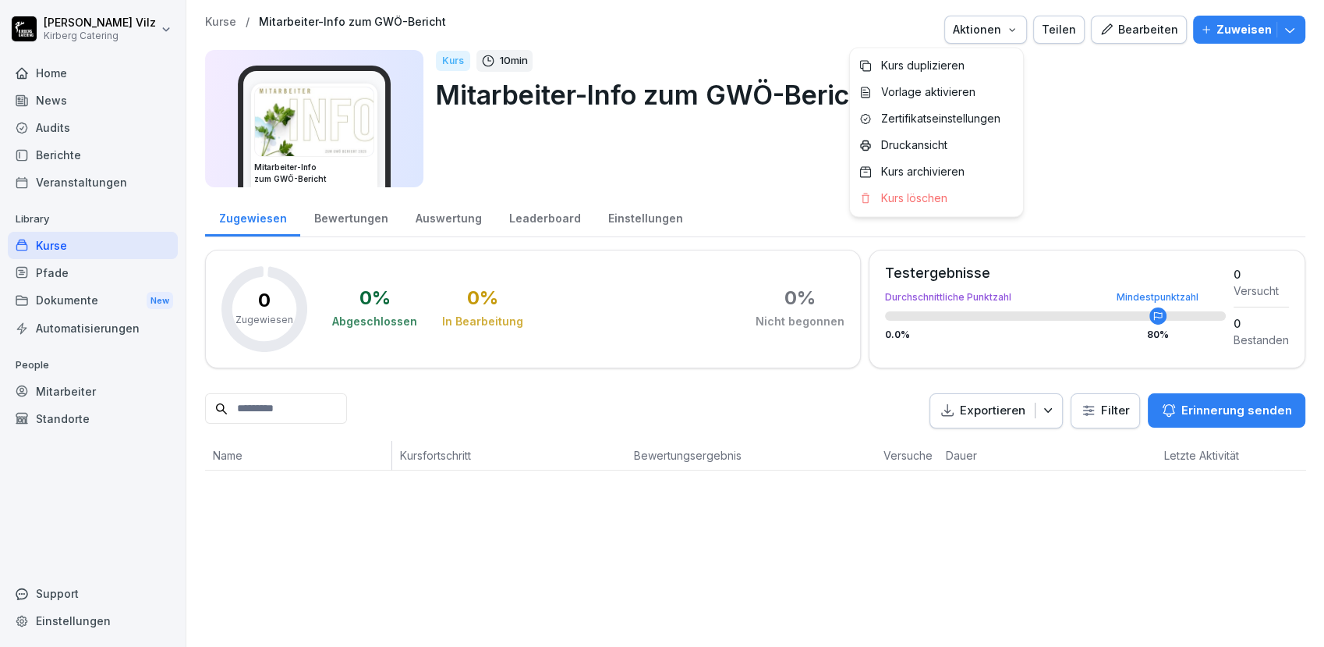
click at [1012, 30] on icon "button" at bounding box center [1012, 29] width 12 height 12
click at [971, 115] on p "Zertifikatseinstellungen" at bounding box center [940, 119] width 119 height 14
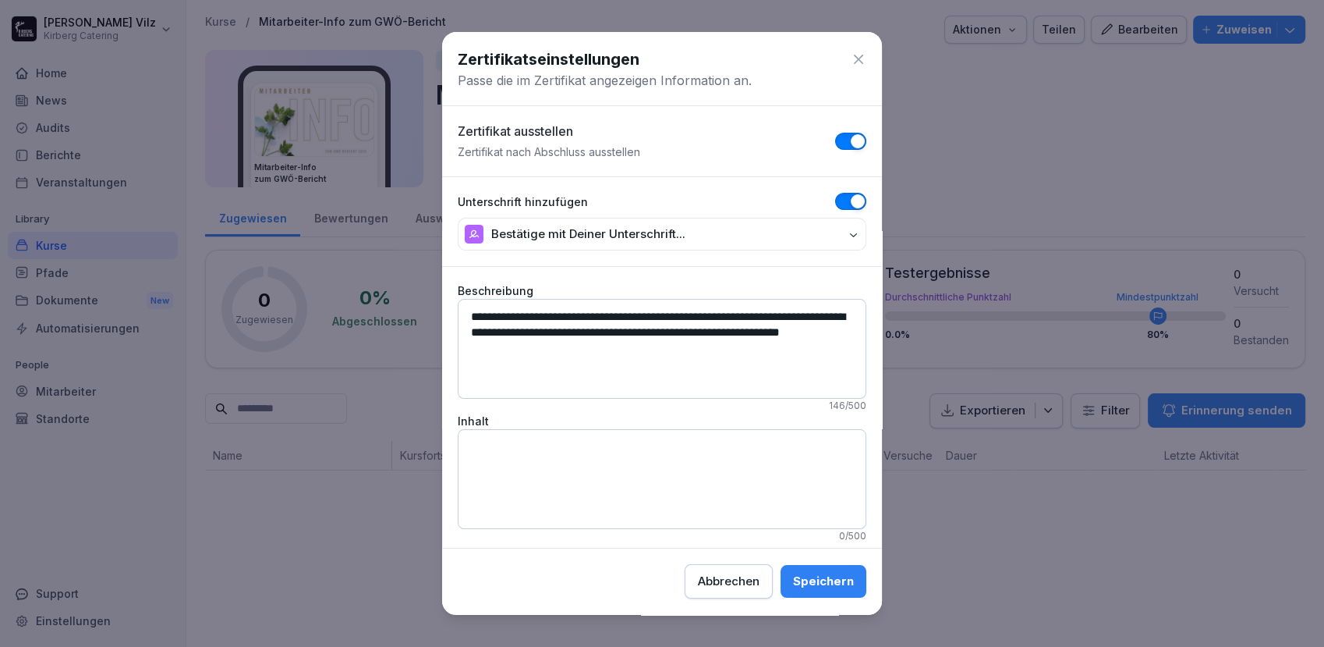
click at [851, 65] on icon at bounding box center [859, 59] width 16 height 16
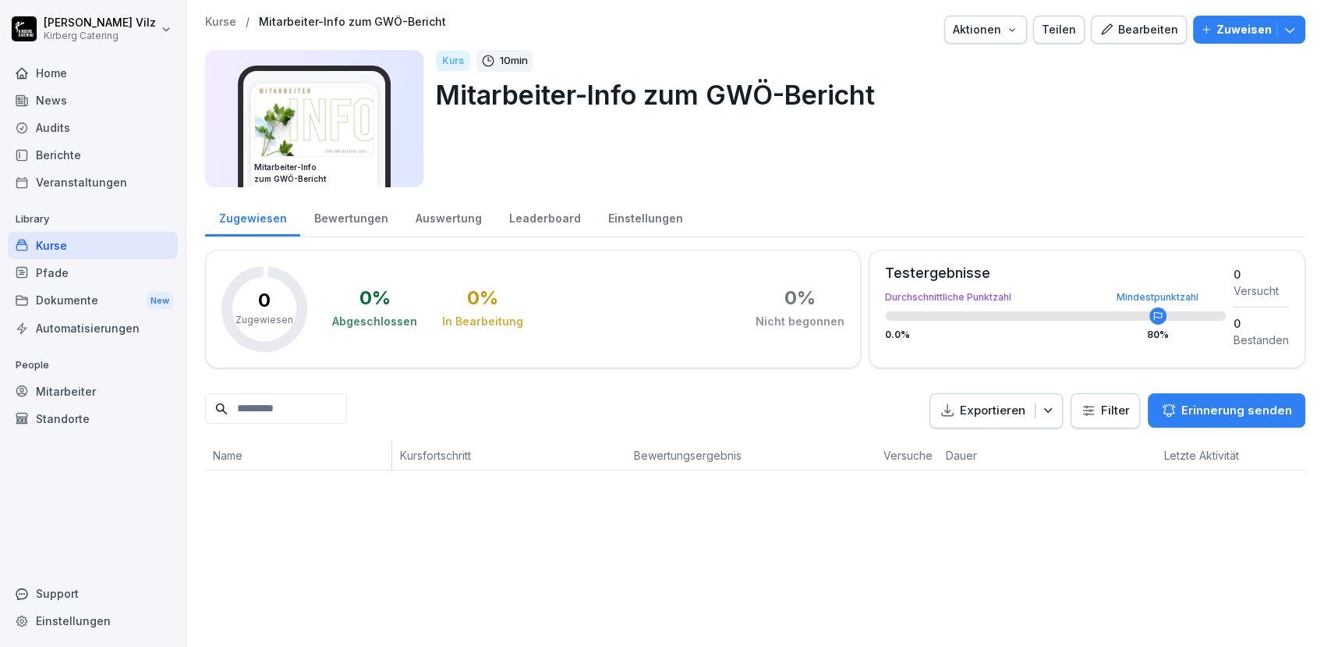
click at [65, 307] on div "Dokumente New" at bounding box center [93, 300] width 170 height 29
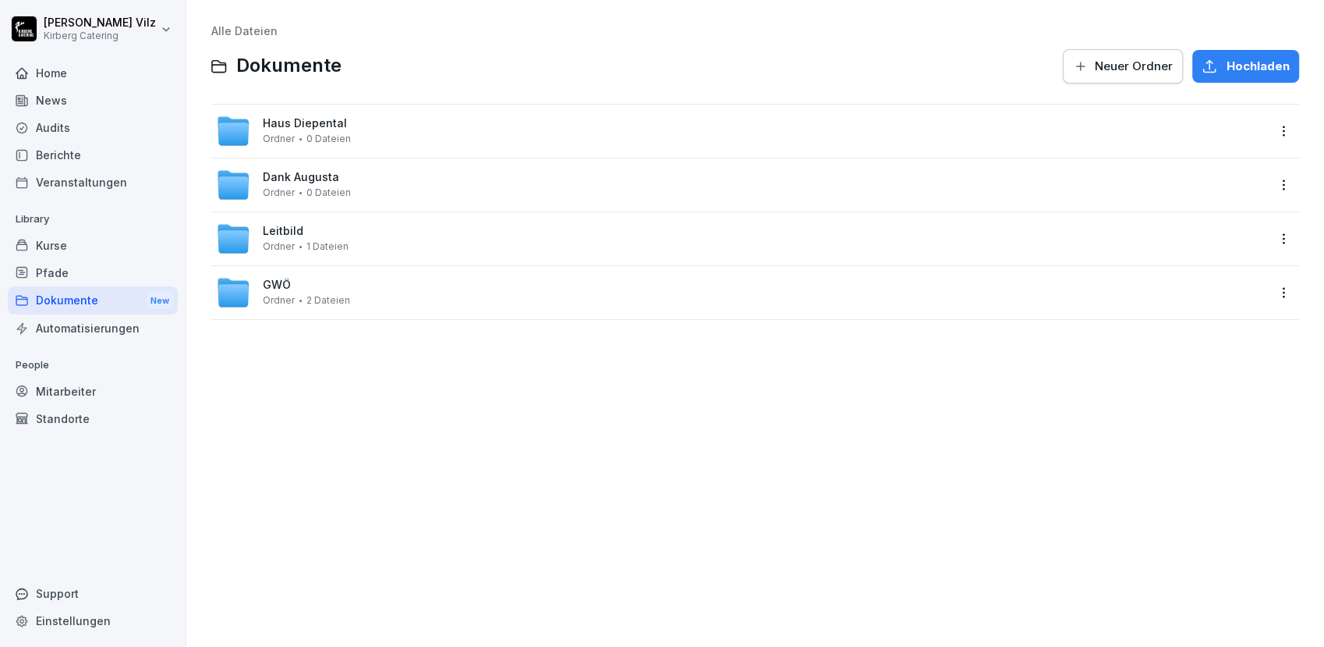
click at [374, 290] on div "GWÖ Ordner 2 Dateien" at bounding box center [741, 292] width 1051 height 34
click at [468, 420] on div "Alle Dateien Dokumente Neuer Ordner Hochladen Haus Diepental Ordner 0 Dateien D…" at bounding box center [755, 323] width 1115 height 623
click at [509, 534] on div "Alle Dateien Dokumente Neuer Ordner Hochladen Haus Diepental Ordner 0 Dateien D…" at bounding box center [755, 323] width 1115 height 623
click at [91, 259] on div "Pfade" at bounding box center [93, 272] width 170 height 27
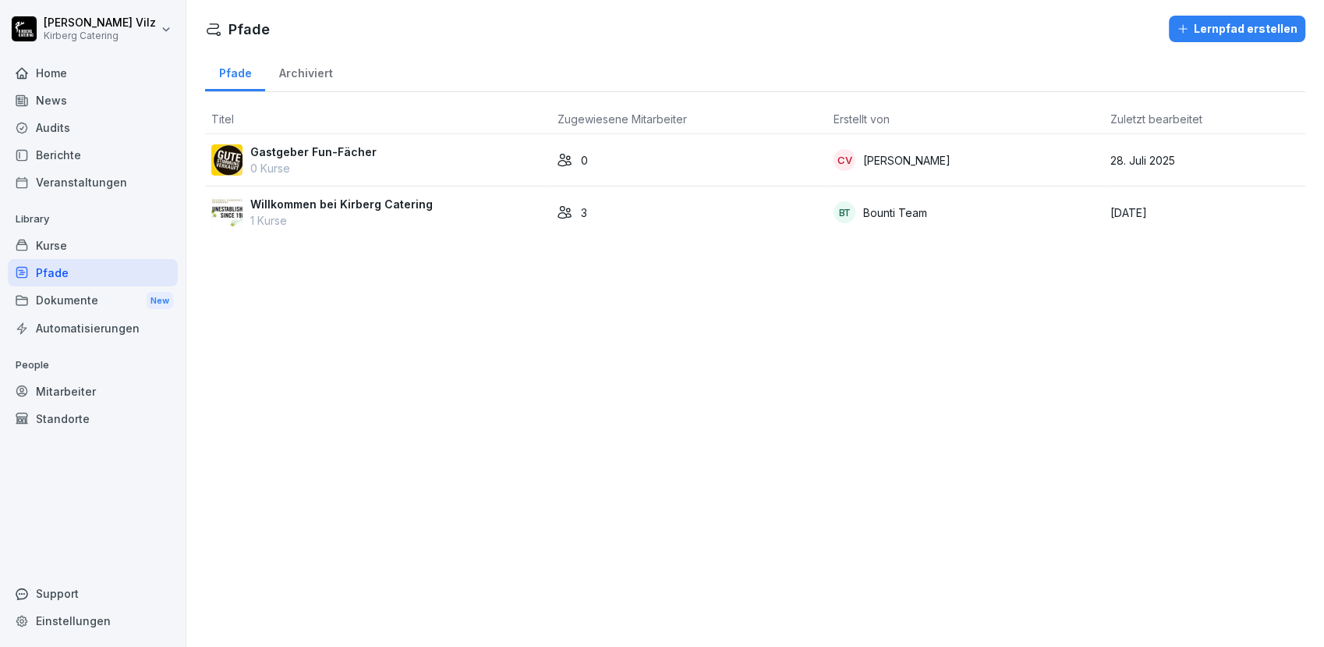
click at [81, 247] on div "Kurse" at bounding box center [93, 245] width 170 height 27
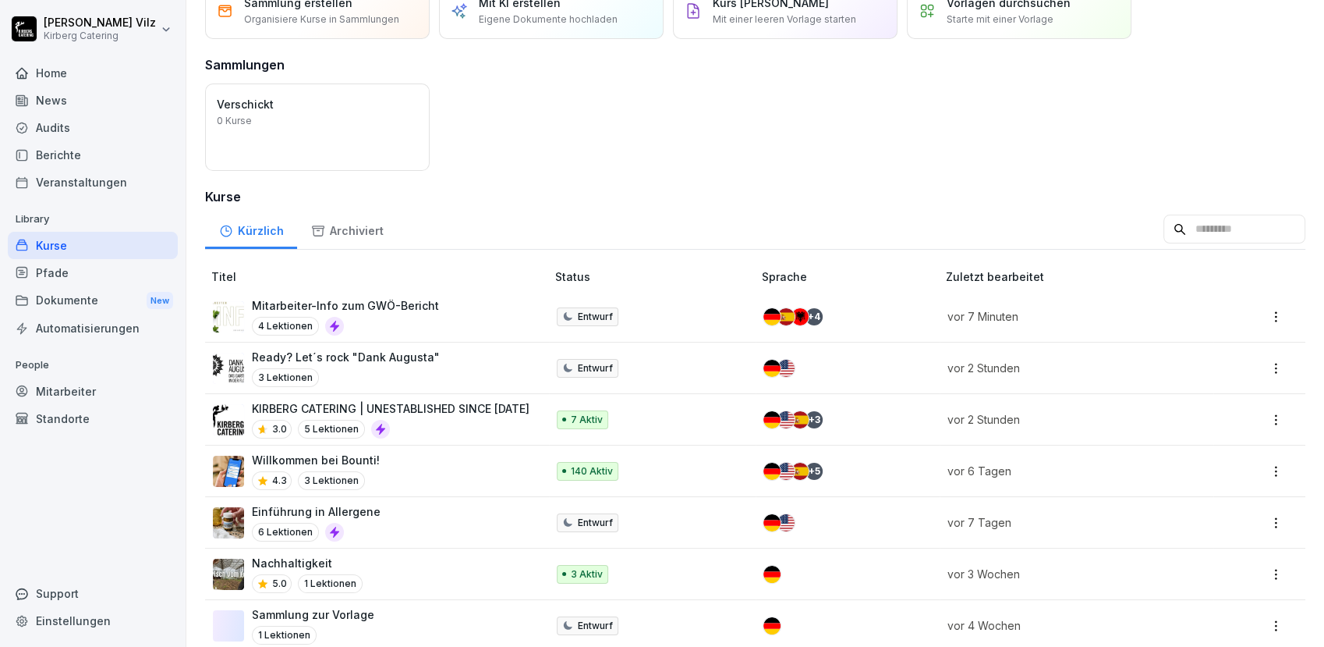
scroll to position [87, 0]
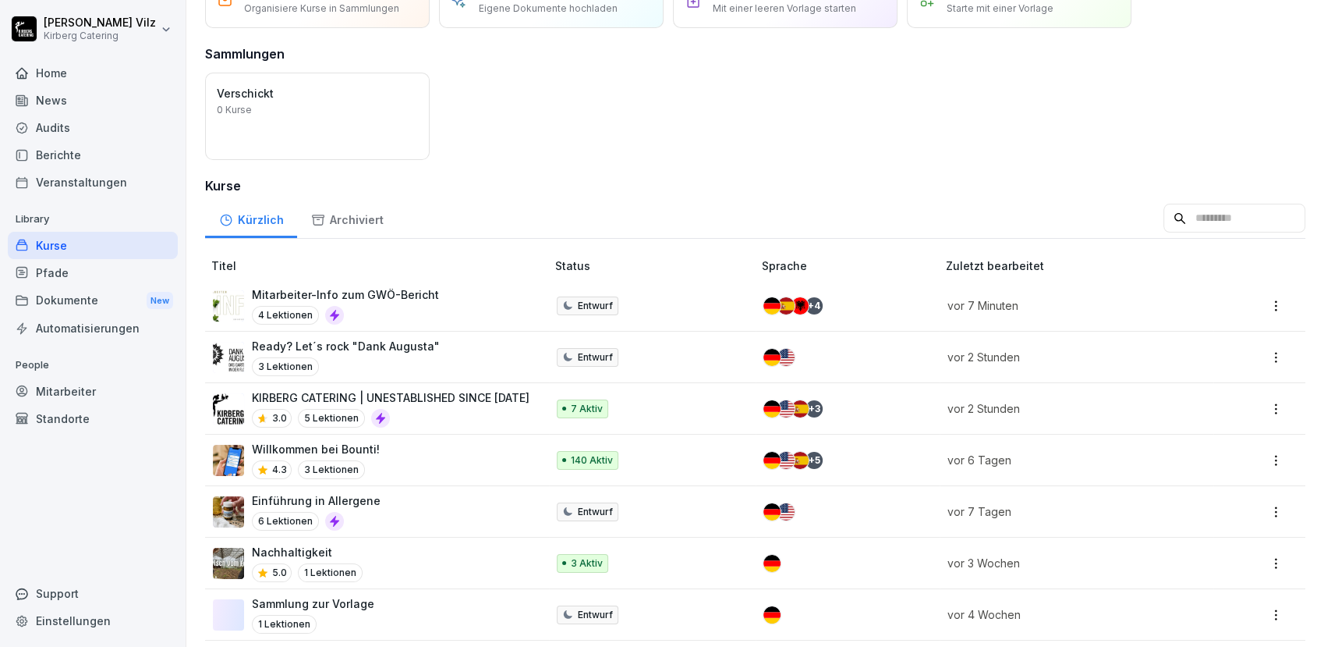
click at [443, 401] on p "KIRBERG CATERING | UNESTABLISHED SINCE [DATE]" at bounding box center [391, 397] width 278 height 16
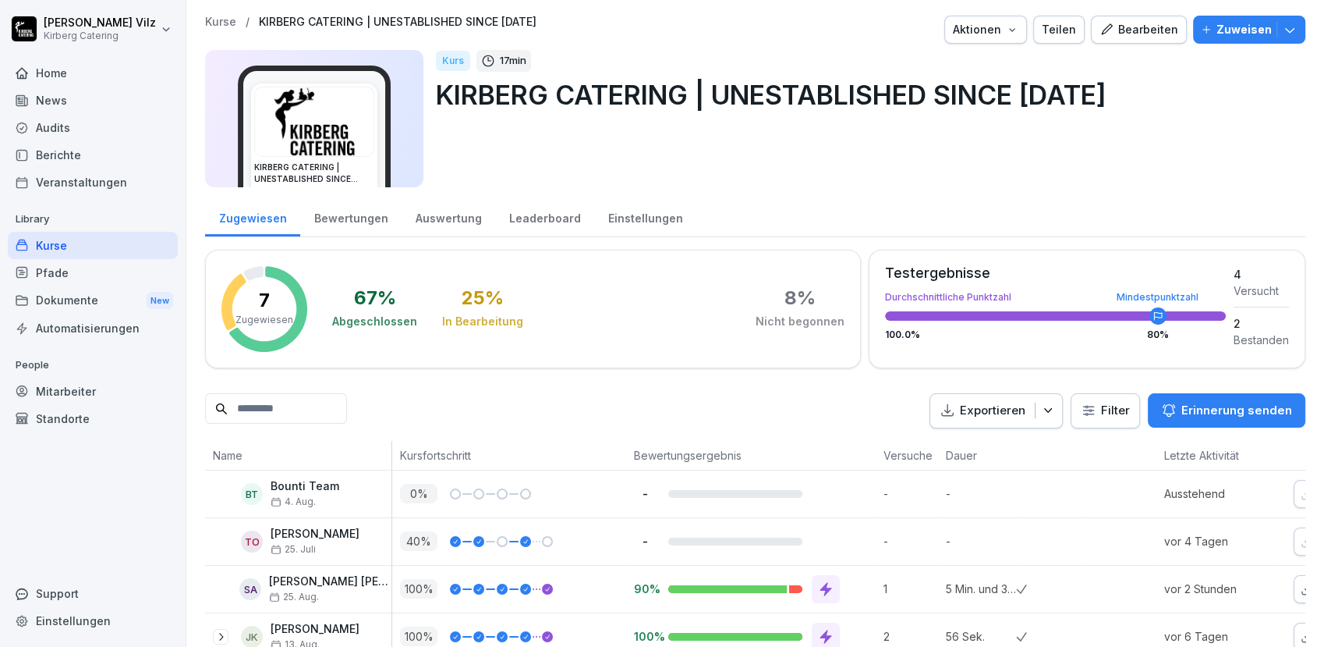
click at [67, 243] on div "Kurse" at bounding box center [93, 245] width 170 height 27
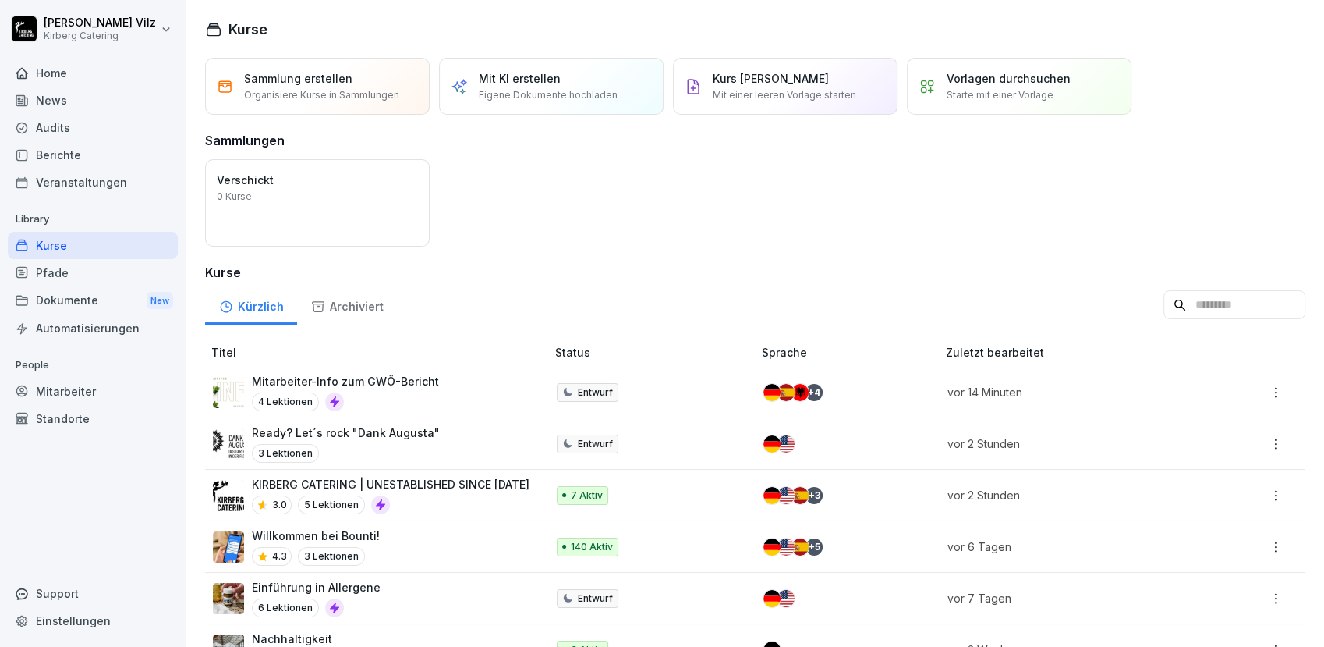
click at [375, 390] on div "Mitarbeiter-Info zum GWÖ-Bericht 4 Lektionen" at bounding box center [345, 392] width 187 height 38
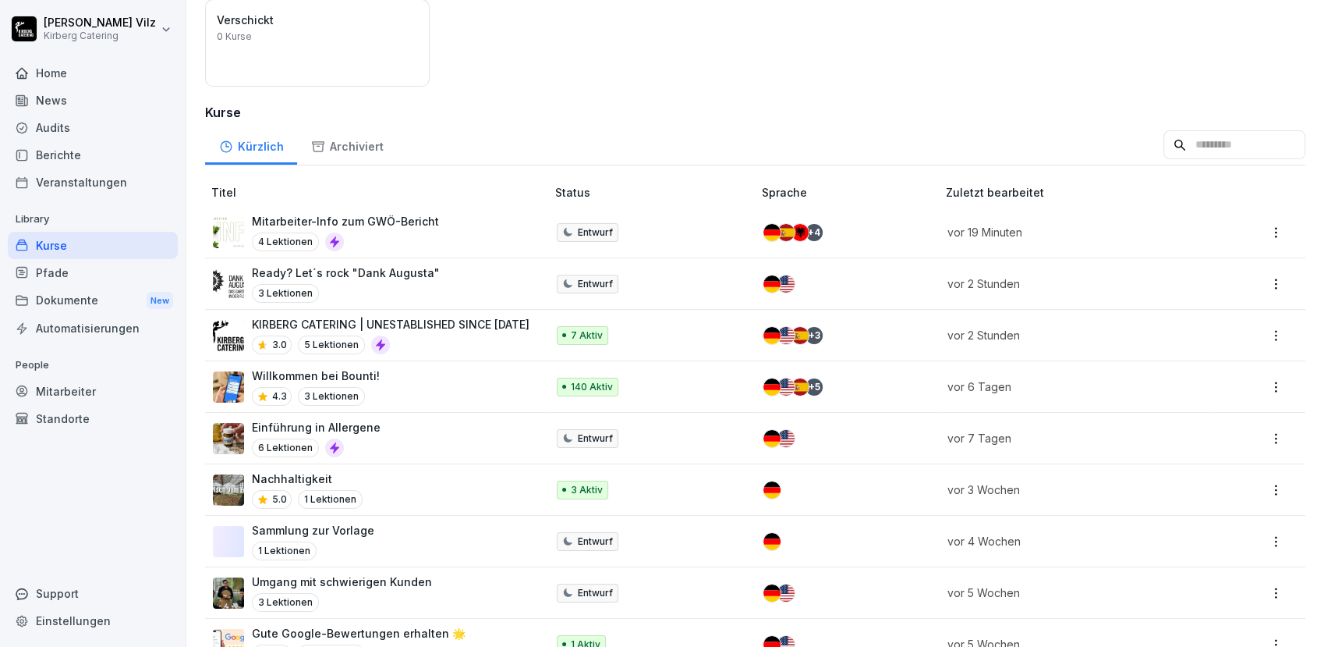
scroll to position [34, 0]
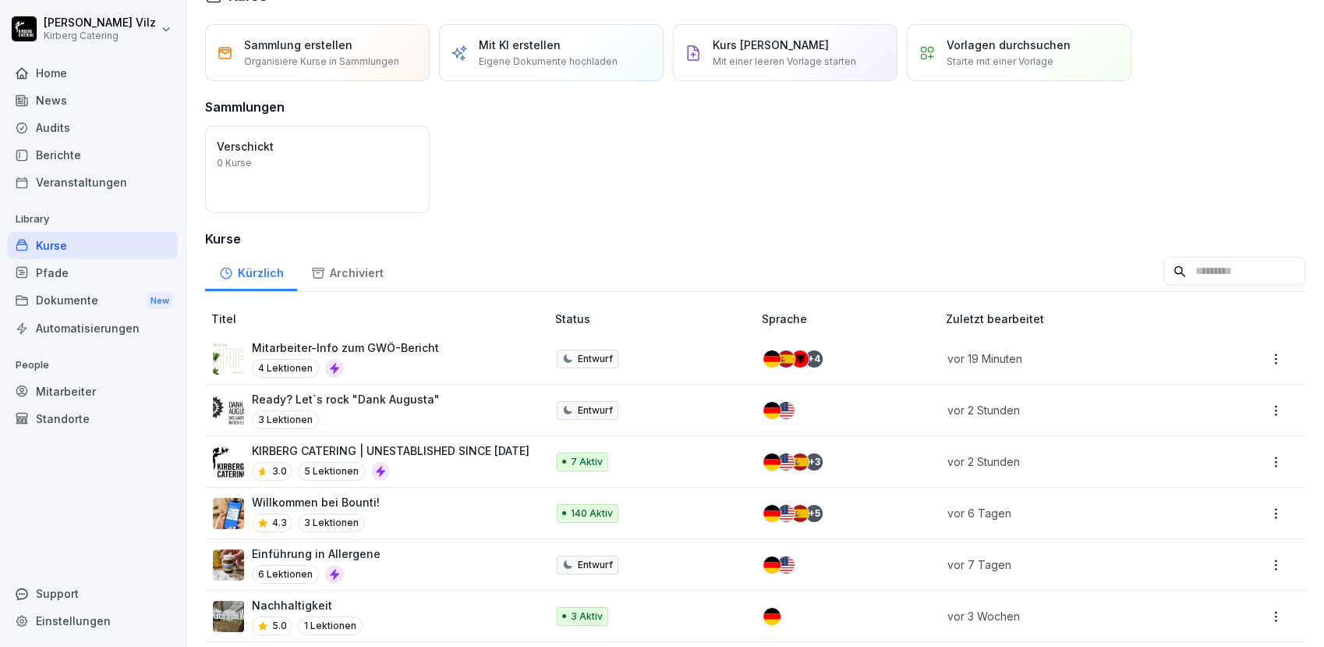
click at [437, 457] on p "KIRBERG CATERING | UNESTABLISHED SINCE [DATE]" at bounding box center [391, 450] width 278 height 16
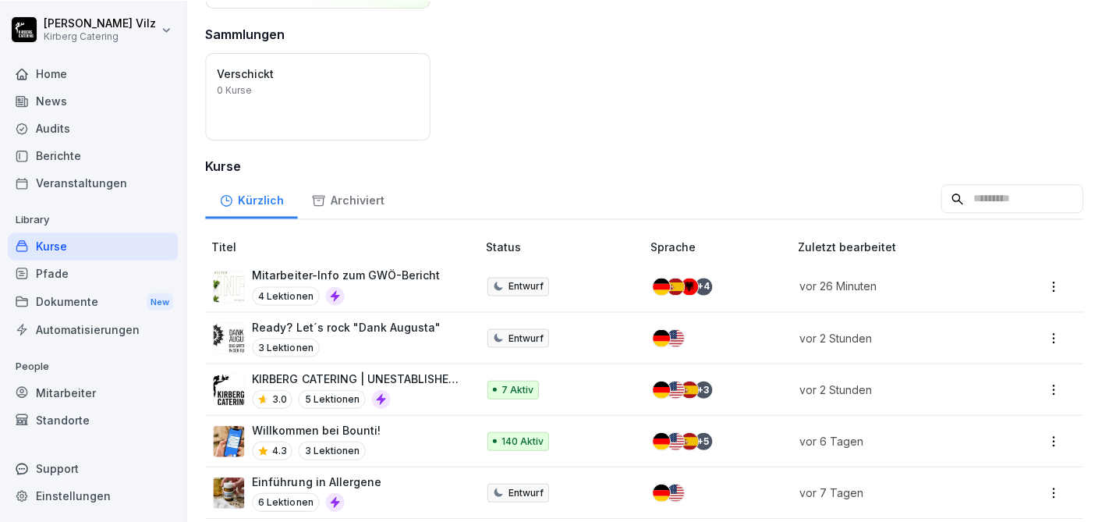
scroll to position [173, 0]
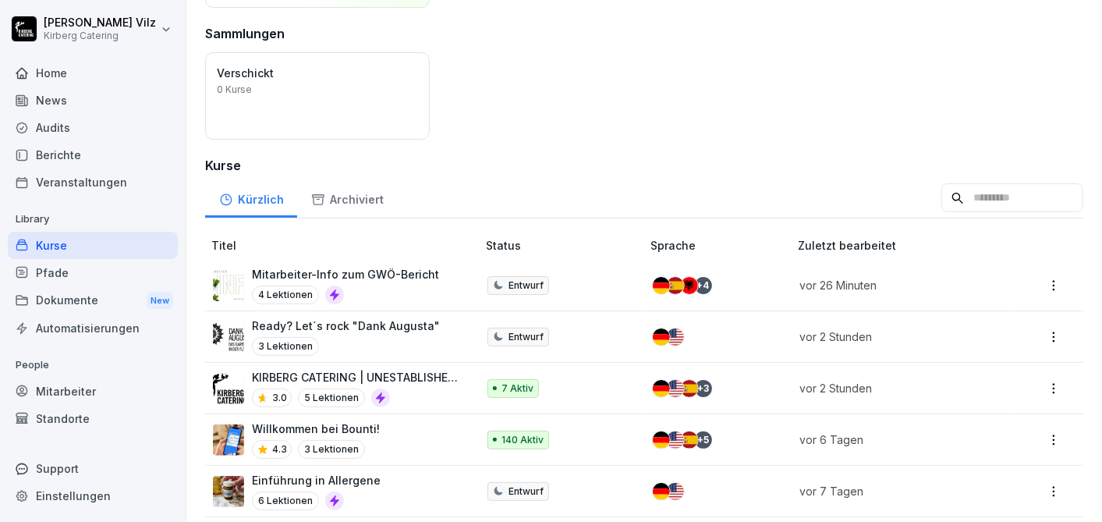
click at [70, 96] on div "News" at bounding box center [93, 100] width 170 height 27
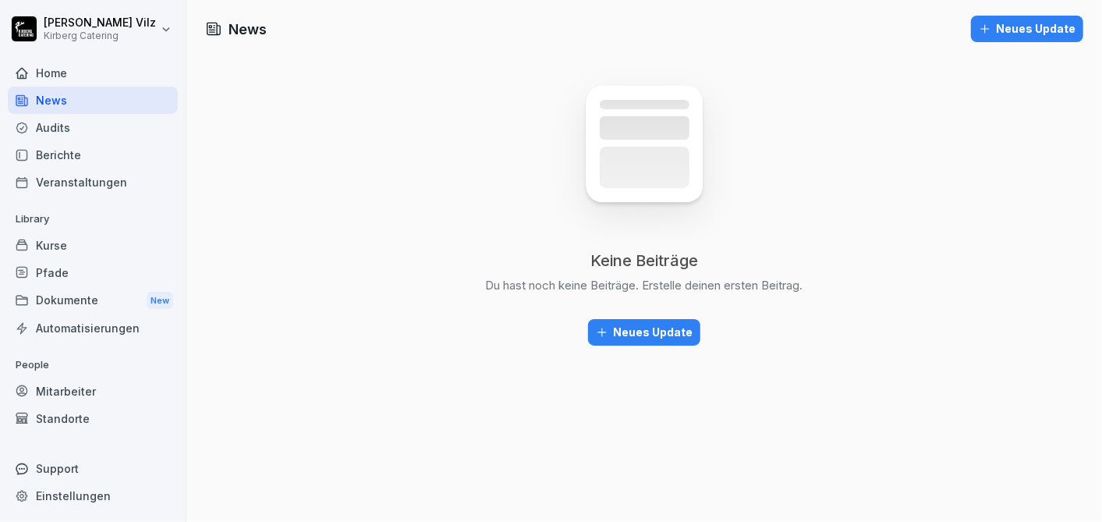
click at [647, 330] on div "Neues Update" at bounding box center [644, 332] width 97 height 17
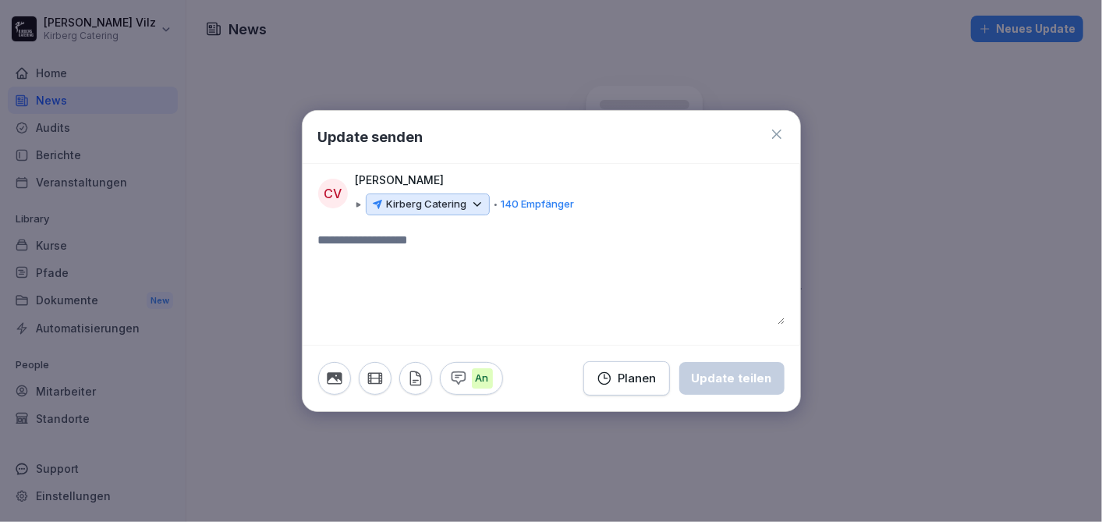
click at [775, 131] on icon at bounding box center [777, 134] width 16 height 16
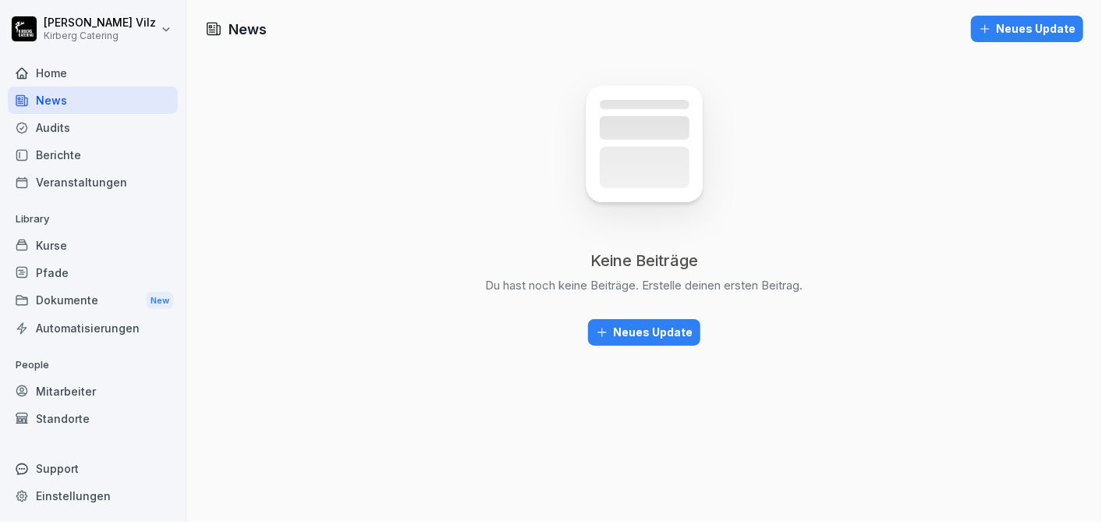
click at [94, 175] on div "Veranstaltungen" at bounding box center [93, 181] width 170 height 27
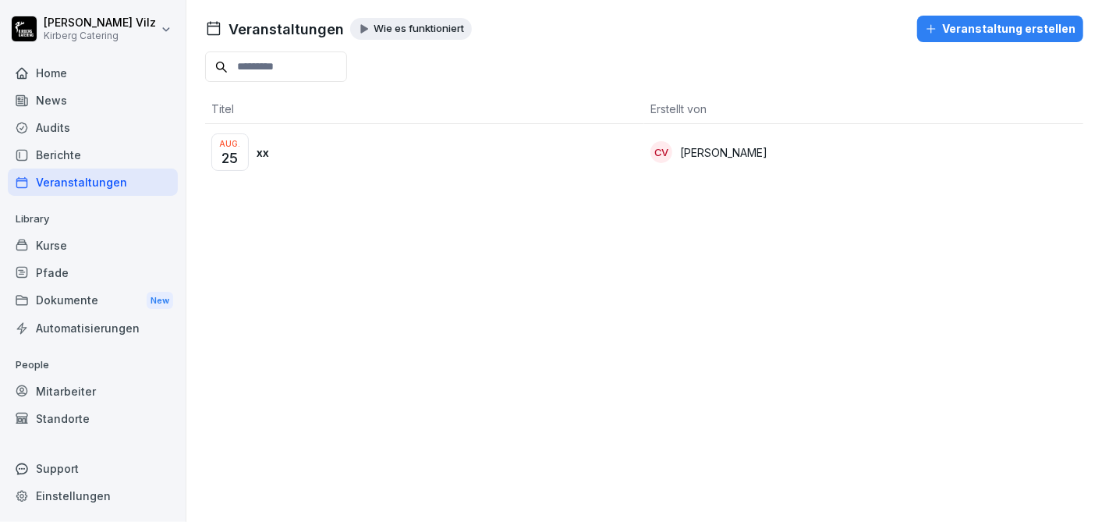
click at [948, 29] on div "Veranstaltung erstellen" at bounding box center [1000, 28] width 151 height 17
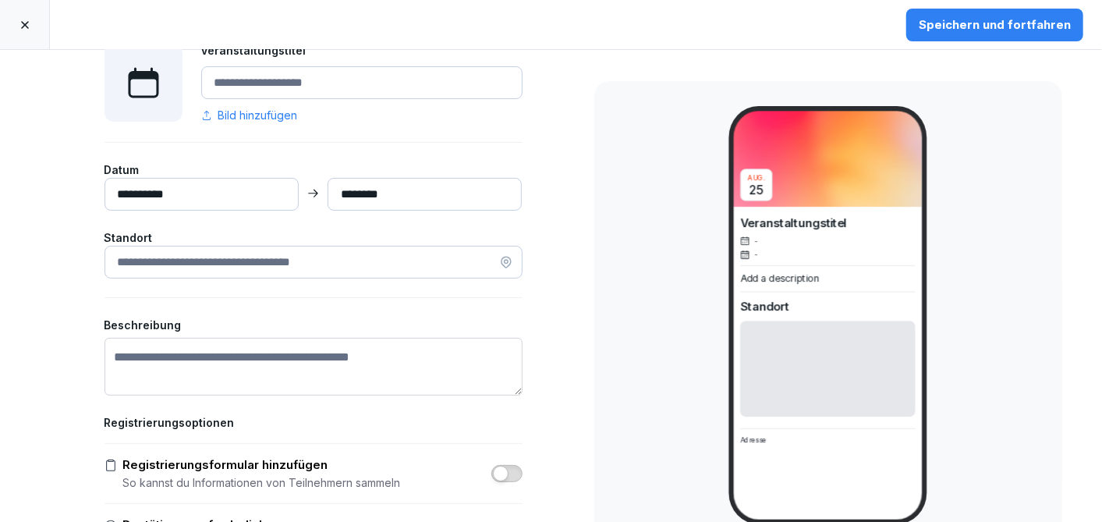
scroll to position [173, 0]
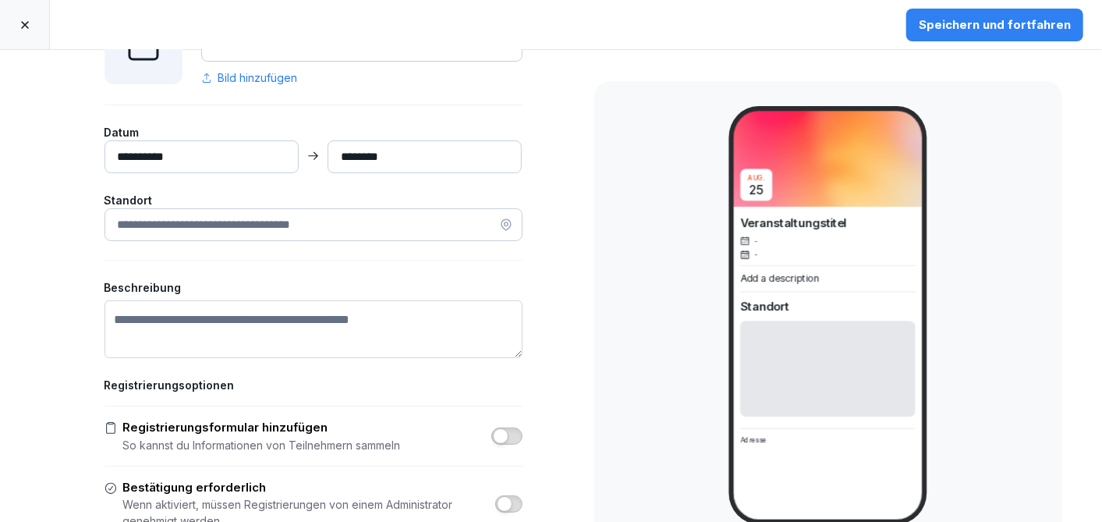
click at [193, 310] on textarea "Beschreibung" at bounding box center [314, 329] width 418 height 58
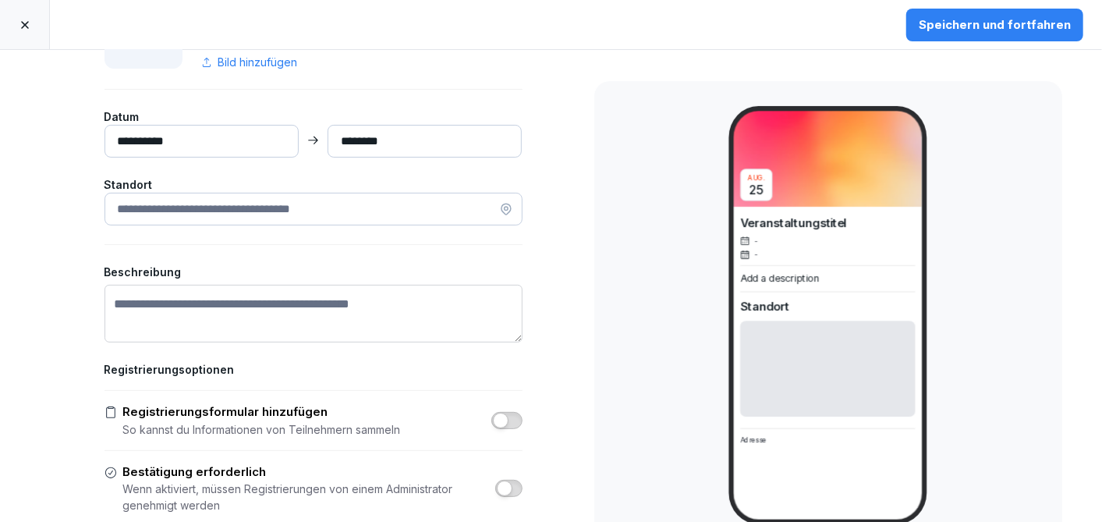
scroll to position [274, 0]
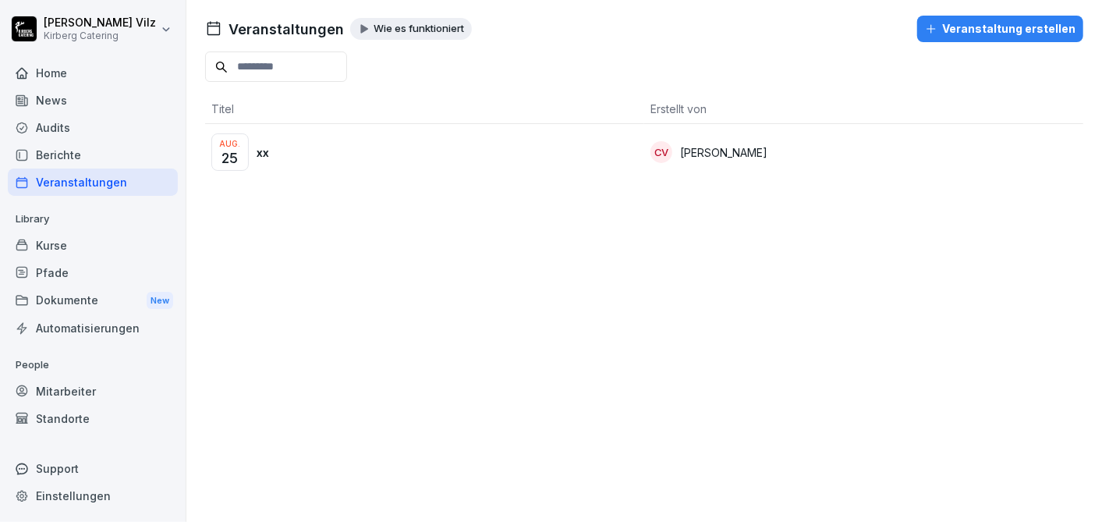
click at [360, 154] on div "[DATE] xx" at bounding box center [424, 151] width 427 height 37
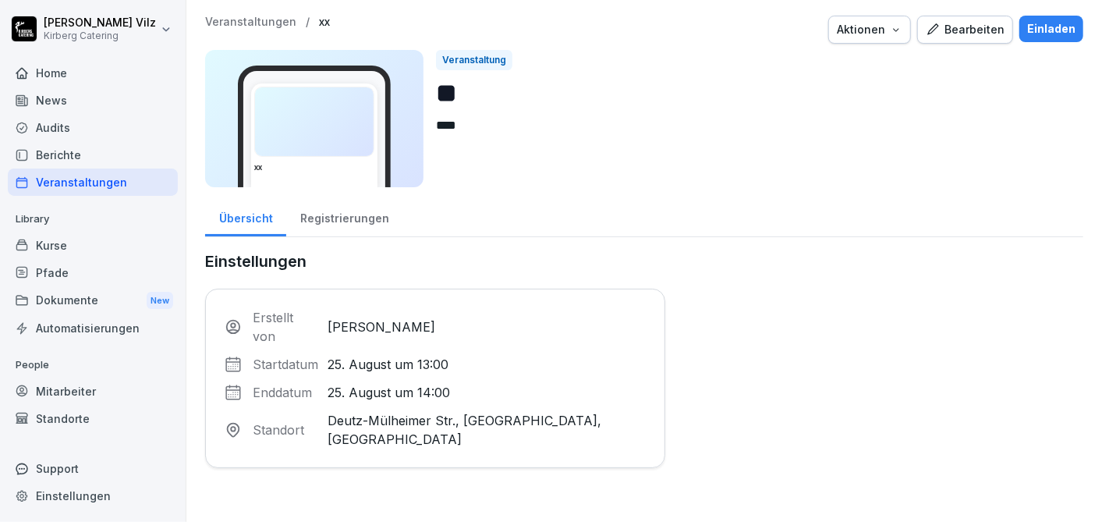
click at [331, 214] on div "Registrierungen" at bounding box center [344, 217] width 116 height 40
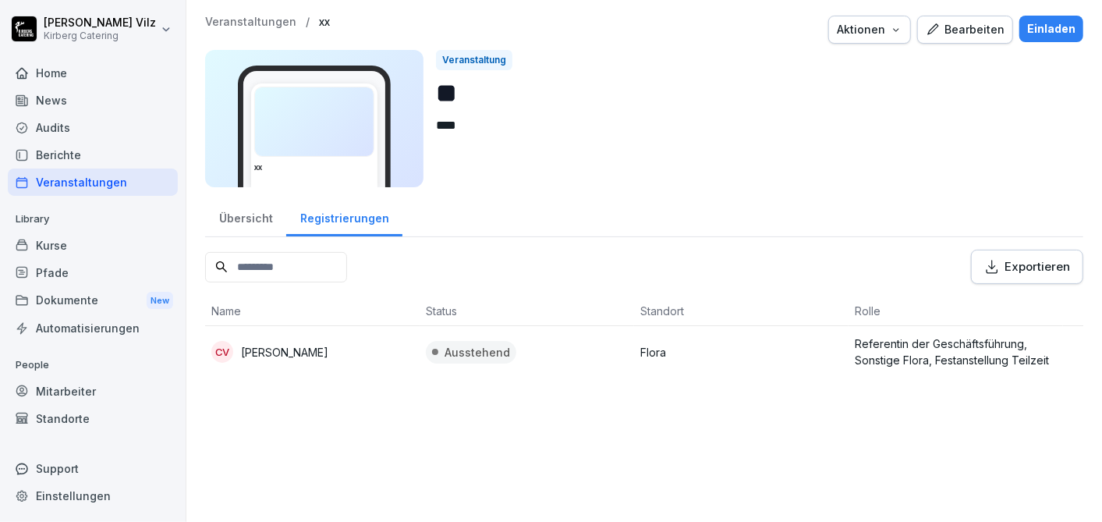
click at [76, 178] on div "Veranstaltungen" at bounding box center [93, 181] width 170 height 27
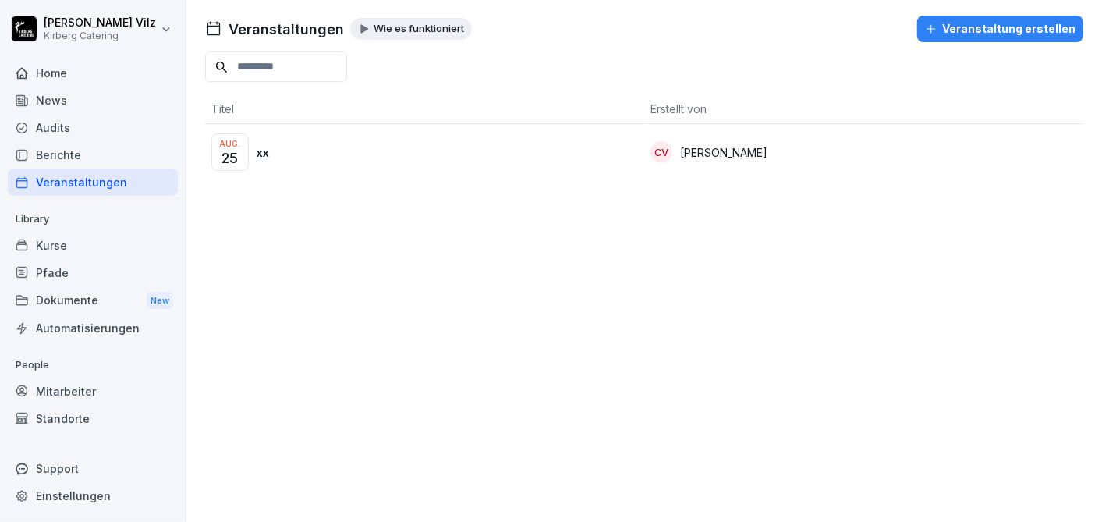
click at [958, 26] on div "Veranstaltung erstellen" at bounding box center [1000, 28] width 151 height 17
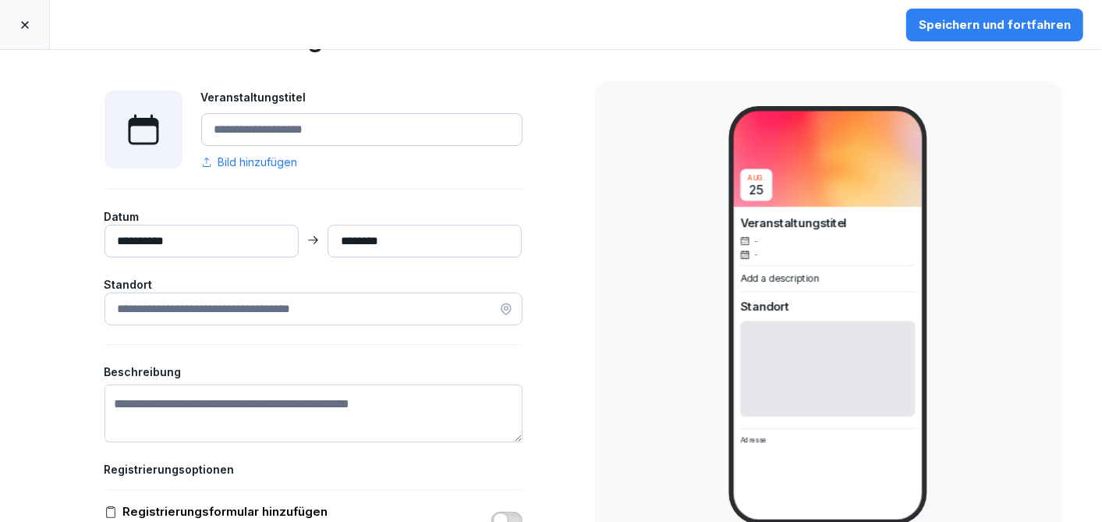
scroll to position [346, 0]
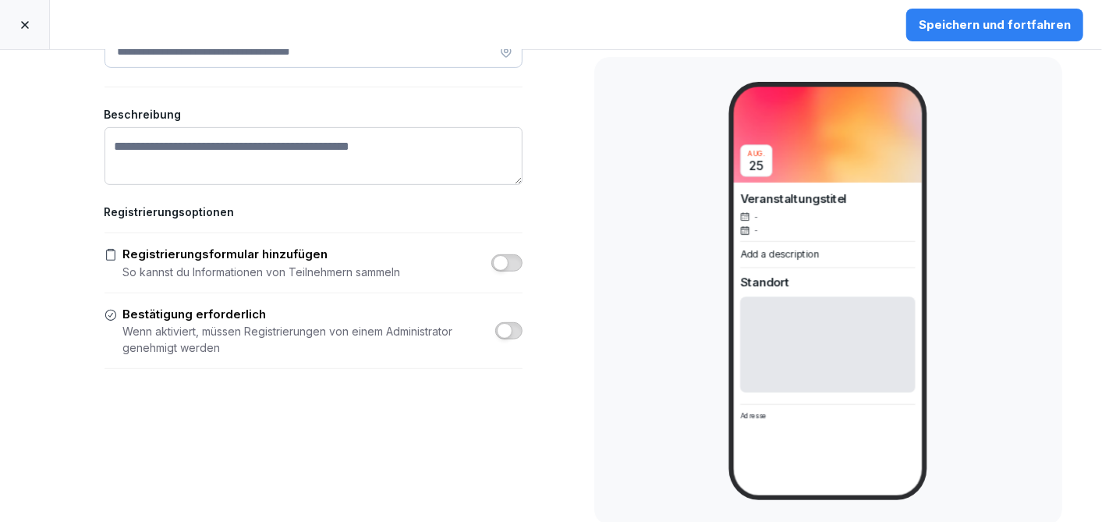
click at [517, 262] on div "**********" at bounding box center [314, 114] width 546 height 821
click at [503, 258] on button "button" at bounding box center [506, 262] width 31 height 17
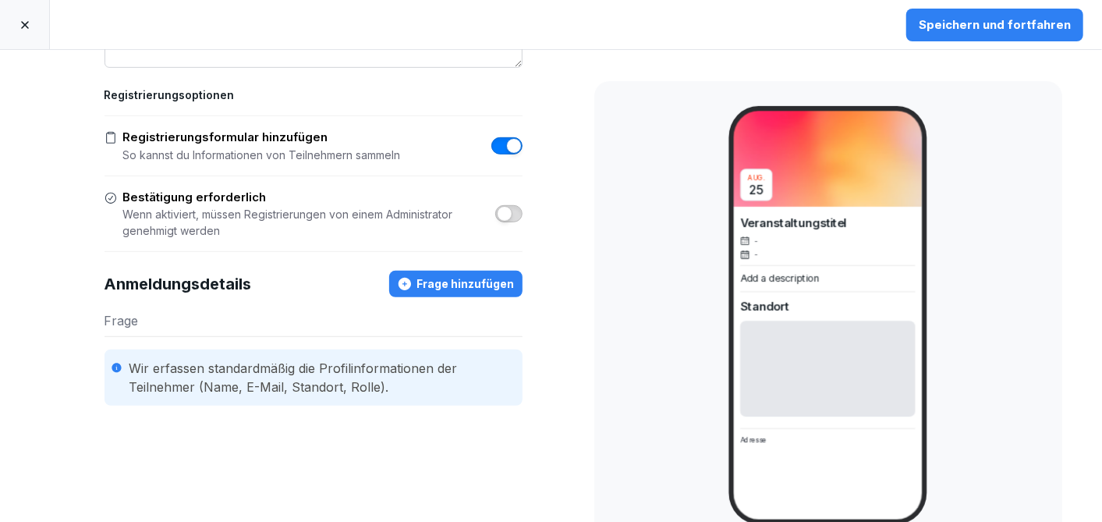
scroll to position [427, 0]
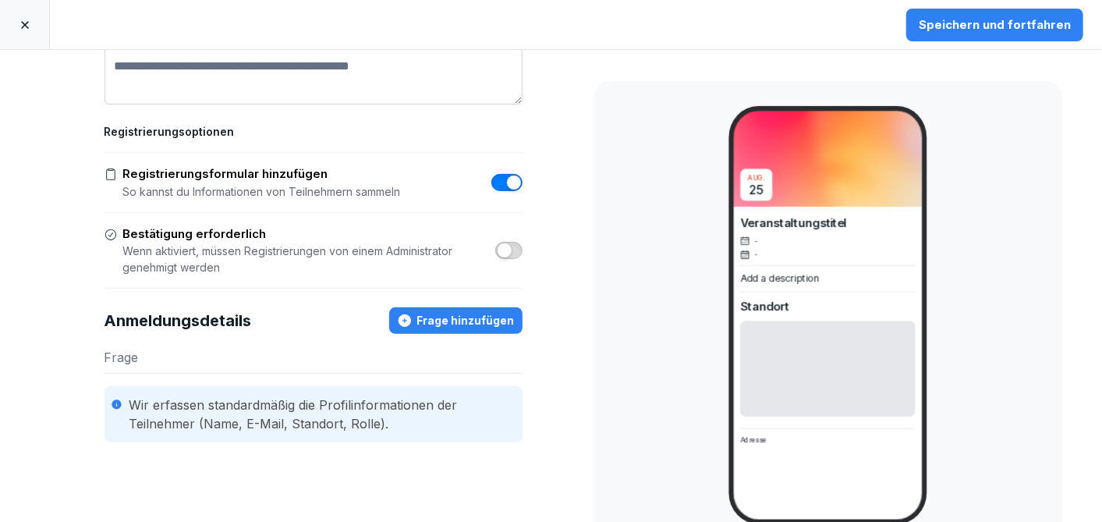
click at [497, 178] on button "button" at bounding box center [506, 182] width 31 height 17
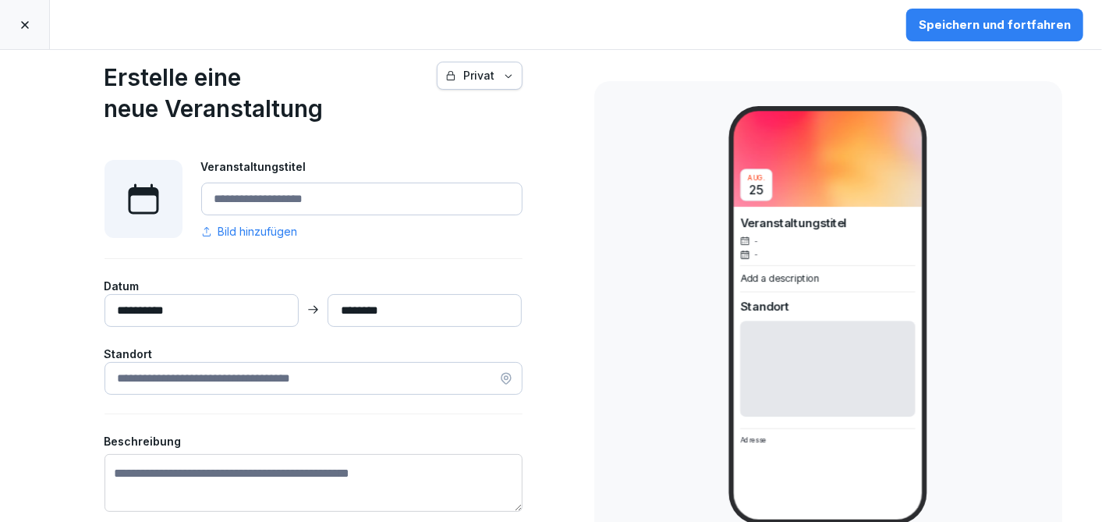
scroll to position [0, 0]
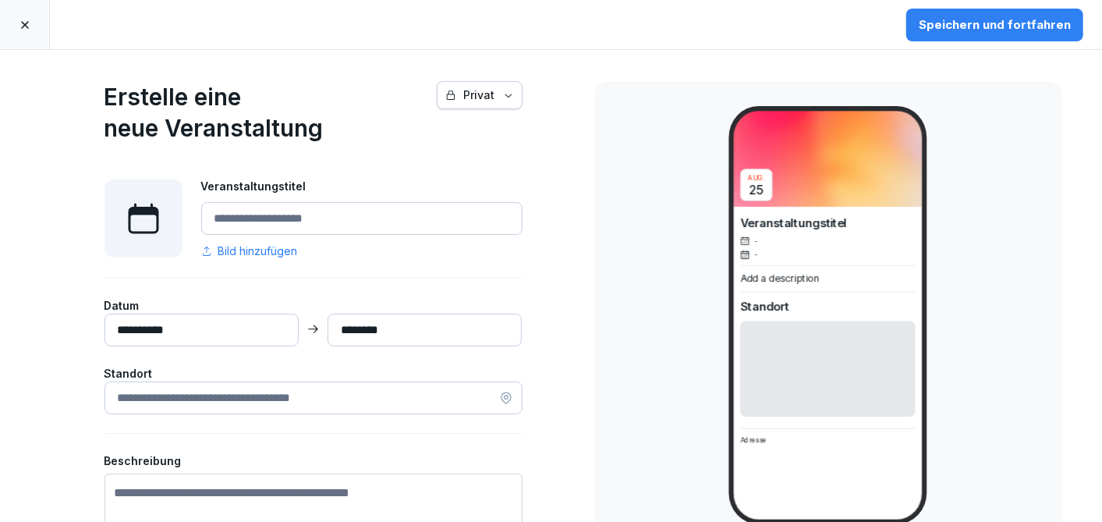
click at [505, 96] on icon "button" at bounding box center [508, 95] width 11 height 11
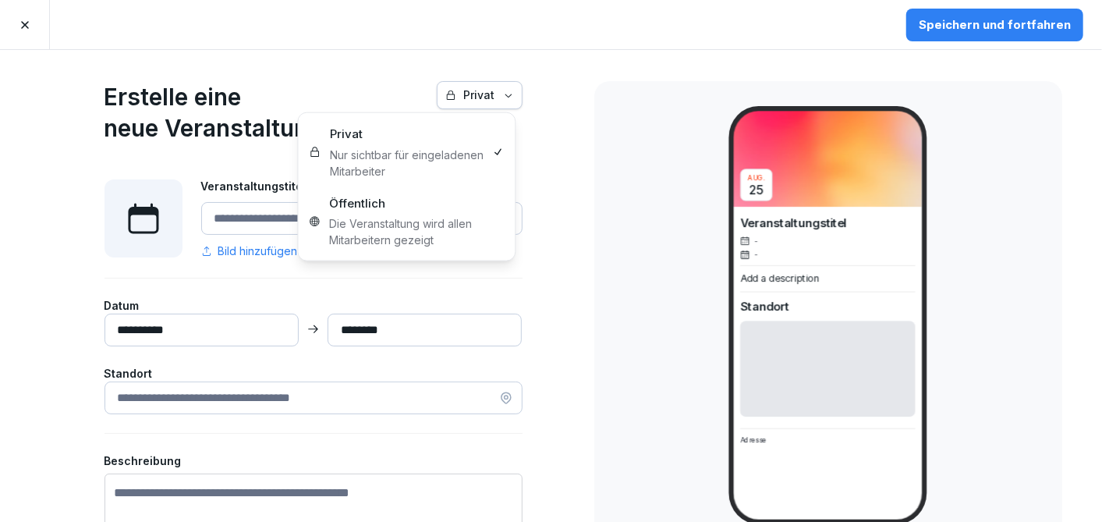
click at [566, 88] on html "**********" at bounding box center [551, 261] width 1102 height 522
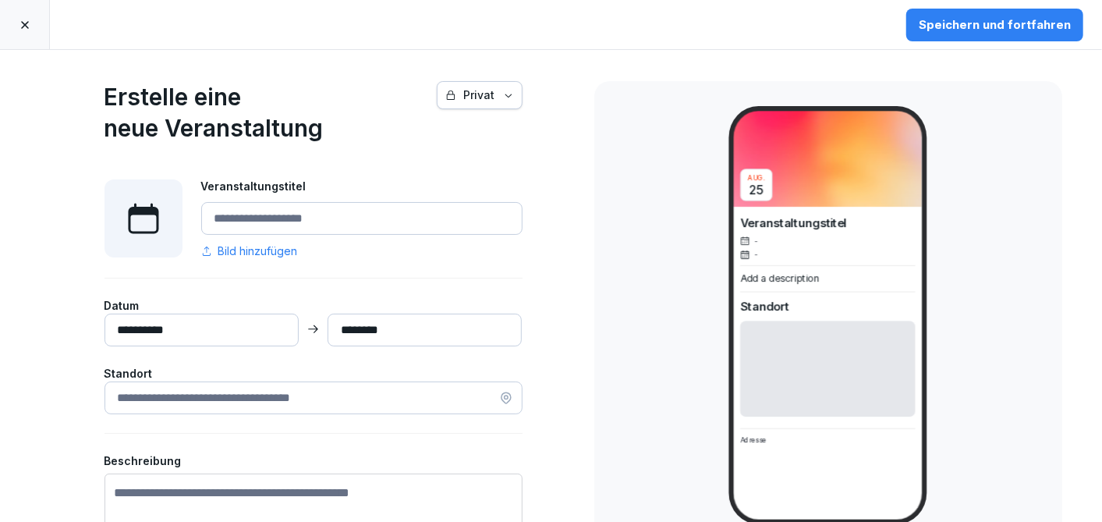
click at [967, 24] on div "Speichern und fortfahren" at bounding box center [995, 24] width 152 height 17
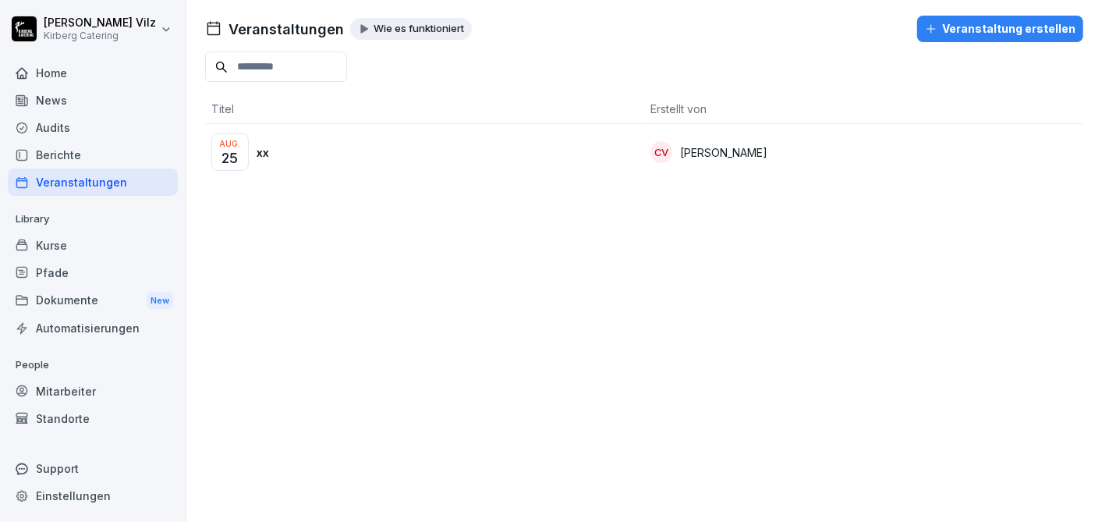
click at [303, 149] on div "[DATE] xx" at bounding box center [424, 151] width 427 height 37
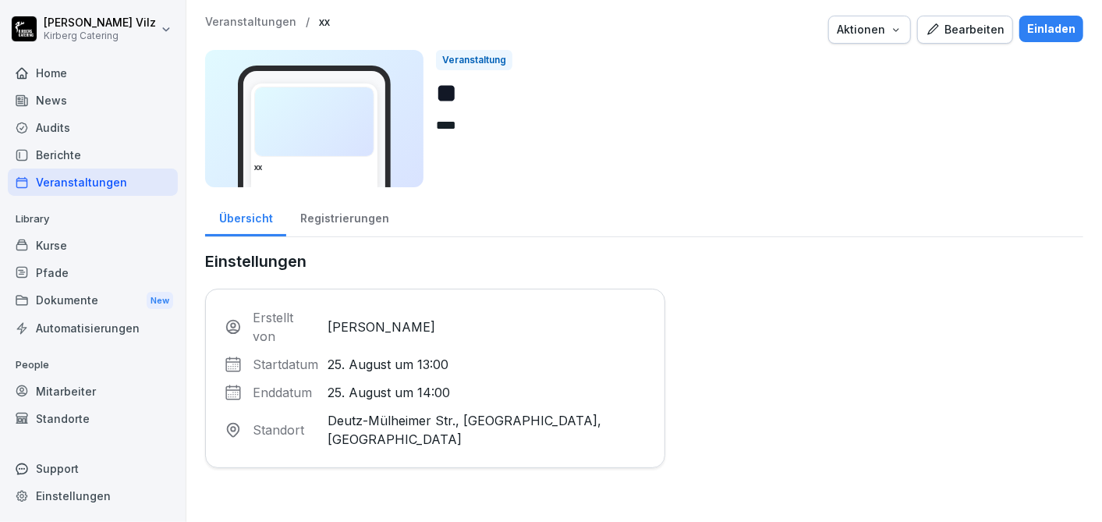
click at [1033, 29] on div "Einladen" at bounding box center [1051, 28] width 48 height 17
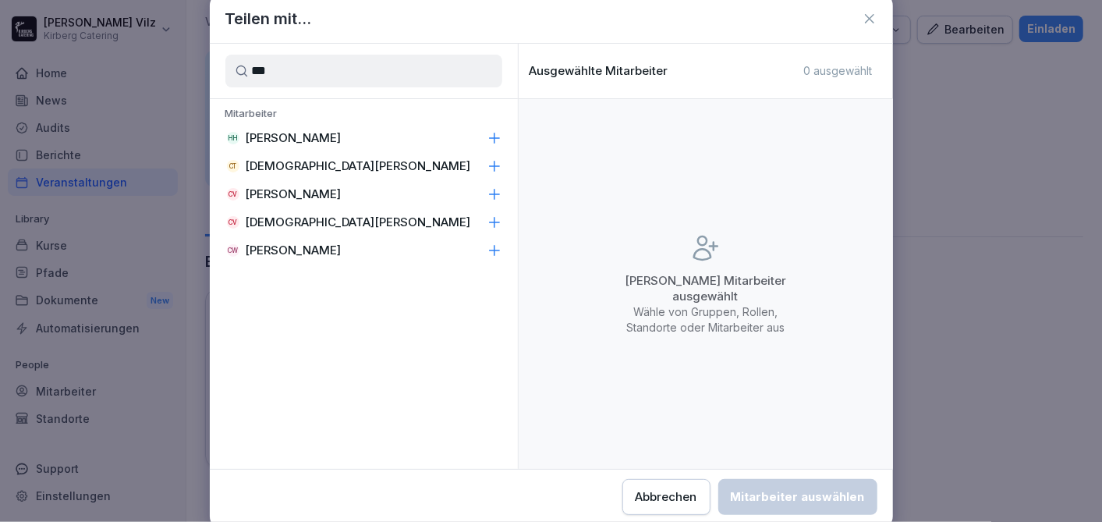
type input "***"
click at [292, 189] on p "[PERSON_NAME]" at bounding box center [294, 194] width 96 height 16
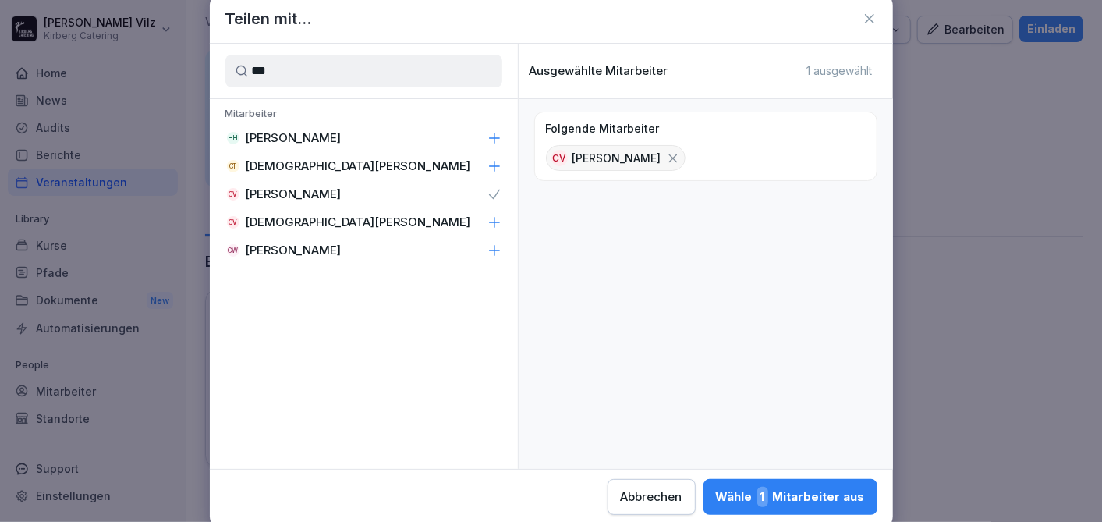
click at [869, 19] on icon at bounding box center [869, 18] width 9 height 9
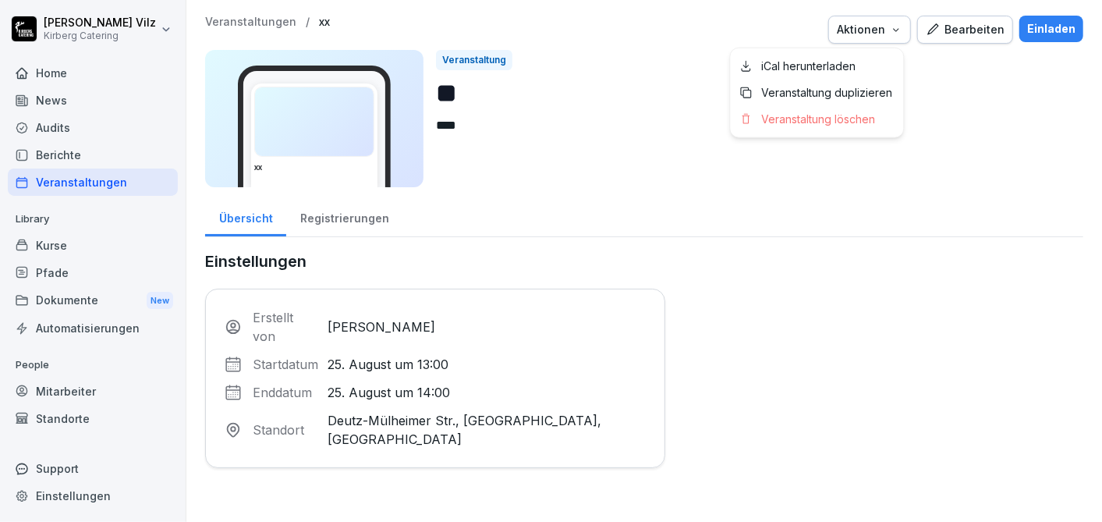
click at [890, 32] on icon "button" at bounding box center [896, 29] width 12 height 12
click at [647, 166] on html "Christiane Vilz Kirberg Catering Home News Audits Berichte Veranstaltungen Libr…" at bounding box center [551, 261] width 1102 height 522
click at [353, 209] on div "Registrierungen" at bounding box center [344, 217] width 116 height 40
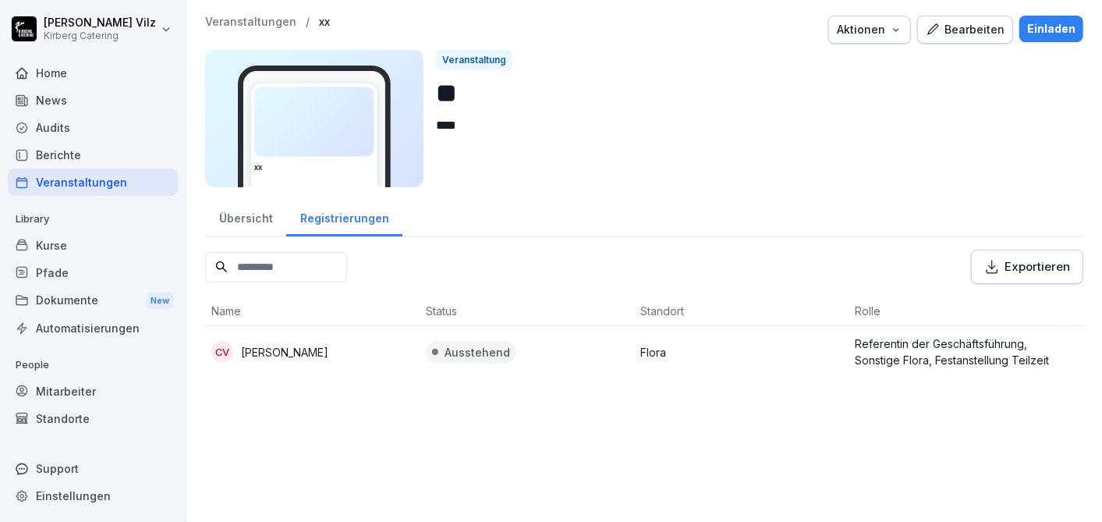
click at [247, 218] on div "Übersicht" at bounding box center [245, 217] width 81 height 40
click at [55, 93] on div "News" at bounding box center [93, 100] width 170 height 27
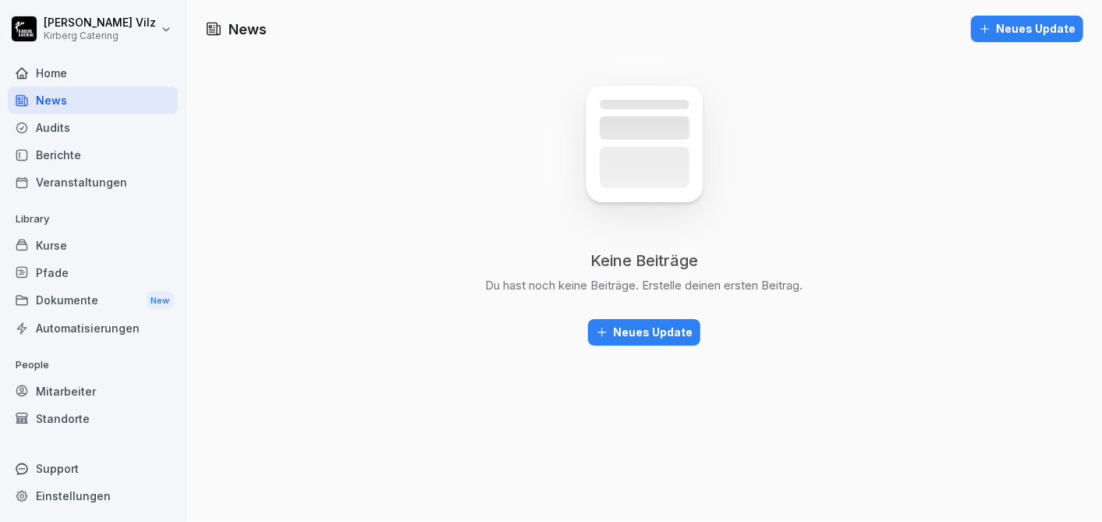
click at [670, 331] on div "Neues Update" at bounding box center [644, 332] width 97 height 17
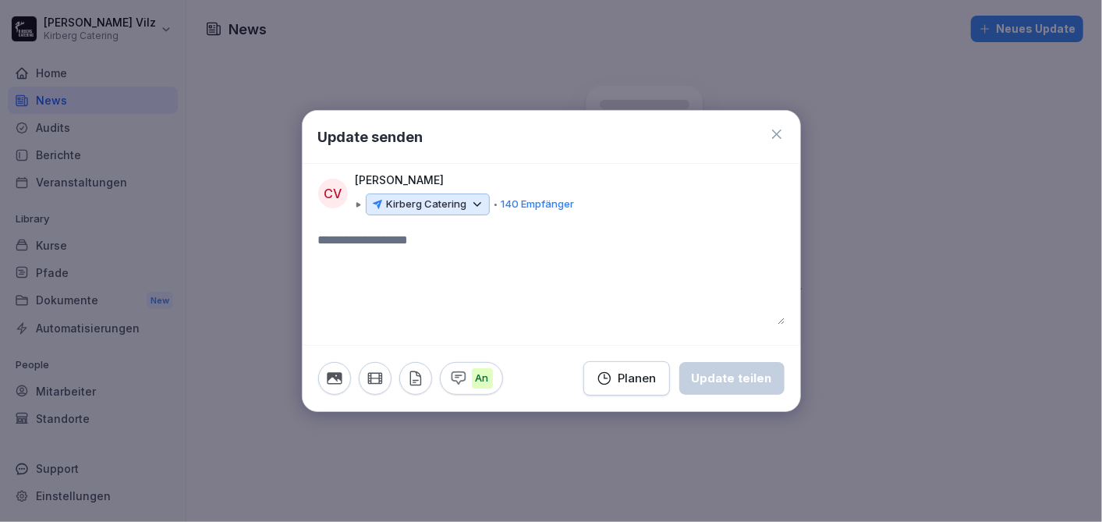
click at [483, 201] on icon at bounding box center [477, 204] width 14 height 14
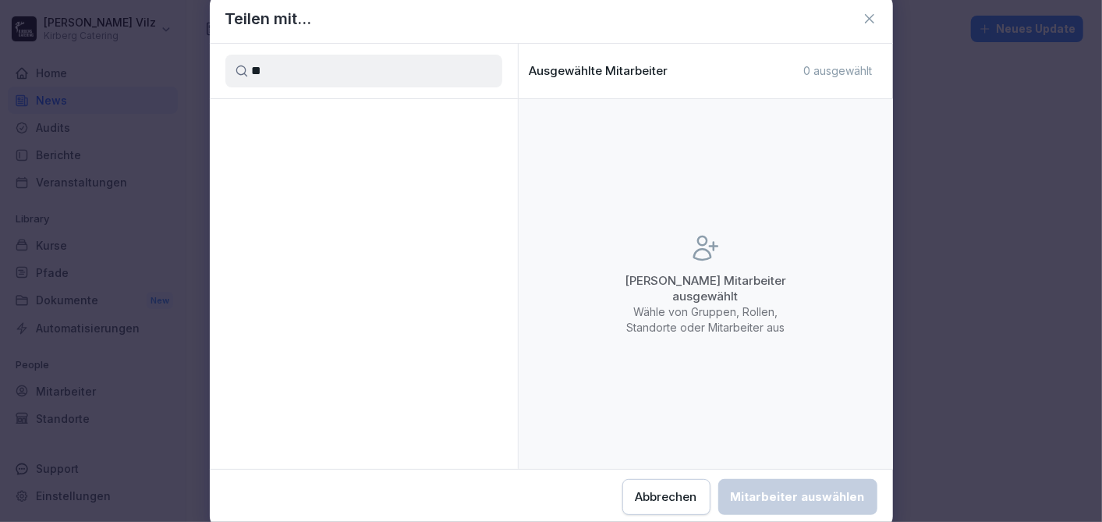
type input "*"
type input "**********"
click at [240, 68] on icon at bounding box center [242, 71] width 14 height 14
click at [347, 68] on input "**********" at bounding box center [363, 71] width 277 height 33
click at [250, 84] on input "**********" at bounding box center [363, 71] width 277 height 33
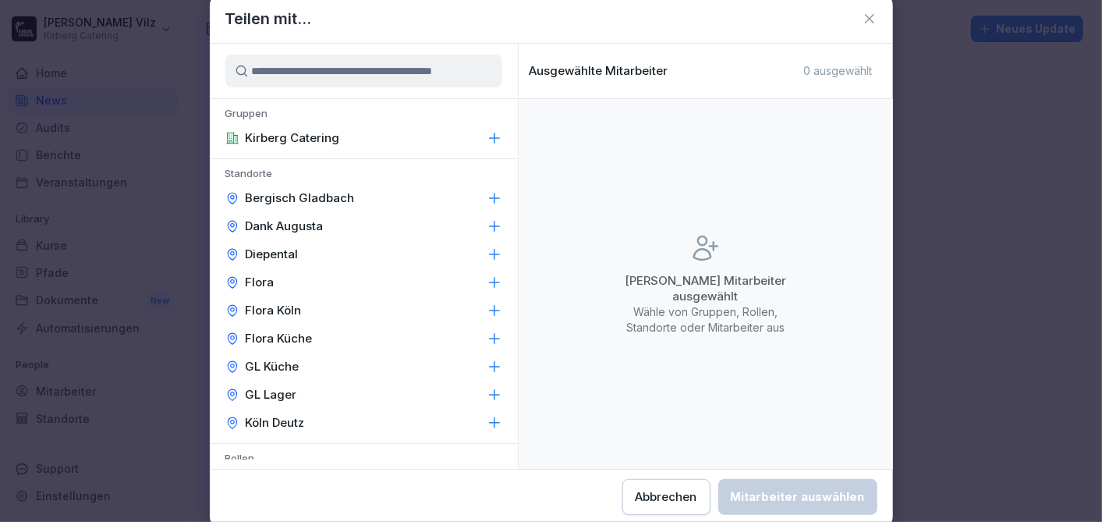
click at [868, 21] on icon at bounding box center [870, 19] width 16 height 16
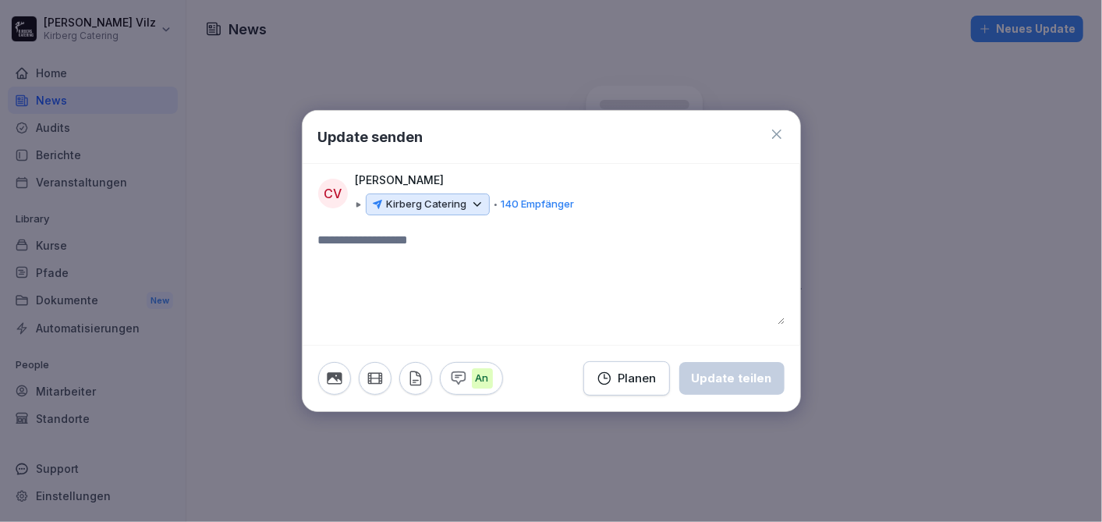
click at [778, 131] on icon at bounding box center [777, 134] width 16 height 16
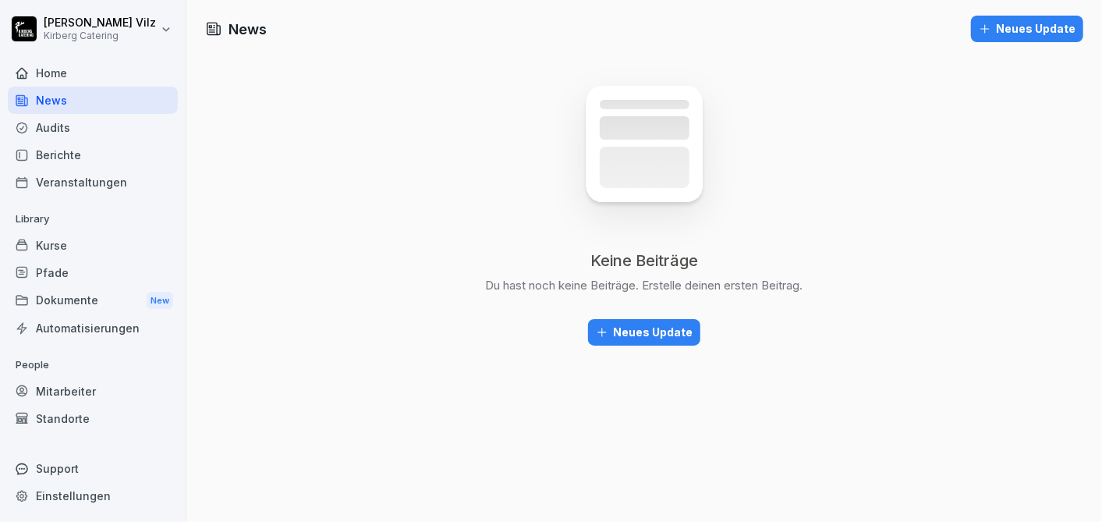
click at [53, 240] on div "Kurse" at bounding box center [93, 245] width 170 height 27
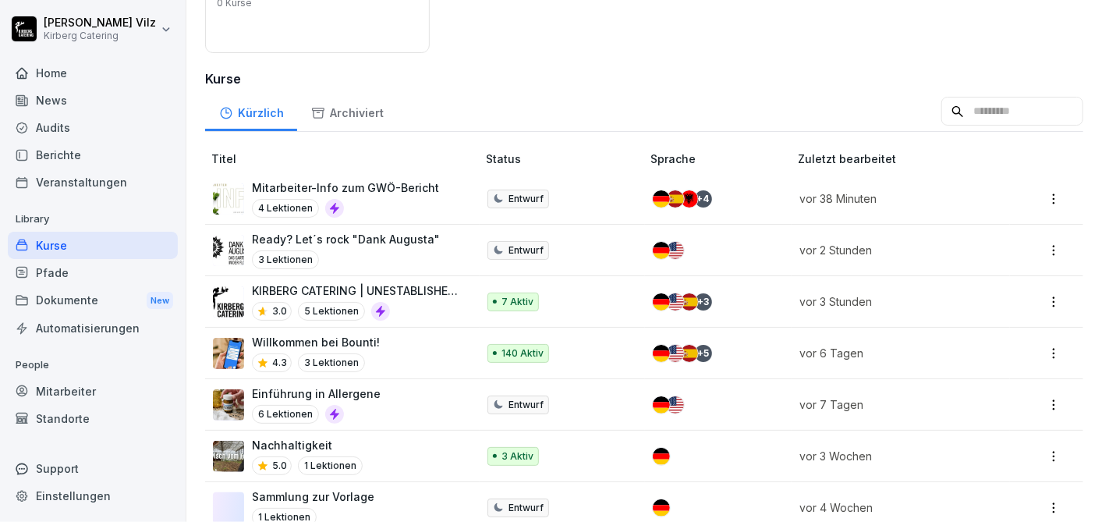
scroll to position [346, 0]
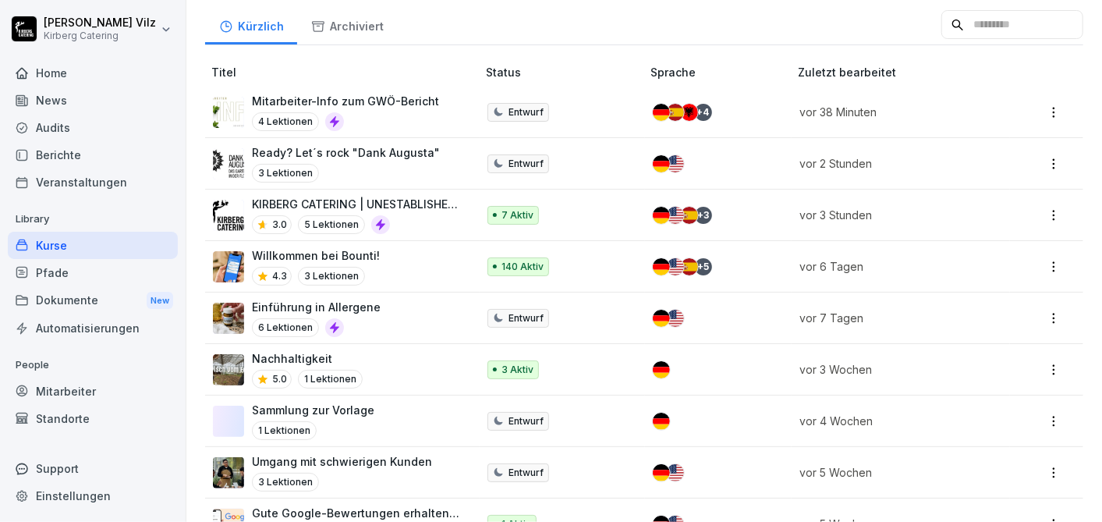
click at [399, 253] on div "Willkommen bei Bounti! 4.3 3 Lektionen" at bounding box center [337, 266] width 248 height 38
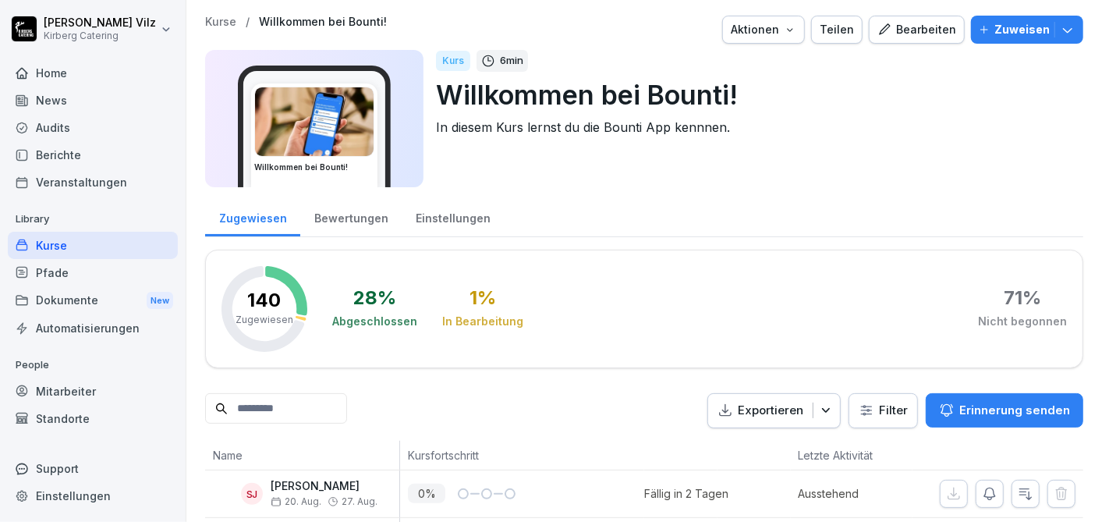
click at [351, 215] on div "Bewertungen" at bounding box center [350, 217] width 101 height 40
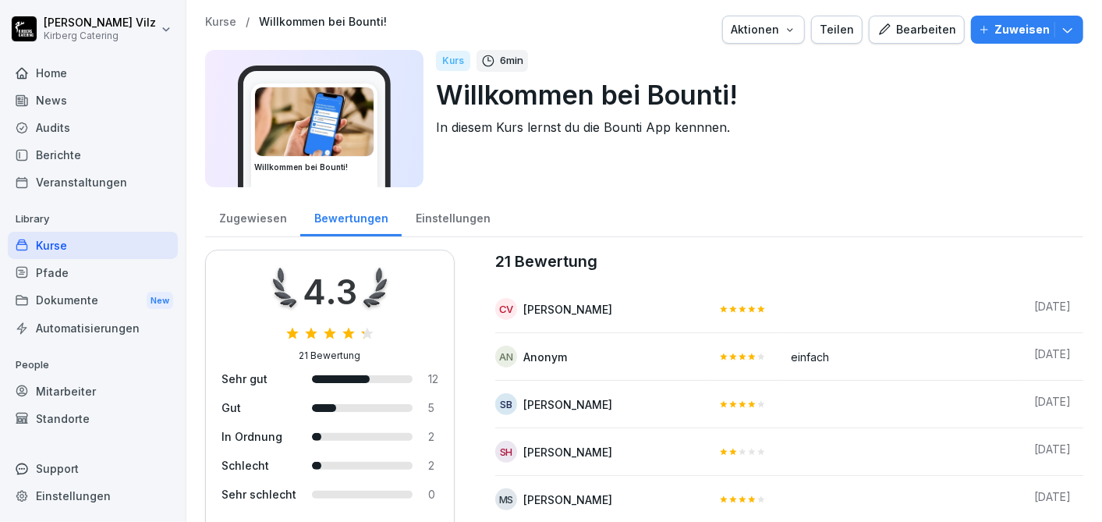
click at [256, 209] on div "Zugewiesen" at bounding box center [252, 217] width 95 height 40
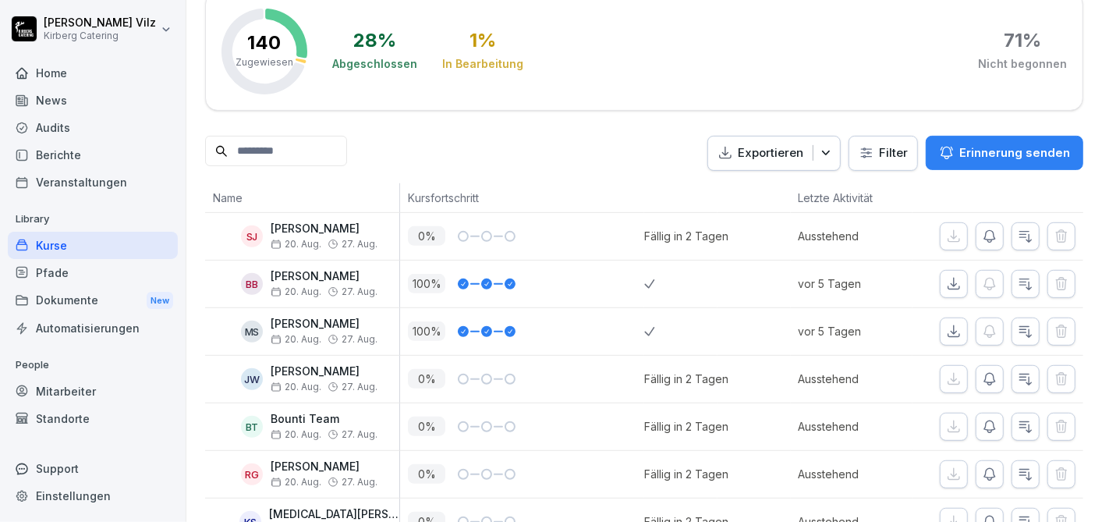
scroll to position [260, 0]
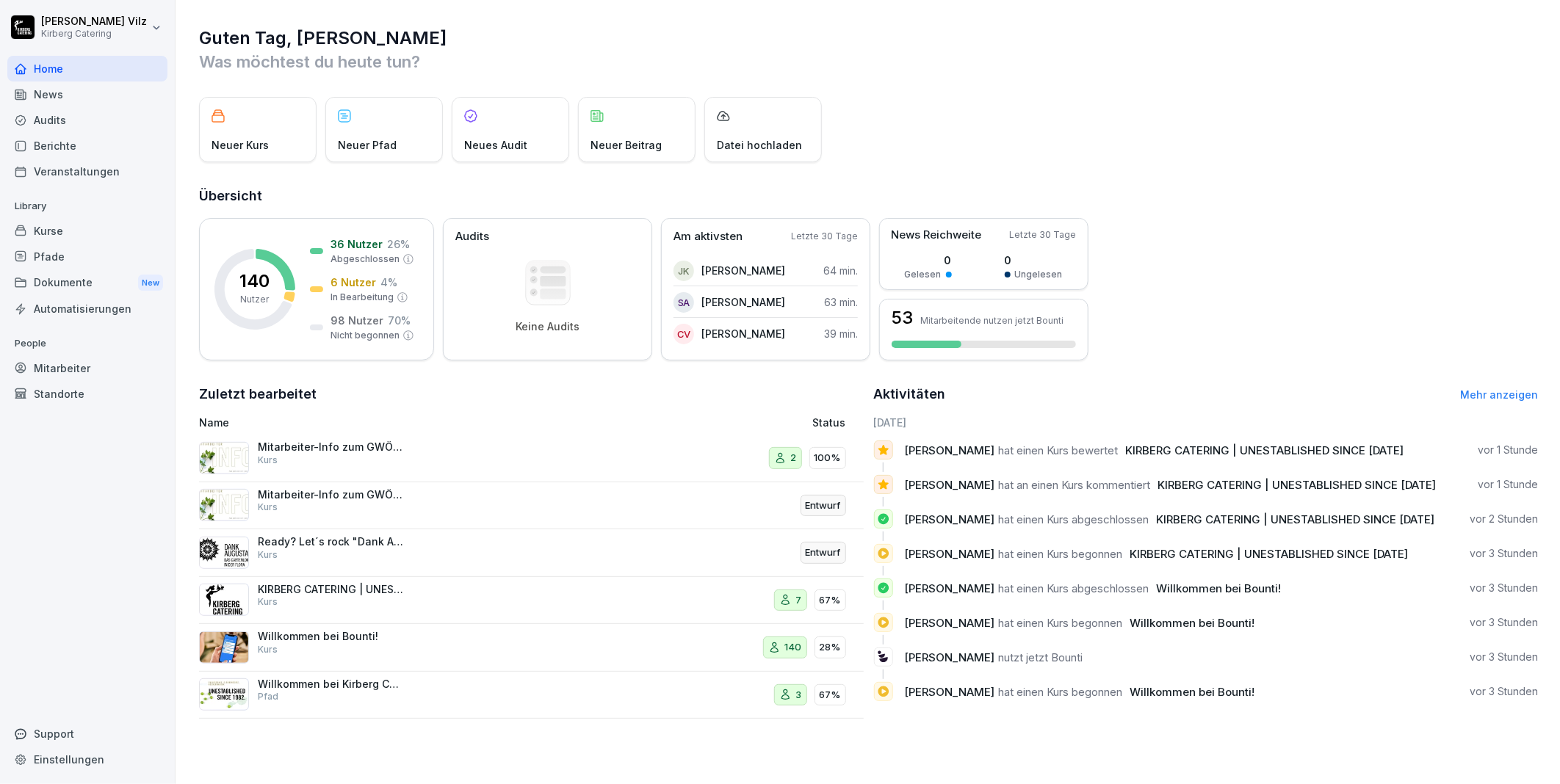
click at [52, 230] on div "Kurse" at bounding box center [88, 231] width 160 height 25
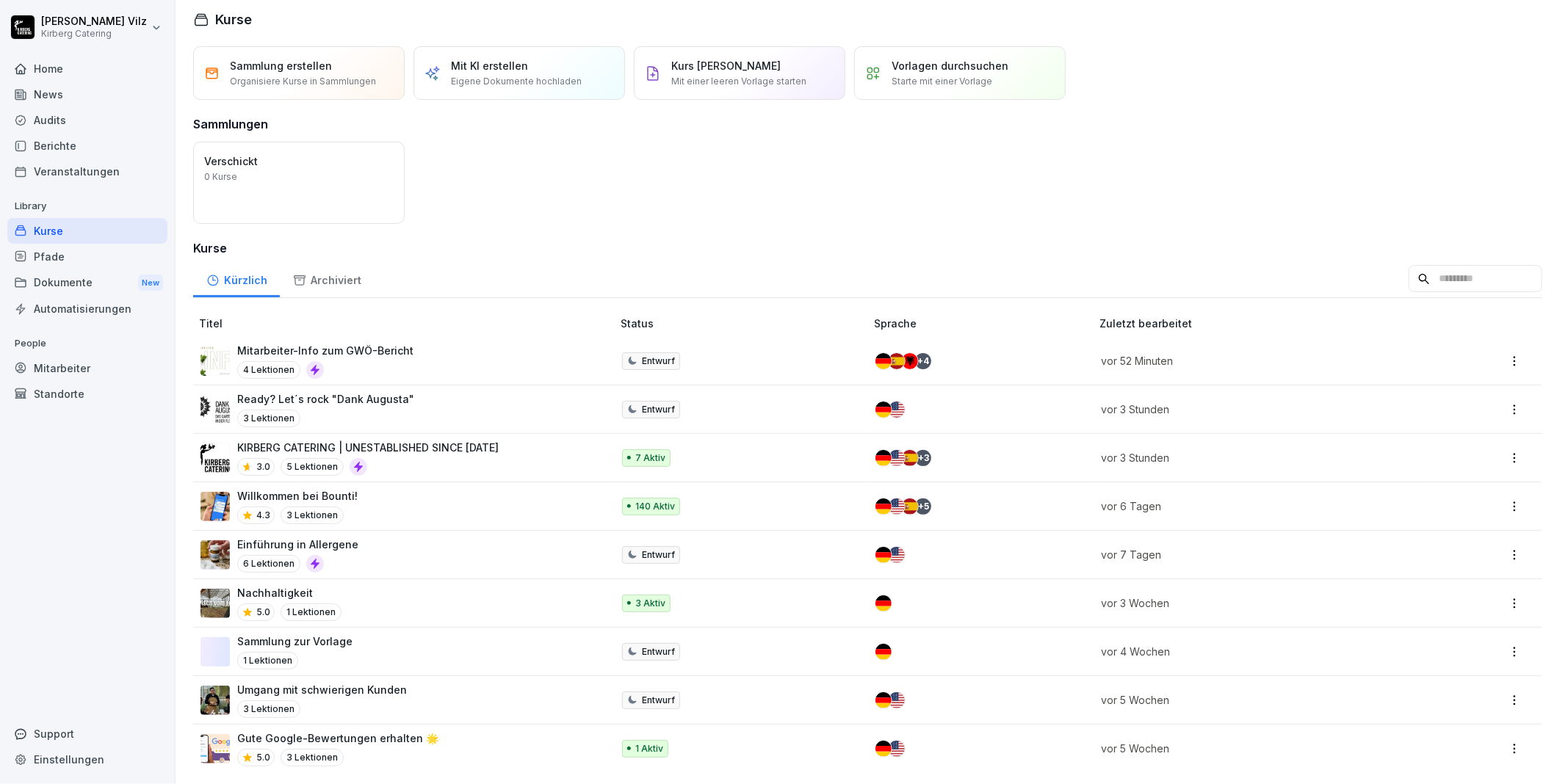
scroll to position [21, 0]
click at [329, 265] on div "Archiviert" at bounding box center [327, 279] width 94 height 38
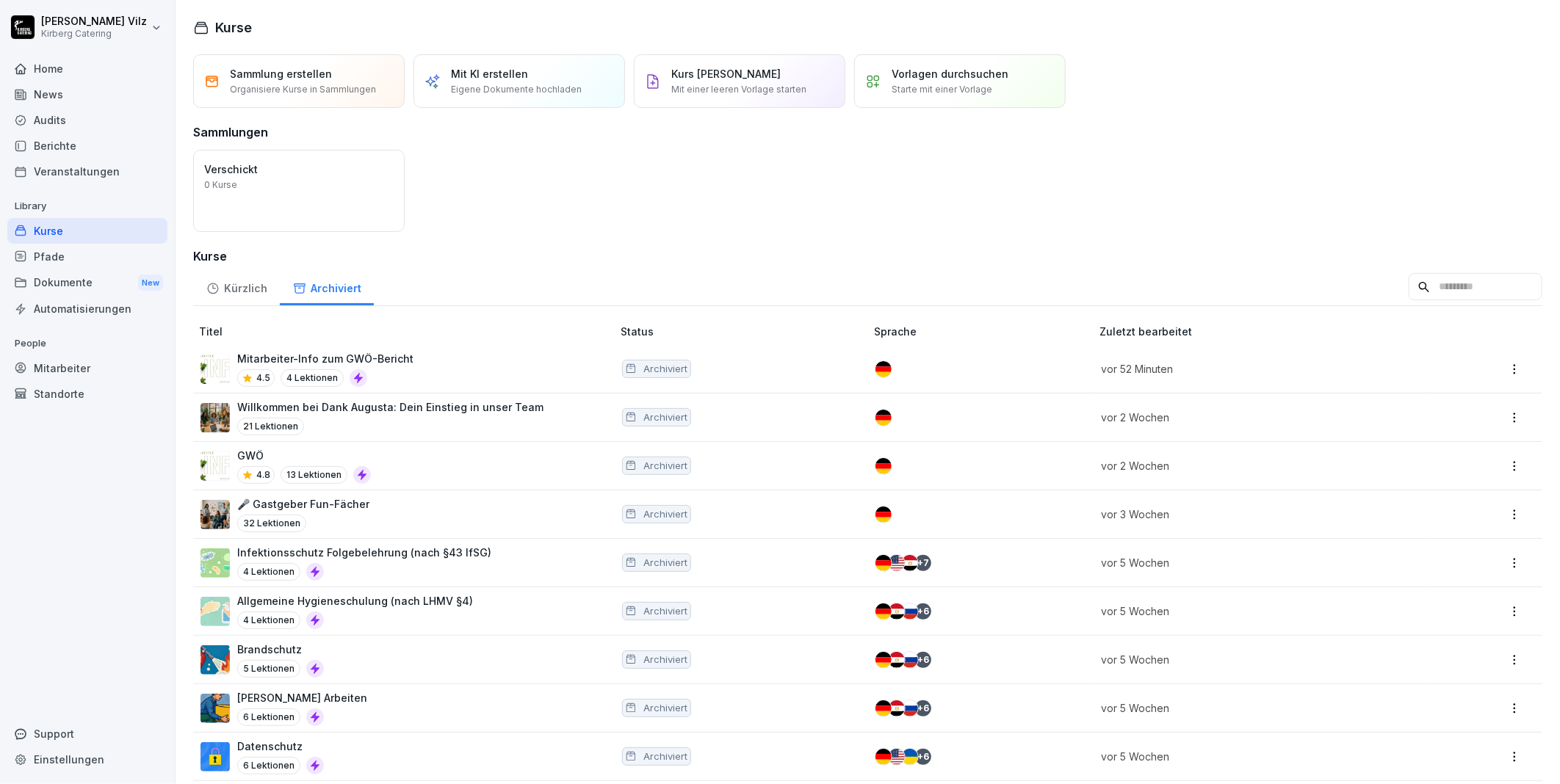
scroll to position [69, 0]
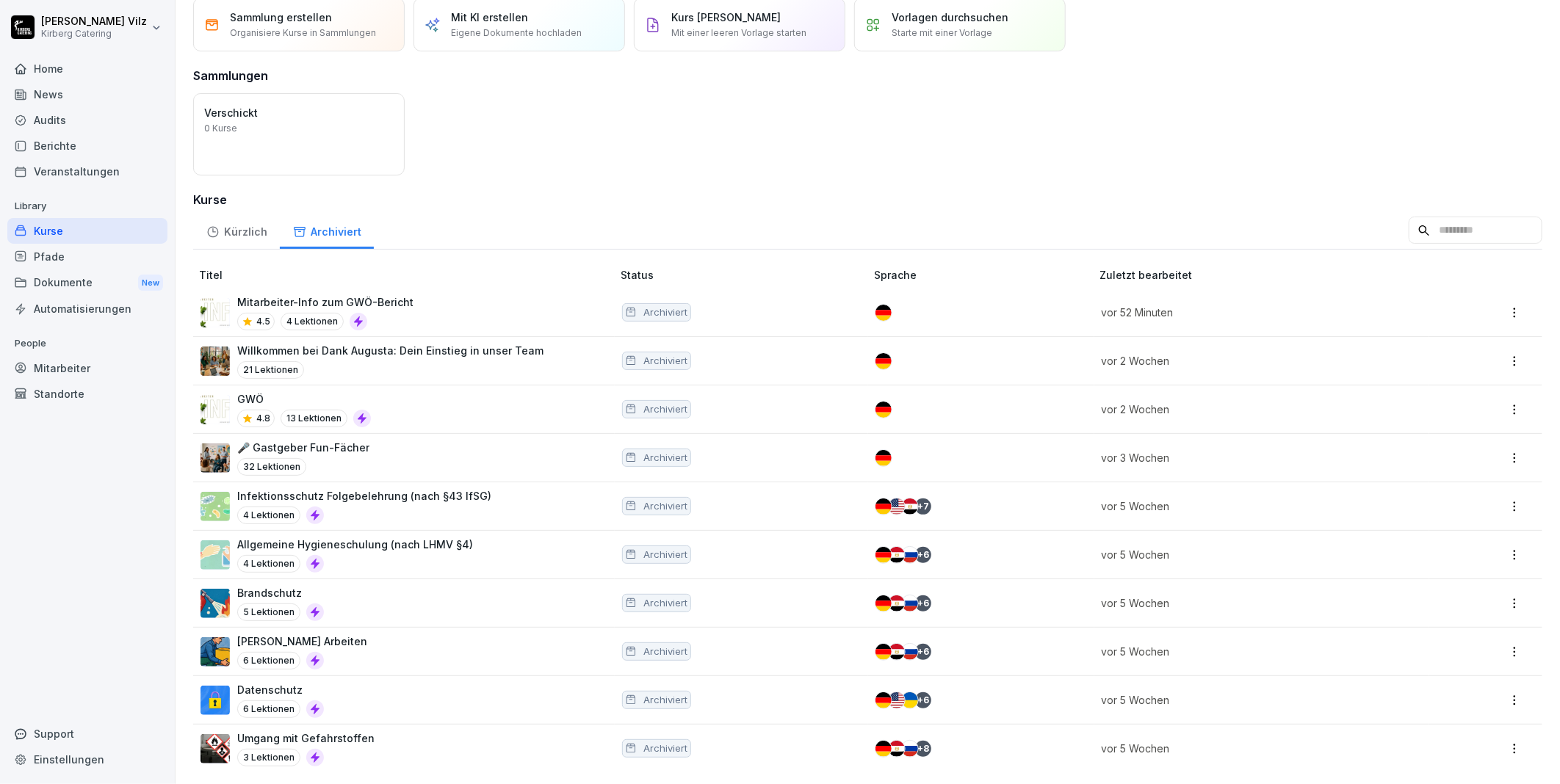
click at [431, 392] on div "GWÖ 4.8 13 Lektionen" at bounding box center [398, 409] width 396 height 36
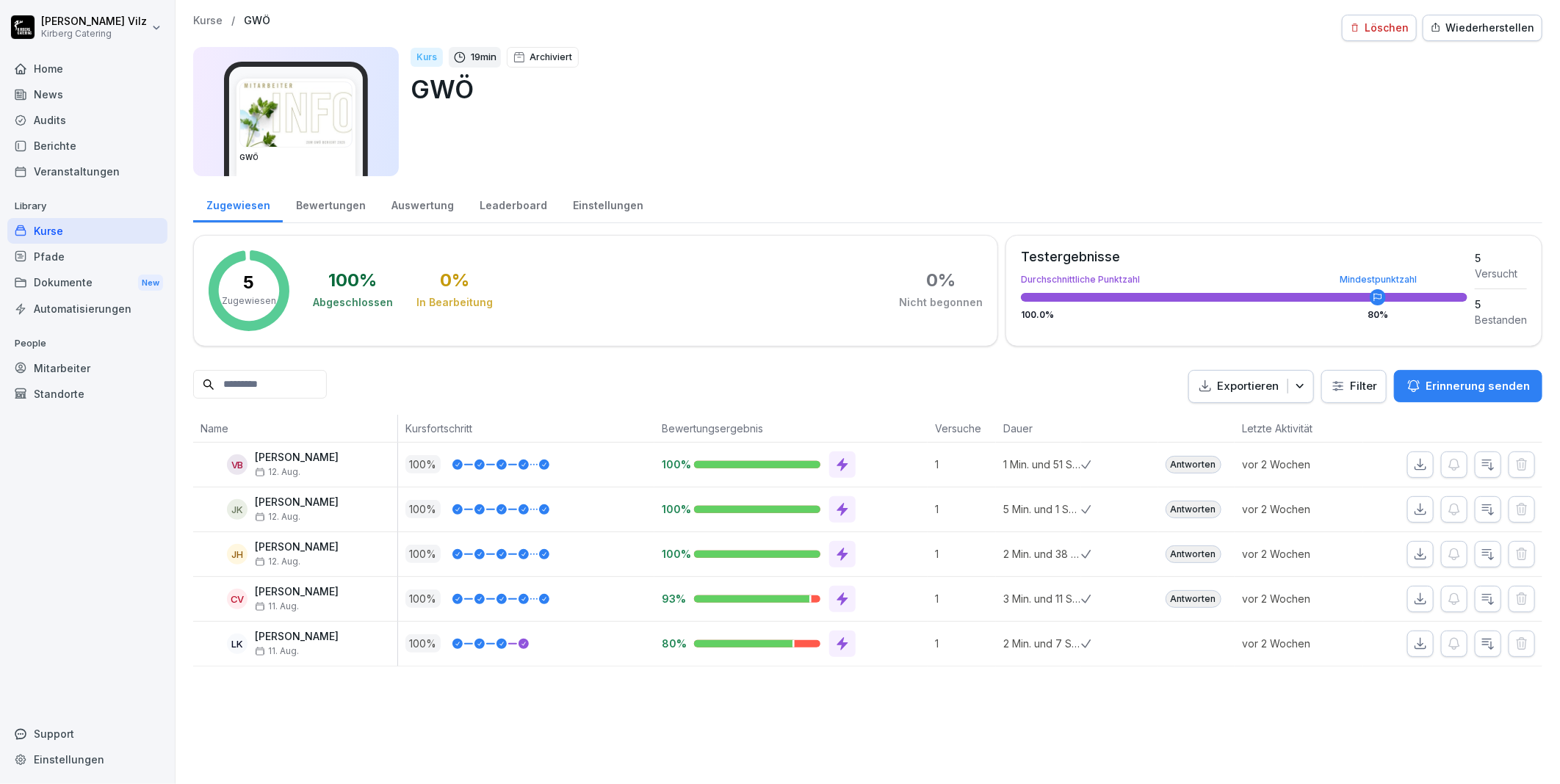
click at [1360, 31] on div "Löschen" at bounding box center [1379, 27] width 58 height 16
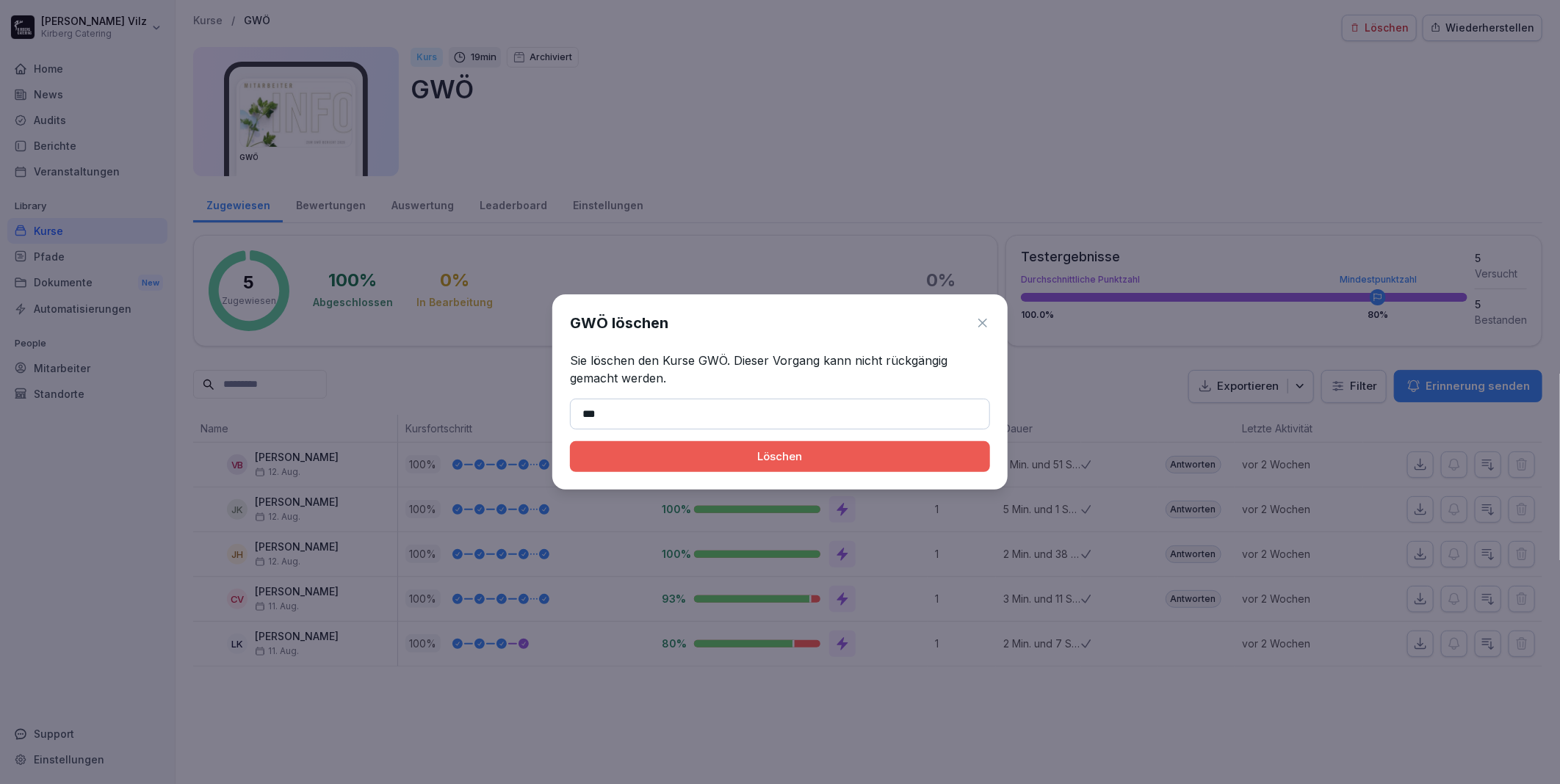
type input "***"
click at [722, 452] on div "Löschen" at bounding box center [780, 456] width 396 height 16
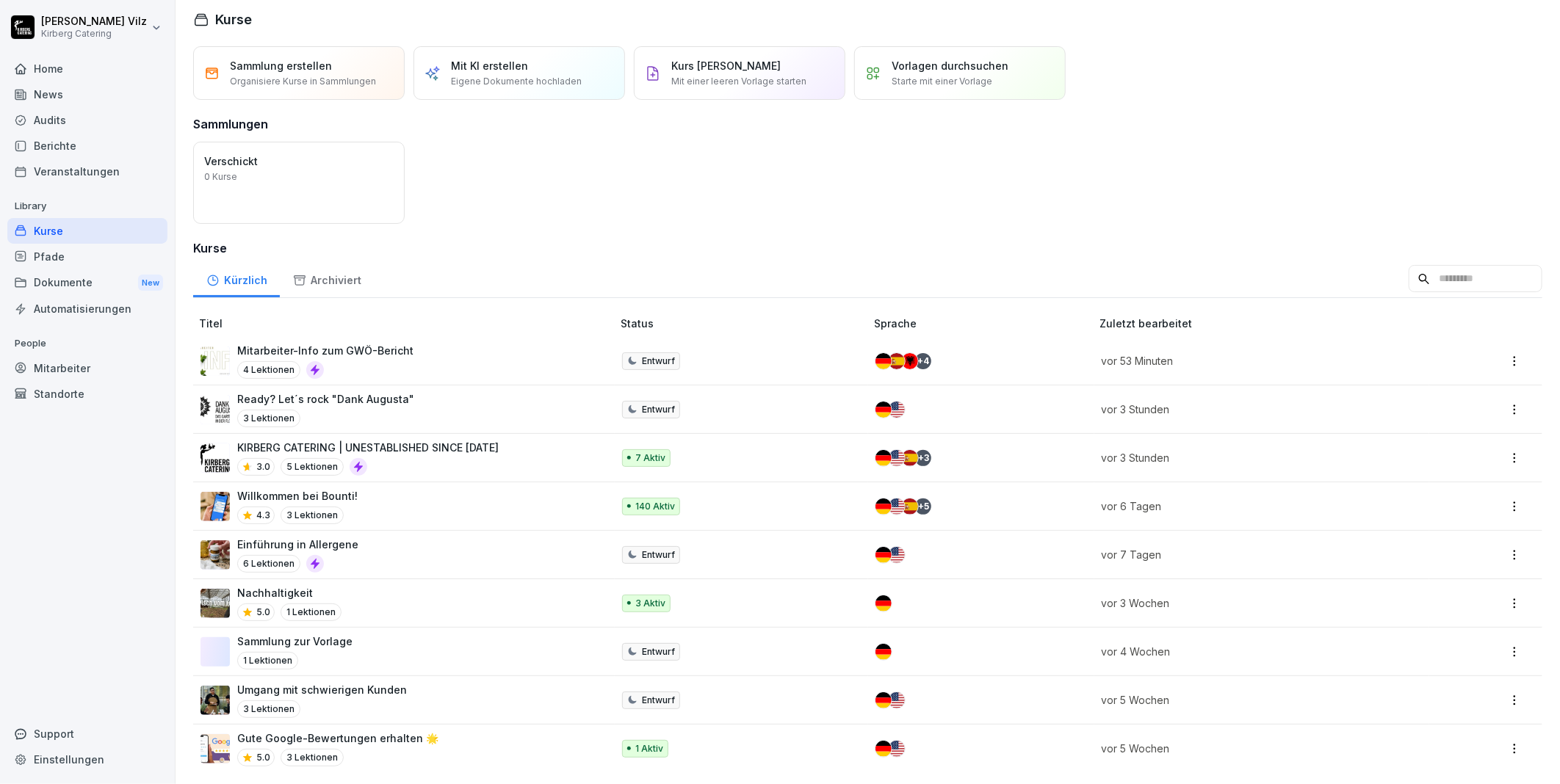
scroll to position [21, 0]
click at [340, 265] on div "Archiviert" at bounding box center [327, 279] width 94 height 38
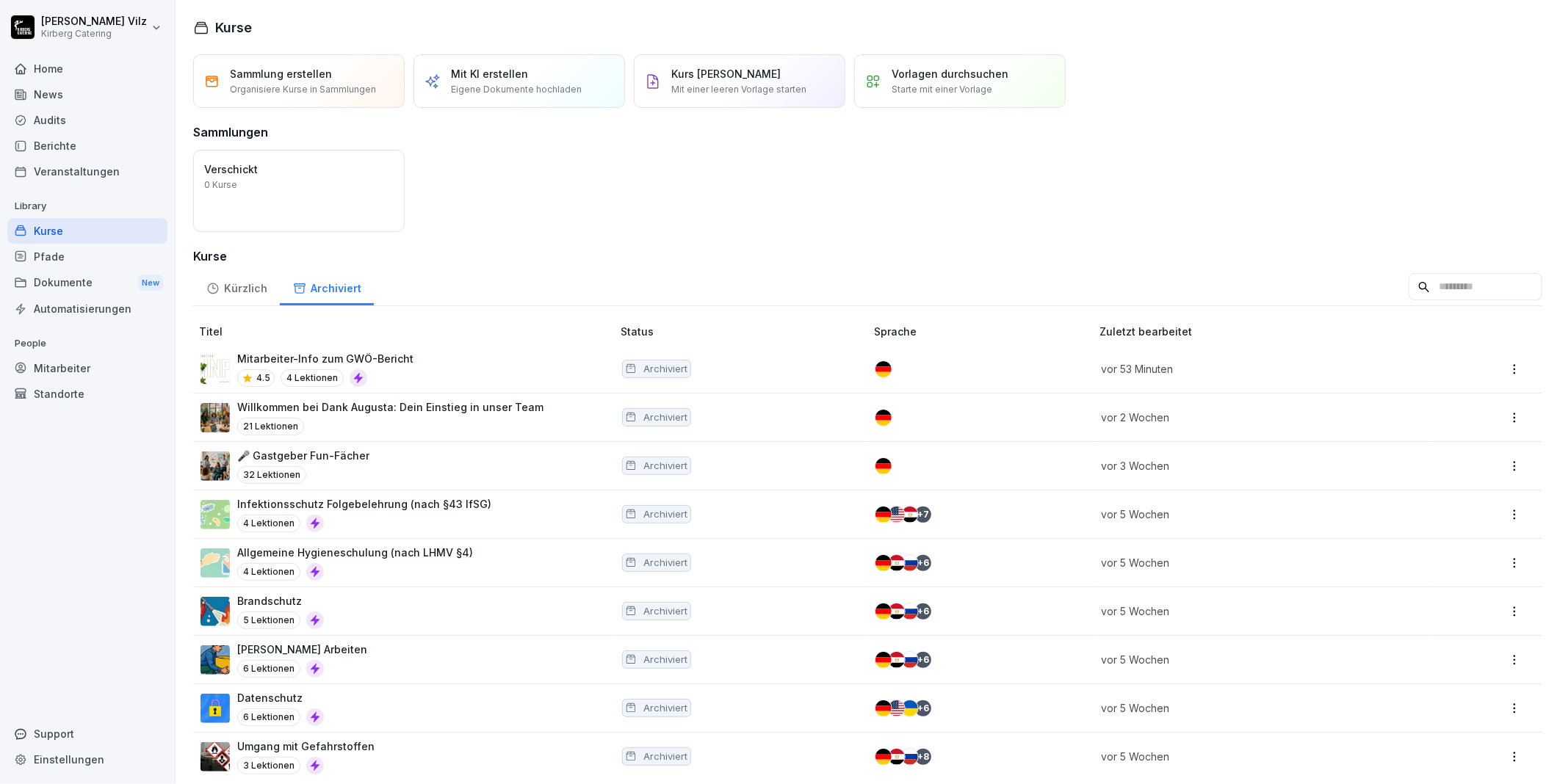
click at [230, 286] on div "Kürzlich" at bounding box center [236, 287] width 87 height 38
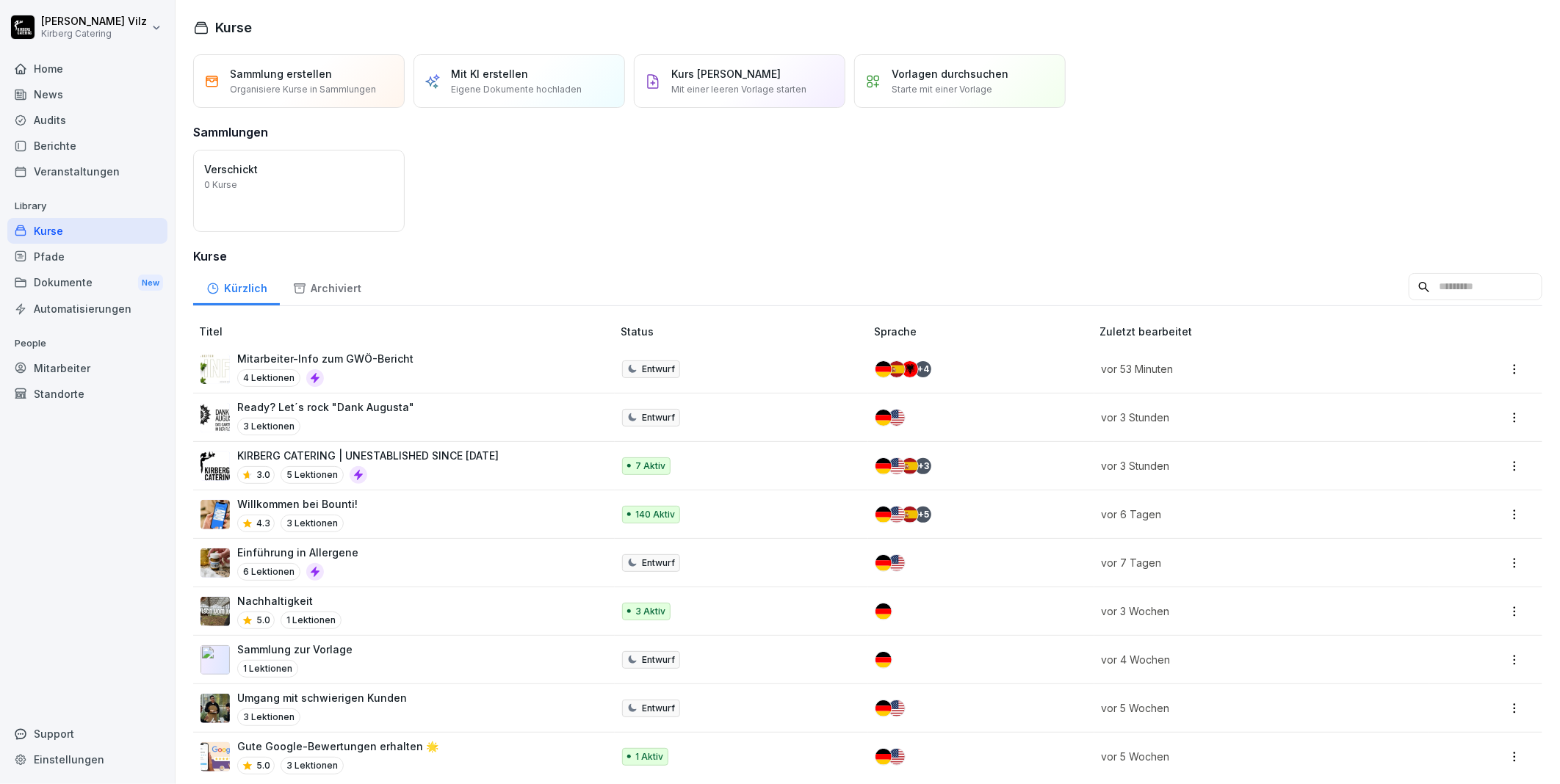
scroll to position [21, 0]
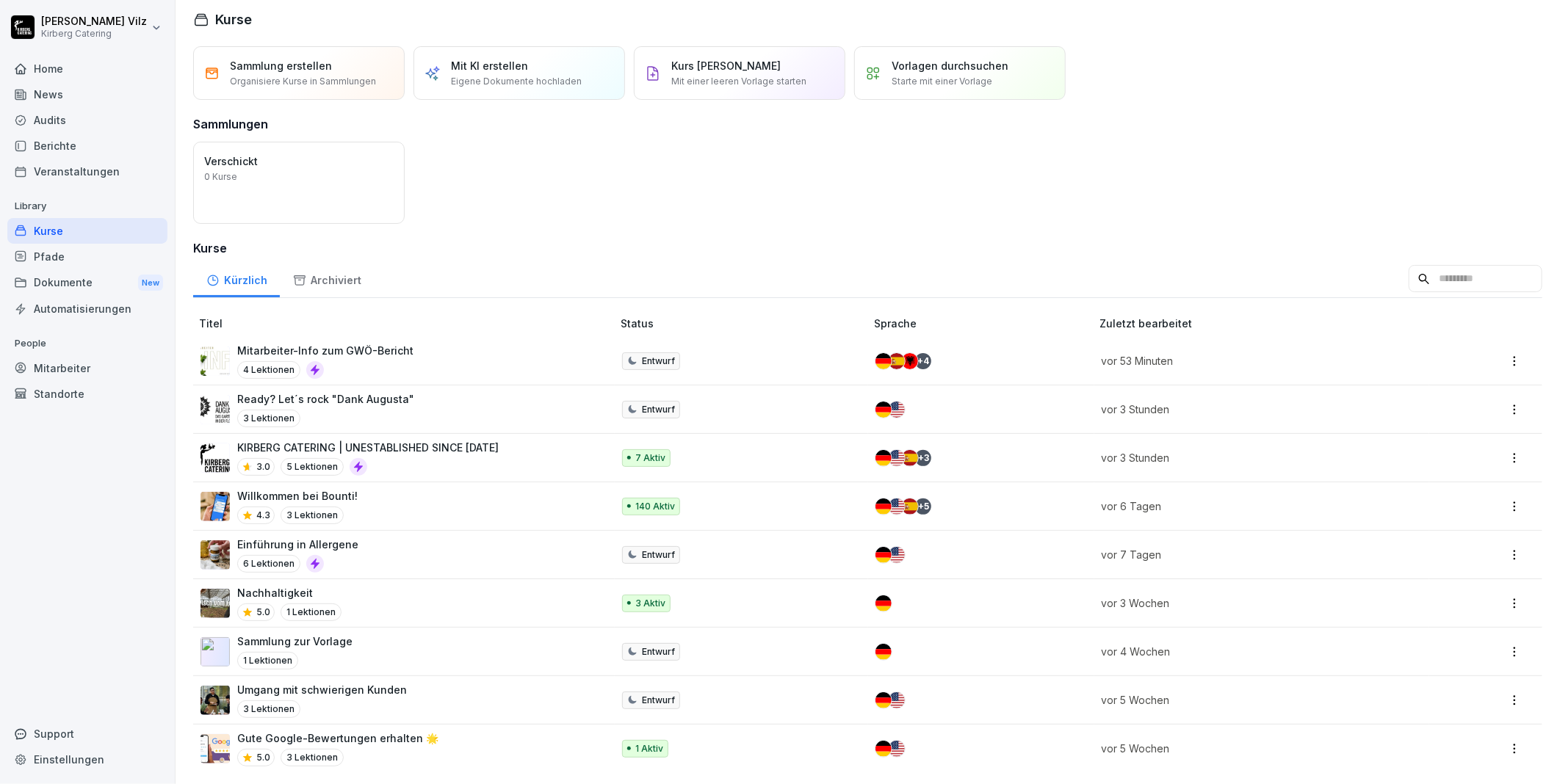
click at [380, 488] on div "Willkommen bei Bounti! 4.3 3 Lektionen" at bounding box center [398, 506] width 396 height 36
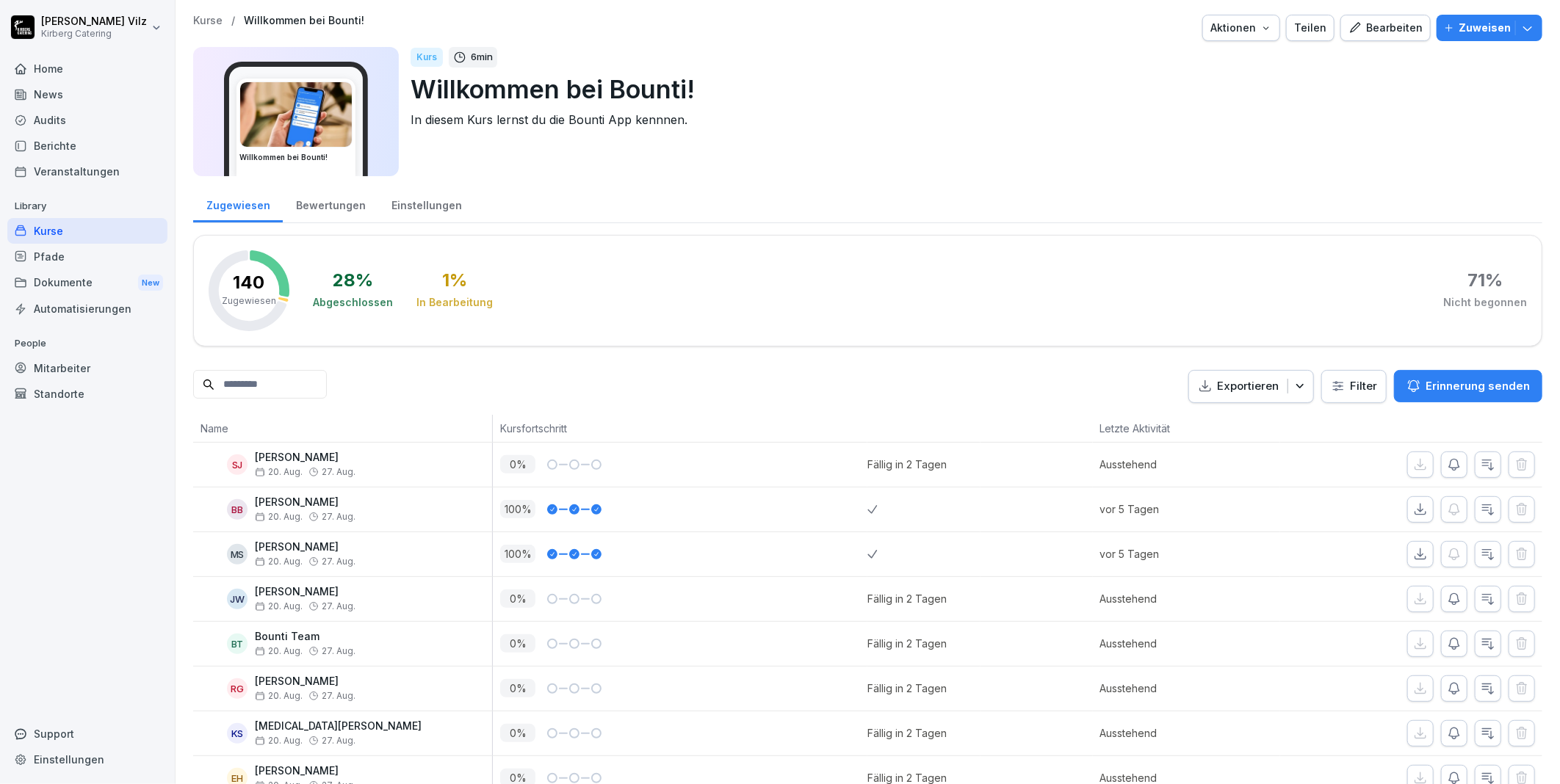
click at [1374, 34] on div "Bearbeiten" at bounding box center [1385, 27] width 74 height 16
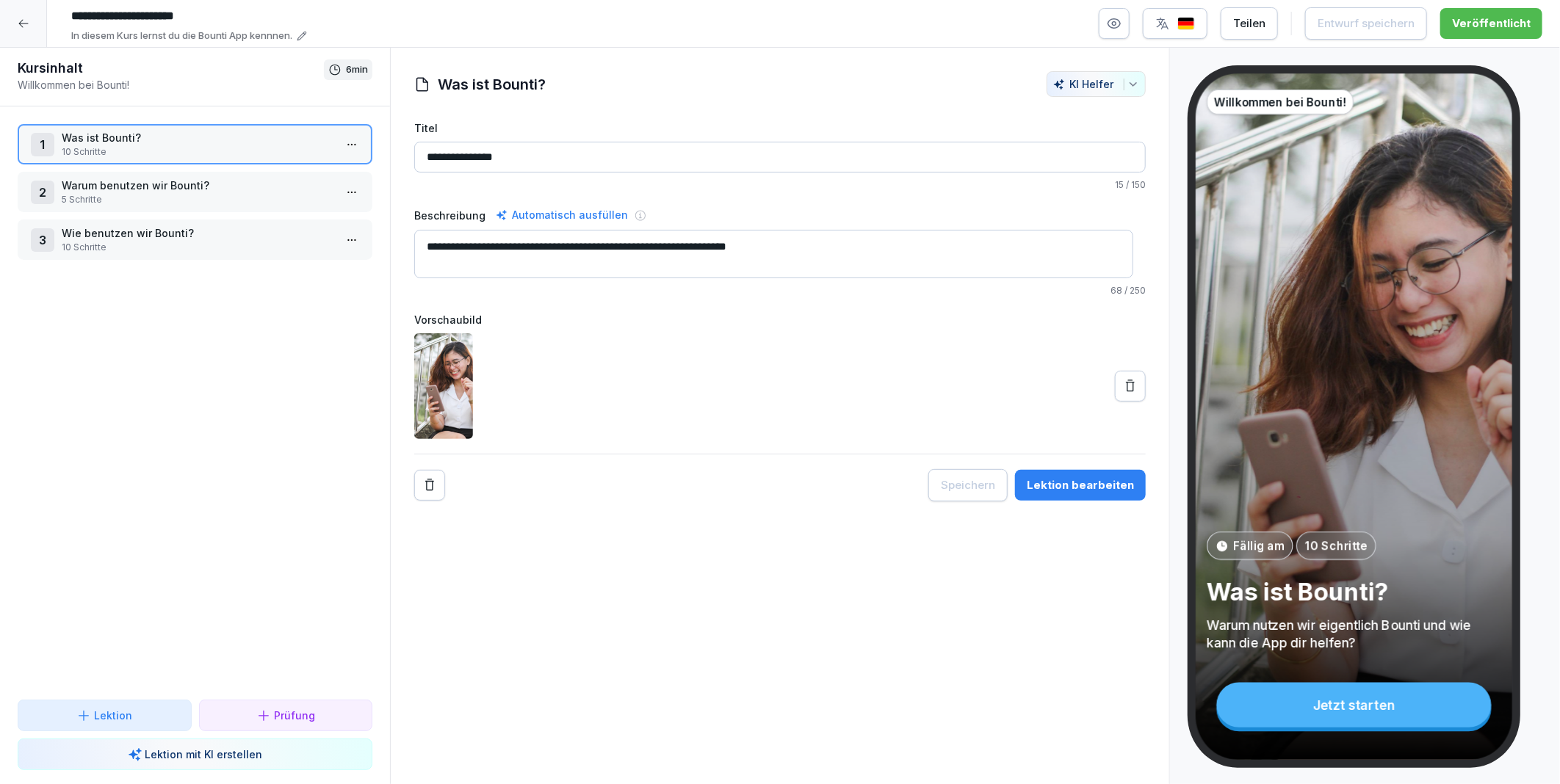
click at [15, 25] on div at bounding box center [24, 24] width 47 height 47
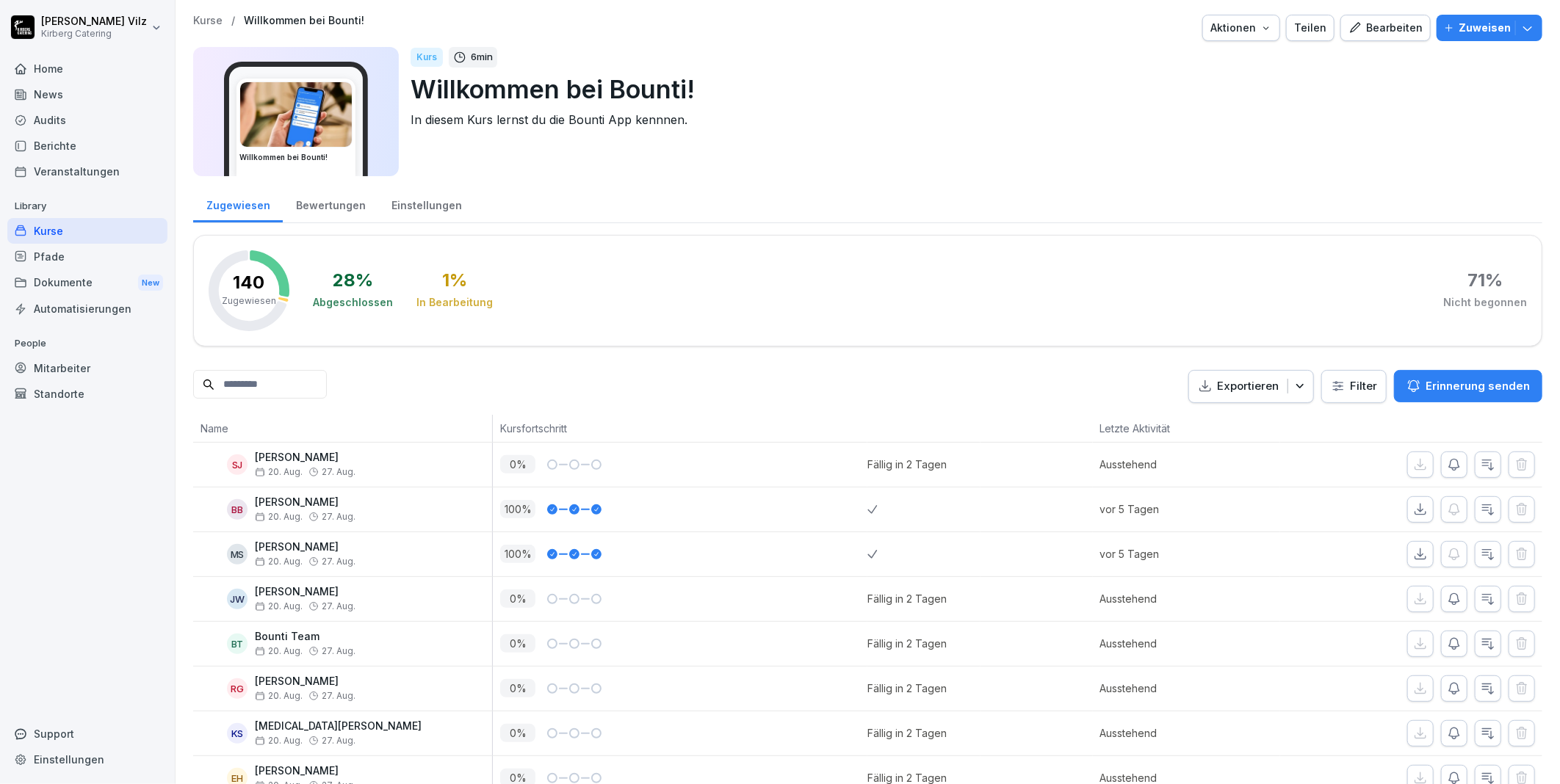
click at [317, 105] on img at bounding box center [296, 114] width 112 height 65
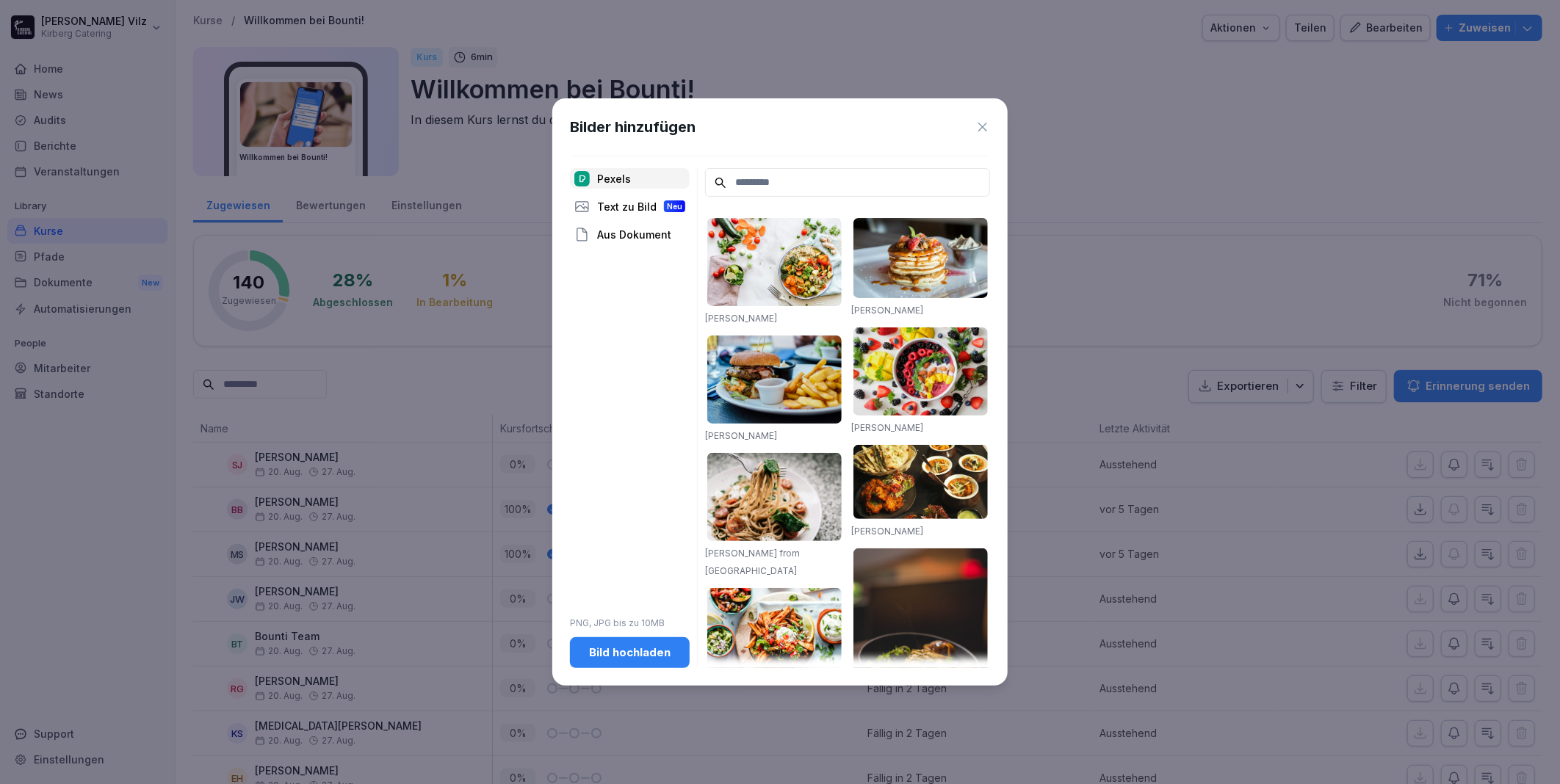
click at [985, 128] on icon at bounding box center [983, 127] width 15 height 15
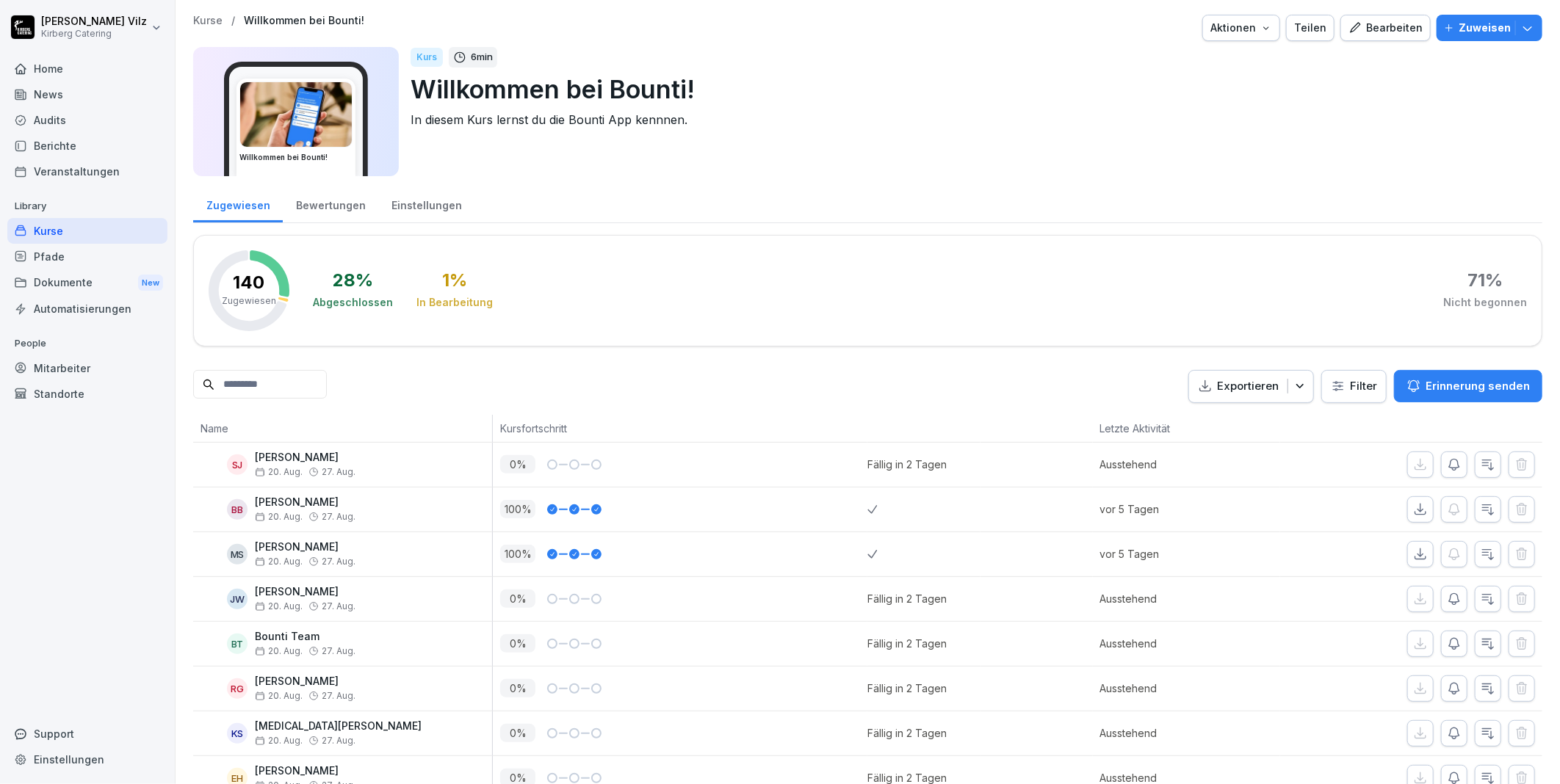
click at [61, 231] on div "Kurse" at bounding box center [88, 231] width 160 height 25
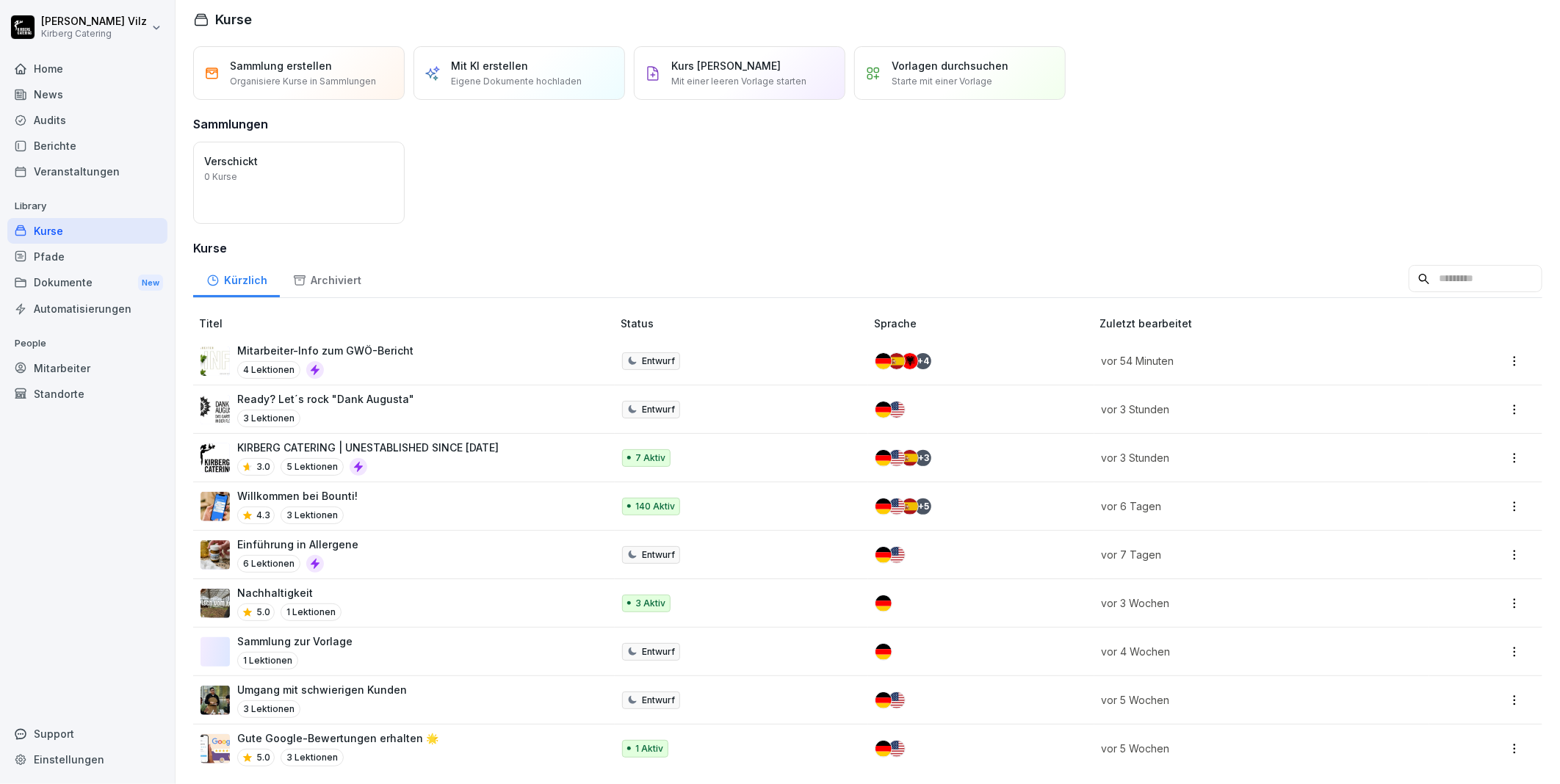
scroll to position [21, 0]
click at [342, 489] on p "Willkommen bei Bounti!" at bounding box center [298, 496] width 121 height 15
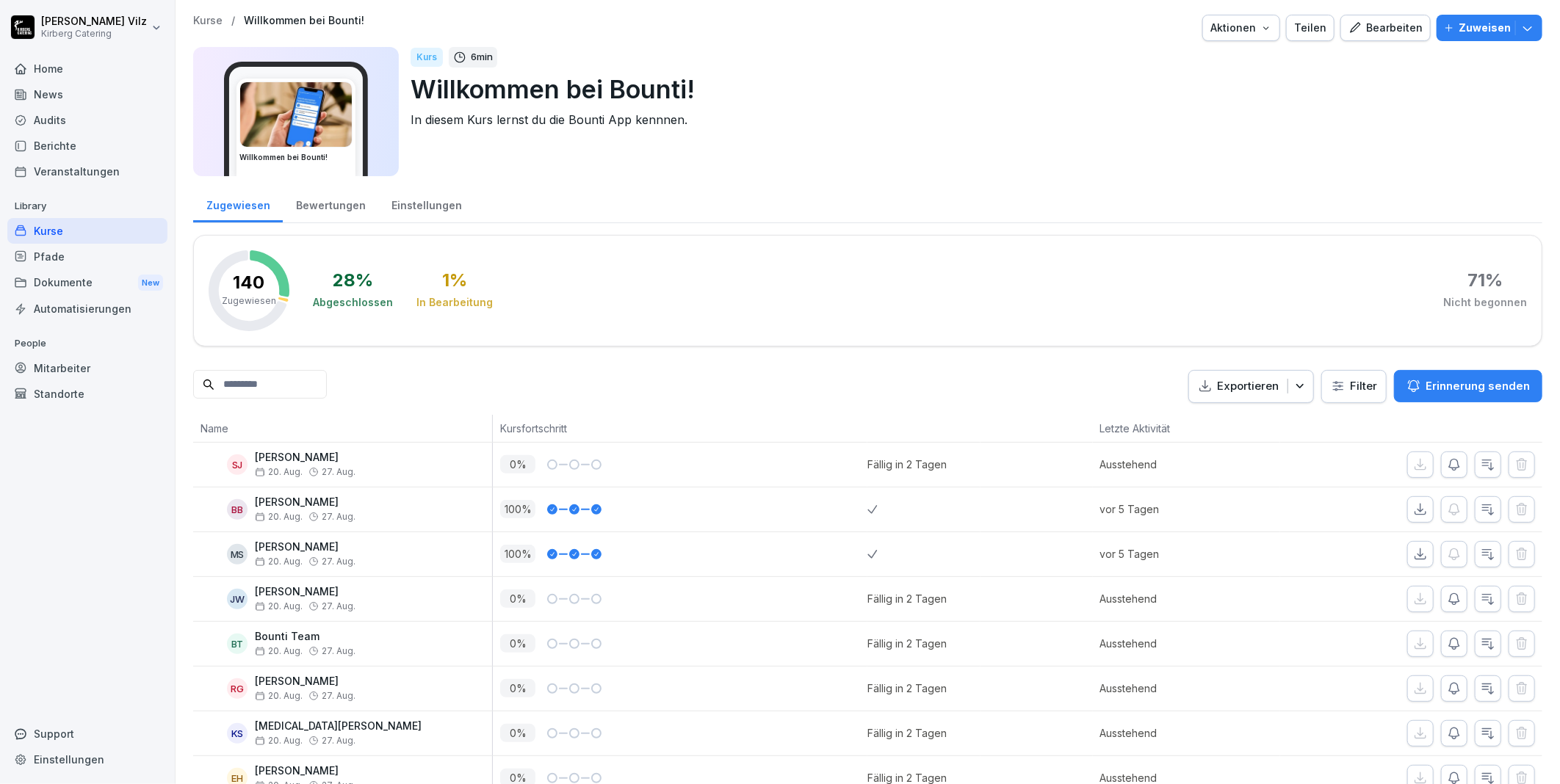
click at [1384, 28] on div "Bearbeiten" at bounding box center [1385, 27] width 74 height 16
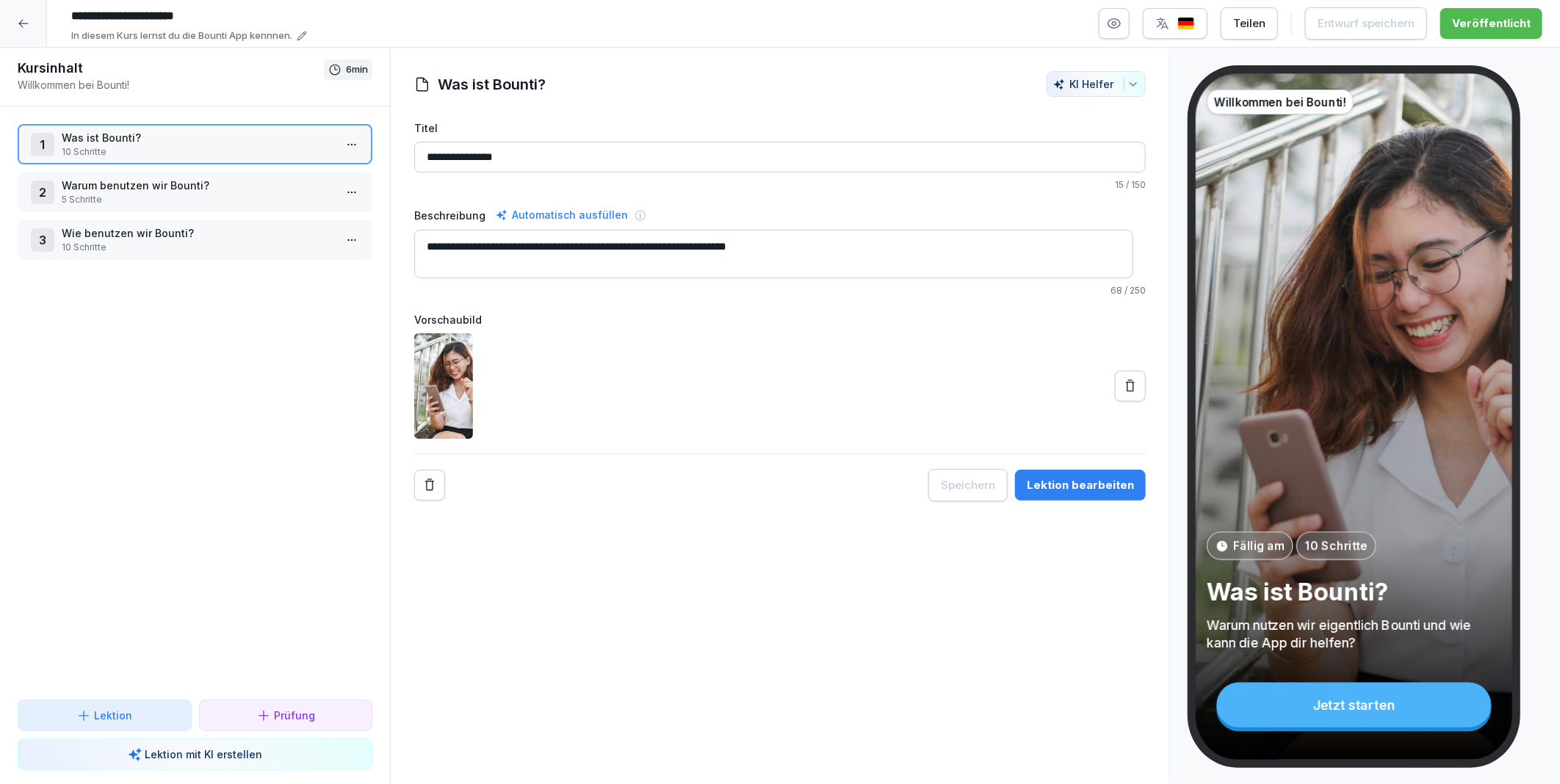
click at [343, 142] on html "**********" at bounding box center [780, 392] width 1560 height 784
click at [296, 173] on div "Schritte bearbeiten" at bounding box center [284, 172] width 112 height 15
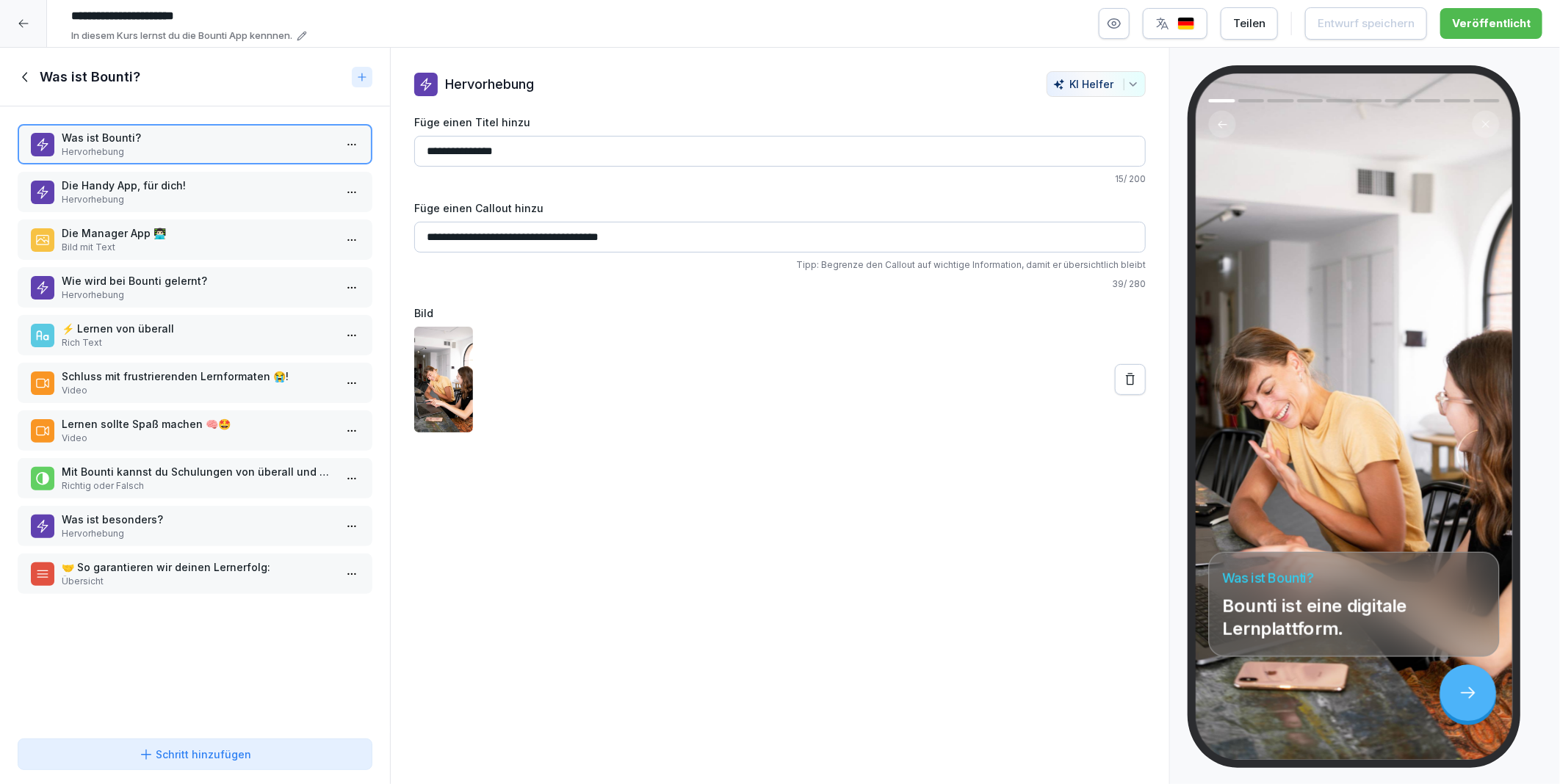
click at [499, 237] on input "**********" at bounding box center [780, 237] width 732 height 31
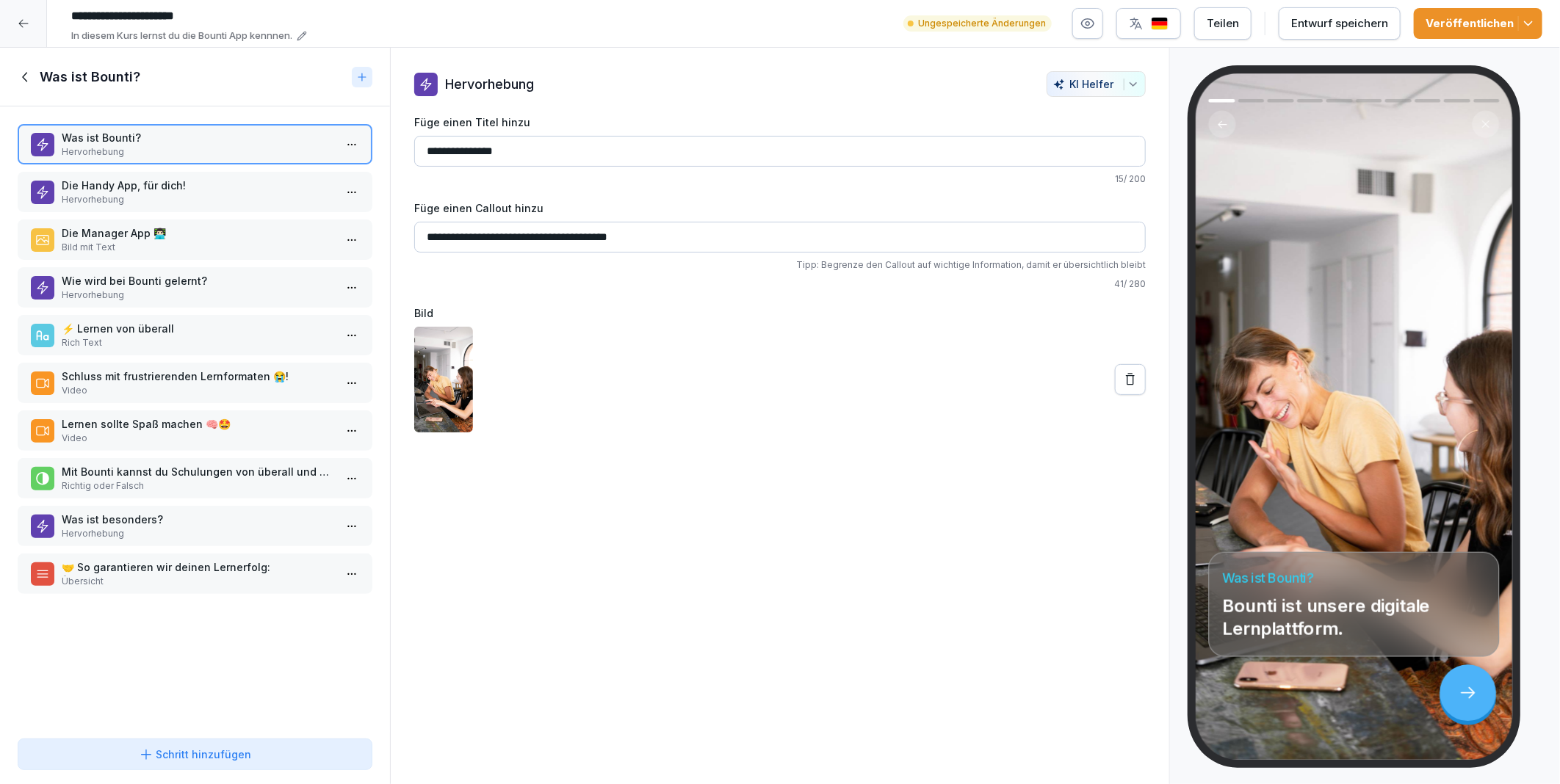
type input "**********"
click at [551, 559] on div "**********" at bounding box center [780, 416] width 780 height 737
click at [170, 182] on p "Die Handy App, für dich!" at bounding box center [198, 185] width 272 height 15
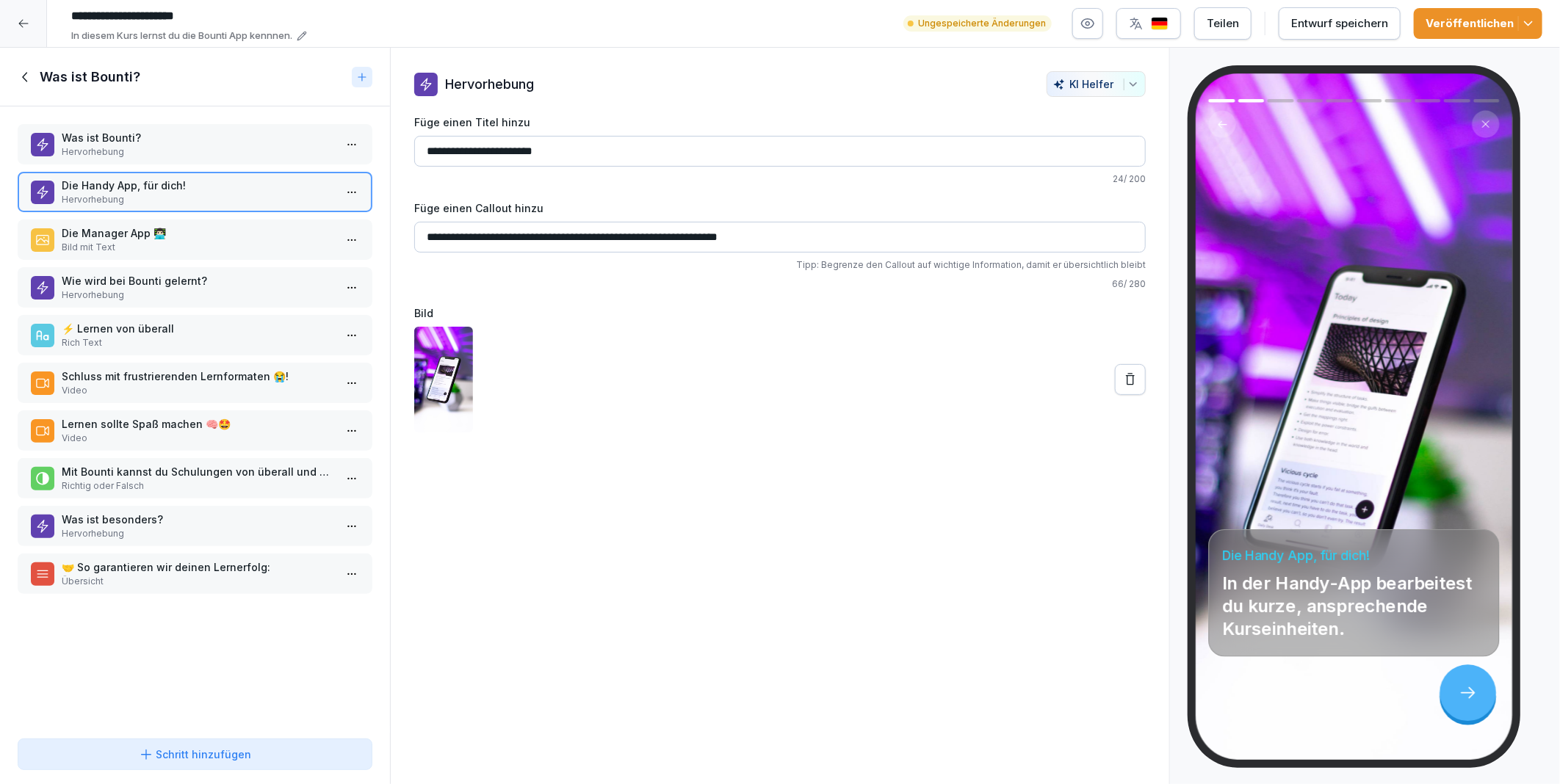
click at [171, 232] on p "Die Manager App 👨🏻‍💻" at bounding box center [198, 232] width 272 height 15
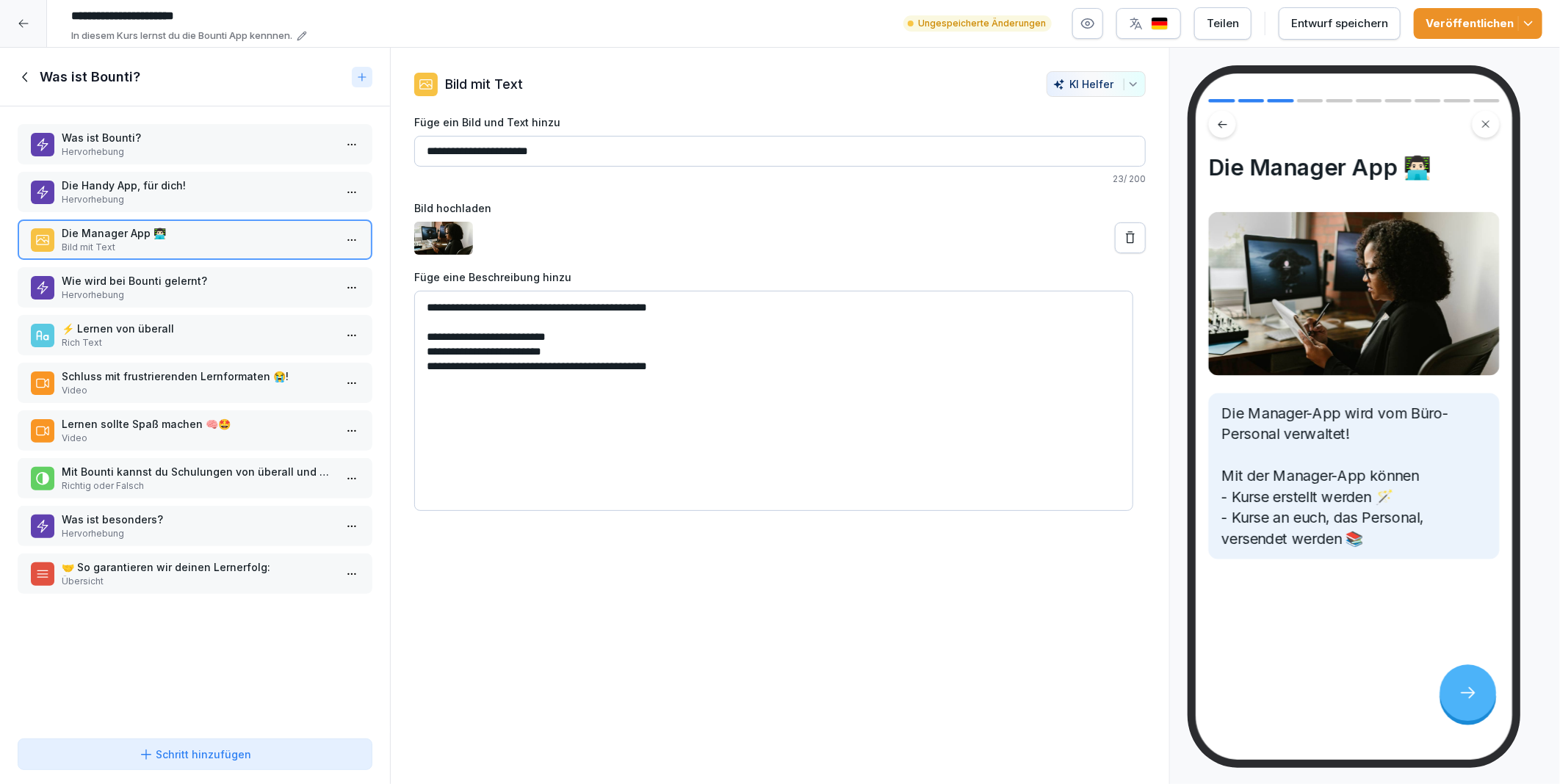
click at [649, 309] on textarea "**********" at bounding box center [774, 401] width 719 height 220
click at [648, 307] on textarea "**********" at bounding box center [774, 401] width 719 height 220
click at [479, 335] on textarea "**********" at bounding box center [774, 401] width 719 height 220
click at [589, 368] on textarea "**********" at bounding box center [774, 401] width 719 height 220
click at [581, 364] on textarea "**********" at bounding box center [774, 401] width 719 height 220
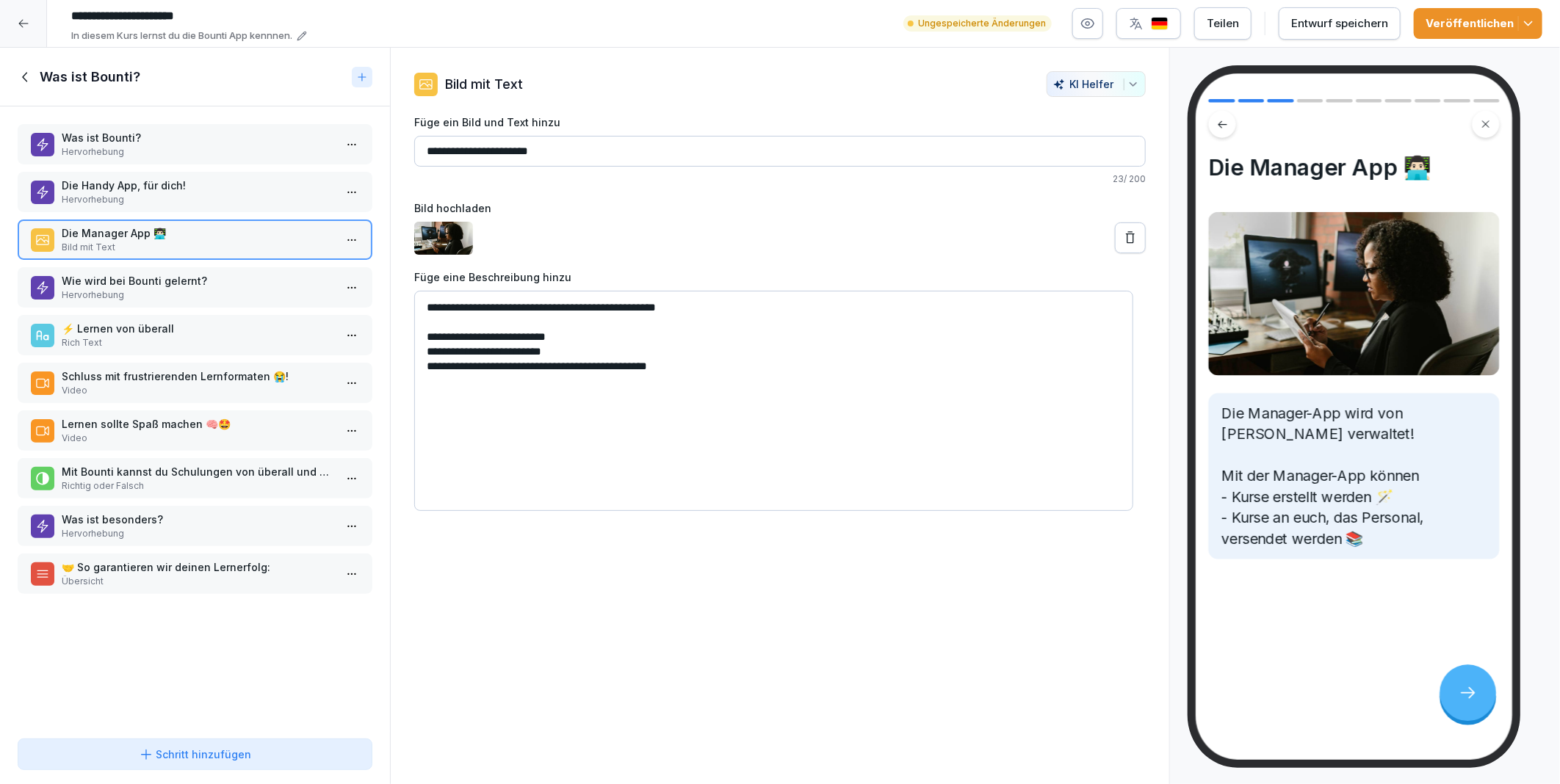
click at [589, 365] on textarea "**********" at bounding box center [774, 401] width 719 height 220
click at [723, 302] on textarea "**********" at bounding box center [774, 401] width 719 height 220
type textarea "**********"
click at [112, 277] on p "Wie wird bei Bounti gelernt?" at bounding box center [198, 280] width 272 height 15
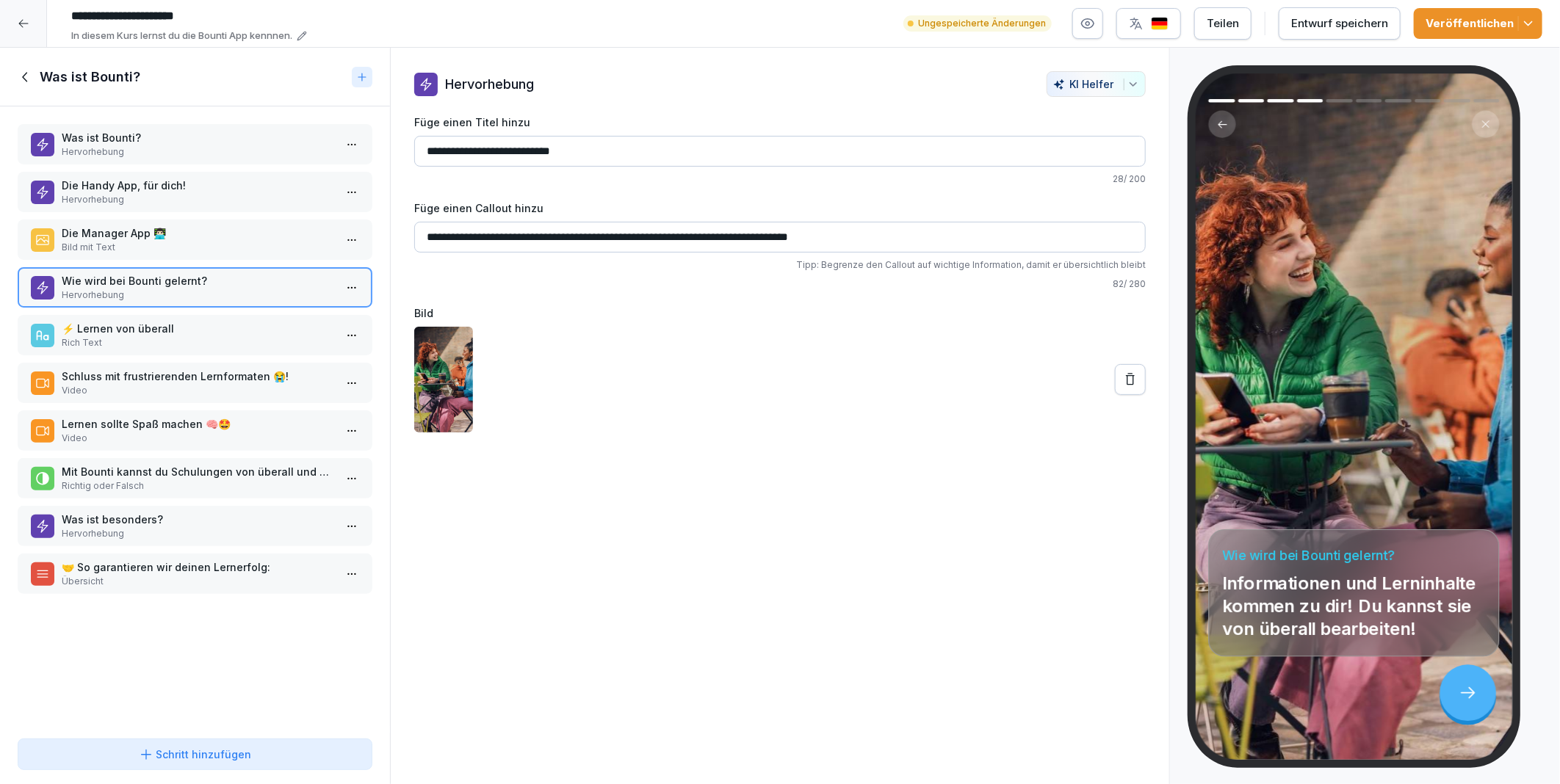
click at [126, 321] on p "⚡️ Lernen von überall" at bounding box center [198, 328] width 272 height 15
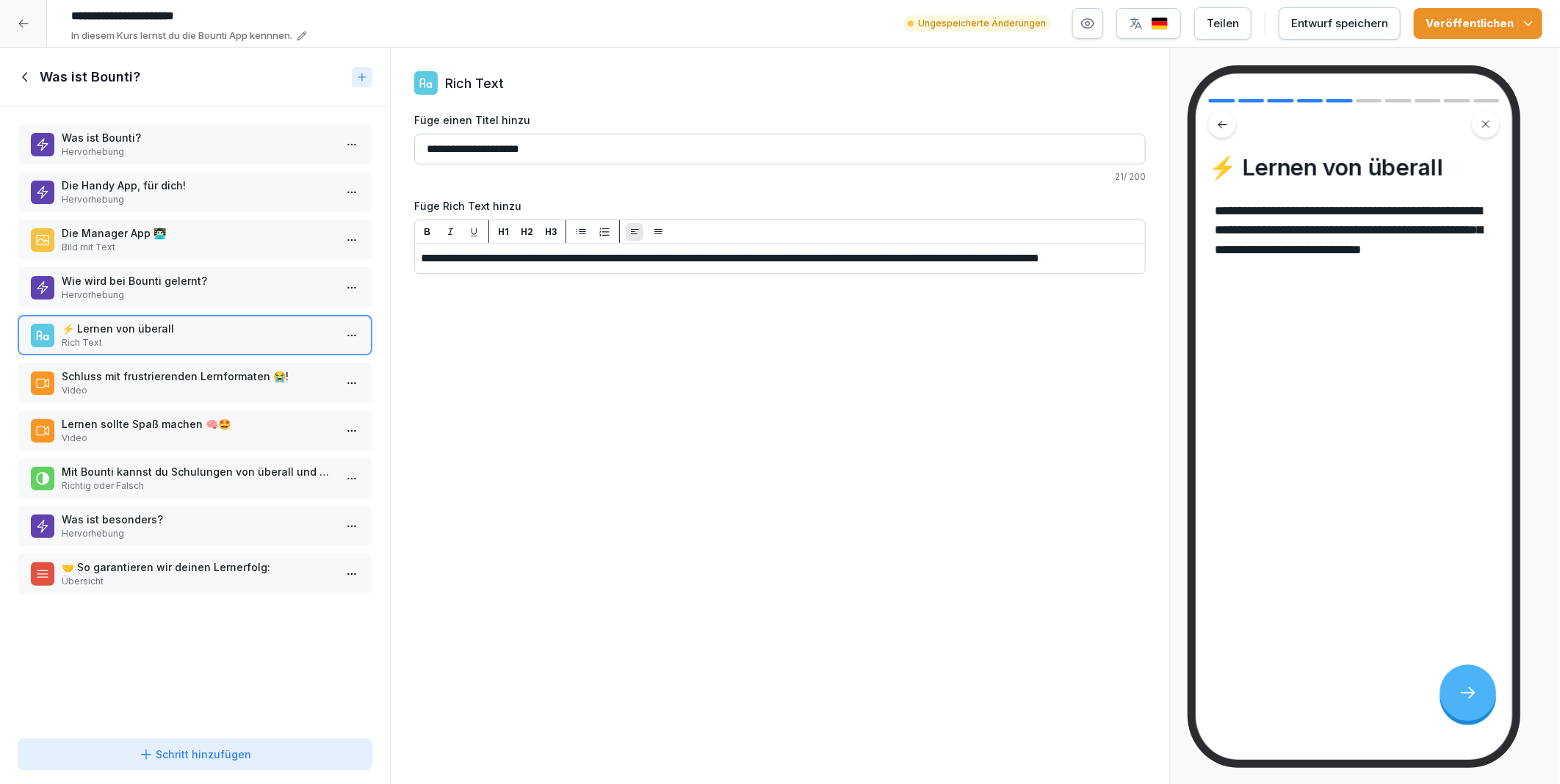
drag, startPoint x: 820, startPoint y: 255, endPoint x: 421, endPoint y: 259, distance: 399.0
click at [641, 495] on div "**********" at bounding box center [780, 416] width 780 height 737
drag, startPoint x: 821, startPoint y: 255, endPoint x: 420, endPoint y: 264, distance: 401.1
drag, startPoint x: 656, startPoint y: 569, endPoint x: 678, endPoint y: 490, distance: 82.0
click at [656, 568] on div "**********" at bounding box center [780, 416] width 780 height 737
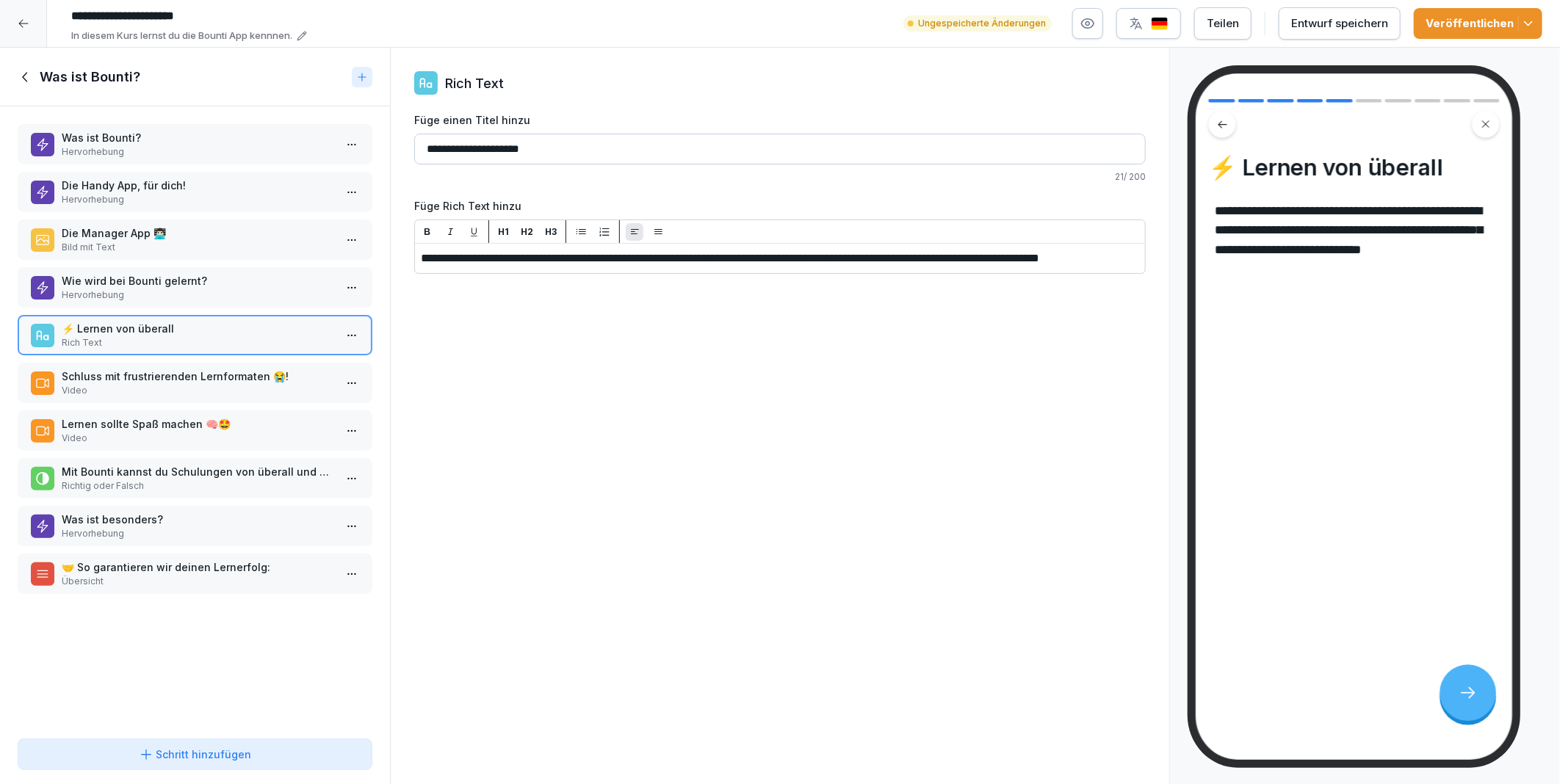
drag, startPoint x: 823, startPoint y: 257, endPoint x: 417, endPoint y: 252, distance: 406.0
drag, startPoint x: 820, startPoint y: 258, endPoint x: 419, endPoint y: 262, distance: 401.0
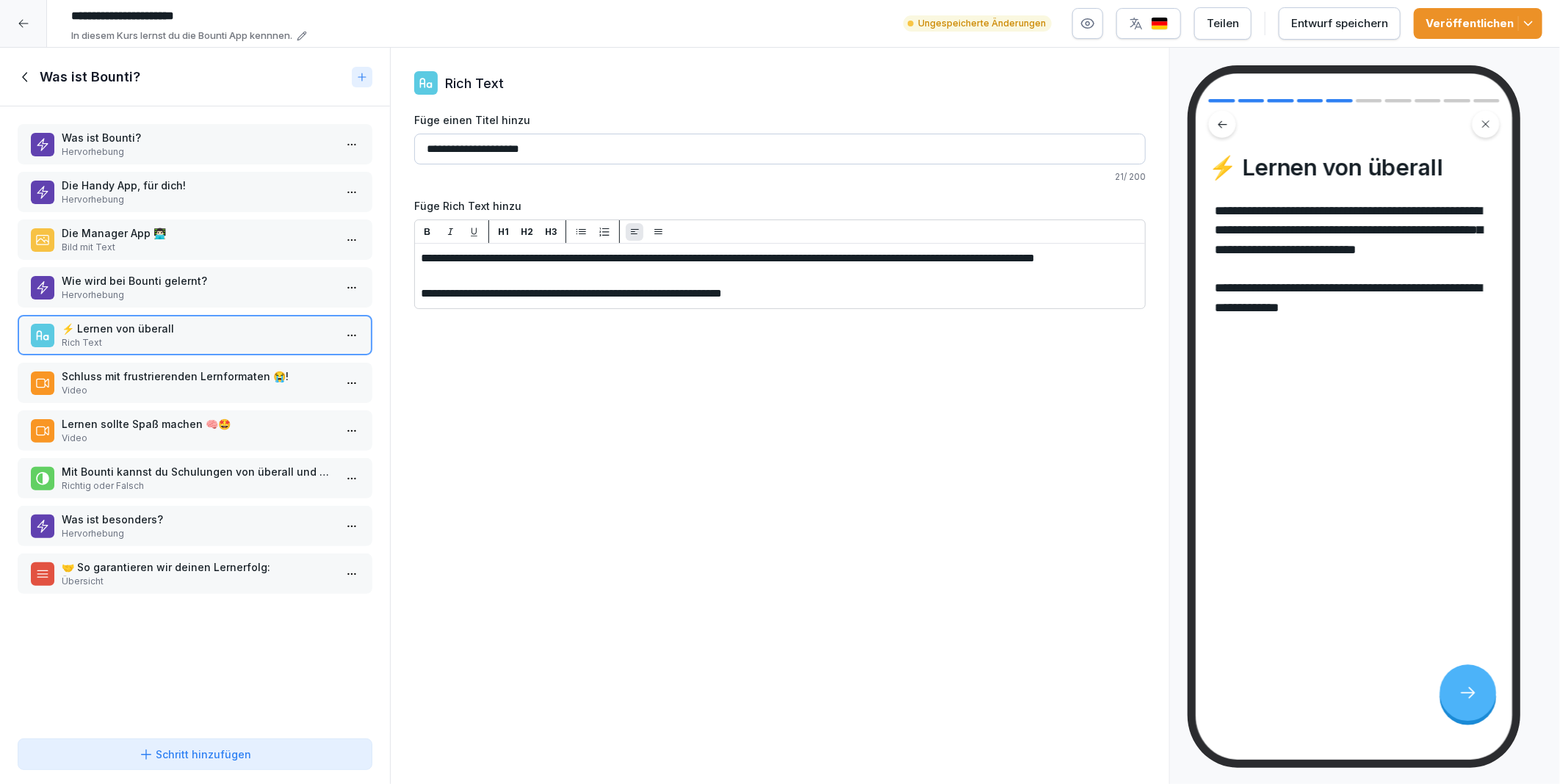
click at [1355, 24] on div "Entwurf speichern" at bounding box center [1339, 23] width 97 height 16
click at [1462, 21] on div "Veröffentlichen" at bounding box center [1478, 23] width 105 height 16
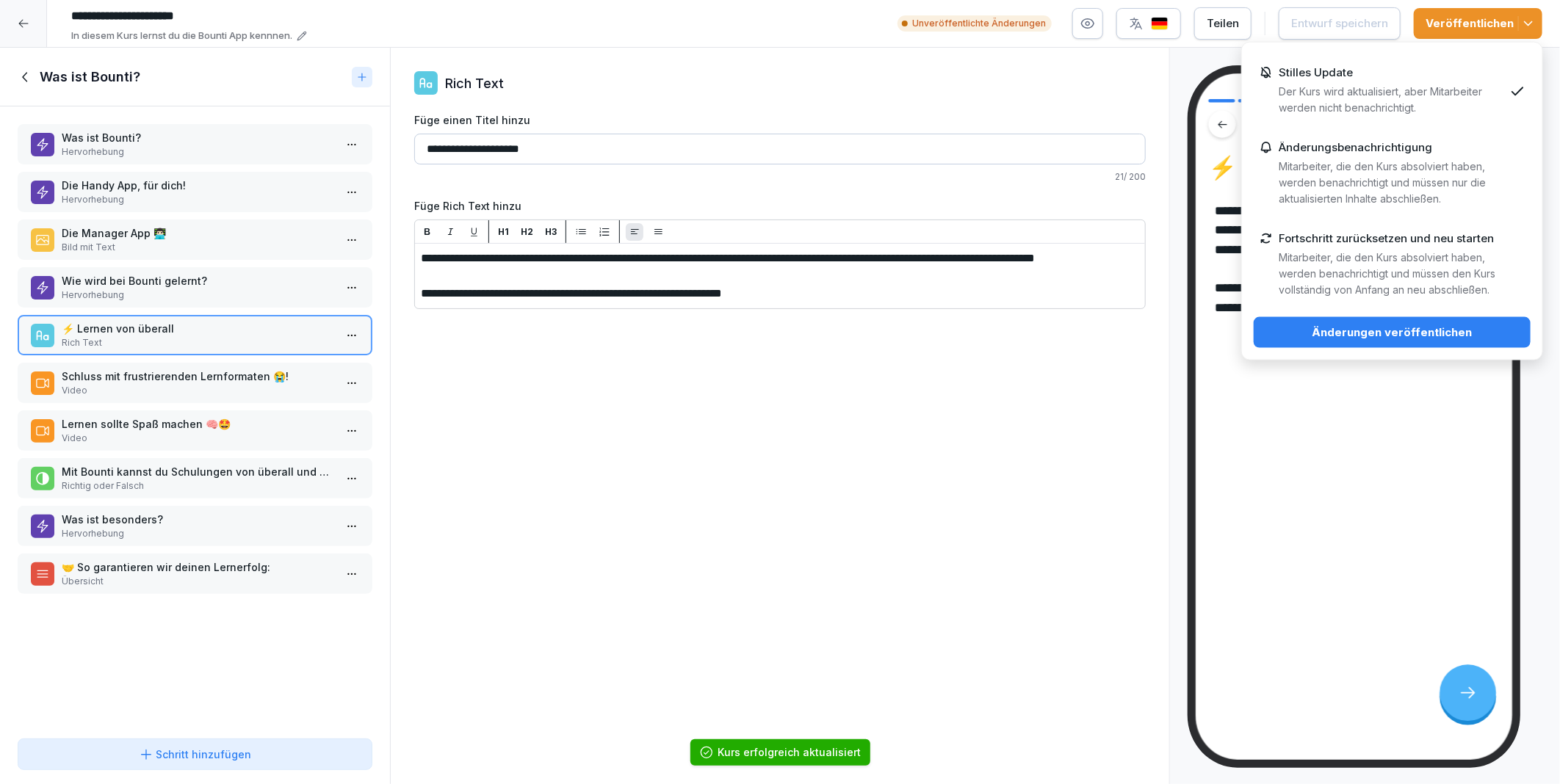
click at [1363, 88] on p "Der Kurs wird aktualisiert, aber Mitarbeiter werden nicht benachrichtigt." at bounding box center [1391, 100] width 225 height 32
click at [1396, 333] on div "Änderungen veröffentlichen" at bounding box center [1391, 332] width 253 height 16
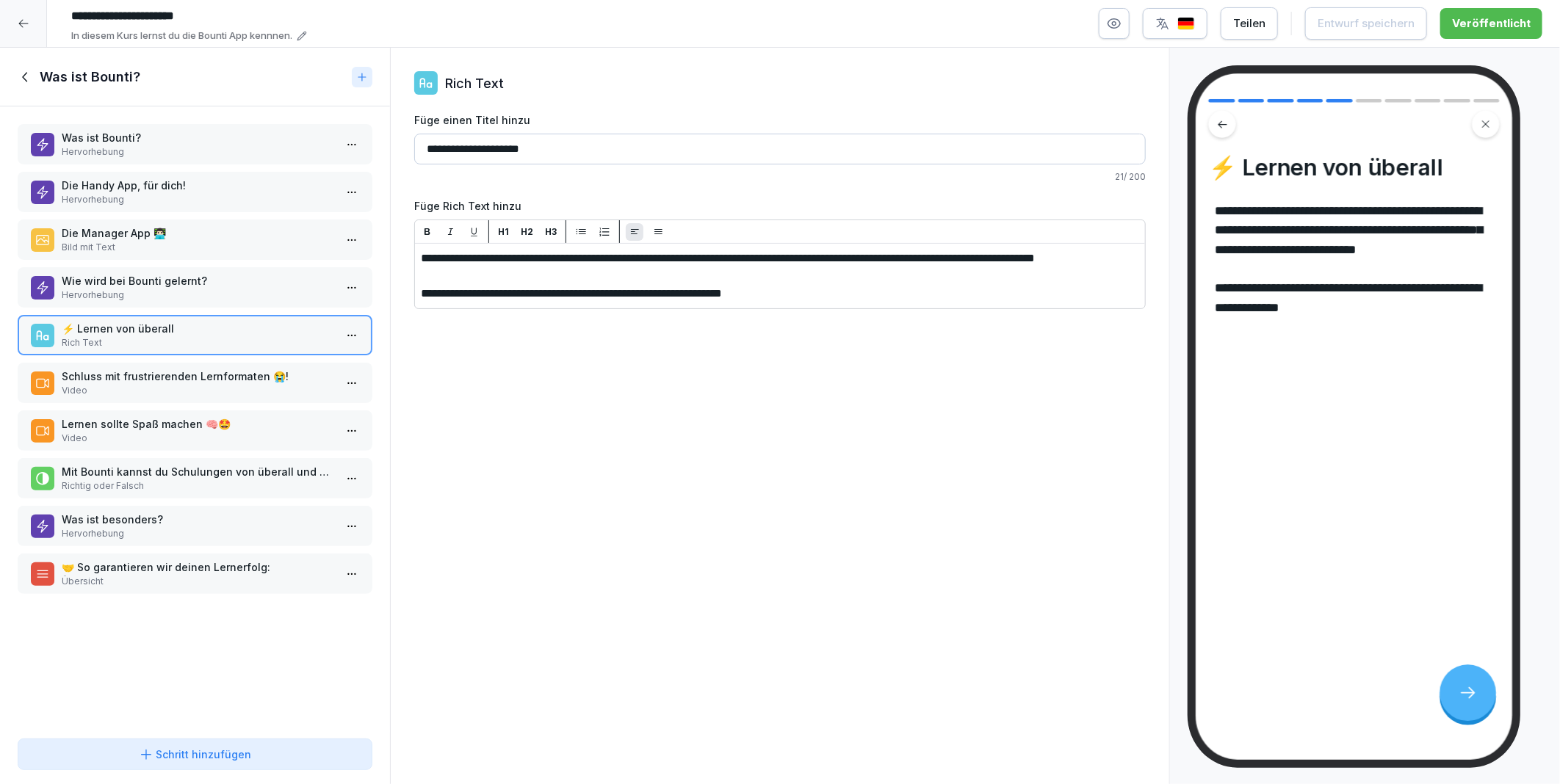
click at [121, 369] on p "Schluss mit frustrierenden Lernformaten 😭!" at bounding box center [198, 376] width 272 height 15
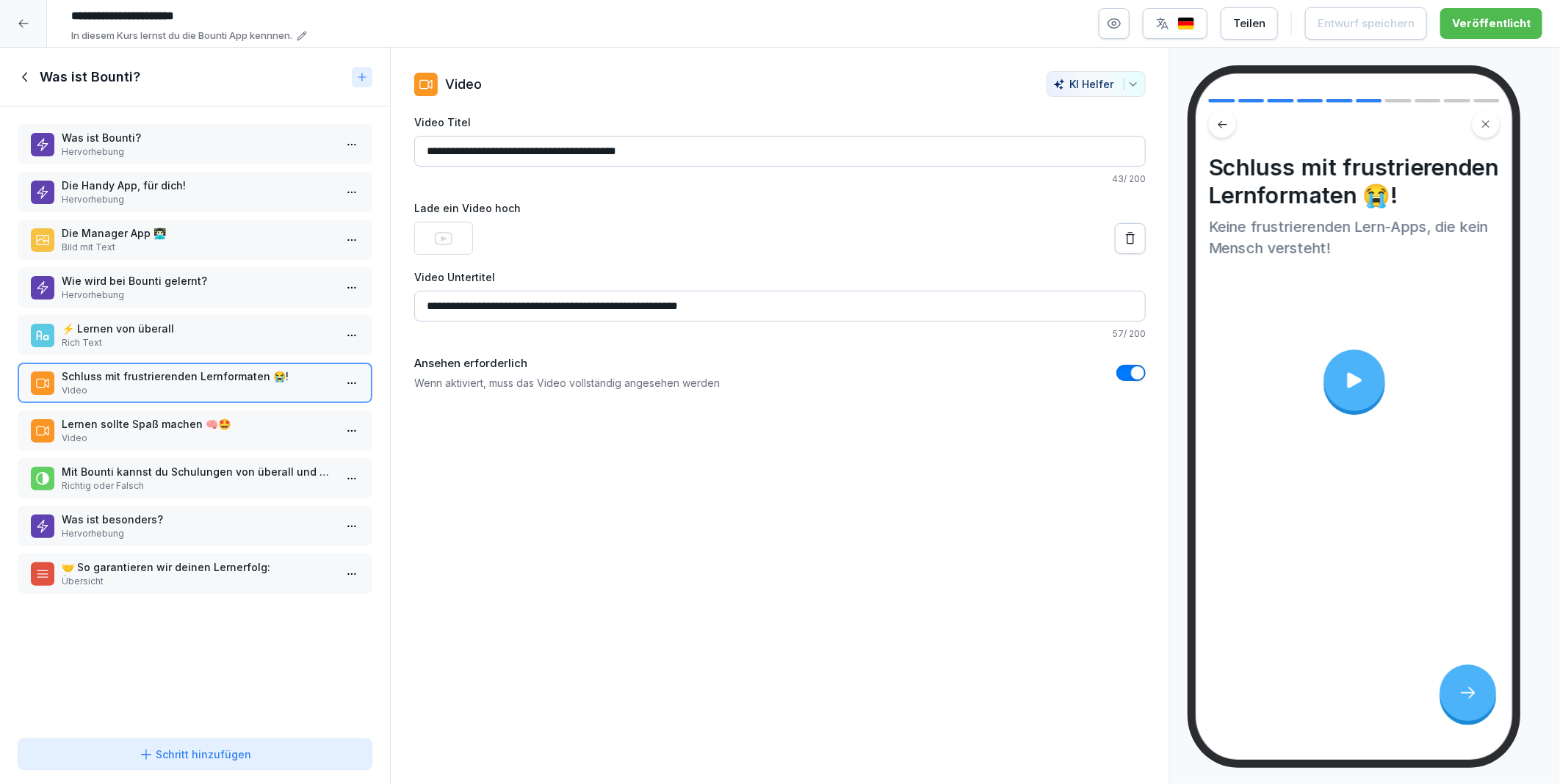
click at [116, 416] on p "Lernen sollte Spaß machen 🧠🤩" at bounding box center [198, 424] width 272 height 15
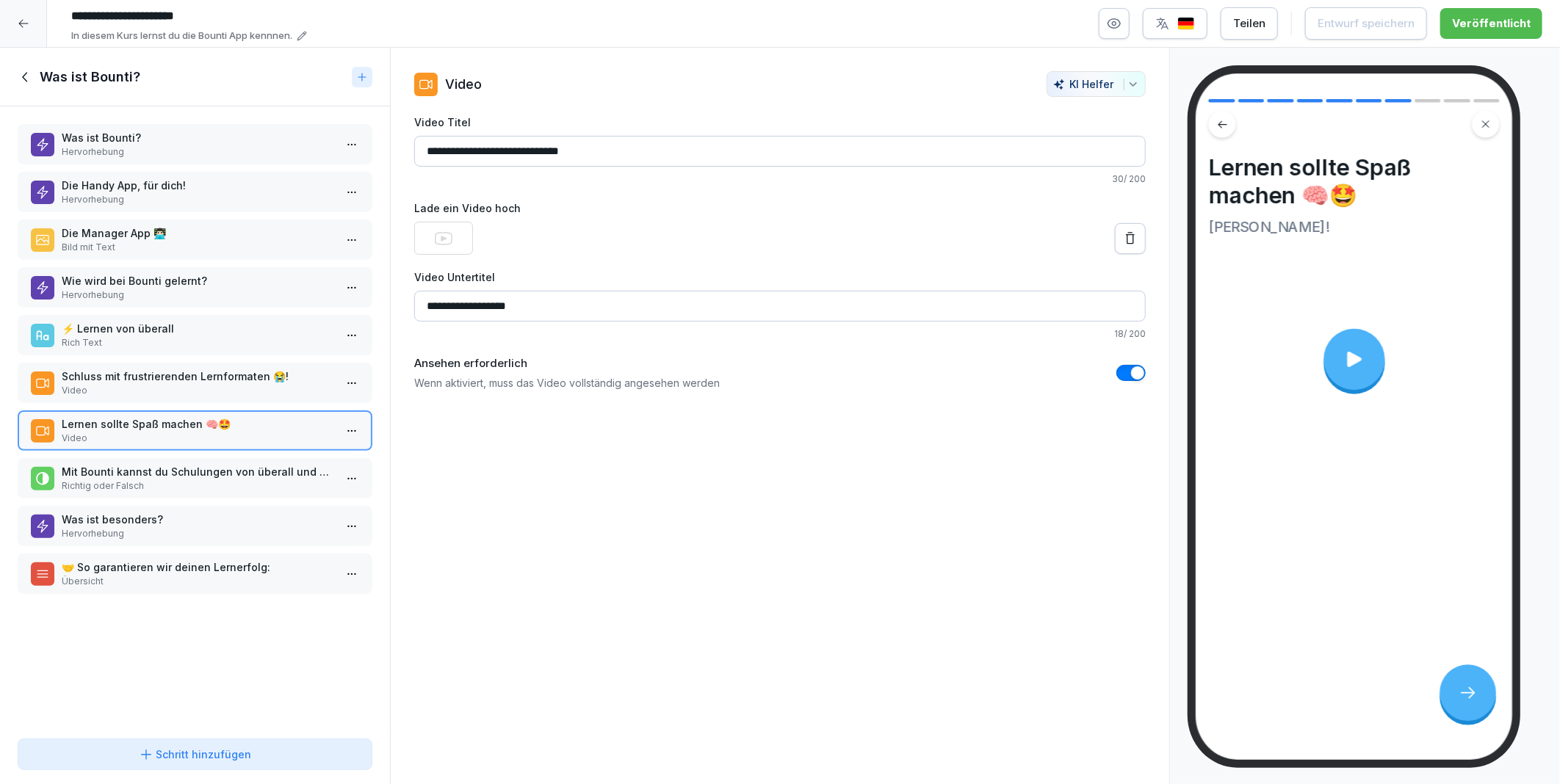
click at [110, 372] on p "Schluss mit frustrierenden Lernformaten 😭!" at bounding box center [198, 376] width 272 height 15
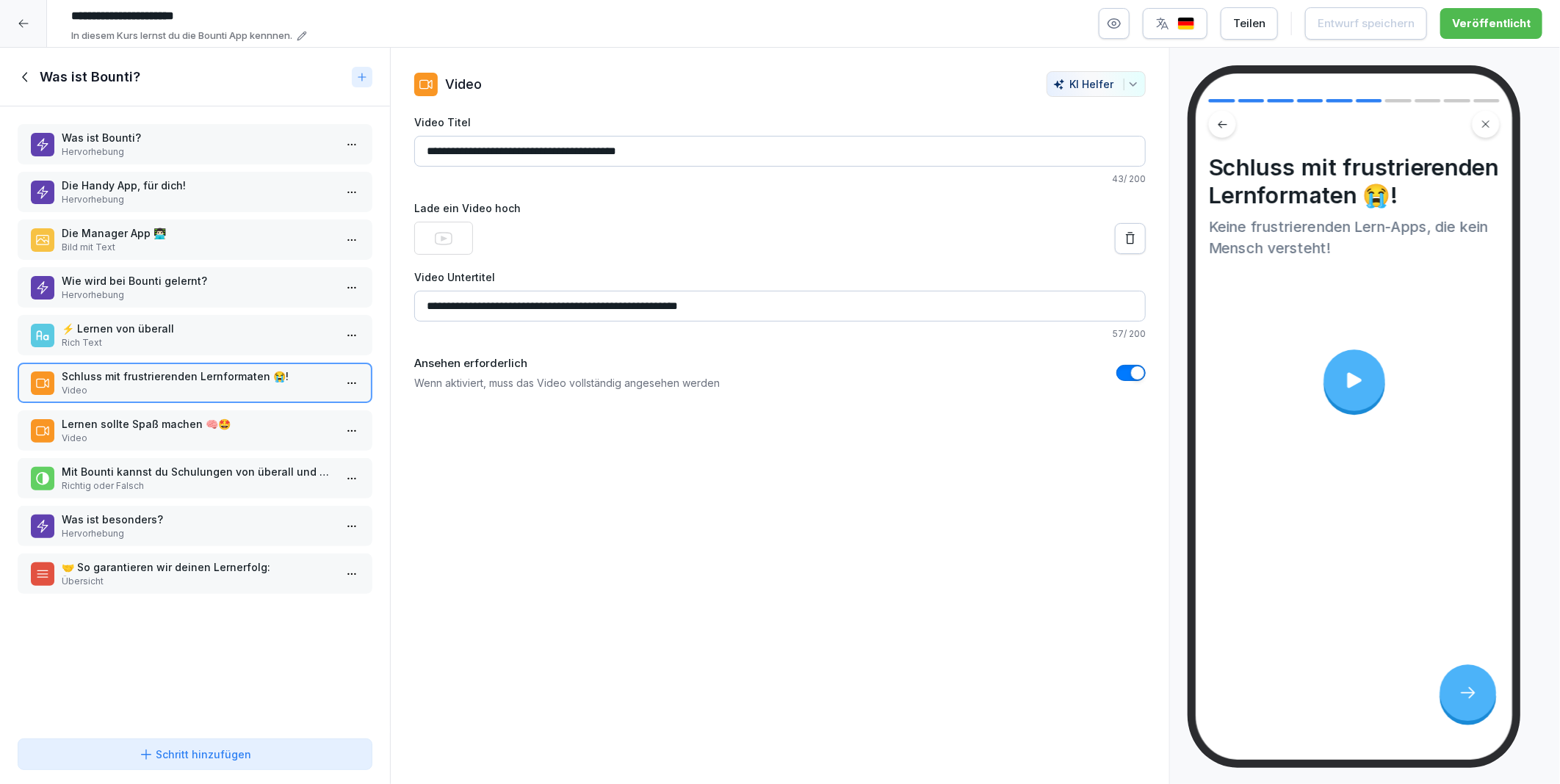
click at [1357, 378] on icon at bounding box center [1354, 379] width 15 height 15
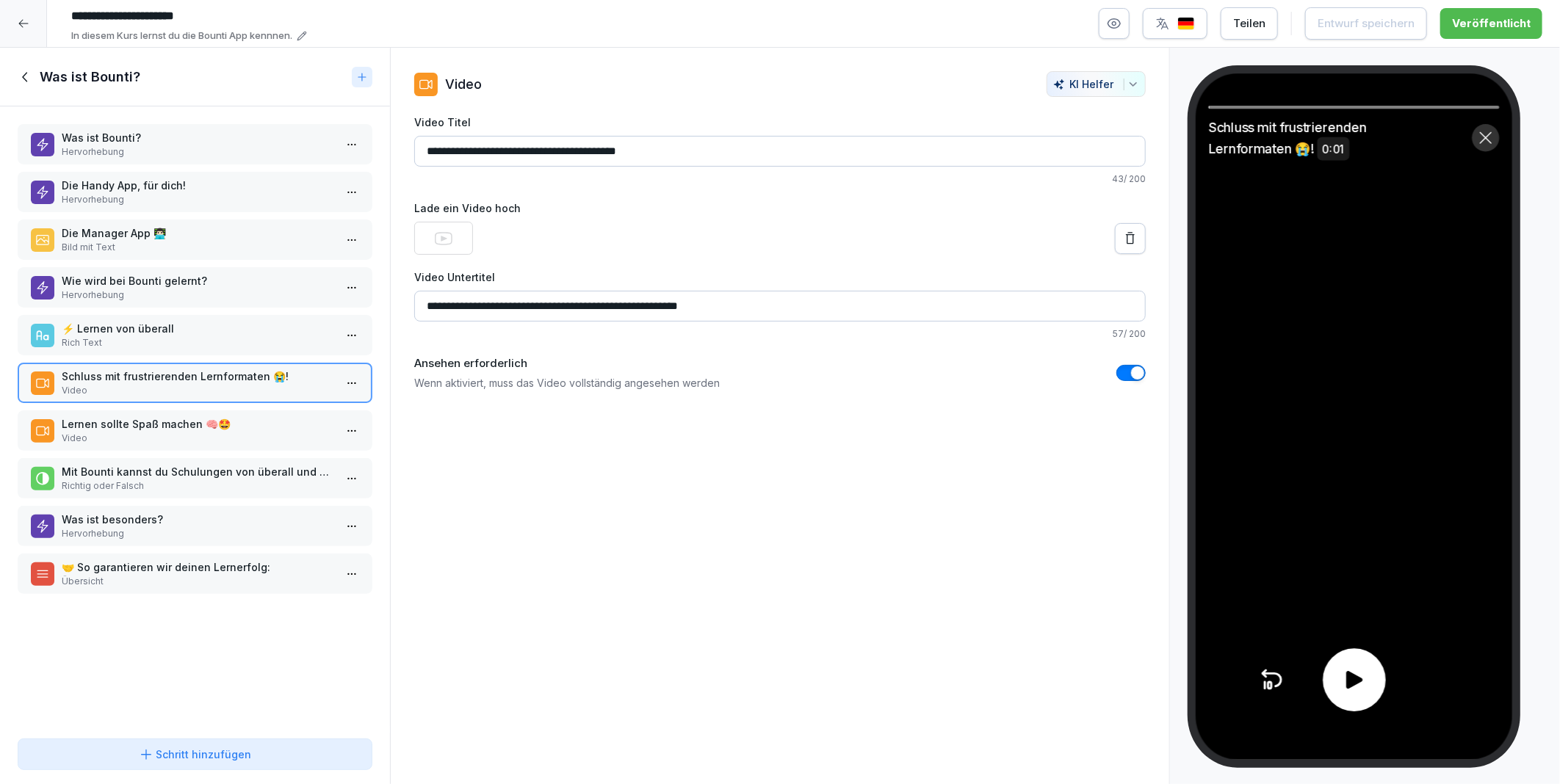
click at [1346, 691] on icon at bounding box center [1353, 680] width 25 height 25
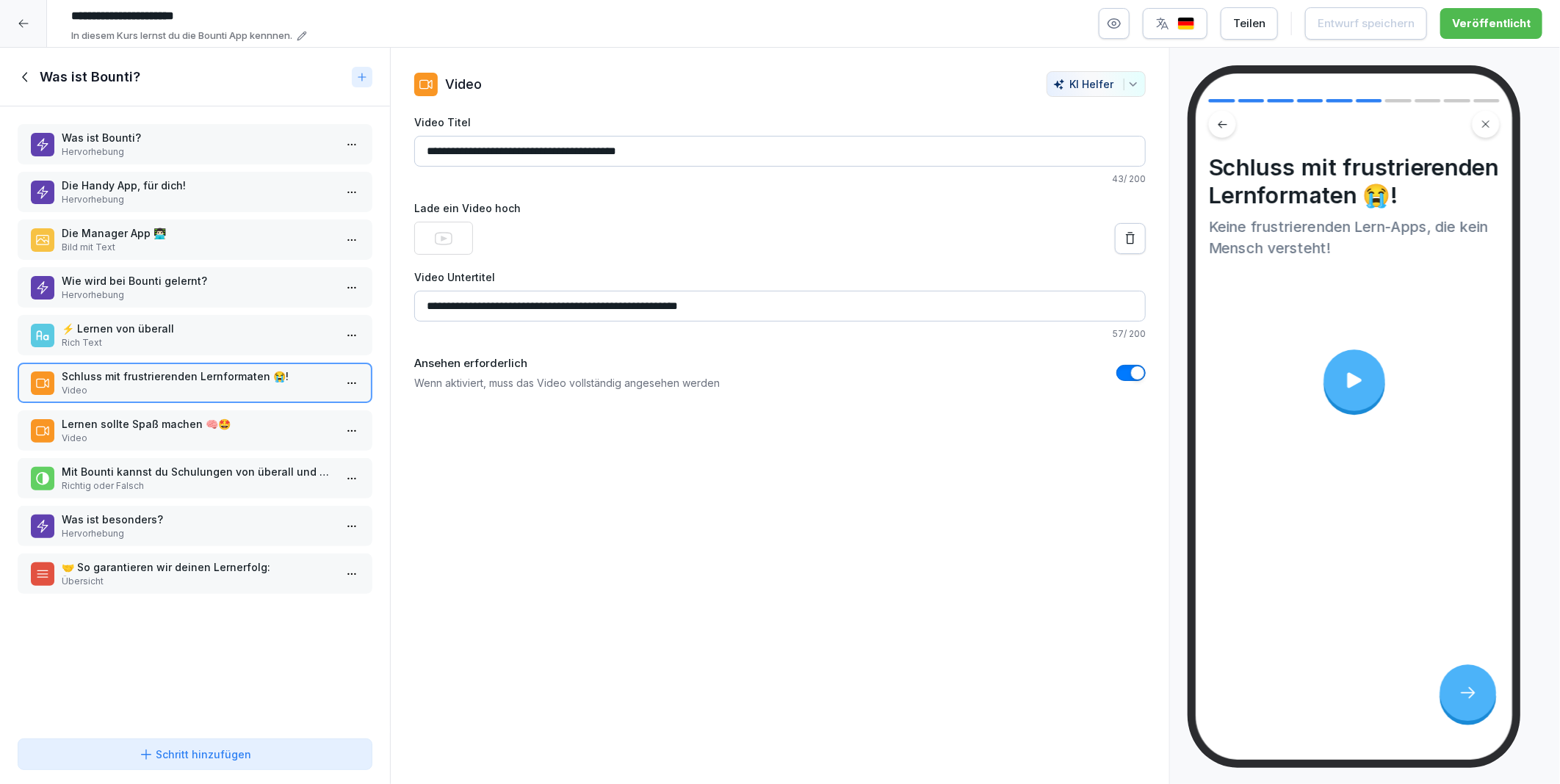
click at [1117, 372] on button "button" at bounding box center [1131, 373] width 29 height 16
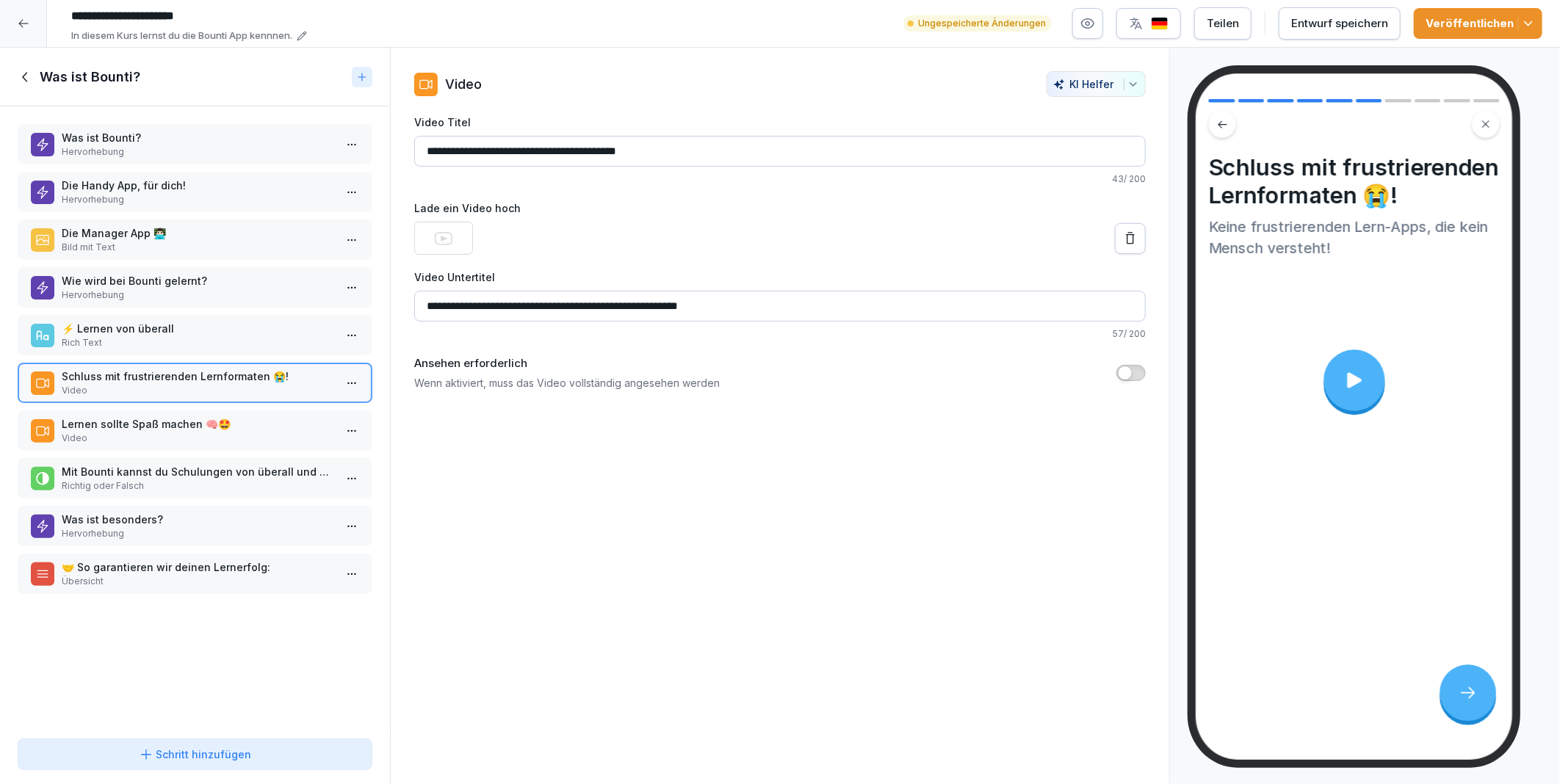
click at [102, 416] on p "Lernen sollte Spaß machen 🧠🤩" at bounding box center [198, 424] width 272 height 15
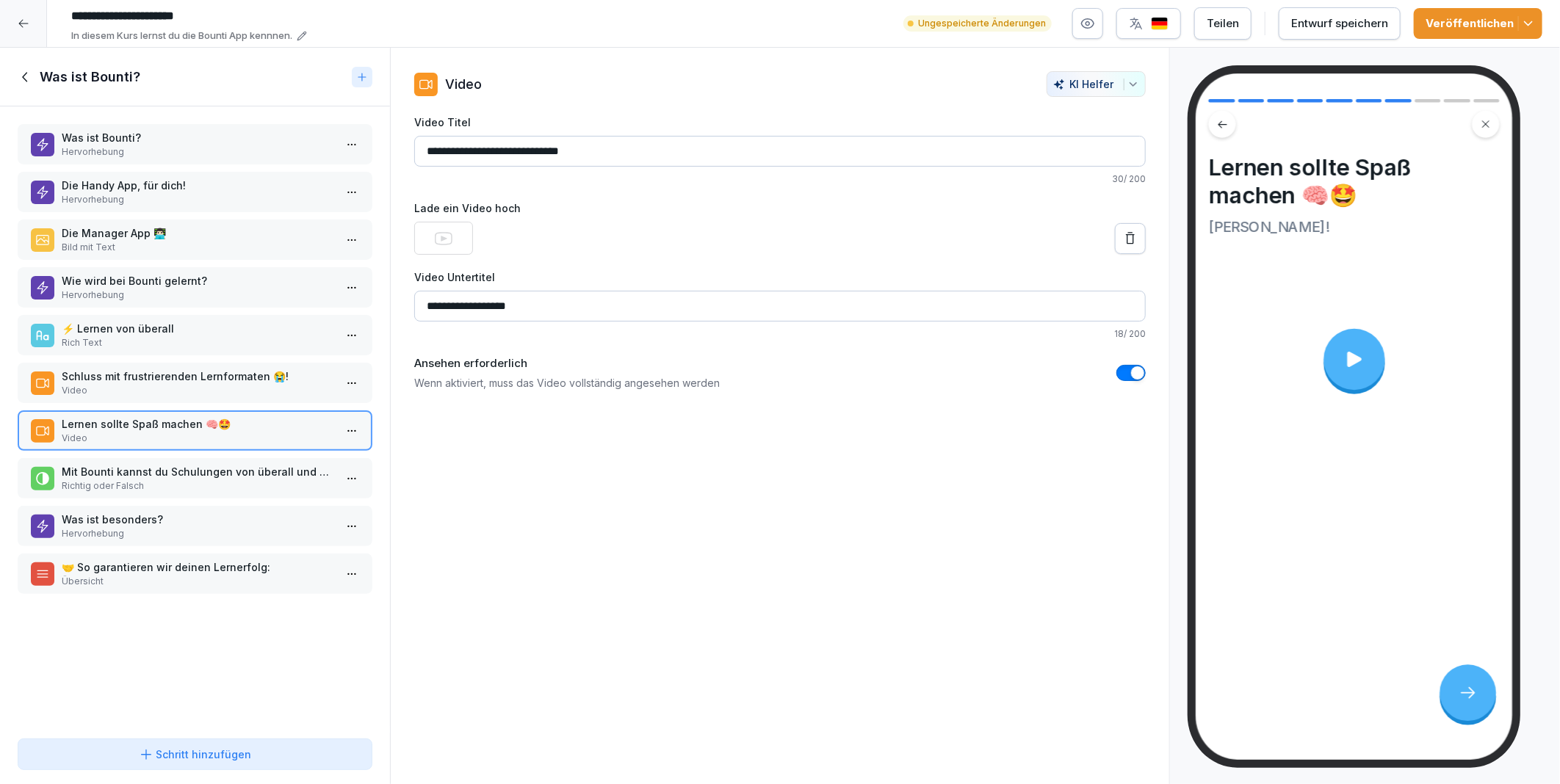
click at [1117, 369] on button "button" at bounding box center [1131, 373] width 29 height 16
click at [122, 464] on p "Mit Bounti kannst du Schulungen von überall und zu jeder Zeit bearbeiten." at bounding box center [198, 472] width 272 height 15
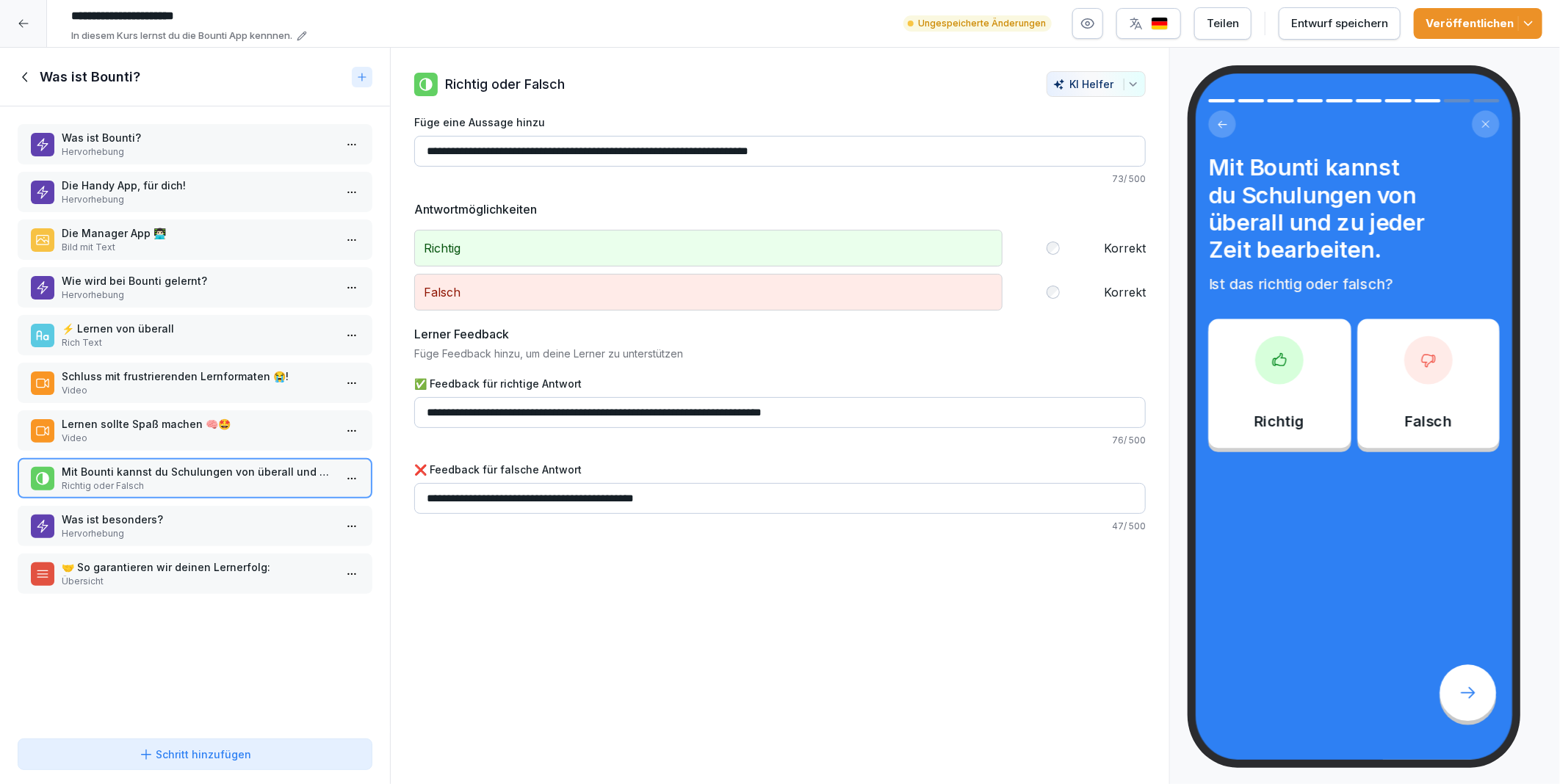
click at [115, 512] on p "Was ist besonders?" at bounding box center [198, 520] width 272 height 15
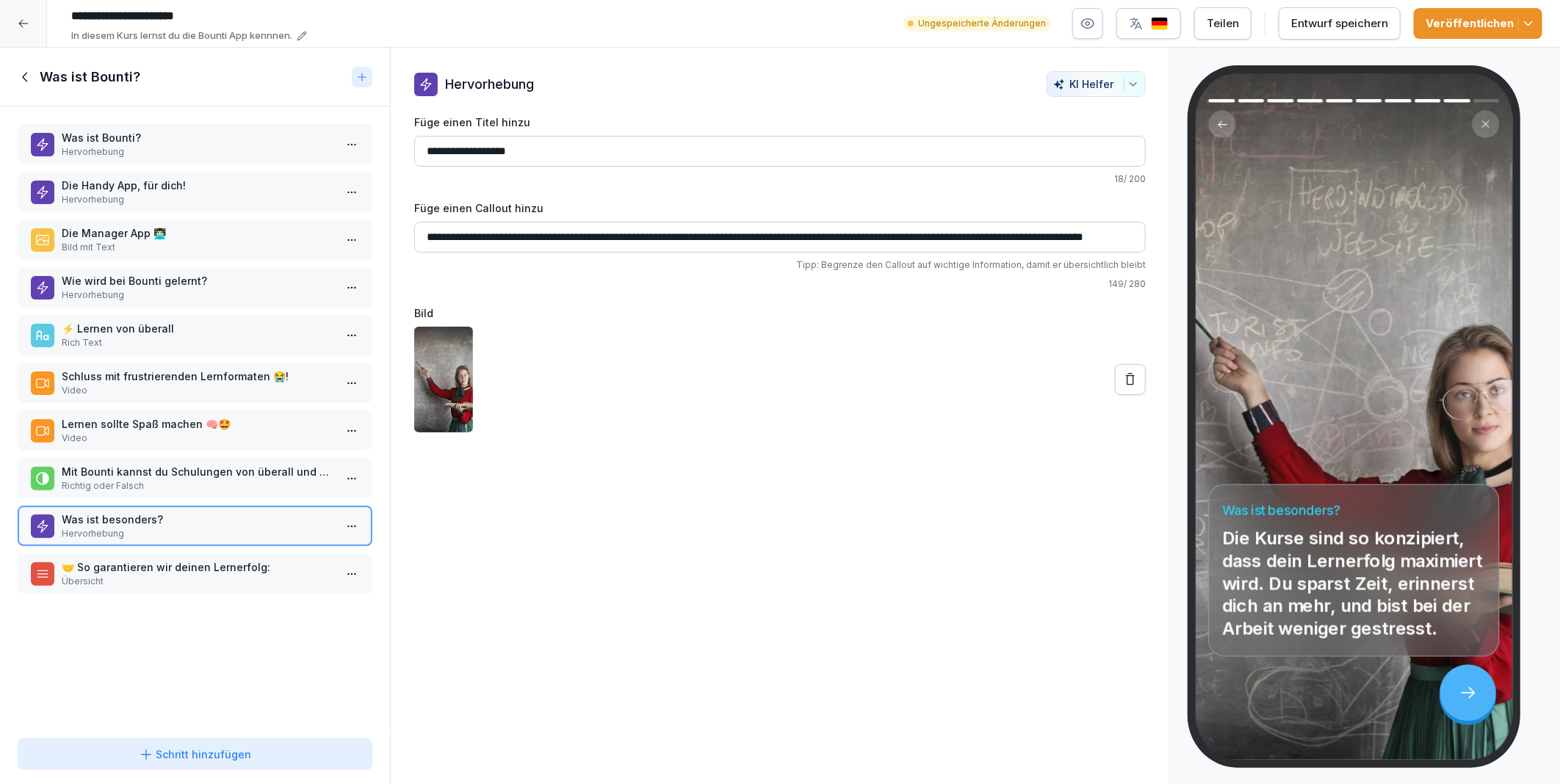
click at [121, 559] on p "🤝 So garantieren wir deinen Lernerfolg:" at bounding box center [198, 567] width 272 height 15
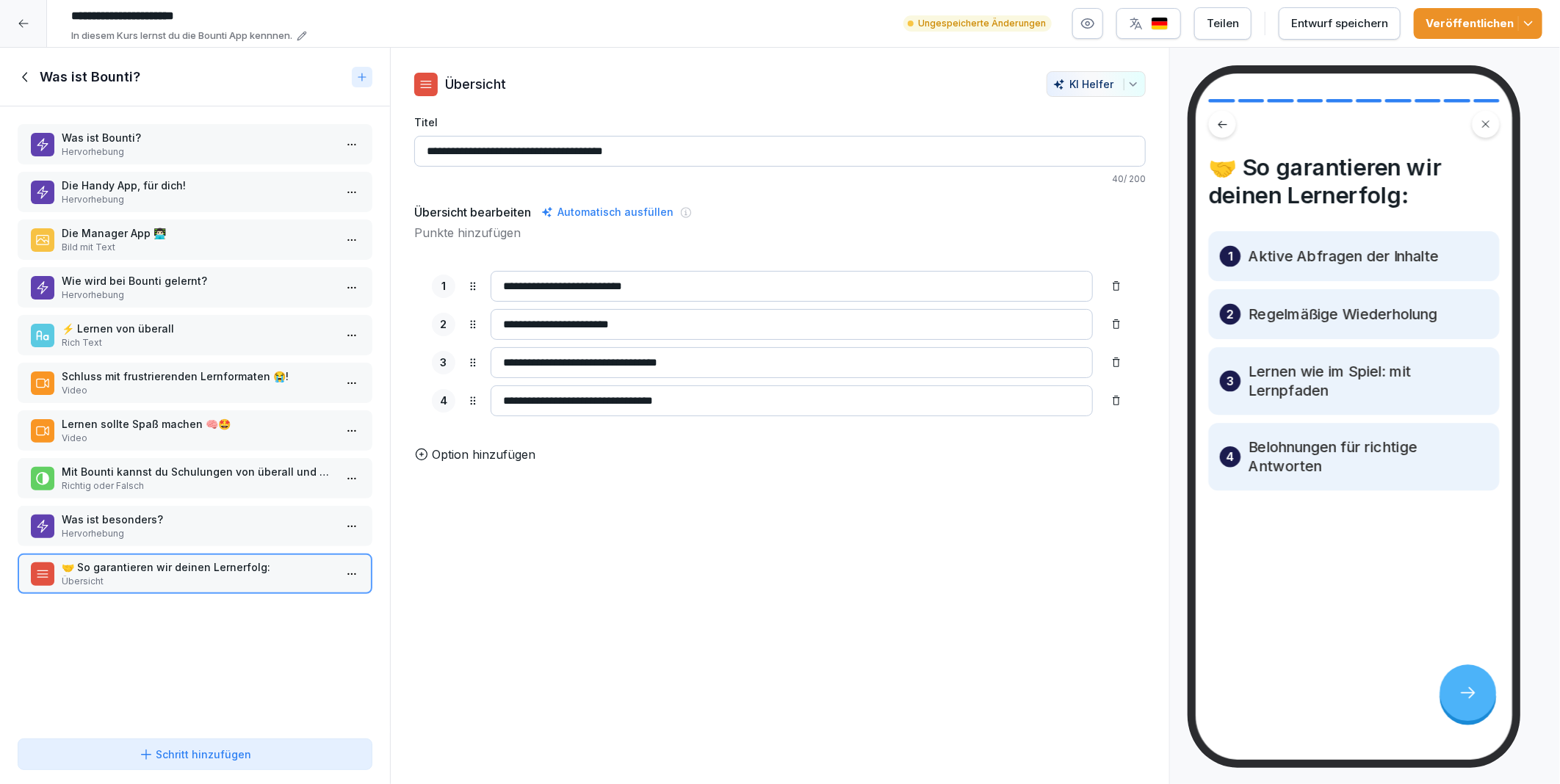
click at [1380, 19] on div "Entwurf speichern" at bounding box center [1339, 23] width 97 height 16
click at [25, 76] on icon at bounding box center [25, 76] width 16 height 16
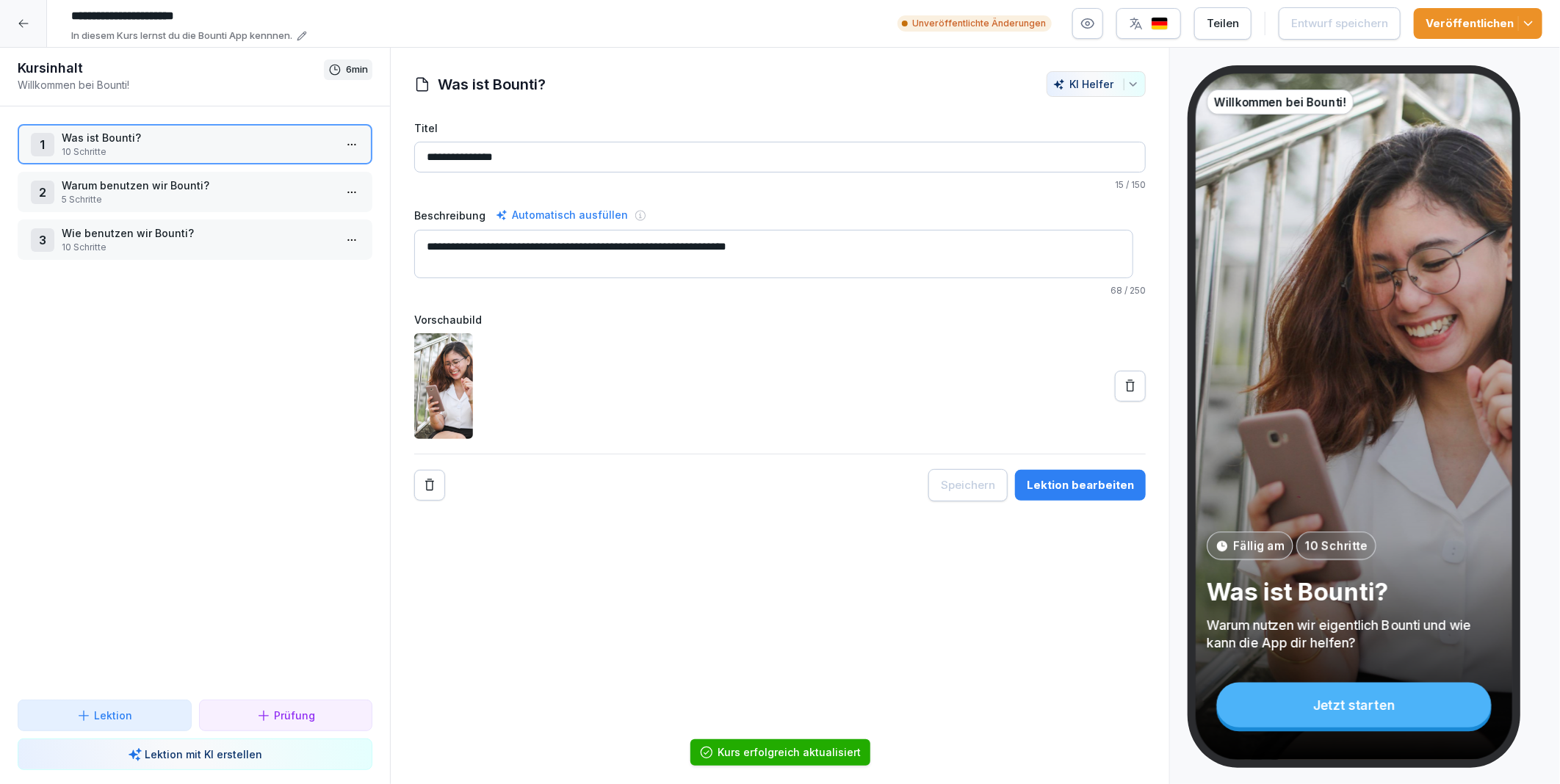
click at [140, 185] on p "Warum benutzen wir Bounti?" at bounding box center [198, 185] width 272 height 15
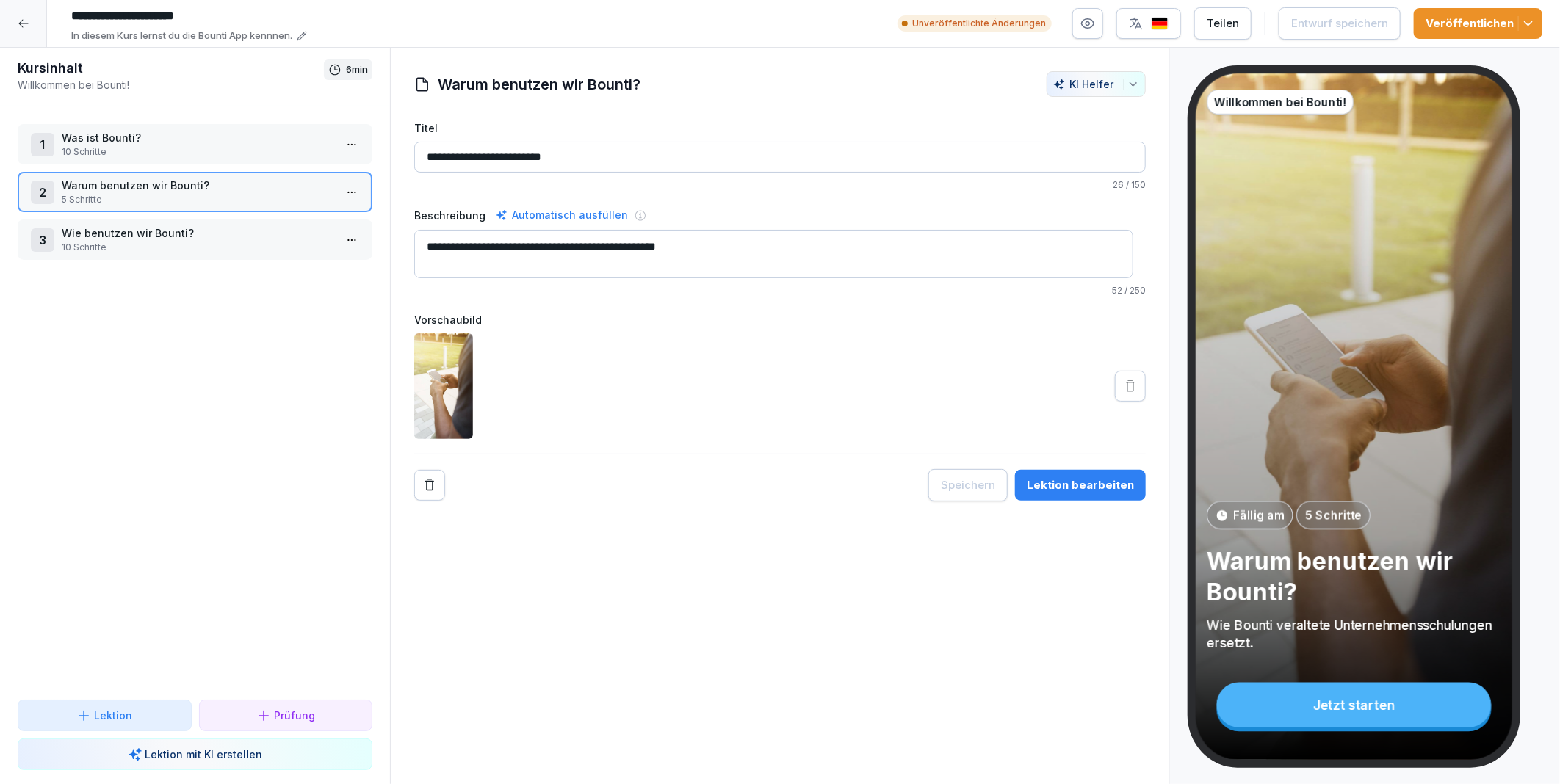
click at [348, 192] on html "**********" at bounding box center [780, 392] width 1560 height 784
click at [311, 216] on div "Schritte bearbeiten" at bounding box center [284, 218] width 112 height 15
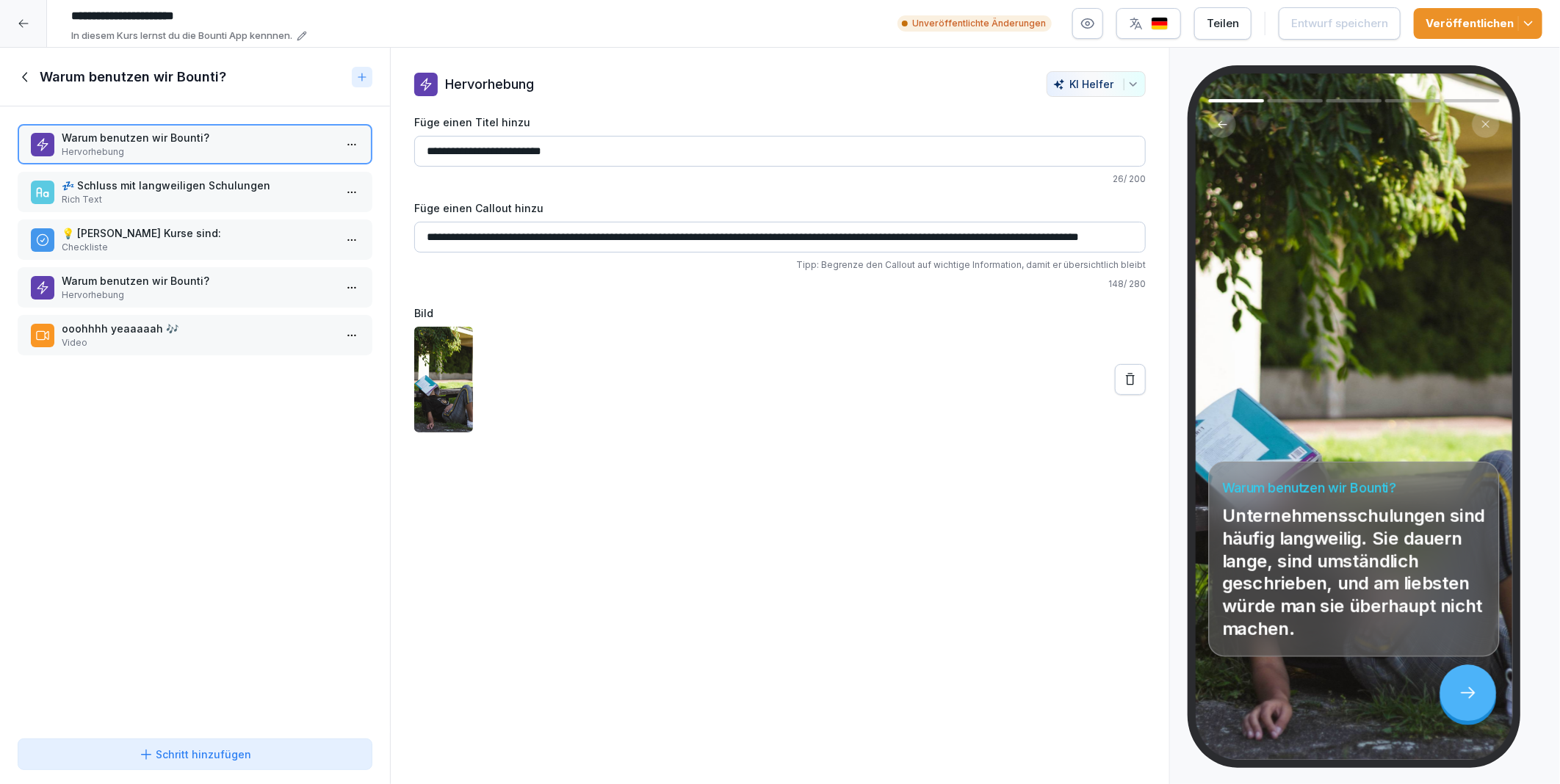
click at [166, 182] on p "💤 Schluss mit langweiligen Schulungen" at bounding box center [198, 185] width 272 height 15
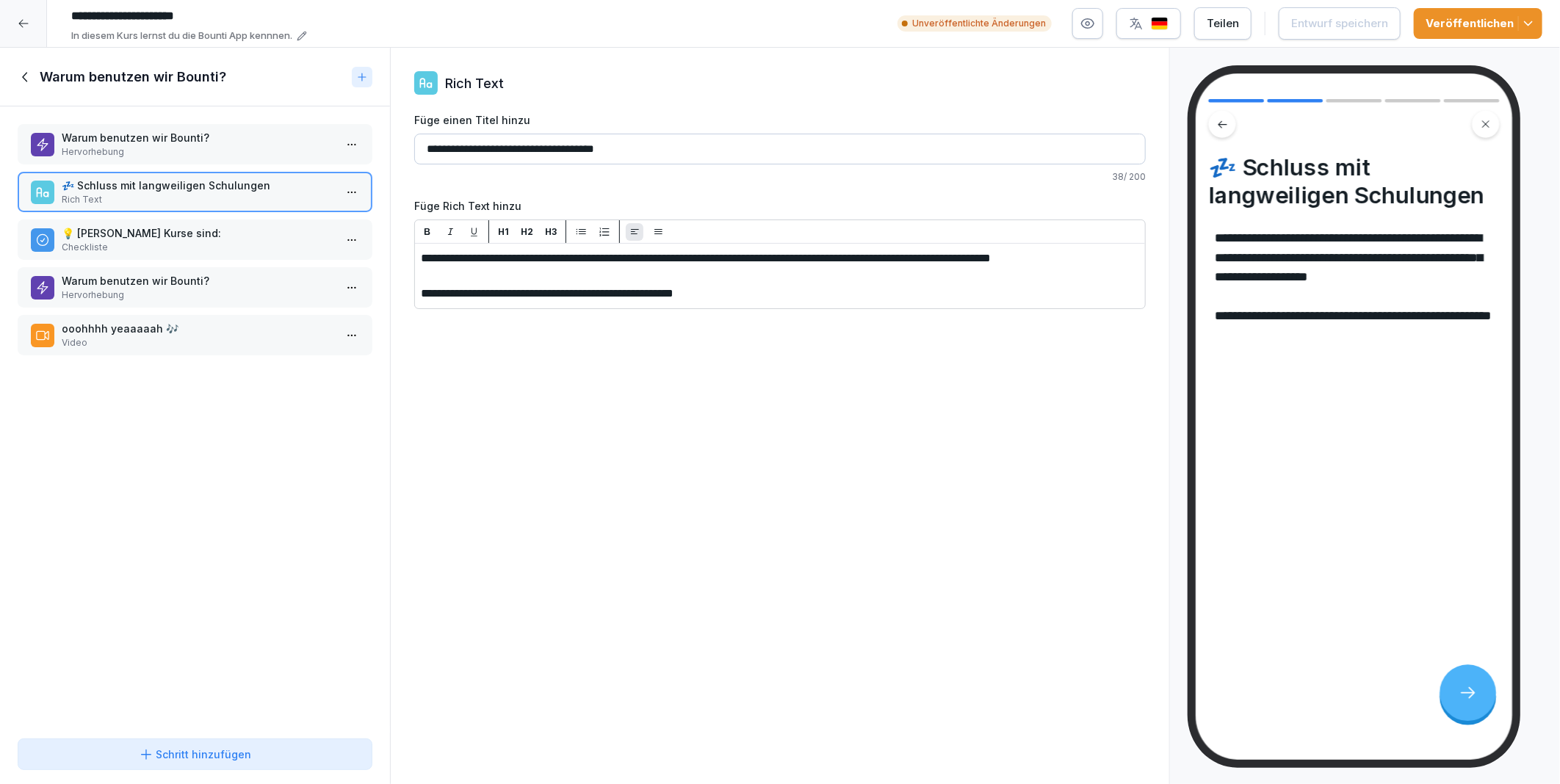
drag, startPoint x: 665, startPoint y: 260, endPoint x: 423, endPoint y: 258, distance: 242.0
drag, startPoint x: 424, startPoint y: 261, endPoint x: 813, endPoint y: 289, distance: 390.0
click at [780, 368] on div "**********" at bounding box center [780, 416] width 780 height 737
drag, startPoint x: 422, startPoint y: 147, endPoint x: 776, endPoint y: 284, distance: 379.6
click at [776, 284] on div "**********" at bounding box center [780, 210] width 732 height 197
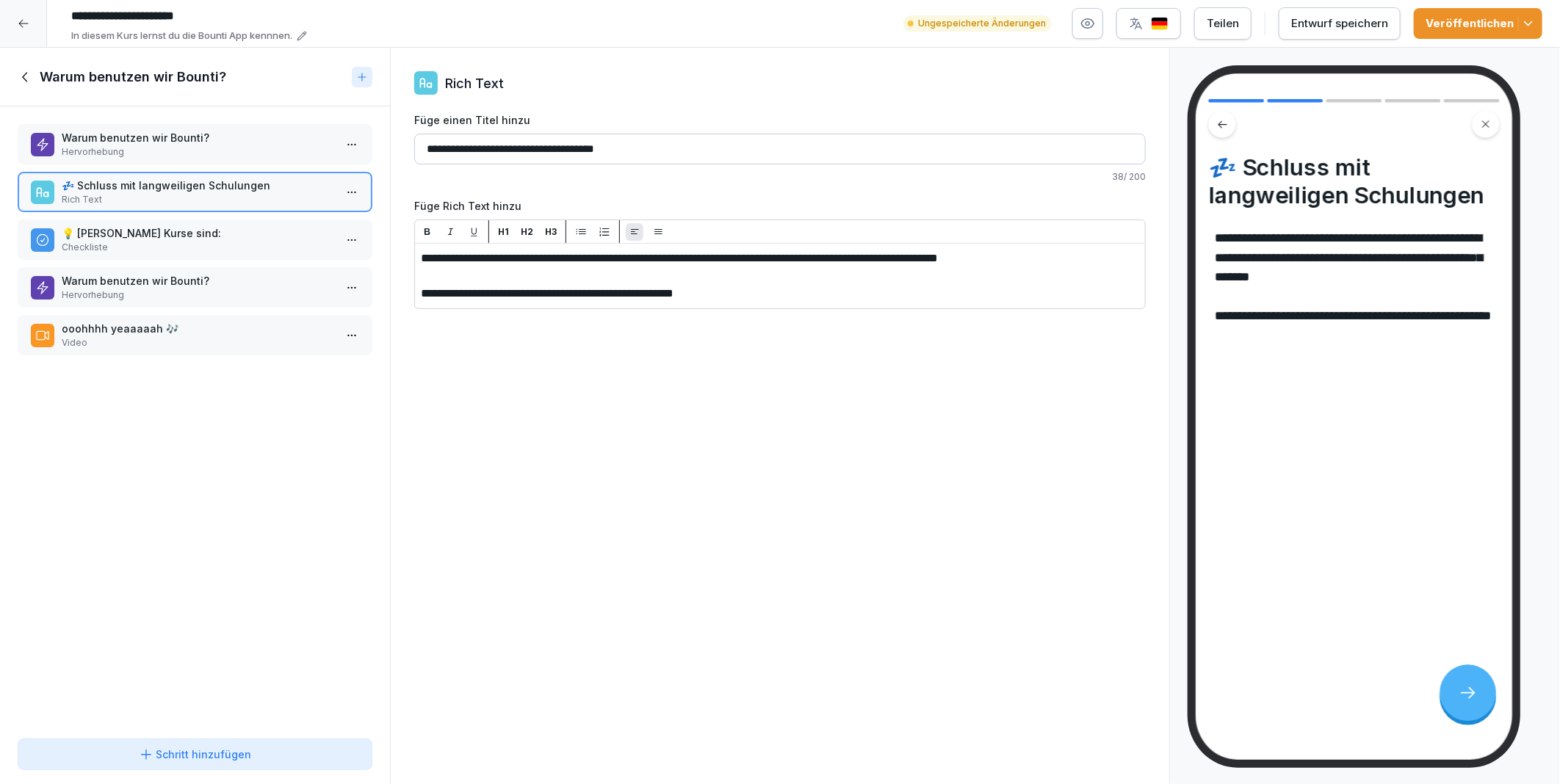
click at [417, 253] on div "**********" at bounding box center [780, 264] width 730 height 88
click at [603, 267] on p "﻿" at bounding box center [780, 276] width 718 height 18
click at [680, 479] on div "**********" at bounding box center [780, 416] width 780 height 737
click at [1455, 22] on div "Veröffentlichen" at bounding box center [1478, 23] width 105 height 16
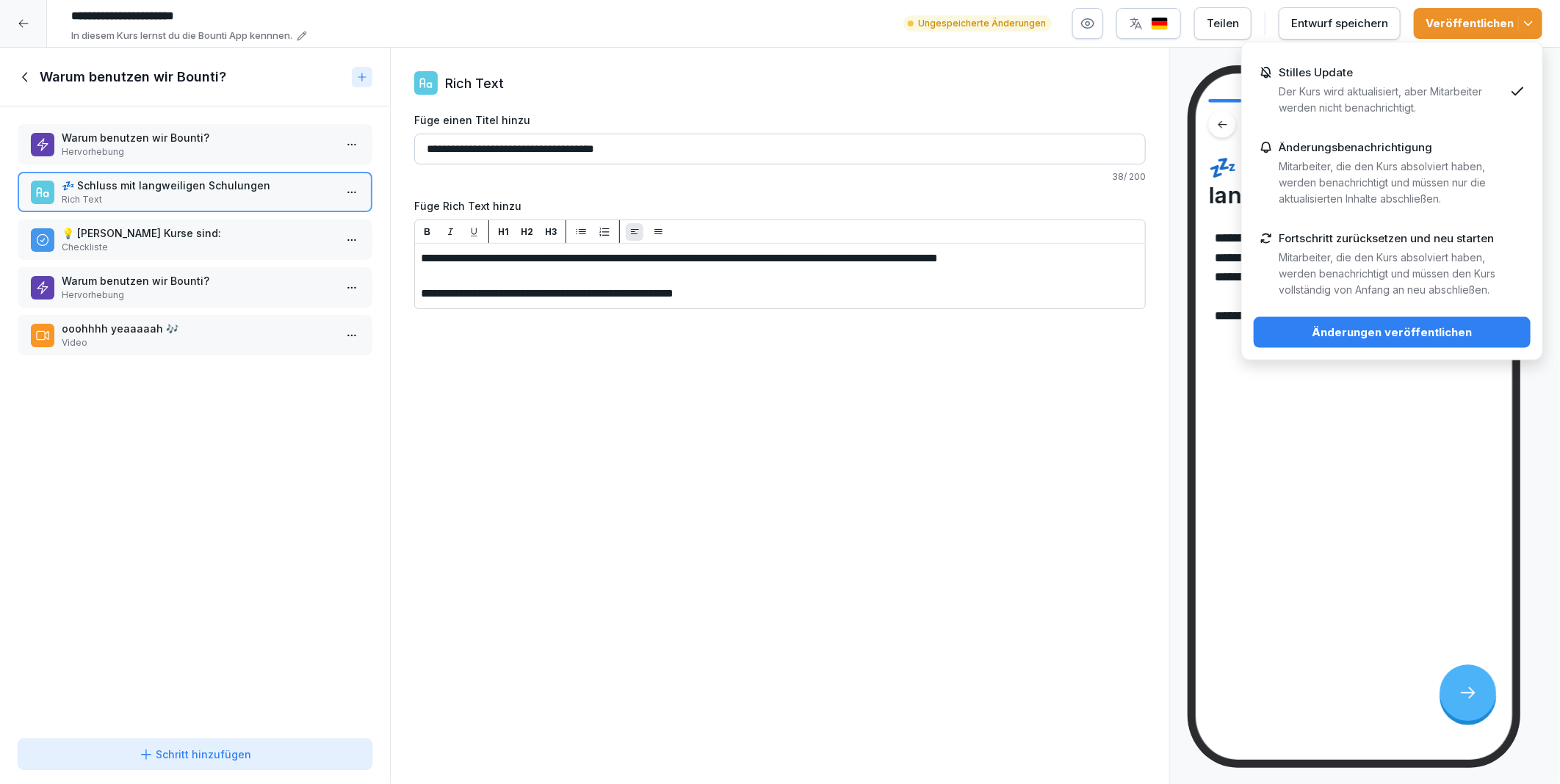
click at [1374, 77] on div "Stilles Update Der Kurs wird aktualisiert, aber Mitarbeiter werden nicht benach…" at bounding box center [1391, 90] width 225 height 50
click at [1418, 332] on div "Änderungen veröffentlichen" at bounding box center [1391, 332] width 253 height 16
